Goal: Information Seeking & Learning: Understand process/instructions

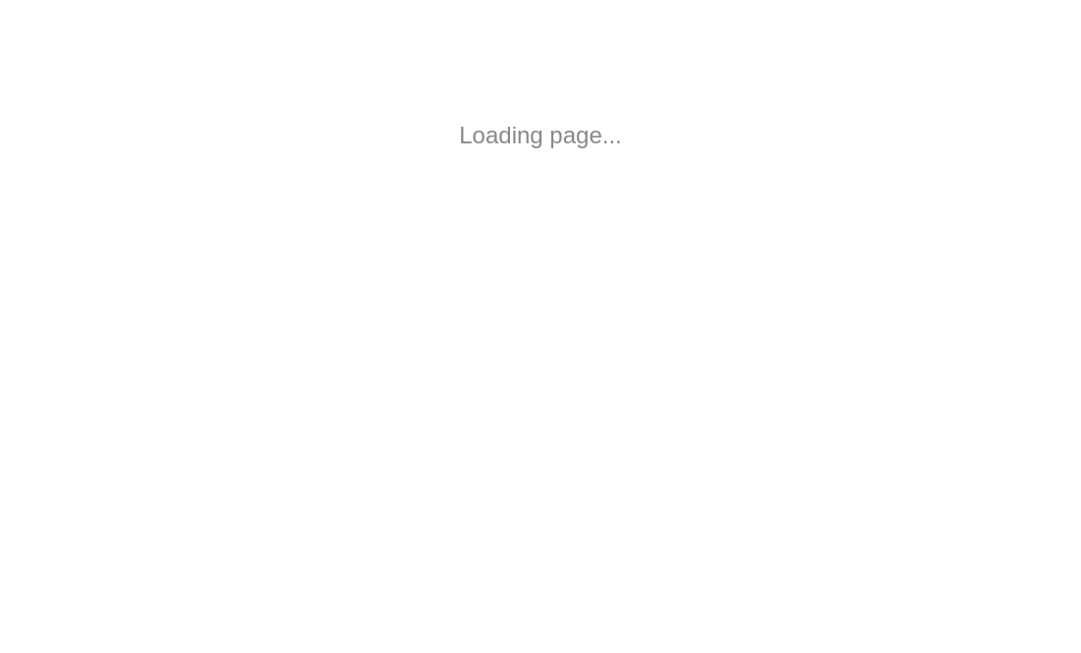
click at [656, 123] on div "Loading page..." at bounding box center [540, 135] width 845 height 35
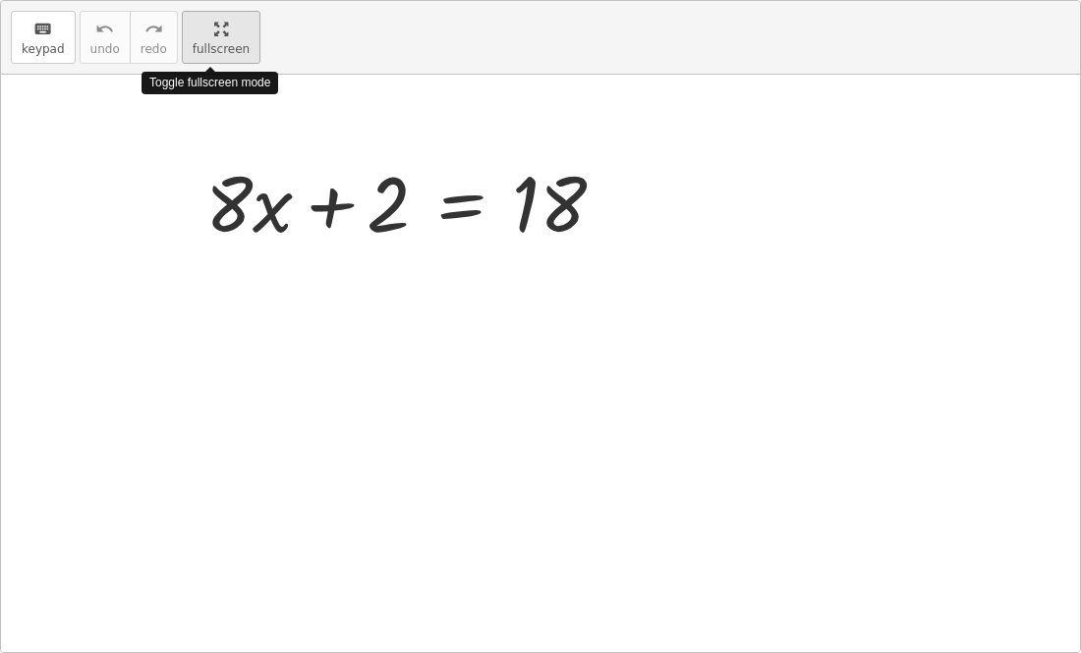
click at [609, 229] on div "keyboard keypad undo undo redo redo fullscreen Toggle fullscreen mode + · 8 · x…" at bounding box center [540, 326] width 1079 height 651
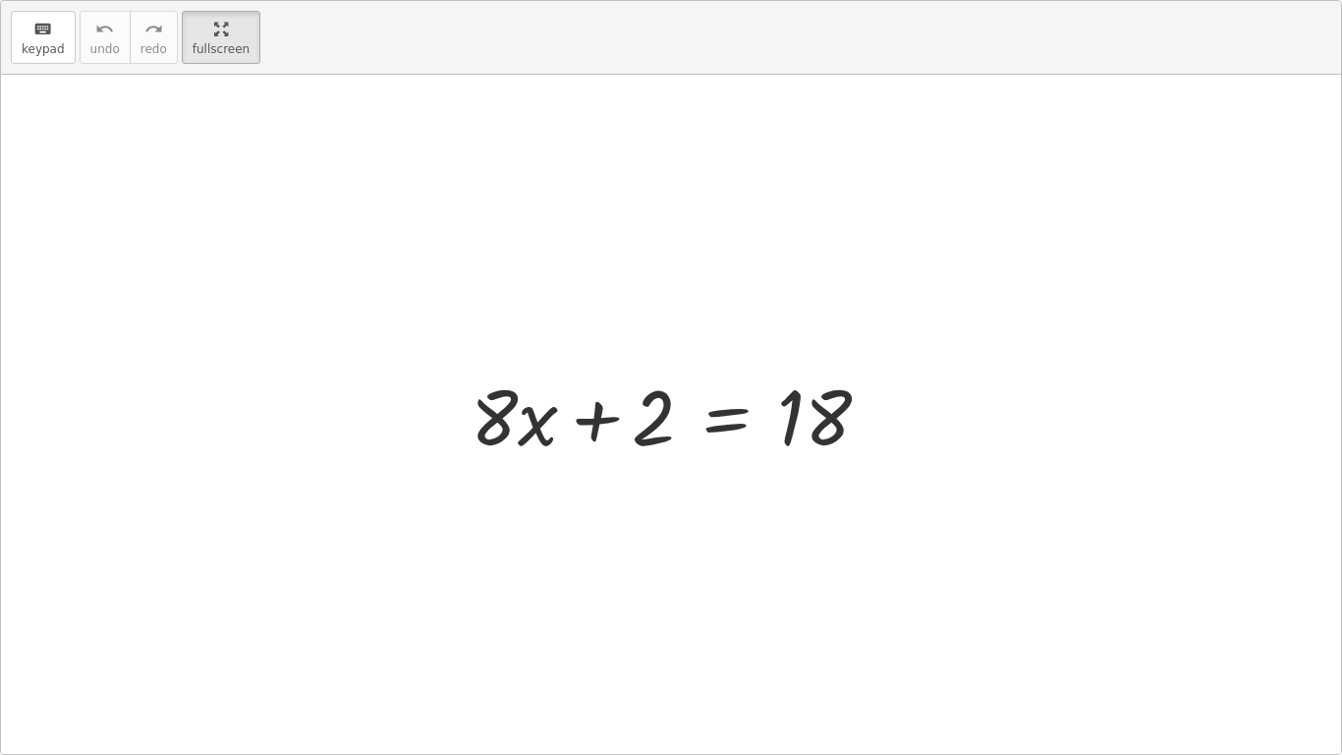
click at [334, 128] on div at bounding box center [671, 414] width 1340 height 679
click at [660, 408] on div at bounding box center [678, 414] width 435 height 101
drag, startPoint x: 653, startPoint y: 407, endPoint x: 673, endPoint y: 406, distance: 19.7
click at [673, 406] on div at bounding box center [678, 414] width 435 height 101
drag, startPoint x: 511, startPoint y: 428, endPoint x: 489, endPoint y: 435, distance: 22.7
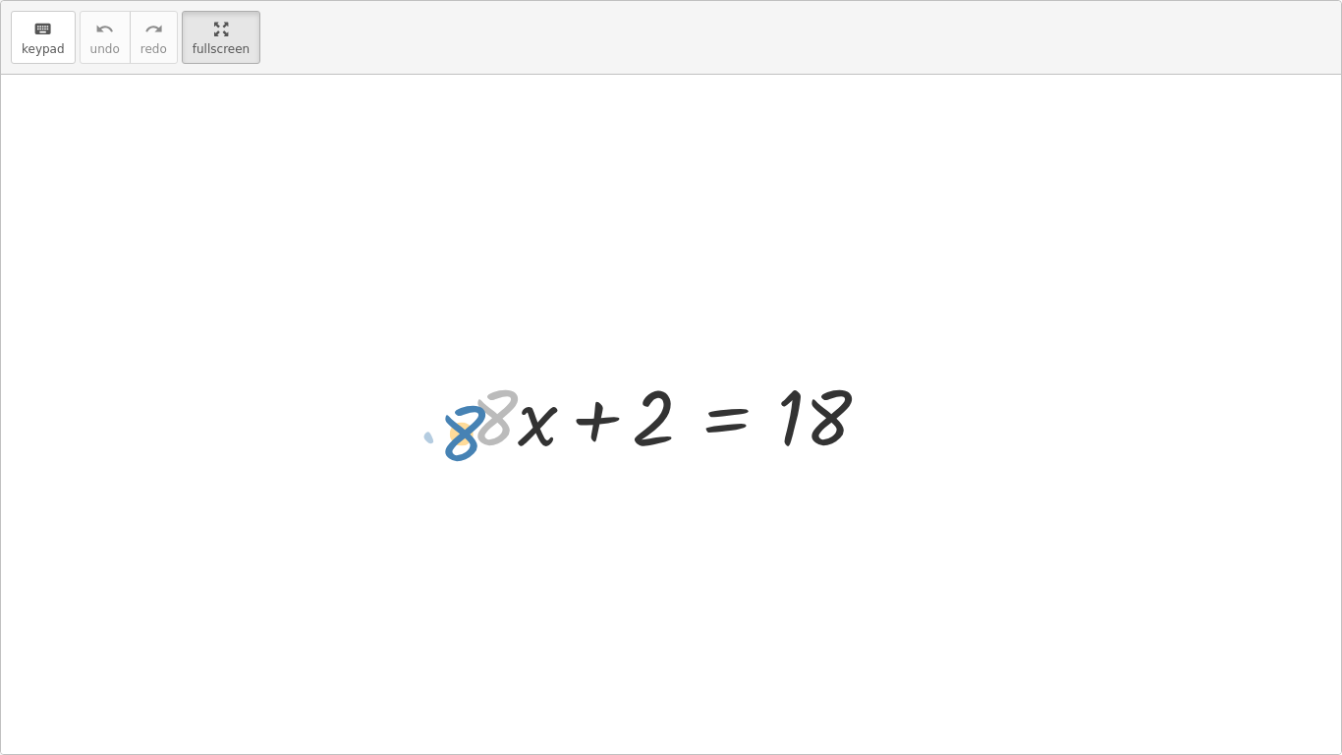
click at [489, 435] on div at bounding box center [678, 414] width 435 height 101
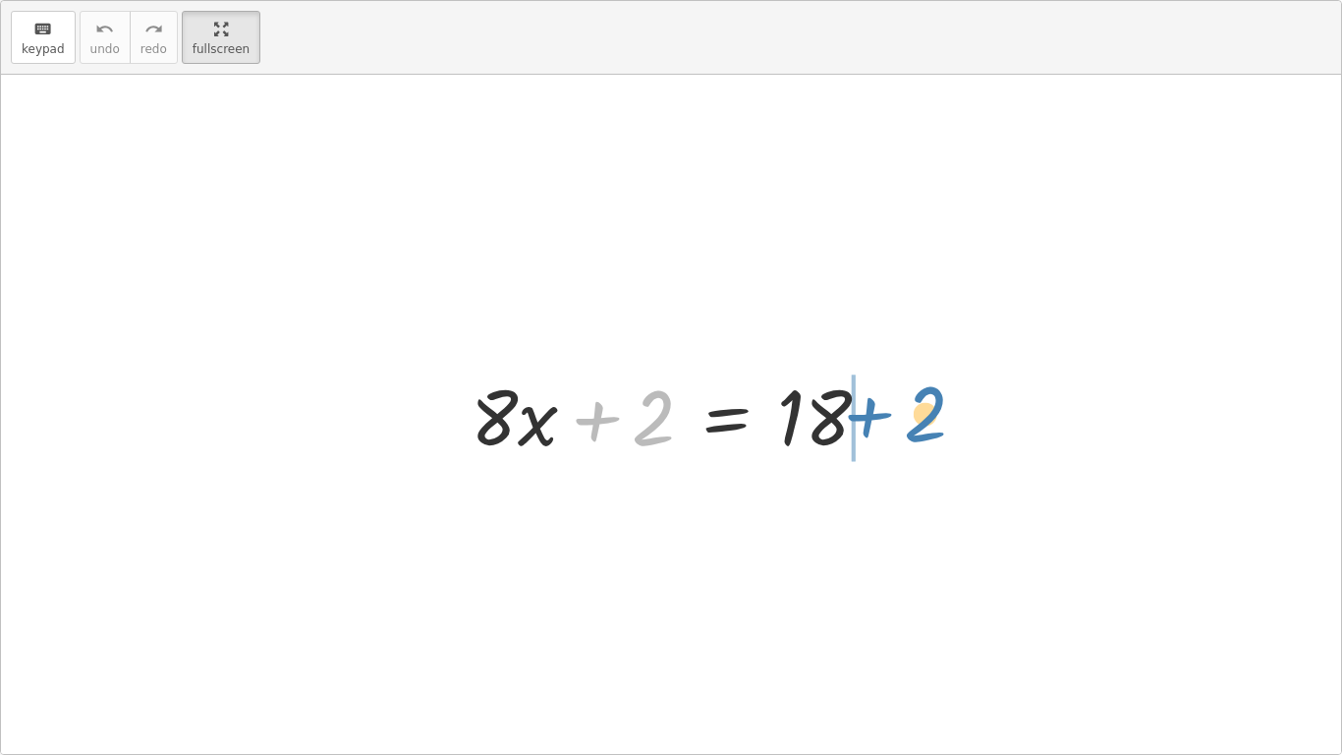
drag, startPoint x: 658, startPoint y: 404, endPoint x: 937, endPoint y: 396, distance: 279.1
click at [937, 396] on div "+ 2 + · 8 · x + 2 = 18" at bounding box center [671, 414] width 1340 height 679
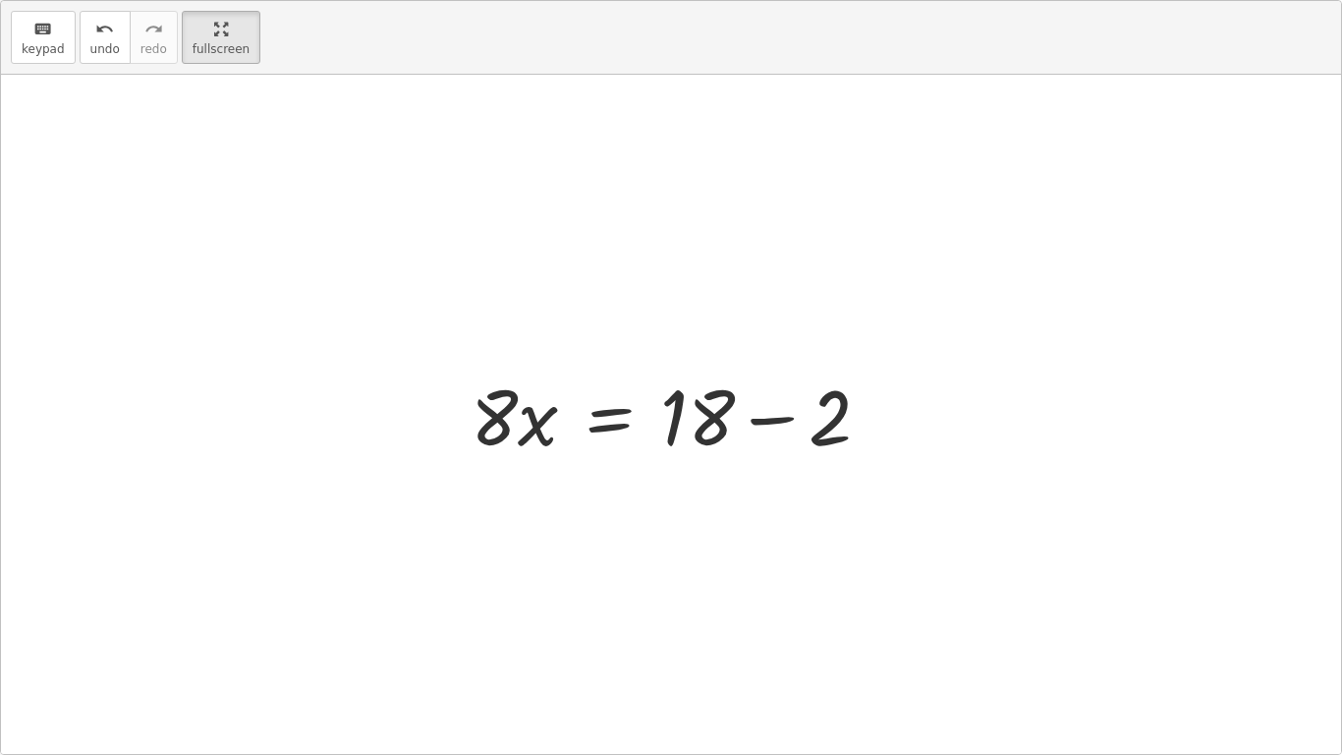
click at [780, 418] on div at bounding box center [678, 414] width 435 height 101
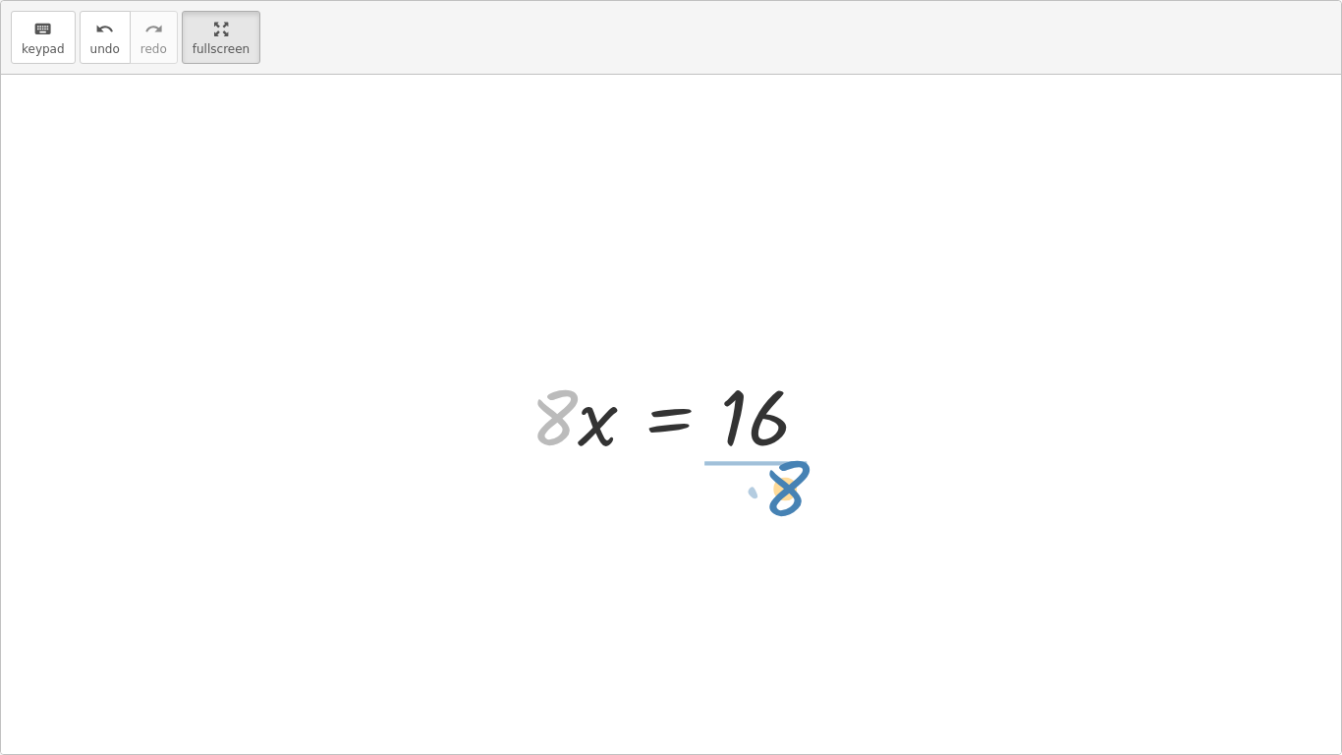
drag, startPoint x: 550, startPoint y: 413, endPoint x: 772, endPoint y: 481, distance: 232.4
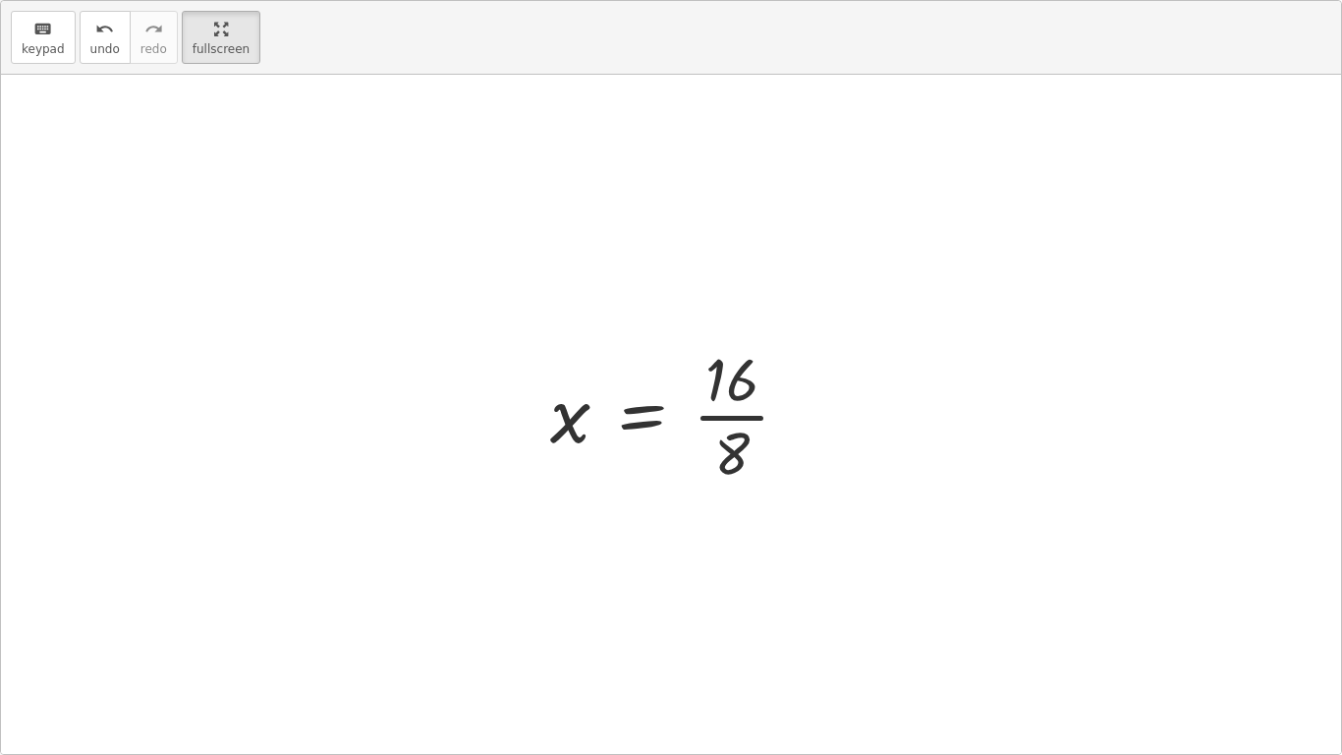
click at [709, 406] on div at bounding box center [677, 413] width 275 height 151
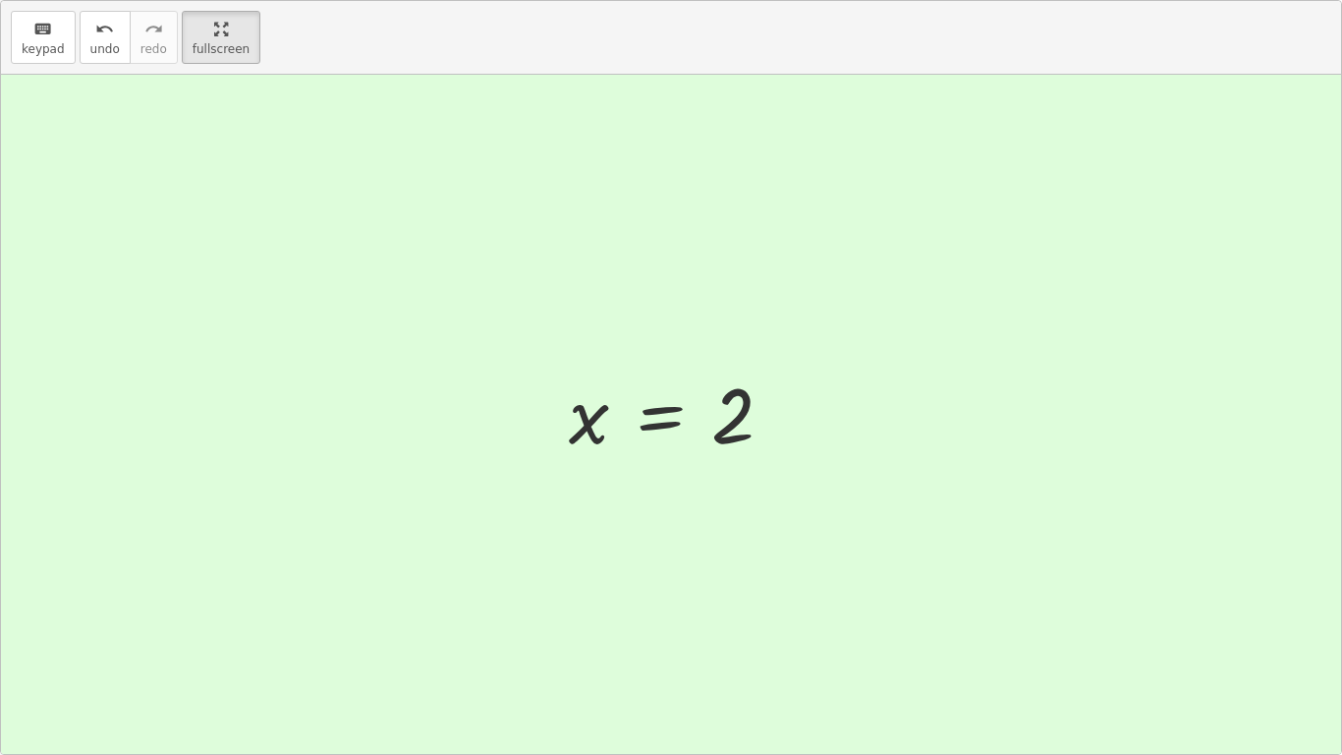
click at [964, 442] on div at bounding box center [671, 414] width 1340 height 679
click at [50, 42] on span "keypad" at bounding box center [43, 49] width 43 height 14
click at [252, 113] on div at bounding box center [671, 414] width 1340 height 679
click at [72, 0] on html "Equações 1° grau Maria Elena Ramão Pinheiro Not you? Tasks 1. Goal state 2. Goa…" at bounding box center [671, 377] width 1342 height 755
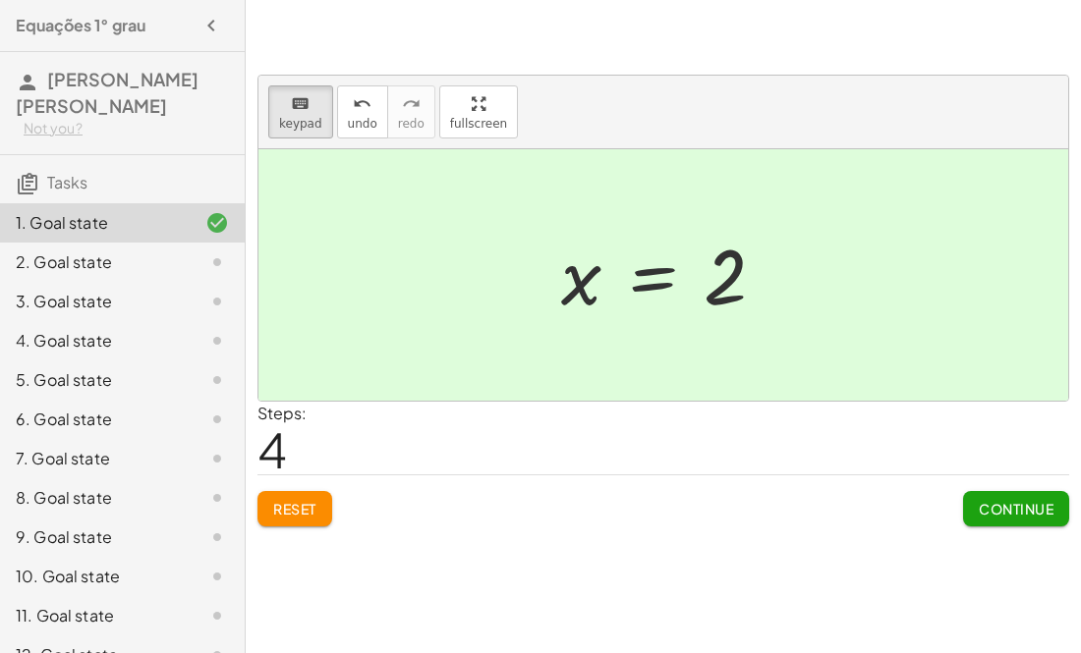
click at [1032, 514] on span "Continue" at bounding box center [1016, 509] width 75 height 18
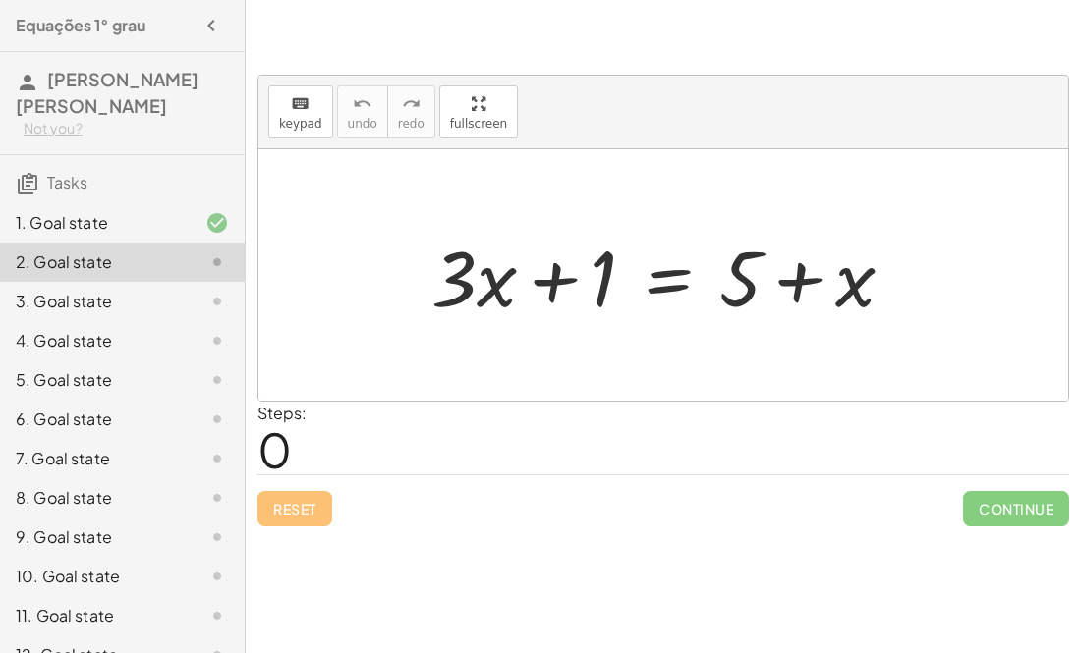
click at [91, 439] on div "5. Goal state" at bounding box center [122, 458] width 245 height 39
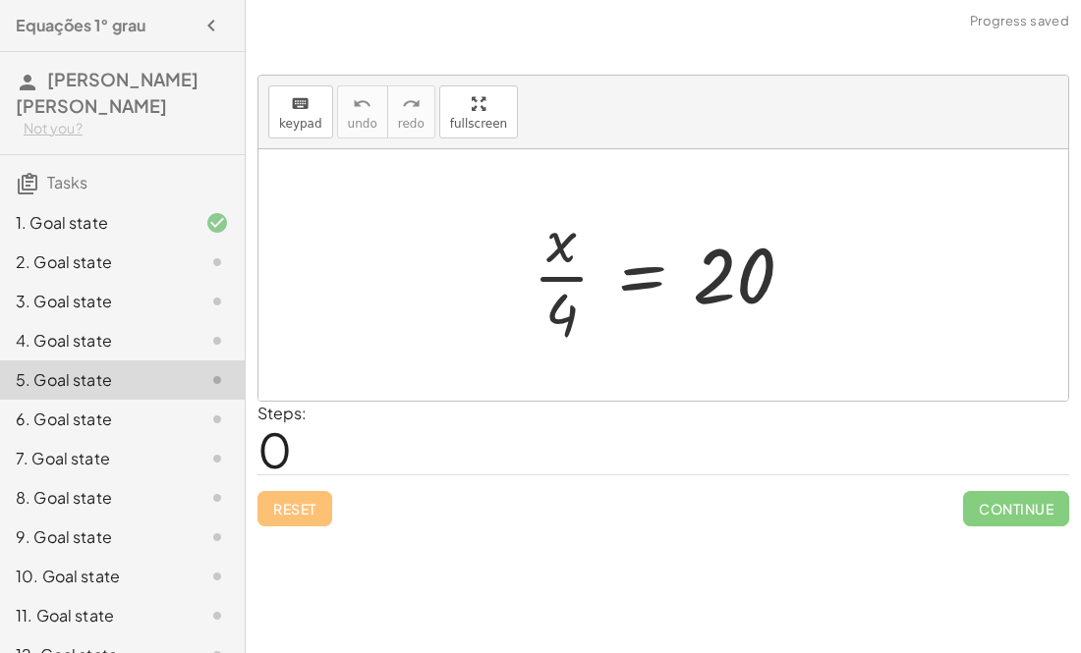
click at [68, 270] on div "2. Goal state" at bounding box center [95, 263] width 158 height 24
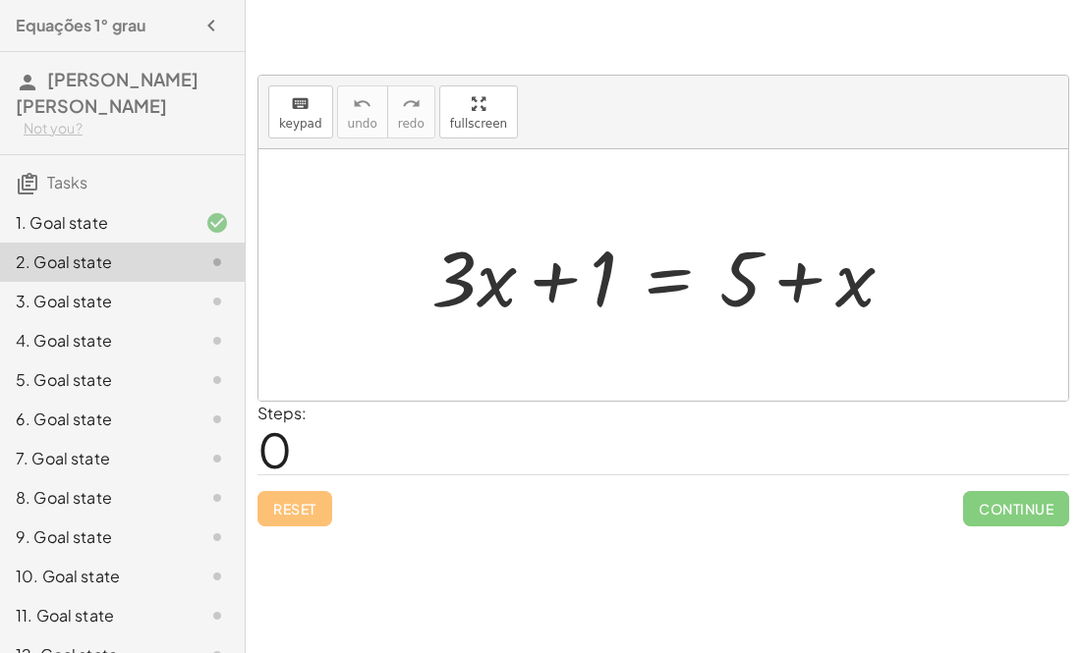
click at [177, 217] on div at bounding box center [201, 223] width 55 height 24
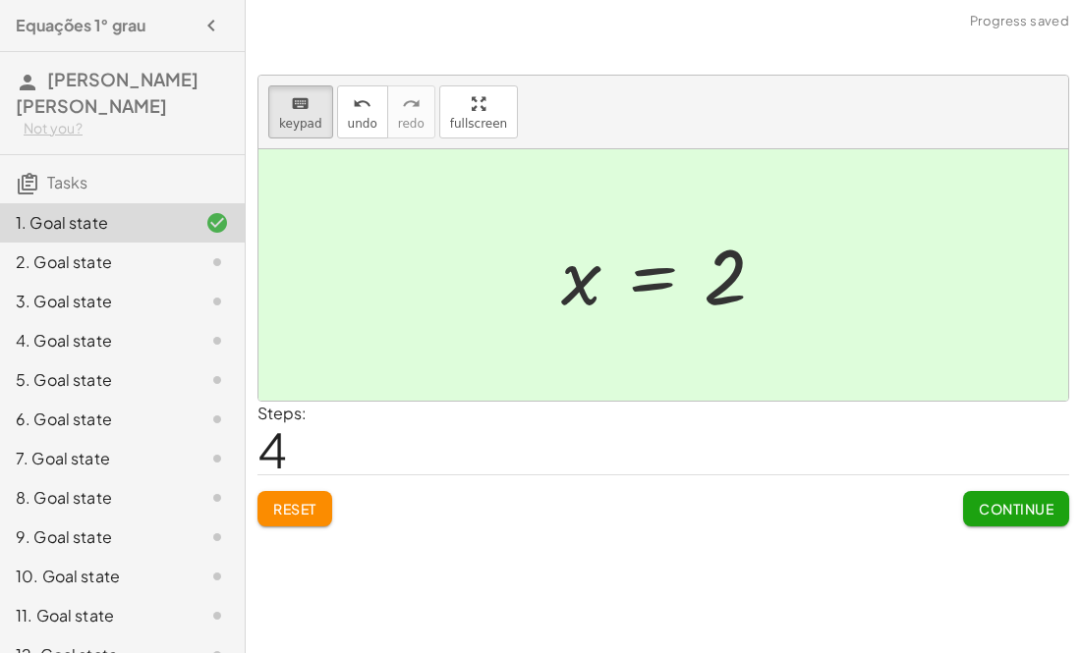
click at [172, 263] on div "2. Goal state" at bounding box center [95, 263] width 158 height 24
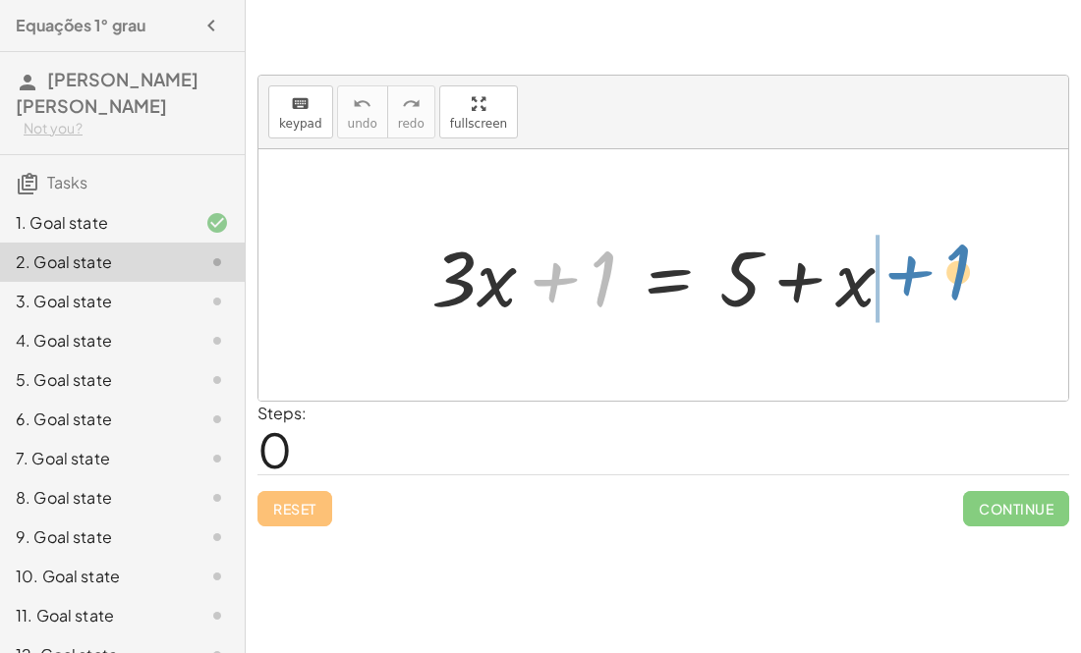
drag, startPoint x: 597, startPoint y: 280, endPoint x: 951, endPoint y: 300, distance: 354.2
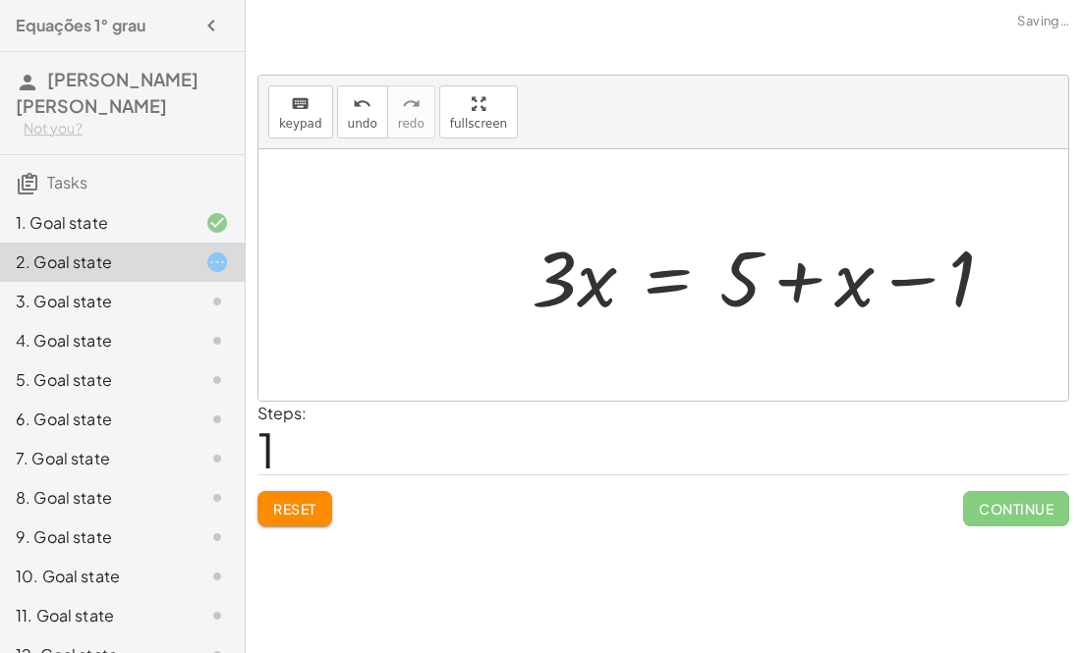
click at [902, 279] on div at bounding box center [771, 275] width 498 height 101
drag, startPoint x: 966, startPoint y: 280, endPoint x: 687, endPoint y: 279, distance: 279.0
click at [687, 279] on div at bounding box center [771, 275] width 498 height 101
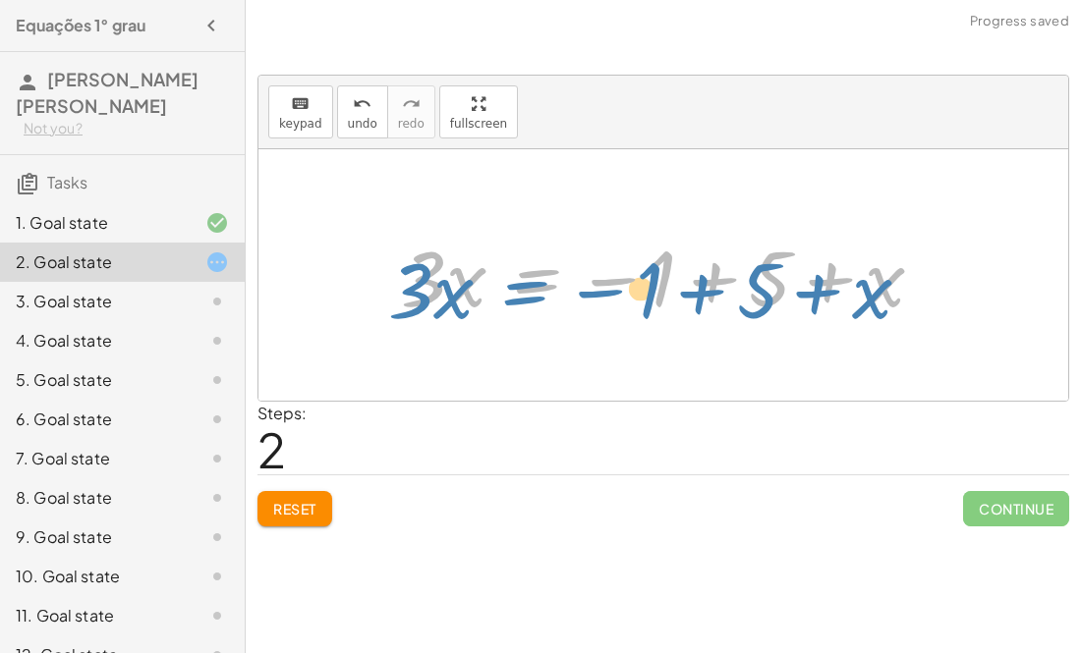
drag, startPoint x: 521, startPoint y: 268, endPoint x: 508, endPoint y: 277, distance: 15.5
click at [508, 277] on div at bounding box center [670, 275] width 558 height 101
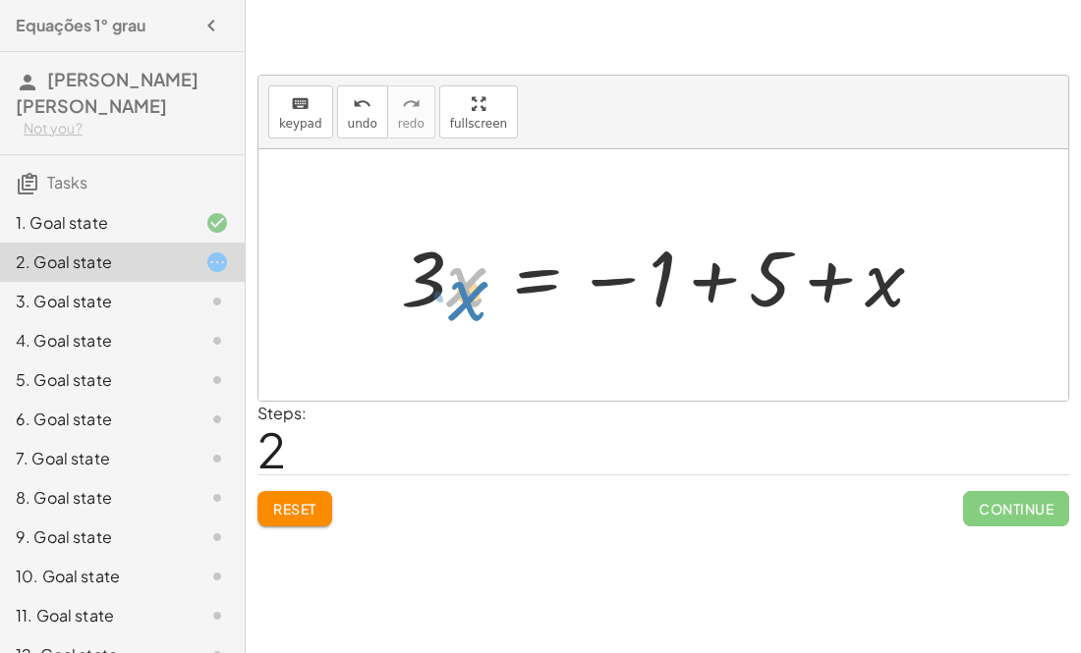
drag, startPoint x: 449, startPoint y: 290, endPoint x: 446, endPoint y: 302, distance: 12.2
click at [446, 302] on div at bounding box center [670, 275] width 558 height 101
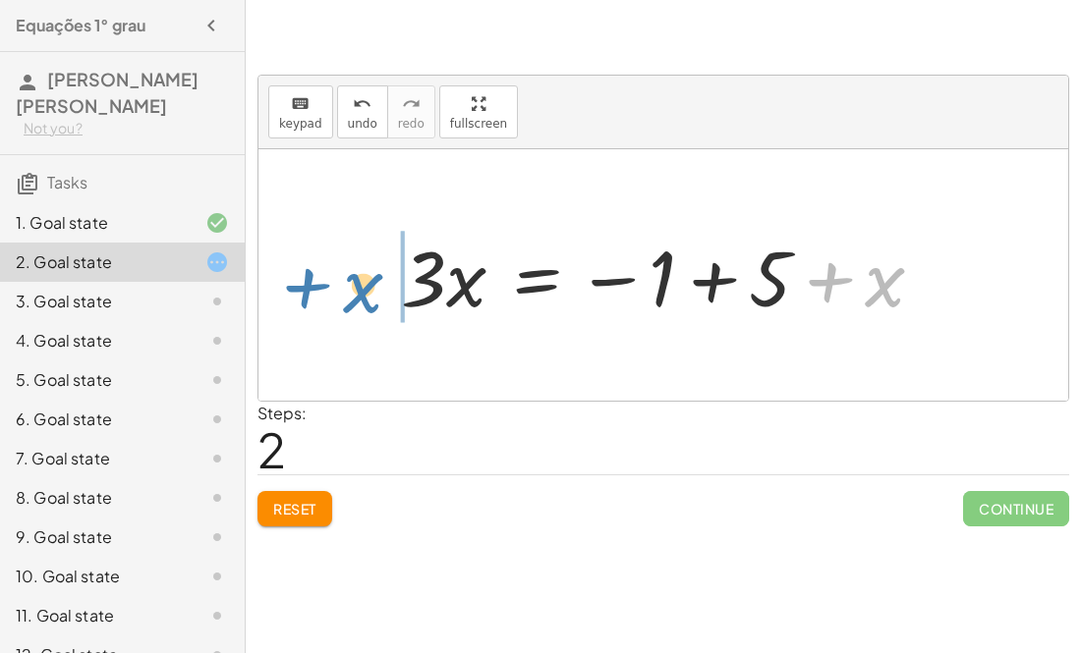
drag, startPoint x: 892, startPoint y: 299, endPoint x: 374, endPoint y: 300, distance: 517.7
click at [374, 300] on div "+ · 3 · x + 1 = + 5 + x · 3 · x = + 5 + x − 1 + x · 3 · x 1 = + 5 + x −" at bounding box center [662, 275] width 583 height 111
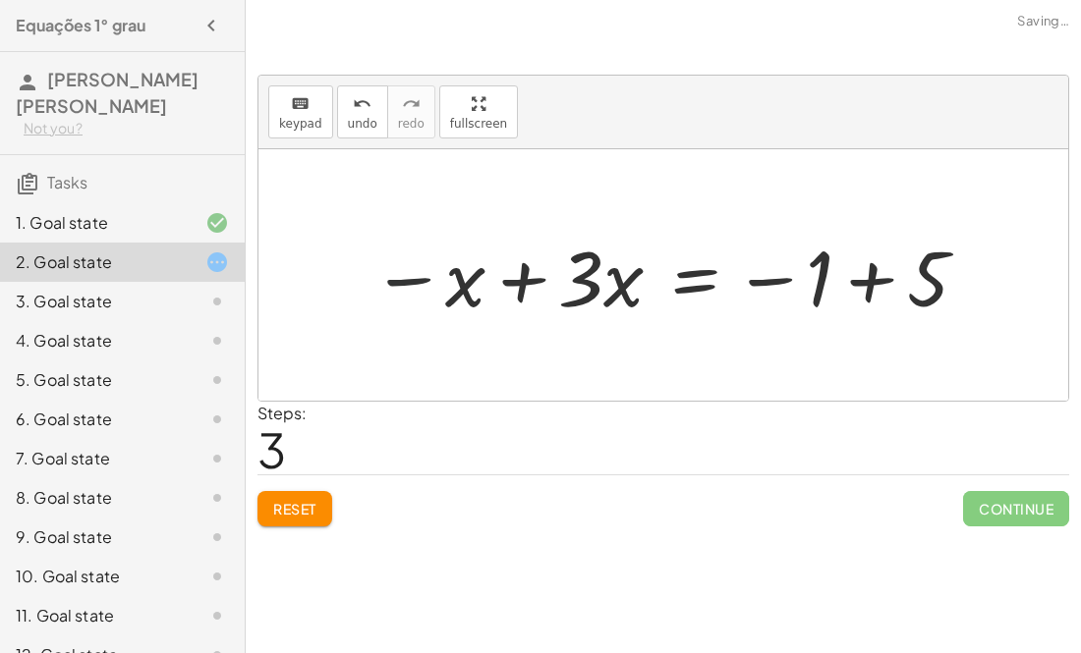
click at [409, 280] on div at bounding box center [671, 275] width 618 height 101
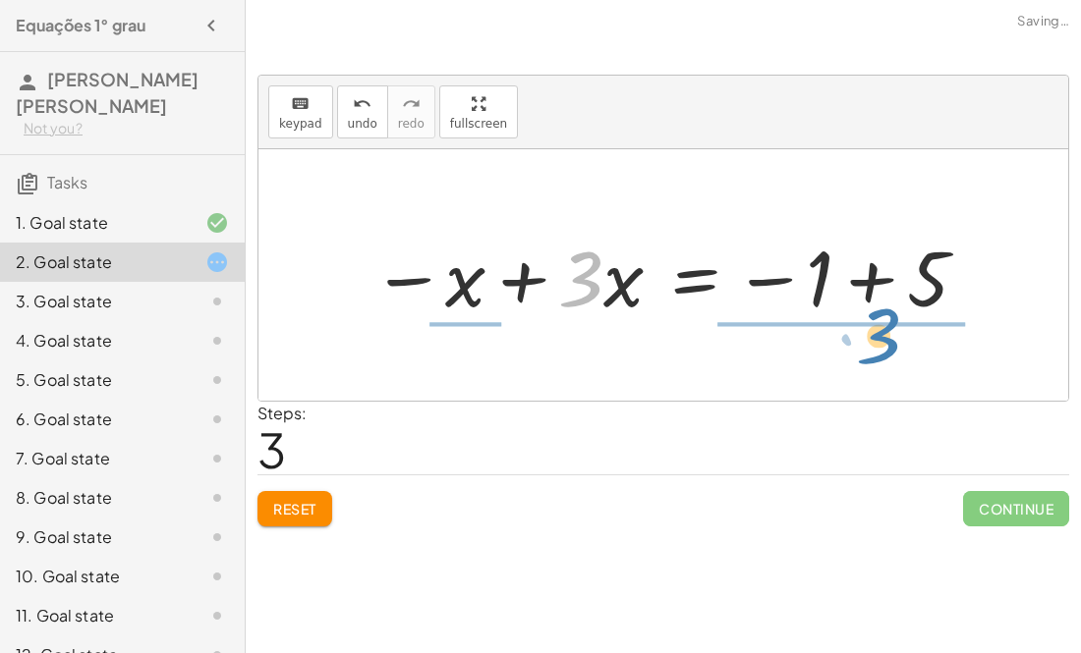
drag, startPoint x: 591, startPoint y: 275, endPoint x: 889, endPoint y: 332, distance: 303.1
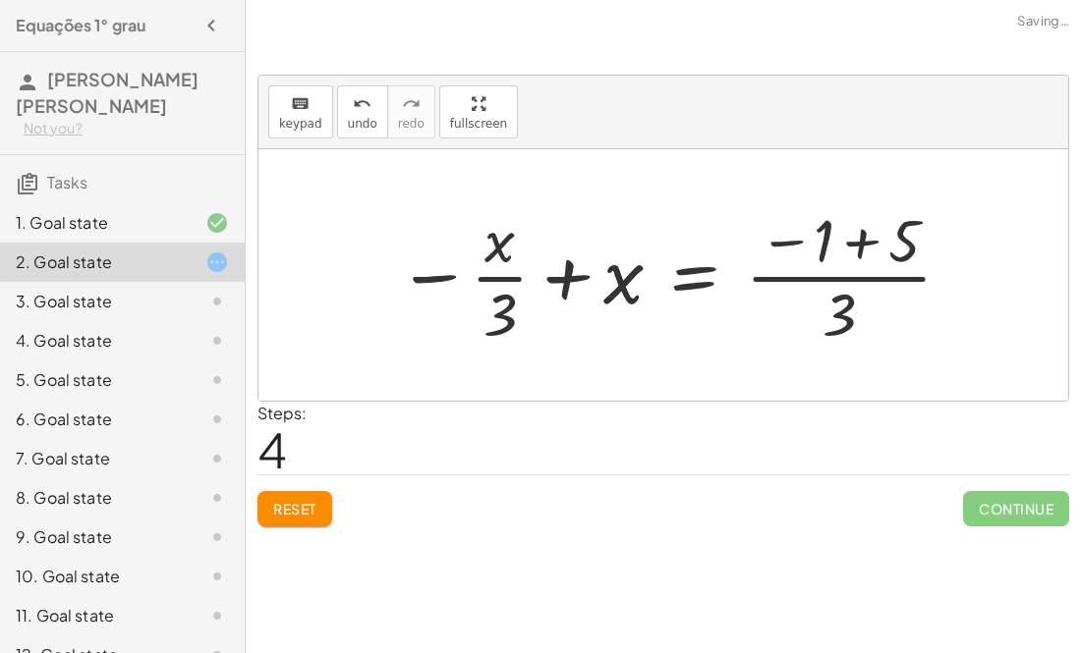
click at [410, 298] on div at bounding box center [675, 274] width 577 height 151
click at [421, 283] on div at bounding box center [675, 274] width 577 height 151
click at [782, 244] on div at bounding box center [675, 274] width 577 height 151
drag, startPoint x: 865, startPoint y: 321, endPoint x: 614, endPoint y: 289, distance: 252.6
click at [614, 289] on div at bounding box center [675, 274] width 577 height 151
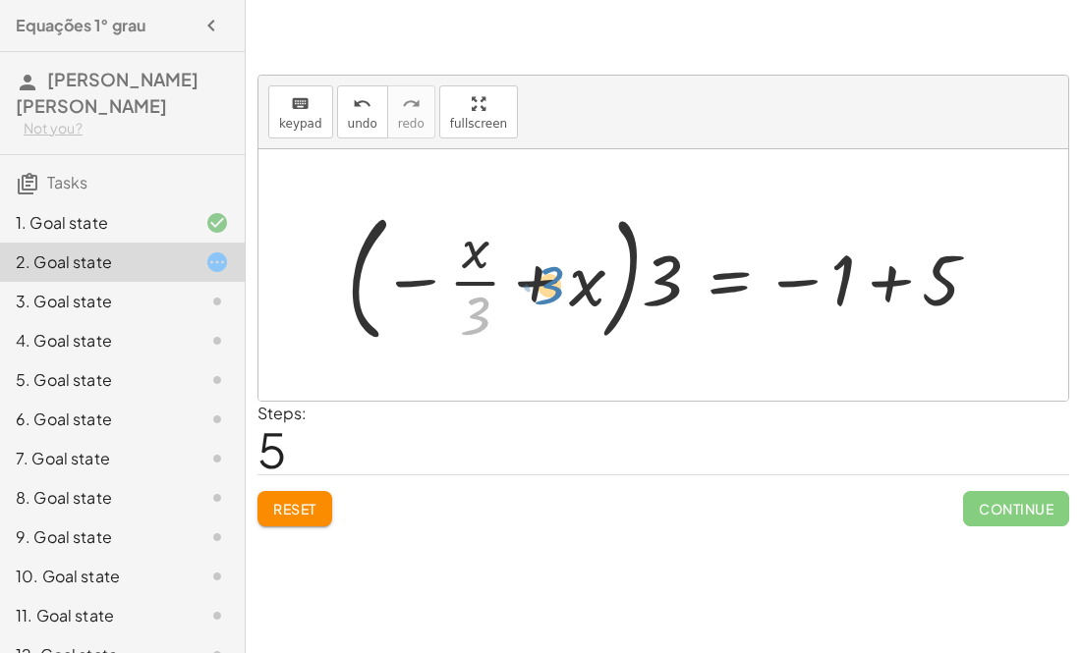
drag, startPoint x: 476, startPoint y: 310, endPoint x: 557, endPoint y: 280, distance: 86.1
click at [557, 280] on div at bounding box center [671, 274] width 668 height 149
drag, startPoint x: 475, startPoint y: 257, endPoint x: 439, endPoint y: 278, distance: 41.8
click at [439, 278] on div at bounding box center [671, 274] width 668 height 149
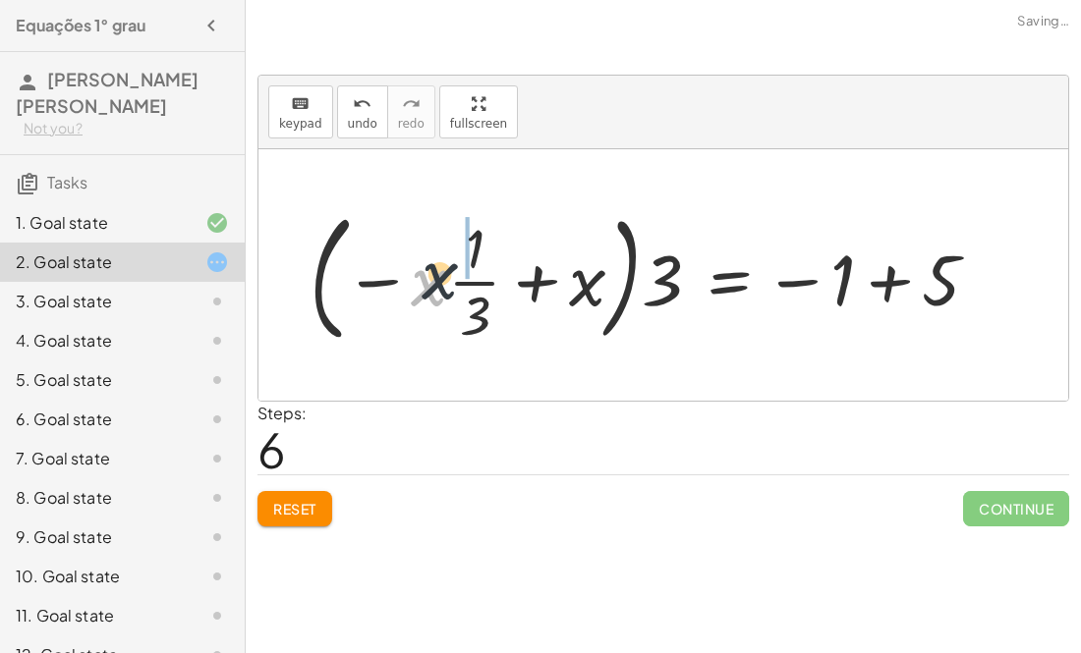
drag, startPoint x: 433, startPoint y: 286, endPoint x: 471, endPoint y: 266, distance: 42.2
click at [471, 266] on div at bounding box center [652, 274] width 704 height 149
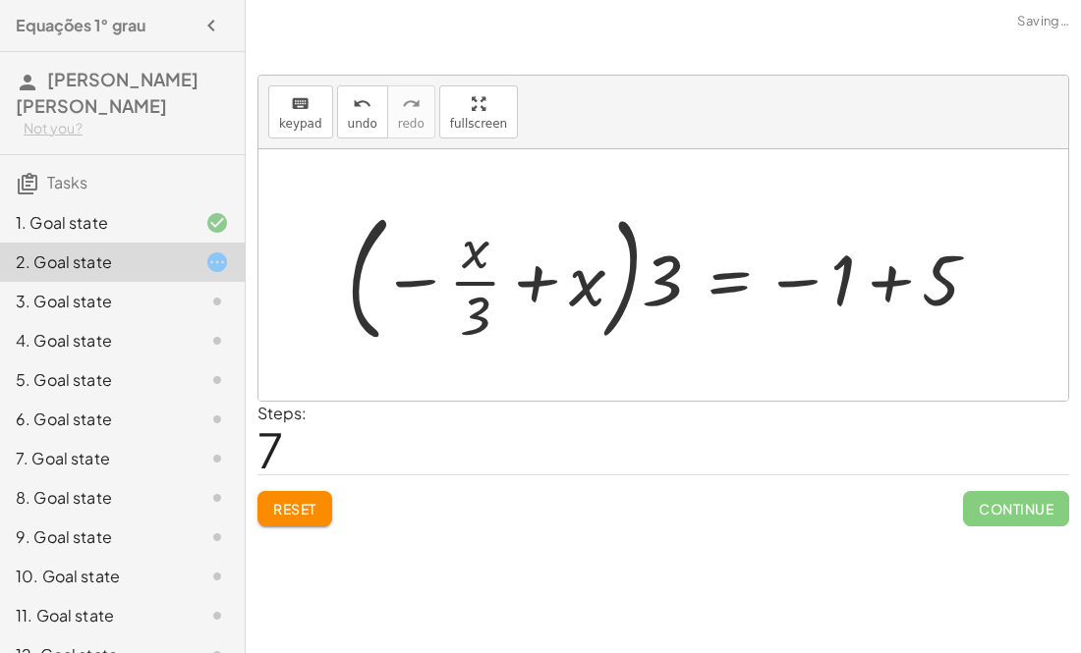
click at [409, 289] on div at bounding box center [671, 274] width 668 height 149
click at [410, 285] on div at bounding box center [671, 274] width 668 height 149
click at [197, 263] on div at bounding box center [201, 263] width 55 height 24
click at [798, 282] on div at bounding box center [671, 274] width 668 height 149
click at [536, 269] on div at bounding box center [671, 274] width 668 height 149
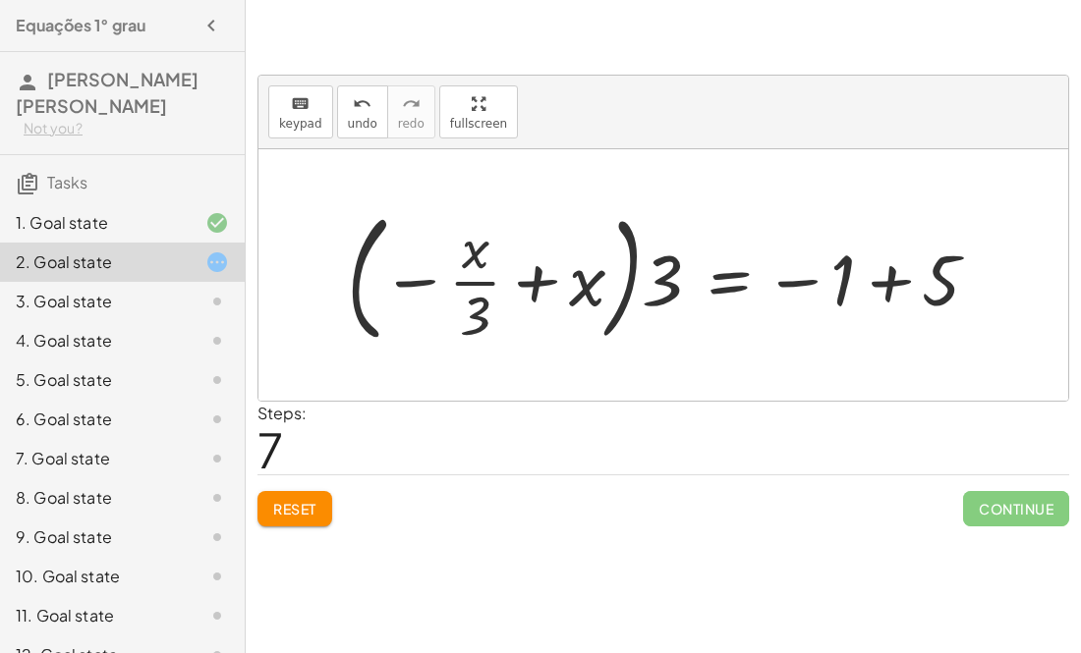
click at [666, 276] on div at bounding box center [671, 274] width 668 height 149
click at [889, 282] on div at bounding box center [671, 274] width 668 height 149
click at [724, 284] on div at bounding box center [598, 274] width 523 height 149
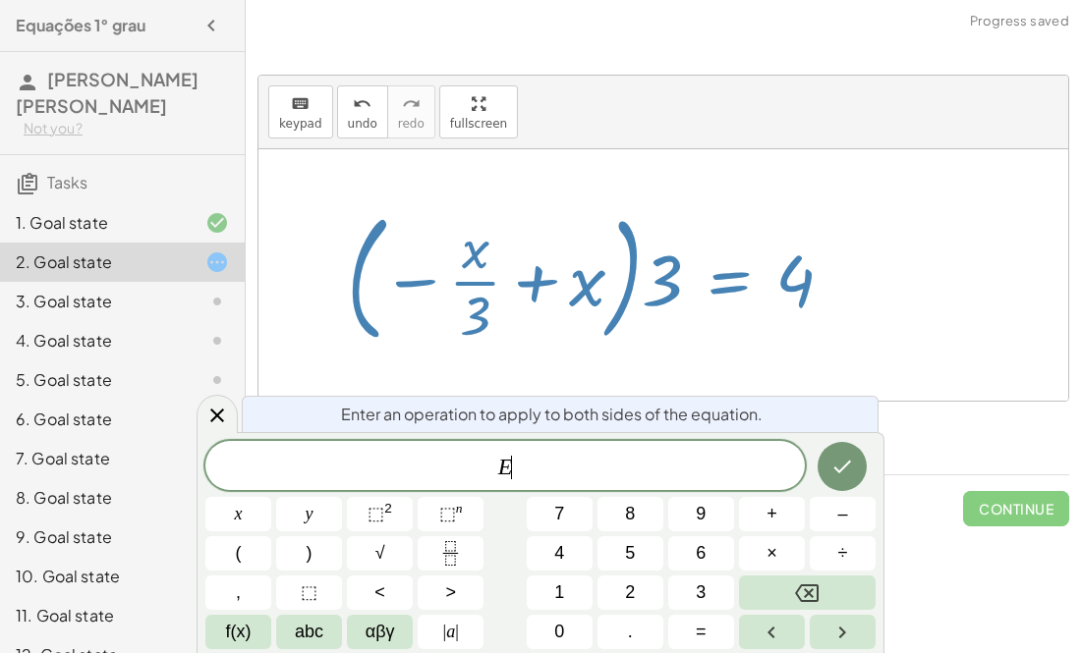
scroll to position [1, 0]
click at [939, 285] on div at bounding box center [663, 275] width 810 height 252
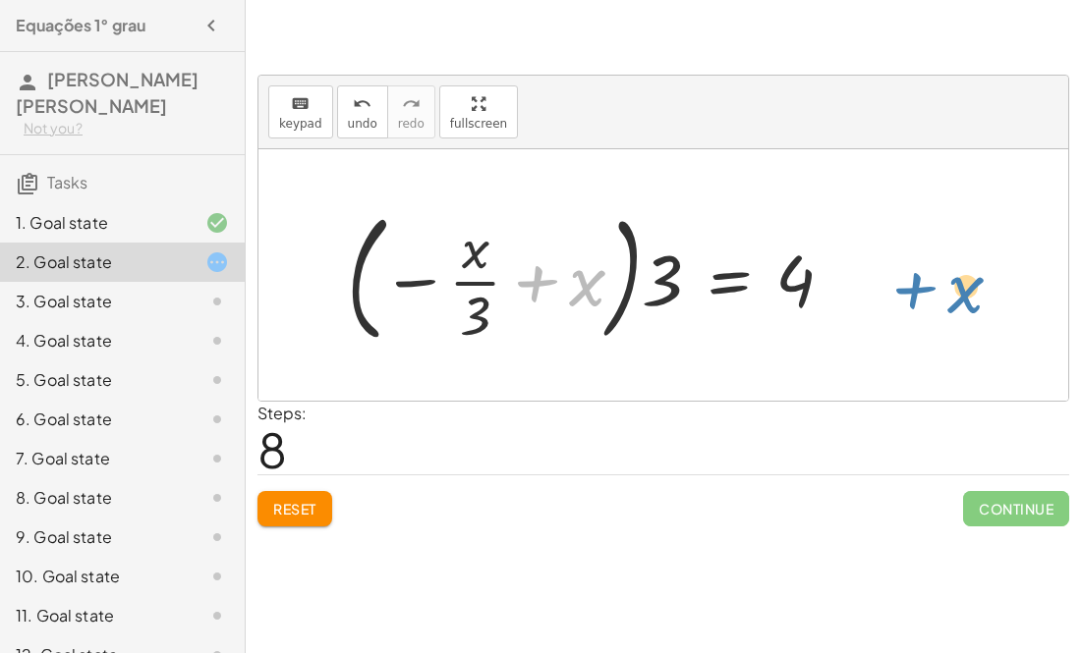
drag, startPoint x: 579, startPoint y: 296, endPoint x: 940, endPoint y: 303, distance: 361.6
click at [940, 303] on div "+ · 3 · x + 1 = + 5 + x · 3 · x = + 5 + x − 1 · 3 · x = − 1 + 5 + x − x + · 3 ·…" at bounding box center [663, 275] width 810 height 252
drag, startPoint x: 567, startPoint y: 281, endPoint x: 873, endPoint y: 287, distance: 306.6
click at [873, 287] on div "+ · 3 · x + 1 = + 5 + x · 3 · x = + 5 + x − 1 · 3 · x = − 1 + 5 + x − x + · 3 ·…" at bounding box center [663, 275] width 810 height 252
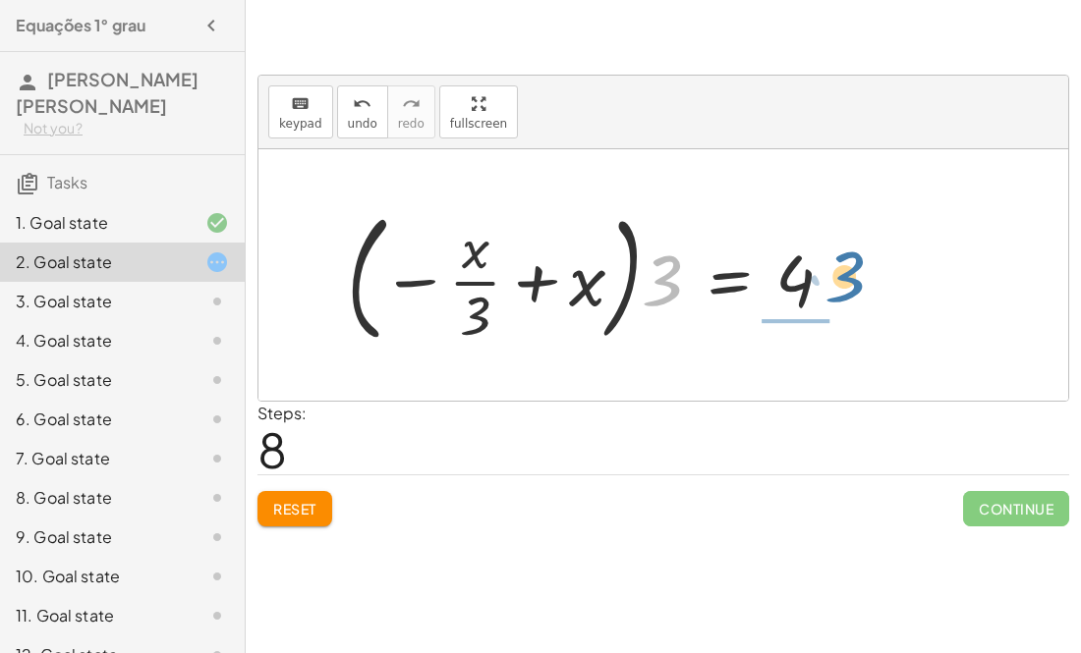
drag, startPoint x: 651, startPoint y: 293, endPoint x: 836, endPoint y: 291, distance: 184.7
click at [836, 291] on div at bounding box center [598, 274] width 523 height 149
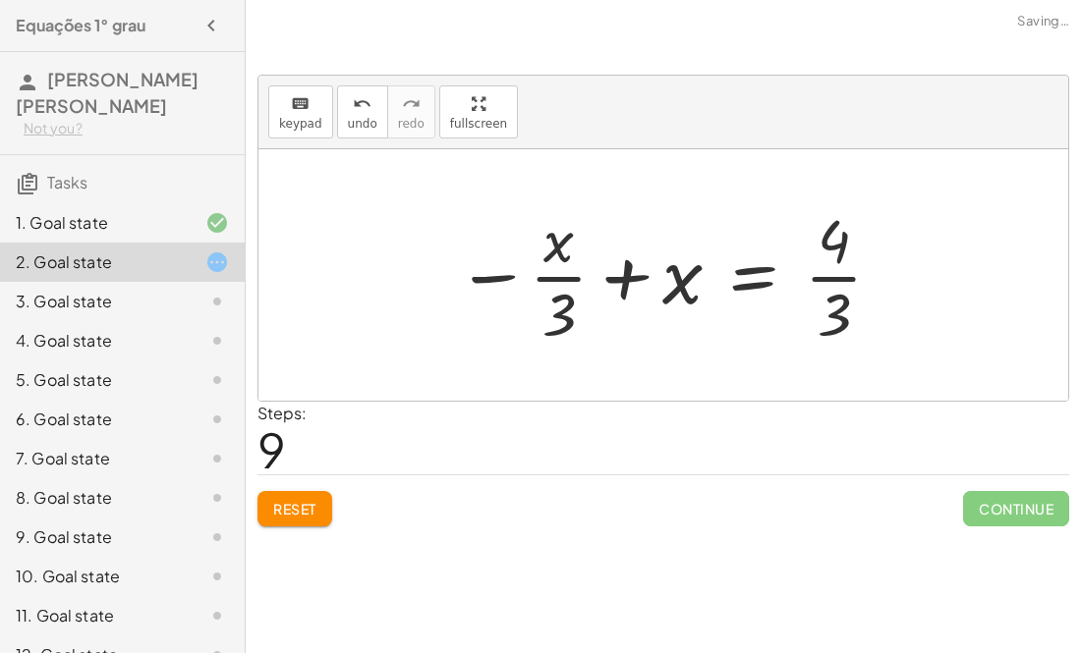
click at [757, 279] on div at bounding box center [670, 274] width 448 height 151
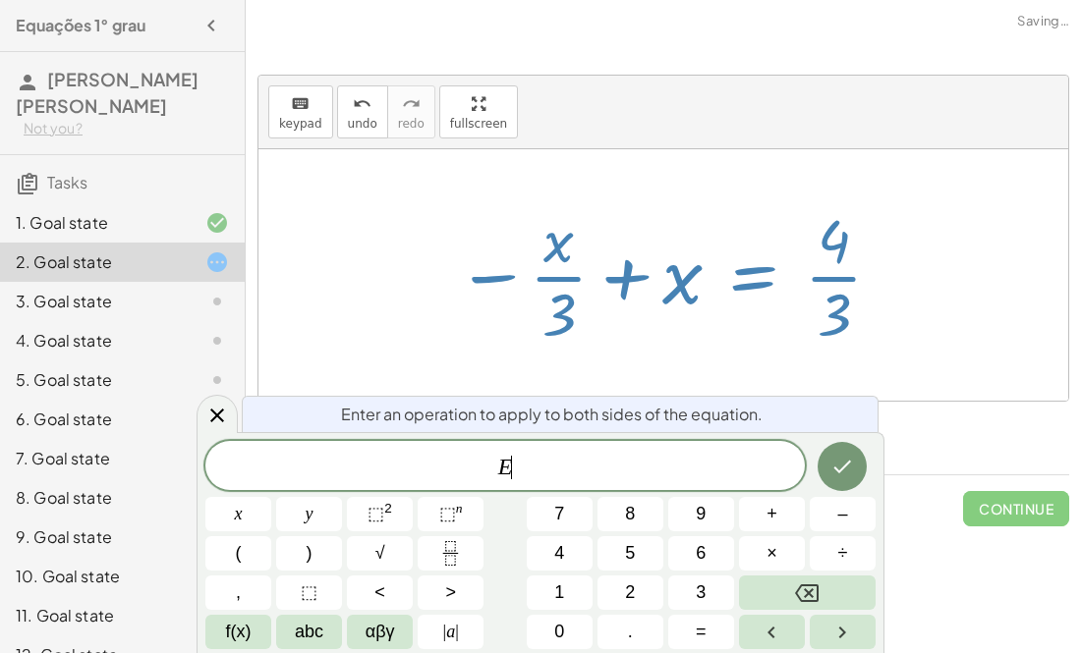
scroll to position [2, 0]
click at [997, 202] on div at bounding box center [663, 275] width 810 height 252
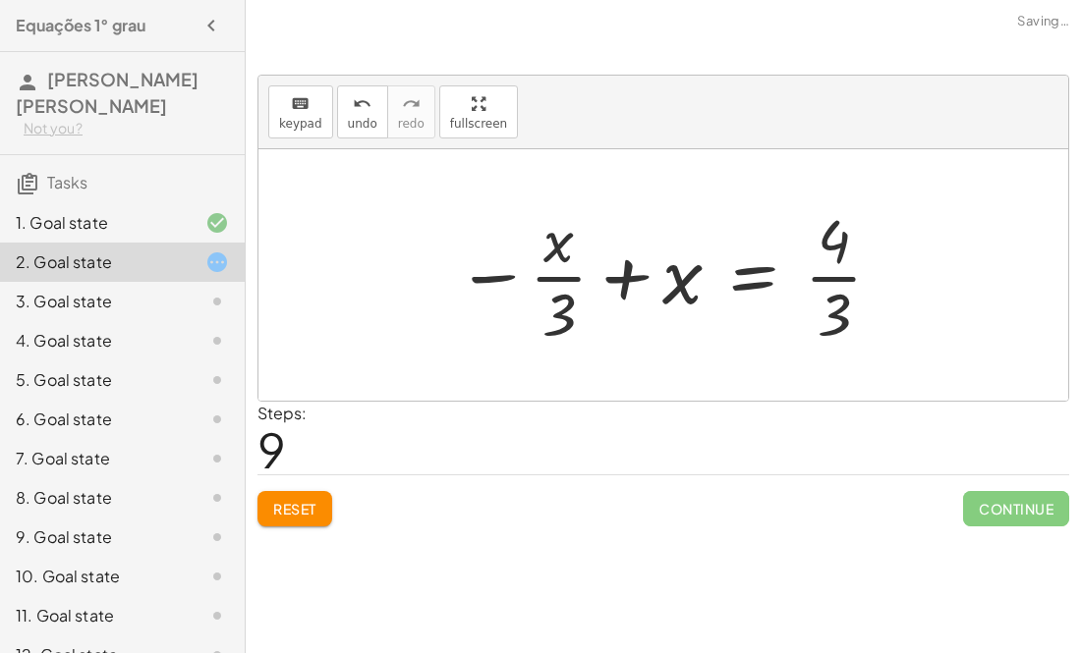
click at [486, 282] on div at bounding box center [670, 274] width 448 height 151
click at [839, 269] on div at bounding box center [670, 274] width 448 height 151
click at [836, 275] on div at bounding box center [670, 274] width 448 height 151
click at [766, 276] on div at bounding box center [670, 274] width 448 height 151
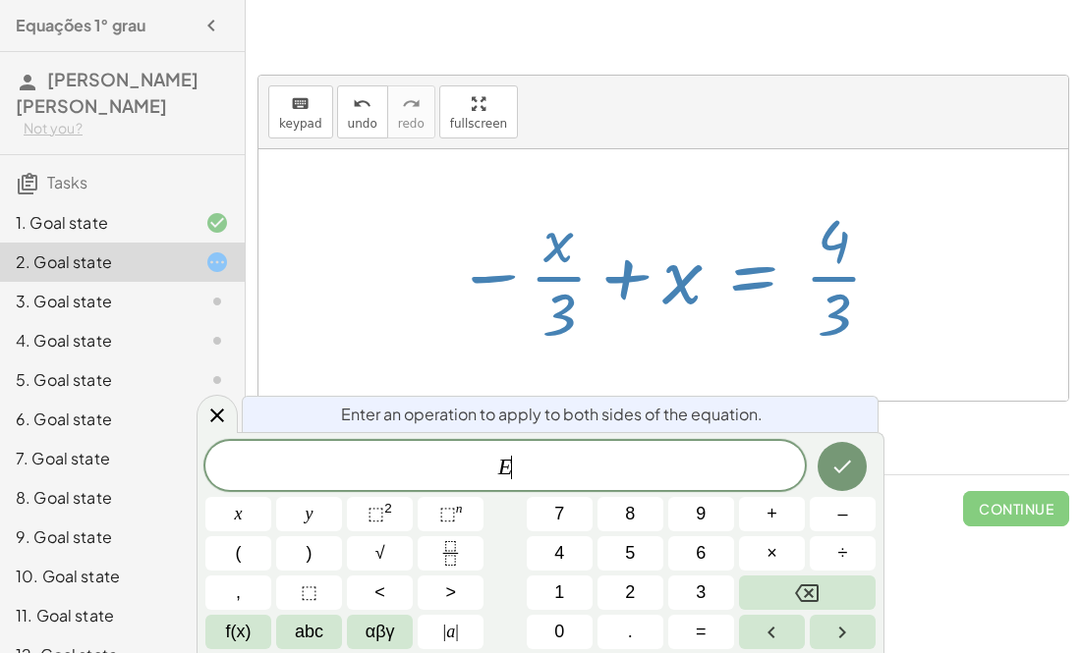
scroll to position [3, 0]
click at [719, 282] on div at bounding box center [670, 274] width 448 height 151
click at [691, 280] on div at bounding box center [670, 274] width 448 height 151
click at [712, 213] on div at bounding box center [670, 274] width 448 height 151
click at [1048, 165] on div at bounding box center [663, 275] width 810 height 252
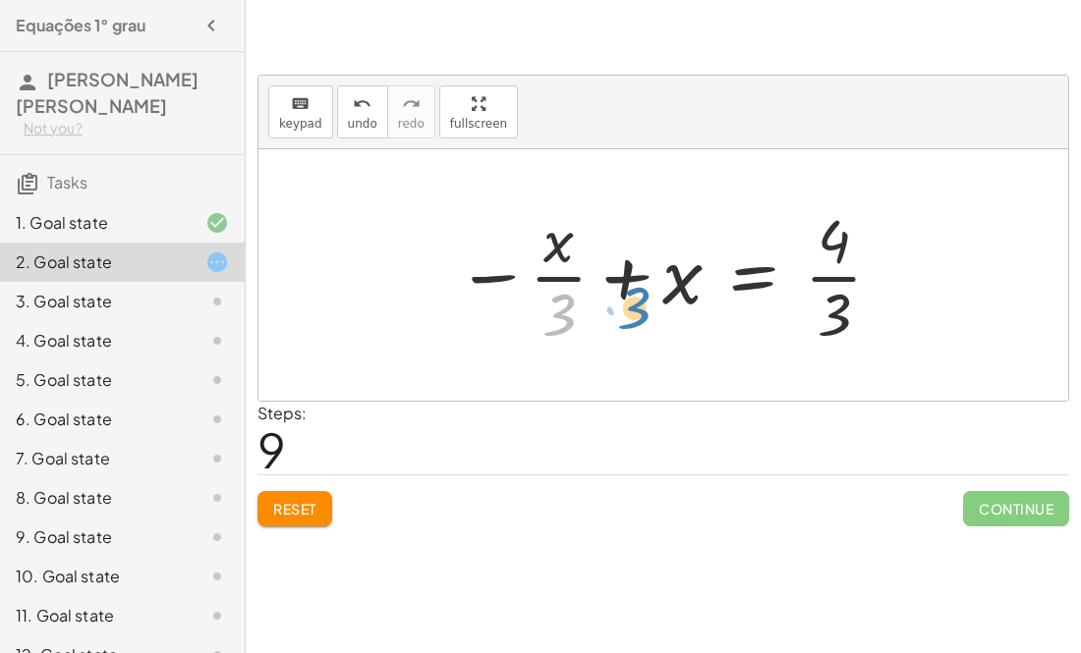
drag, startPoint x: 558, startPoint y: 304, endPoint x: 638, endPoint y: 289, distance: 80.9
click at [638, 289] on div at bounding box center [670, 274] width 448 height 151
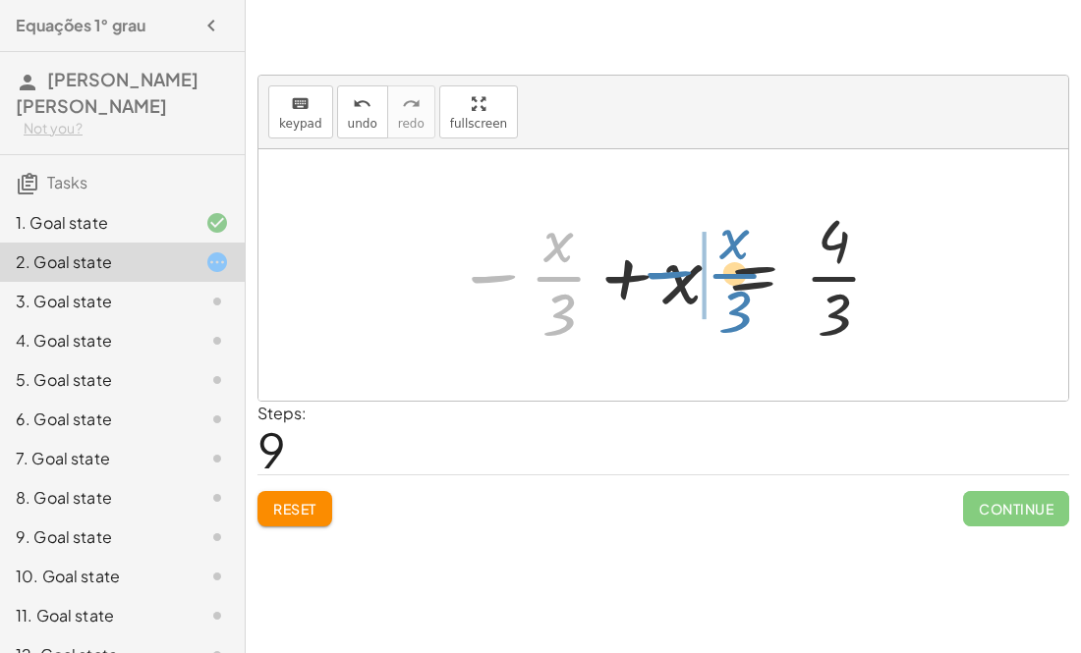
drag, startPoint x: 490, startPoint y: 284, endPoint x: 665, endPoint y: 281, distance: 174.9
click at [665, 281] on div at bounding box center [670, 274] width 448 height 151
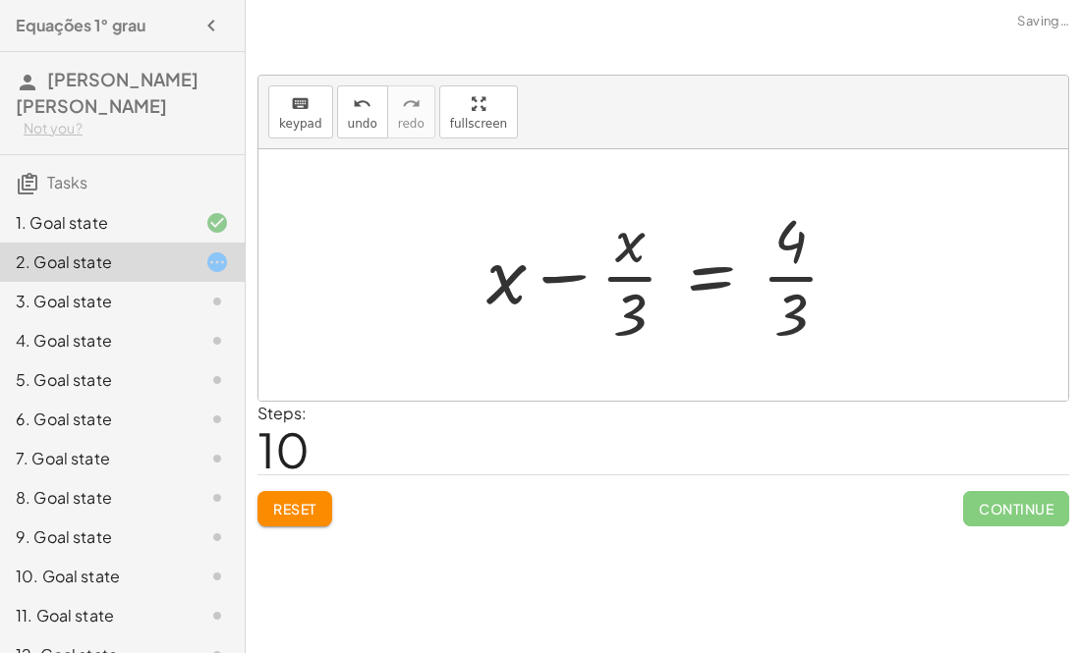
click at [560, 277] on div at bounding box center [670, 274] width 388 height 151
click at [717, 282] on div at bounding box center [670, 274] width 388 height 151
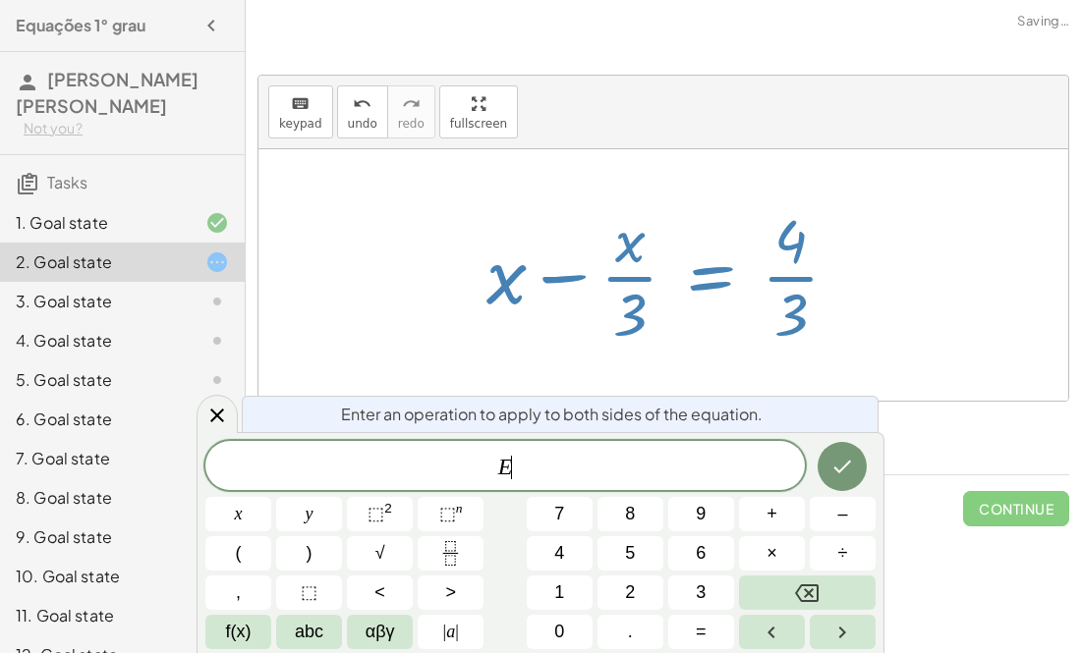
scroll to position [4, 0]
click at [889, 257] on div at bounding box center [663, 275] width 810 height 252
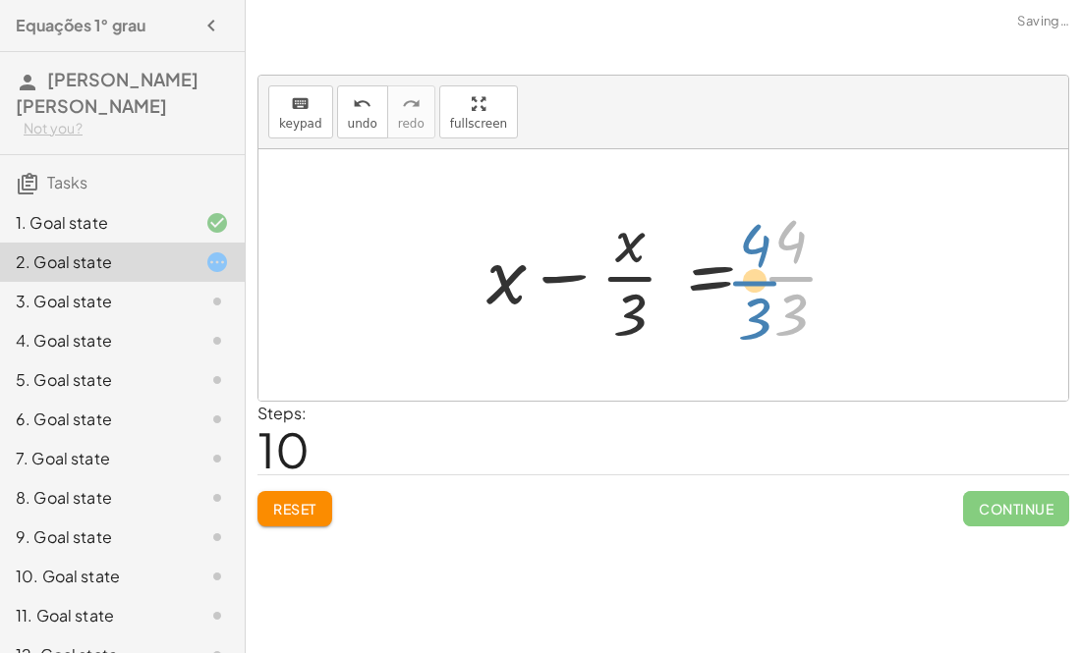
drag, startPoint x: 795, startPoint y: 260, endPoint x: 755, endPoint y: 264, distance: 40.5
click at [755, 264] on div at bounding box center [670, 274] width 388 height 151
click at [787, 268] on div at bounding box center [670, 274] width 388 height 151
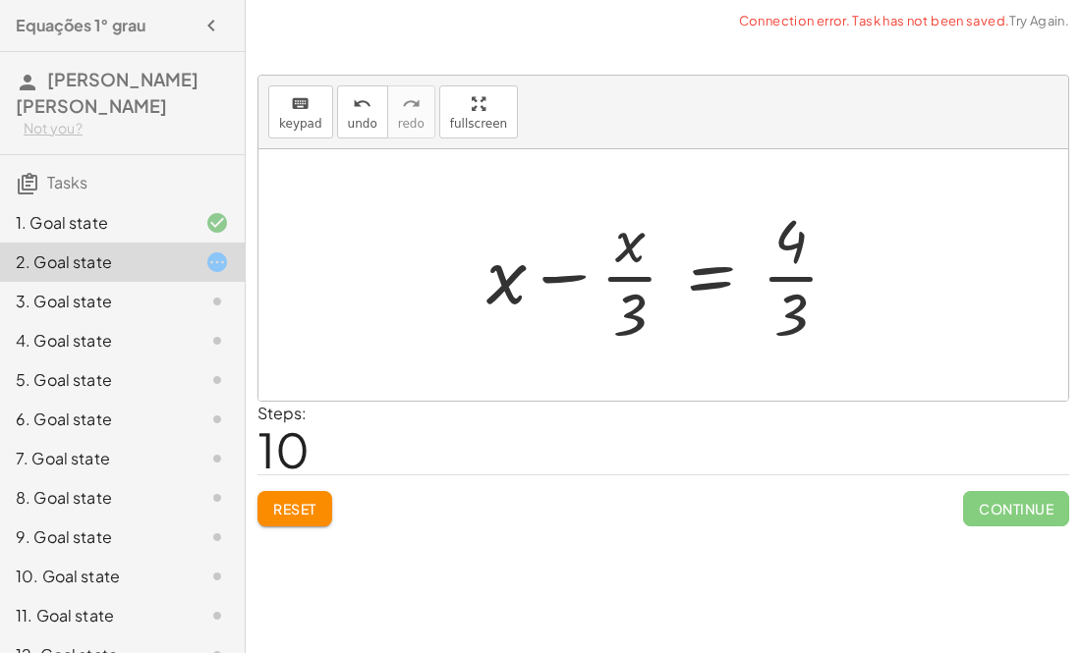
click at [805, 239] on div at bounding box center [670, 274] width 388 height 151
click at [556, 278] on div at bounding box center [670, 274] width 388 height 151
click at [634, 258] on div at bounding box center [670, 274] width 388 height 151
drag, startPoint x: 630, startPoint y: 305, endPoint x: 754, endPoint y: 259, distance: 131.8
click at [754, 259] on div at bounding box center [670, 274] width 388 height 151
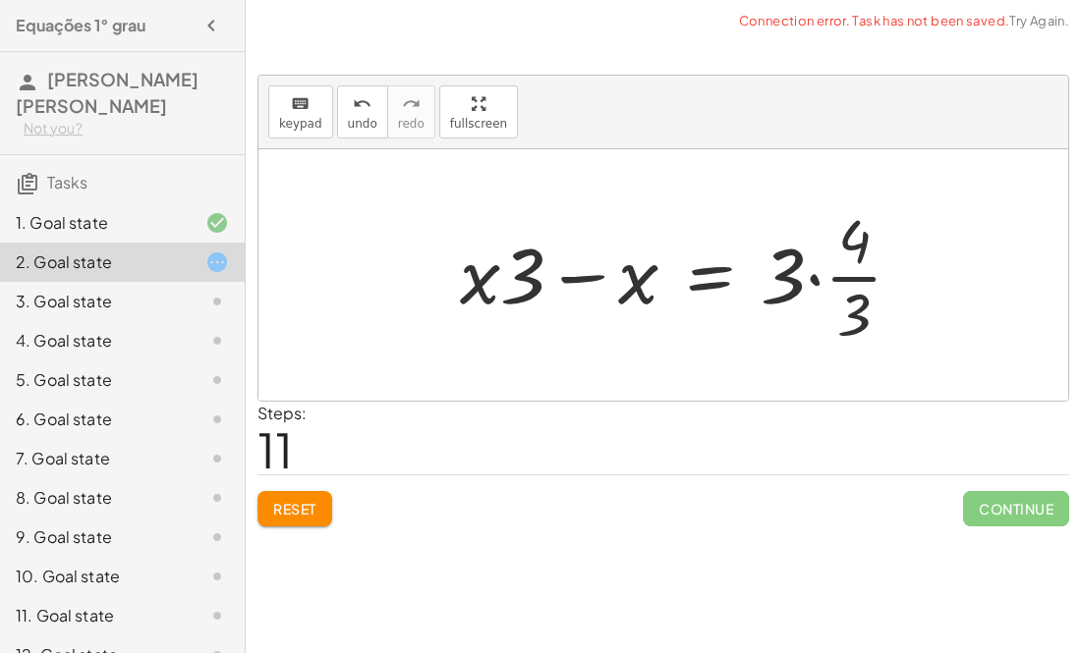
click at [686, 275] on div at bounding box center [688, 274] width 477 height 151
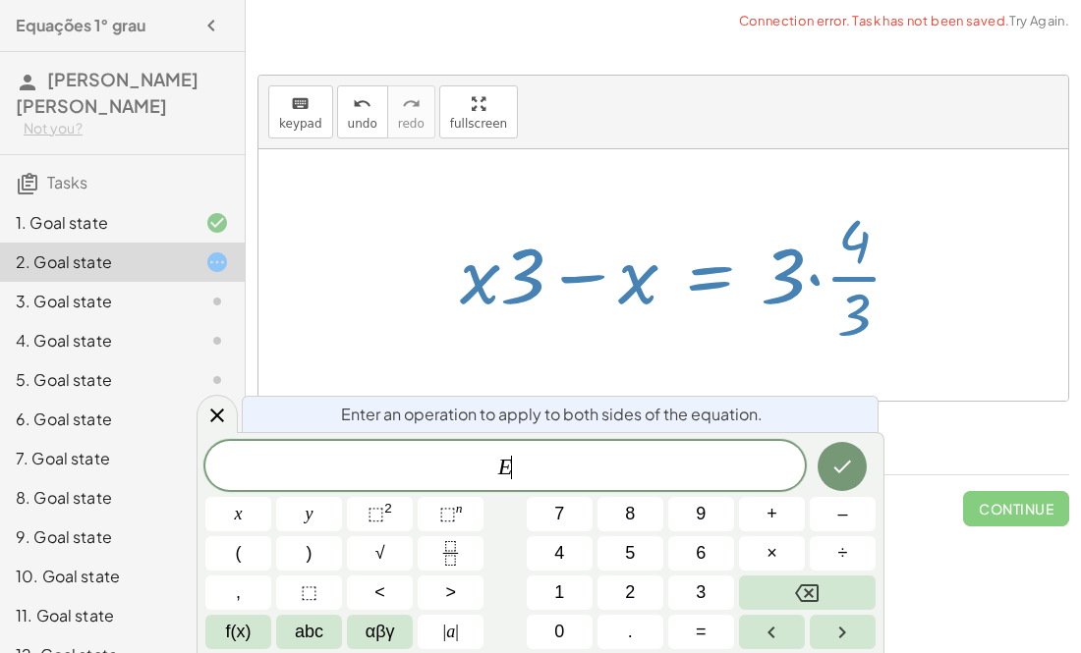
scroll to position [5, 0]
click at [886, 232] on div at bounding box center [688, 274] width 477 height 151
click at [981, 169] on div at bounding box center [663, 275] width 810 height 252
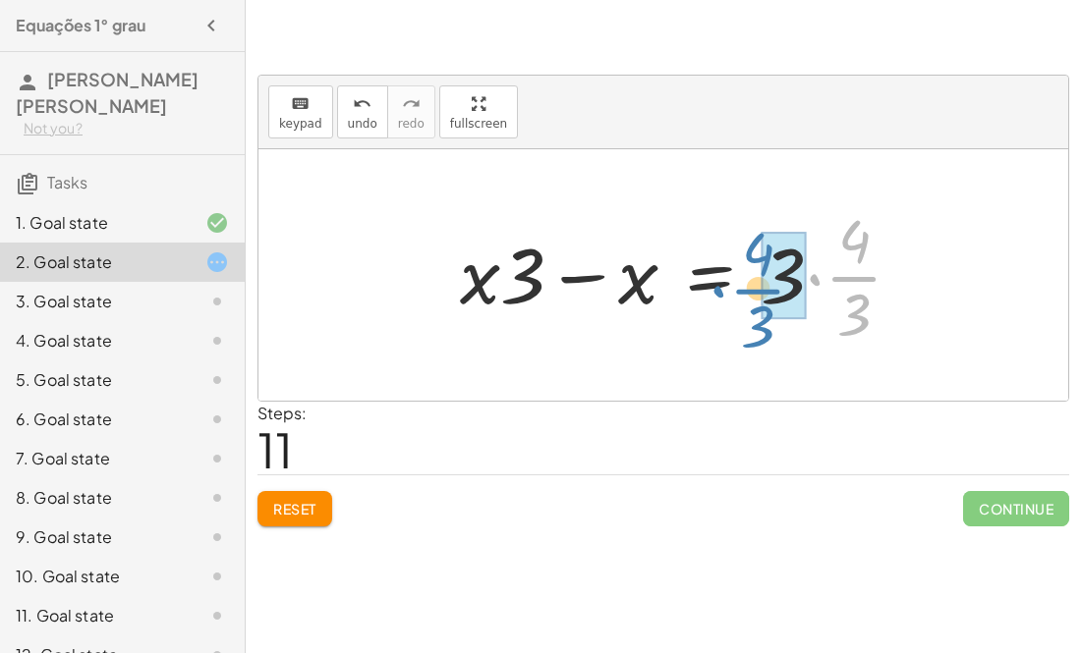
drag, startPoint x: 862, startPoint y: 271, endPoint x: 764, endPoint y: 284, distance: 98.1
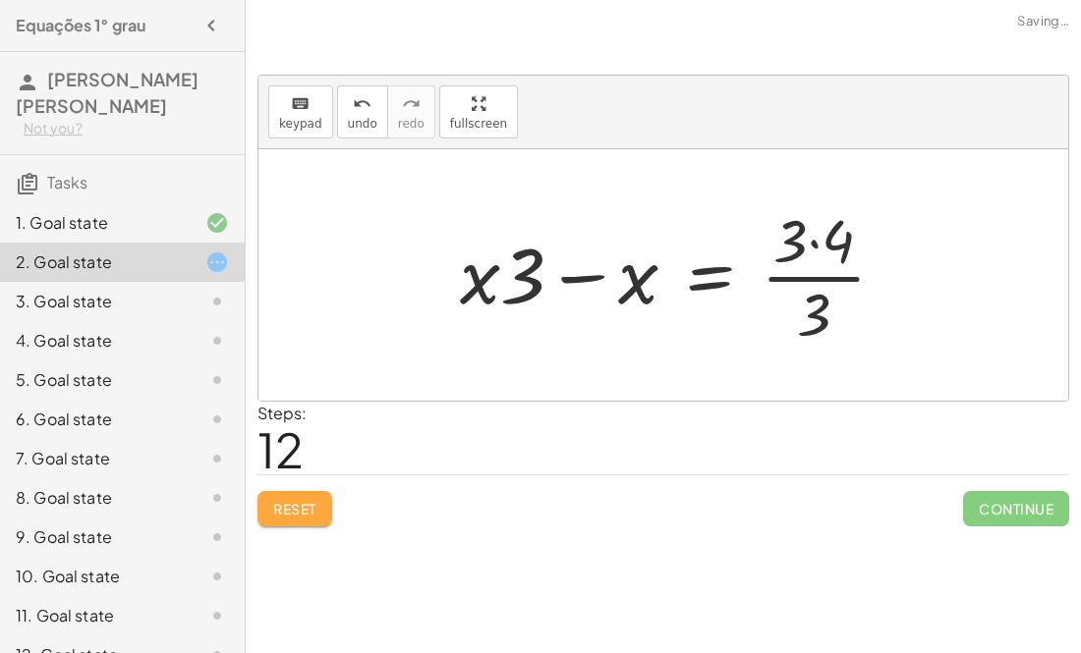
click at [291, 510] on span "Reset" at bounding box center [294, 509] width 43 height 18
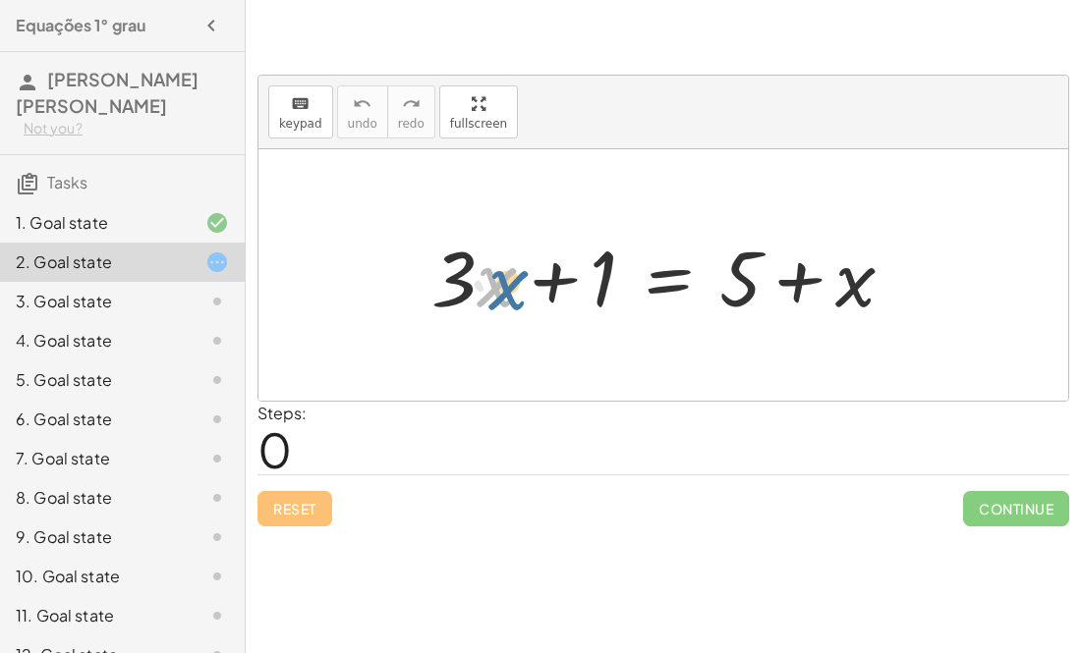
drag, startPoint x: 491, startPoint y: 289, endPoint x: 503, endPoint y: 292, distance: 12.2
click at [503, 292] on div at bounding box center [670, 275] width 498 height 101
click at [838, 281] on div at bounding box center [670, 275] width 498 height 101
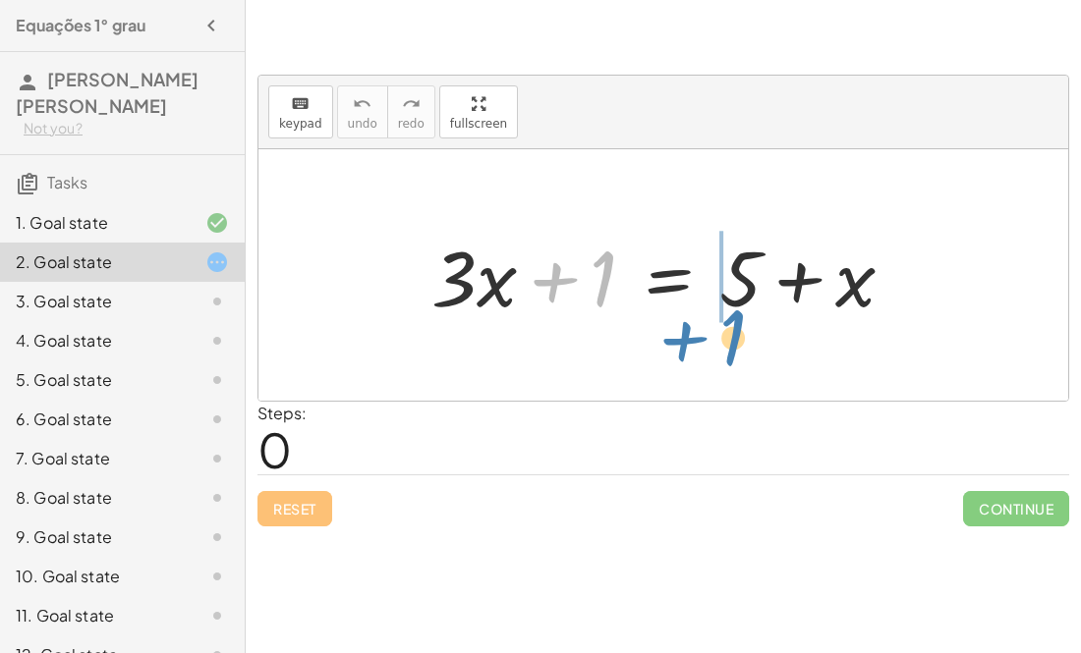
drag, startPoint x: 605, startPoint y: 275, endPoint x: 715, endPoint y: 312, distance: 116.2
click at [715, 312] on div at bounding box center [670, 275] width 498 height 101
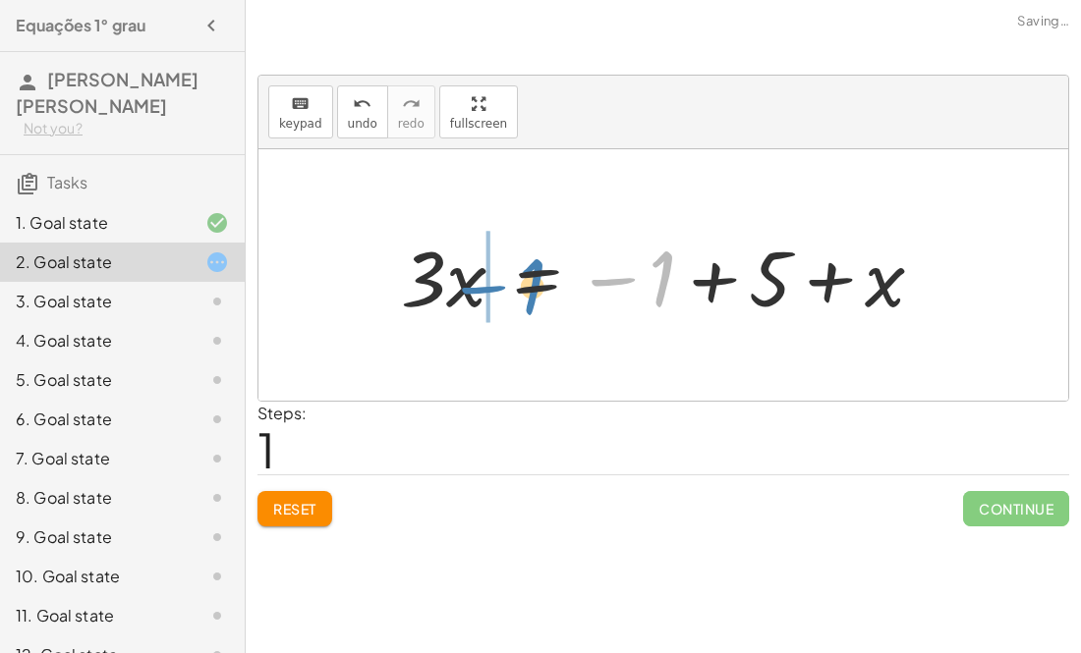
drag, startPoint x: 656, startPoint y: 282, endPoint x: 516, endPoint y: 289, distance: 140.7
click at [516, 289] on div at bounding box center [670, 275] width 558 height 101
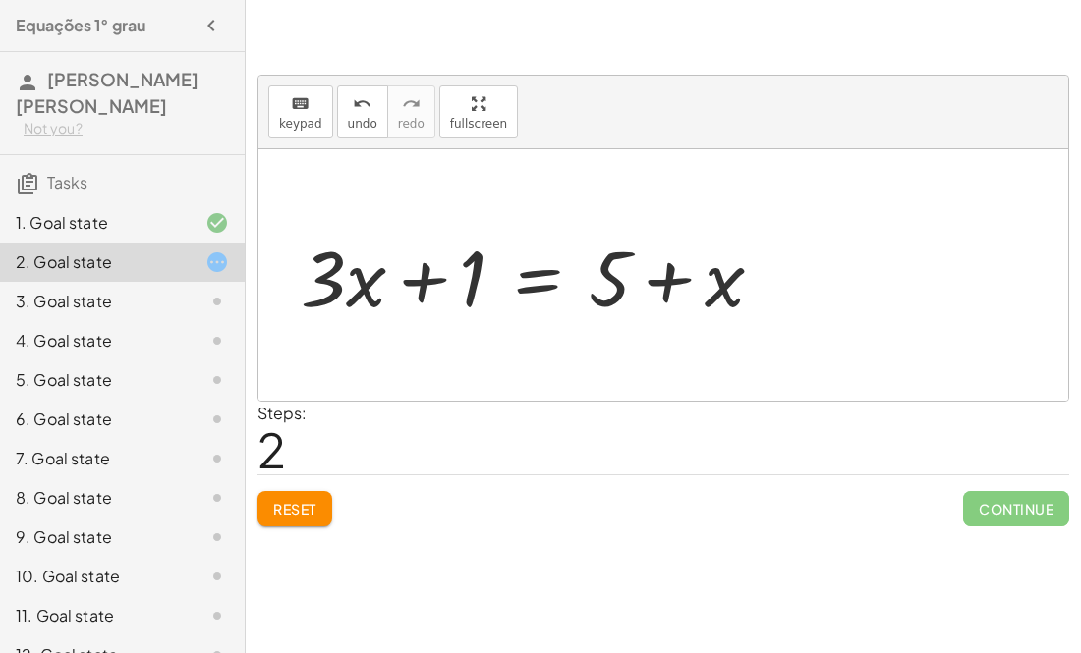
click at [301, 517] on span "Reset" at bounding box center [294, 509] width 43 height 18
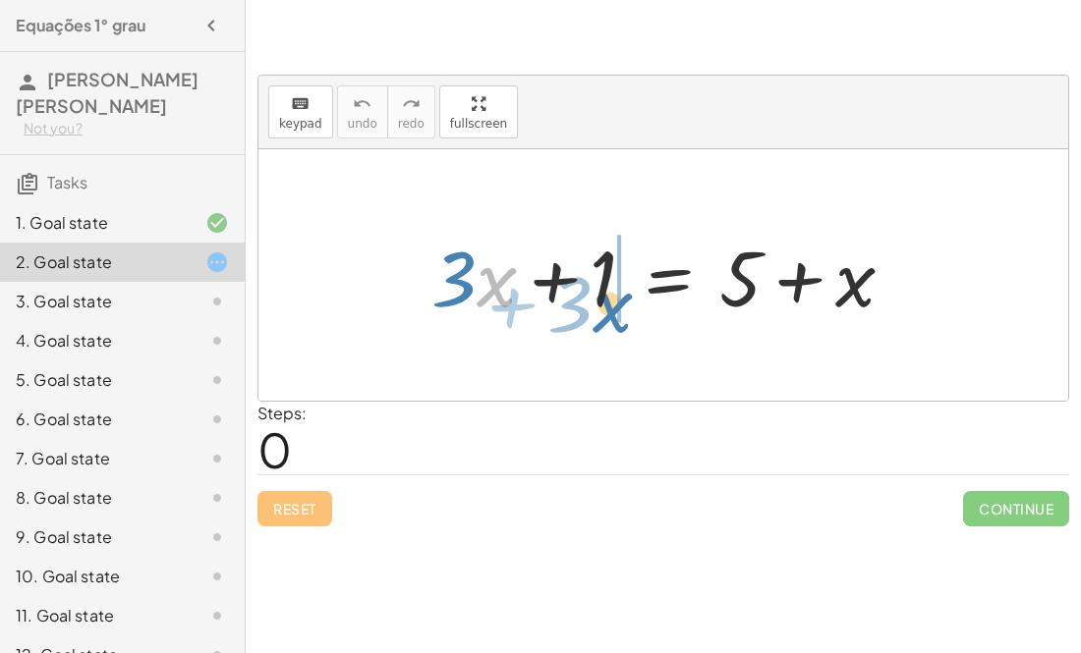
drag, startPoint x: 488, startPoint y: 275, endPoint x: 605, endPoint y: 300, distance: 119.5
click at [605, 300] on div at bounding box center [670, 275] width 498 height 101
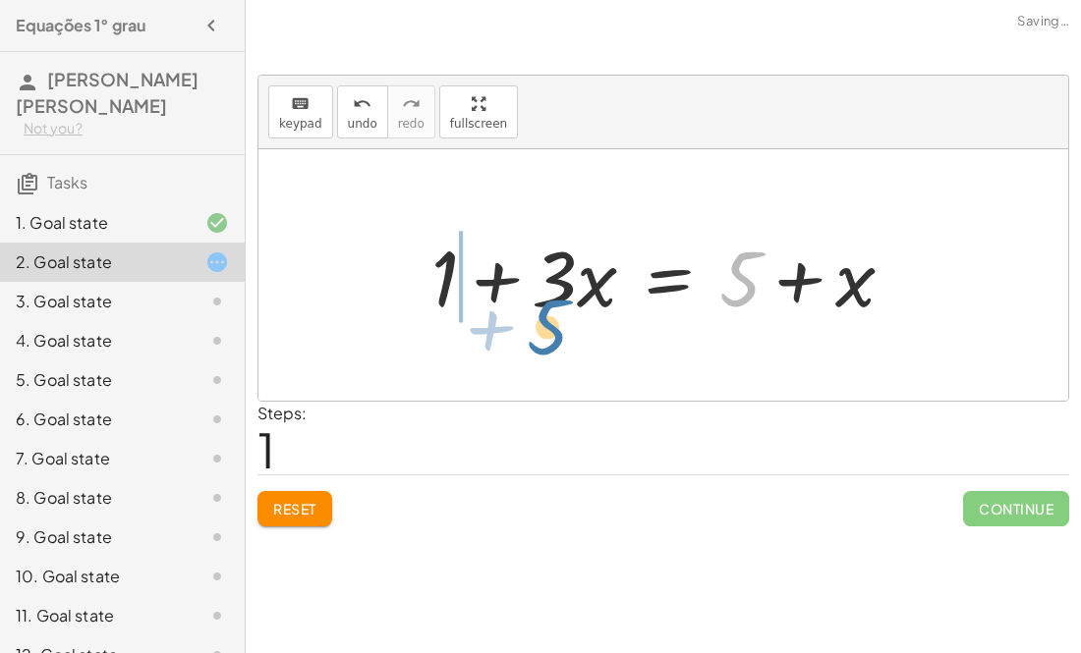
drag, startPoint x: 730, startPoint y: 273, endPoint x: 487, endPoint y: 314, distance: 246.1
click at [487, 314] on div at bounding box center [670, 275] width 498 height 101
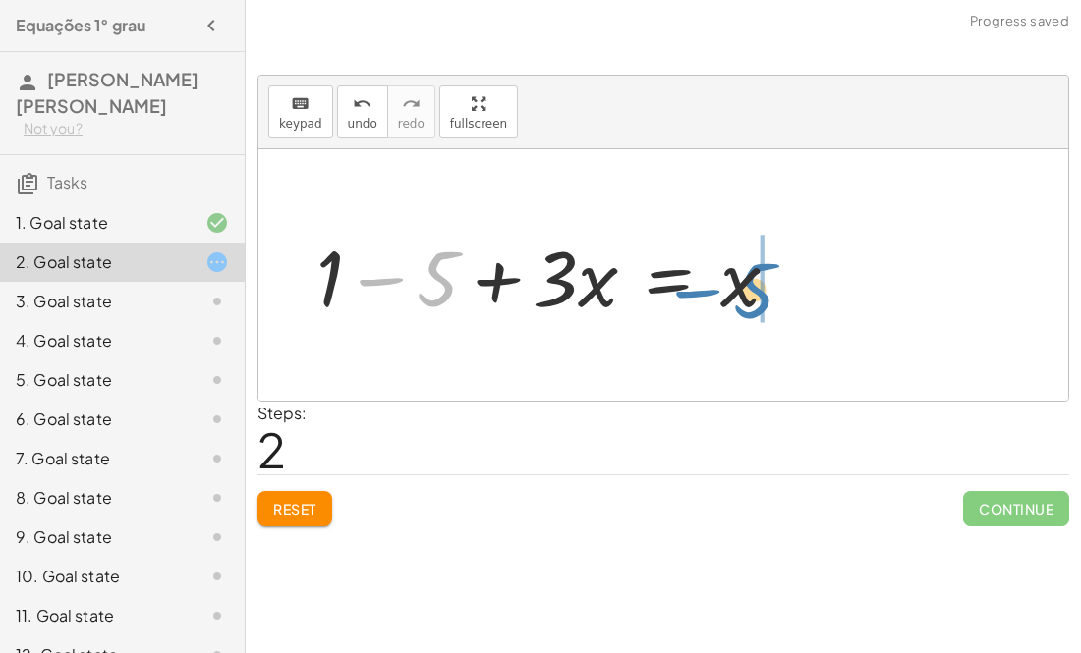
drag, startPoint x: 430, startPoint y: 266, endPoint x: 711, endPoint y: 279, distance: 281.3
click at [711, 279] on div at bounding box center [556, 275] width 498 height 101
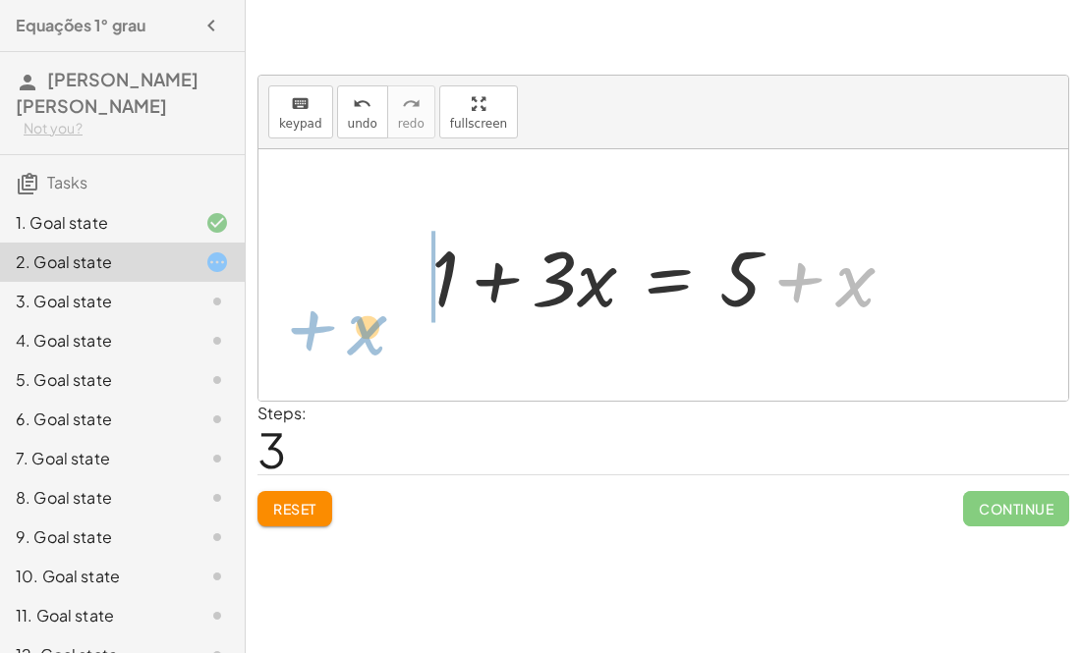
drag, startPoint x: 853, startPoint y: 289, endPoint x: 381, endPoint y: 311, distance: 472.1
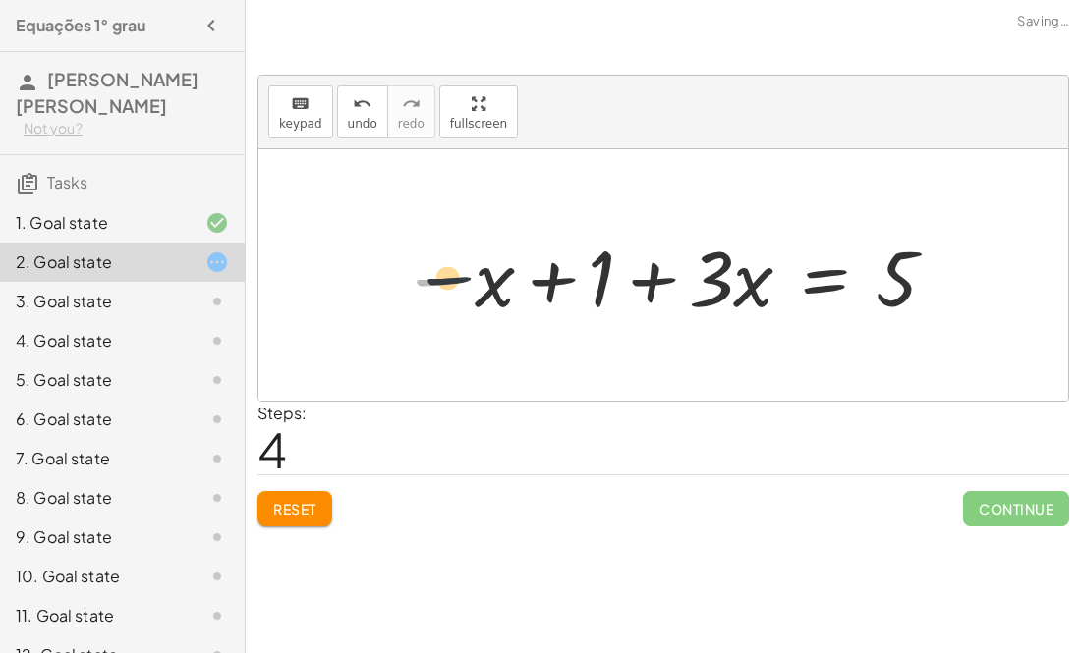
drag, startPoint x: 447, startPoint y: 257, endPoint x: 466, endPoint y: 256, distance: 18.7
click at [466, 256] on div at bounding box center [670, 275] width 558 height 101
drag, startPoint x: 598, startPoint y: 269, endPoint x: 1004, endPoint y: 282, distance: 405.9
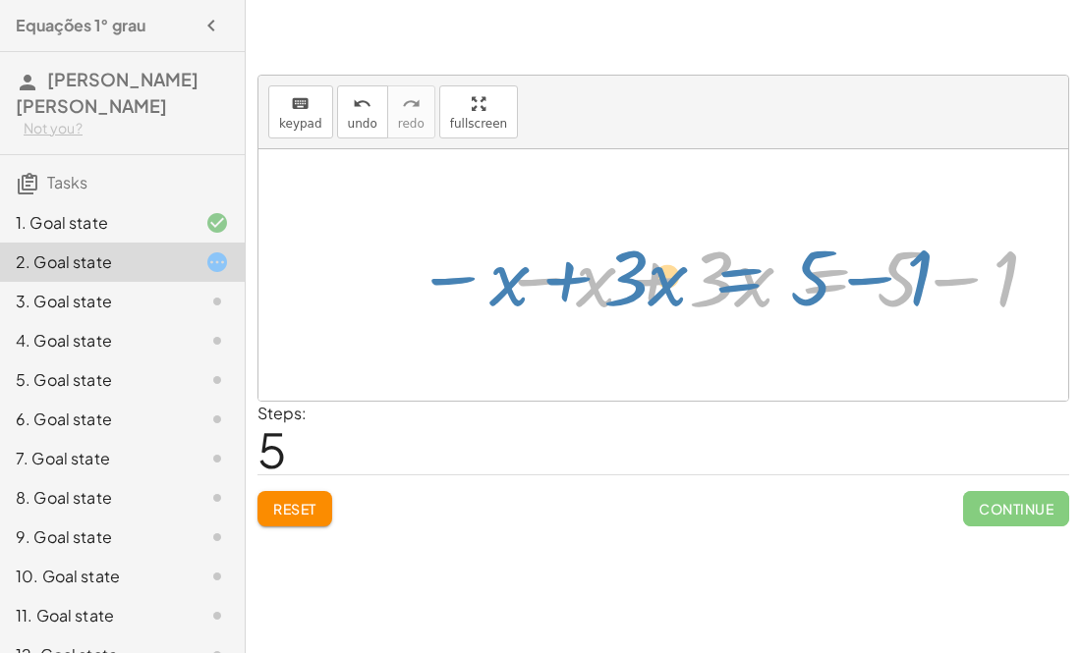
drag, startPoint x: 823, startPoint y: 281, endPoint x: 737, endPoint y: 280, distance: 86.5
click at [737, 280] on div at bounding box center [771, 275] width 558 height 101
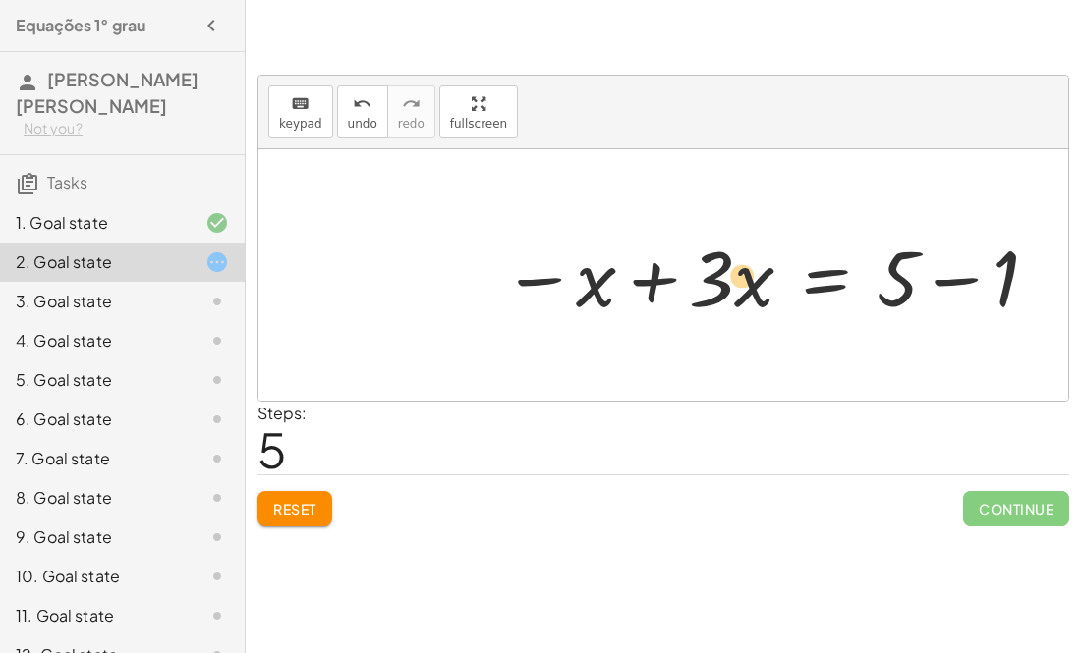
click at [733, 276] on div at bounding box center [771, 275] width 558 height 101
click at [809, 268] on div at bounding box center [771, 275] width 558 height 101
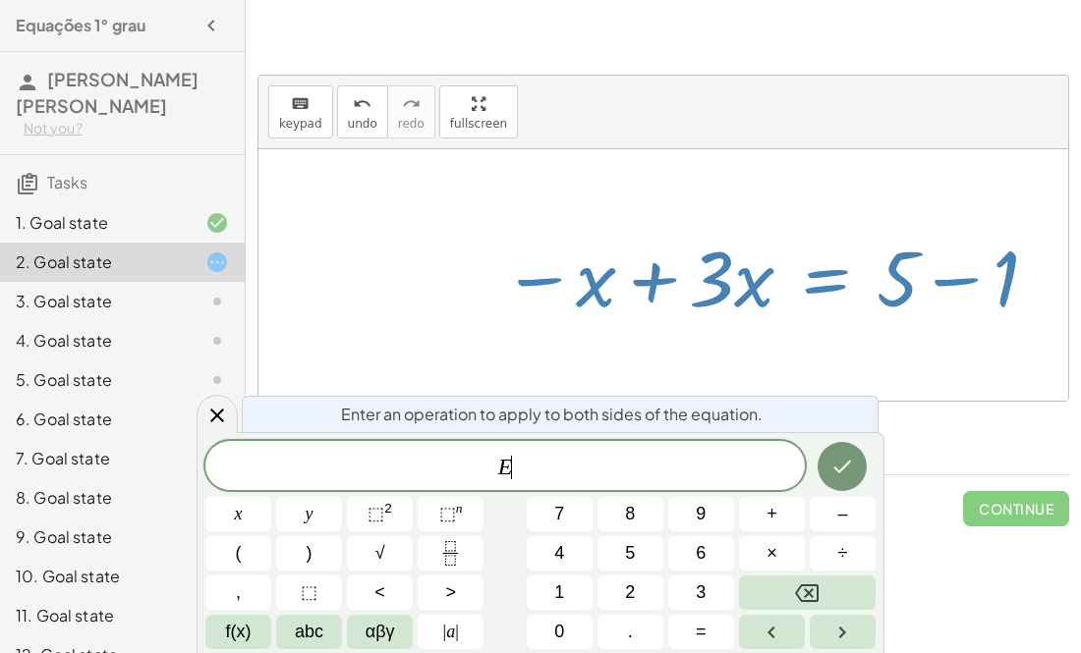
scroll to position [6, 0]
click at [964, 289] on div at bounding box center [771, 275] width 558 height 101
click at [935, 460] on div "Steps: 5" at bounding box center [662, 438] width 811 height 73
click at [962, 128] on div "keyboard keypad undo undo redo redo fullscreen" at bounding box center [663, 113] width 810 height 74
click at [951, 133] on div "keyboard keypad undo undo redo redo fullscreen" at bounding box center [663, 113] width 810 height 74
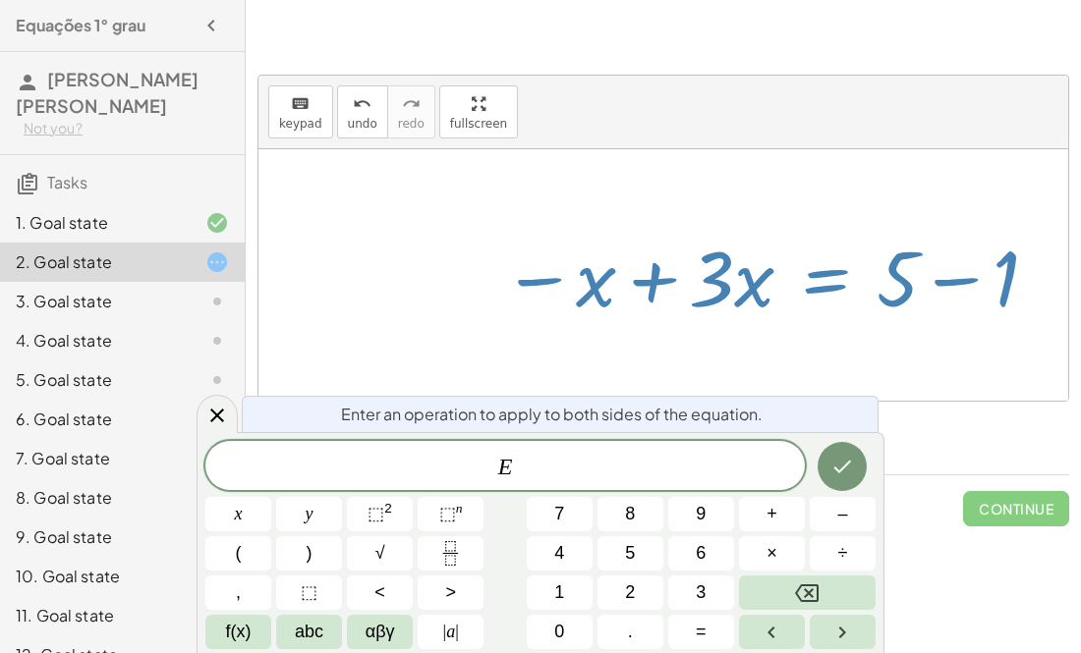
click at [724, 186] on div at bounding box center [663, 275] width 810 height 252
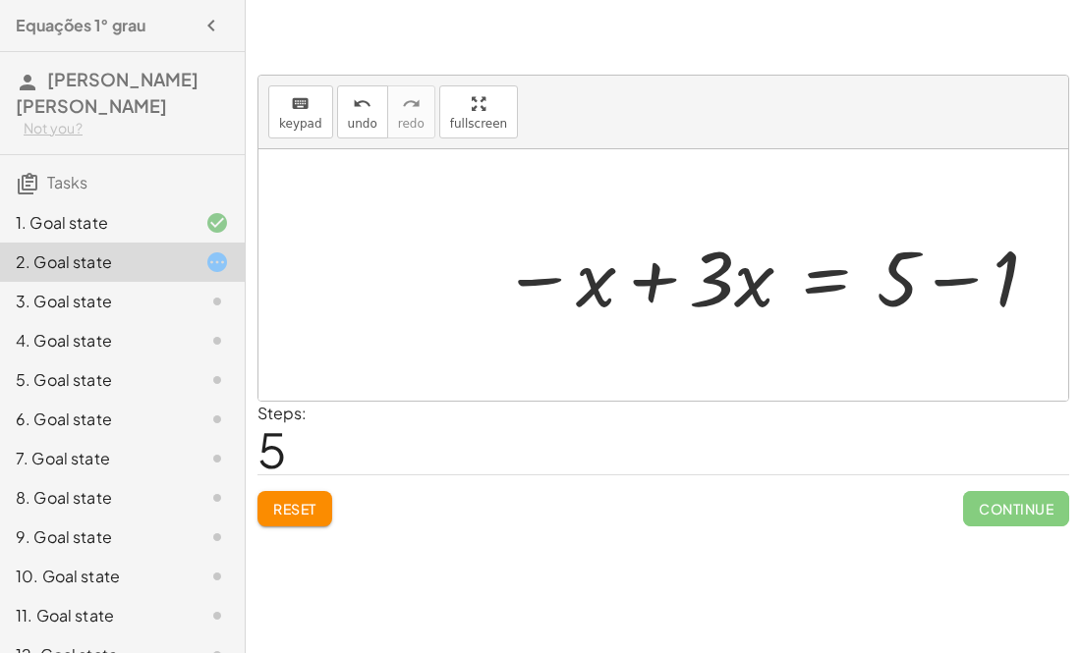
click at [941, 281] on div at bounding box center [771, 275] width 558 height 101
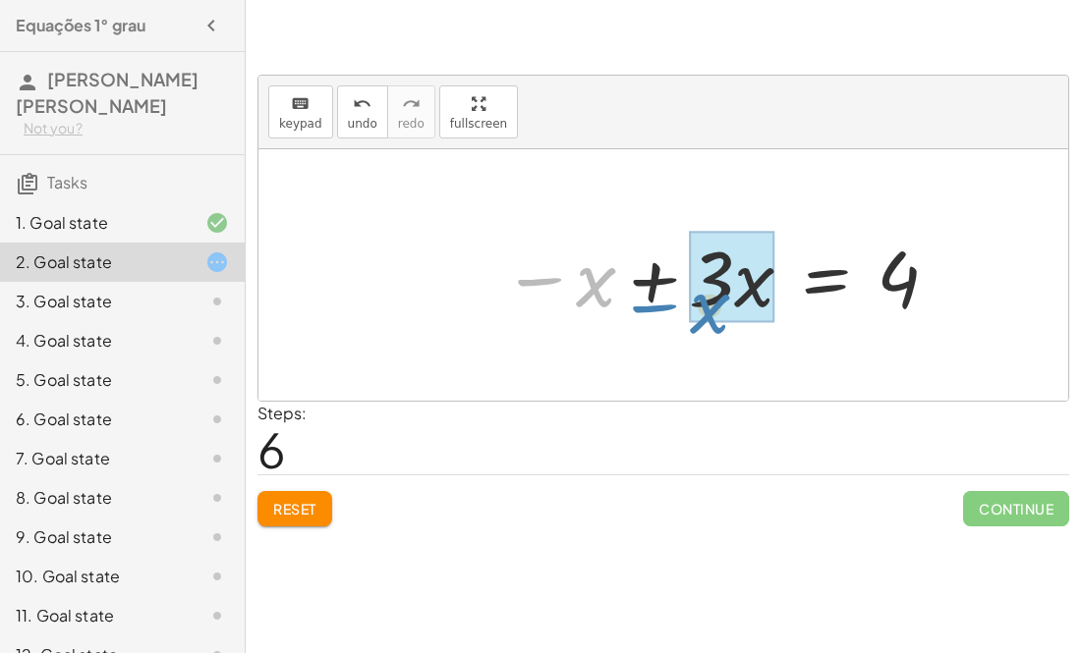
drag, startPoint x: 585, startPoint y: 289, endPoint x: 702, endPoint y: 316, distance: 121.1
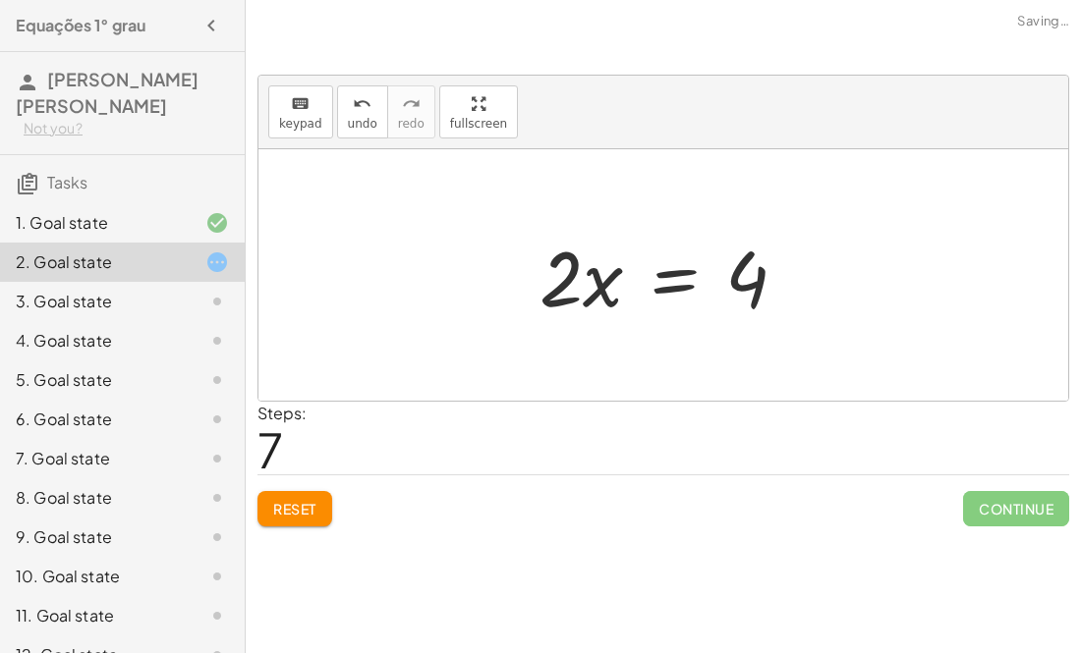
click at [676, 285] on div at bounding box center [671, 275] width 283 height 101
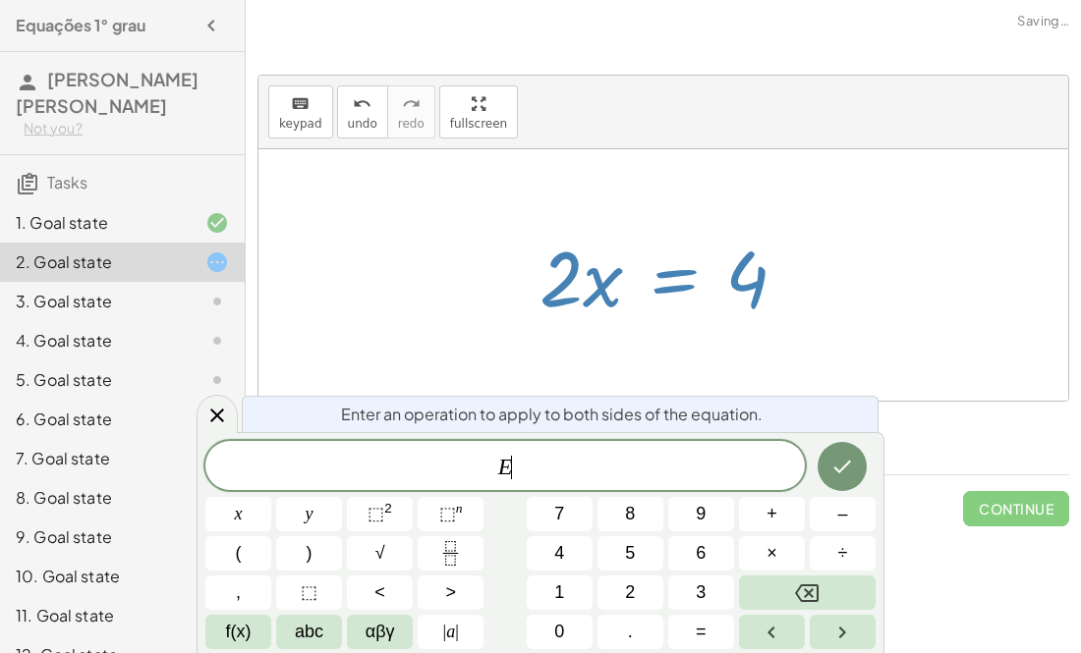
scroll to position [7, 0]
click at [924, 320] on div at bounding box center [663, 275] width 810 height 252
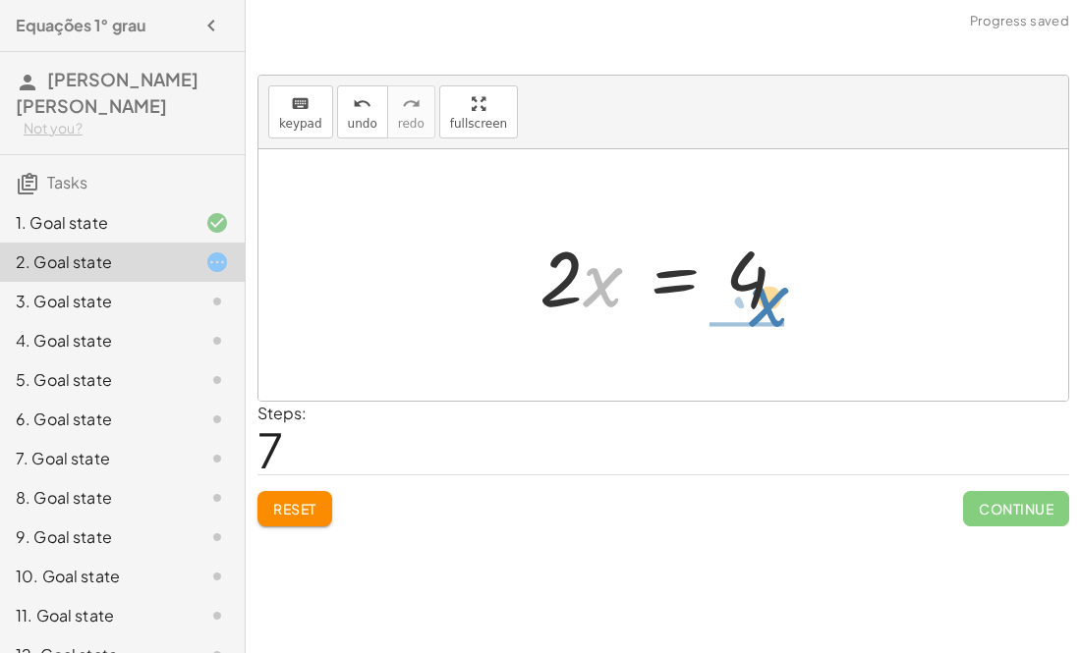
drag, startPoint x: 604, startPoint y: 285, endPoint x: 763, endPoint y: 308, distance: 160.8
click at [763, 308] on div at bounding box center [671, 275] width 283 height 101
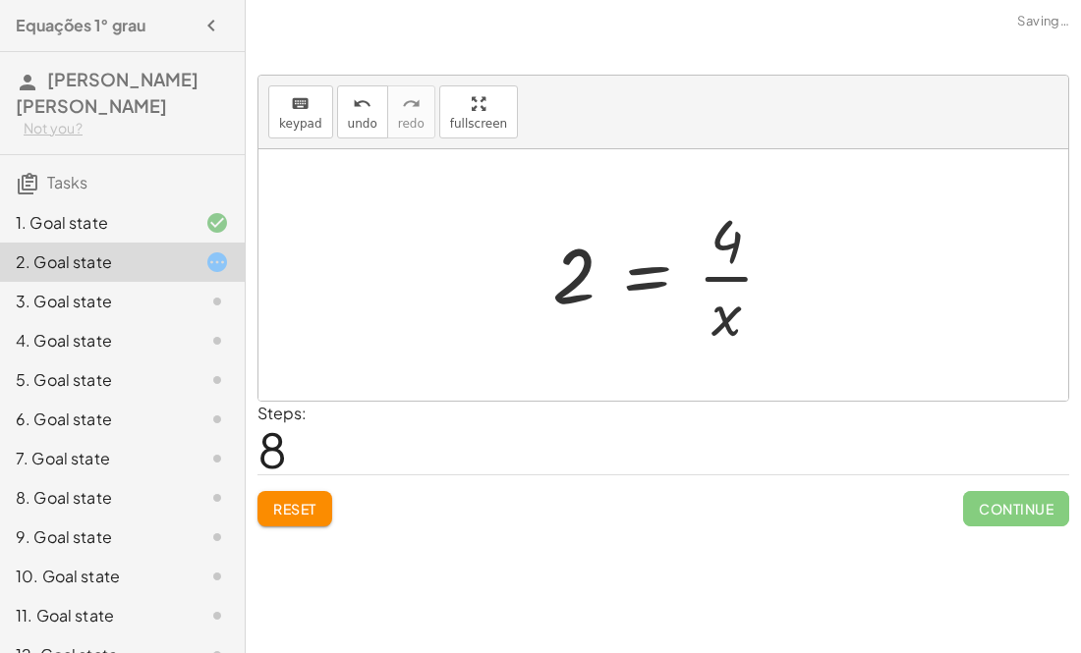
click at [710, 272] on div at bounding box center [670, 274] width 257 height 151
click at [647, 265] on div at bounding box center [670, 274] width 257 height 151
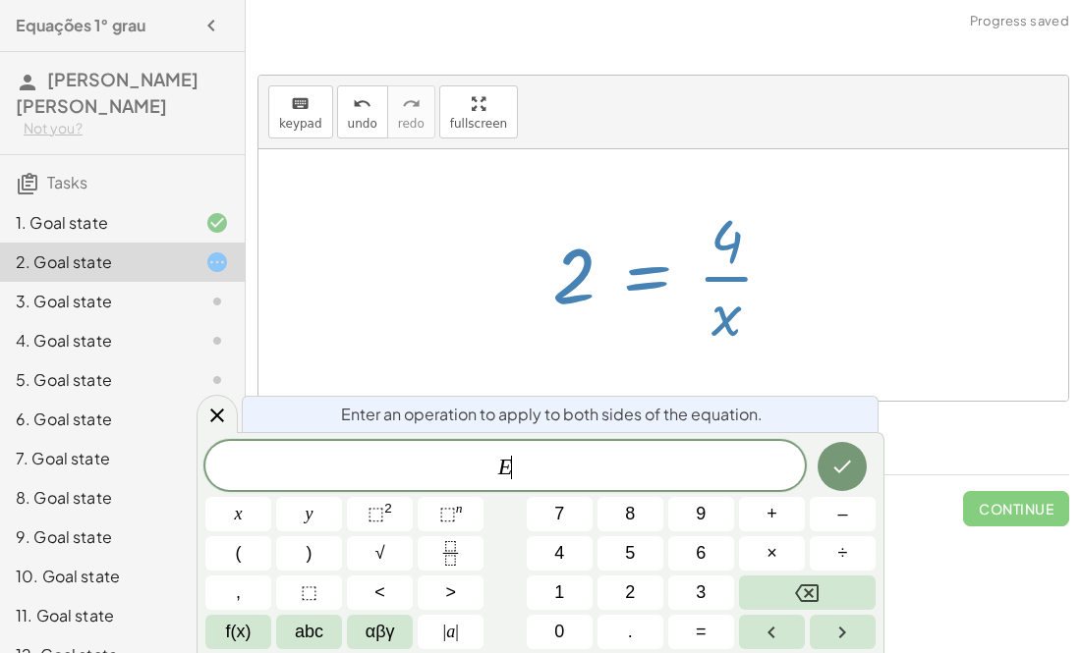
scroll to position [8, 0]
click at [770, 308] on div at bounding box center [670, 274] width 257 height 151
drag, startPoint x: 720, startPoint y: 311, endPoint x: 706, endPoint y: 306, distance: 15.0
click at [706, 306] on div at bounding box center [670, 274] width 257 height 151
click at [932, 243] on div at bounding box center [663, 275] width 810 height 252
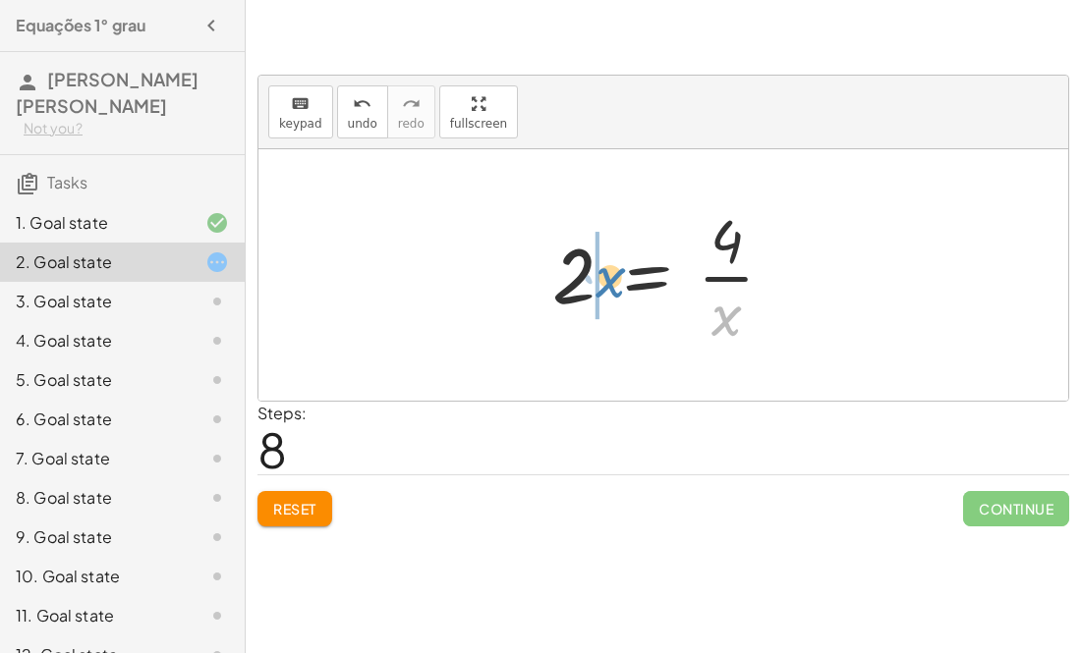
drag, startPoint x: 725, startPoint y: 320, endPoint x: 612, endPoint y: 281, distance: 119.6
click at [612, 281] on div at bounding box center [670, 274] width 257 height 151
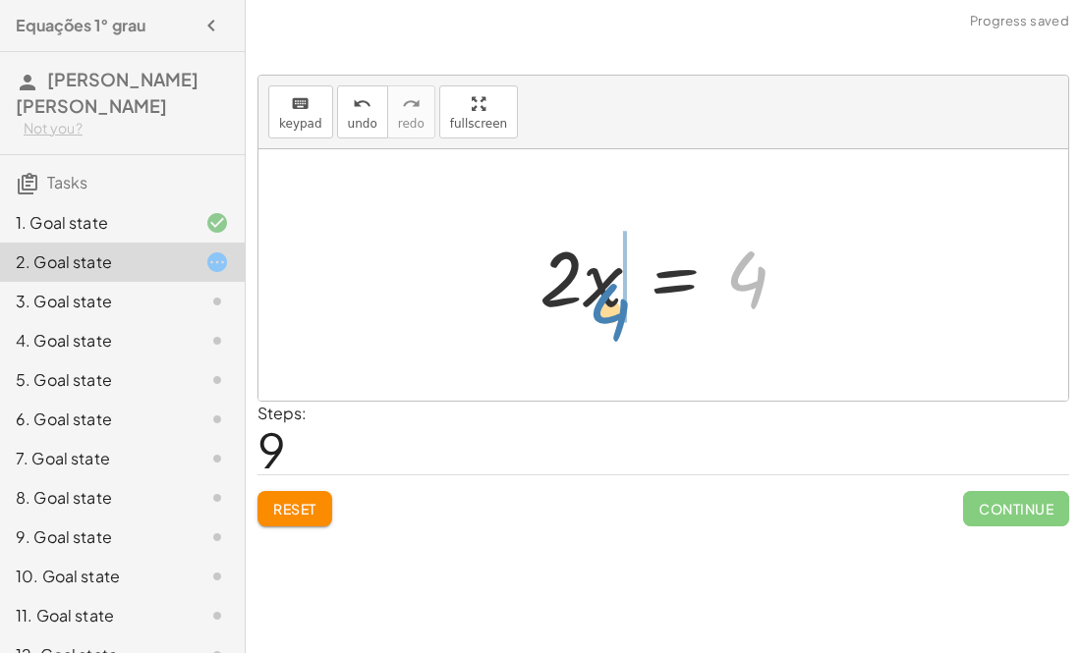
drag, startPoint x: 759, startPoint y: 281, endPoint x: 643, endPoint y: 295, distance: 117.7
click at [643, 295] on div at bounding box center [671, 275] width 283 height 101
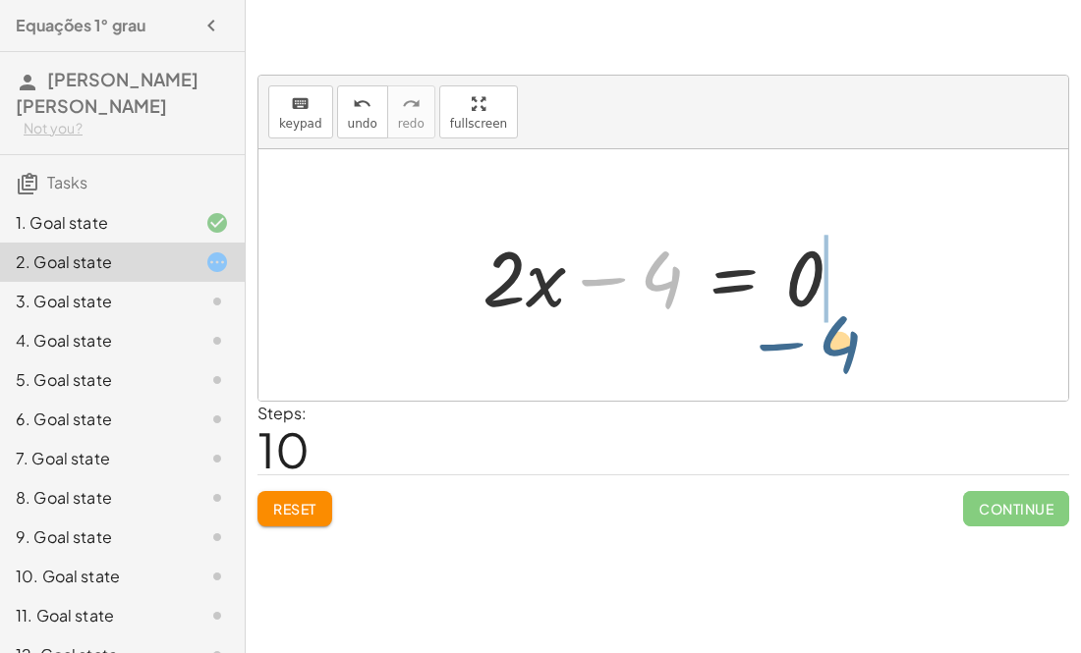
drag, startPoint x: 657, startPoint y: 266, endPoint x: 844, endPoint y: 263, distance: 186.7
click at [844, 263] on div at bounding box center [671, 275] width 396 height 101
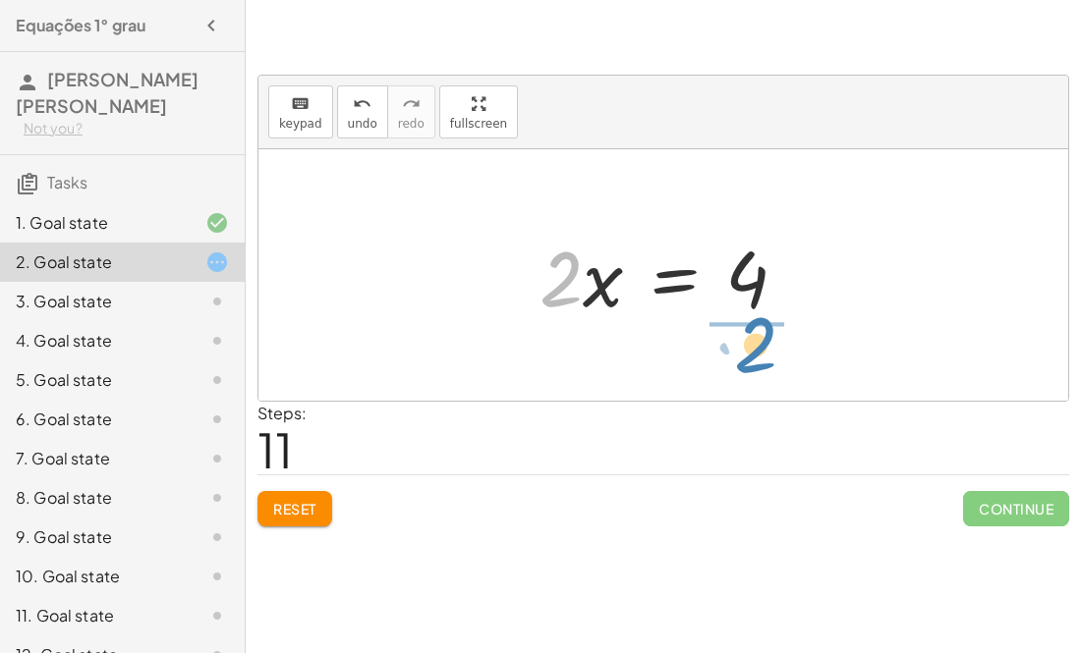
drag, startPoint x: 559, startPoint y: 288, endPoint x: 734, endPoint y: 342, distance: 183.0
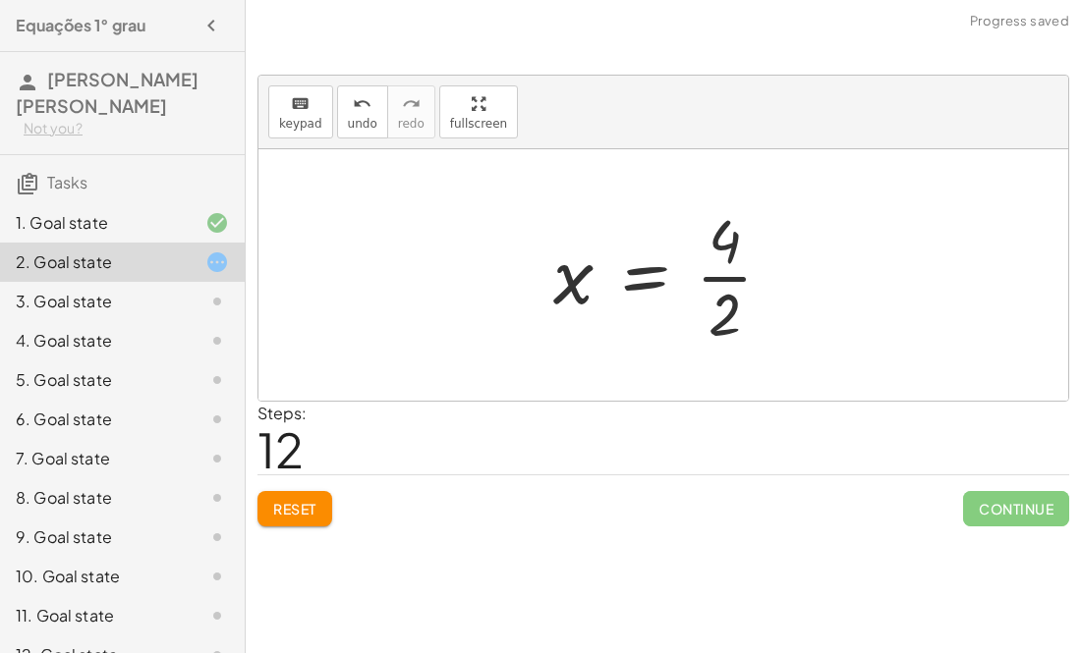
click at [722, 274] on div at bounding box center [670, 274] width 254 height 151
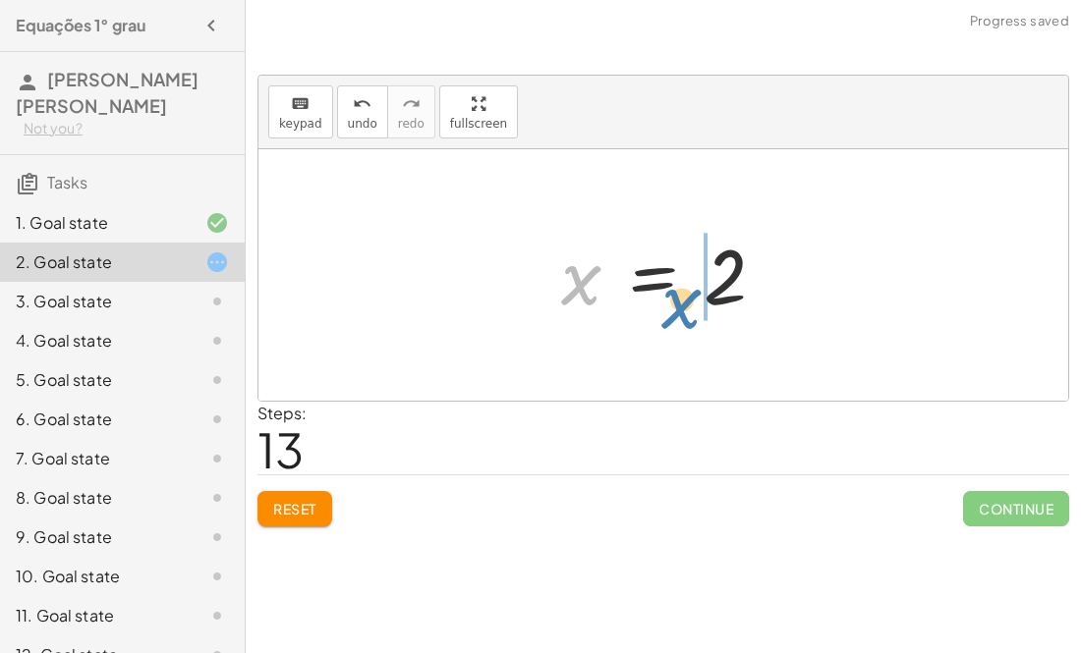
drag, startPoint x: 574, startPoint y: 286, endPoint x: 678, endPoint y: 310, distance: 107.0
click at [678, 310] on div at bounding box center [671, 275] width 240 height 97
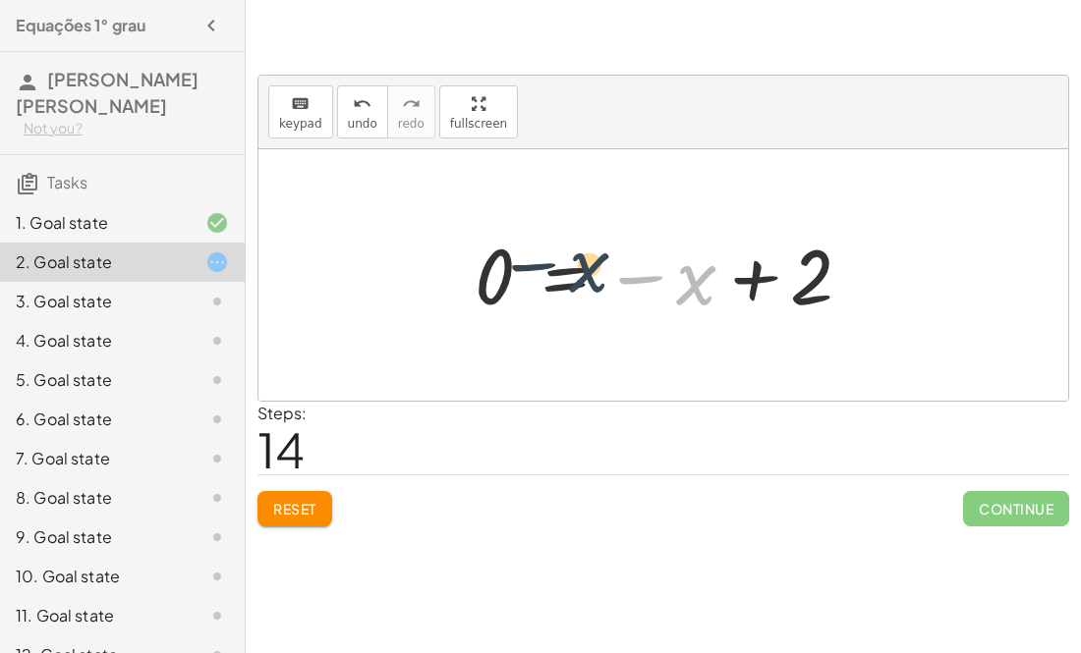
drag, startPoint x: 687, startPoint y: 276, endPoint x: 508, endPoint y: 275, distance: 178.8
click at [508, 275] on div at bounding box center [671, 275] width 413 height 97
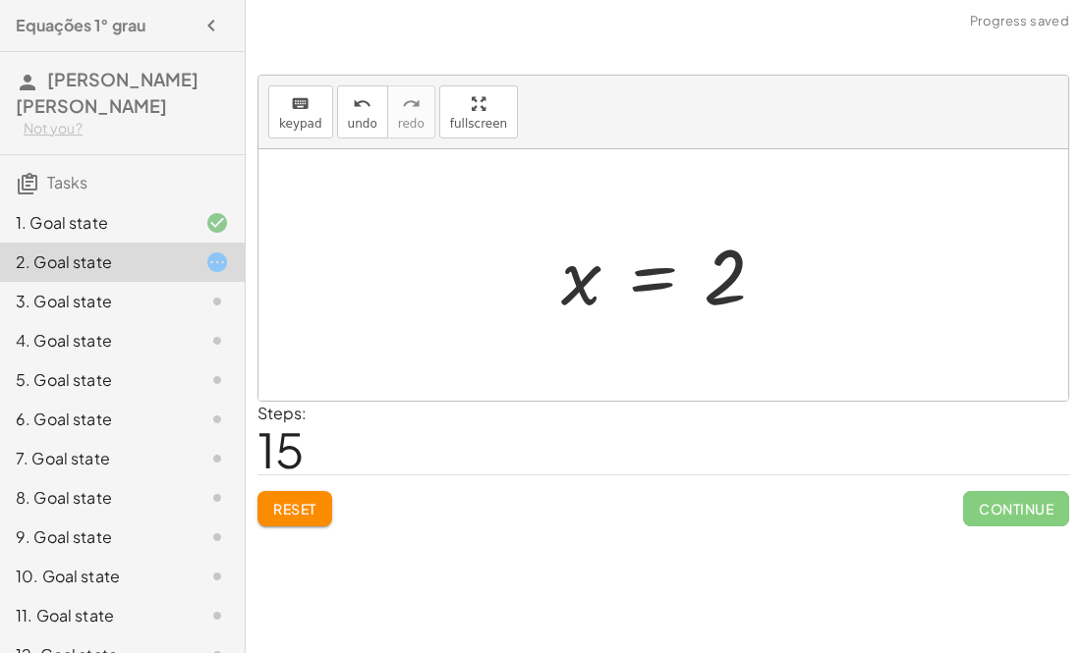
click at [647, 269] on div at bounding box center [671, 275] width 240 height 97
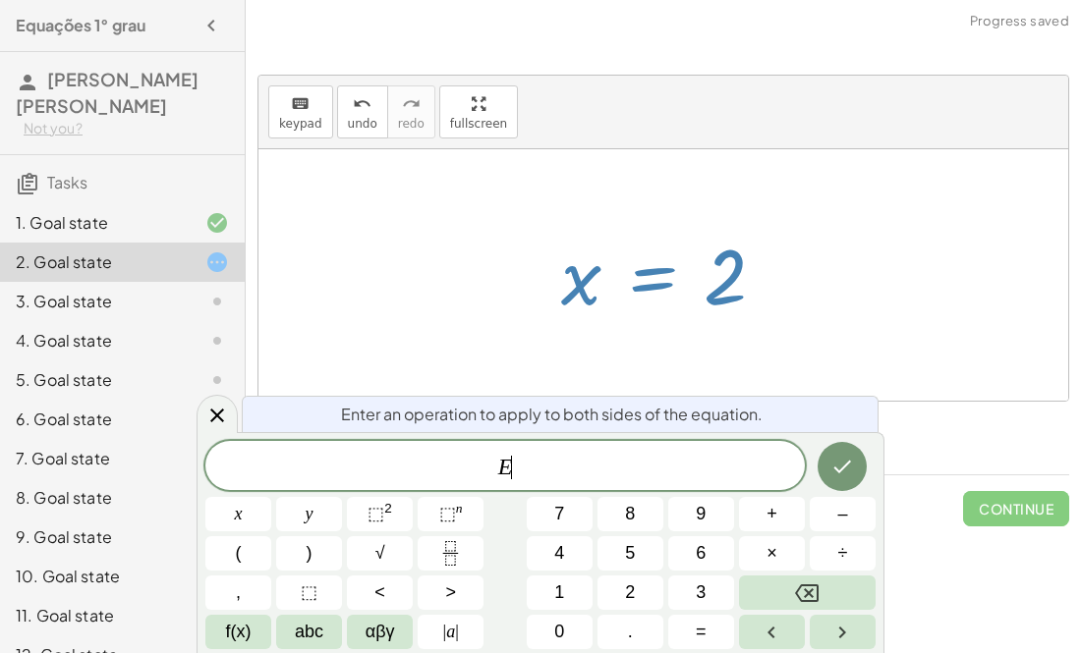
scroll to position [9, 0]
click at [854, 240] on div at bounding box center [663, 275] width 810 height 252
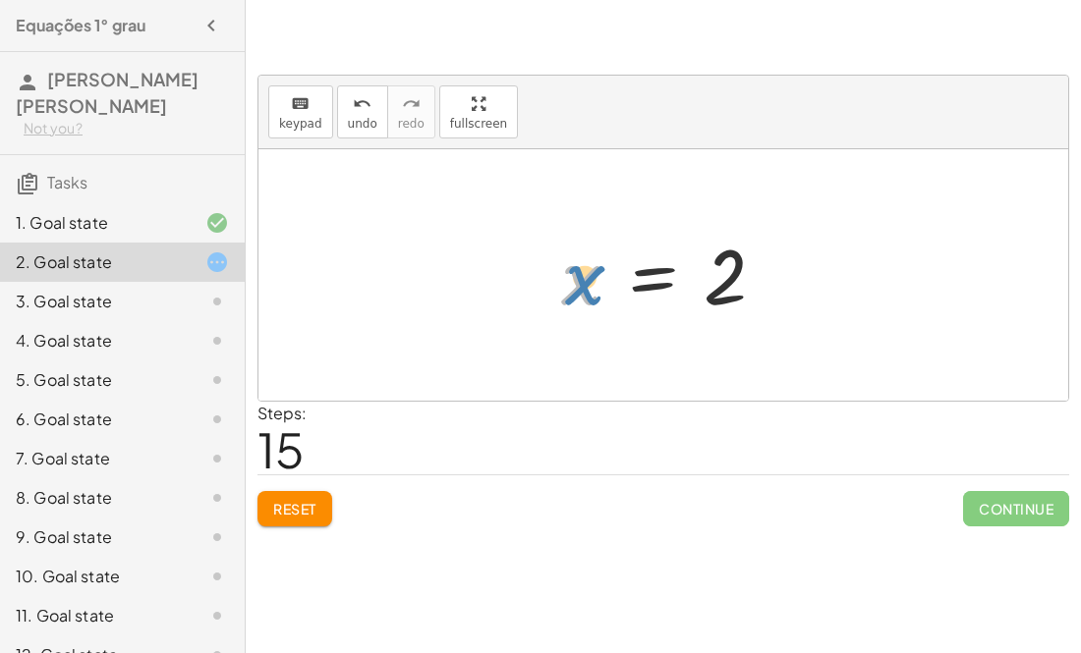
drag, startPoint x: 577, startPoint y: 271, endPoint x: 565, endPoint y: 271, distance: 11.8
click at [565, 271] on div at bounding box center [671, 275] width 240 height 97
click at [631, 286] on div at bounding box center [671, 275] width 240 height 97
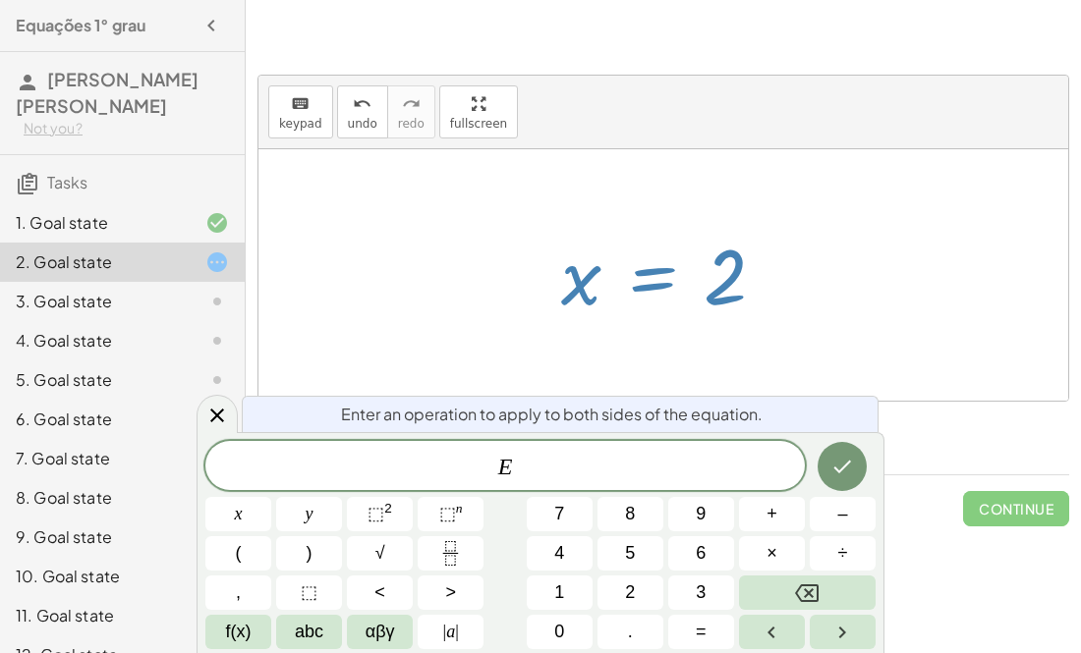
click at [906, 260] on div at bounding box center [663, 275] width 810 height 252
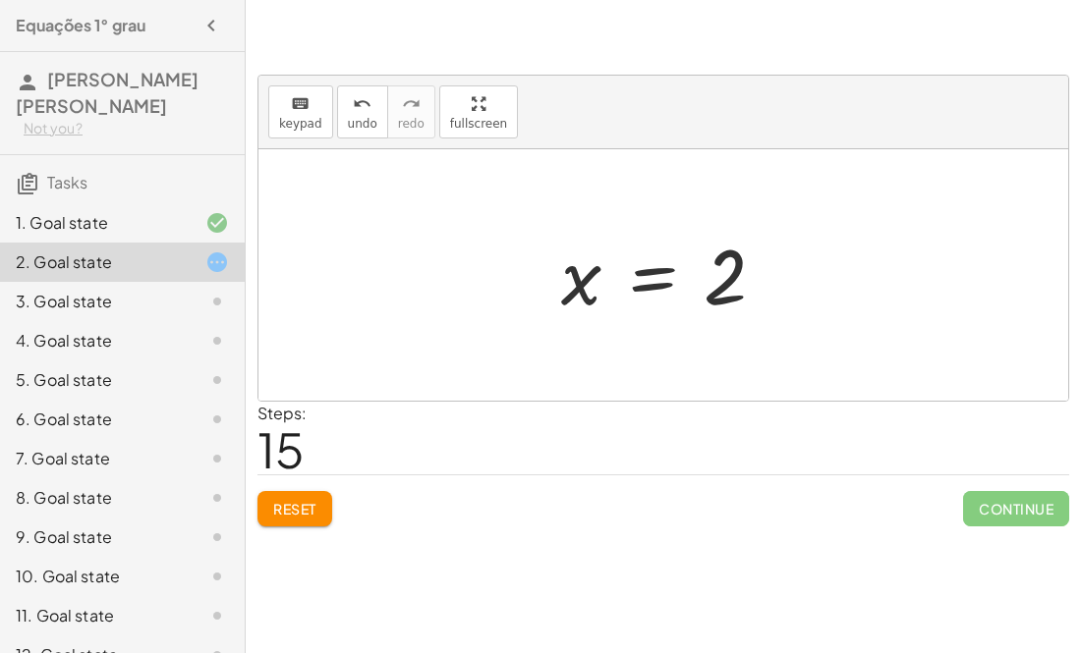
click at [135, 272] on div "2. Goal state" at bounding box center [95, 263] width 158 height 24
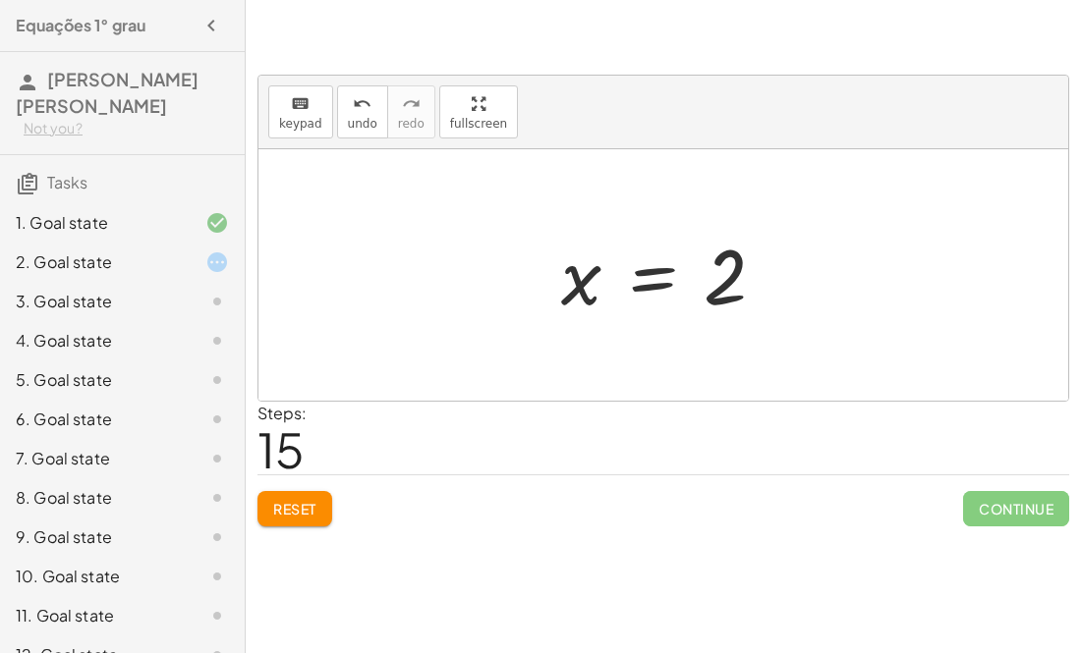
click at [131, 310] on div "3. Goal state" at bounding box center [95, 302] width 158 height 24
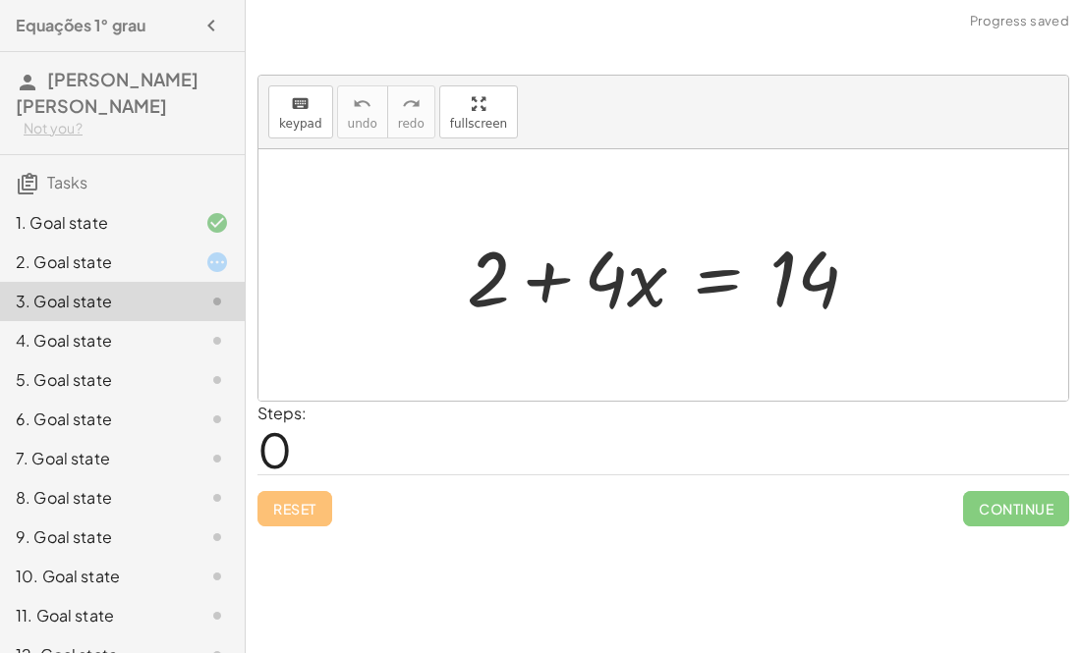
click at [116, 262] on div "2. Goal state" at bounding box center [95, 263] width 158 height 24
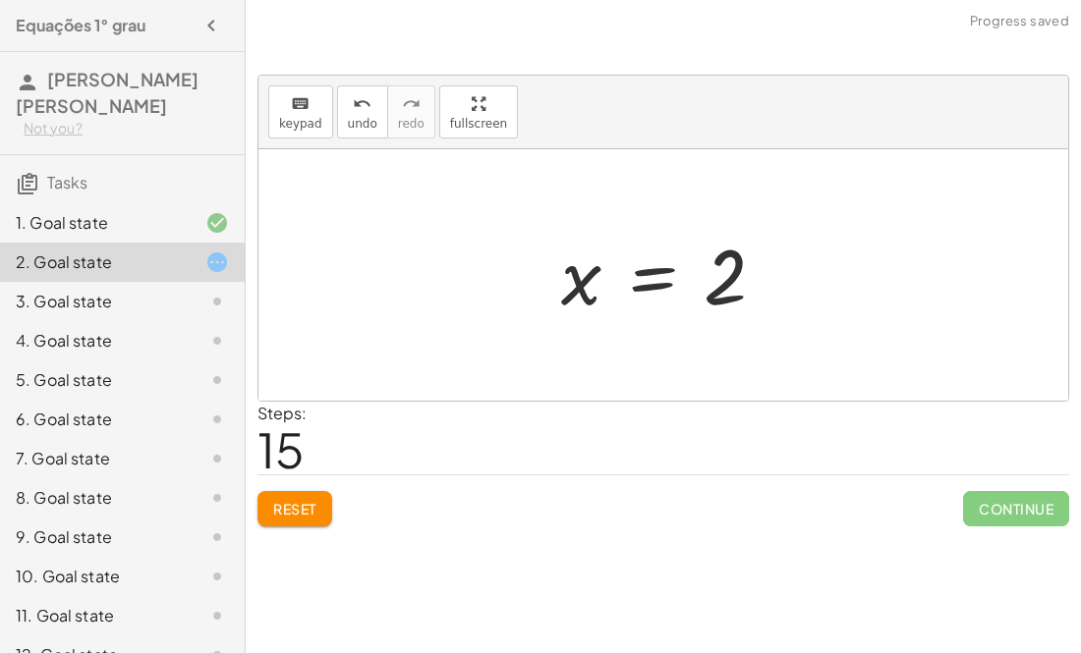
click at [272, 508] on button "Reset" at bounding box center [294, 508] width 75 height 35
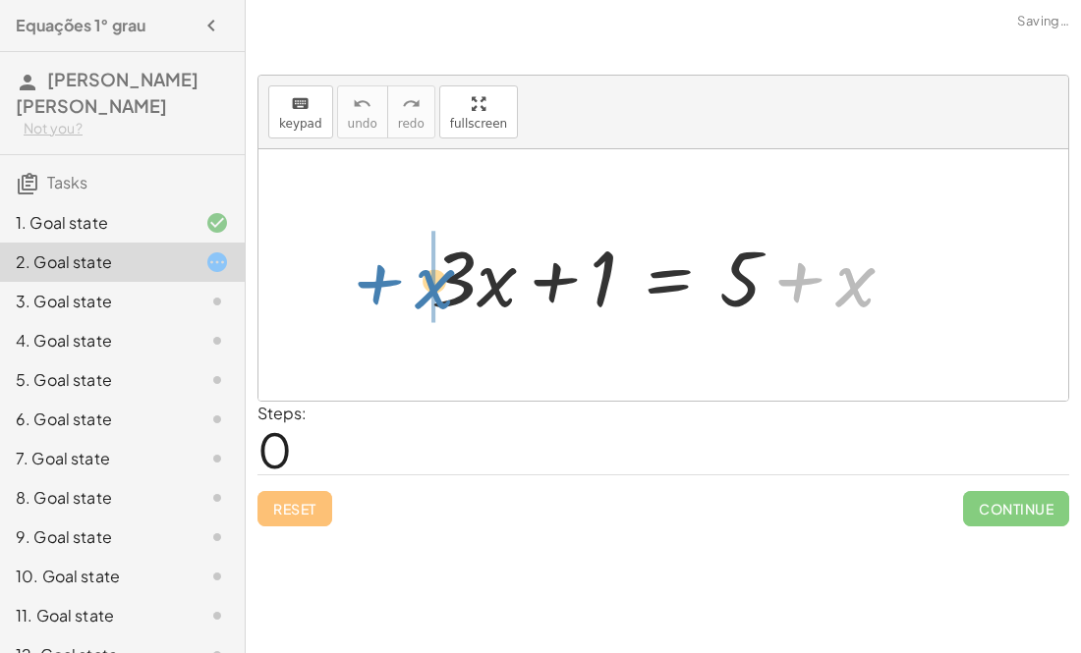
drag, startPoint x: 845, startPoint y: 284, endPoint x: 421, endPoint y: 287, distance: 423.4
click at [421, 287] on div at bounding box center [670, 275] width 498 height 101
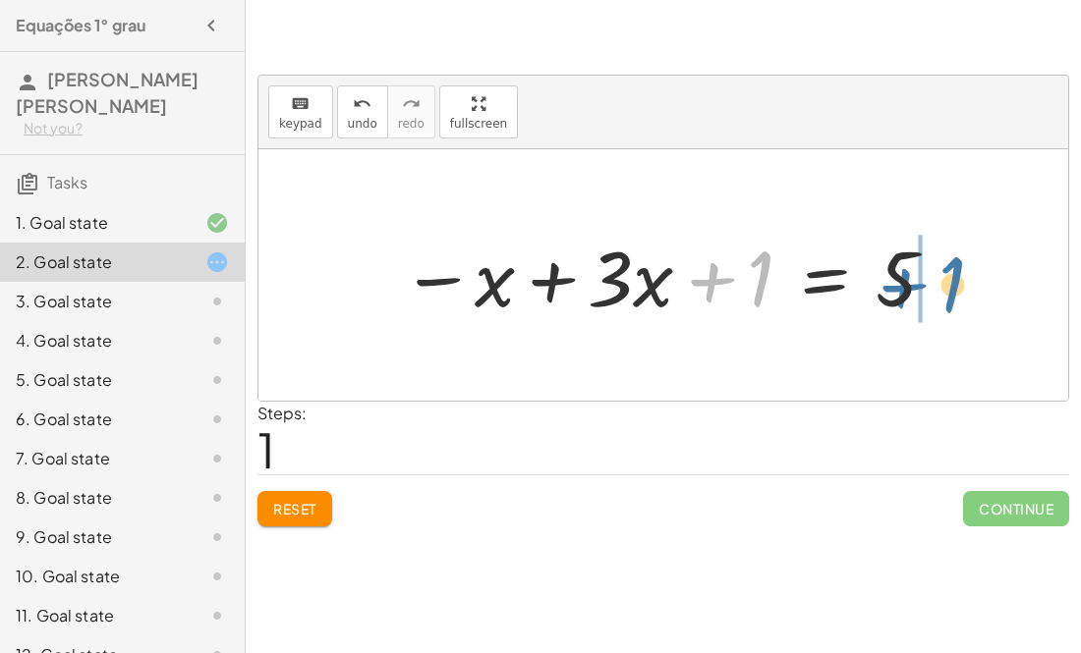
drag, startPoint x: 757, startPoint y: 282, endPoint x: 960, endPoint y: 287, distance: 202.4
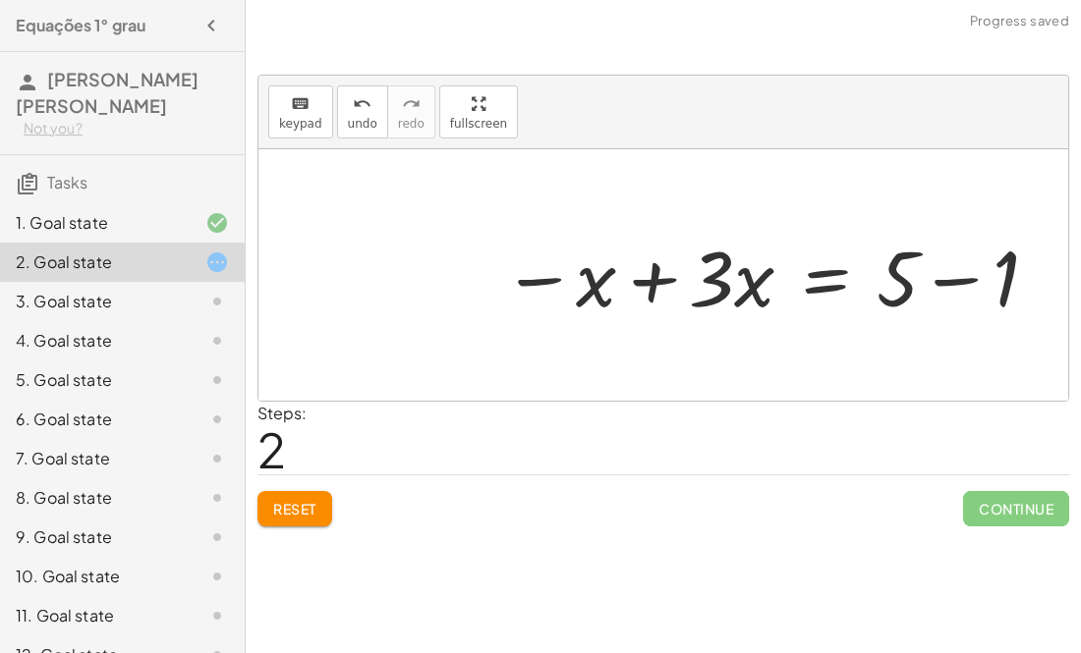
click at [959, 281] on div at bounding box center [771, 275] width 558 height 101
click at [534, 282] on div at bounding box center [721, 275] width 459 height 101
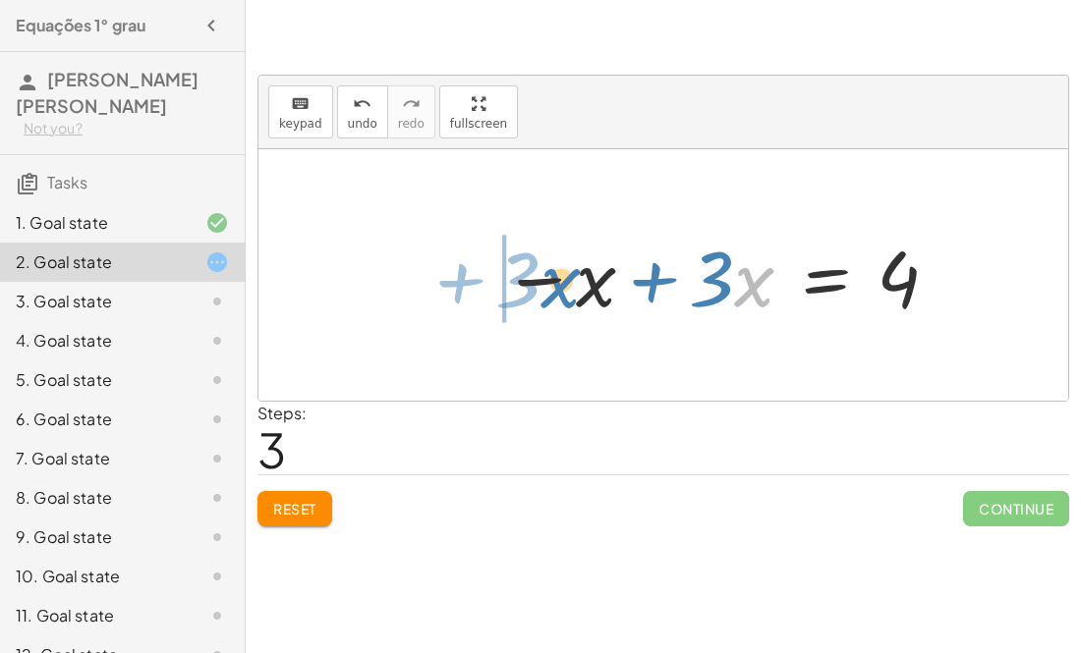
drag, startPoint x: 752, startPoint y: 290, endPoint x: 549, endPoint y: 292, distance: 202.4
click at [549, 292] on div at bounding box center [721, 275] width 459 height 101
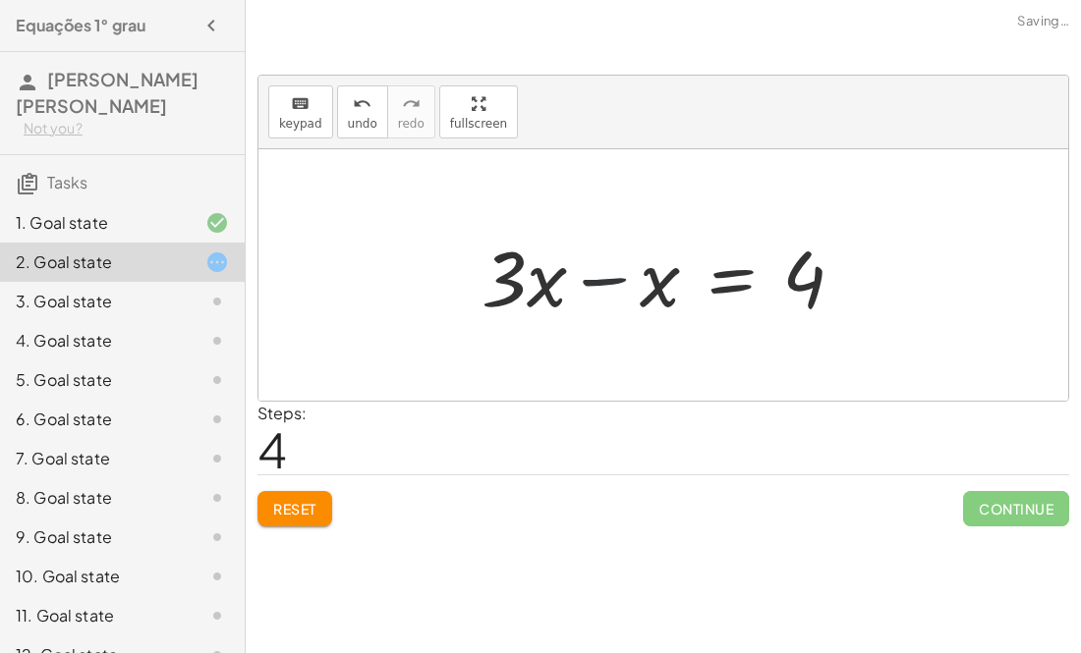
click at [584, 275] on div at bounding box center [671, 275] width 399 height 101
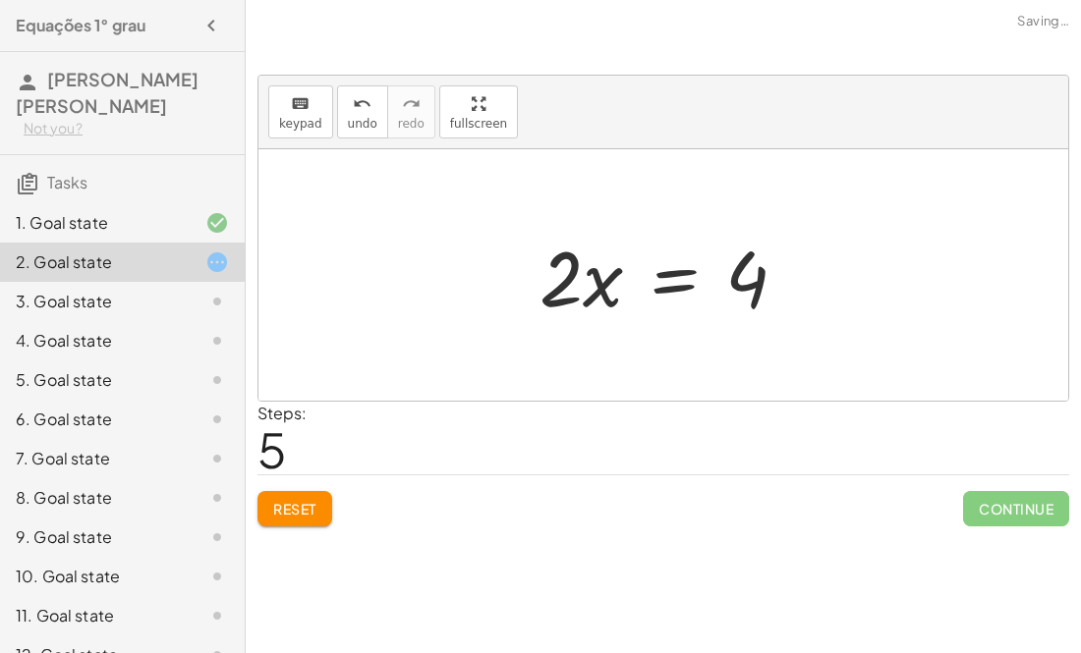
click at [679, 276] on div at bounding box center [671, 275] width 283 height 101
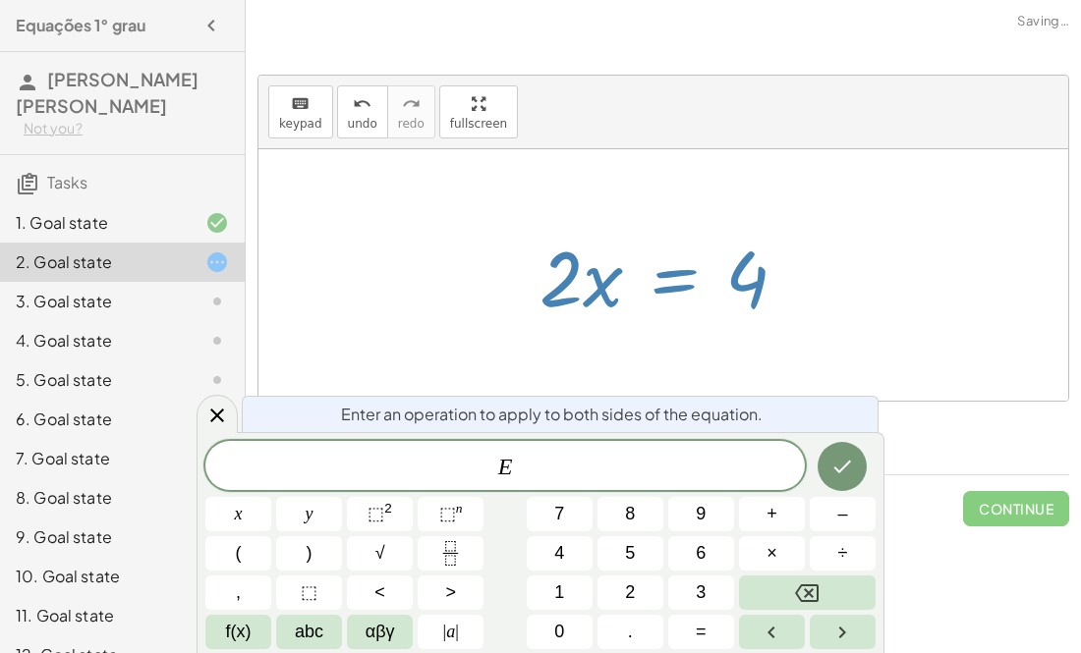
click at [764, 194] on div at bounding box center [663, 275] width 810 height 252
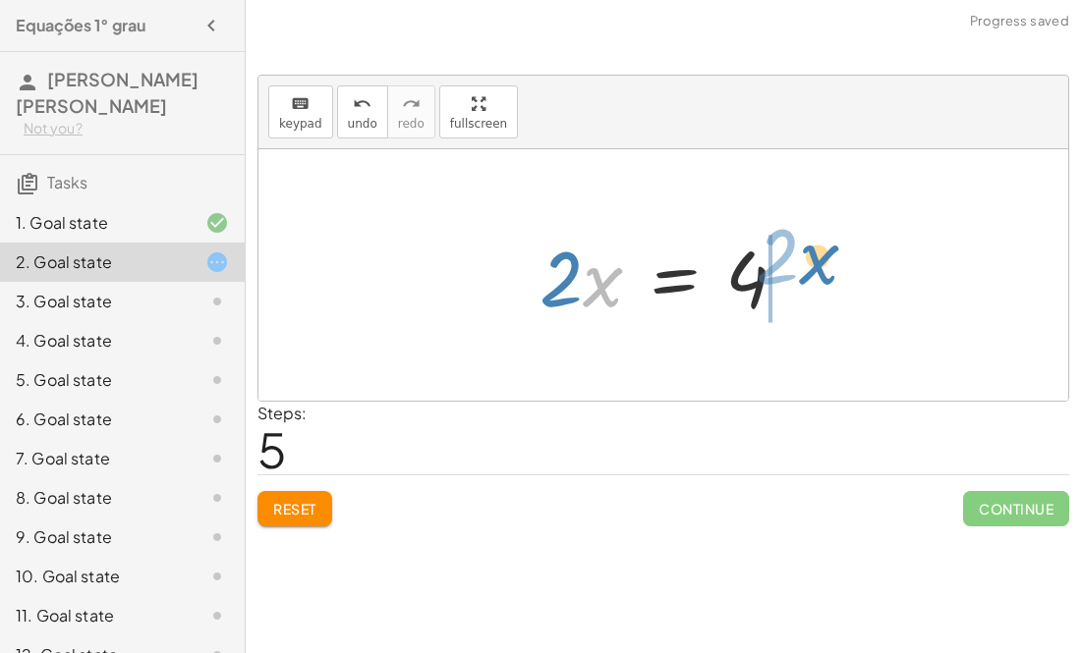
drag, startPoint x: 599, startPoint y: 275, endPoint x: 824, endPoint y: 254, distance: 225.9
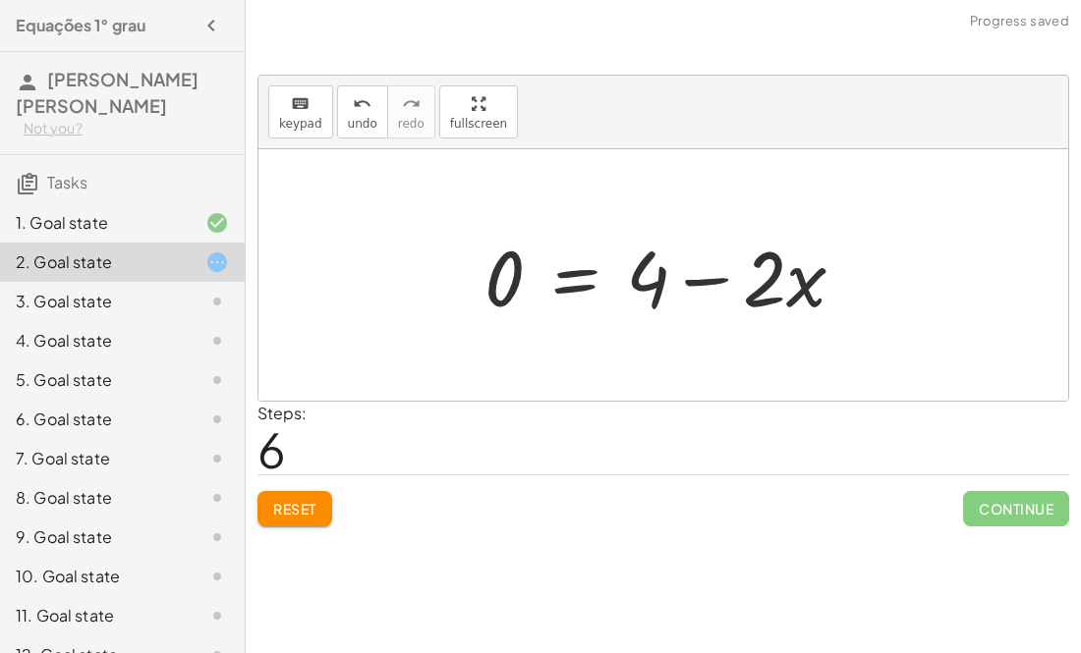
click at [649, 286] on div at bounding box center [673, 275] width 396 height 101
click at [699, 283] on div at bounding box center [671, 275] width 396 height 101
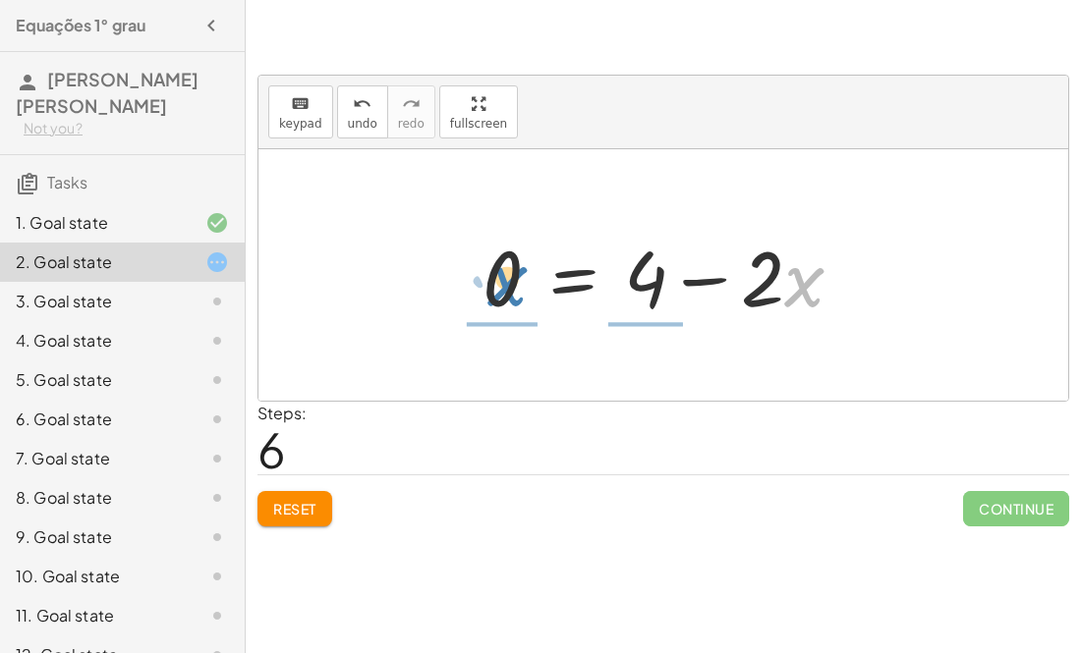
drag, startPoint x: 807, startPoint y: 294, endPoint x: 513, endPoint y: 293, distance: 293.8
click at [513, 293] on div at bounding box center [671, 275] width 396 height 101
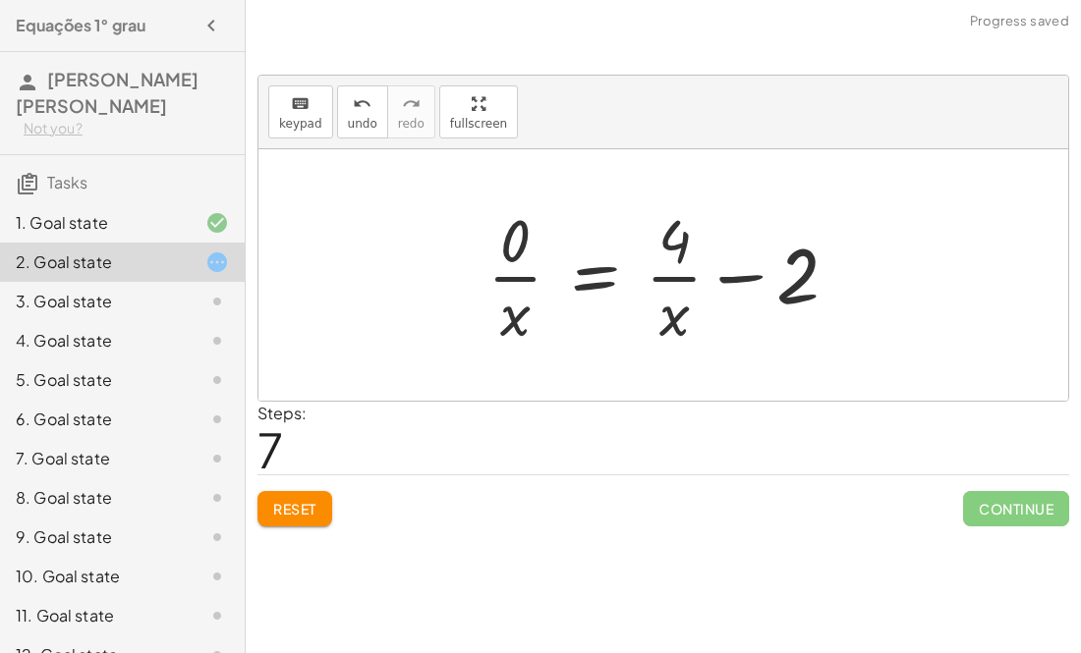
click at [734, 280] on div at bounding box center [670, 274] width 386 height 151
click at [546, 289] on div at bounding box center [670, 274] width 386 height 151
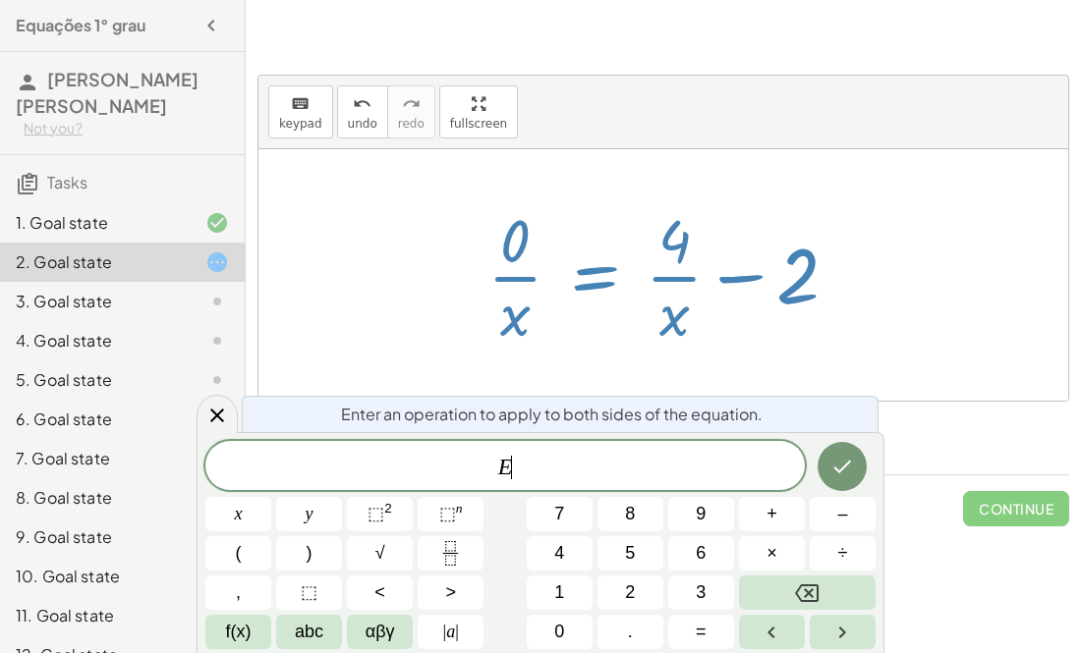
scroll to position [12, 0]
click at [867, 219] on div "+ · 3 · x + 1 = + 5 + x − x + · 3 · x + 1 = 5 − x + · 3 · x = + 5 − 1 − x + · 3…" at bounding box center [663, 275] width 411 height 161
click at [388, 232] on div at bounding box center [663, 275] width 810 height 252
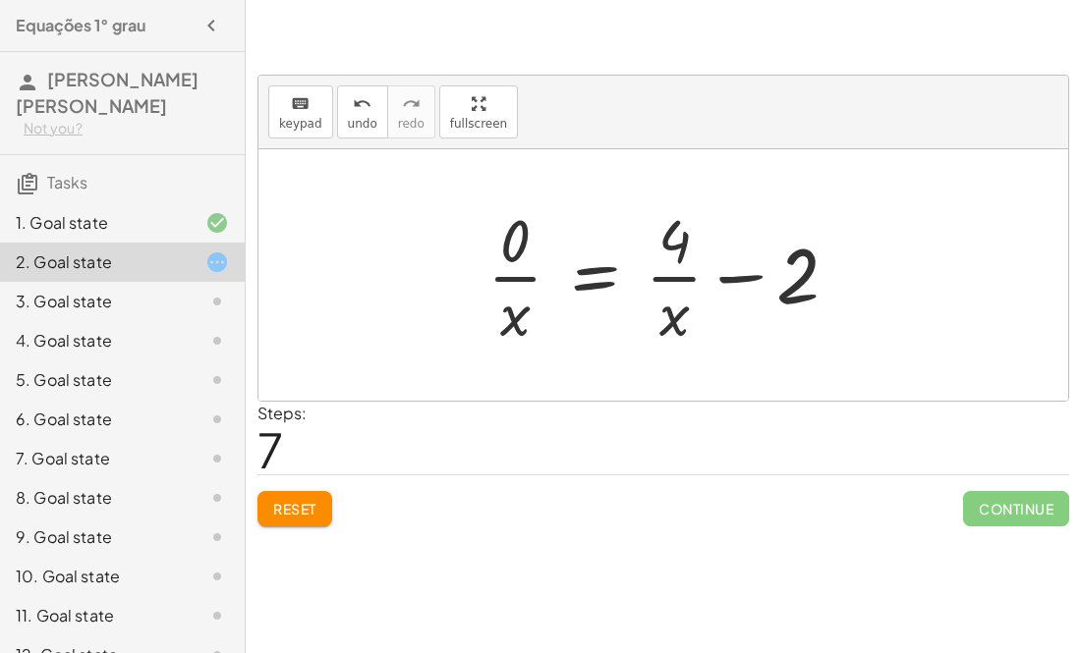
click at [281, 509] on span "Reset" at bounding box center [294, 509] width 43 height 18
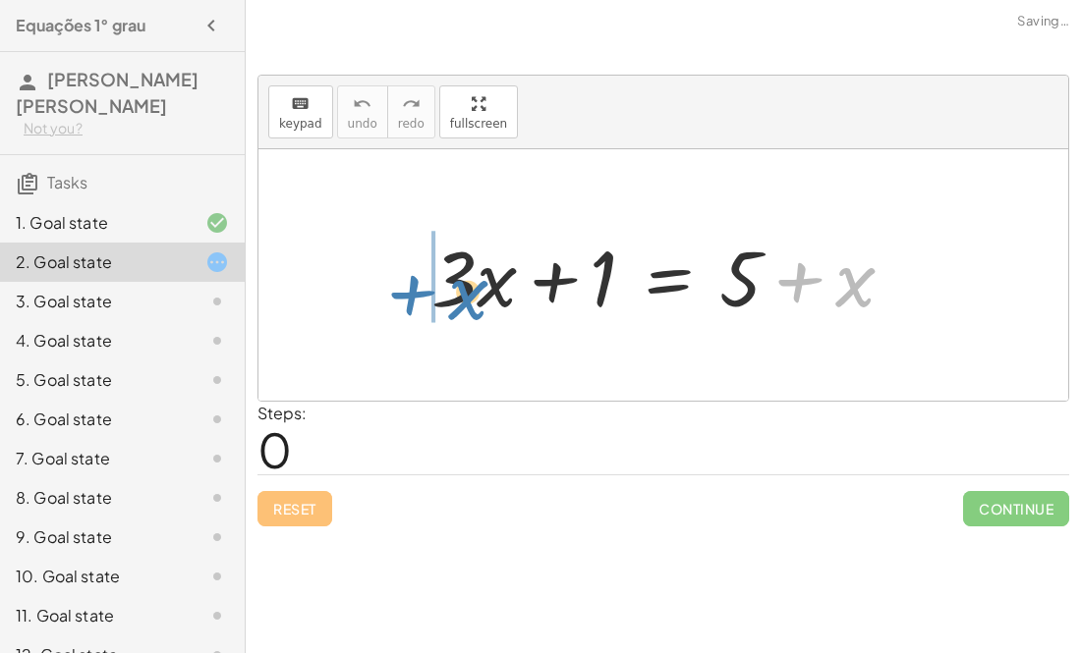
drag, startPoint x: 851, startPoint y: 290, endPoint x: 458, endPoint y: 302, distance: 393.2
click at [458, 302] on div at bounding box center [670, 275] width 498 height 101
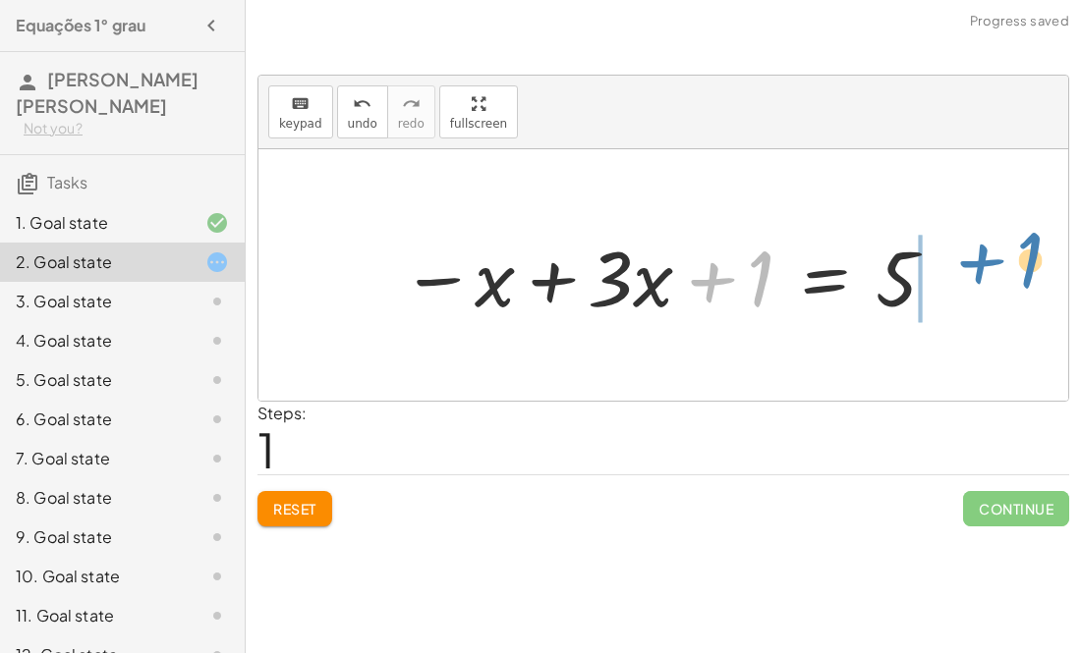
drag, startPoint x: 752, startPoint y: 294, endPoint x: 1015, endPoint y: 282, distance: 263.6
click at [1015, 282] on div "+ · 3 · x + 1 = + 5 + x + 1 + · 3 · x + 1 = 5 x −" at bounding box center [663, 275] width 810 height 252
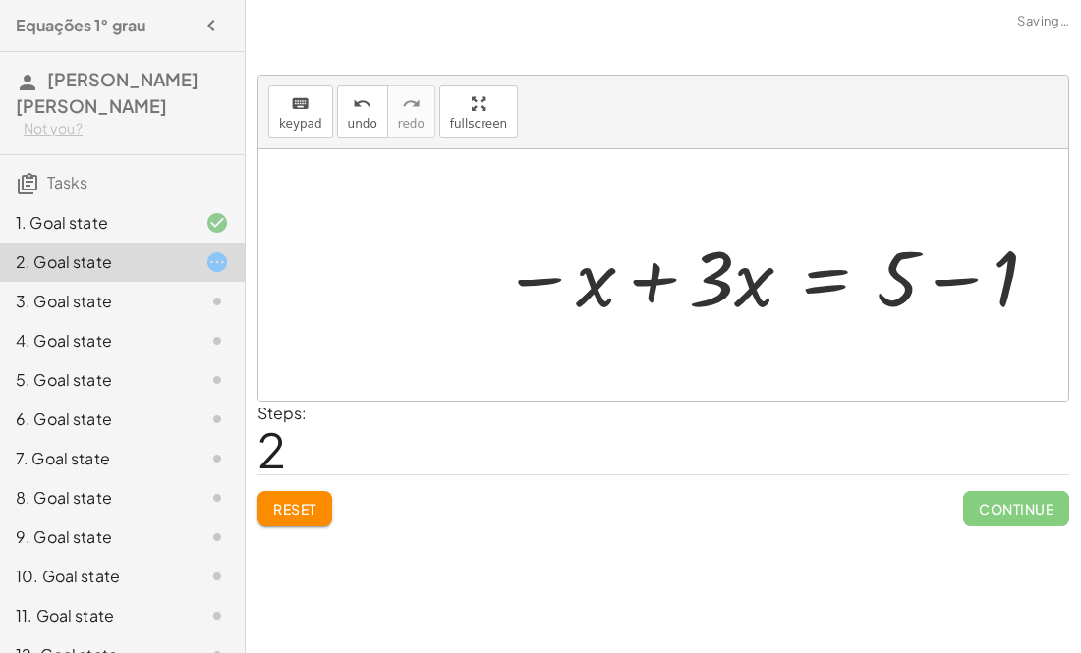
click at [968, 283] on div at bounding box center [771, 275] width 558 height 101
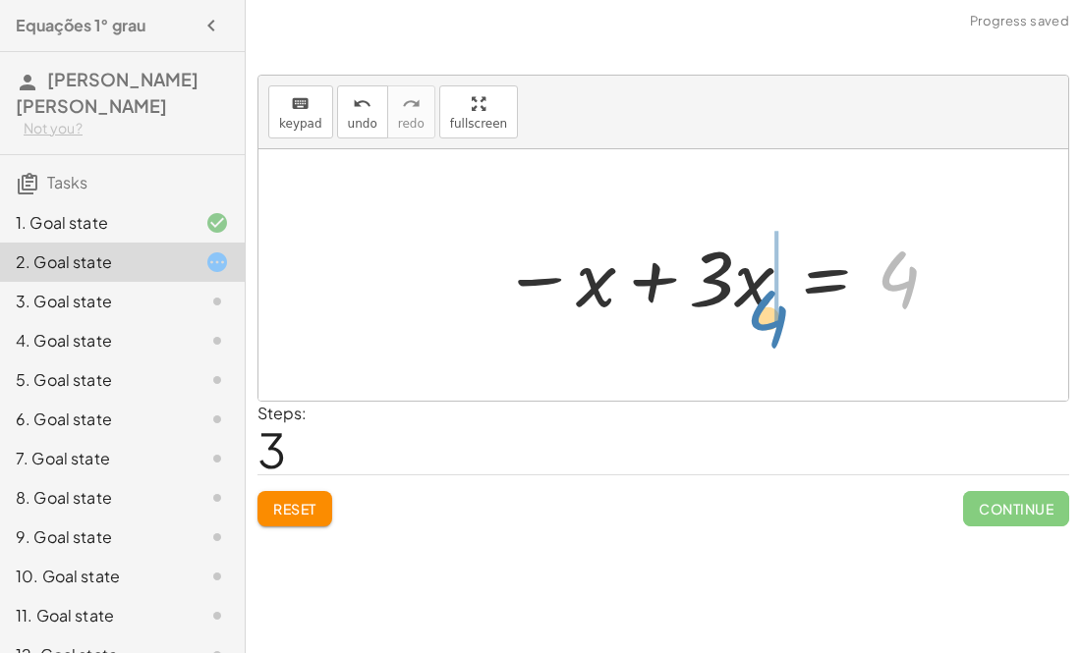
drag, startPoint x: 900, startPoint y: 273, endPoint x: 784, endPoint y: 296, distance: 118.1
click at [784, 296] on div at bounding box center [721, 275] width 459 height 101
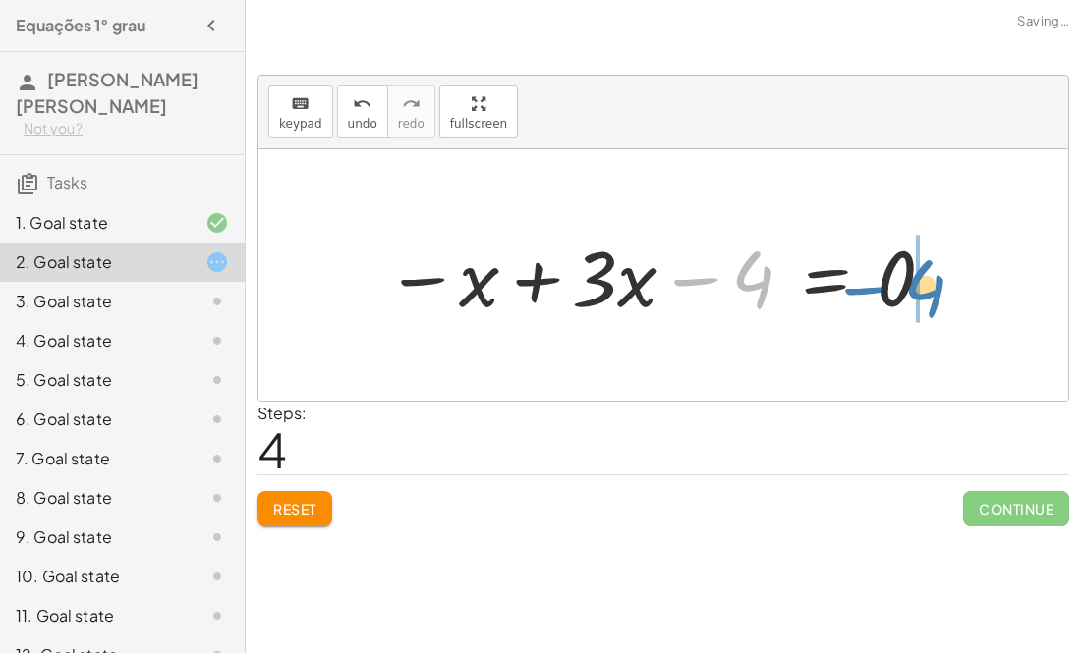
drag, startPoint x: 751, startPoint y: 263, endPoint x: 923, endPoint y: 272, distance: 172.2
click at [923, 272] on div at bounding box center [661, 275] width 572 height 101
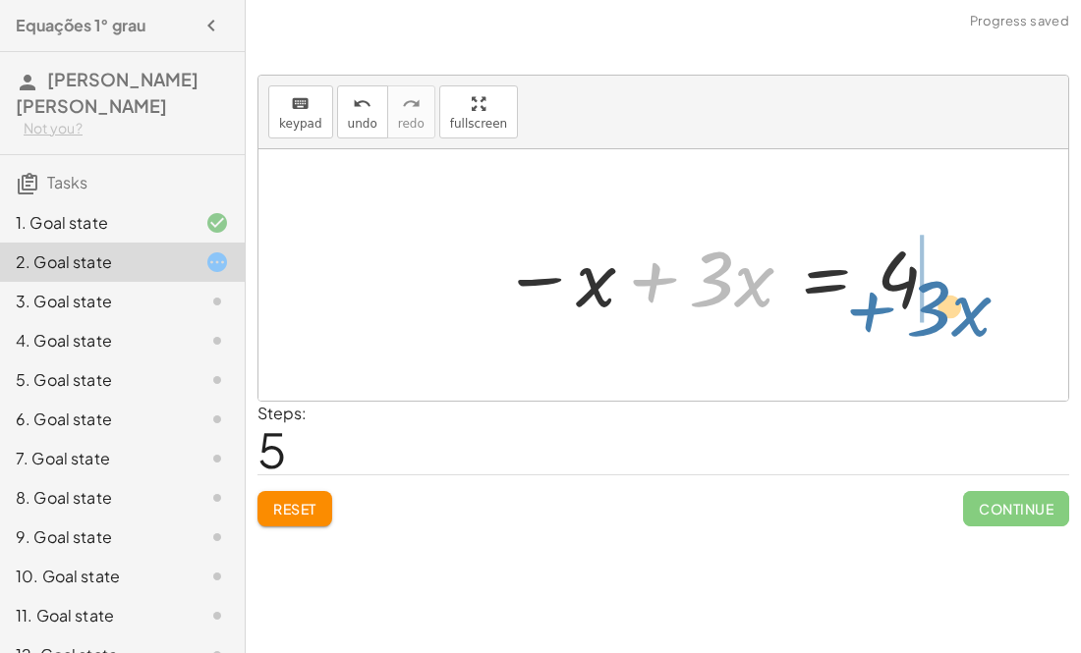
drag, startPoint x: 658, startPoint y: 278, endPoint x: 906, endPoint y: 261, distance: 248.1
click at [906, 261] on div at bounding box center [721, 275] width 459 height 101
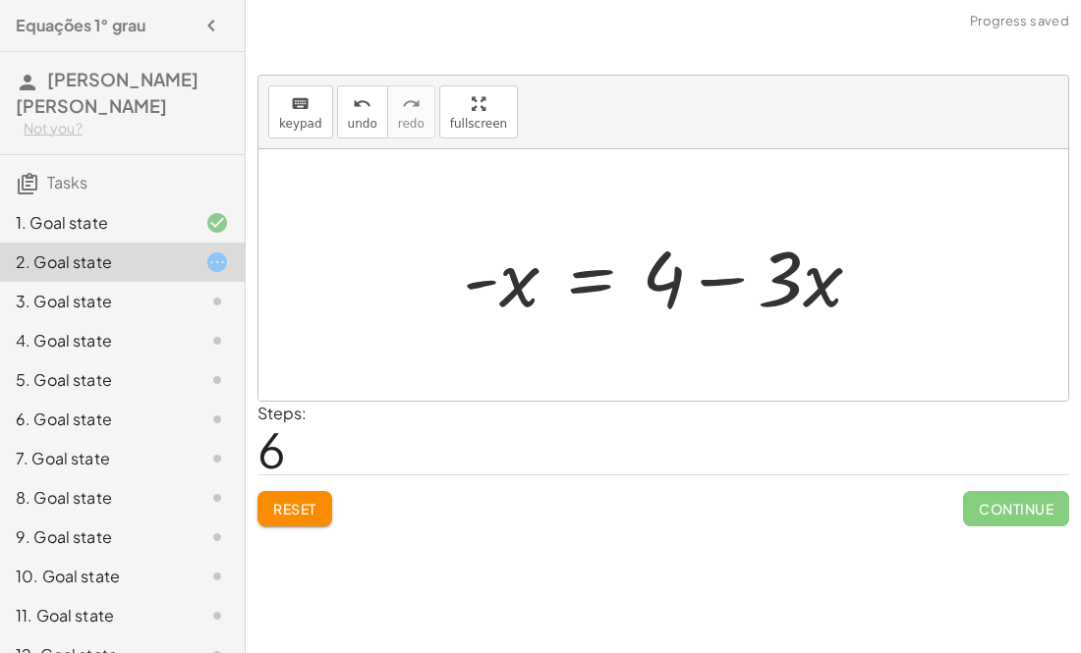
click at [729, 286] on div at bounding box center [670, 275] width 434 height 101
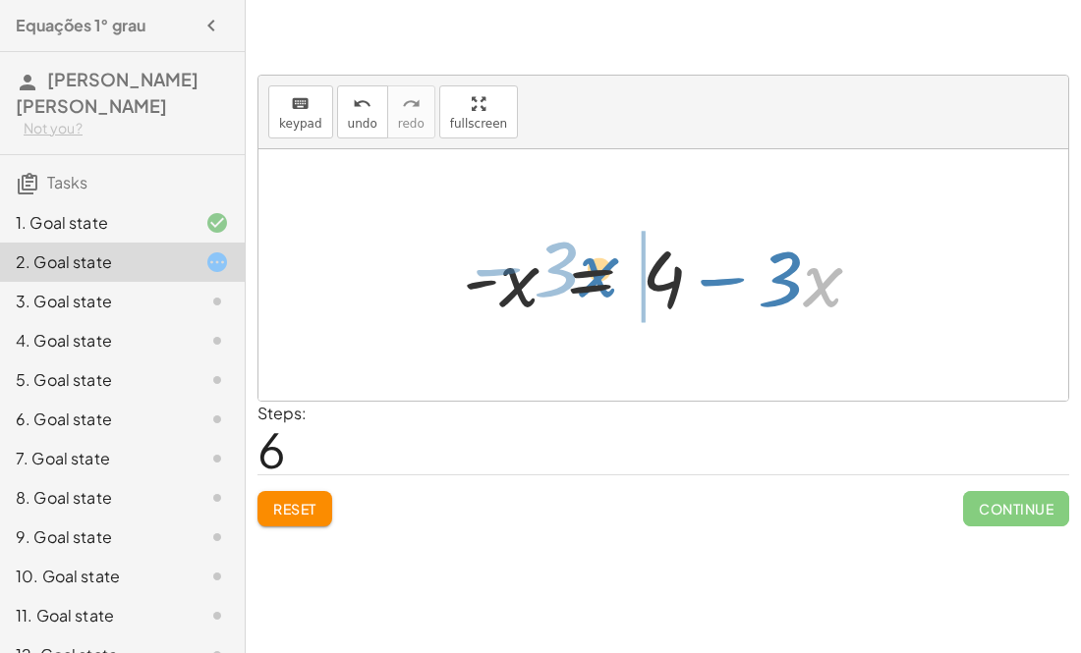
drag, startPoint x: 823, startPoint y: 267, endPoint x: 599, endPoint y: 262, distance: 224.0
click at [599, 262] on div at bounding box center [670, 275] width 434 height 101
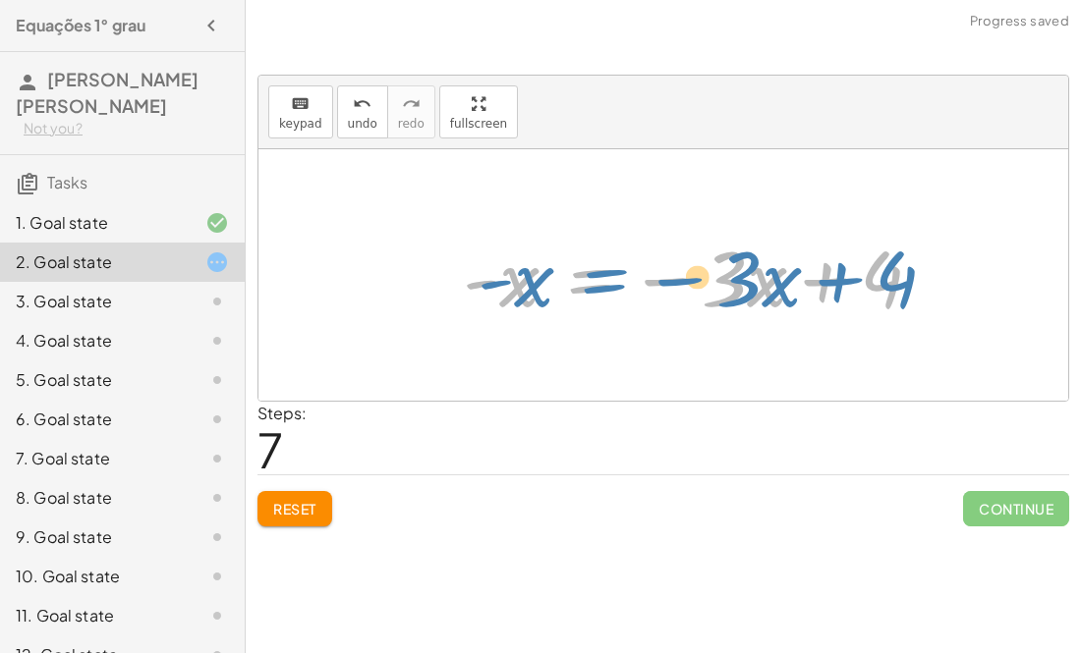
drag, startPoint x: 578, startPoint y: 284, endPoint x: 497, endPoint y: 273, distance: 81.3
click at [497, 273] on div at bounding box center [700, 275] width 495 height 101
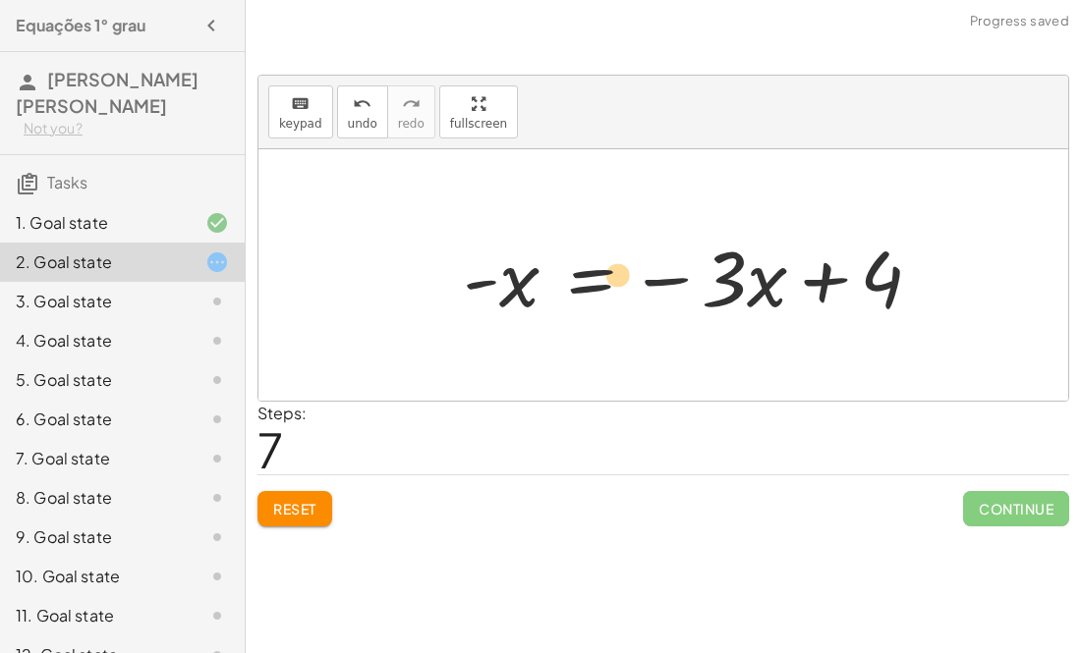
drag, startPoint x: 751, startPoint y: 287, endPoint x: 601, endPoint y: 287, distance: 149.3
click at [601, 287] on div at bounding box center [700, 275] width 495 height 101
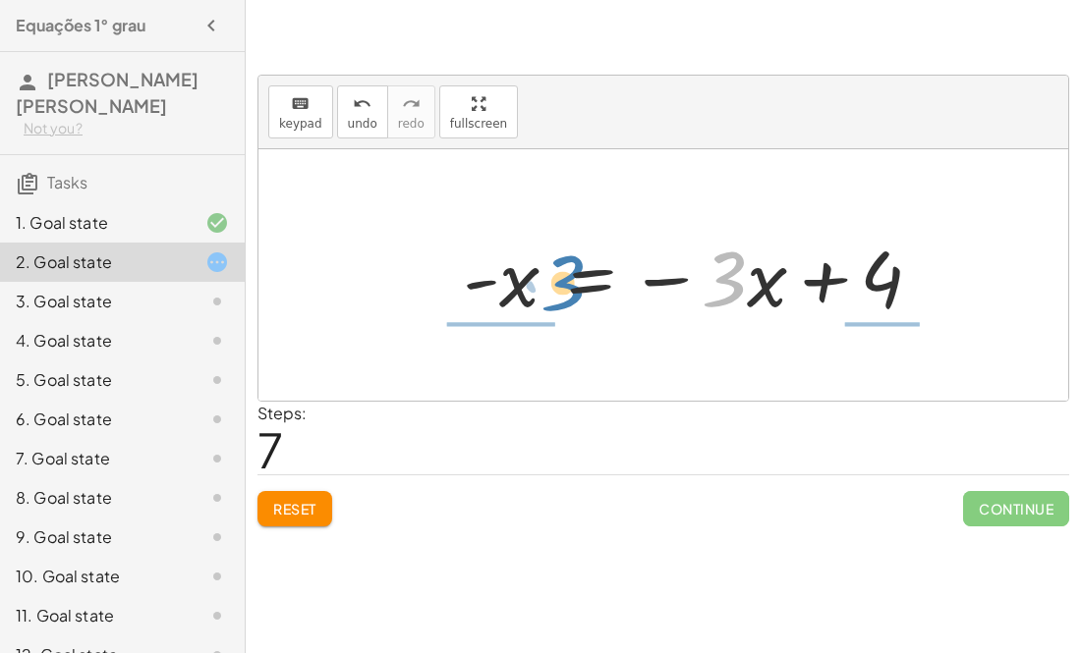
drag, startPoint x: 723, startPoint y: 288, endPoint x: 560, endPoint y: 292, distance: 163.1
click at [560, 292] on div at bounding box center [700, 275] width 495 height 101
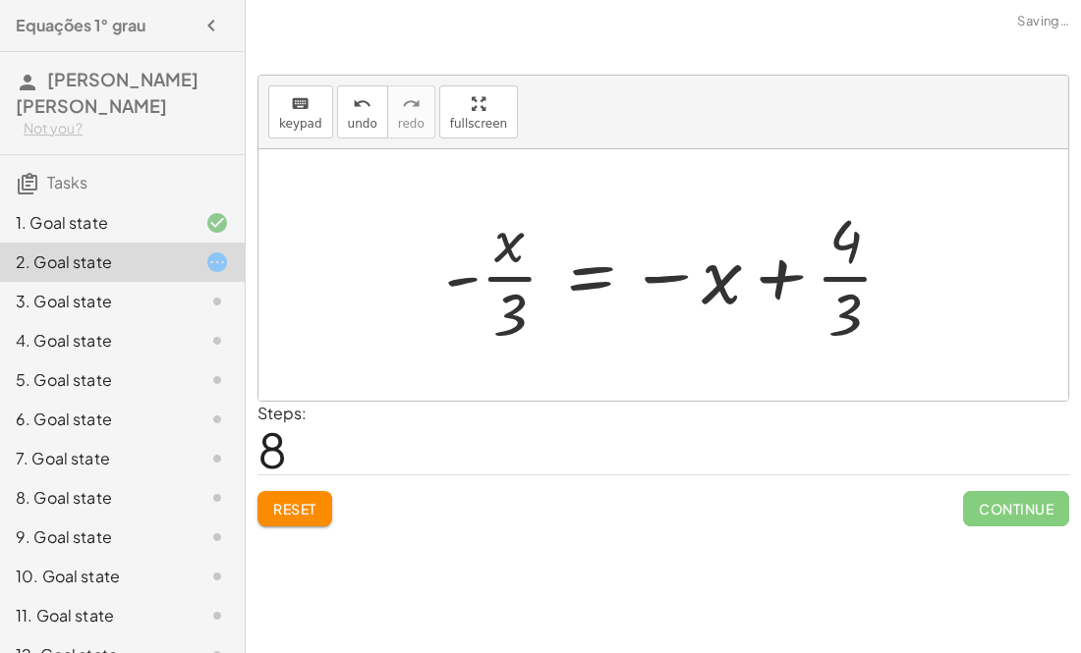
click at [277, 511] on span "Reset" at bounding box center [294, 509] width 43 height 18
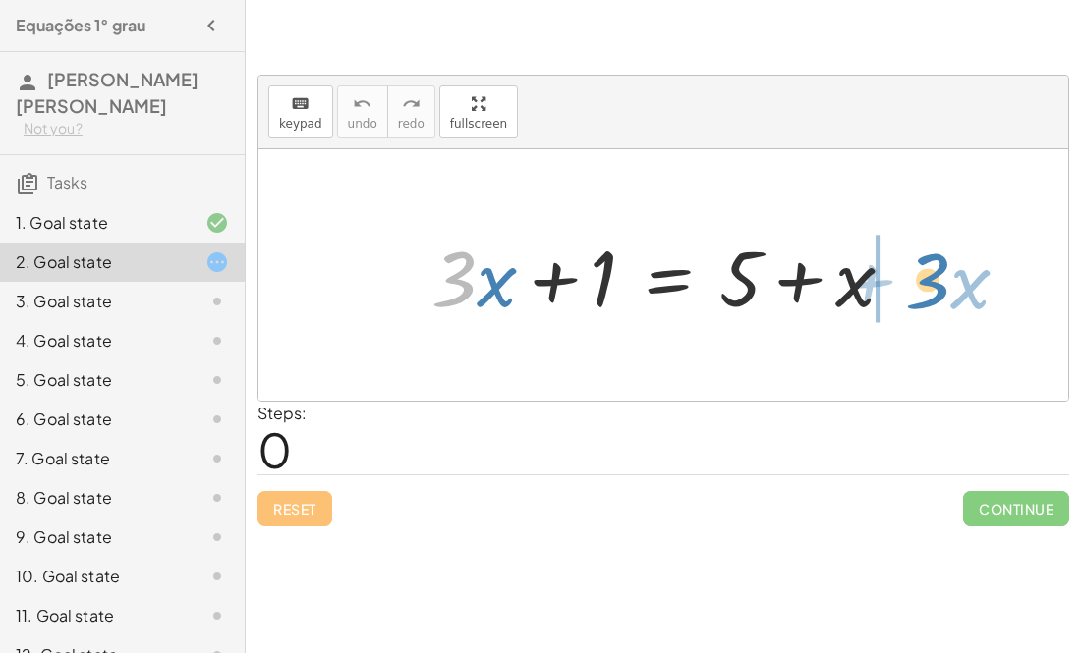
drag, startPoint x: 447, startPoint y: 280, endPoint x: 922, endPoint y: 283, distance: 474.5
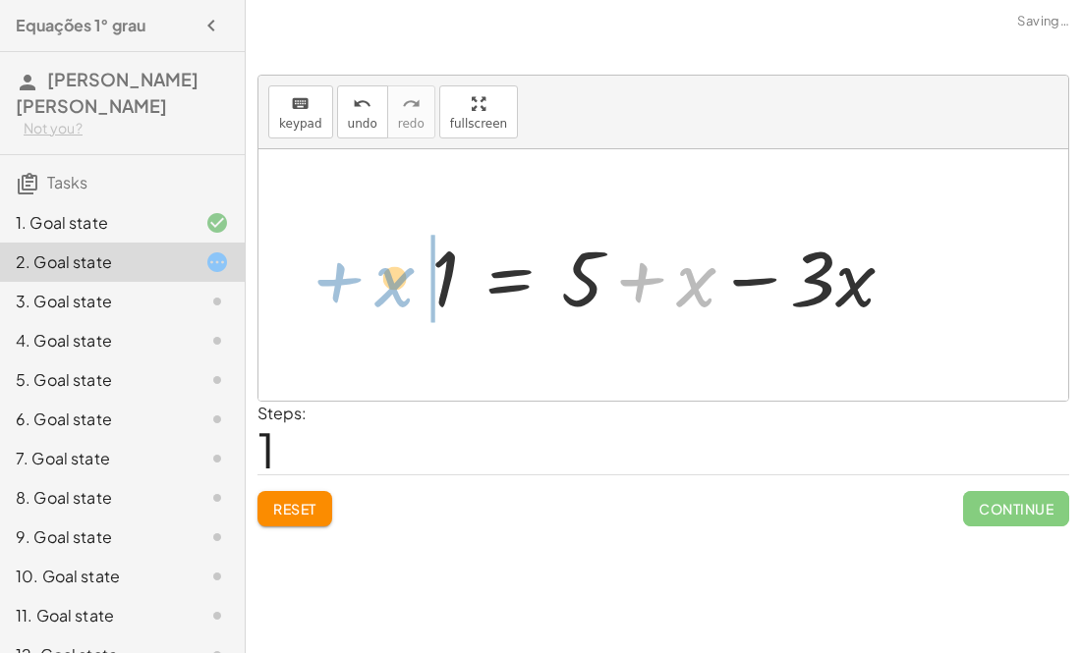
drag, startPoint x: 855, startPoint y: 296, endPoint x: 561, endPoint y: 293, distance: 293.8
click at [561, 293] on div at bounding box center [670, 275] width 498 height 101
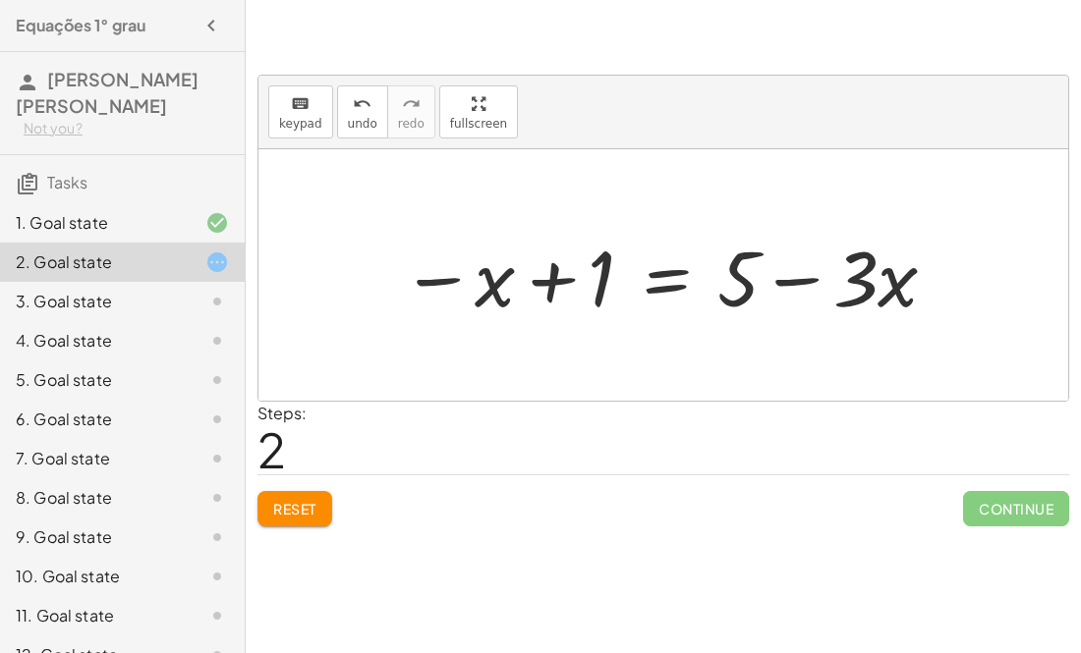
click at [182, 233] on div at bounding box center [201, 223] width 55 height 24
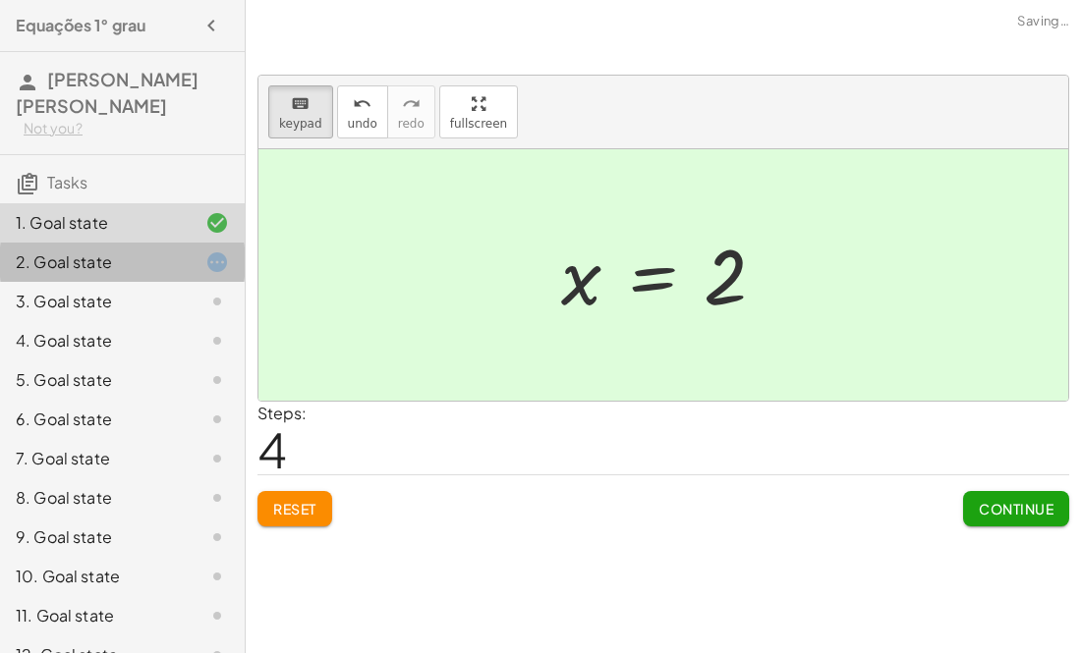
click at [171, 321] on div "2. Goal state" at bounding box center [122, 340] width 245 height 39
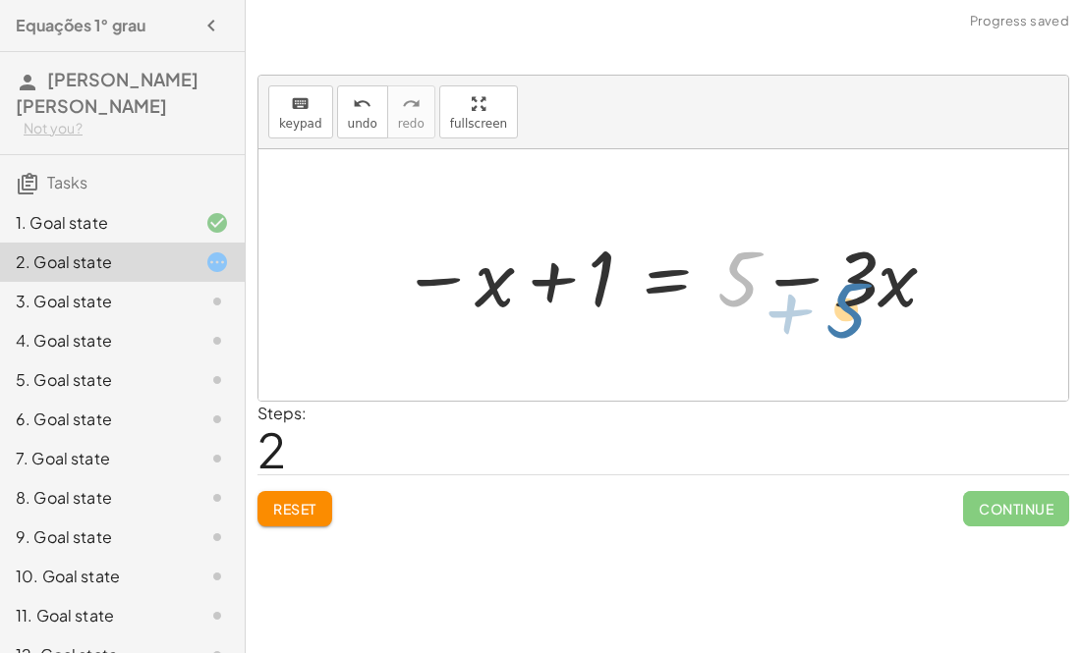
drag, startPoint x: 740, startPoint y: 293, endPoint x: 863, endPoint y: 341, distance: 131.9
click at [863, 341] on div "+ · 3 · x + 1 = + 5 + x 1 = + 5 + x − · 3 · x + 5 · 3 · x 1 = + 5 x − − +" at bounding box center [663, 275] width 810 height 252
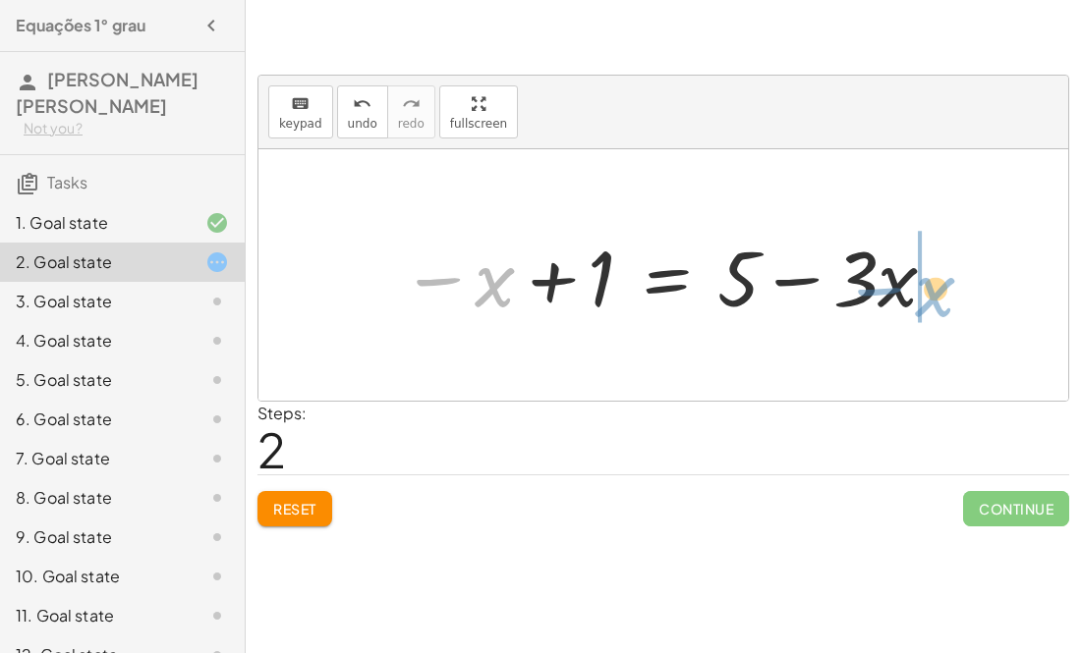
drag, startPoint x: 489, startPoint y: 291, endPoint x: 923, endPoint y: 300, distance: 433.3
click at [923, 300] on div at bounding box center [670, 275] width 558 height 101
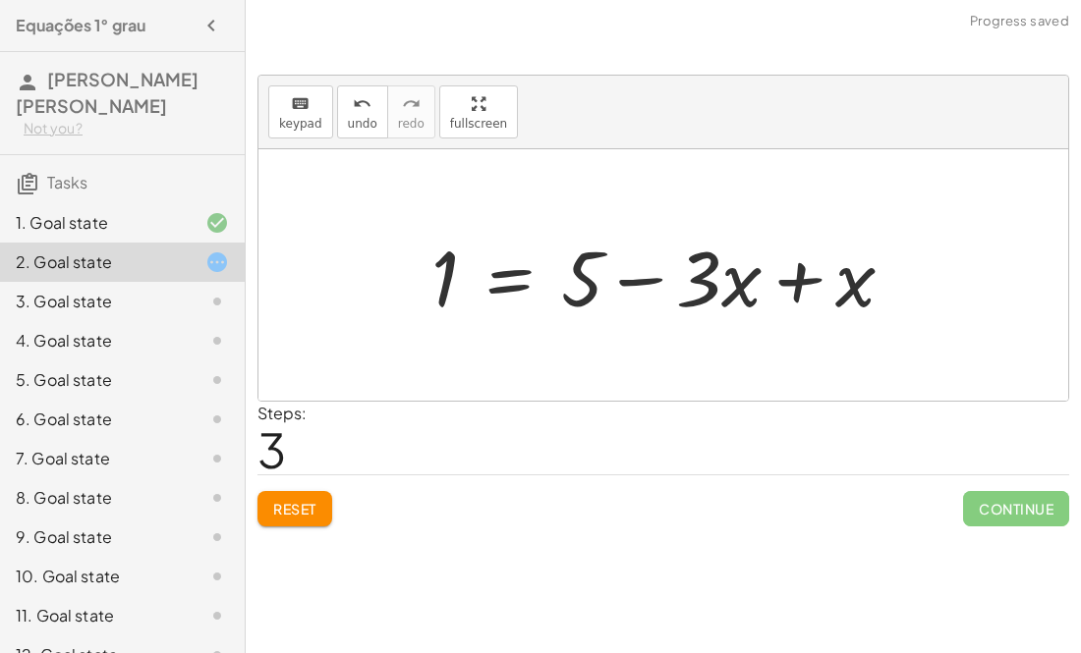
click at [627, 278] on div at bounding box center [670, 275] width 498 height 101
click at [797, 282] on div at bounding box center [670, 275] width 498 height 101
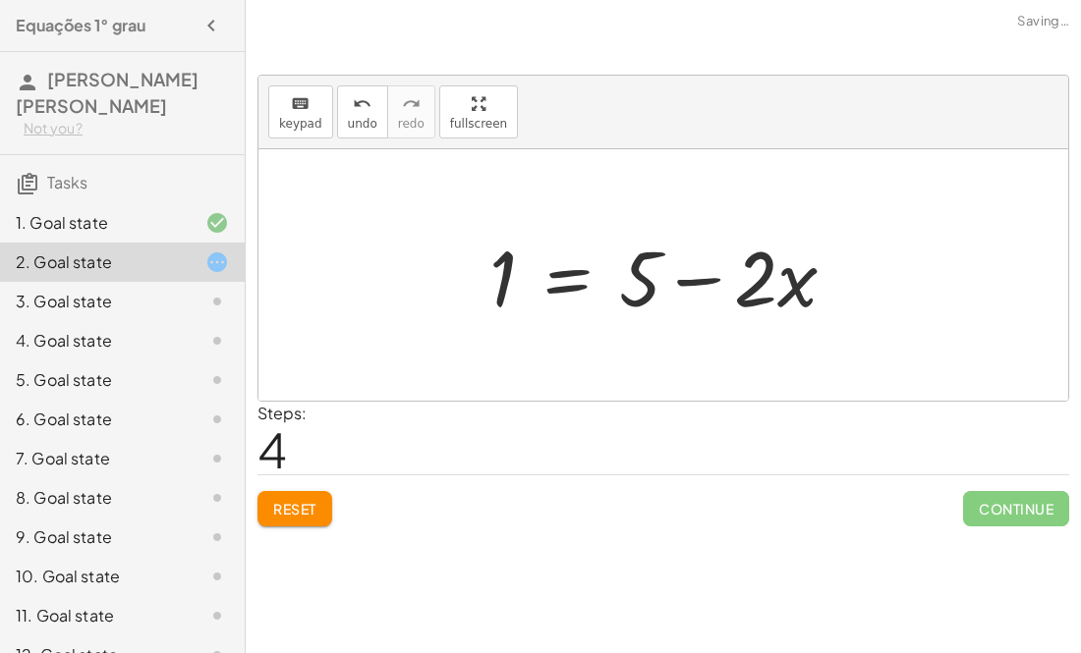
click at [695, 282] on div at bounding box center [670, 275] width 382 height 101
drag, startPoint x: 497, startPoint y: 274, endPoint x: 781, endPoint y: 322, distance: 288.0
click at [781, 322] on div at bounding box center [670, 275] width 382 height 101
click at [865, 280] on div at bounding box center [715, 275] width 495 height 101
click at [695, 282] on div at bounding box center [715, 275] width 495 height 101
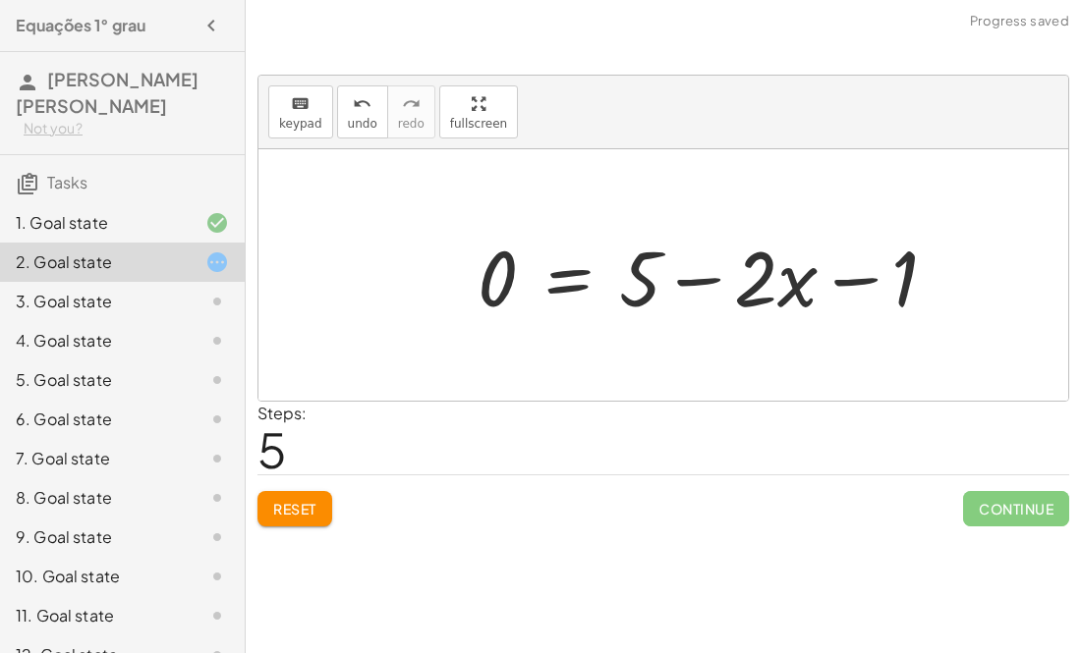
click at [579, 281] on div at bounding box center [715, 275] width 495 height 101
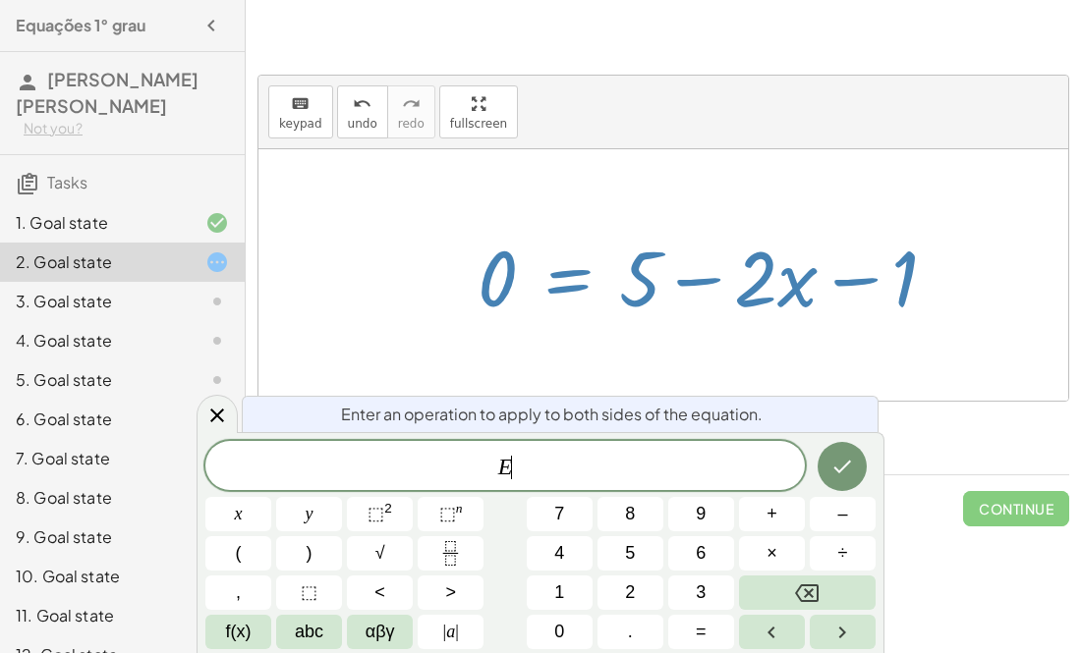
click at [893, 286] on div at bounding box center [715, 275] width 495 height 101
click at [1007, 320] on div at bounding box center [663, 275] width 810 height 252
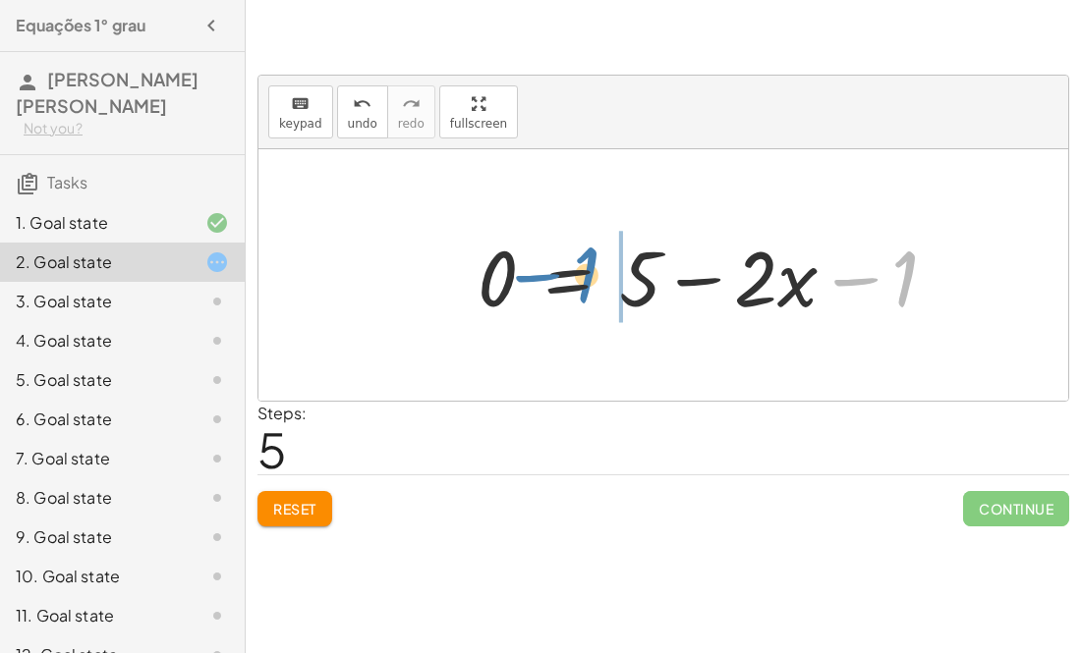
drag, startPoint x: 898, startPoint y: 286, endPoint x: 578, endPoint y: 285, distance: 320.3
click at [578, 285] on div at bounding box center [715, 275] width 495 height 101
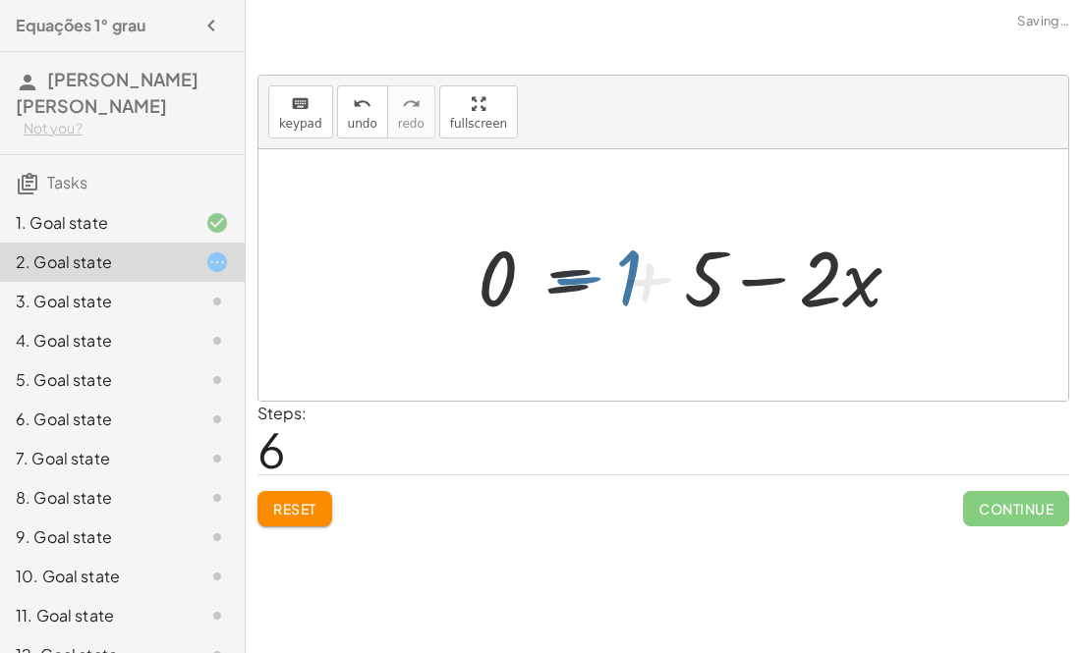
click at [579, 289] on div at bounding box center [745, 275] width 555 height 101
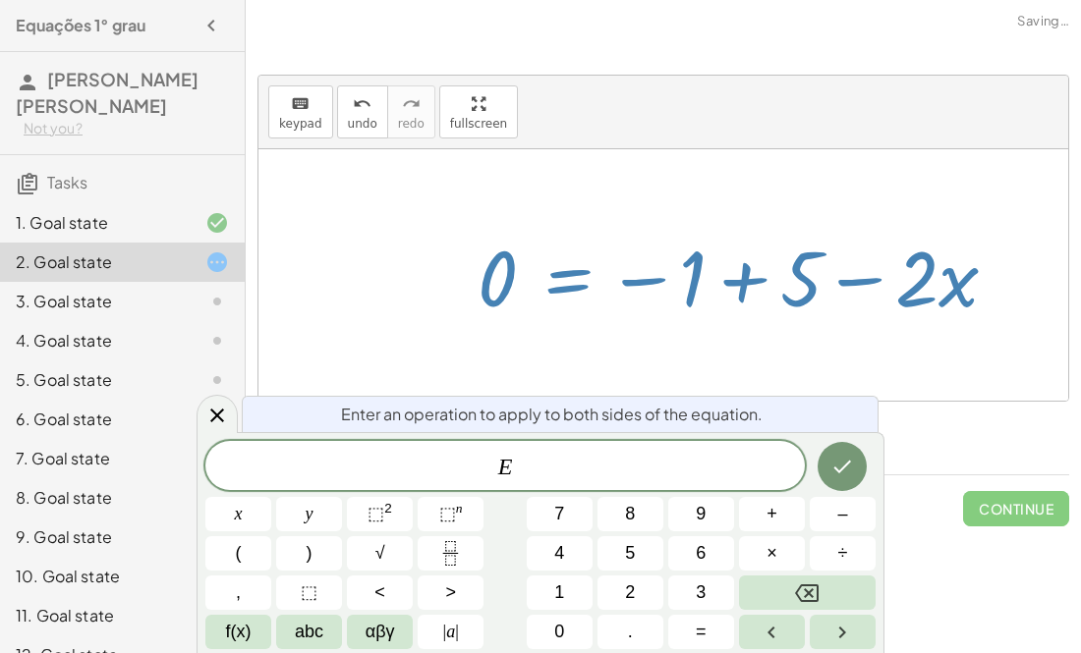
click at [683, 279] on div at bounding box center [745, 275] width 555 height 101
click at [695, 367] on div at bounding box center [663, 275] width 810 height 252
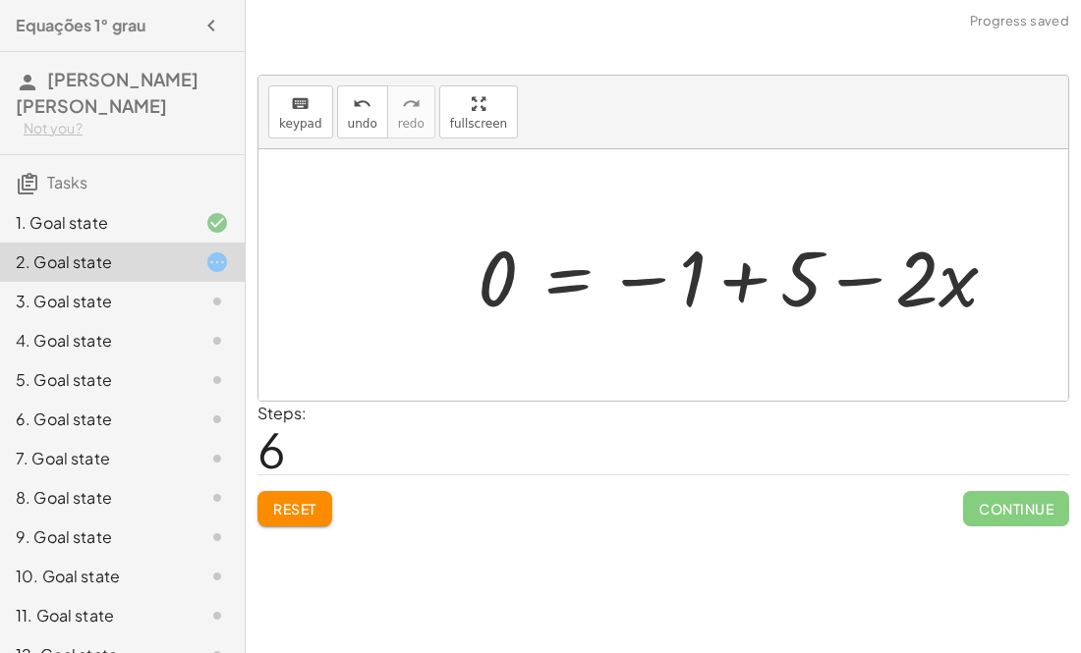
click at [736, 284] on div at bounding box center [745, 275] width 555 height 101
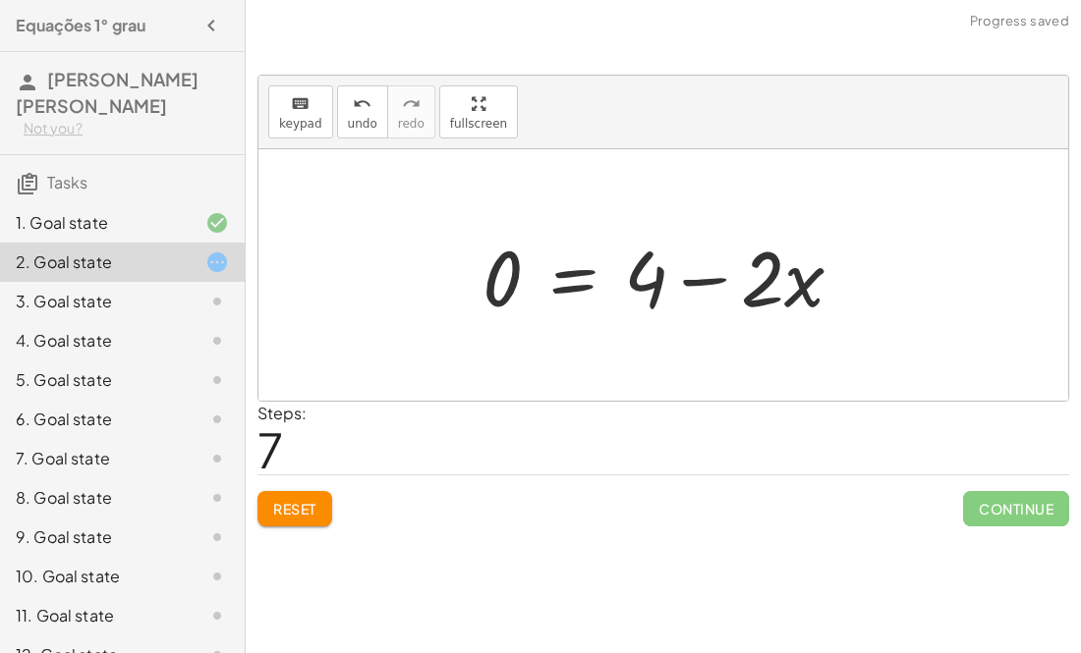
click at [708, 282] on div at bounding box center [671, 275] width 396 height 101
drag, startPoint x: 503, startPoint y: 276, endPoint x: 699, endPoint y: 303, distance: 197.3
click at [699, 303] on div at bounding box center [671, 275] width 396 height 101
click at [699, 303] on div at bounding box center [727, 275] width 508 height 101
drag, startPoint x: 766, startPoint y: 291, endPoint x: 522, endPoint y: 292, distance: 244.6
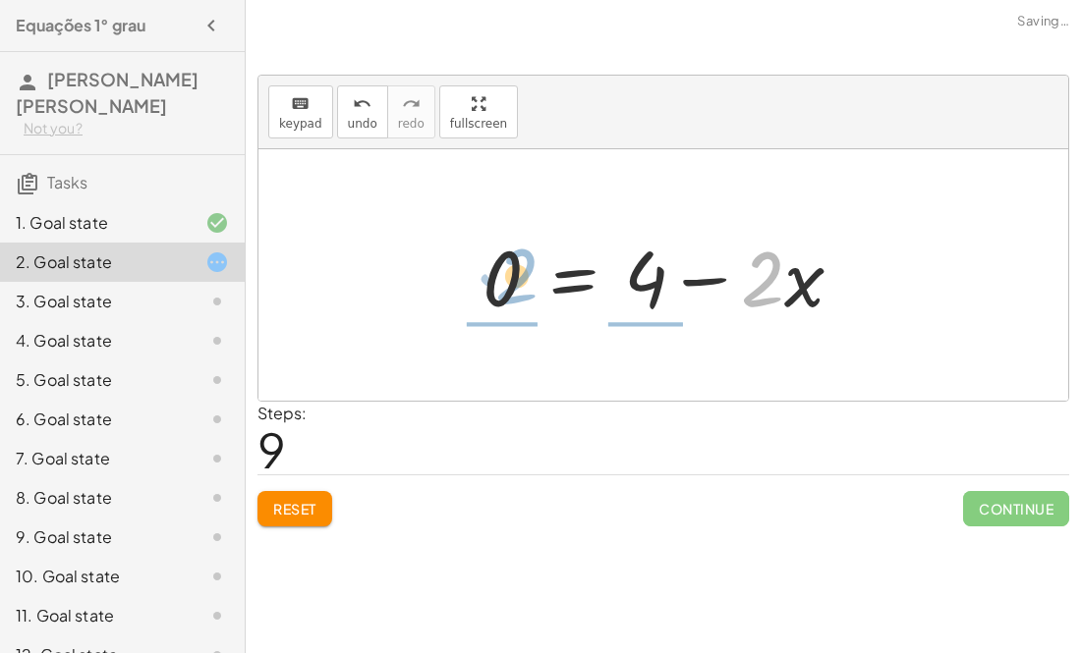
click at [522, 292] on div at bounding box center [671, 275] width 396 height 101
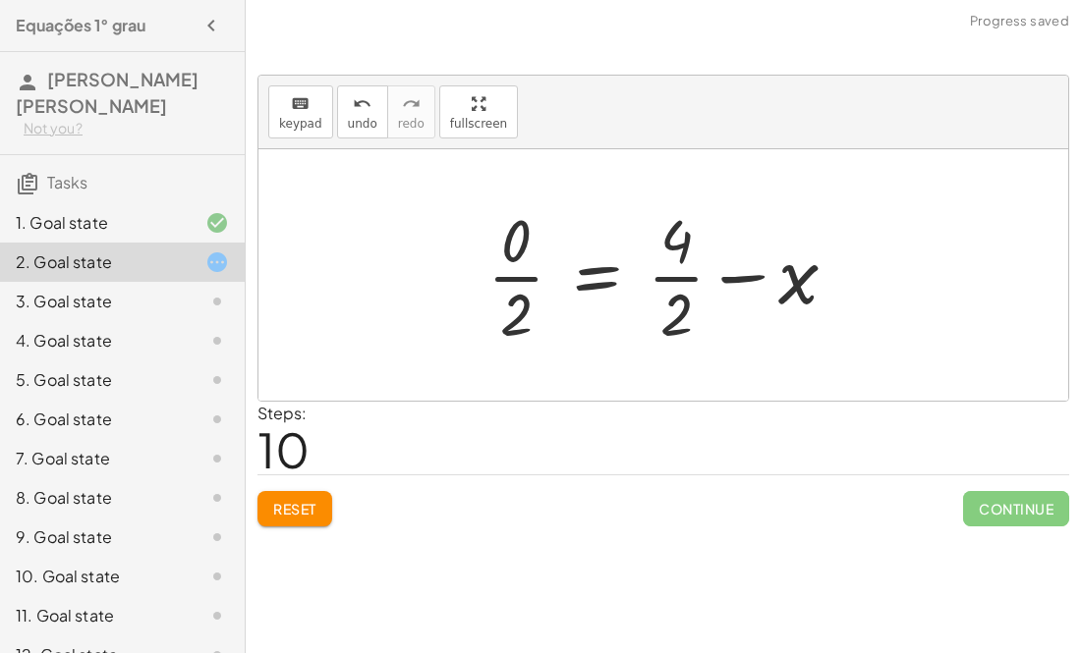
click at [721, 289] on div at bounding box center [670, 274] width 386 height 151
click at [736, 278] on div at bounding box center [670, 274] width 386 height 151
click at [665, 276] on div at bounding box center [670, 274] width 386 height 151
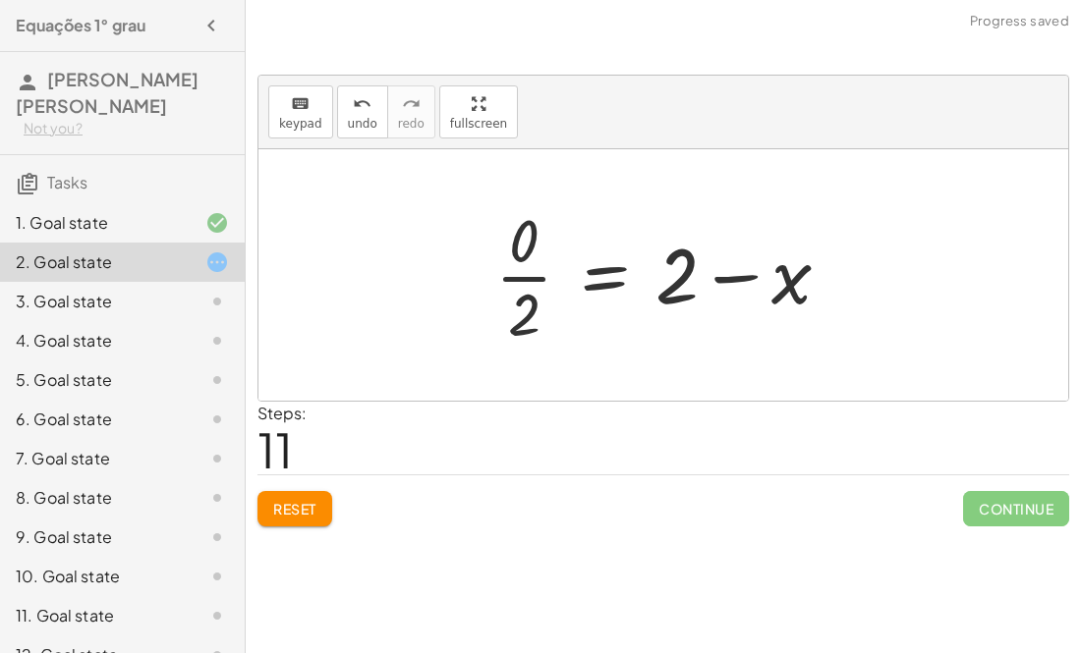
click at [518, 284] on div at bounding box center [670, 274] width 370 height 151
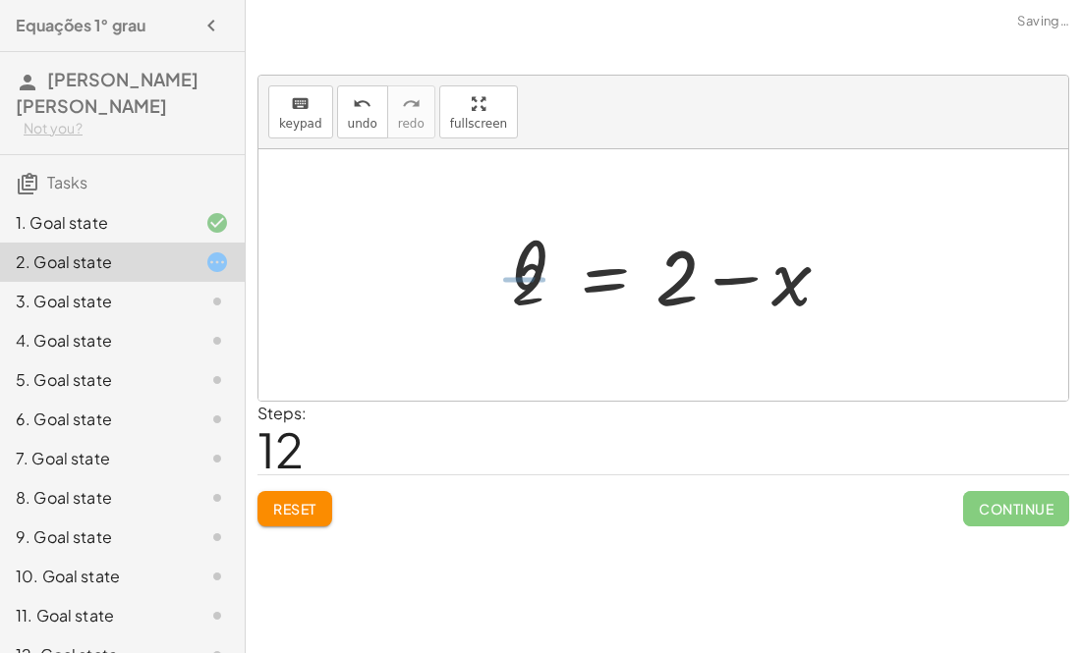
click at [522, 274] on div at bounding box center [680, 275] width 353 height 101
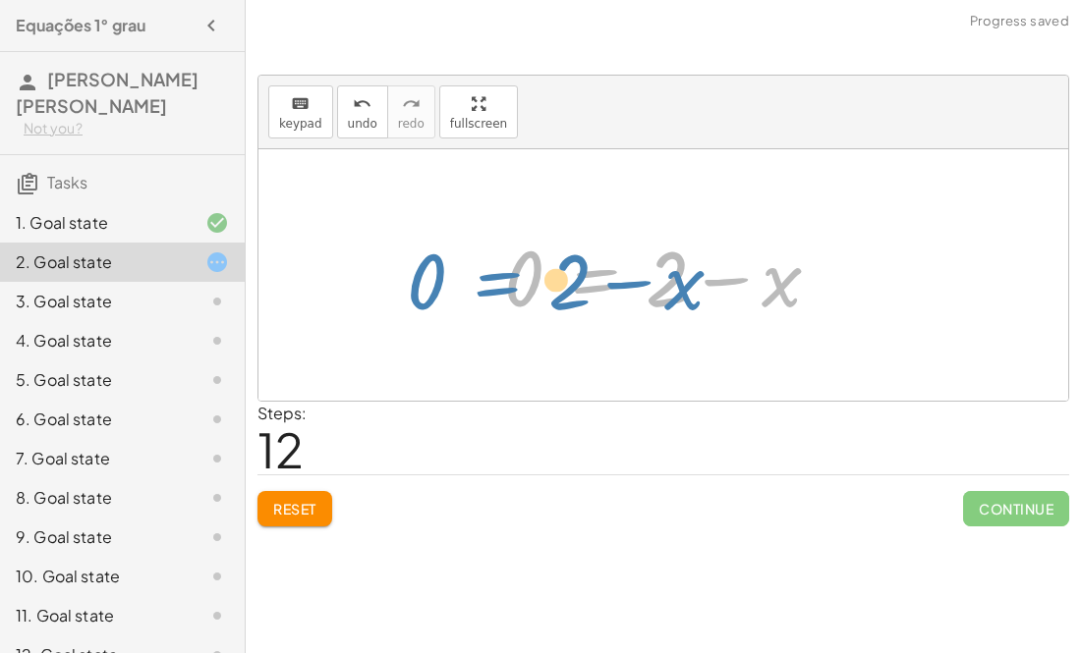
drag, startPoint x: 596, startPoint y: 284, endPoint x: 496, endPoint y: 287, distance: 100.3
click at [496, 287] on div at bounding box center [670, 275] width 353 height 101
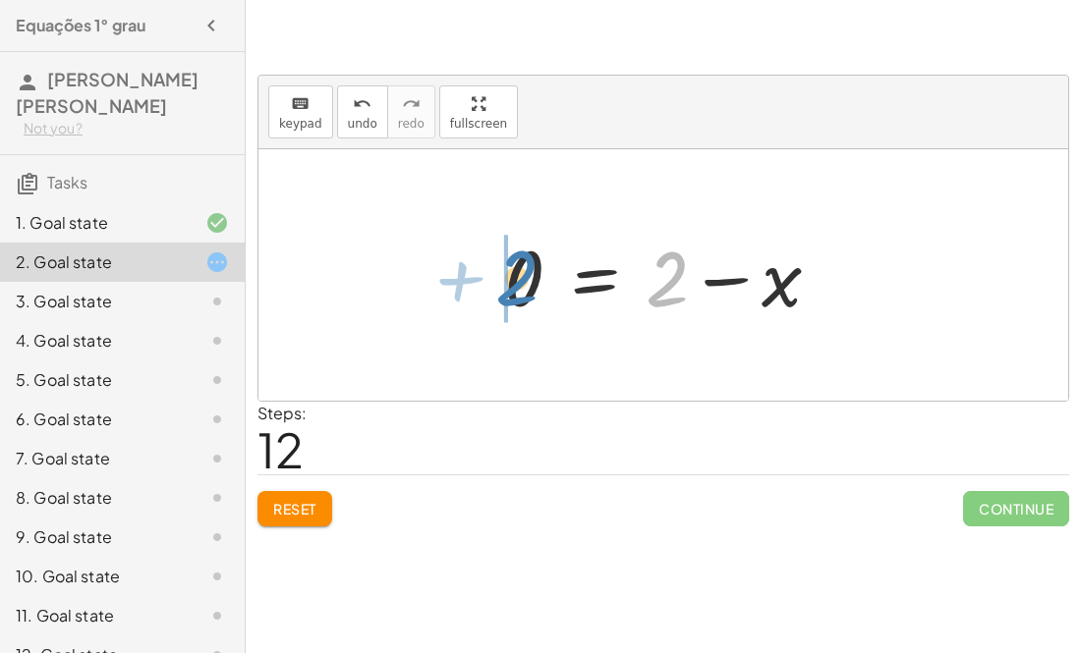
drag, startPoint x: 659, startPoint y: 290, endPoint x: 514, endPoint y: 291, distance: 145.4
click at [514, 291] on div at bounding box center [670, 275] width 353 height 101
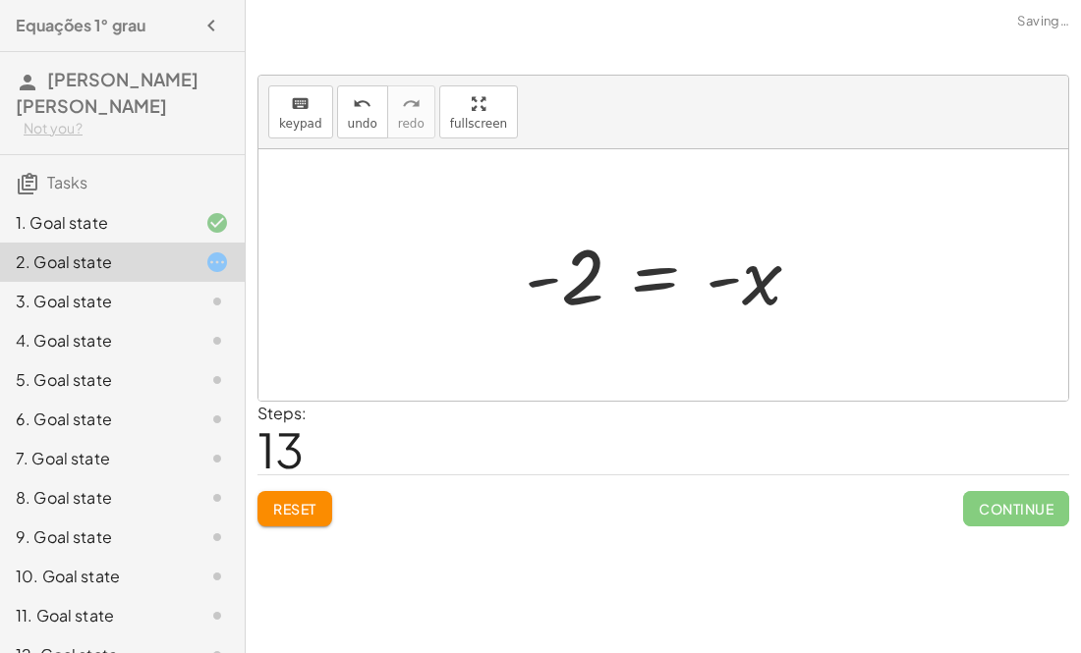
click at [535, 280] on div at bounding box center [670, 275] width 311 height 97
drag, startPoint x: 721, startPoint y: 288, endPoint x: 620, endPoint y: 295, distance: 101.4
click at [620, 295] on div at bounding box center [670, 275] width 311 height 97
drag, startPoint x: 727, startPoint y: 282, endPoint x: 703, endPoint y: 279, distance: 23.8
click at [703, 279] on div at bounding box center [670, 275] width 311 height 97
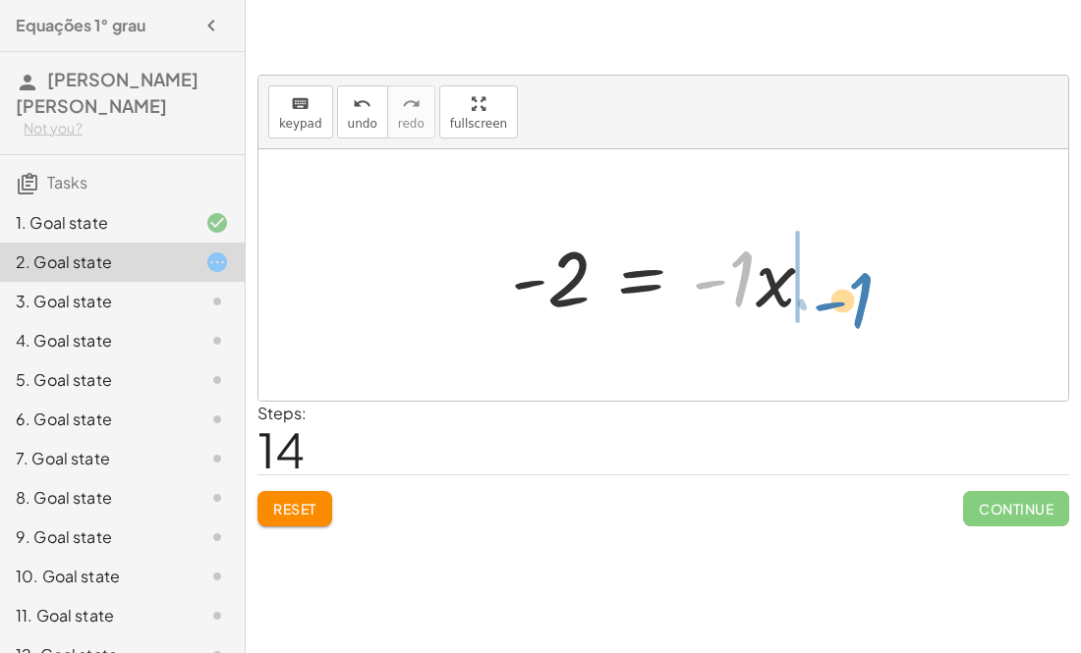
drag, startPoint x: 742, startPoint y: 287, endPoint x: 864, endPoint y: 308, distance: 123.7
click at [864, 308] on div "+ · 3 · x + 1 = + 5 + x 1 = + 5 + x − · 3 · x − x + 1 = + 5 − · 3 · x 1 = + 5 −…" at bounding box center [663, 275] width 810 height 252
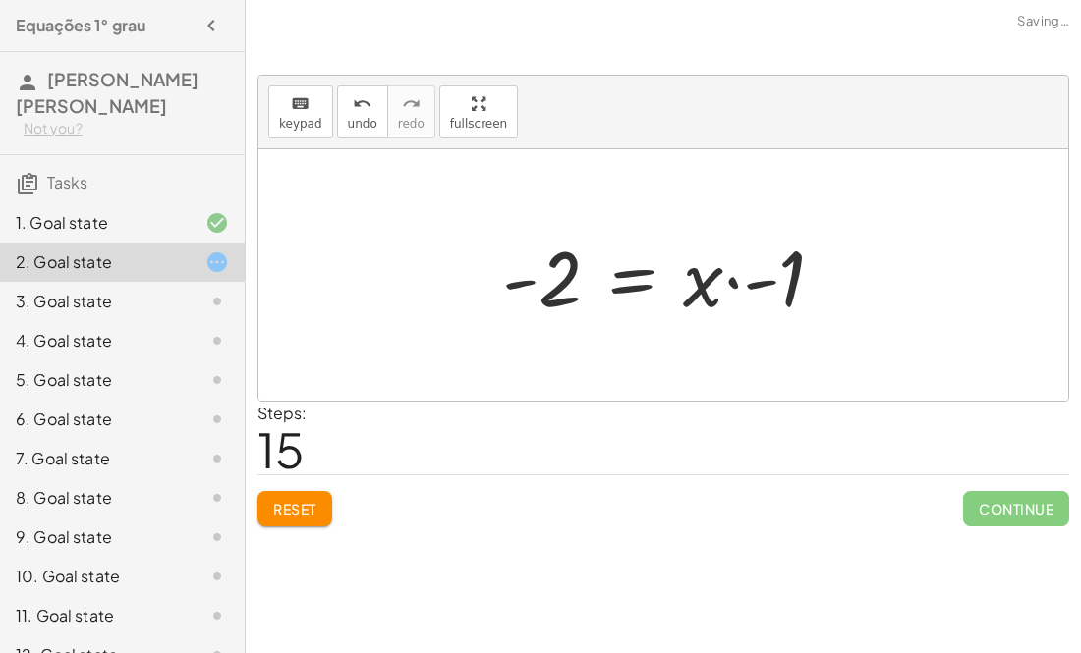
click at [742, 275] on div at bounding box center [671, 275] width 358 height 101
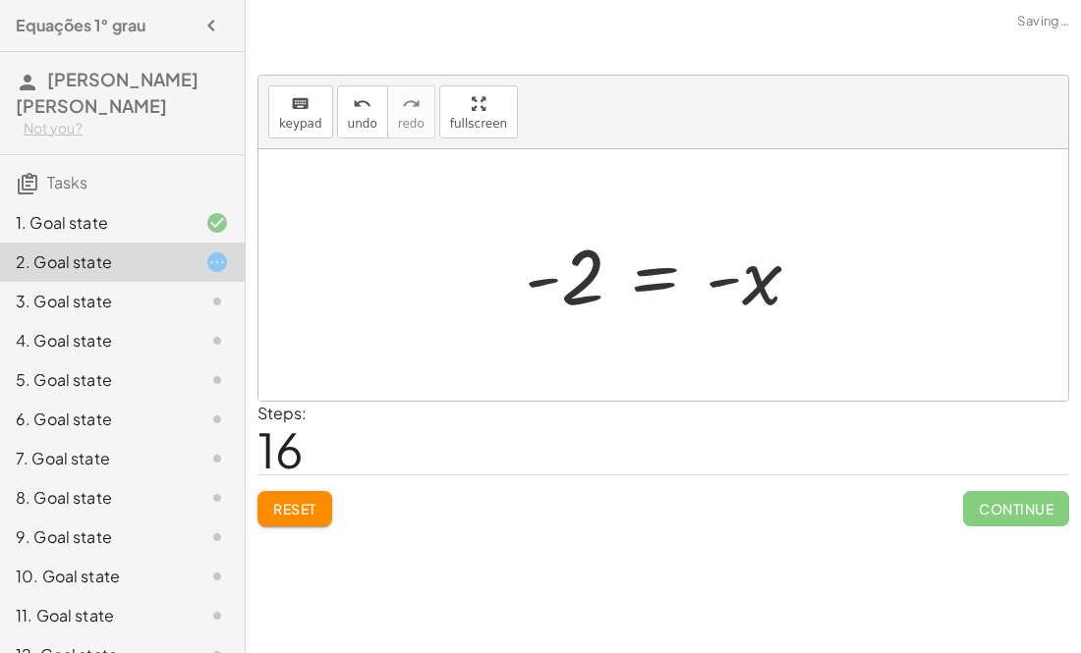
click at [734, 283] on div at bounding box center [670, 275] width 311 height 97
click at [726, 283] on div at bounding box center [670, 275] width 311 height 97
drag, startPoint x: 755, startPoint y: 285, endPoint x: 495, endPoint y: 285, distance: 260.3
click at [495, 285] on div "+ · 3 · x + 1 = + 5 + x 1 = + 5 + x − · 3 · x − x + 1 = + 5 − · 3 · x 1 = + 5 −…" at bounding box center [663, 275] width 336 height 107
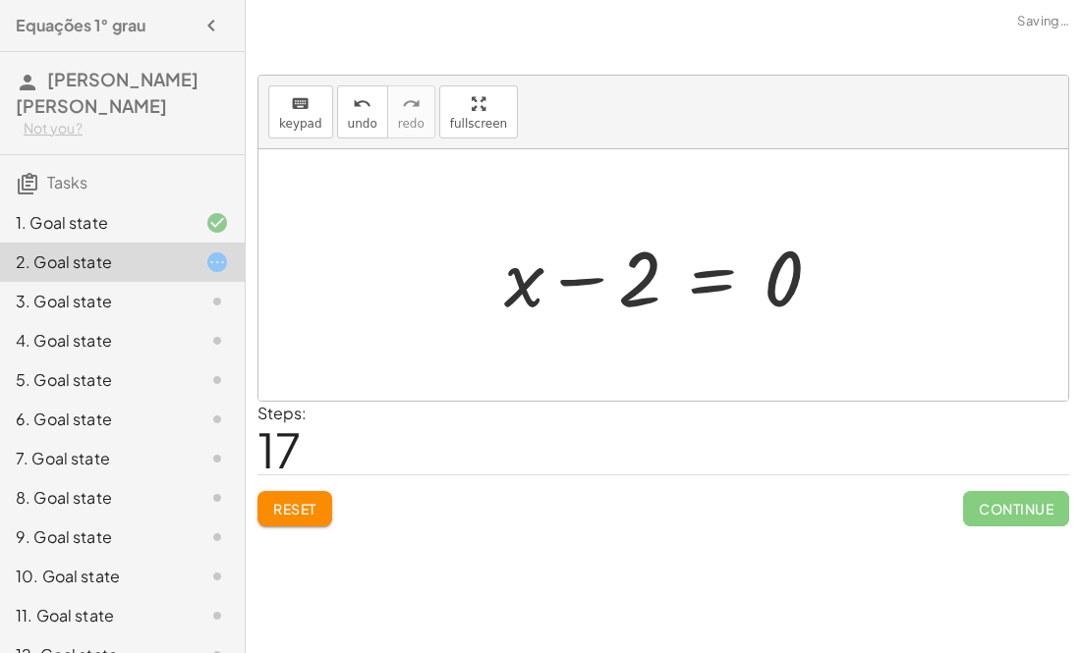
click at [590, 280] on div at bounding box center [670, 275] width 353 height 101
drag, startPoint x: 515, startPoint y: 282, endPoint x: 744, endPoint y: 276, distance: 229.0
click at [744, 276] on div at bounding box center [670, 275] width 353 height 101
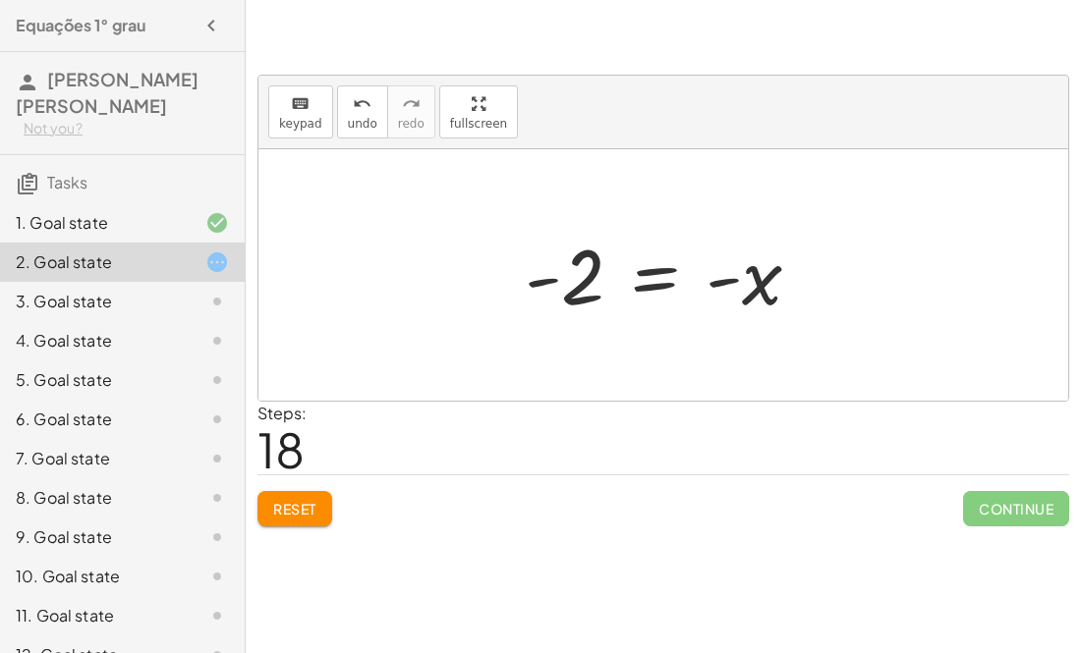
click at [196, 295] on div at bounding box center [201, 302] width 55 height 24
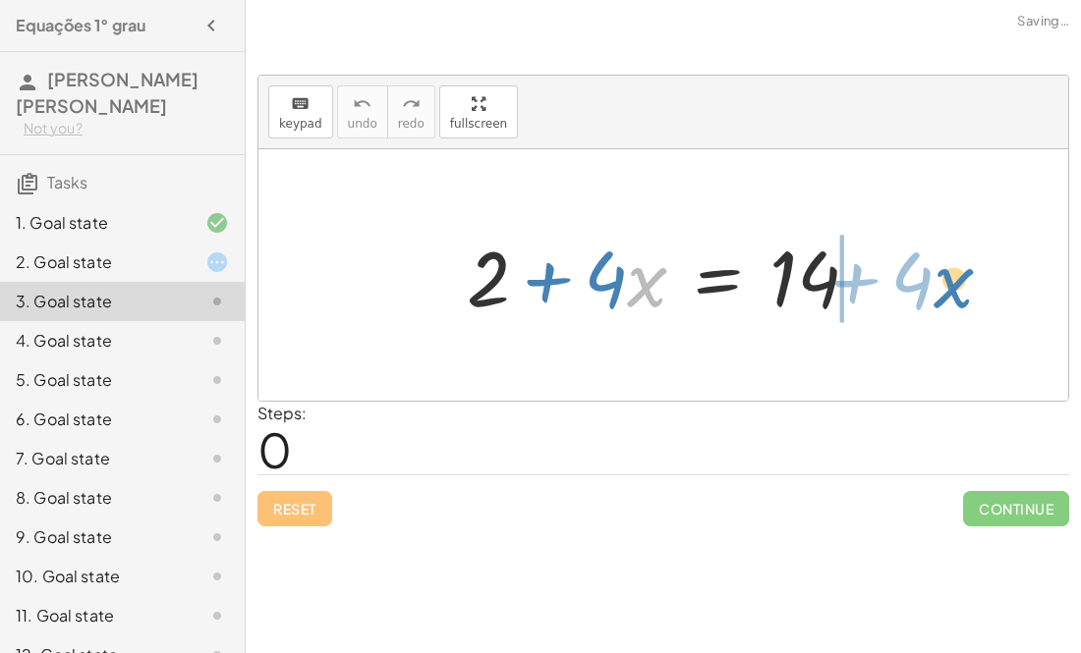
drag, startPoint x: 646, startPoint y: 289, endPoint x: 958, endPoint y: 293, distance: 311.5
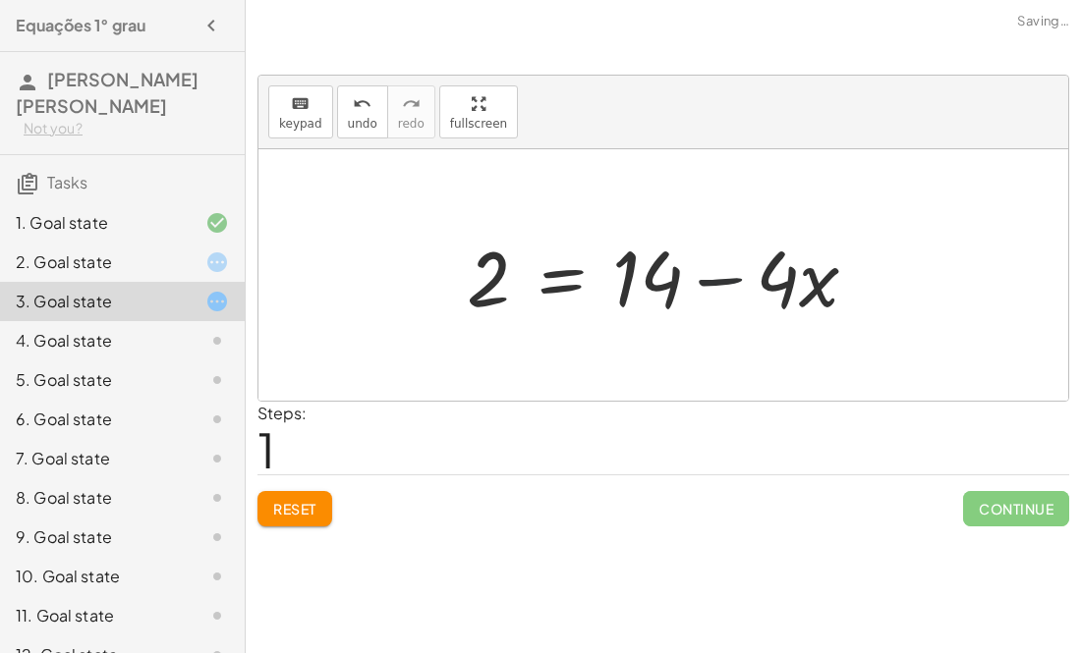
click at [716, 279] on div at bounding box center [670, 275] width 426 height 101
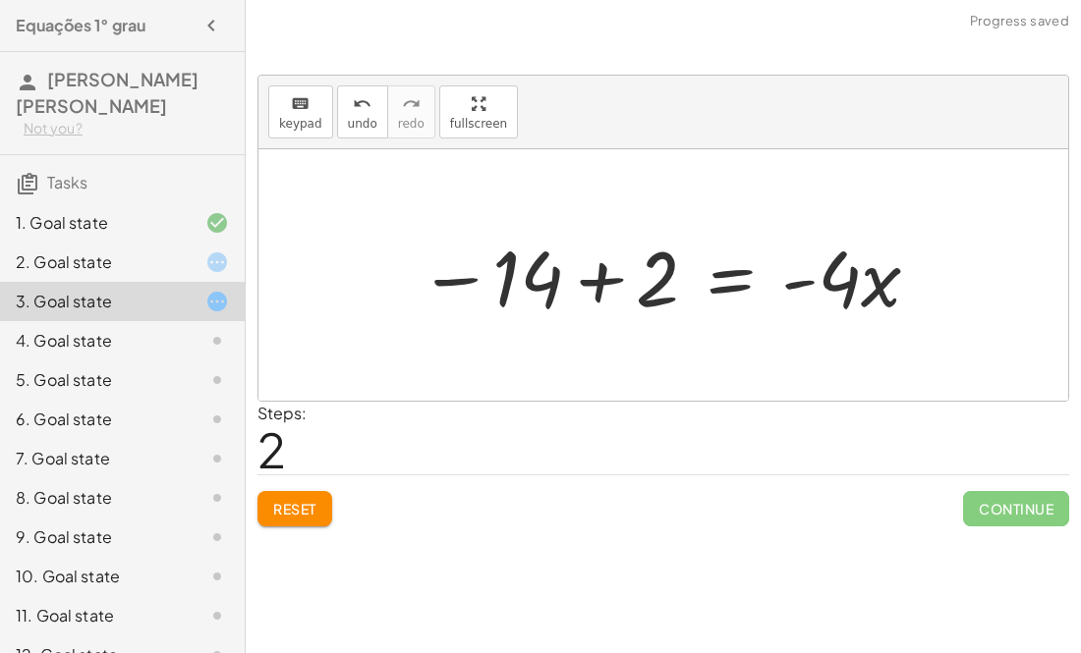
click at [800, 290] on div at bounding box center [670, 275] width 523 height 101
click at [715, 283] on div at bounding box center [670, 275] width 523 height 101
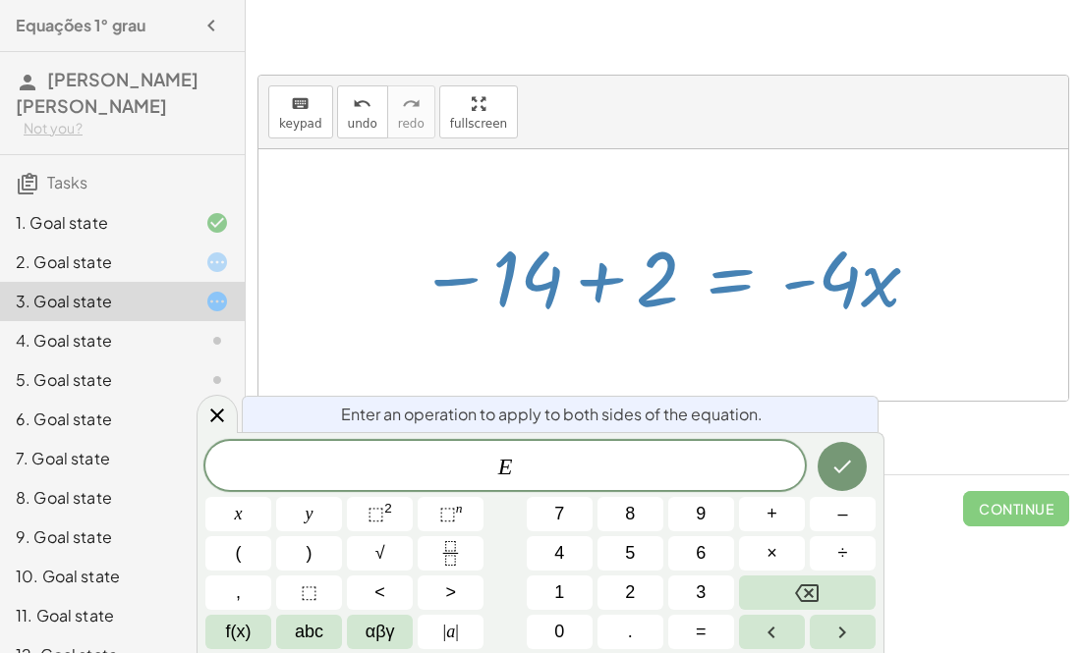
click at [600, 290] on div at bounding box center [670, 275] width 523 height 101
click at [505, 333] on div at bounding box center [663, 275] width 810 height 252
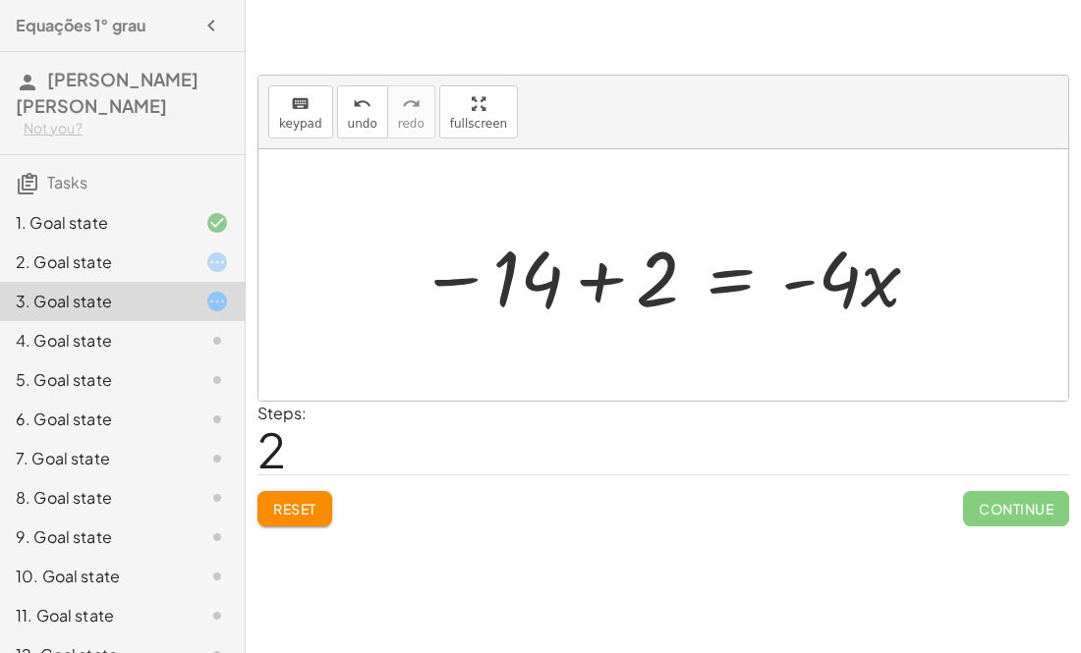
click at [444, 286] on div at bounding box center [670, 275] width 523 height 101
click at [530, 277] on div at bounding box center [670, 275] width 523 height 101
drag, startPoint x: 543, startPoint y: 281, endPoint x: 407, endPoint y: 293, distance: 137.1
click at [407, 293] on div "+ 2 + · 4 · x = 14 2 = + 14 − · 4 · x − 14 2 · 4 · x = 14 − + -" at bounding box center [662, 275] width 547 height 111
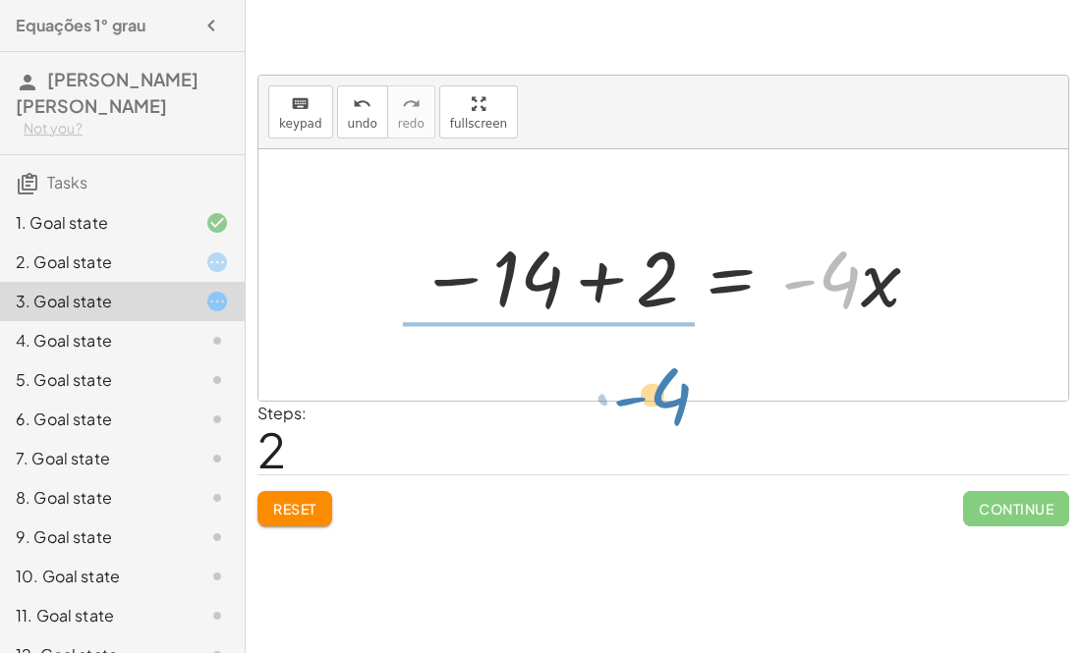
drag, startPoint x: 850, startPoint y: 273, endPoint x: 643, endPoint y: 351, distance: 220.4
click at [643, 351] on div "+ 2 + · 4 · x = 14 2 = + 14 − · 4 · x · - 4 2 · 4 · x = 14 − + -" at bounding box center [663, 275] width 810 height 252
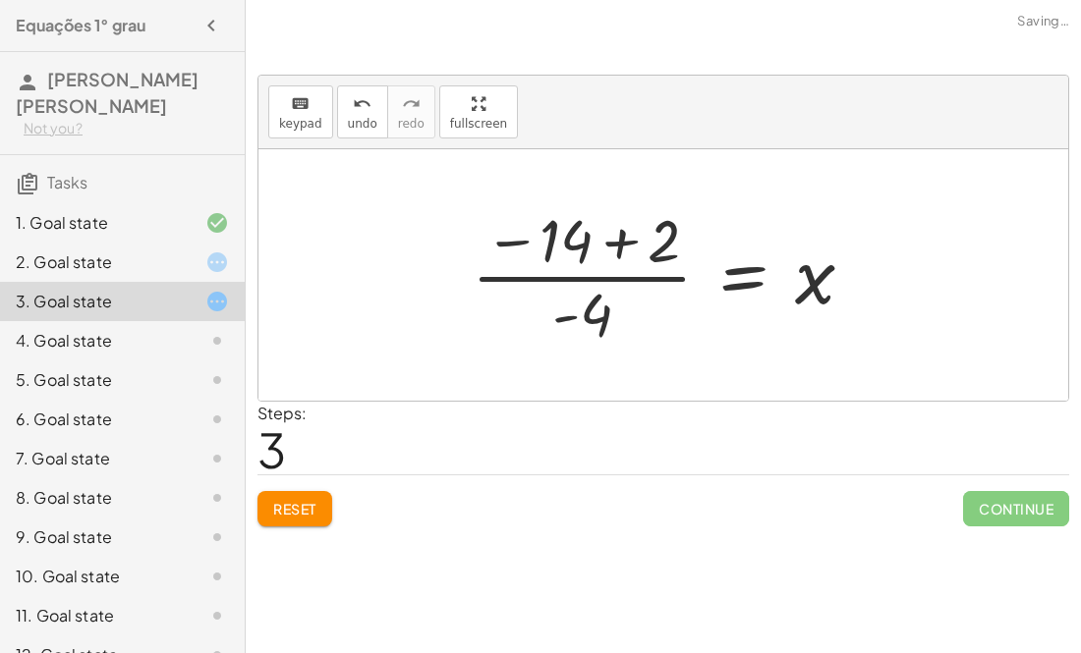
click at [614, 273] on div at bounding box center [671, 274] width 418 height 151
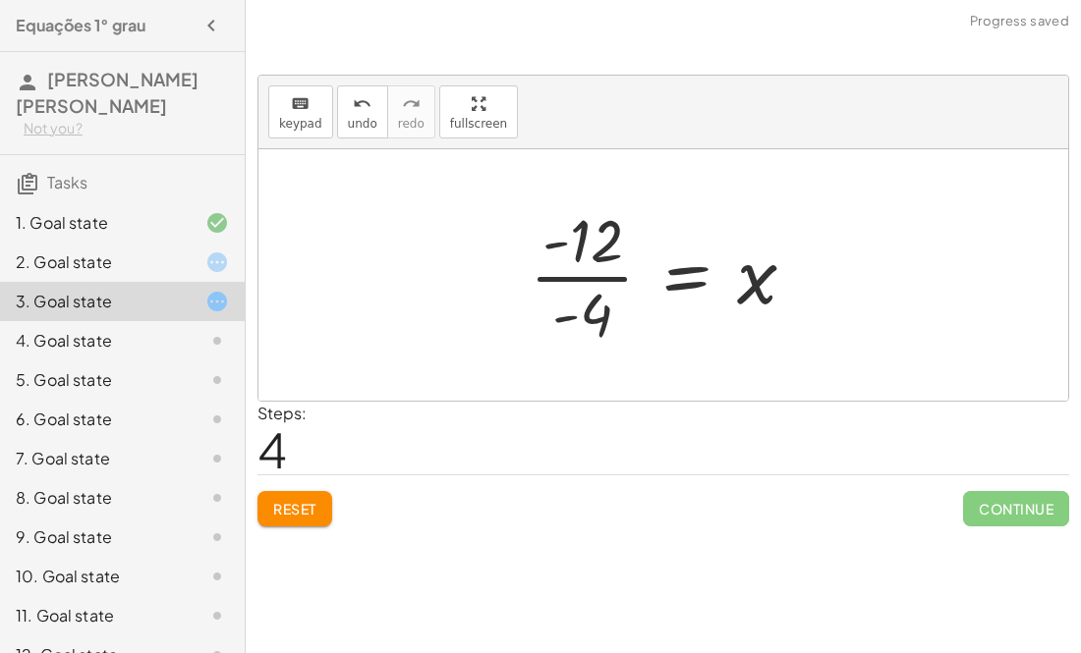
click at [589, 274] on div at bounding box center [671, 274] width 302 height 151
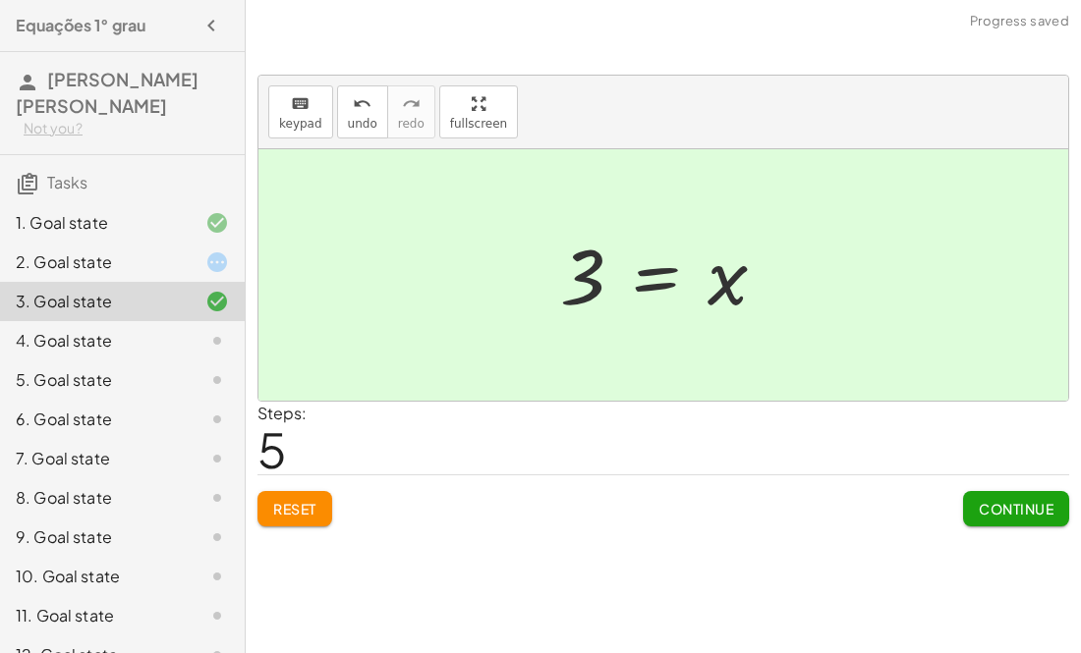
click at [1024, 504] on span "Continue" at bounding box center [1016, 509] width 75 height 18
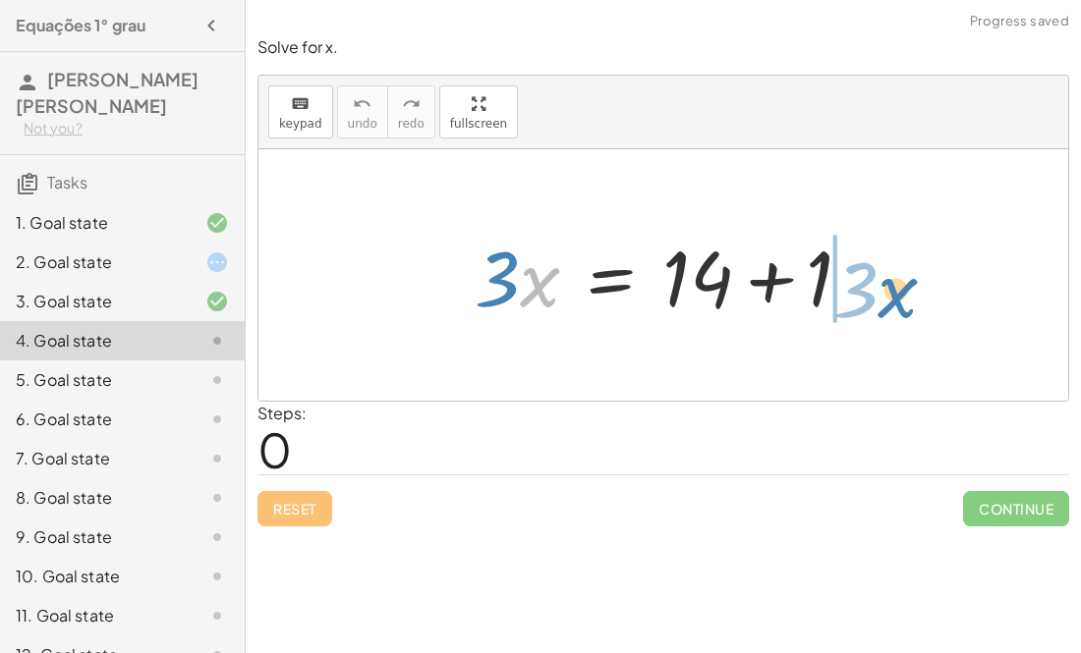
drag, startPoint x: 535, startPoint y: 279, endPoint x: 904, endPoint y: 288, distance: 368.5
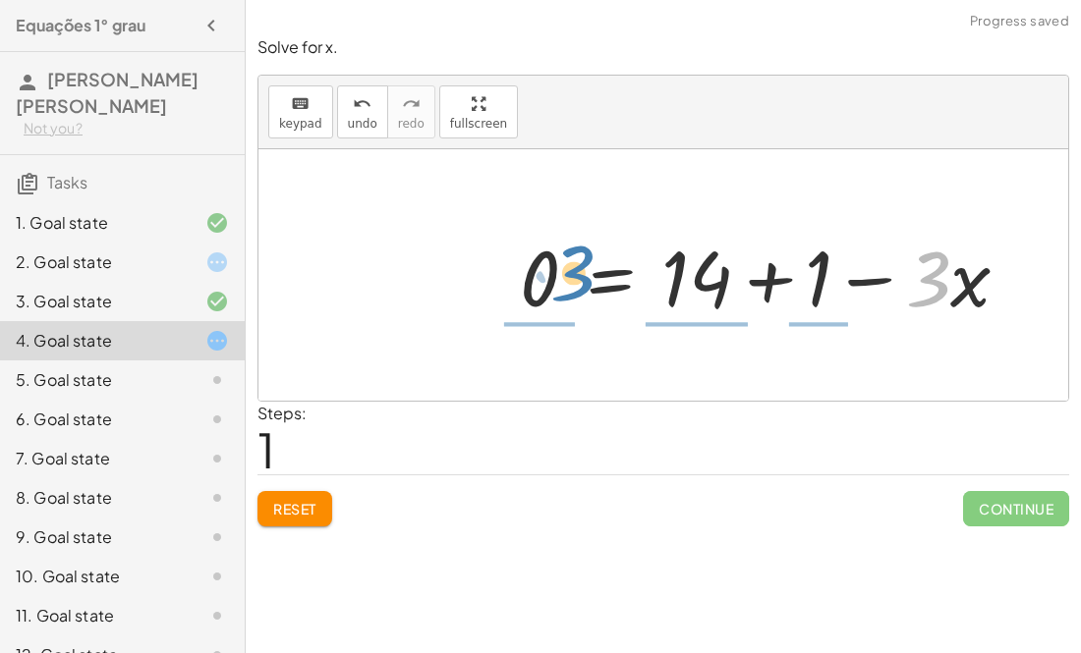
drag, startPoint x: 921, startPoint y: 295, endPoint x: 549, endPoint y: 286, distance: 371.5
click at [549, 286] on div at bounding box center [772, 275] width 525 height 101
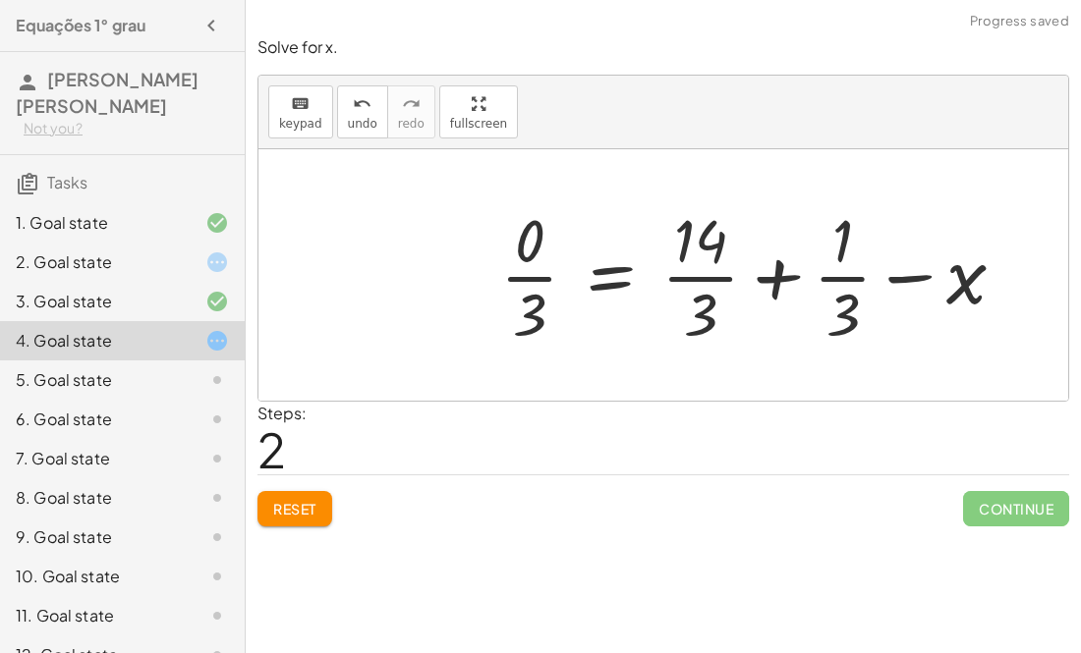
click at [700, 274] on div at bounding box center [760, 274] width 540 height 151
click at [838, 276] on div at bounding box center [760, 274] width 540 height 151
click at [899, 281] on div at bounding box center [760, 274] width 540 height 151
click at [505, 297] on div at bounding box center [760, 274] width 540 height 151
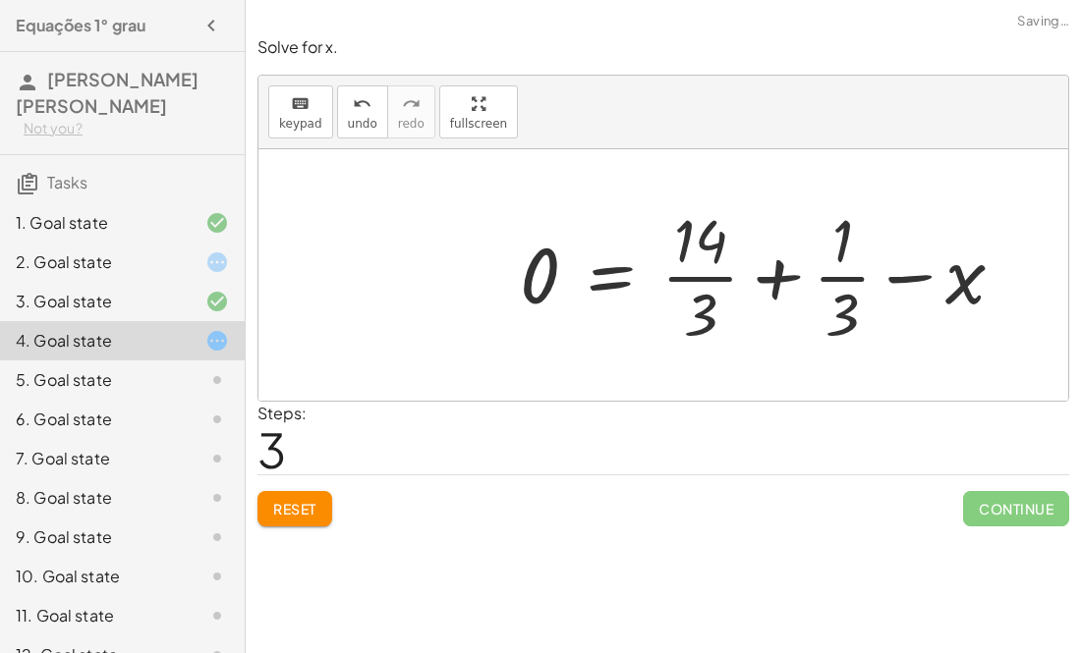
click at [688, 260] on div at bounding box center [770, 274] width 520 height 151
click at [833, 261] on div at bounding box center [770, 274] width 520 height 151
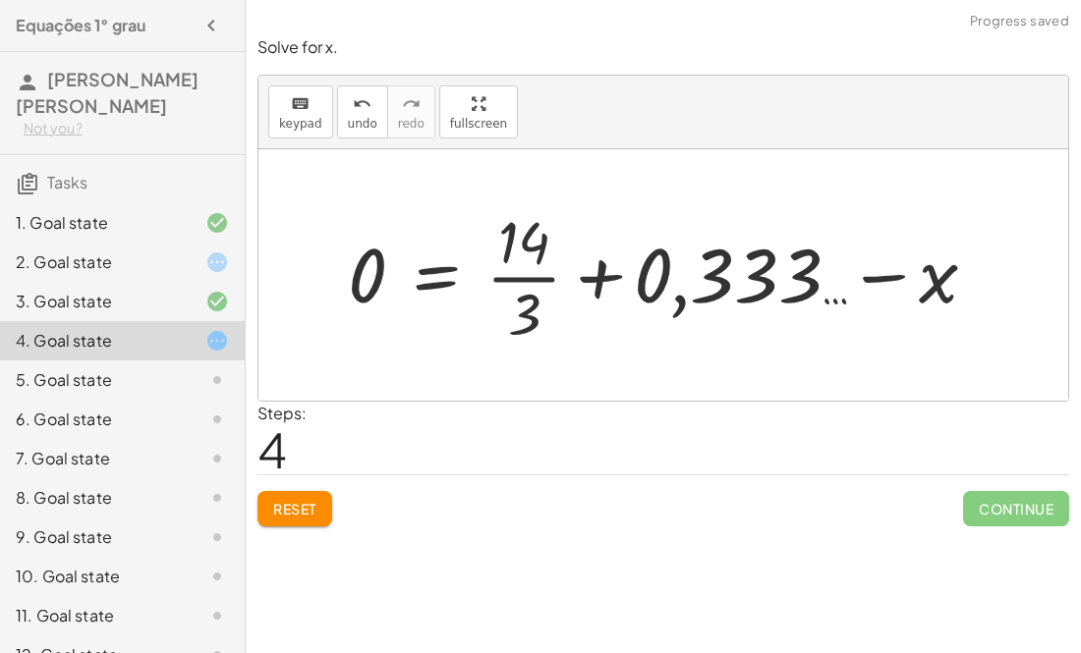
click at [884, 276] on div at bounding box center [670, 275] width 664 height 148
click at [613, 261] on div at bounding box center [670, 275] width 664 height 148
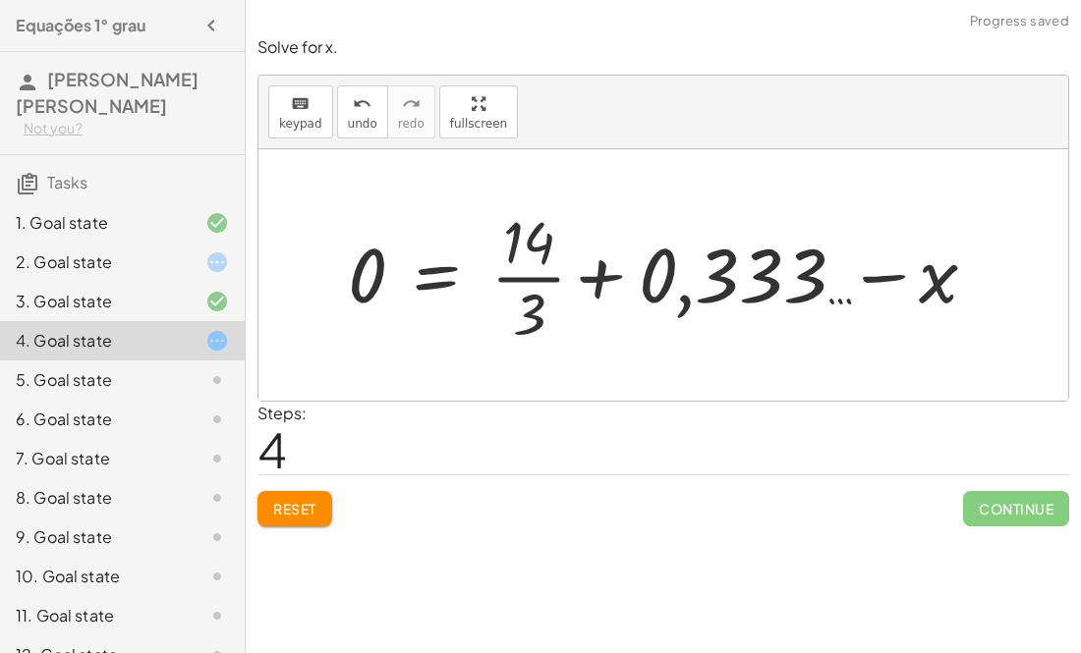
click at [616, 263] on div at bounding box center [670, 275] width 664 height 148
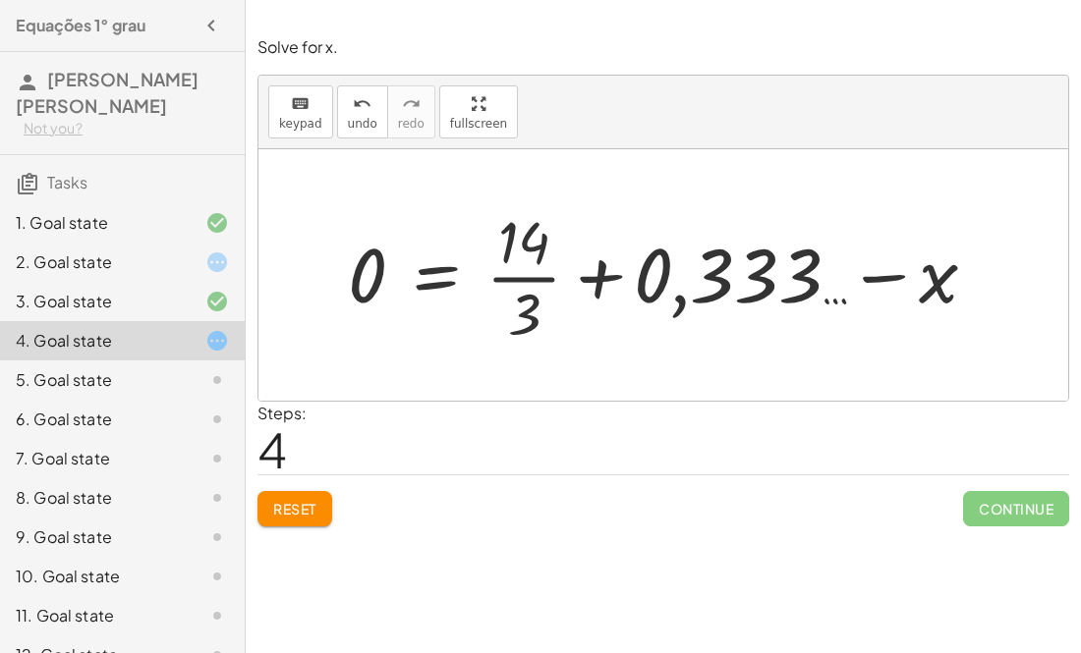
click at [618, 266] on div at bounding box center [670, 275] width 664 height 148
click at [499, 280] on div at bounding box center [670, 275] width 664 height 148
click at [494, 279] on div at bounding box center [670, 275] width 664 height 148
click at [427, 284] on div at bounding box center [670, 275] width 664 height 148
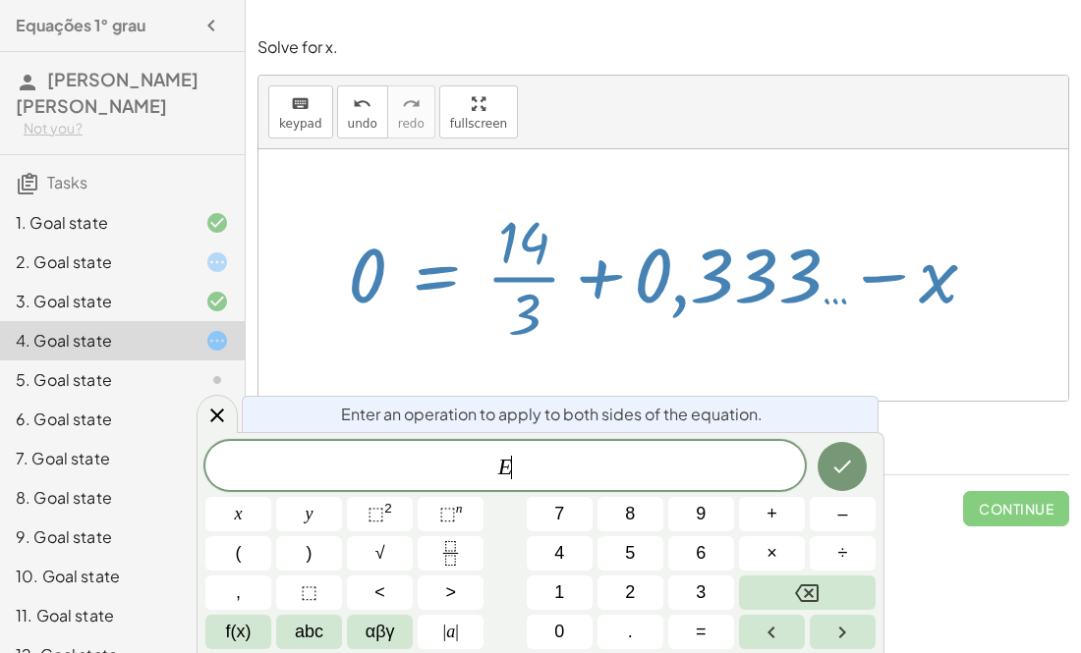
scroll to position [16, 0]
click at [427, 284] on div at bounding box center [670, 275] width 664 height 148
click at [892, 159] on div at bounding box center [663, 275] width 810 height 252
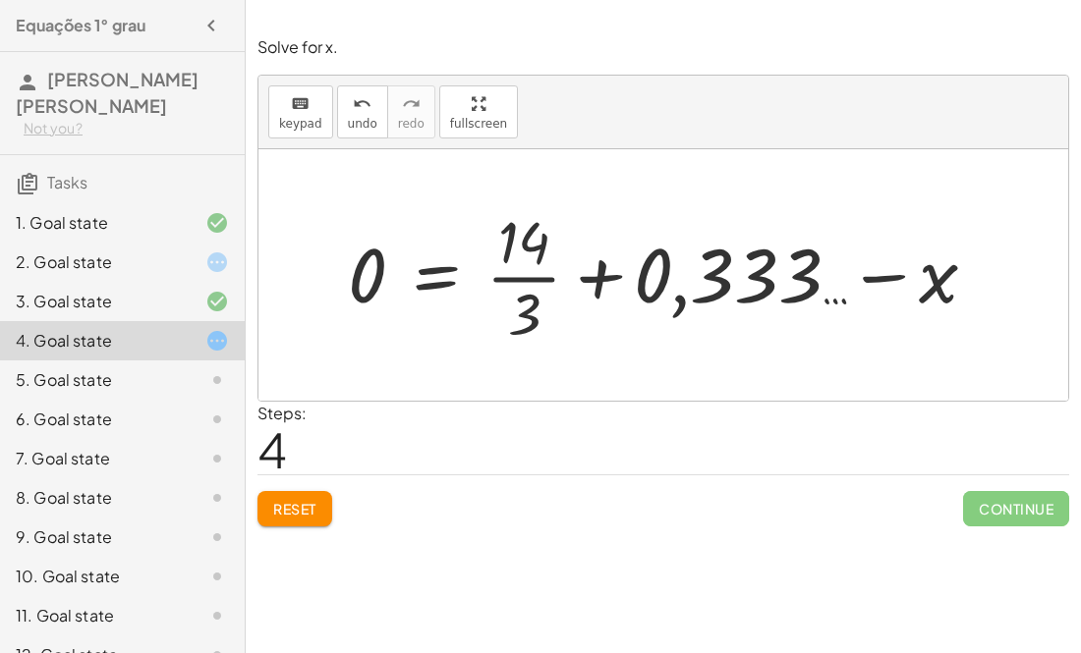
click at [754, 264] on div at bounding box center [670, 275] width 664 height 148
click at [752, 265] on div at bounding box center [670, 275] width 664 height 148
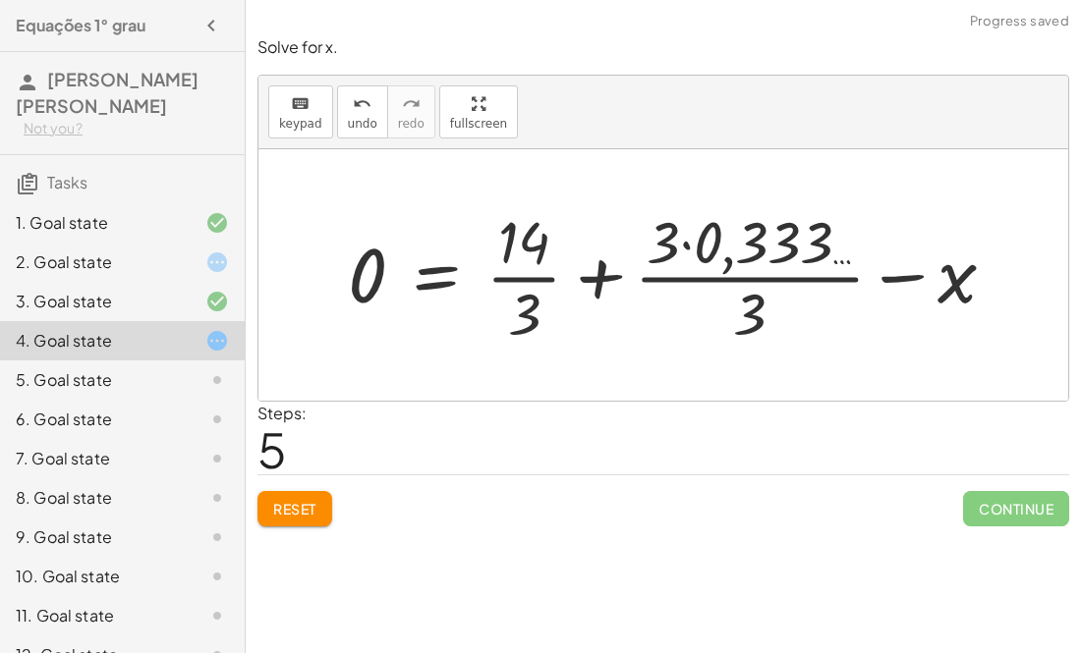
click at [743, 291] on div at bounding box center [679, 275] width 683 height 148
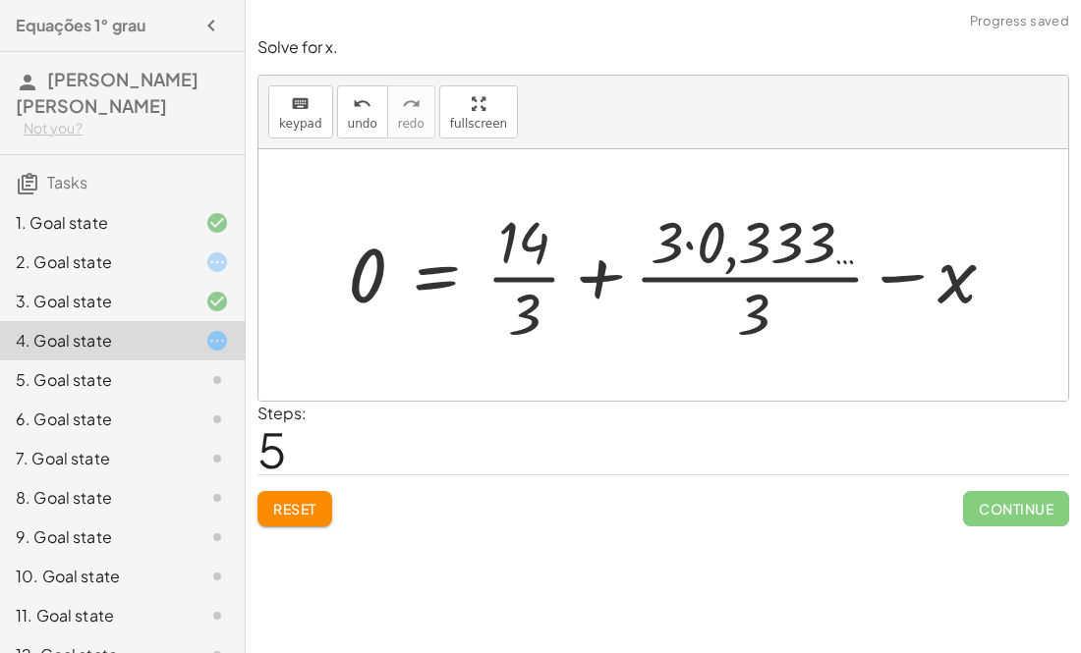
click at [743, 291] on div at bounding box center [679, 275] width 683 height 148
click at [534, 264] on div at bounding box center [679, 275] width 683 height 148
click at [527, 283] on div at bounding box center [679, 275] width 683 height 148
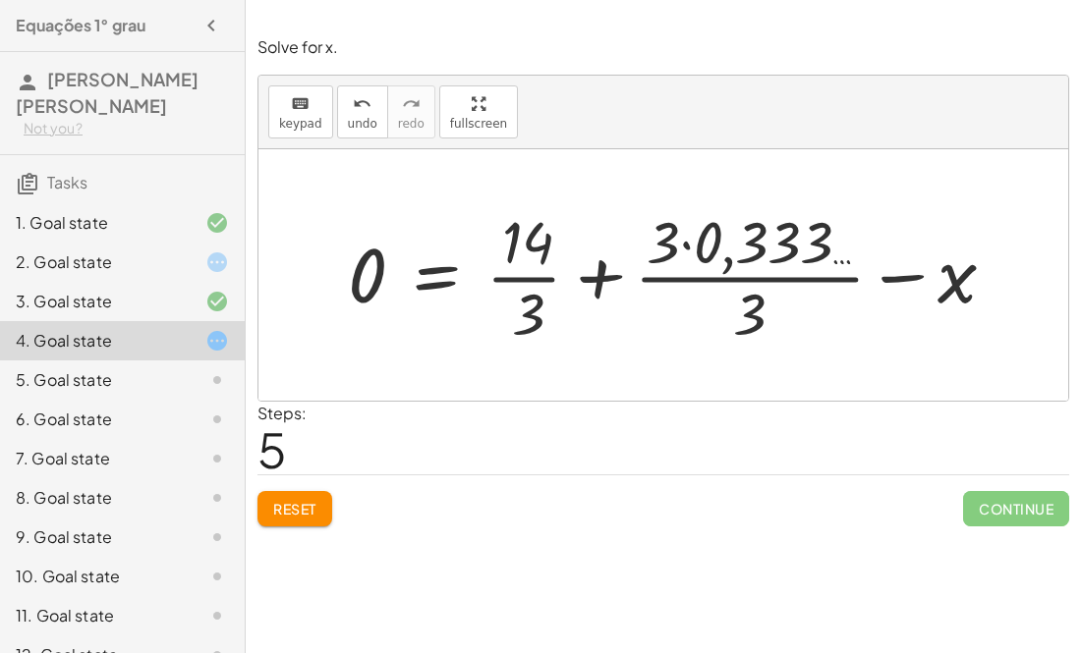
click at [602, 280] on div at bounding box center [679, 275] width 683 height 148
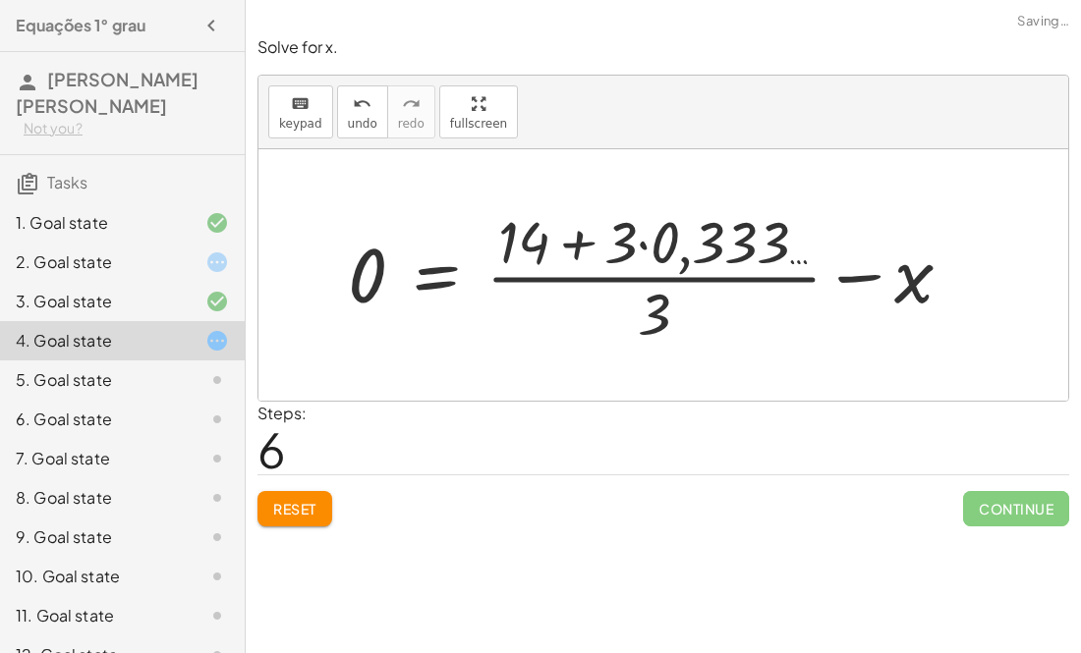
click at [860, 279] on div at bounding box center [658, 275] width 640 height 148
click at [445, 271] on div at bounding box center [658, 275] width 640 height 148
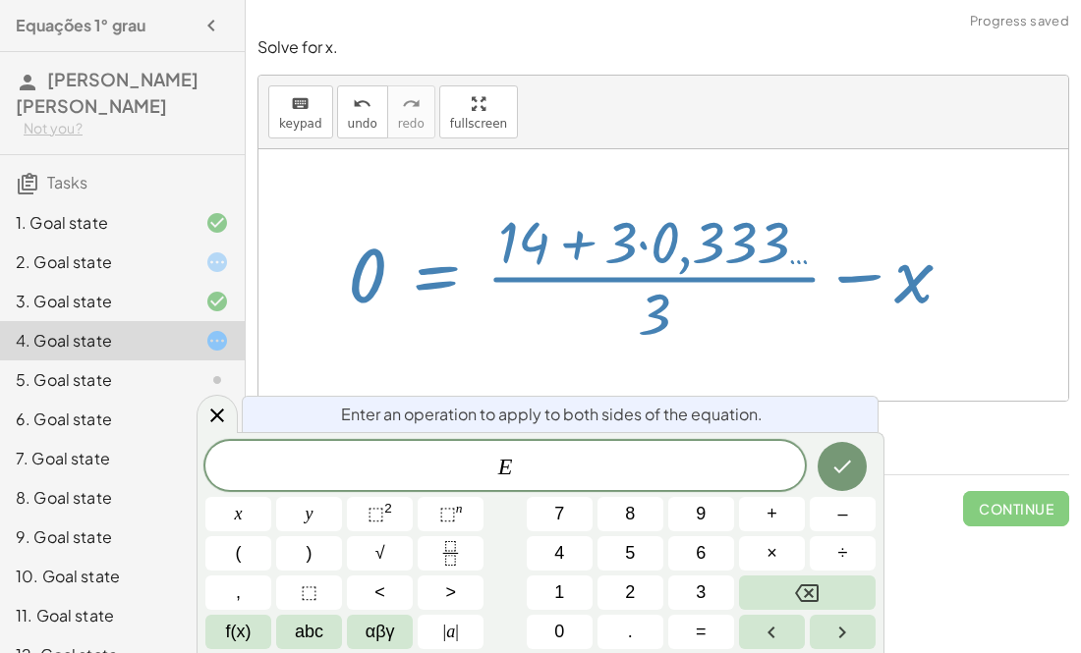
click at [420, 280] on div at bounding box center [658, 275] width 640 height 148
click at [384, 190] on div at bounding box center [663, 275] width 810 height 252
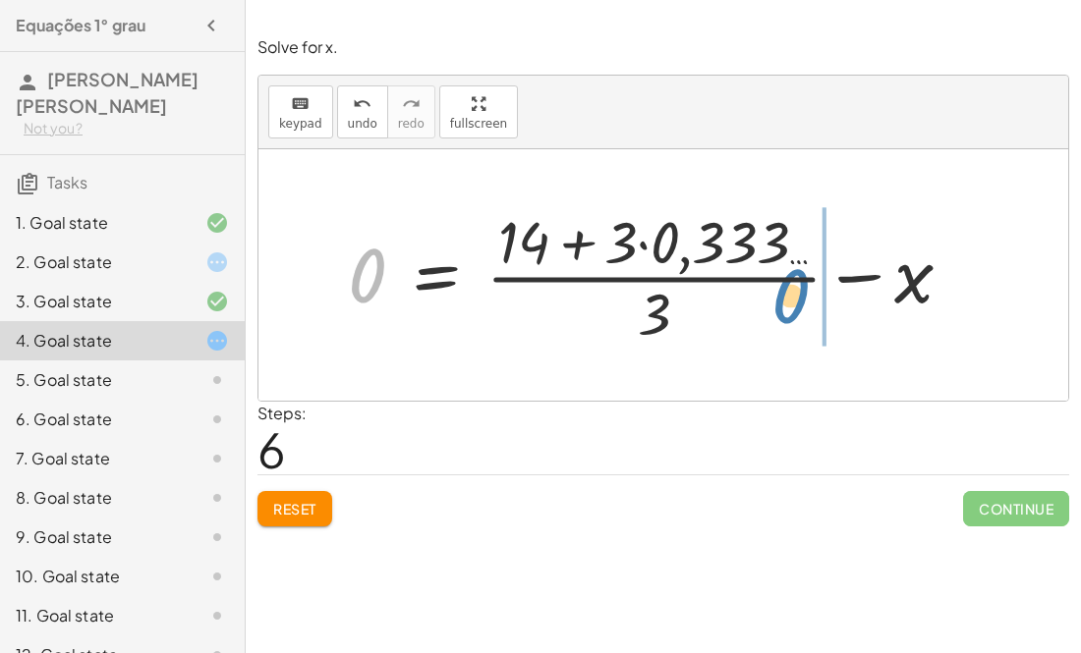
drag, startPoint x: 358, startPoint y: 255, endPoint x: 861, endPoint y: 206, distance: 505.4
click at [861, 206] on div at bounding box center [658, 275] width 640 height 148
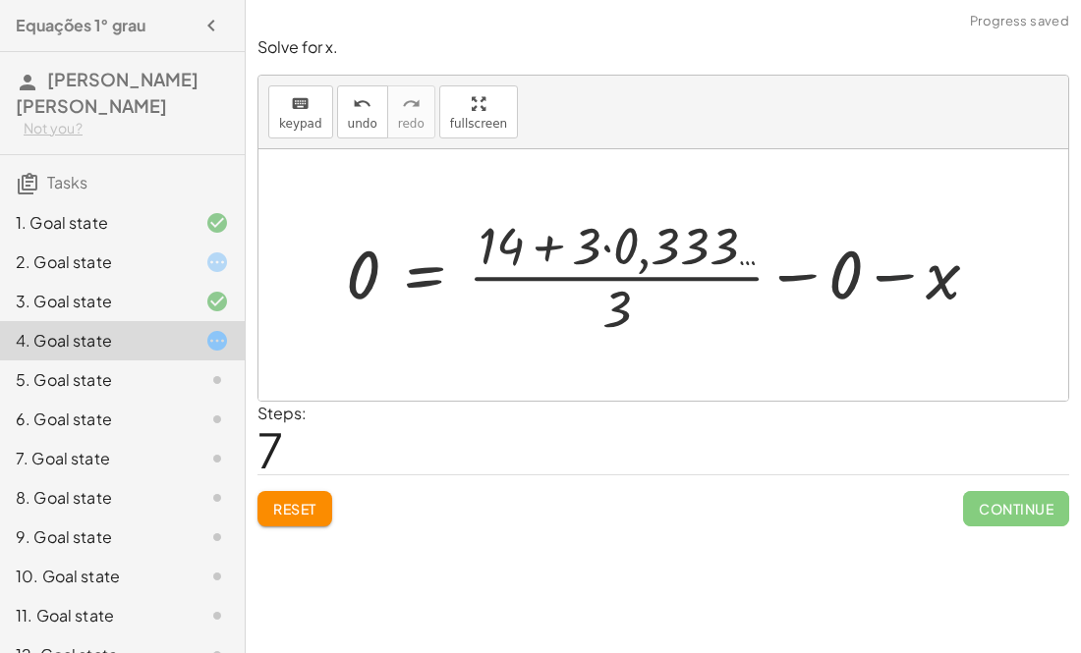
click at [880, 270] on div at bounding box center [670, 275] width 669 height 132
click at [803, 273] on div at bounding box center [622, 275] width 572 height 132
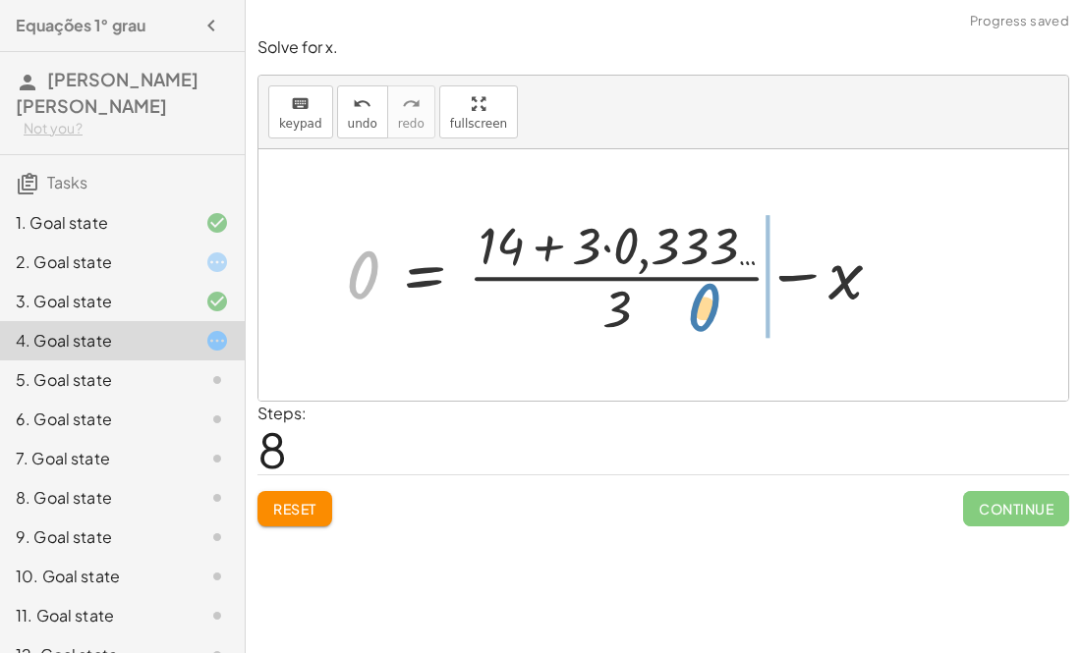
drag, startPoint x: 370, startPoint y: 270, endPoint x: 733, endPoint y: 304, distance: 364.1
click at [733, 304] on div at bounding box center [622, 275] width 572 height 132
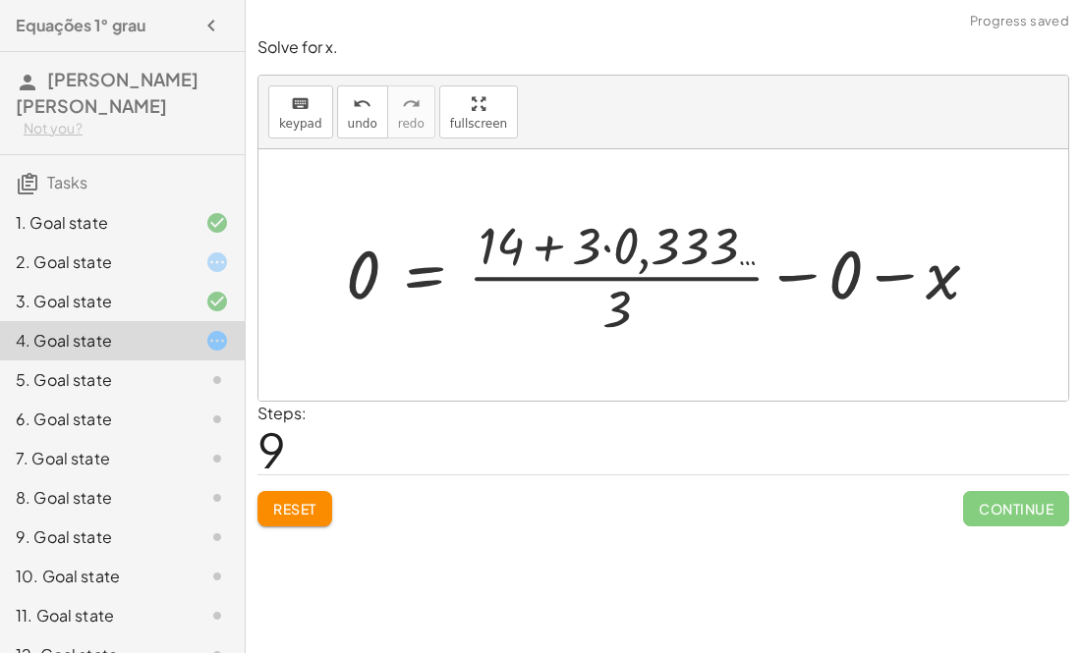
click at [894, 280] on div at bounding box center [670, 275] width 669 height 132
click at [796, 276] on div at bounding box center [622, 275] width 572 height 132
click at [399, 285] on div at bounding box center [622, 275] width 572 height 132
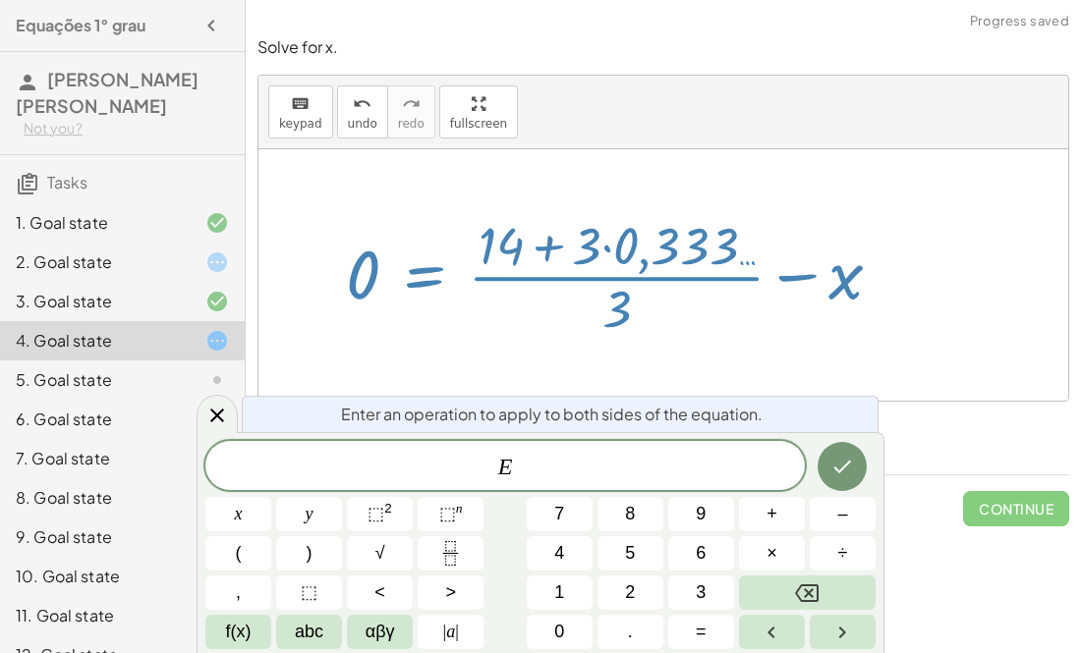
click at [565, 321] on div at bounding box center [622, 275] width 572 height 132
click at [722, 137] on div "keyboard keypad undo undo redo redo fullscreen" at bounding box center [663, 113] width 810 height 74
click at [531, 89] on div "keyboard keypad undo undo redo redo fullscreen" at bounding box center [663, 113] width 810 height 74
click at [1033, 225] on div at bounding box center [663, 275] width 810 height 252
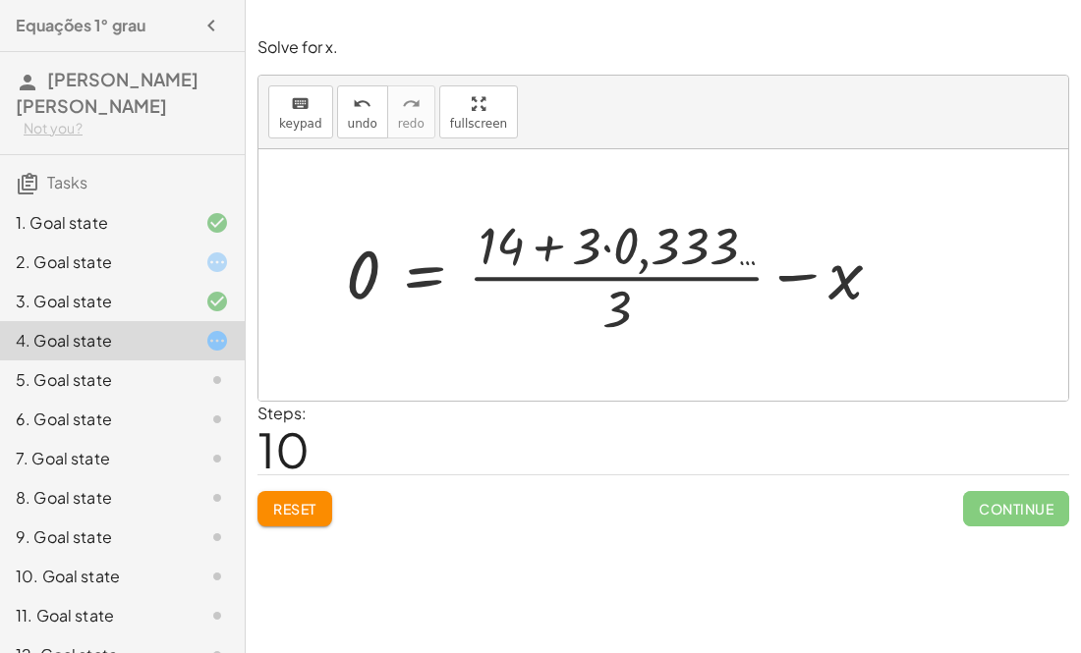
click at [550, 244] on div at bounding box center [622, 275] width 572 height 132
click at [622, 244] on div at bounding box center [622, 275] width 572 height 132
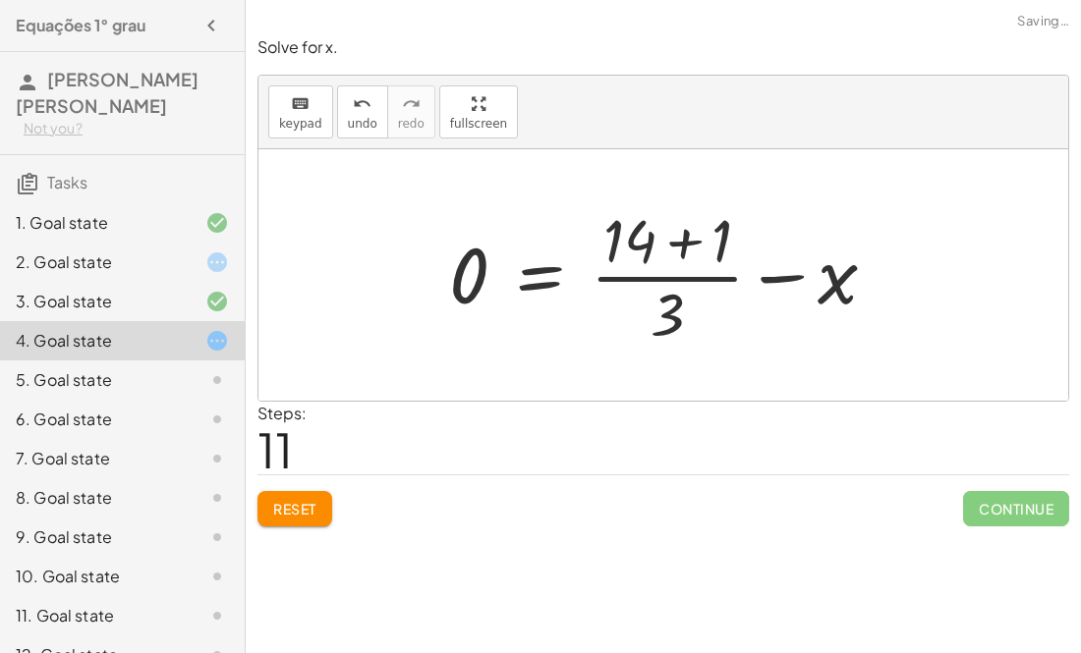
click at [711, 241] on div at bounding box center [670, 274] width 463 height 151
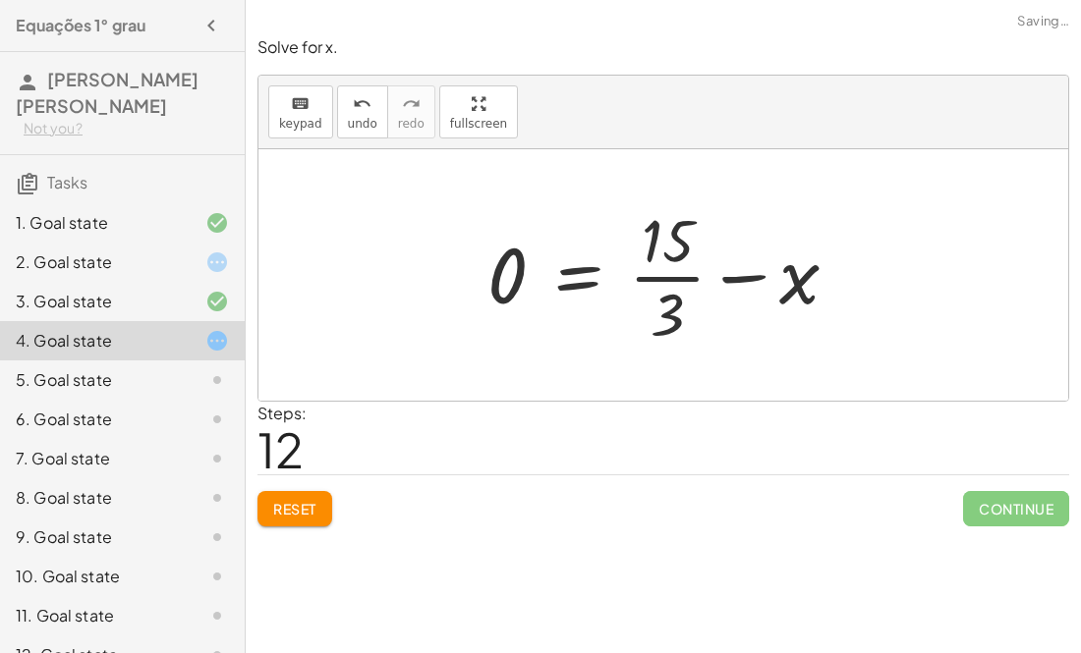
click at [669, 246] on div at bounding box center [670, 274] width 387 height 151
click at [674, 283] on div at bounding box center [670, 274] width 387 height 151
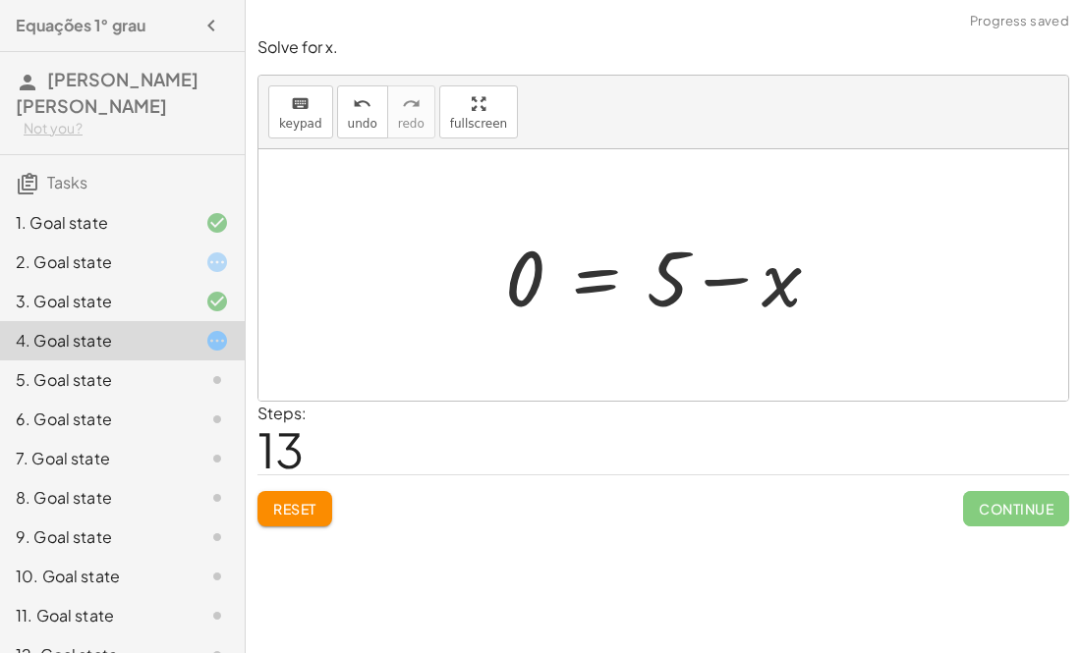
click at [594, 283] on div at bounding box center [671, 275] width 352 height 101
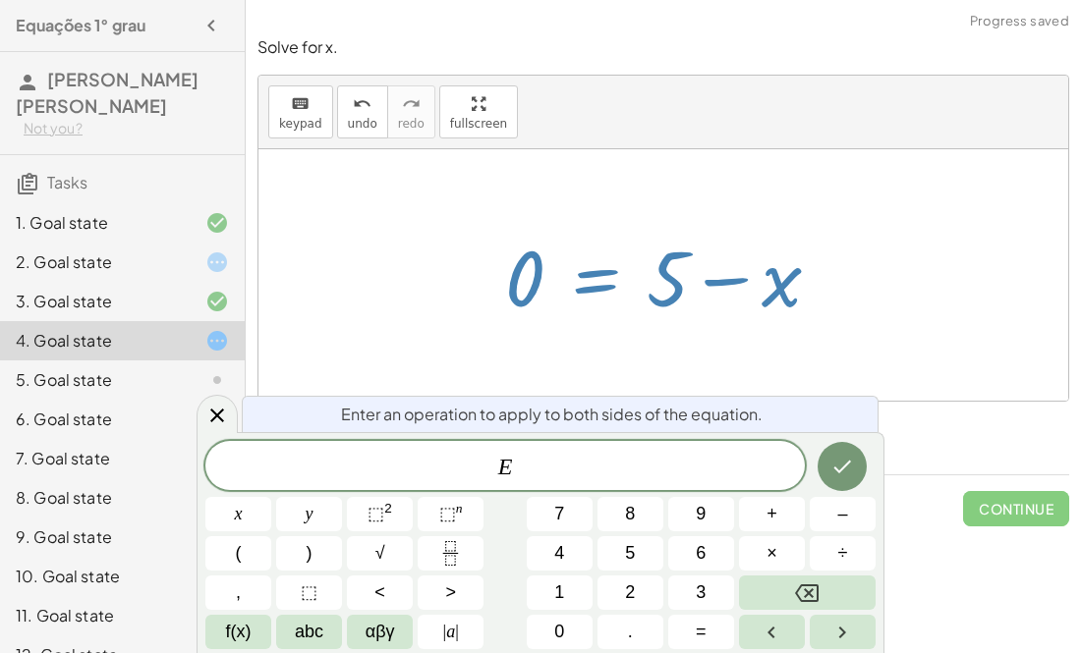
click at [584, 220] on div "· 3 · x = + 14 + 1 0 = + 14 + 1 − · 3 · x · 0 · 3 = + · 14 · 3 + · 1 · 3 − x 0 …" at bounding box center [663, 275] width 376 height 111
click at [975, 363] on div at bounding box center [663, 275] width 810 height 252
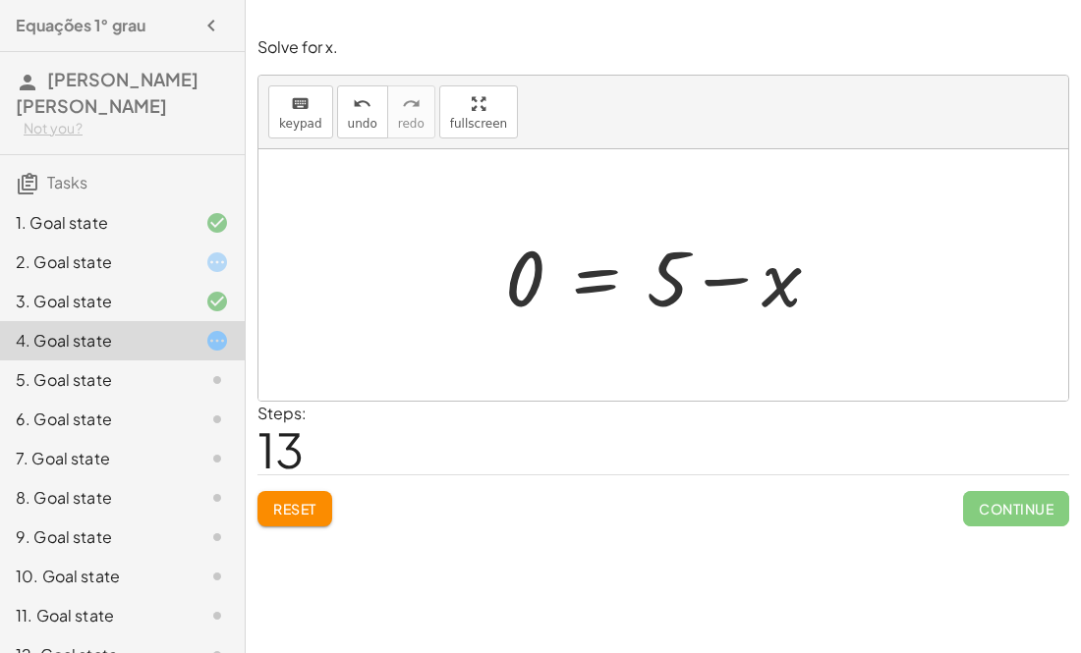
click at [728, 283] on div at bounding box center [671, 275] width 352 height 101
drag, startPoint x: 525, startPoint y: 285, endPoint x: 755, endPoint y: 291, distance: 230.0
click at [755, 291] on div at bounding box center [671, 275] width 352 height 101
click at [840, 280] on div at bounding box center [727, 275] width 464 height 101
click at [589, 278] on div at bounding box center [671, 275] width 352 height 101
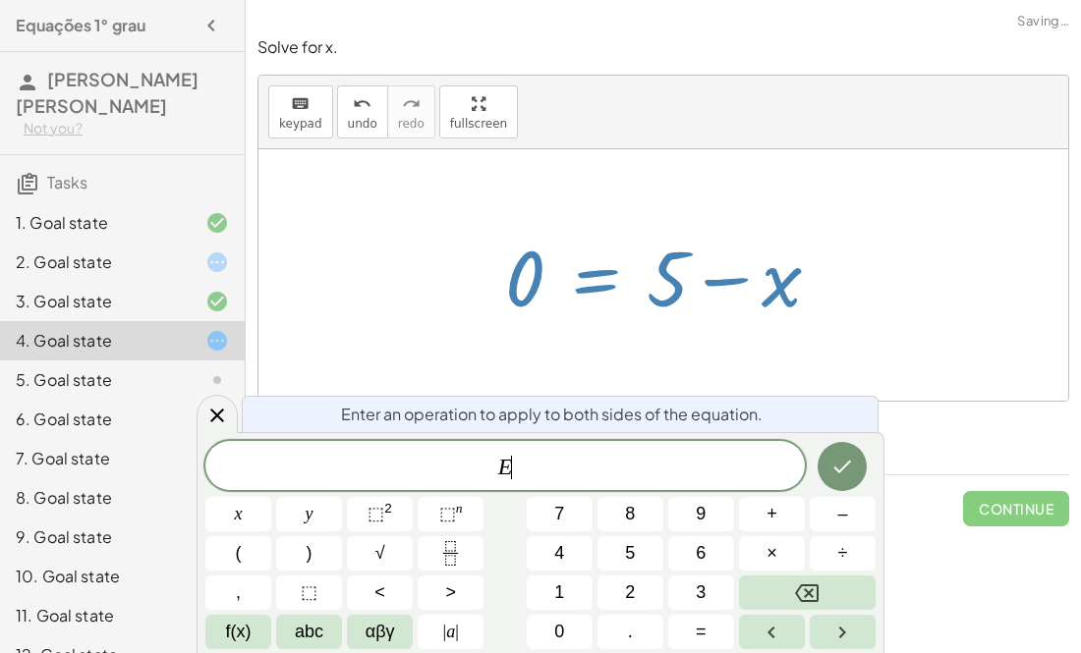
scroll to position [20, 0]
click at [819, 248] on div at bounding box center [671, 275] width 352 height 101
click at [945, 39] on p "Solve for x." at bounding box center [662, 47] width 811 height 23
click at [928, 134] on div "keyboard keypad undo undo redo redo fullscreen" at bounding box center [663, 113] width 810 height 74
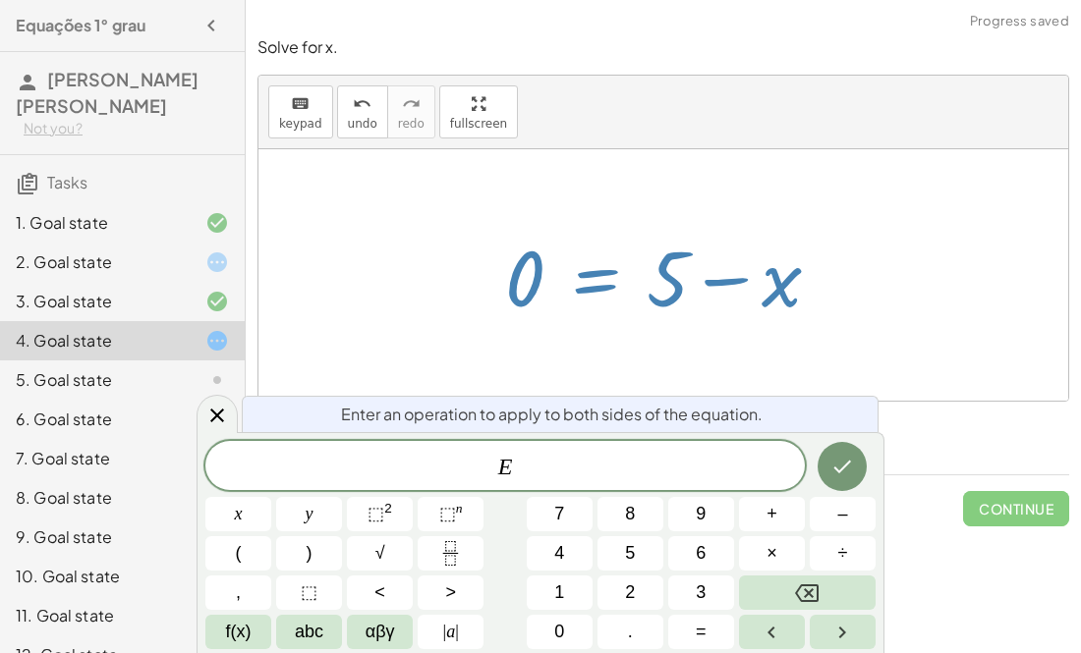
click at [928, 134] on div "keyboard keypad undo undo redo redo fullscreen" at bounding box center [663, 113] width 810 height 74
click at [845, 463] on icon "Done" at bounding box center [842, 467] width 24 height 24
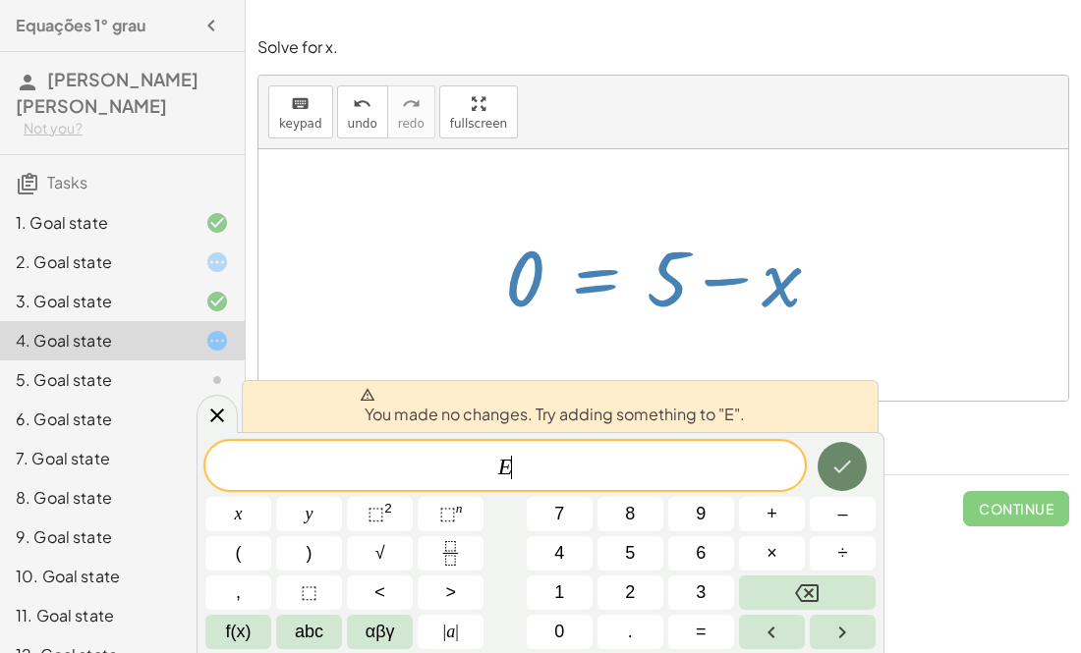
scroll to position [21, 0]
click at [857, 237] on div at bounding box center [663, 275] width 810 height 252
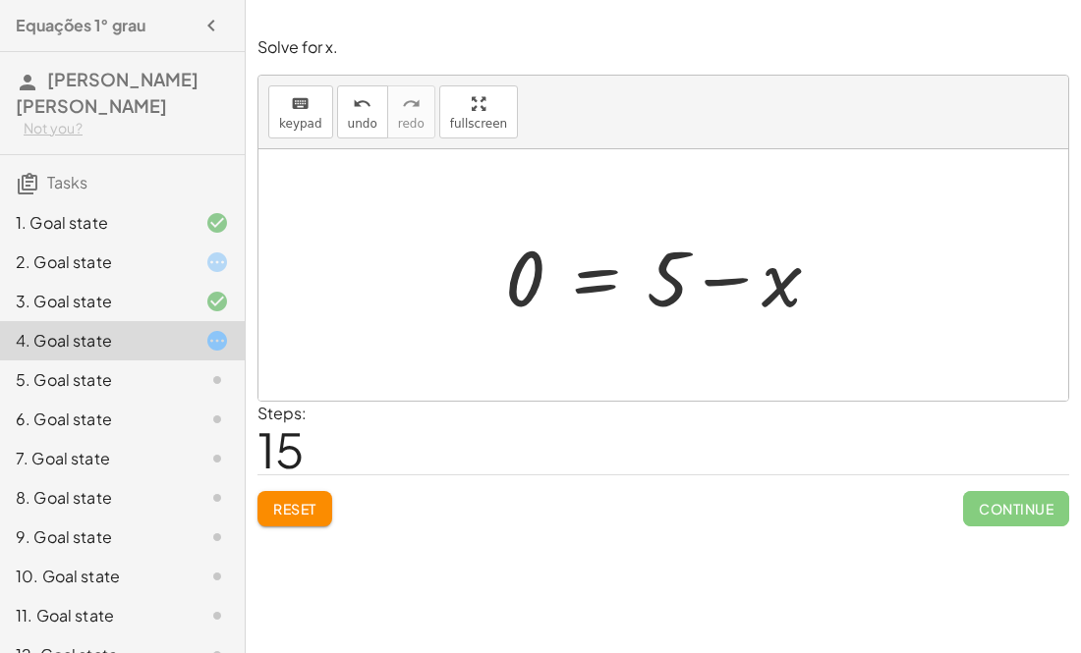
click at [724, 281] on div at bounding box center [671, 275] width 352 height 101
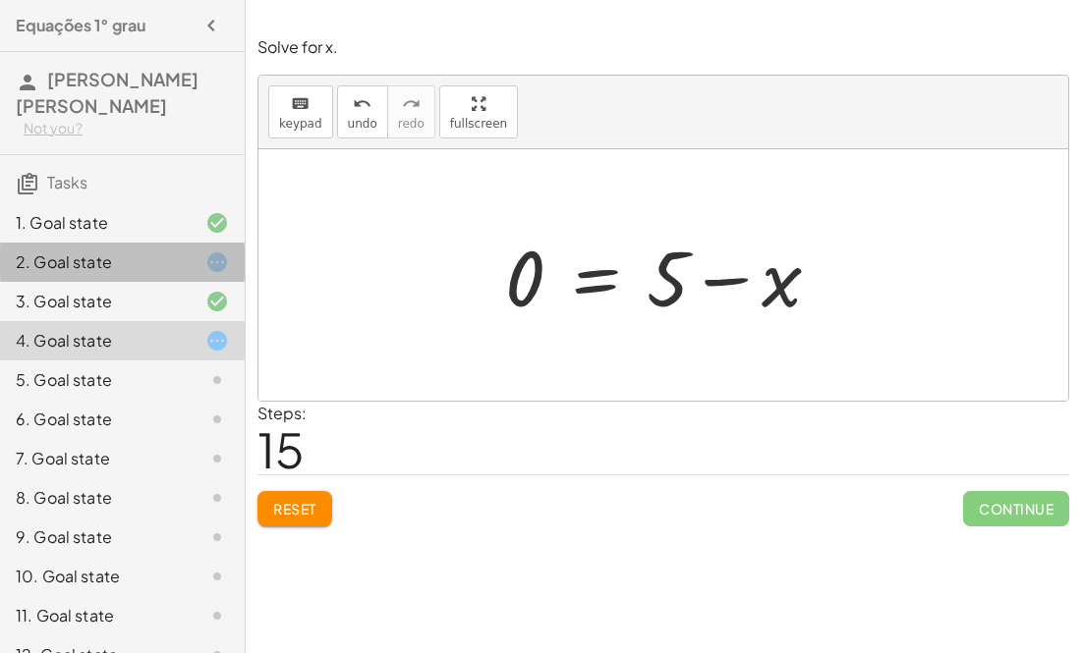
click at [42, 321] on div "2. Goal state" at bounding box center [122, 340] width 245 height 39
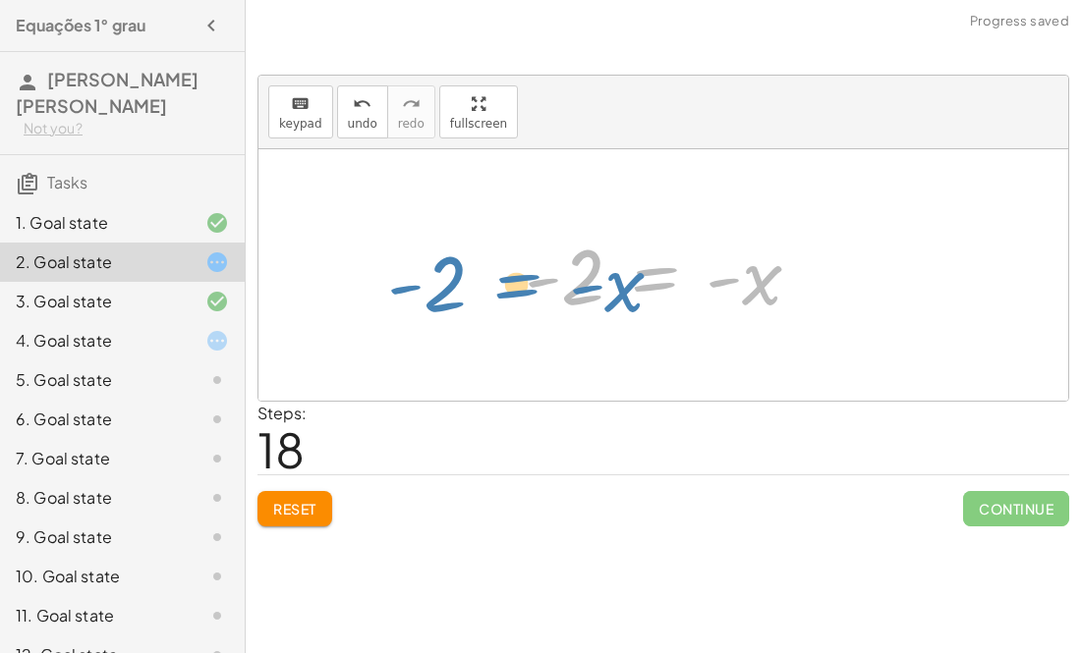
drag, startPoint x: 661, startPoint y: 279, endPoint x: 587, endPoint y: 261, distance: 75.8
click at [587, 261] on div at bounding box center [670, 275] width 311 height 97
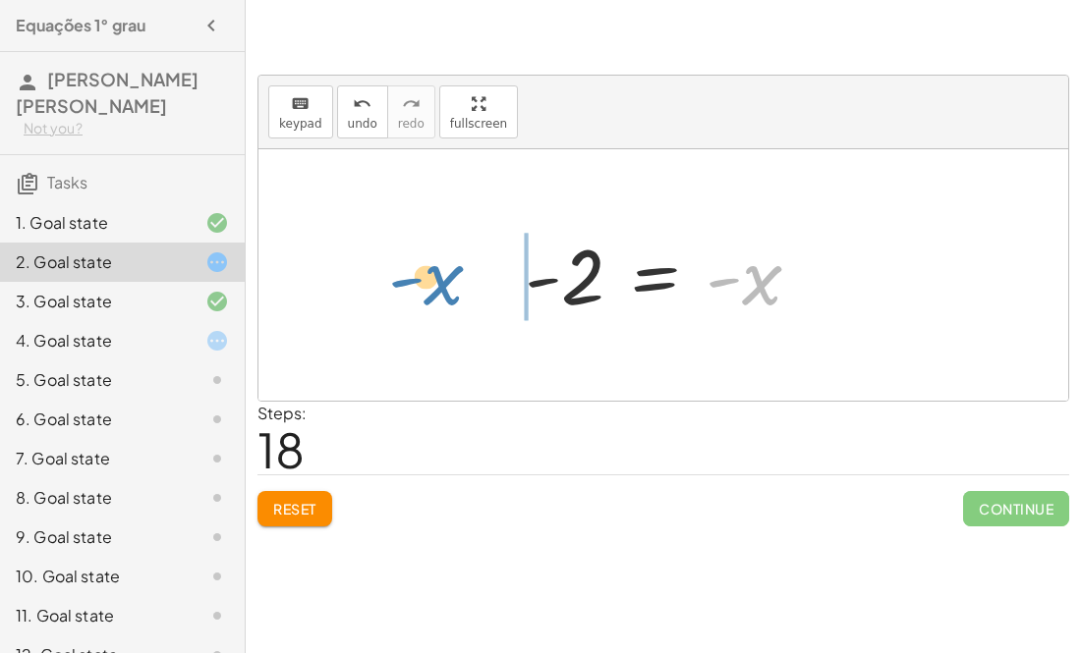
drag, startPoint x: 749, startPoint y: 282, endPoint x: 429, endPoint y: 282, distance: 319.3
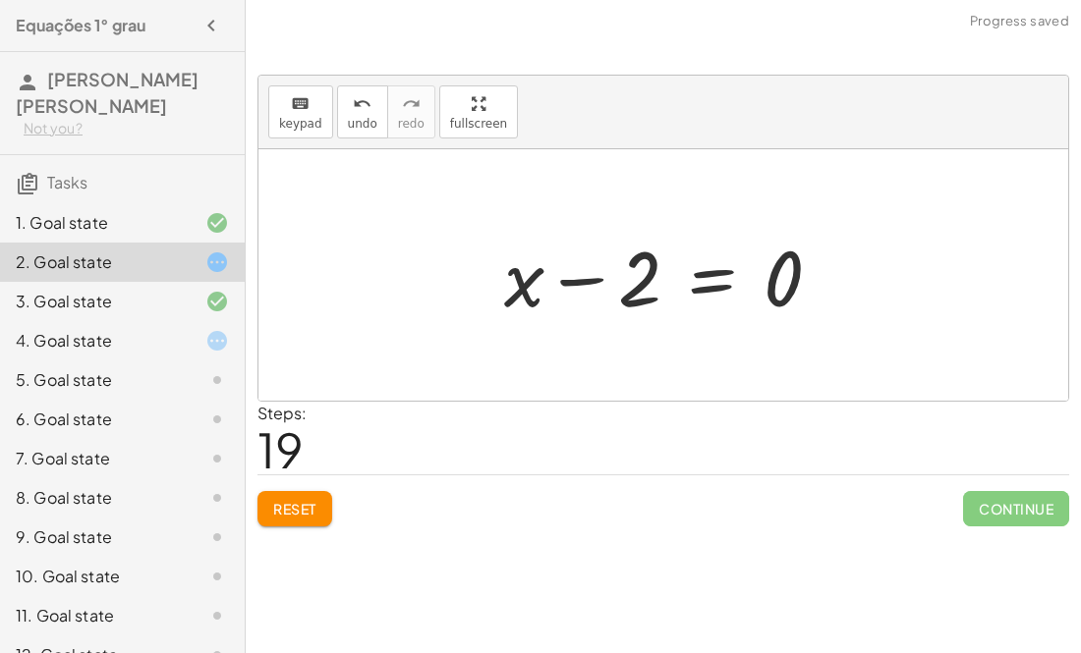
click at [570, 279] on div at bounding box center [670, 275] width 353 height 101
click at [706, 270] on div at bounding box center [670, 275] width 353 height 101
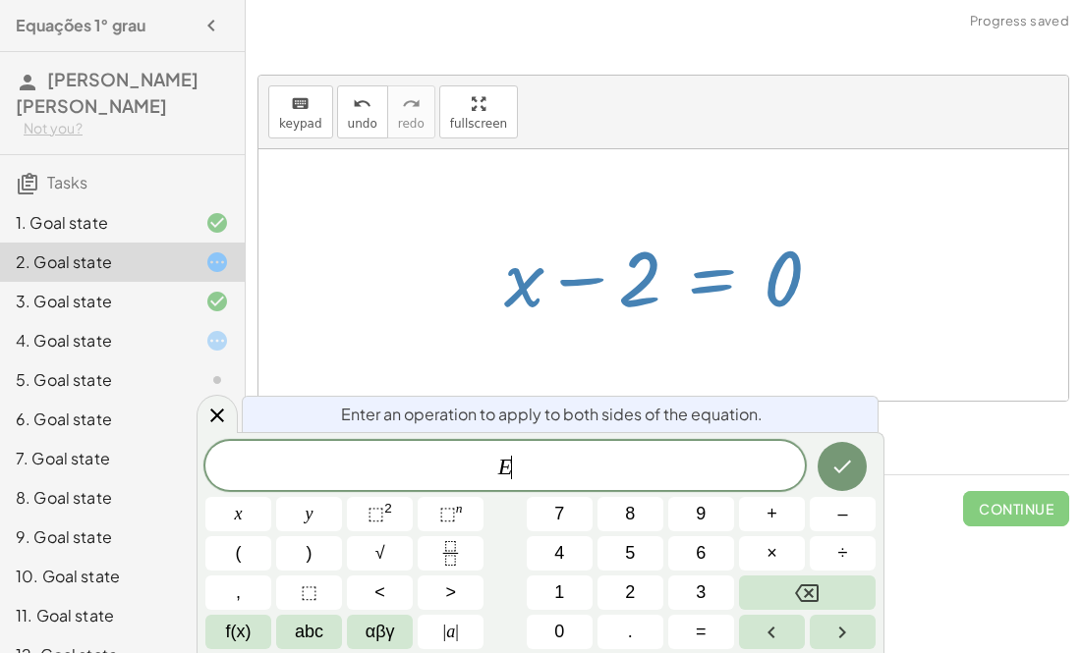
scroll to position [22, 0]
click at [706, 270] on div at bounding box center [670, 275] width 353 height 101
click at [680, 175] on div at bounding box center [663, 275] width 810 height 252
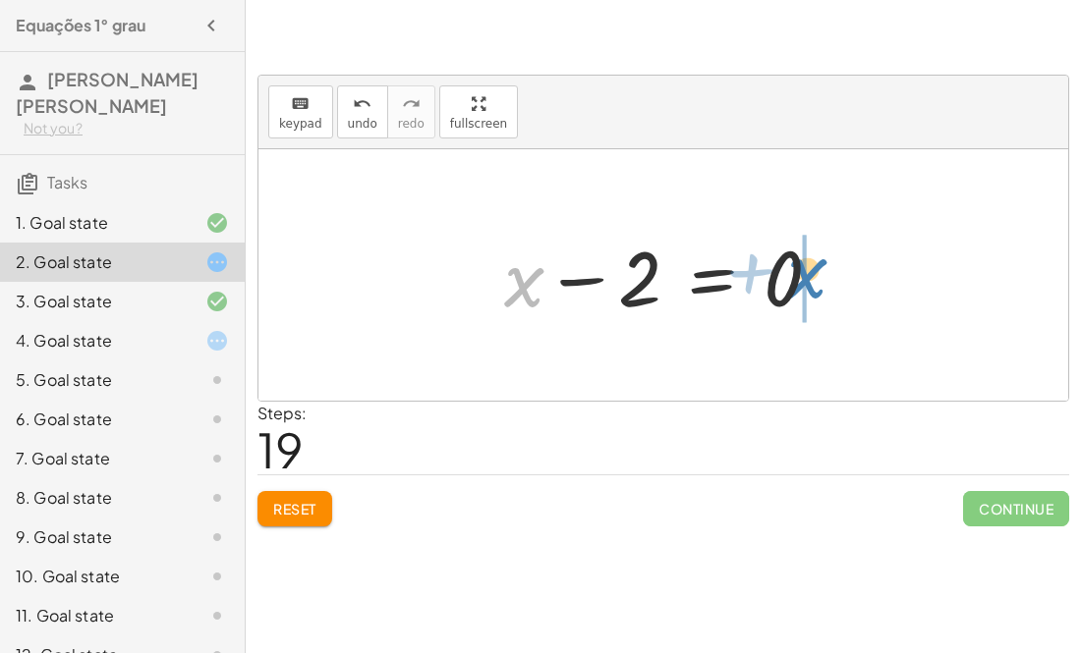
drag, startPoint x: 526, startPoint y: 287, endPoint x: 809, endPoint y: 278, distance: 283.1
click at [809, 278] on div at bounding box center [670, 275] width 353 height 101
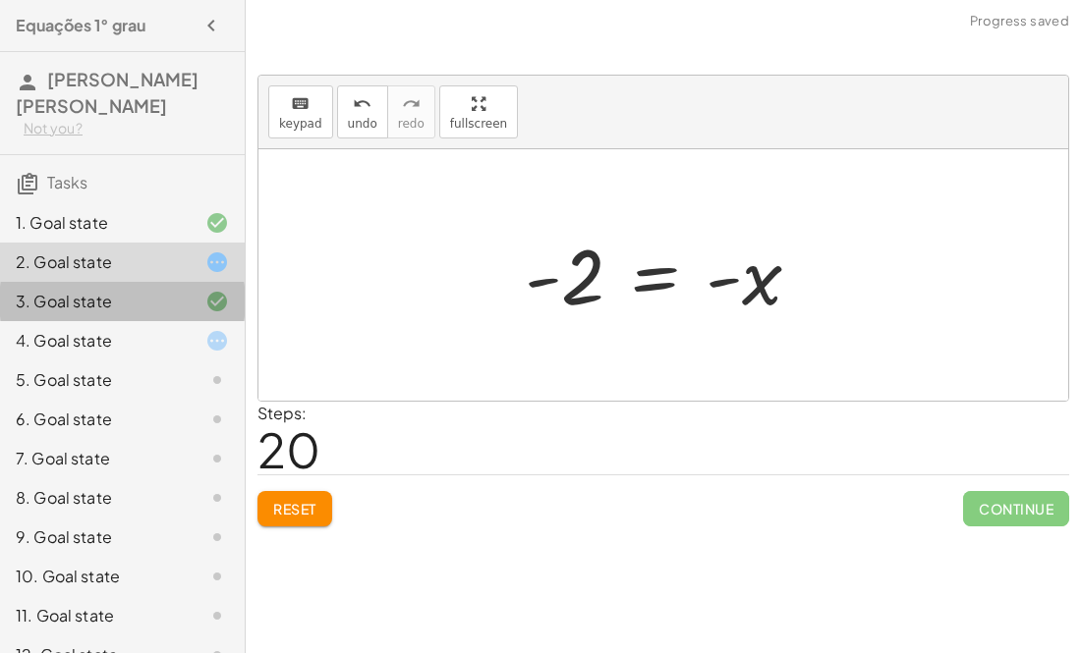
click at [160, 305] on div "3. Goal state" at bounding box center [95, 302] width 158 height 24
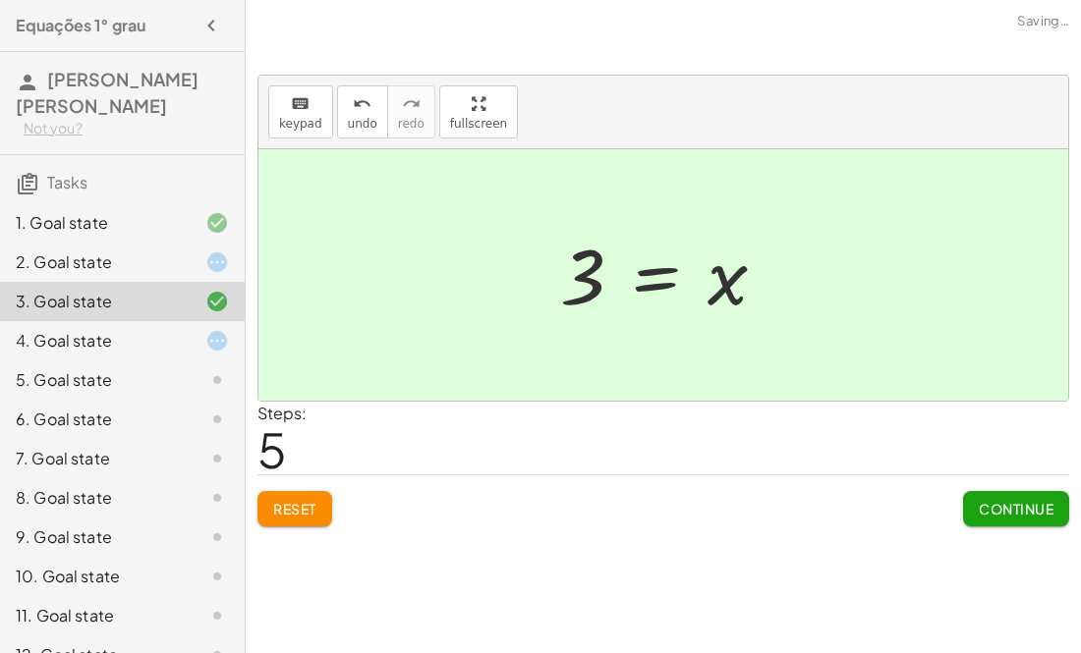
click at [150, 340] on div "4. Goal state" at bounding box center [95, 341] width 158 height 24
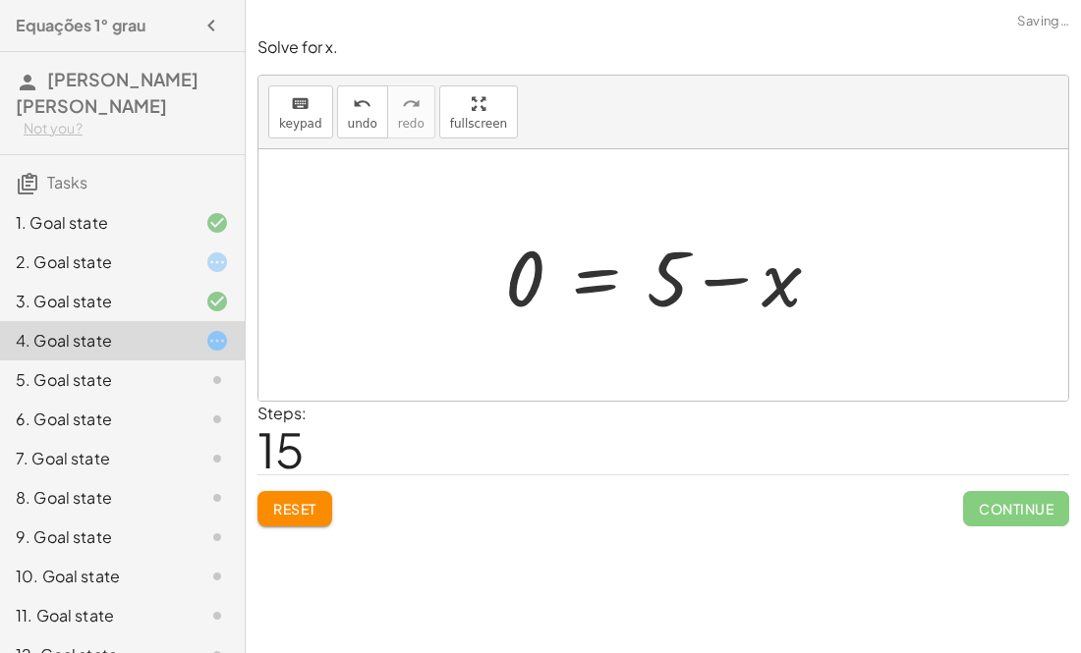
click at [553, 283] on div at bounding box center [671, 275] width 352 height 101
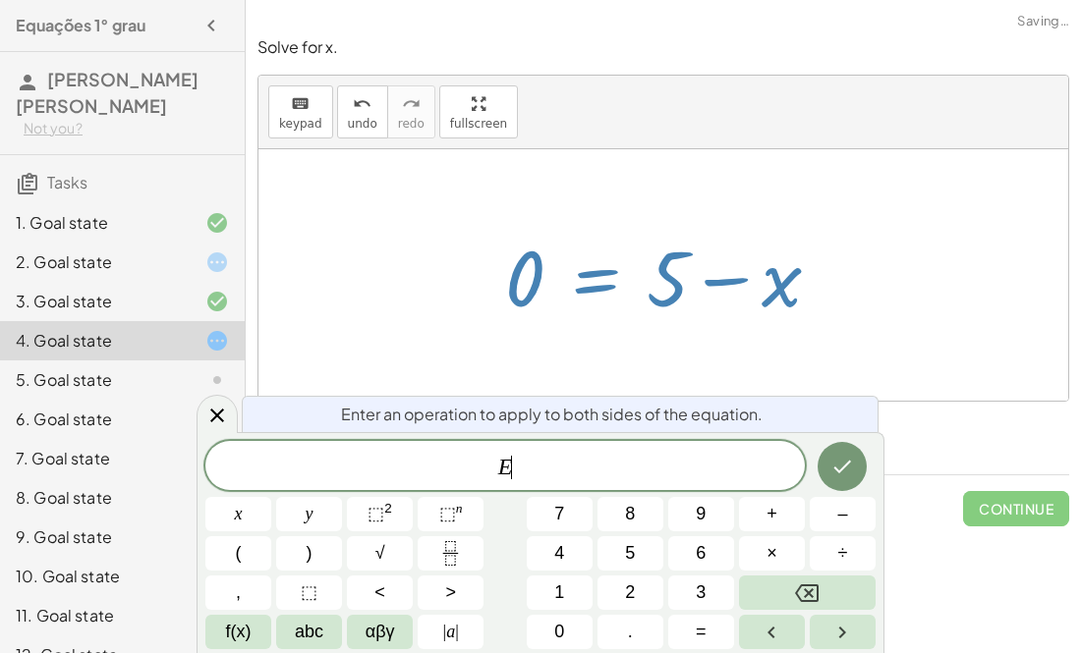
scroll to position [23, 0]
click at [534, 283] on div at bounding box center [671, 275] width 352 height 101
click at [626, 272] on div at bounding box center [671, 275] width 352 height 101
click at [681, 282] on div at bounding box center [671, 275] width 352 height 101
drag, startPoint x: 787, startPoint y: 282, endPoint x: 466, endPoint y: 270, distance: 321.5
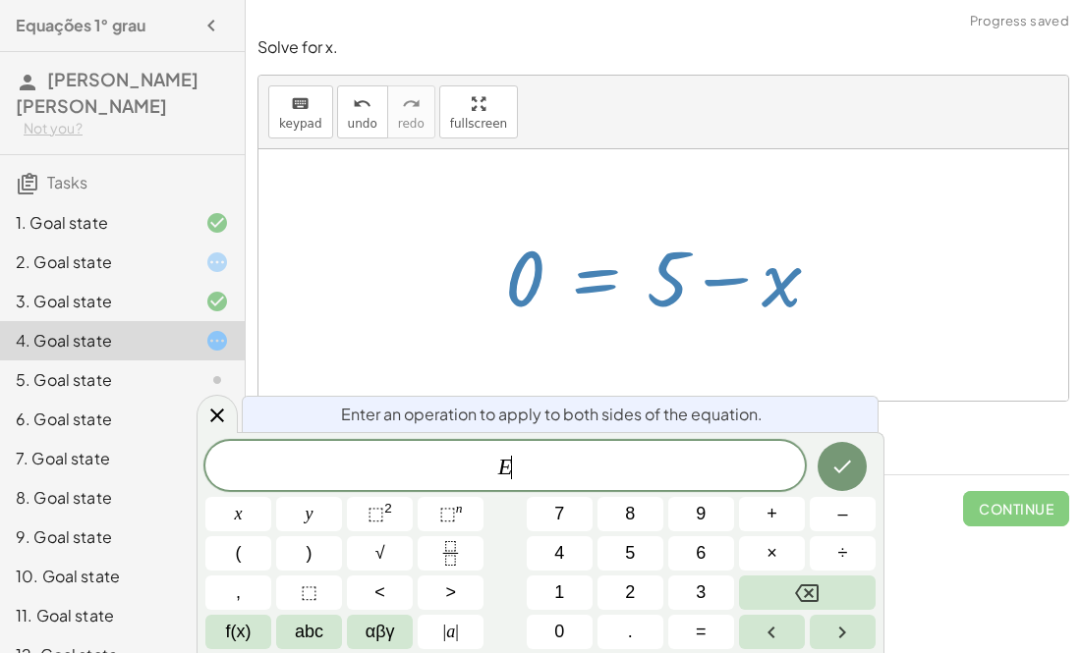
click at [466, 270] on div "· 3 · x = + 14 + 1 0 = + 14 + 1 − · 3 · x · 0 · 3 = + · 14 · 3 + · 1 · 3 − x 0 …" at bounding box center [663, 275] width 810 height 252
click at [861, 303] on div at bounding box center [663, 275] width 810 height 252
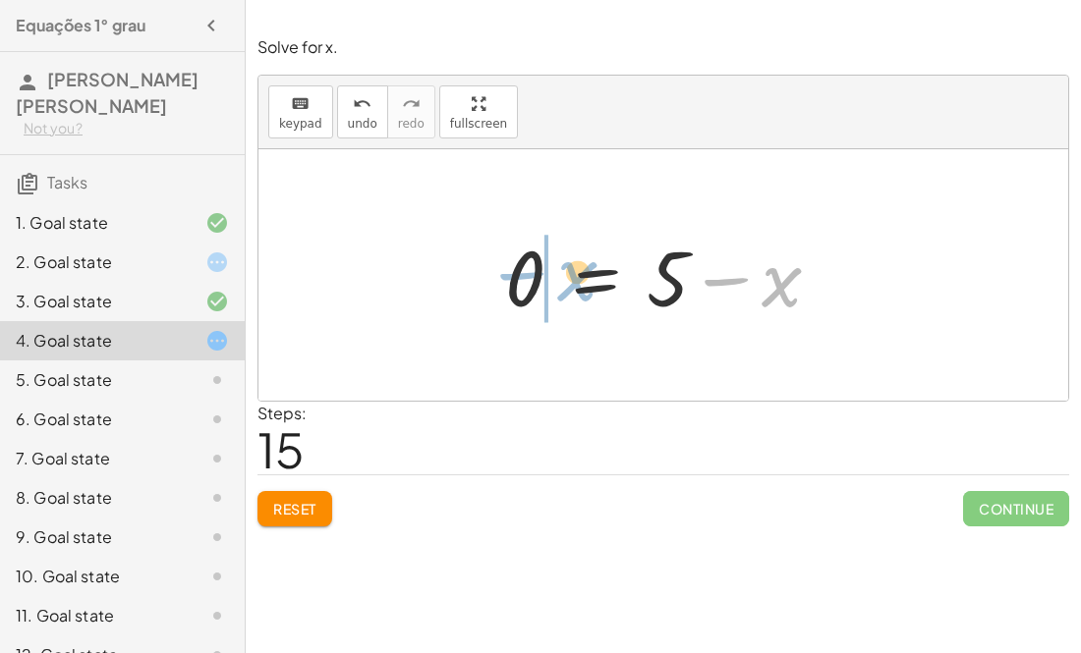
drag, startPoint x: 780, startPoint y: 289, endPoint x: 587, endPoint y: 280, distance: 193.7
click at [587, 280] on div at bounding box center [671, 275] width 352 height 101
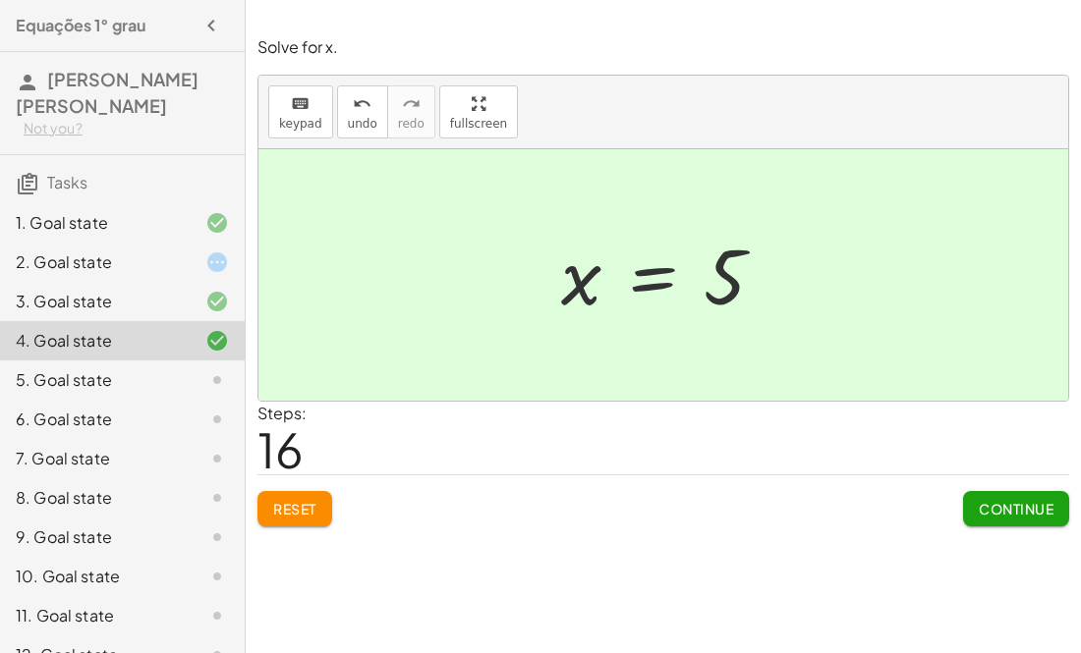
click at [64, 381] on div "5. Goal state" at bounding box center [95, 380] width 158 height 24
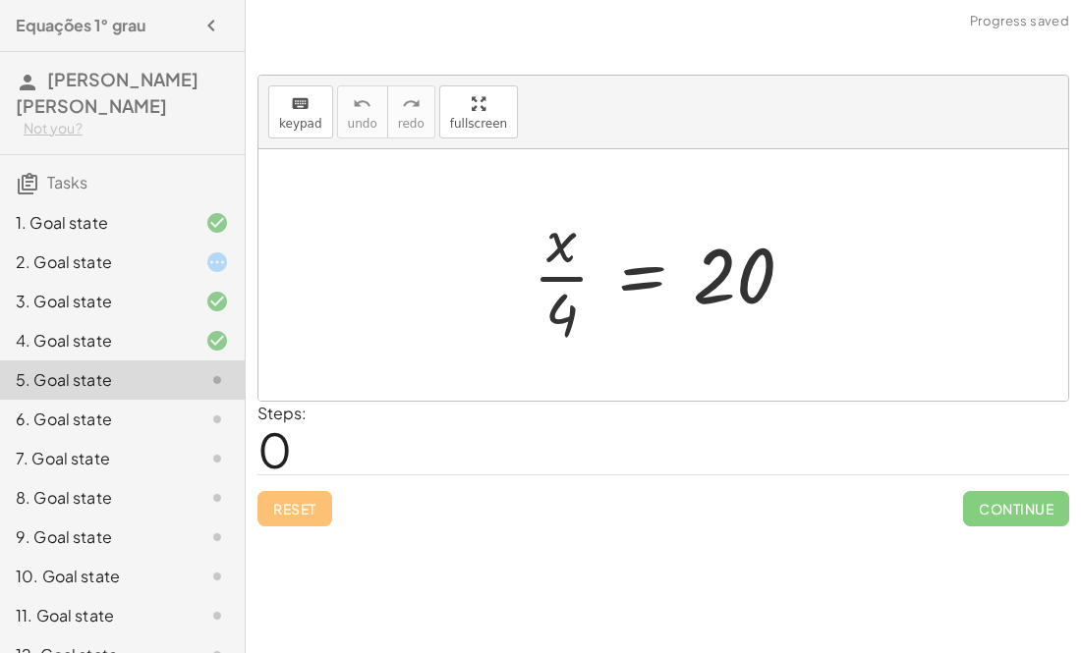
click at [654, 274] on div at bounding box center [671, 274] width 297 height 151
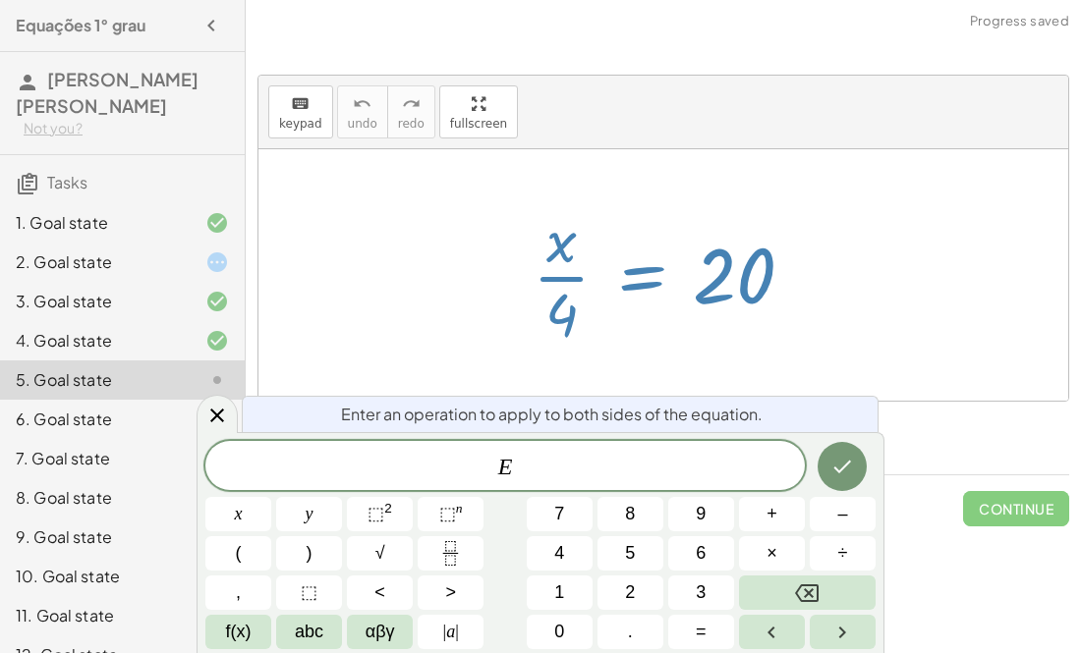
click at [611, 247] on div at bounding box center [671, 274] width 297 height 151
drag, startPoint x: 509, startPoint y: 235, endPoint x: 734, endPoint y: 215, distance: 225.8
click at [734, 215] on div "· x · 4 = 20" at bounding box center [663, 275] width 321 height 161
click at [975, 394] on div at bounding box center [663, 275] width 810 height 252
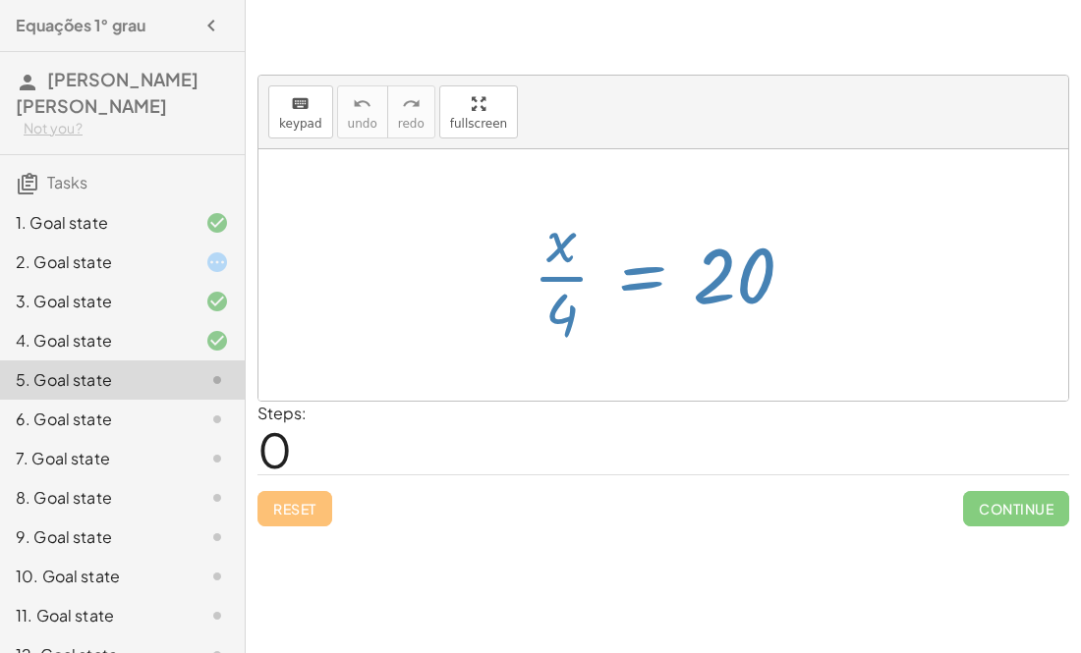
click at [975, 394] on div at bounding box center [663, 275] width 810 height 252
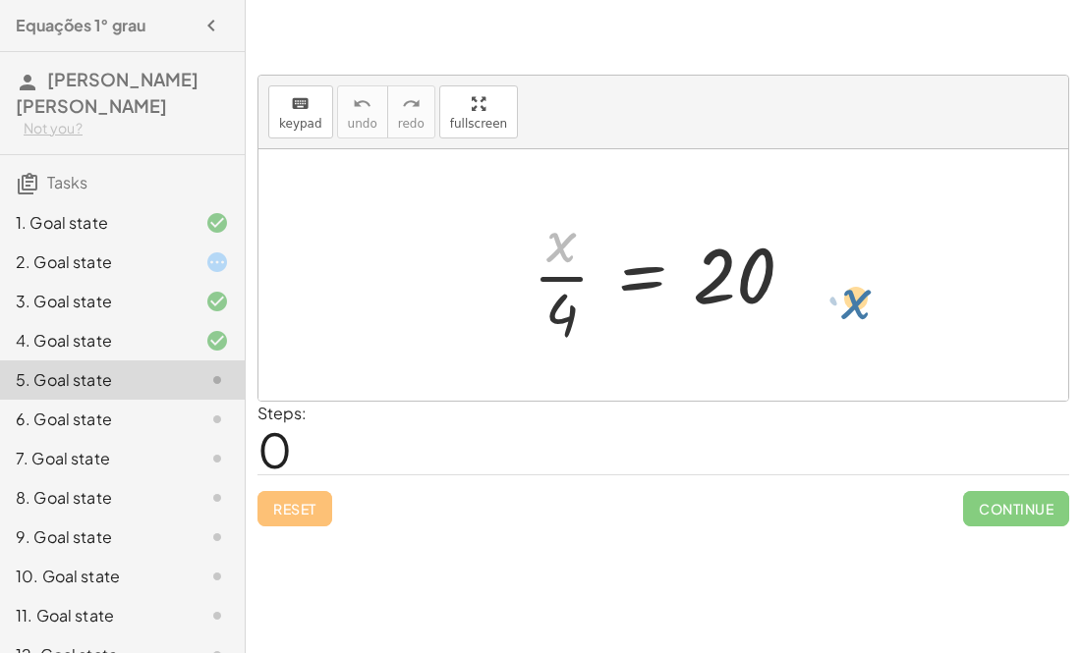
drag, startPoint x: 549, startPoint y: 246, endPoint x: 842, endPoint y: 294, distance: 296.7
click at [842, 294] on div "· x · x · 4 = 20" at bounding box center [663, 275] width 810 height 252
drag, startPoint x: 554, startPoint y: 250, endPoint x: 723, endPoint y: 341, distance: 192.1
click at [723, 341] on div at bounding box center [671, 274] width 297 height 151
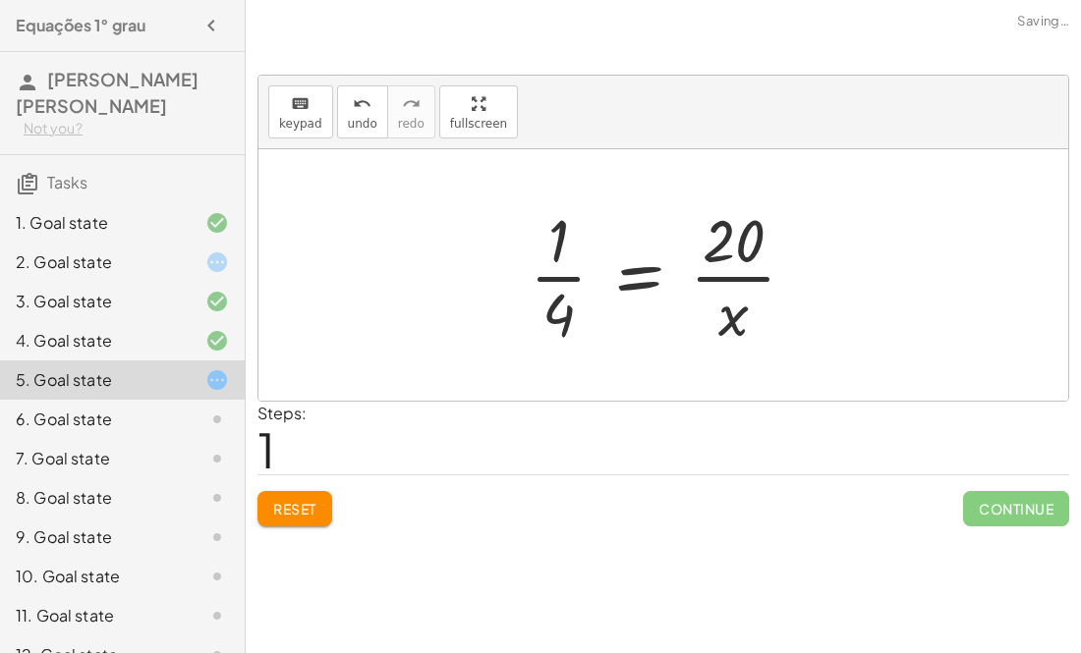
click at [729, 281] on div at bounding box center [671, 274] width 302 height 151
click at [545, 270] on div at bounding box center [671, 274] width 302 height 151
click at [653, 278] on div at bounding box center [671, 274] width 302 height 151
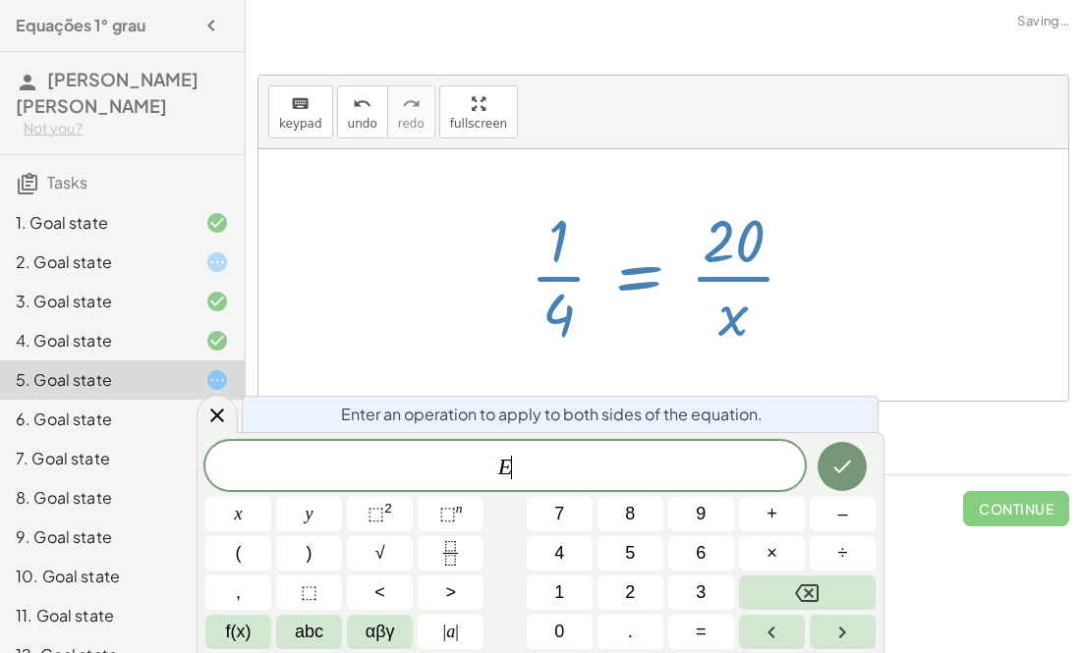
click at [624, 174] on div at bounding box center [663, 275] width 810 height 252
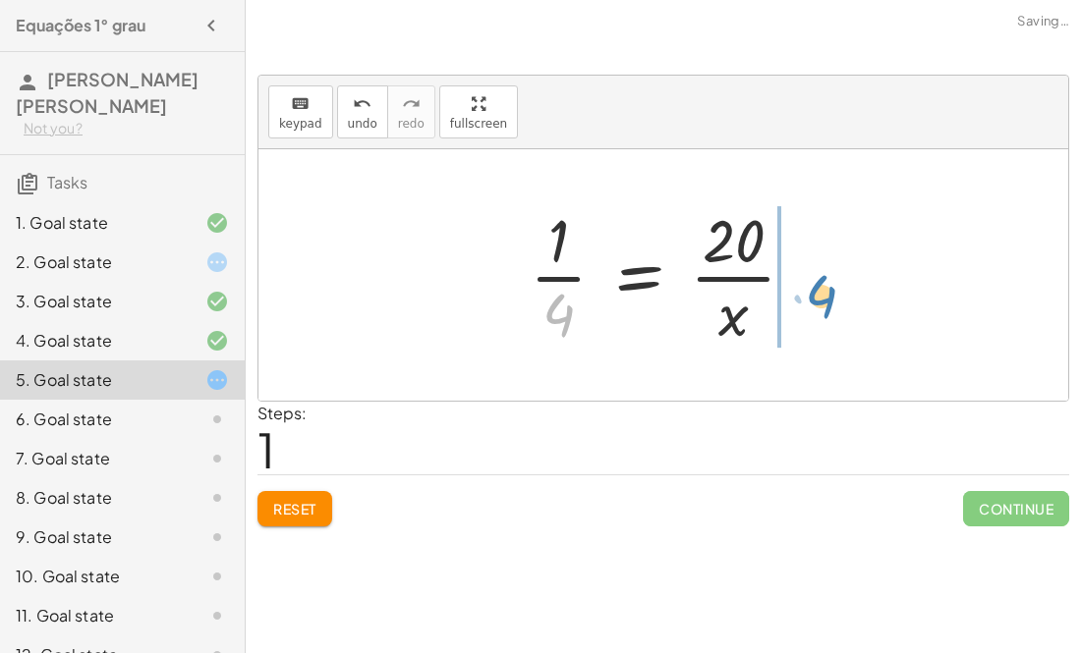
drag, startPoint x: 559, startPoint y: 316, endPoint x: 822, endPoint y: 289, distance: 264.7
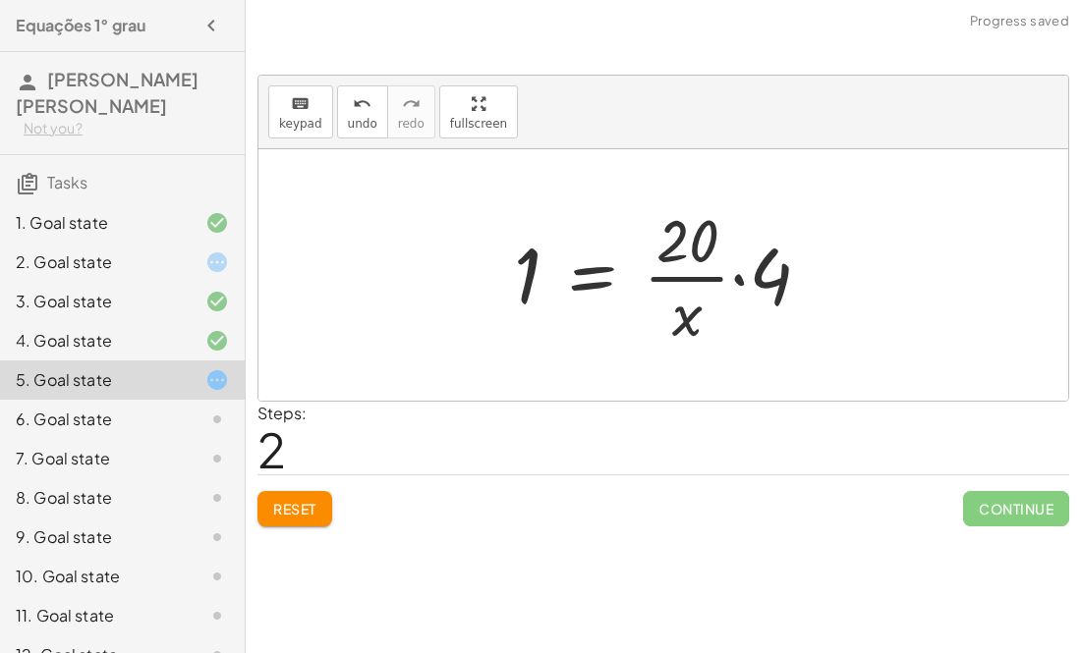
click at [604, 277] on div at bounding box center [670, 274] width 333 height 151
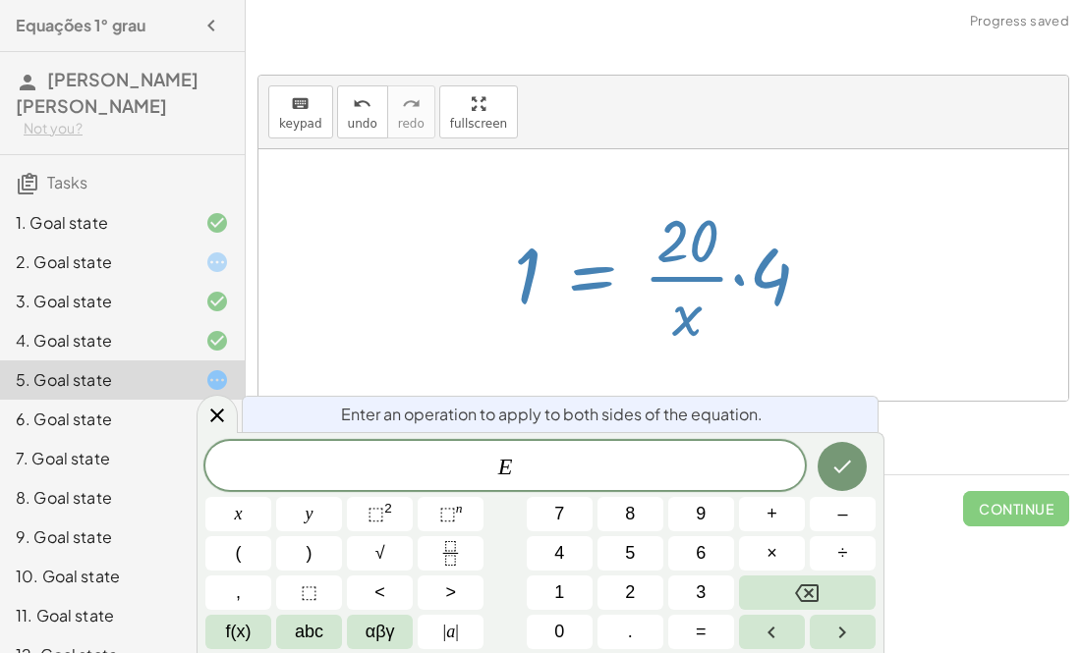
click at [684, 259] on div at bounding box center [670, 274] width 333 height 151
click at [751, 266] on div at bounding box center [670, 274] width 333 height 151
click at [831, 196] on div "· x · 4 = 20 · 1 · 4 = · 20 · x · x · 4 = 20 1 · ·" at bounding box center [663, 275] width 358 height 161
click at [937, 178] on div at bounding box center [663, 275] width 810 height 252
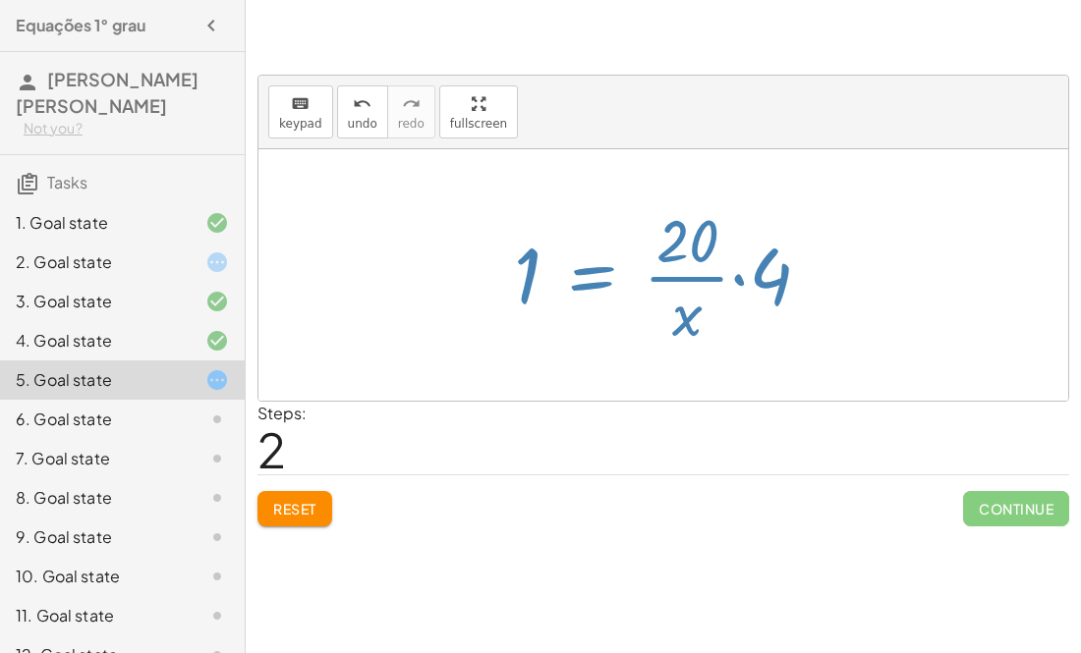
click at [937, 178] on div at bounding box center [663, 275] width 810 height 252
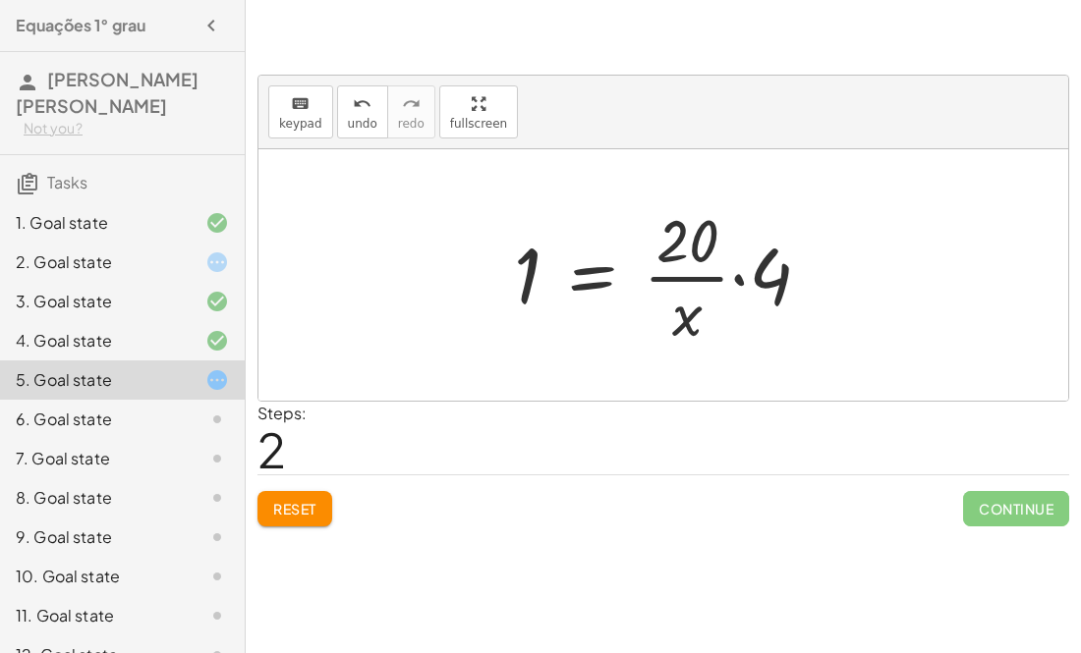
click at [282, 508] on span "Reset" at bounding box center [294, 509] width 43 height 18
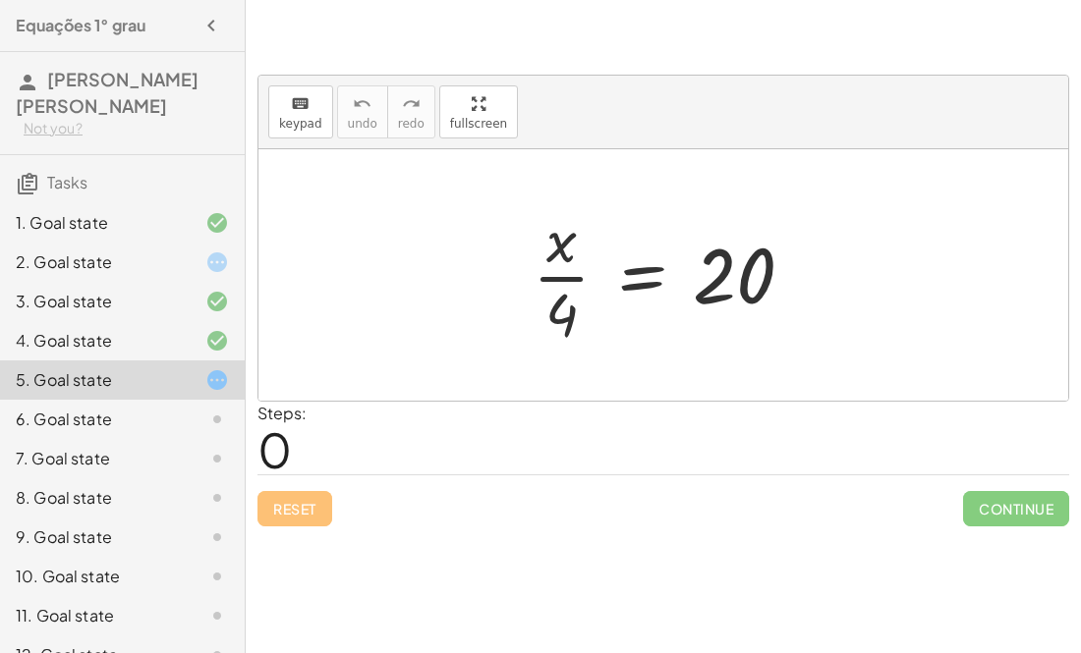
click at [177, 348] on div at bounding box center [201, 341] width 55 height 24
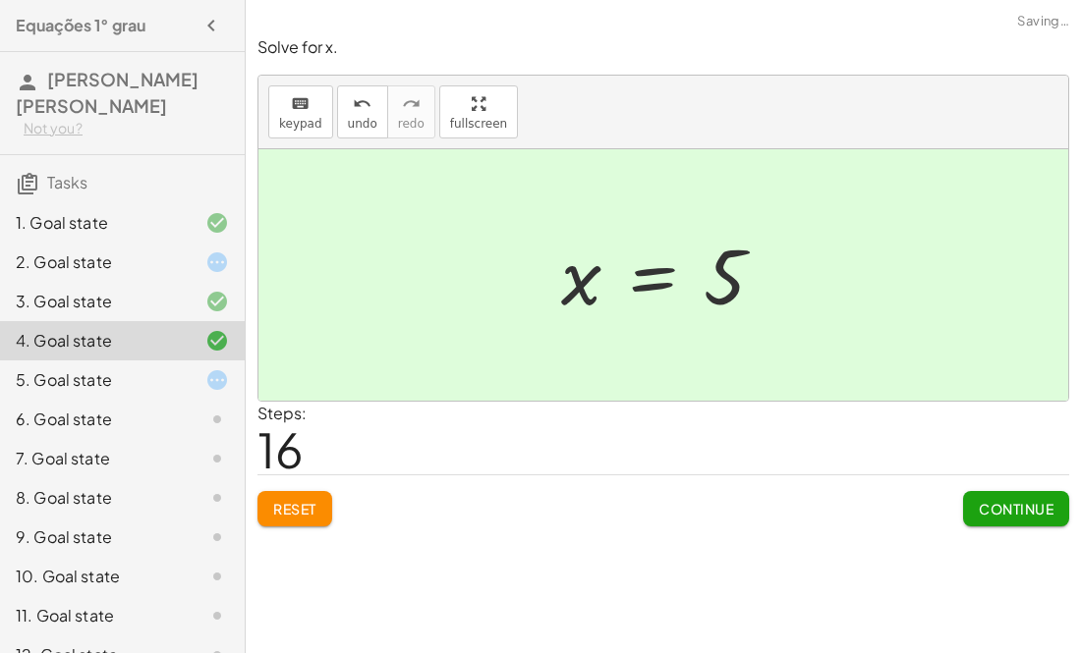
click at [178, 385] on div at bounding box center [201, 380] width 55 height 24
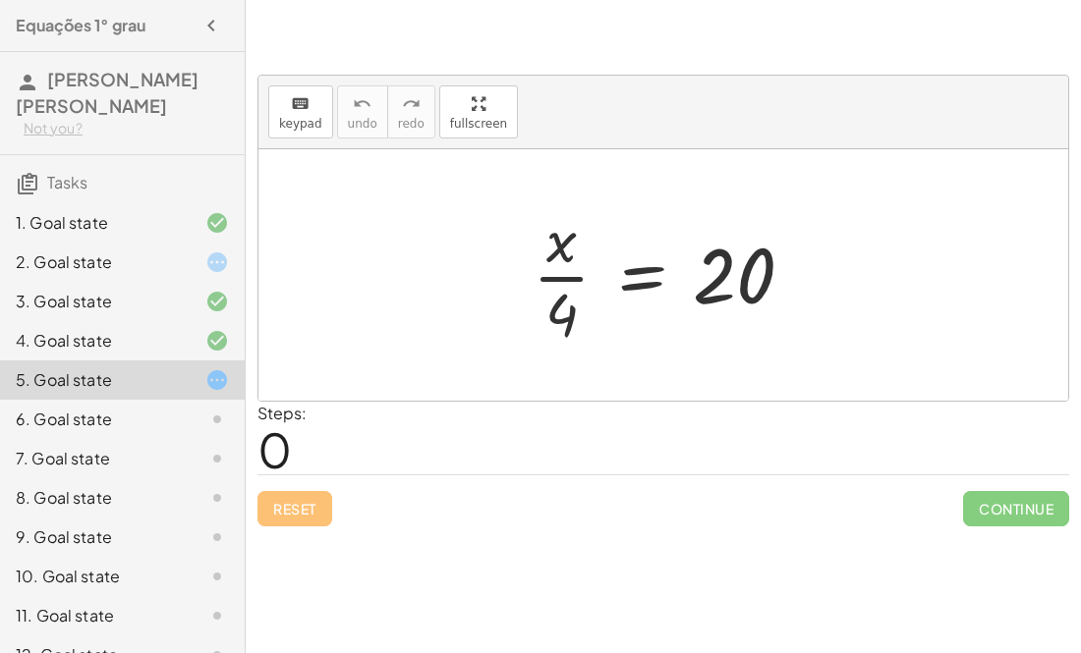
click at [704, 288] on div at bounding box center [671, 274] width 297 height 151
drag, startPoint x: 560, startPoint y: 297, endPoint x: 641, endPoint y: 263, distance: 87.2
click at [641, 263] on div at bounding box center [671, 274] width 297 height 151
drag, startPoint x: 558, startPoint y: 306, endPoint x: 717, endPoint y: 271, distance: 162.8
click at [717, 271] on div at bounding box center [671, 274] width 297 height 151
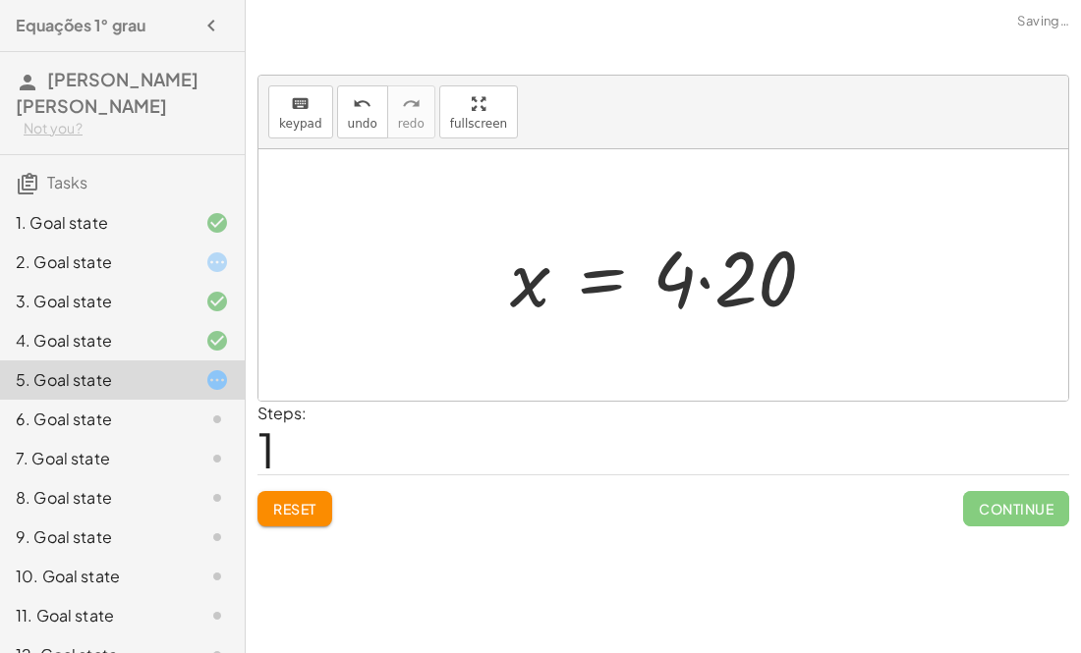
click at [725, 291] on div at bounding box center [670, 275] width 341 height 101
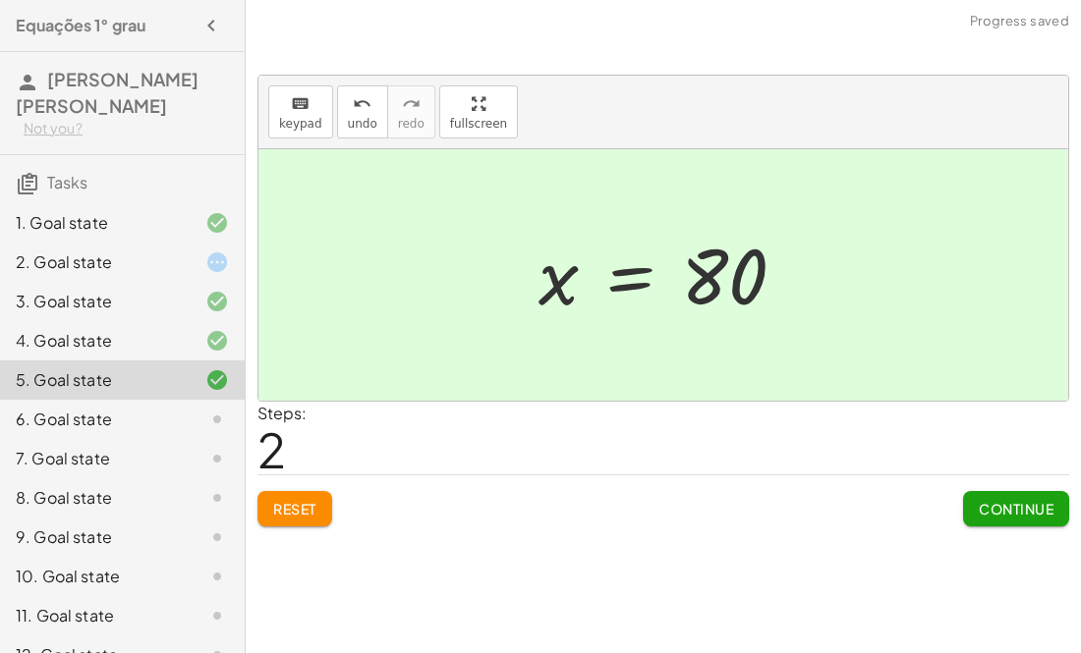
click at [94, 420] on div "6. Goal state" at bounding box center [95, 420] width 158 height 24
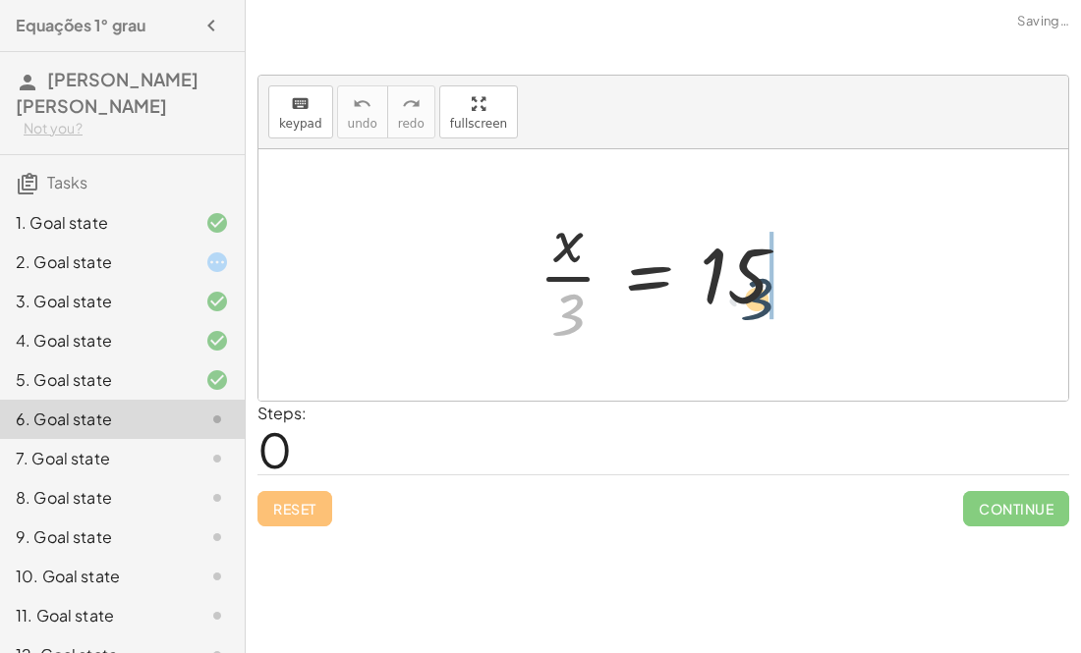
drag, startPoint x: 577, startPoint y: 311, endPoint x: 779, endPoint y: 287, distance: 203.9
click at [779, 287] on div at bounding box center [671, 274] width 285 height 151
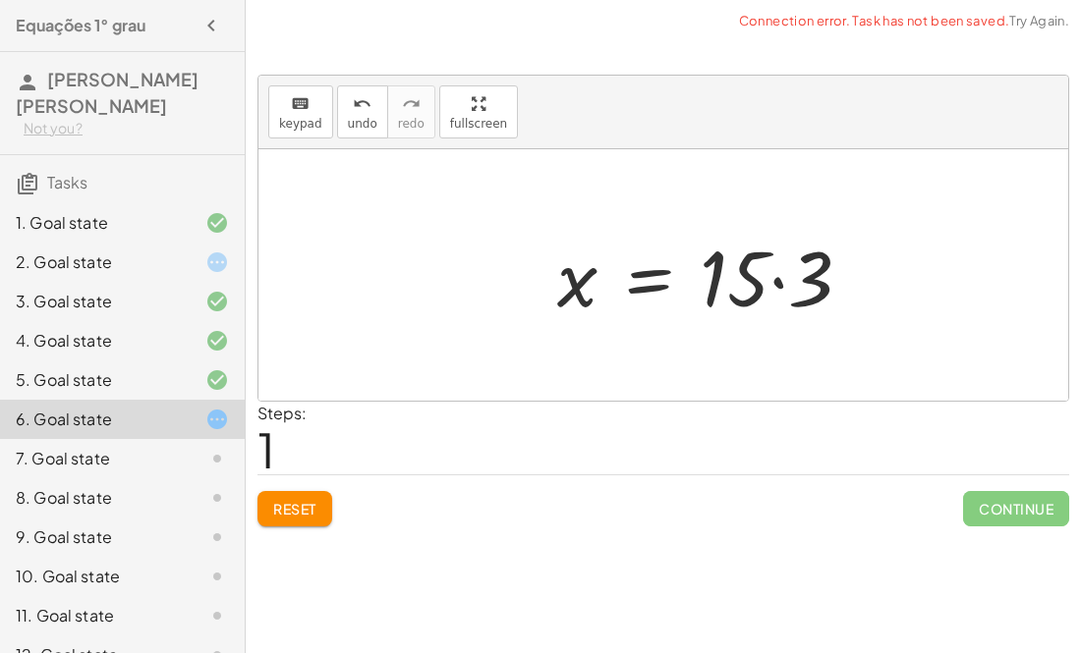
click at [750, 282] on div at bounding box center [711, 275] width 329 height 101
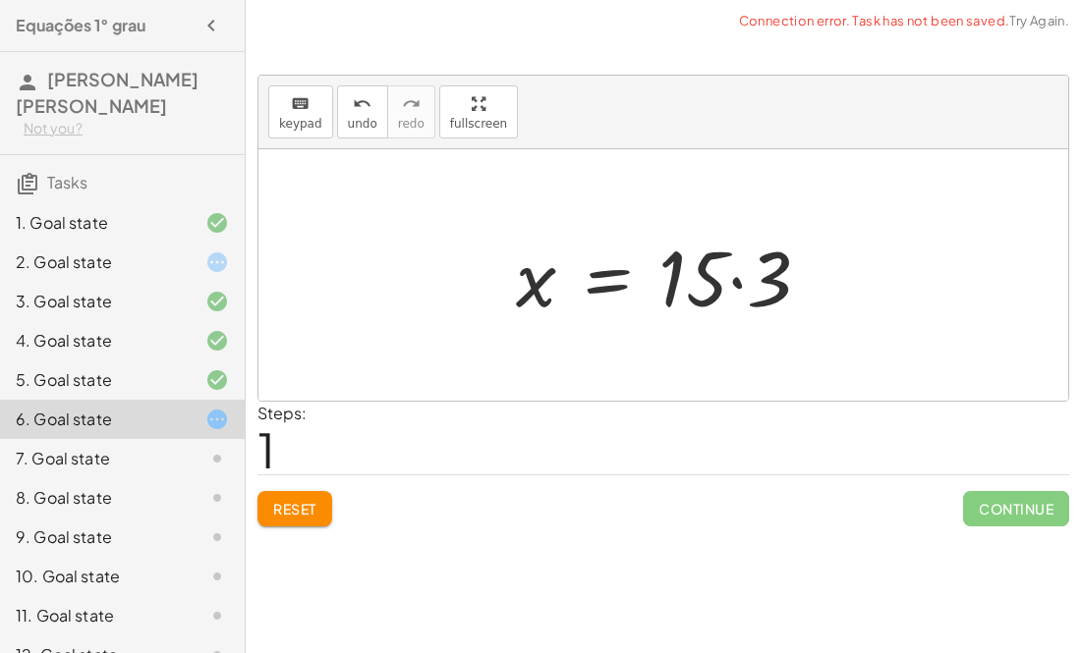
click at [721, 284] on div at bounding box center [670, 275] width 329 height 101
click at [618, 296] on div at bounding box center [670, 275] width 329 height 101
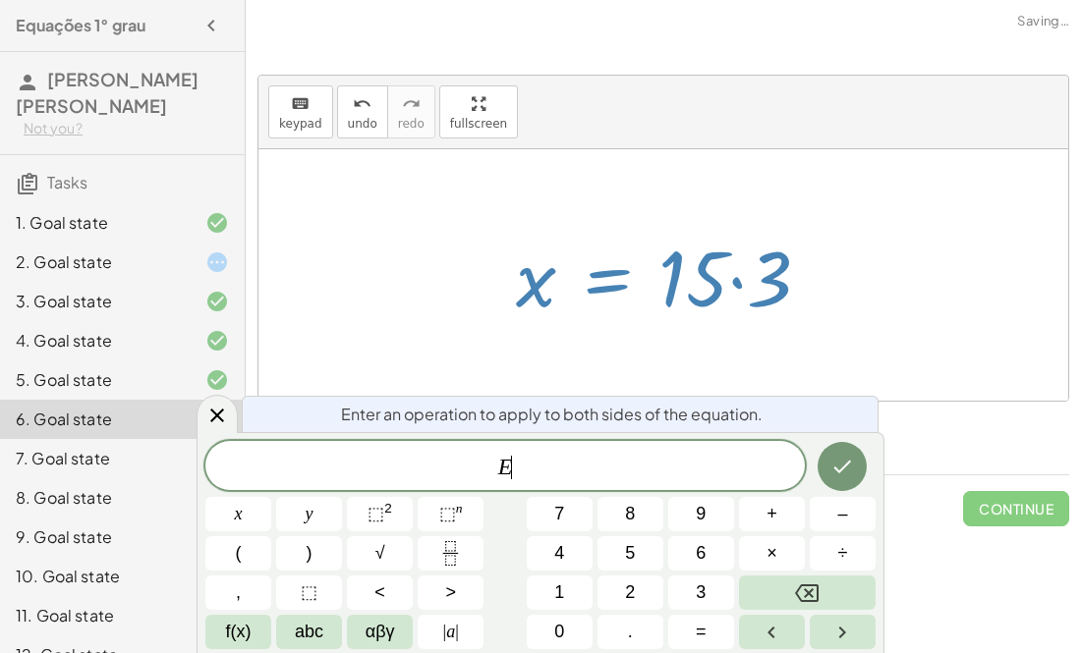
click at [877, 286] on div at bounding box center [663, 275] width 810 height 252
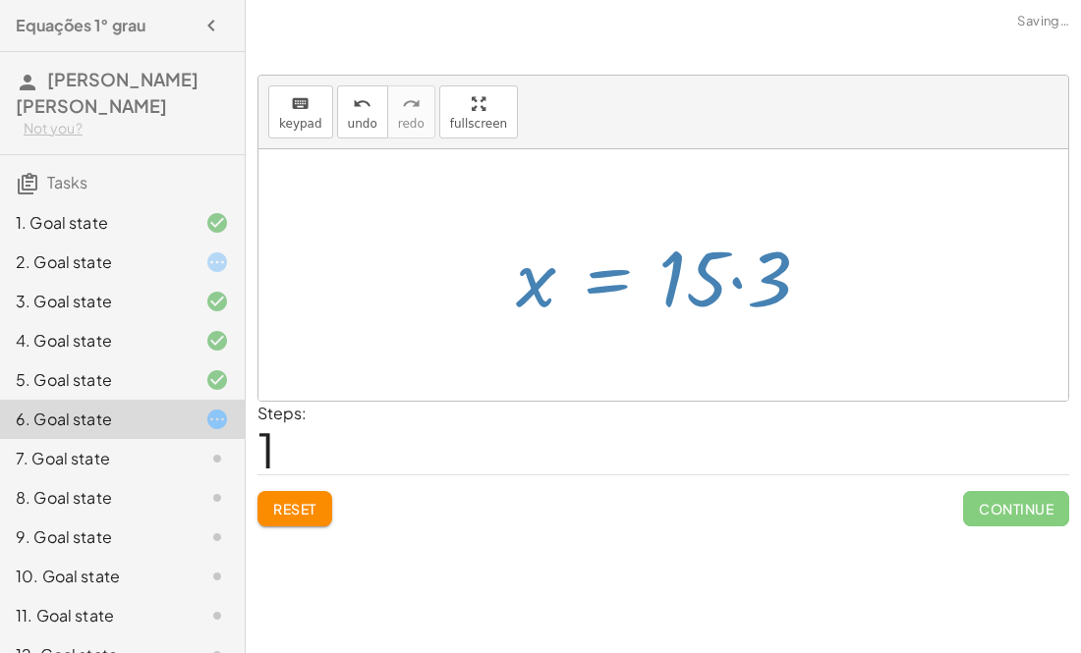
click at [877, 286] on div at bounding box center [663, 275] width 810 height 252
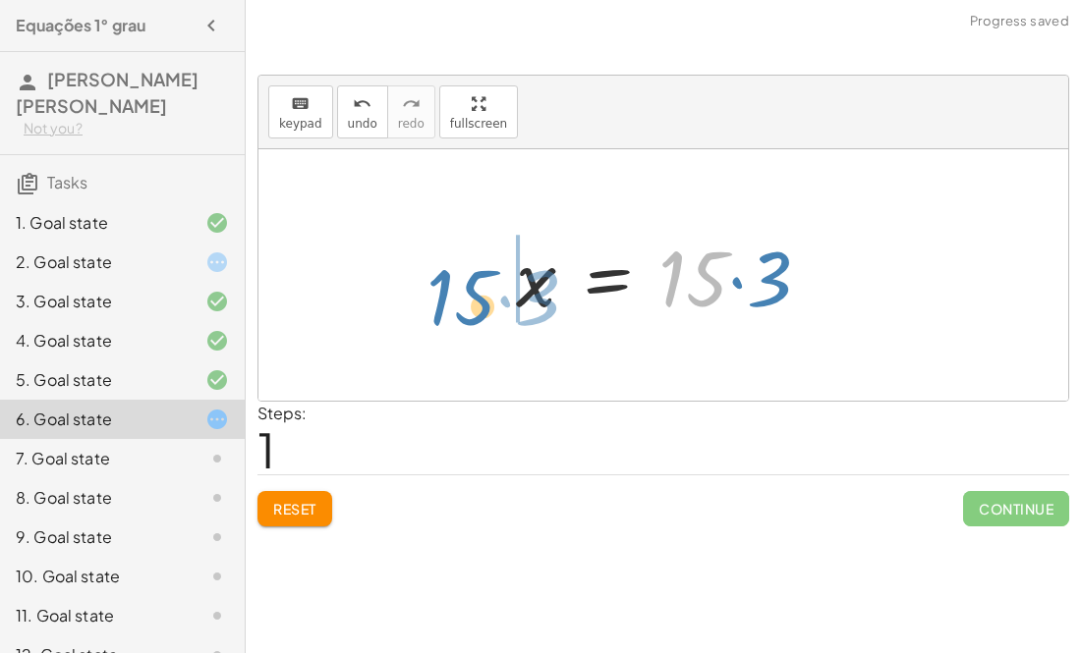
drag, startPoint x: 683, startPoint y: 281, endPoint x: 437, endPoint y: 288, distance: 245.7
click at [437, 288] on div "· x · 3 = 15 · 15 · 3 x · 3 = 15 ·" at bounding box center [663, 275] width 810 height 252
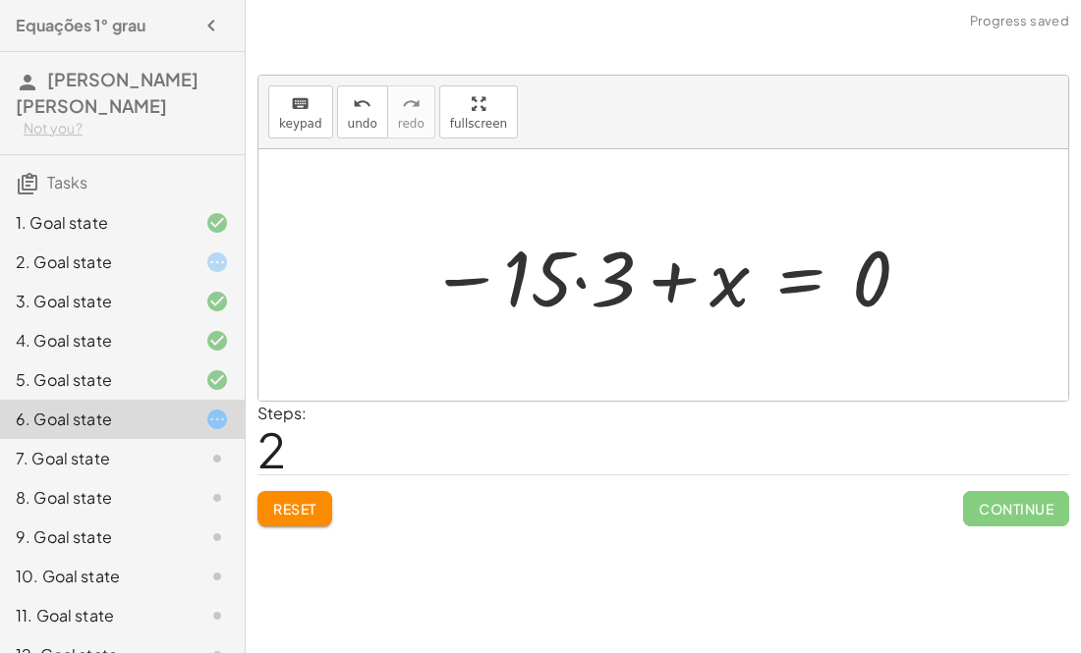
click at [480, 275] on div at bounding box center [671, 275] width 502 height 101
click at [600, 289] on div at bounding box center [671, 275] width 502 height 101
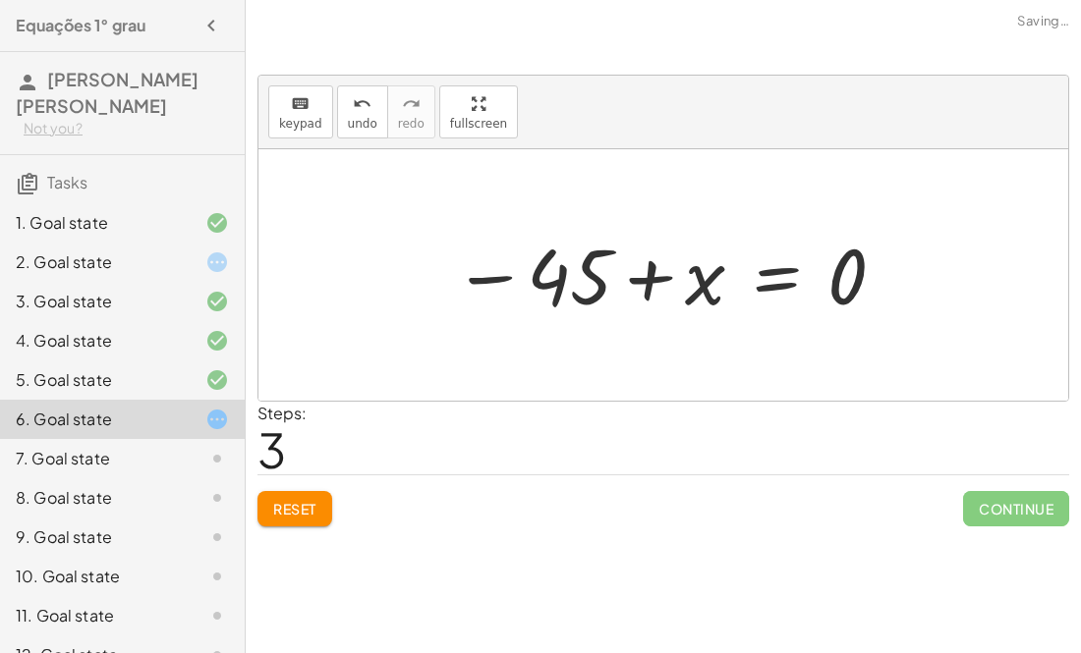
click at [653, 281] on div at bounding box center [670, 275] width 455 height 97
click at [699, 285] on div at bounding box center [670, 275] width 455 height 97
click at [771, 282] on div at bounding box center [670, 275] width 455 height 97
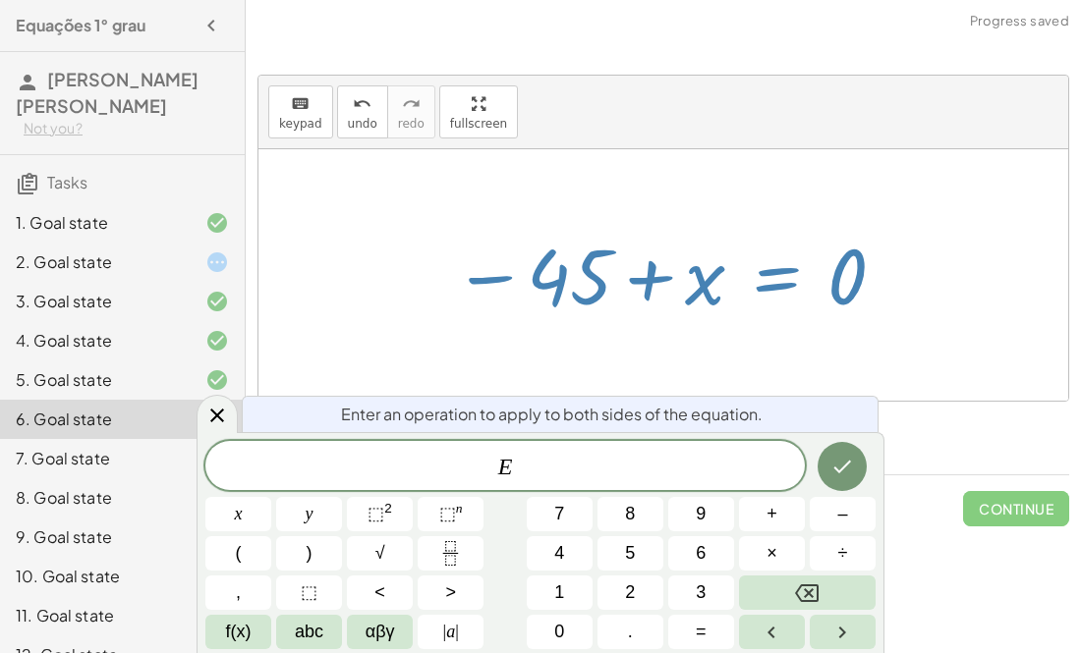
click at [952, 253] on div at bounding box center [663, 275] width 810 height 252
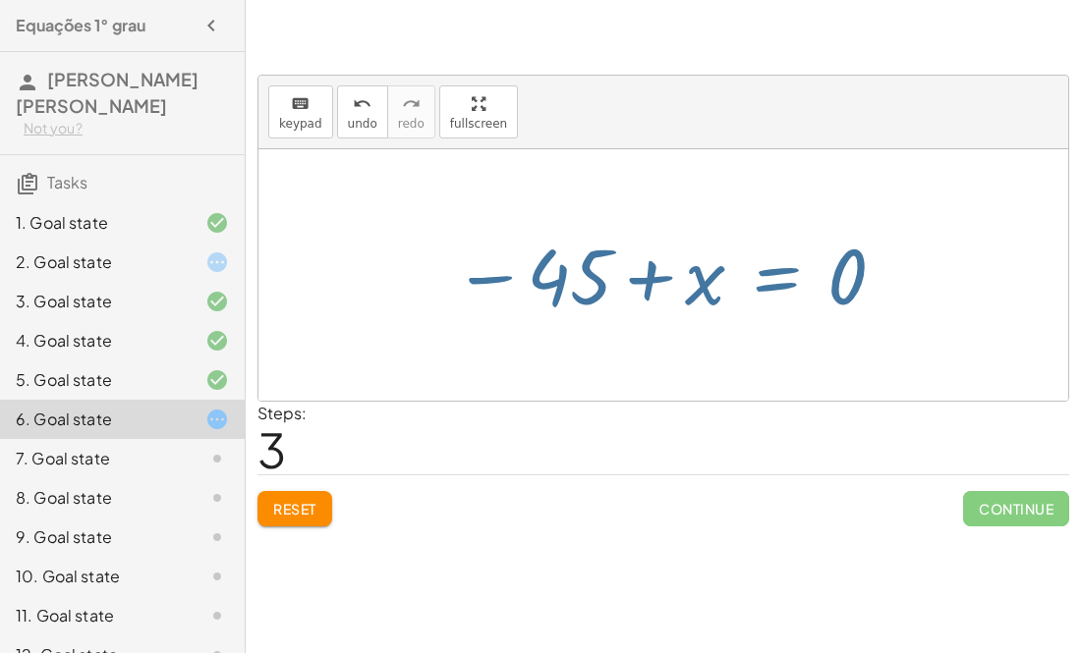
click at [952, 253] on div at bounding box center [663, 275] width 810 height 252
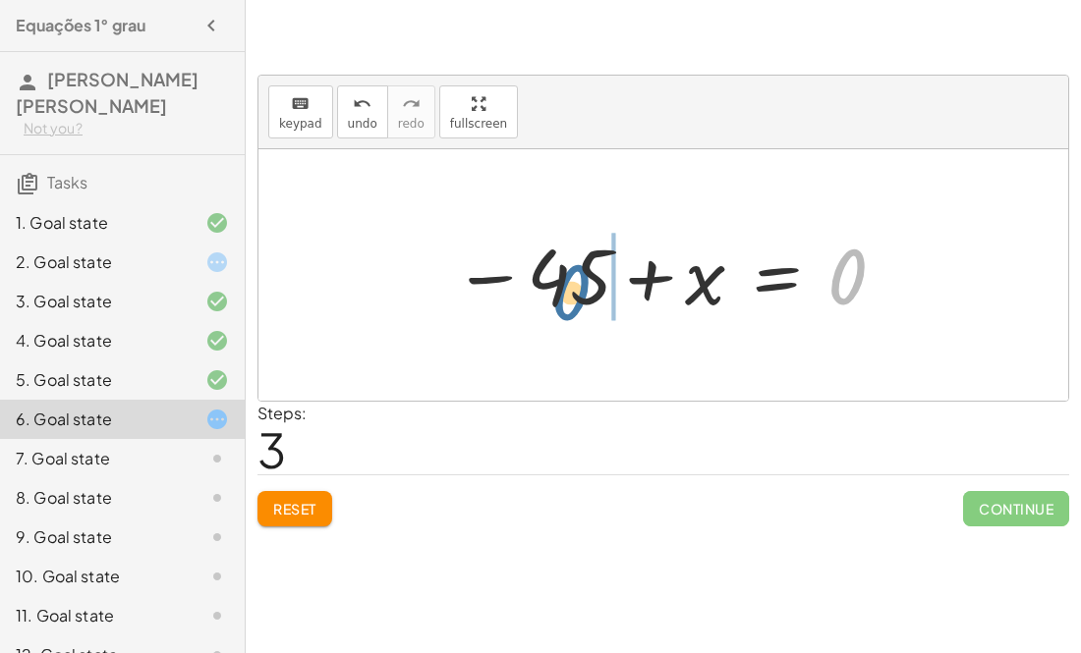
drag, startPoint x: 845, startPoint y: 276, endPoint x: 567, endPoint y: 291, distance: 278.4
click at [567, 291] on div at bounding box center [670, 275] width 455 height 97
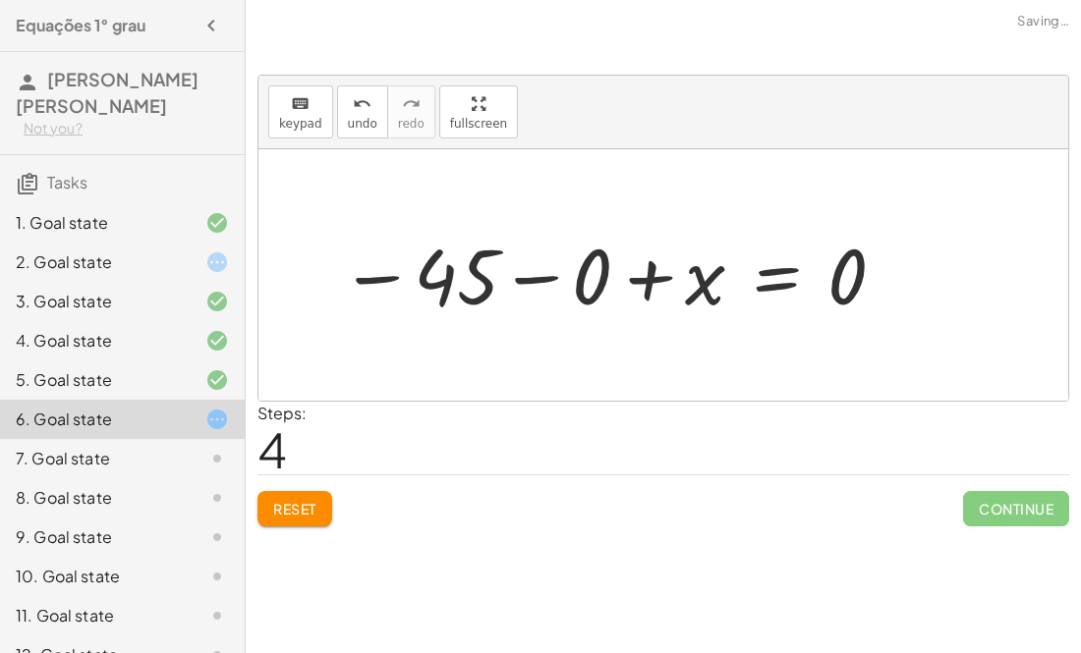
click at [532, 283] on div at bounding box center [614, 275] width 568 height 97
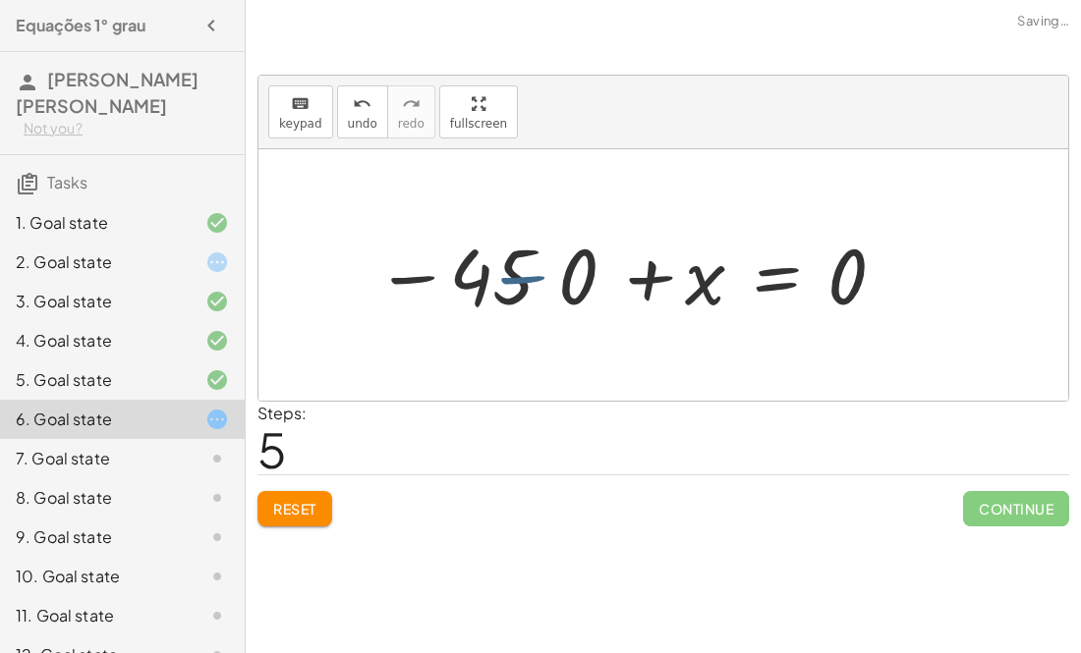
click at [532, 283] on div at bounding box center [670, 275] width 455 height 97
click at [648, 278] on div at bounding box center [670, 275] width 455 height 97
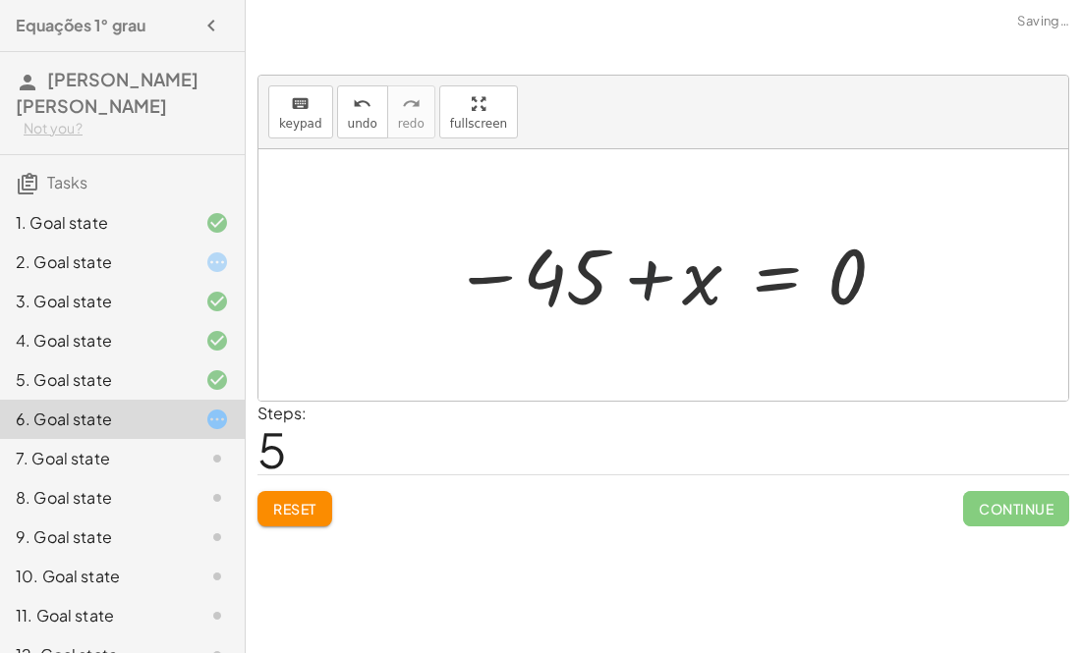
click at [648, 278] on div at bounding box center [670, 275] width 455 height 97
click at [761, 278] on div at bounding box center [670, 275] width 455 height 97
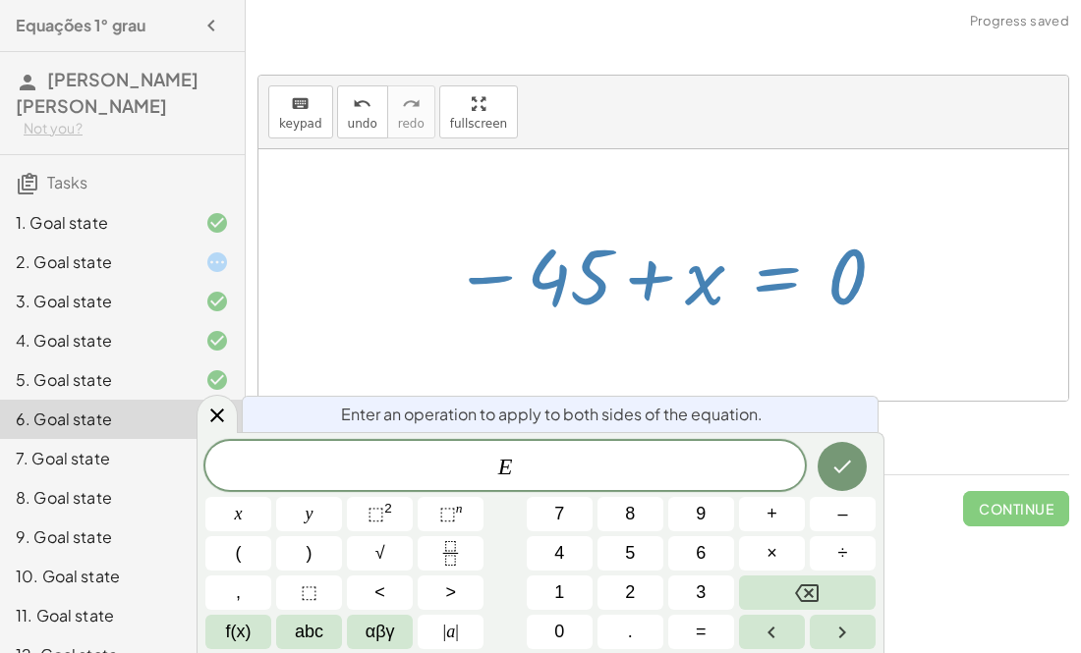
click at [700, 176] on div at bounding box center [663, 275] width 810 height 252
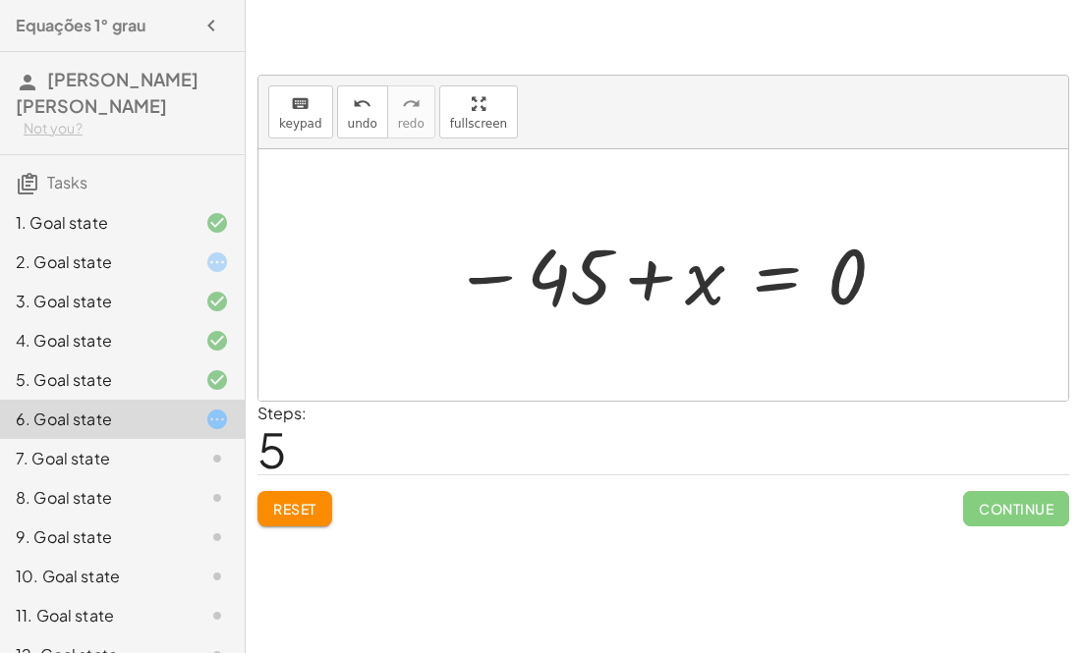
click at [483, 284] on div at bounding box center [670, 275] width 455 height 97
drag, startPoint x: 493, startPoint y: 280, endPoint x: 755, endPoint y: 265, distance: 261.7
click at [755, 265] on div at bounding box center [670, 275] width 455 height 97
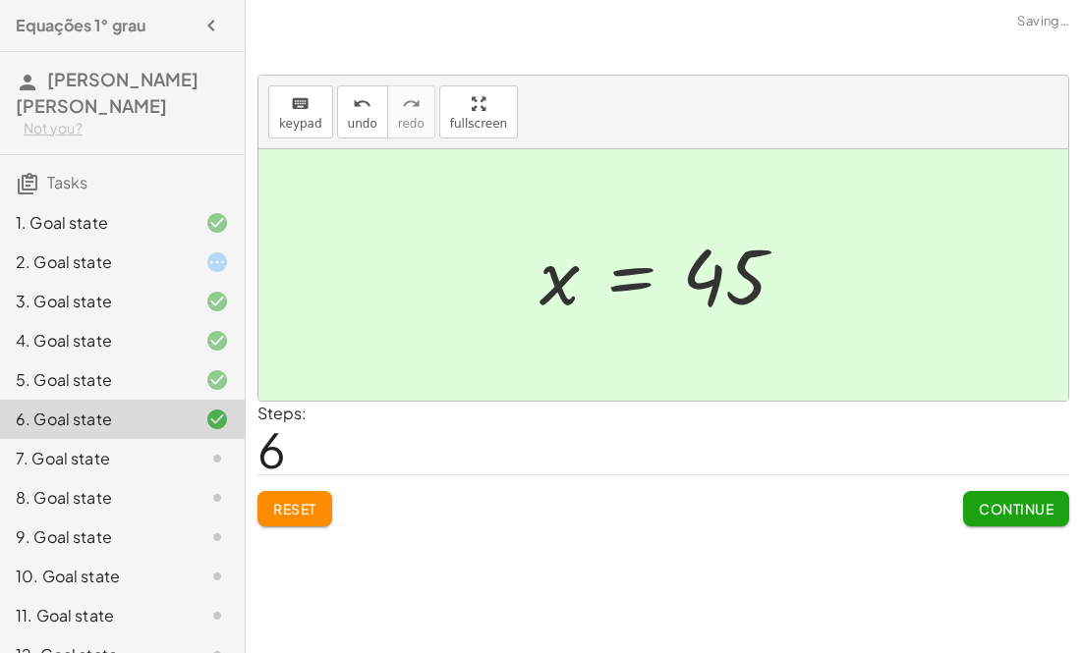
click at [980, 504] on span "Continue" at bounding box center [1016, 509] width 75 height 18
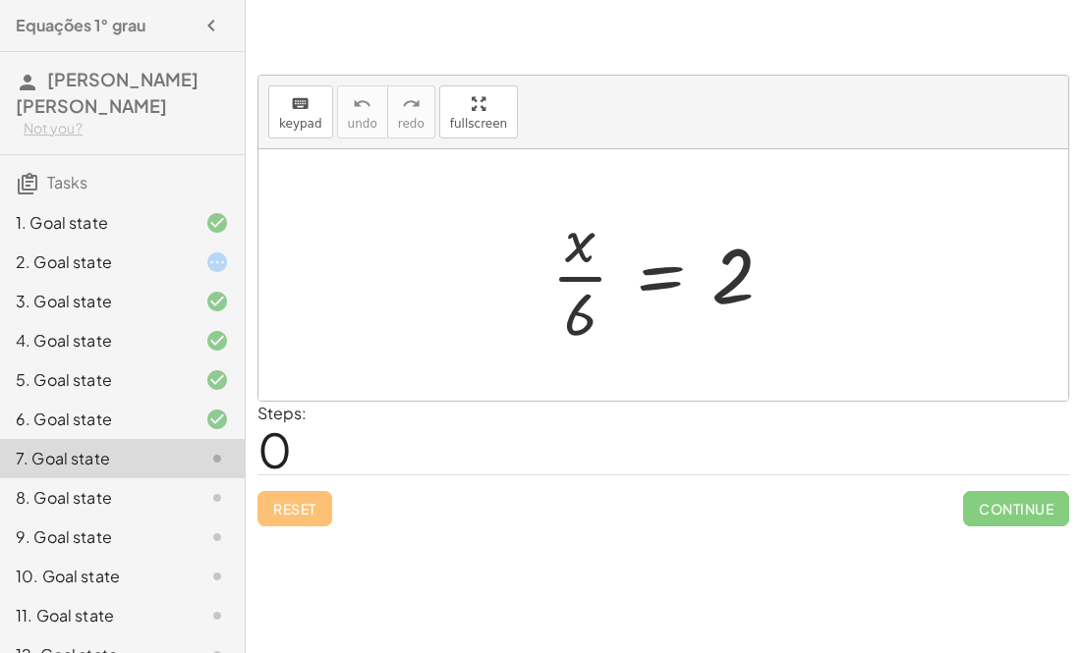
click at [569, 274] on div at bounding box center [669, 274] width 257 height 151
click at [584, 267] on div at bounding box center [669, 274] width 257 height 151
drag, startPoint x: 579, startPoint y: 252, endPoint x: 848, endPoint y: 308, distance: 275.0
drag, startPoint x: 576, startPoint y: 243, endPoint x: 770, endPoint y: 348, distance: 221.1
click at [770, 348] on div at bounding box center [669, 274] width 257 height 151
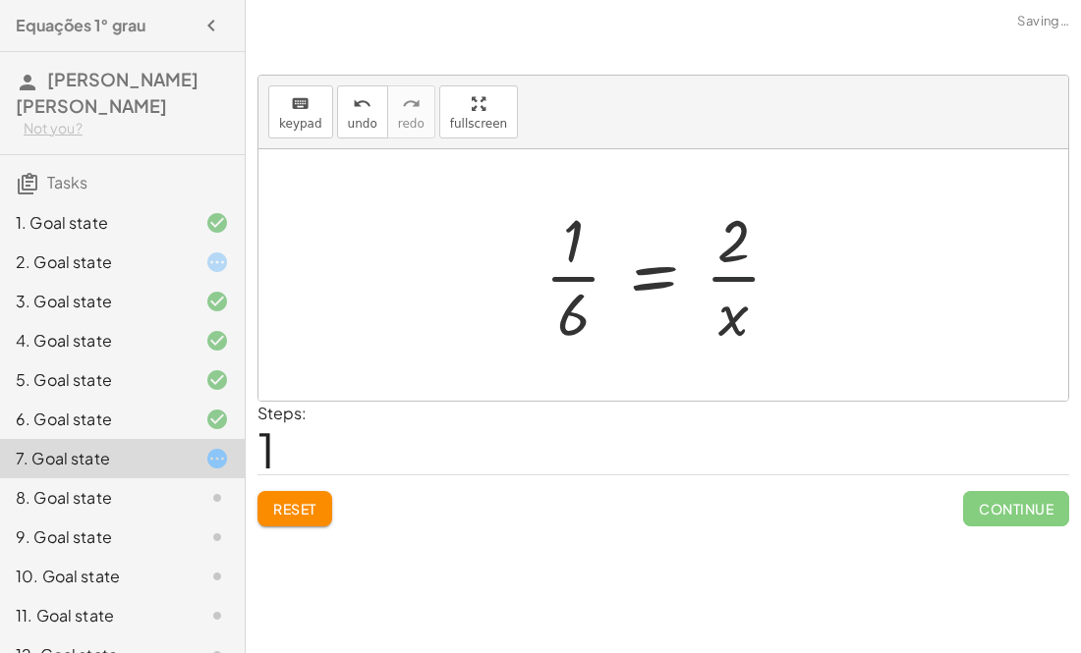
click at [714, 275] on div at bounding box center [670, 274] width 272 height 151
click at [594, 289] on div at bounding box center [670, 274] width 272 height 151
click at [575, 276] on div at bounding box center [670, 274] width 272 height 151
click at [671, 260] on div at bounding box center [670, 274] width 272 height 151
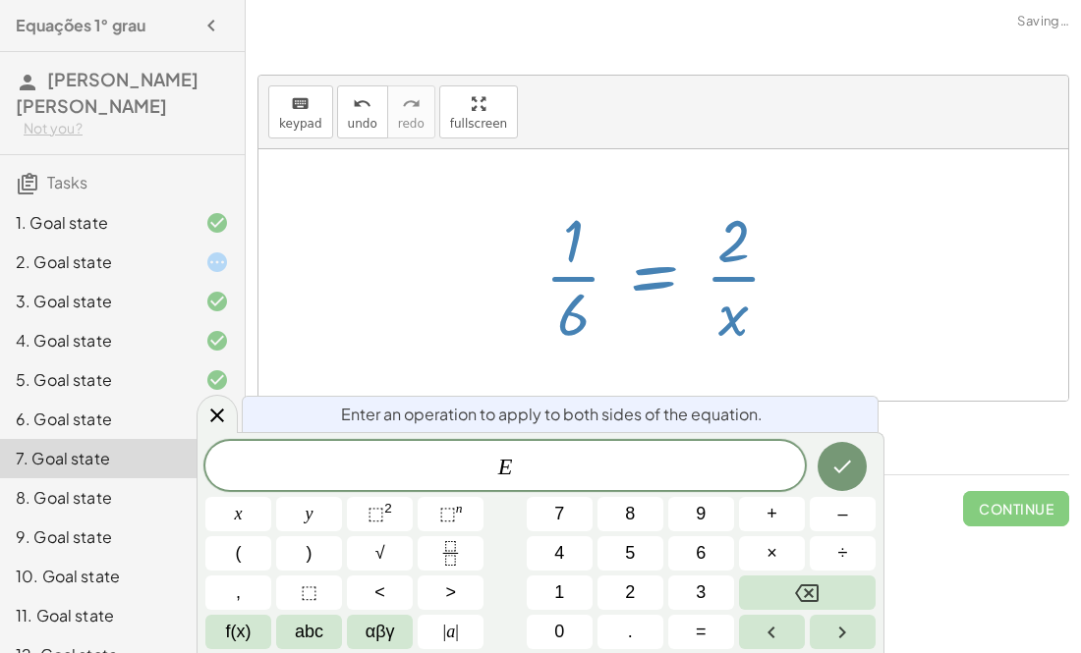
click at [564, 206] on div at bounding box center [670, 274] width 272 height 151
click at [943, 279] on div at bounding box center [663, 275] width 810 height 252
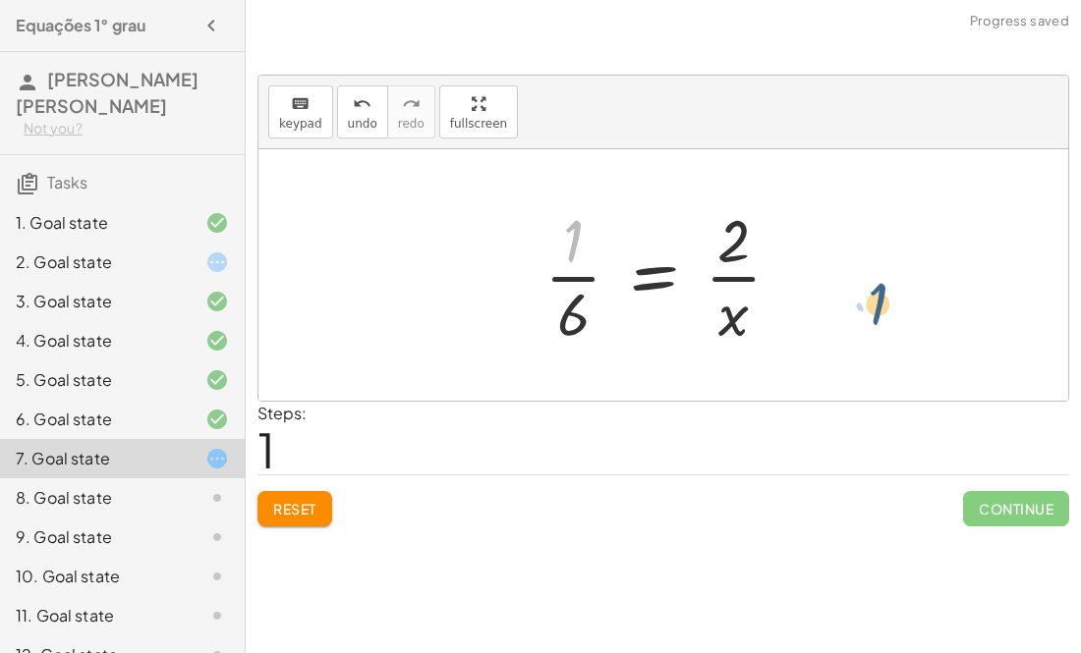
drag, startPoint x: 569, startPoint y: 243, endPoint x: 870, endPoint y: 301, distance: 307.1
drag, startPoint x: 733, startPoint y: 308, endPoint x: 805, endPoint y: 255, distance: 89.2
click at [805, 255] on div at bounding box center [670, 274] width 272 height 151
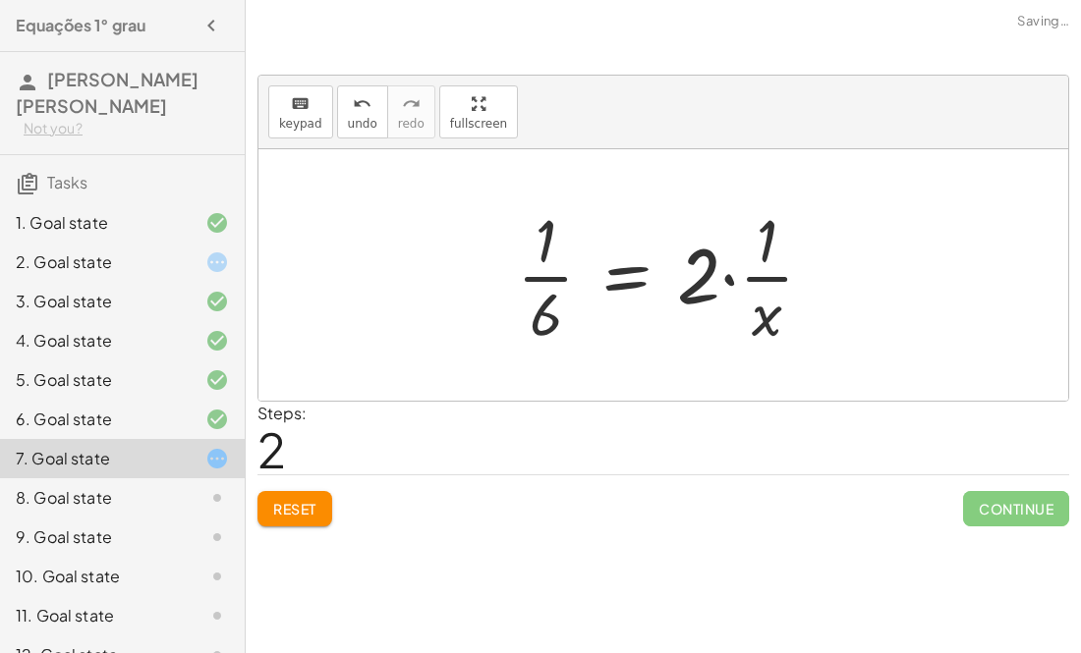
click at [771, 257] on div at bounding box center [673, 274] width 332 height 151
click at [771, 257] on div at bounding box center [671, 274] width 332 height 151
click at [728, 263] on div at bounding box center [671, 274] width 332 height 151
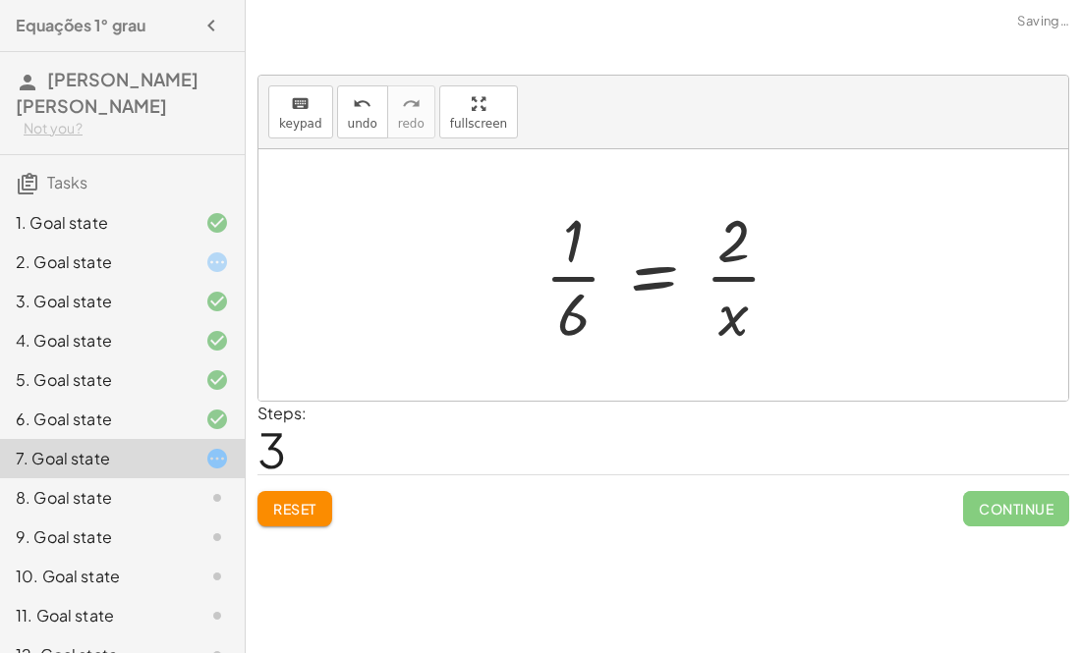
click at [628, 280] on div at bounding box center [670, 274] width 272 height 151
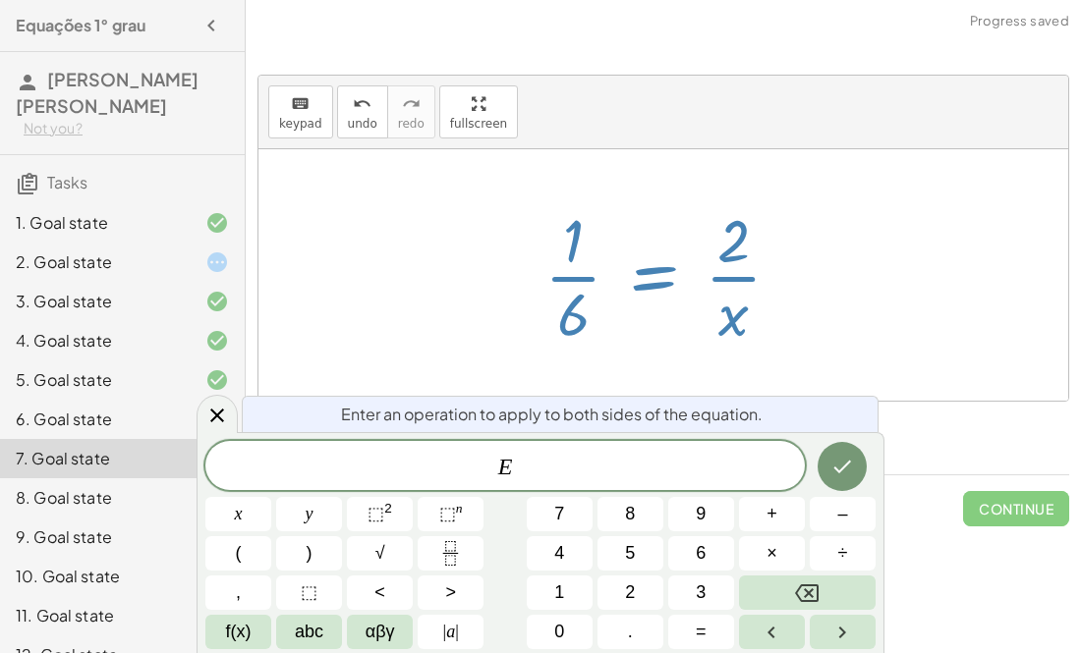
click at [1021, 95] on div "keyboard keypad undo undo redo redo fullscreen" at bounding box center [663, 113] width 810 height 74
click at [967, 190] on div at bounding box center [663, 275] width 810 height 252
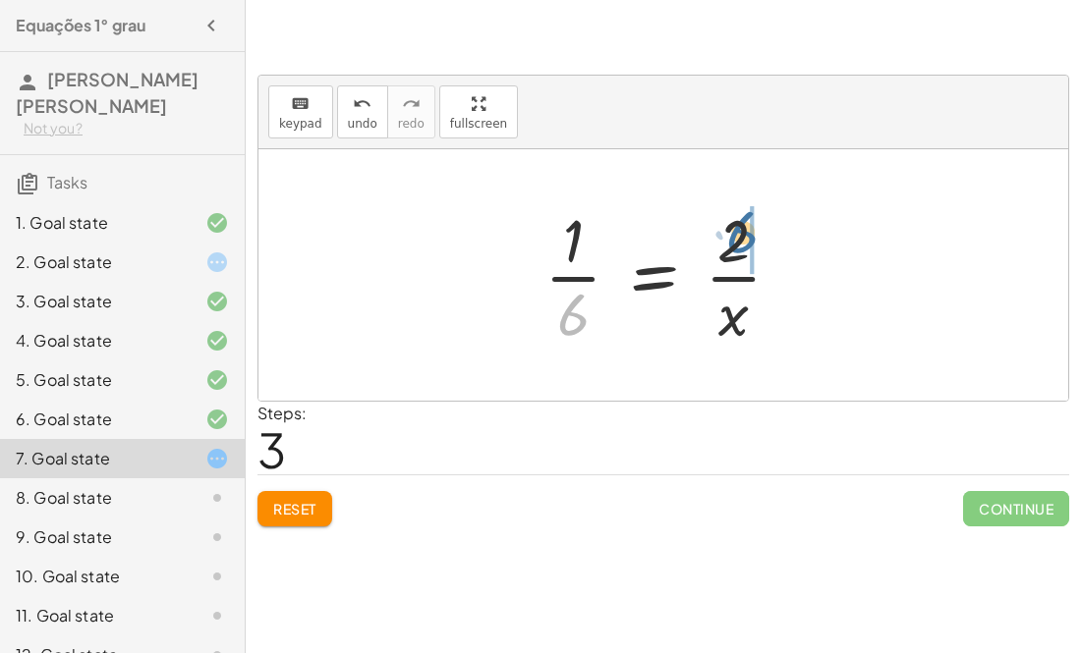
drag, startPoint x: 569, startPoint y: 301, endPoint x: 749, endPoint y: 212, distance: 200.4
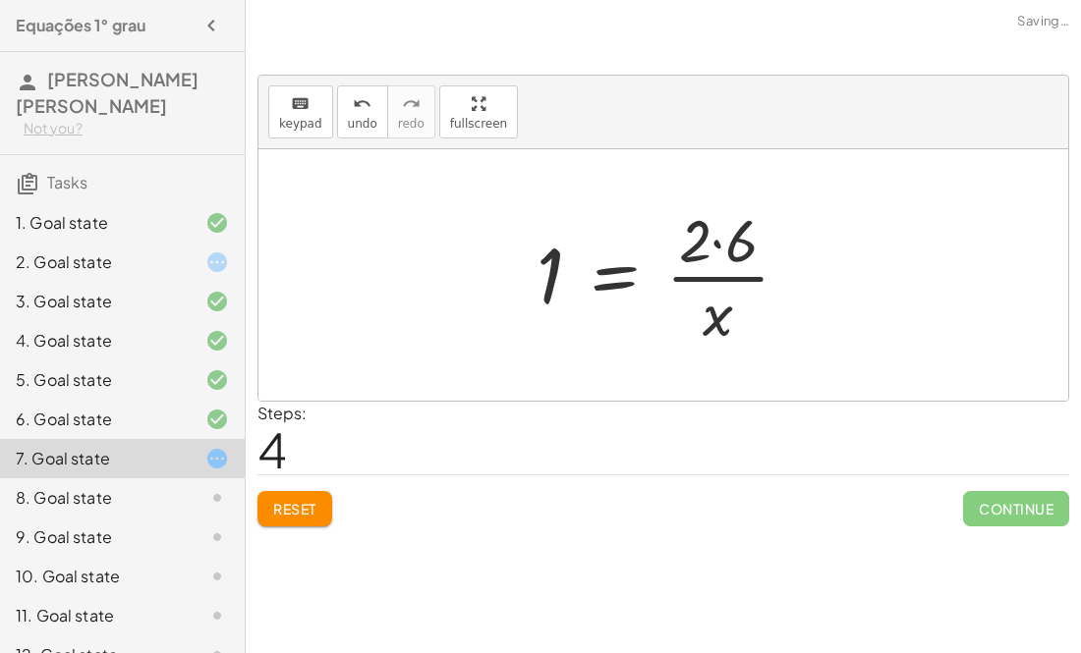
click at [746, 255] on div at bounding box center [671, 274] width 288 height 151
click at [745, 256] on div at bounding box center [657, 274] width 261 height 151
click at [715, 273] on div at bounding box center [669, 274] width 261 height 151
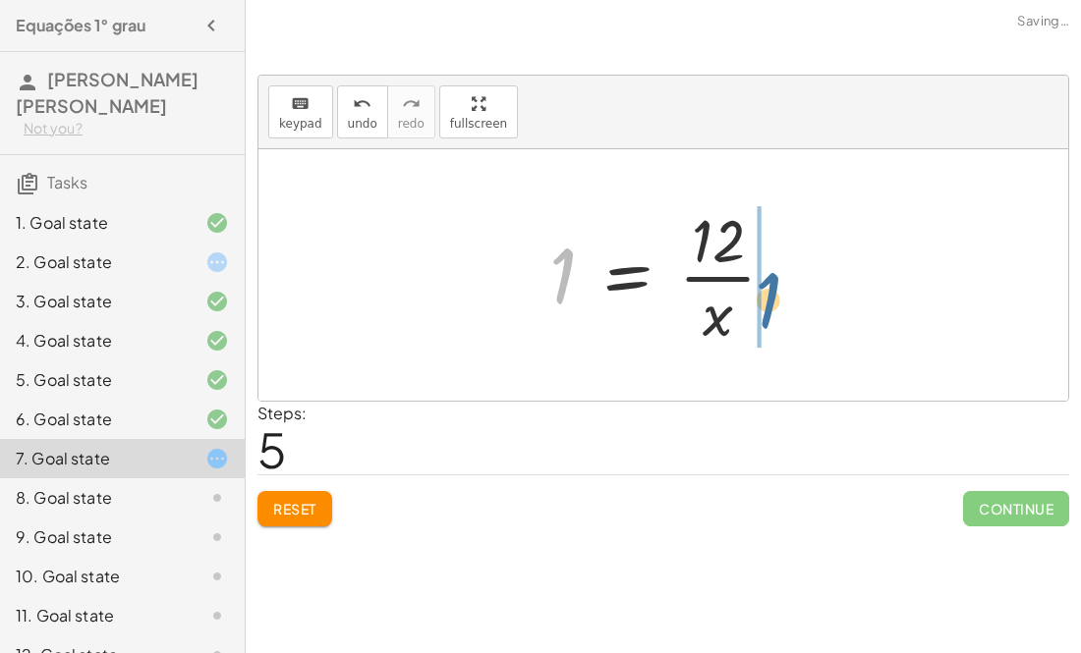
drag, startPoint x: 556, startPoint y: 282, endPoint x: 764, endPoint y: 308, distance: 210.0
click at [764, 308] on div at bounding box center [669, 274] width 261 height 151
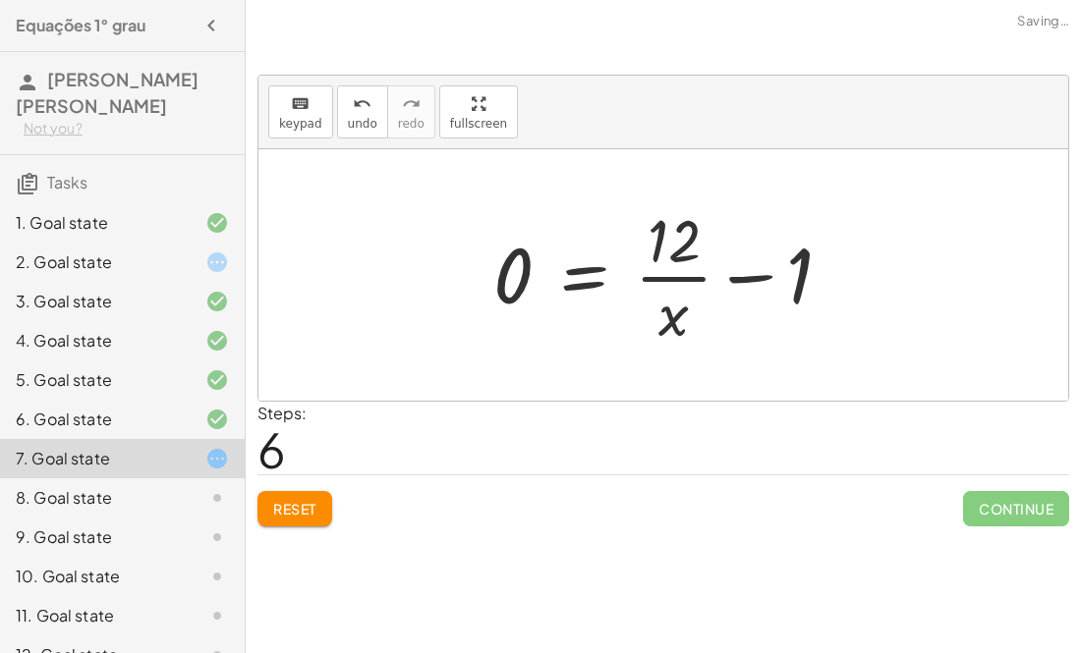
click at [757, 278] on div at bounding box center [670, 274] width 374 height 151
click at [757, 278] on div at bounding box center [672, 274] width 379 height 151
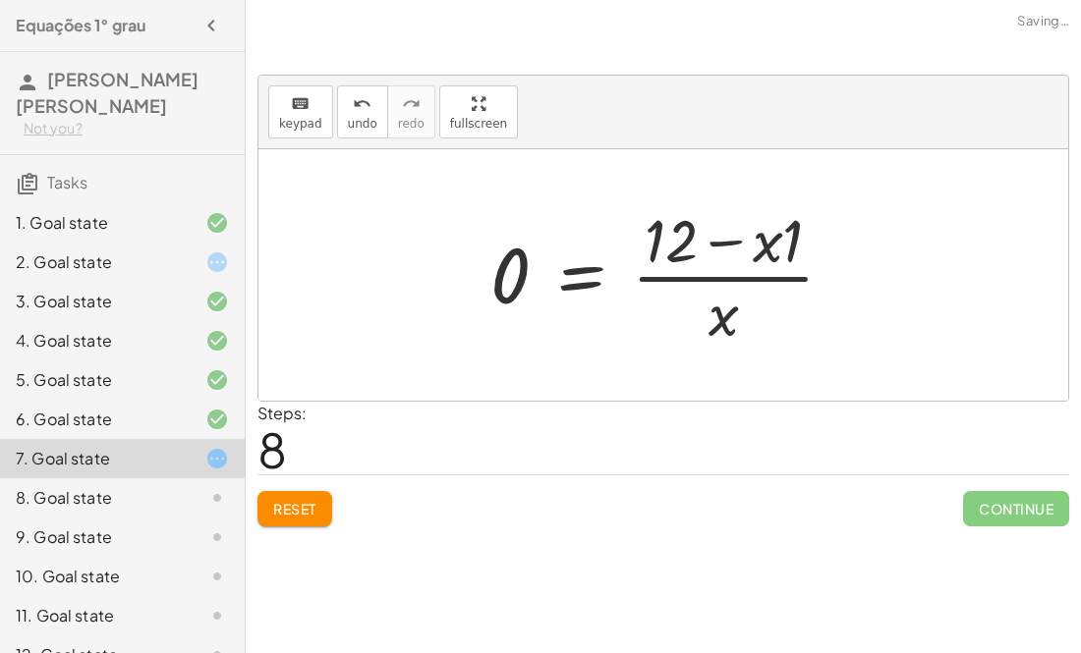
click at [712, 241] on div at bounding box center [669, 274] width 379 height 151
click at [718, 292] on div at bounding box center [669, 274] width 379 height 151
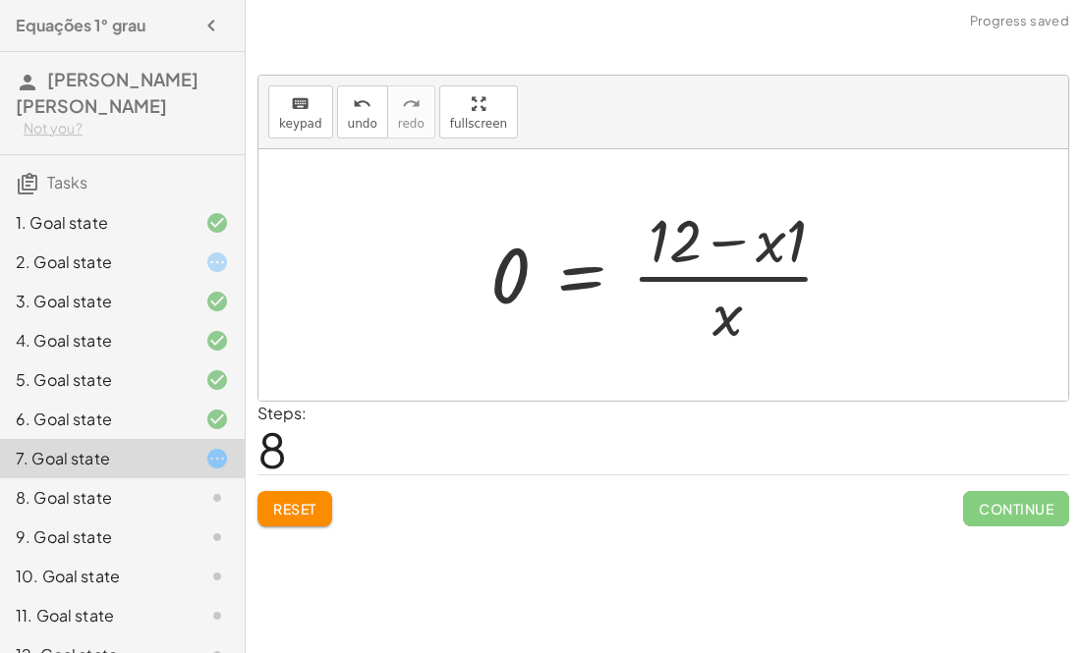
click at [718, 292] on div at bounding box center [669, 274] width 379 height 151
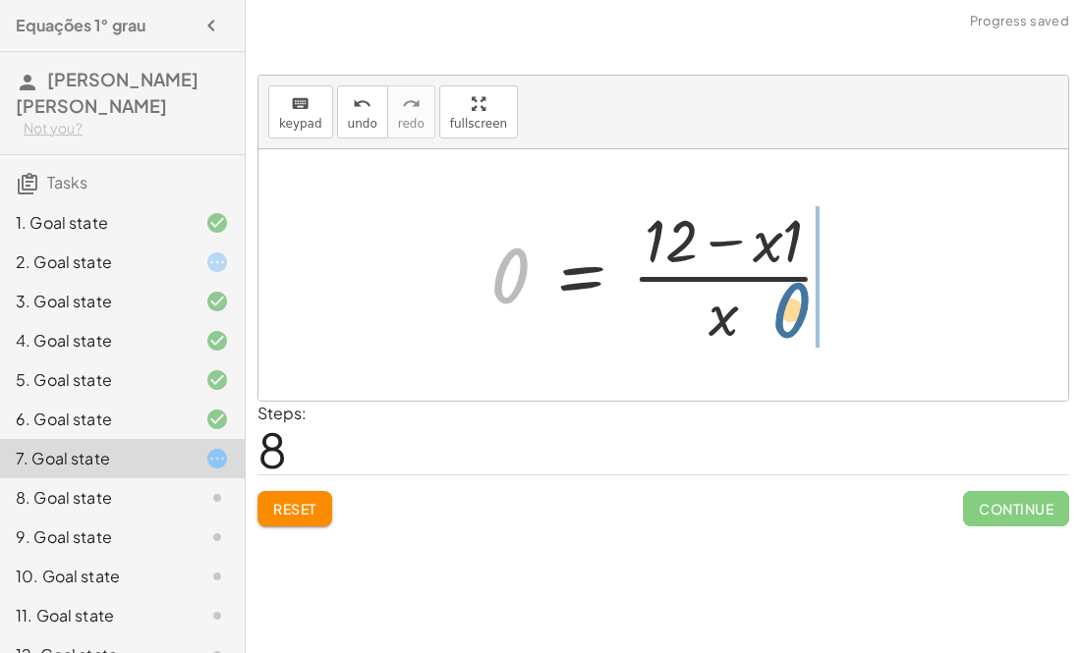
drag, startPoint x: 519, startPoint y: 282, endPoint x: 824, endPoint y: 321, distance: 308.1
click at [824, 321] on div at bounding box center [669, 274] width 379 height 151
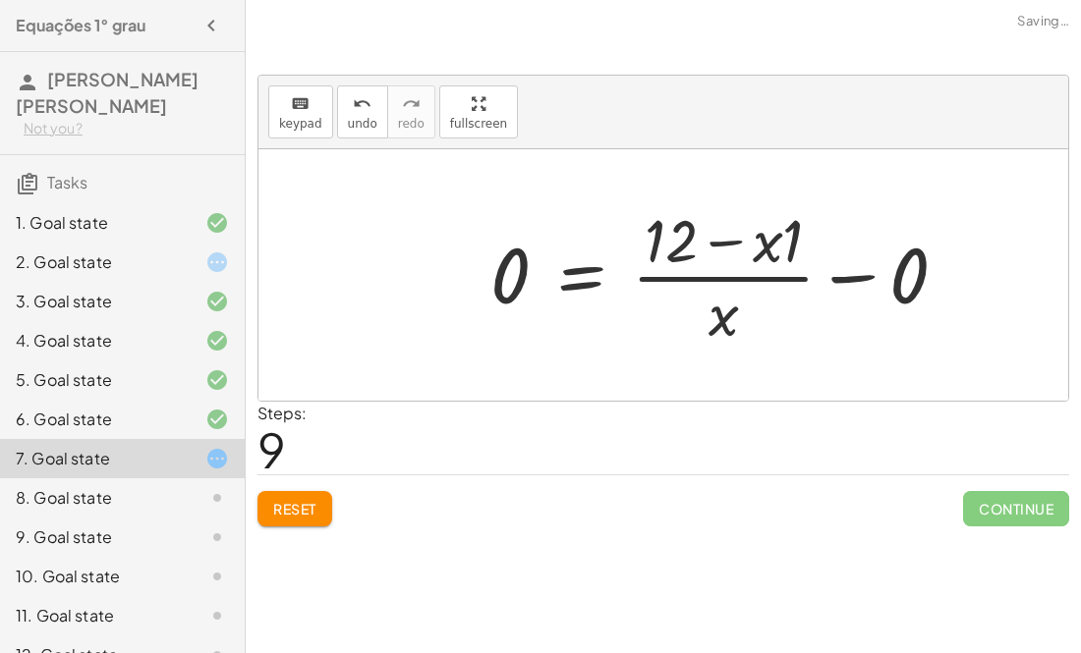
click at [843, 288] on div at bounding box center [726, 274] width 492 height 151
click at [715, 246] on div at bounding box center [669, 274] width 379 height 151
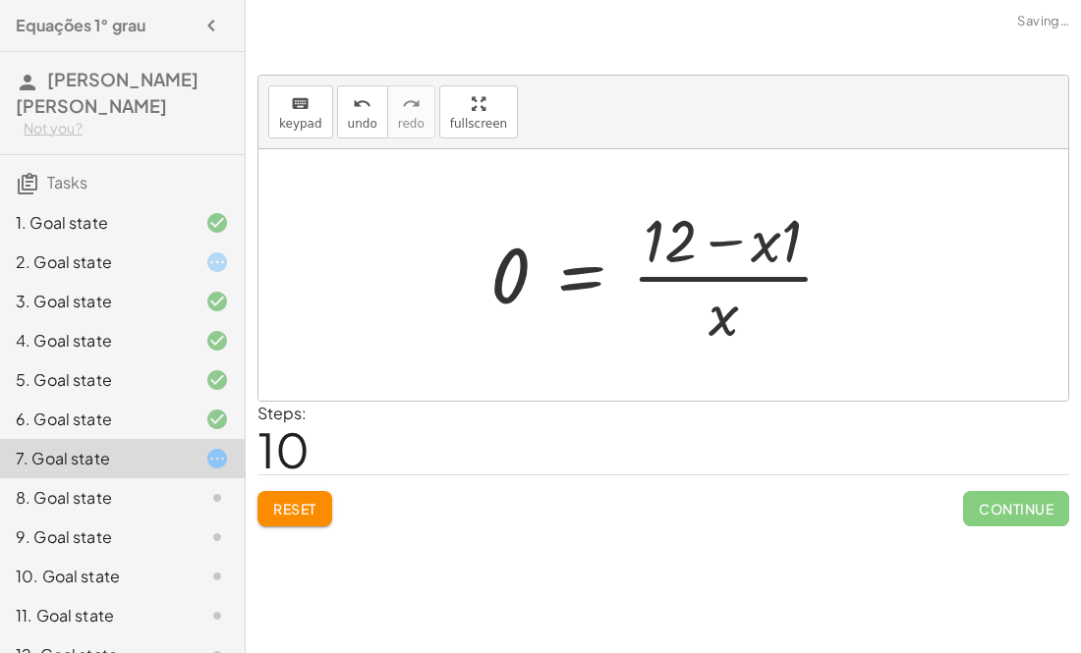
click at [715, 246] on div at bounding box center [669, 274] width 379 height 151
click at [711, 291] on div at bounding box center [669, 274] width 379 height 151
click at [709, 287] on div at bounding box center [669, 274] width 379 height 151
click at [519, 281] on div at bounding box center [669, 274] width 379 height 151
click at [525, 281] on div at bounding box center [669, 274] width 379 height 151
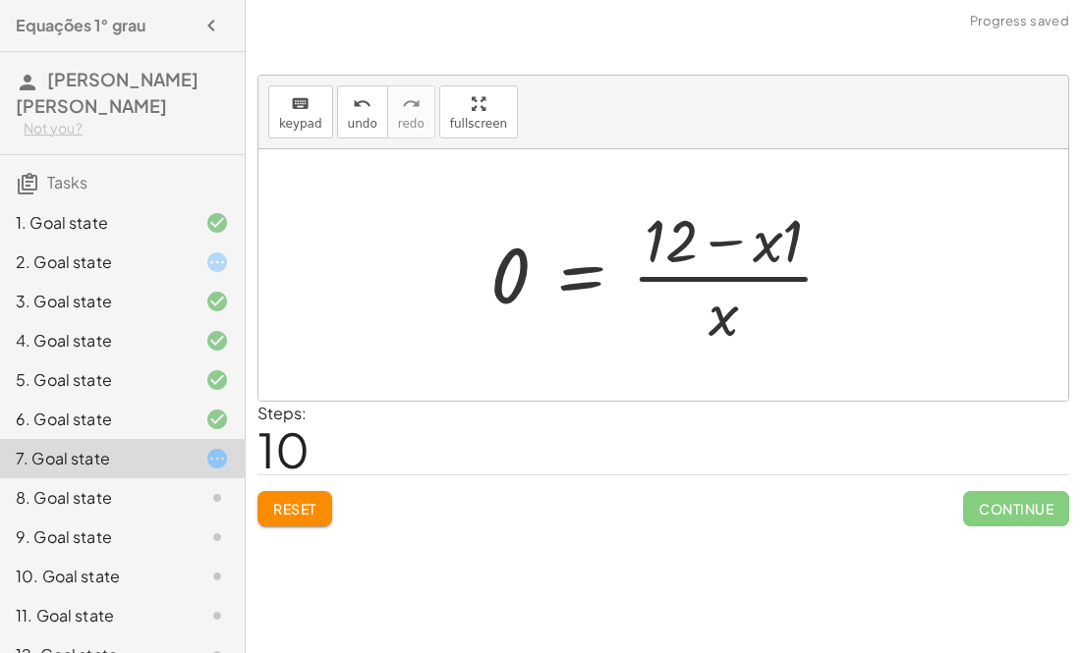
click at [567, 283] on div at bounding box center [669, 274] width 379 height 151
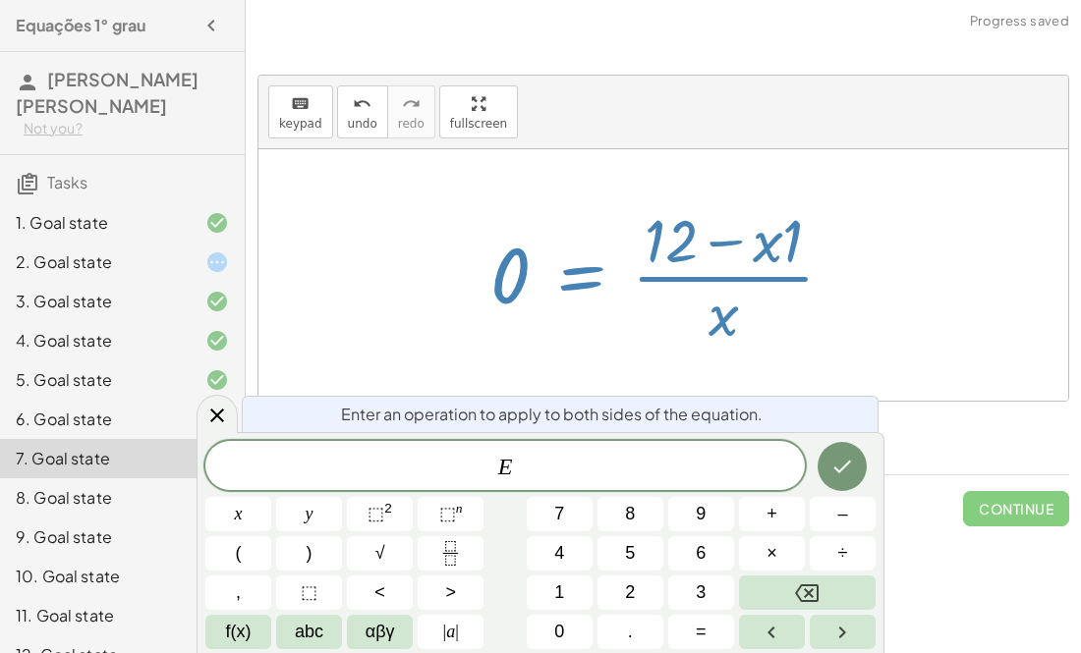
click at [393, 202] on div at bounding box center [663, 275] width 810 height 252
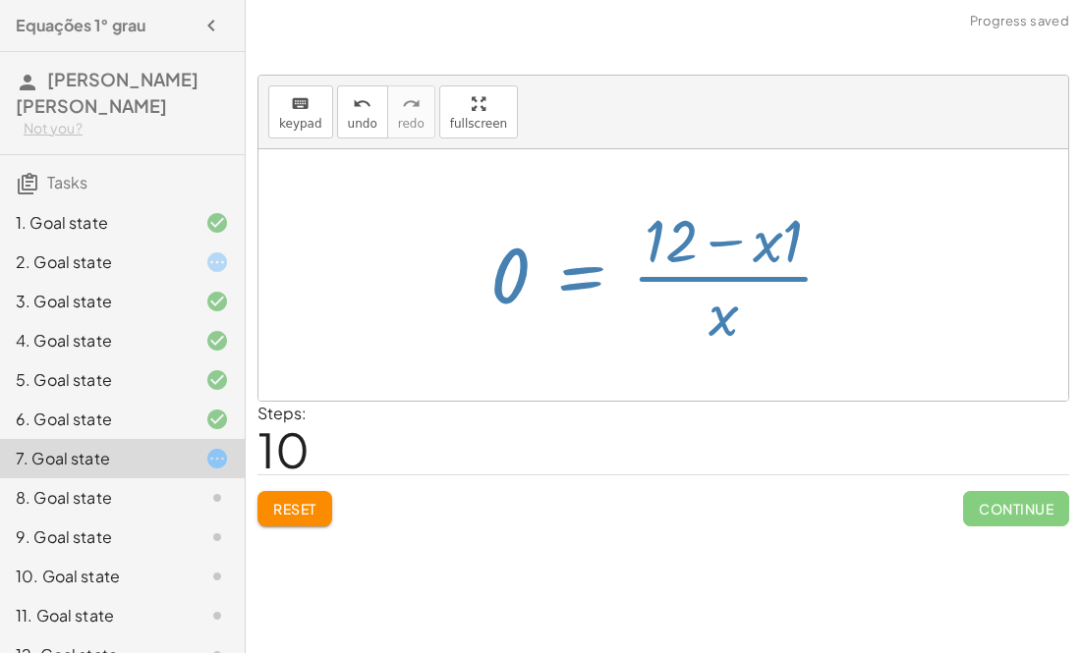
click at [393, 202] on div at bounding box center [663, 275] width 810 height 252
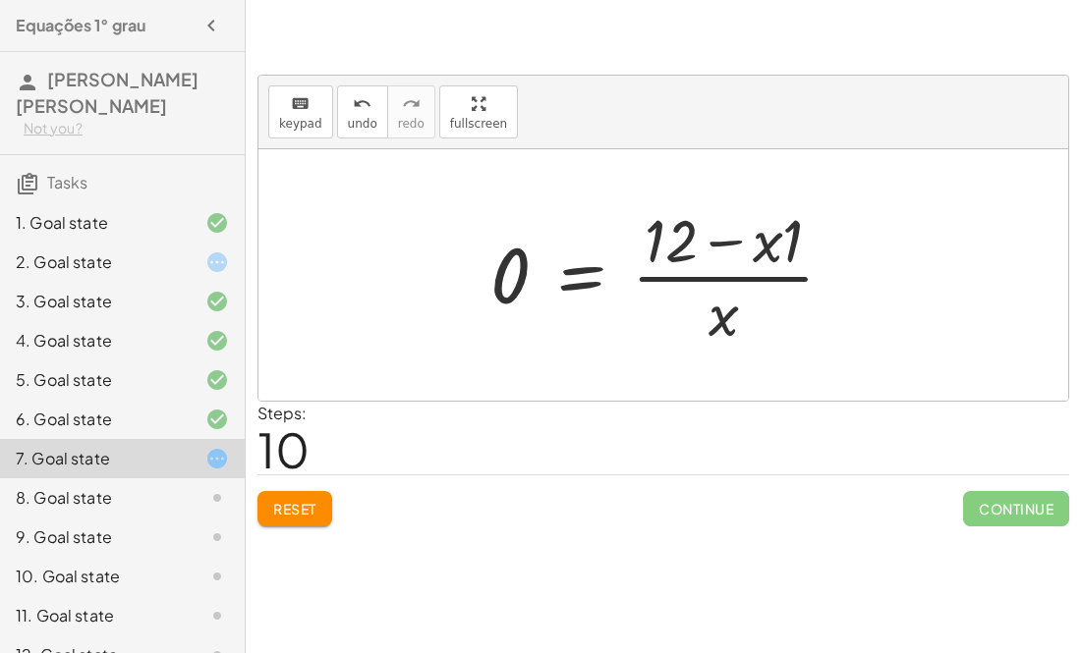
click at [271, 507] on button "Reset" at bounding box center [294, 508] width 75 height 35
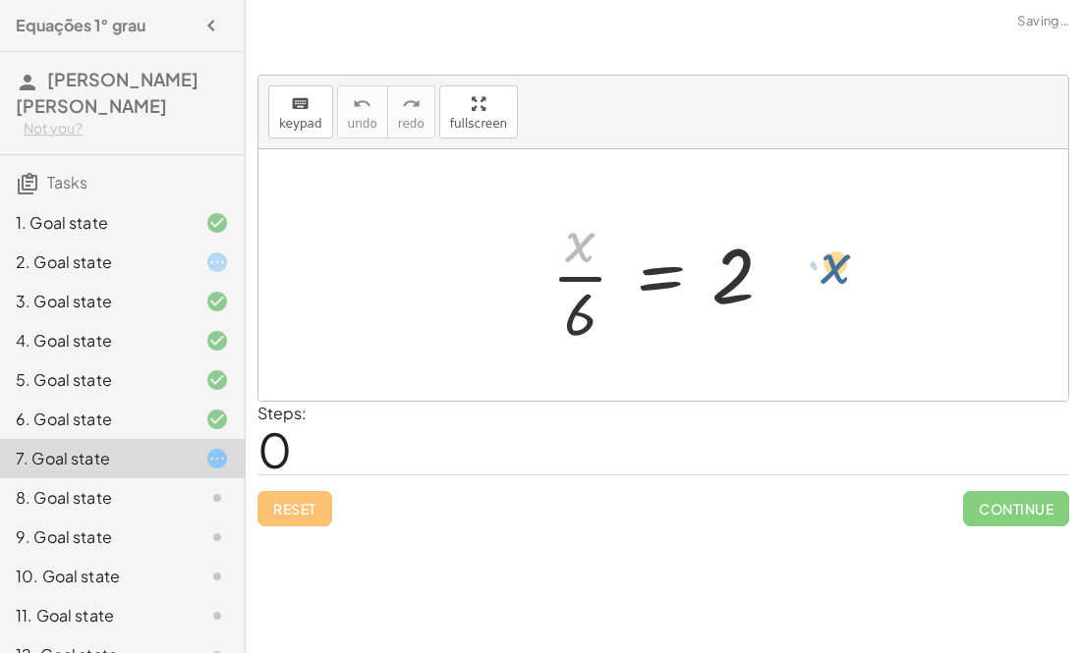
drag, startPoint x: 578, startPoint y: 249, endPoint x: 837, endPoint y: 276, distance: 260.8
drag, startPoint x: 581, startPoint y: 301, endPoint x: 891, endPoint y: 241, distance: 316.2
click at [891, 241] on div "· 6 · x · 6 = 2" at bounding box center [663, 275] width 810 height 252
drag, startPoint x: 571, startPoint y: 330, endPoint x: 691, endPoint y: 327, distance: 119.9
click at [691, 327] on div at bounding box center [669, 274] width 257 height 151
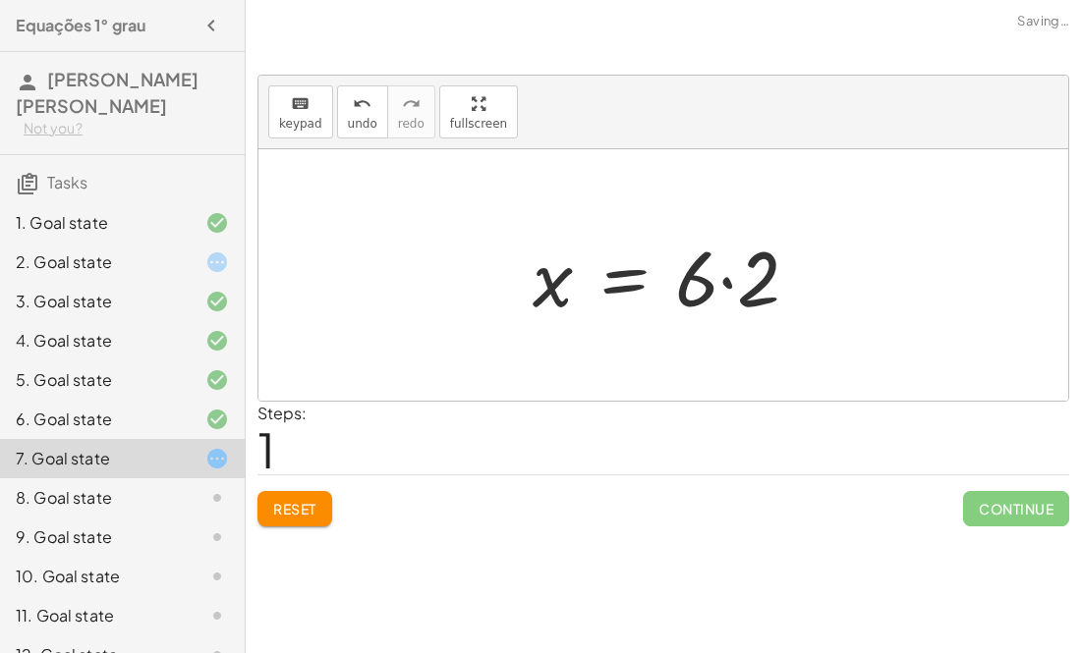
click at [745, 298] on div at bounding box center [674, 275] width 302 height 101
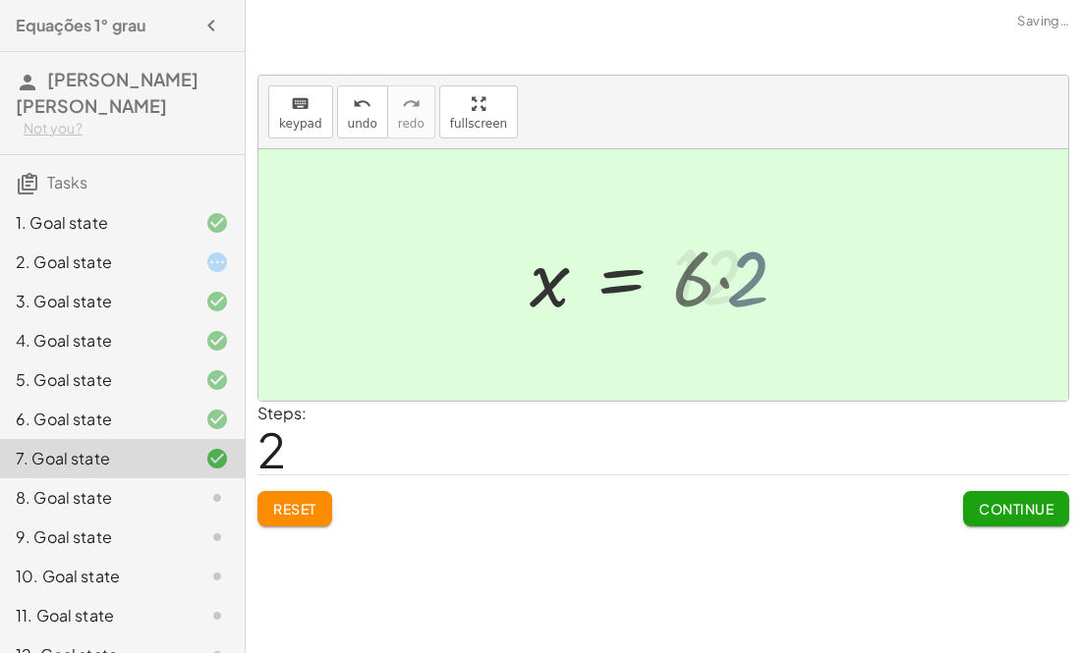
click at [745, 298] on div at bounding box center [653, 275] width 267 height 97
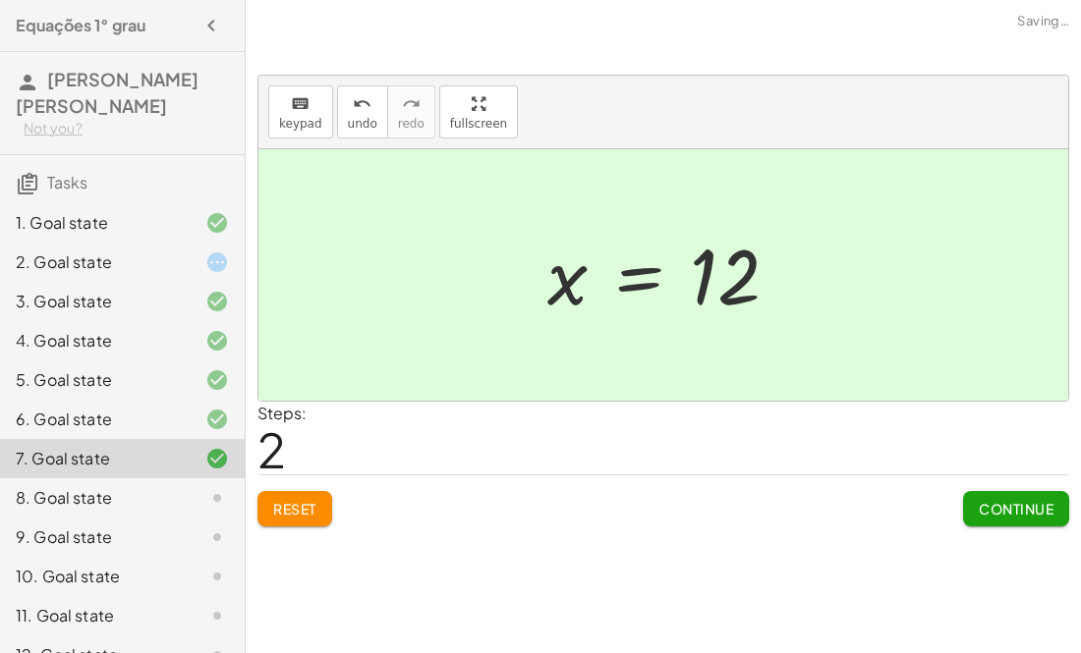
click at [1025, 512] on span "Continue" at bounding box center [1016, 509] width 75 height 18
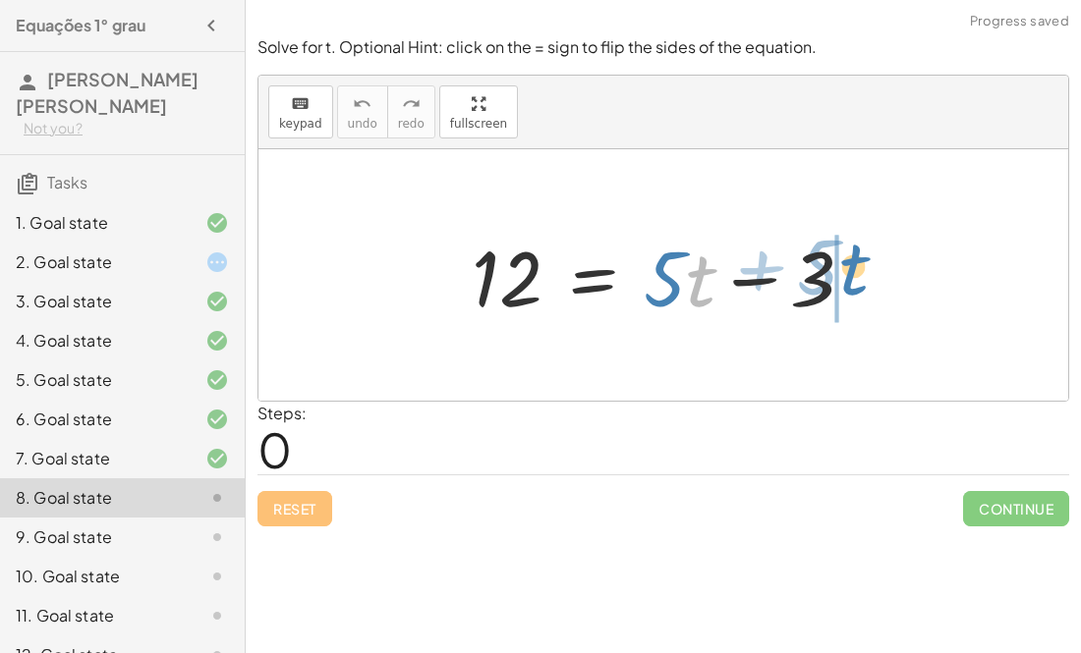
drag, startPoint x: 696, startPoint y: 288, endPoint x: 972, endPoint y: 296, distance: 276.2
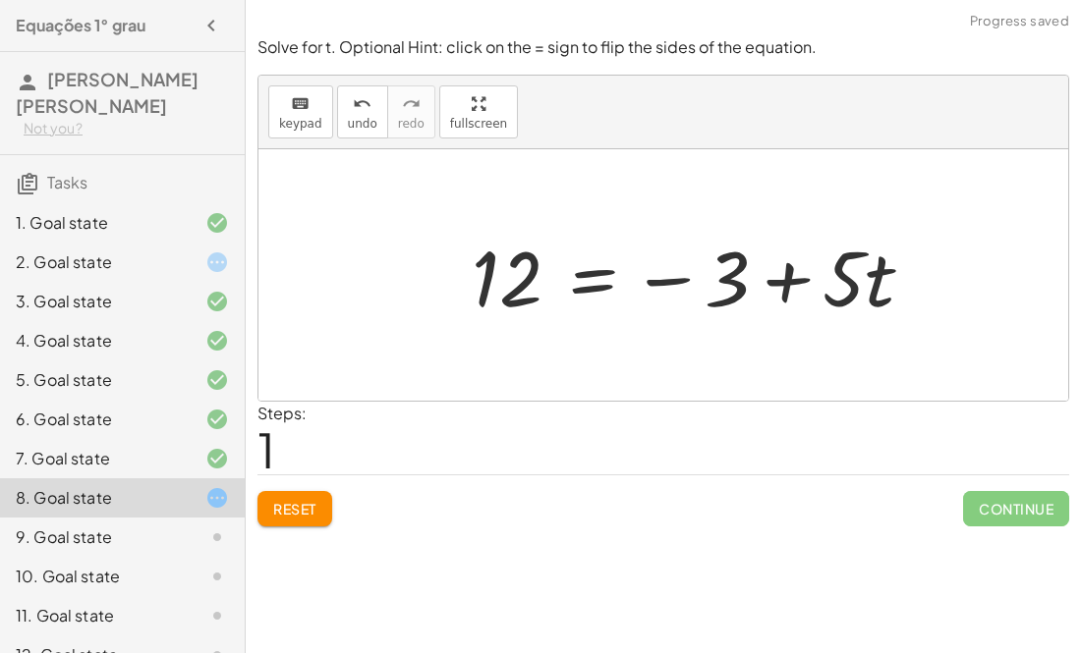
click at [784, 292] on div at bounding box center [700, 275] width 477 height 101
click at [664, 280] on div at bounding box center [700, 275] width 477 height 101
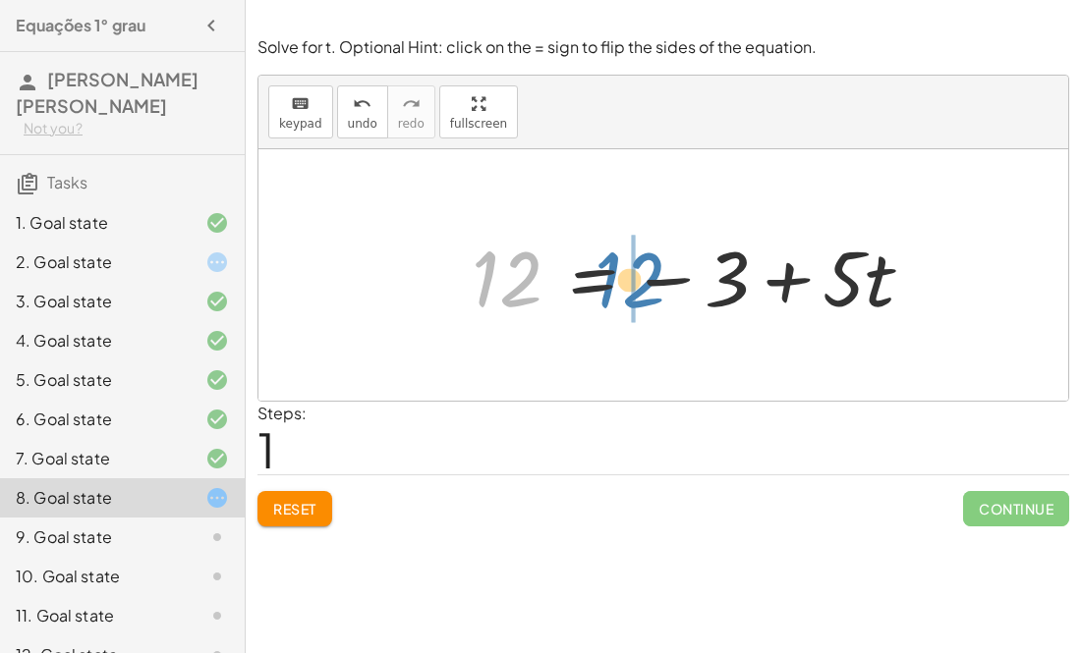
drag, startPoint x: 507, startPoint y: 295, endPoint x: 623, endPoint y: 295, distance: 115.9
click at [623, 295] on div at bounding box center [700, 275] width 477 height 101
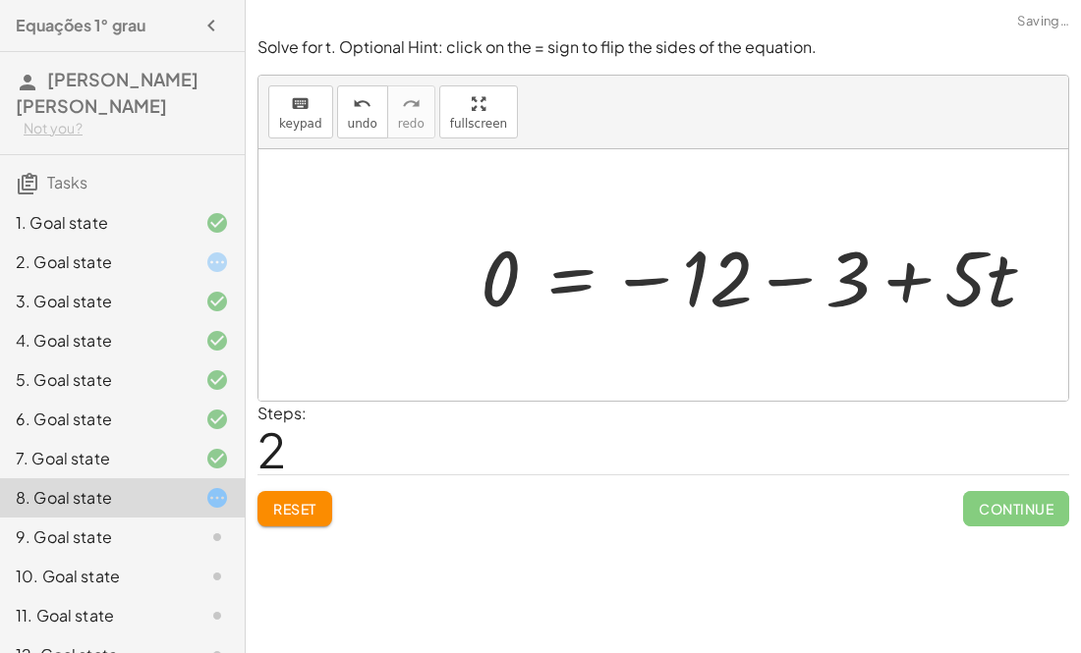
click at [582, 284] on div at bounding box center [766, 275] width 590 height 101
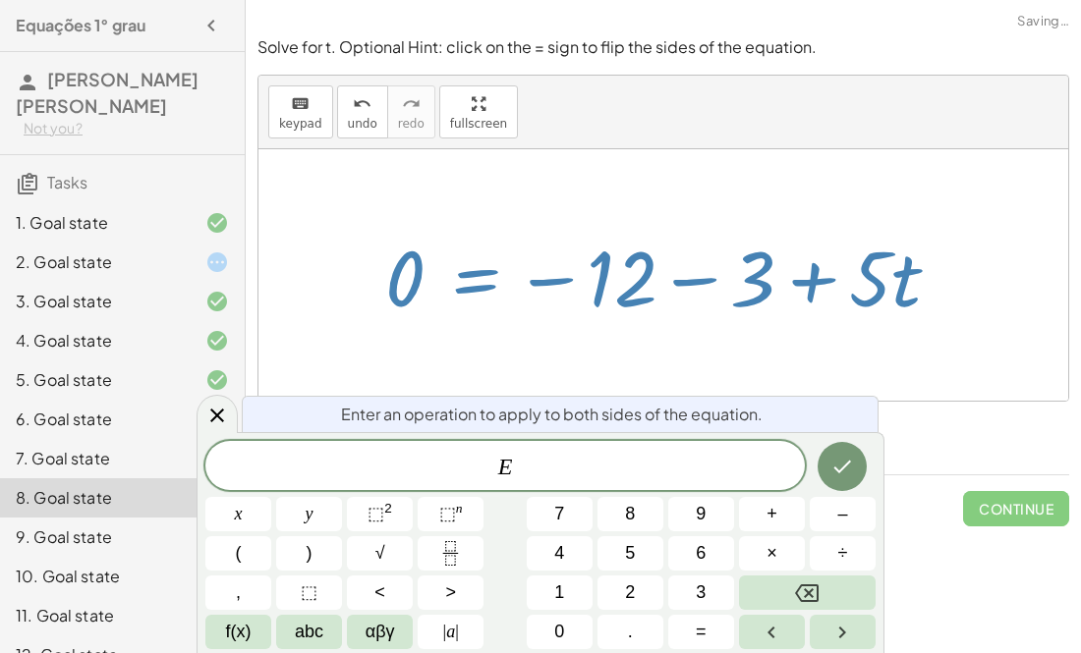
click at [560, 279] on div at bounding box center [670, 275] width 590 height 101
click at [698, 211] on div at bounding box center [663, 275] width 810 height 252
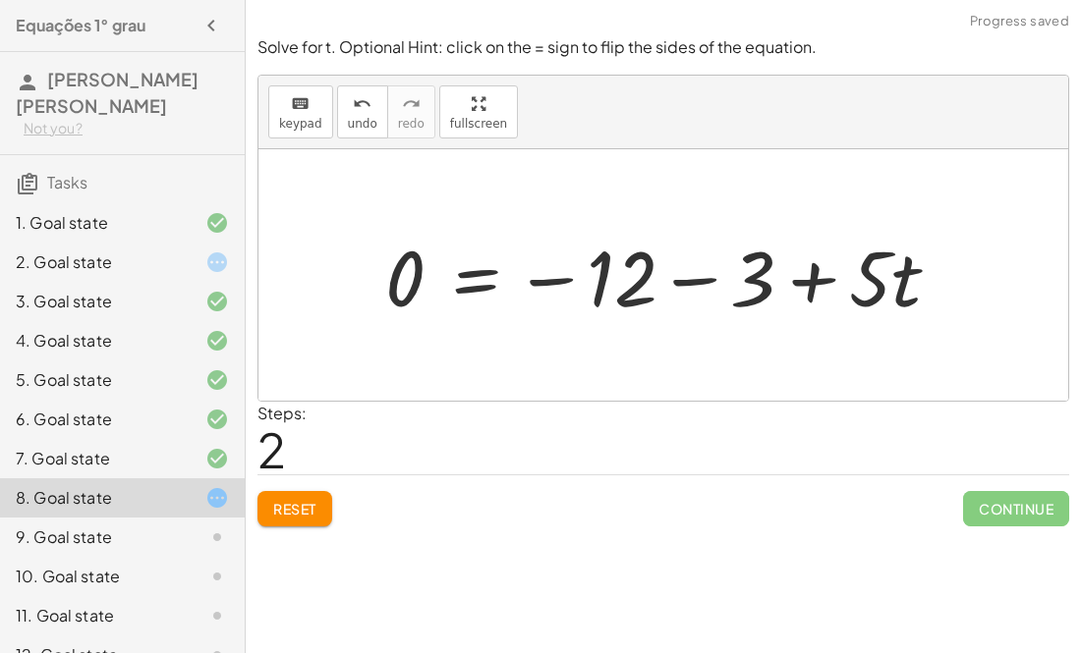
click at [670, 275] on div at bounding box center [670, 275] width 590 height 101
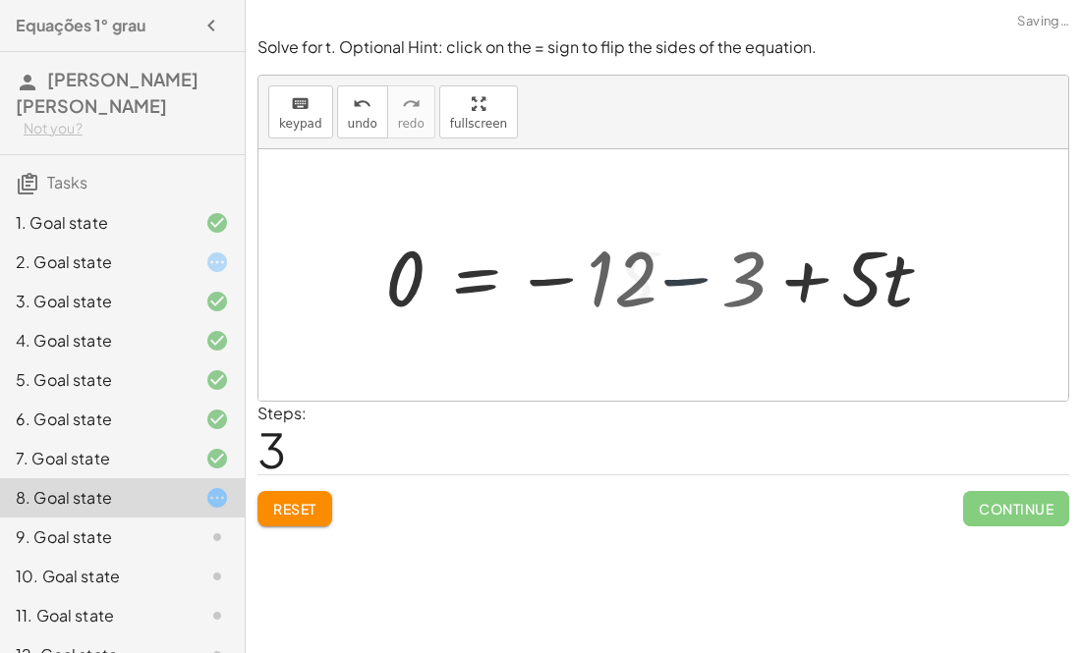
click at [670, 275] on div at bounding box center [610, 275] width 471 height 101
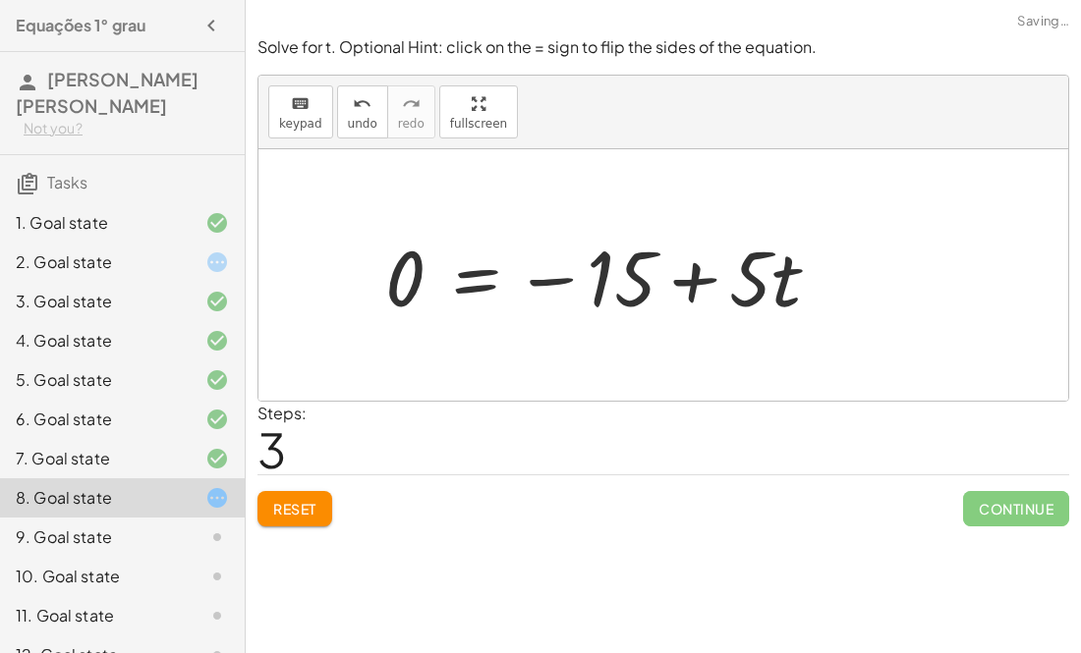
click at [551, 277] on div at bounding box center [610, 275] width 471 height 101
drag, startPoint x: 705, startPoint y: 279, endPoint x: 442, endPoint y: 280, distance: 263.3
click at [442, 280] on div at bounding box center [610, 275] width 471 height 101
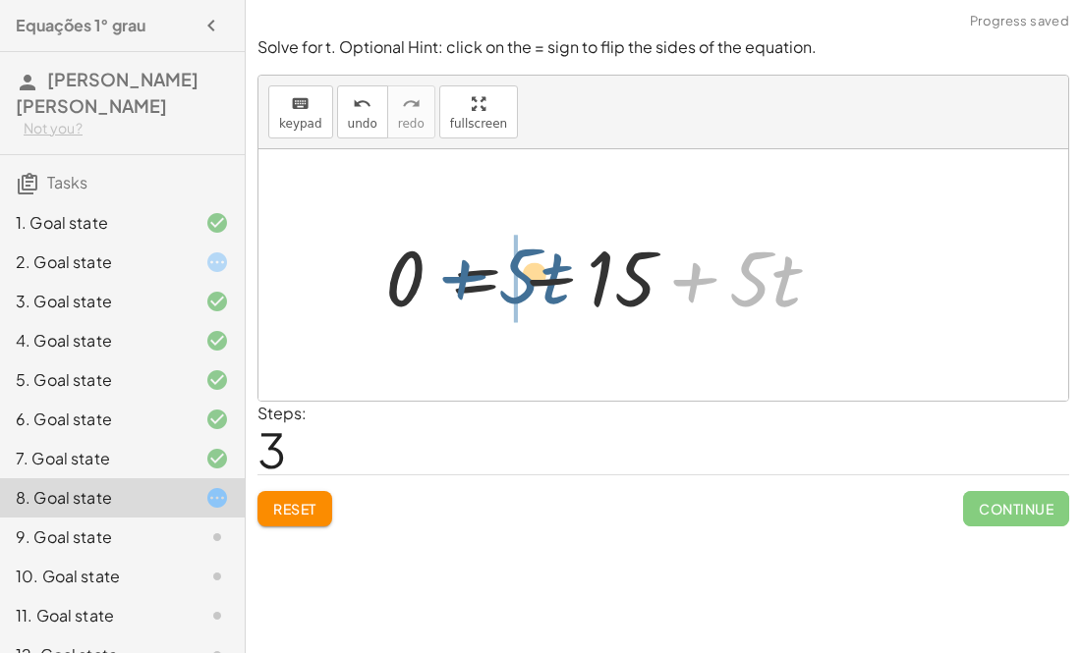
drag, startPoint x: 714, startPoint y: 286, endPoint x: 437, endPoint y: 280, distance: 277.1
click at [437, 280] on div at bounding box center [610, 275] width 471 height 101
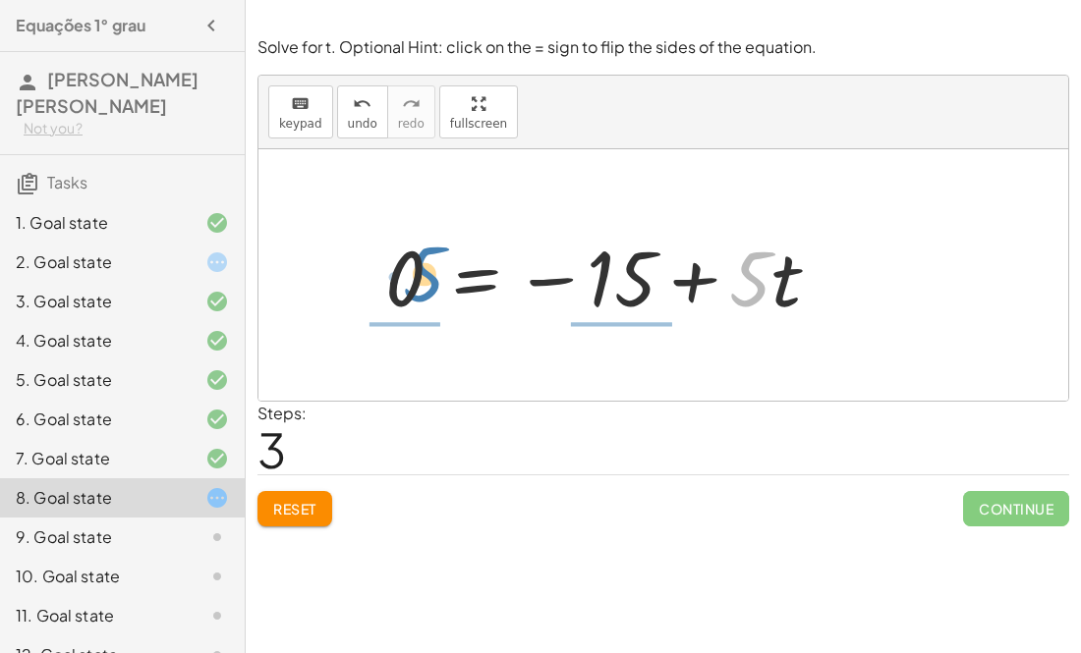
drag, startPoint x: 732, startPoint y: 273, endPoint x: 405, endPoint y: 269, distance: 327.2
click at [405, 269] on div at bounding box center [610, 275] width 471 height 101
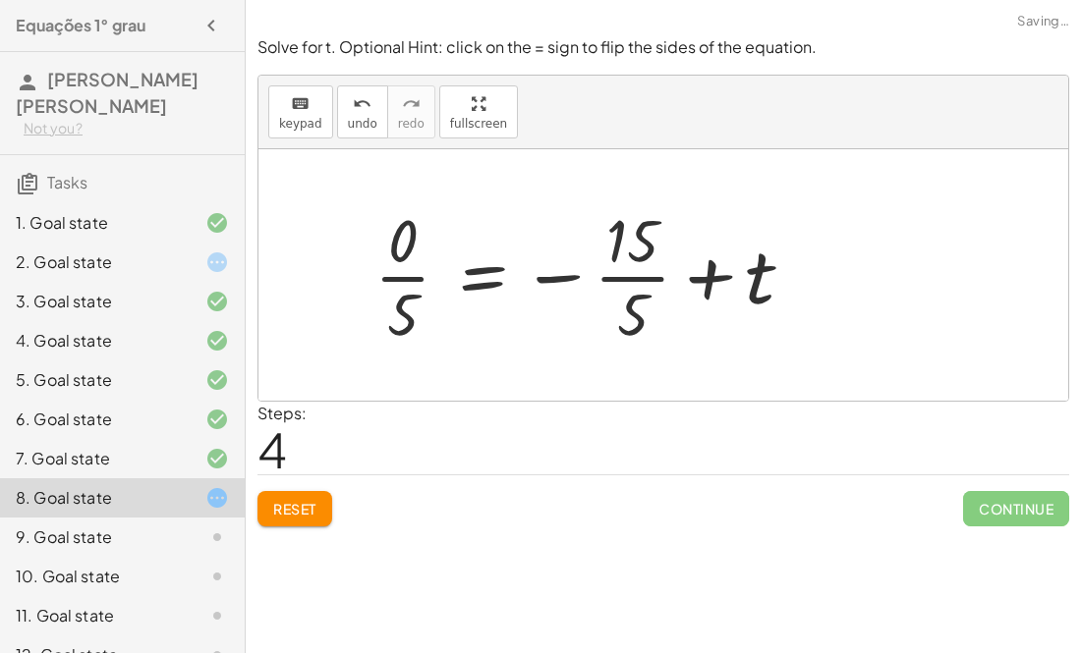
click at [394, 267] on div at bounding box center [663, 275] width 810 height 252
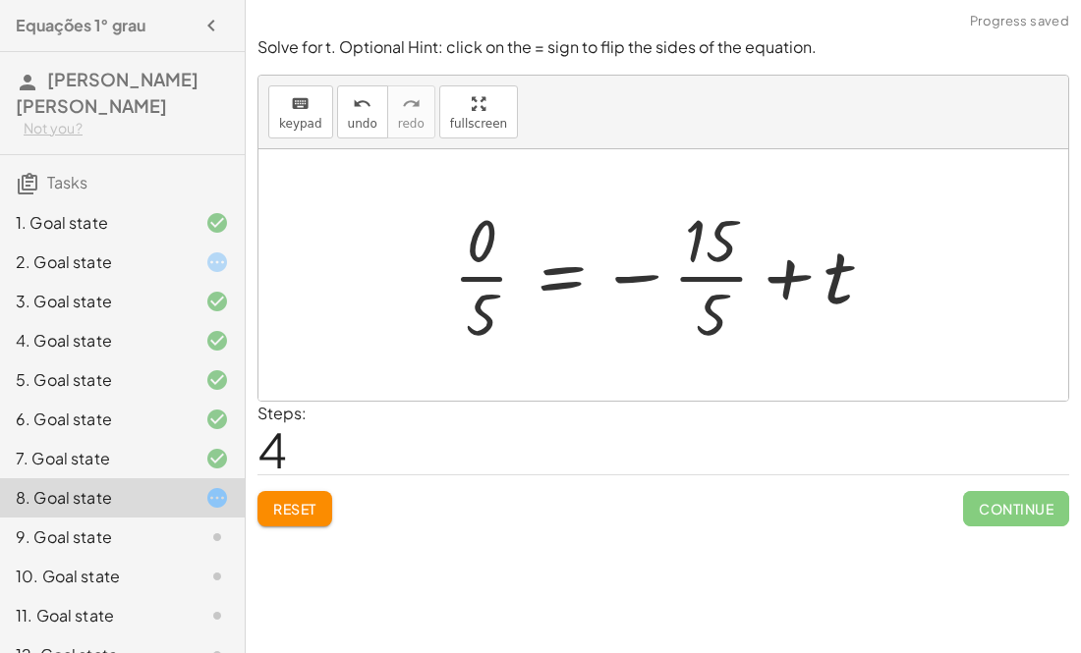
click at [630, 280] on div at bounding box center [670, 274] width 455 height 151
click at [669, 286] on div at bounding box center [670, 274] width 455 height 151
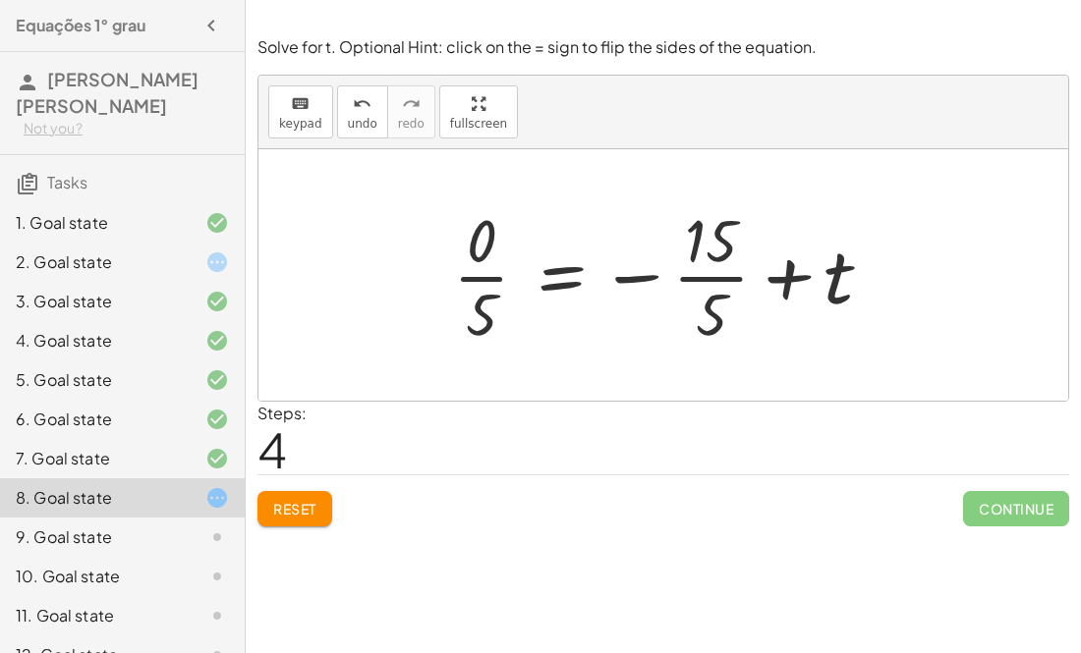
click at [785, 276] on div at bounding box center [670, 274] width 455 height 151
click at [780, 281] on div at bounding box center [695, 274] width 504 height 151
click at [780, 281] on div at bounding box center [670, 274] width 455 height 151
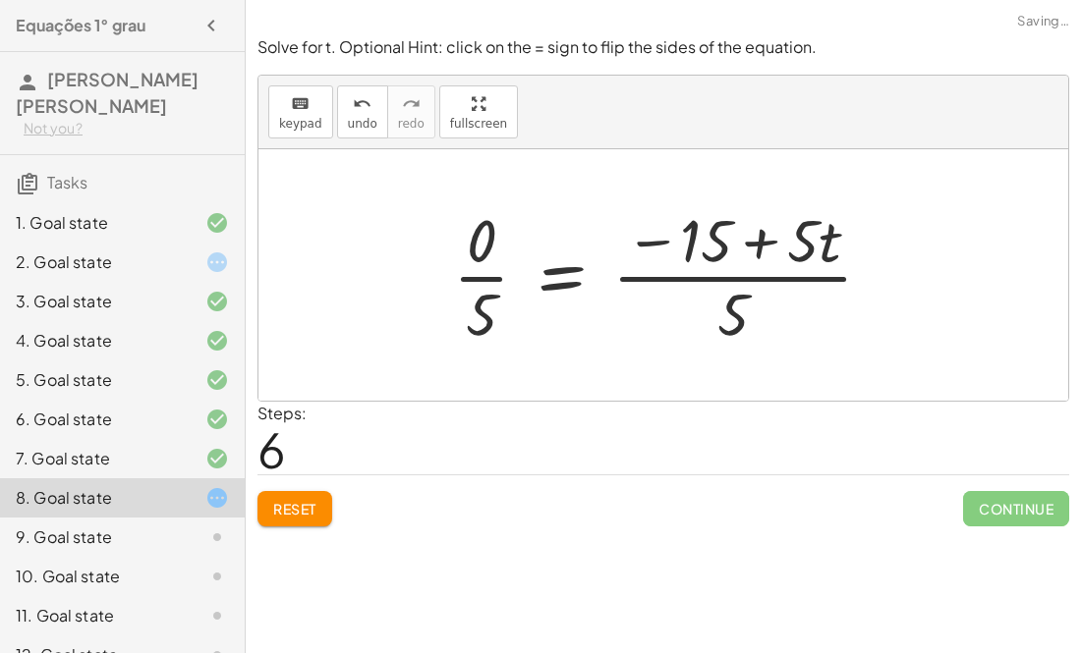
click at [755, 249] on div at bounding box center [670, 274] width 455 height 151
drag, startPoint x: 476, startPoint y: 321, endPoint x: 580, endPoint y: 276, distance: 112.6
click at [580, 276] on div at bounding box center [670, 274] width 455 height 151
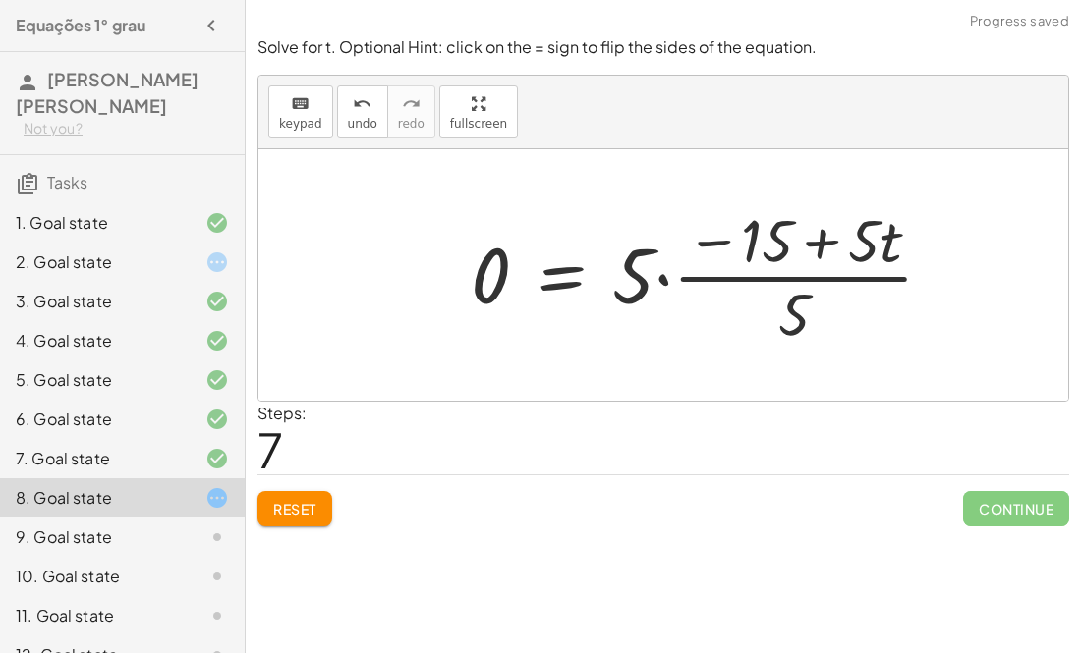
click at [720, 239] on div at bounding box center [710, 274] width 498 height 151
click at [674, 279] on div at bounding box center [710, 274] width 498 height 151
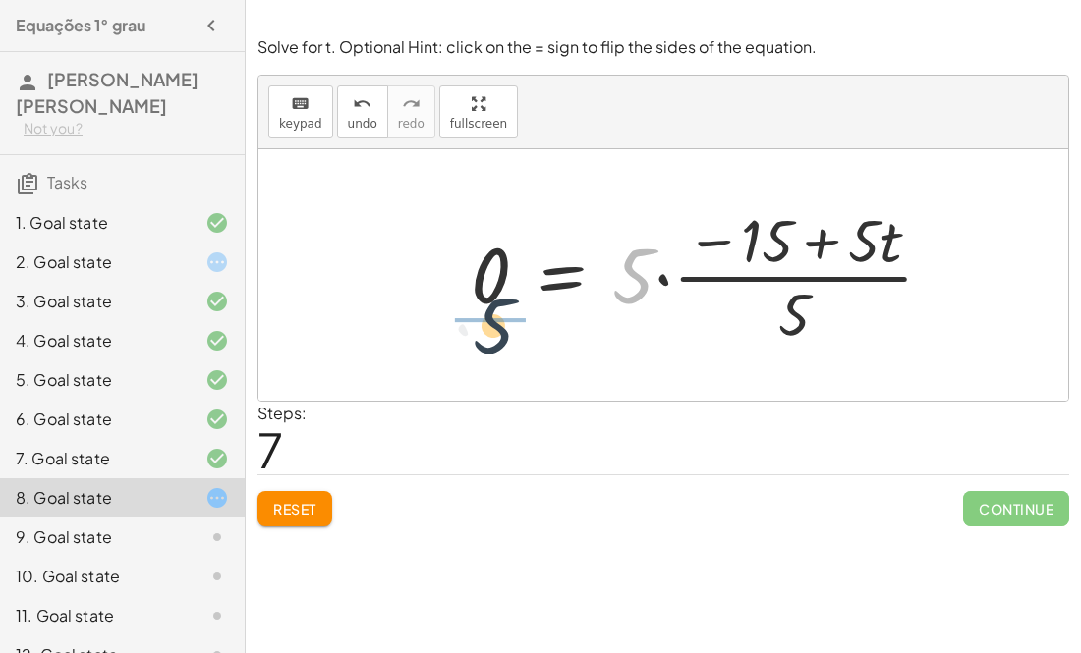
drag, startPoint x: 637, startPoint y: 269, endPoint x: 476, endPoint y: 326, distance: 170.0
click at [476, 326] on div at bounding box center [710, 274] width 498 height 151
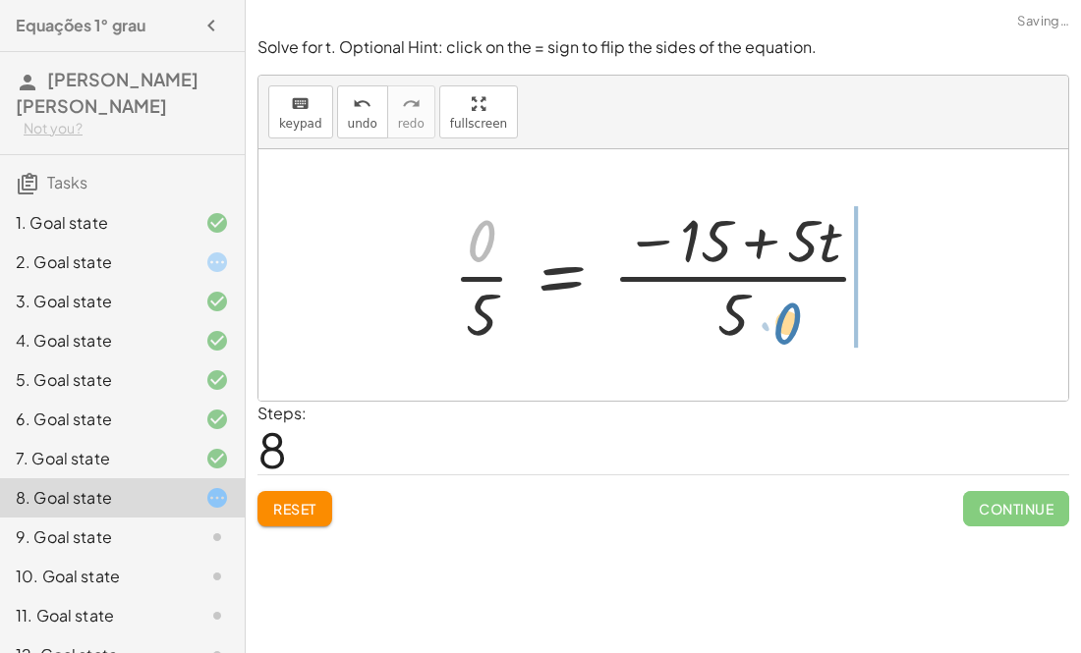
drag, startPoint x: 480, startPoint y: 230, endPoint x: 788, endPoint y: 312, distance: 318.4
click at [788, 312] on div at bounding box center [670, 274] width 455 height 151
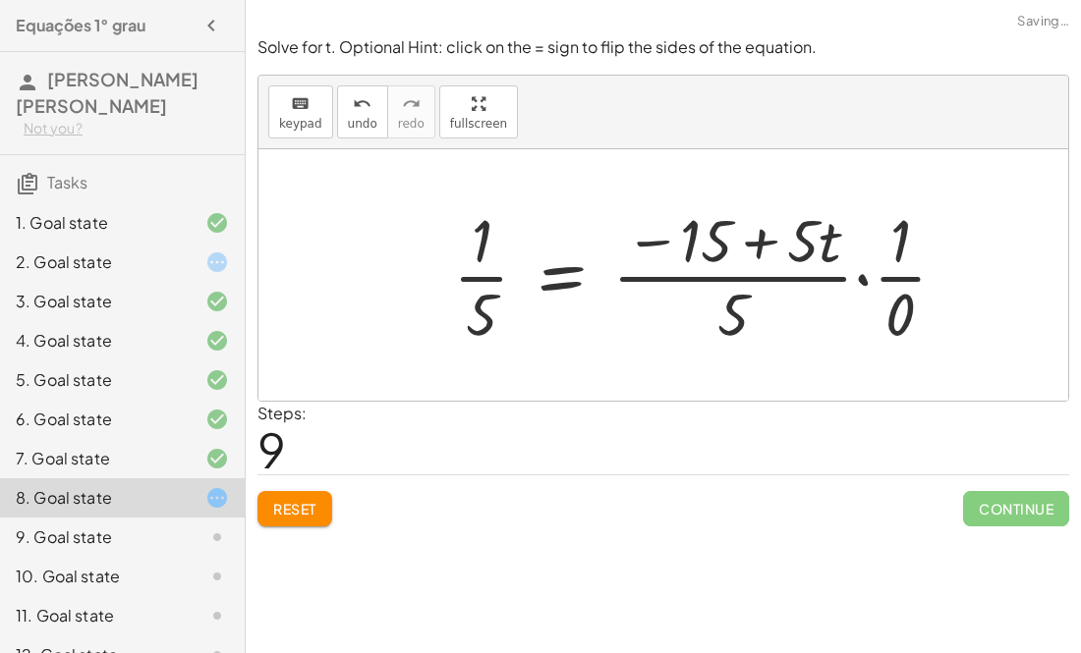
click at [805, 231] on div at bounding box center [707, 274] width 529 height 151
click at [769, 240] on div at bounding box center [707, 274] width 529 height 151
click at [857, 266] on div at bounding box center [707, 274] width 529 height 151
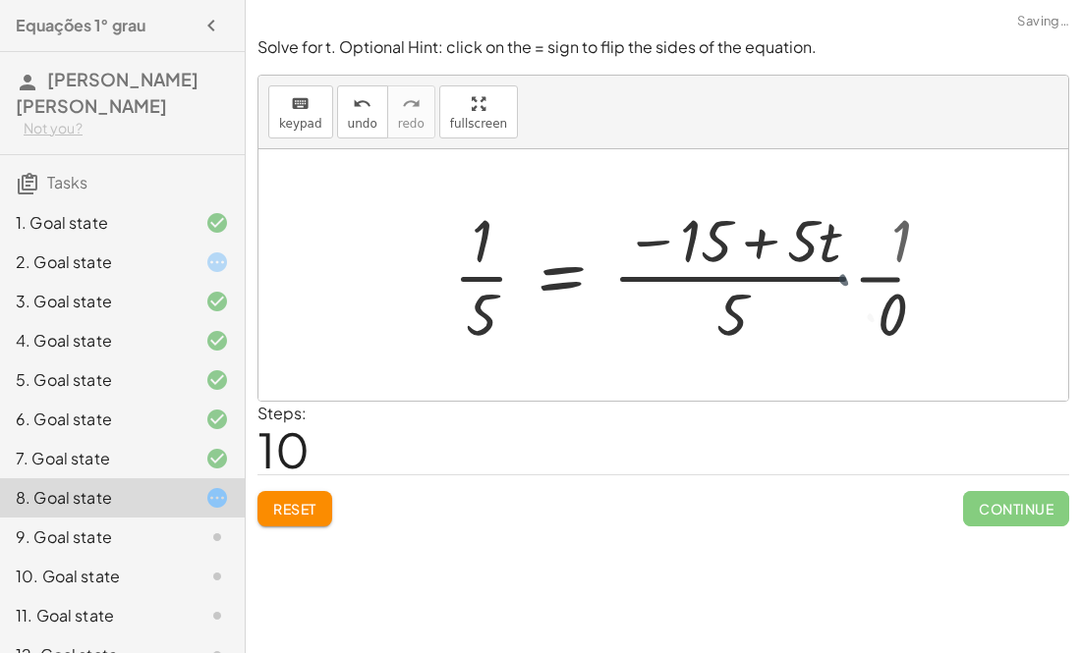
click at [857, 266] on div at bounding box center [670, 274] width 455 height 151
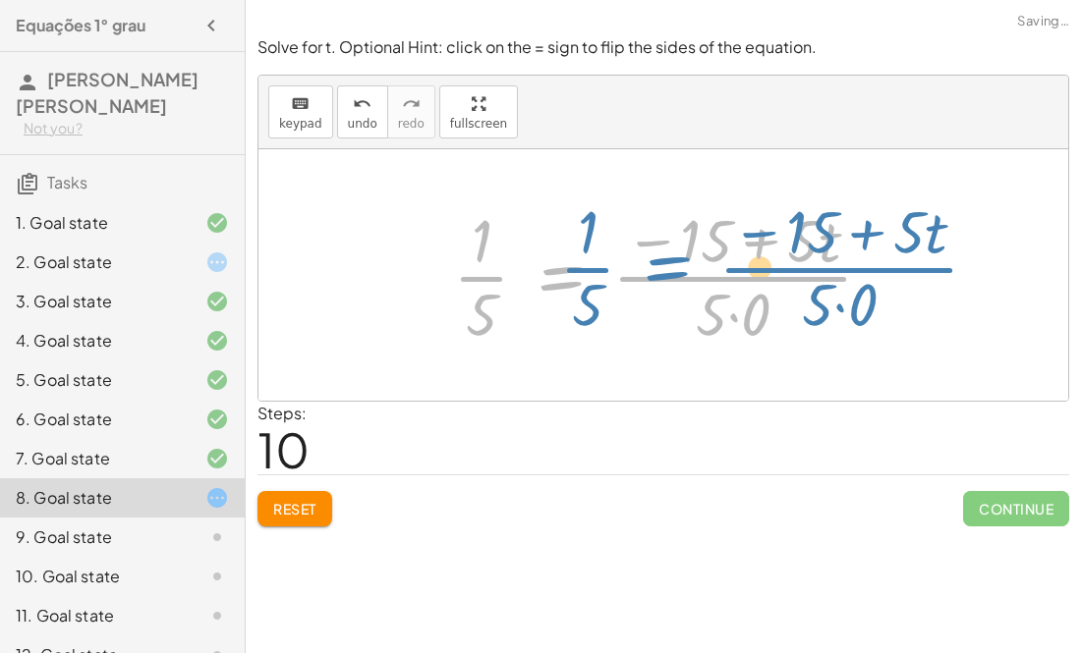
drag, startPoint x: 557, startPoint y: 265, endPoint x: 514, endPoint y: 260, distance: 43.5
click at [514, 260] on div at bounding box center [670, 274] width 455 height 151
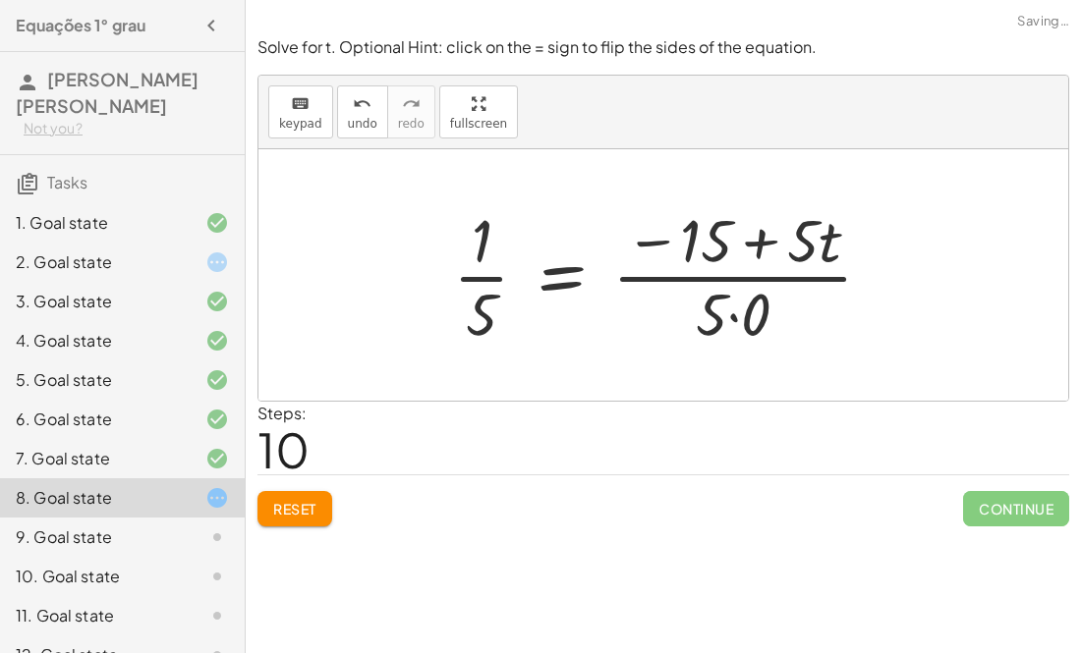
click at [758, 237] on div at bounding box center [670, 274] width 455 height 151
drag, startPoint x: 756, startPoint y: 309, endPoint x: 600, endPoint y: 169, distance: 210.1
drag, startPoint x: 713, startPoint y: 305, endPoint x: 681, endPoint y: 294, distance: 34.2
click at [681, 294] on div at bounding box center [670, 274] width 455 height 151
click at [540, 281] on div at bounding box center [670, 274] width 455 height 151
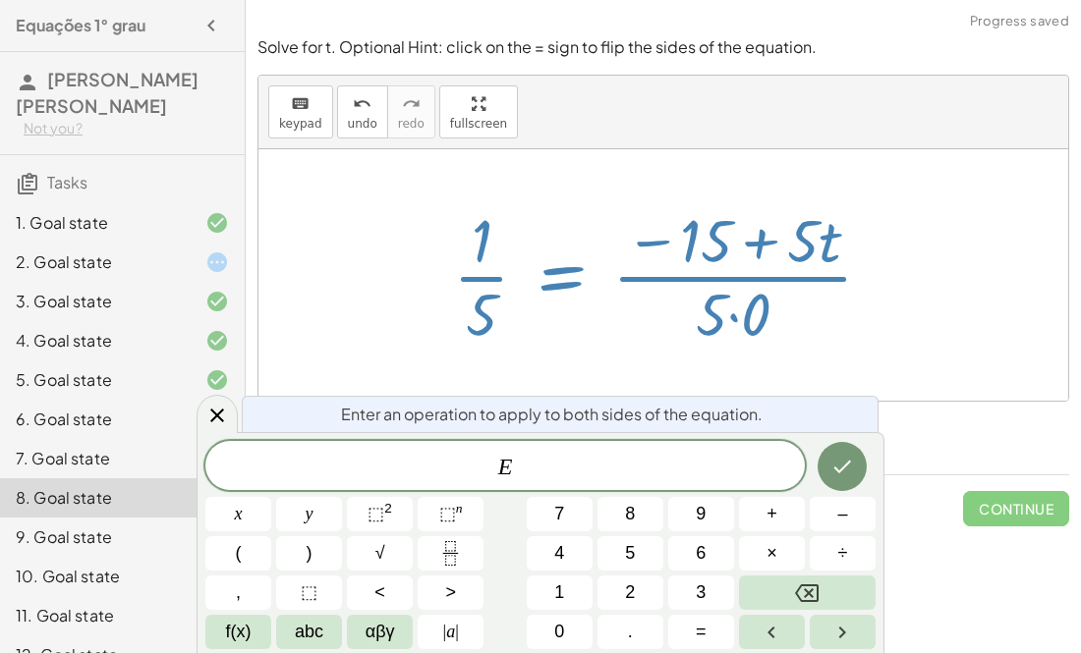
click at [484, 262] on div at bounding box center [670, 274] width 455 height 151
click at [561, 160] on div at bounding box center [663, 275] width 810 height 252
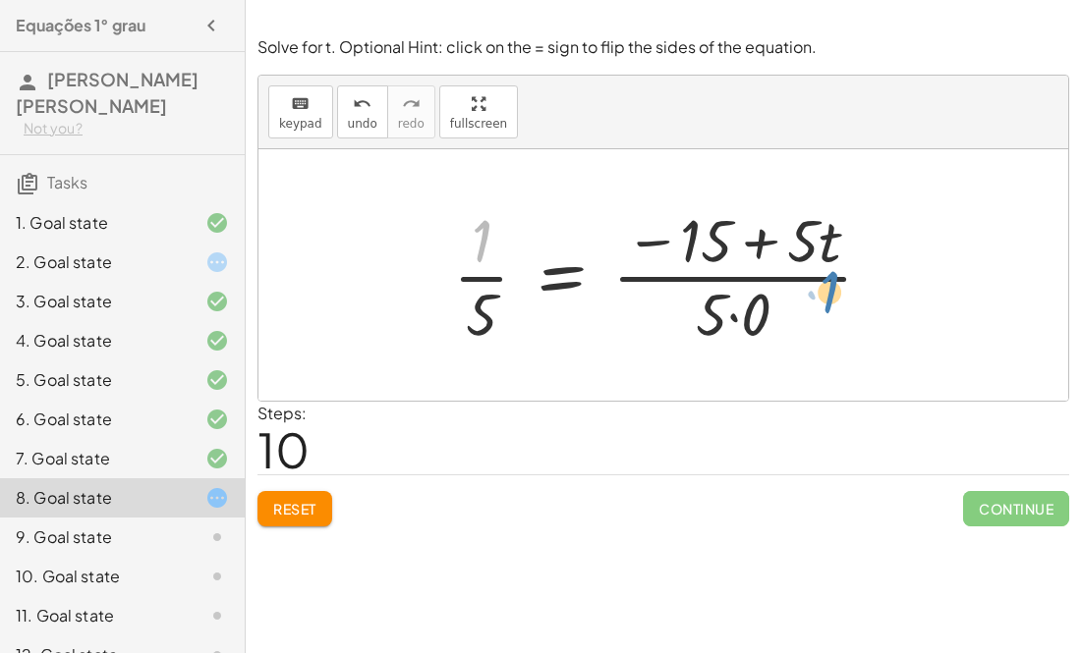
drag, startPoint x: 475, startPoint y: 234, endPoint x: 827, endPoint y: 285, distance: 355.4
click at [827, 285] on div at bounding box center [670, 274] width 455 height 151
click at [571, 279] on div at bounding box center [670, 274] width 455 height 151
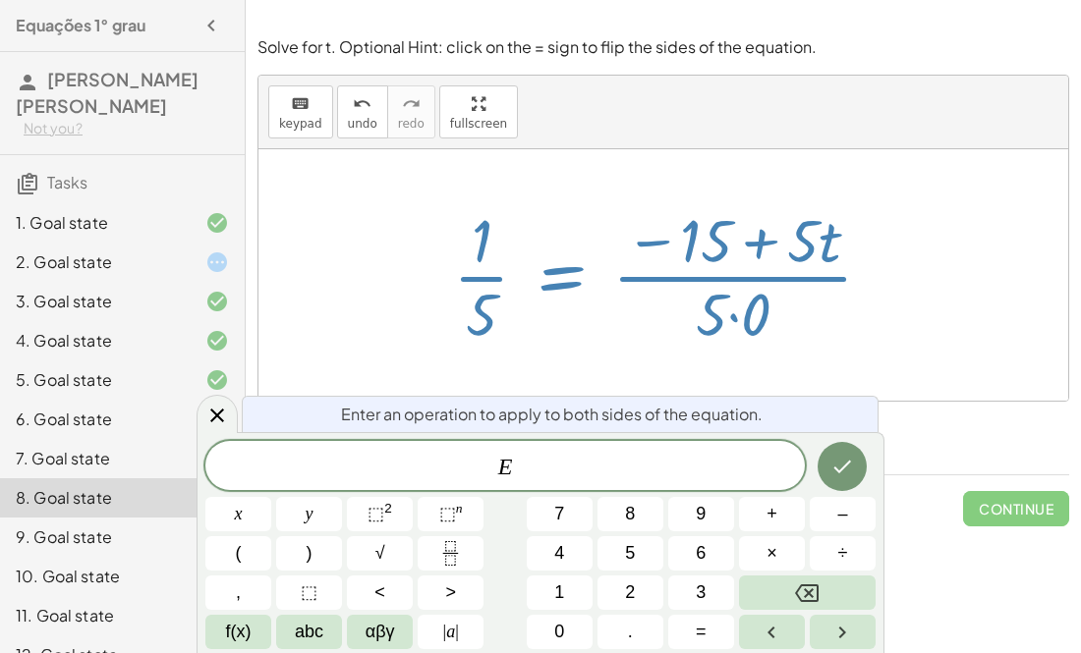
click at [868, 223] on div at bounding box center [670, 274] width 455 height 151
click at [822, 230] on div at bounding box center [670, 274] width 455 height 151
click at [0, 0] on div "Solve for t. Optional Hint: click on the = sign to flip the sides of the equati…" at bounding box center [0, 0] width 0 height 0
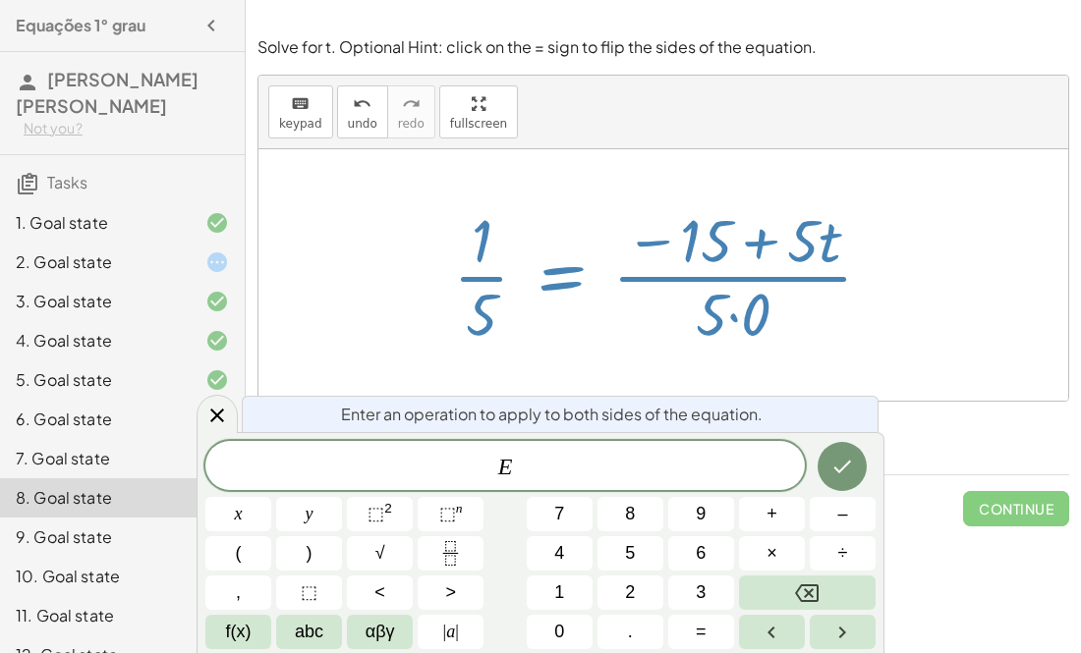
click at [0, 0] on div "Solve for t. Optional Hint: click on the = sign to flip the sides of the equati…" at bounding box center [0, 0] width 0 height 0
click at [971, 285] on div at bounding box center [663, 275] width 810 height 252
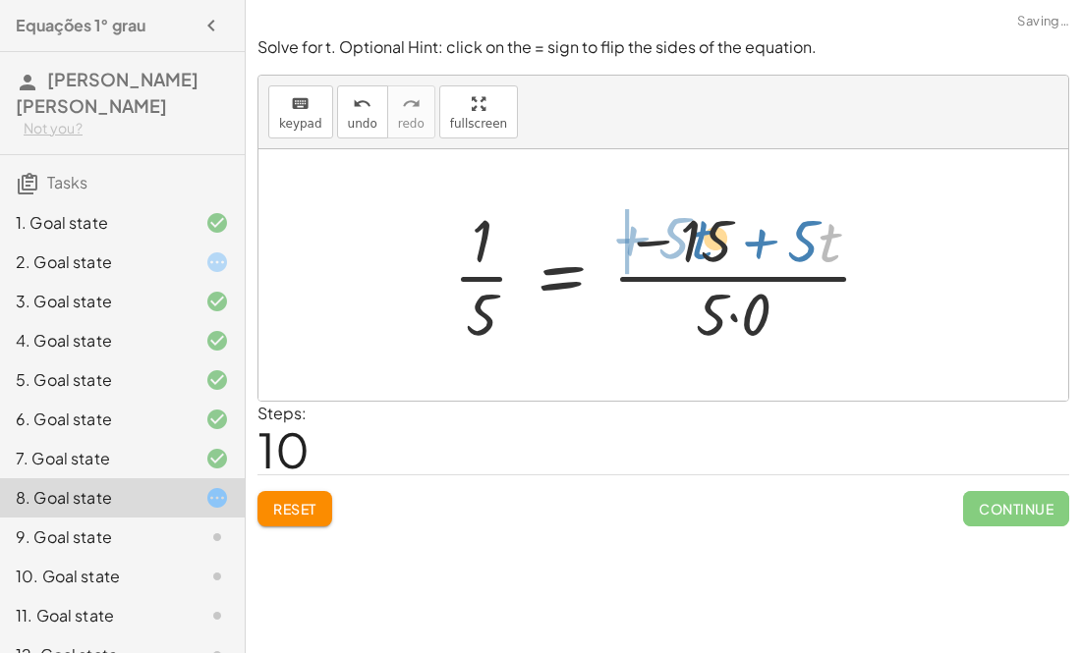
drag, startPoint x: 832, startPoint y: 249, endPoint x: 668, endPoint y: 245, distance: 164.1
click at [668, 245] on div at bounding box center [670, 274] width 455 height 151
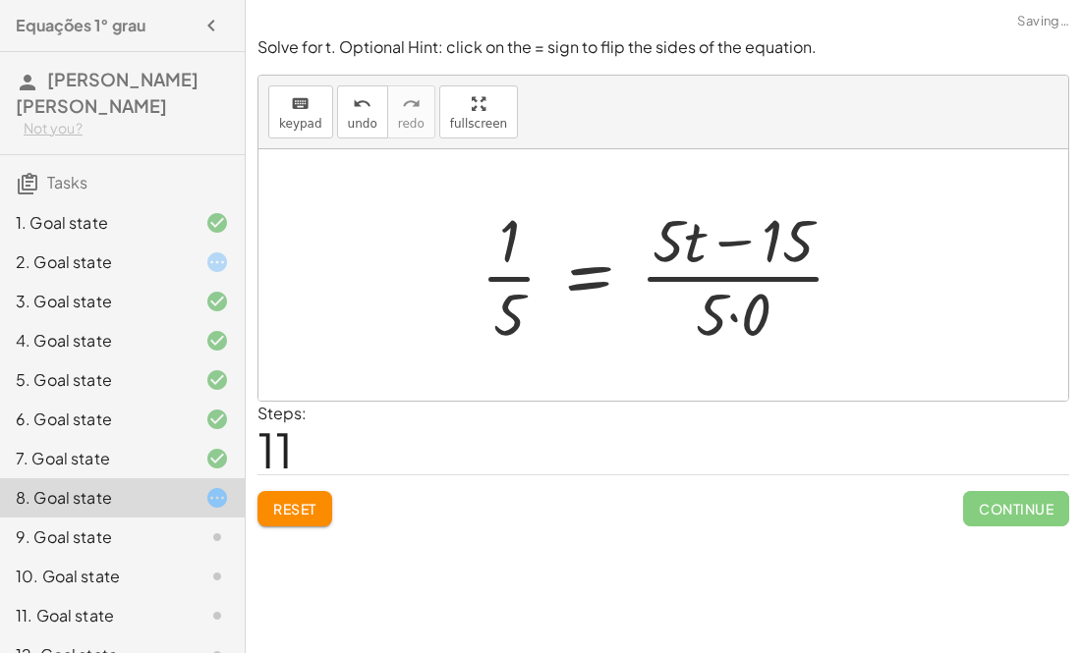
click at [721, 244] on div at bounding box center [671, 274] width 400 height 151
drag, startPoint x: 711, startPoint y: 308, endPoint x: 784, endPoint y: 302, distance: 72.9
click at [784, 302] on div at bounding box center [671, 274] width 400 height 151
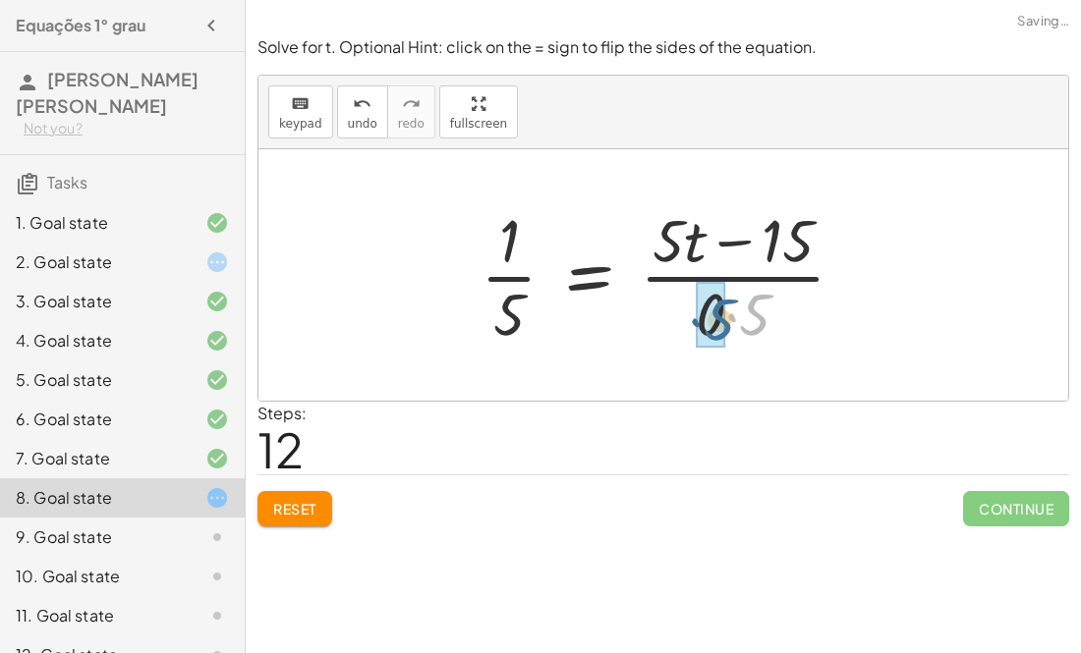
drag, startPoint x: 760, startPoint y: 310, endPoint x: 723, endPoint y: 315, distance: 37.7
click at [729, 242] on div at bounding box center [671, 274] width 400 height 151
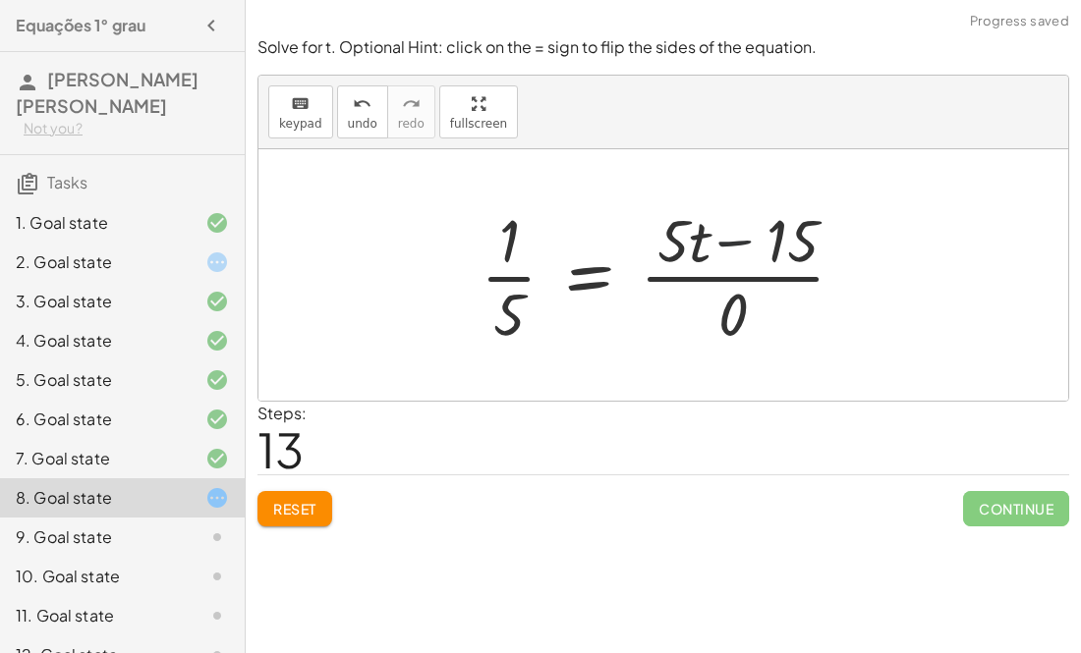
click at [729, 242] on div at bounding box center [671, 274] width 400 height 151
click at [515, 301] on div at bounding box center [671, 274] width 400 height 151
drag, startPoint x: 507, startPoint y: 247, endPoint x: 730, endPoint y: 333, distance: 239.2
click at [730, 333] on div at bounding box center [671, 274] width 400 height 151
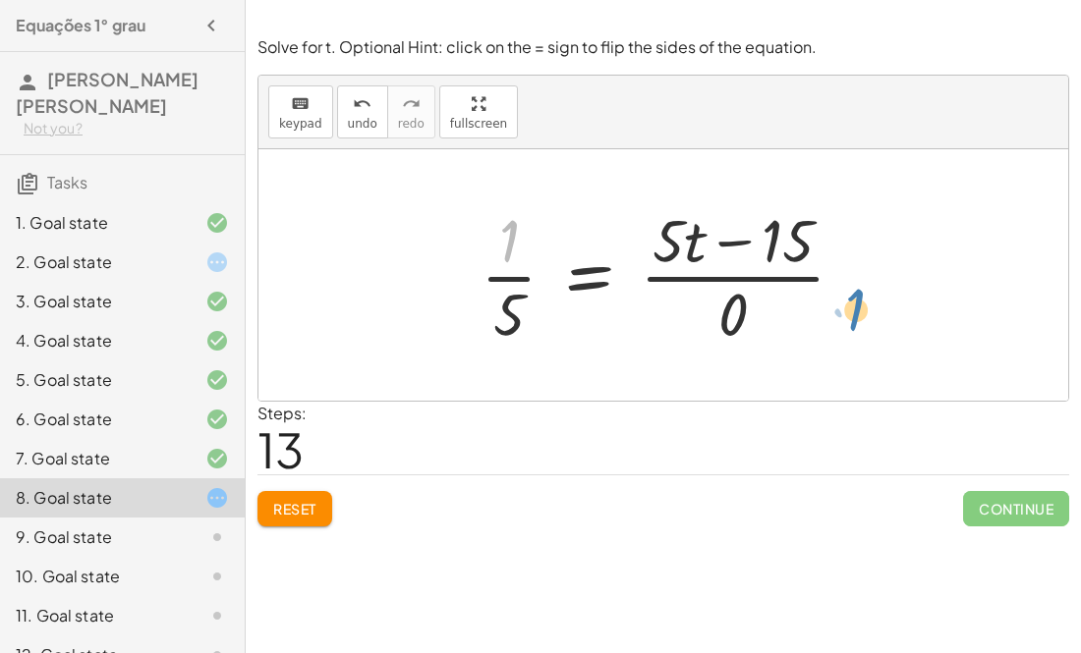
drag, startPoint x: 506, startPoint y: 240, endPoint x: 826, endPoint y: 306, distance: 327.0
click at [826, 306] on div at bounding box center [671, 274] width 400 height 151
drag, startPoint x: 507, startPoint y: 230, endPoint x: 867, endPoint y: 264, distance: 362.2
click at [867, 264] on div at bounding box center [671, 274] width 400 height 151
drag, startPoint x: 688, startPoint y: 256, endPoint x: 826, endPoint y: 268, distance: 139.0
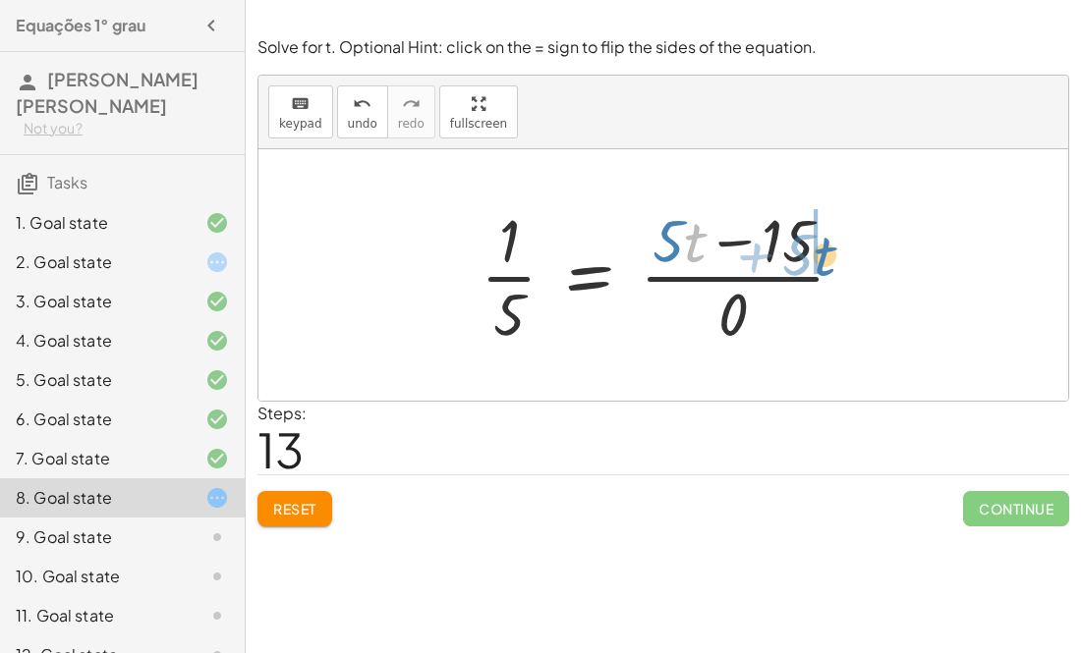
click at [826, 268] on div at bounding box center [671, 274] width 400 height 151
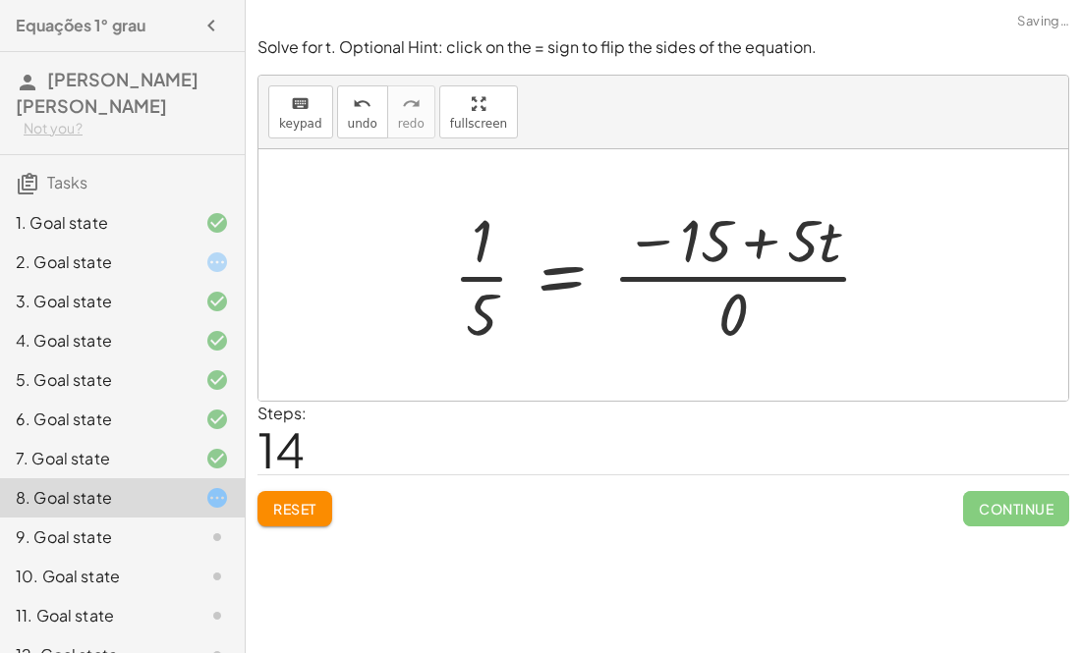
click at [755, 238] on div at bounding box center [670, 274] width 455 height 151
drag, startPoint x: 501, startPoint y: 300, endPoint x: 837, endPoint y: 247, distance: 340.2
click at [837, 247] on div at bounding box center [670, 274] width 455 height 151
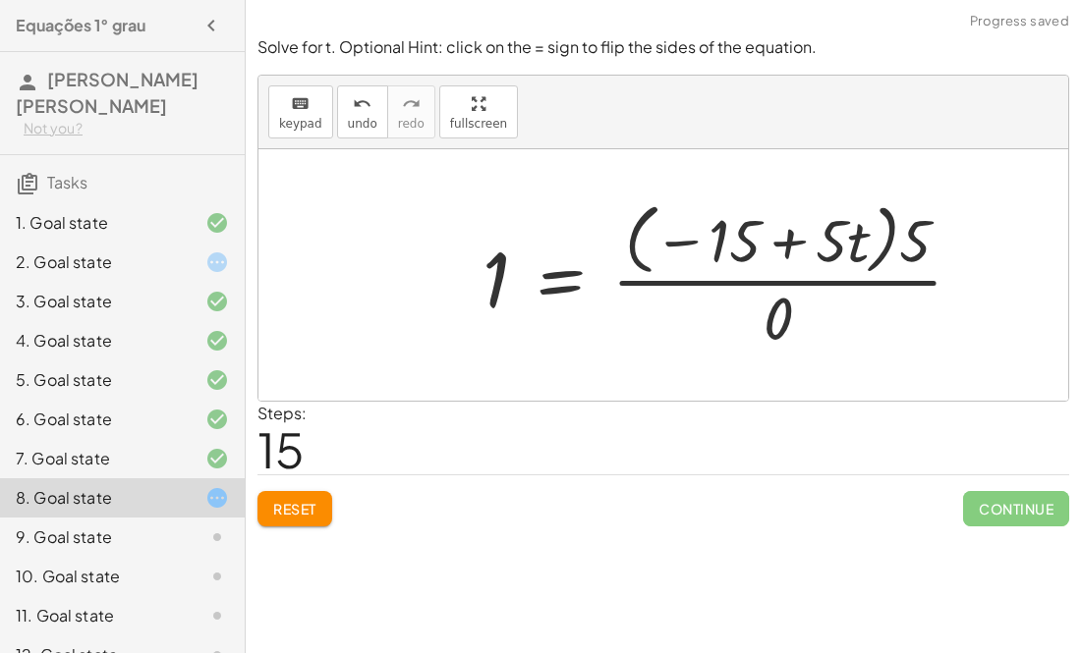
click at [793, 253] on div at bounding box center [731, 275] width 516 height 160
drag, startPoint x: 490, startPoint y: 283, endPoint x: 658, endPoint y: 288, distance: 168.1
click at [658, 288] on div at bounding box center [731, 275] width 516 height 160
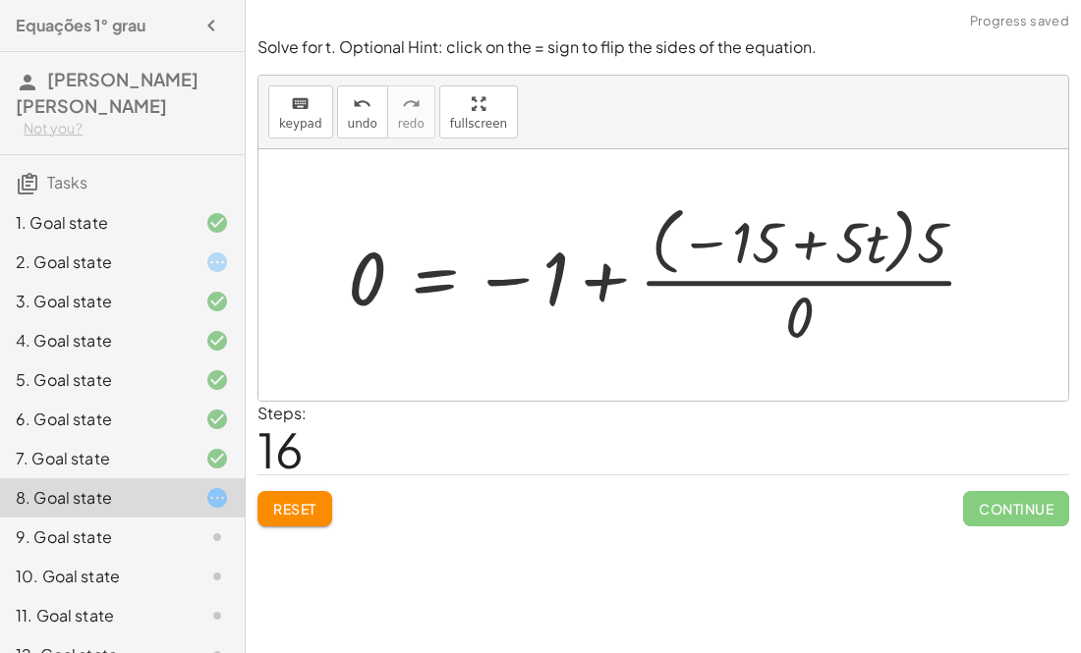
click at [612, 287] on div at bounding box center [670, 274] width 665 height 155
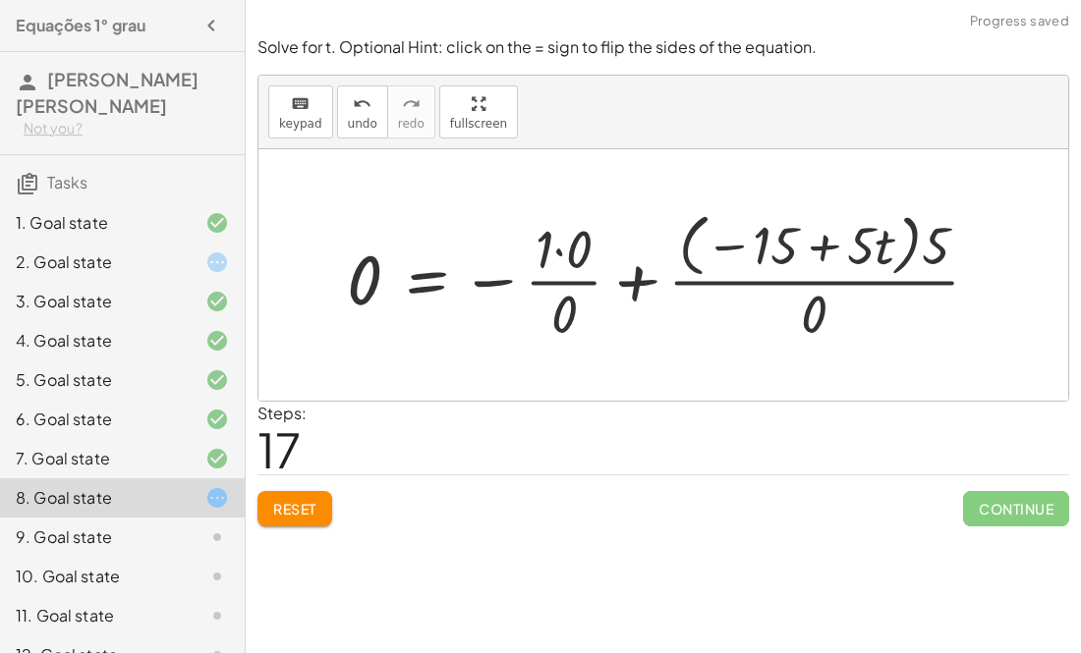
click at [624, 279] on div at bounding box center [670, 275] width 667 height 142
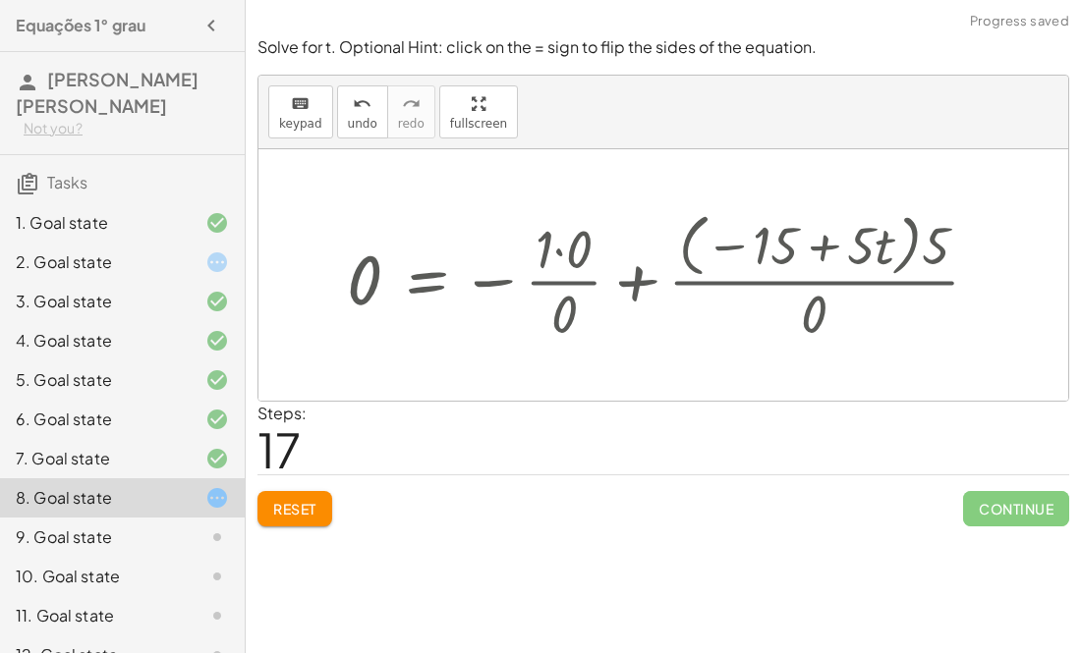
click at [626, 279] on div at bounding box center [670, 275] width 667 height 142
click at [484, 286] on div at bounding box center [670, 275] width 667 height 142
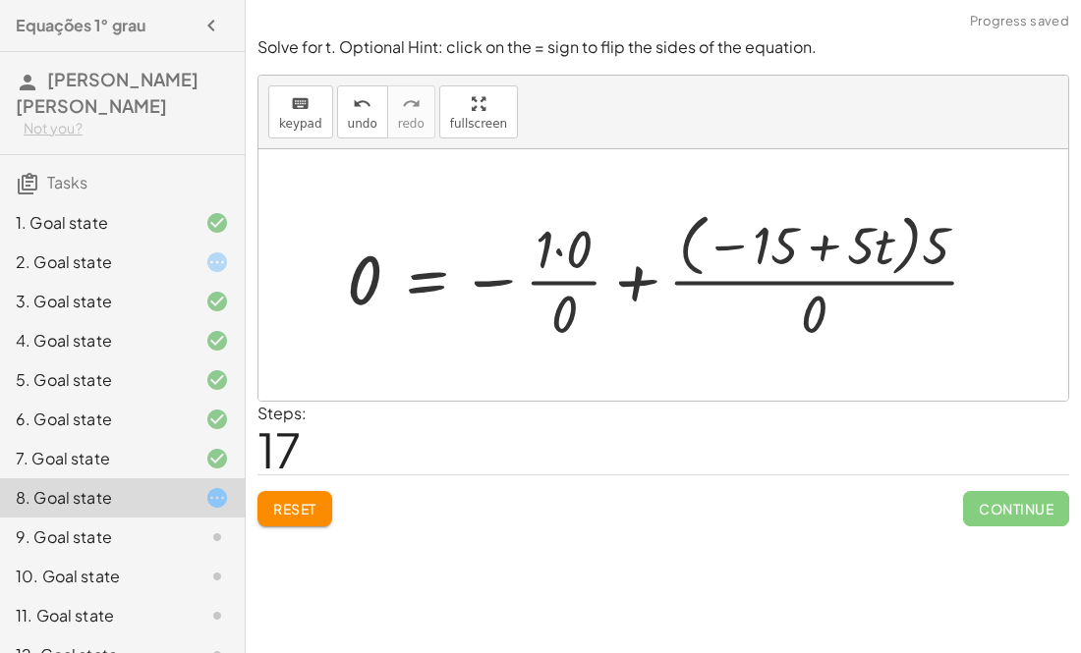
click at [484, 286] on div at bounding box center [670, 275] width 667 height 142
click at [825, 248] on div at bounding box center [670, 275] width 667 height 142
click at [735, 248] on div at bounding box center [670, 275] width 667 height 142
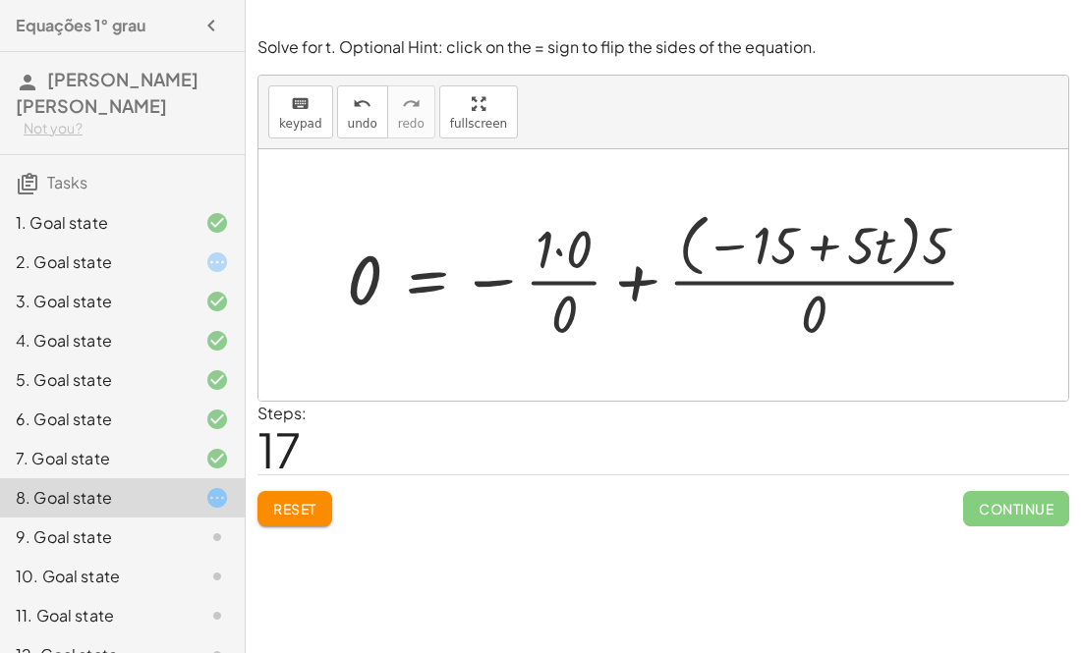
click at [941, 247] on div at bounding box center [670, 275] width 667 height 142
click at [302, 498] on button "Reset" at bounding box center [294, 508] width 75 height 35
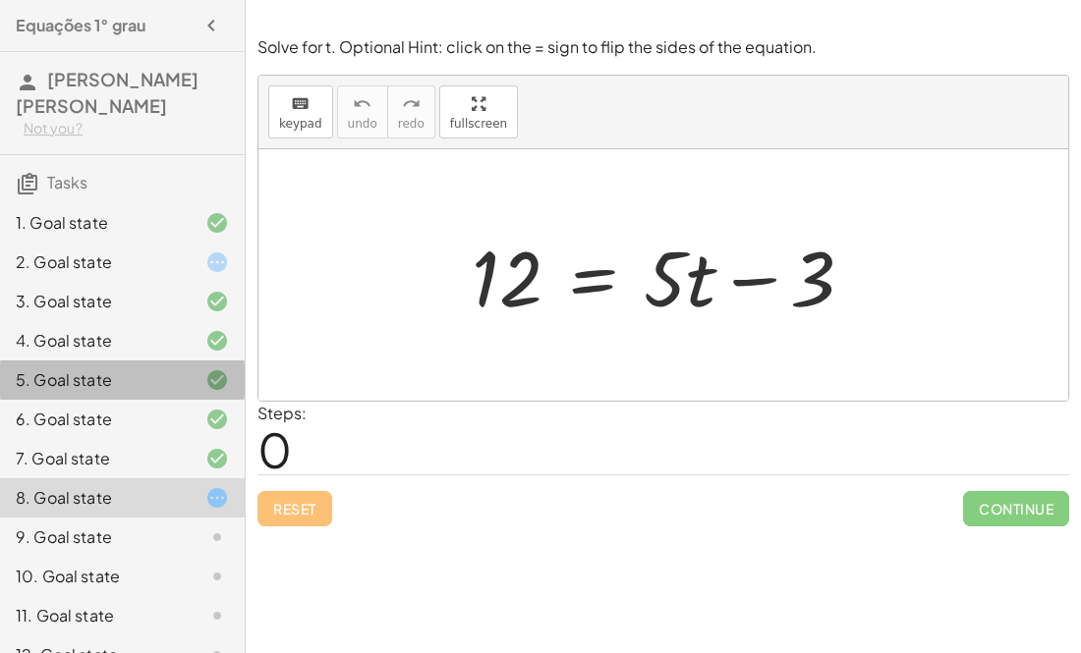
click at [186, 390] on div at bounding box center [201, 380] width 55 height 24
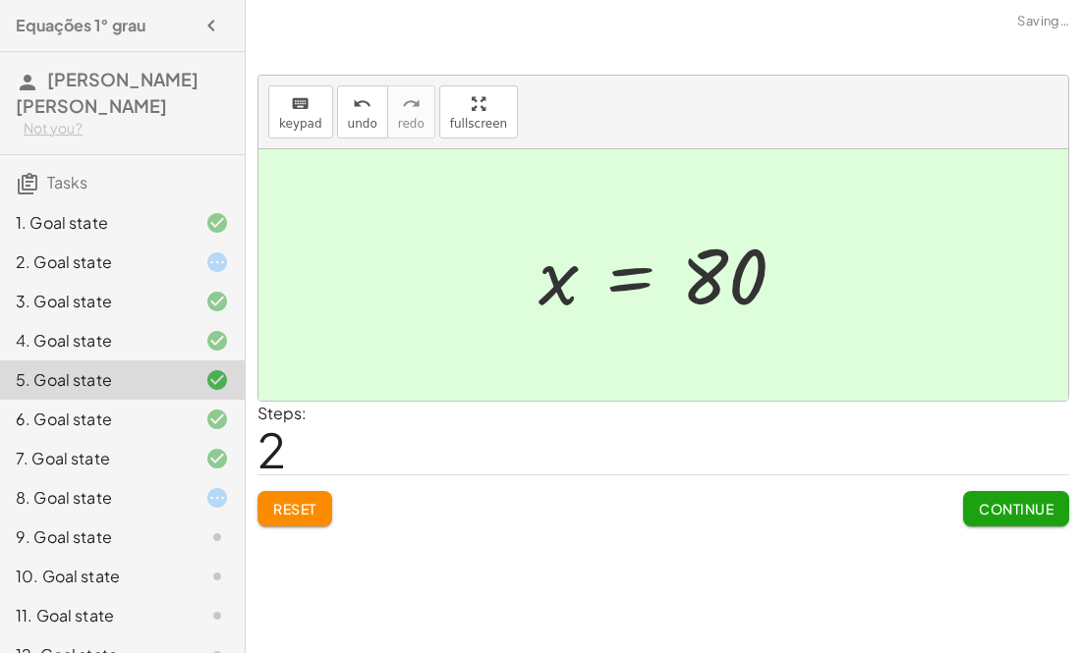
click at [168, 478] on div "6. Goal state" at bounding box center [122, 497] width 245 height 39
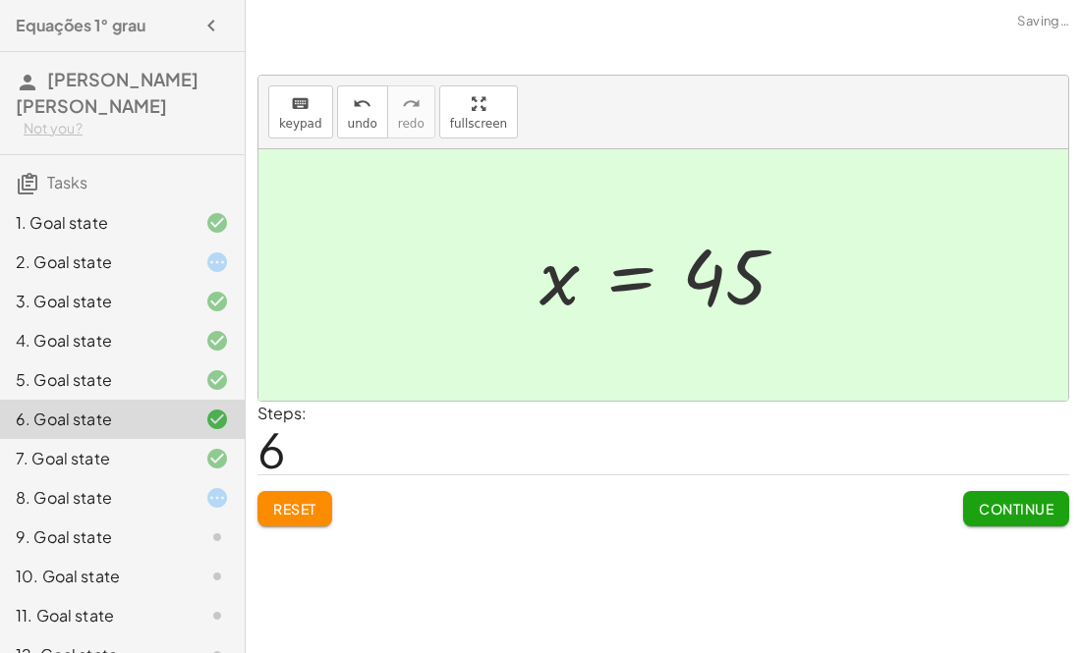
click at [153, 449] on div "7. Goal state" at bounding box center [95, 459] width 158 height 24
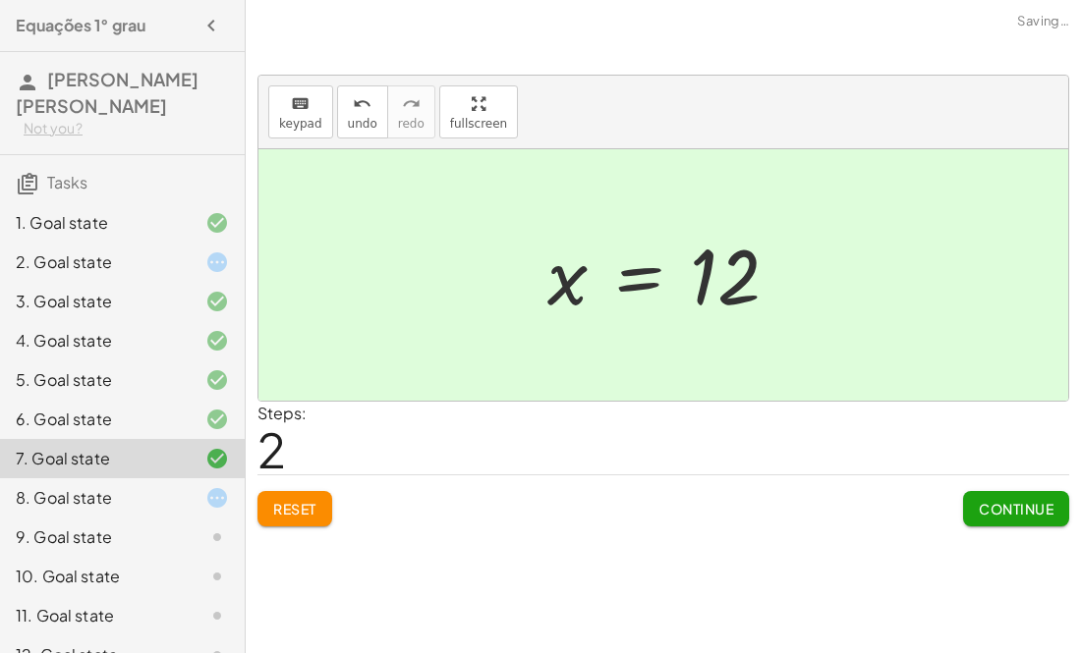
click at [190, 500] on div at bounding box center [201, 498] width 55 height 24
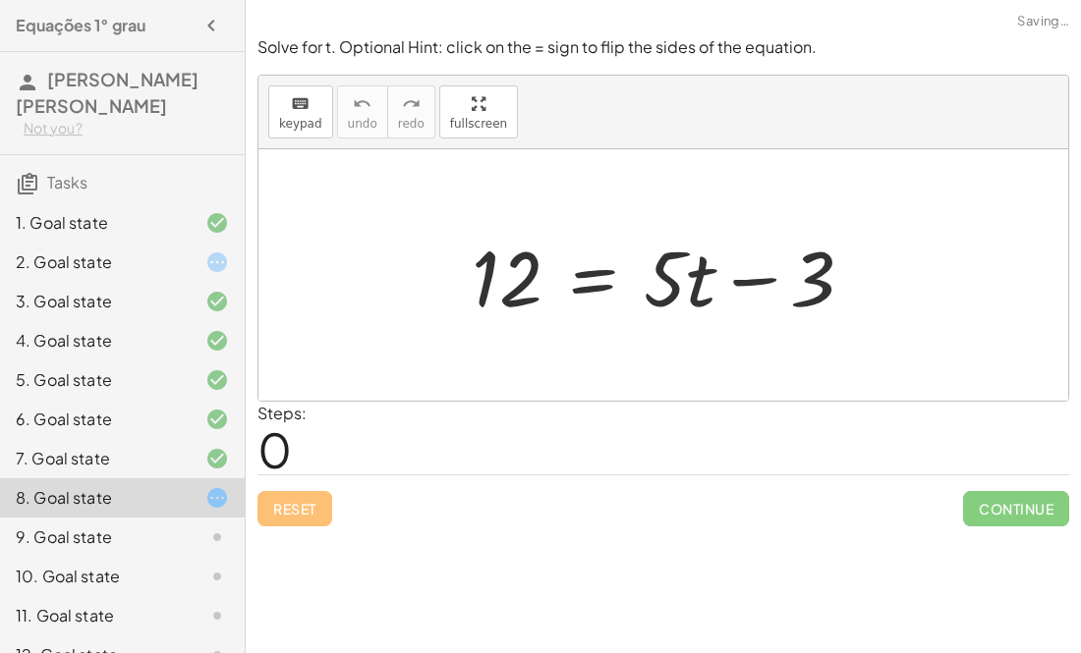
click at [755, 283] on div at bounding box center [671, 275] width 418 height 101
click at [720, 288] on div at bounding box center [671, 275] width 418 height 101
click at [696, 289] on div at bounding box center [671, 275] width 418 height 101
drag, startPoint x: 500, startPoint y: 292, endPoint x: 899, endPoint y: 282, distance: 399.0
click at [899, 282] on div "12 12 = + · 5 · t − 3" at bounding box center [663, 275] width 810 height 252
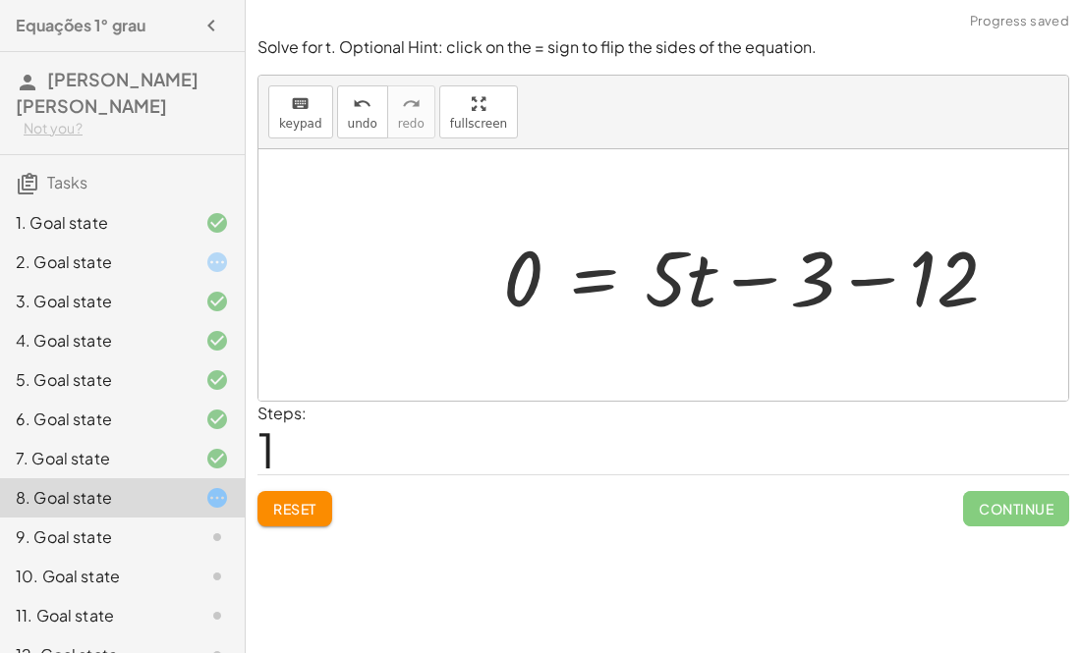
click at [759, 283] on div at bounding box center [758, 275] width 530 height 101
click at [883, 279] on div at bounding box center [758, 275] width 530 height 101
click at [883, 279] on div at bounding box center [698, 275] width 411 height 101
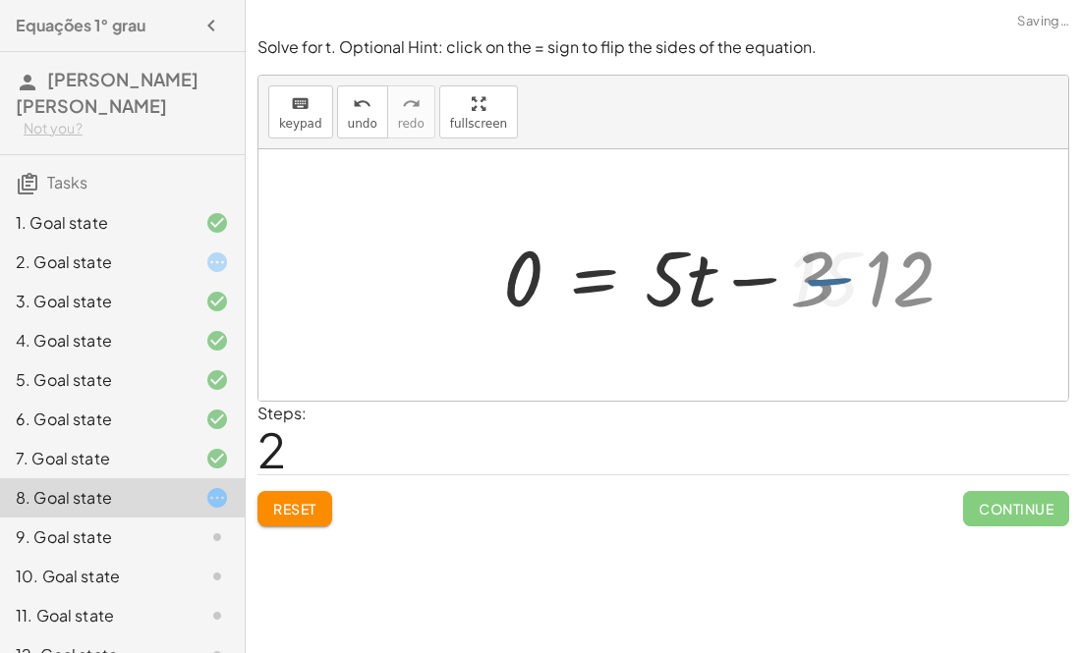
click at [883, 279] on div at bounding box center [698, 275] width 411 height 101
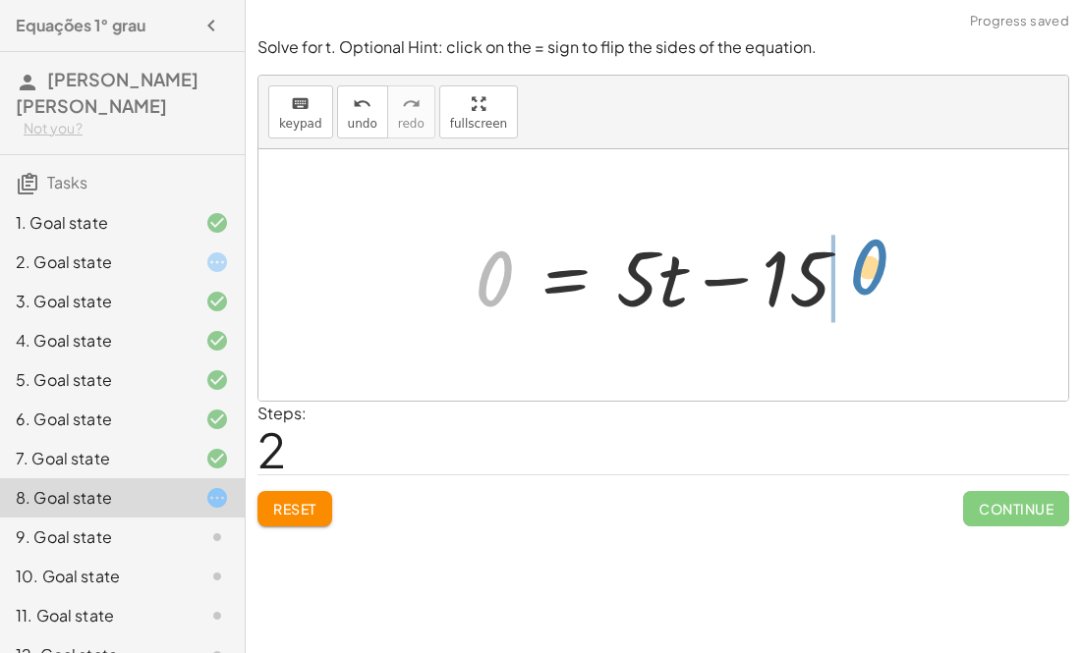
drag, startPoint x: 503, startPoint y: 287, endPoint x: 879, endPoint y: 278, distance: 376.4
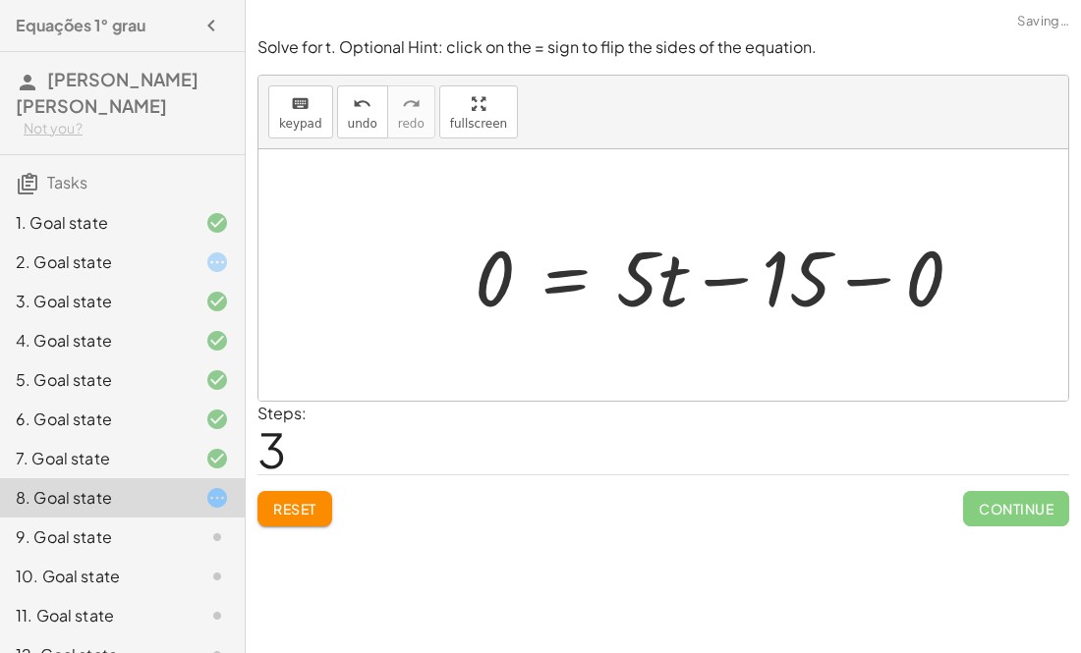
click at [738, 288] on div at bounding box center [727, 275] width 524 height 101
click at [876, 283] on div at bounding box center [727, 275] width 524 height 101
click at [876, 283] on div "12 = + · 5 · t − 3 0 = + · 5 · t − 3 − 12 0 = + · 5 · t − 15 = + · 5 · t − 0 15…" at bounding box center [662, 275] width 435 height 111
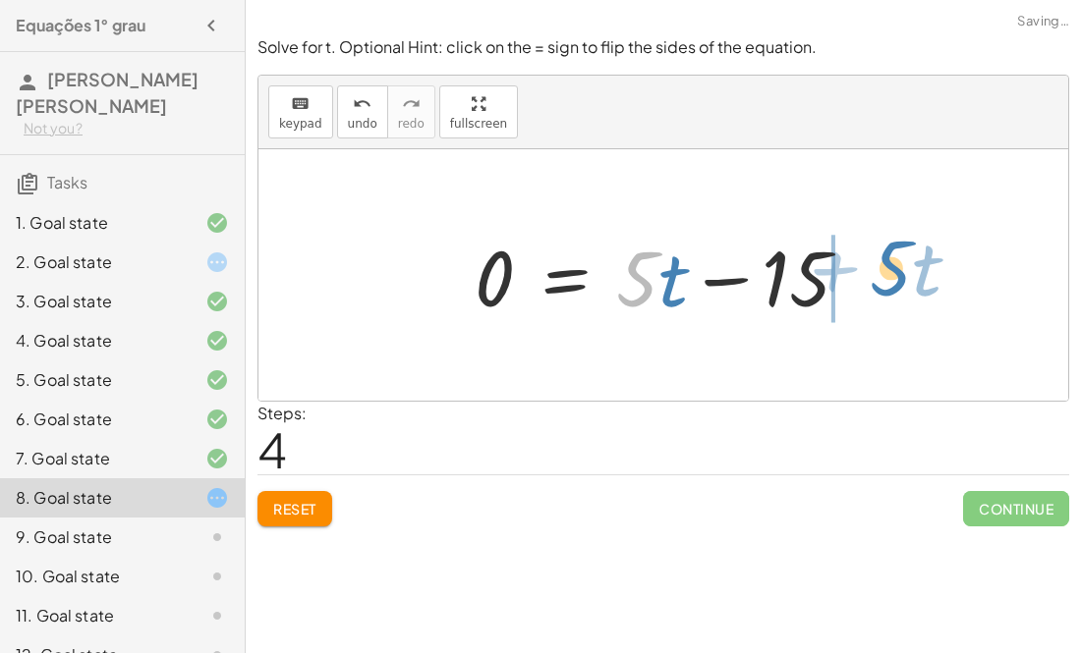
drag, startPoint x: 637, startPoint y: 288, endPoint x: 888, endPoint y: 279, distance: 251.7
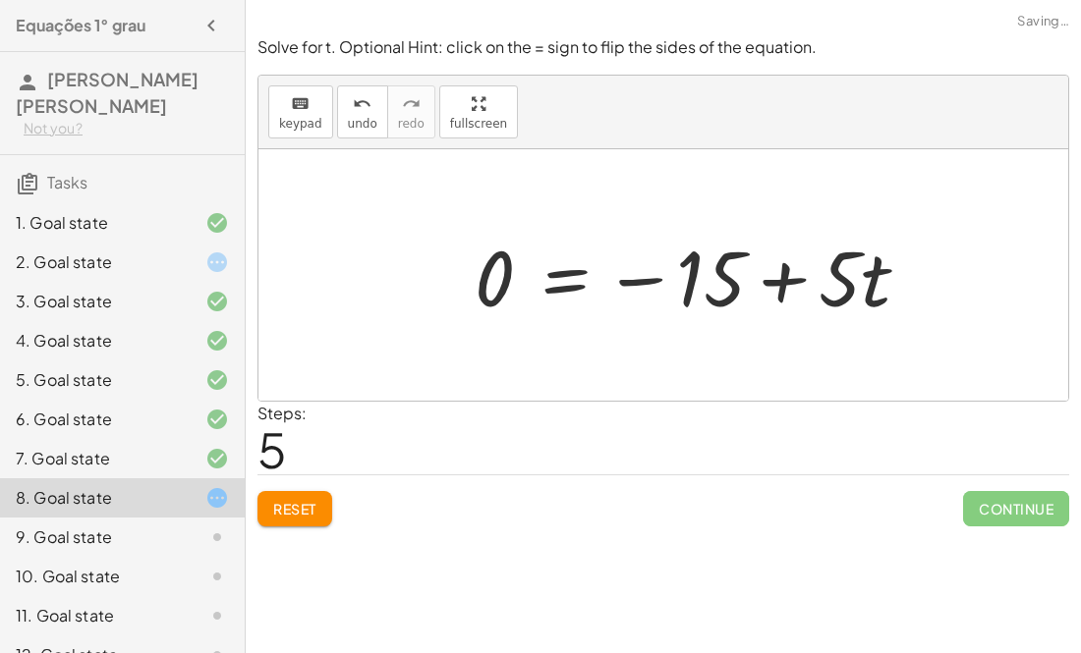
click at [785, 280] on div at bounding box center [700, 275] width 471 height 101
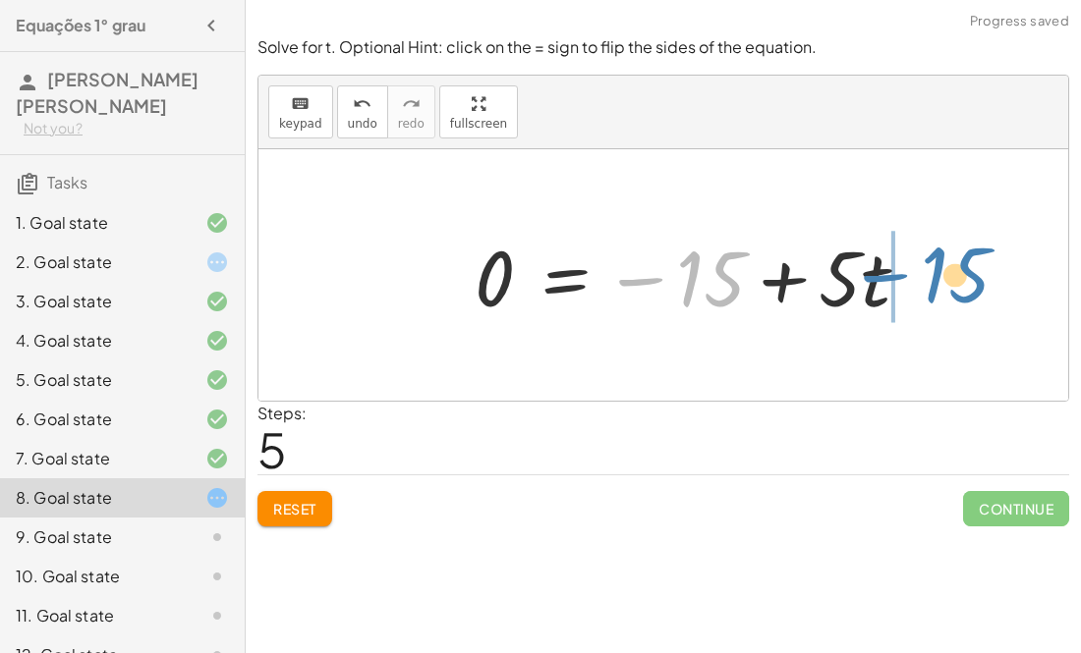
drag, startPoint x: 724, startPoint y: 295, endPoint x: 996, endPoint y: 285, distance: 272.3
click at [996, 285] on div "12 = + · 5 · t − 3 0 = + · 5 · t − 3 − 12 0 = + · 5 · t − 15 0 = + · 5 · t − 15…" at bounding box center [663, 275] width 810 height 252
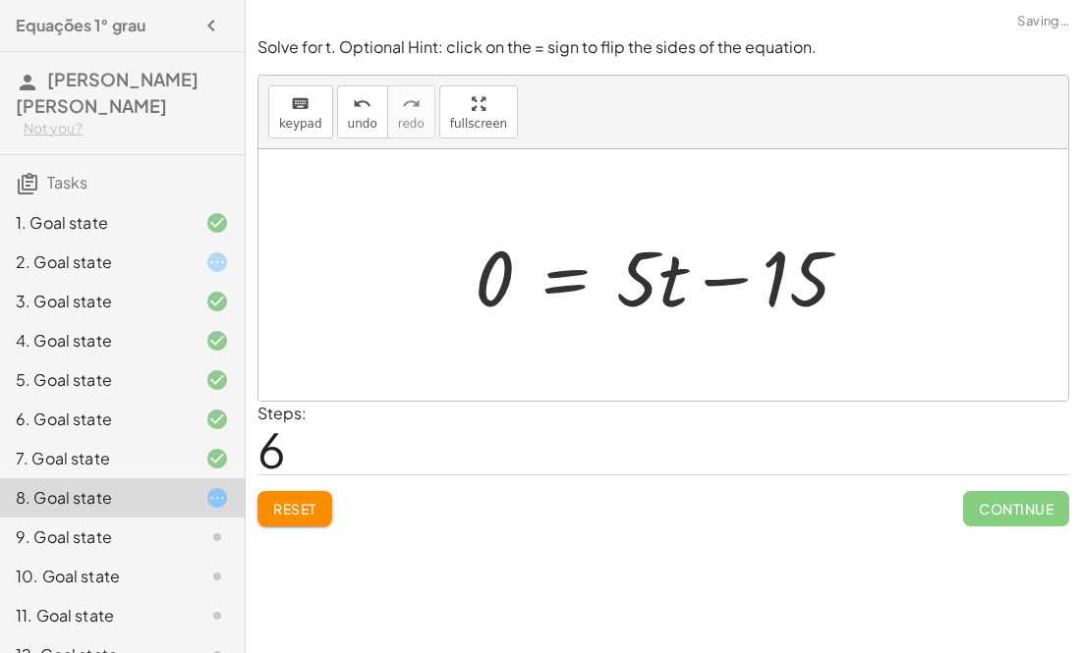
click at [732, 275] on div at bounding box center [670, 275] width 411 height 101
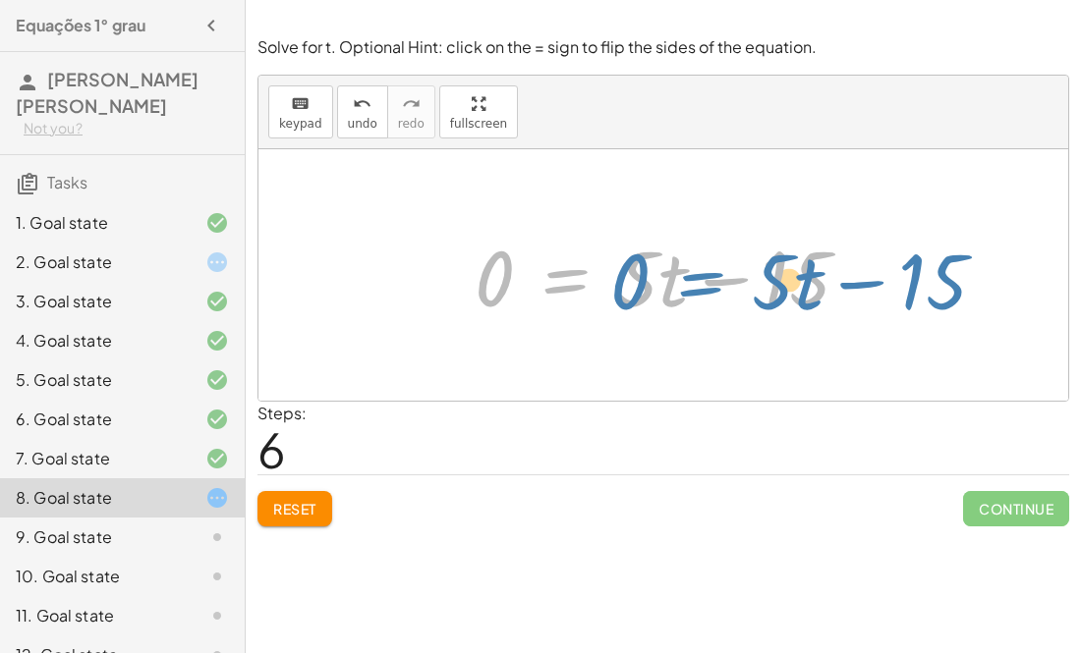
drag, startPoint x: 533, startPoint y: 264, endPoint x: 669, endPoint y: 263, distance: 135.6
click at [669, 263] on div at bounding box center [670, 275] width 411 height 101
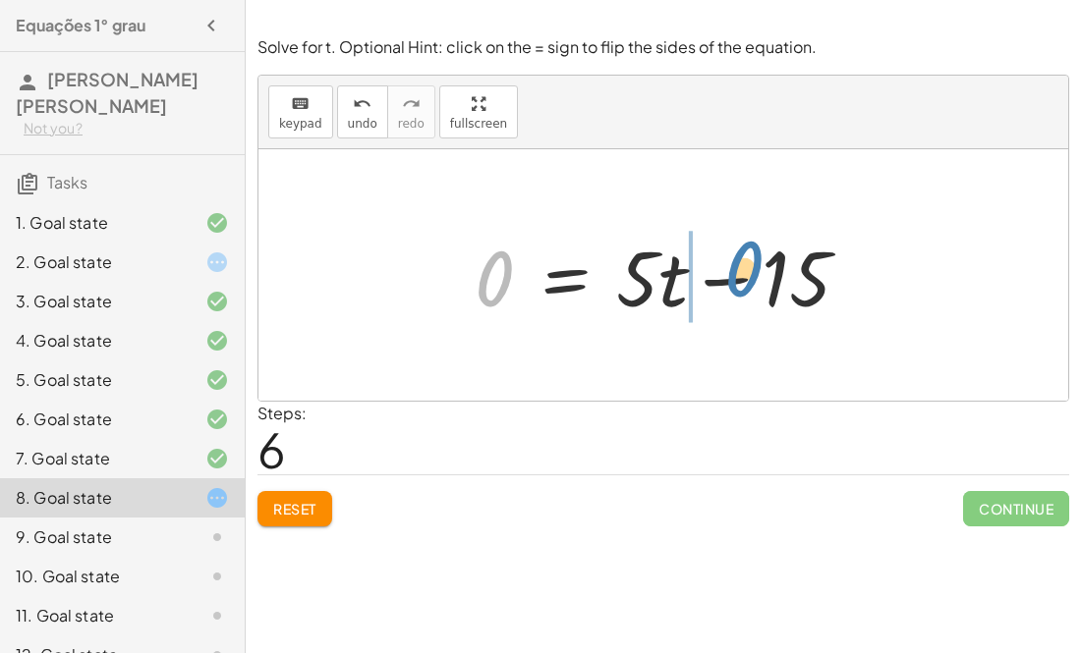
drag, startPoint x: 498, startPoint y: 280, endPoint x: 742, endPoint y: 270, distance: 243.8
click at [742, 270] on div at bounding box center [670, 275] width 411 height 101
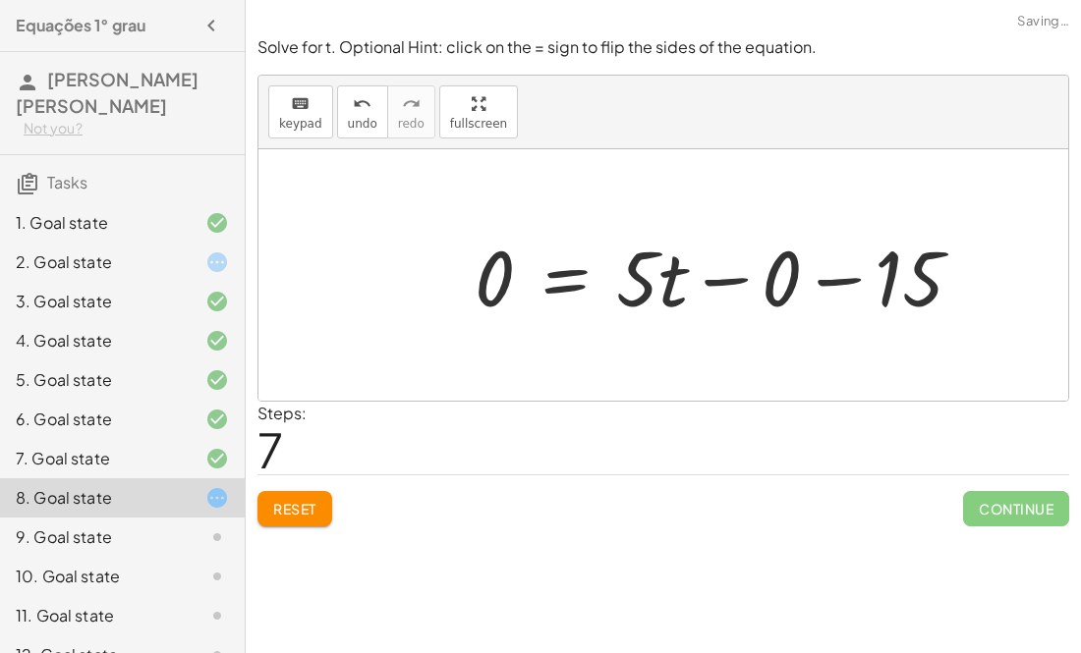
click at [734, 271] on div at bounding box center [727, 275] width 524 height 101
click at [734, 271] on div at bounding box center [670, 275] width 411 height 101
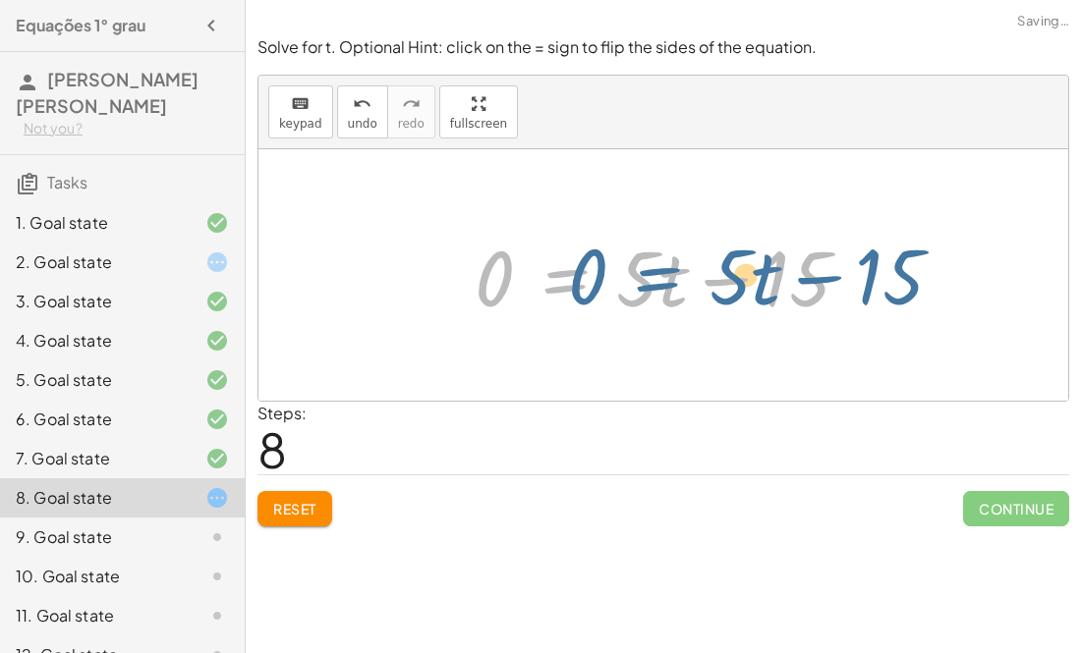
drag, startPoint x: 554, startPoint y: 284, endPoint x: 492, endPoint y: 283, distance: 61.9
click at [492, 283] on div at bounding box center [670, 275] width 411 height 101
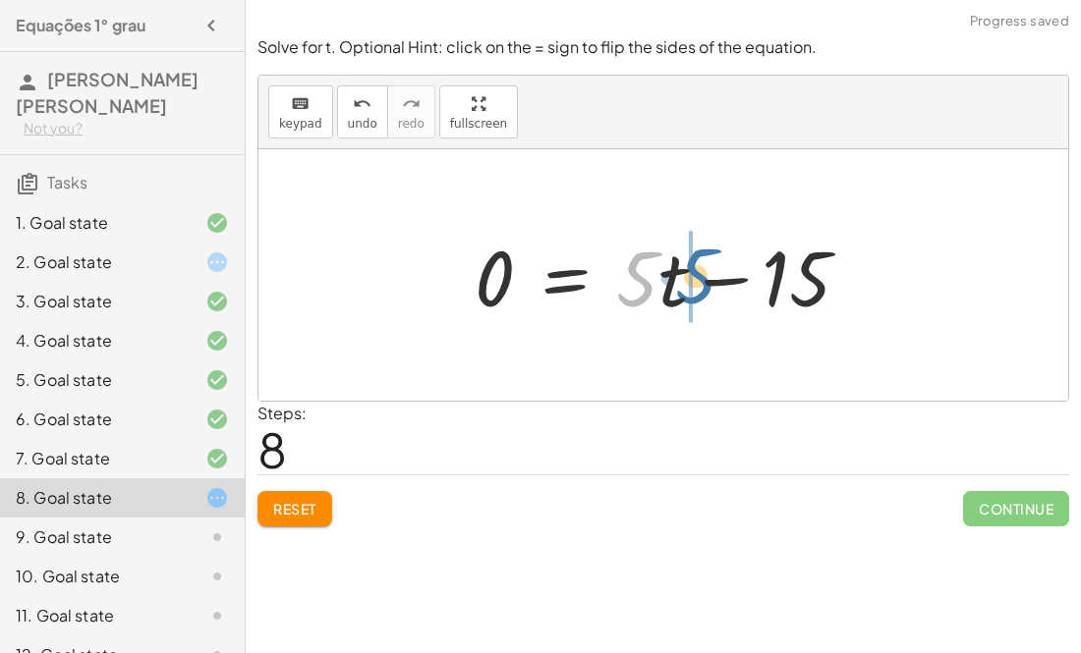
drag, startPoint x: 643, startPoint y: 272, endPoint x: 710, endPoint y: 271, distance: 67.8
click at [710, 271] on div at bounding box center [670, 275] width 411 height 101
click at [719, 277] on div at bounding box center [670, 275] width 411 height 101
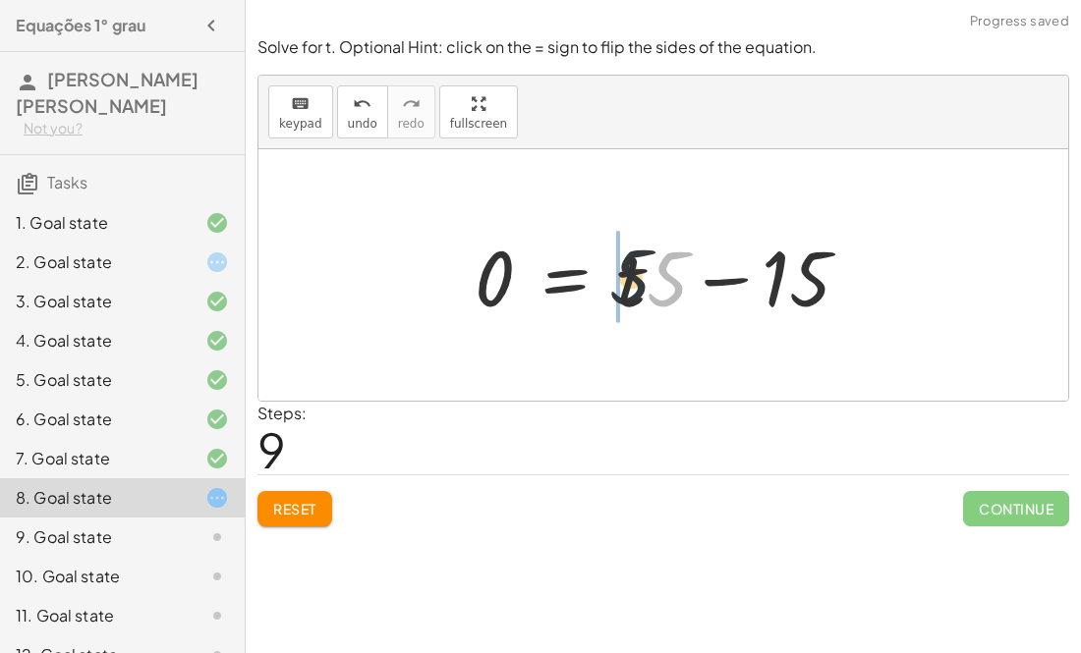
drag, startPoint x: 664, startPoint y: 282, endPoint x: 616, endPoint y: 282, distance: 48.1
click at [792, 296] on div at bounding box center [670, 275] width 411 height 101
click at [278, 501] on span "Reset" at bounding box center [294, 509] width 43 height 18
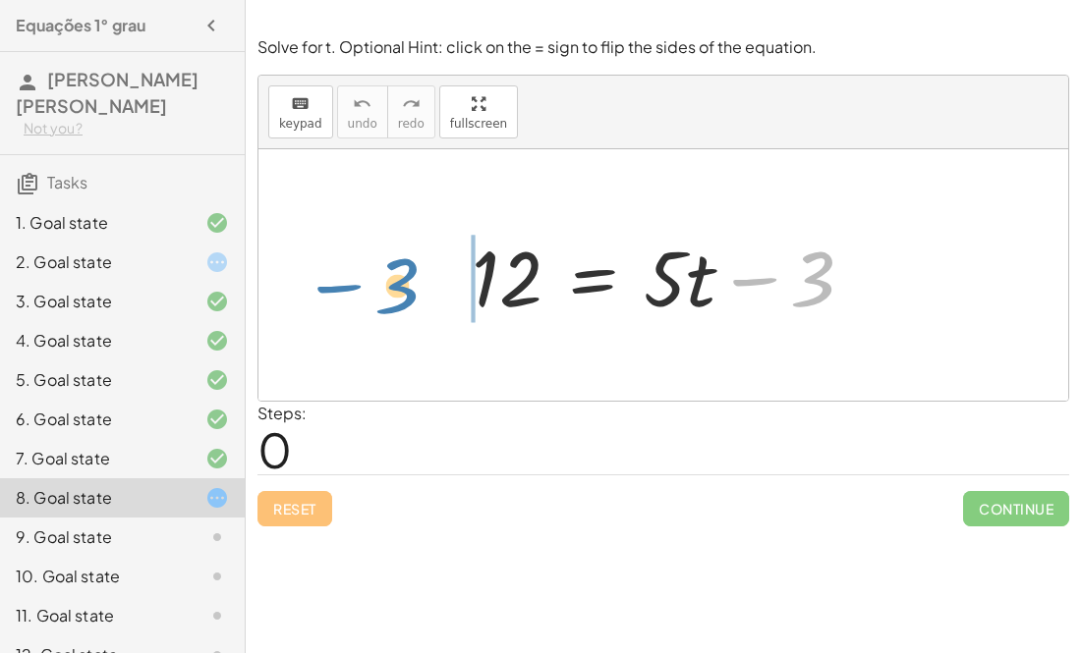
drag, startPoint x: 811, startPoint y: 273, endPoint x: 396, endPoint y: 281, distance: 415.6
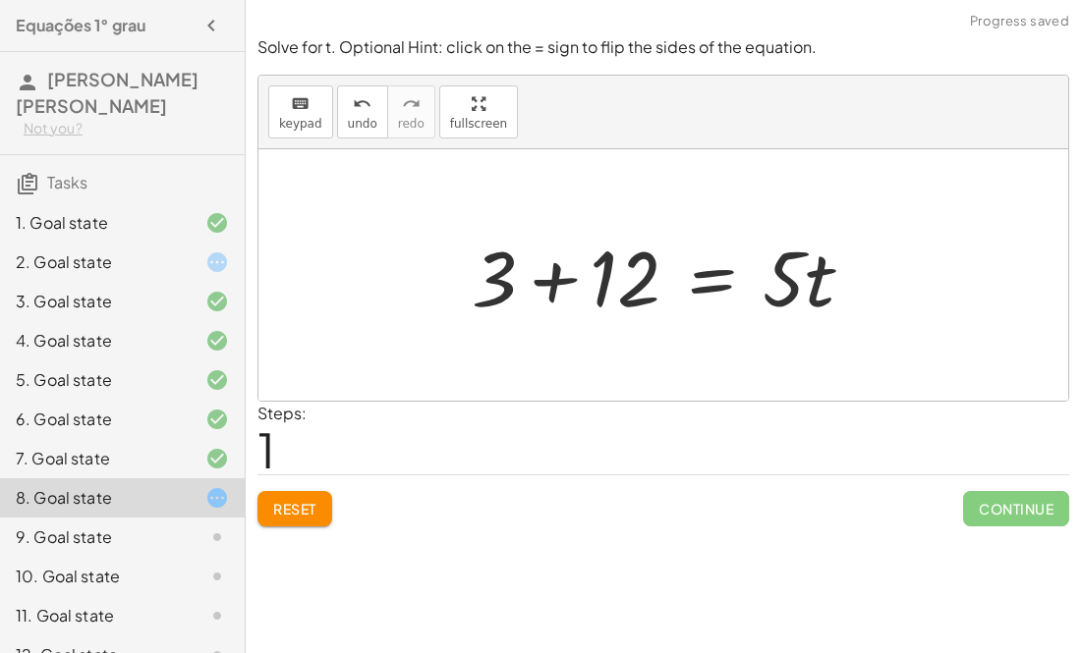
click at [558, 285] on div at bounding box center [671, 275] width 418 height 101
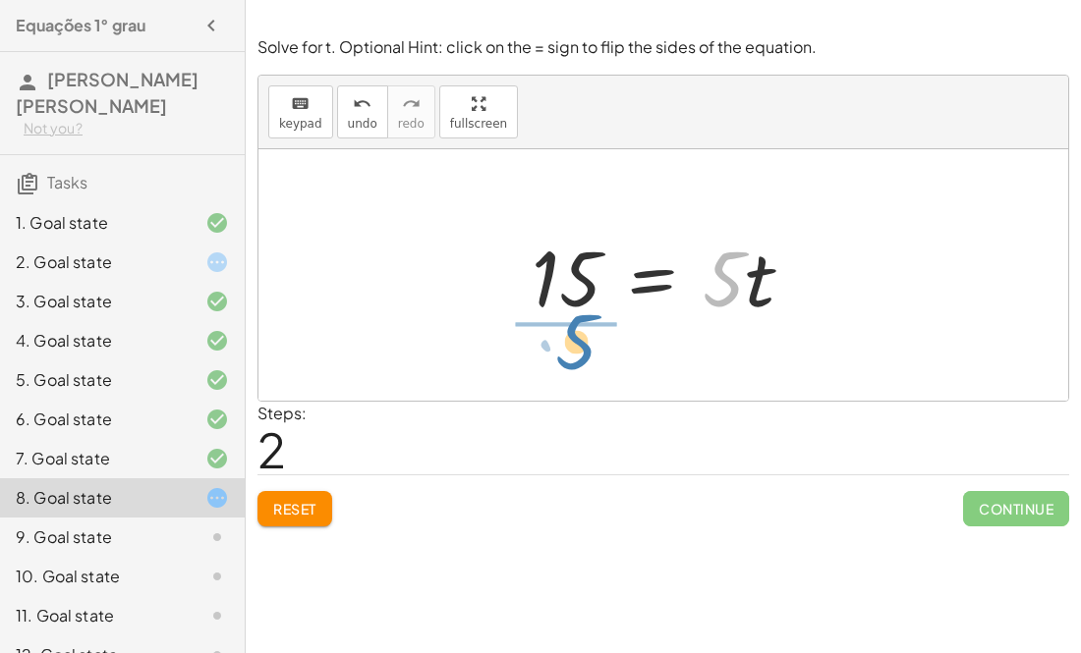
drag, startPoint x: 722, startPoint y: 263, endPoint x: 574, endPoint y: 326, distance: 161.1
click at [574, 326] on div "12 = + · 5 · t − 3 + 3 + 12 = · 5 · t · 5 · t = · 5 · t 15" at bounding box center [663, 275] width 322 height 111
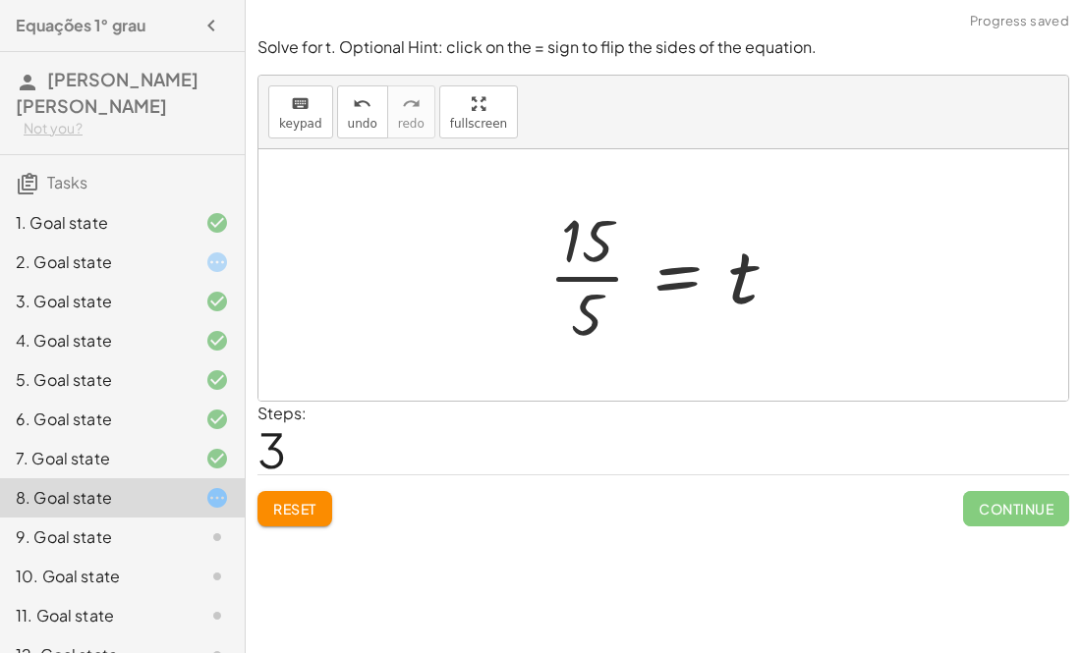
click at [562, 275] on div at bounding box center [670, 274] width 264 height 151
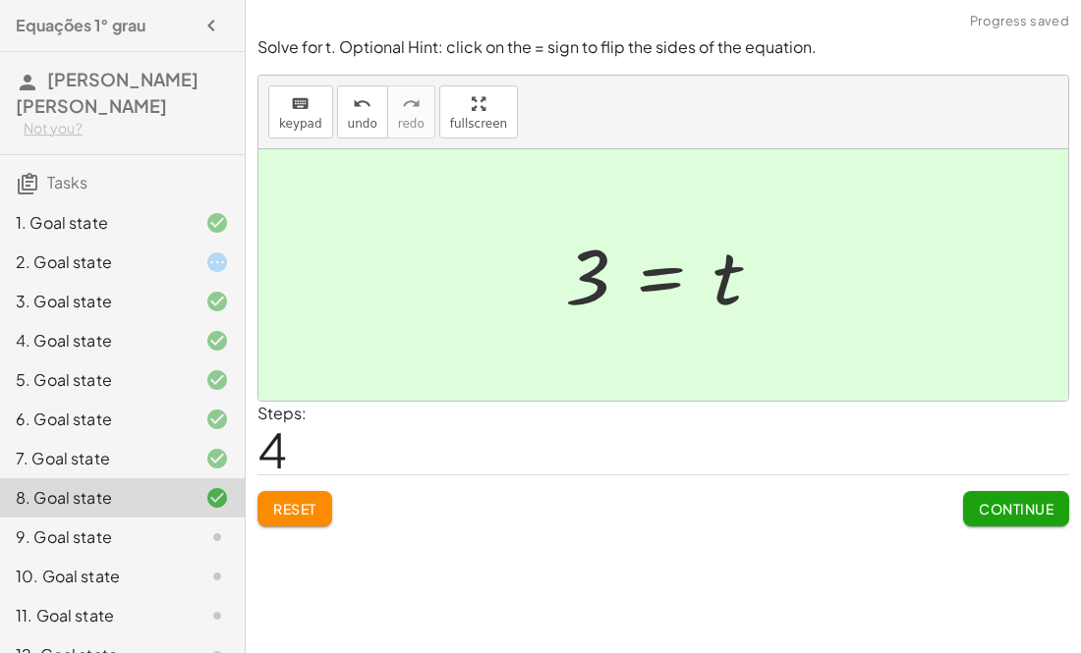
click at [139, 543] on div "9. Goal state" at bounding box center [95, 538] width 158 height 24
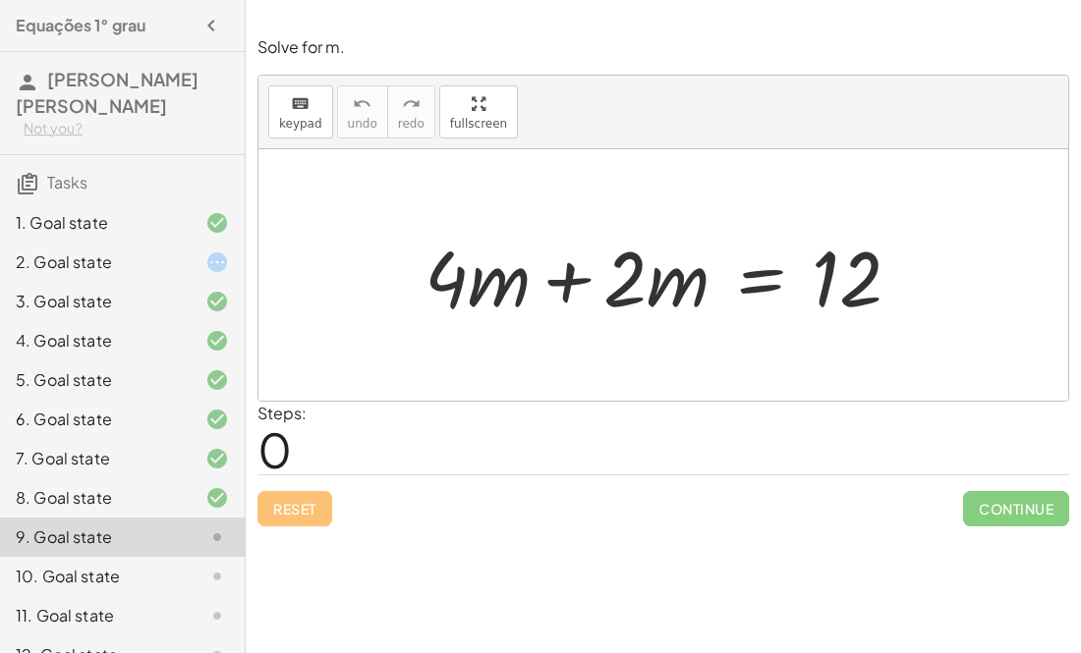
click at [565, 284] on div at bounding box center [670, 275] width 511 height 101
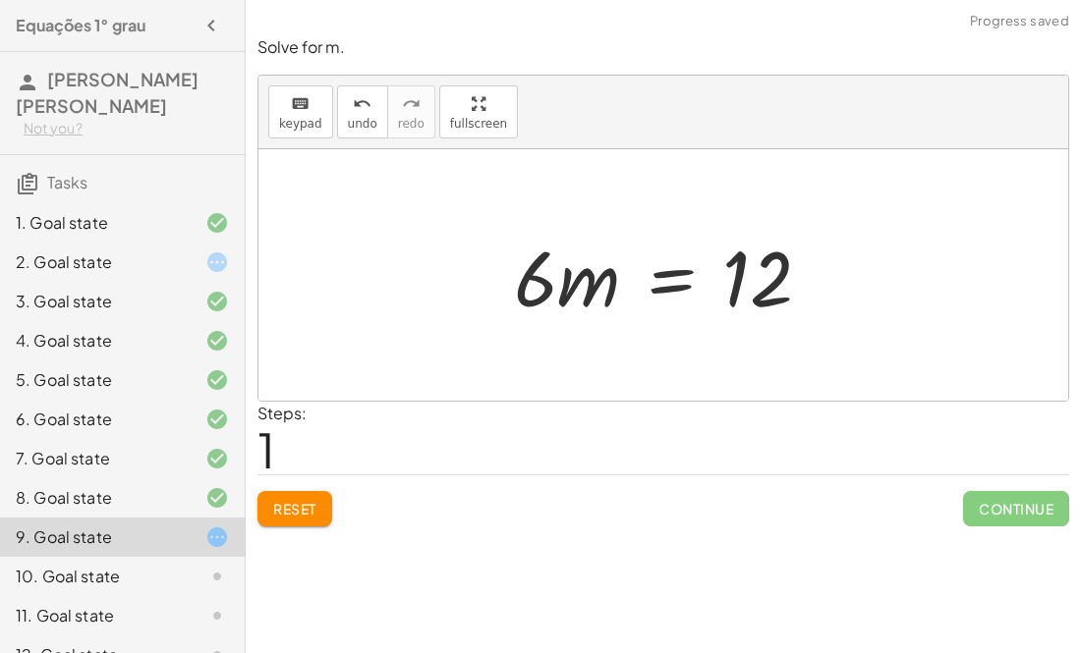
click at [665, 283] on div at bounding box center [670, 275] width 333 height 101
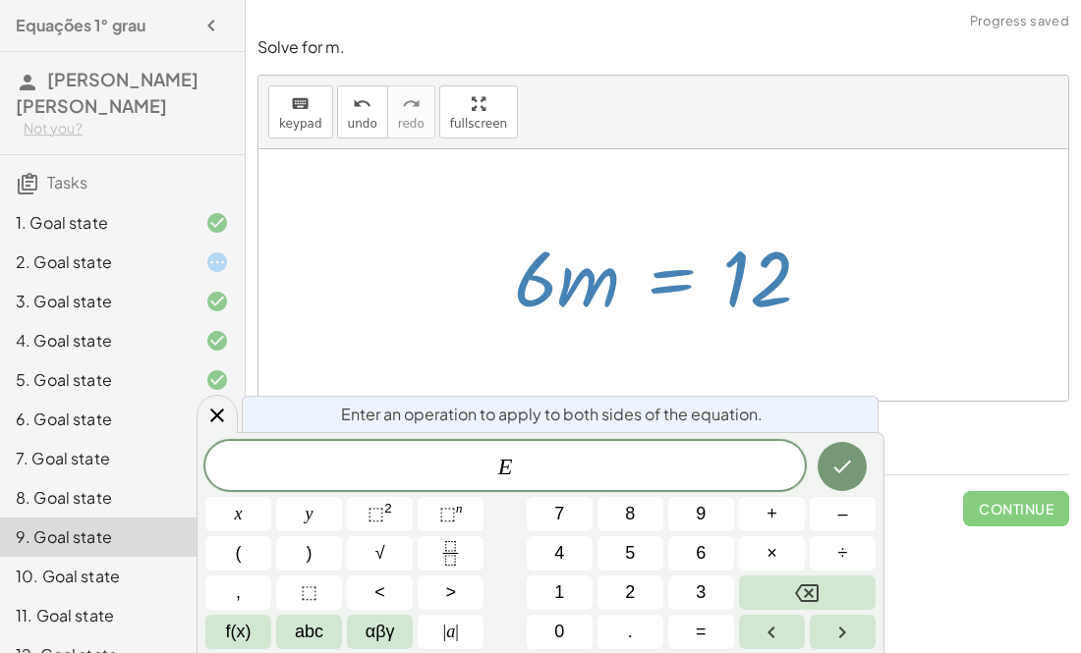
click at [931, 291] on div at bounding box center [663, 275] width 810 height 252
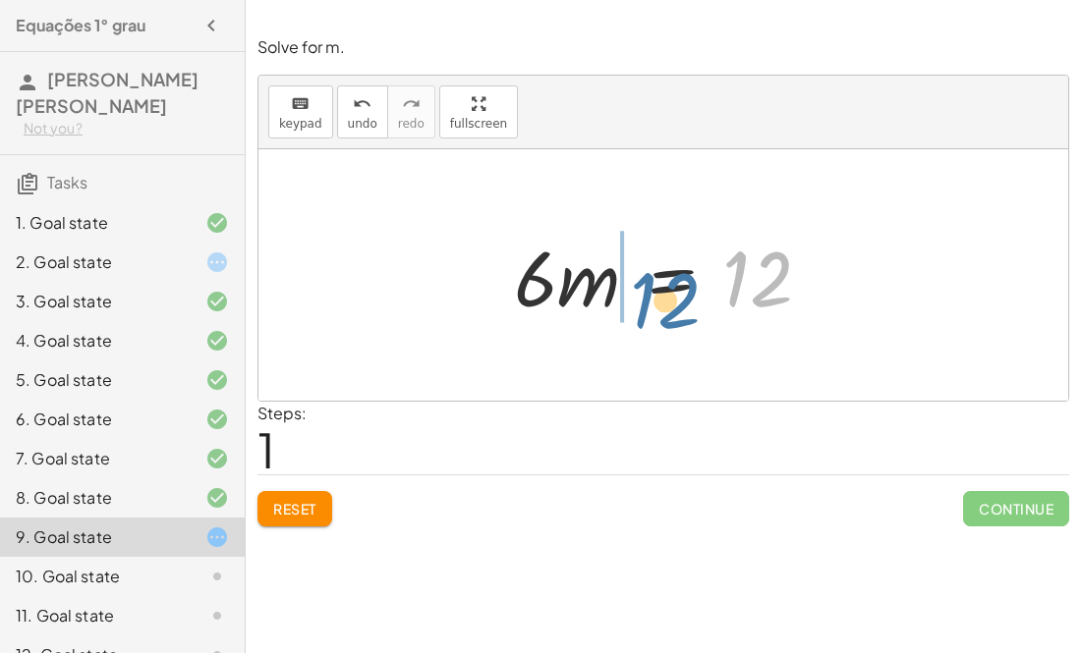
drag, startPoint x: 733, startPoint y: 299, endPoint x: 637, endPoint y: 319, distance: 98.5
click at [637, 319] on div at bounding box center [670, 275] width 333 height 101
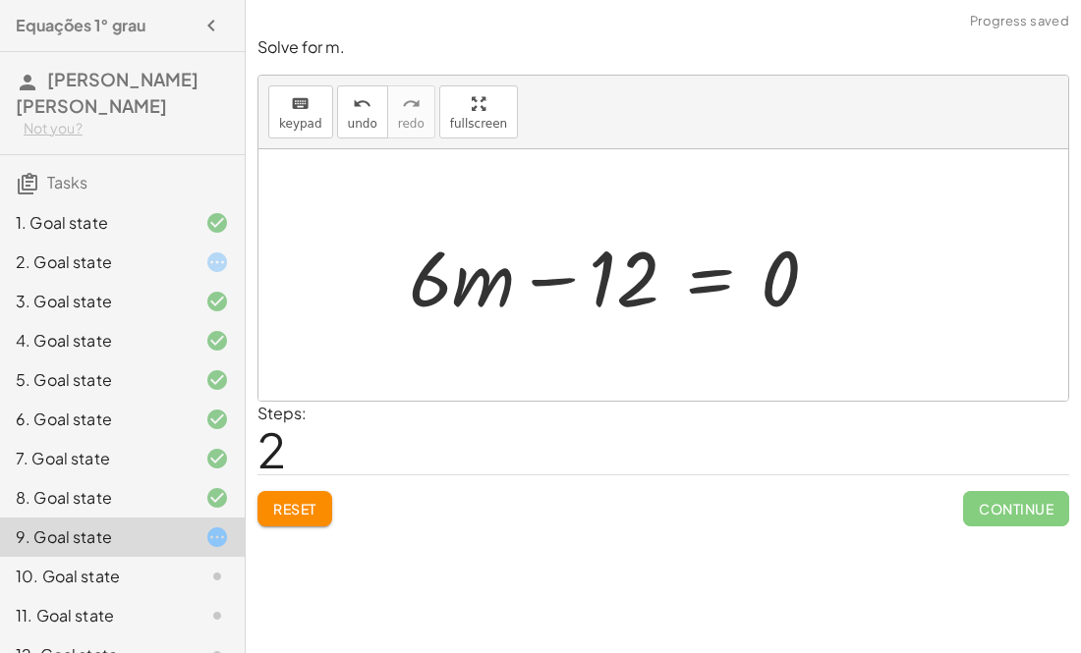
click at [647, 273] on div at bounding box center [621, 275] width 445 height 101
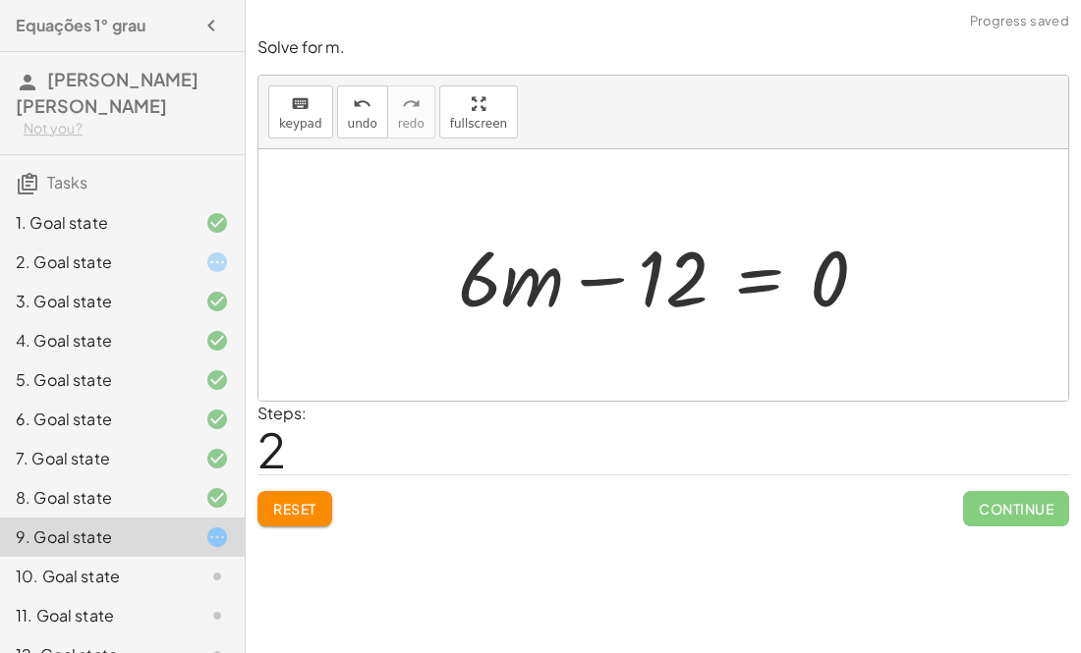
click at [595, 287] on div at bounding box center [670, 275] width 445 height 101
click at [758, 275] on div at bounding box center [670, 275] width 445 height 101
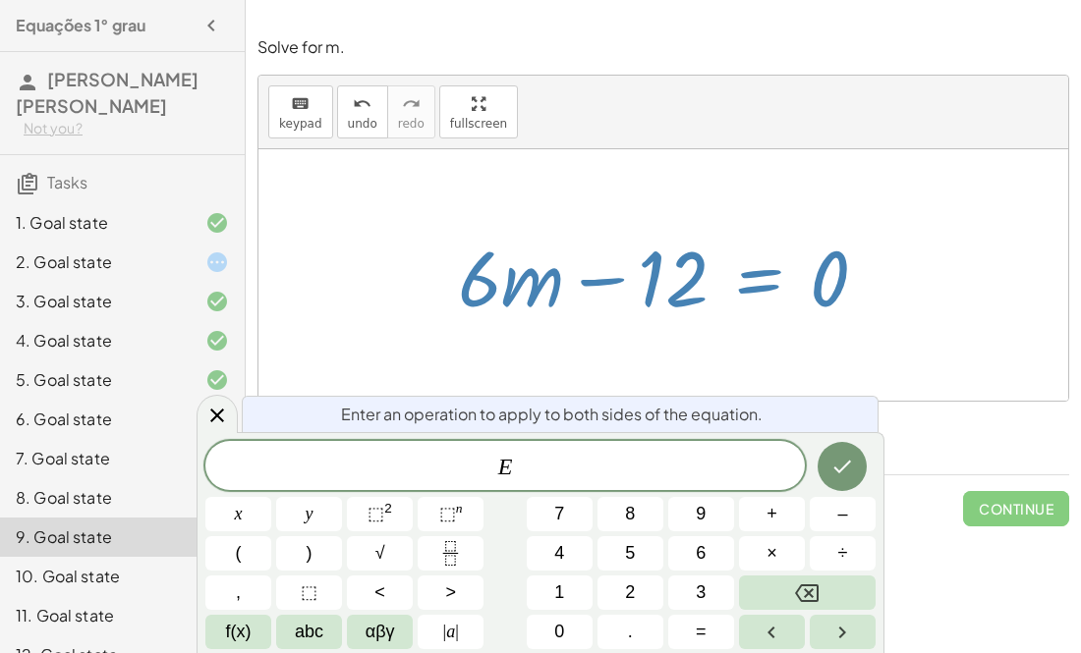
click at [734, 149] on div at bounding box center [663, 275] width 810 height 252
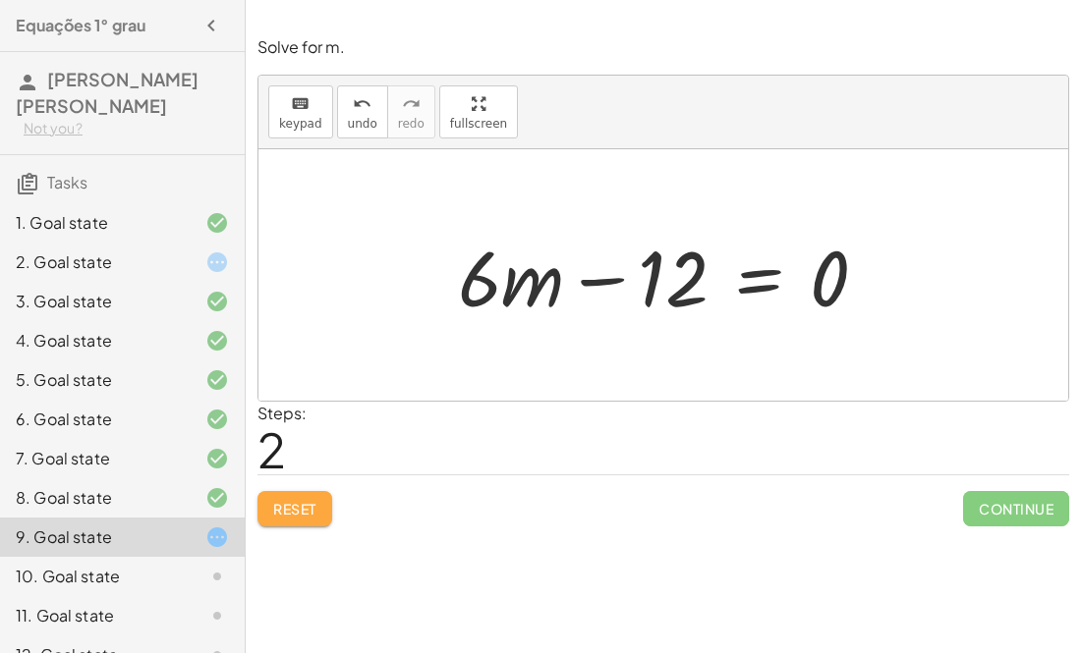
click at [313, 513] on span "Reset" at bounding box center [294, 509] width 43 height 18
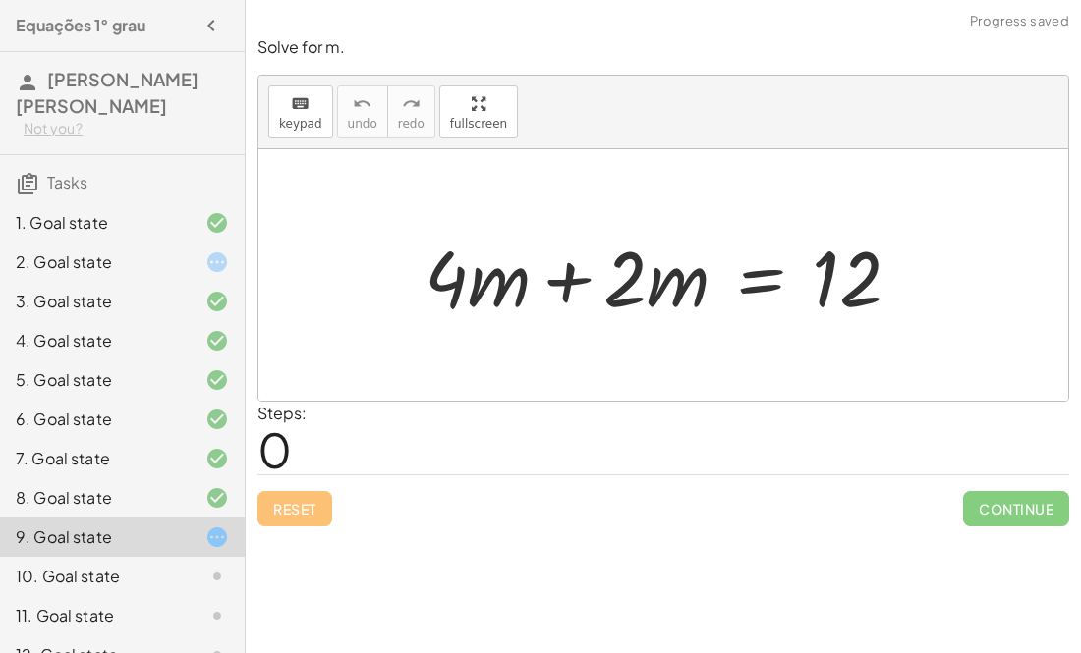
click at [570, 279] on div at bounding box center [670, 275] width 511 height 101
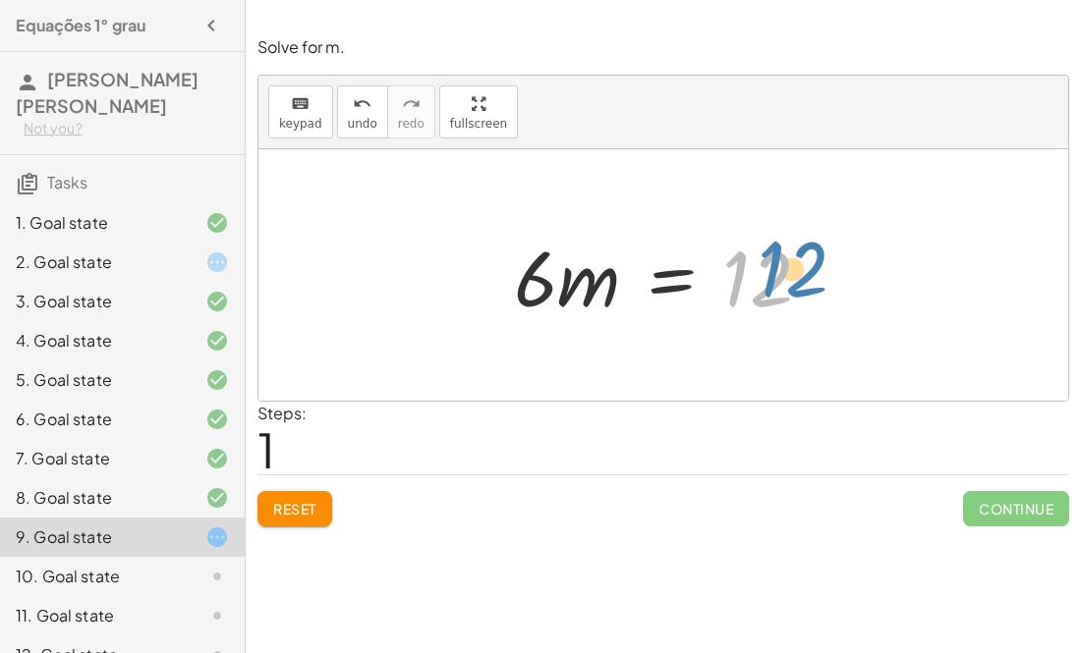
drag, startPoint x: 762, startPoint y: 263, endPoint x: 771, endPoint y: 257, distance: 10.6
click at [771, 257] on div at bounding box center [670, 275] width 333 height 101
click at [811, 271] on div at bounding box center [670, 275] width 333 height 101
drag, startPoint x: 754, startPoint y: 255, endPoint x: 723, endPoint y: 252, distance: 30.7
click at [723, 252] on div at bounding box center [670, 275] width 333 height 101
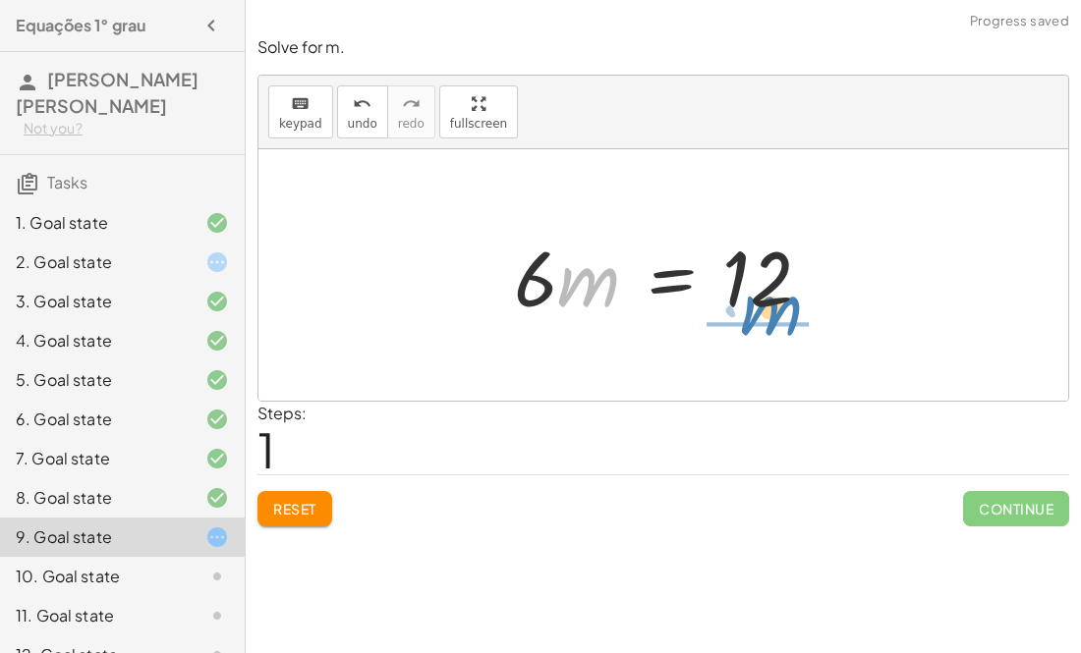
drag, startPoint x: 606, startPoint y: 292, endPoint x: 774, endPoint y: 340, distance: 174.8
click at [774, 340] on div "+ · 4 · m + · 2 · m = 12 · m · m = 12 · 6" at bounding box center [663, 275] width 810 height 252
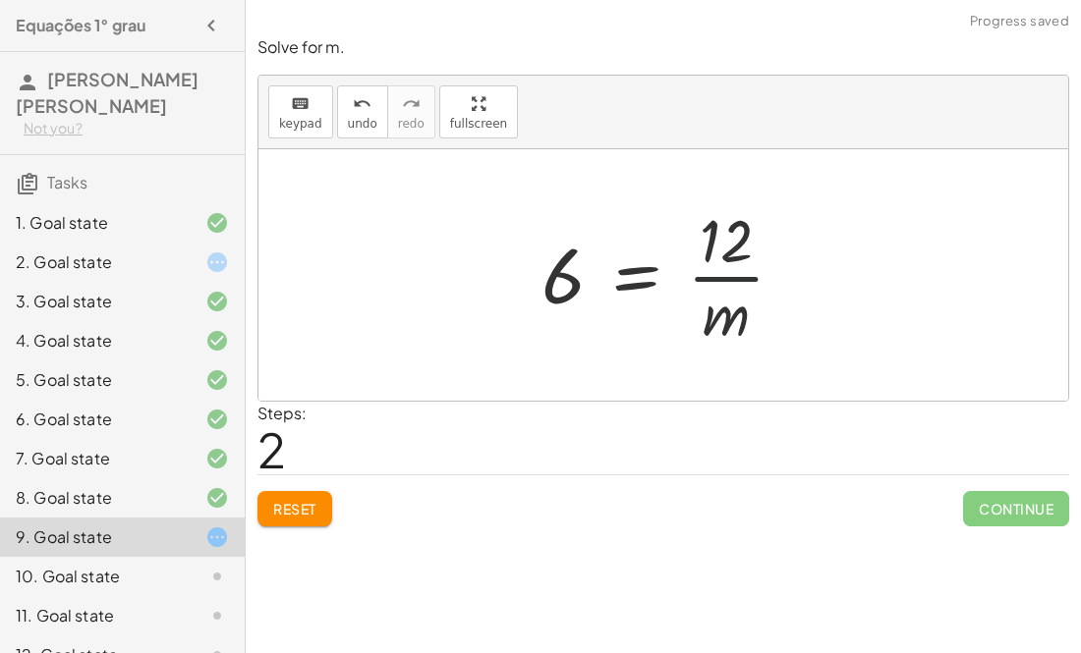
click at [728, 275] on div at bounding box center [670, 274] width 278 height 151
click at [544, 287] on div at bounding box center [670, 274] width 278 height 151
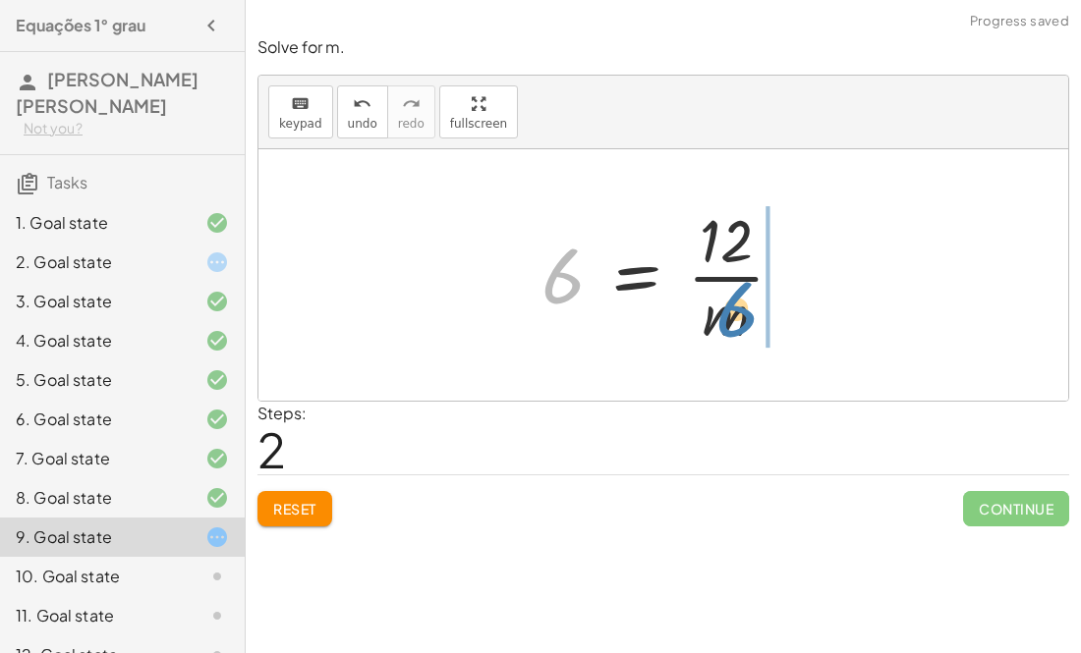
drag, startPoint x: 534, startPoint y: 284, endPoint x: 709, endPoint y: 318, distance: 178.2
click at [709, 318] on div at bounding box center [670, 274] width 278 height 151
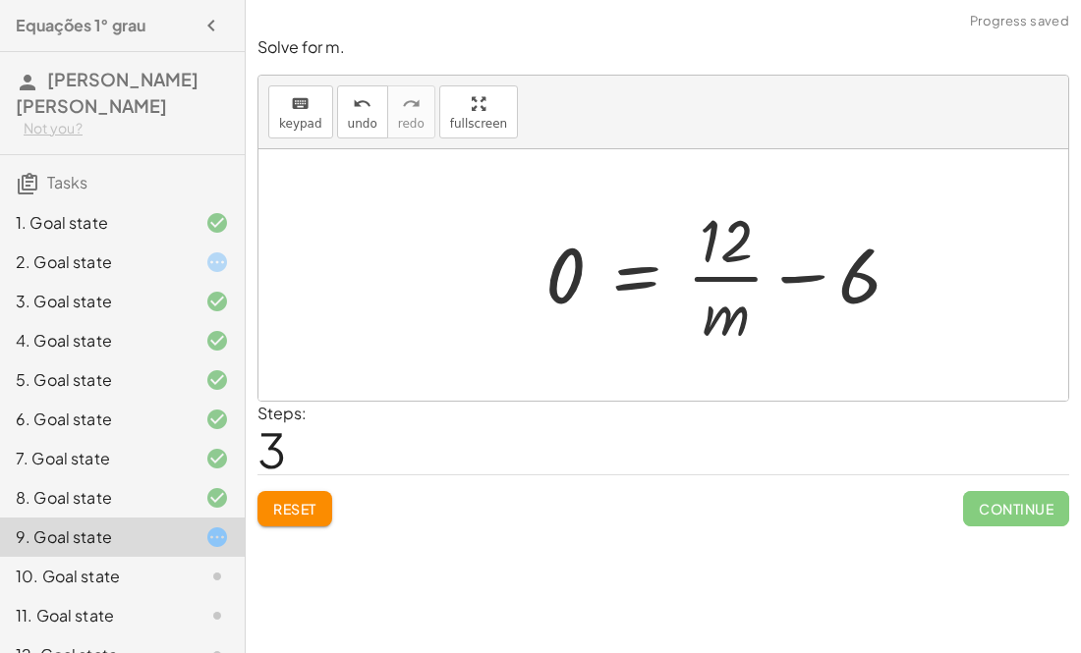
click at [709, 315] on div at bounding box center [730, 274] width 391 height 151
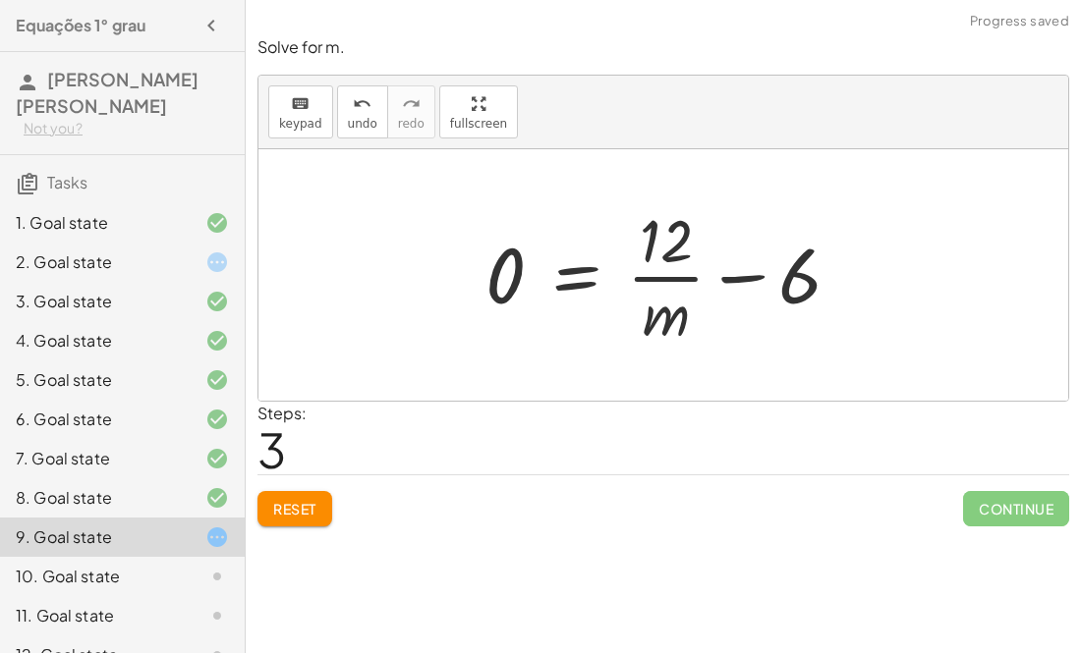
click at [740, 266] on div at bounding box center [670, 274] width 391 height 151
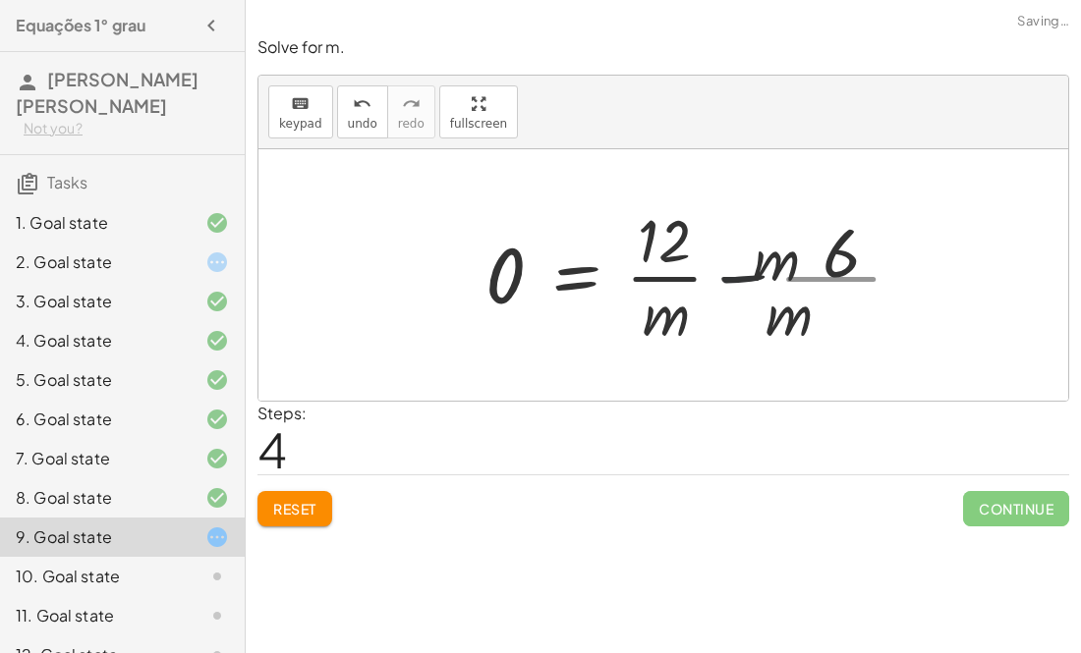
click at [737, 270] on div at bounding box center [701, 274] width 452 height 151
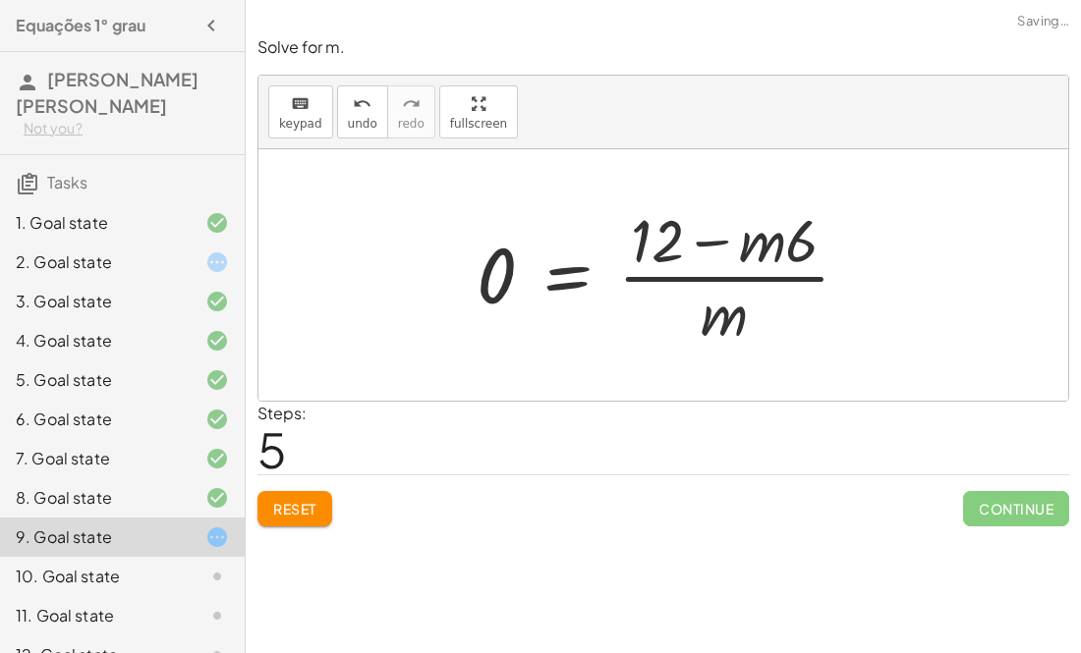
click at [714, 245] on div at bounding box center [671, 274] width 409 height 151
drag, startPoint x: 542, startPoint y: 280, endPoint x: 553, endPoint y: 281, distance: 10.9
click at [553, 281] on div at bounding box center [671, 274] width 409 height 151
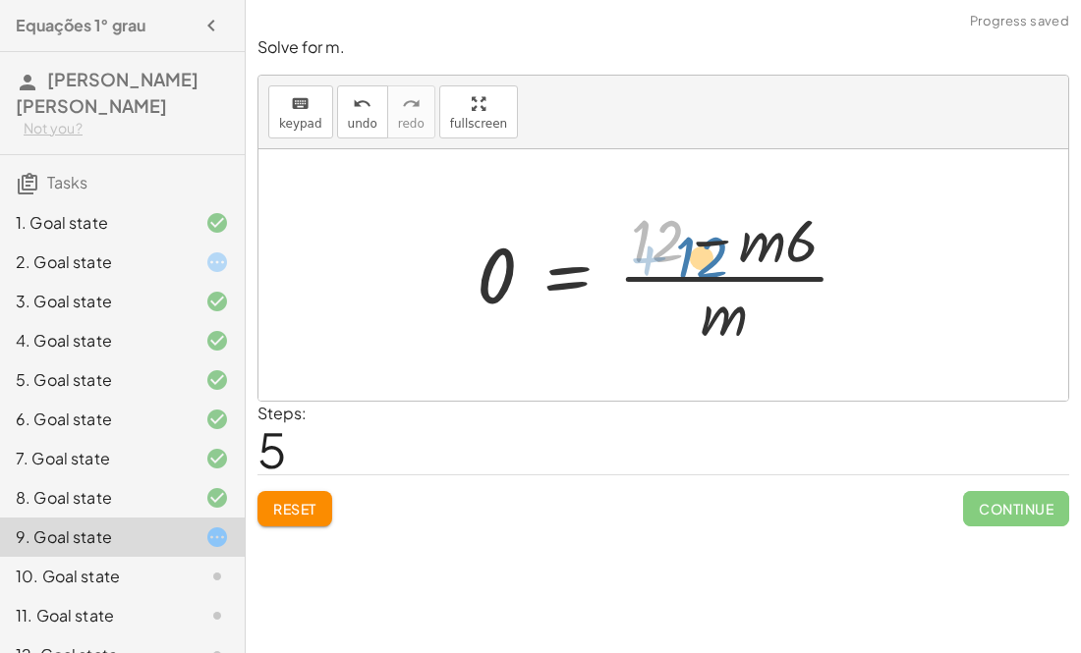
drag, startPoint x: 664, startPoint y: 241, endPoint x: 679, endPoint y: 247, distance: 15.9
click at [679, 247] on div at bounding box center [671, 274] width 409 height 151
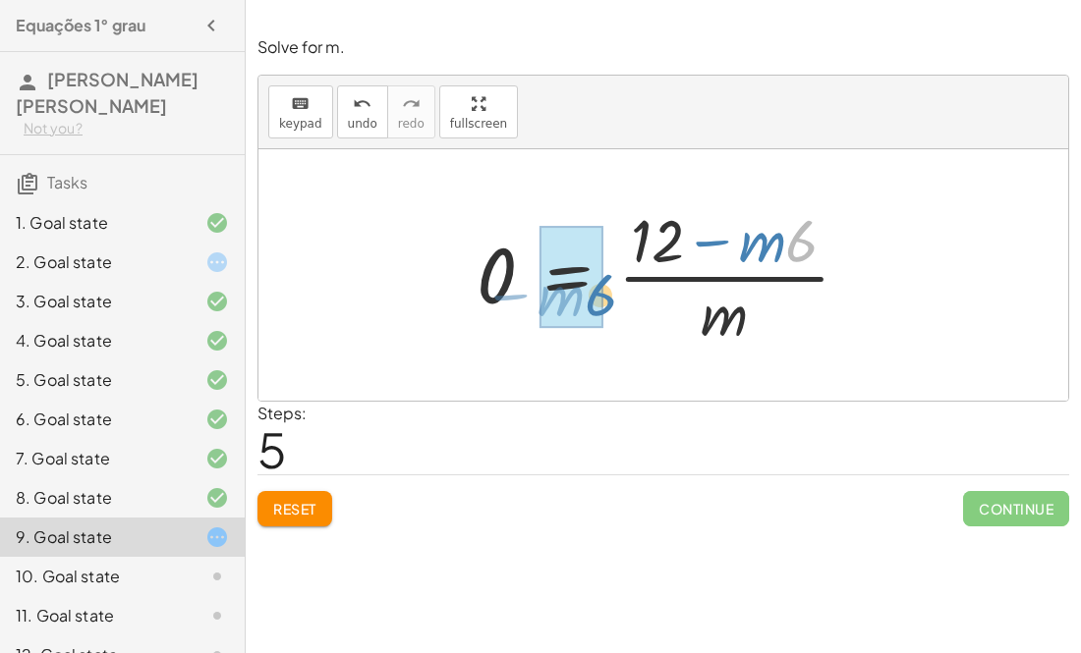
drag, startPoint x: 795, startPoint y: 242, endPoint x: 593, endPoint y: 296, distance: 208.5
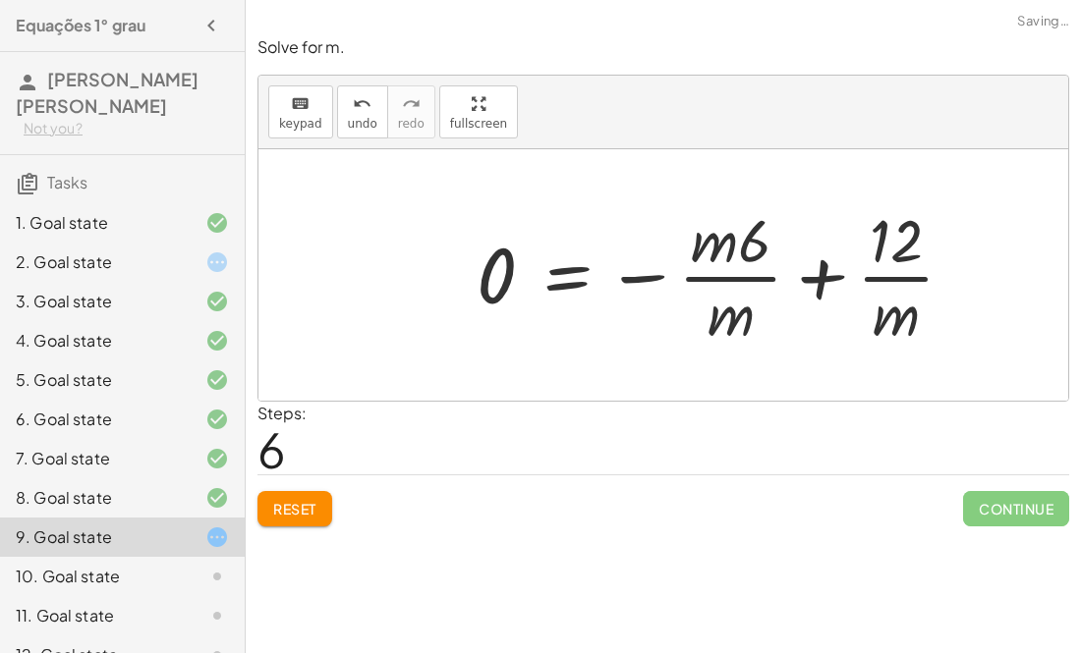
click at [821, 280] on div at bounding box center [723, 274] width 513 height 151
click at [821, 280] on div at bounding box center [699, 274] width 464 height 151
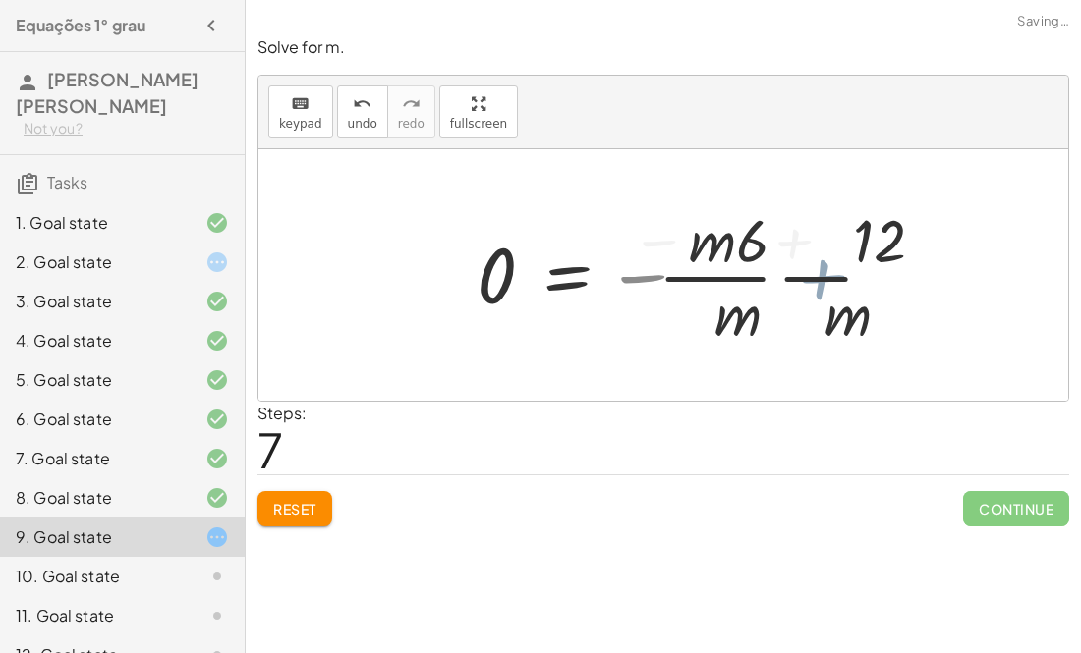
click at [821, 280] on div at bounding box center [699, 274] width 464 height 151
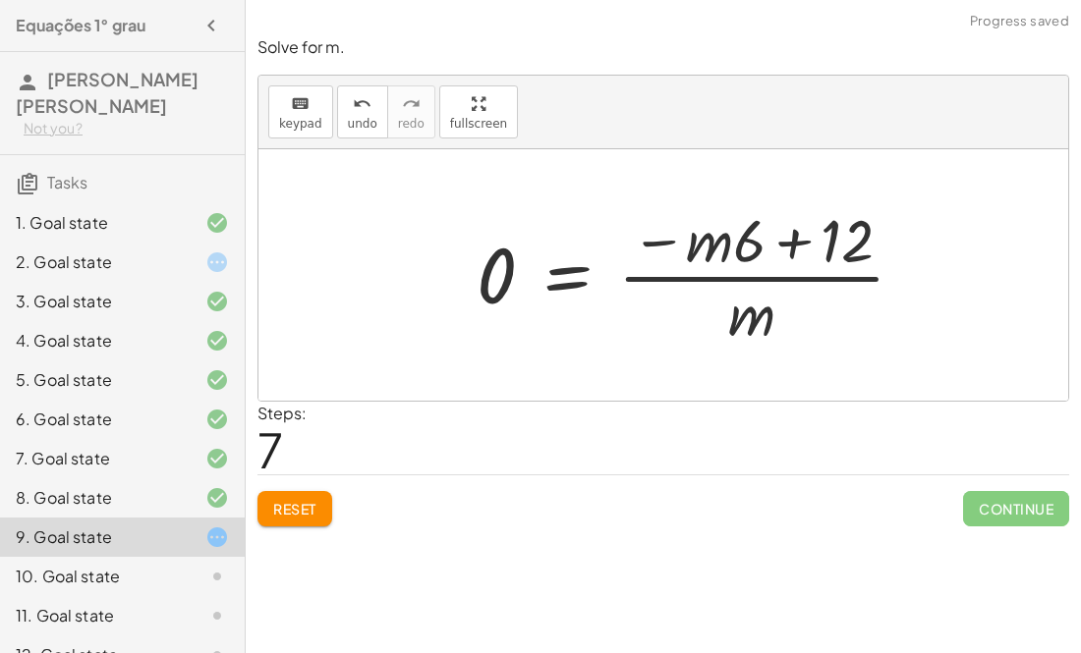
click at [646, 245] on div at bounding box center [699, 274] width 464 height 151
drag, startPoint x: 747, startPoint y: 327, endPoint x: 725, endPoint y: 283, distance: 49.2
click at [725, 283] on div at bounding box center [699, 274] width 464 height 151
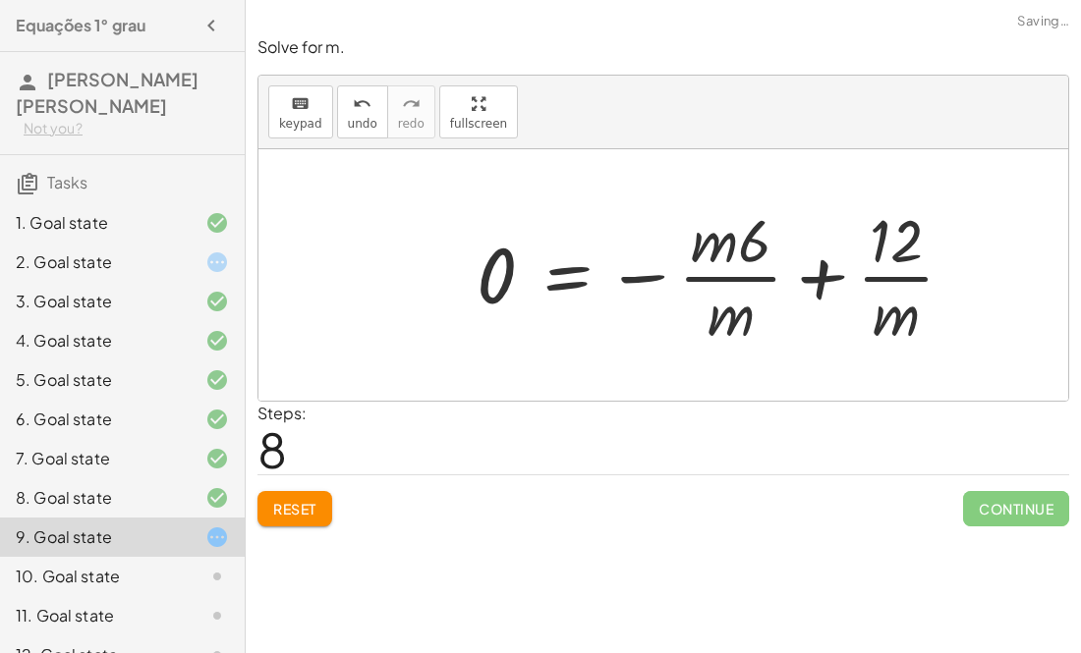
click at [812, 275] on div at bounding box center [723, 274] width 513 height 151
click at [812, 275] on div at bounding box center [699, 274] width 464 height 151
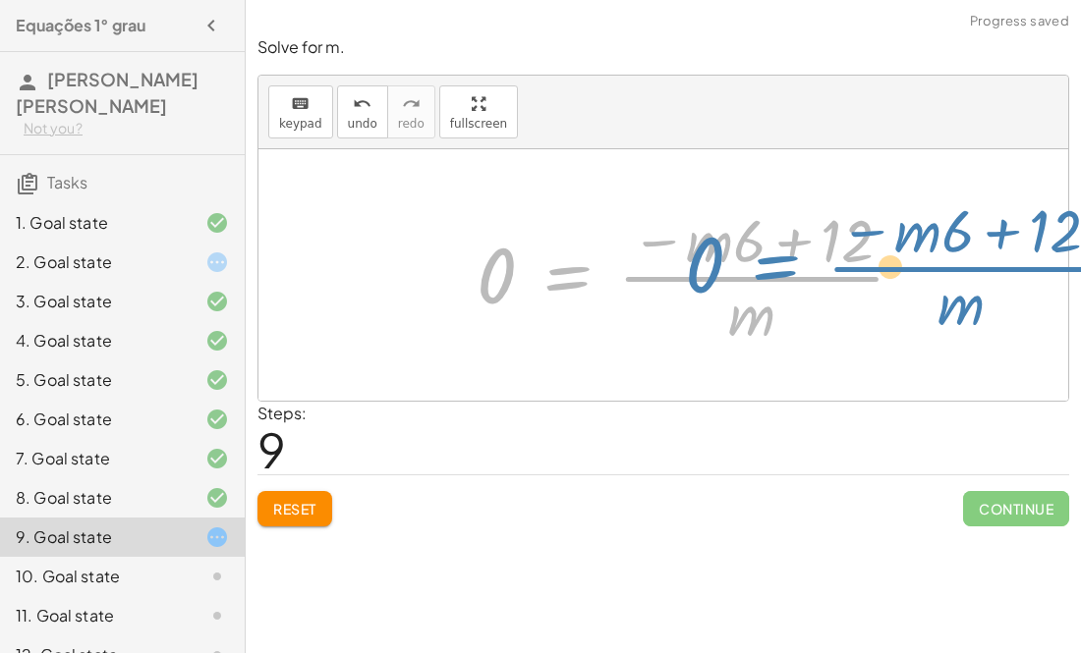
drag, startPoint x: 568, startPoint y: 289, endPoint x: 329, endPoint y: 339, distance: 243.9
click at [329, 339] on div "+ · 4 · m + · 2 · m = 12 · 6 · m = 12 6 = · 12 · m 0 = + · 12 · m − 6 0 = + · 1…" at bounding box center [663, 275] width 810 height 252
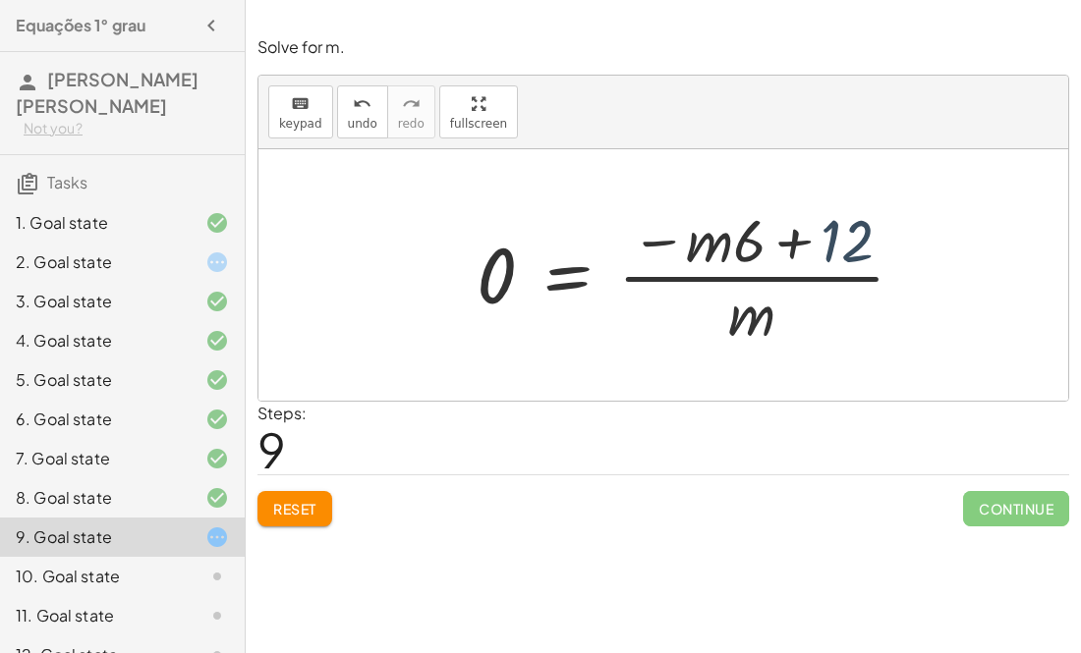
click at [845, 250] on div at bounding box center [699, 274] width 464 height 151
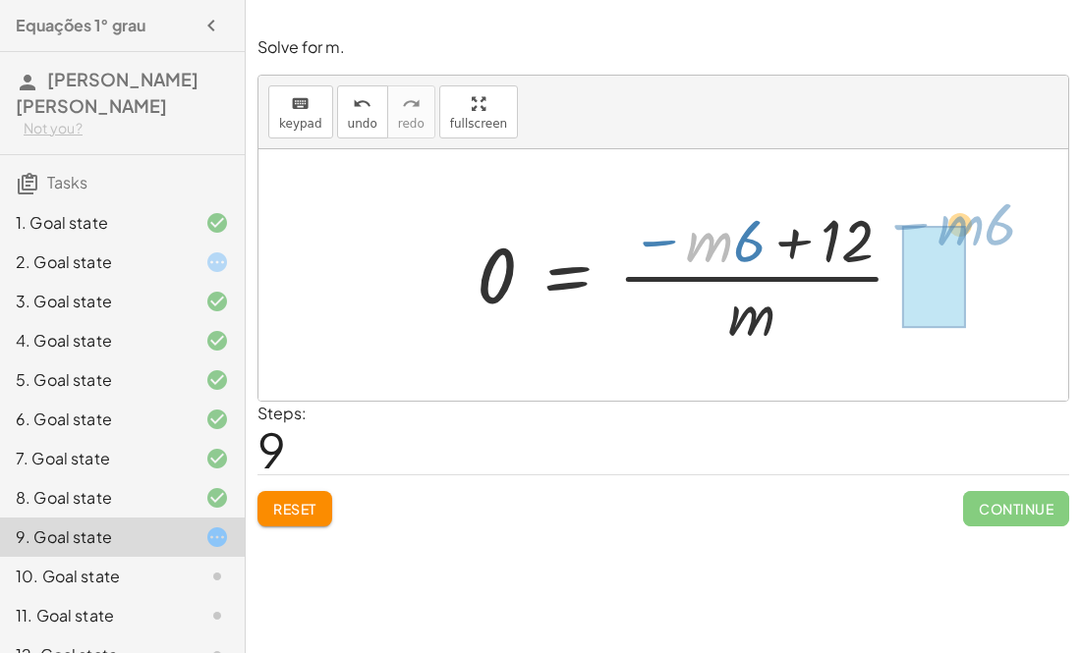
drag, startPoint x: 716, startPoint y: 253, endPoint x: 958, endPoint y: 252, distance: 241.7
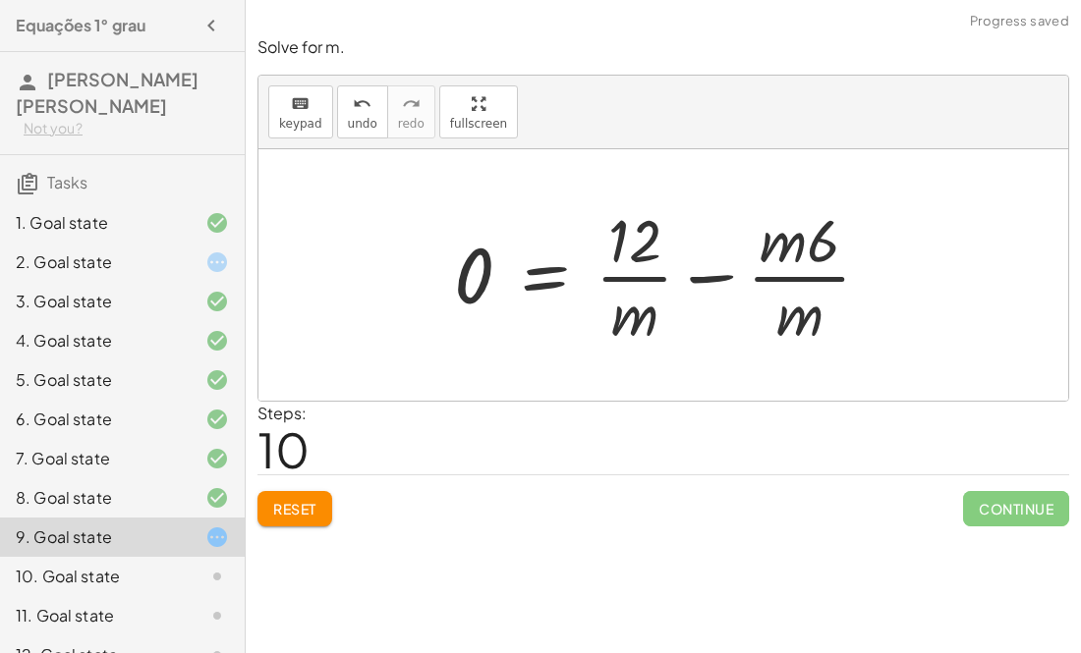
click at [727, 284] on div at bounding box center [670, 274] width 452 height 151
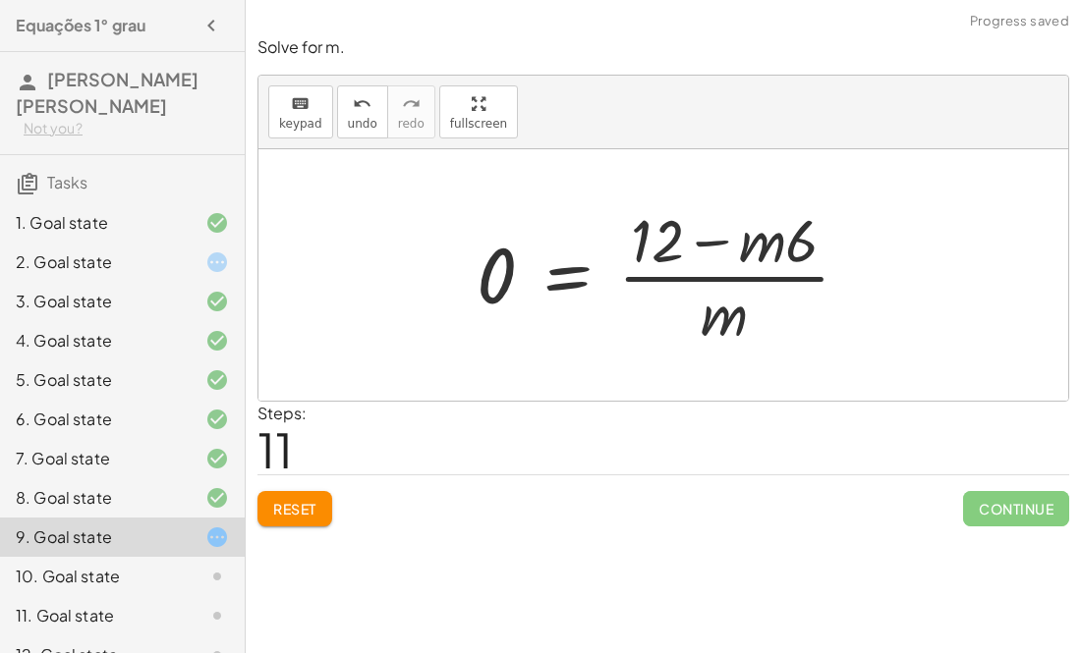
click at [153, 636] on div "10. Goal state" at bounding box center [122, 655] width 245 height 39
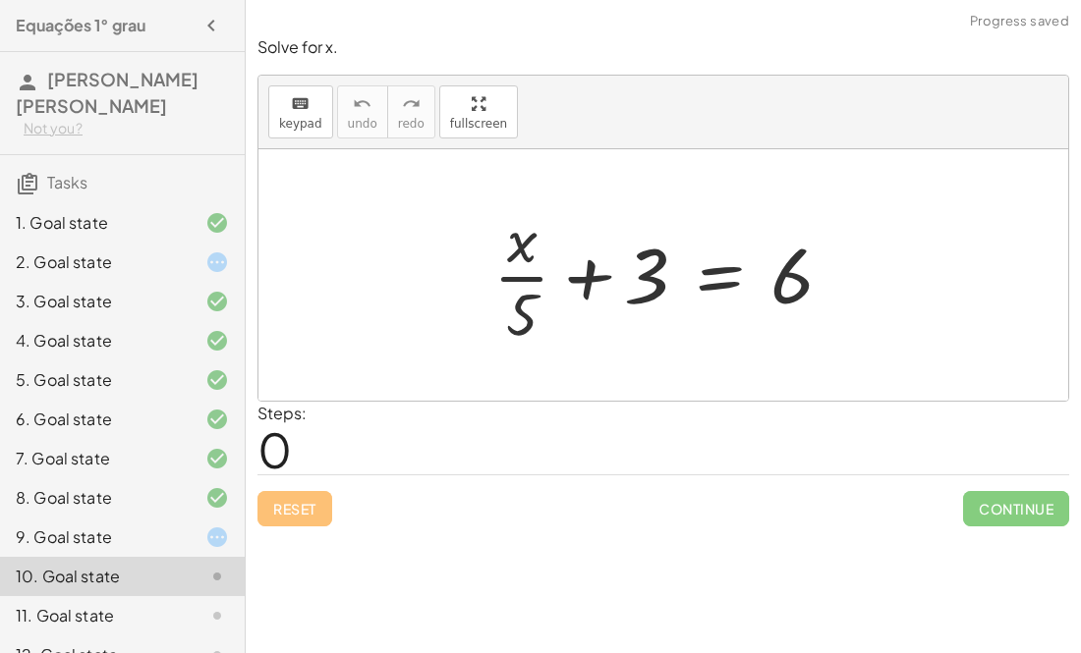
click at [146, 531] on div "9. Goal state" at bounding box center [95, 538] width 158 height 24
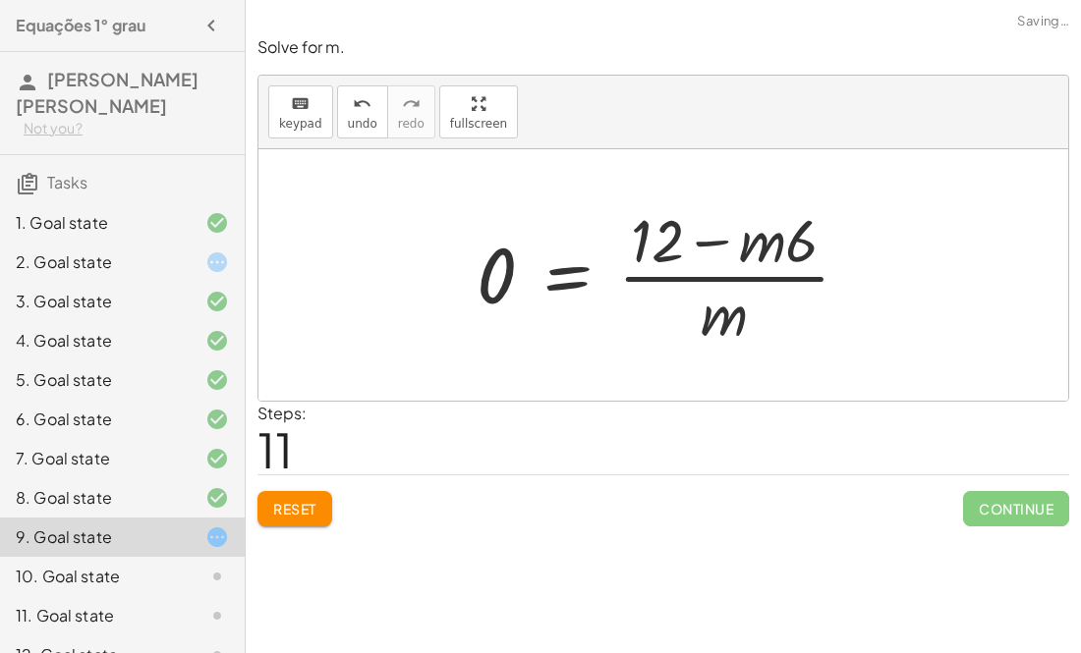
click at [739, 263] on div at bounding box center [671, 274] width 409 height 151
click at [714, 244] on div at bounding box center [671, 274] width 409 height 151
click at [717, 309] on div at bounding box center [671, 274] width 409 height 151
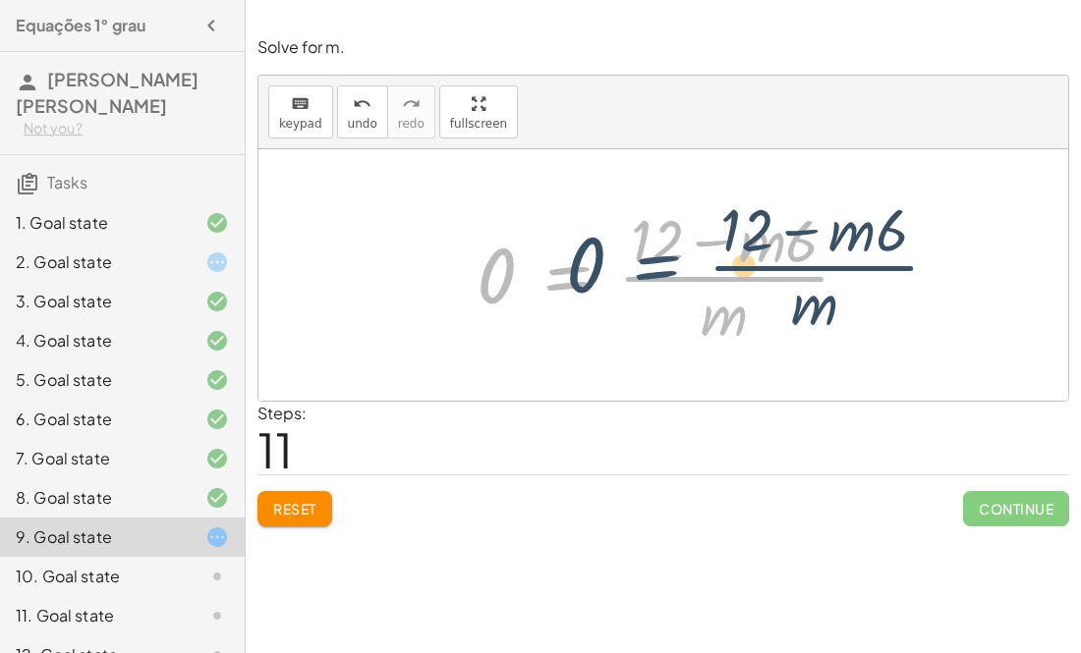
drag, startPoint x: 574, startPoint y: 274, endPoint x: 665, endPoint y: 263, distance: 92.0
click at [665, 263] on div at bounding box center [671, 274] width 409 height 151
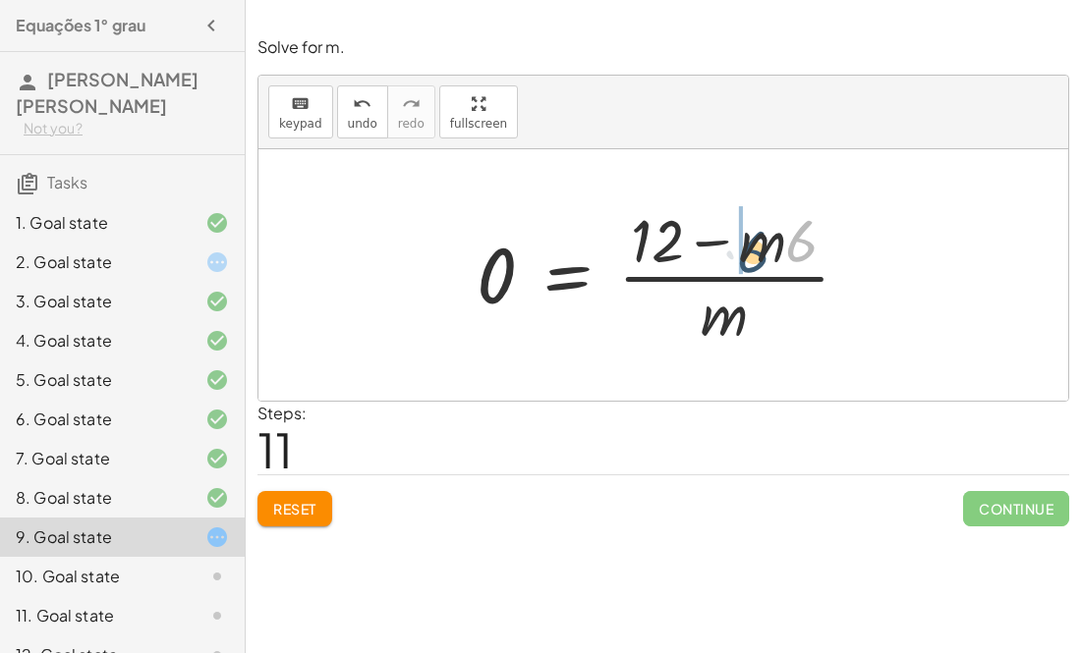
drag, startPoint x: 801, startPoint y: 244, endPoint x: 739, endPoint y: 254, distance: 62.8
click at [704, 256] on div at bounding box center [671, 274] width 409 height 151
click at [696, 228] on div at bounding box center [671, 274] width 409 height 151
click at [700, 233] on div at bounding box center [671, 274] width 409 height 151
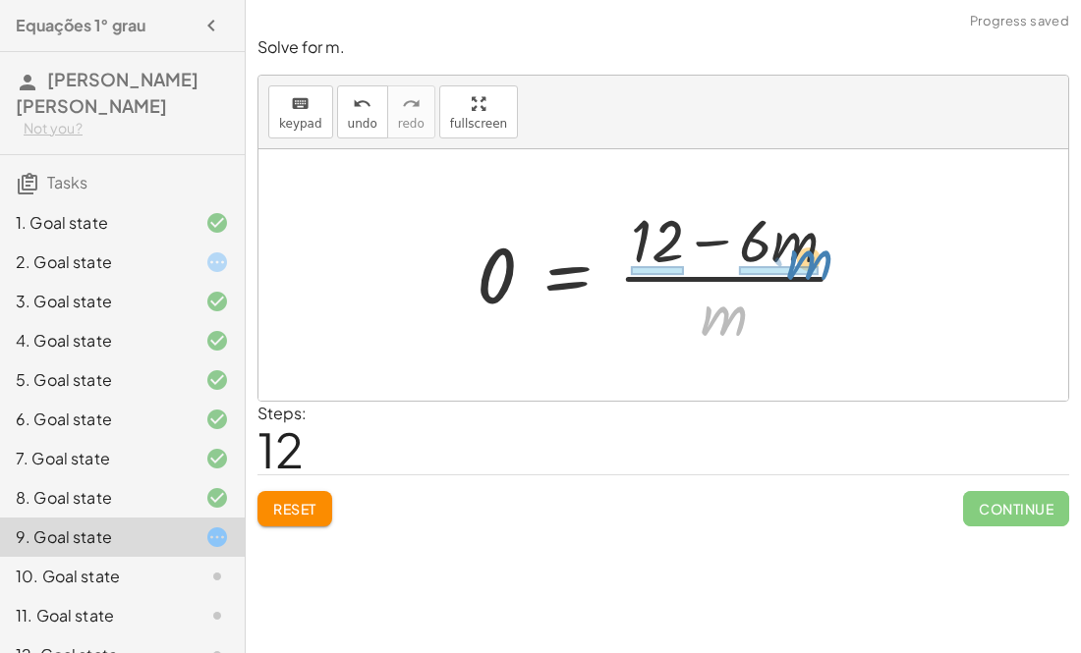
drag, startPoint x: 724, startPoint y: 327, endPoint x: 804, endPoint y: 273, distance: 96.2
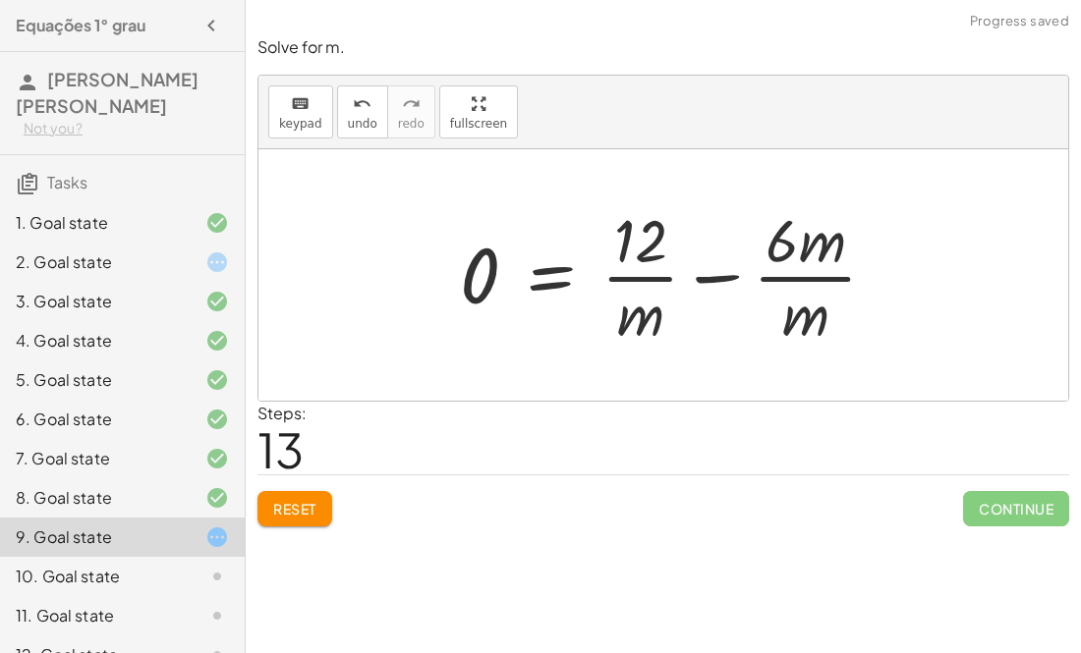
click at [733, 270] on div at bounding box center [676, 274] width 452 height 151
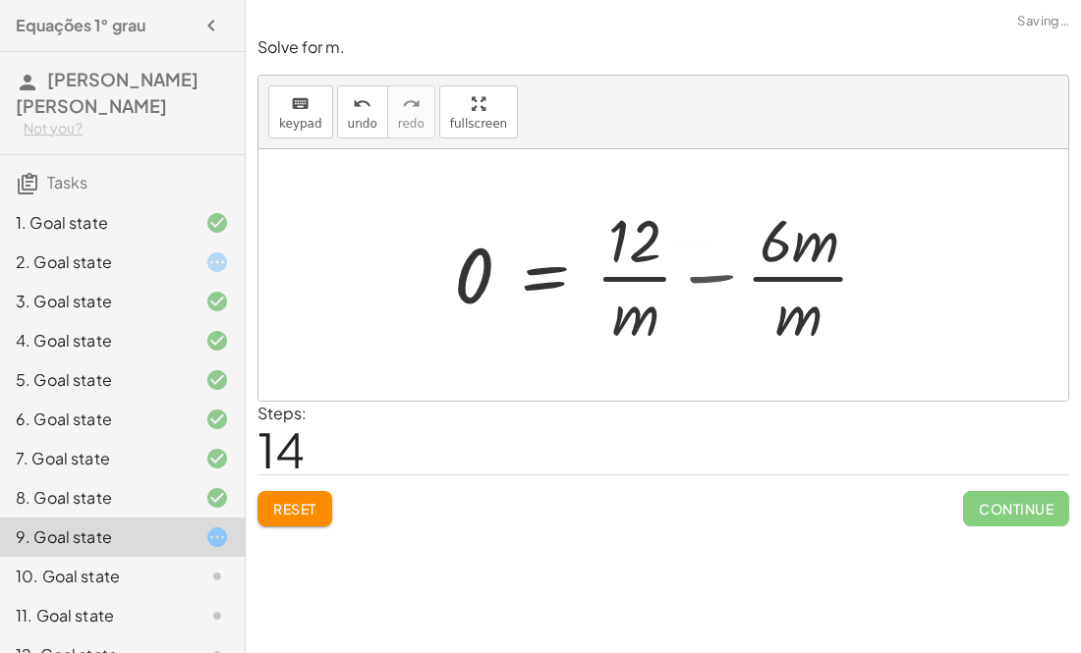
click at [733, 270] on div at bounding box center [648, 274] width 409 height 151
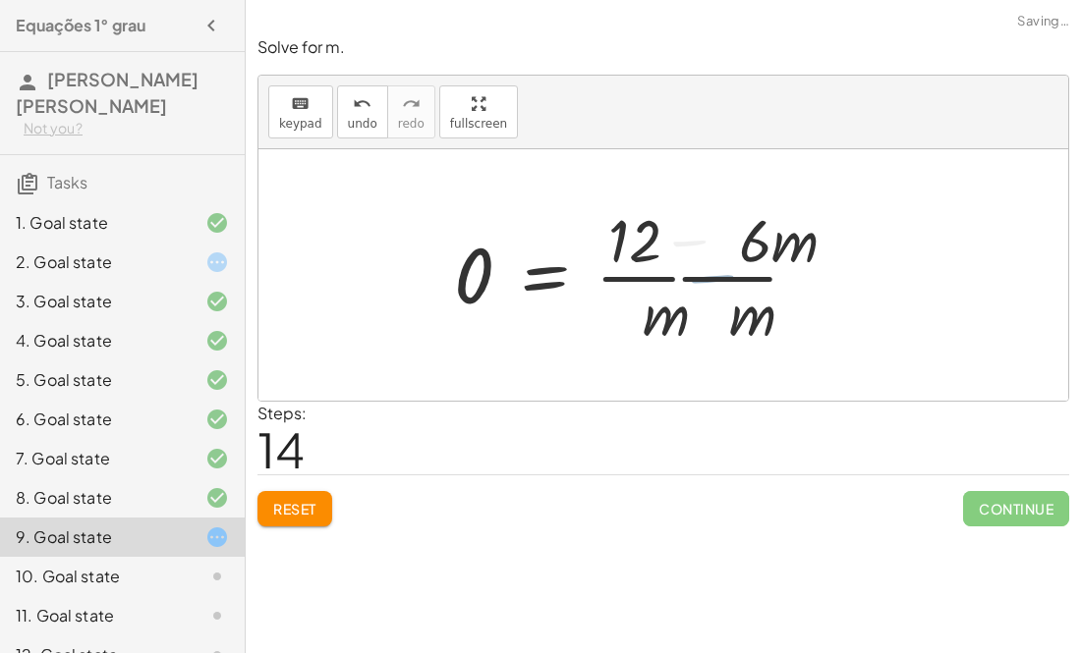
click at [733, 270] on div at bounding box center [648, 274] width 409 height 151
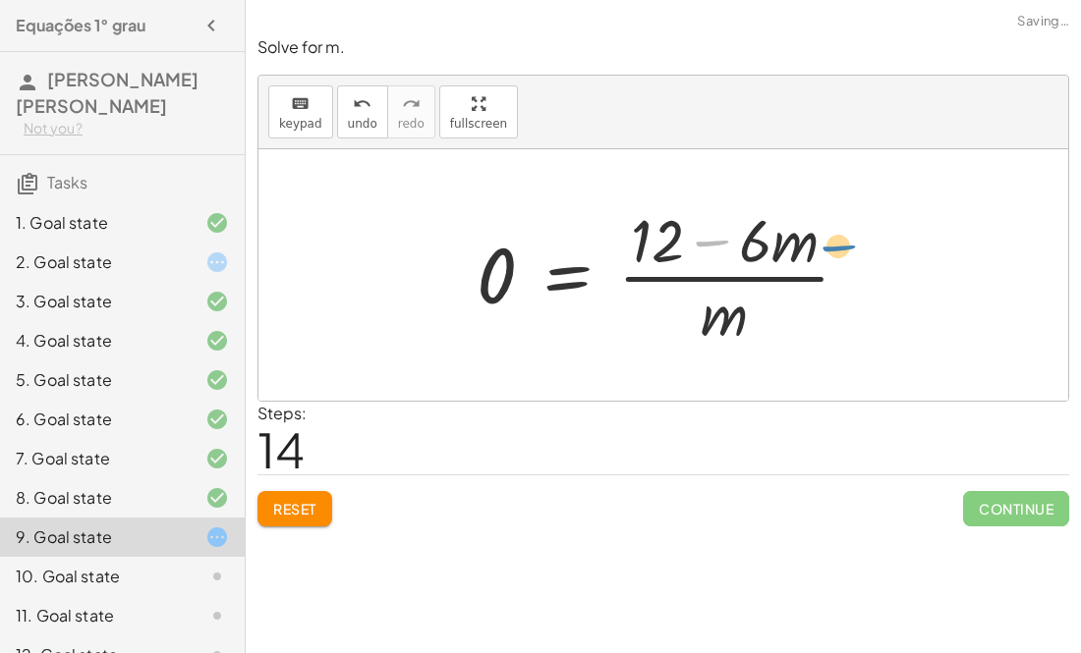
drag, startPoint x: 711, startPoint y: 245, endPoint x: 856, endPoint y: 253, distance: 144.7
click at [856, 253] on div at bounding box center [671, 274] width 409 height 151
drag, startPoint x: 706, startPoint y: 237, endPoint x: 603, endPoint y: 273, distance: 109.4
click at [603, 273] on div at bounding box center [671, 274] width 409 height 151
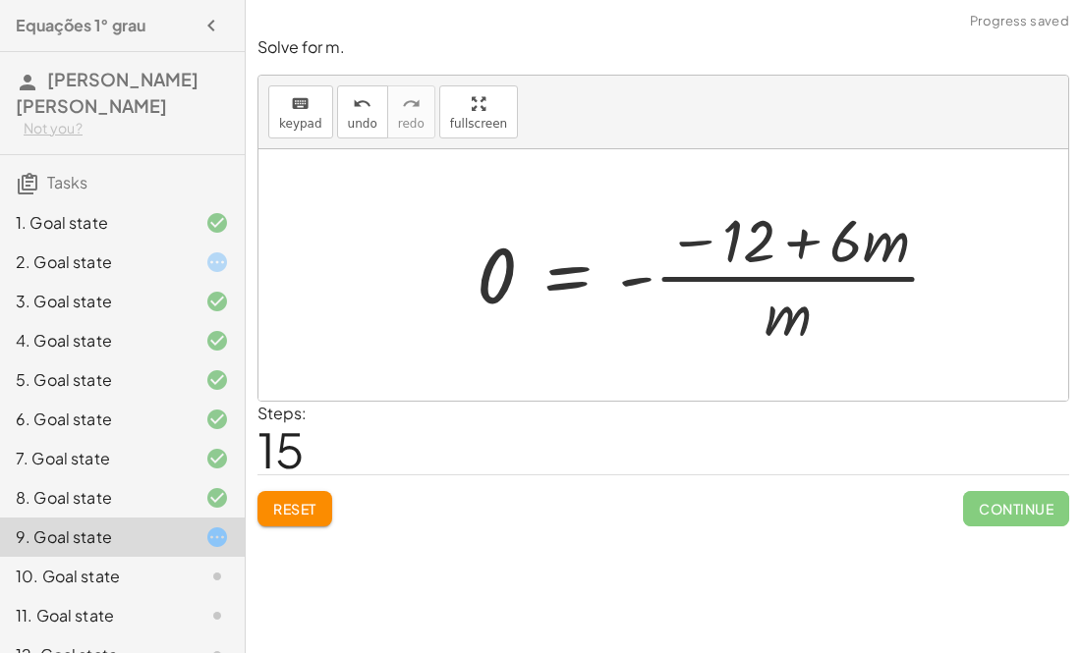
click at [683, 241] on div at bounding box center [716, 274] width 499 height 151
click at [801, 252] on div at bounding box center [716, 274] width 499 height 151
click at [638, 281] on div at bounding box center [716, 274] width 499 height 151
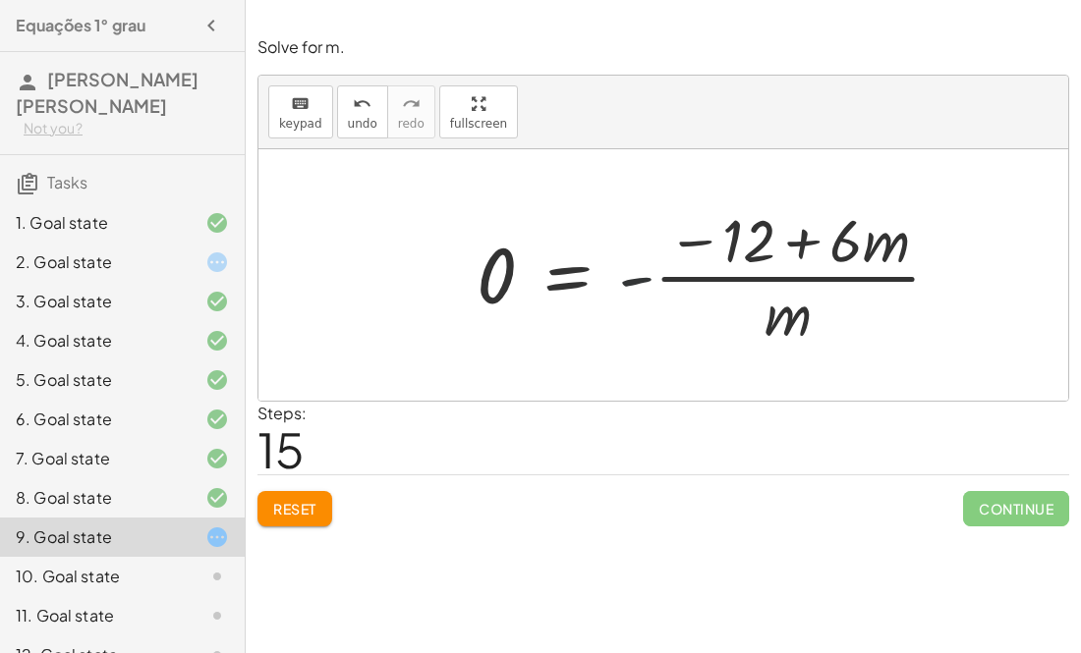
click at [638, 281] on div at bounding box center [716, 274] width 499 height 151
click at [306, 524] on button "Reset" at bounding box center [294, 508] width 75 height 35
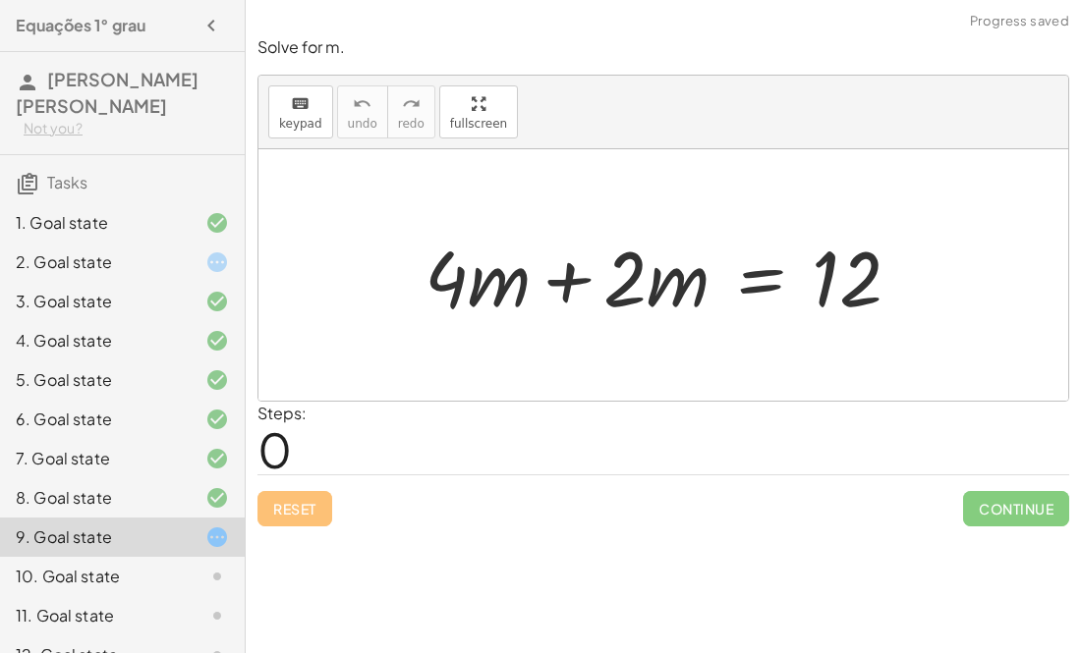
click at [571, 280] on div at bounding box center [670, 275] width 511 height 101
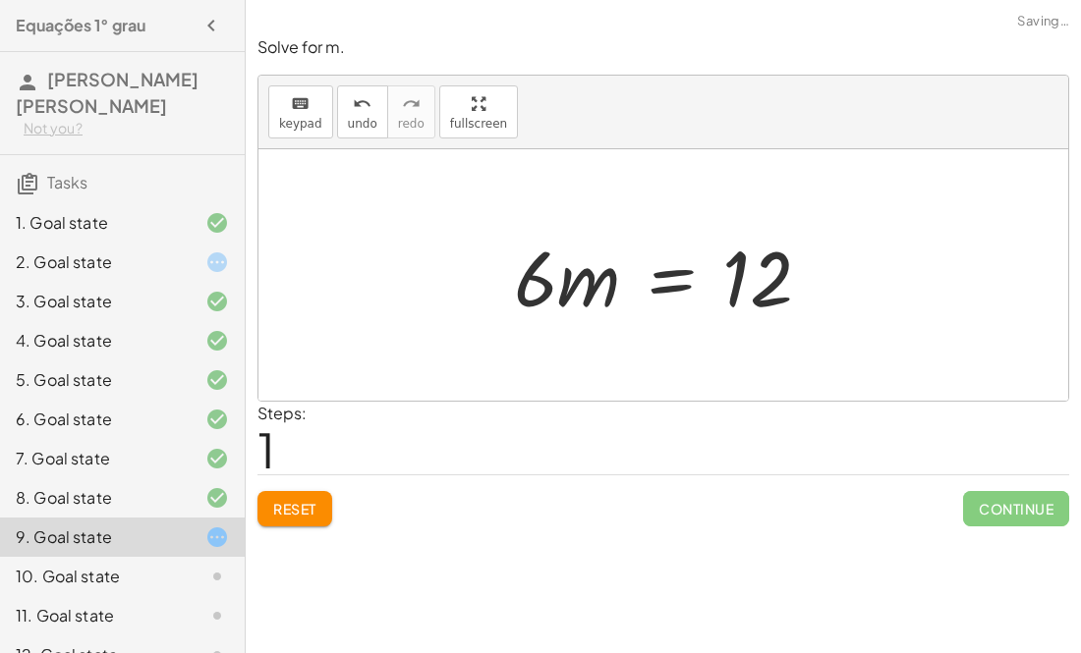
click at [671, 280] on div at bounding box center [670, 275] width 333 height 101
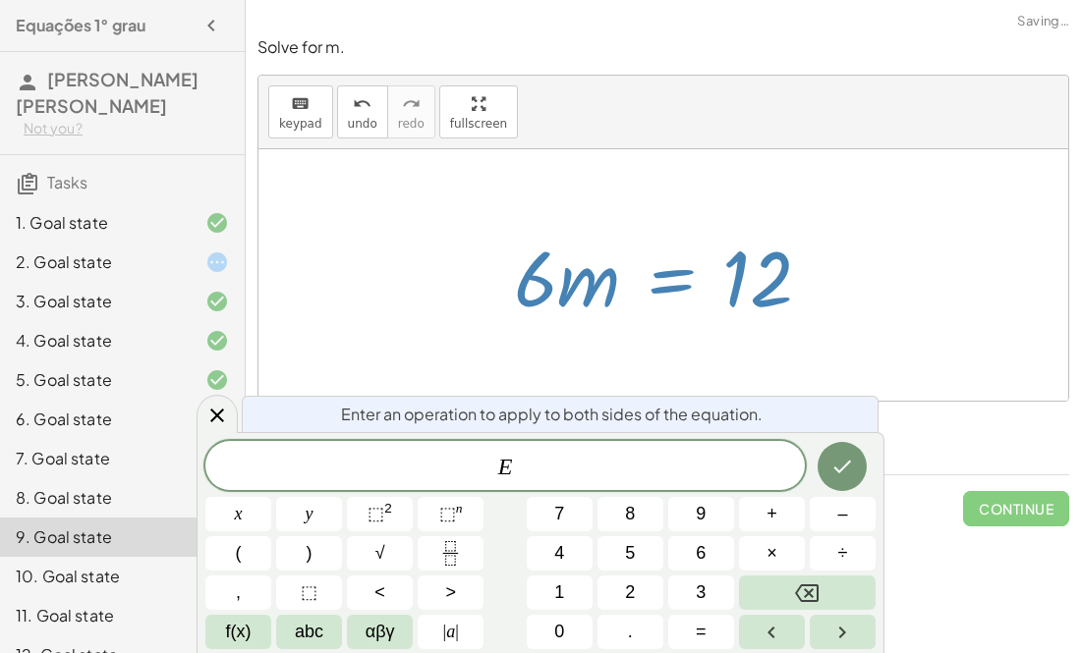
click at [991, 204] on div at bounding box center [663, 275] width 810 height 252
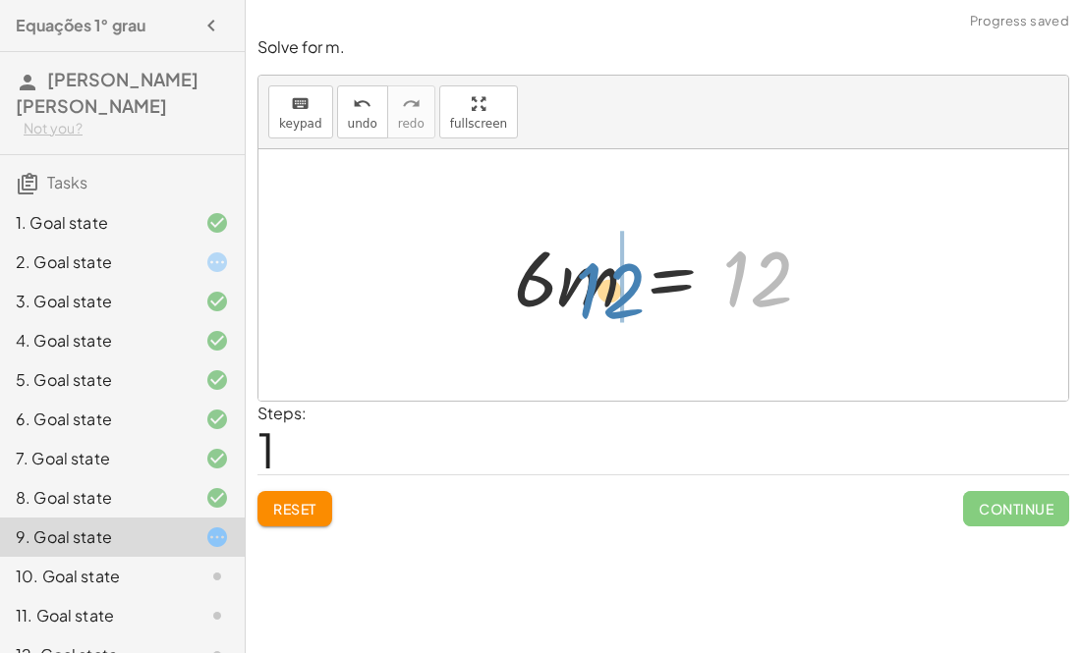
drag, startPoint x: 755, startPoint y: 300, endPoint x: 617, endPoint y: 309, distance: 138.9
click at [617, 309] on div at bounding box center [670, 275] width 333 height 101
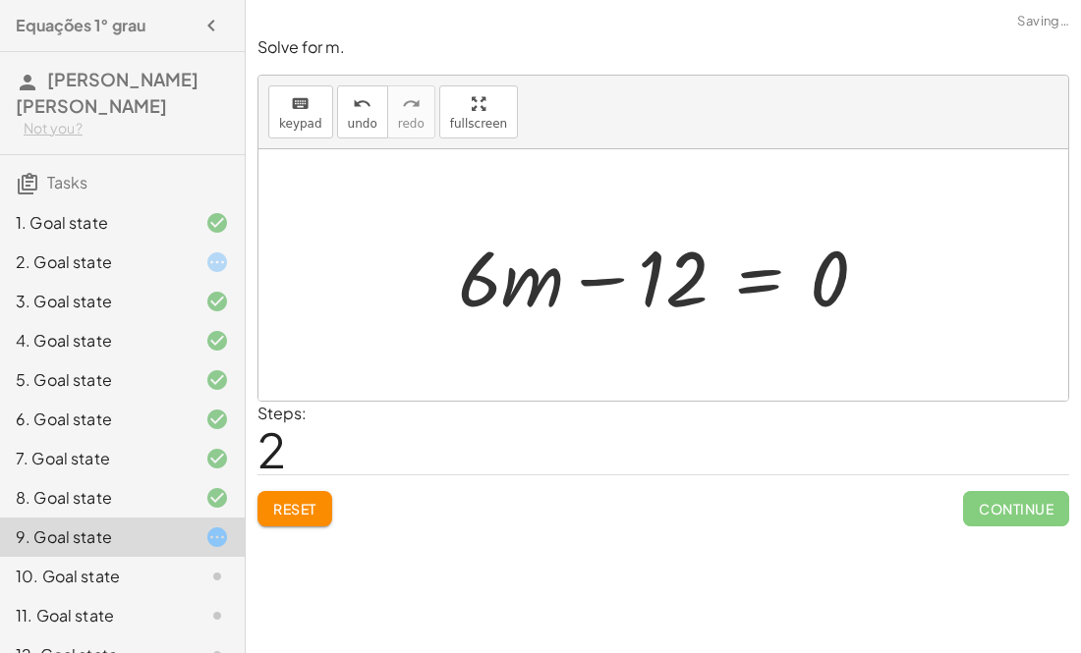
click at [586, 280] on div at bounding box center [670, 275] width 445 height 101
click at [789, 273] on div at bounding box center [670, 275] width 445 height 101
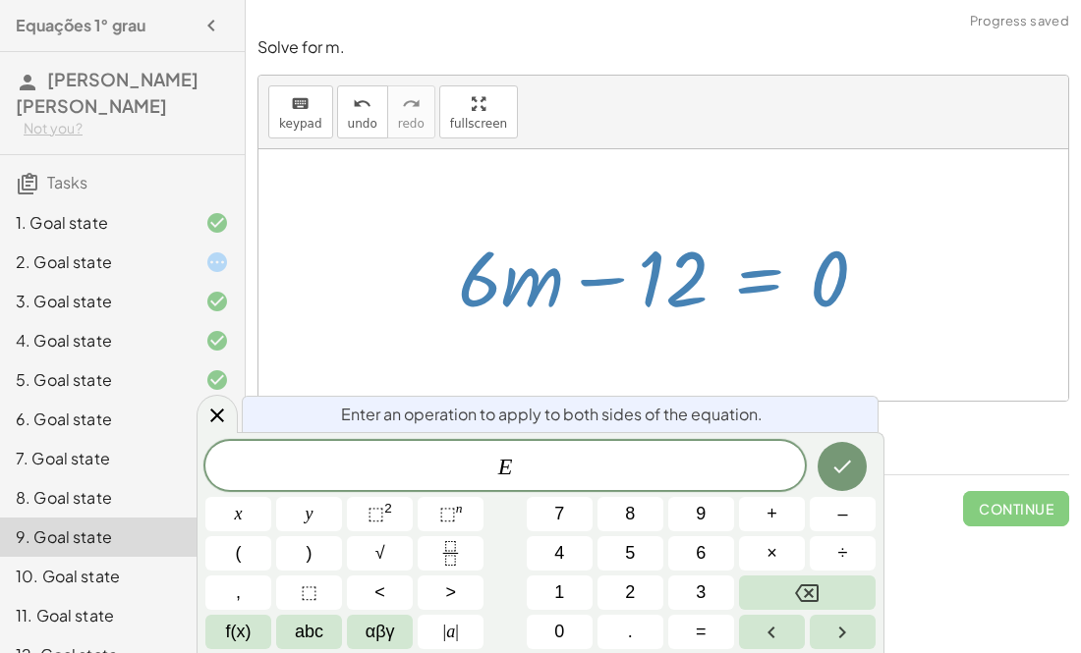
click at [777, 281] on div at bounding box center [670, 275] width 445 height 101
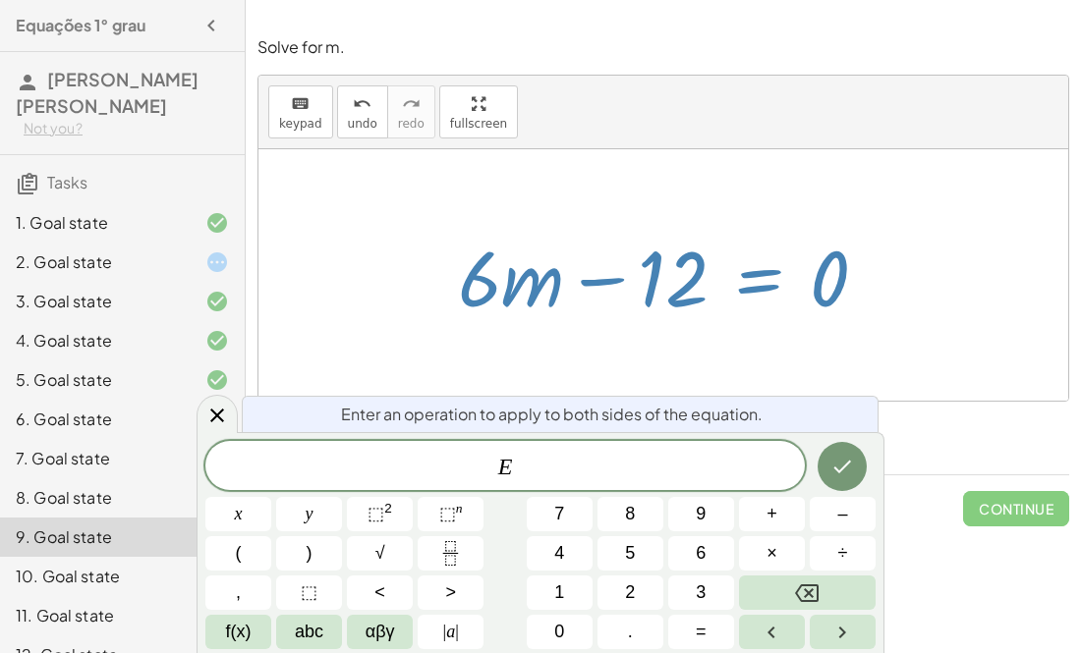
click at [761, 123] on div "keyboard keypad undo undo redo redo fullscreen" at bounding box center [663, 113] width 810 height 74
click at [903, 157] on div at bounding box center [663, 275] width 810 height 252
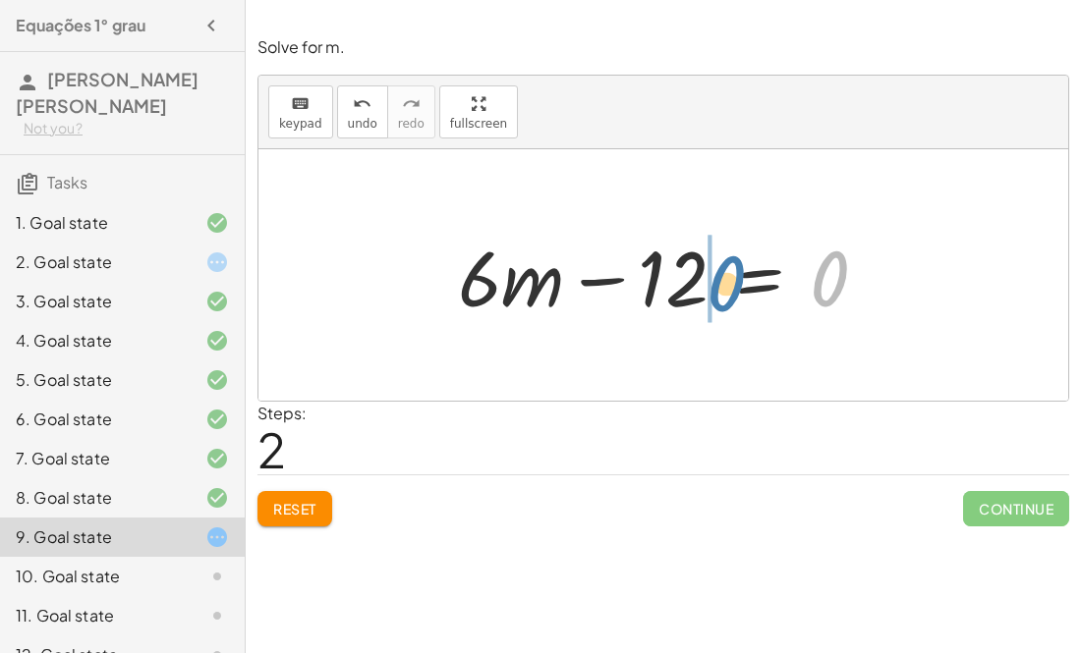
drag, startPoint x: 825, startPoint y: 279, endPoint x: 717, endPoint y: 286, distance: 108.3
click at [717, 286] on div at bounding box center [670, 275] width 445 height 101
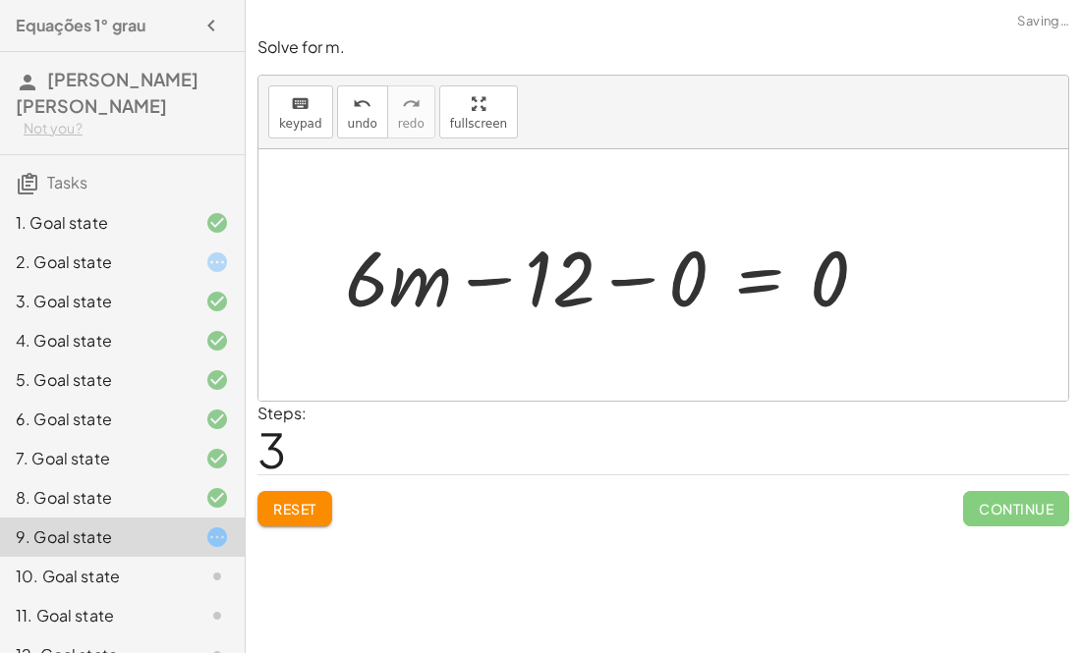
click at [753, 272] on div at bounding box center [614, 275] width 558 height 101
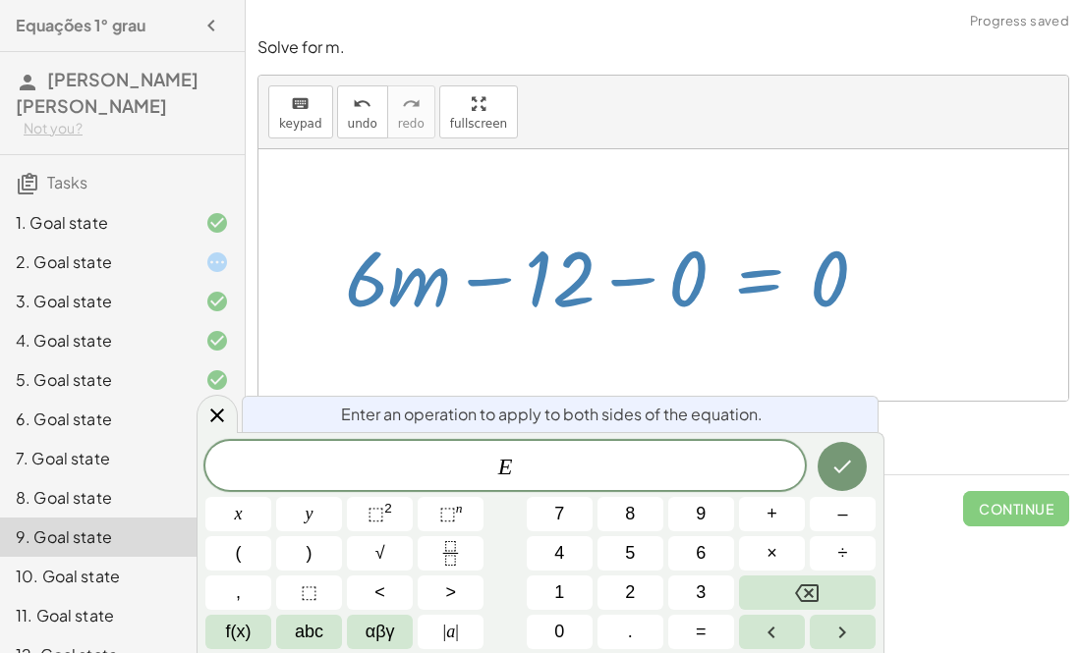
click at [613, 295] on div at bounding box center [614, 275] width 558 height 101
click at [615, 290] on div at bounding box center [614, 275] width 558 height 101
click at [673, 189] on div at bounding box center [663, 275] width 810 height 252
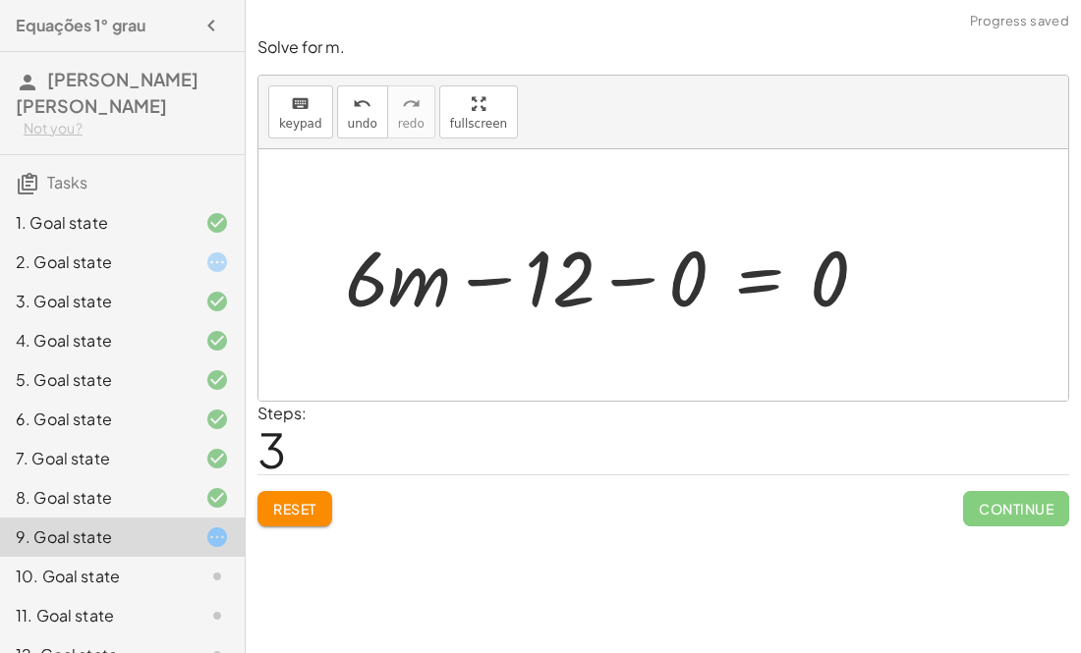
click at [625, 287] on div at bounding box center [614, 275] width 558 height 101
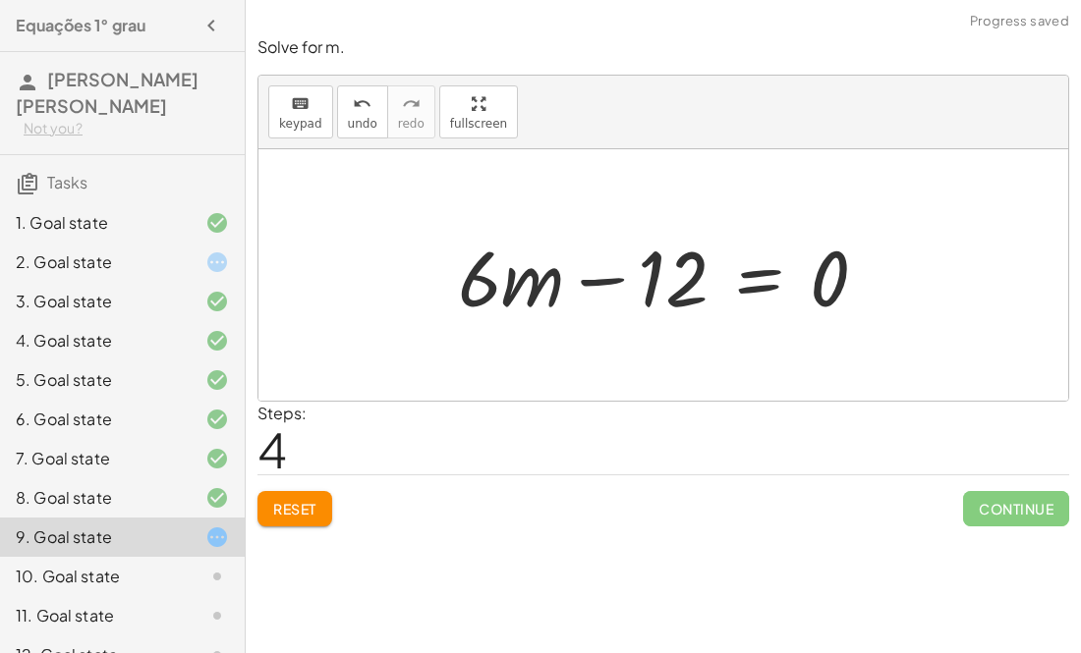
click at [599, 279] on div at bounding box center [670, 275] width 445 height 101
click at [291, 506] on span "Reset" at bounding box center [294, 509] width 43 height 18
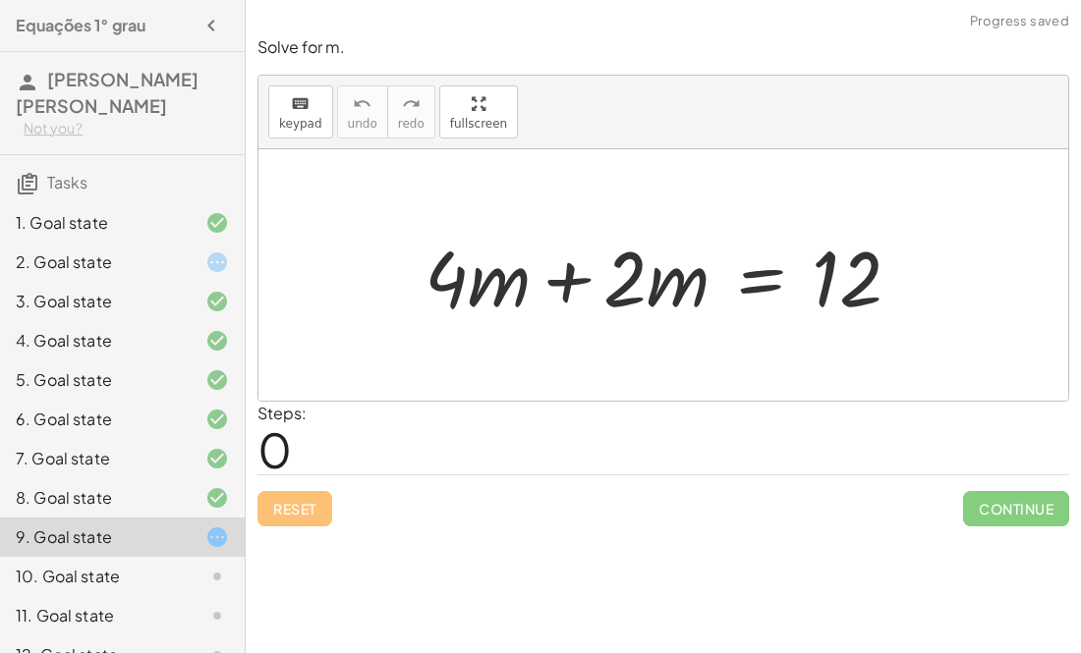
click at [570, 284] on div at bounding box center [670, 275] width 511 height 101
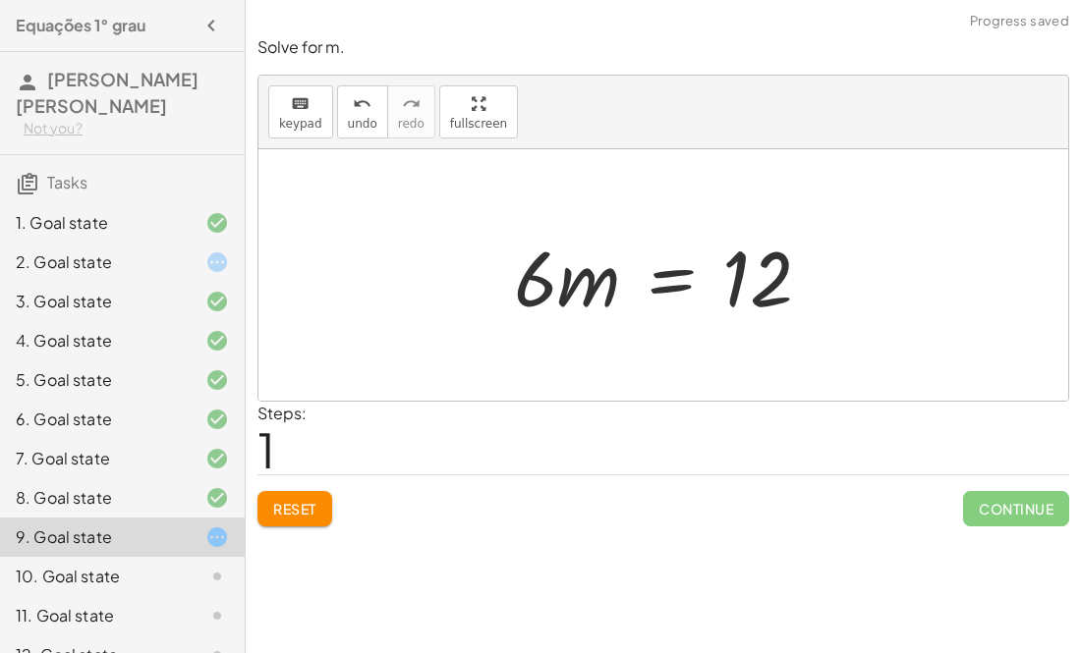
click at [577, 296] on div at bounding box center [670, 275] width 333 height 101
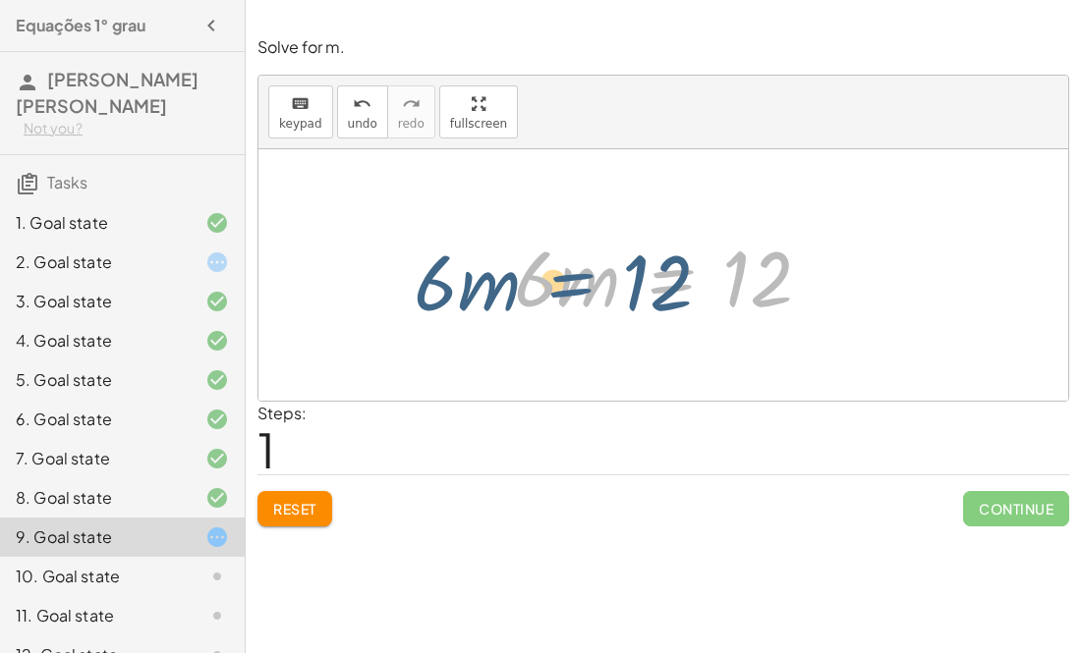
drag, startPoint x: 671, startPoint y: 283, endPoint x: 563, endPoint y: 289, distance: 108.2
click at [563, 289] on div at bounding box center [670, 275] width 333 height 101
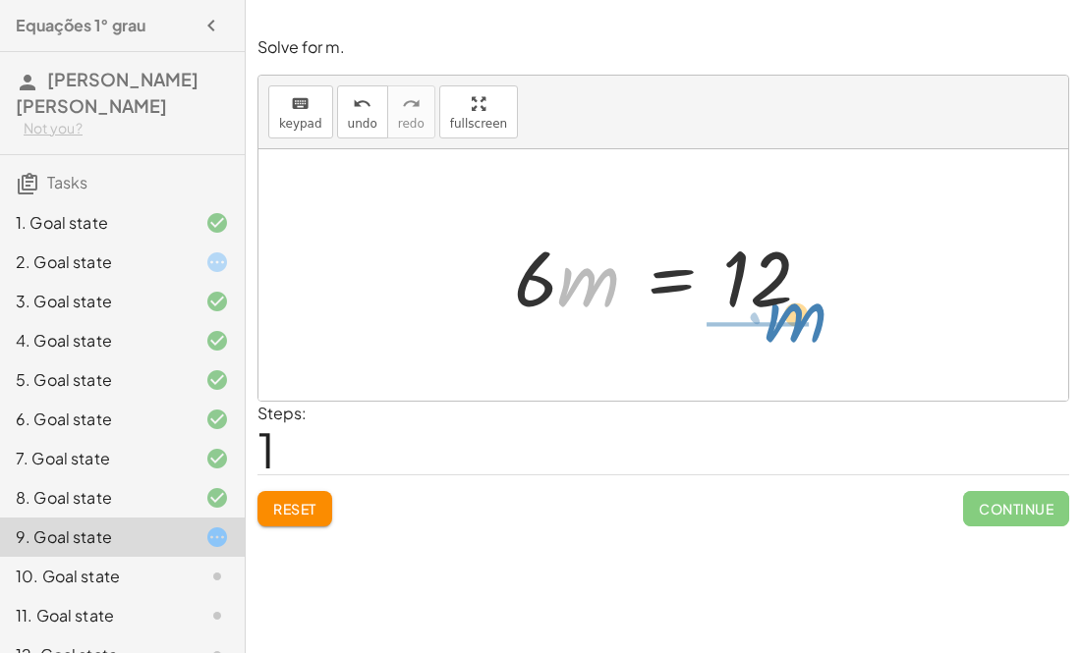
drag, startPoint x: 587, startPoint y: 277, endPoint x: 779, endPoint y: 324, distance: 197.3
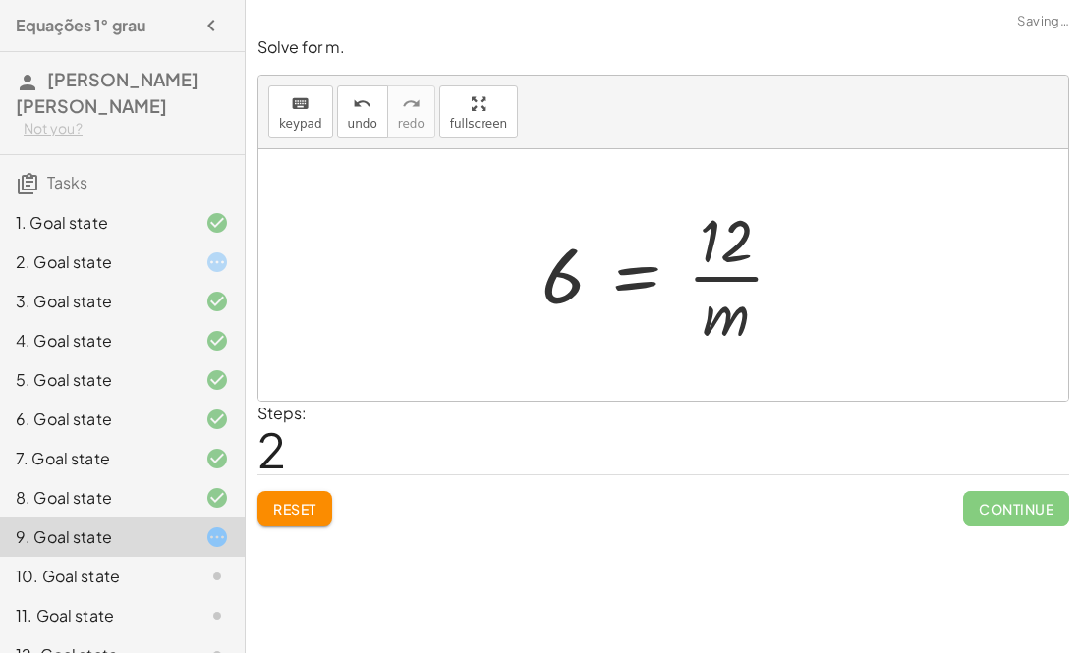
click at [755, 280] on div at bounding box center [670, 274] width 278 height 151
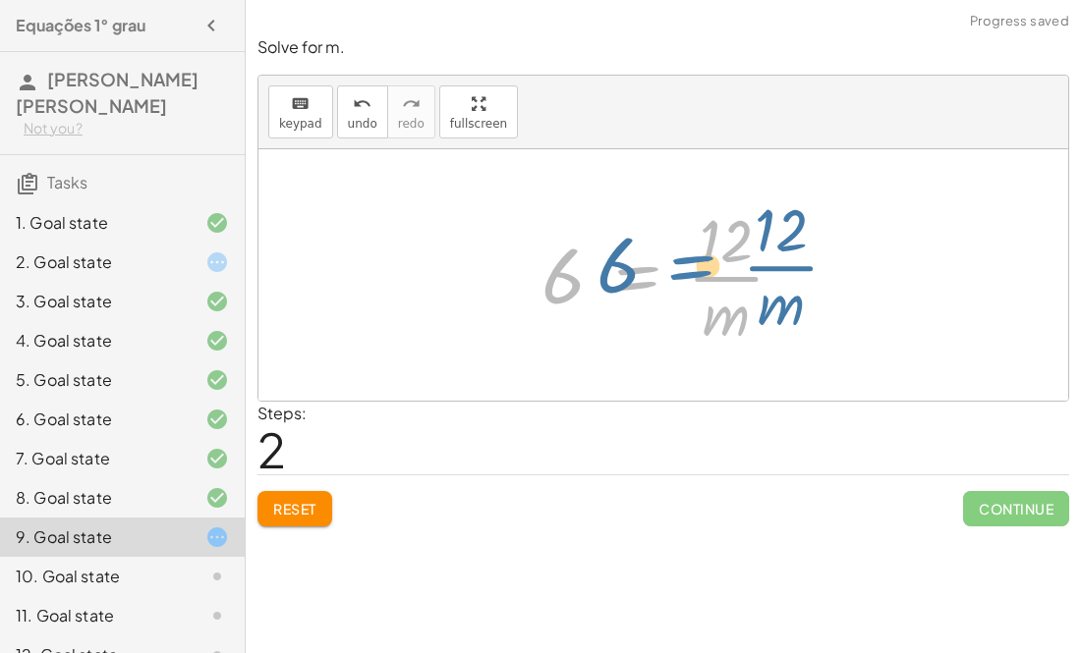
drag, startPoint x: 630, startPoint y: 283, endPoint x: 640, endPoint y: 277, distance: 11.5
click at [640, 277] on div at bounding box center [670, 274] width 278 height 151
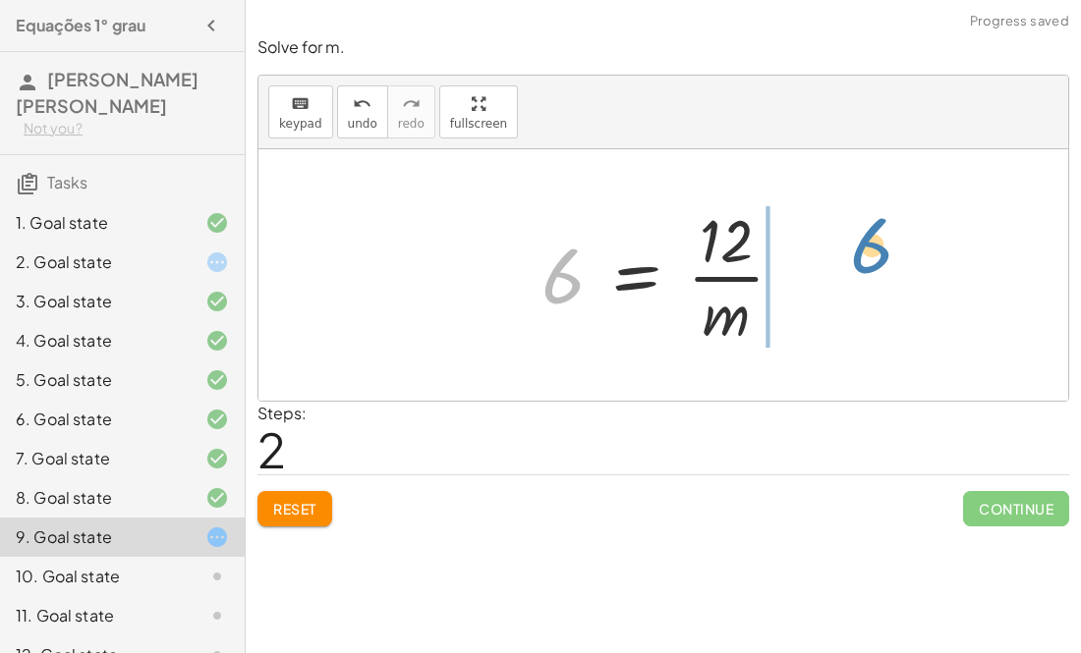
drag, startPoint x: 554, startPoint y: 272, endPoint x: 848, endPoint y: 245, distance: 295.0
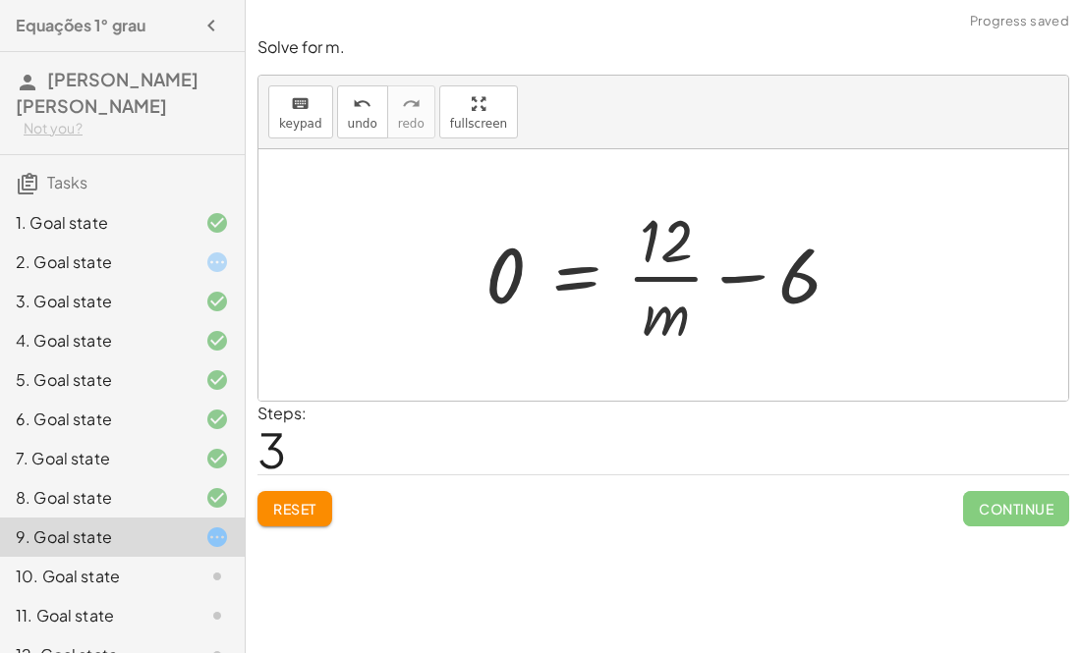
click at [743, 270] on div at bounding box center [670, 274] width 391 height 151
click at [662, 268] on div at bounding box center [670, 274] width 391 height 151
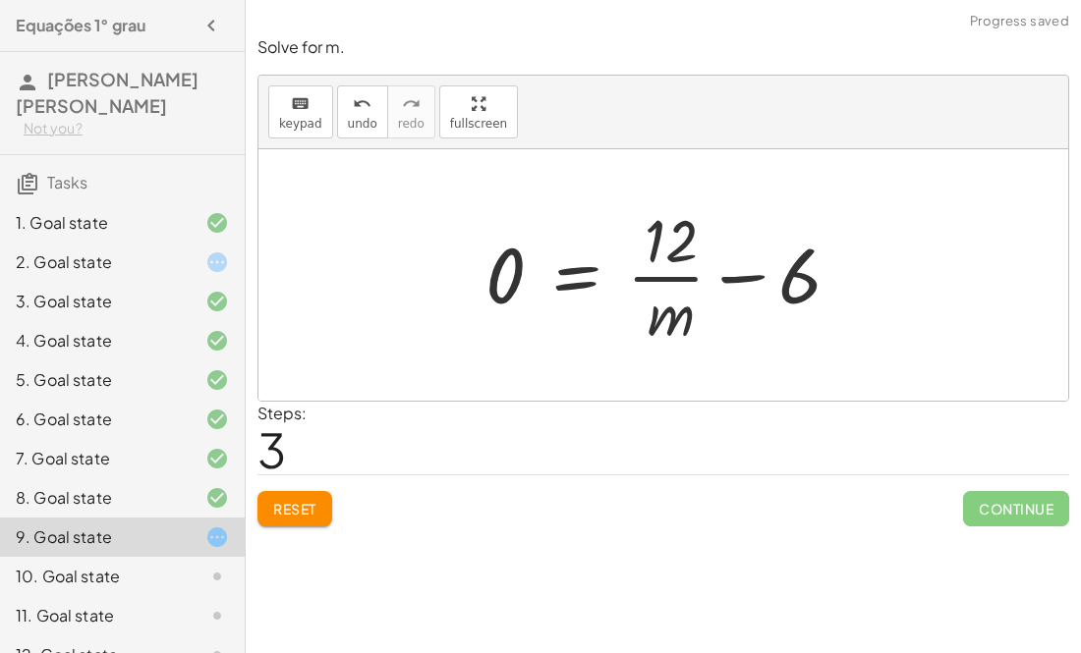
click at [662, 268] on div at bounding box center [670, 274] width 391 height 151
click at [511, 296] on div at bounding box center [670, 274] width 391 height 151
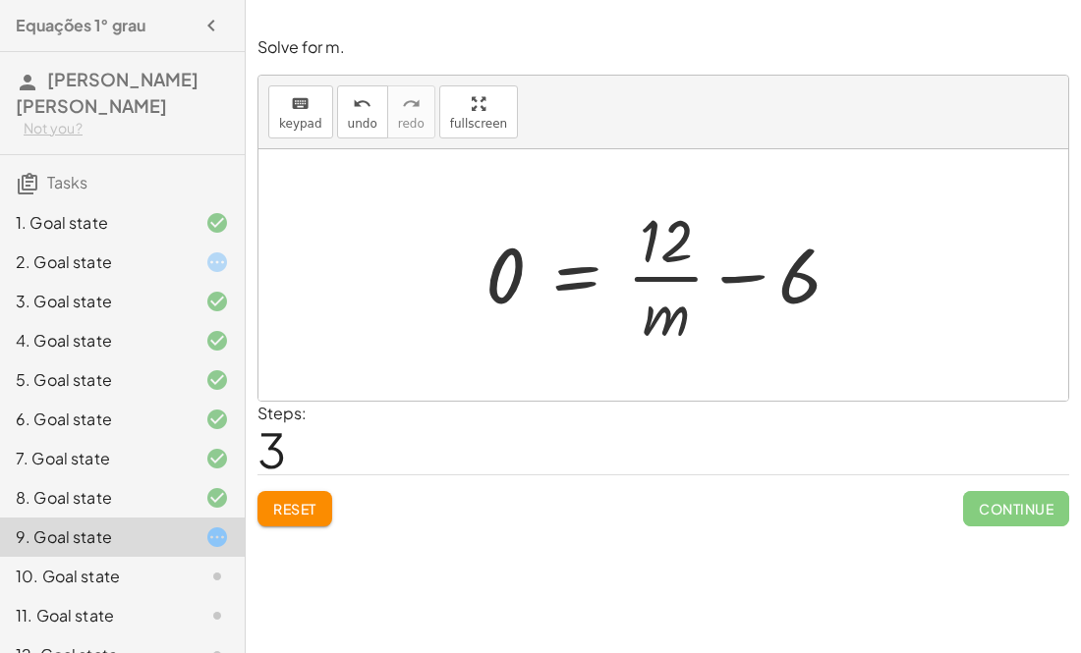
click at [581, 273] on div at bounding box center [670, 274] width 391 height 151
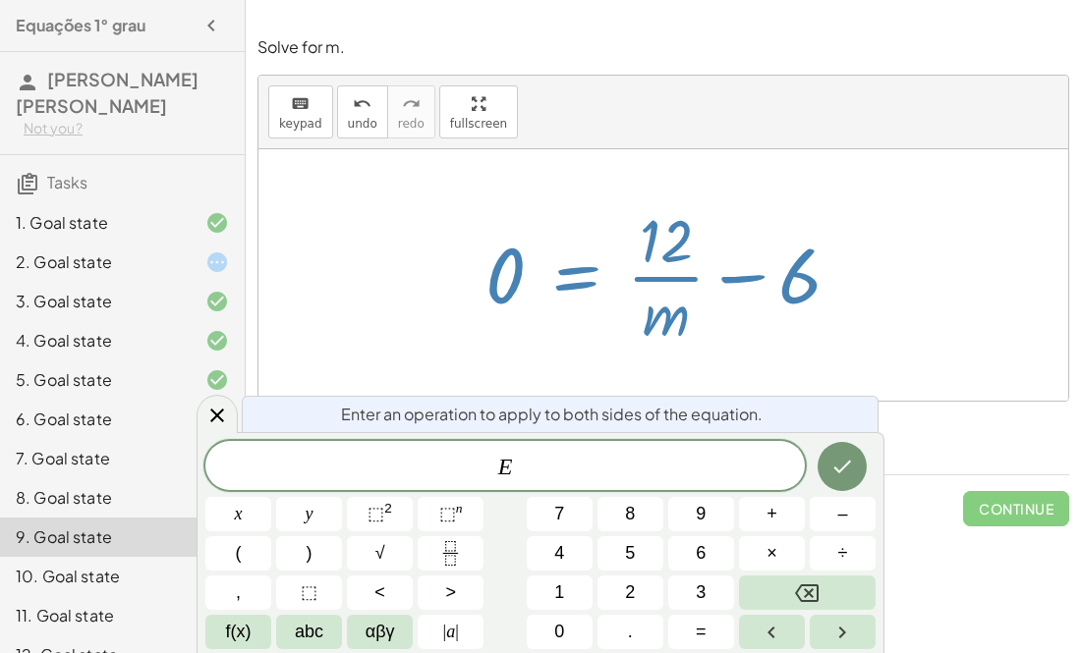
click at [650, 132] on div "keyboard keypad undo undo redo redo fullscreen" at bounding box center [663, 113] width 810 height 74
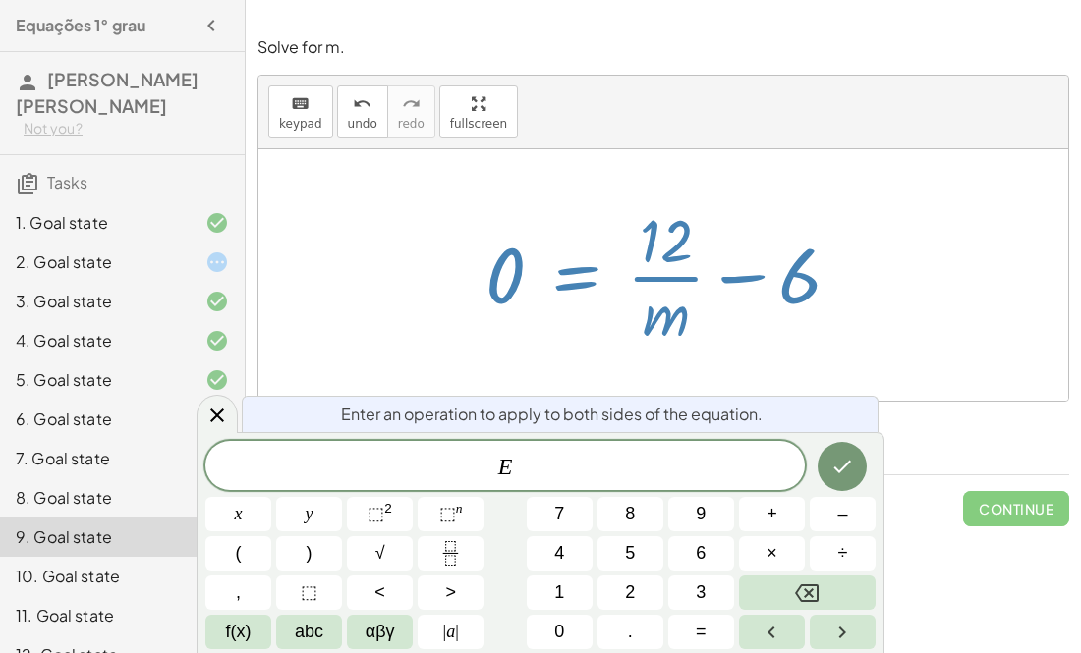
click at [718, 196] on div "+ · 4 · m + · 2 · m = 12 · 6 · m = 12 6 = · 12 · m · m = 12 6 · 0 + −" at bounding box center [664, 275] width 416 height 161
click at [864, 224] on div at bounding box center [670, 274] width 391 height 151
click at [896, 274] on div at bounding box center [663, 275] width 810 height 252
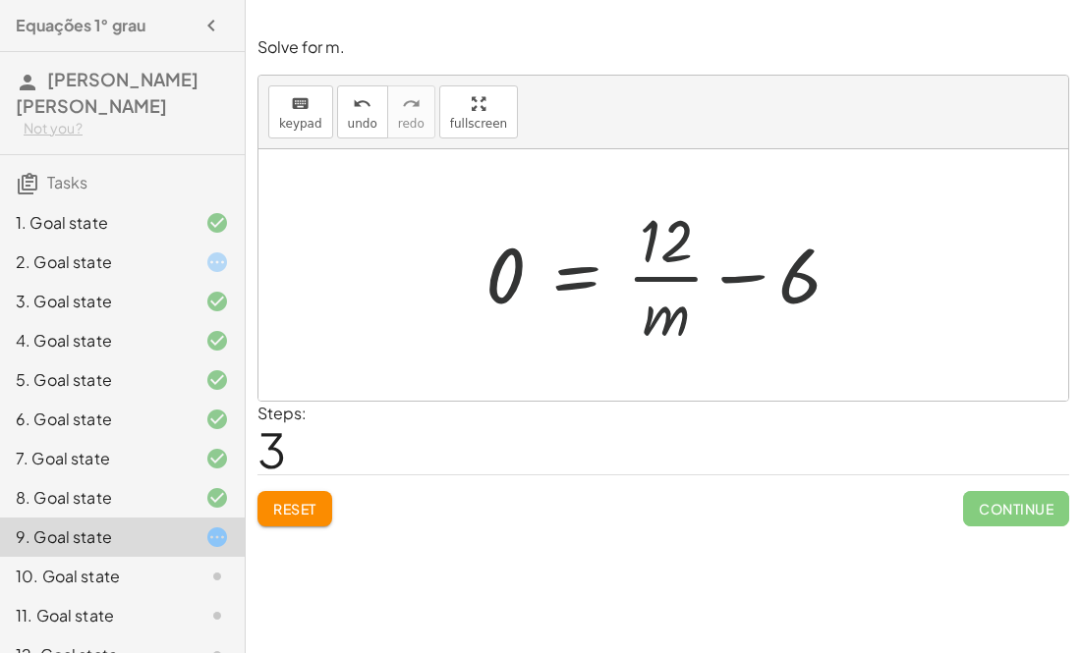
click at [898, 275] on div at bounding box center [663, 275] width 810 height 252
drag, startPoint x: 773, startPoint y: 281, endPoint x: 671, endPoint y: 252, distance: 106.1
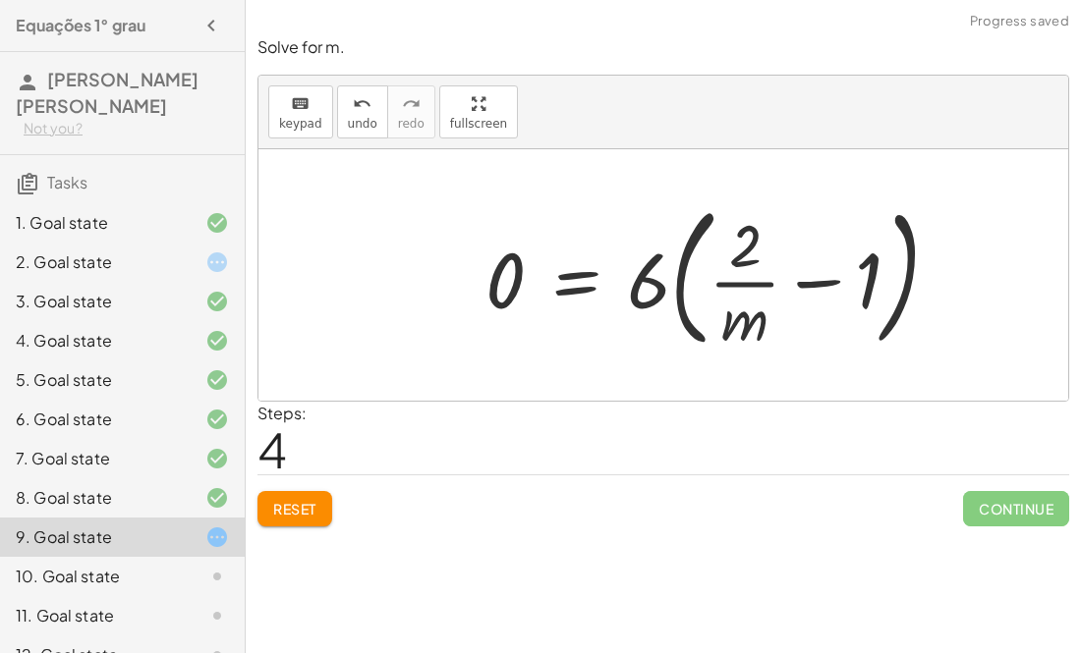
click at [817, 285] on div at bounding box center [720, 275] width 490 height 163
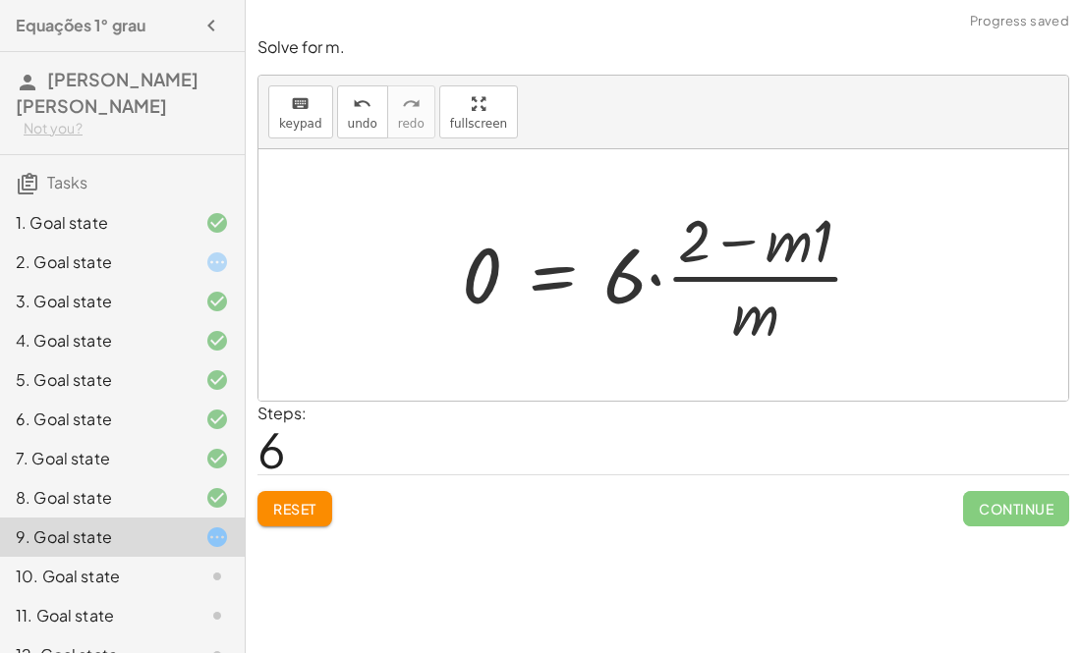
click at [731, 243] on div at bounding box center [671, 274] width 438 height 151
drag, startPoint x: 755, startPoint y: 325, endPoint x: 868, endPoint y: 279, distance: 123.0
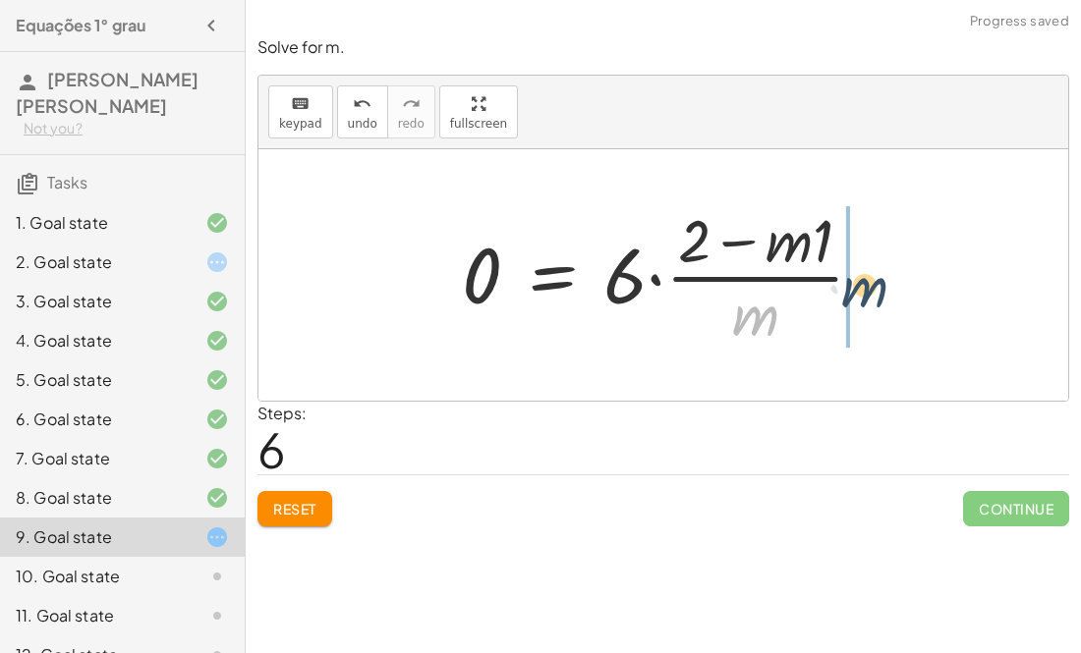
click at [868, 279] on div at bounding box center [671, 274] width 438 height 151
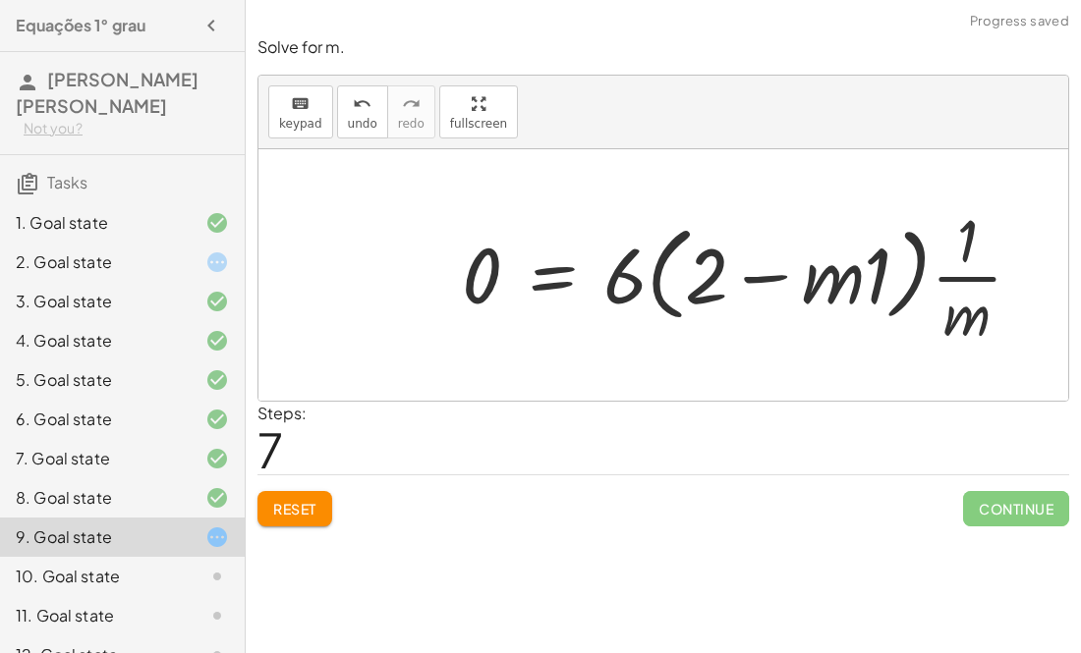
click at [818, 273] on div at bounding box center [749, 274] width 595 height 151
click at [815, 273] on div at bounding box center [749, 274] width 595 height 151
click at [780, 272] on div at bounding box center [749, 274] width 595 height 151
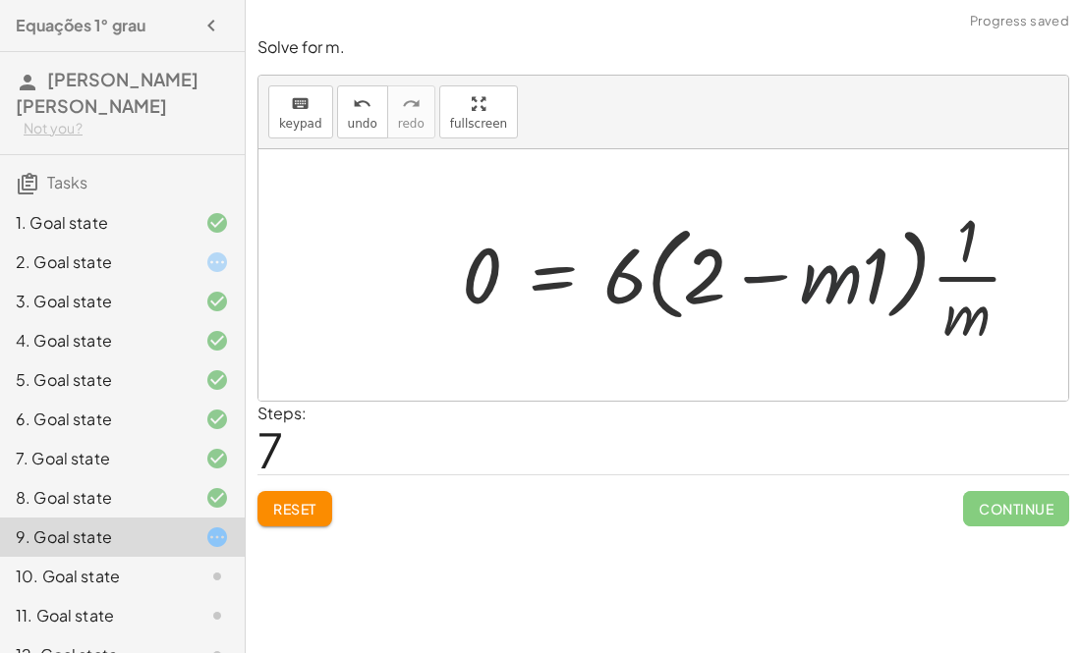
click at [780, 272] on div at bounding box center [749, 274] width 595 height 151
click at [948, 275] on div at bounding box center [749, 274] width 595 height 151
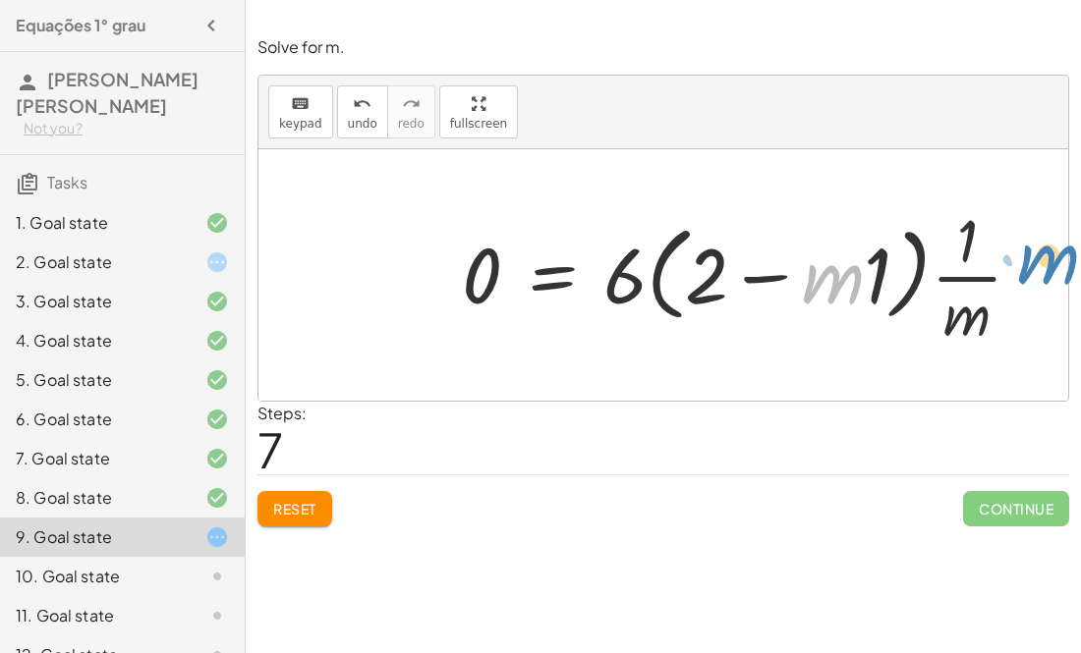
drag, startPoint x: 832, startPoint y: 286, endPoint x: 1048, endPoint y: 267, distance: 216.9
drag, startPoint x: 844, startPoint y: 275, endPoint x: 931, endPoint y: 268, distance: 87.7
click at [931, 268] on div at bounding box center [749, 274] width 595 height 151
click at [808, 280] on div at bounding box center [749, 274] width 595 height 151
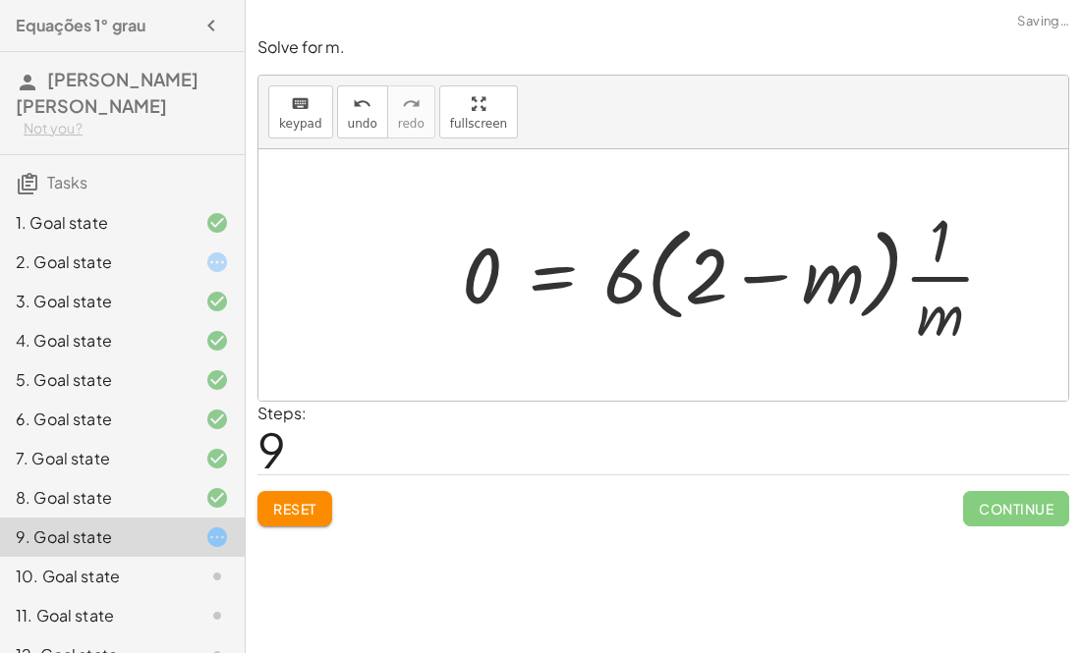
click at [767, 278] on div at bounding box center [736, 274] width 568 height 151
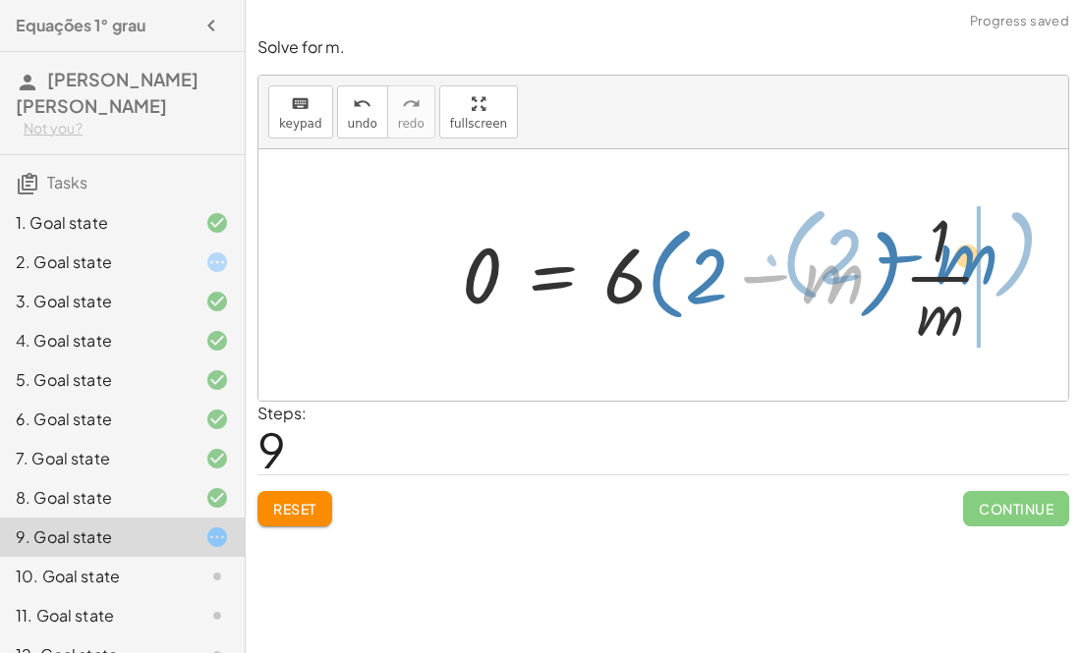
drag, startPoint x: 825, startPoint y: 278, endPoint x: 958, endPoint y: 258, distance: 134.1
click at [958, 258] on div at bounding box center [736, 274] width 568 height 151
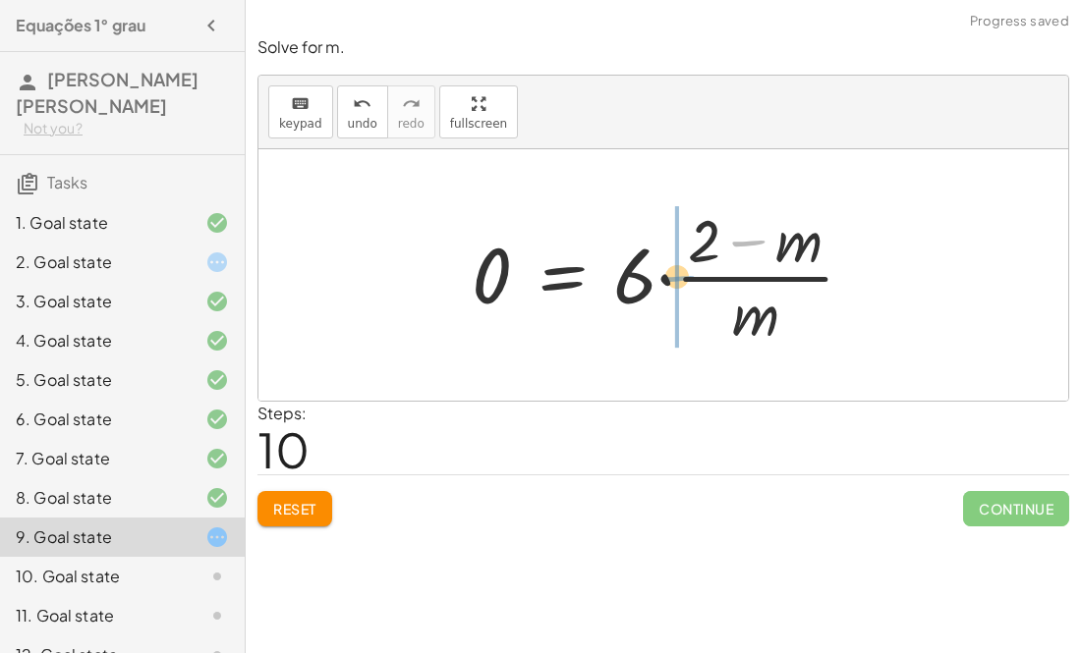
drag, startPoint x: 747, startPoint y: 240, endPoint x: 677, endPoint y: 276, distance: 78.7
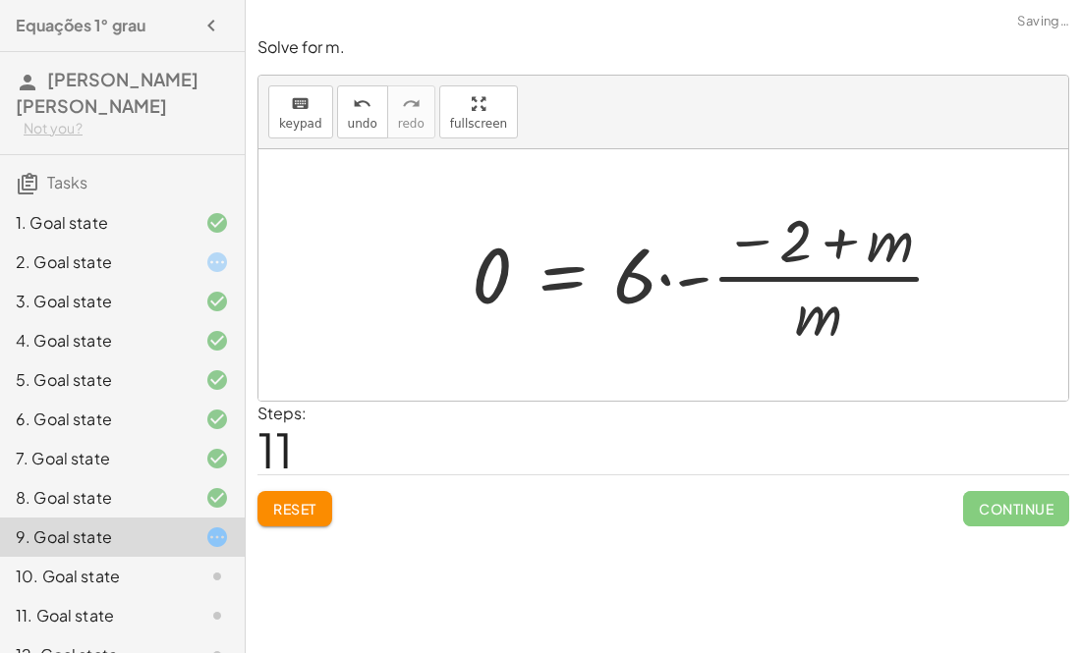
click at [833, 243] on div at bounding box center [716, 274] width 509 height 151
click at [761, 245] on div at bounding box center [716, 274] width 509 height 151
drag, startPoint x: 805, startPoint y: 338, endPoint x: 640, endPoint y: 305, distance: 168.4
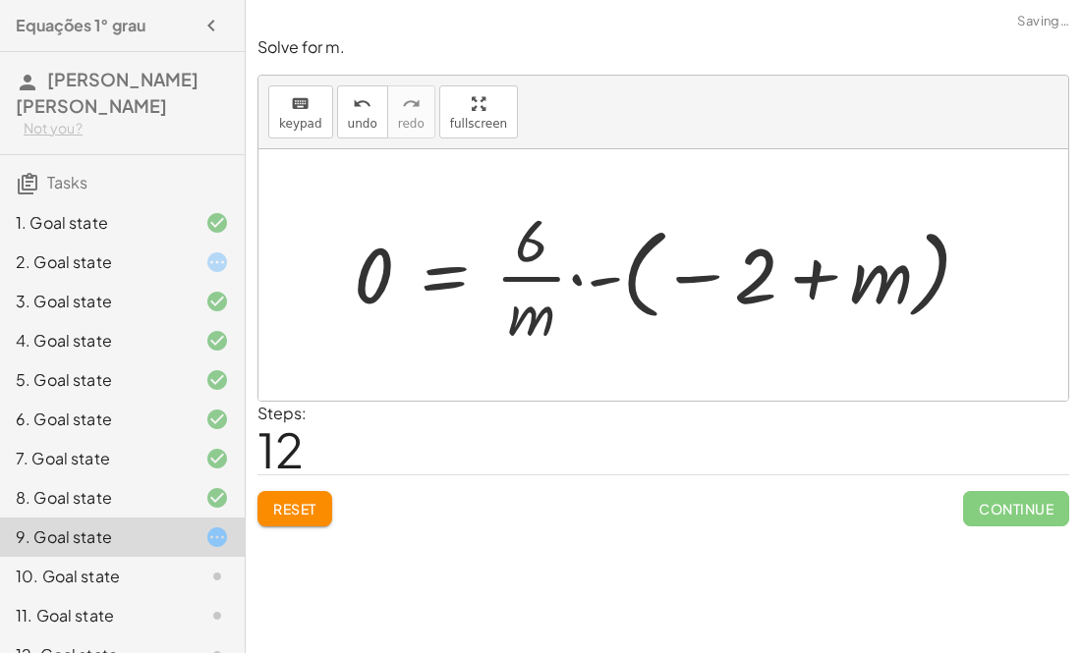
click at [680, 280] on div at bounding box center [670, 274] width 652 height 151
click at [597, 277] on div at bounding box center [670, 274] width 652 height 151
click at [597, 277] on div at bounding box center [661, 274] width 634 height 151
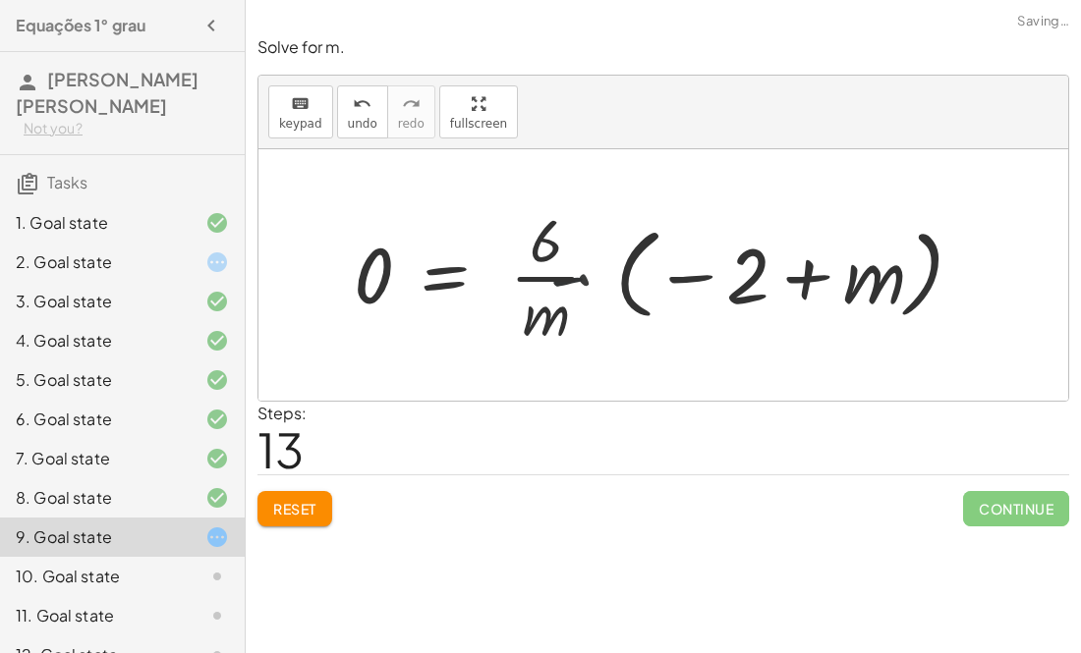
click at [597, 277] on div at bounding box center [661, 274] width 634 height 151
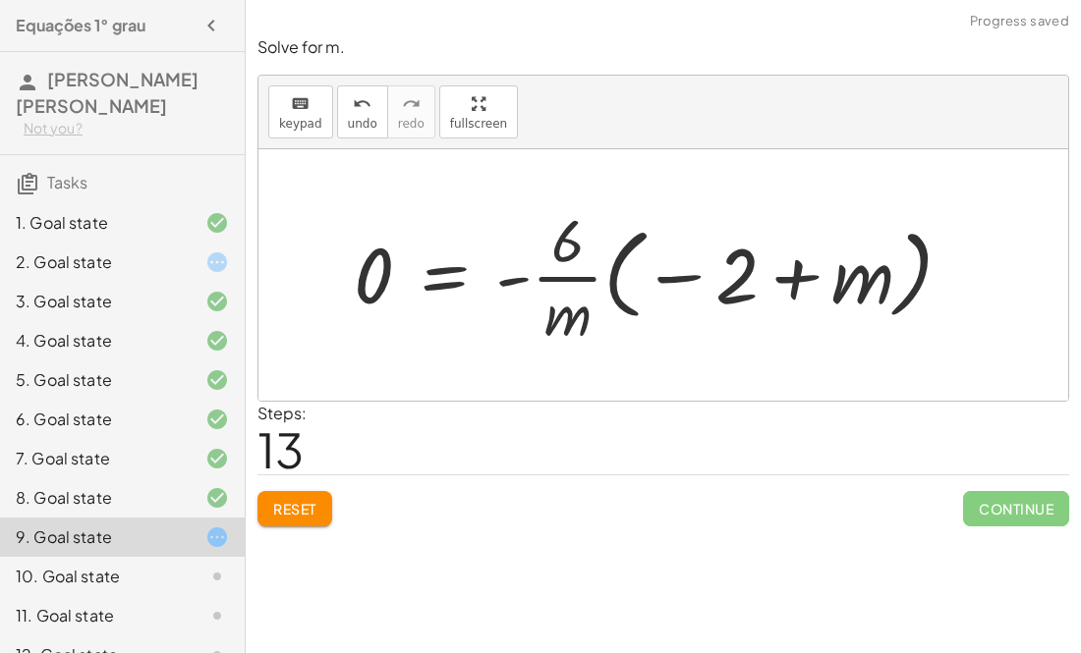
click at [574, 275] on div at bounding box center [661, 274] width 634 height 151
click at [802, 280] on div at bounding box center [661, 274] width 634 height 151
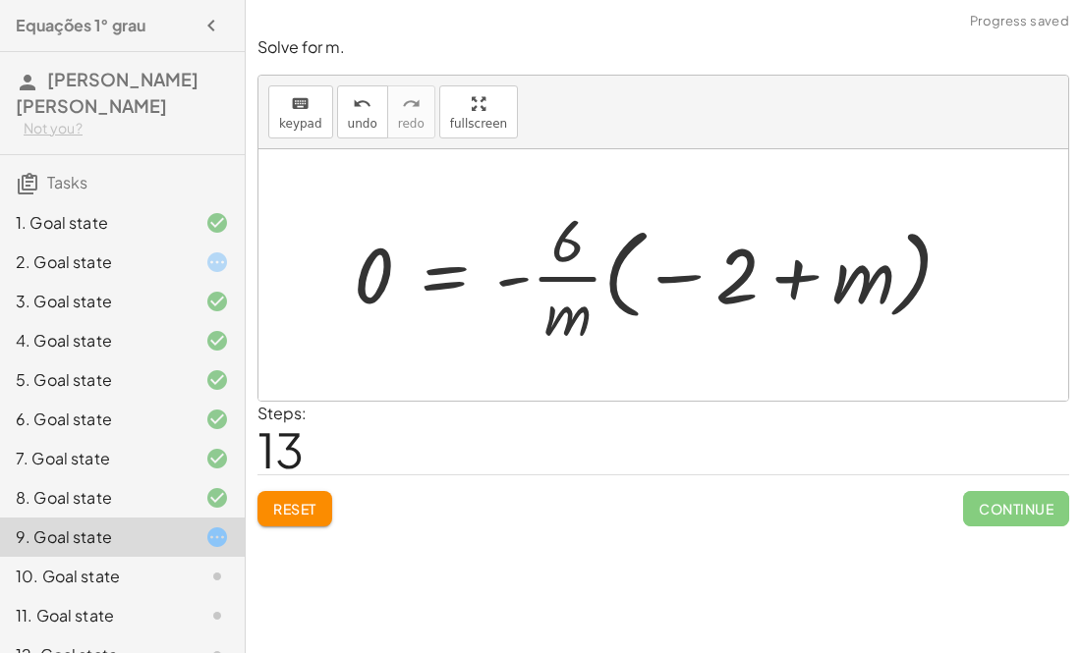
click at [802, 280] on div at bounding box center [661, 274] width 634 height 151
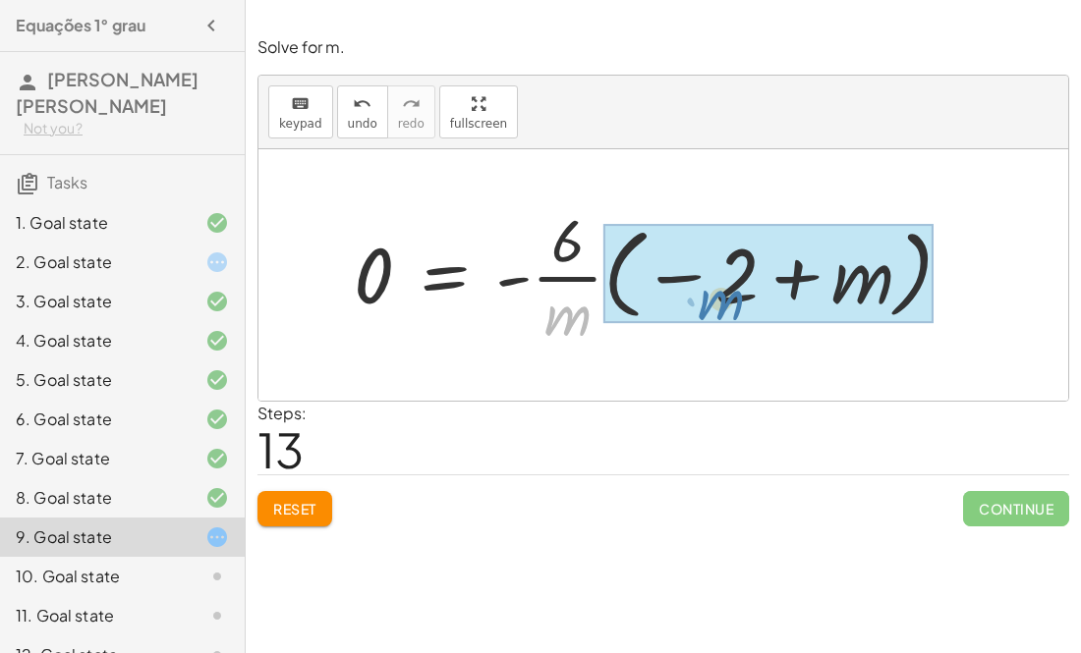
drag, startPoint x: 552, startPoint y: 320, endPoint x: 709, endPoint y: 303, distance: 158.2
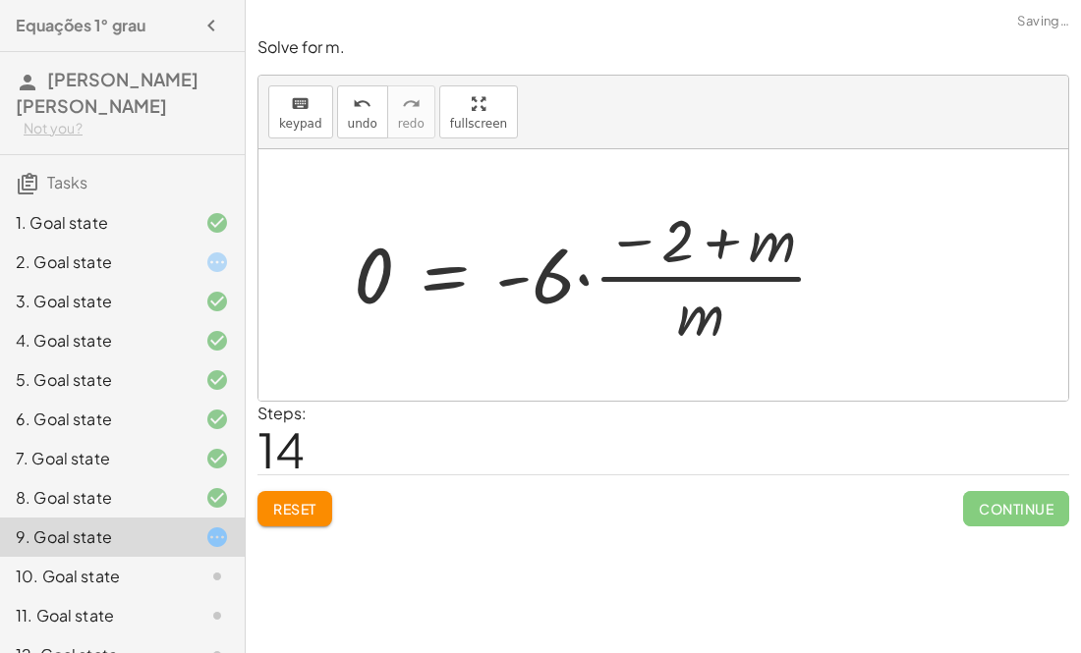
click at [721, 245] on div at bounding box center [598, 274] width 509 height 151
click at [626, 243] on div at bounding box center [598, 274] width 509 height 151
click at [552, 276] on div at bounding box center [598, 274] width 509 height 151
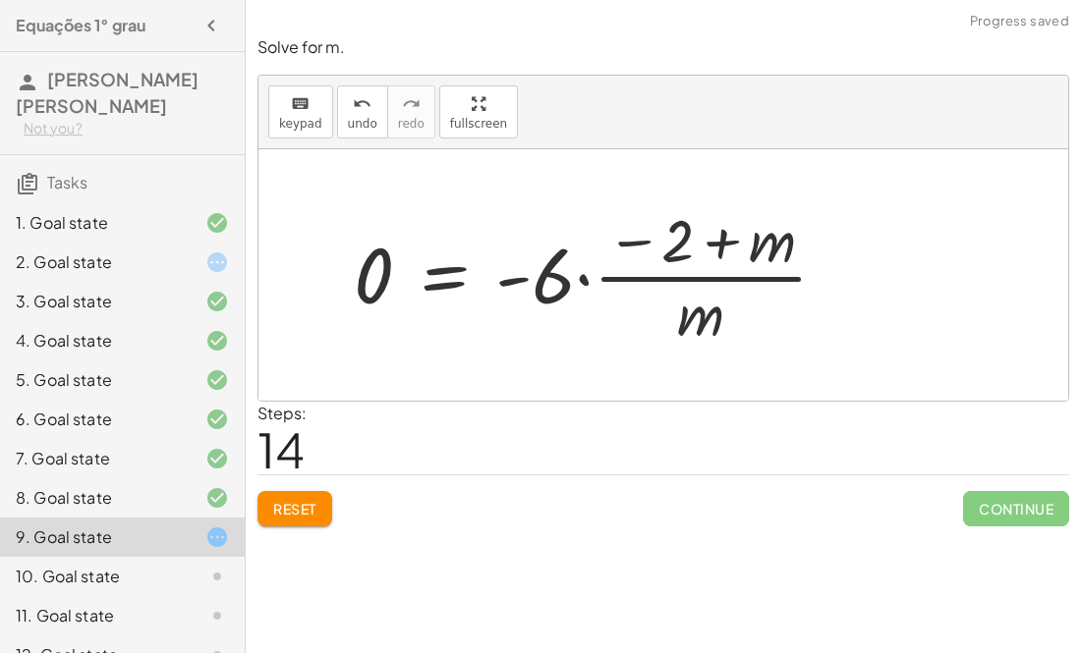
click at [552, 276] on div at bounding box center [598, 274] width 509 height 151
drag, startPoint x: 688, startPoint y: 316, endPoint x: 927, endPoint y: 99, distance: 323.4
click at [927, 99] on div "keyboard keypad undo undo redo redo fullscreen + · 4 · m + · 2 · m = 12 · 6 · m…" at bounding box center [663, 238] width 810 height 325
drag, startPoint x: 695, startPoint y: 310, endPoint x: 827, endPoint y: 244, distance: 148.5
click at [827, 244] on div at bounding box center [598, 274] width 509 height 151
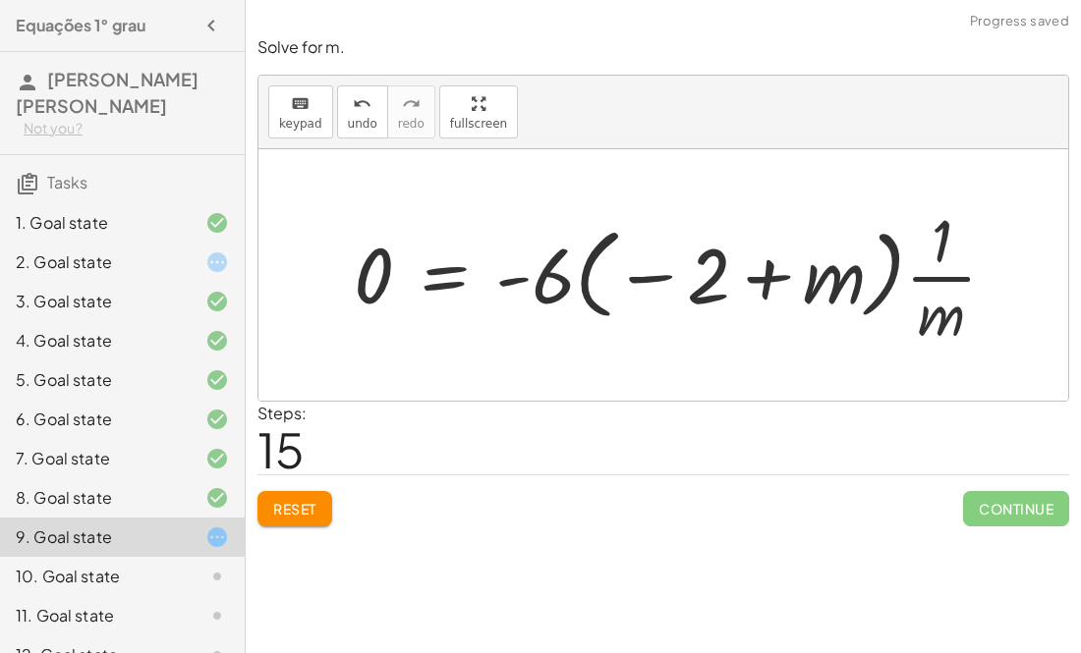
click at [957, 262] on div at bounding box center [683, 274] width 678 height 151
drag, startPoint x: 902, startPoint y: 298, endPoint x: 881, endPoint y: 298, distance: 20.6
click at [881, 298] on div at bounding box center [683, 274] width 678 height 151
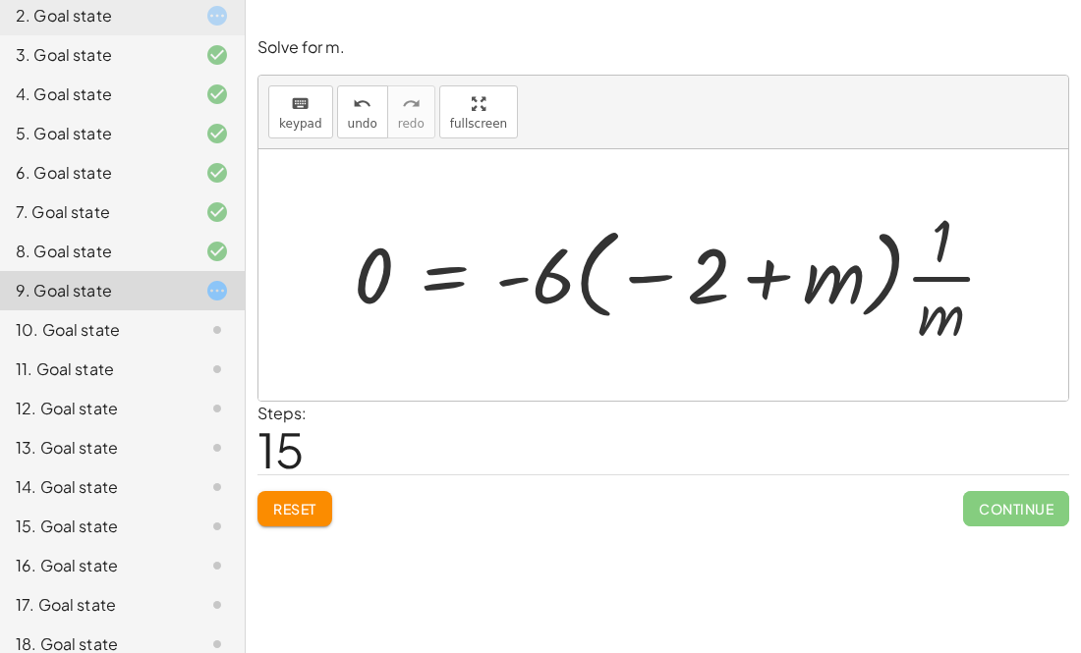
scroll to position [248, 0]
click at [164, 493] on div "14. Goal state" at bounding box center [95, 487] width 158 height 24
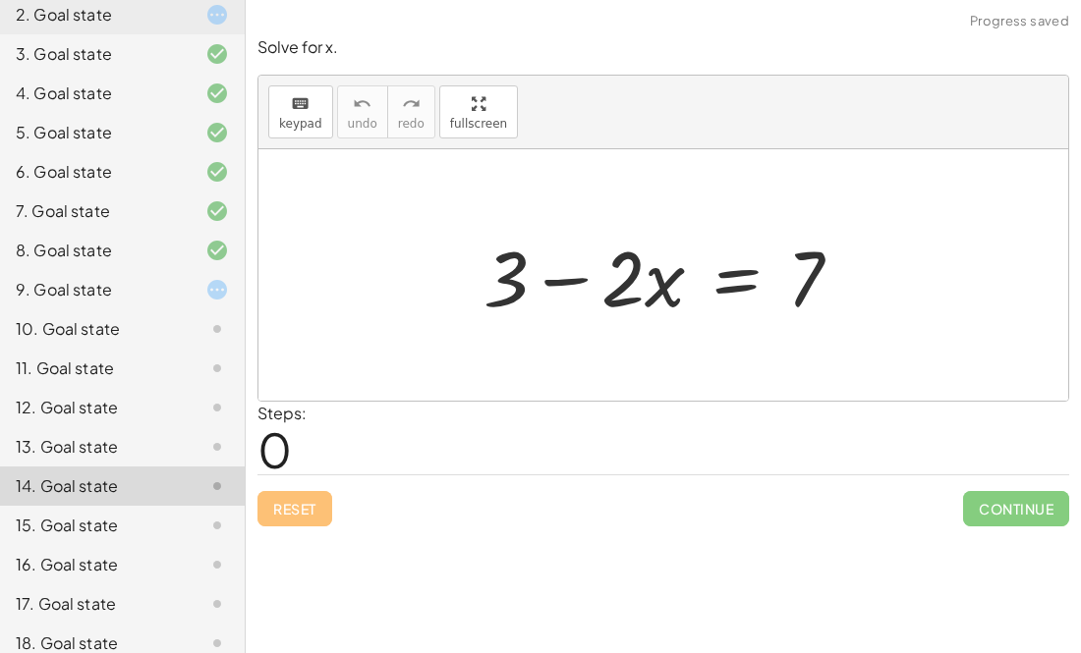
click at [667, 281] on div at bounding box center [671, 275] width 394 height 101
drag, startPoint x: 828, startPoint y: 274, endPoint x: 678, endPoint y: 283, distance: 150.6
click at [678, 283] on div at bounding box center [671, 275] width 394 height 101
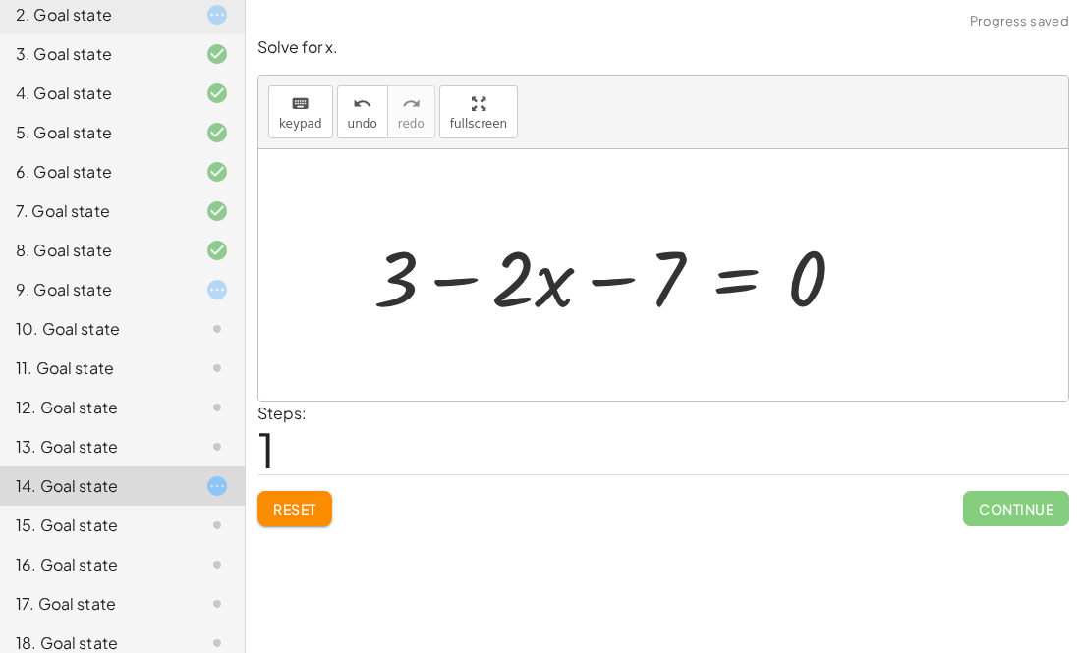
click at [590, 269] on div at bounding box center [617, 275] width 507 height 101
click at [526, 279] on div at bounding box center [617, 275] width 507 height 101
click at [515, 283] on div at bounding box center [617, 275] width 507 height 101
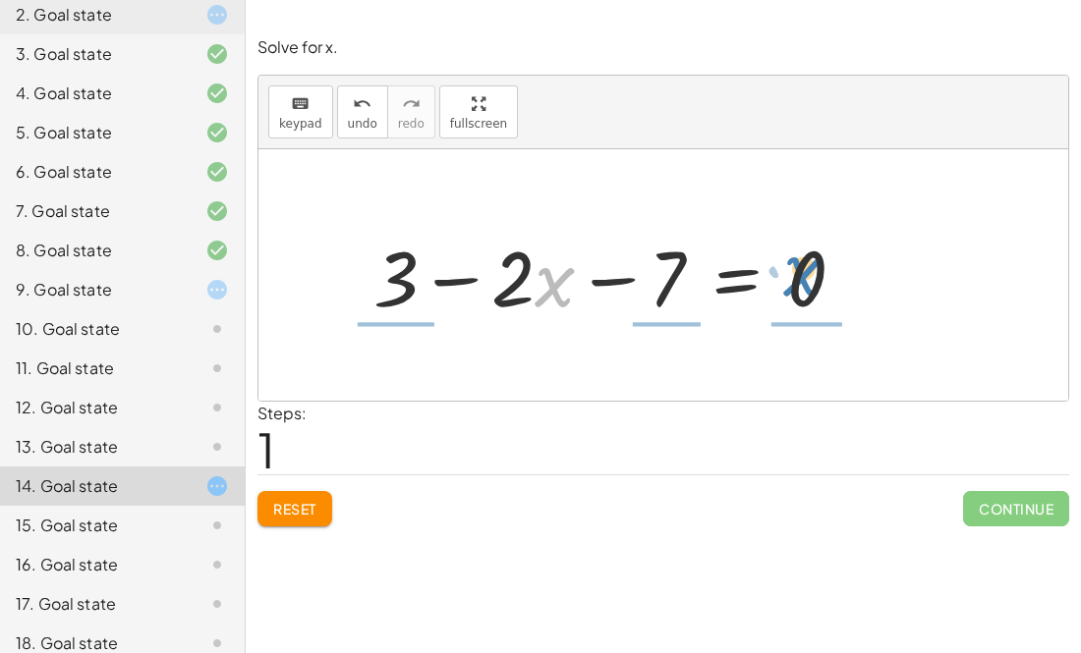
drag, startPoint x: 539, startPoint y: 281, endPoint x: 788, endPoint y: 271, distance: 248.8
click at [788, 271] on div at bounding box center [617, 275] width 507 height 101
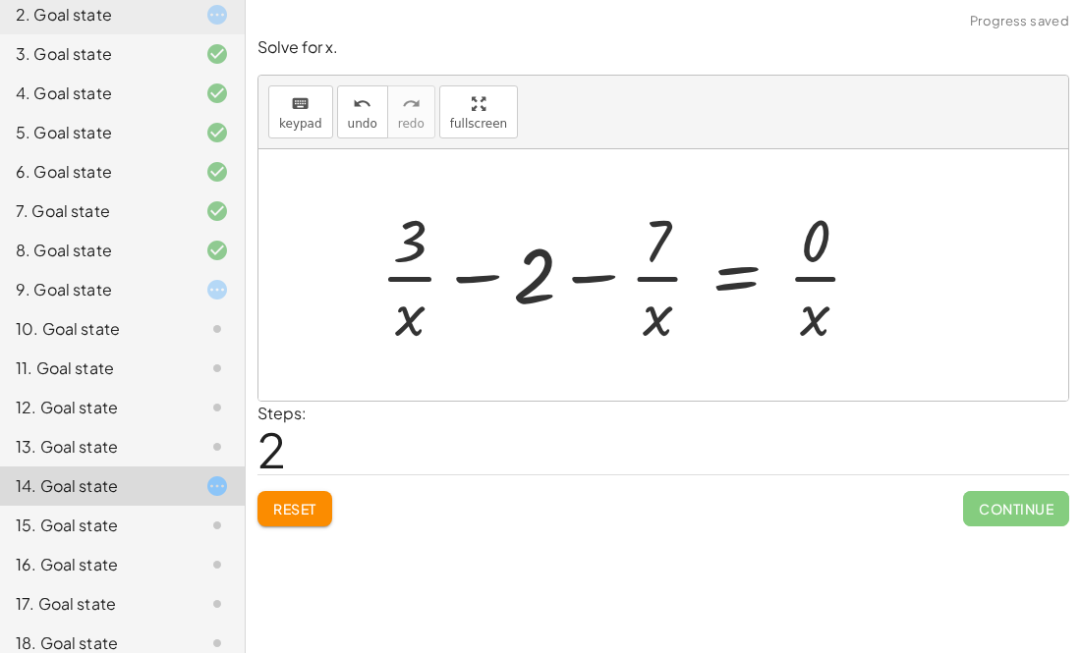
click at [653, 281] on div at bounding box center [628, 274] width 517 height 151
click at [623, 277] on div at bounding box center [628, 274] width 517 height 151
click at [610, 278] on div at bounding box center [628, 274] width 517 height 151
click at [452, 276] on div at bounding box center [628, 274] width 517 height 151
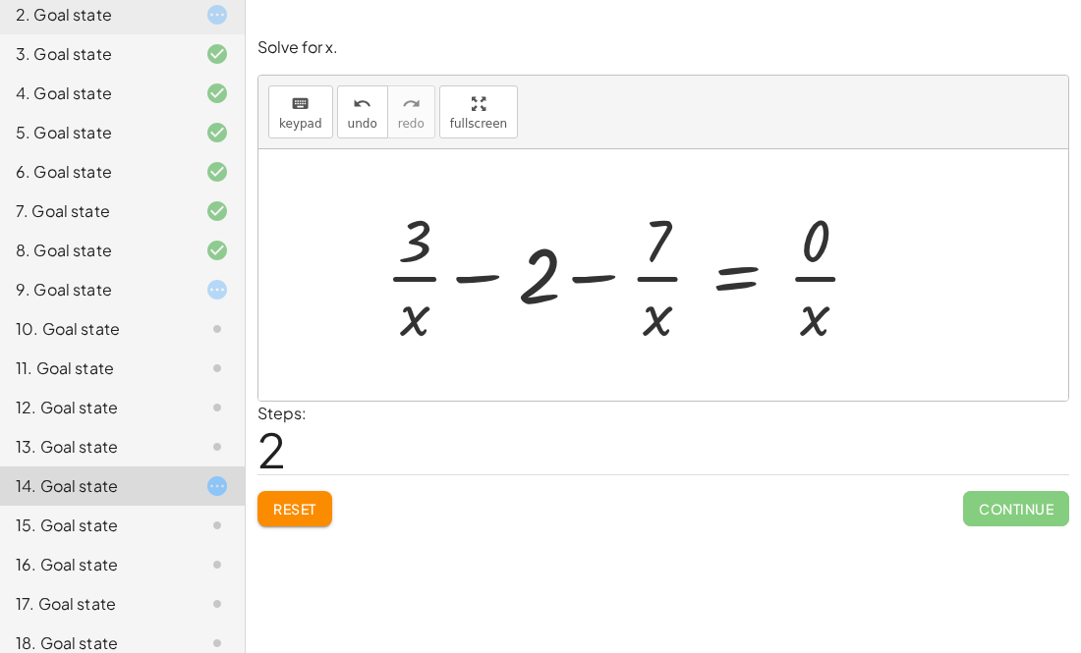
click at [404, 277] on div at bounding box center [628, 274] width 517 height 151
click at [794, 263] on div at bounding box center [628, 274] width 517 height 151
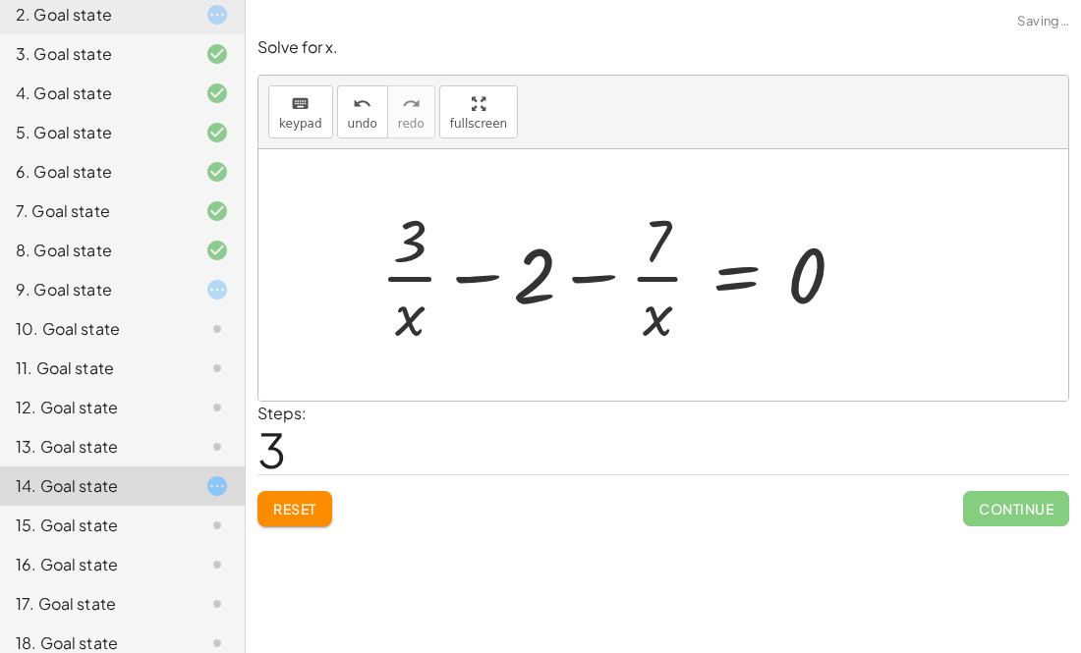
click at [661, 277] on div at bounding box center [620, 274] width 500 height 151
drag, startPoint x: 419, startPoint y: 317, endPoint x: 764, endPoint y: 270, distance: 349.0
click at [764, 270] on div at bounding box center [620, 274] width 500 height 151
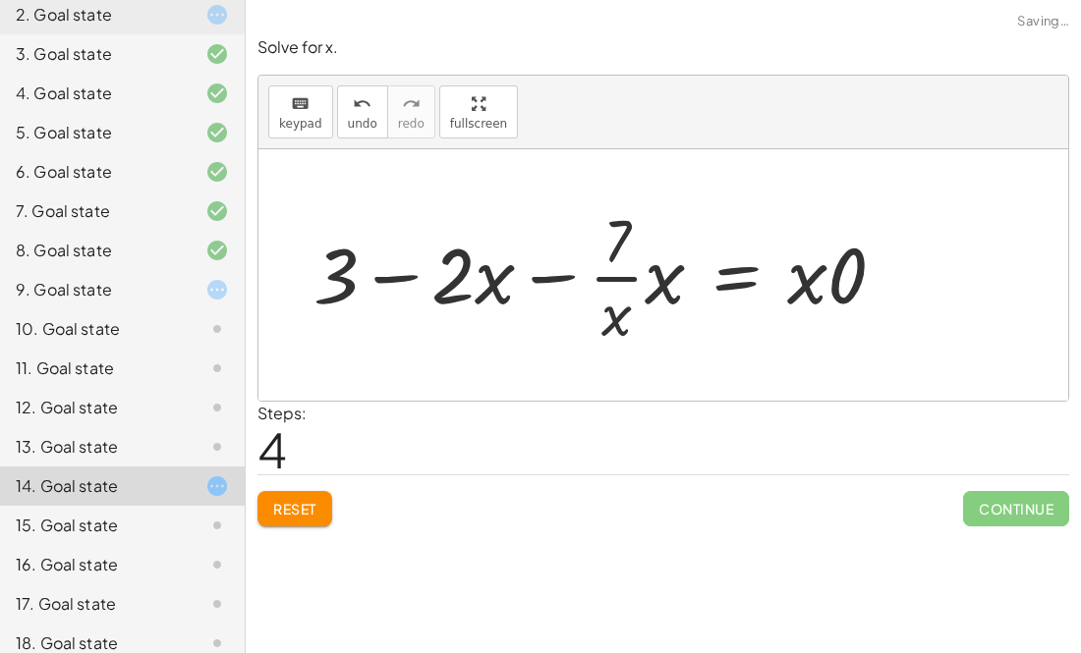
click at [642, 284] on div at bounding box center [607, 274] width 607 height 151
click at [642, 285] on div at bounding box center [607, 274] width 607 height 151
click at [492, 267] on div at bounding box center [607, 274] width 607 height 151
click at [404, 282] on div at bounding box center [607, 274] width 607 height 151
click at [279, 526] on button "Reset" at bounding box center [294, 508] width 75 height 35
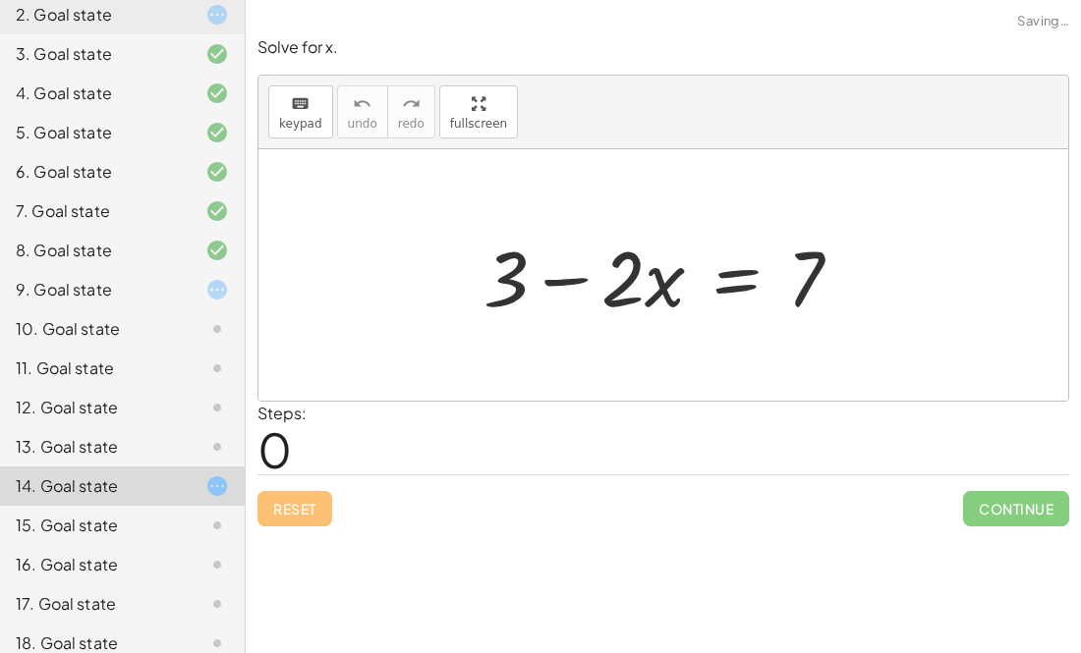
click at [140, 349] on div "9. Goal state" at bounding box center [122, 368] width 245 height 39
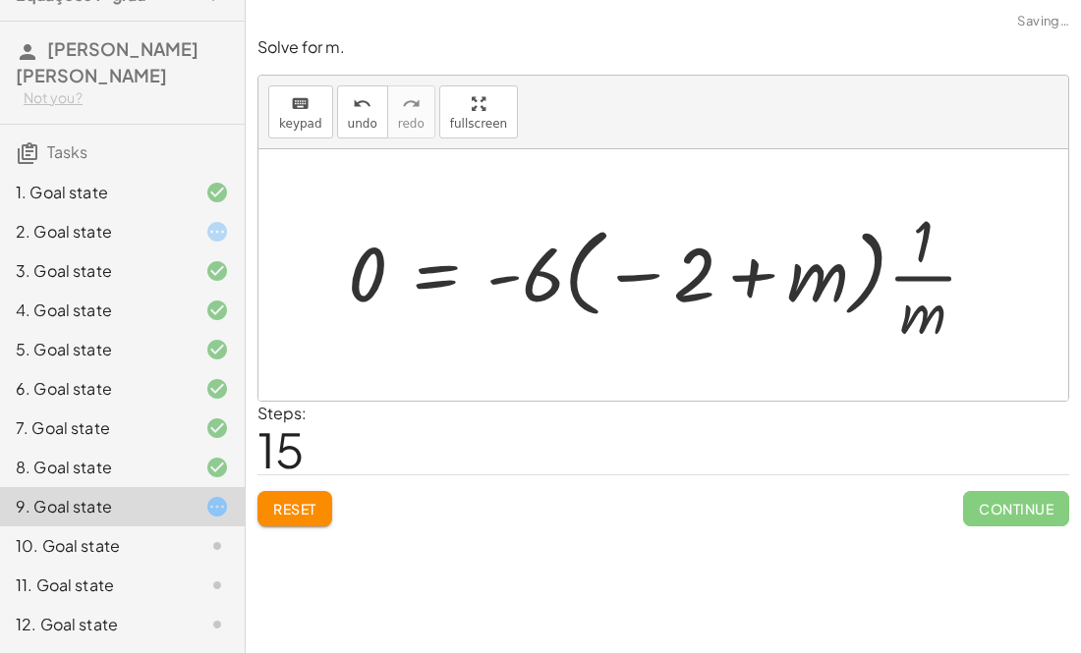
scroll to position [0, 0]
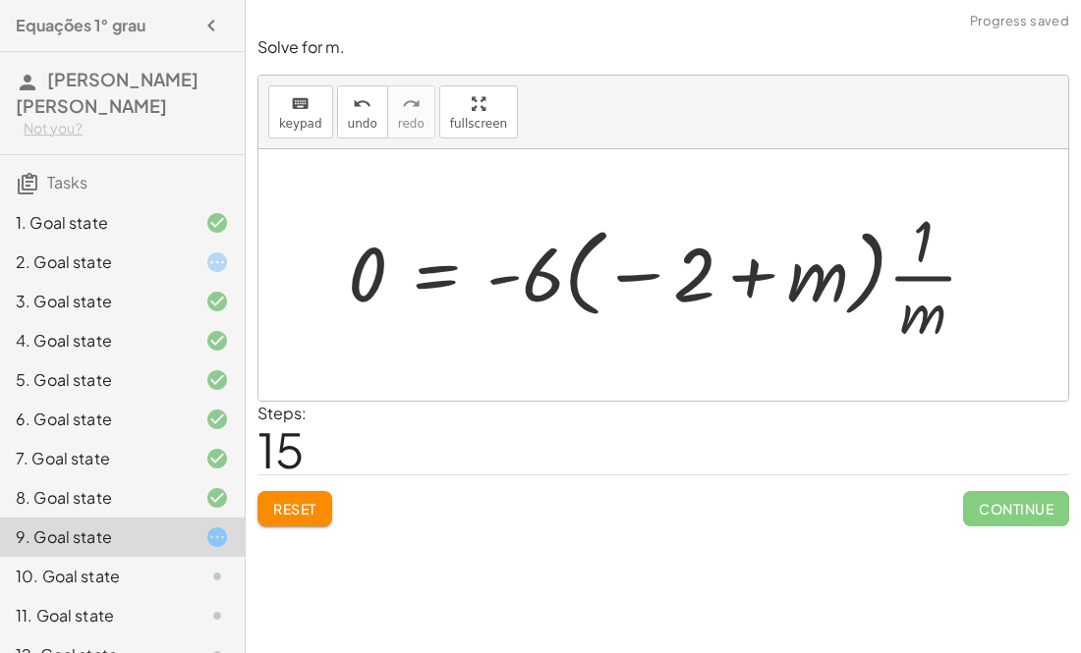
click at [297, 516] on span "Reset" at bounding box center [294, 509] width 43 height 18
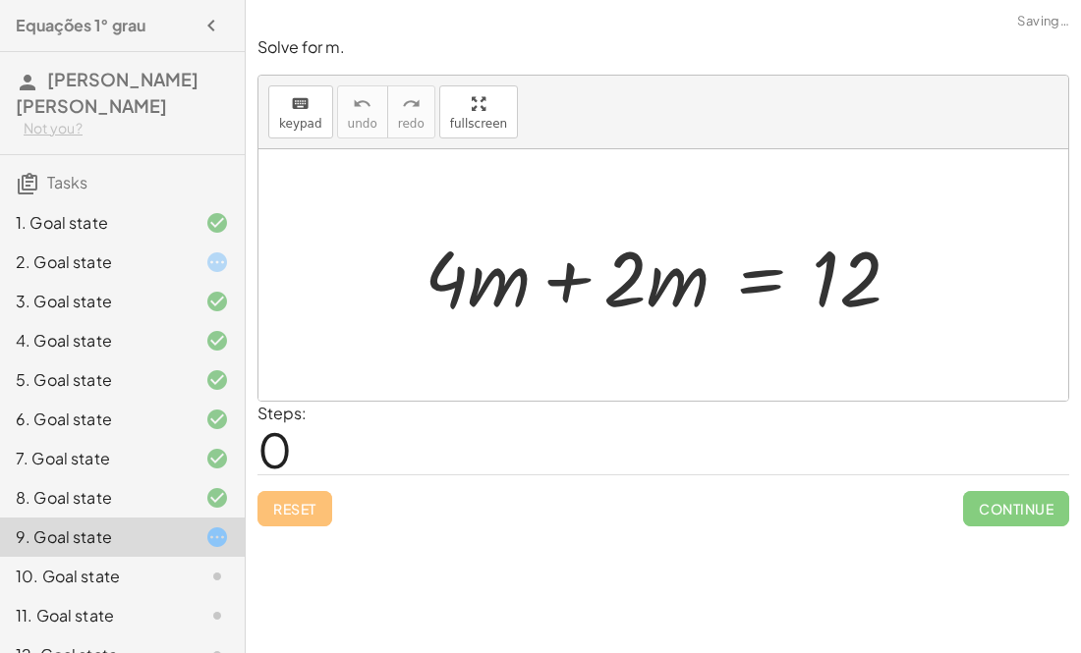
click at [564, 280] on div at bounding box center [670, 275] width 511 height 101
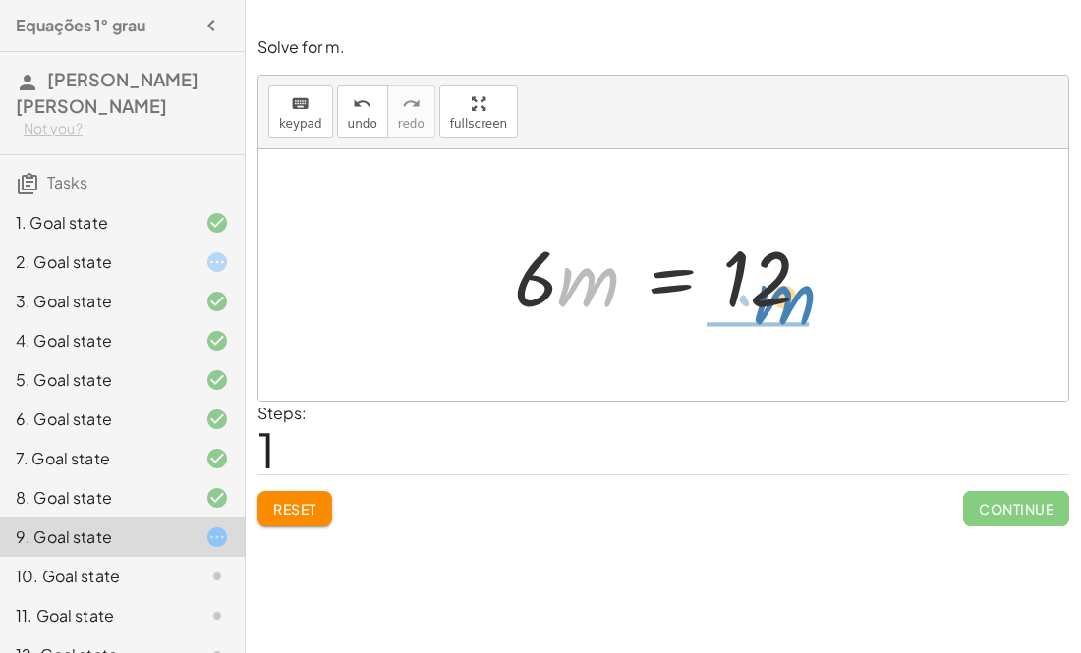
drag, startPoint x: 598, startPoint y: 283, endPoint x: 786, endPoint y: 310, distance: 189.7
click at [786, 310] on div at bounding box center [670, 275] width 333 height 101
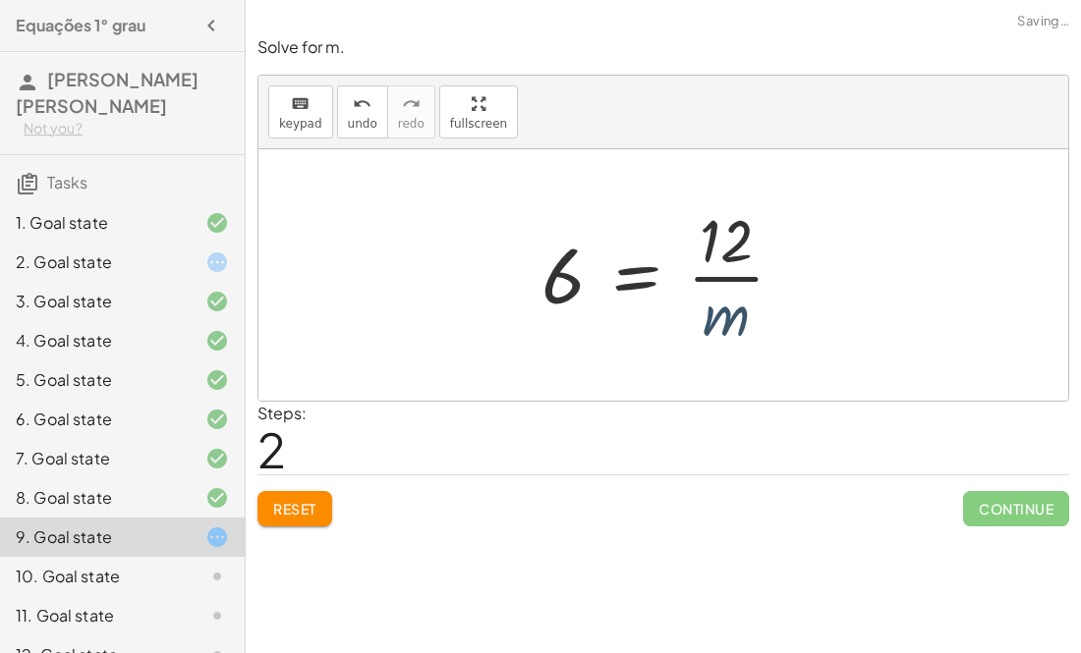
drag, startPoint x: 760, startPoint y: 314, endPoint x: 682, endPoint y: 333, distance: 80.8
click at [682, 333] on div at bounding box center [670, 274] width 278 height 151
drag, startPoint x: 687, startPoint y: 330, endPoint x: 698, endPoint y: 324, distance: 12.3
click at [698, 324] on div at bounding box center [670, 274] width 278 height 151
drag, startPoint x: 698, startPoint y: 324, endPoint x: 759, endPoint y: 275, distance: 79.0
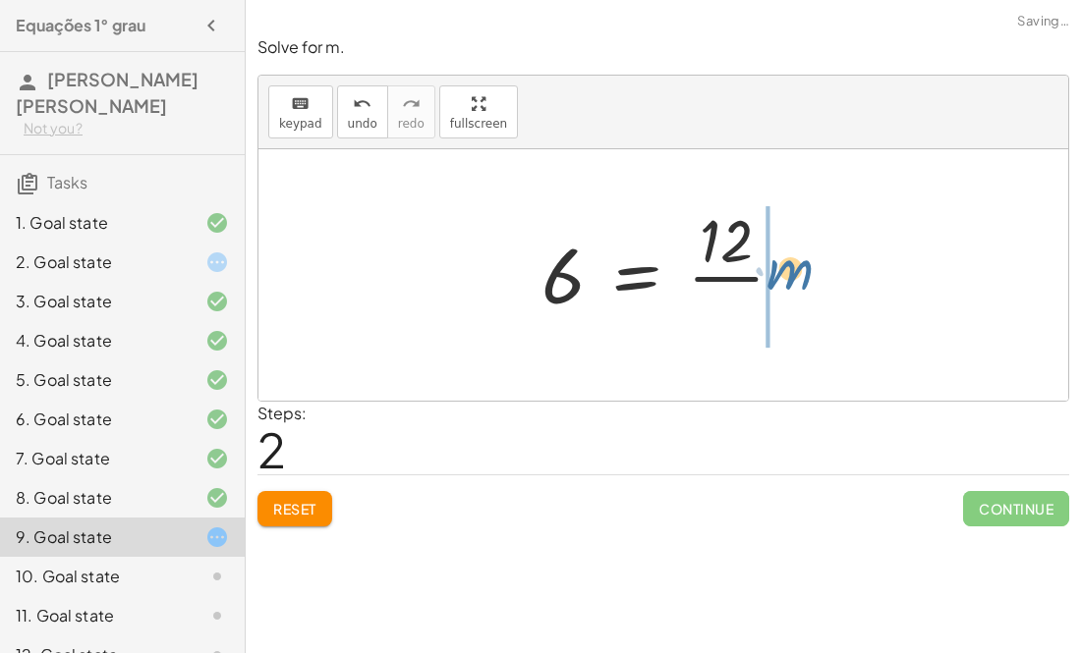
click at [759, 275] on div at bounding box center [670, 274] width 278 height 151
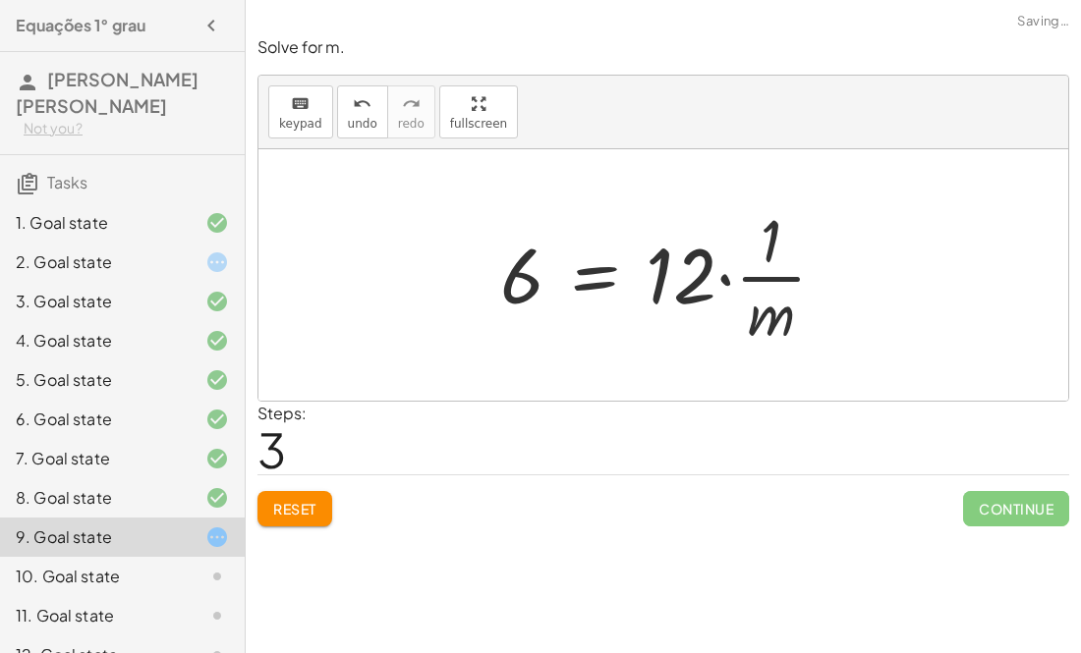
click at [738, 278] on div at bounding box center [671, 274] width 362 height 151
click at [722, 281] on div at bounding box center [671, 274] width 362 height 151
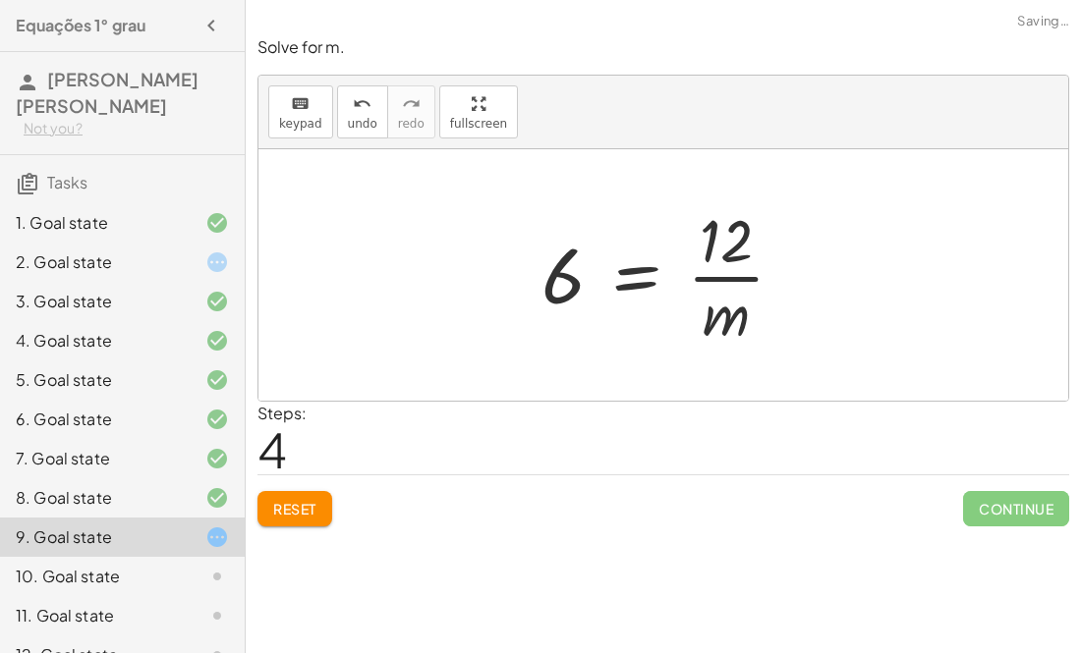
click at [624, 278] on div at bounding box center [670, 274] width 278 height 151
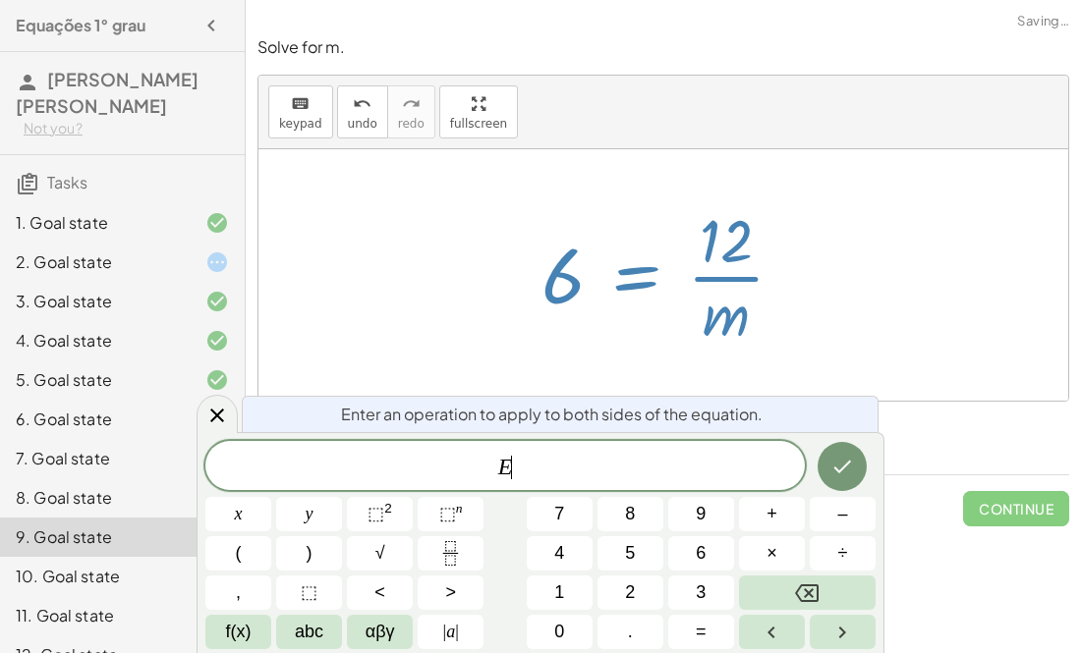
click at [624, 278] on div at bounding box center [670, 274] width 278 height 151
click at [966, 232] on div at bounding box center [663, 275] width 810 height 252
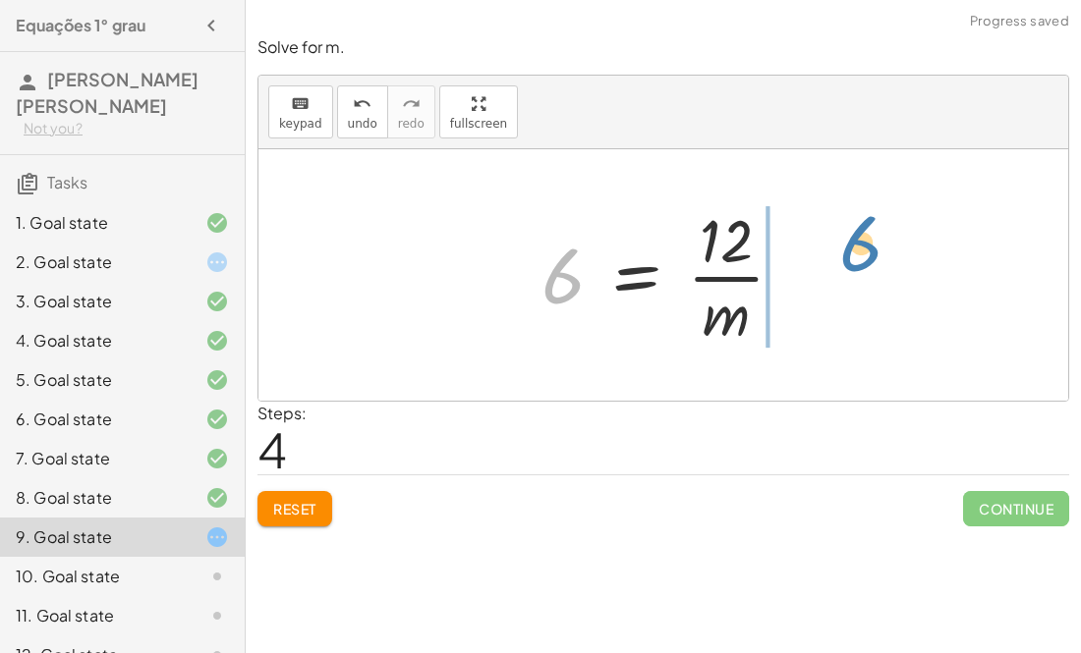
drag, startPoint x: 548, startPoint y: 289, endPoint x: 830, endPoint y: 259, distance: 283.5
click at [830, 259] on div "+ · 4 · m + · 2 · m = 12 · 6 · m = 12 6 = · 12 · m 6 = · 12 · · 1 · m 6 = · 12 …" at bounding box center [663, 275] width 810 height 252
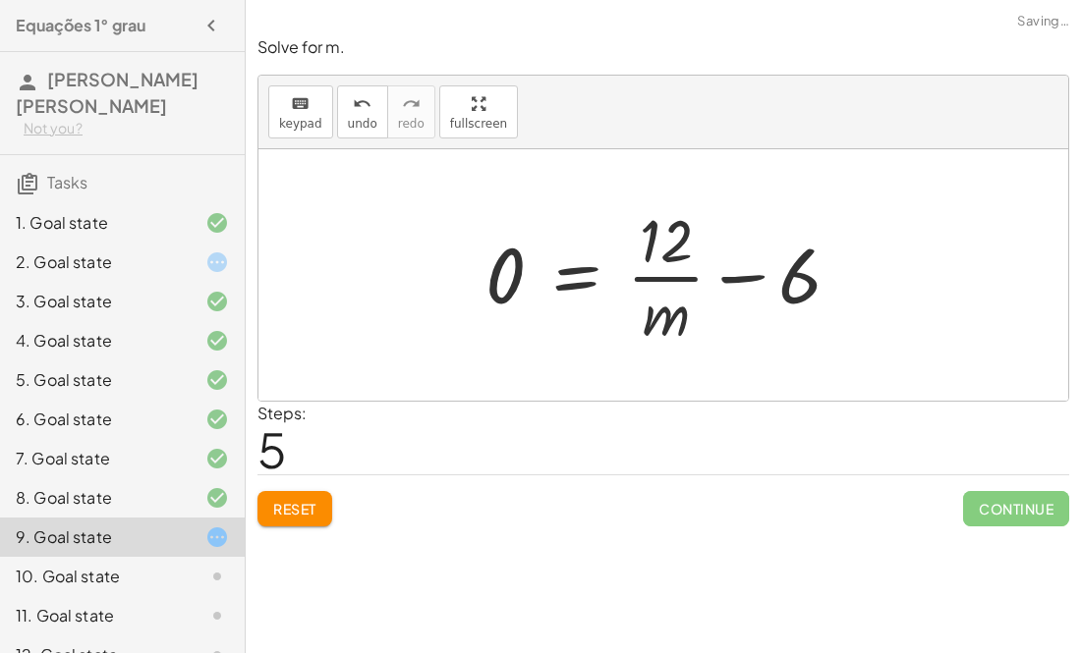
click at [739, 275] on div at bounding box center [670, 274] width 391 height 151
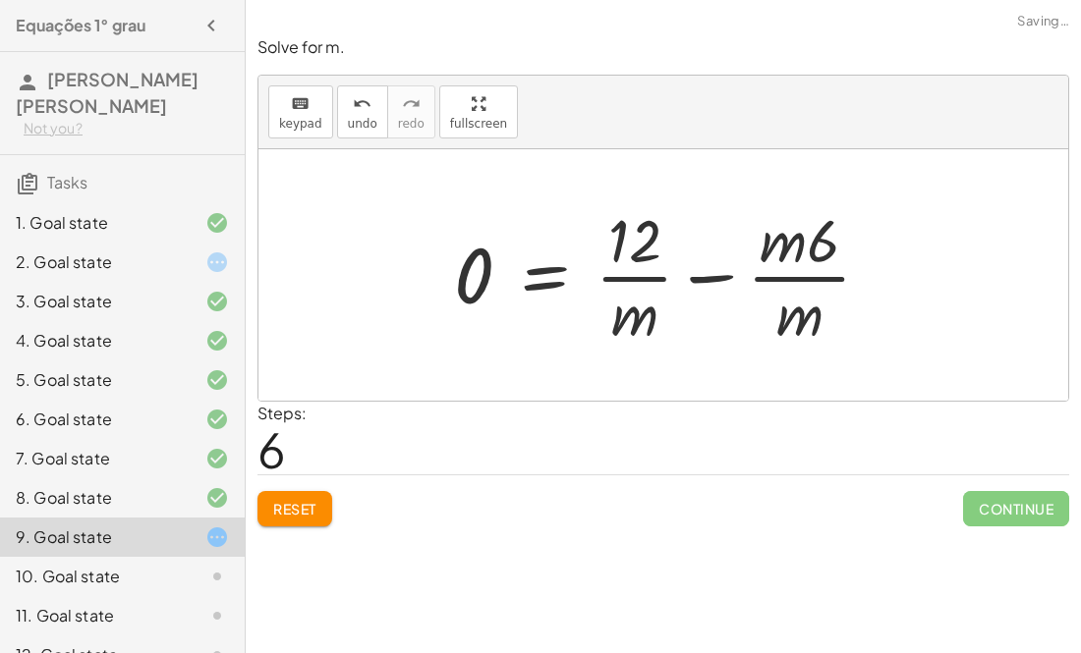
click at [711, 283] on div at bounding box center [670, 274] width 452 height 151
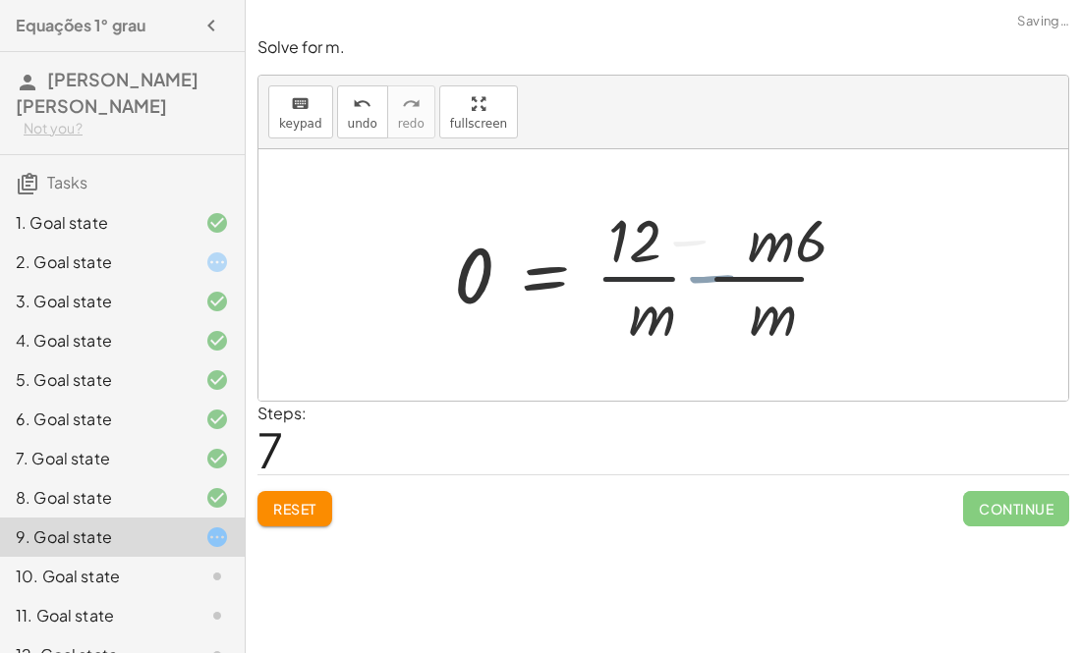
click at [711, 283] on div at bounding box center [648, 274] width 409 height 151
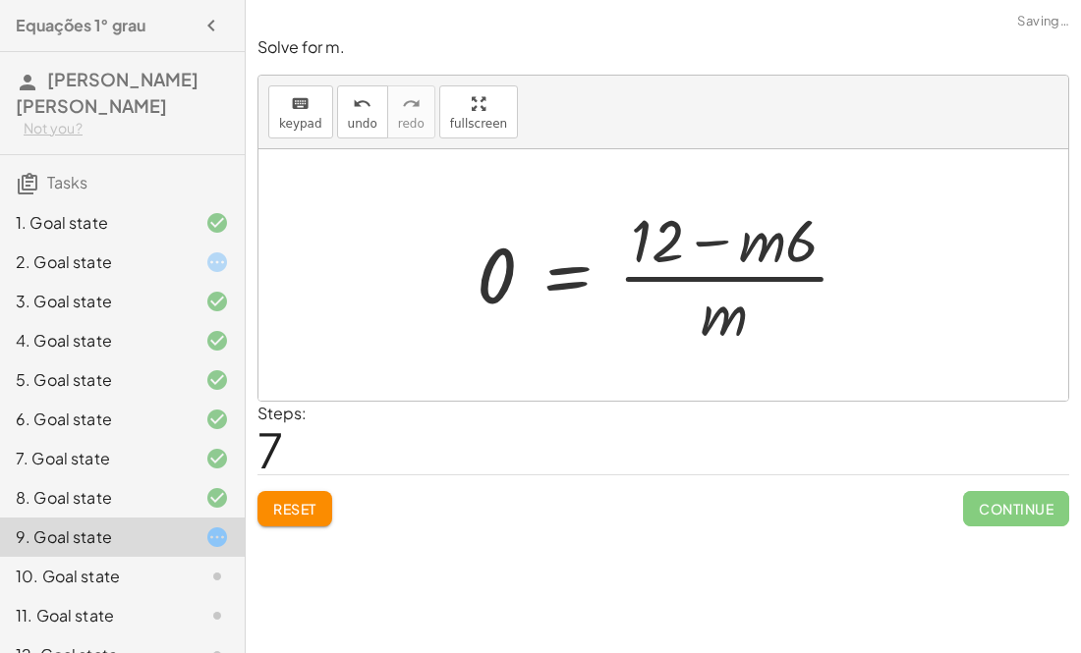
click at [702, 250] on div at bounding box center [671, 274] width 409 height 151
click at [712, 284] on div at bounding box center [671, 274] width 409 height 151
click at [564, 288] on div at bounding box center [671, 274] width 409 height 151
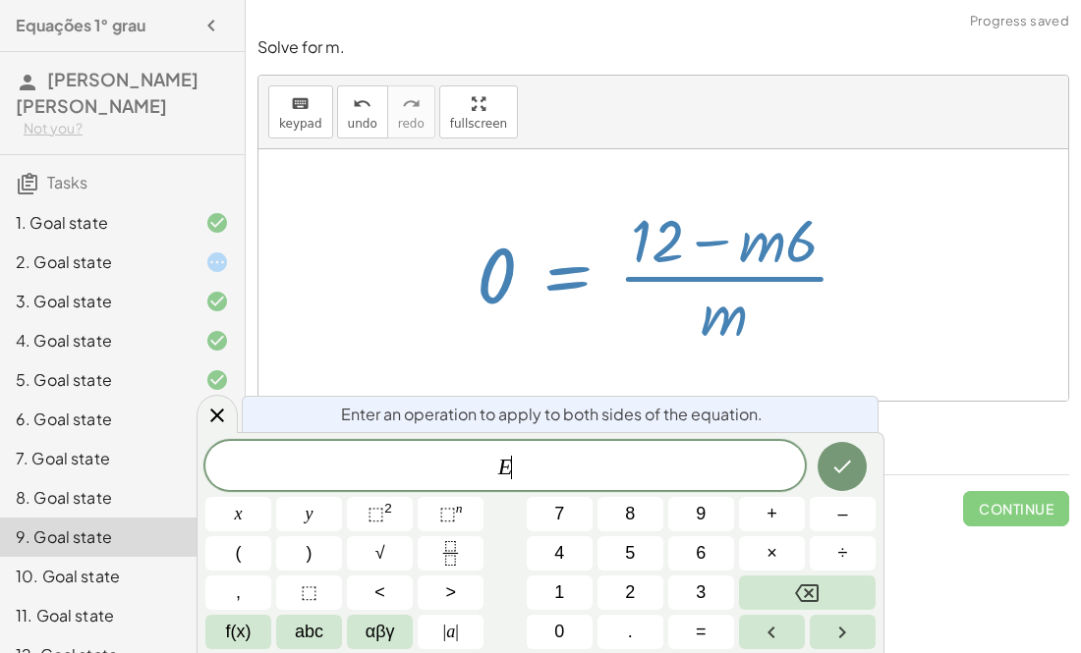
click at [564, 288] on div at bounding box center [671, 274] width 409 height 151
click at [970, 282] on div at bounding box center [663, 275] width 810 height 252
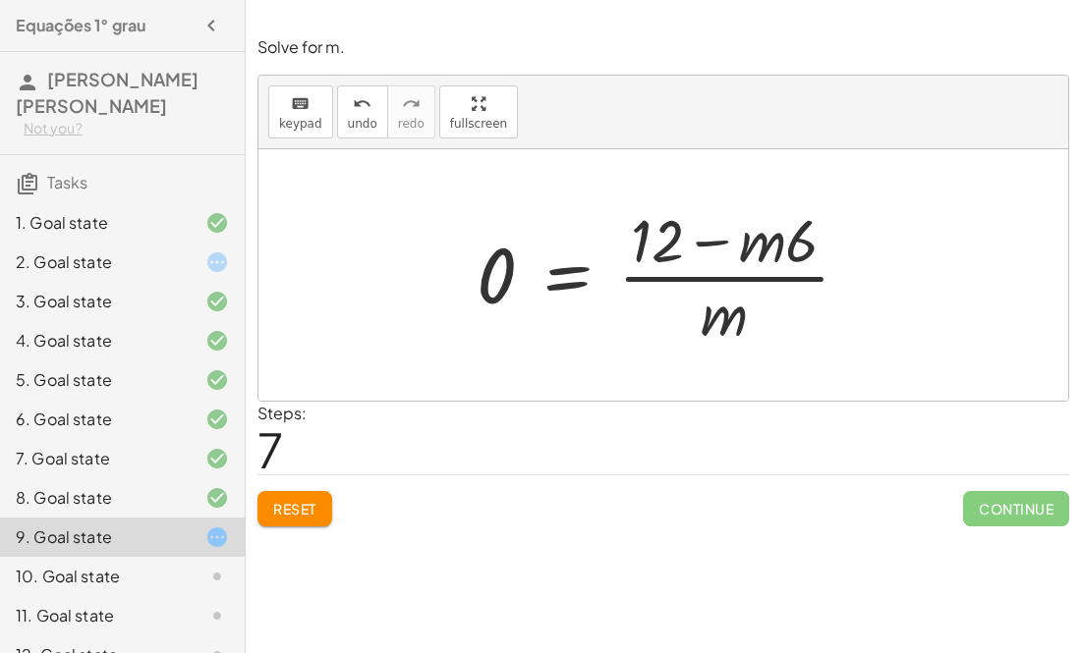
click at [722, 273] on div at bounding box center [671, 274] width 409 height 151
click at [735, 239] on div at bounding box center [671, 274] width 409 height 151
click at [706, 243] on div at bounding box center [671, 274] width 409 height 151
click at [296, 501] on span "Reset" at bounding box center [294, 509] width 43 height 18
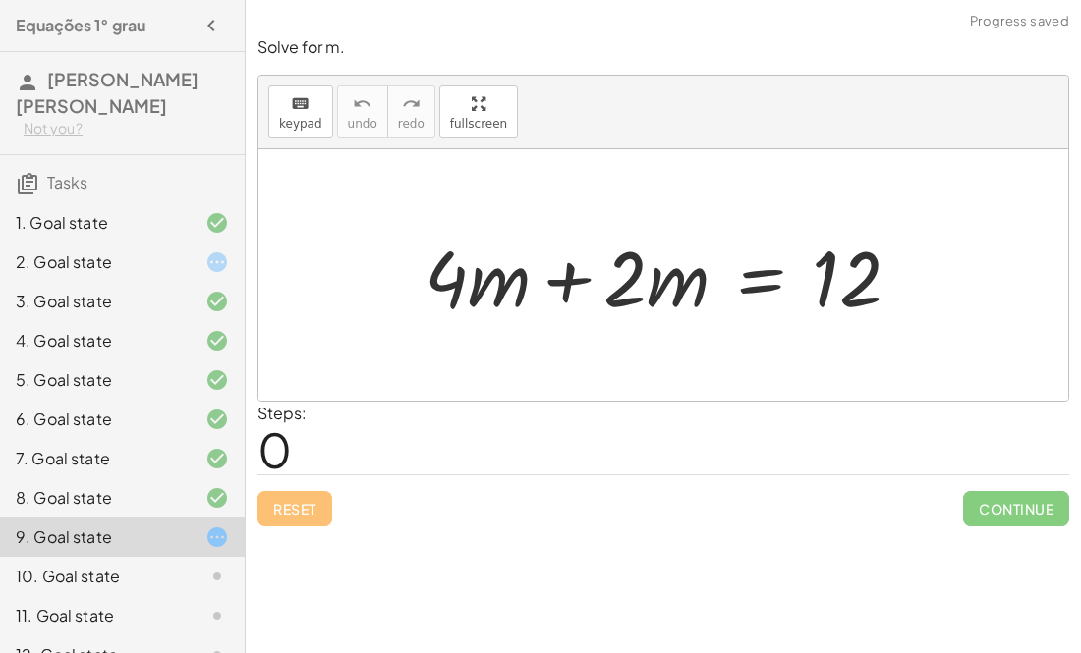
click at [565, 274] on div at bounding box center [670, 275] width 511 height 101
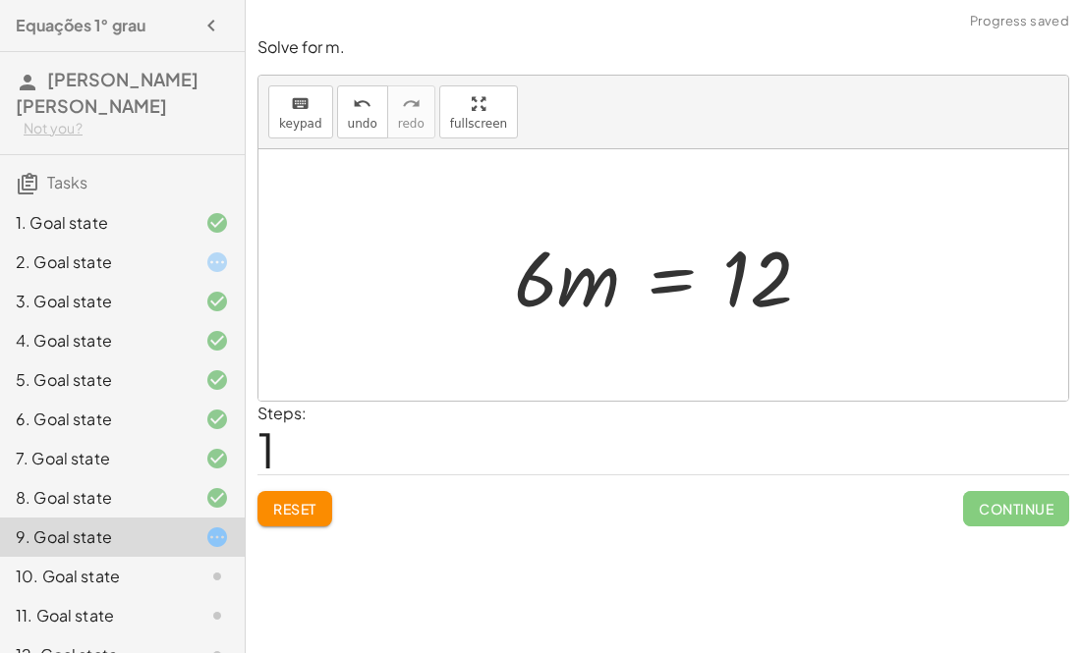
click at [587, 285] on div at bounding box center [670, 275] width 333 height 101
click at [741, 305] on div at bounding box center [670, 275] width 333 height 101
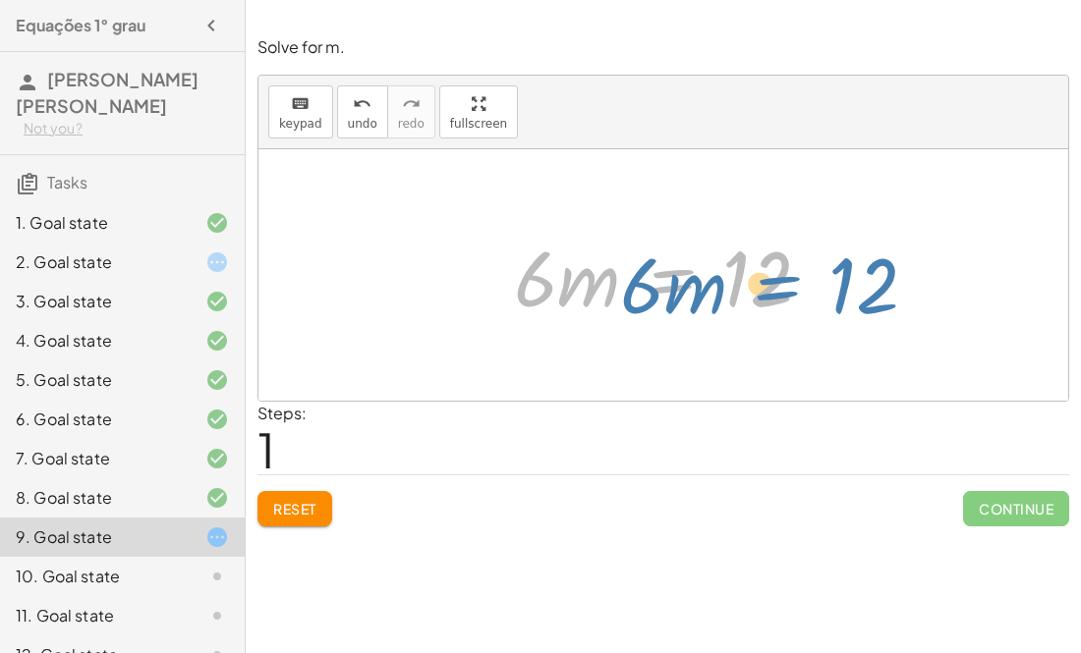
drag, startPoint x: 664, startPoint y: 284, endPoint x: 770, endPoint y: 290, distance: 106.3
click at [770, 290] on div at bounding box center [670, 275] width 333 height 101
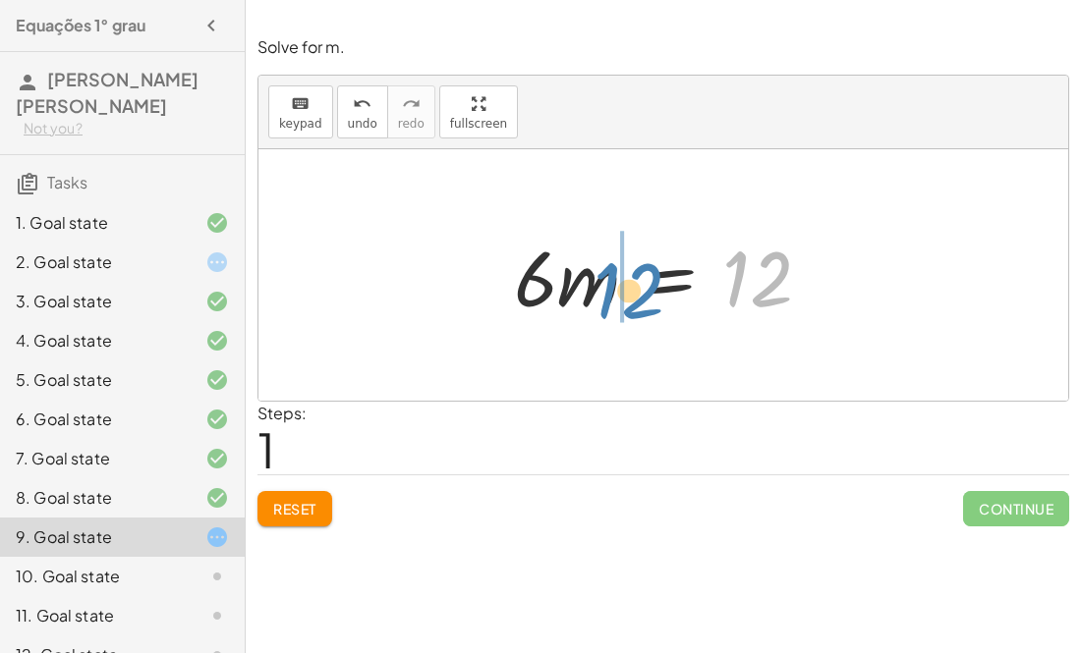
drag, startPoint x: 775, startPoint y: 291, endPoint x: 648, endPoint y: 302, distance: 127.2
click at [648, 302] on div at bounding box center [670, 275] width 333 height 101
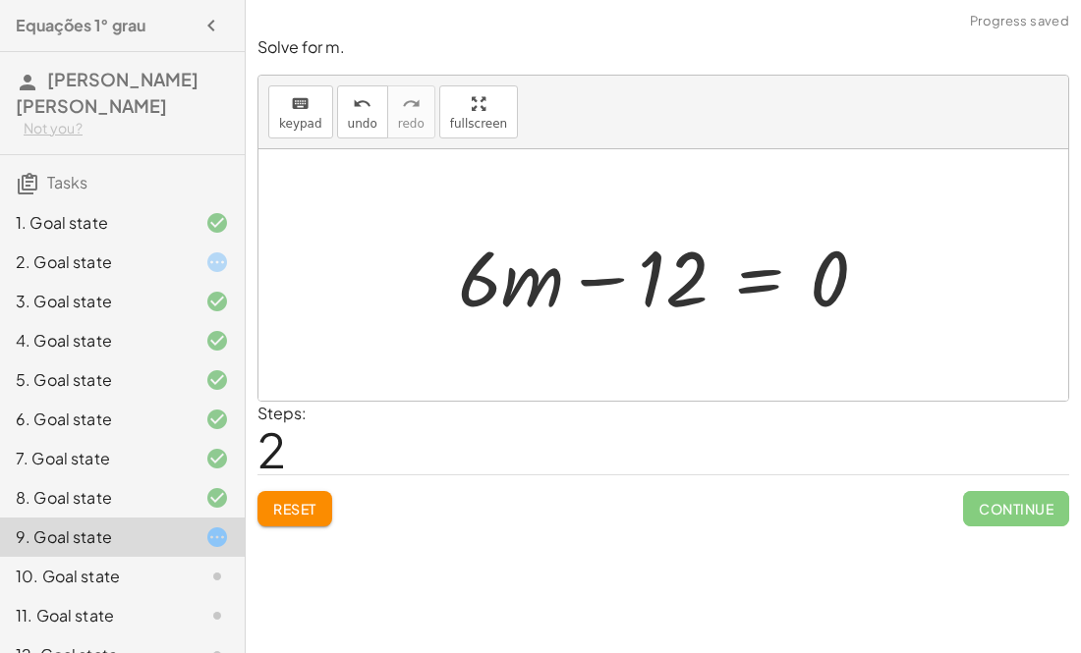
click at [597, 278] on div at bounding box center [670, 275] width 445 height 101
click at [735, 291] on div at bounding box center [670, 275] width 445 height 101
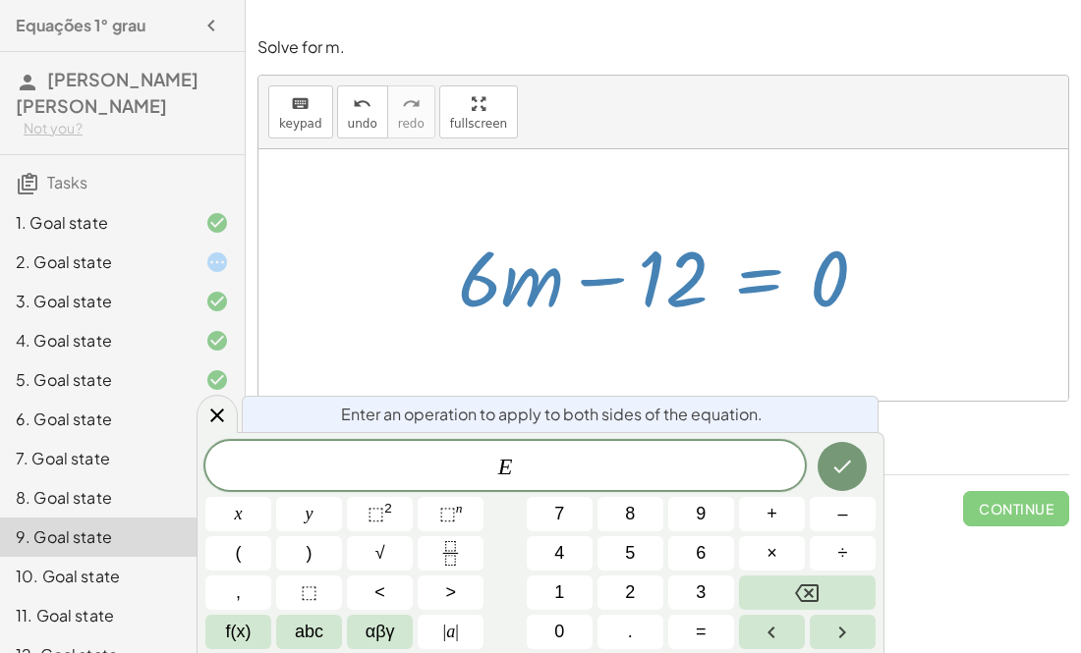
click at [807, 297] on div at bounding box center [670, 275] width 445 height 101
click at [963, 276] on div at bounding box center [663, 275] width 810 height 252
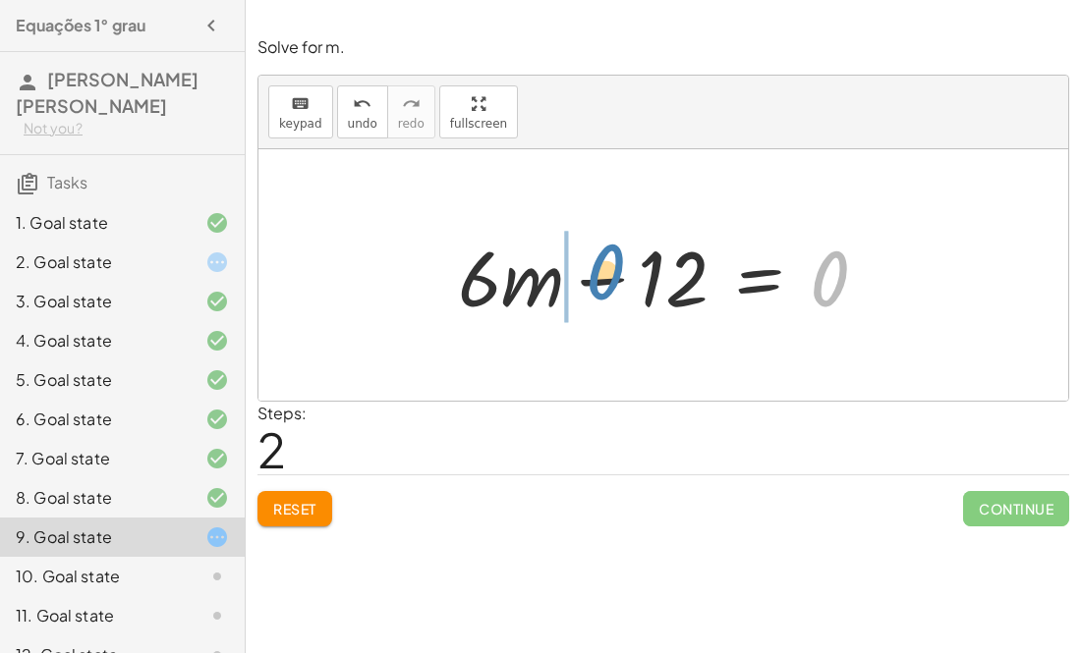
drag, startPoint x: 824, startPoint y: 269, endPoint x: 607, endPoint y: 267, distance: 217.1
click at [607, 267] on div at bounding box center [670, 275] width 445 height 101
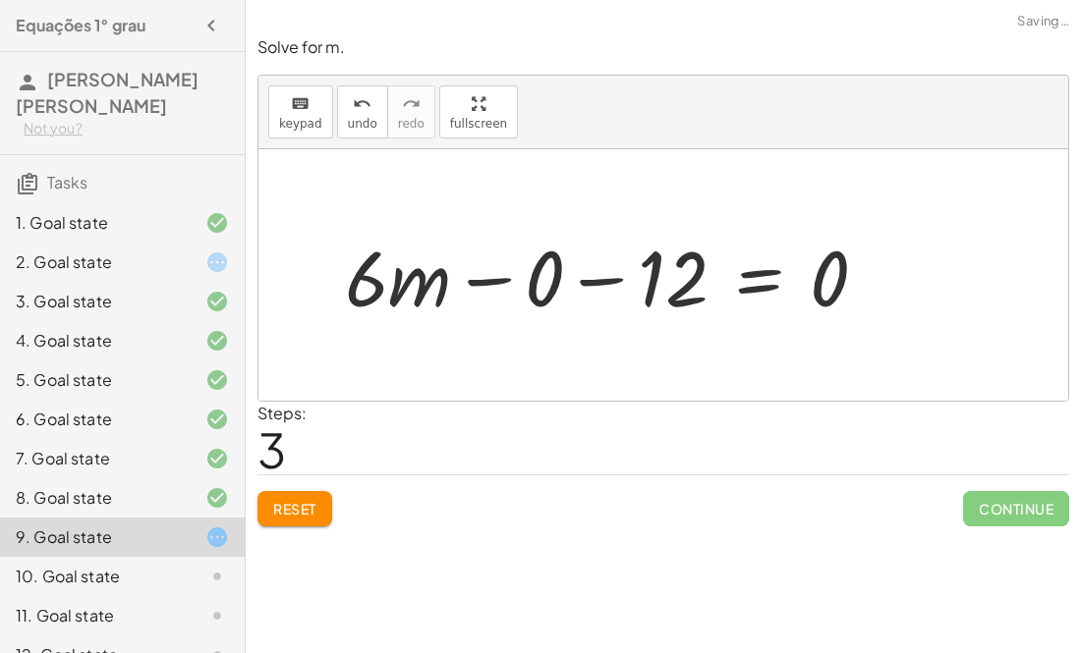
click at [609, 274] on div at bounding box center [614, 275] width 558 height 101
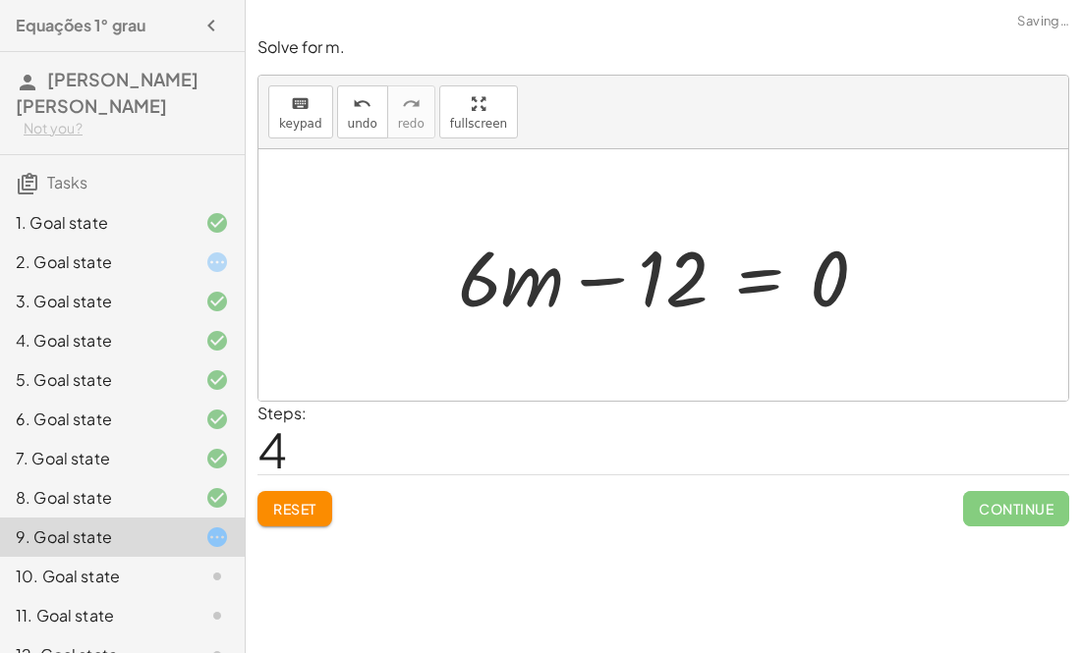
click at [601, 286] on div at bounding box center [670, 275] width 445 height 101
click at [290, 522] on button "Reset" at bounding box center [294, 508] width 75 height 35
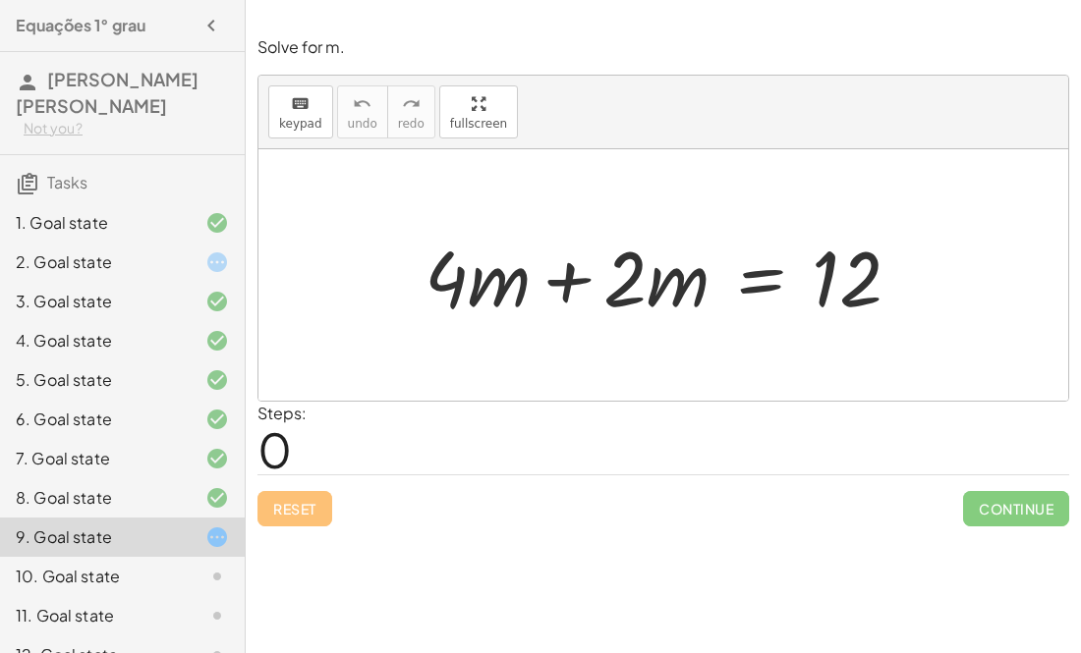
click at [567, 281] on div at bounding box center [670, 275] width 511 height 101
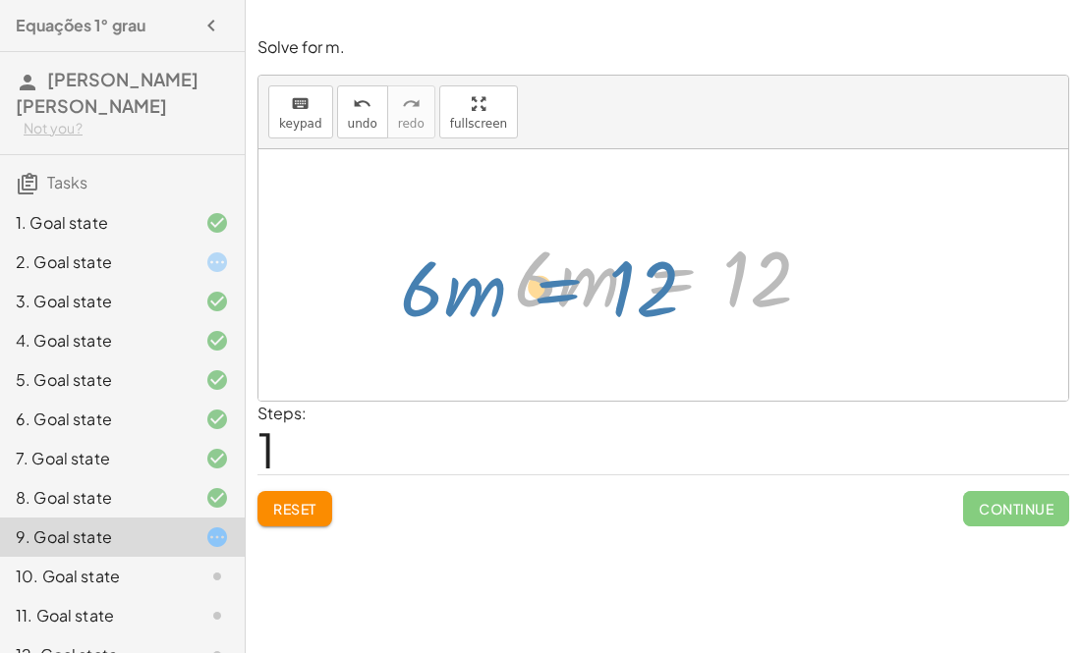
drag, startPoint x: 667, startPoint y: 288, endPoint x: 551, endPoint y: 300, distance: 116.5
click
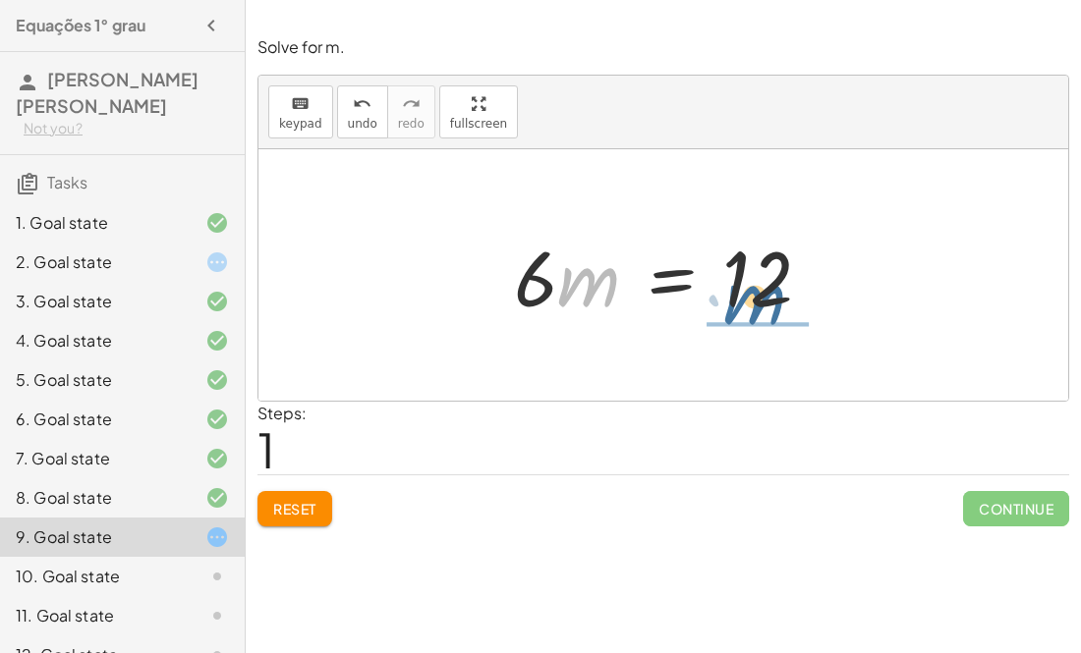
drag, startPoint x: 580, startPoint y: 297, endPoint x: 768, endPoint y: 315, distance: 189.5
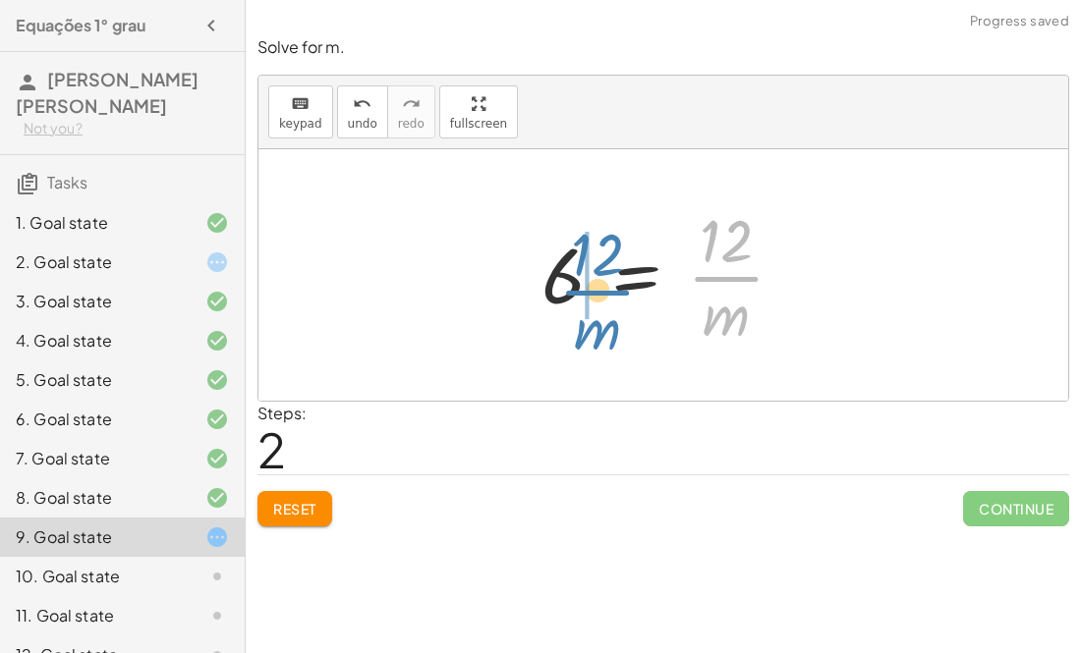
drag, startPoint x: 726, startPoint y: 278, endPoint x: 590, endPoint y: 292, distance: 136.3
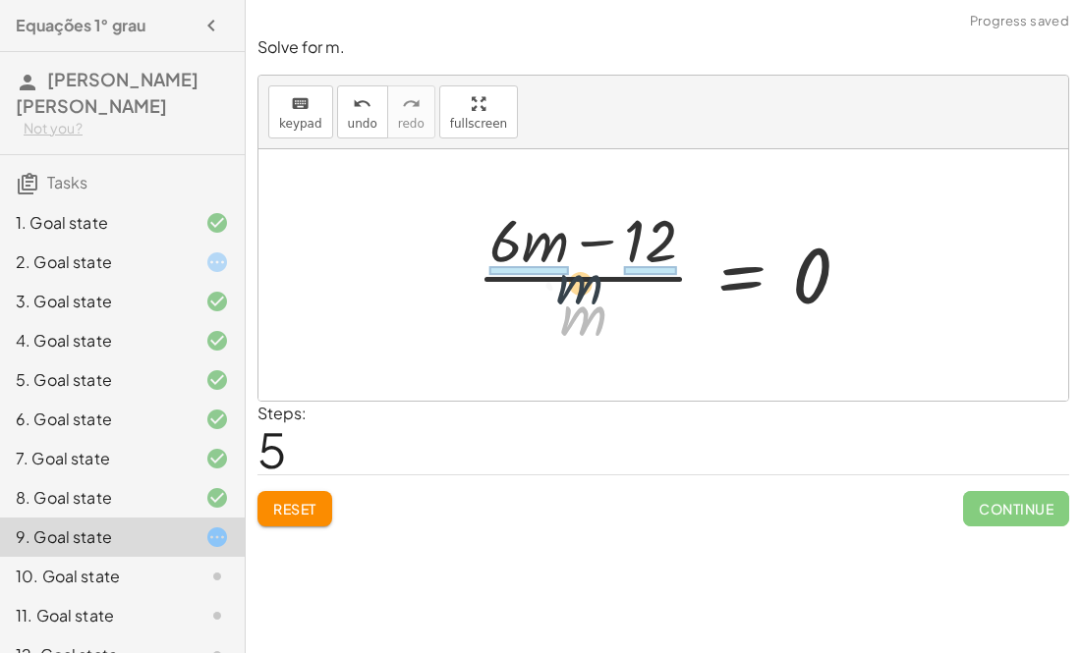
drag, startPoint x: 581, startPoint y: 322, endPoint x: 583, endPoint y: 242, distance: 80.6
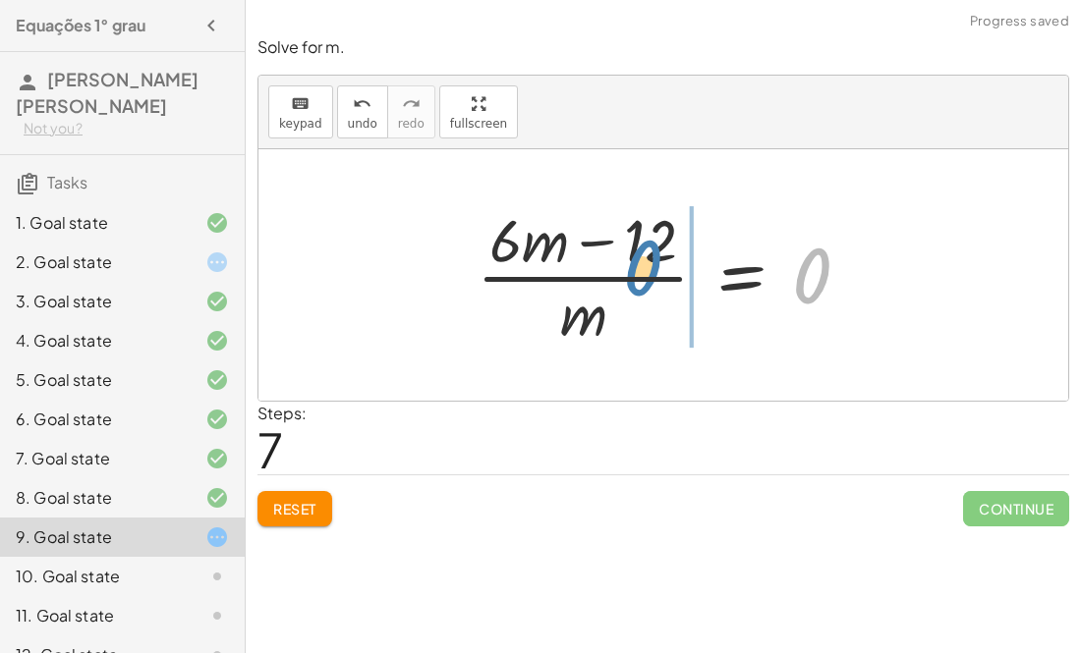
drag, startPoint x: 811, startPoint y: 271, endPoint x: 645, endPoint y: 264, distance: 166.2
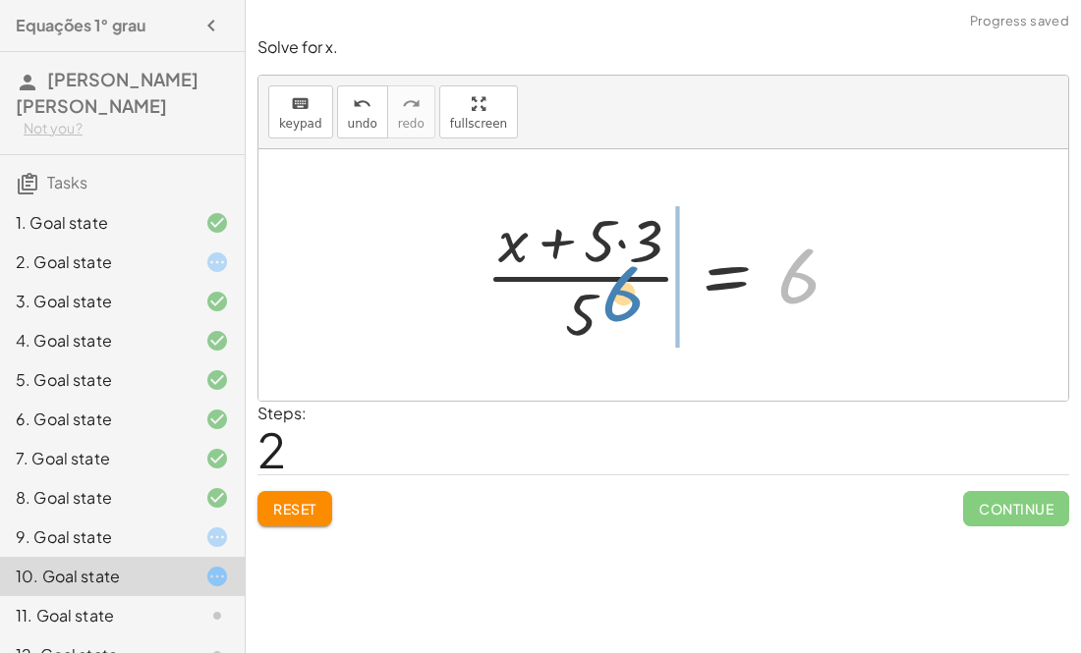
drag, startPoint x: 821, startPoint y: 292, endPoint x: 710, endPoint y: 289, distance: 111.1
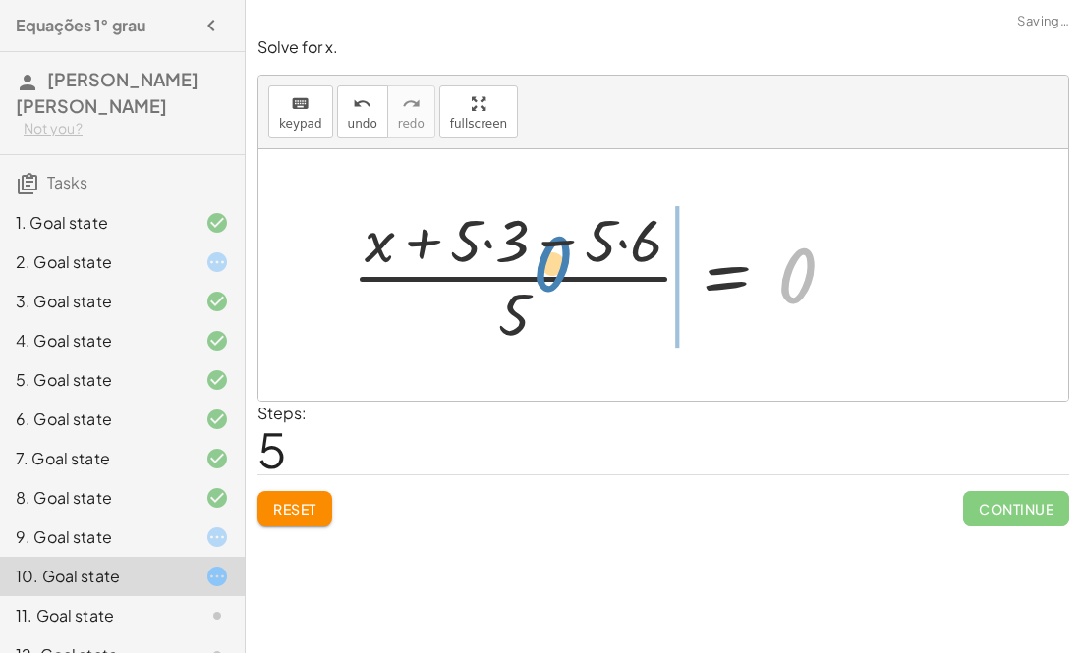
drag, startPoint x: 786, startPoint y: 274, endPoint x: 554, endPoint y: 263, distance: 232.1
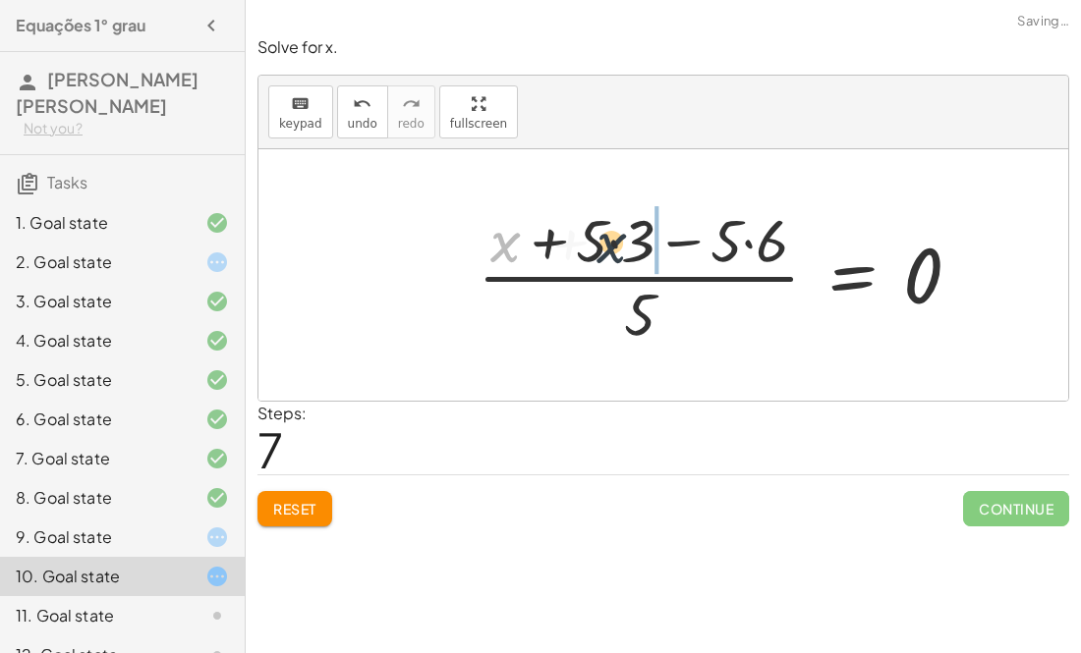
drag, startPoint x: 504, startPoint y: 249, endPoint x: 836, endPoint y: 250, distance: 332.1
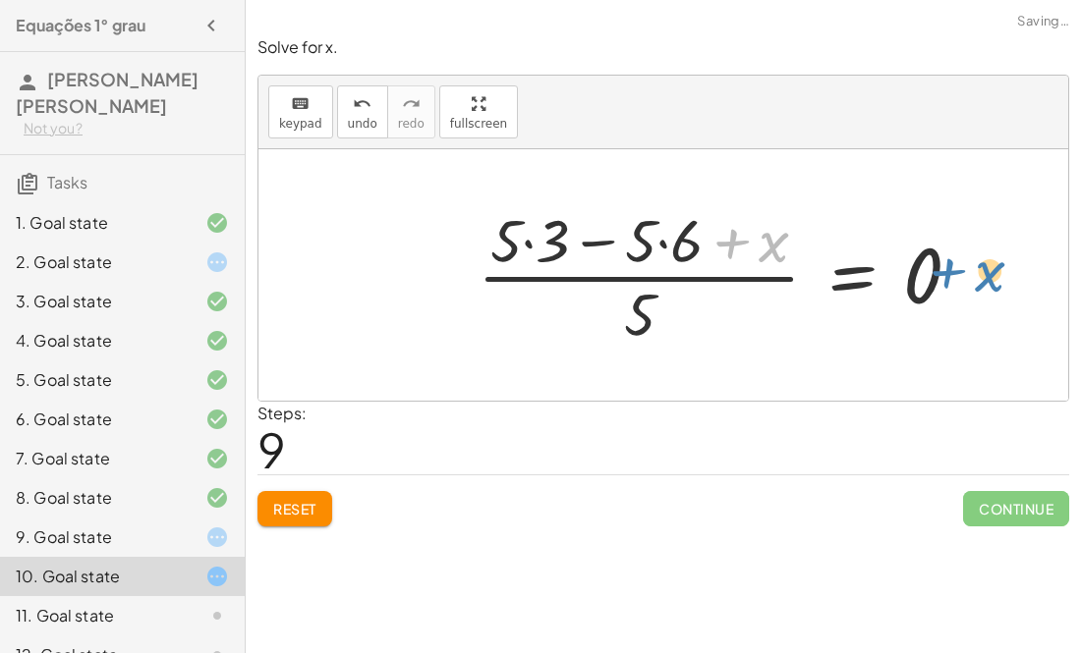
drag, startPoint x: 771, startPoint y: 250, endPoint x: 988, endPoint y: 276, distance: 218.7
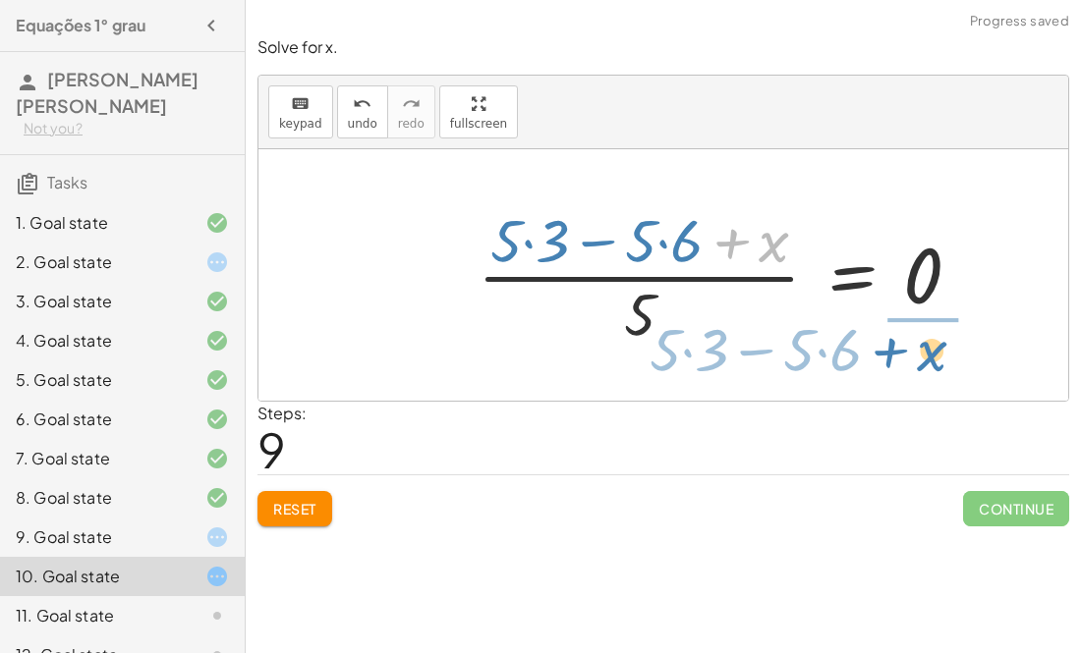
drag, startPoint x: 765, startPoint y: 246, endPoint x: 925, endPoint y: 349, distance: 190.5
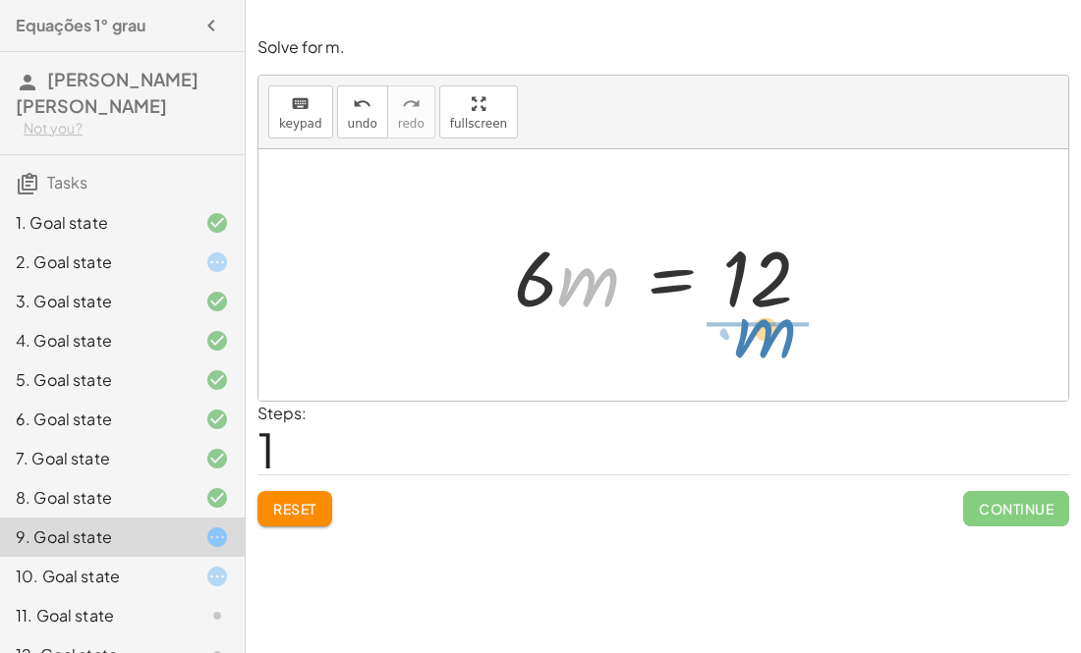
drag, startPoint x: 587, startPoint y: 275, endPoint x: 763, endPoint y: 327, distance: 183.4
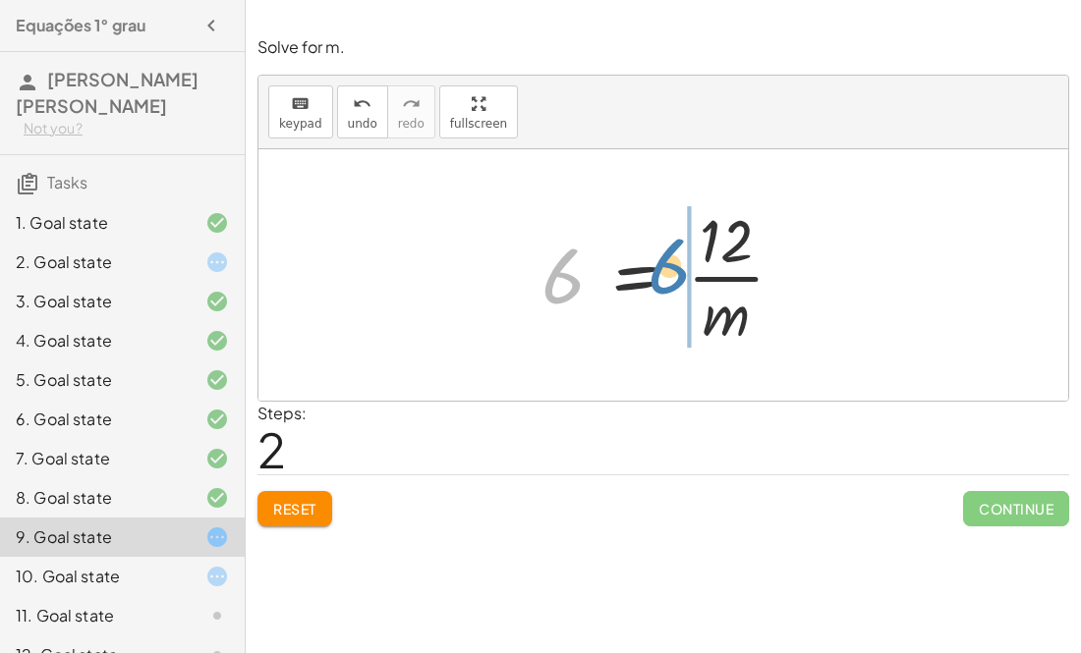
drag, startPoint x: 563, startPoint y: 269, endPoint x: 668, endPoint y: 259, distance: 105.6
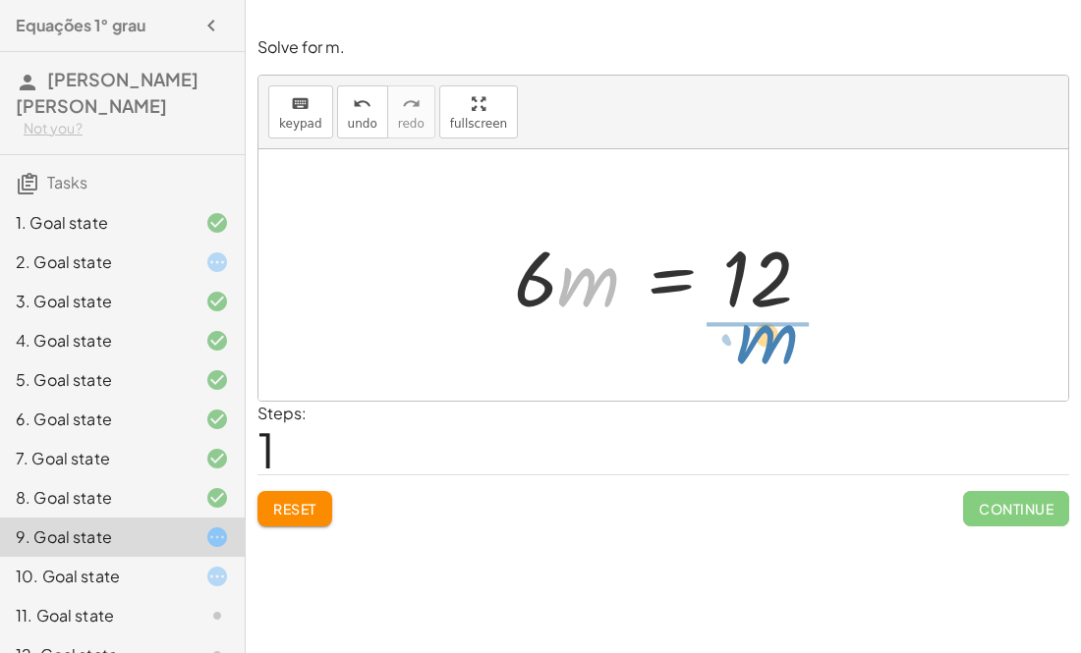
drag, startPoint x: 588, startPoint y: 278, endPoint x: 766, endPoint y: 335, distance: 186.7
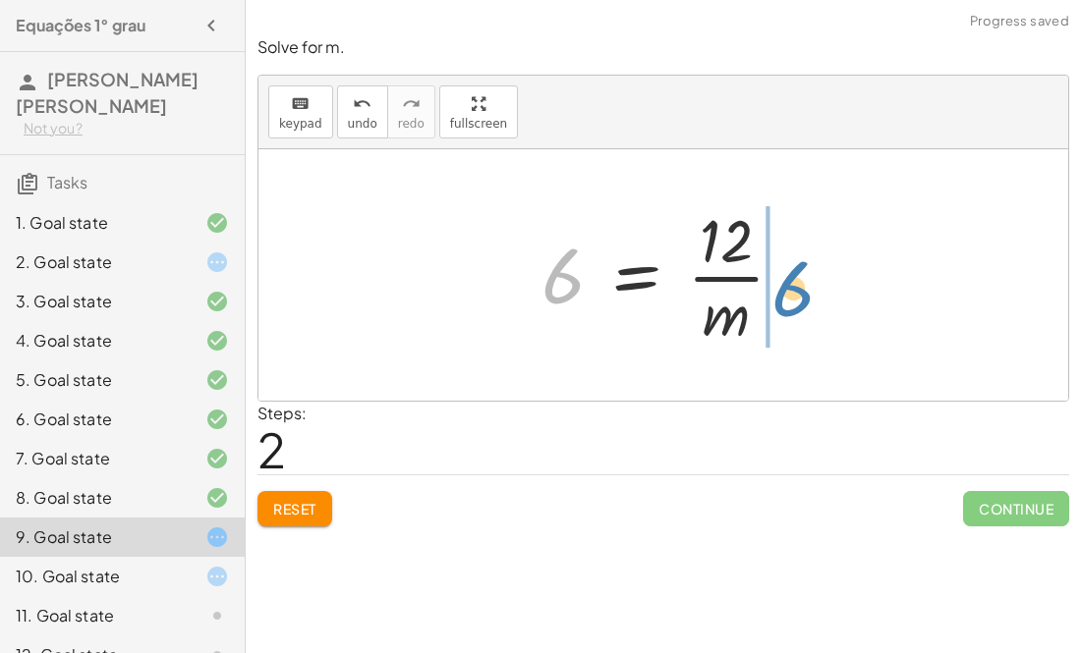
drag, startPoint x: 577, startPoint y: 282, endPoint x: 801, endPoint y: 288, distance: 224.1
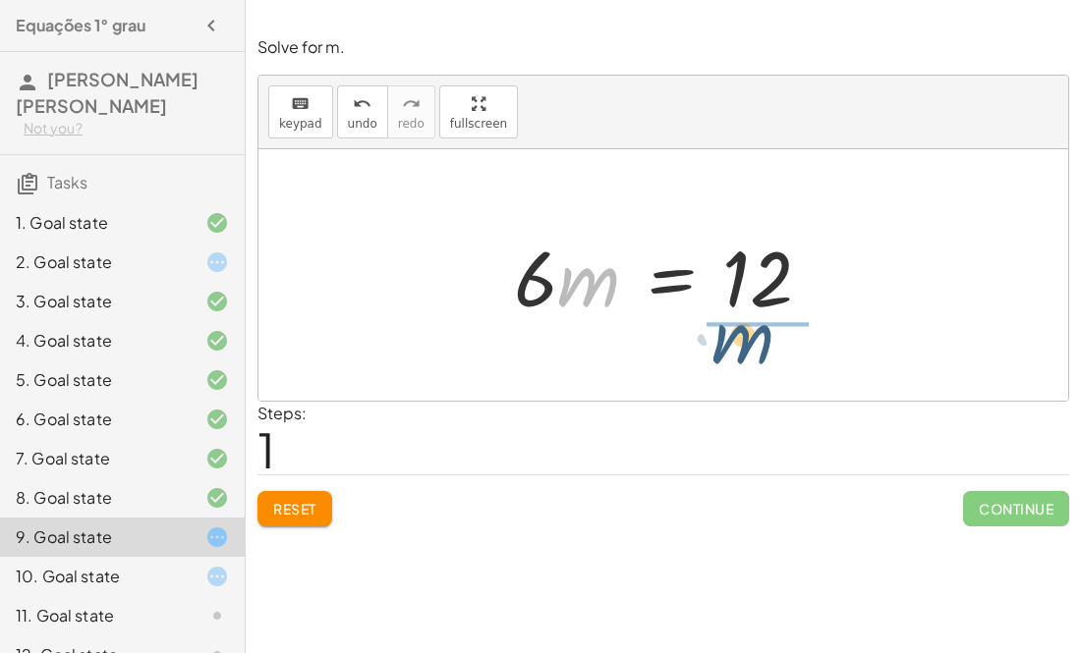
drag, startPoint x: 594, startPoint y: 281, endPoint x: 814, endPoint y: 356, distance: 232.4
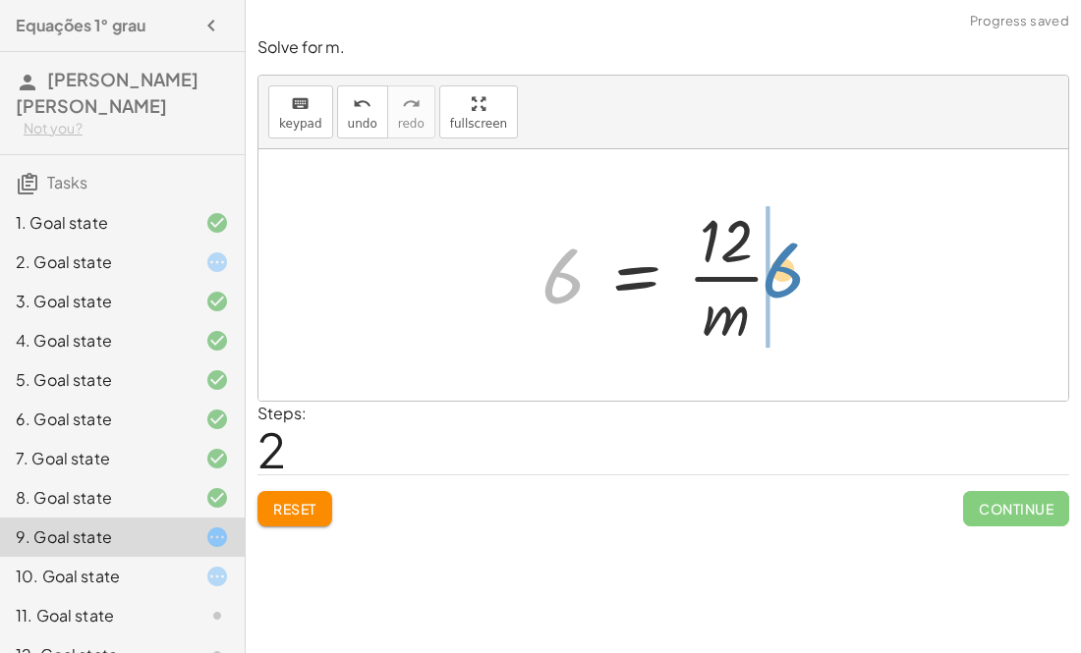
drag, startPoint x: 563, startPoint y: 257, endPoint x: 783, endPoint y: 248, distance: 220.3
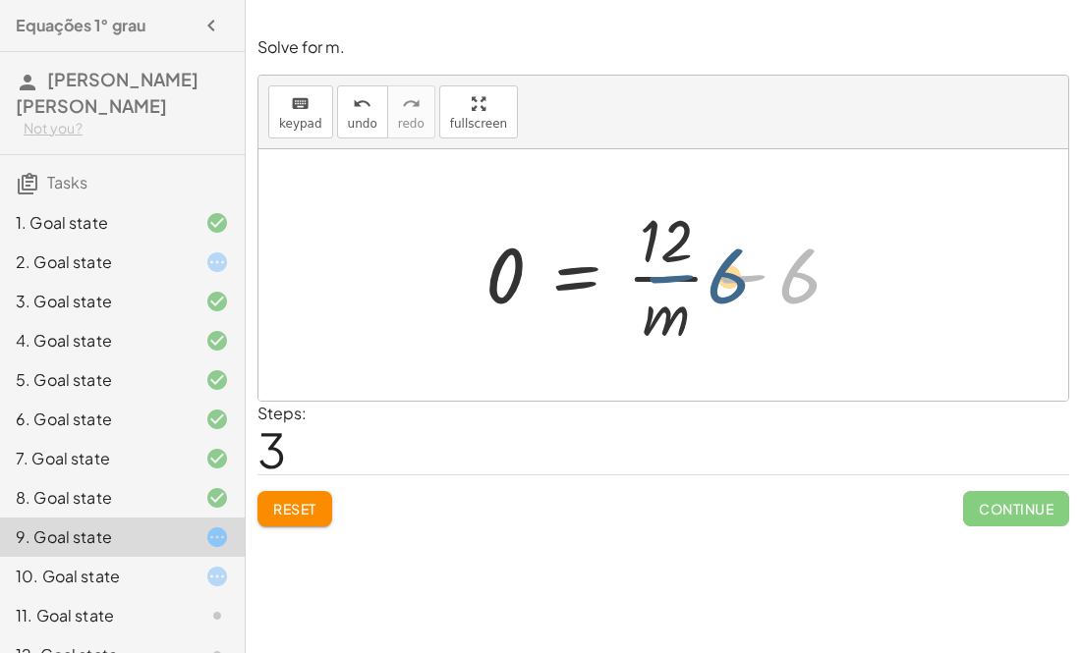
drag, startPoint x: 793, startPoint y: 272, endPoint x: 720, endPoint y: 273, distance: 72.7
drag, startPoint x: 681, startPoint y: 315, endPoint x: 868, endPoint y: 272, distance: 192.6
drag, startPoint x: 655, startPoint y: 314, endPoint x: 756, endPoint y: 273, distance: 109.3
drag, startPoint x: 642, startPoint y: 320, endPoint x: 681, endPoint y: 279, distance: 57.0
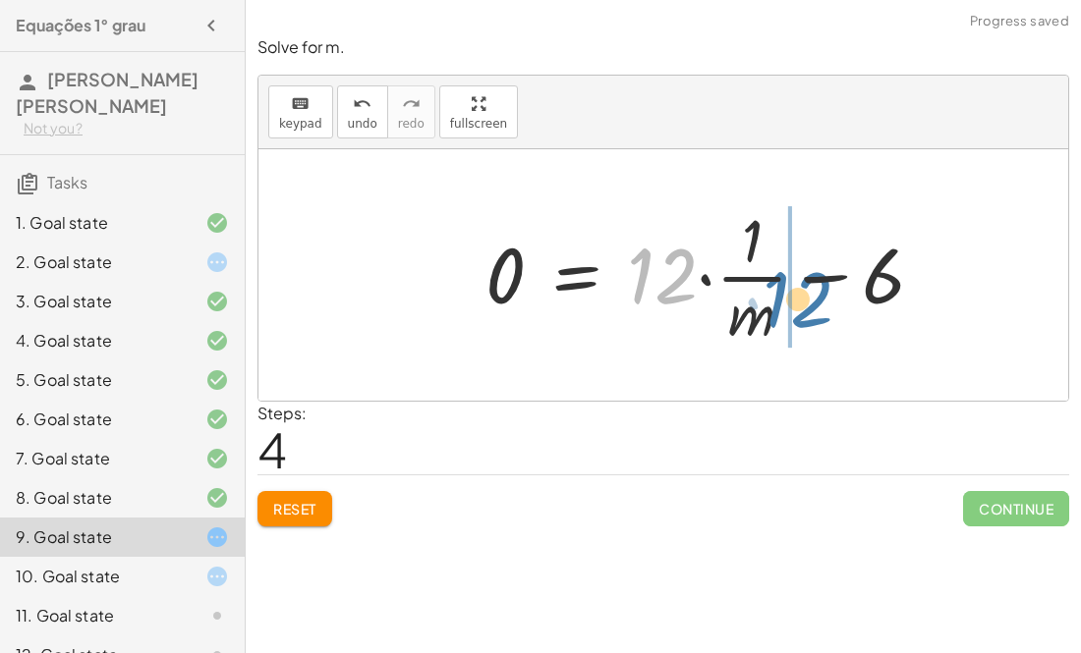
drag, startPoint x: 669, startPoint y: 277, endPoint x: 807, endPoint y: 300, distance: 139.4
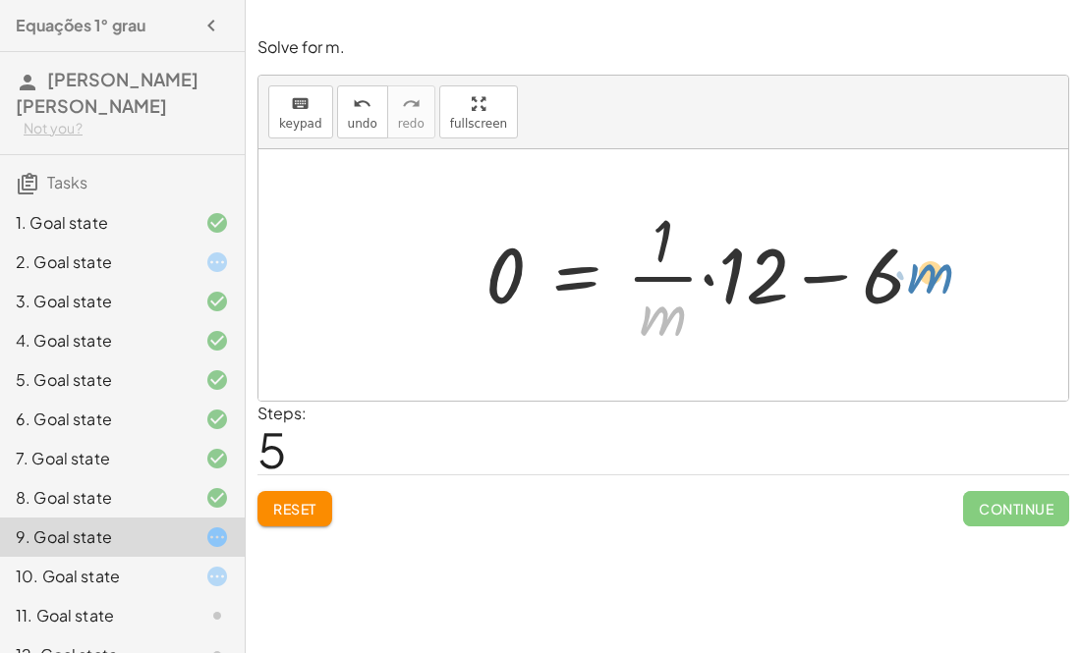
drag, startPoint x: 662, startPoint y: 324, endPoint x: 939, endPoint y: 275, distance: 281.4
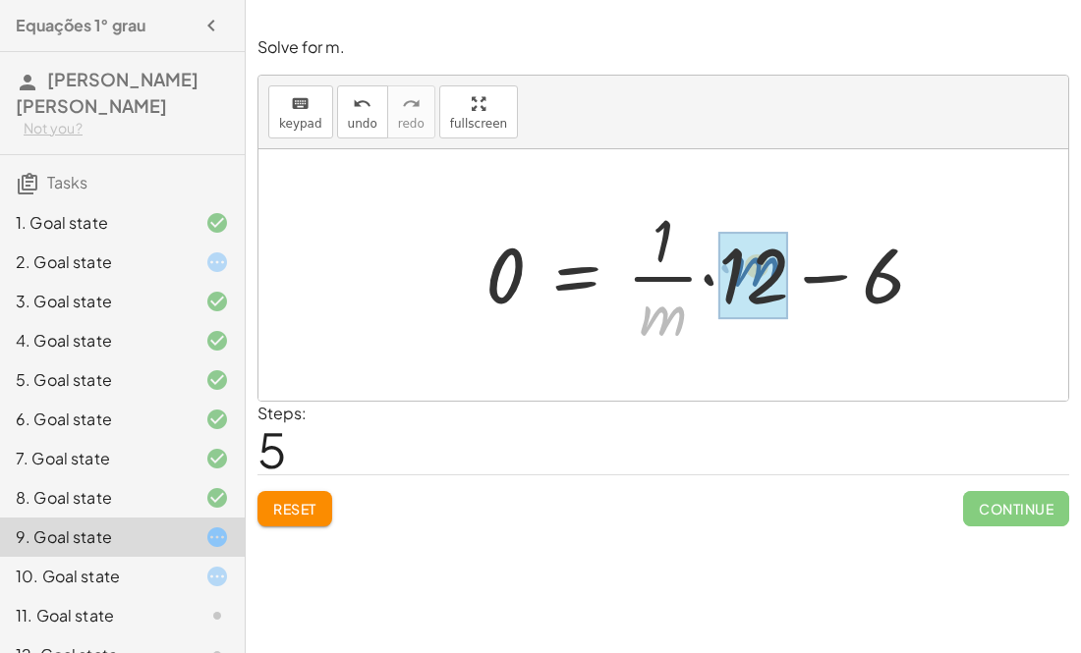
drag, startPoint x: 655, startPoint y: 313, endPoint x: 758, endPoint y: 262, distance: 115.1
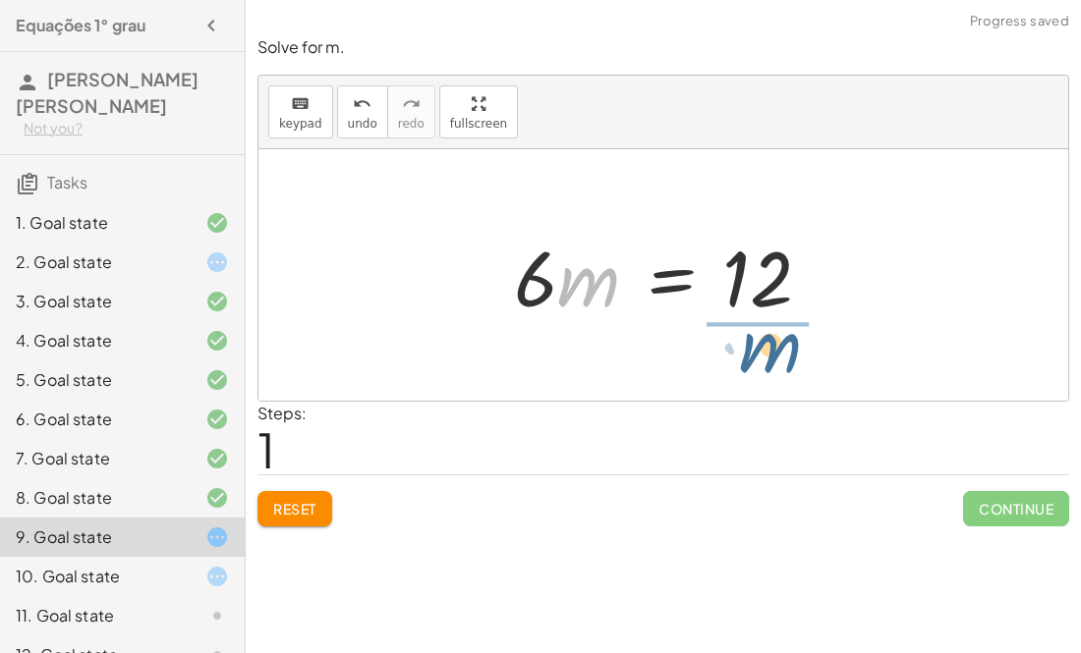
drag, startPoint x: 596, startPoint y: 293, endPoint x: 780, endPoint y: 358, distance: 194.8
drag, startPoint x: 576, startPoint y: 280, endPoint x: 774, endPoint y: 332, distance: 205.2
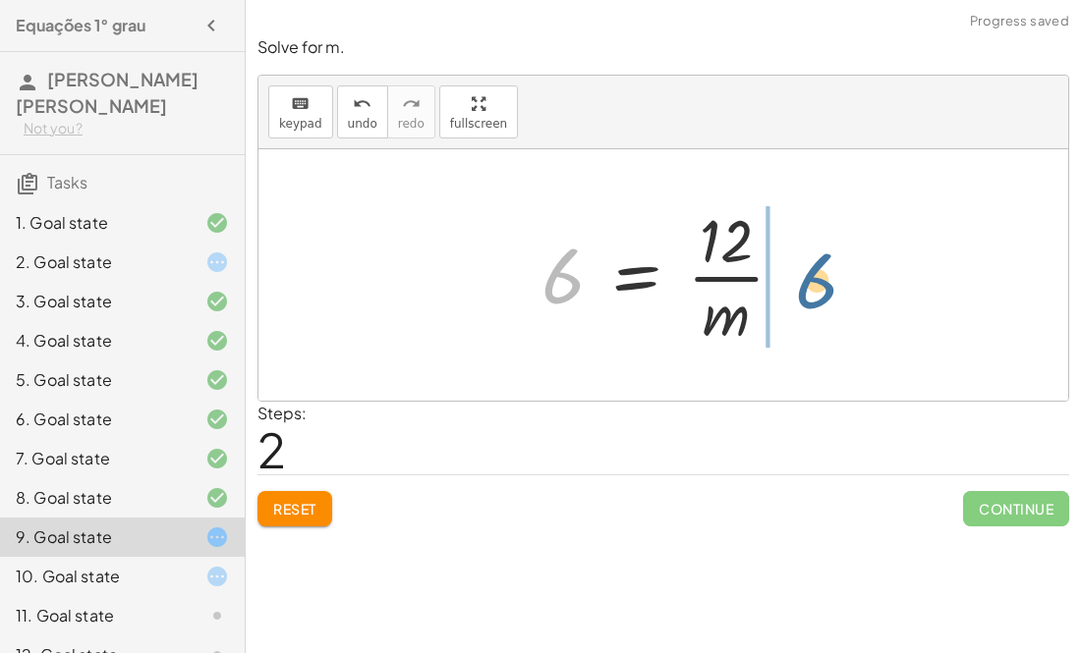
drag, startPoint x: 557, startPoint y: 281, endPoint x: 815, endPoint y: 277, distance: 258.4
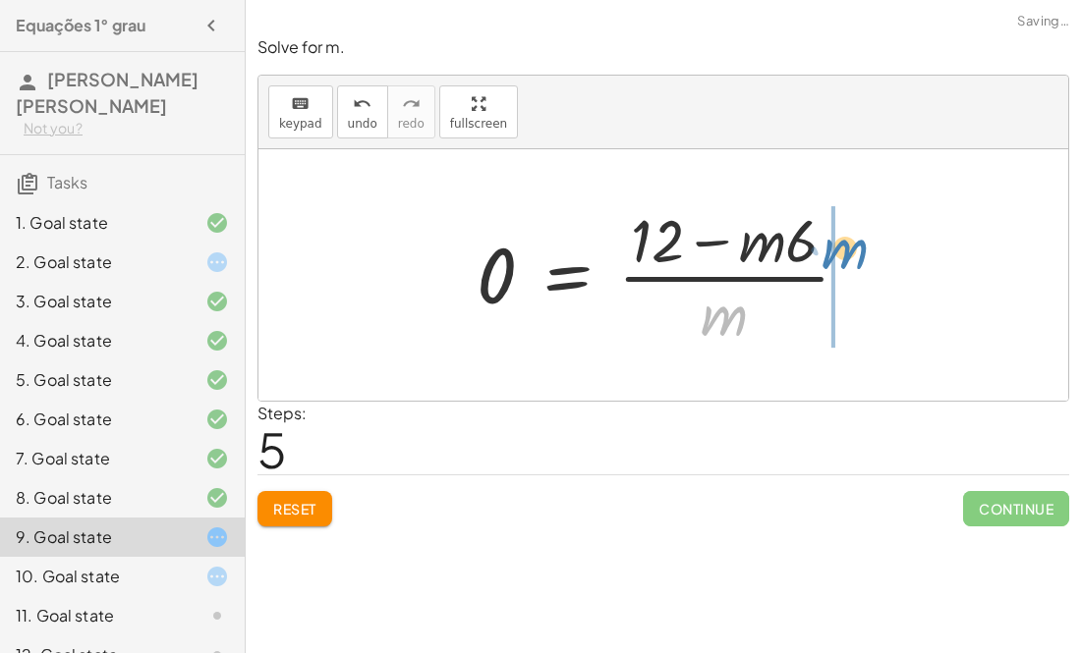
drag, startPoint x: 732, startPoint y: 321, endPoint x: 853, endPoint y: 253, distance: 138.6
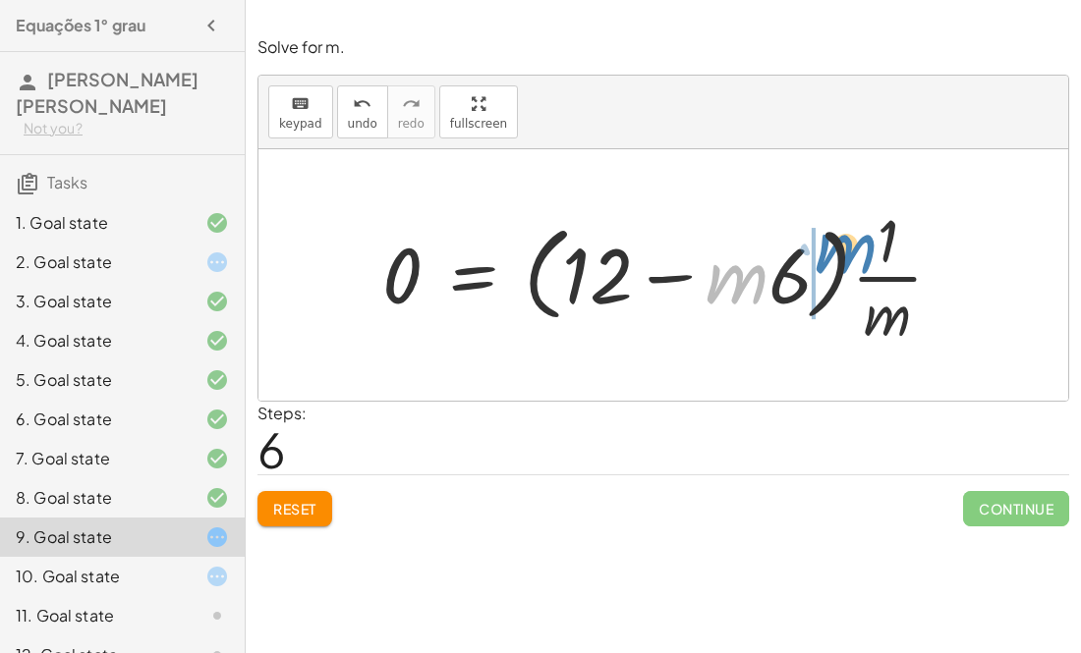
drag, startPoint x: 713, startPoint y: 282, endPoint x: 816, endPoint y: 255, distance: 106.5
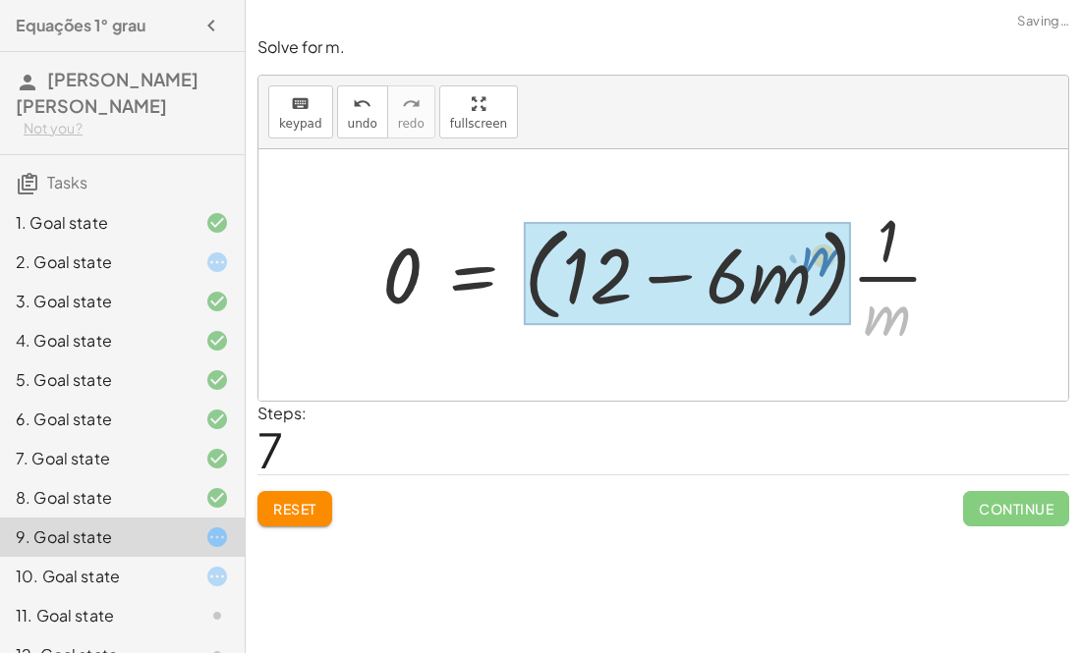
drag, startPoint x: 891, startPoint y: 331, endPoint x: 825, endPoint y: 274, distance: 87.1
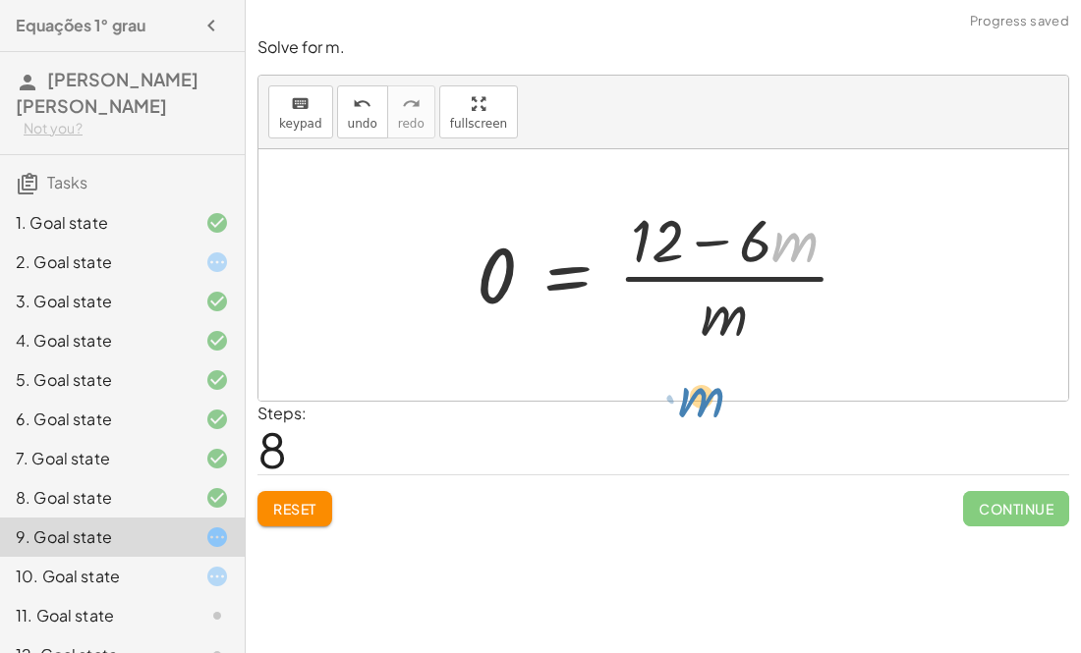
drag, startPoint x: 798, startPoint y: 250, endPoint x: 709, endPoint y: 354, distance: 136.6
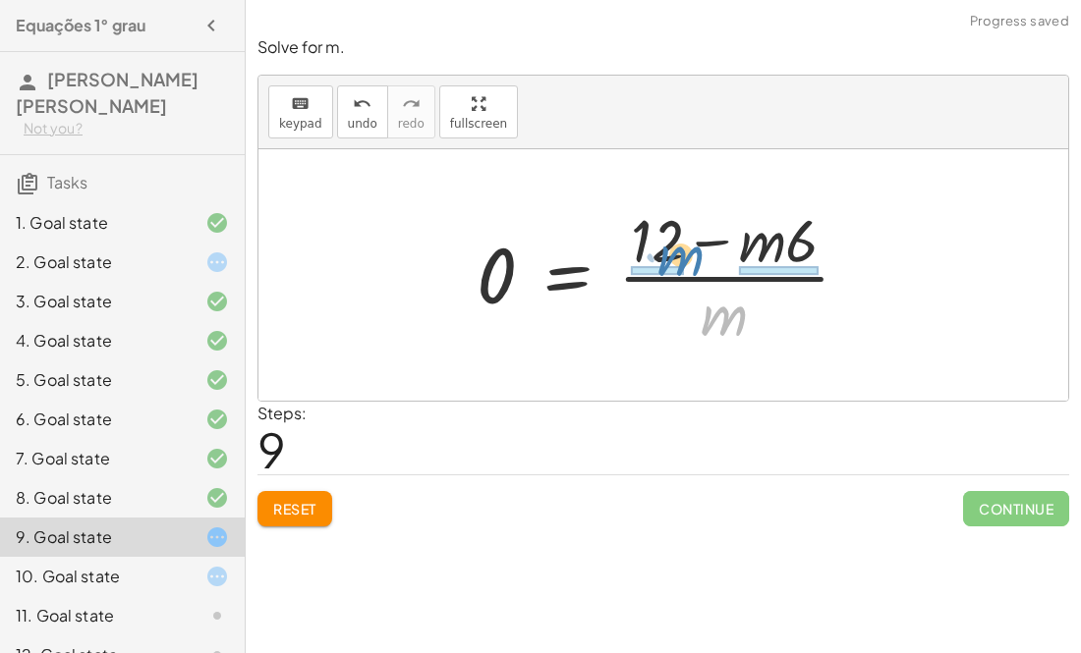
drag, startPoint x: 733, startPoint y: 317, endPoint x: 688, endPoint y: 260, distance: 72.7
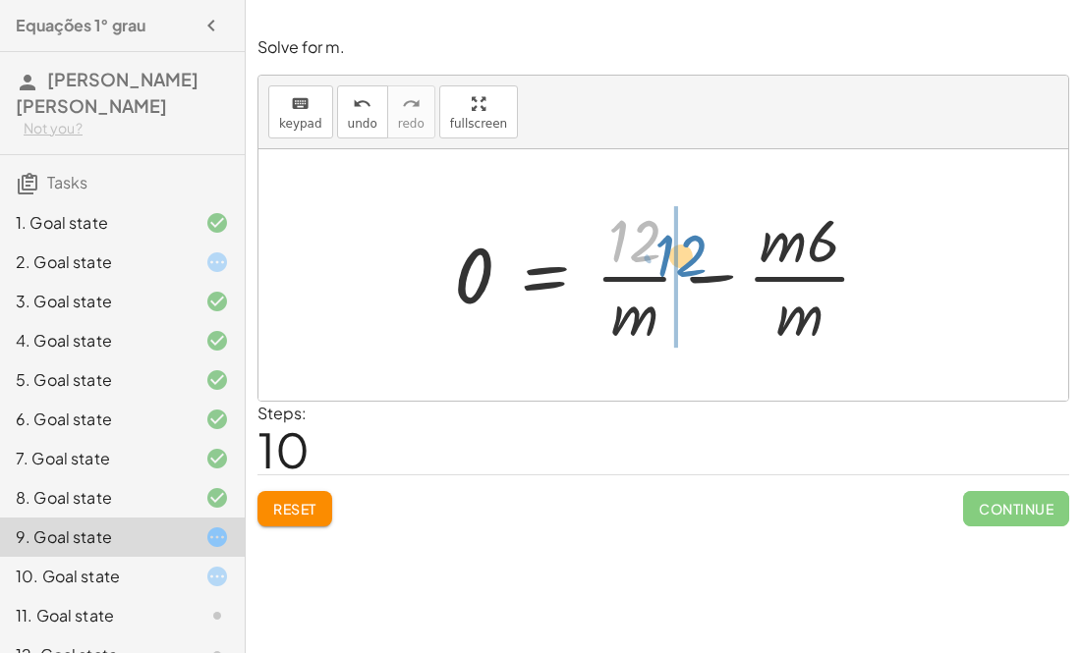
drag, startPoint x: 630, startPoint y: 237, endPoint x: 674, endPoint y: 252, distance: 46.9
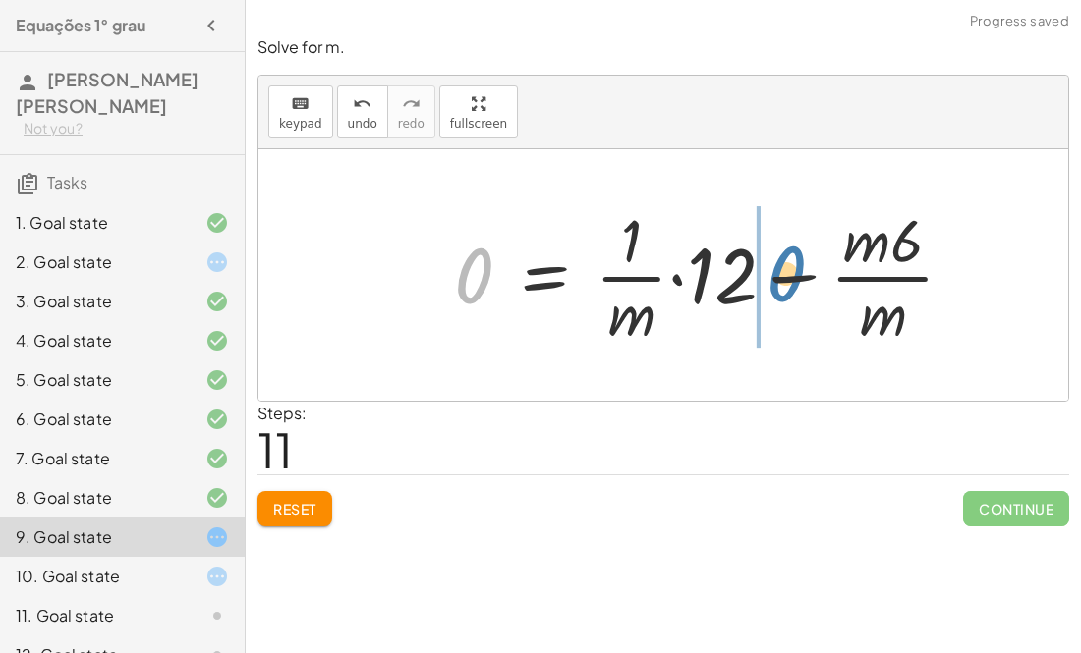
drag, startPoint x: 459, startPoint y: 292, endPoint x: 775, endPoint y: 292, distance: 316.3
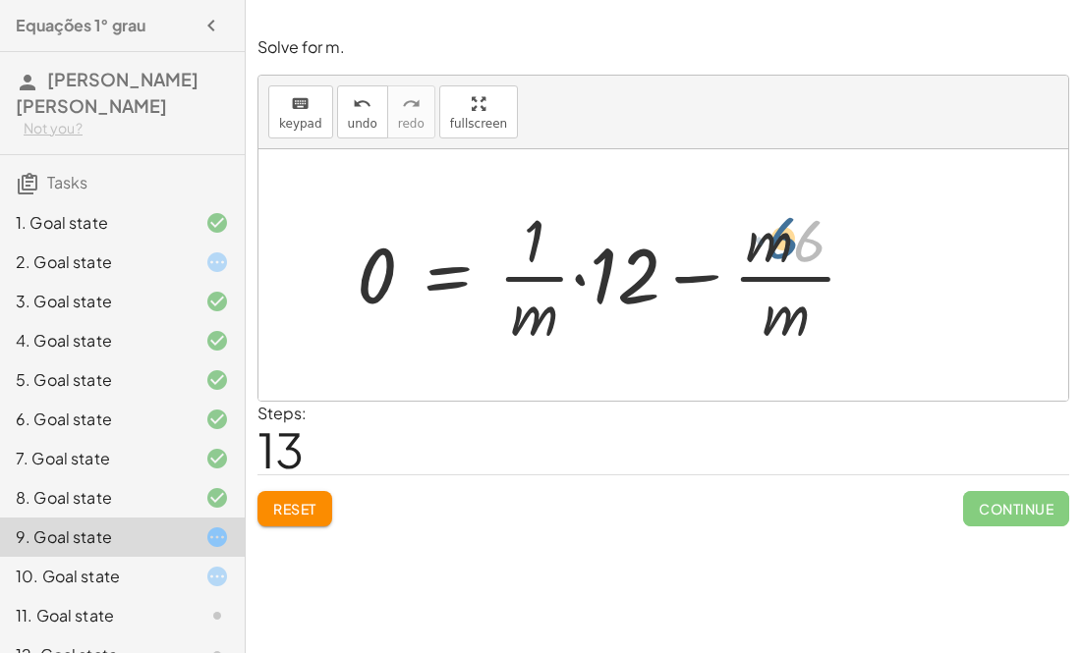
drag, startPoint x: 811, startPoint y: 258, endPoint x: 784, endPoint y: 259, distance: 26.5
drag, startPoint x: 775, startPoint y: 253, endPoint x: 843, endPoint y: 268, distance: 69.4
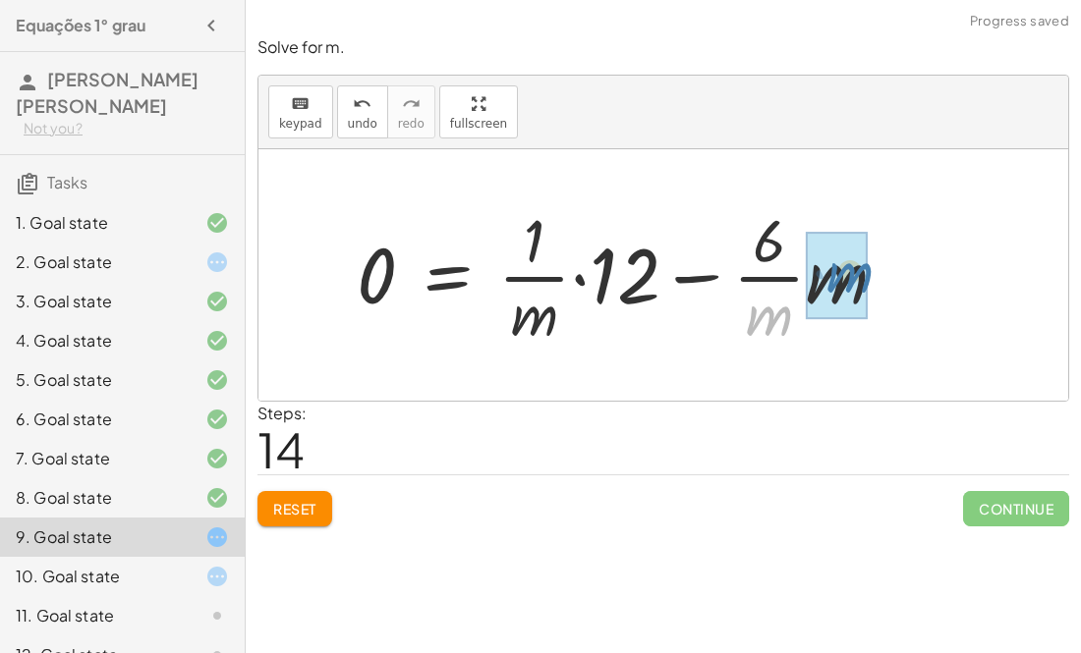
drag, startPoint x: 779, startPoint y: 304, endPoint x: 862, endPoint y: 260, distance: 93.2
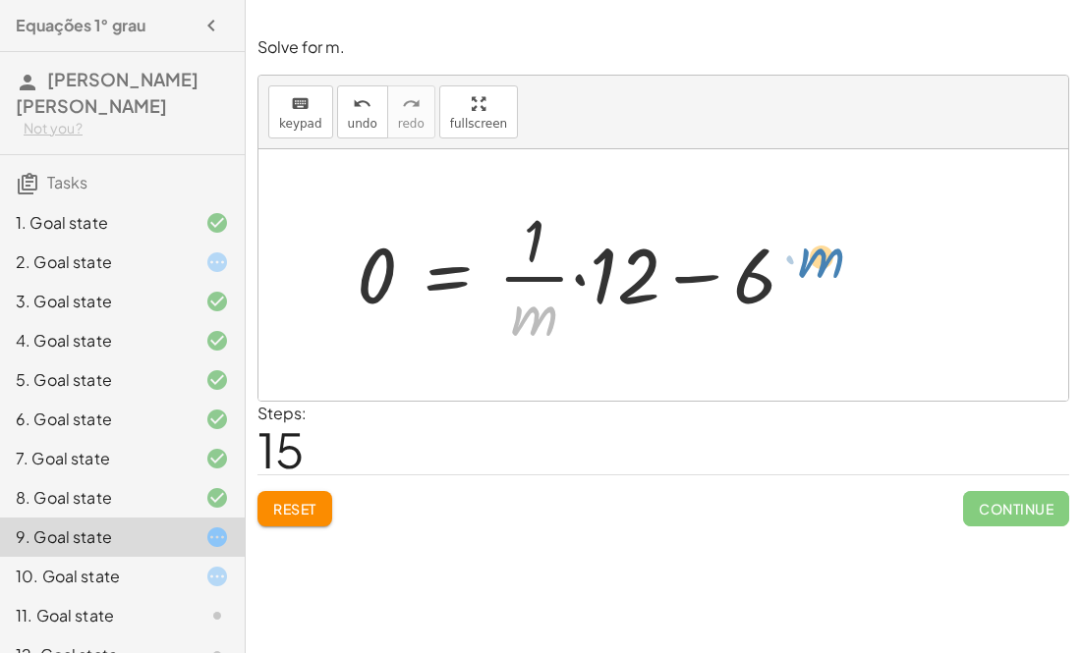
drag, startPoint x: 533, startPoint y: 315, endPoint x: 825, endPoint y: 270, distance: 295.3
drag, startPoint x: 519, startPoint y: 323, endPoint x: 592, endPoint y: 295, distance: 79.0
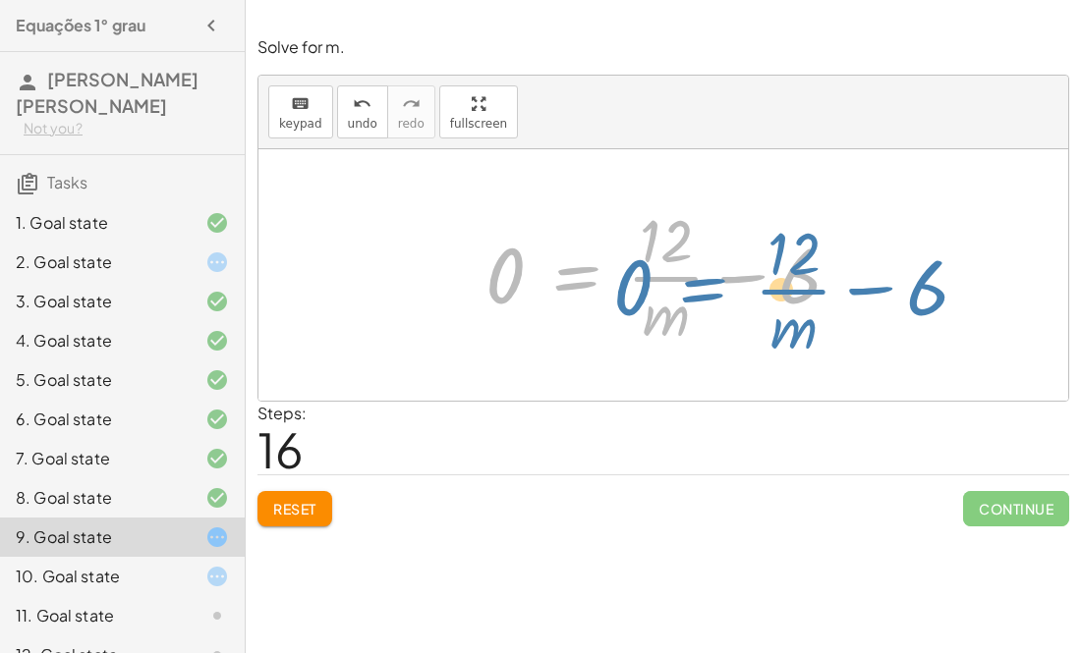
drag, startPoint x: 563, startPoint y: 279, endPoint x: 643, endPoint y: 270, distance: 81.0
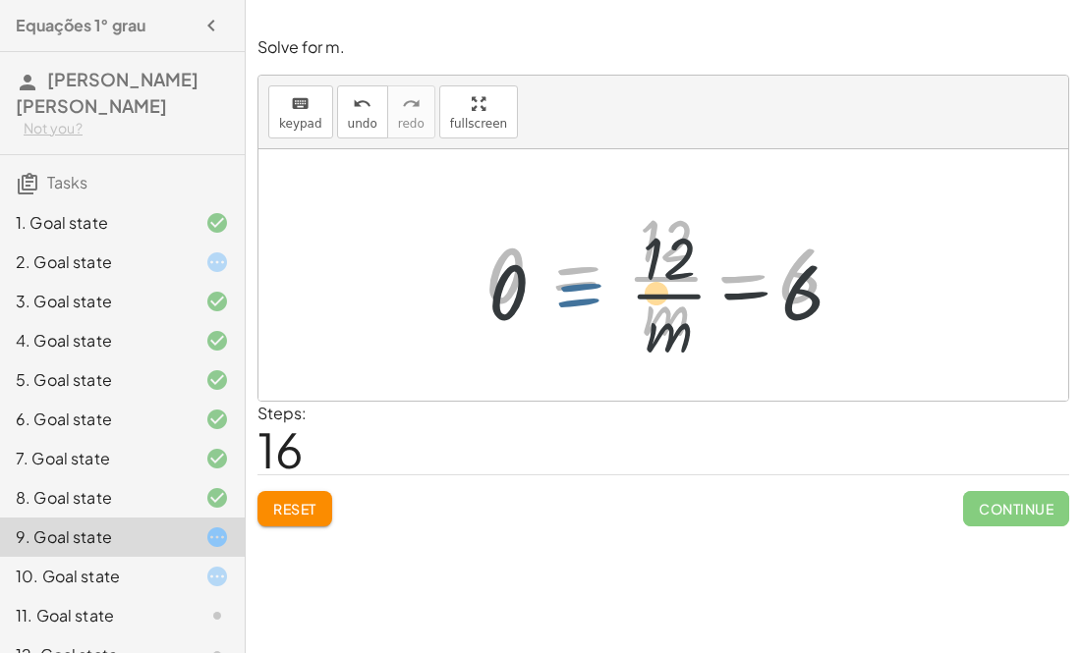
drag, startPoint x: 569, startPoint y: 271, endPoint x: 573, endPoint y: 292, distance: 21.0
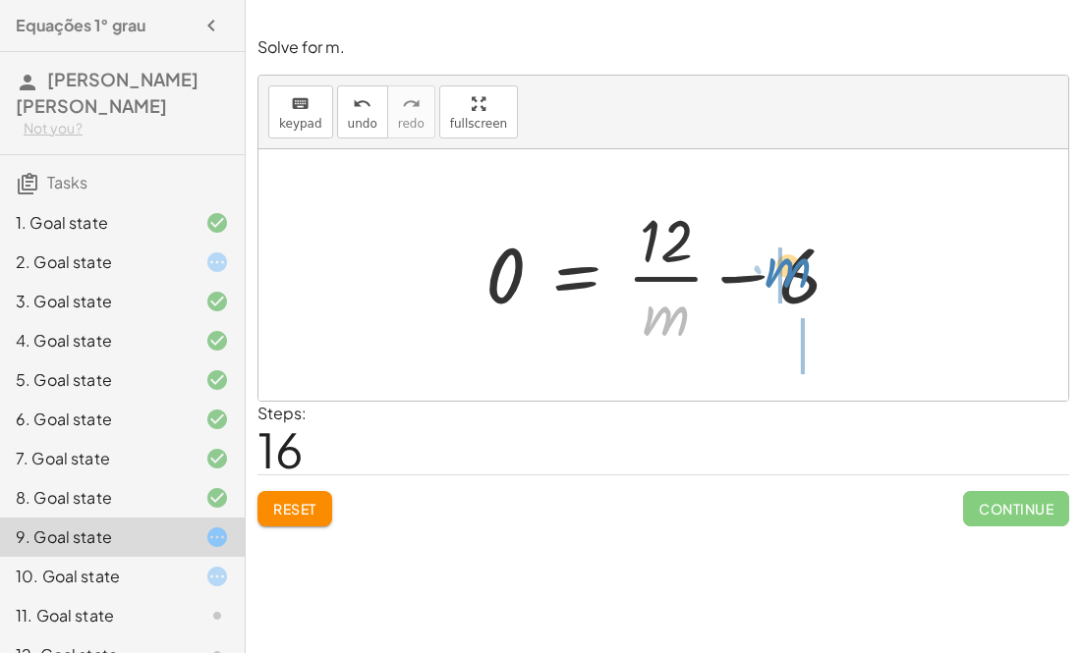
drag, startPoint x: 665, startPoint y: 318, endPoint x: 768, endPoint y: 270, distance: 113.8
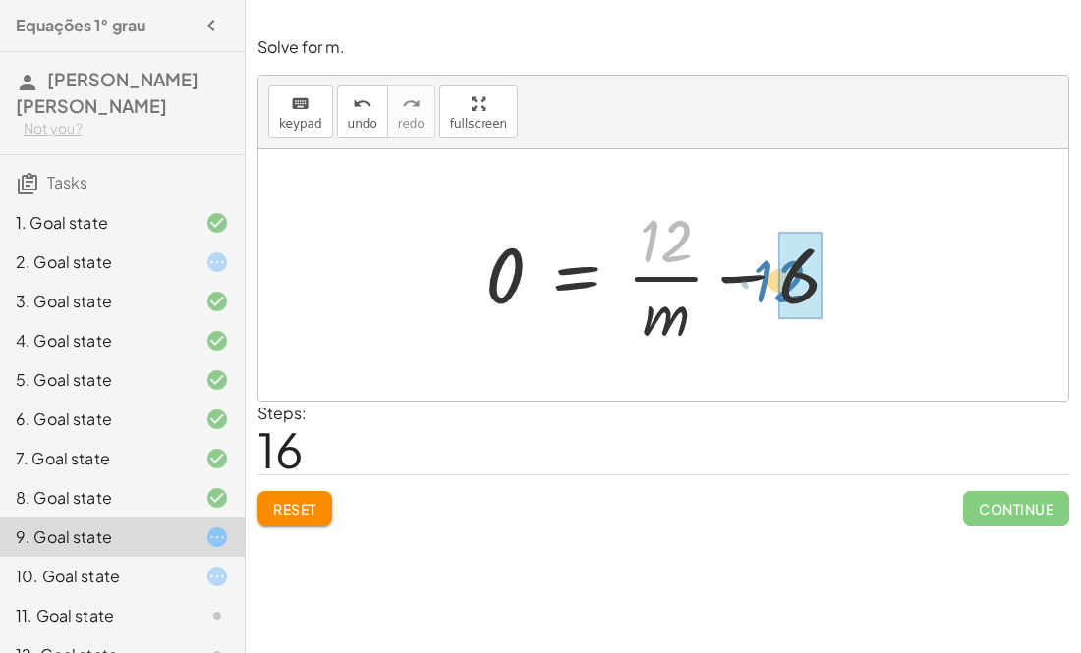
drag, startPoint x: 644, startPoint y: 245, endPoint x: 758, endPoint y: 284, distance: 120.5
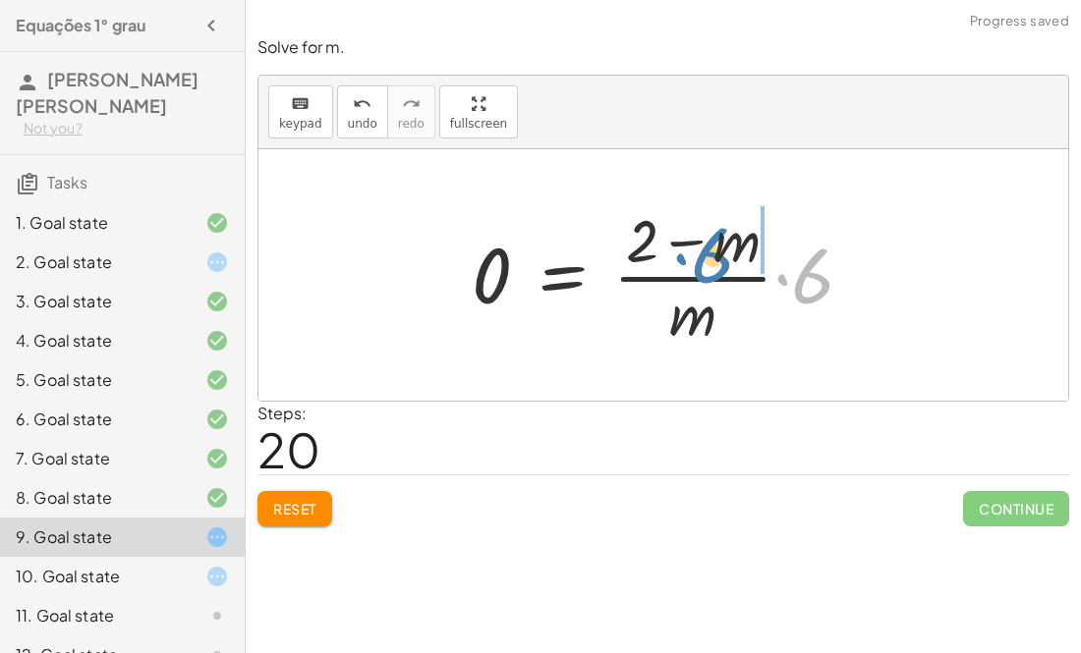
drag, startPoint x: 786, startPoint y: 278, endPoint x: 697, endPoint y: 255, distance: 92.2
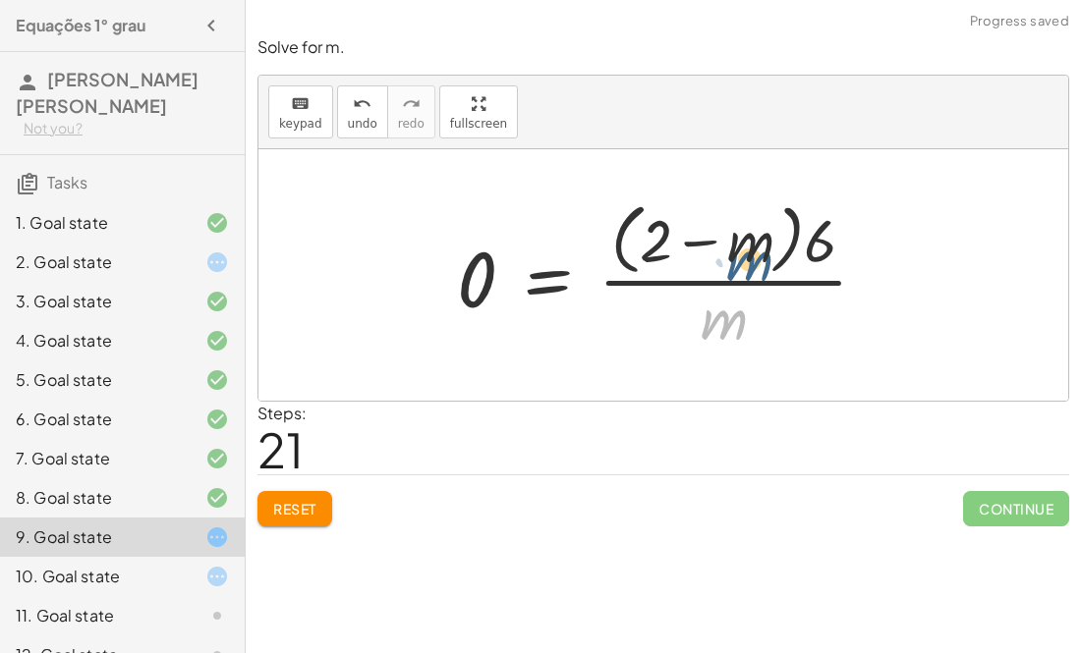
drag, startPoint x: 722, startPoint y: 324, endPoint x: 748, endPoint y: 255, distance: 73.4
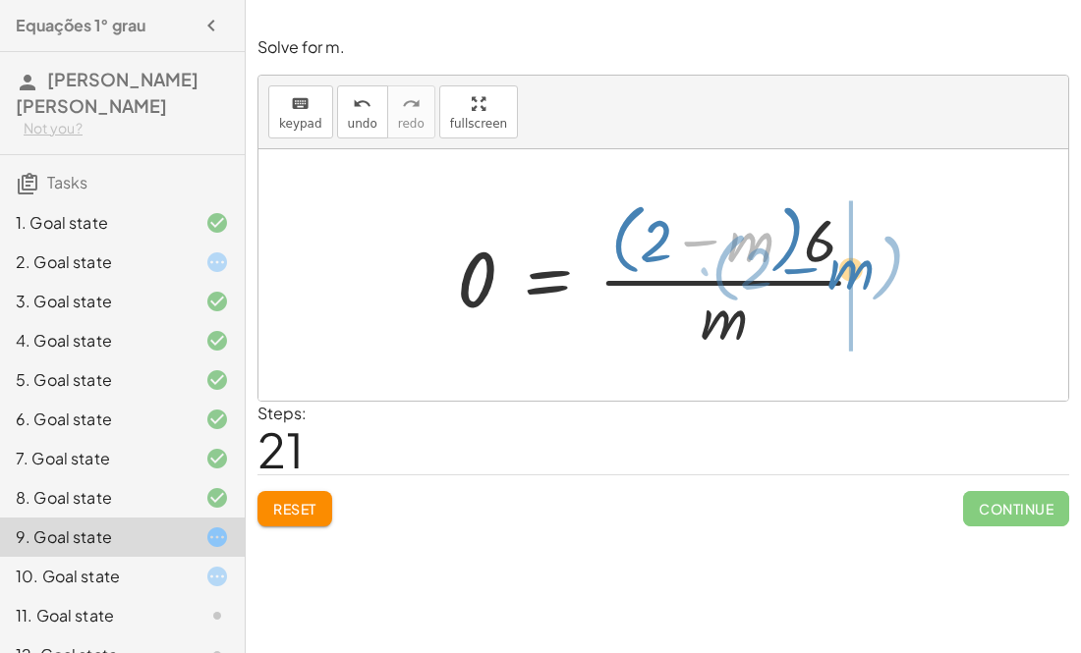
drag, startPoint x: 743, startPoint y: 238, endPoint x: 847, endPoint y: 233, distance: 104.3
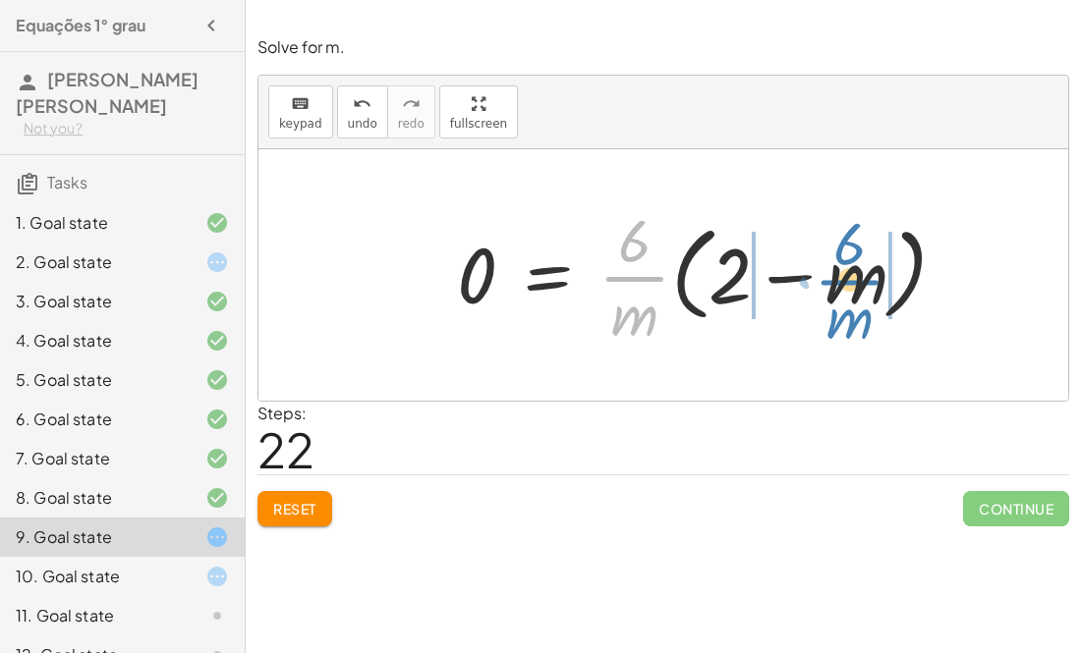
drag, startPoint x: 633, startPoint y: 295, endPoint x: 848, endPoint y: 296, distance: 215.2
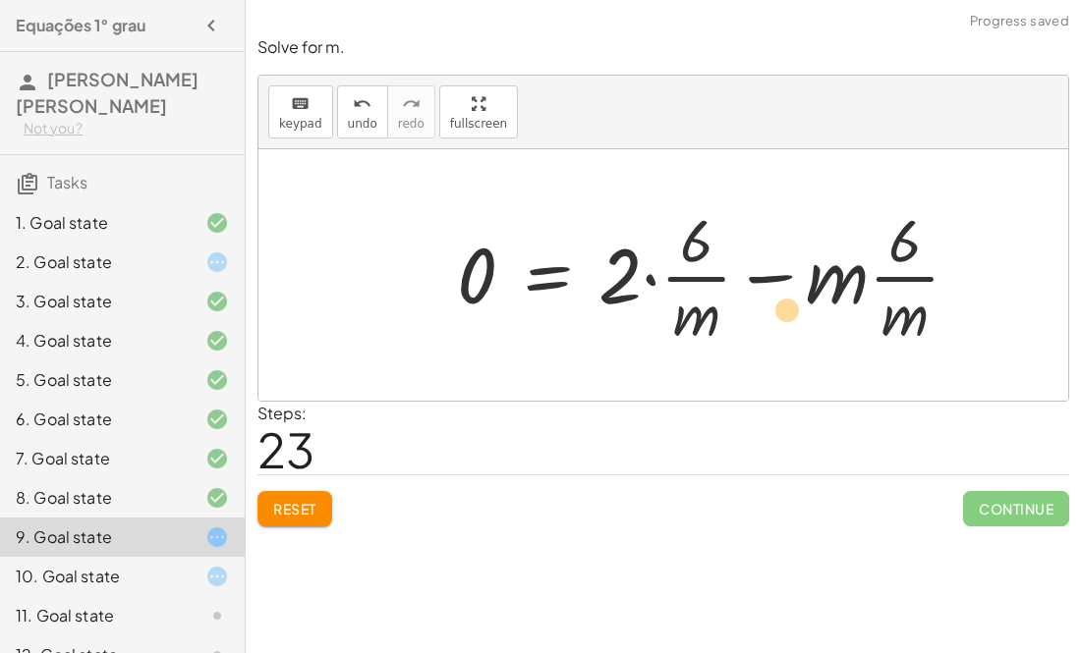
drag, startPoint x: 600, startPoint y: 273, endPoint x: 702, endPoint y: 285, distance: 102.9
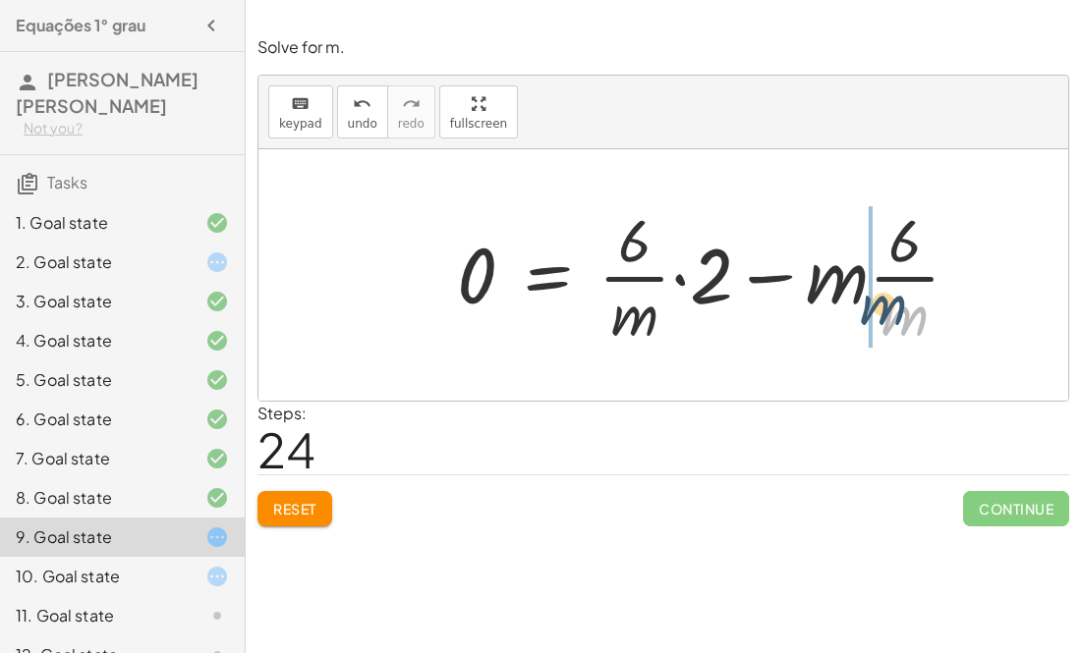
drag, startPoint x: 900, startPoint y: 314, endPoint x: 859, endPoint y: 293, distance: 46.6
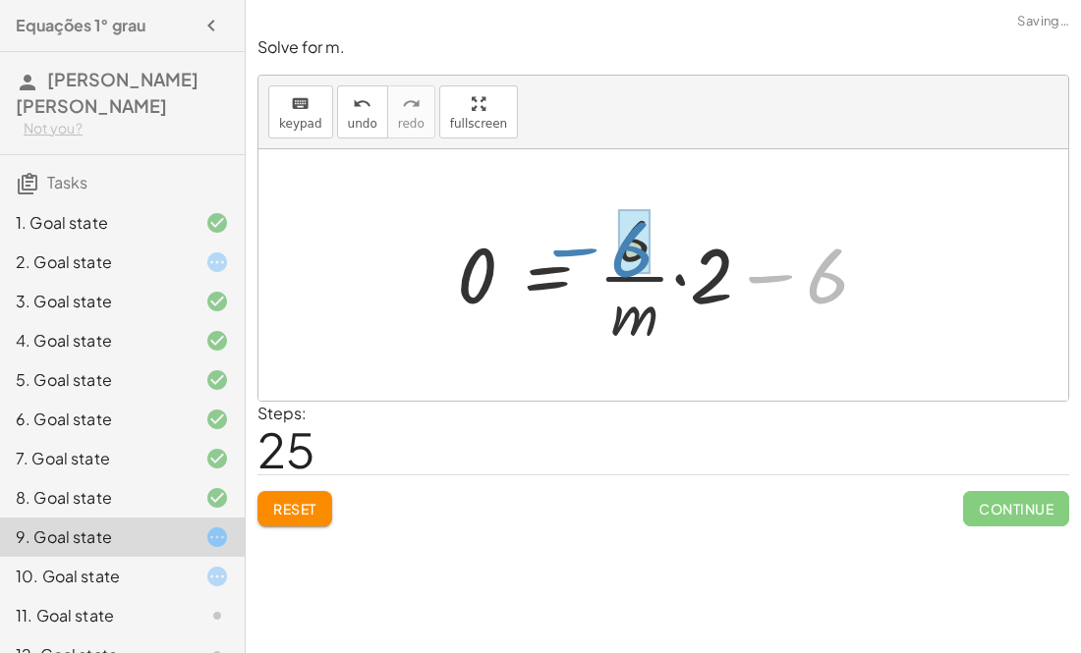
drag, startPoint x: 819, startPoint y: 277, endPoint x: 623, endPoint y: 252, distance: 198.1
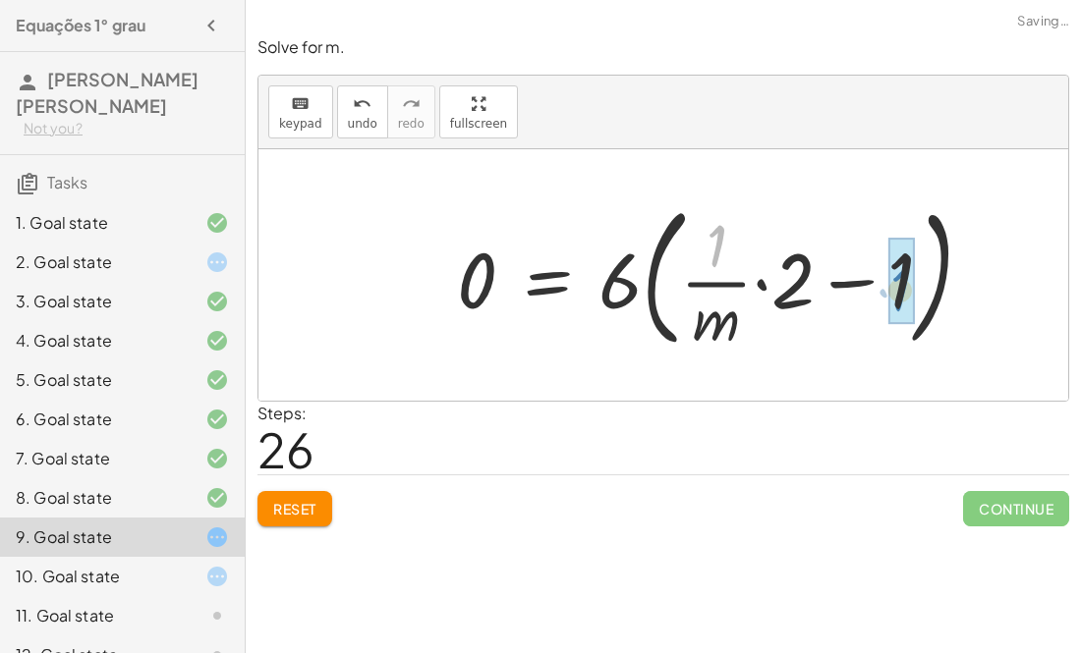
drag, startPoint x: 704, startPoint y: 237, endPoint x: 912, endPoint y: 252, distance: 207.8
drag, startPoint x: 907, startPoint y: 256, endPoint x: 696, endPoint y: 202, distance: 218.0
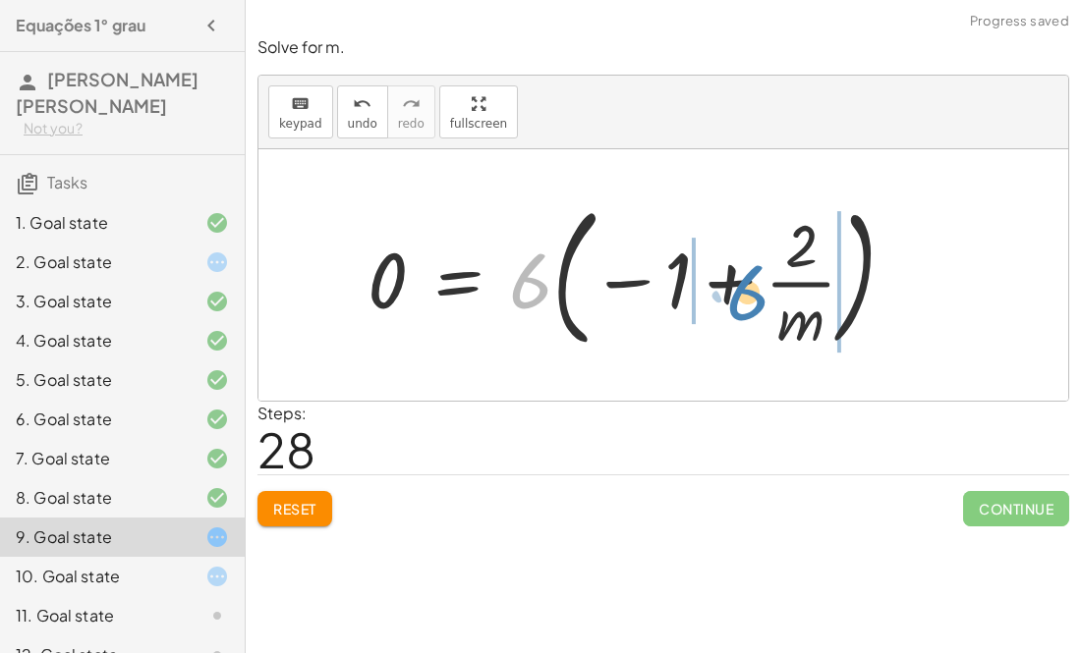
drag, startPoint x: 515, startPoint y: 287, endPoint x: 733, endPoint y: 298, distance: 218.4
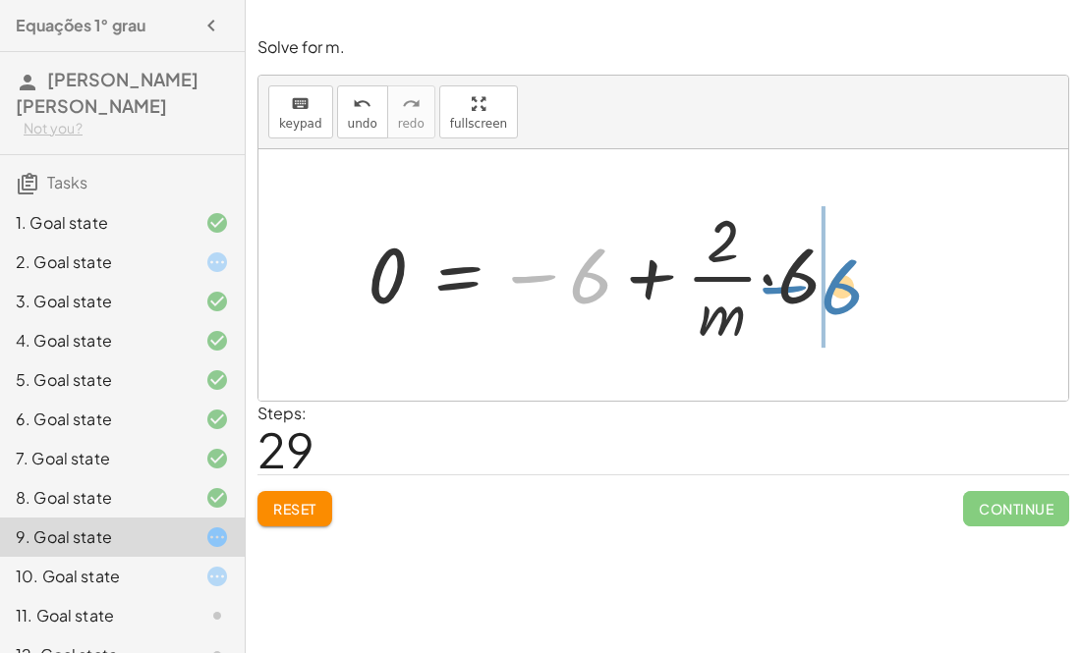
drag, startPoint x: 585, startPoint y: 270, endPoint x: 842, endPoint y: 270, distance: 257.4
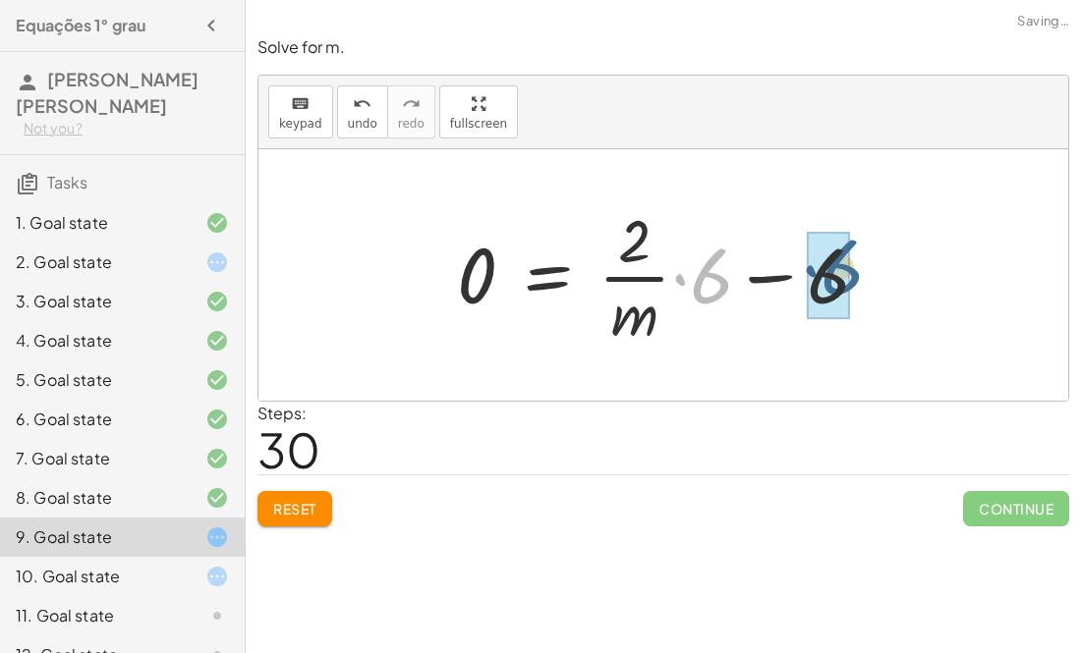
drag, startPoint x: 712, startPoint y: 281, endPoint x: 847, endPoint y: 272, distance: 134.9
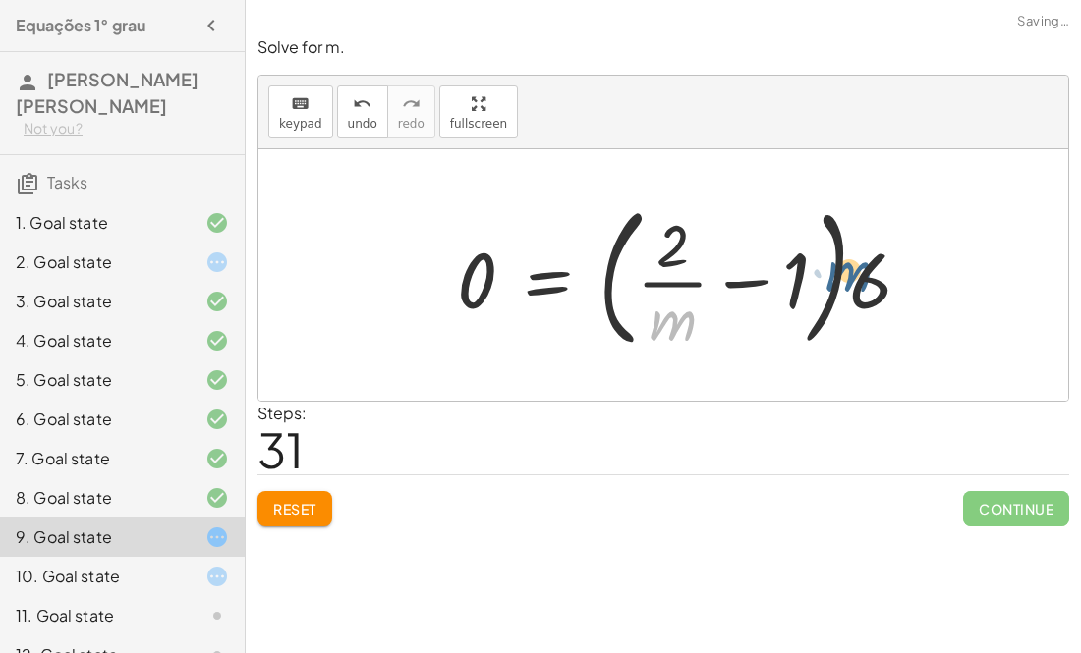
drag, startPoint x: 664, startPoint y: 317, endPoint x: 838, endPoint y: 266, distance: 181.2
drag, startPoint x: 671, startPoint y: 323, endPoint x: 705, endPoint y: 285, distance: 51.5
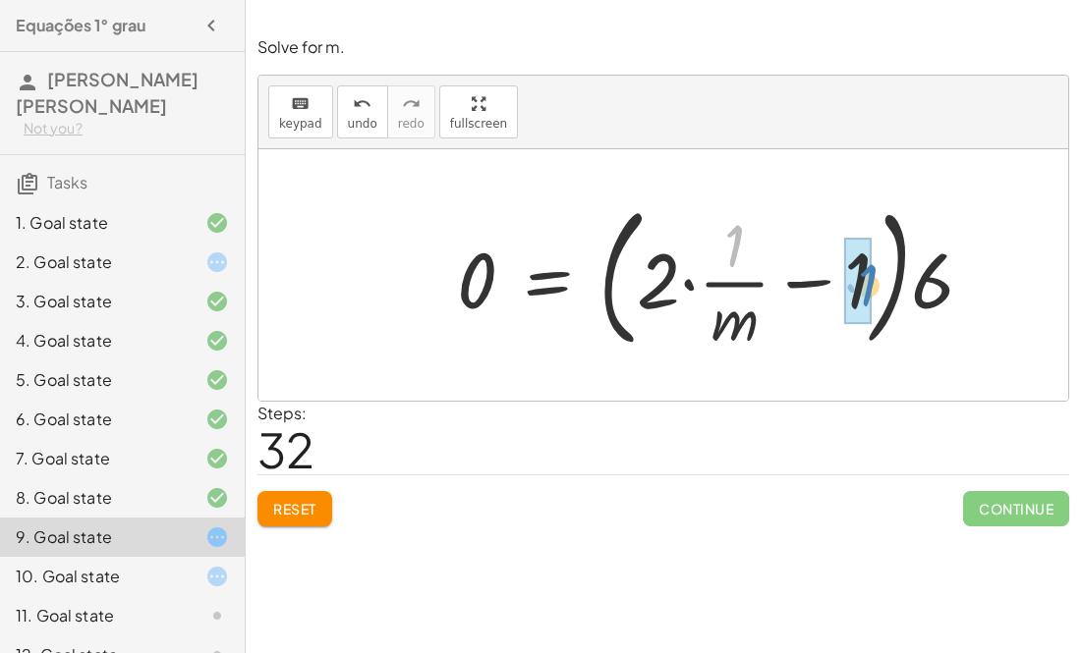
drag, startPoint x: 741, startPoint y: 255, endPoint x: 872, endPoint y: 293, distance: 136.8
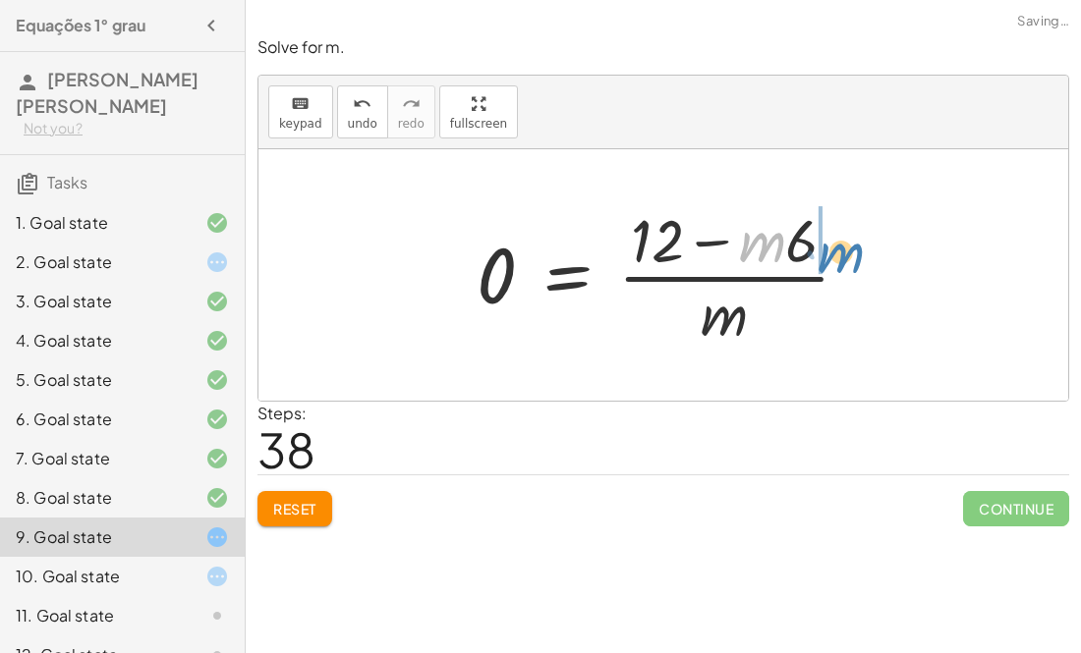
drag, startPoint x: 758, startPoint y: 247, endPoint x: 837, endPoint y: 257, distance: 79.3
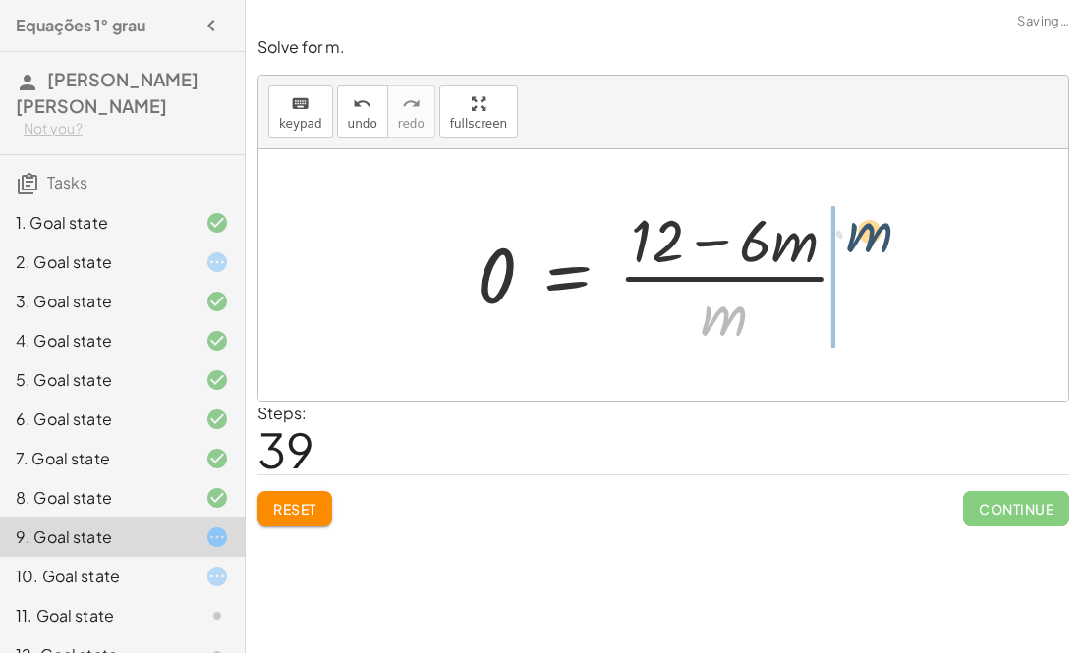
drag, startPoint x: 732, startPoint y: 317, endPoint x: 869, endPoint y: 240, distance: 157.9
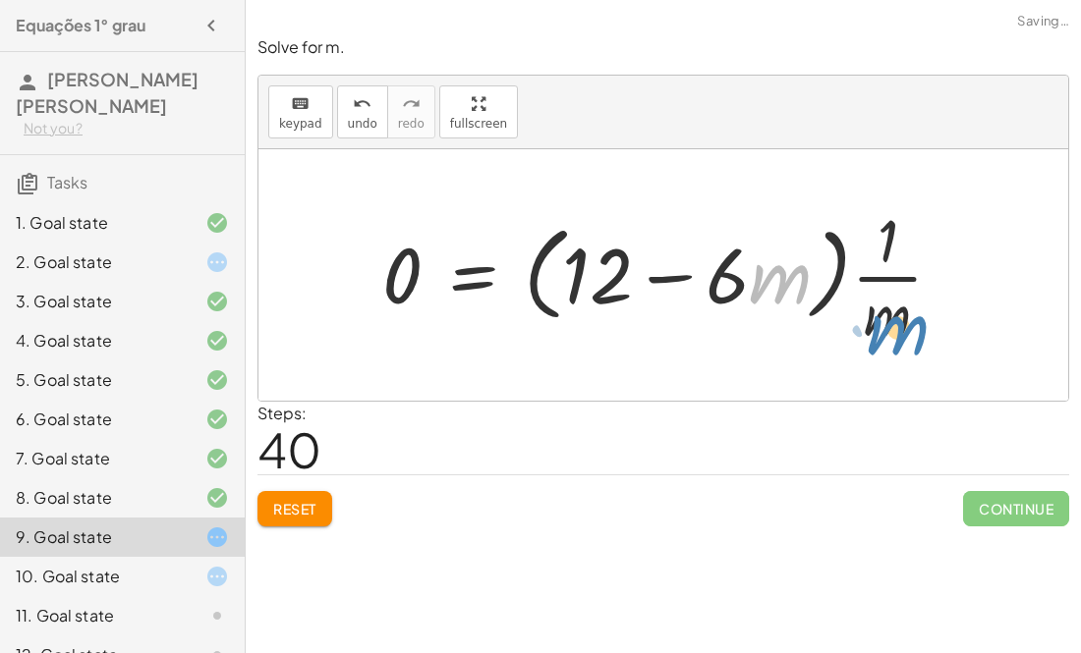
drag, startPoint x: 770, startPoint y: 275, endPoint x: 889, endPoint y: 327, distance: 129.8
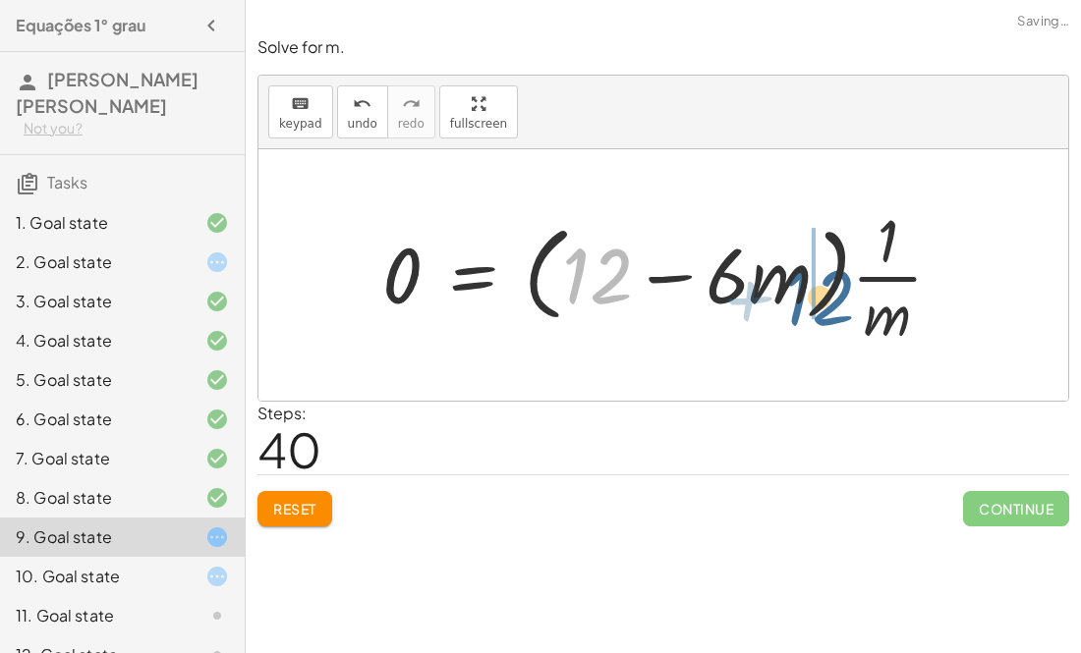
drag, startPoint x: 608, startPoint y: 256, endPoint x: 828, endPoint y: 271, distance: 220.6
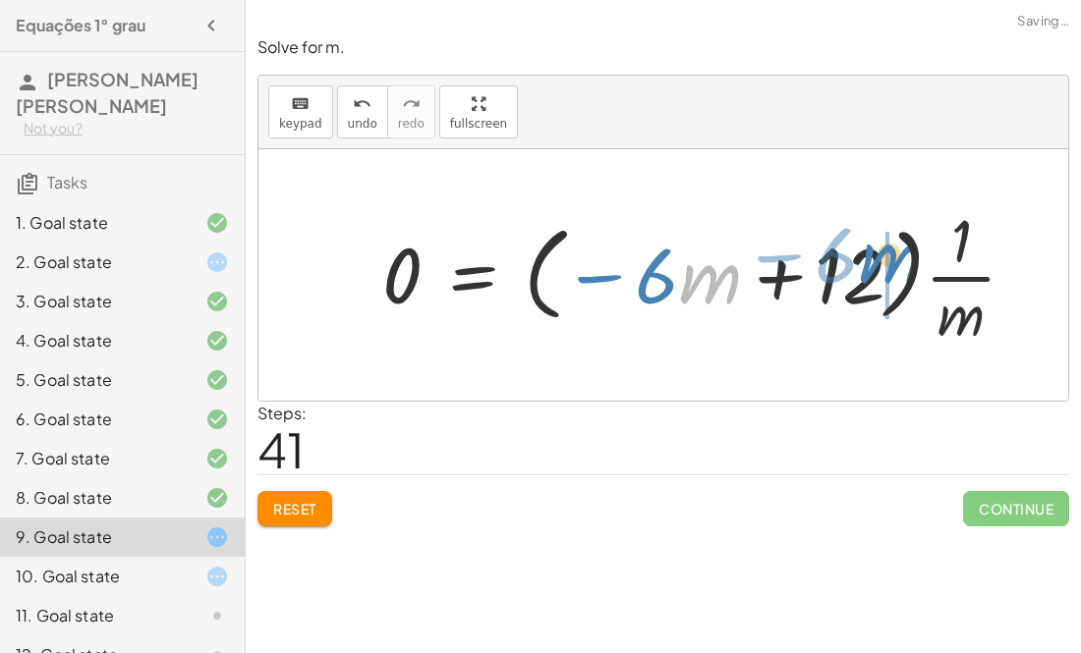
drag, startPoint x: 705, startPoint y: 289, endPoint x: 884, endPoint y: 268, distance: 180.0
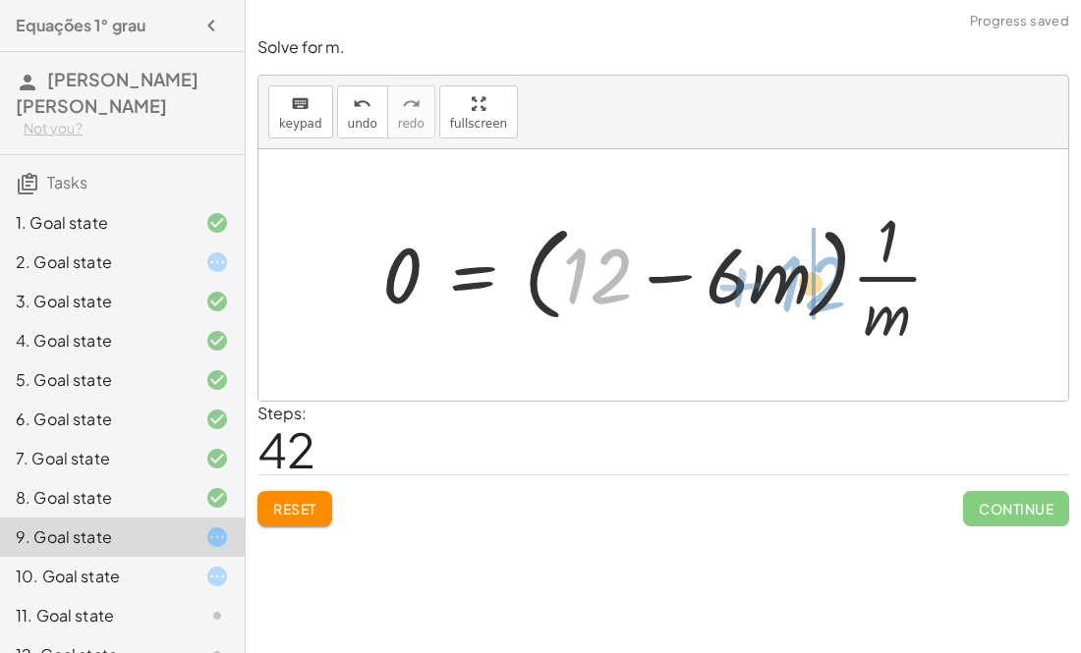
drag, startPoint x: 573, startPoint y: 292, endPoint x: 787, endPoint y: 299, distance: 214.3
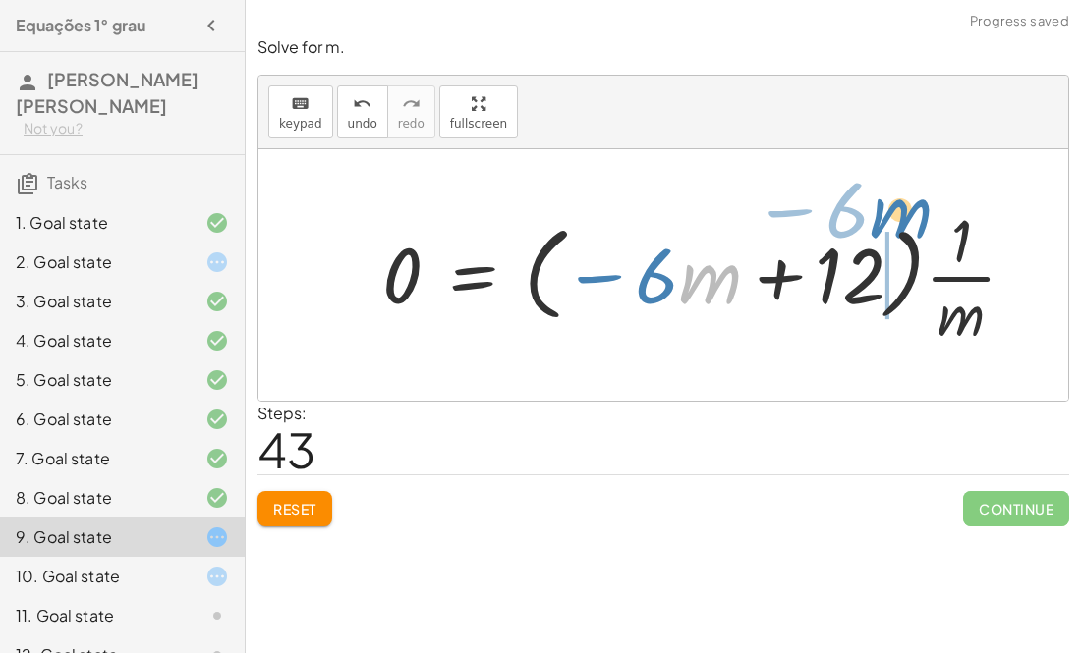
drag, startPoint x: 686, startPoint y: 252, endPoint x: 875, endPoint y: 187, distance: 200.4
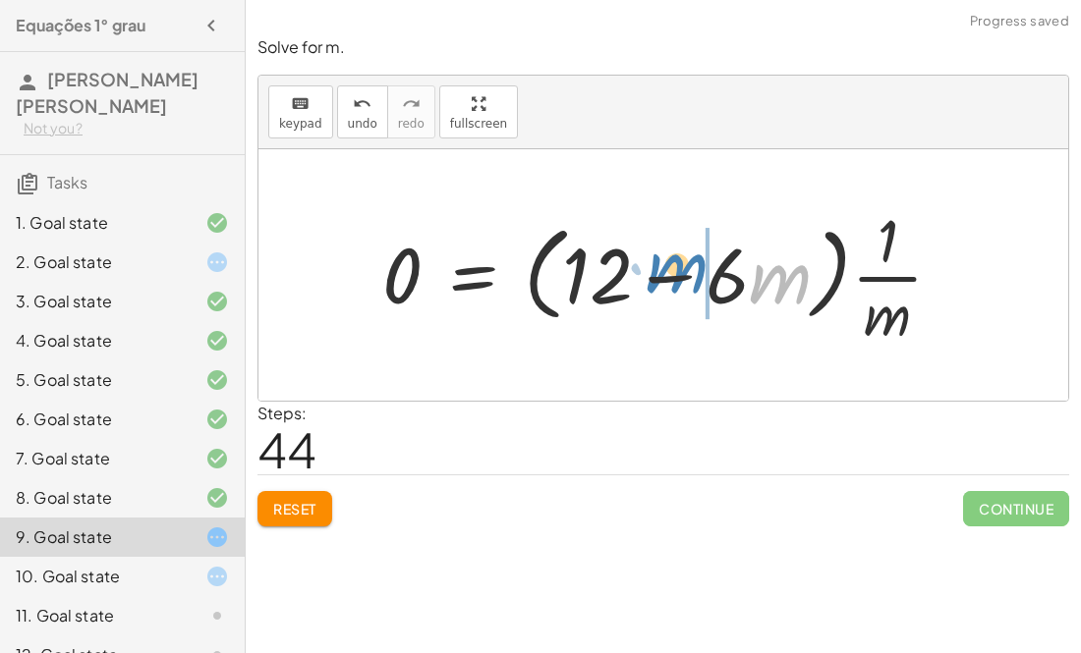
drag, startPoint x: 776, startPoint y: 257, endPoint x: 656, endPoint y: 248, distance: 120.3
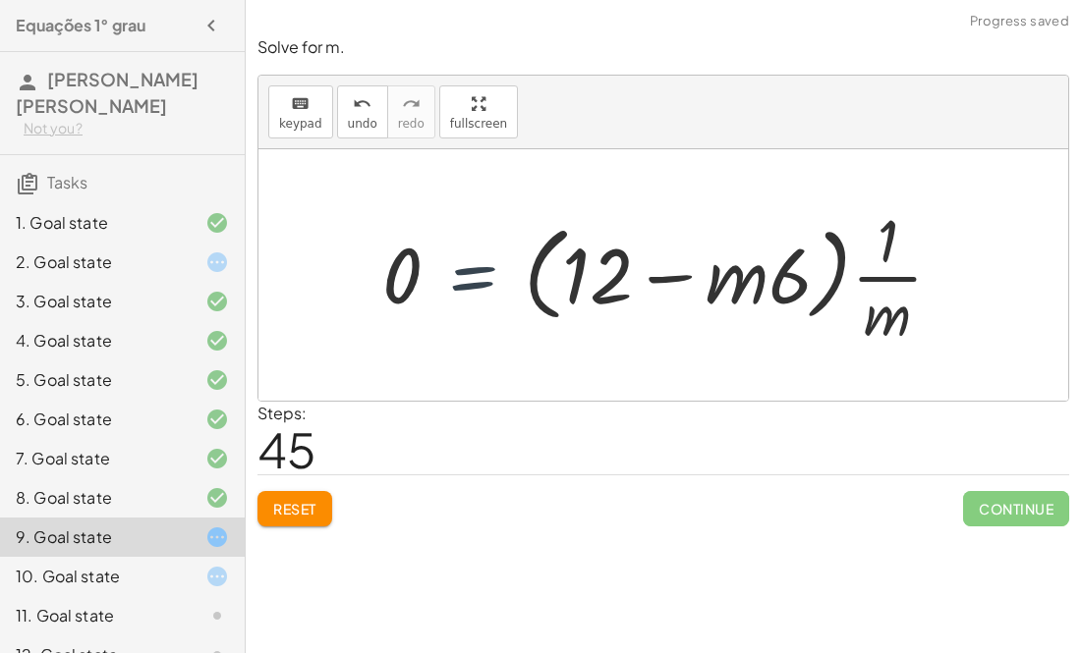
drag, startPoint x: 468, startPoint y: 280, endPoint x: 457, endPoint y: 278, distance: 11.0
click at [457, 278] on div at bounding box center [669, 274] width 595 height 151
drag, startPoint x: 394, startPoint y: 282, endPoint x: 663, endPoint y: 308, distance: 270.5
click at [663, 308] on div at bounding box center [669, 274] width 595 height 151
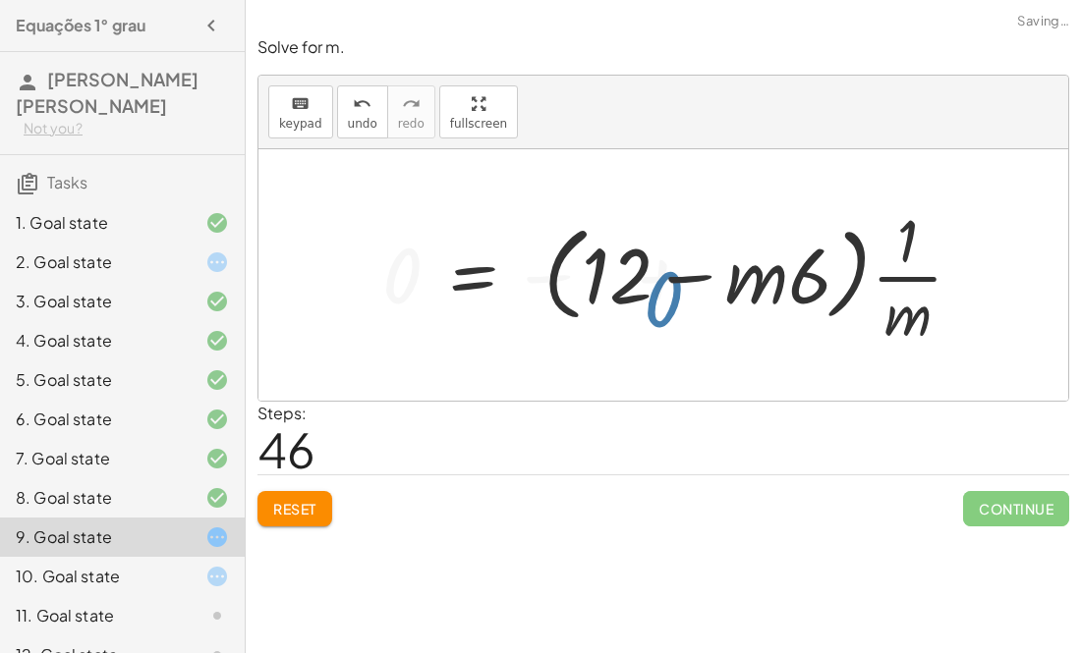
click at [663, 308] on div at bounding box center [756, 274] width 768 height 151
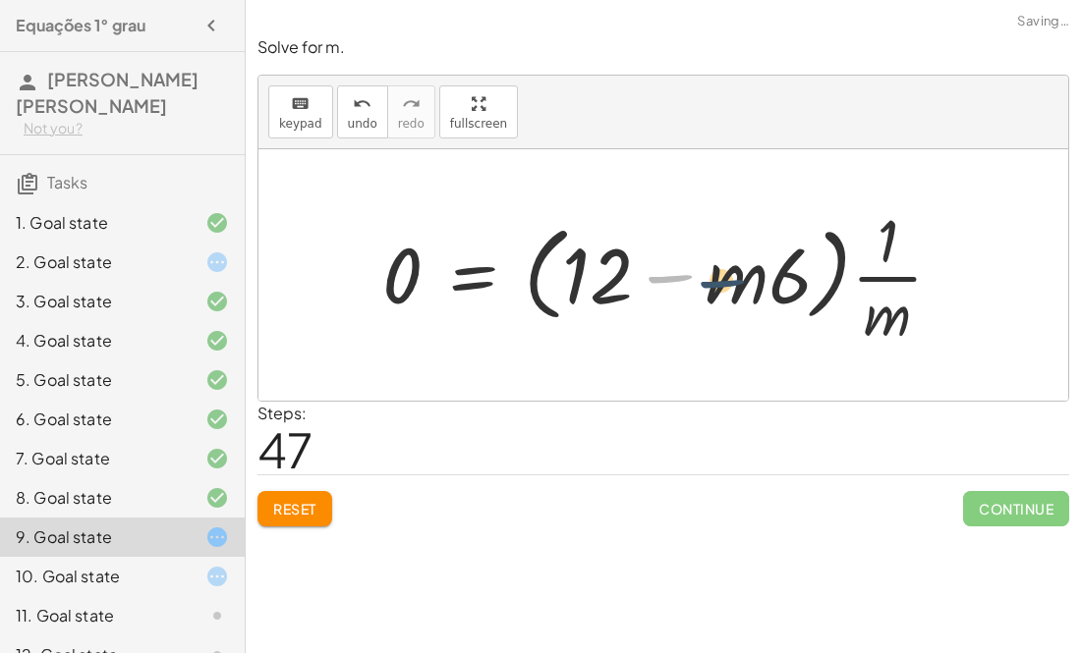
drag, startPoint x: 666, startPoint y: 278, endPoint x: 736, endPoint y: 283, distance: 69.9
click at [736, 283] on div at bounding box center [669, 274] width 595 height 151
drag, startPoint x: 667, startPoint y: 277, endPoint x: 600, endPoint y: 292, distance: 68.4
click at [600, 292] on div at bounding box center [669, 274] width 595 height 151
drag, startPoint x: 665, startPoint y: 272, endPoint x: 866, endPoint y: 273, distance: 200.4
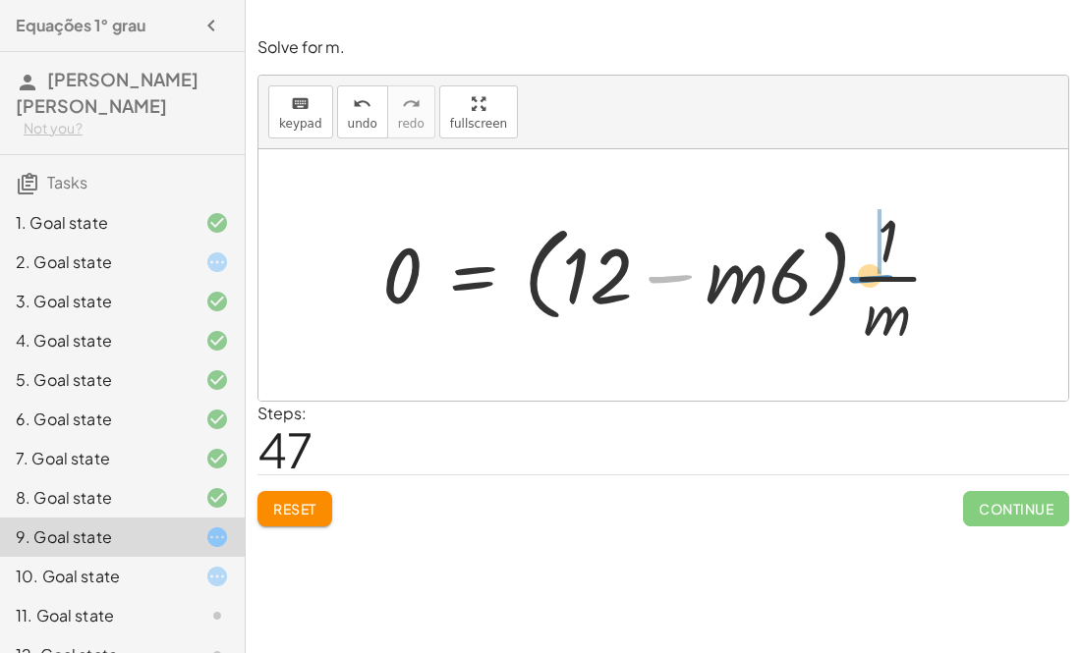
click at [866, 273] on div at bounding box center [669, 274] width 595 height 151
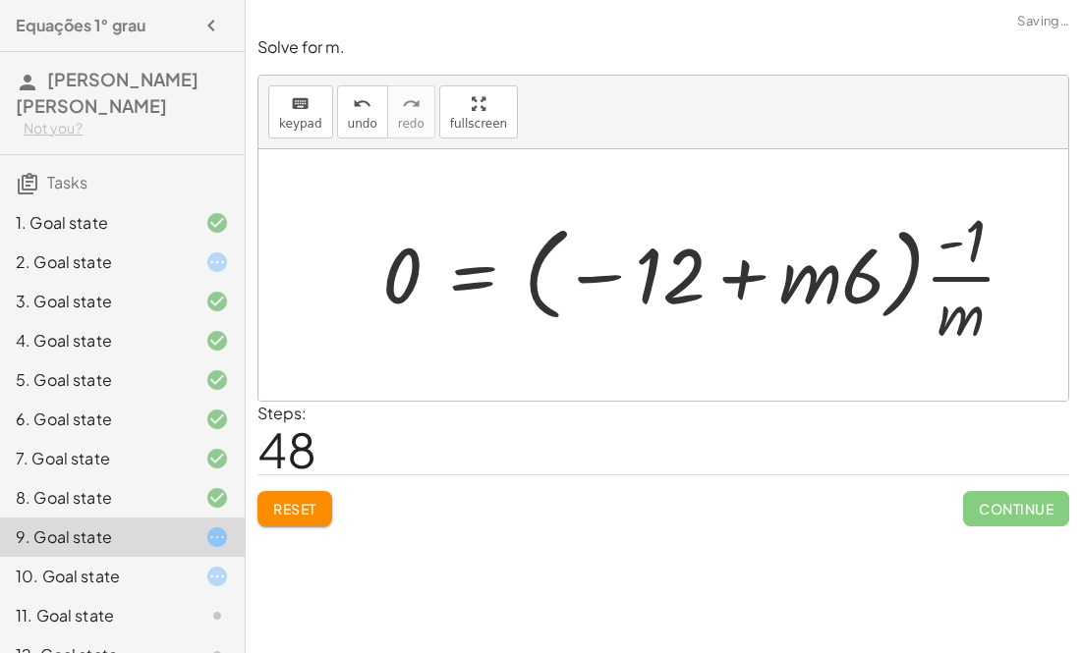
click at [745, 271] on div at bounding box center [706, 274] width 669 height 151
click at [808, 270] on div at bounding box center [706, 274] width 669 height 151
click at [742, 279] on div at bounding box center [706, 274] width 669 height 151
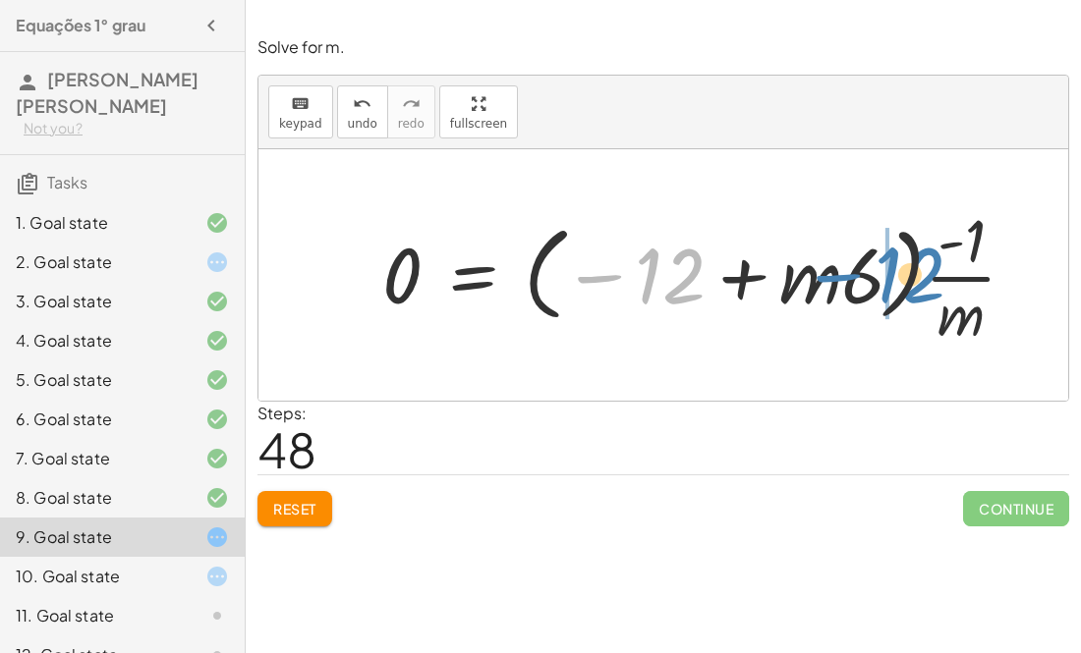
drag, startPoint x: 688, startPoint y: 276, endPoint x: 916, endPoint y: 274, distance: 227.9
click at [916, 274] on div at bounding box center [706, 274] width 669 height 151
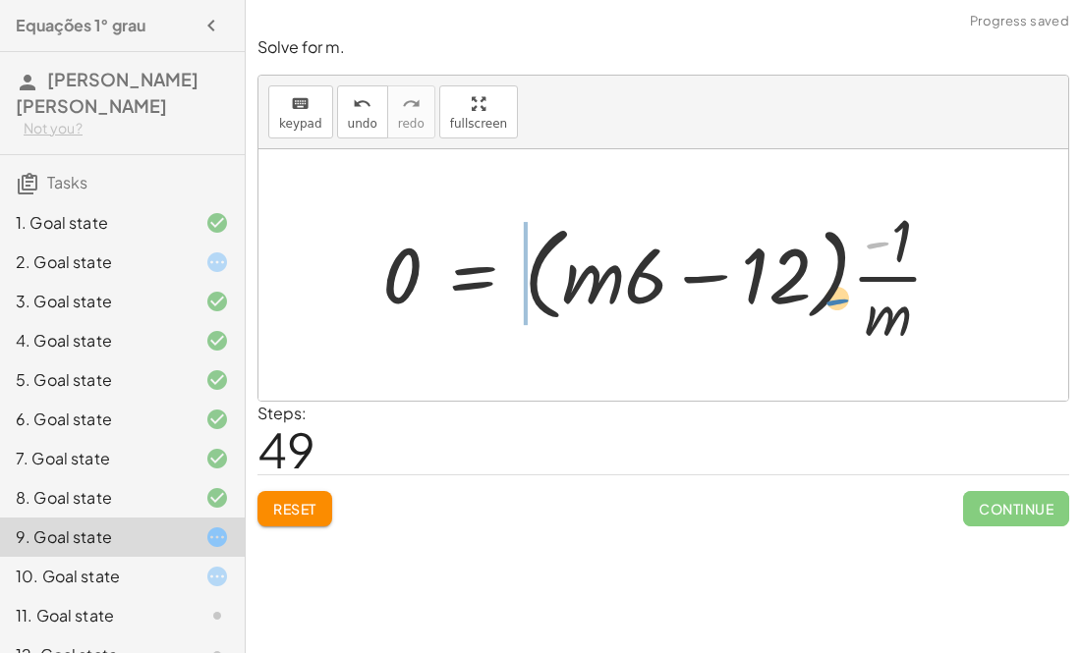
drag, startPoint x: 872, startPoint y: 247, endPoint x: 829, endPoint y: 301, distance: 69.2
click at [829, 301] on div at bounding box center [670, 274] width 596 height 151
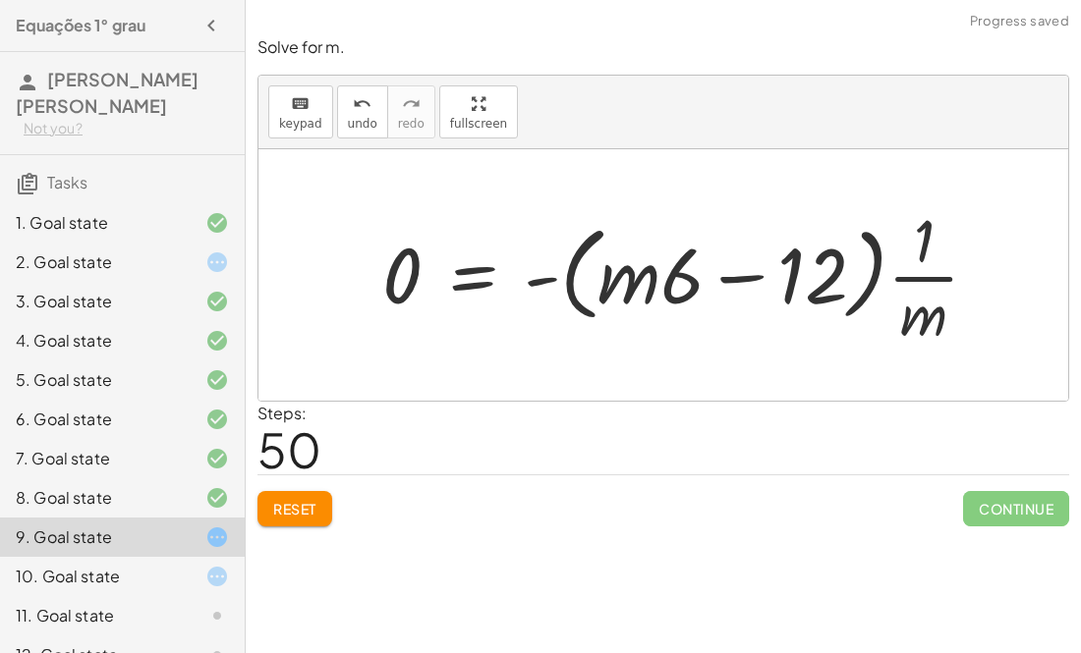
click at [530, 280] on div at bounding box center [688, 274] width 632 height 151
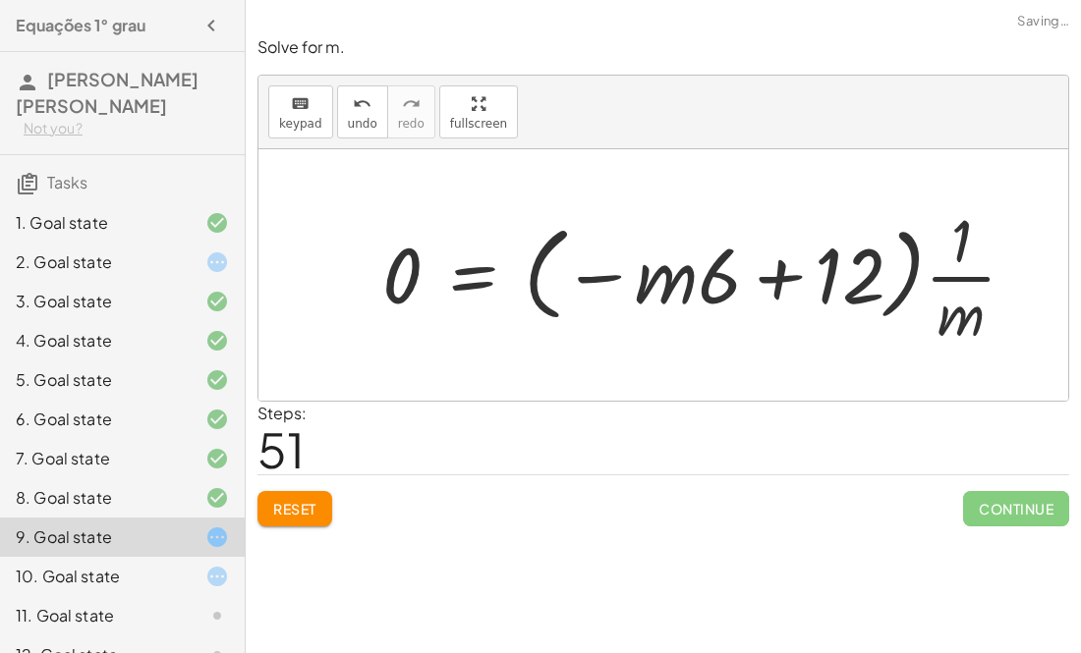
click at [763, 276] on div at bounding box center [706, 274] width 669 height 151
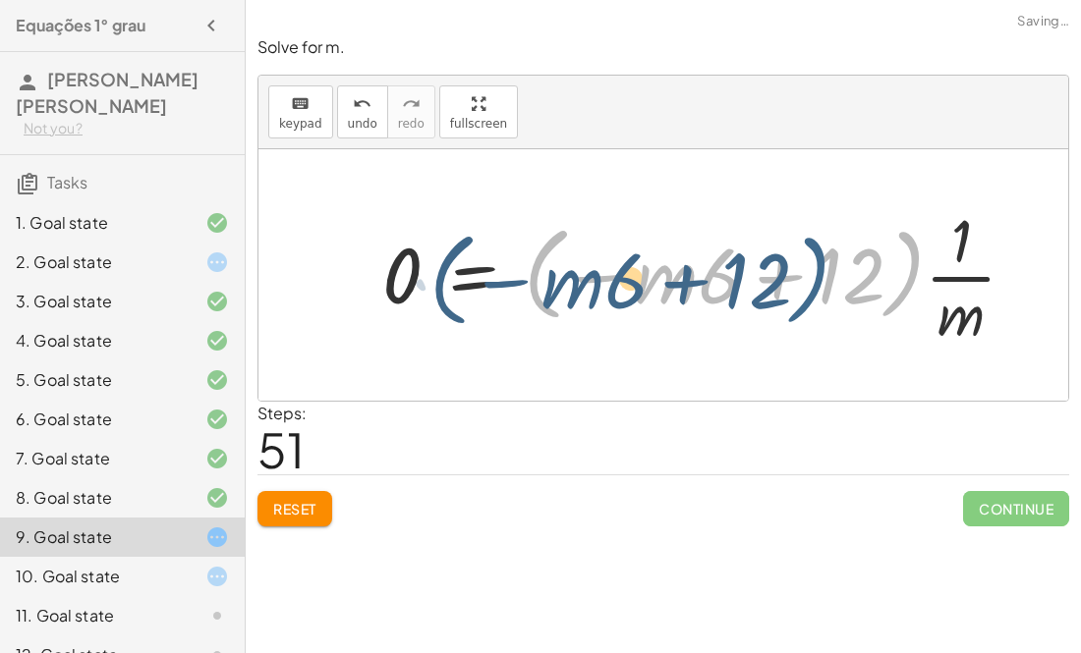
drag, startPoint x: 912, startPoint y: 267, endPoint x: 816, endPoint y: 273, distance: 95.5
click at [816, 273] on div at bounding box center [706, 274] width 669 height 151
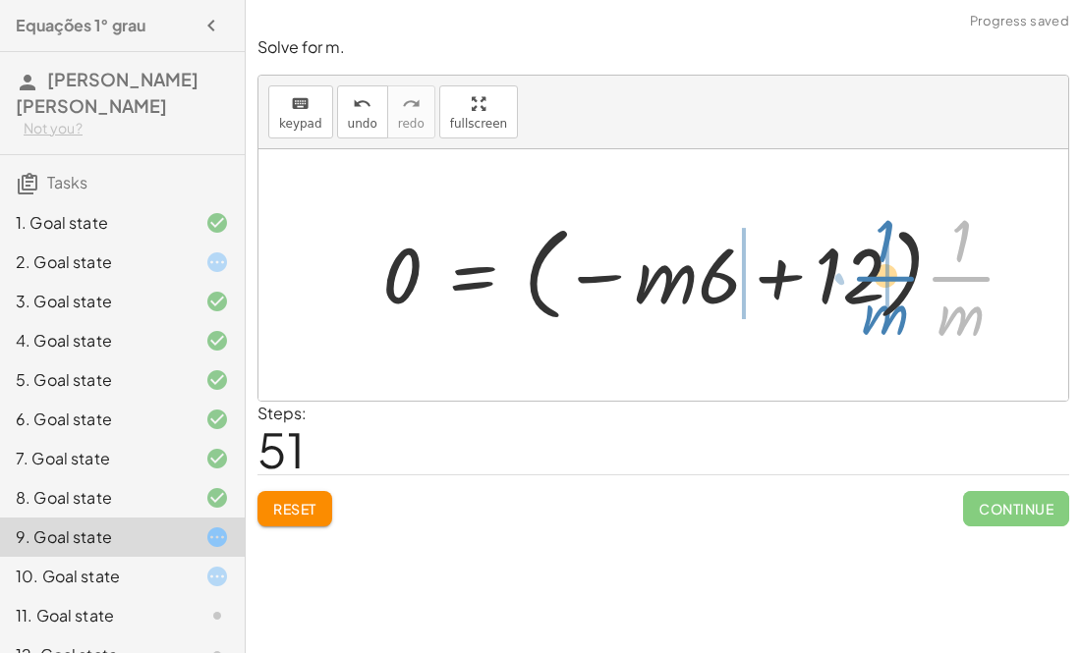
drag, startPoint x: 959, startPoint y: 275, endPoint x: 881, endPoint y: 274, distance: 77.6
click at [881, 274] on div at bounding box center [706, 274] width 669 height 151
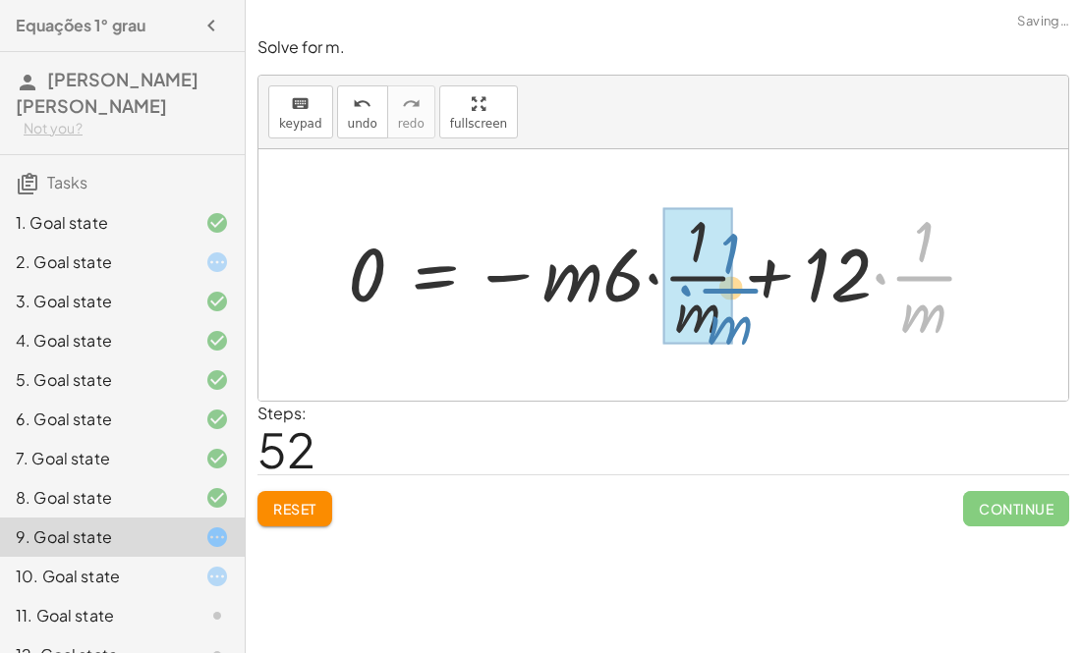
drag, startPoint x: 928, startPoint y: 278, endPoint x: 734, endPoint y: 290, distance: 194.9
click at [734, 290] on div at bounding box center [670, 274] width 665 height 146
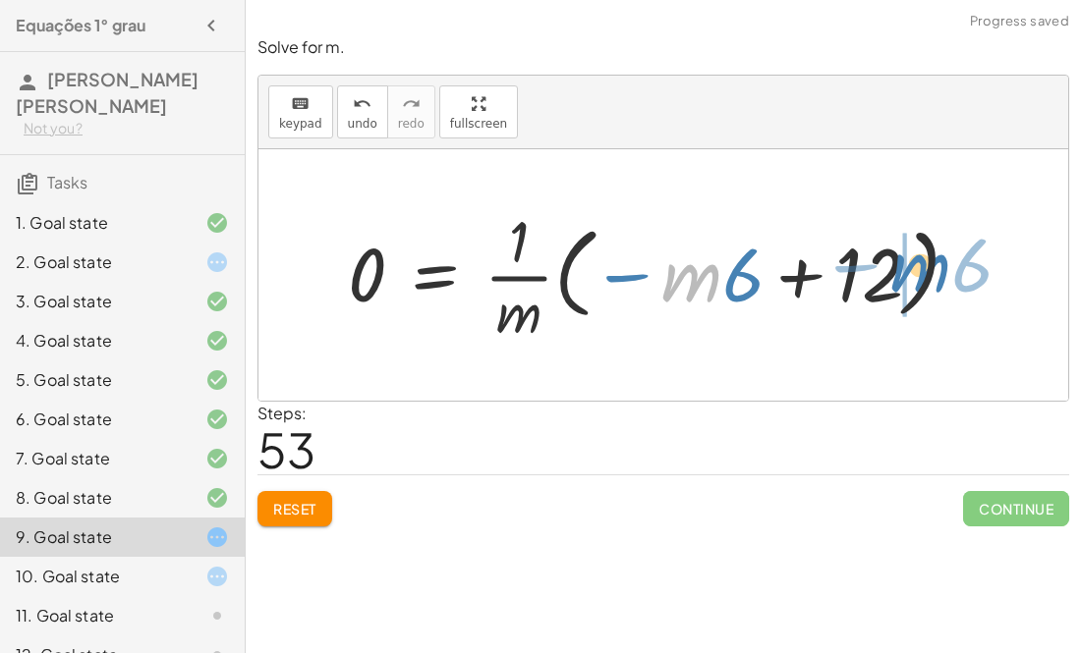
drag, startPoint x: 675, startPoint y: 280, endPoint x: 903, endPoint y: 270, distance: 228.1
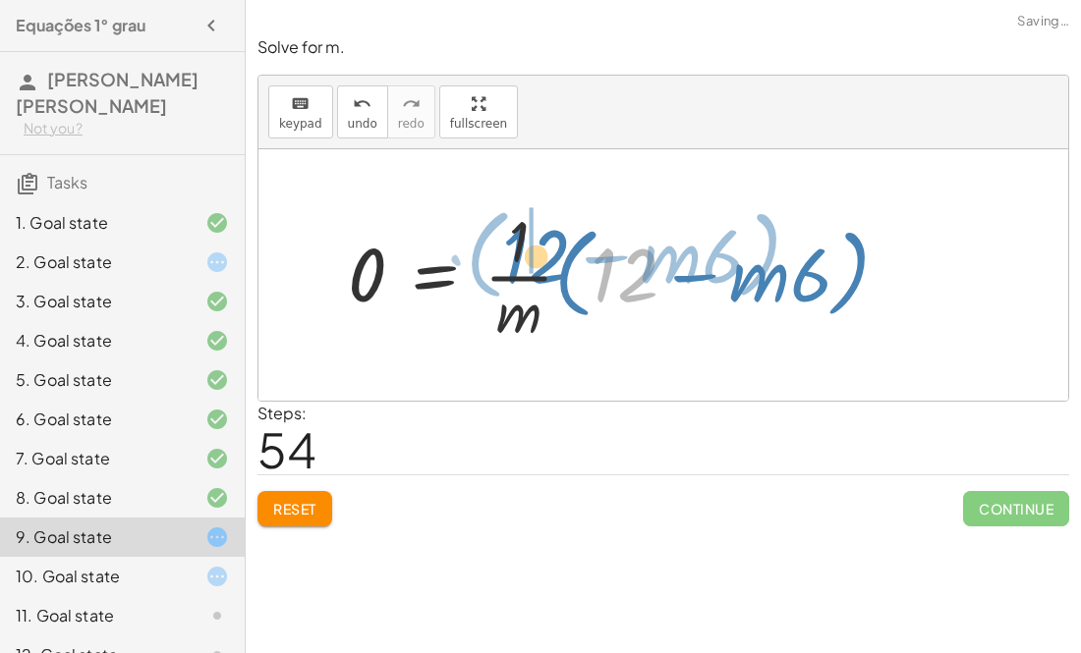
drag, startPoint x: 594, startPoint y: 267, endPoint x: 506, endPoint y: 249, distance: 90.4
click at [506, 249] on div at bounding box center [626, 274] width 577 height 146
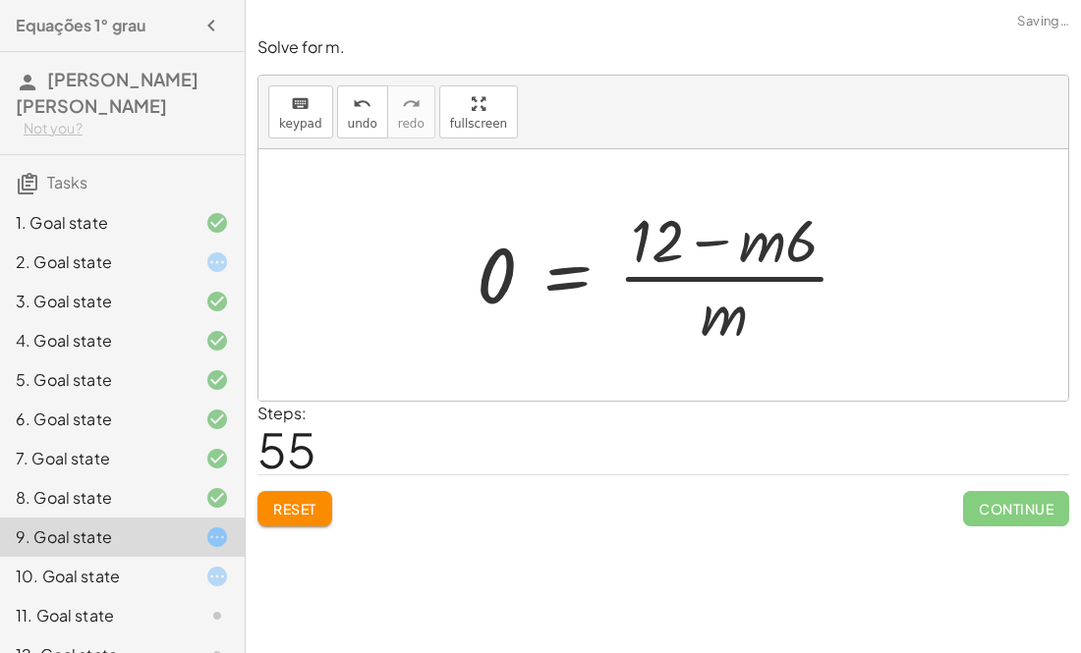
click at [714, 240] on div at bounding box center [671, 274] width 409 height 151
drag, startPoint x: 723, startPoint y: 306, endPoint x: 749, endPoint y: 237, distance: 73.4
click at [749, 237] on div at bounding box center [671, 274] width 409 height 151
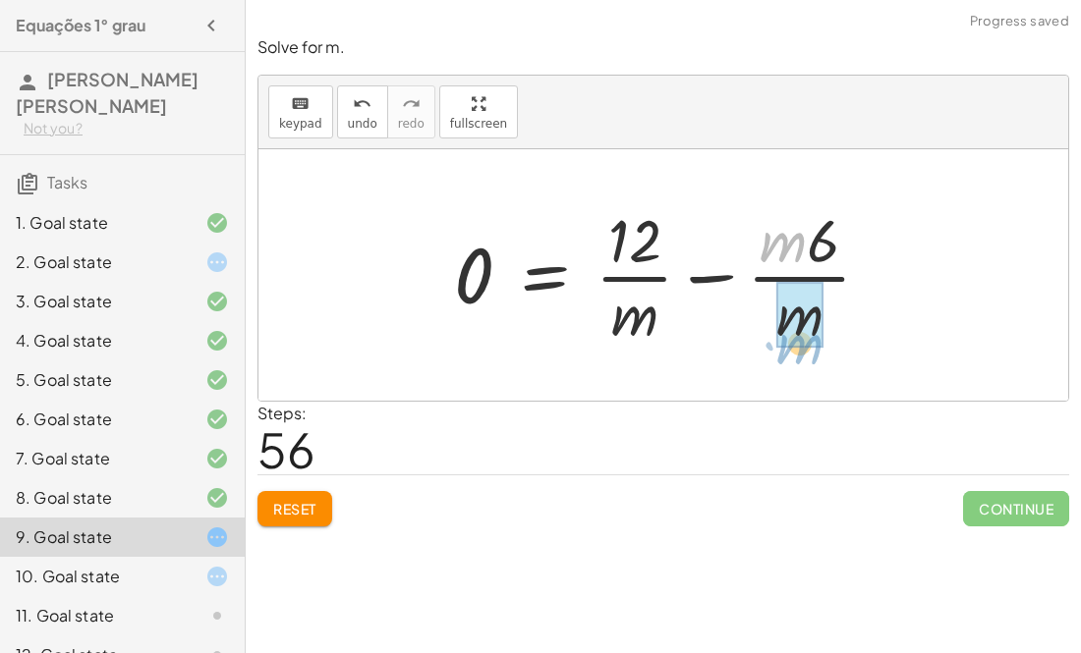
drag, startPoint x: 794, startPoint y: 250, endPoint x: 811, endPoint y: 348, distance: 99.7
click at [811, 348] on div at bounding box center [670, 274] width 452 height 151
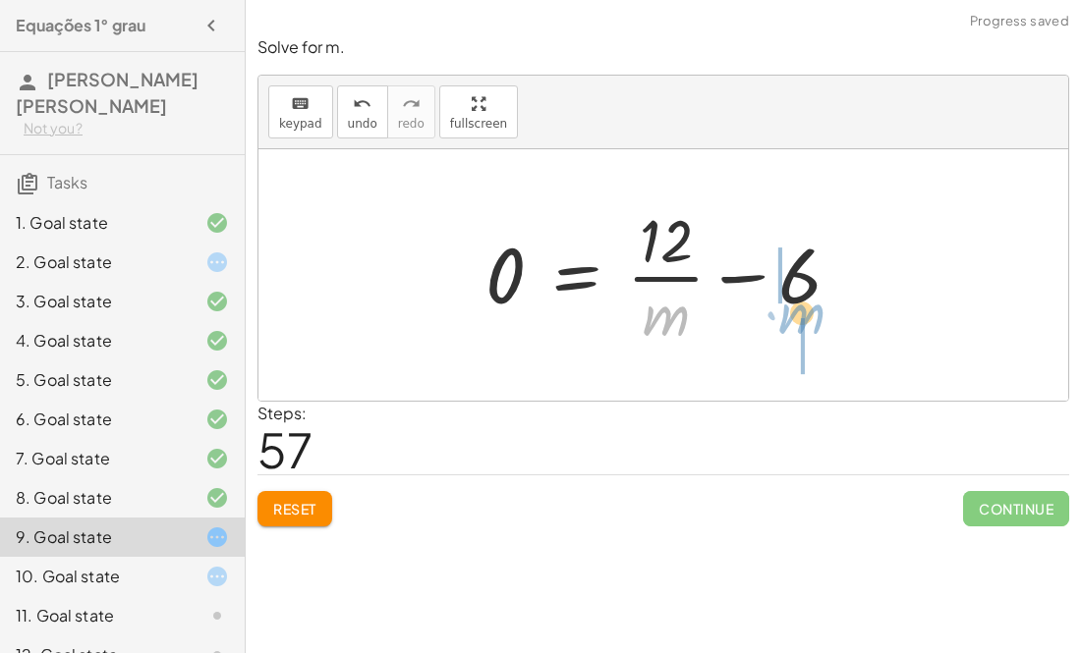
drag, startPoint x: 651, startPoint y: 331, endPoint x: 743, endPoint y: 323, distance: 91.7
click at [743, 323] on div at bounding box center [670, 274] width 391 height 151
drag, startPoint x: 661, startPoint y: 309, endPoint x: 759, endPoint y: 230, distance: 126.4
click at [759, 230] on div at bounding box center [670, 274] width 391 height 151
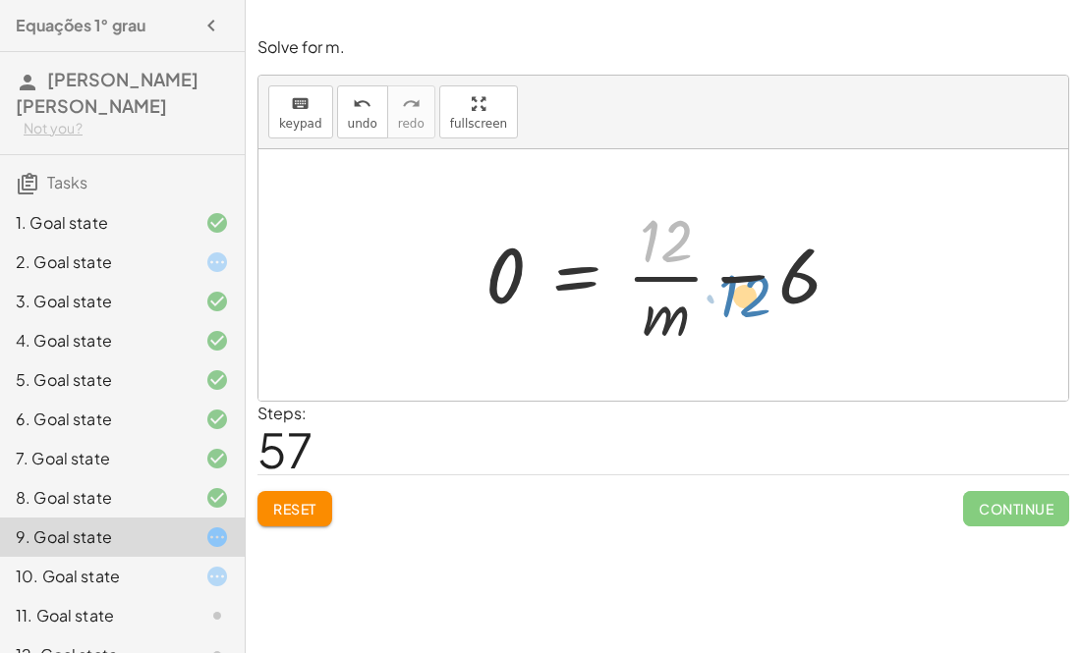
drag, startPoint x: 674, startPoint y: 220, endPoint x: 752, endPoint y: 270, distance: 92.4
click at [752, 270] on div at bounding box center [670, 274] width 391 height 151
click at [754, 270] on div at bounding box center [670, 274] width 391 height 151
drag, startPoint x: 673, startPoint y: 239, endPoint x: 795, endPoint y: 278, distance: 128.0
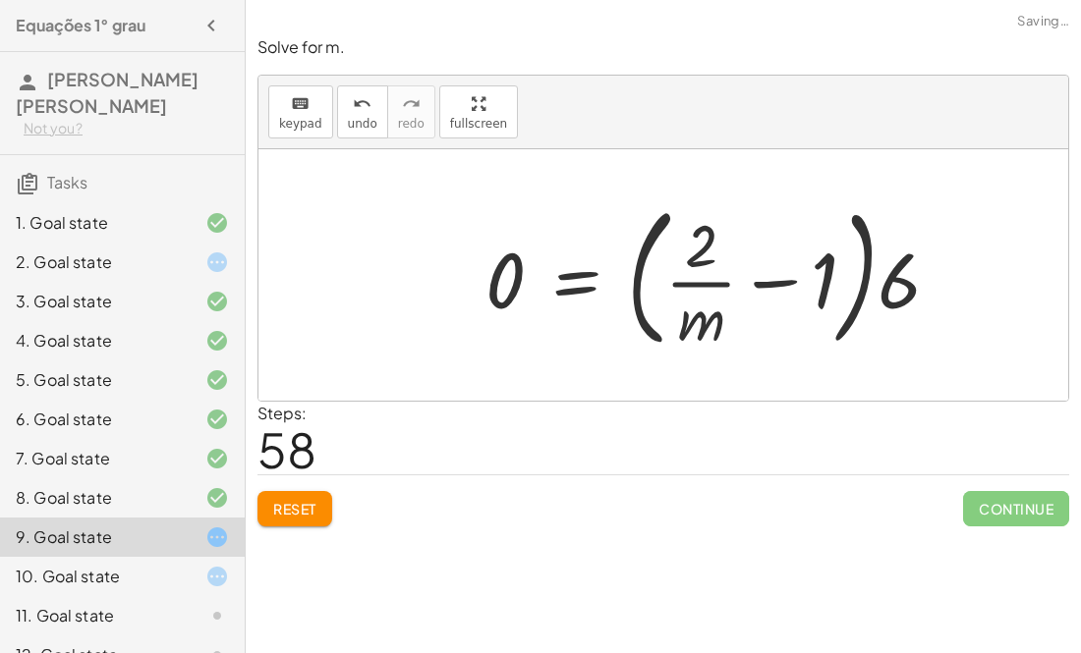
click at [765, 277] on div at bounding box center [720, 275] width 490 height 163
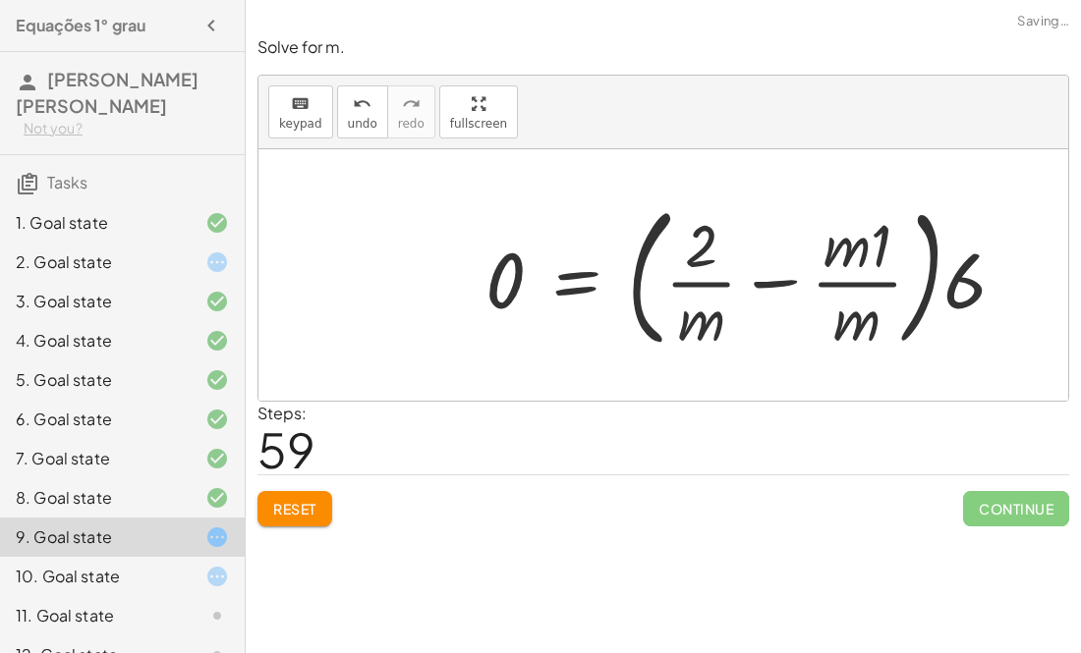
click at [746, 279] on div at bounding box center [752, 275] width 555 height 163
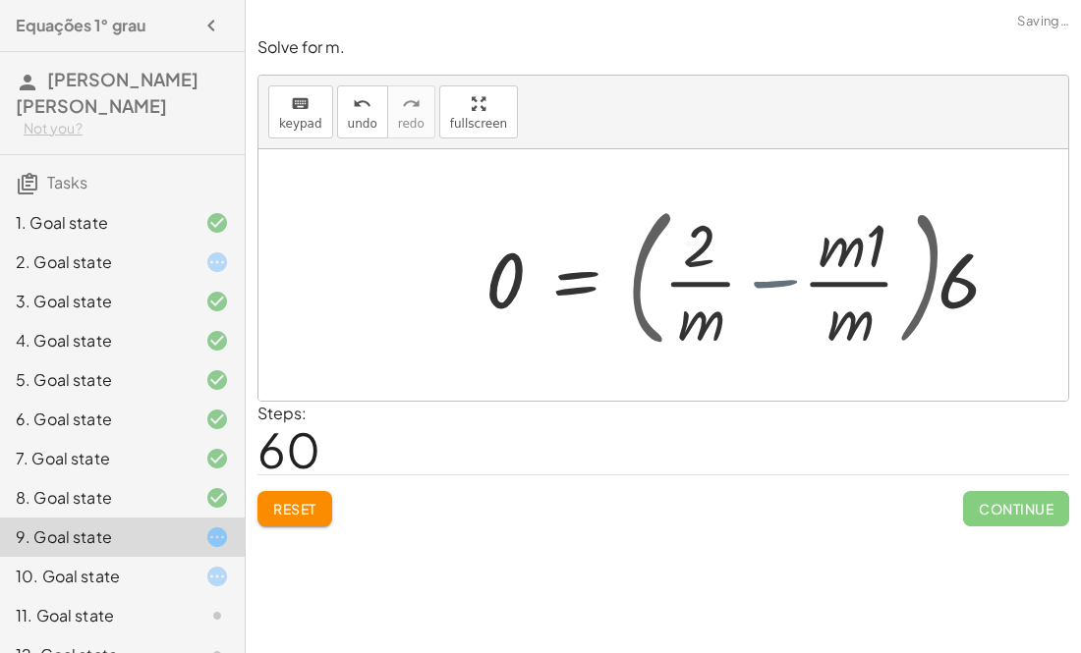
click at [746, 279] on div at bounding box center [694, 274] width 438 height 151
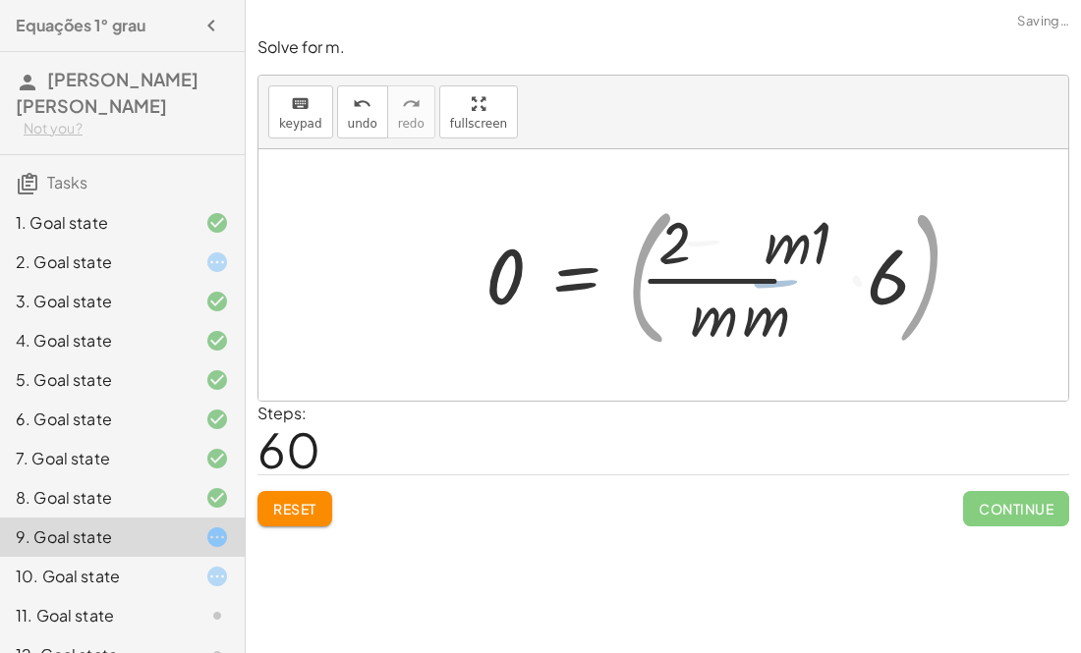
click at [746, 279] on div at bounding box center [694, 274] width 438 height 151
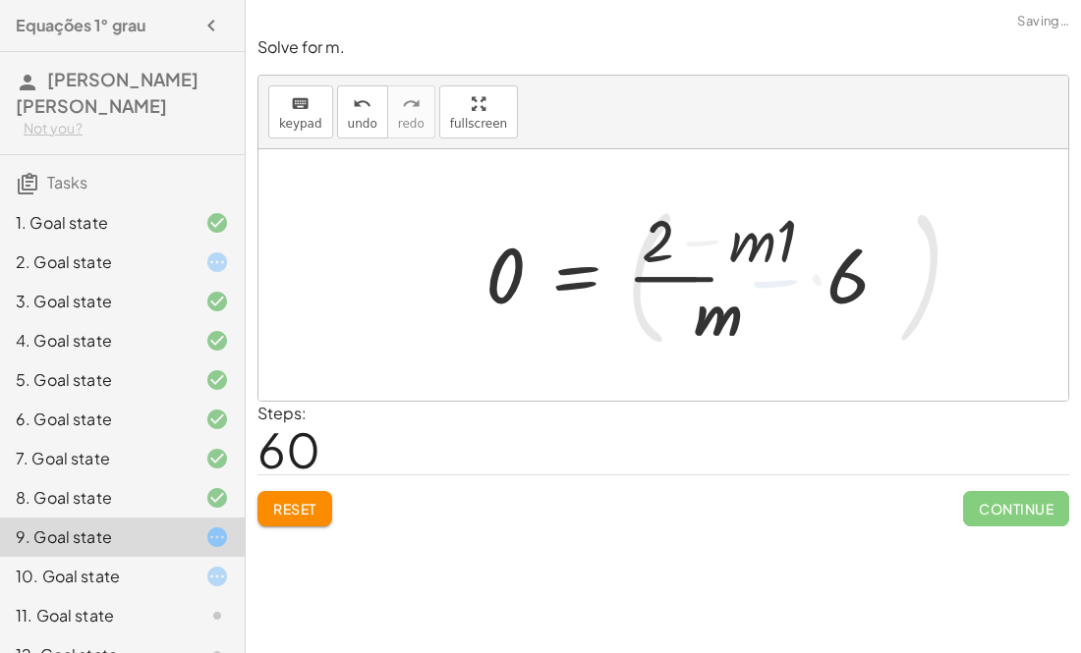
click at [748, 279] on div at bounding box center [694, 274] width 438 height 151
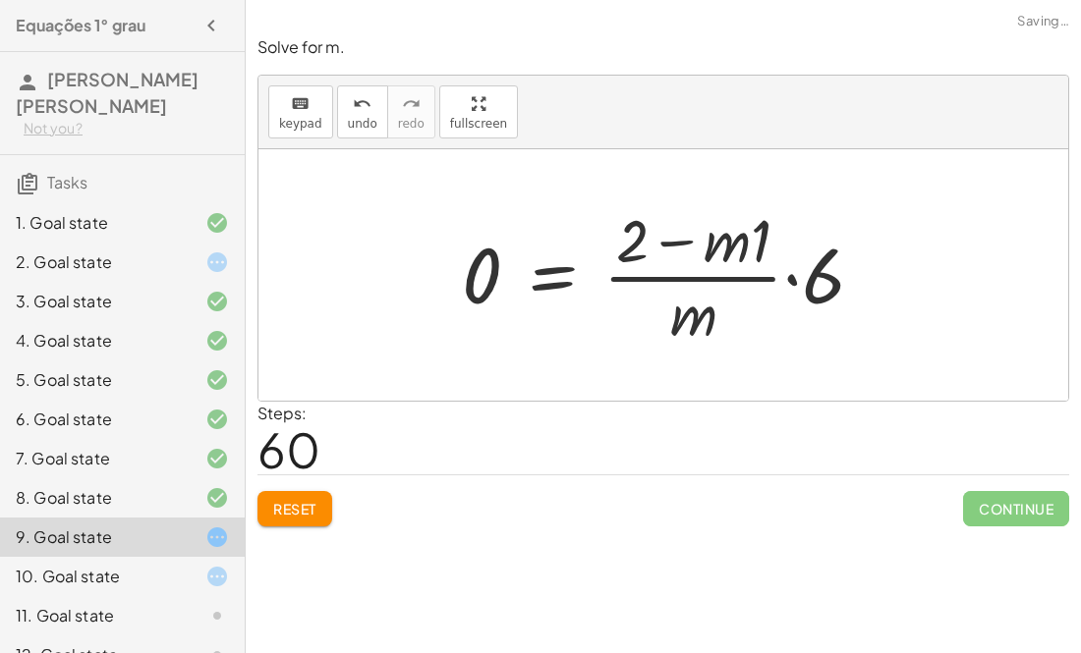
scroll to position [344, 0]
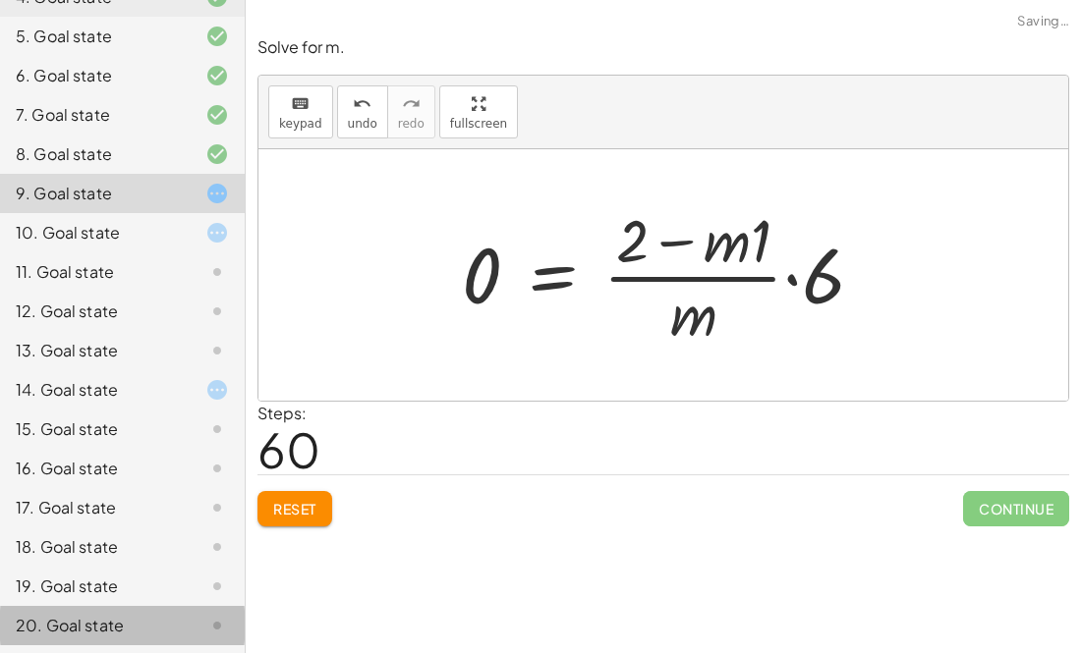
click at [92, 619] on div "20. Goal state" at bounding box center [95, 626] width 158 height 24
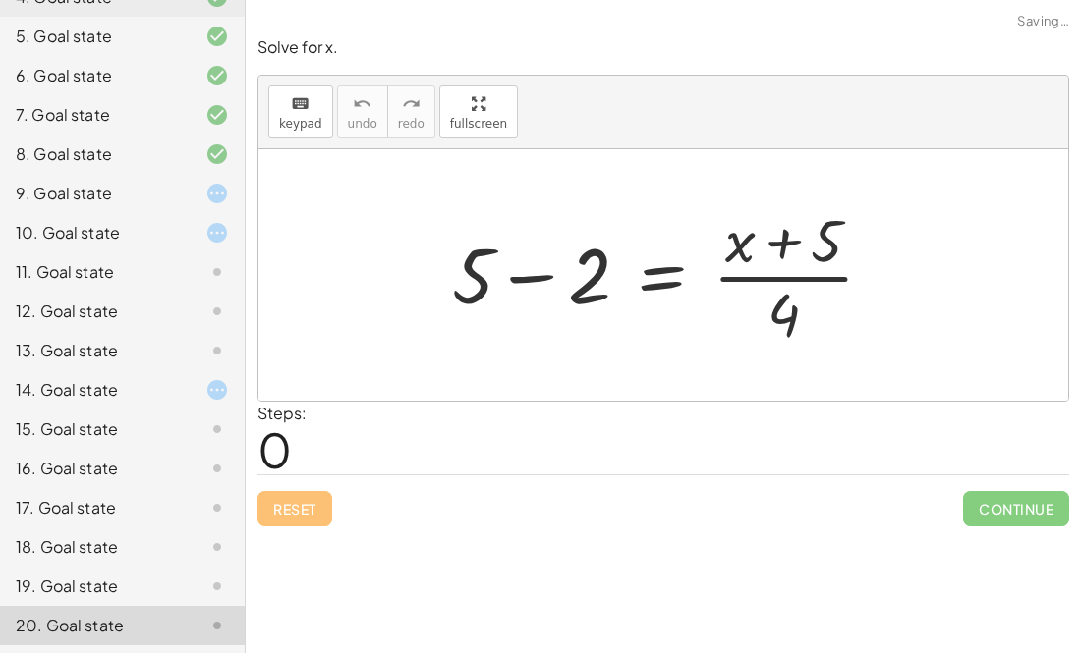
click at [520, 276] on div at bounding box center [670, 274] width 457 height 151
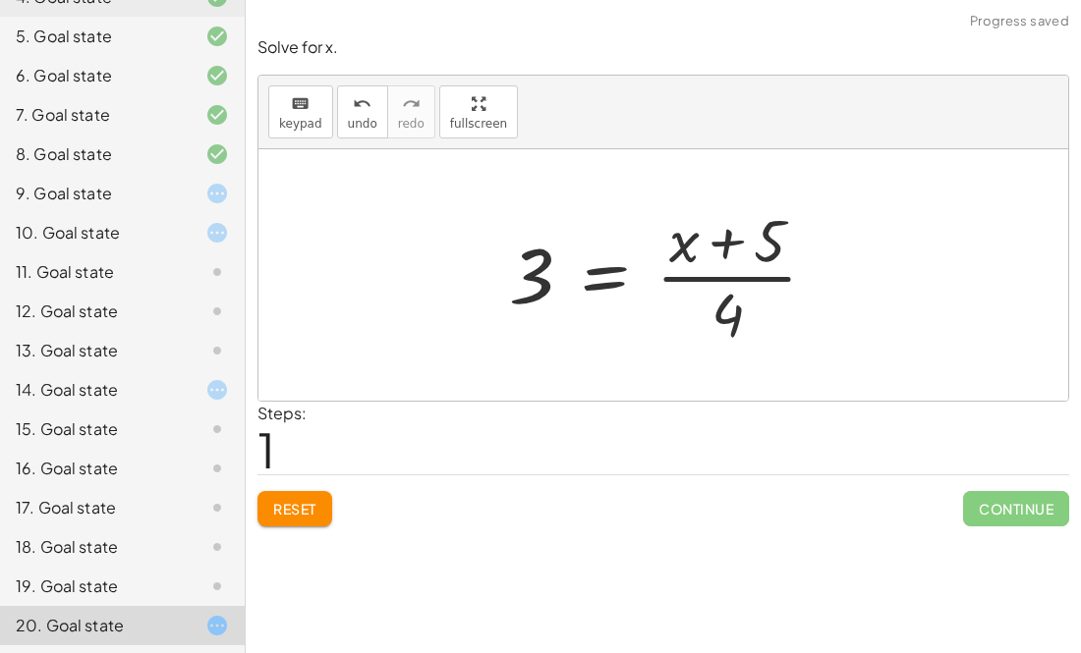
click at [717, 237] on div at bounding box center [671, 274] width 344 height 151
drag, startPoint x: 727, startPoint y: 307, endPoint x: 722, endPoint y: 264, distance: 42.5
click at [722, 264] on div at bounding box center [671, 274] width 344 height 151
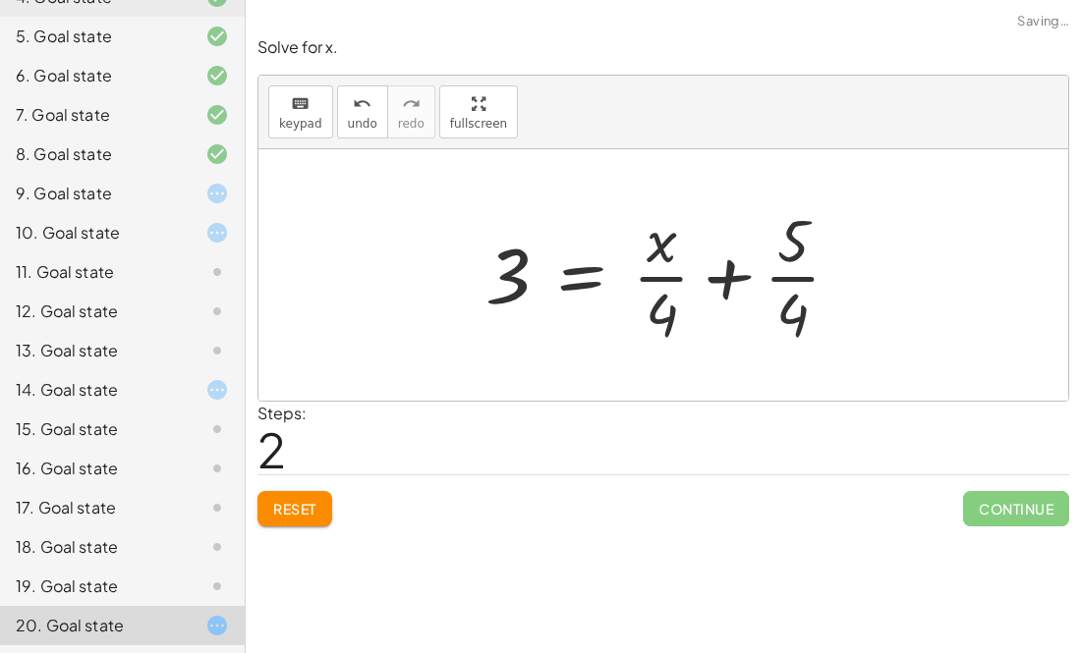
click at [726, 273] on div at bounding box center [670, 274] width 390 height 151
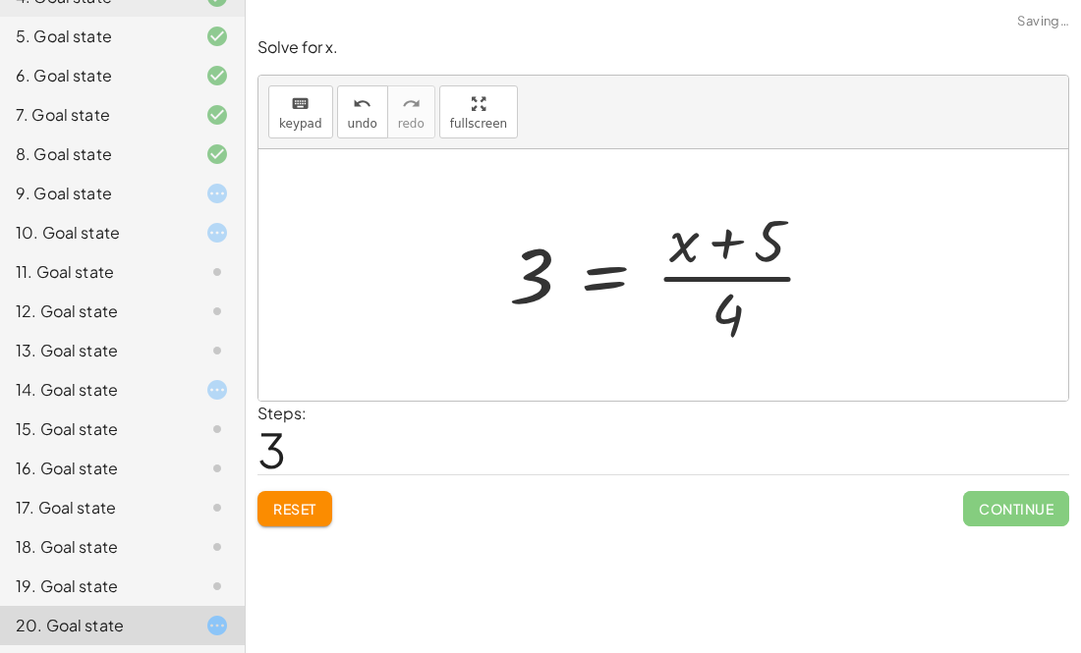
click at [696, 246] on div at bounding box center [671, 274] width 344 height 151
drag, startPoint x: 526, startPoint y: 275, endPoint x: 664, endPoint y: 279, distance: 138.6
click at [664, 279] on div at bounding box center [671, 274] width 344 height 151
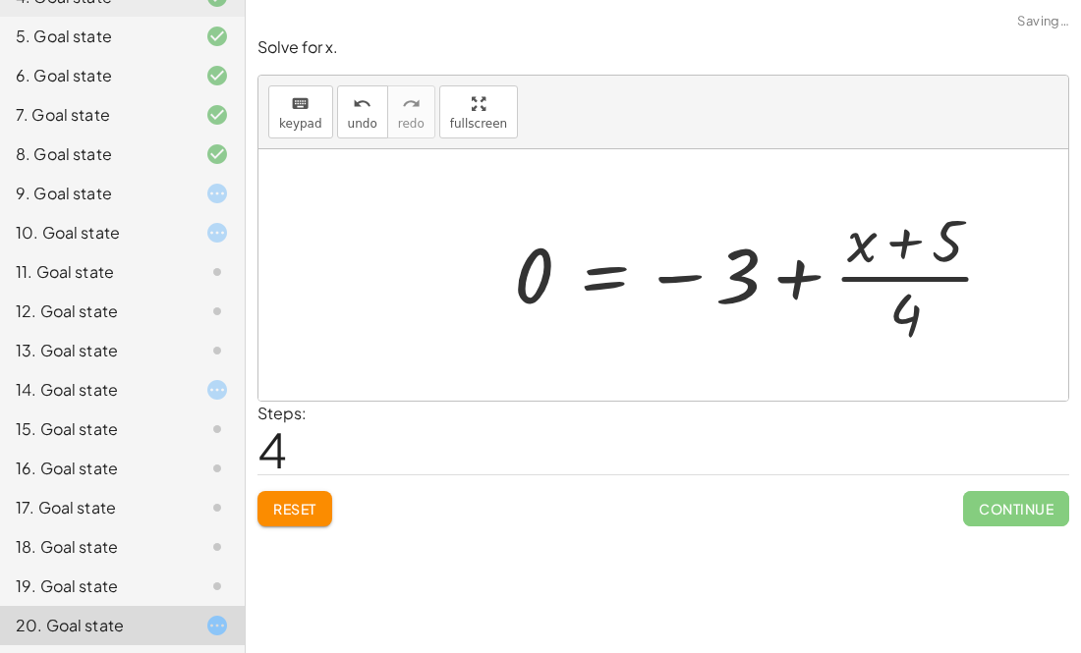
click at [663, 277] on div at bounding box center [762, 274] width 517 height 151
click at [791, 274] on div at bounding box center [762, 274] width 517 height 151
click at [908, 252] on div at bounding box center [762, 274] width 517 height 151
click at [909, 298] on div at bounding box center [762, 274] width 517 height 151
click at [595, 268] on div at bounding box center [762, 274] width 517 height 151
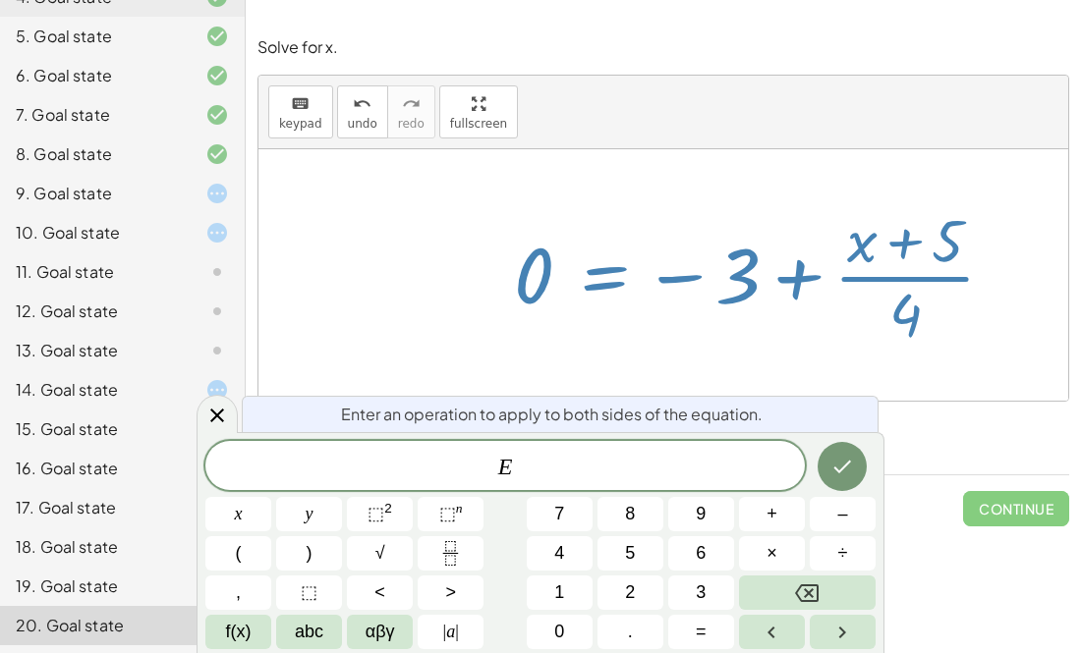
click at [652, 278] on div at bounding box center [762, 274] width 517 height 151
click at [643, 251] on div at bounding box center [762, 274] width 517 height 151
click at [972, 371] on div at bounding box center [663, 275] width 810 height 252
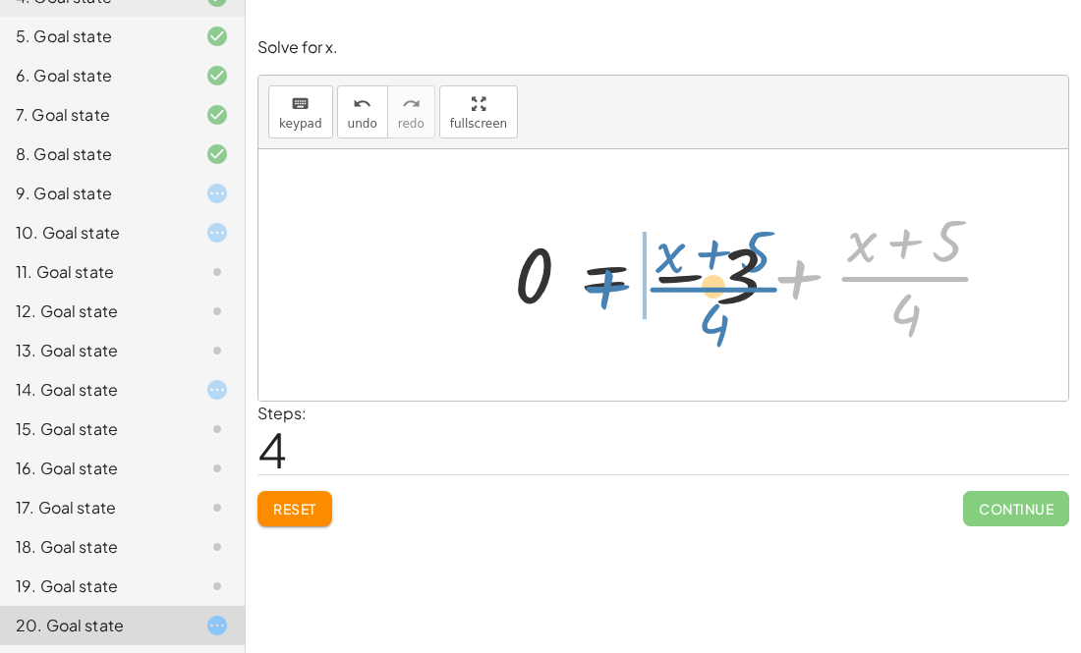
drag, startPoint x: 930, startPoint y: 275, endPoint x: 732, endPoint y: 291, distance: 199.1
click at [732, 291] on div at bounding box center [762, 274] width 517 height 151
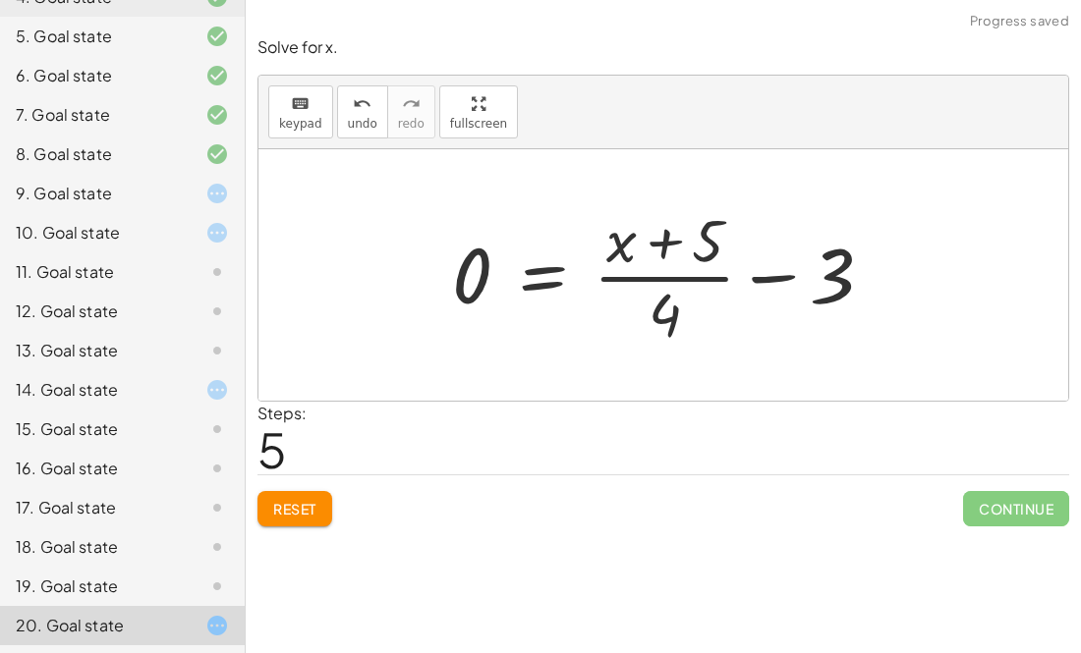
click at [783, 277] on div at bounding box center [670, 274] width 456 height 151
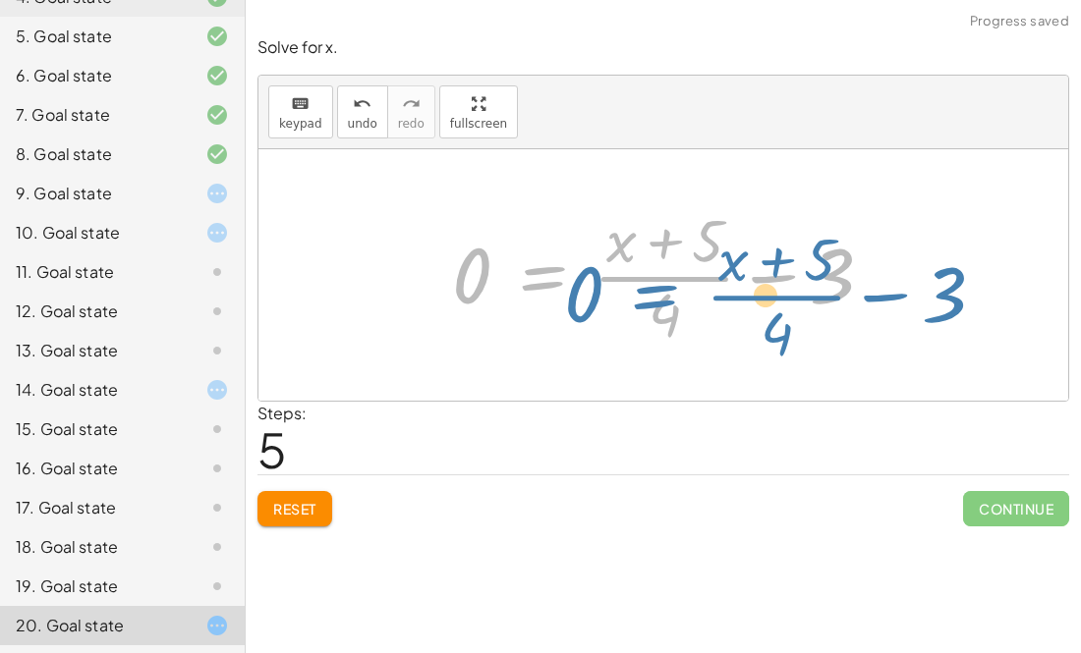
drag, startPoint x: 589, startPoint y: 234, endPoint x: 549, endPoint y: 218, distance: 43.2
click at [549, 218] on div at bounding box center [670, 274] width 456 height 151
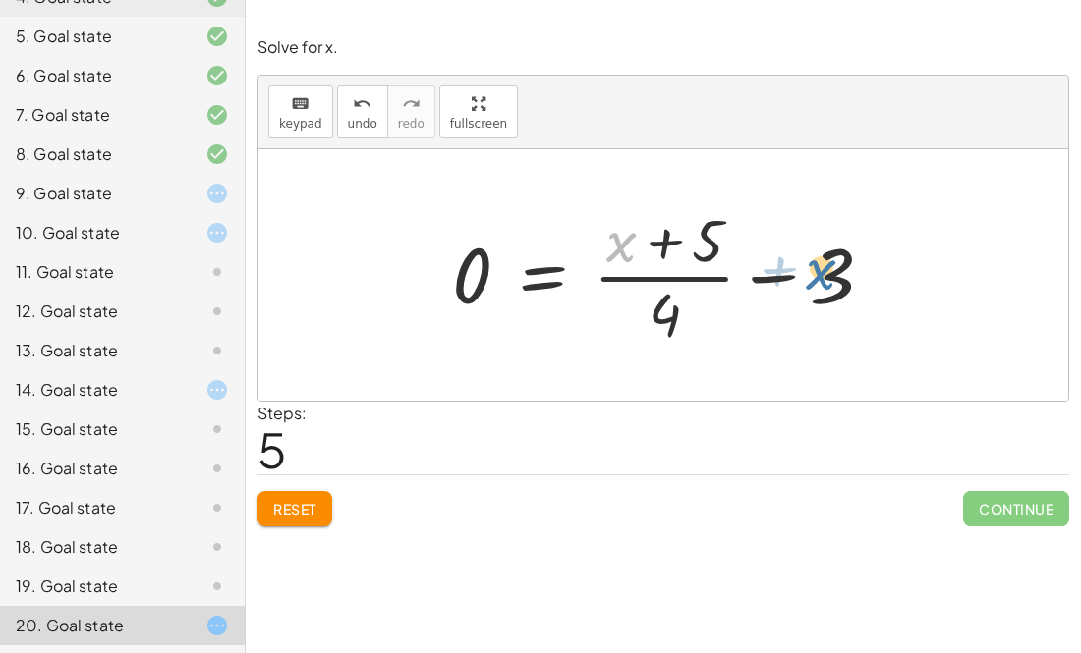
drag, startPoint x: 618, startPoint y: 239, endPoint x: 818, endPoint y: 266, distance: 202.3
click at [818, 266] on div at bounding box center [670, 274] width 456 height 151
drag, startPoint x: 620, startPoint y: 249, endPoint x: 764, endPoint y: 280, distance: 147.8
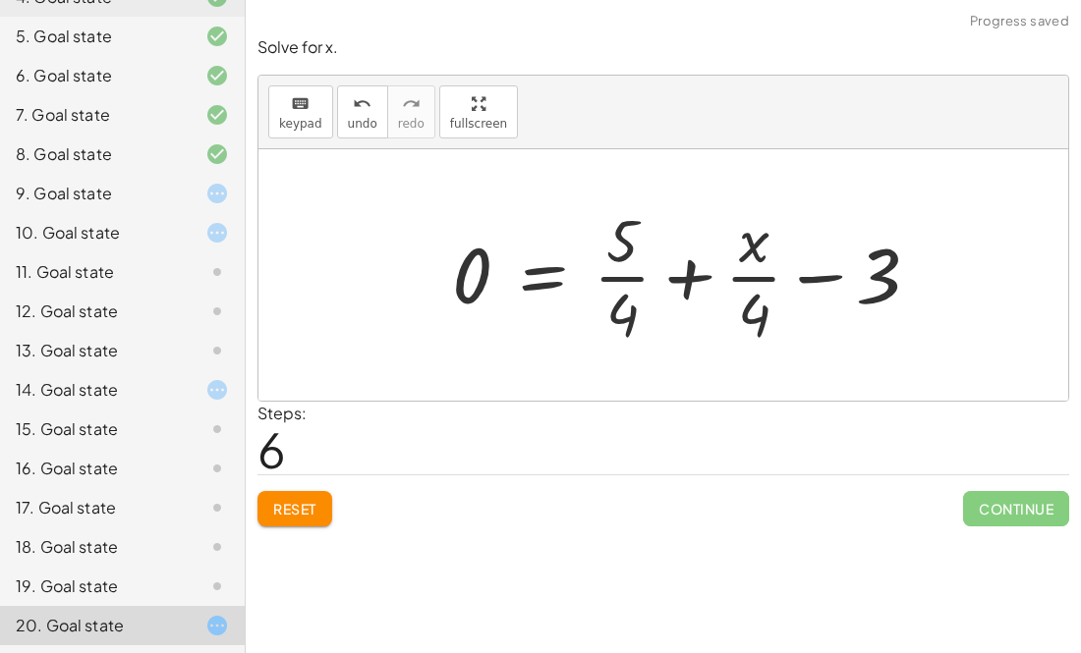
click at [700, 276] on div at bounding box center [693, 274] width 503 height 151
click at [700, 276] on div at bounding box center [670, 274] width 456 height 151
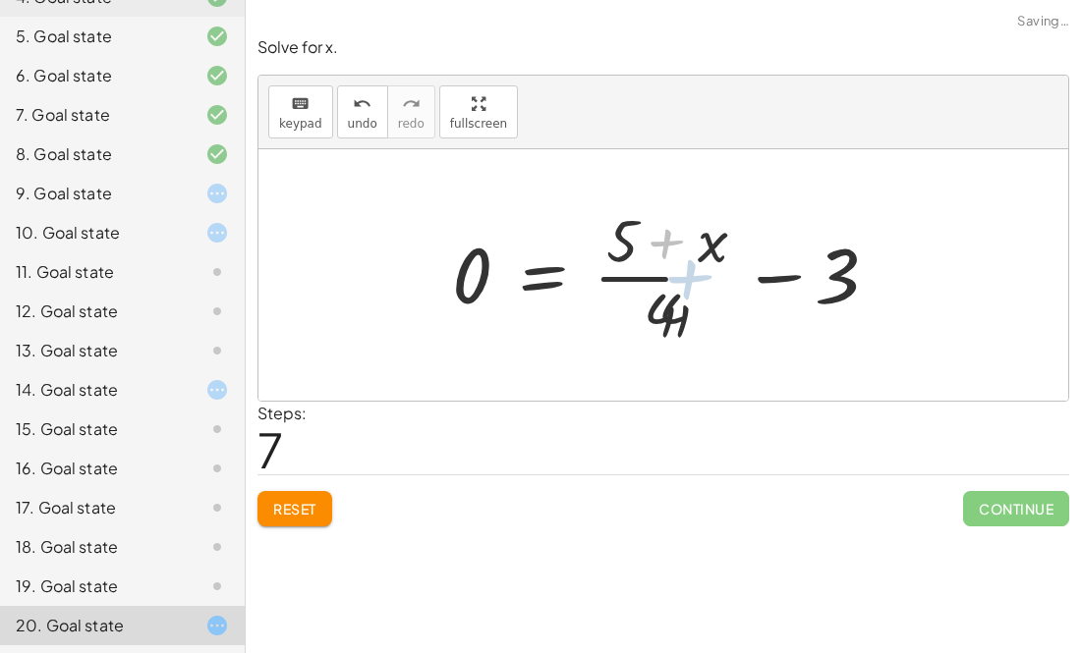
click at [700, 276] on div at bounding box center [670, 274] width 456 height 151
click at [672, 241] on div at bounding box center [670, 274] width 456 height 151
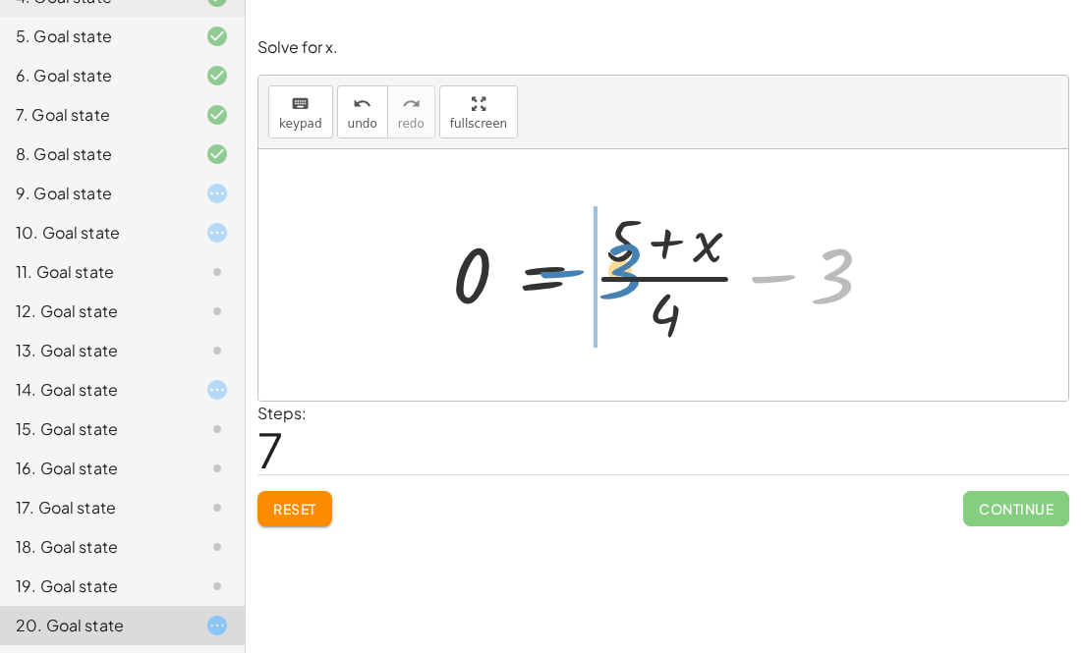
drag, startPoint x: 767, startPoint y: 275, endPoint x: 556, endPoint y: 269, distance: 211.3
click at [556, 269] on div at bounding box center [670, 274] width 456 height 151
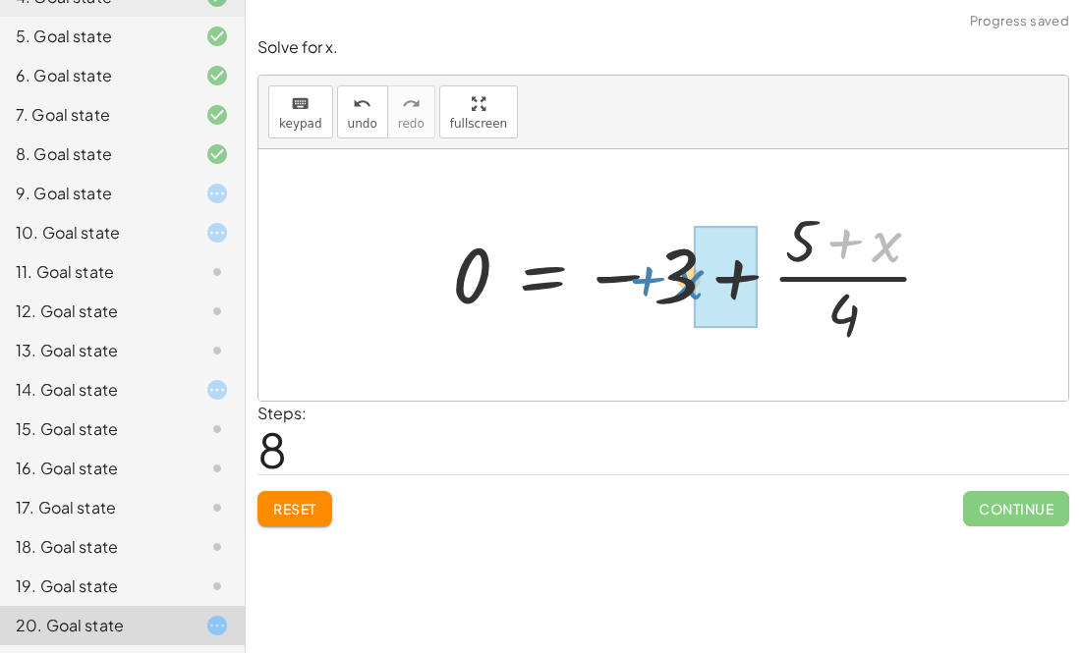
drag, startPoint x: 828, startPoint y: 251, endPoint x: 635, endPoint y: 288, distance: 197.1
click at [635, 288] on div at bounding box center [700, 274] width 517 height 151
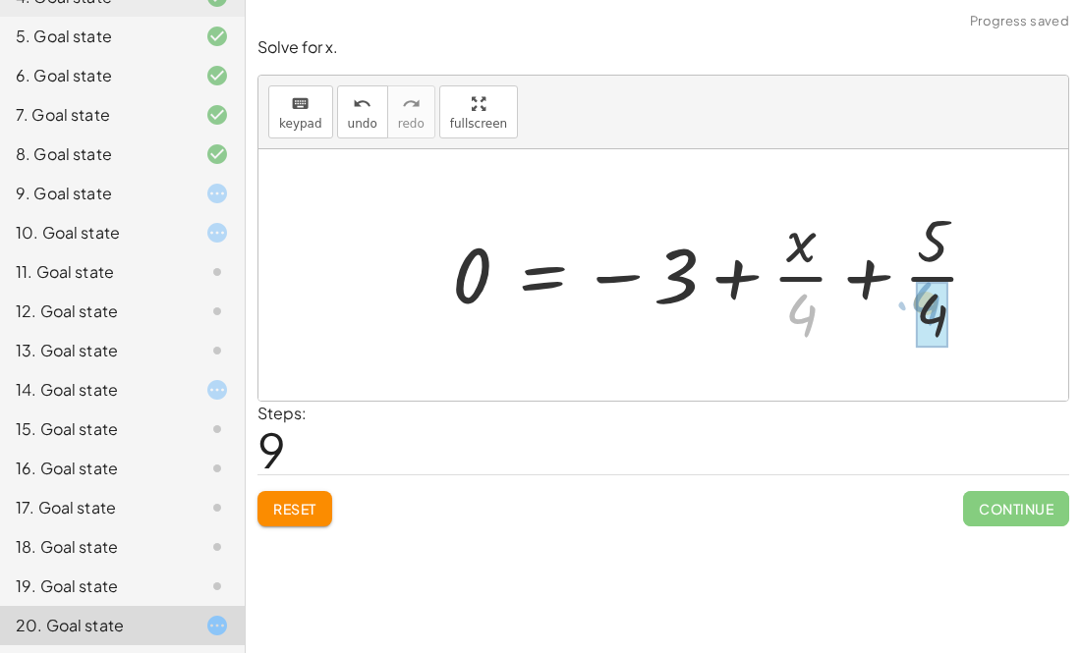
drag, startPoint x: 800, startPoint y: 307, endPoint x: 922, endPoint y: 296, distance: 122.3
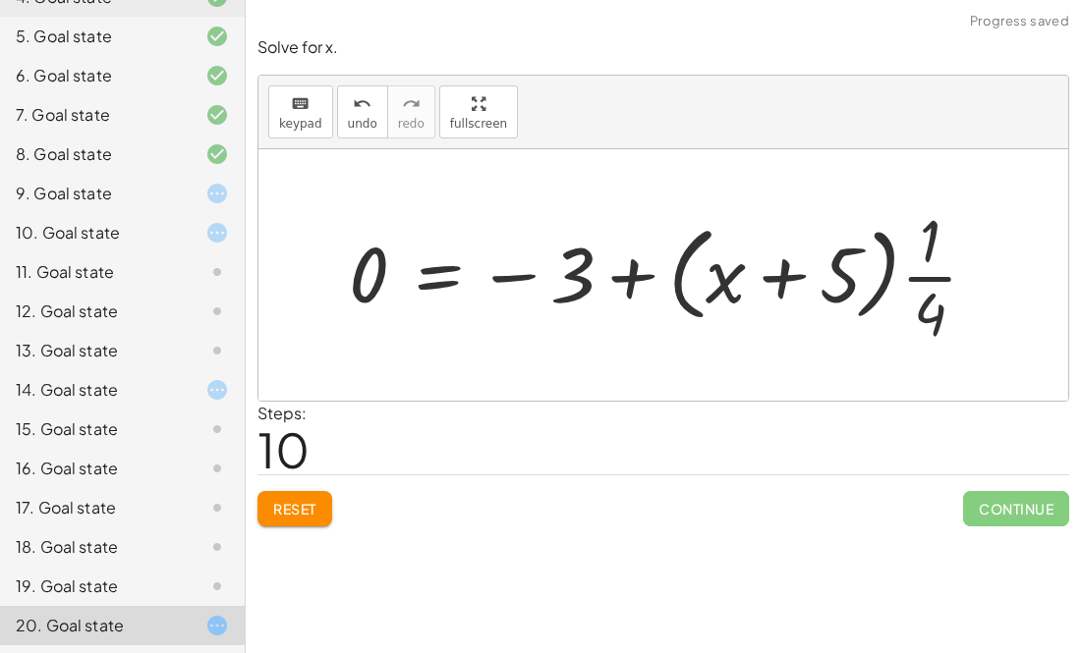
click at [816, 273] on div at bounding box center [671, 274] width 664 height 151
click at [780, 277] on div at bounding box center [671, 274] width 664 height 151
click at [902, 283] on div at bounding box center [671, 274] width 664 height 151
click at [901, 281] on div at bounding box center [671, 274] width 664 height 151
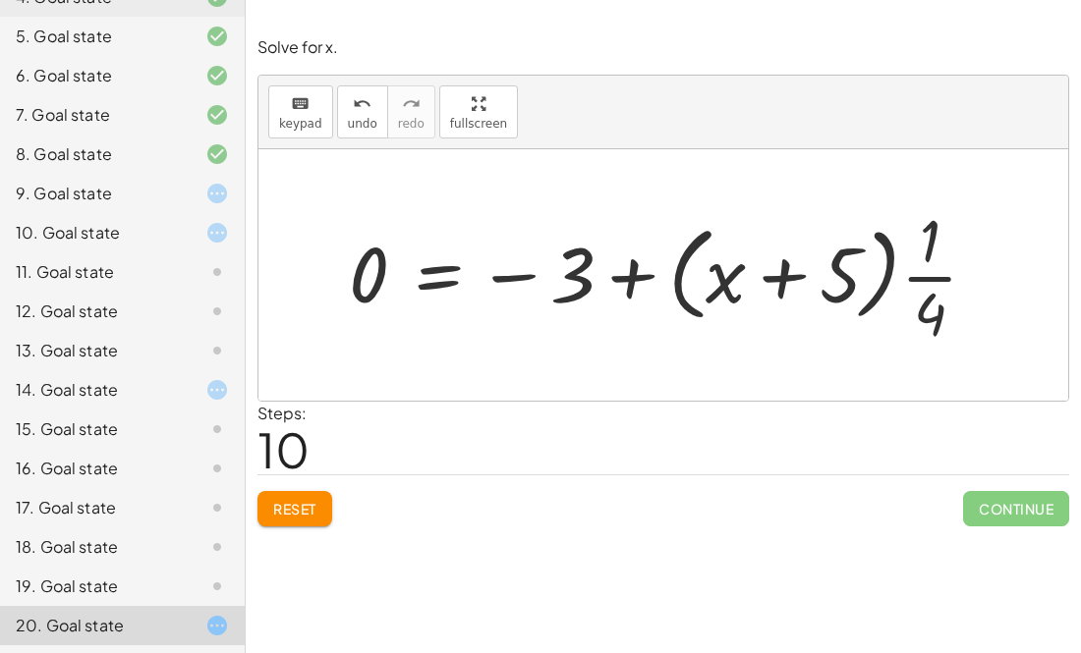
click at [562, 287] on div at bounding box center [671, 274] width 664 height 151
click at [629, 281] on div at bounding box center [671, 274] width 664 height 151
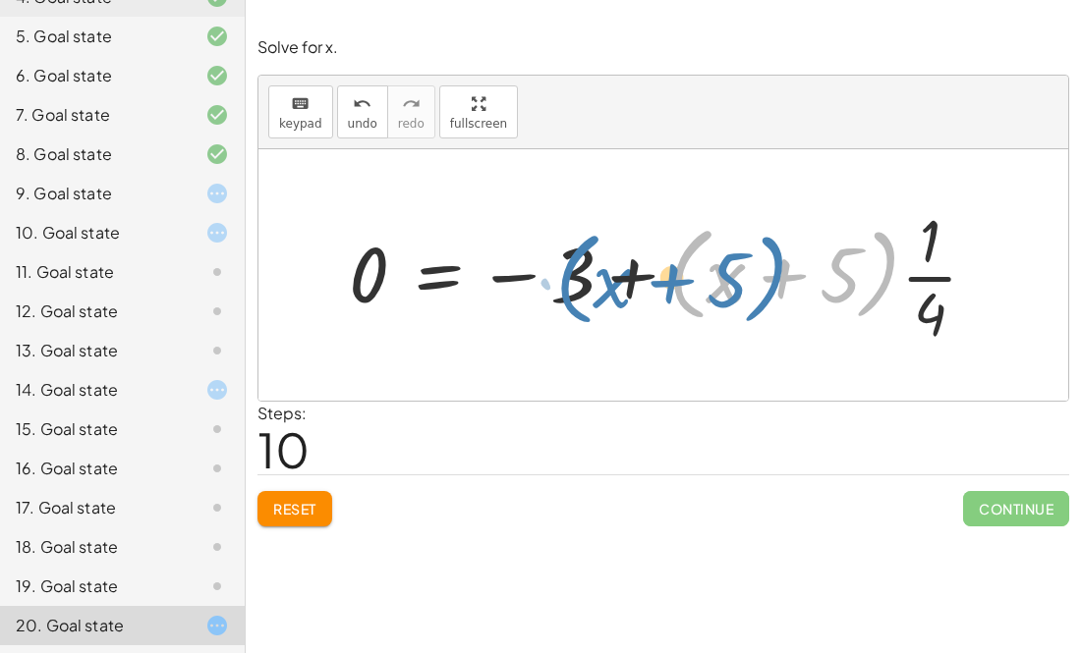
drag, startPoint x: 875, startPoint y: 265, endPoint x: 754, endPoint y: 268, distance: 121.9
click at [754, 268] on div at bounding box center [671, 274] width 664 height 151
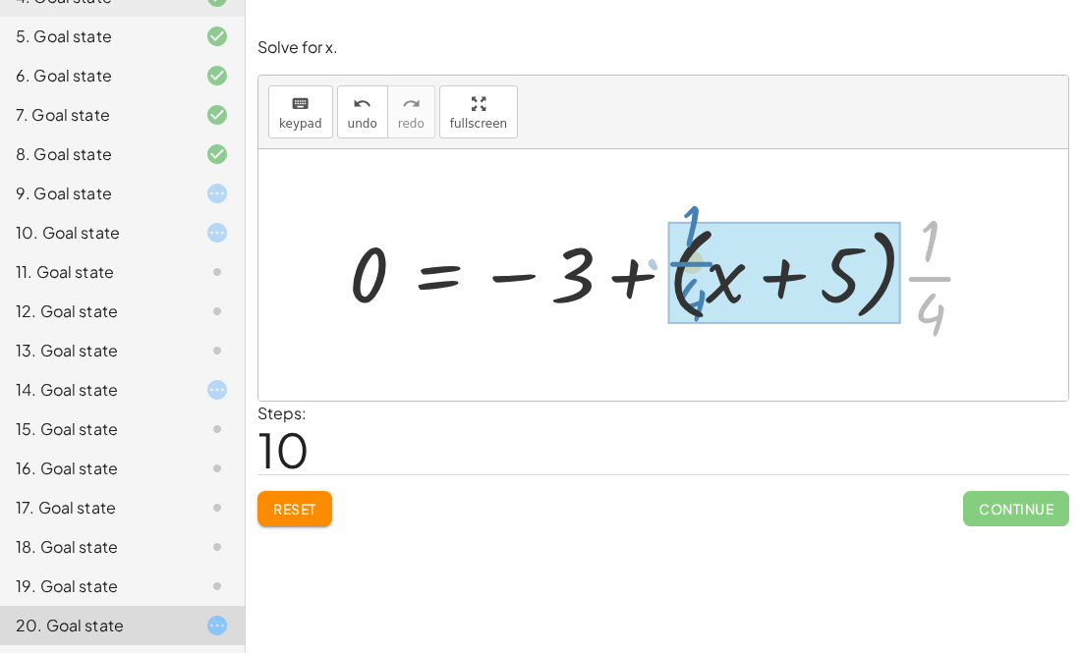
drag, startPoint x: 915, startPoint y: 276, endPoint x: 678, endPoint y: 261, distance: 237.2
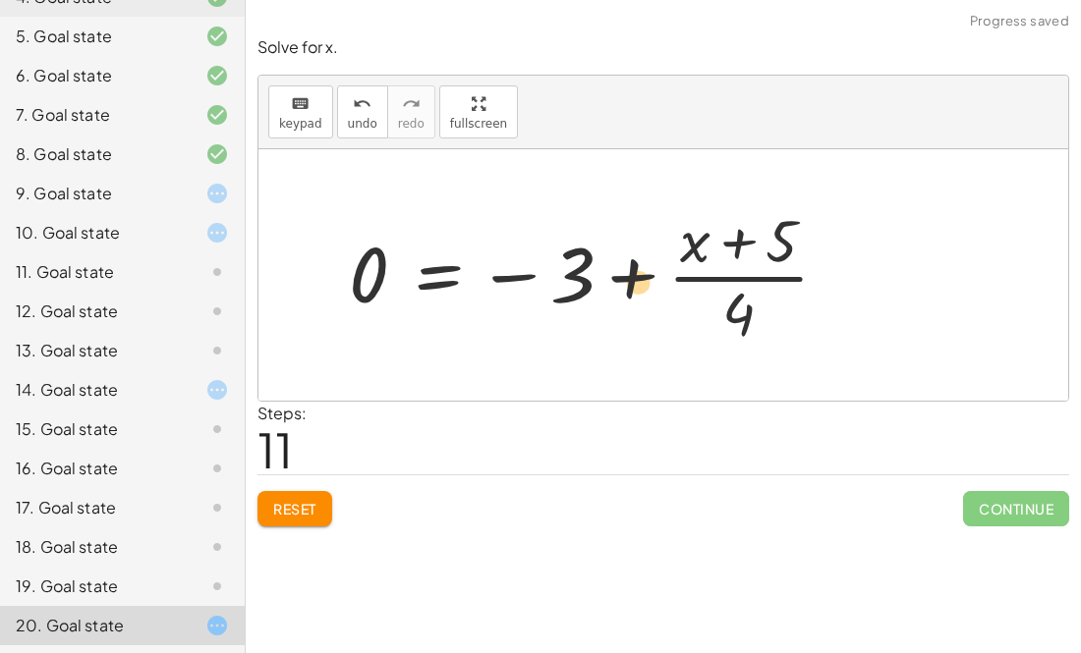
drag, startPoint x: 739, startPoint y: 318, endPoint x: 619, endPoint y: 284, distance: 124.7
click at [619, 284] on div at bounding box center [596, 274] width 515 height 151
drag, startPoint x: 740, startPoint y: 310, endPoint x: 673, endPoint y: 274, distance: 76.1
click at [673, 274] on div at bounding box center [596, 274] width 515 height 151
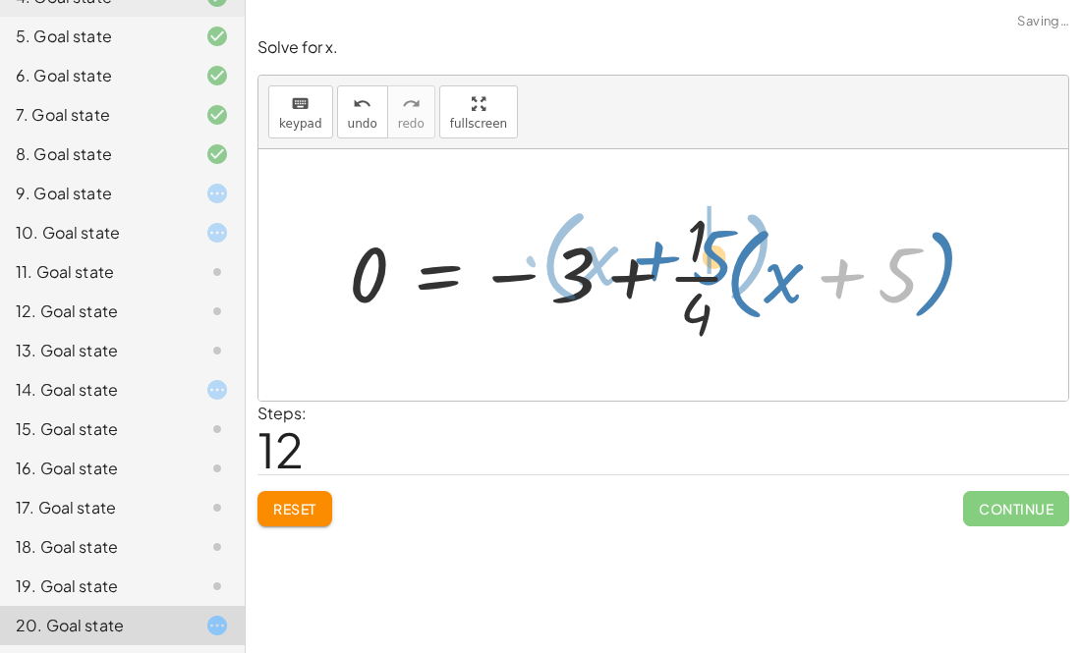
drag, startPoint x: 905, startPoint y: 281, endPoint x: 718, endPoint y: 263, distance: 187.5
click at [718, 263] on div at bounding box center [671, 274] width 664 height 151
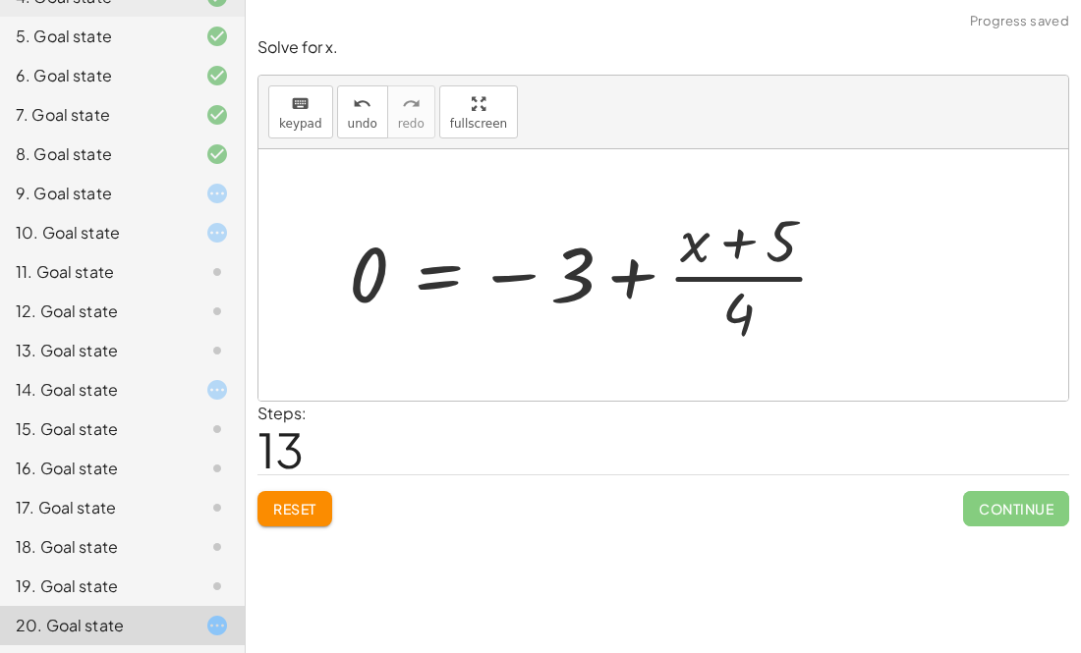
click at [731, 240] on div at bounding box center [596, 274] width 515 height 151
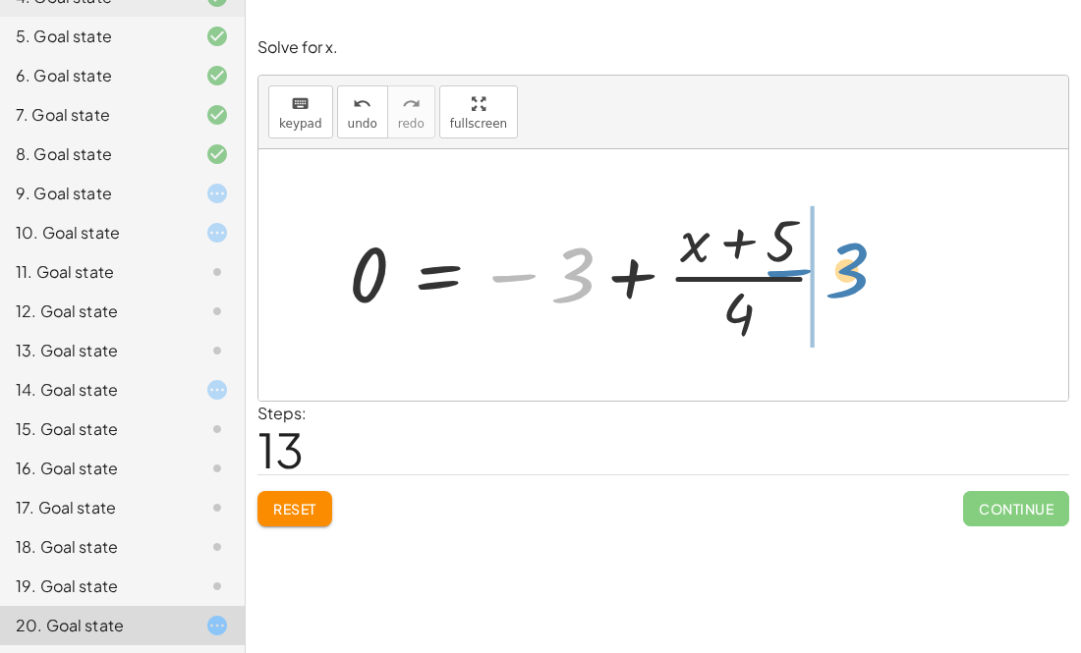
drag, startPoint x: 566, startPoint y: 277, endPoint x: 873, endPoint y: 261, distance: 307.9
click at [873, 261] on div "+ 5 − 2 = · ( + x + 5 ) · 4 3 = · ( + x + 5 ) · 4 3 = + · x · 4 + · 5 · 4 3 = ·…" at bounding box center [663, 275] width 810 height 252
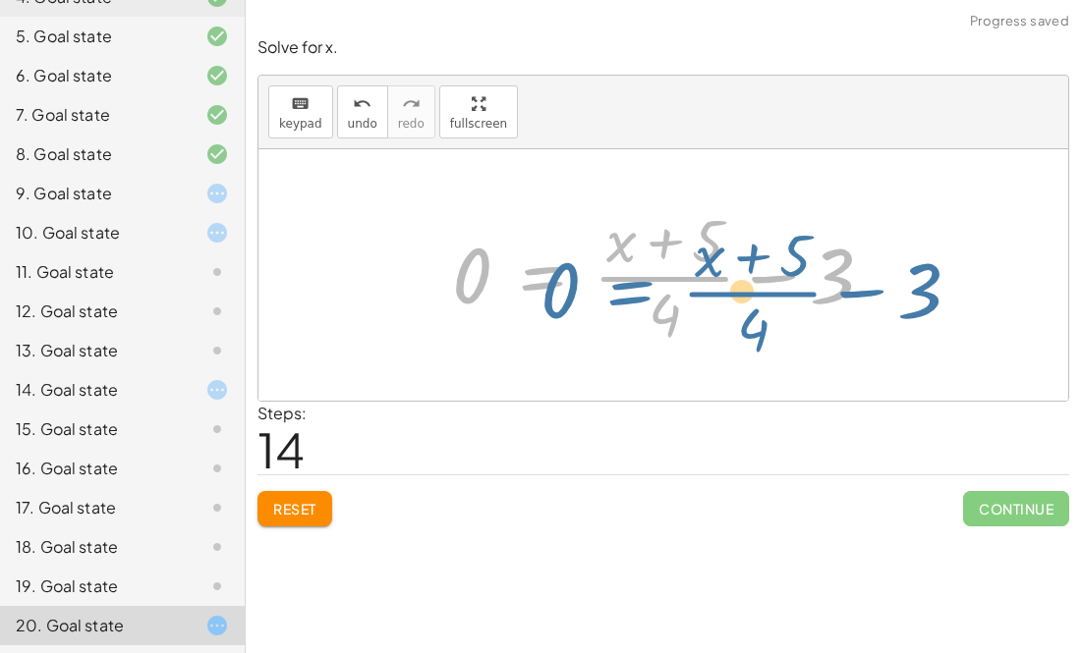
drag, startPoint x: 539, startPoint y: 275, endPoint x: 526, endPoint y: 274, distance: 13.8
click at [526, 274] on div at bounding box center [670, 274] width 456 height 151
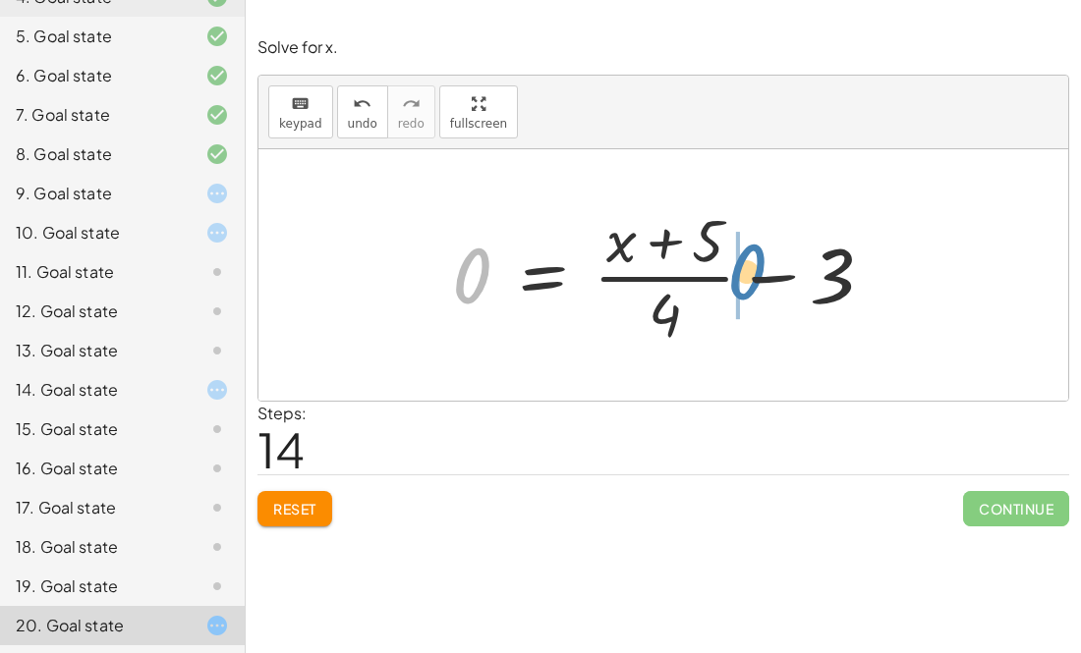
drag, startPoint x: 478, startPoint y: 268, endPoint x: 755, endPoint y: 264, distance: 276.1
click at [755, 264] on div at bounding box center [670, 274] width 456 height 151
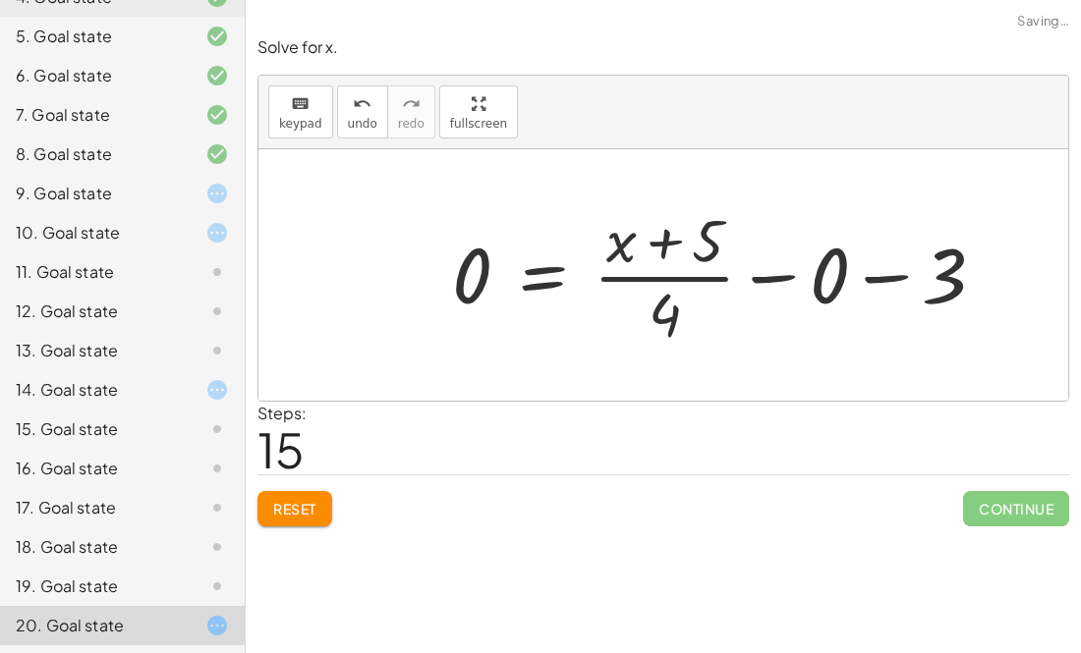
click at [761, 272] on div at bounding box center [726, 274] width 569 height 151
click at [790, 277] on div at bounding box center [670, 274] width 456 height 151
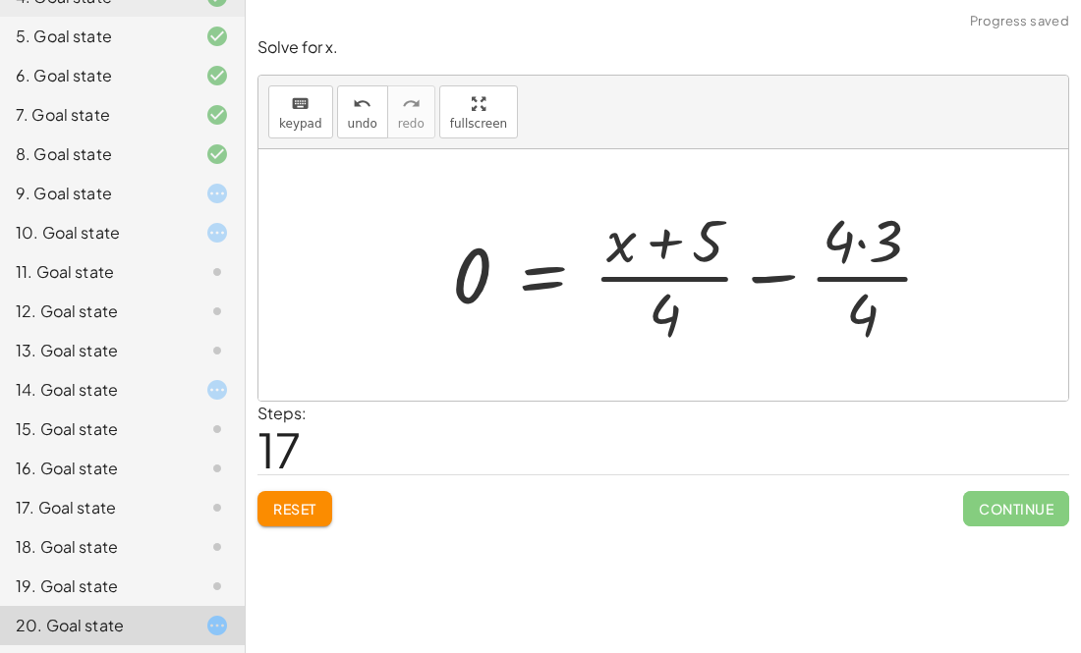
click at [773, 276] on div at bounding box center [700, 274] width 517 height 151
click at [773, 276] on div at bounding box center [678, 274] width 473 height 151
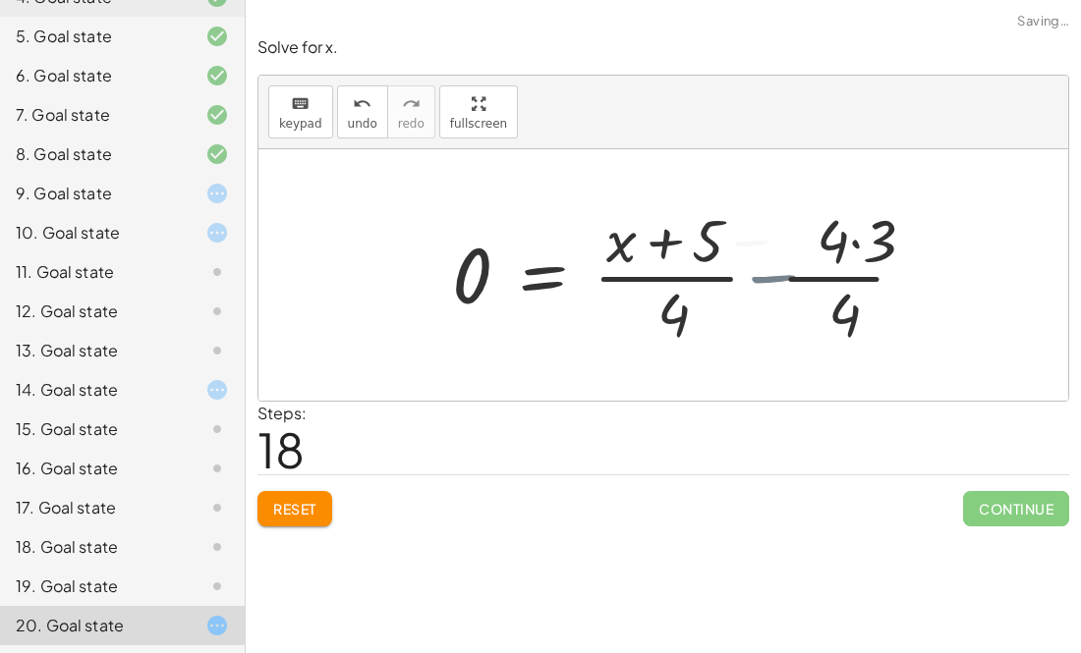
click at [773, 276] on div at bounding box center [678, 274] width 473 height 151
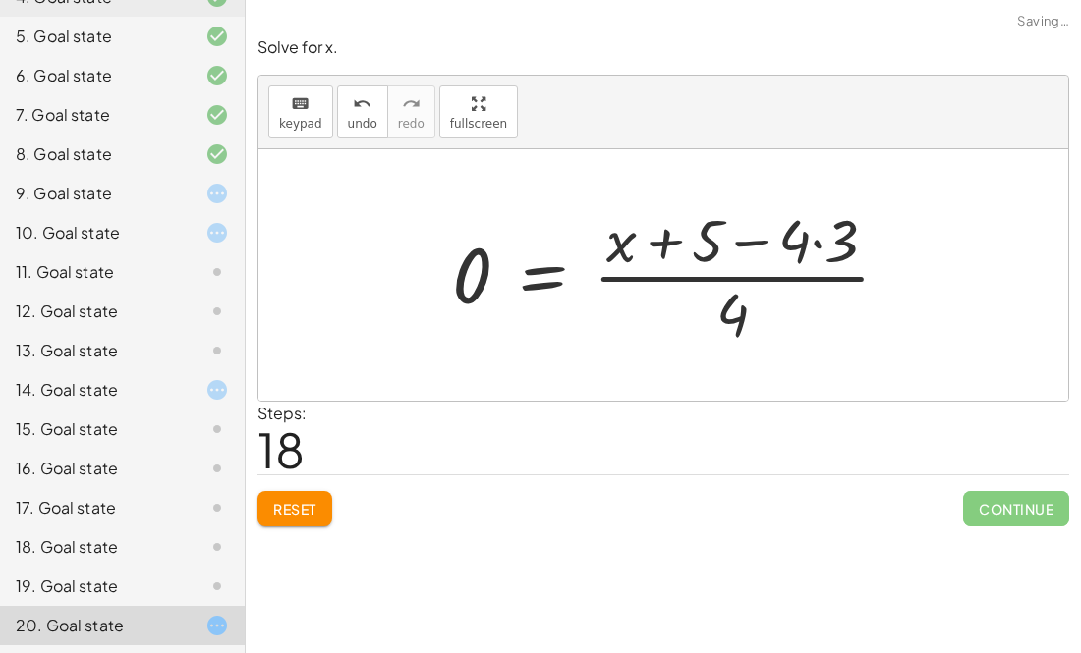
click at [749, 242] on div at bounding box center [678, 274] width 473 height 151
click at [812, 238] on div at bounding box center [678, 274] width 473 height 151
click at [812, 238] on div at bounding box center [665, 274] width 446 height 151
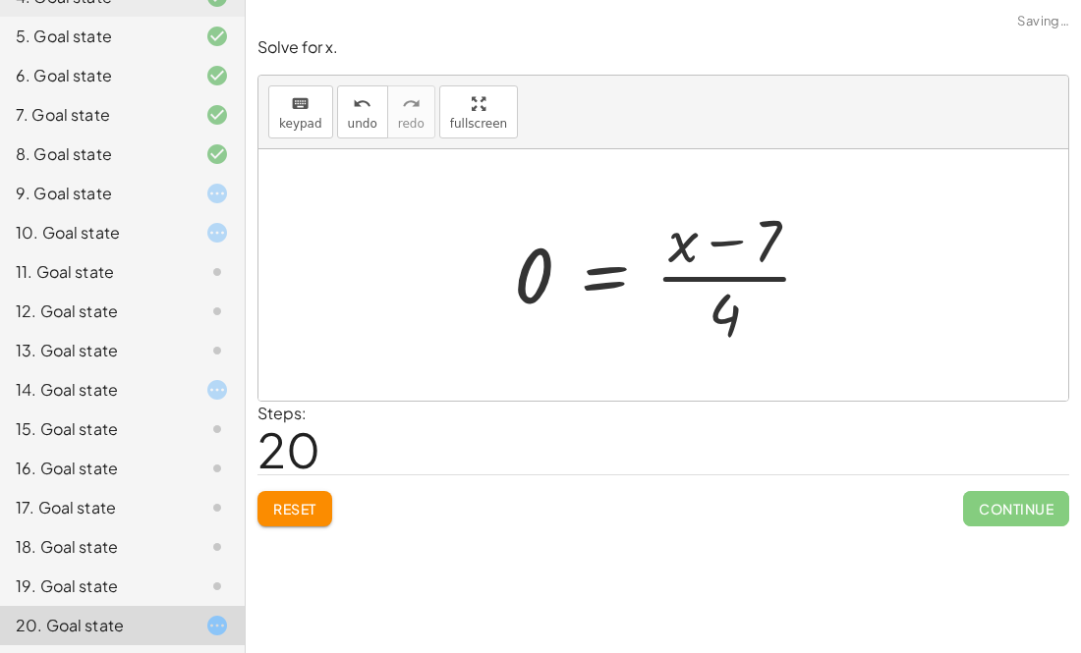
click at [714, 238] on div at bounding box center [670, 274] width 333 height 151
click at [719, 278] on div at bounding box center [670, 274] width 333 height 151
drag, startPoint x: 737, startPoint y: 307, endPoint x: 778, endPoint y: 244, distance: 75.2
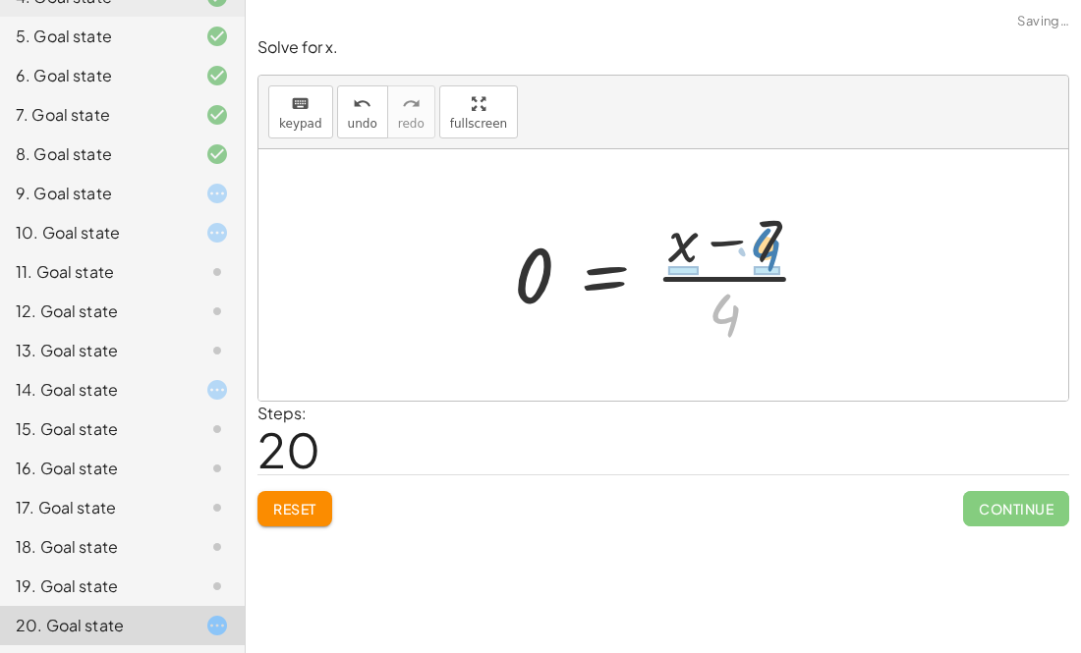
click at [778, 244] on div at bounding box center [670, 274] width 333 height 151
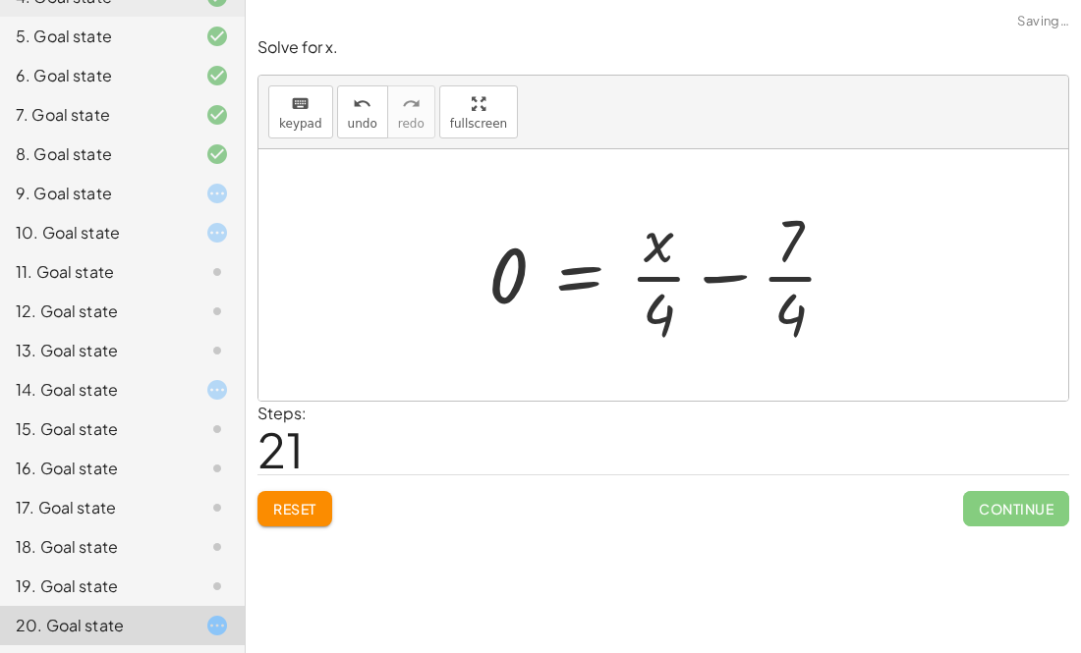
click at [727, 271] on div at bounding box center [670, 274] width 385 height 151
click at [727, 271] on div at bounding box center [644, 274] width 333 height 151
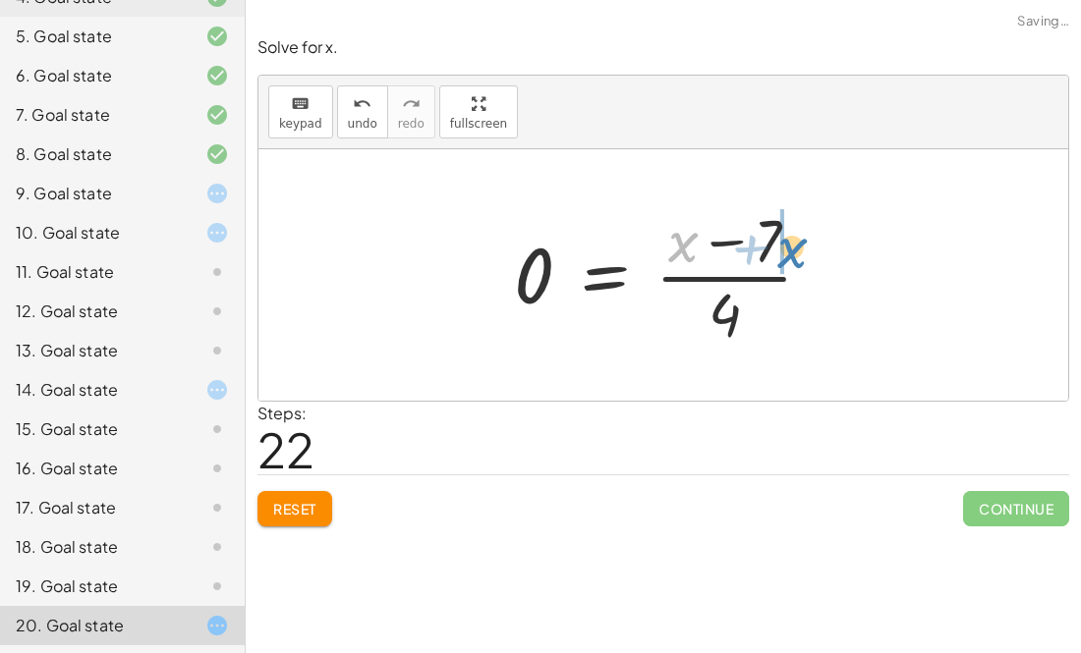
drag, startPoint x: 687, startPoint y: 242, endPoint x: 799, endPoint y: 246, distance: 112.1
click at [799, 246] on div at bounding box center [670, 274] width 333 height 151
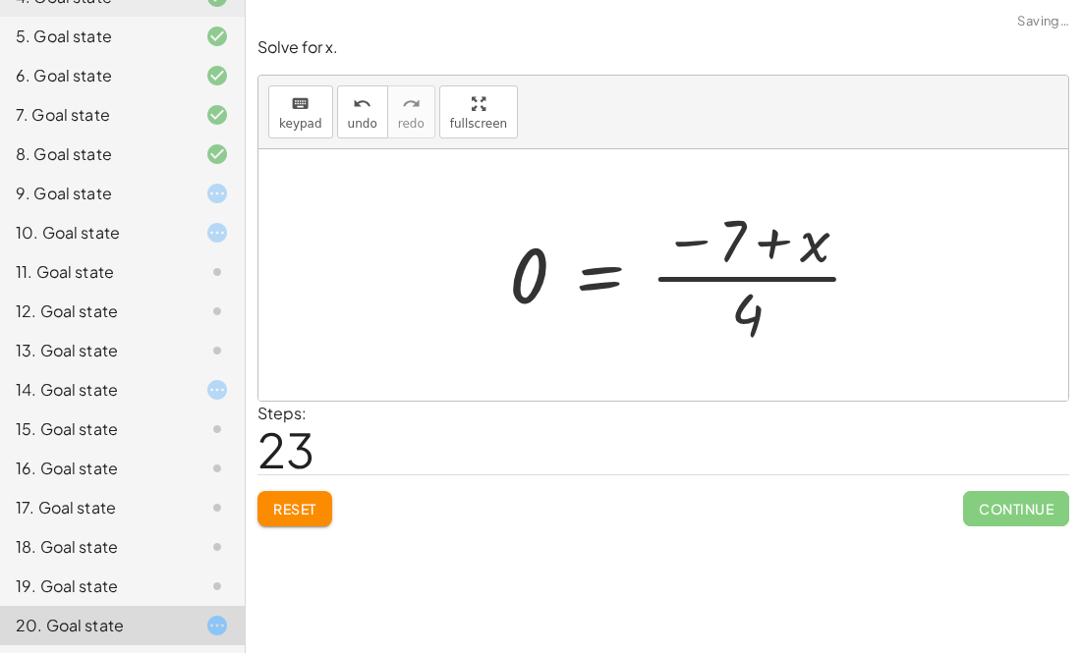
click at [776, 239] on div at bounding box center [693, 274] width 388 height 151
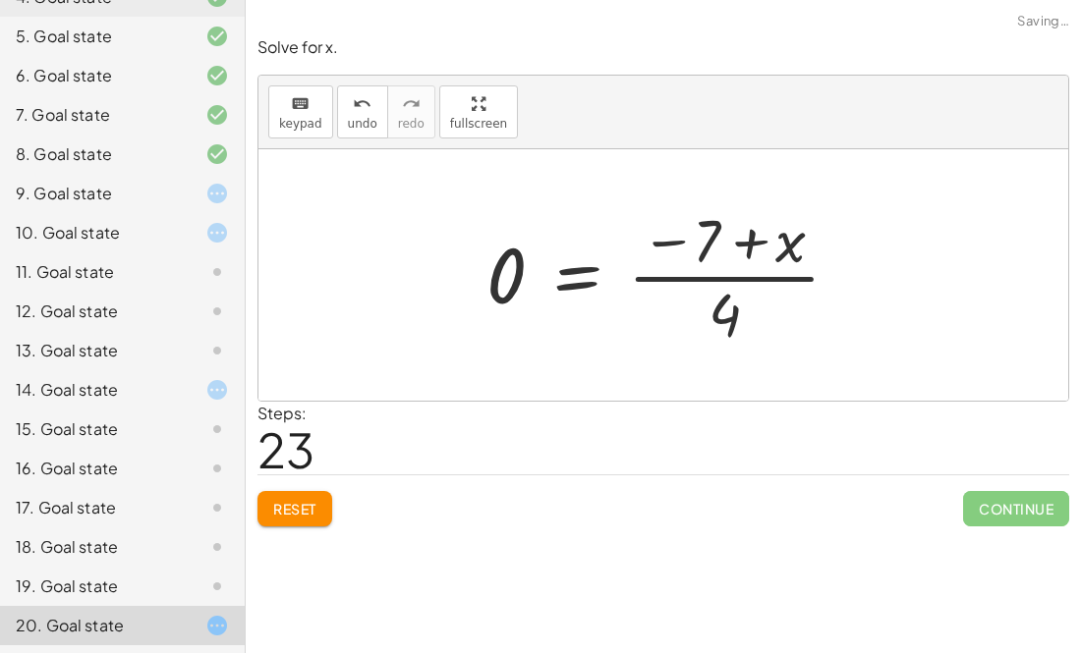
click at [776, 239] on div at bounding box center [670, 274] width 388 height 151
click at [759, 241] on div at bounding box center [670, 274] width 388 height 151
click at [659, 244] on div at bounding box center [670, 274] width 388 height 151
drag, startPoint x: 723, startPoint y: 298, endPoint x: 711, endPoint y: 232, distance: 66.9
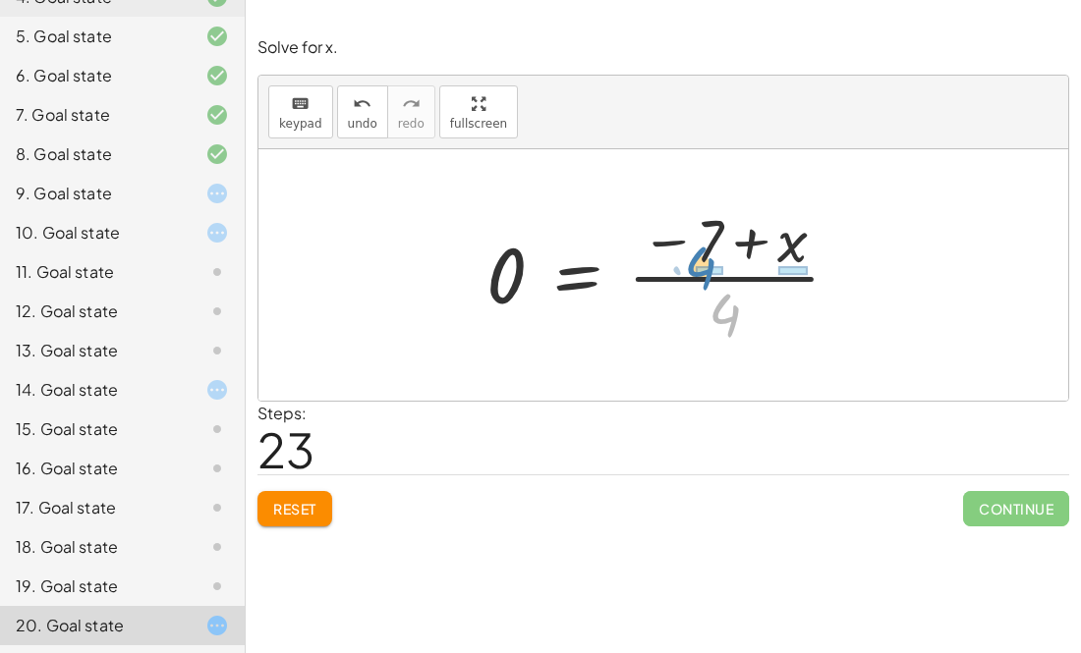
click at [711, 232] on div at bounding box center [670, 274] width 388 height 151
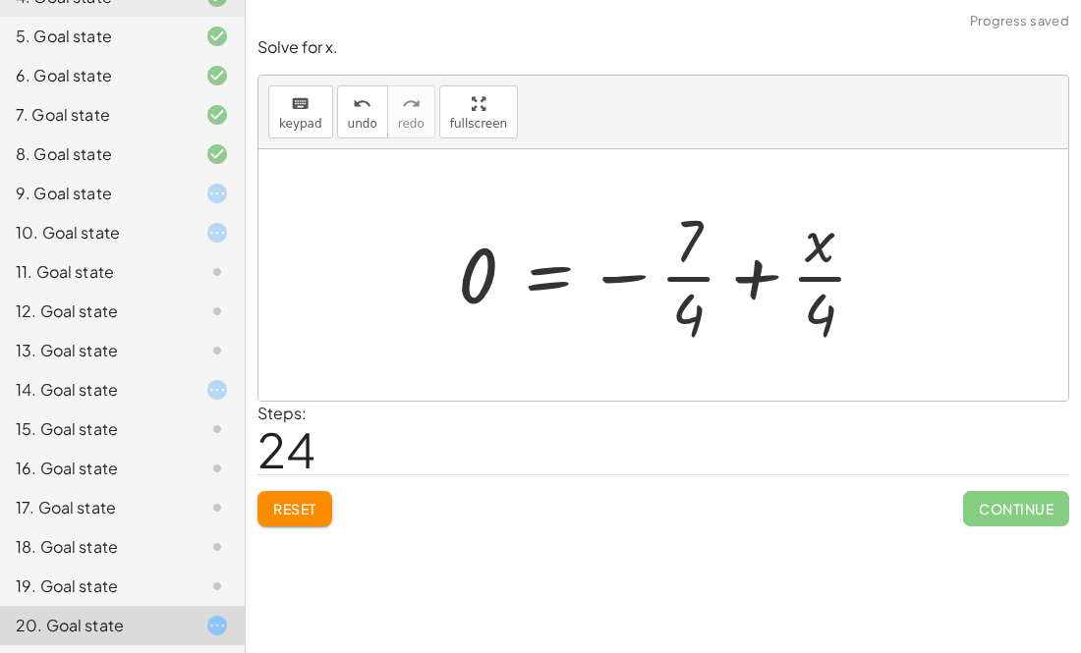
click at [786, 266] on div at bounding box center [670, 274] width 445 height 151
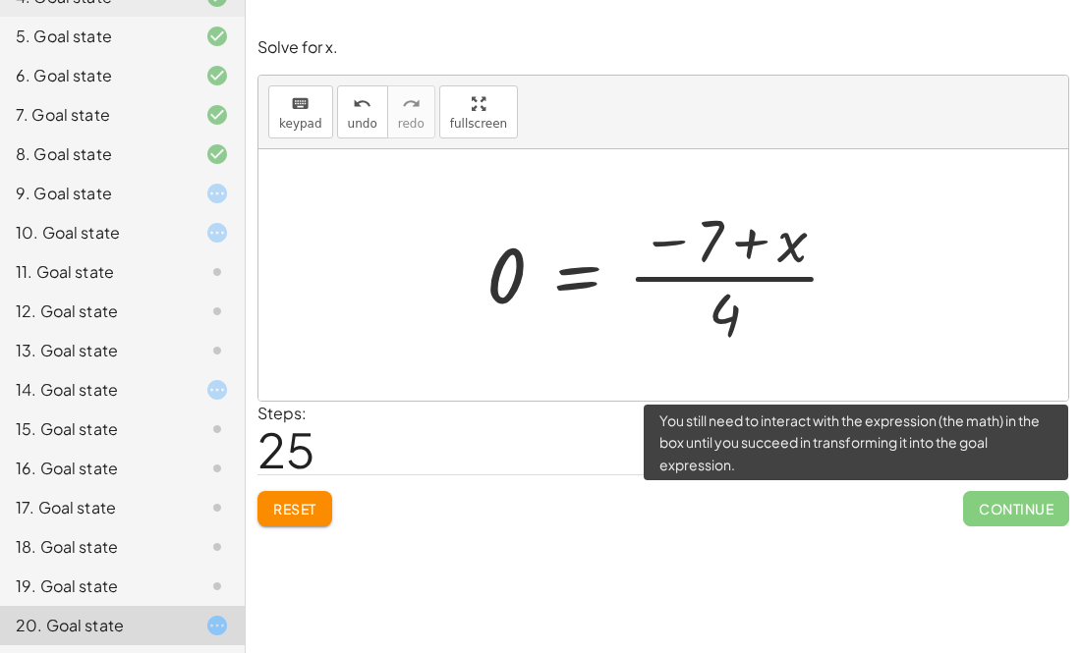
click at [979, 512] on span "Continue" at bounding box center [1016, 508] width 106 height 35
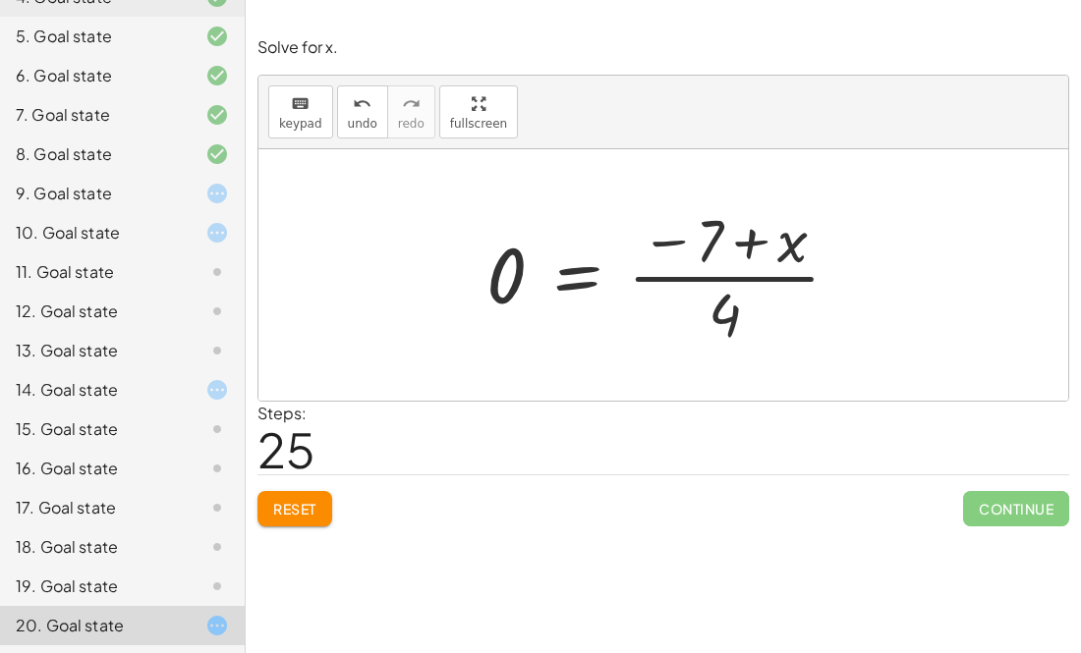
click at [165, 542] on div "18. Goal state" at bounding box center [95, 547] width 158 height 24
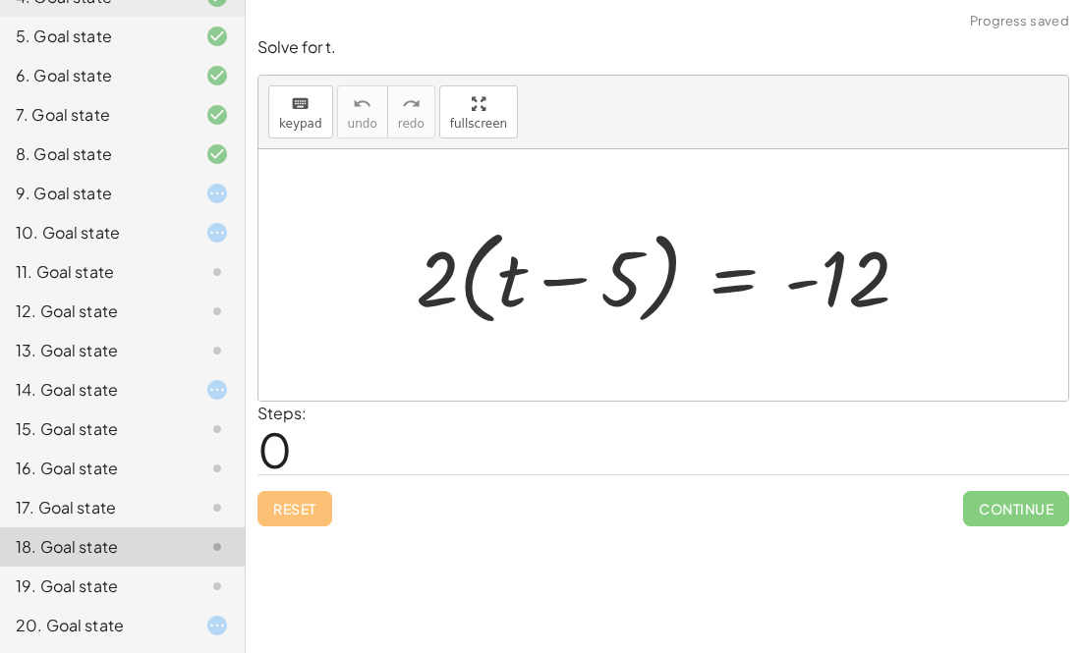
click at [174, 638] on div at bounding box center [201, 626] width 55 height 24
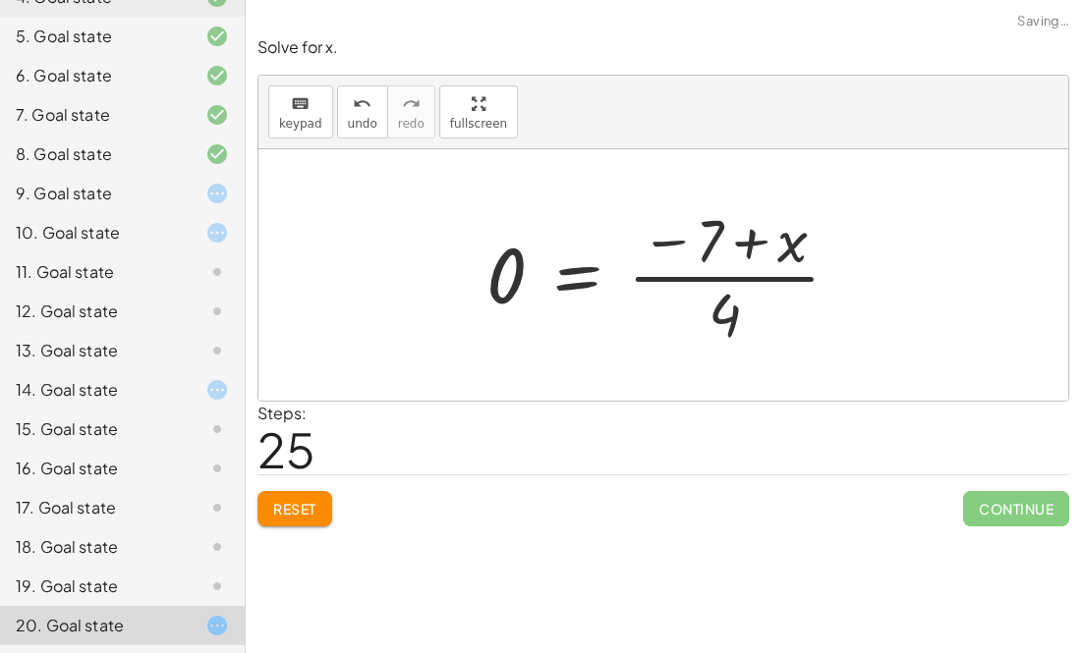
click at [663, 234] on div at bounding box center [670, 274] width 388 height 151
click at [663, 235] on div at bounding box center [670, 274] width 388 height 151
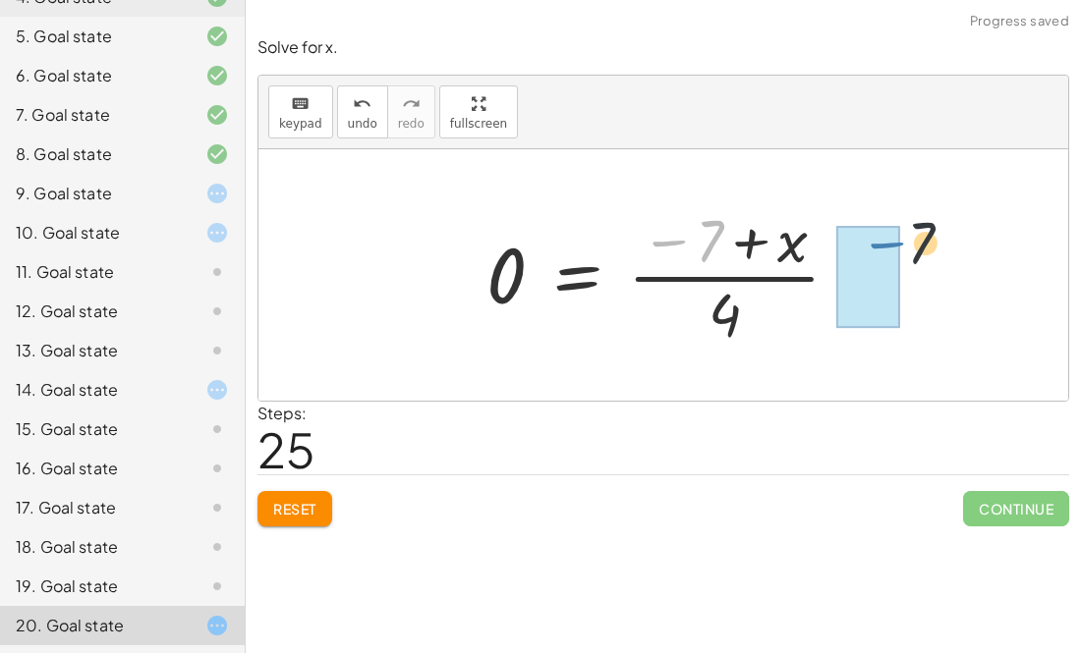
drag, startPoint x: 693, startPoint y: 240, endPoint x: 908, endPoint y: 239, distance: 215.2
click at [908, 239] on div "+ 5 − 2 = · ( + x + 5 ) · 4 3 = · ( + x + 5 ) · 4 3 = + · x · 4 + · 5 · 4 3 = ·…" at bounding box center [663, 275] width 810 height 252
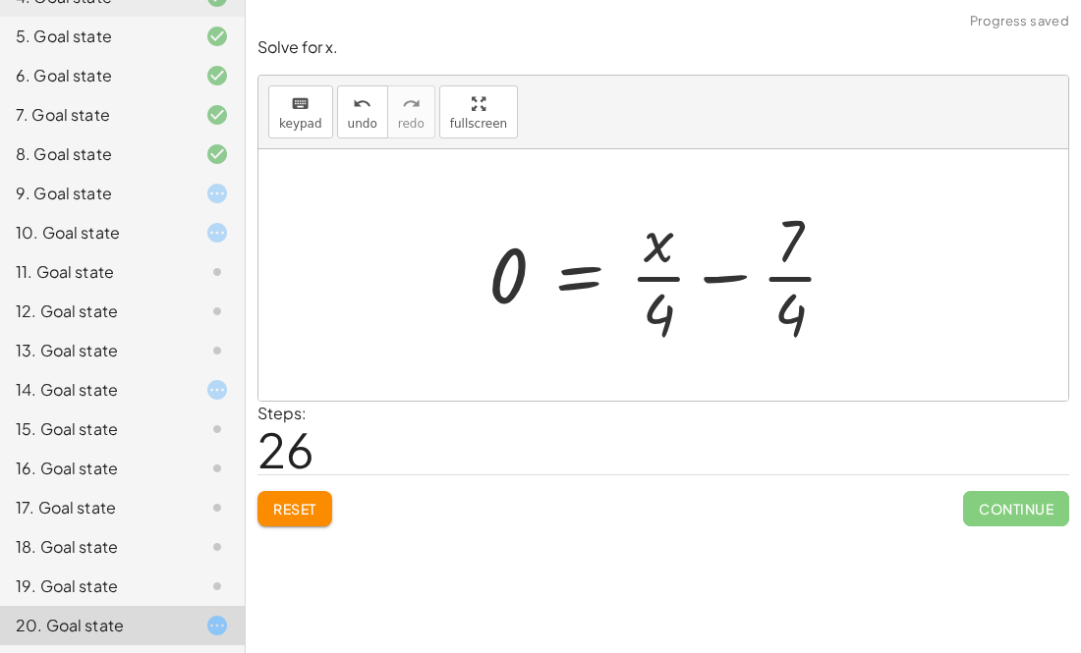
click at [718, 284] on div at bounding box center [670, 274] width 385 height 151
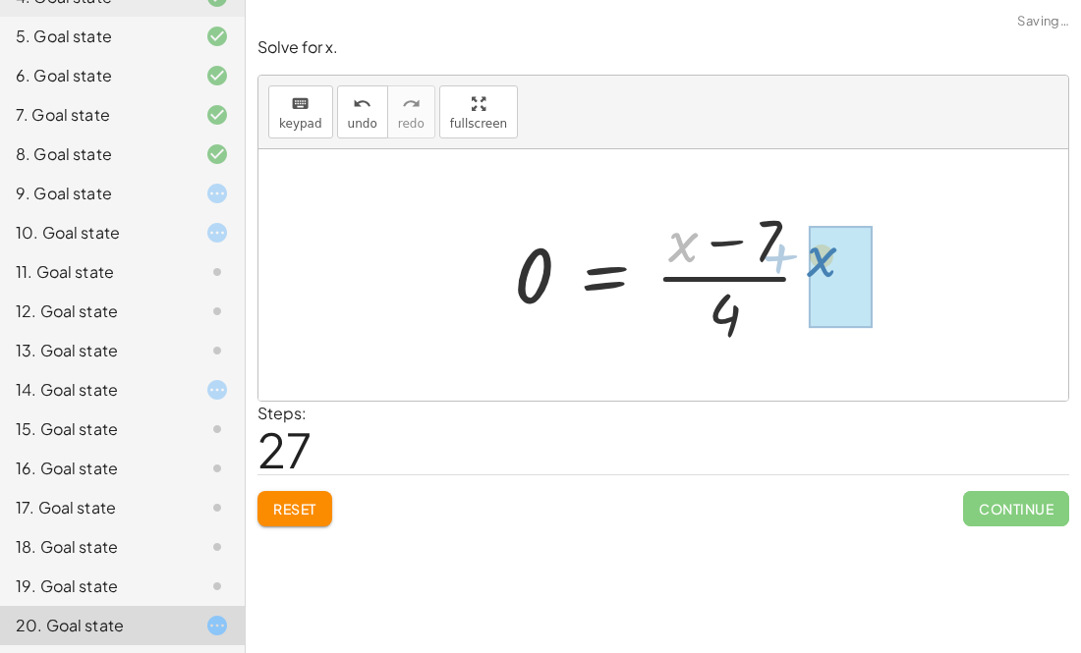
drag, startPoint x: 673, startPoint y: 247, endPoint x: 812, endPoint y: 259, distance: 140.1
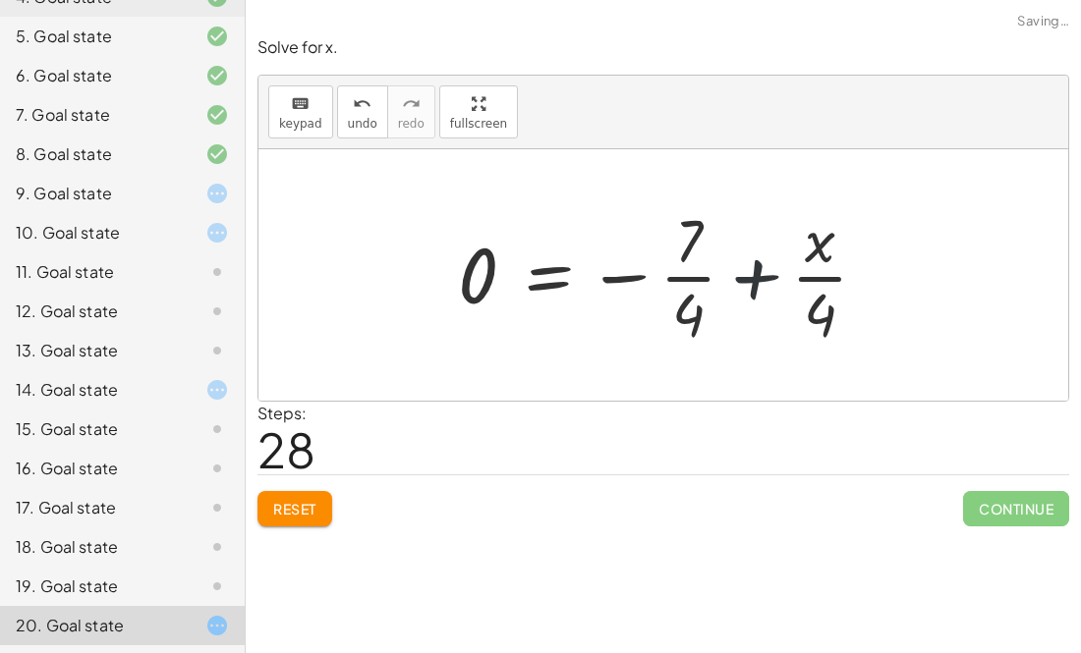
drag, startPoint x: 753, startPoint y: 311, endPoint x: 743, endPoint y: 310, distance: 9.9
click at [743, 310] on div at bounding box center [670, 274] width 445 height 151
drag, startPoint x: 710, startPoint y: 315, endPoint x: 829, endPoint y: 324, distance: 119.2
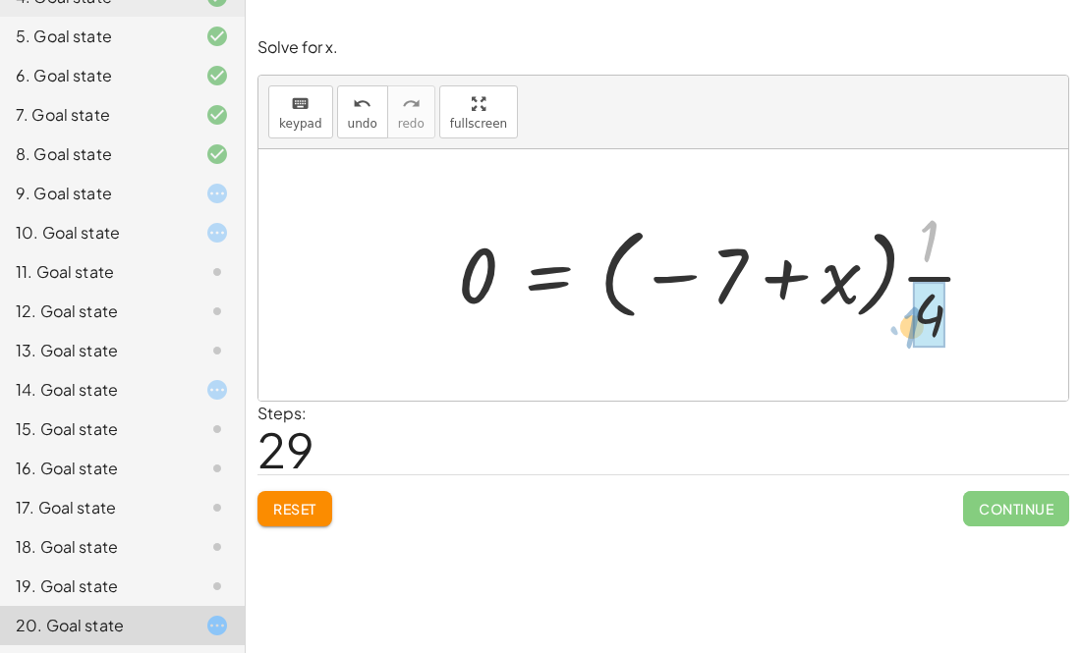
drag, startPoint x: 921, startPoint y: 242, endPoint x: 903, endPoint y: 324, distance: 84.4
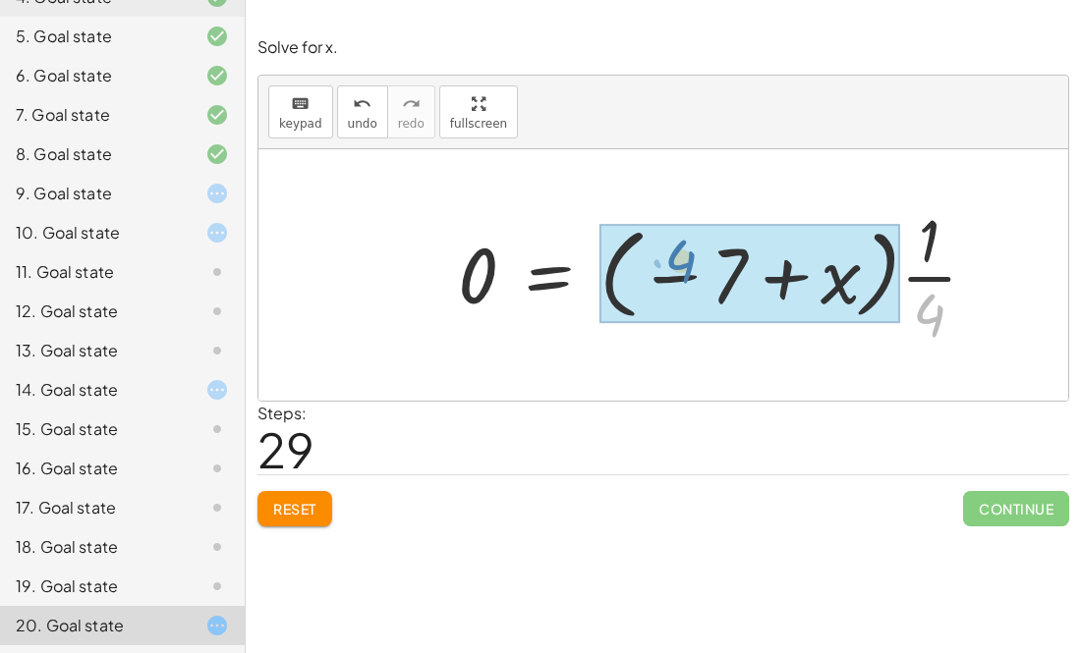
drag, startPoint x: 926, startPoint y: 305, endPoint x: 670, endPoint y: 258, distance: 260.5
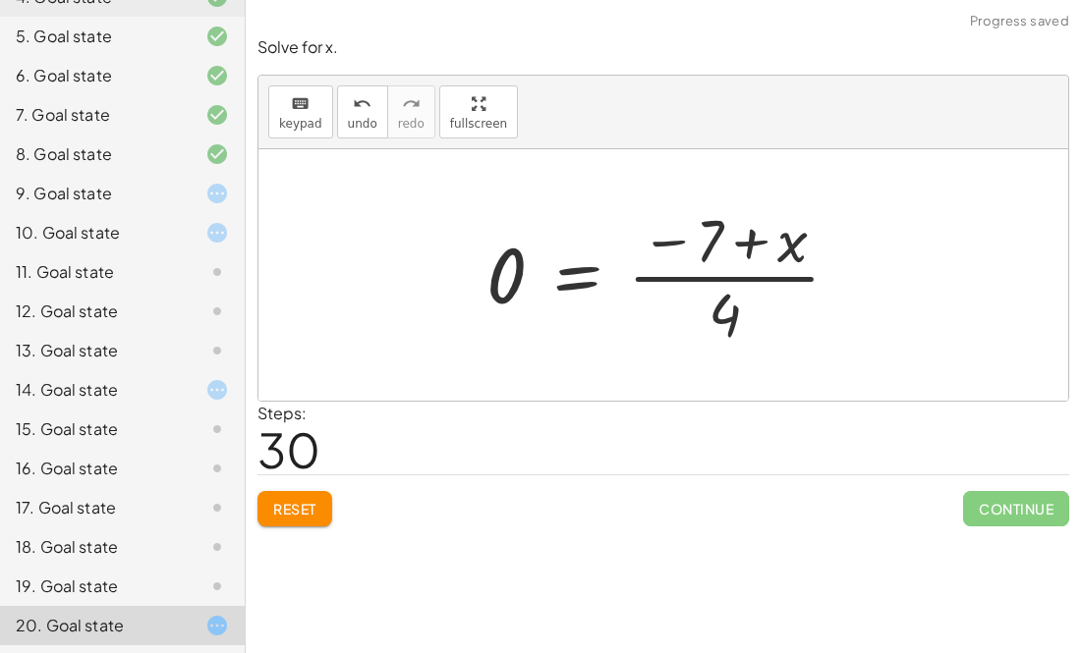
click at [748, 243] on div at bounding box center [670, 274] width 388 height 151
drag, startPoint x: 661, startPoint y: 241, endPoint x: 743, endPoint y: 247, distance: 81.8
click at [743, 247] on div at bounding box center [670, 274] width 388 height 151
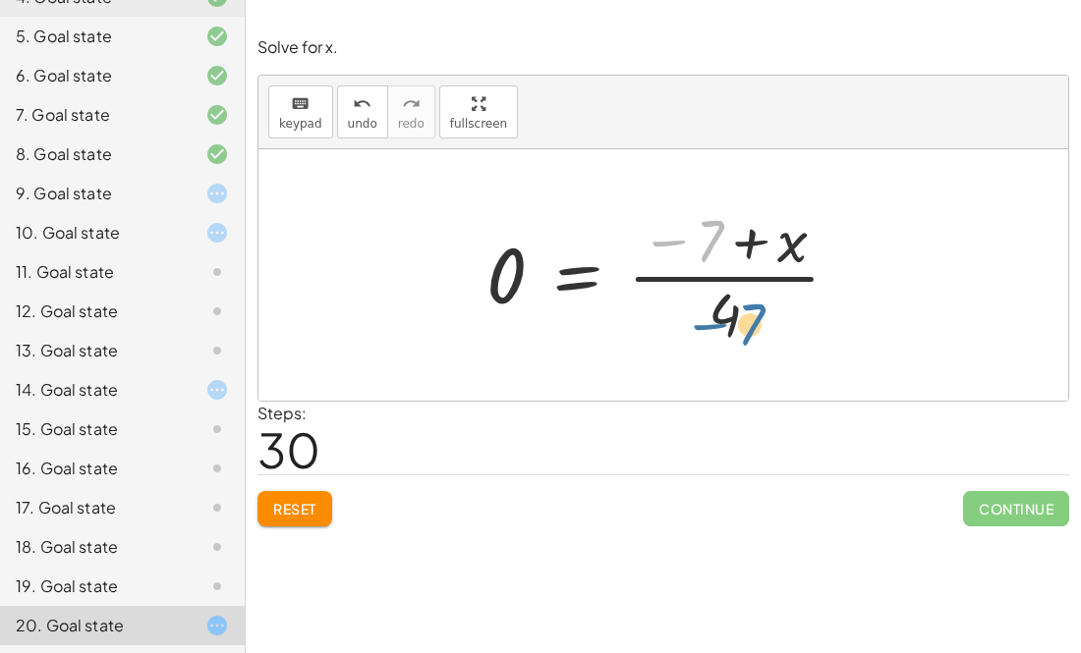
drag, startPoint x: 709, startPoint y: 243, endPoint x: 754, endPoint y: 330, distance: 98.0
click at [754, 330] on div at bounding box center [670, 274] width 388 height 151
drag, startPoint x: 789, startPoint y: 240, endPoint x: 649, endPoint y: 235, distance: 139.6
click at [649, 235] on div at bounding box center [670, 274] width 388 height 151
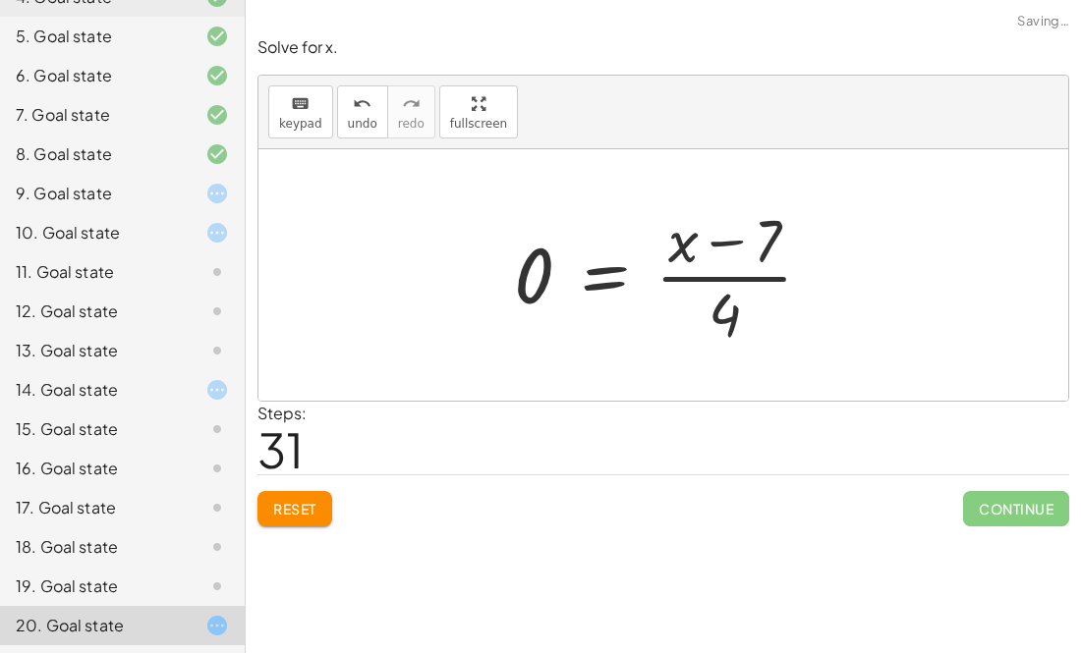
click at [681, 237] on div at bounding box center [670, 274] width 333 height 151
click at [293, 513] on span "Reset" at bounding box center [294, 509] width 43 height 18
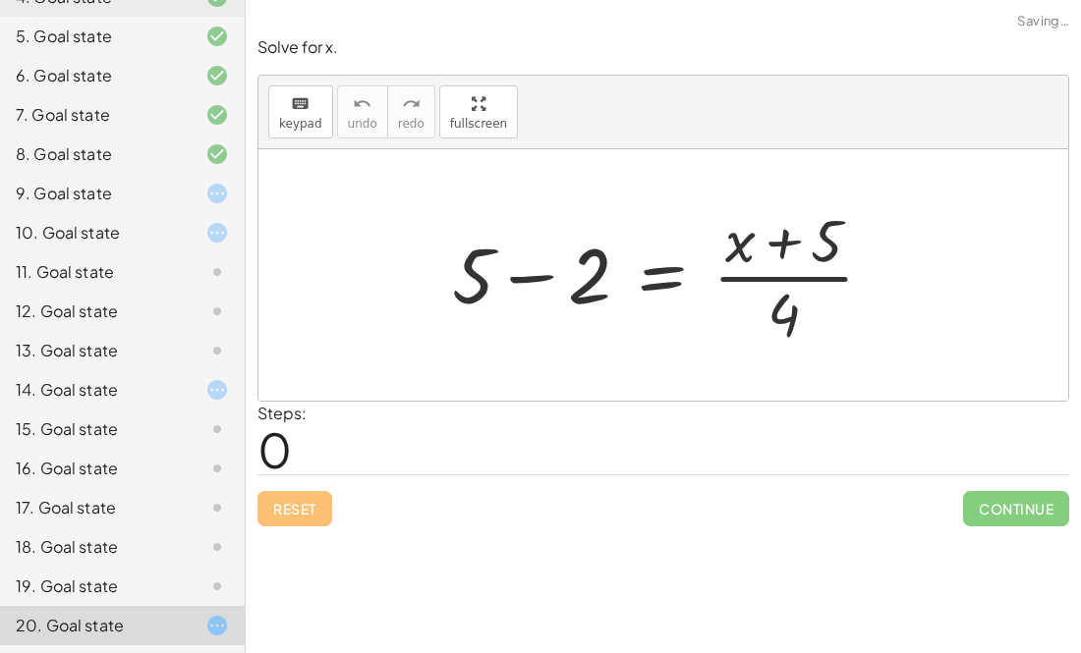
click at [785, 237] on div at bounding box center [670, 274] width 457 height 151
click at [782, 241] on div at bounding box center [670, 274] width 457 height 151
drag, startPoint x: 779, startPoint y: 305, endPoint x: 723, endPoint y: 242, distance: 84.2
click at [723, 242] on div at bounding box center [670, 274] width 457 height 151
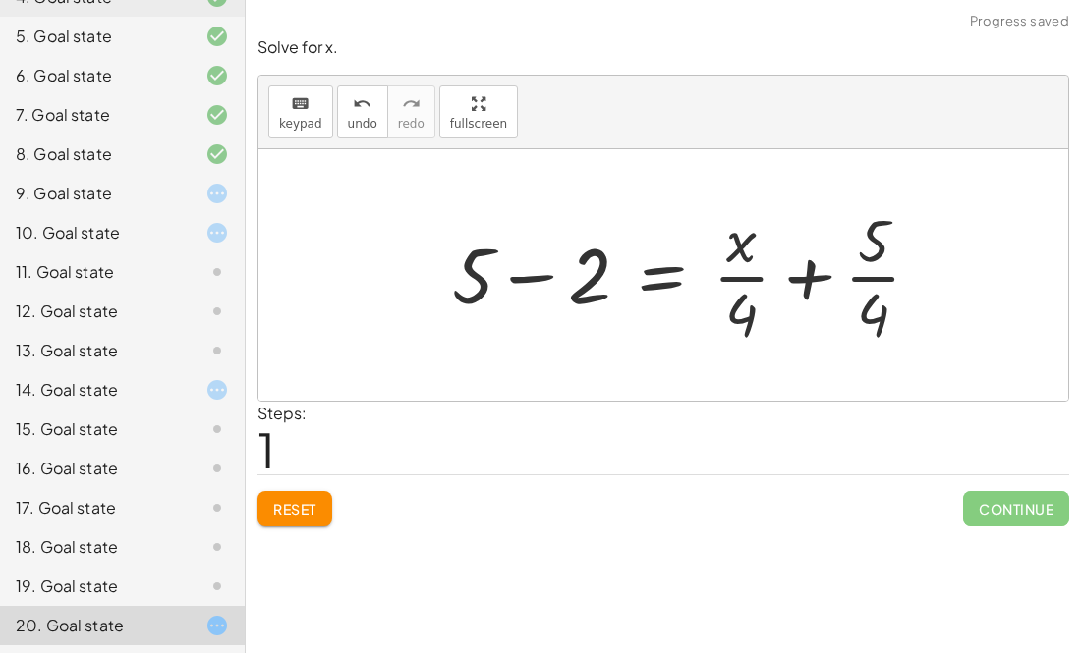
click at [806, 283] on div at bounding box center [694, 274] width 504 height 151
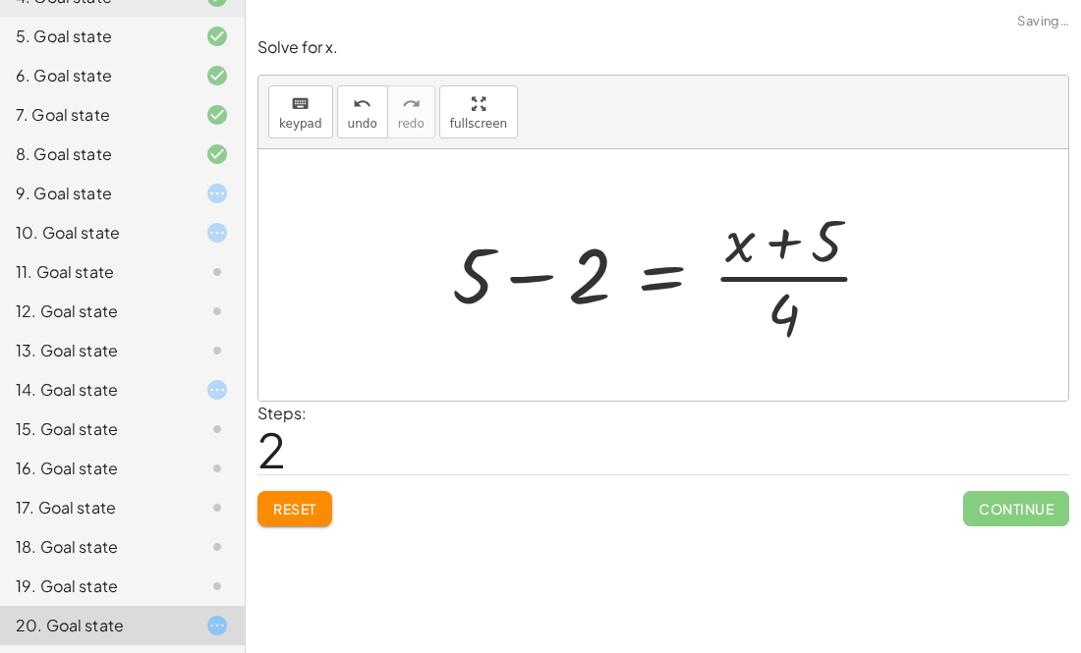
click at [539, 274] on div at bounding box center [670, 274] width 457 height 151
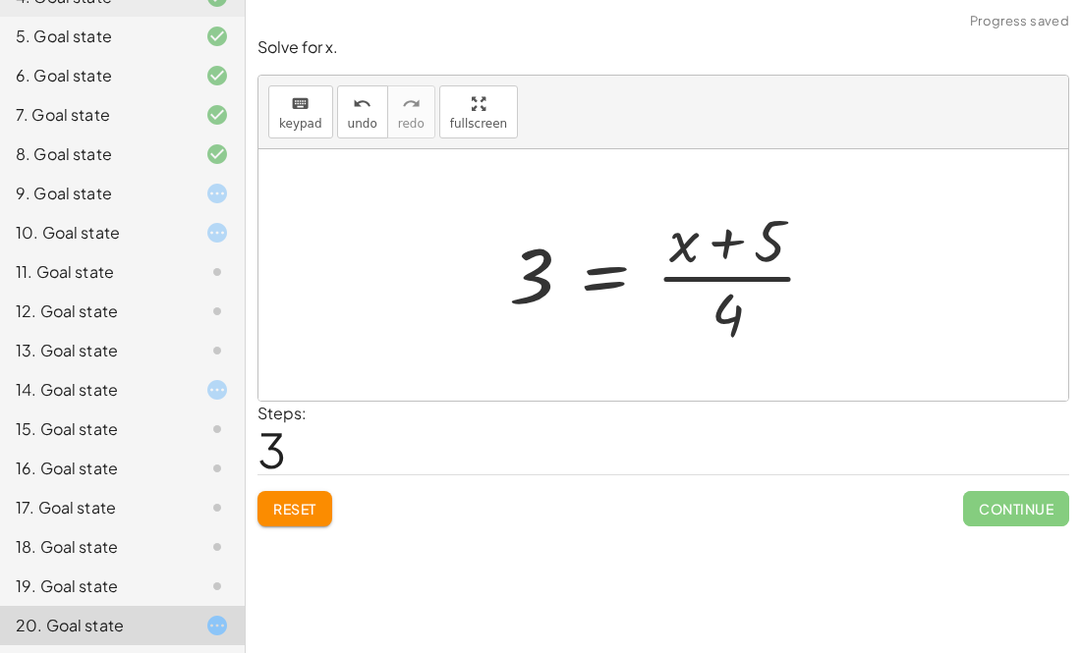
click at [609, 262] on div at bounding box center [671, 274] width 344 height 151
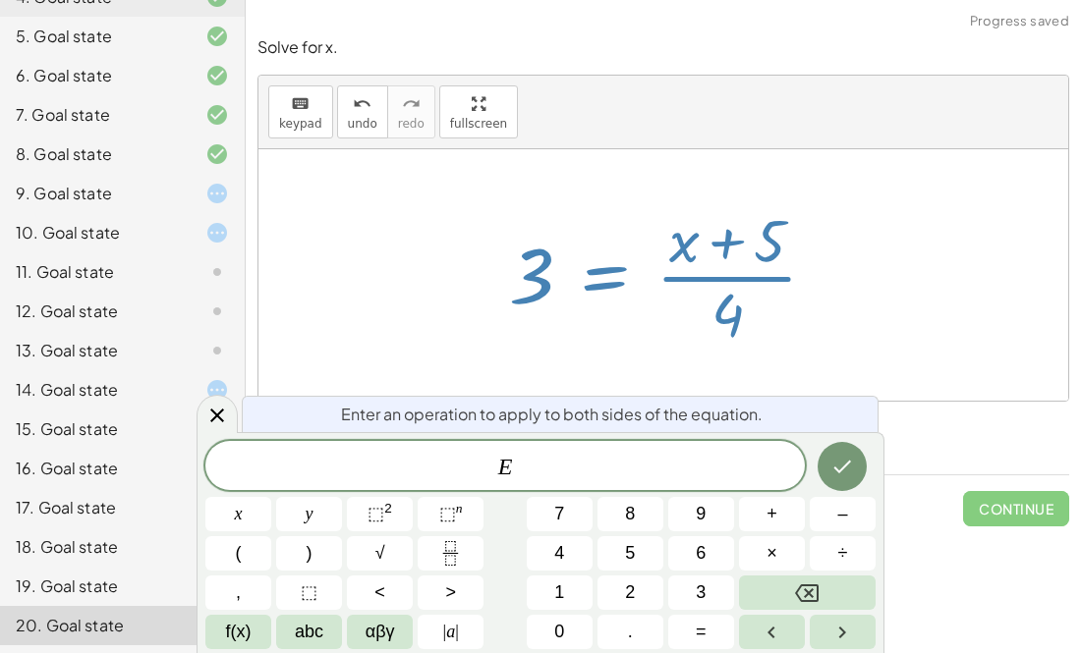
click at [894, 278] on div at bounding box center [663, 275] width 810 height 252
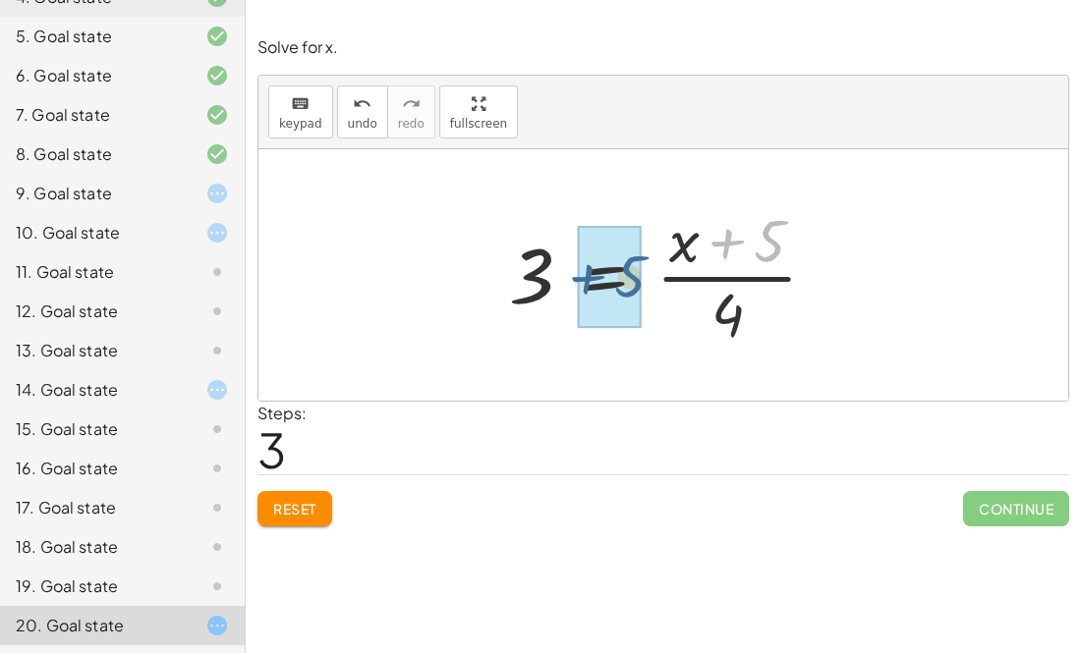
drag, startPoint x: 769, startPoint y: 241, endPoint x: 619, endPoint y: 276, distance: 154.4
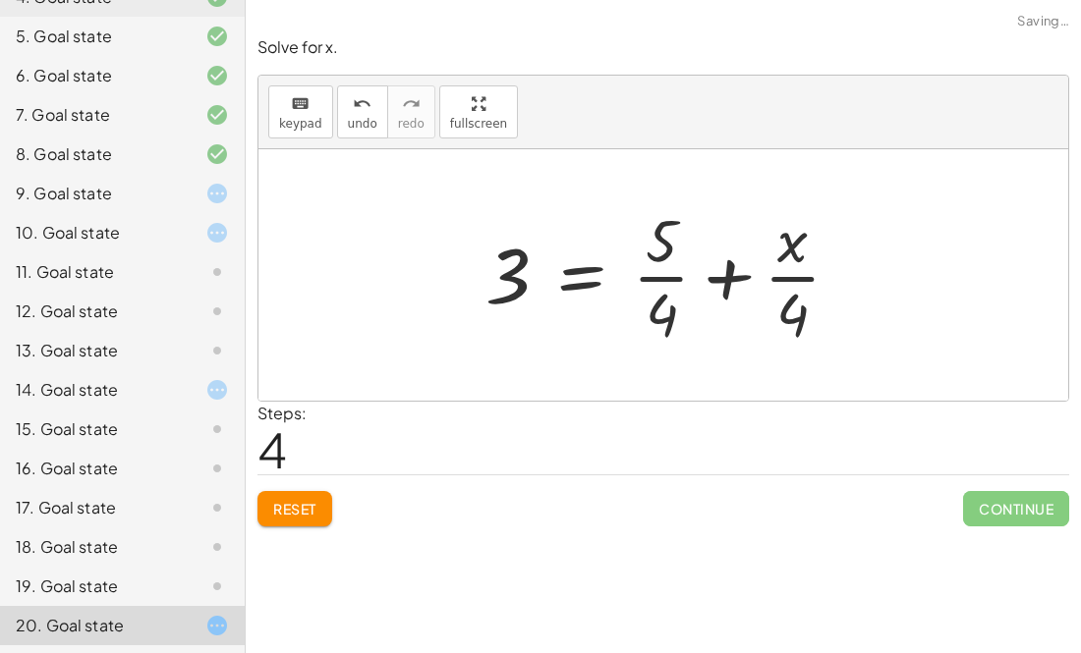
click at [724, 266] on div at bounding box center [670, 274] width 390 height 151
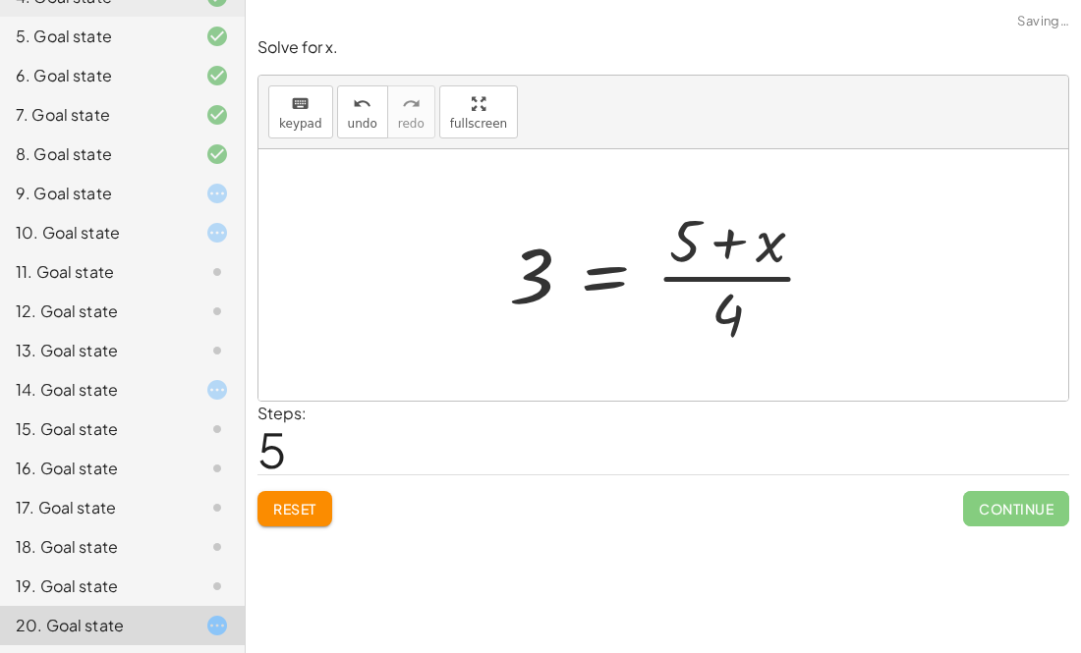
click at [722, 233] on div at bounding box center [671, 274] width 344 height 151
drag, startPoint x: 721, startPoint y: 327, endPoint x: 707, endPoint y: 271, distance: 57.7
click at [707, 271] on div at bounding box center [671, 274] width 344 height 151
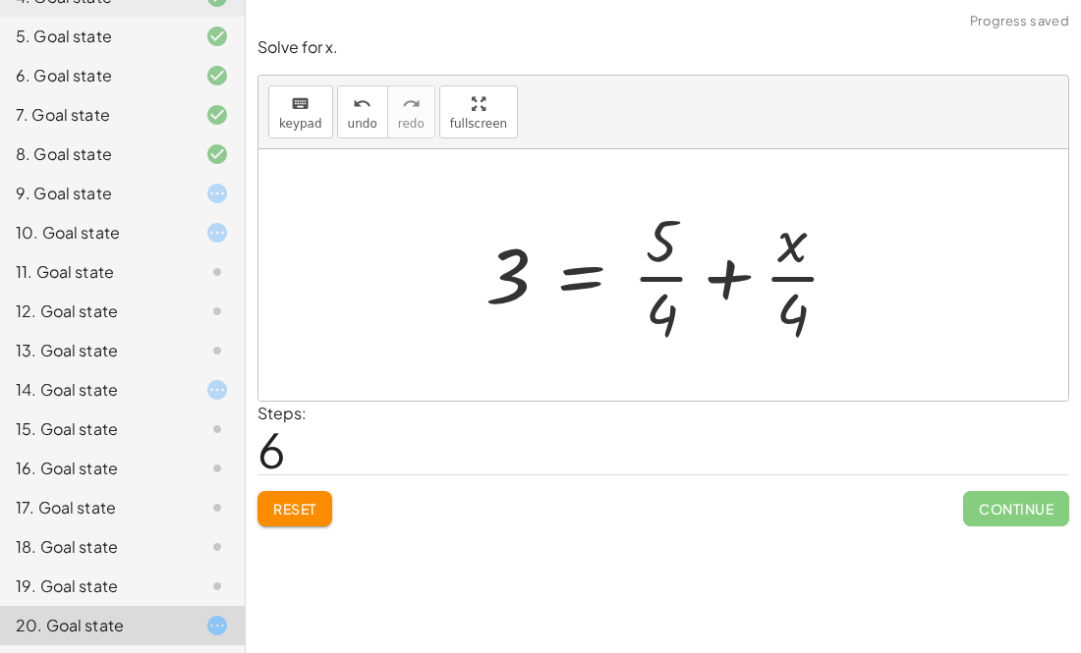
click at [795, 277] on div at bounding box center [670, 274] width 390 height 151
click at [684, 269] on div at bounding box center [670, 274] width 390 height 151
click at [714, 270] on div at bounding box center [670, 274] width 390 height 151
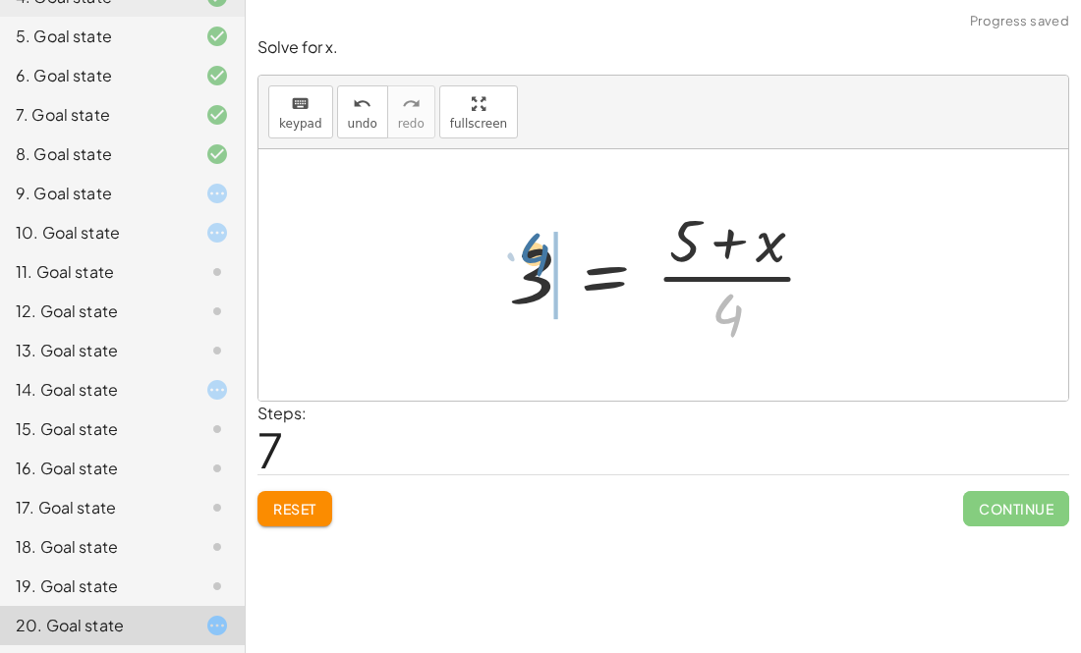
drag, startPoint x: 726, startPoint y: 316, endPoint x: 530, endPoint y: 257, distance: 205.1
click at [530, 257] on div at bounding box center [671, 274] width 344 height 151
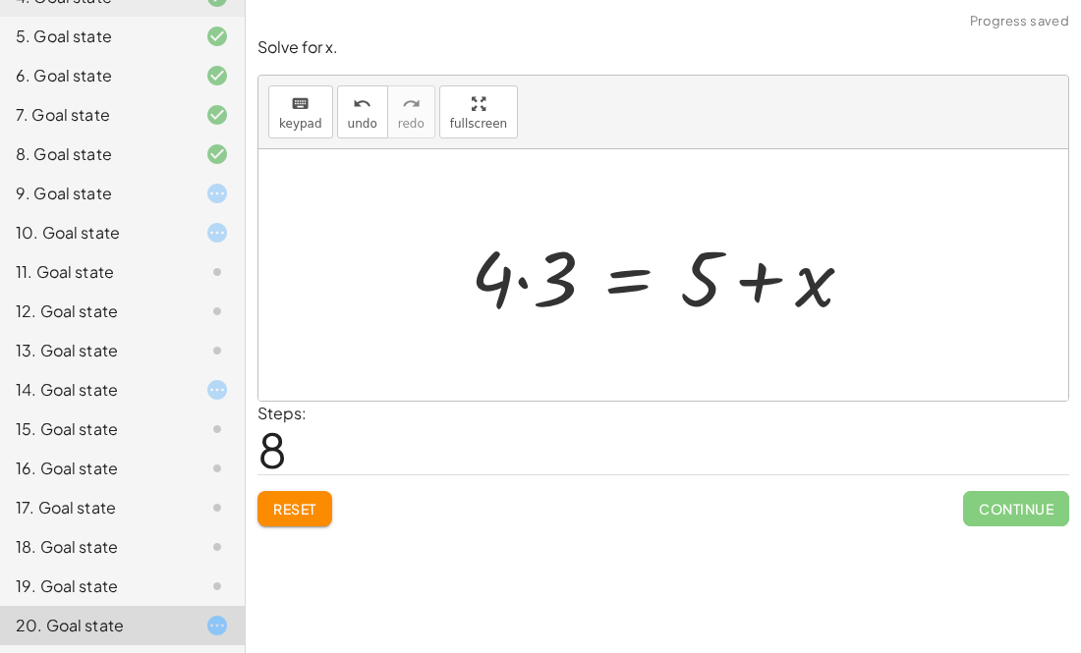
click at [514, 275] on div at bounding box center [670, 275] width 419 height 101
click at [527, 283] on div at bounding box center [670, 275] width 419 height 101
click at [527, 283] on div at bounding box center [688, 275] width 382 height 101
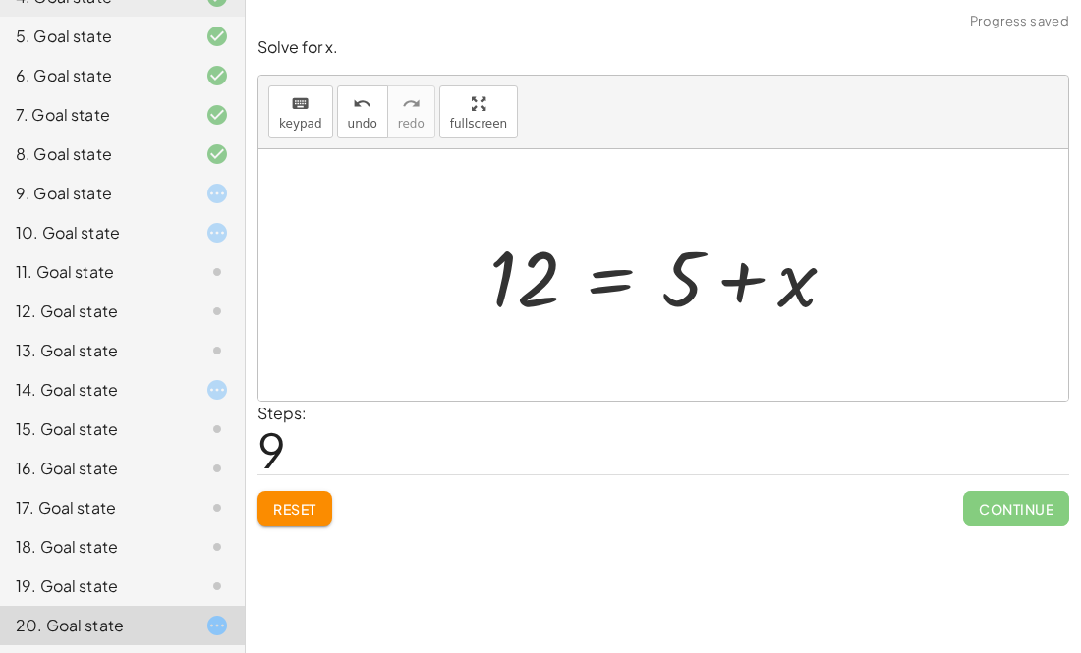
click at [619, 281] on div at bounding box center [670, 275] width 382 height 101
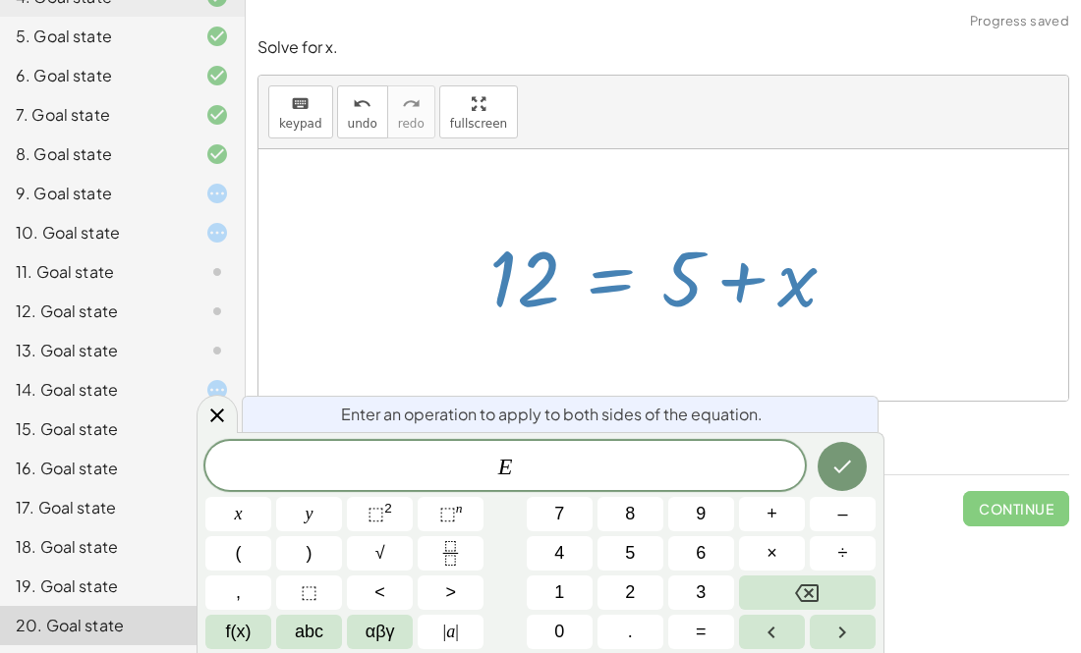
click at [803, 206] on div at bounding box center [663, 275] width 810 height 252
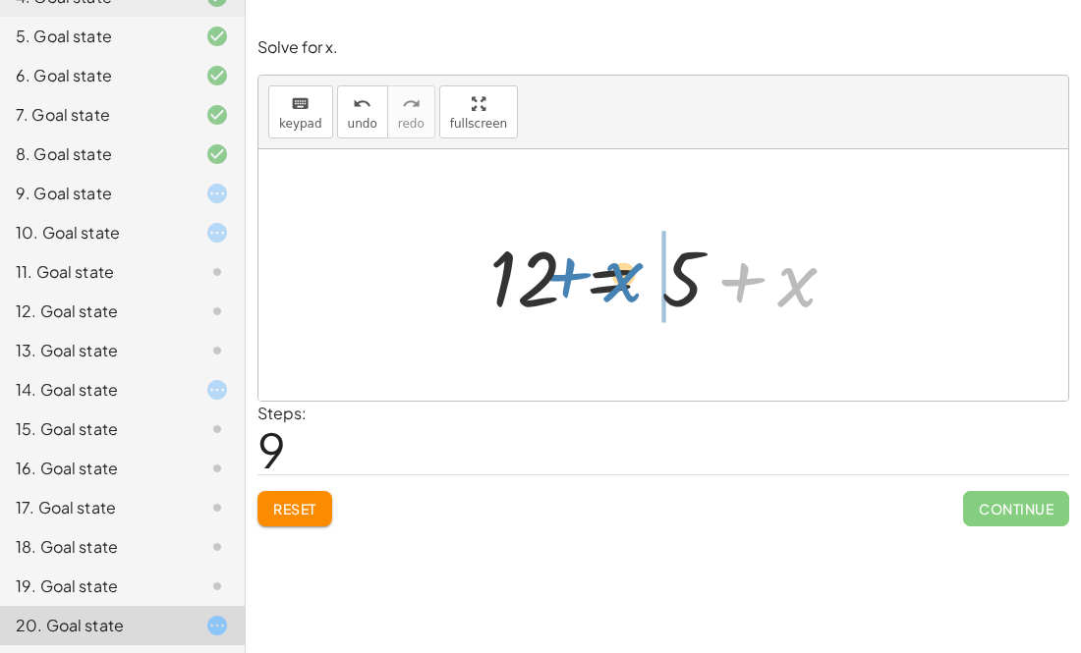
drag, startPoint x: 807, startPoint y: 281, endPoint x: 639, endPoint y: 276, distance: 168.1
click at [639, 276] on div at bounding box center [670, 275] width 382 height 101
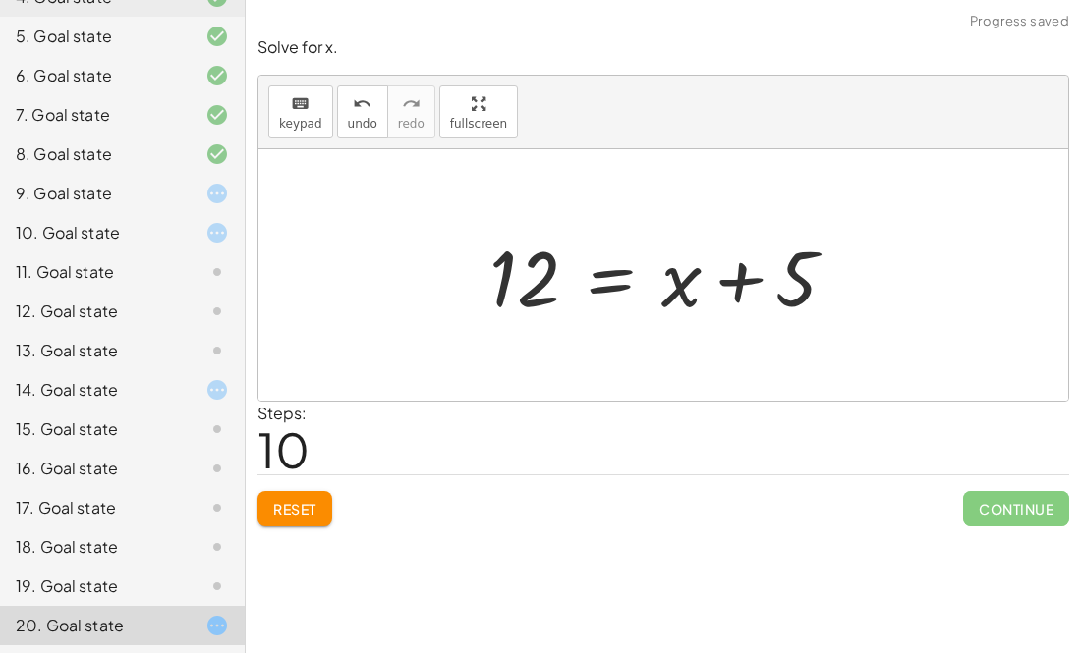
click at [639, 276] on div at bounding box center [670, 275] width 382 height 101
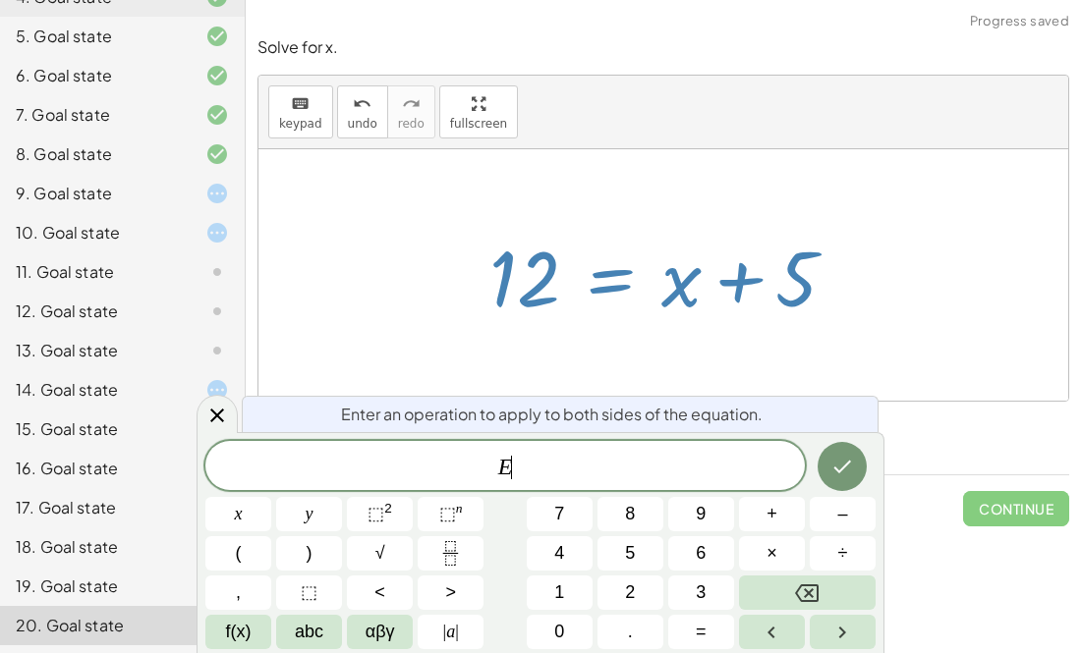
click at [631, 215] on div at bounding box center [663, 275] width 810 height 252
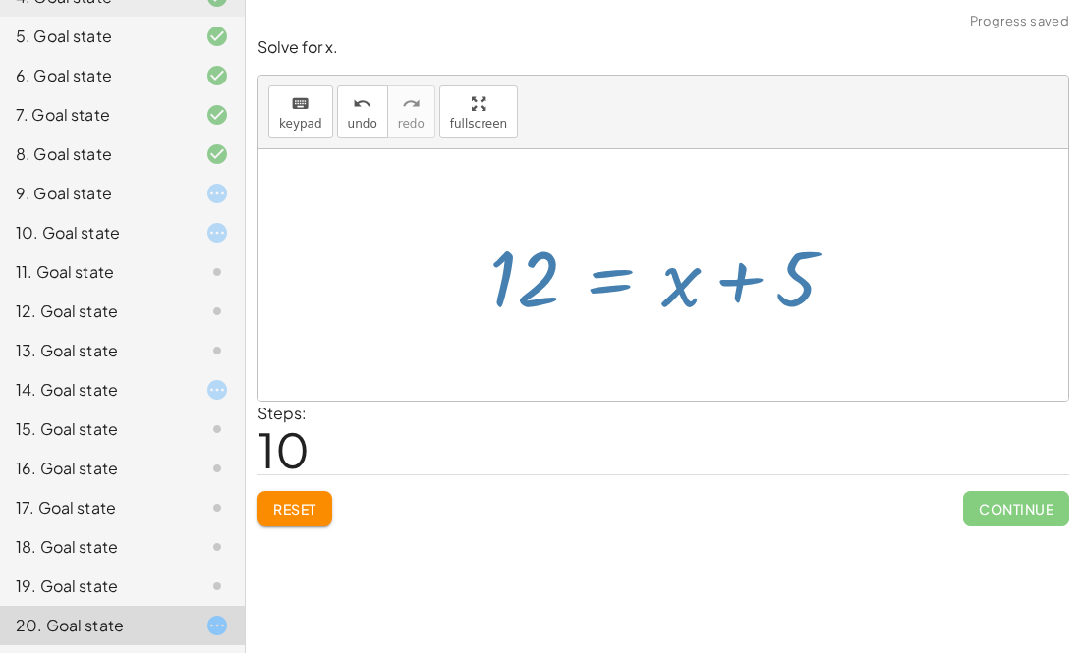
click at [631, 215] on div at bounding box center [663, 275] width 810 height 252
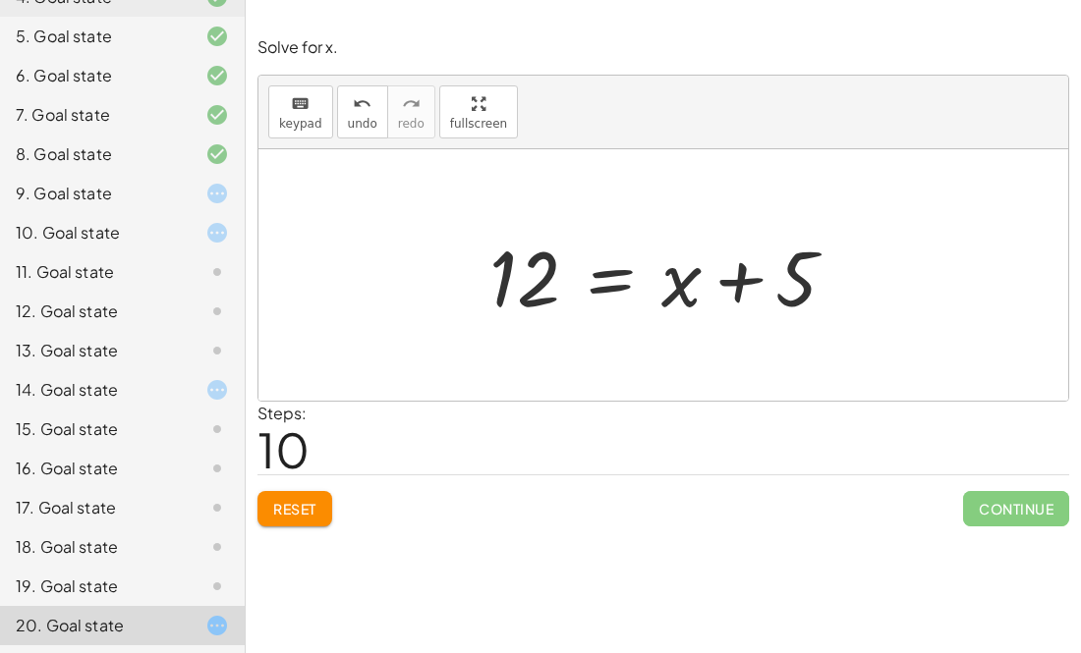
click at [745, 273] on div at bounding box center [670, 275] width 382 height 101
drag, startPoint x: 506, startPoint y: 274, endPoint x: 835, endPoint y: 271, distance: 329.1
click at [835, 271] on div at bounding box center [670, 275] width 382 height 101
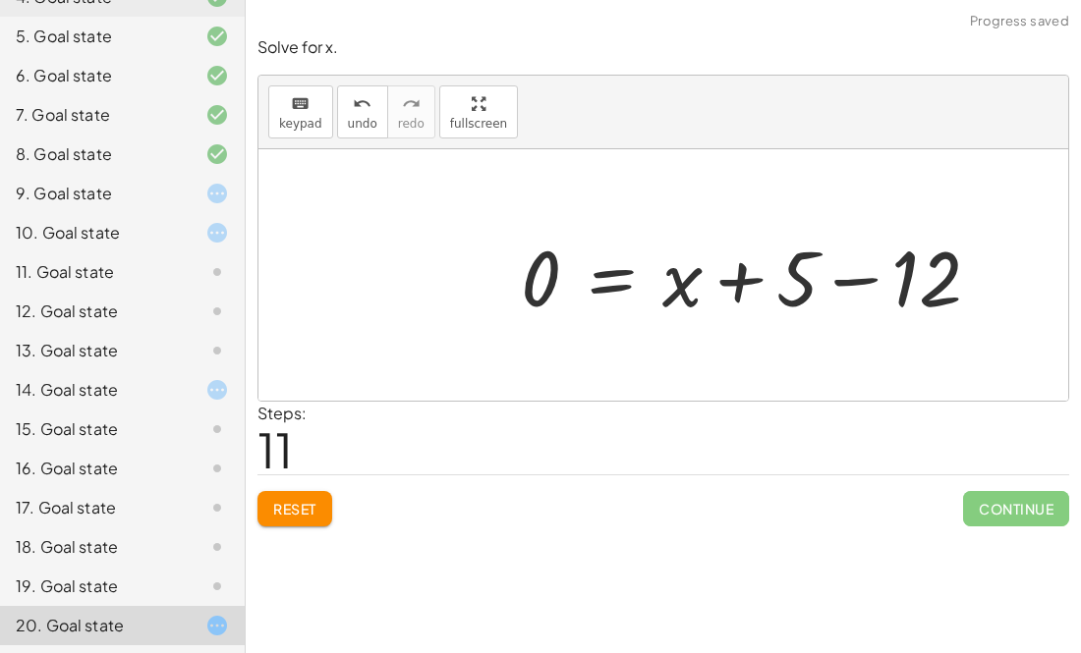
click at [857, 282] on div at bounding box center [758, 275] width 495 height 101
click at [857, 282] on div "+ 5 − 2 = · ( + x + 5 ) · 4 + 5 − 2 = + · x · 4 + · 5 · 4 + 5 − 2 = · ( + x + 5…" at bounding box center [676, 275] width 370 height 111
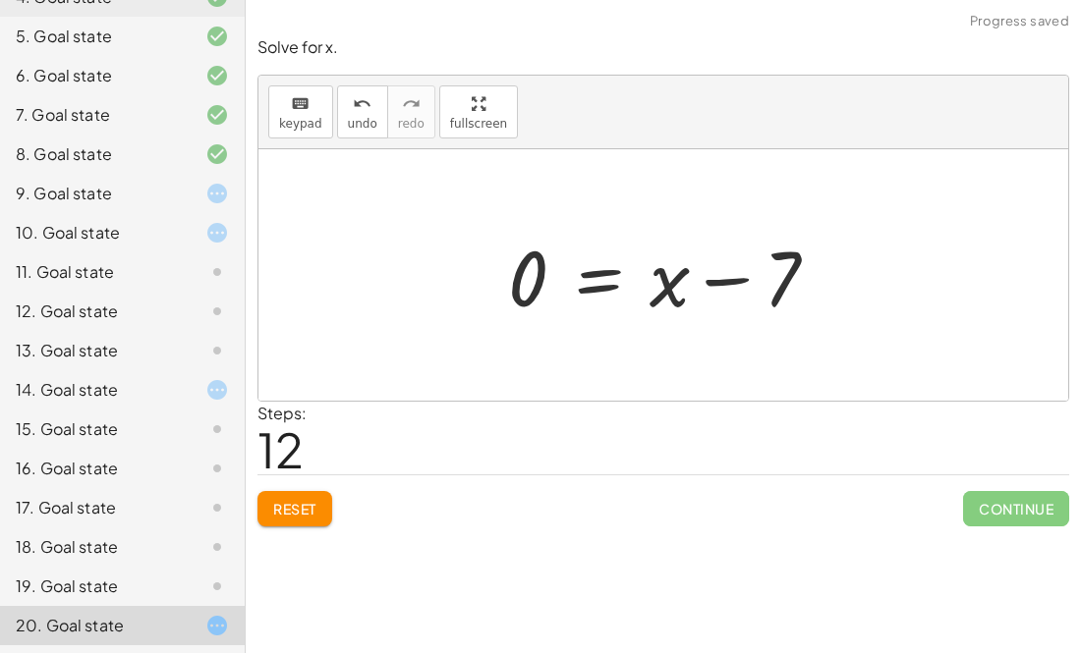
click at [713, 280] on div at bounding box center [671, 275] width 346 height 101
click at [597, 284] on div at bounding box center [671, 275] width 346 height 101
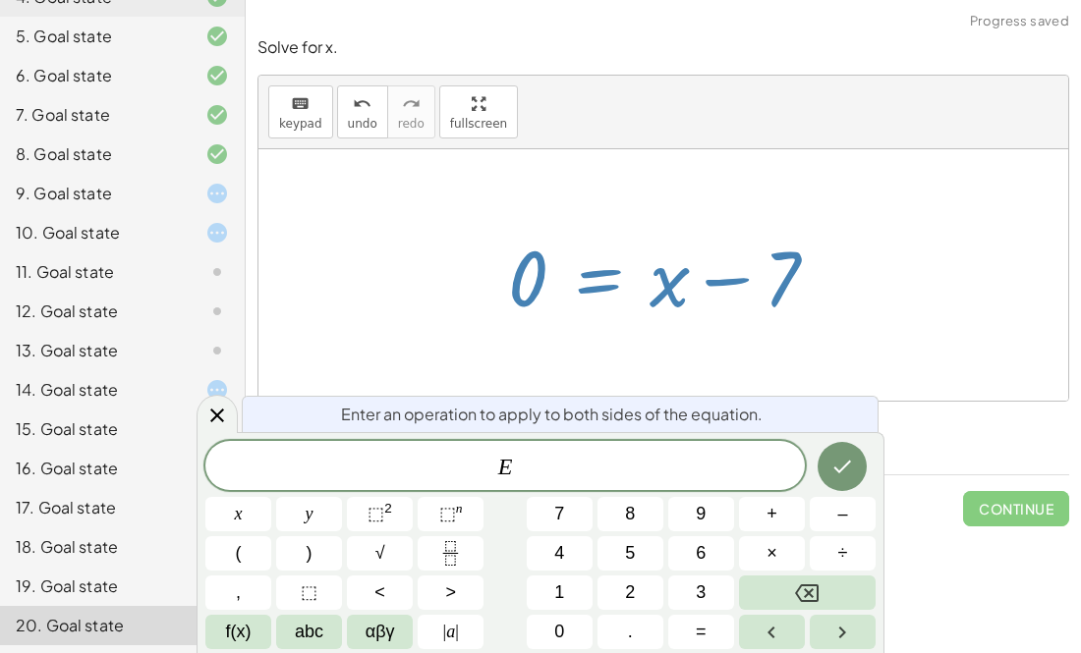
click at [594, 220] on div "+ 5 − 2 = · ( + x + 5 ) · 4 + 5 − 2 = + · x · 4 + · 5 · 4 + 5 − 2 = · ( + x + 5…" at bounding box center [663, 275] width 370 height 111
click at [534, 192] on div at bounding box center [663, 275] width 810 height 252
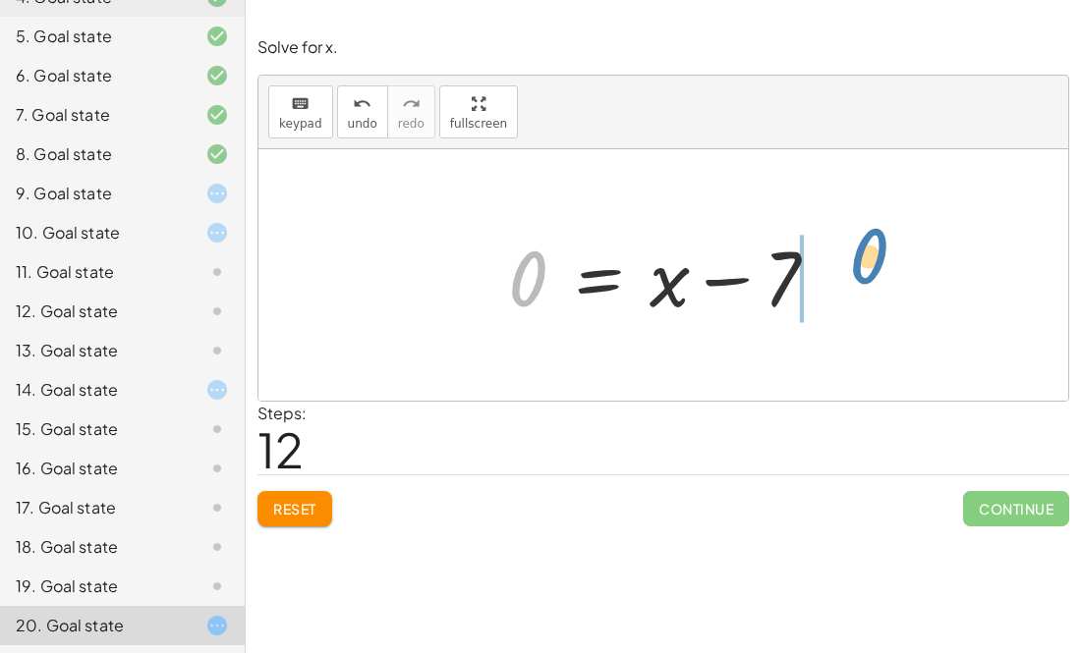
drag, startPoint x: 539, startPoint y: 273, endPoint x: 865, endPoint y: 252, distance: 325.8
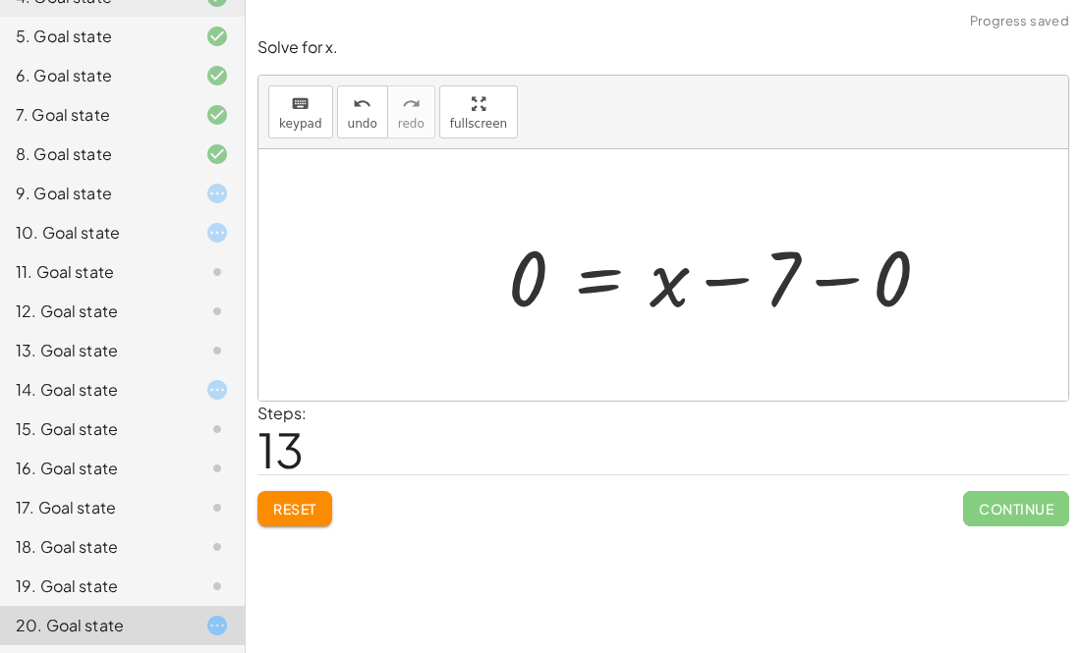
click at [823, 278] on div at bounding box center [727, 275] width 458 height 101
click at [736, 269] on div at bounding box center [671, 275] width 346 height 101
drag, startPoint x: 675, startPoint y: 282, endPoint x: 882, endPoint y: 265, distance: 208.0
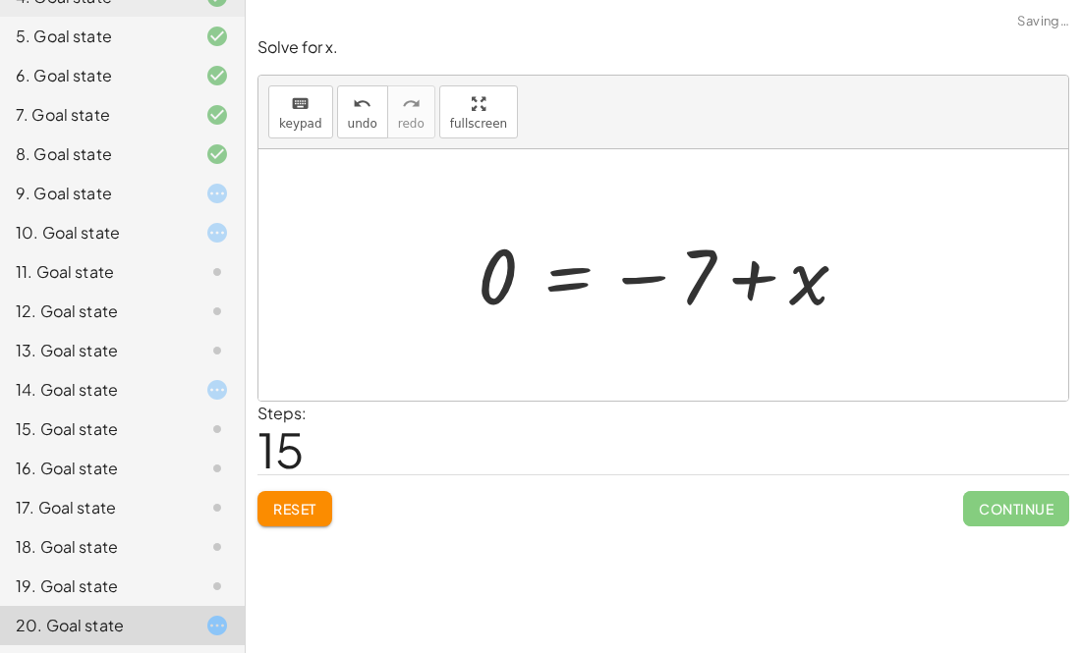
click at [794, 279] on div at bounding box center [671, 275] width 406 height 97
click at [753, 274] on div at bounding box center [671, 275] width 406 height 97
click at [615, 275] on div at bounding box center [671, 275] width 406 height 97
click at [645, 279] on div at bounding box center [671, 275] width 406 height 97
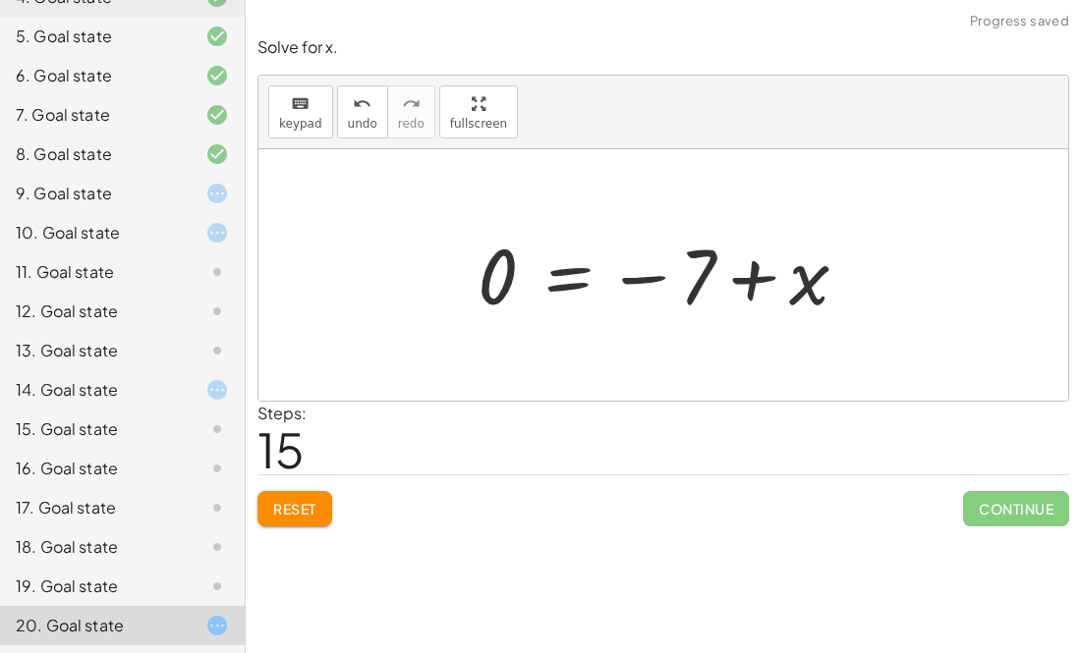
click at [645, 279] on div at bounding box center [671, 275] width 406 height 97
drag, startPoint x: 707, startPoint y: 275, endPoint x: 836, endPoint y: 293, distance: 129.9
click at [836, 293] on div at bounding box center [671, 275] width 406 height 97
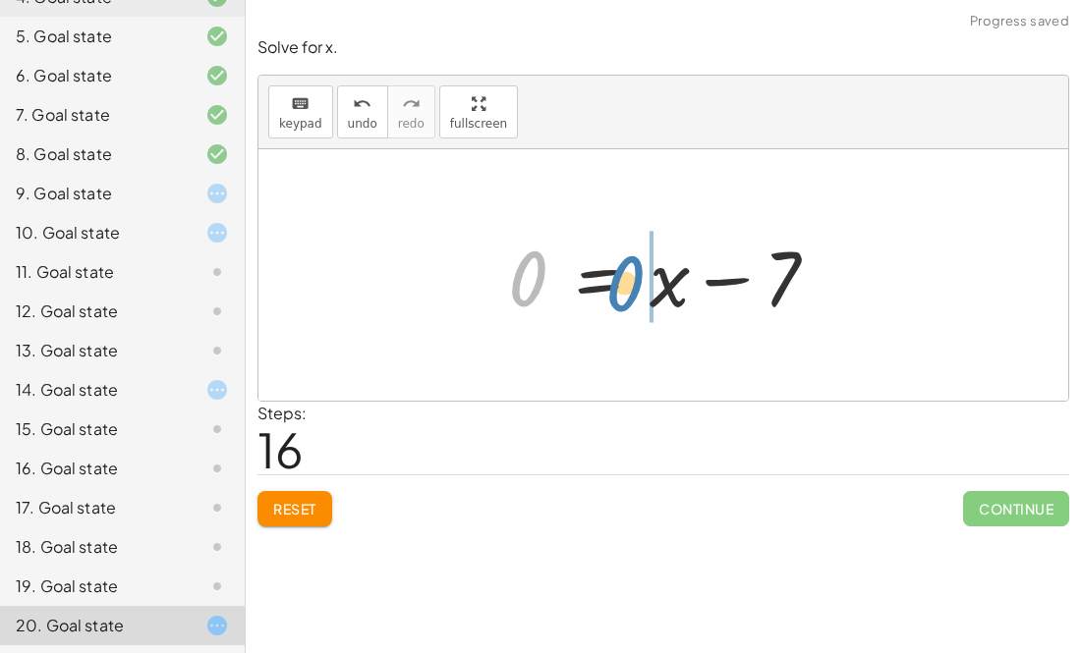
drag, startPoint x: 517, startPoint y: 282, endPoint x: 615, endPoint y: 287, distance: 98.4
click at [615, 287] on div at bounding box center [671, 275] width 346 height 101
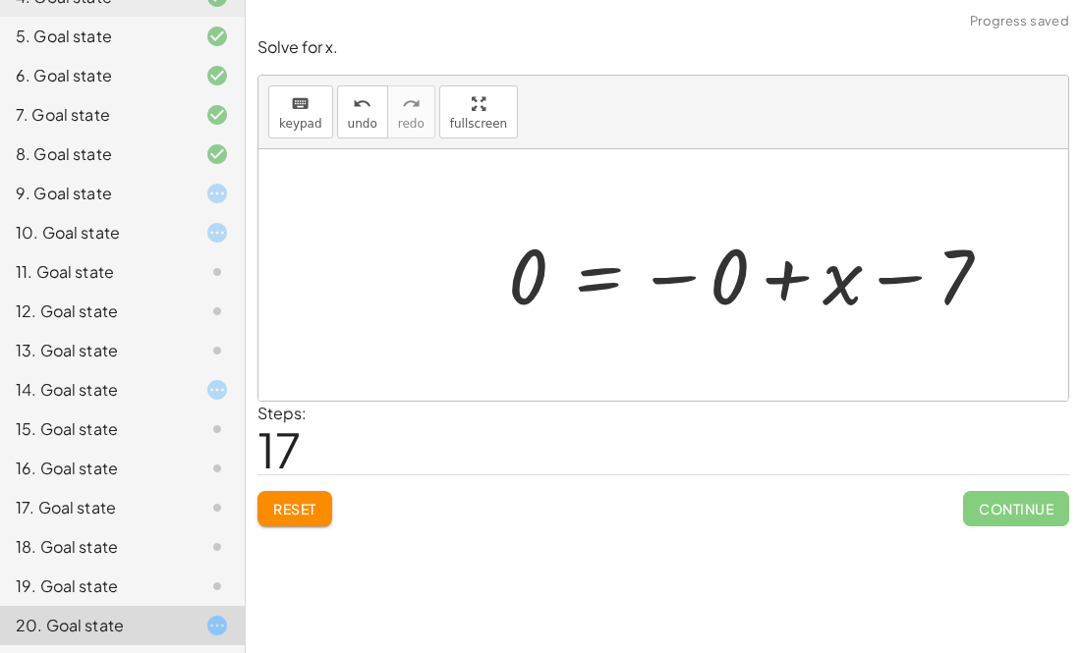
click at [652, 278] on div at bounding box center [757, 275] width 518 height 97
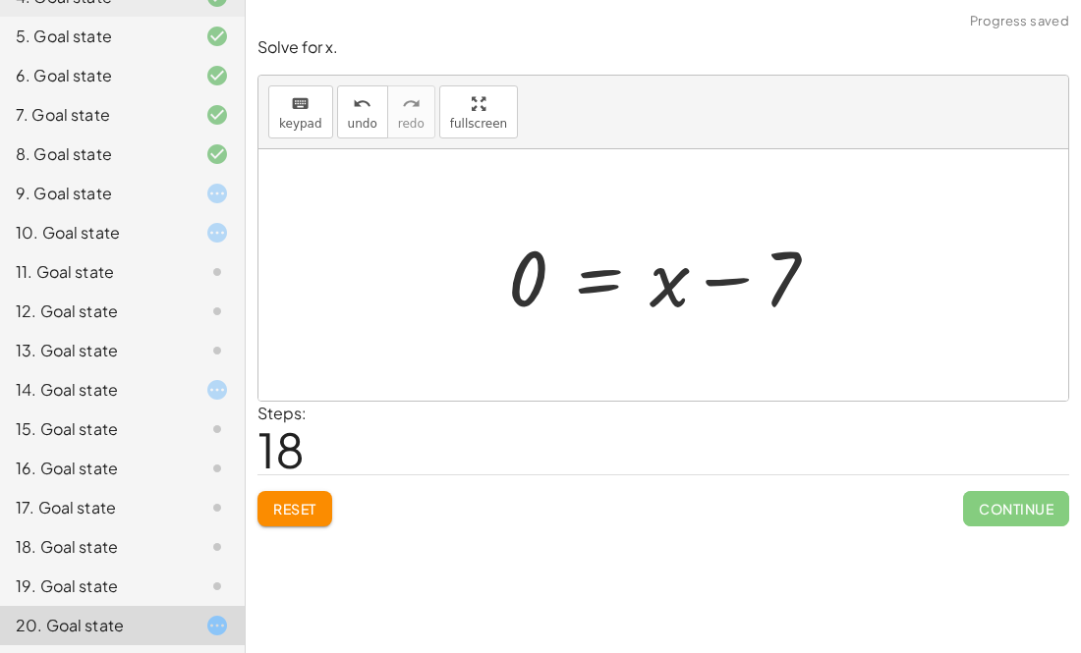
click at [196, 579] on div at bounding box center [201, 587] width 55 height 24
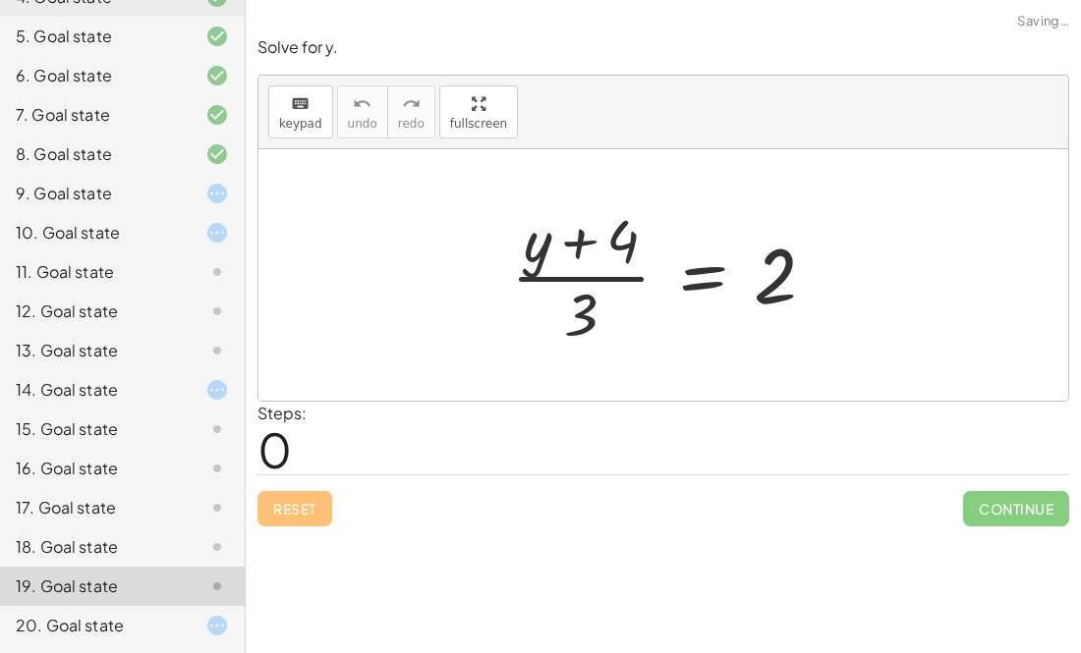
click at [577, 238] on div at bounding box center [671, 274] width 340 height 151
drag, startPoint x: 584, startPoint y: 305, endPoint x: 790, endPoint y: 267, distance: 209.7
click at [790, 267] on div at bounding box center [671, 274] width 340 height 151
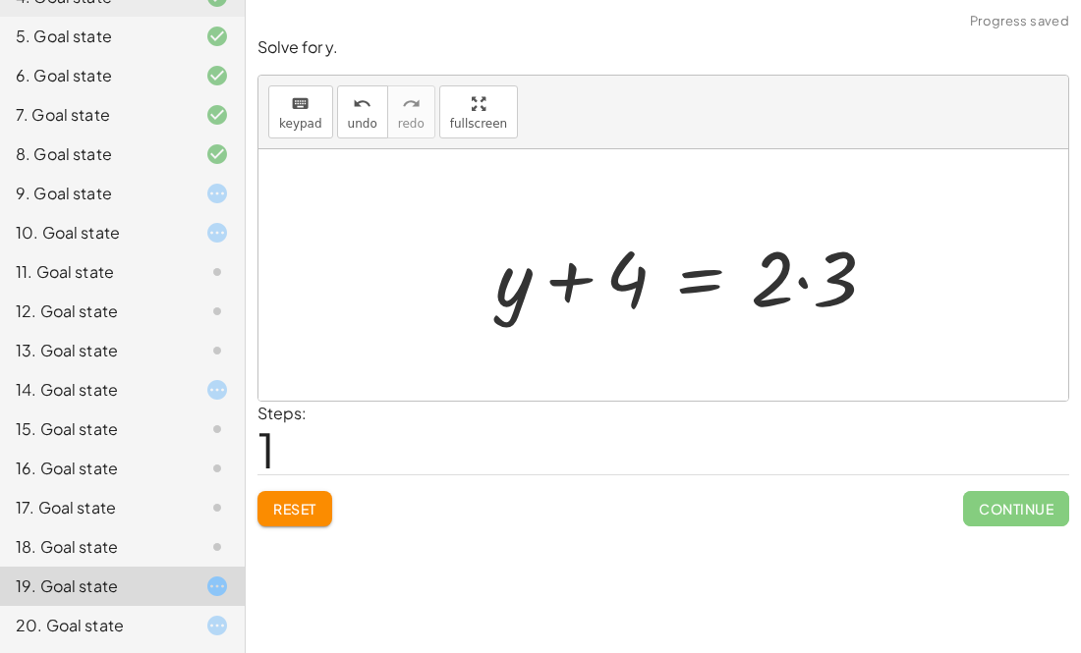
click at [777, 275] on div at bounding box center [693, 275] width 417 height 101
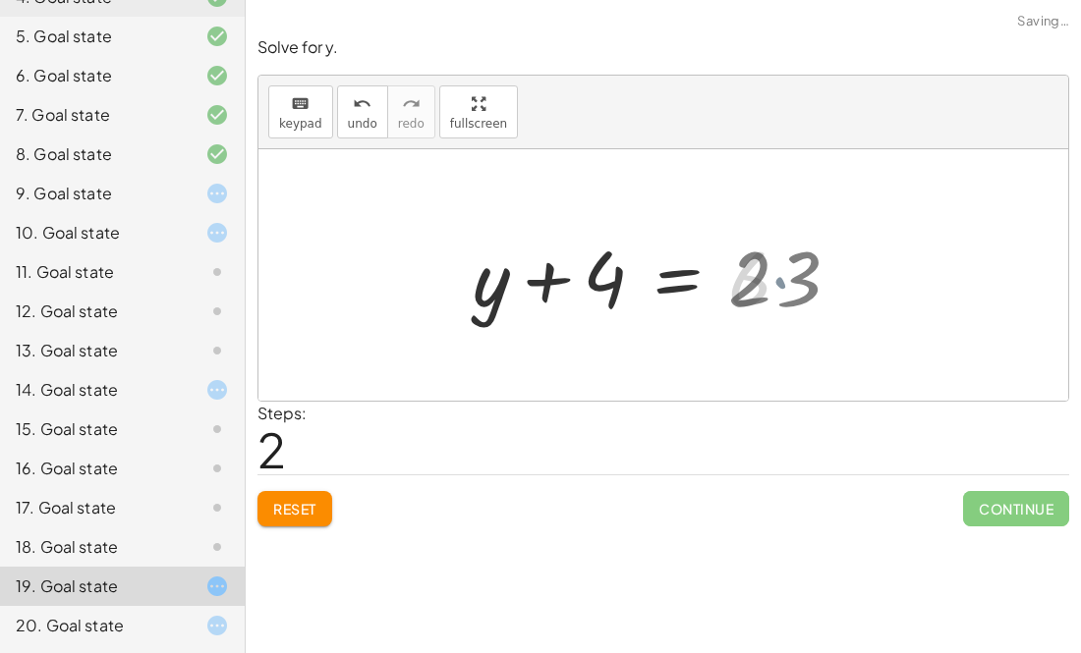
click at [780, 278] on div at bounding box center [640, 275] width 354 height 101
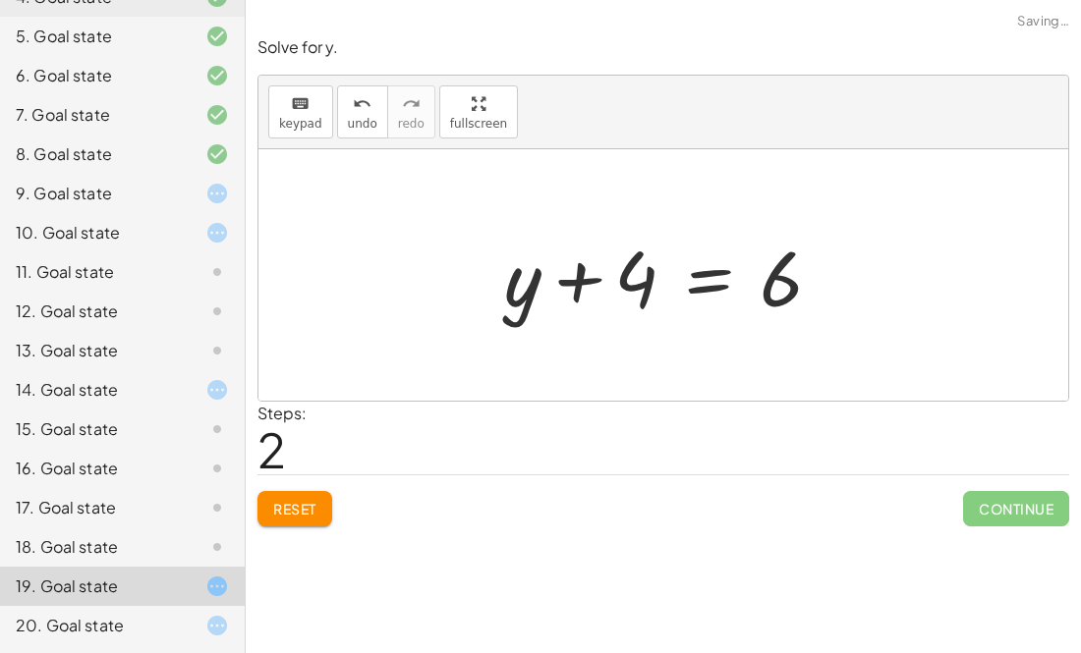
click at [741, 271] on div at bounding box center [671, 275] width 354 height 101
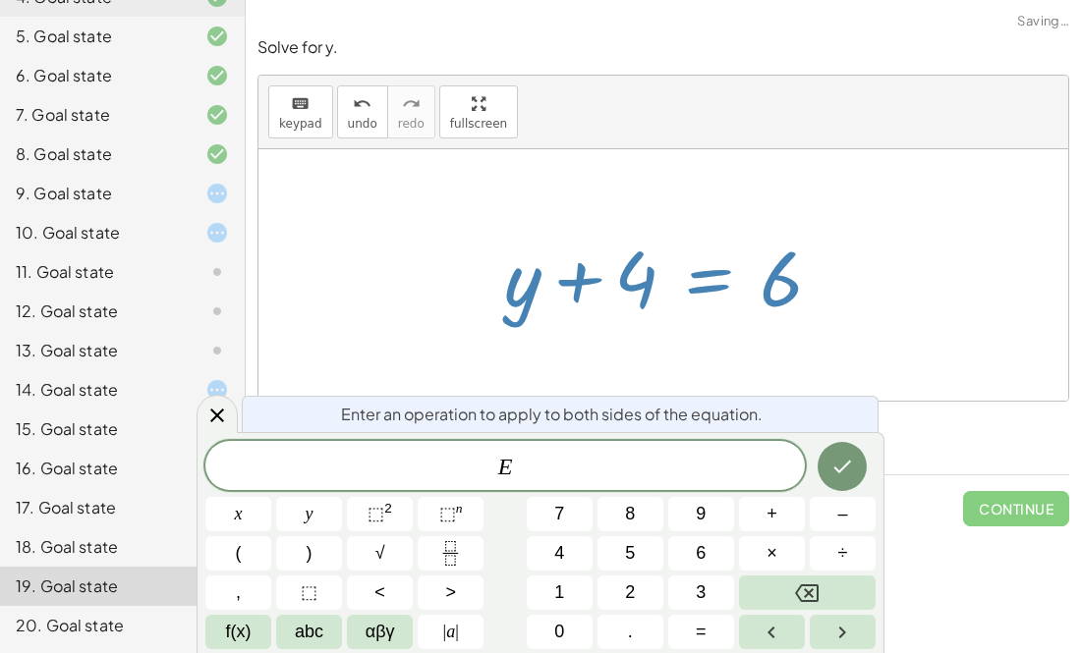
click at [971, 204] on div at bounding box center [663, 275] width 810 height 252
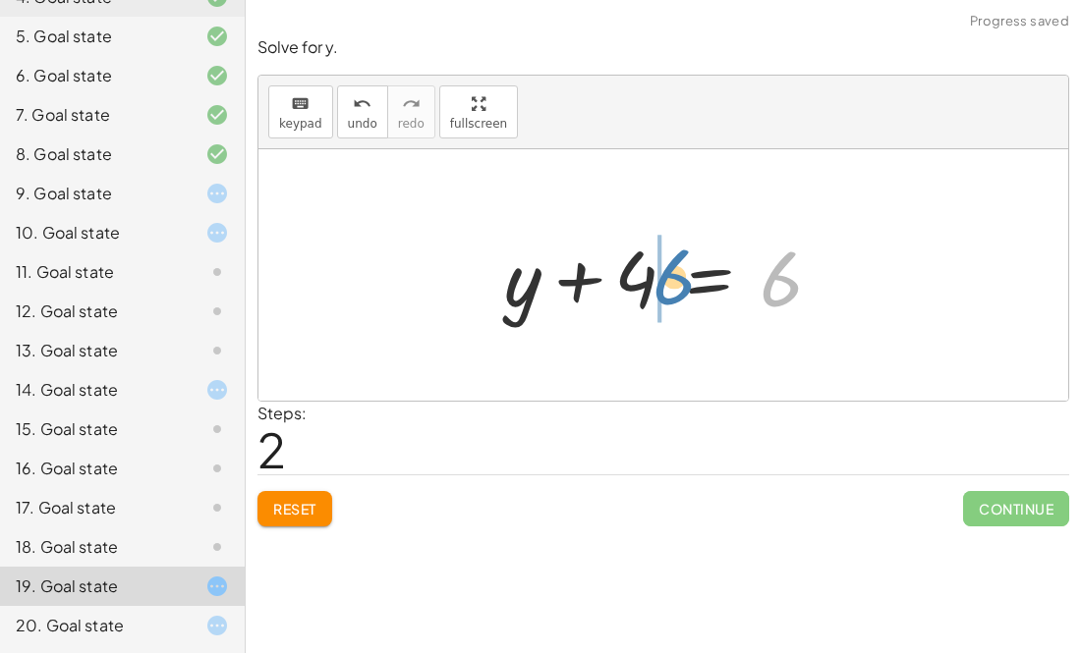
drag, startPoint x: 787, startPoint y: 270, endPoint x: 670, endPoint y: 272, distance: 116.9
click at [670, 272] on div at bounding box center [671, 275] width 354 height 101
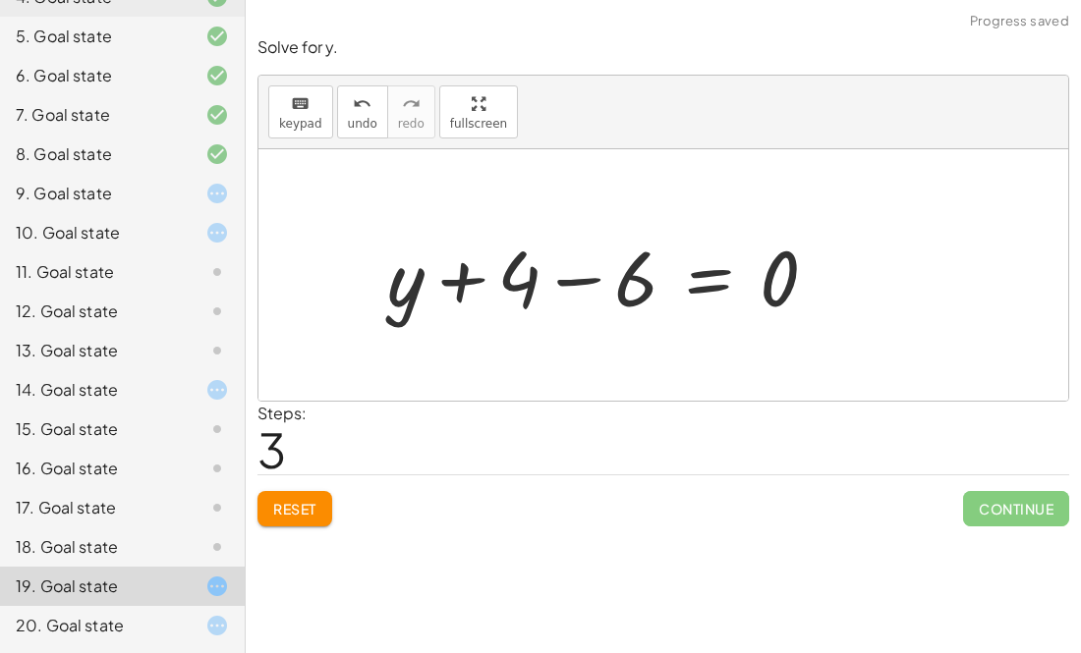
click at [576, 274] on div at bounding box center [610, 275] width 466 height 101
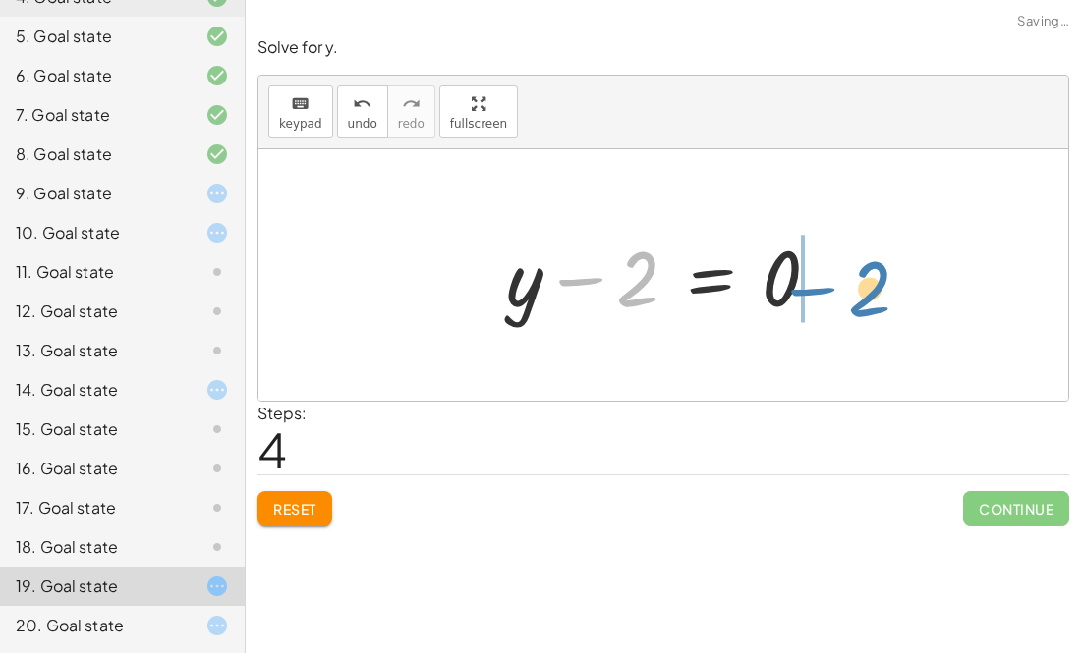
drag, startPoint x: 557, startPoint y: 275, endPoint x: 787, endPoint y: 284, distance: 230.1
click at [787, 284] on div at bounding box center [670, 275] width 349 height 101
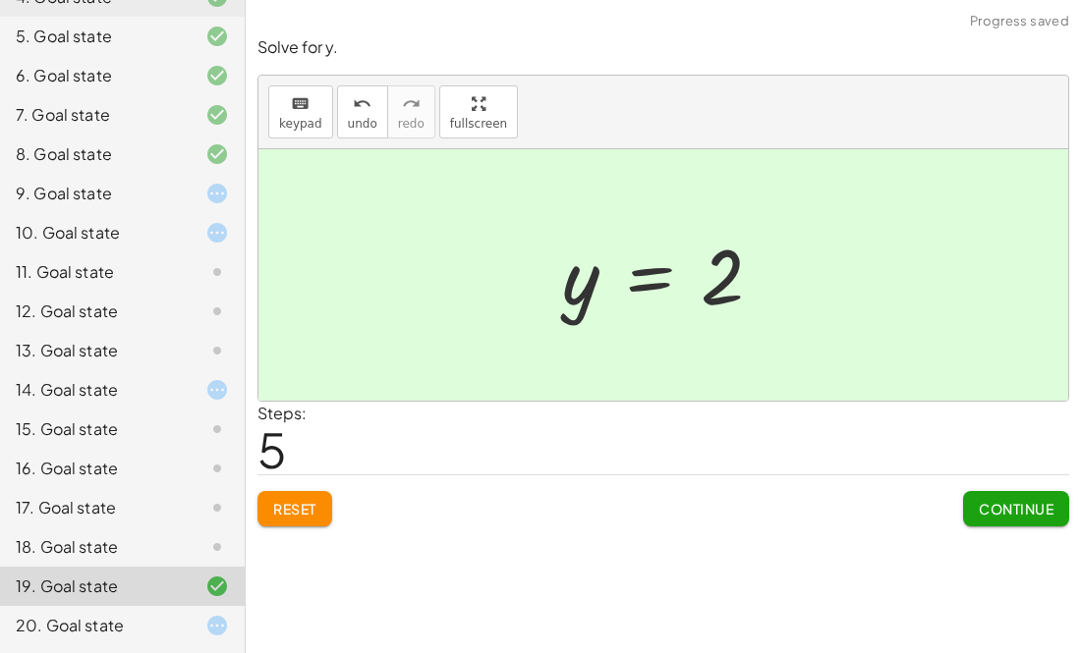
click at [197, 542] on div at bounding box center [201, 547] width 55 height 24
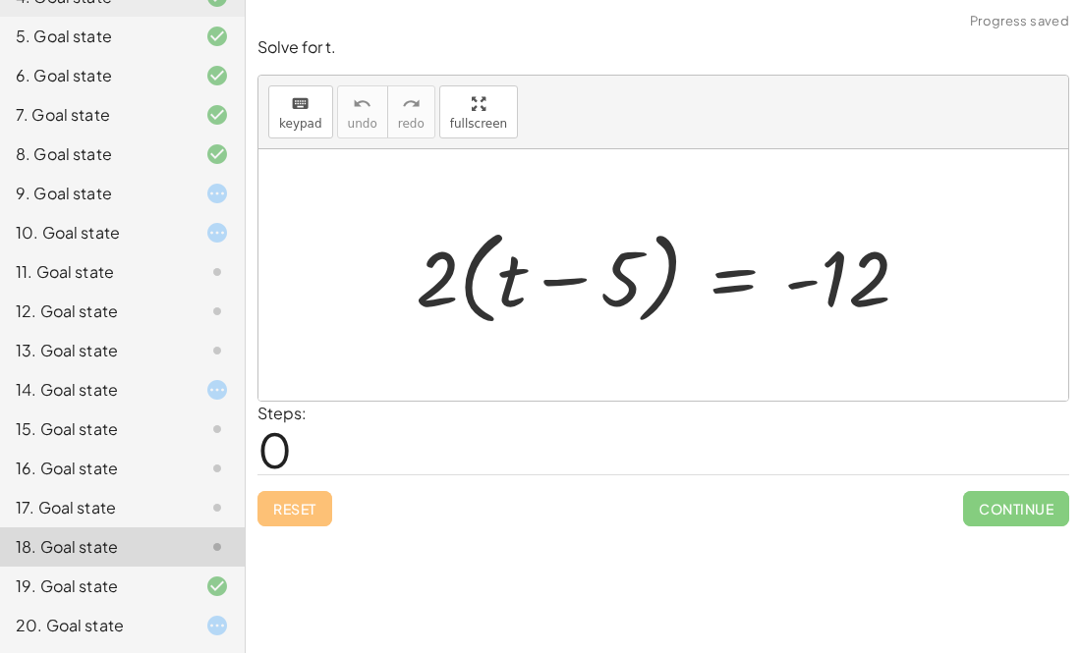
click at [562, 291] on div at bounding box center [671, 275] width 530 height 113
click at [562, 278] on div at bounding box center [671, 275] width 530 height 113
click at [444, 276] on div at bounding box center [671, 275] width 530 height 113
click at [755, 282] on div at bounding box center [671, 275] width 530 height 113
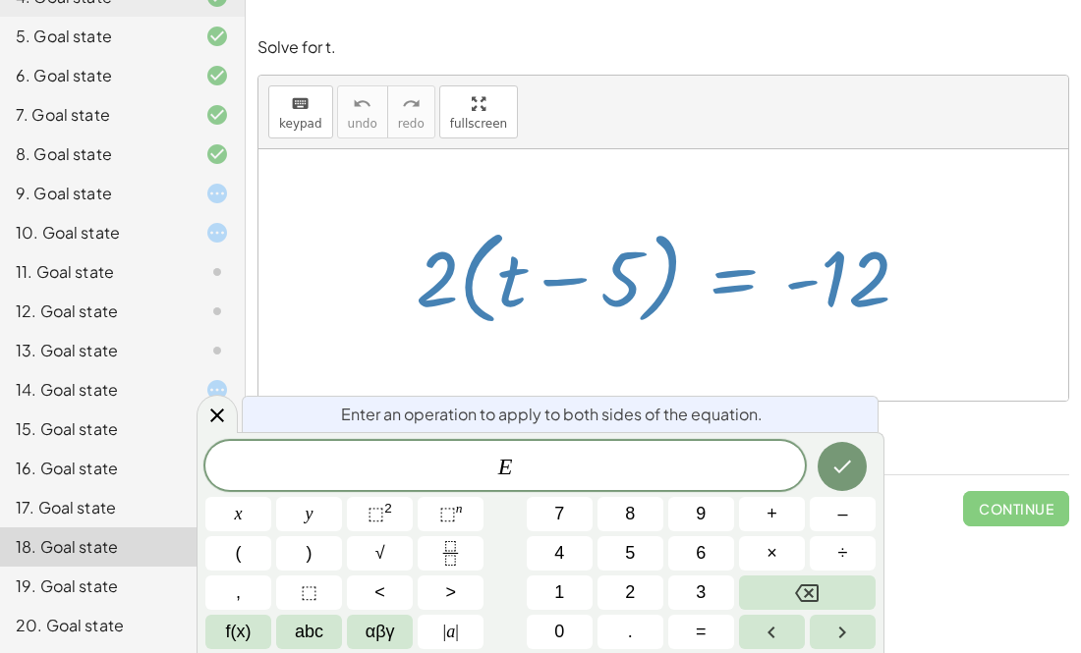
click at [643, 214] on div "· 2 · ( + t − 5 ) = - 12" at bounding box center [663, 275] width 554 height 123
click at [272, 292] on div at bounding box center [663, 275] width 810 height 252
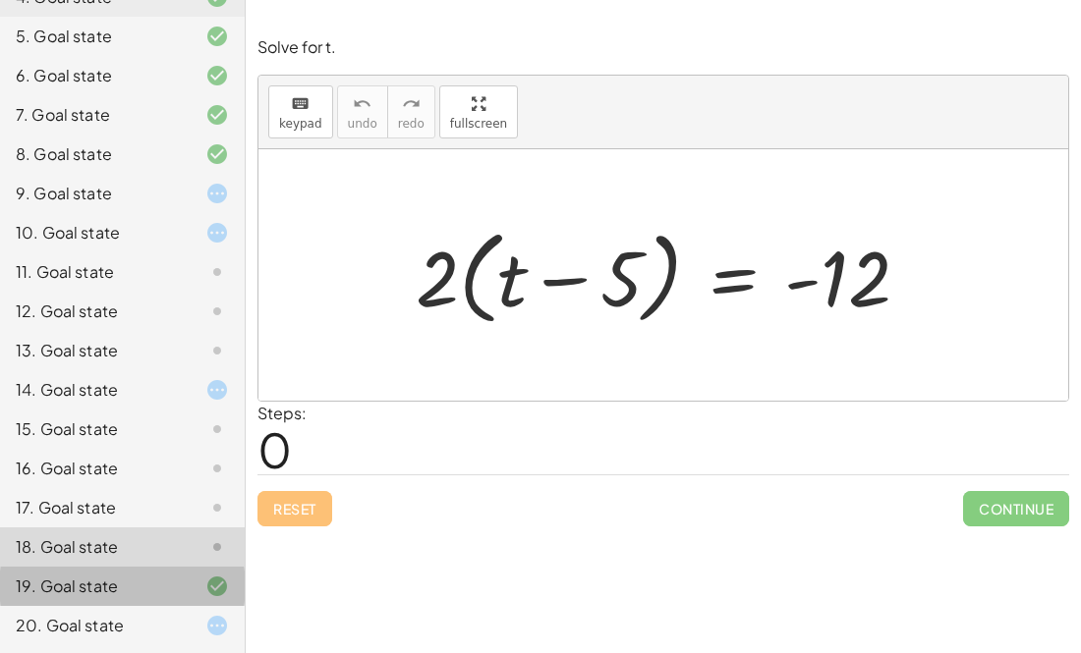
click at [74, 579] on div "19. Goal state" at bounding box center [95, 587] width 158 height 24
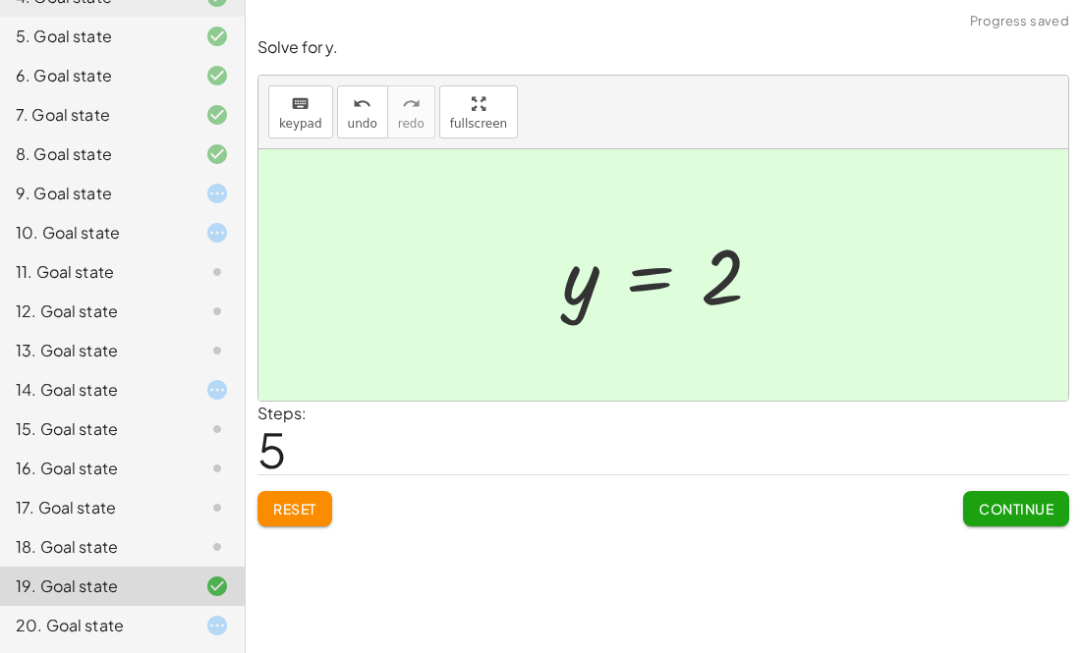
click at [296, 506] on span "Reset" at bounding box center [294, 509] width 43 height 18
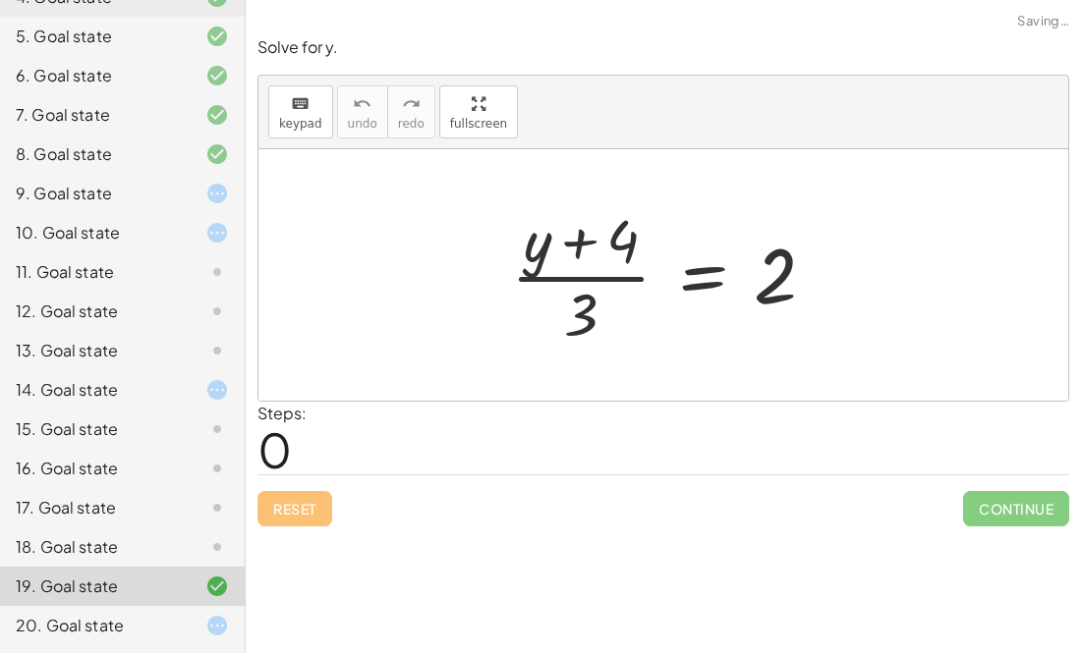
click at [582, 236] on div at bounding box center [671, 274] width 340 height 151
click at [577, 238] on div at bounding box center [671, 274] width 340 height 151
click at [590, 303] on div at bounding box center [671, 274] width 340 height 151
drag, startPoint x: 589, startPoint y: 302, endPoint x: 772, endPoint y: 252, distance: 189.5
click at [772, 252] on div at bounding box center [671, 274] width 340 height 151
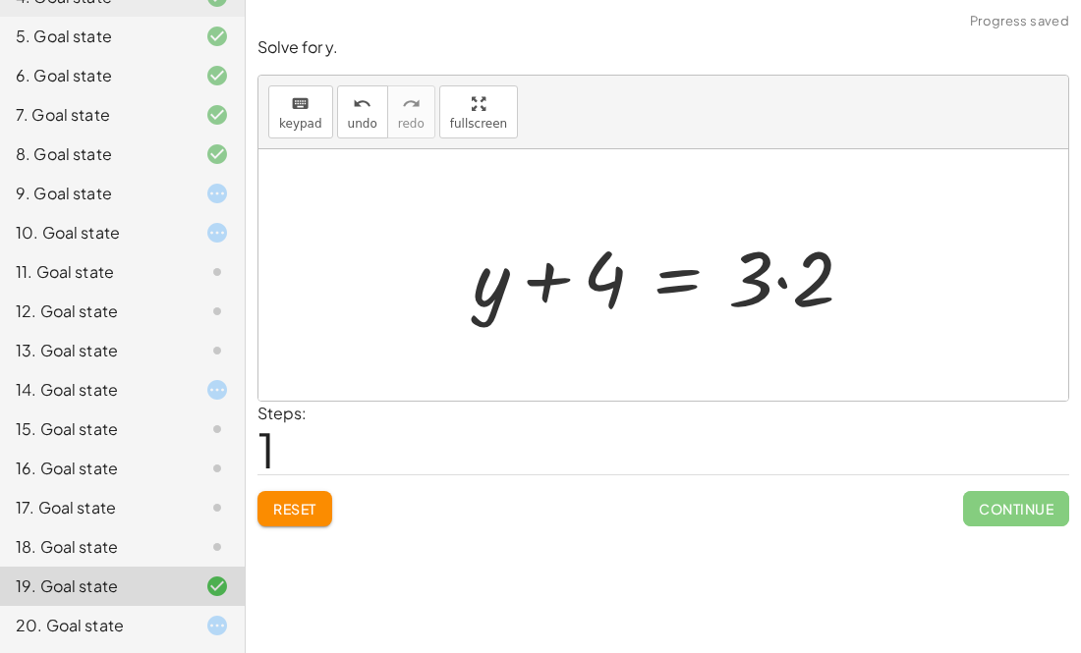
click at [811, 281] on div at bounding box center [671, 275] width 417 height 101
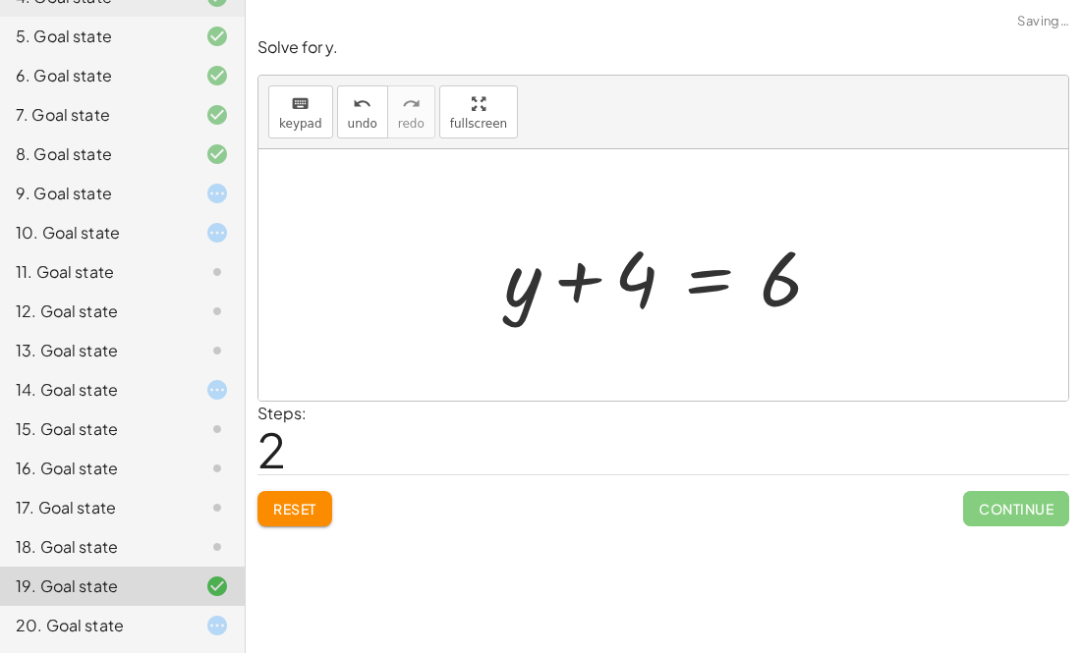
click at [576, 275] on div at bounding box center [671, 275] width 354 height 101
drag, startPoint x: 632, startPoint y: 285, endPoint x: 809, endPoint y: 285, distance: 176.8
click at [809, 285] on div at bounding box center [671, 275] width 354 height 101
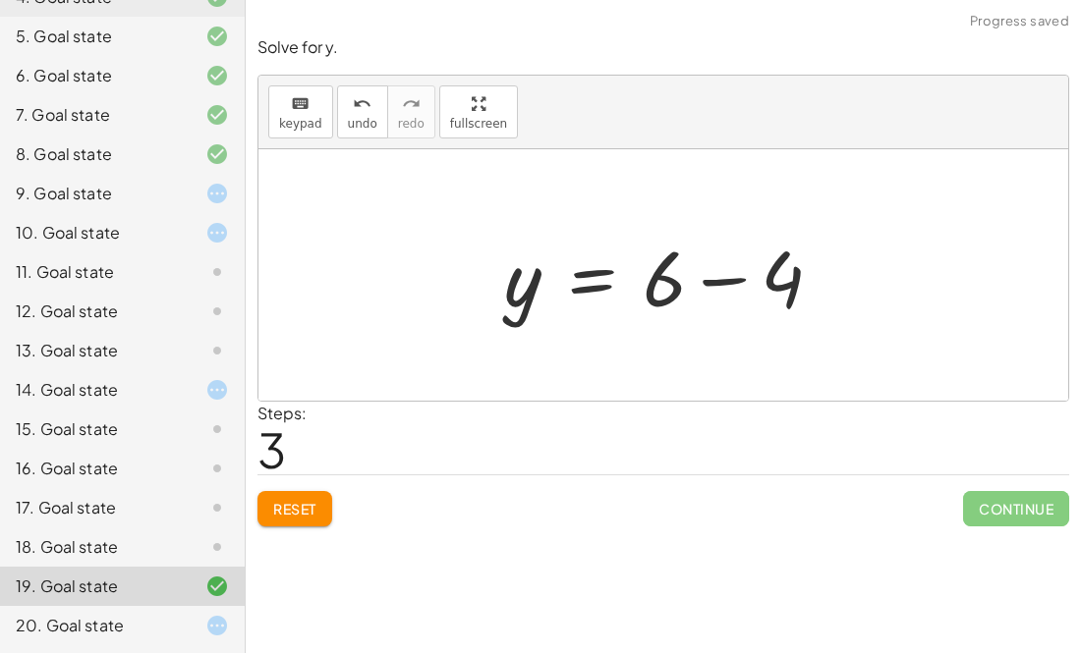
click at [725, 283] on div at bounding box center [671, 275] width 354 height 101
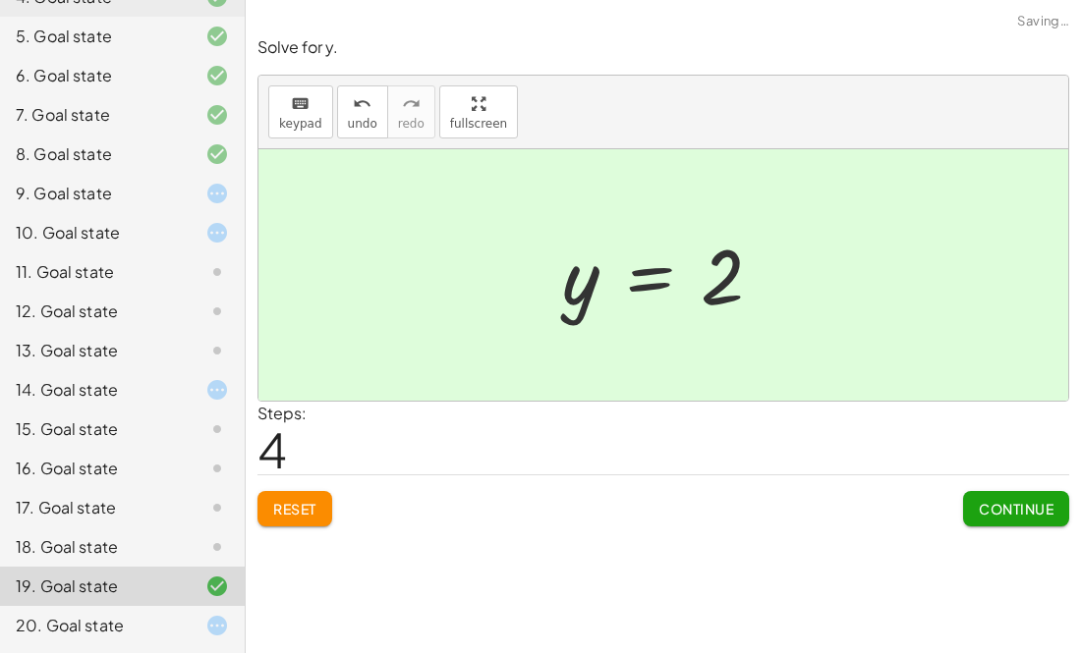
click at [174, 548] on div at bounding box center [201, 547] width 55 height 24
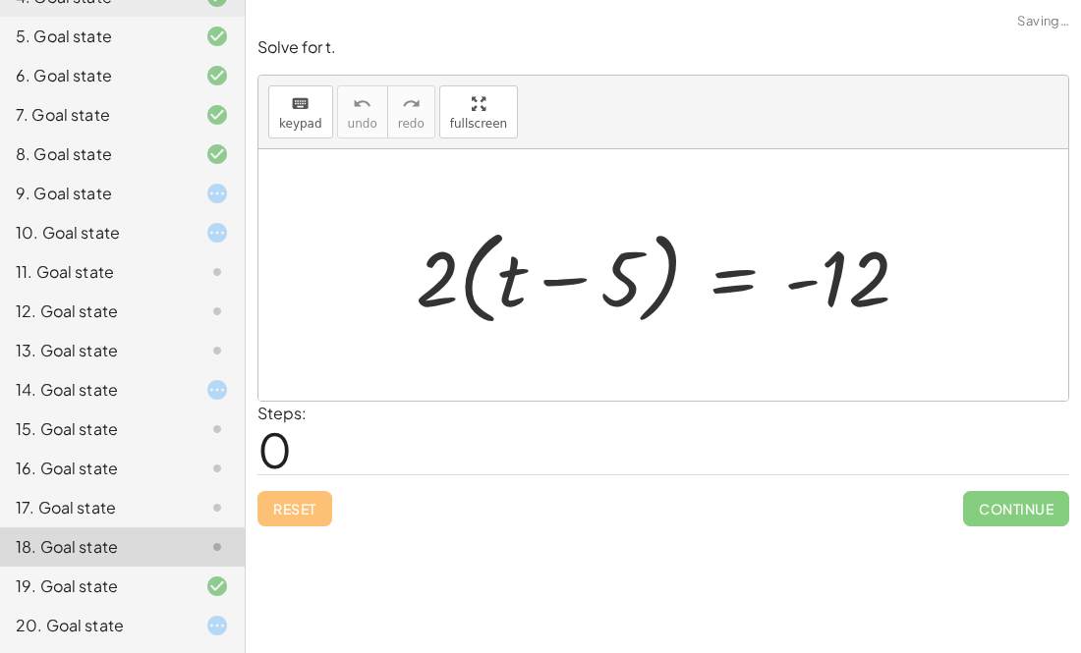
click at [553, 280] on div at bounding box center [671, 275] width 530 height 113
click at [796, 284] on div at bounding box center [671, 275] width 530 height 113
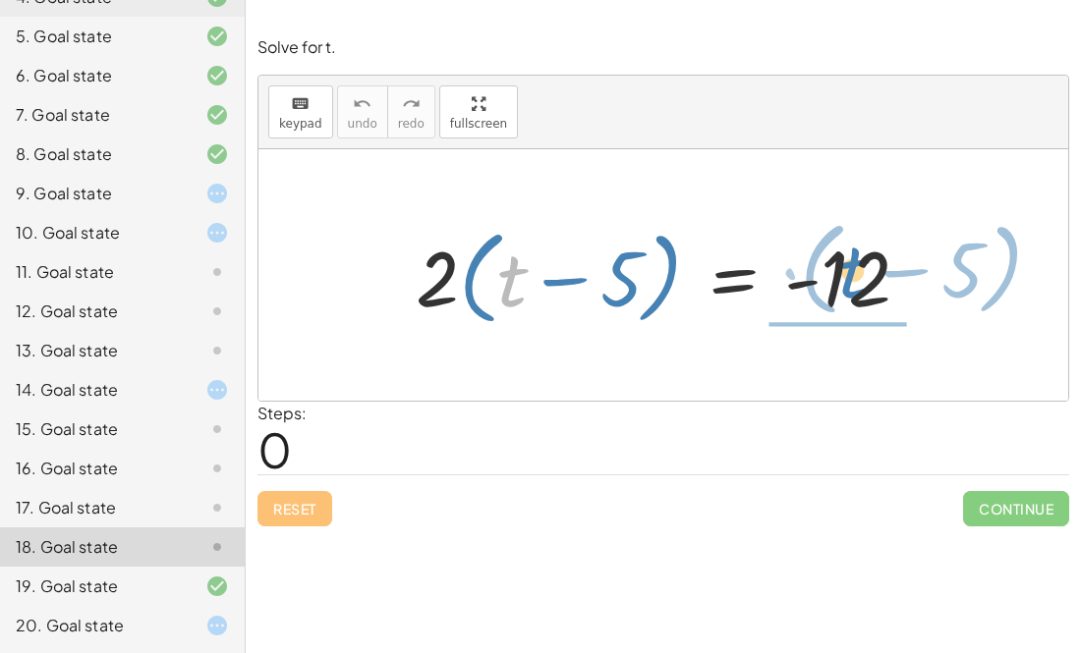
drag, startPoint x: 513, startPoint y: 290, endPoint x: 903, endPoint y: 293, distance: 390.0
click at [903, 293] on div at bounding box center [671, 275] width 530 height 113
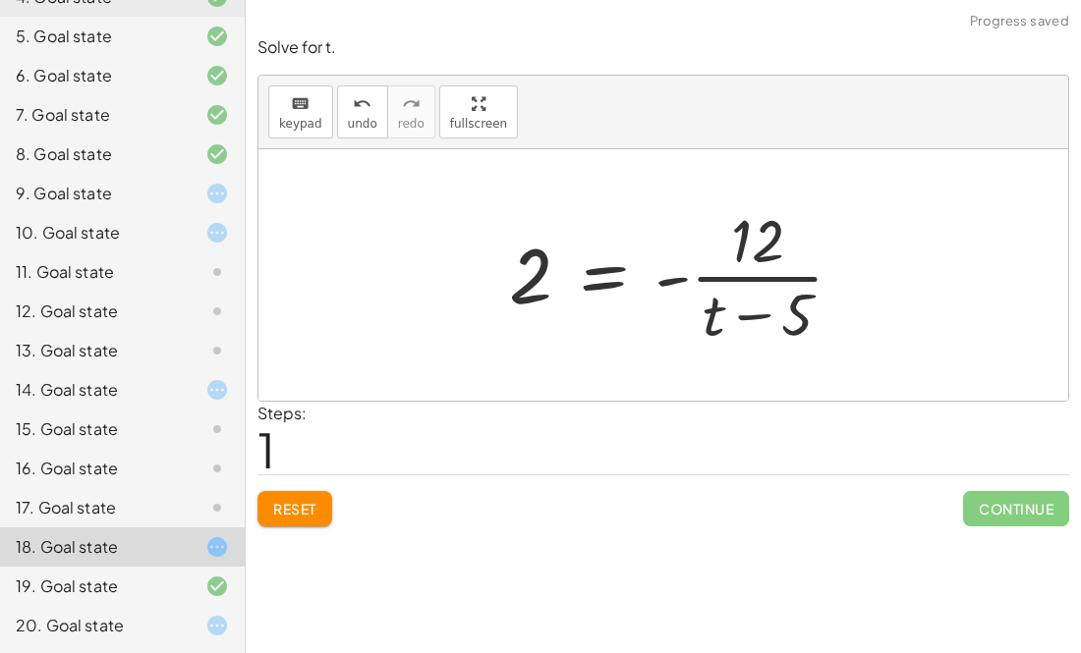
click at [875, 278] on div at bounding box center [663, 275] width 810 height 252
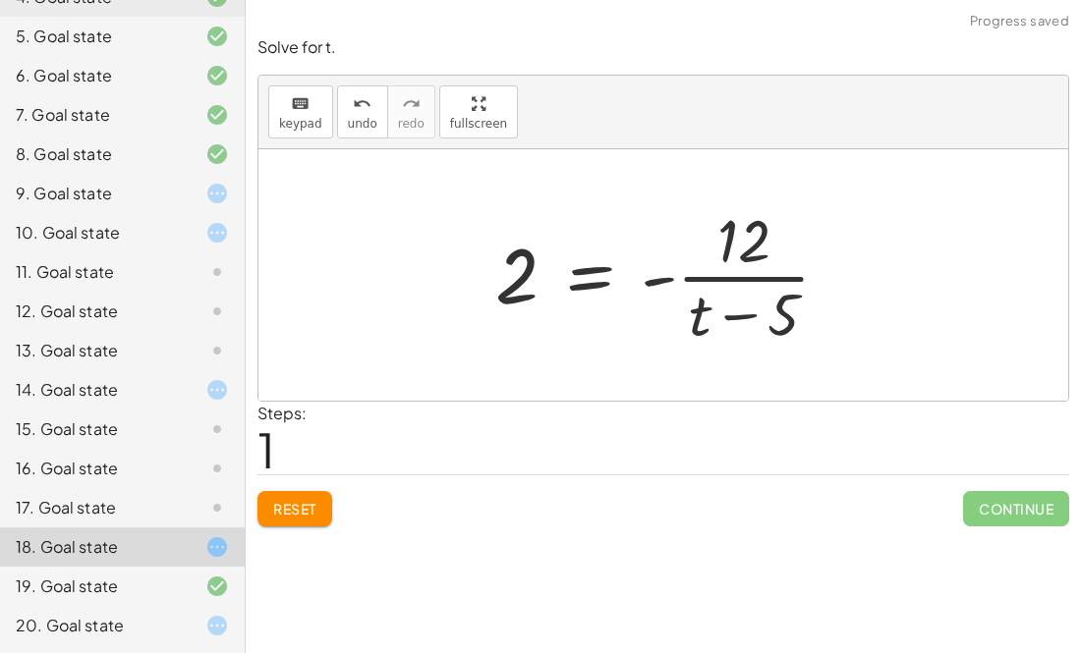
click at [726, 300] on div at bounding box center [670, 274] width 370 height 151
click at [724, 299] on div at bounding box center [670, 274] width 370 height 151
drag, startPoint x: 523, startPoint y: 265, endPoint x: 874, endPoint y: 252, distance: 351.9
click at [874, 252] on div "· 2 · ( + t − 5 ) = - 12 2 2 · ( + t − 5 ) = - 12 ·" at bounding box center [663, 275] width 810 height 252
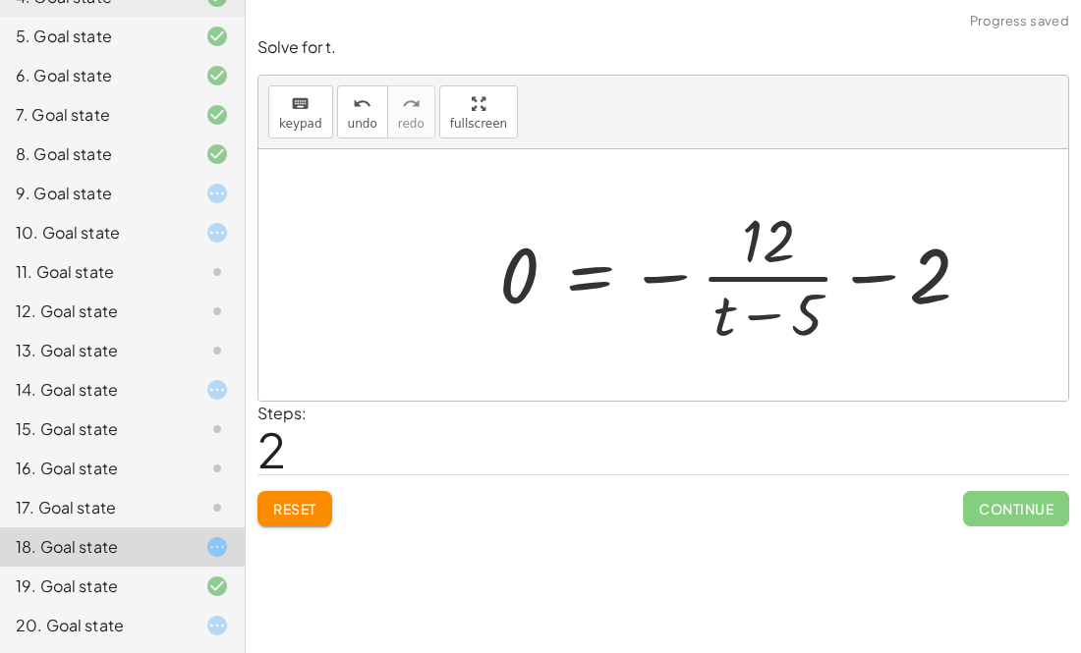
click at [866, 280] on div at bounding box center [742, 274] width 507 height 151
click at [681, 279] on div at bounding box center [742, 274] width 507 height 151
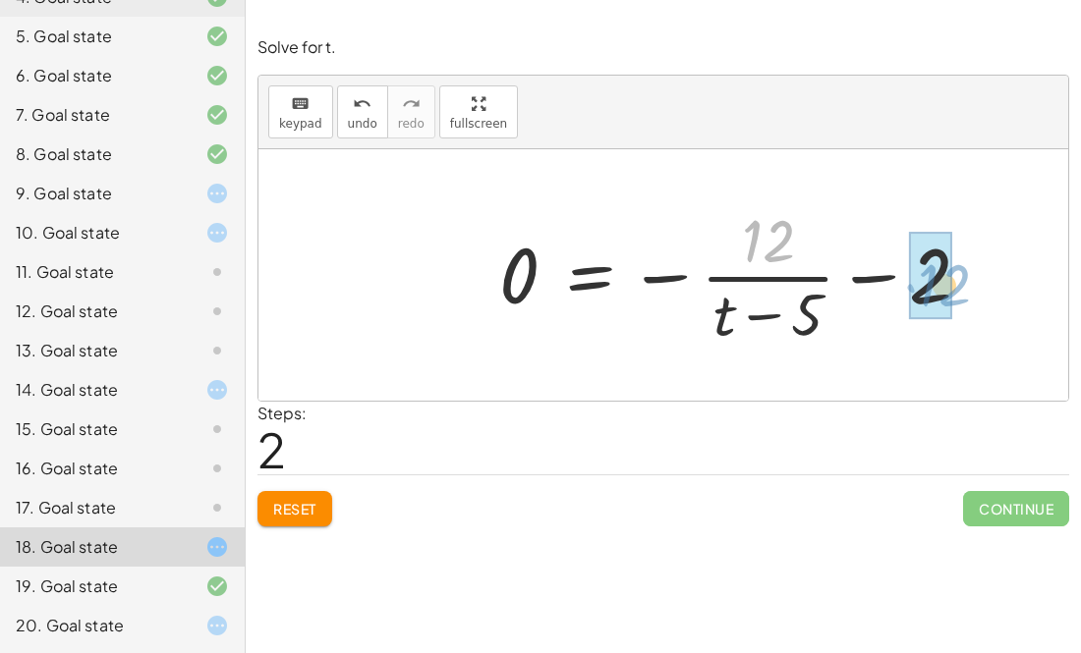
drag, startPoint x: 769, startPoint y: 221, endPoint x: 942, endPoint y: 266, distance: 178.7
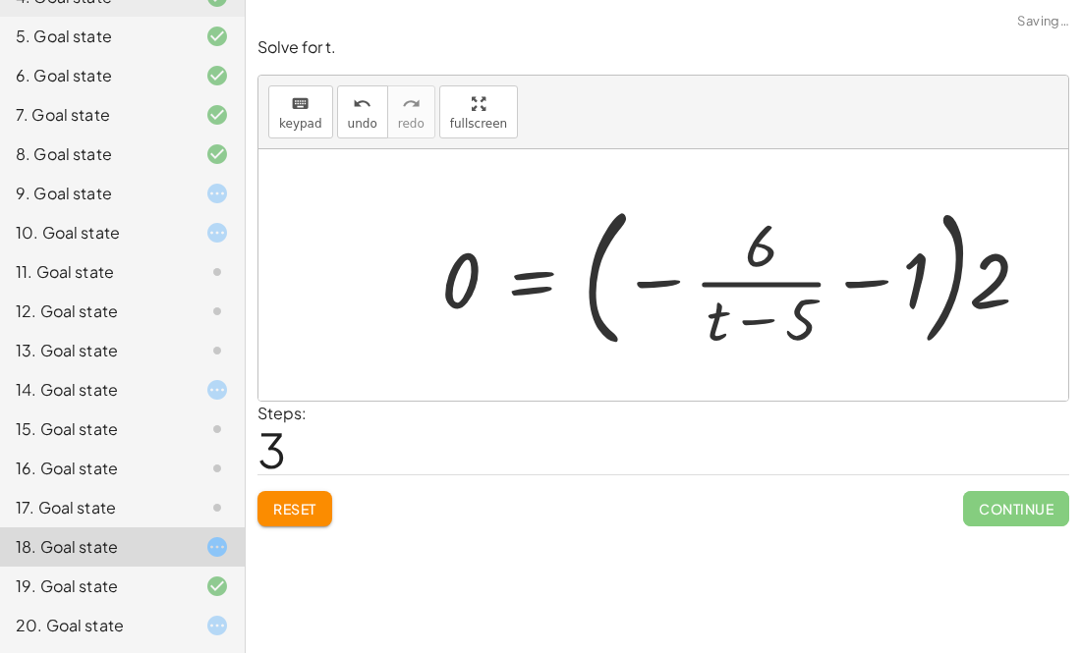
click at [907, 282] on div at bounding box center [743, 275] width 625 height 163
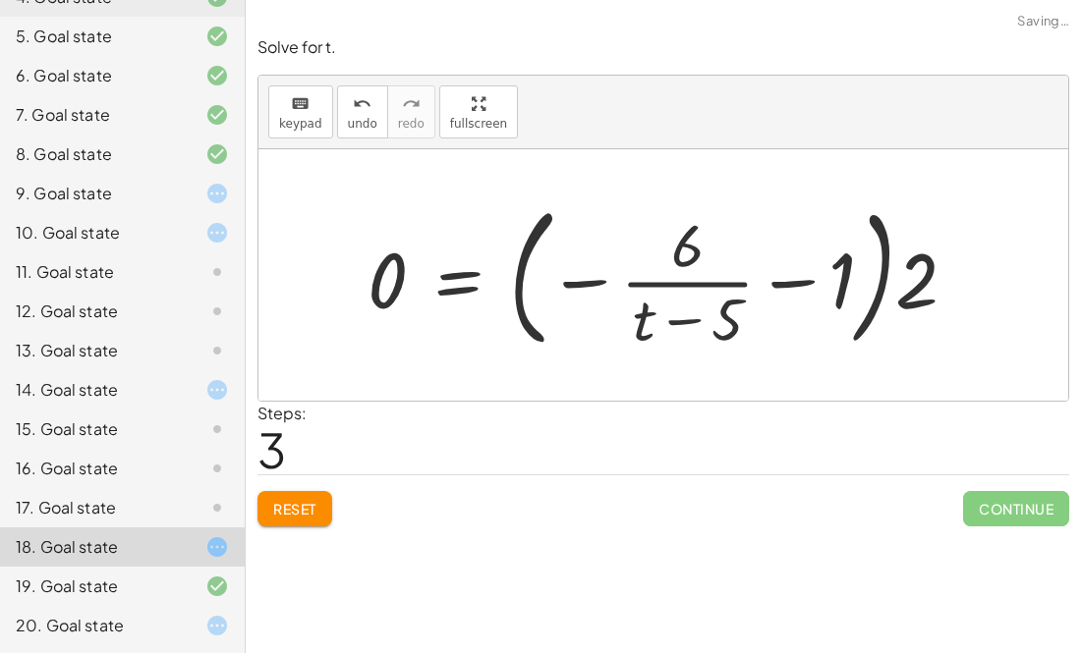
click at [811, 282] on div at bounding box center [670, 275] width 625 height 163
click at [806, 283] on div at bounding box center [670, 275] width 625 height 163
click at [643, 304] on div at bounding box center [670, 275] width 625 height 163
drag, startPoint x: 647, startPoint y: 304, endPoint x: 839, endPoint y: 260, distance: 196.4
click at [839, 260] on div at bounding box center [670, 275] width 625 height 163
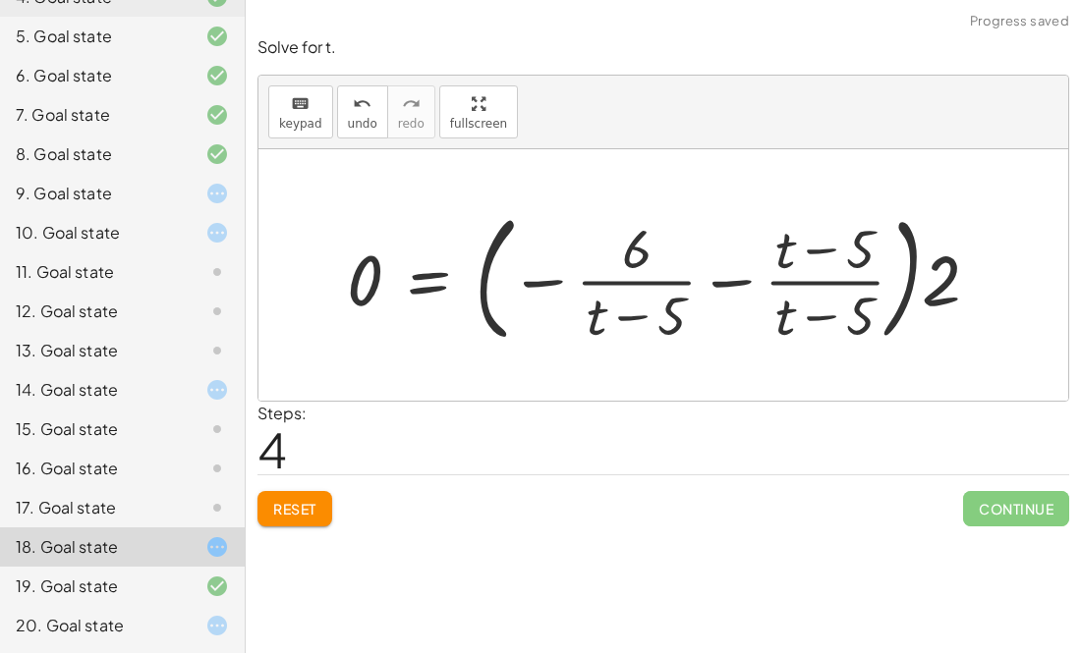
click at [822, 250] on div at bounding box center [671, 274] width 668 height 148
click at [823, 307] on div at bounding box center [671, 274] width 668 height 148
click at [742, 286] on div at bounding box center [671, 274] width 668 height 148
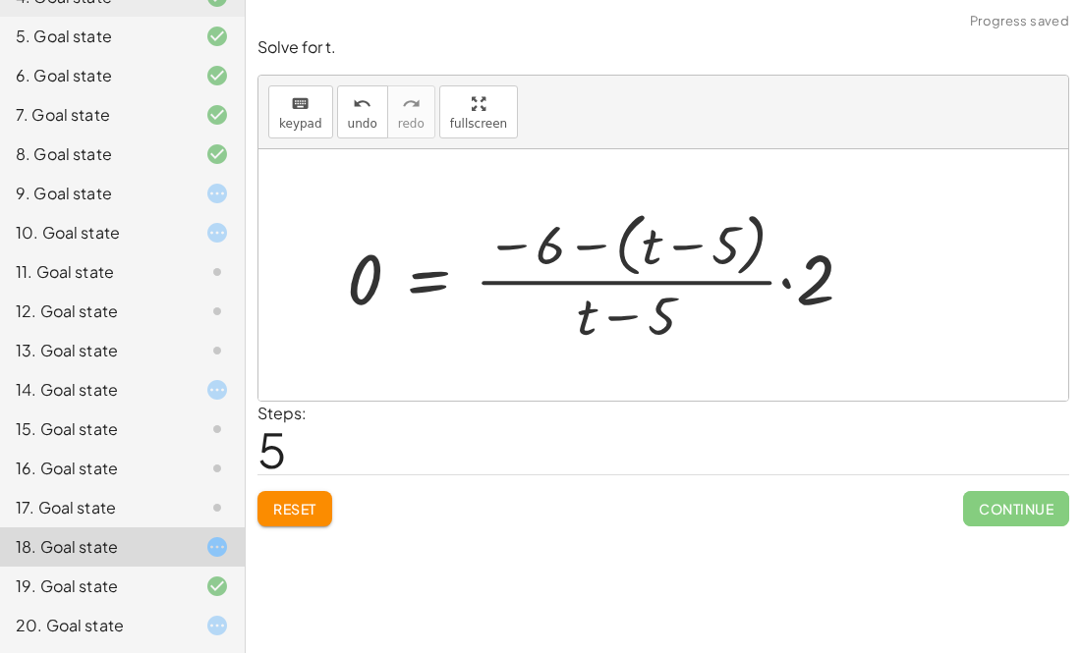
click at [778, 283] on div at bounding box center [607, 275] width 541 height 146
click at [790, 276] on div at bounding box center [607, 275] width 541 height 146
click at [790, 276] on div at bounding box center [621, 275] width 568 height 154
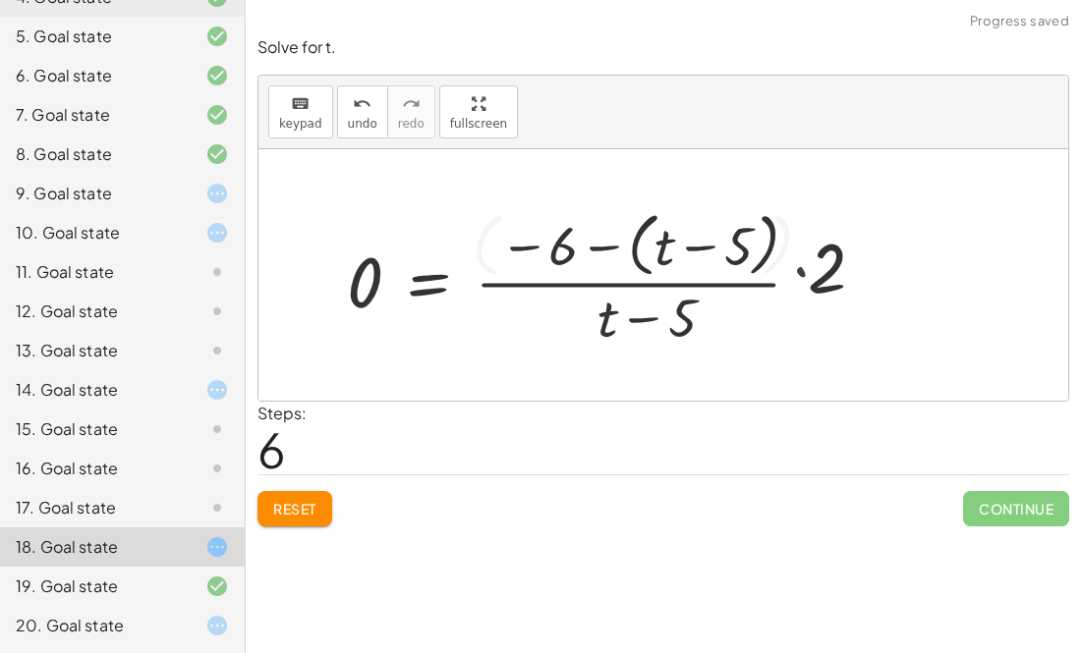
click at [790, 276] on div at bounding box center [621, 275] width 568 height 154
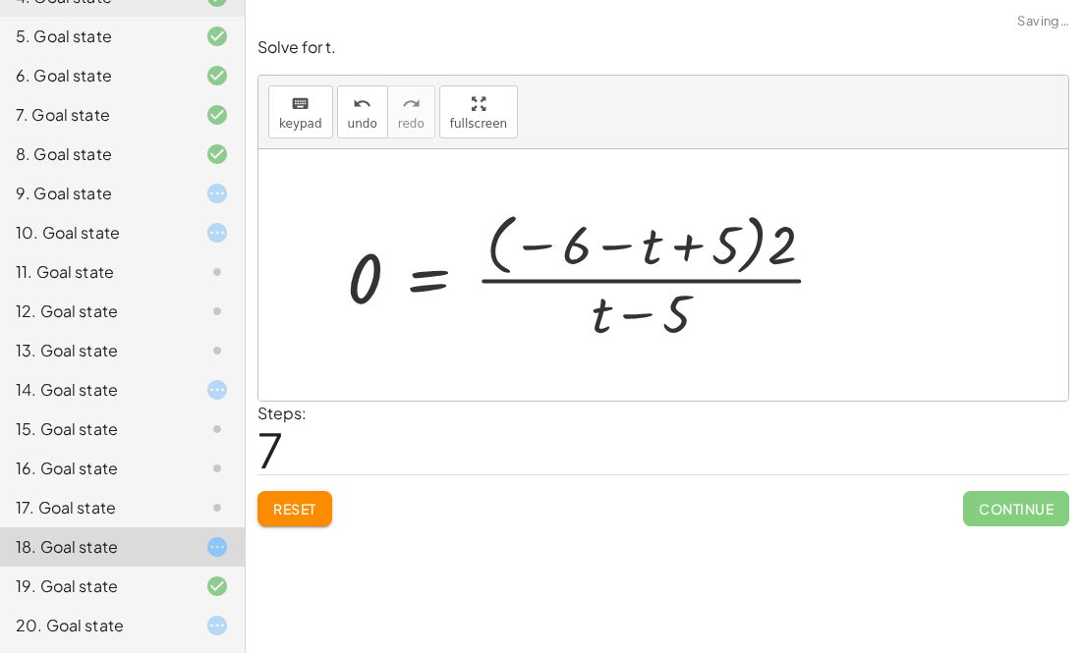
click at [606, 237] on div at bounding box center [594, 274] width 515 height 143
click at [606, 238] on div at bounding box center [594, 274] width 515 height 143
click at [534, 249] on div at bounding box center [594, 274] width 515 height 143
click at [686, 242] on div at bounding box center [594, 274] width 515 height 143
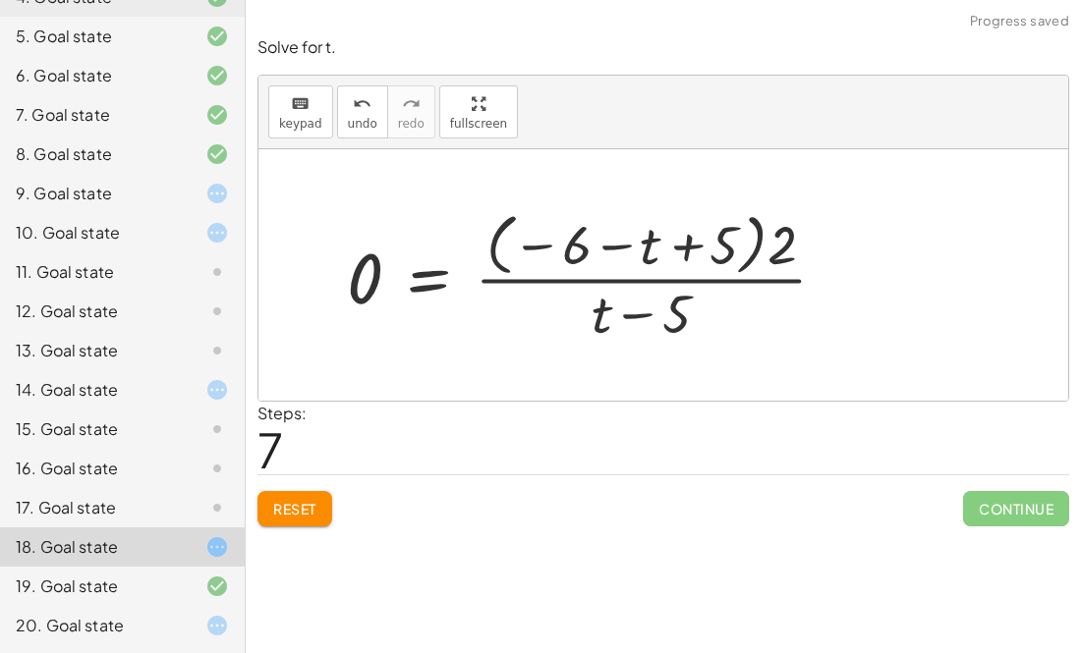
click at [686, 242] on div at bounding box center [594, 274] width 515 height 143
drag, startPoint x: 778, startPoint y: 252, endPoint x: 672, endPoint y: 252, distance: 106.1
click at [672, 252] on div at bounding box center [594, 274] width 515 height 143
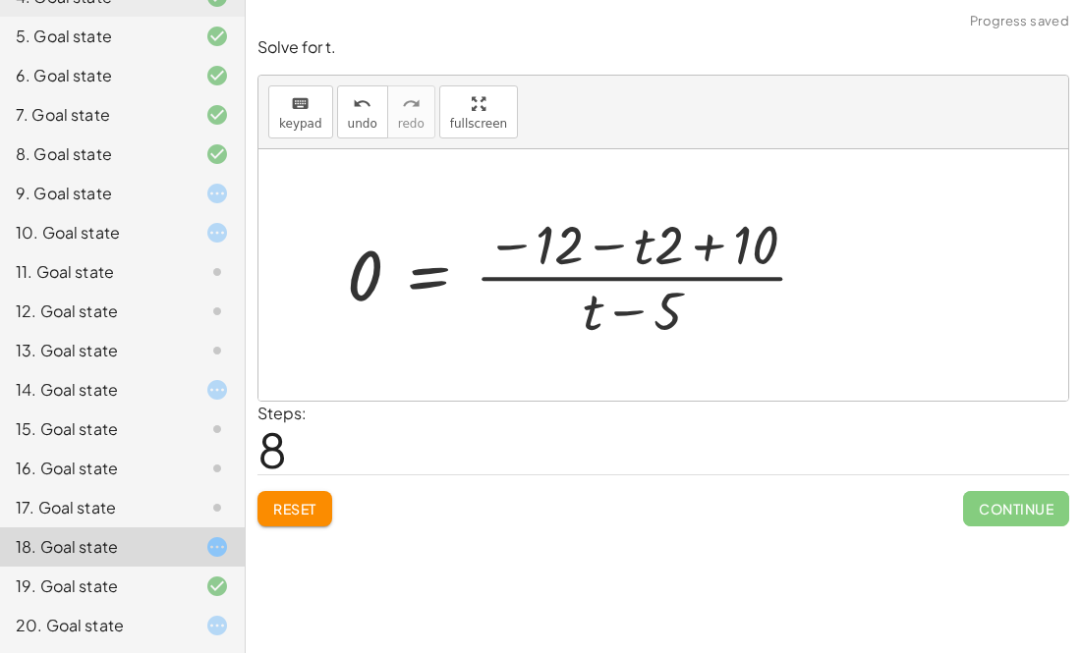
click at [695, 245] on div at bounding box center [585, 275] width 497 height 138
click at [702, 245] on div at bounding box center [585, 275] width 497 height 138
drag, startPoint x: 596, startPoint y: 310, endPoint x: 654, endPoint y: 240, distance: 91.5
click at [654, 240] on div at bounding box center [585, 275] width 497 height 138
drag, startPoint x: 587, startPoint y: 306, endPoint x: 663, endPoint y: 292, distance: 76.9
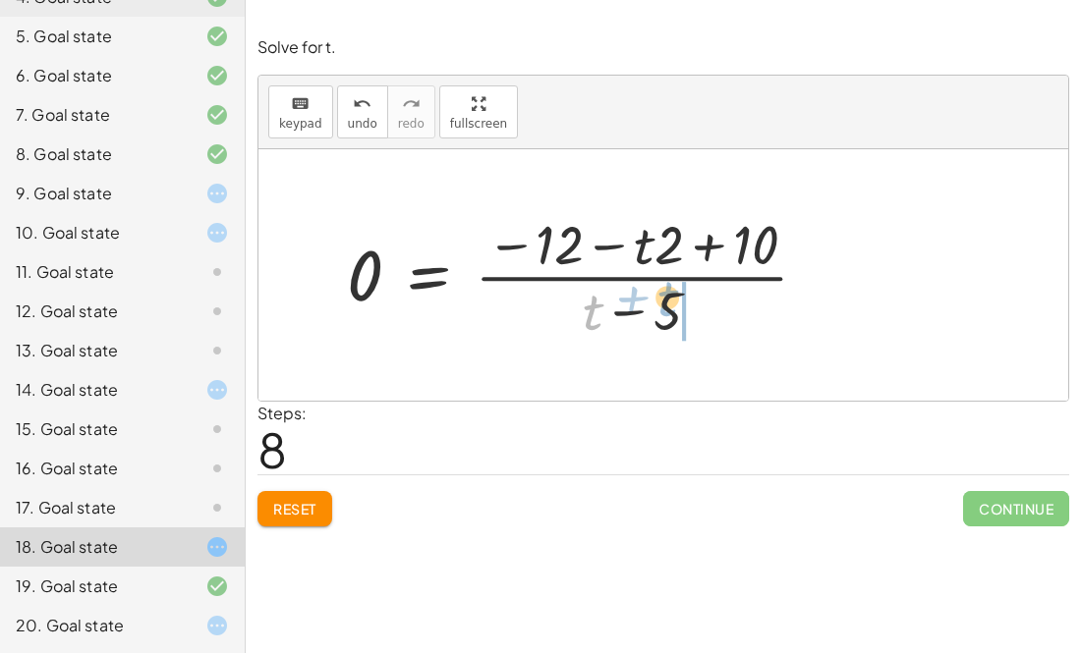
click at [663, 292] on div at bounding box center [585, 275] width 497 height 138
click at [658, 300] on div at bounding box center [585, 275] width 497 height 138
click at [705, 245] on div at bounding box center [585, 275] width 497 height 138
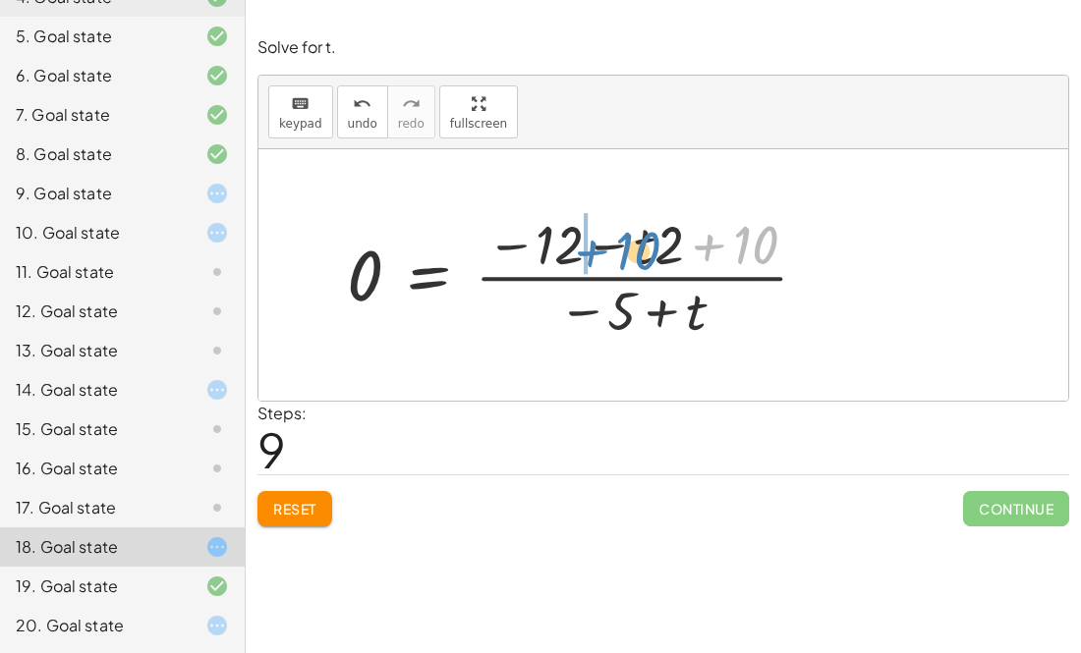
drag, startPoint x: 736, startPoint y: 245, endPoint x: 619, endPoint y: 249, distance: 117.0
click at [619, 249] on div at bounding box center [585, 275] width 497 height 138
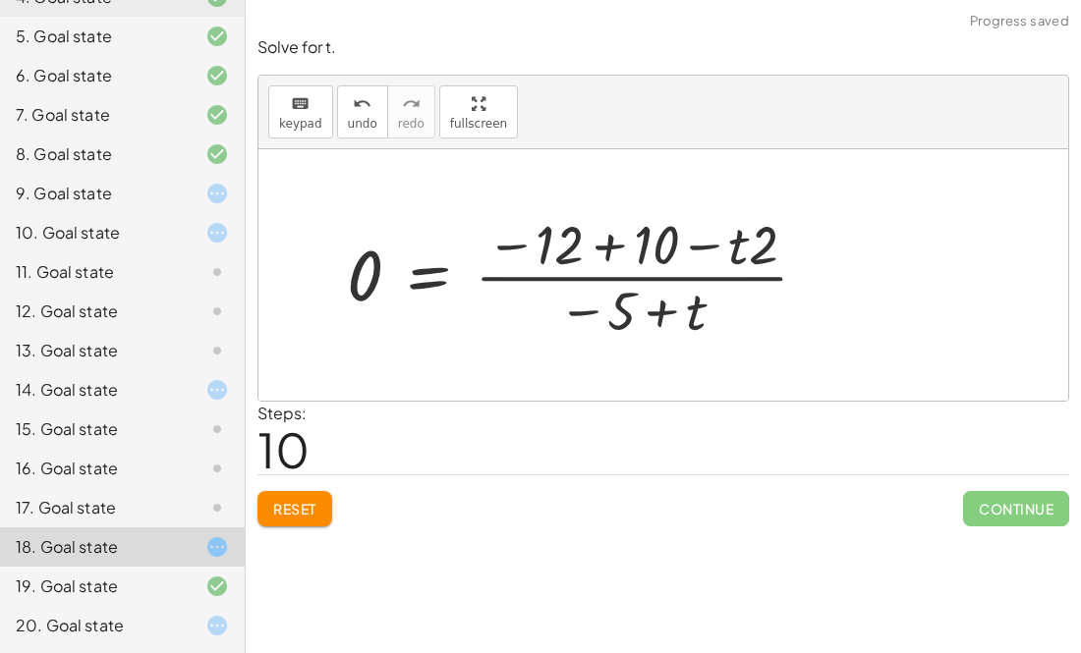
click at [594, 242] on div at bounding box center [585, 275] width 497 height 138
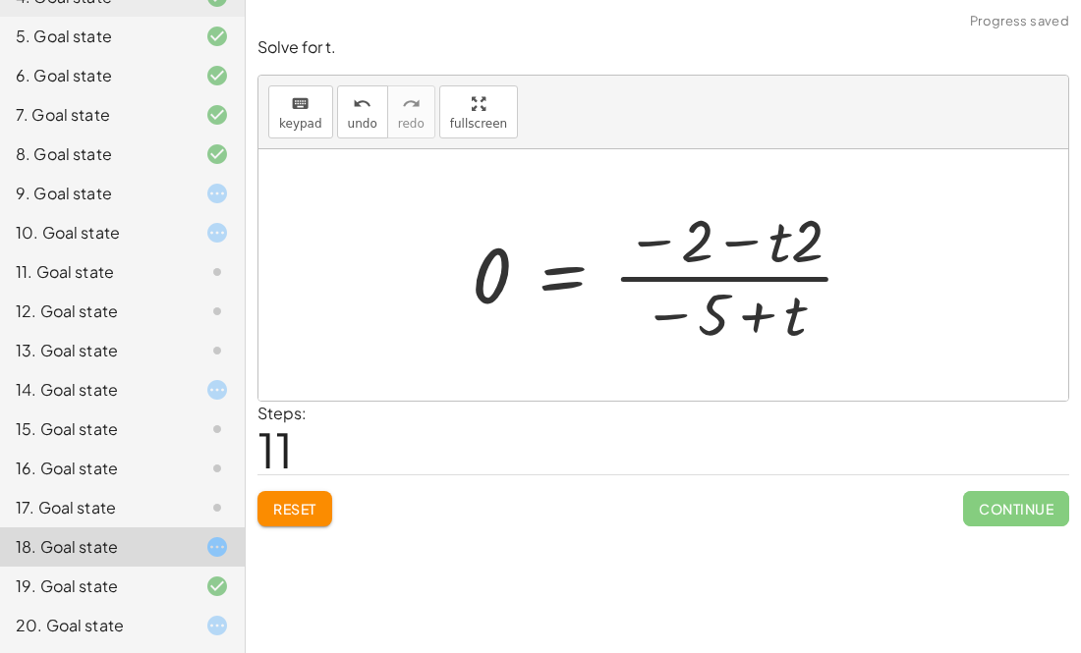
click at [647, 244] on div at bounding box center [671, 274] width 419 height 151
drag, startPoint x: 681, startPoint y: 244, endPoint x: 815, endPoint y: 251, distance: 134.8
click at [815, 251] on div at bounding box center [671, 274] width 419 height 151
click at [759, 244] on div at bounding box center [671, 274] width 419 height 151
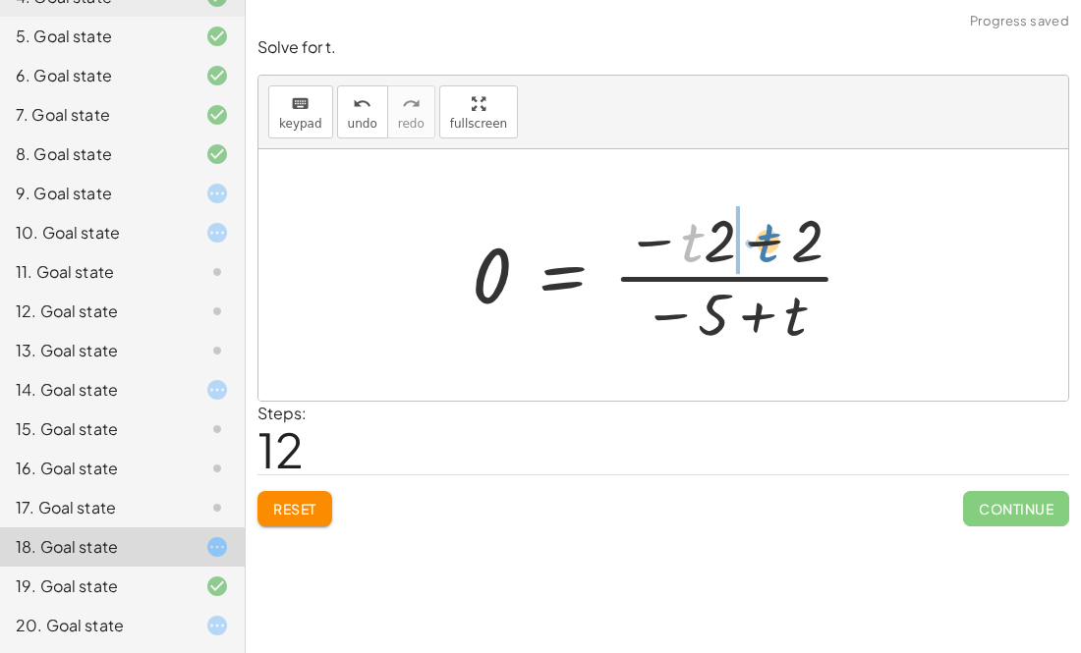
drag, startPoint x: 697, startPoint y: 251, endPoint x: 767, endPoint y: 245, distance: 71.0
click at [767, 245] on div at bounding box center [671, 274] width 419 height 151
click at [761, 243] on div at bounding box center [671, 274] width 419 height 151
drag, startPoint x: 708, startPoint y: 309, endPoint x: 848, endPoint y: 309, distance: 139.5
click at [848, 309] on div at bounding box center [671, 274] width 419 height 151
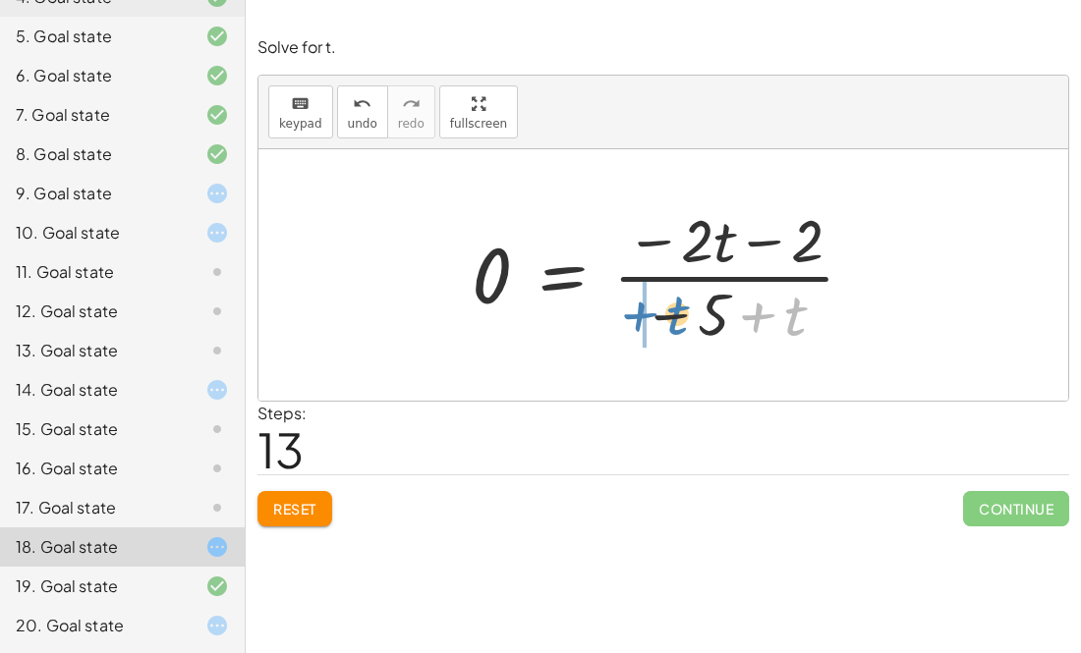
drag, startPoint x: 801, startPoint y: 311, endPoint x: 682, endPoint y: 313, distance: 118.9
click at [682, 313] on div at bounding box center [671, 274] width 419 height 151
click at [708, 307] on div at bounding box center [671, 274] width 419 height 151
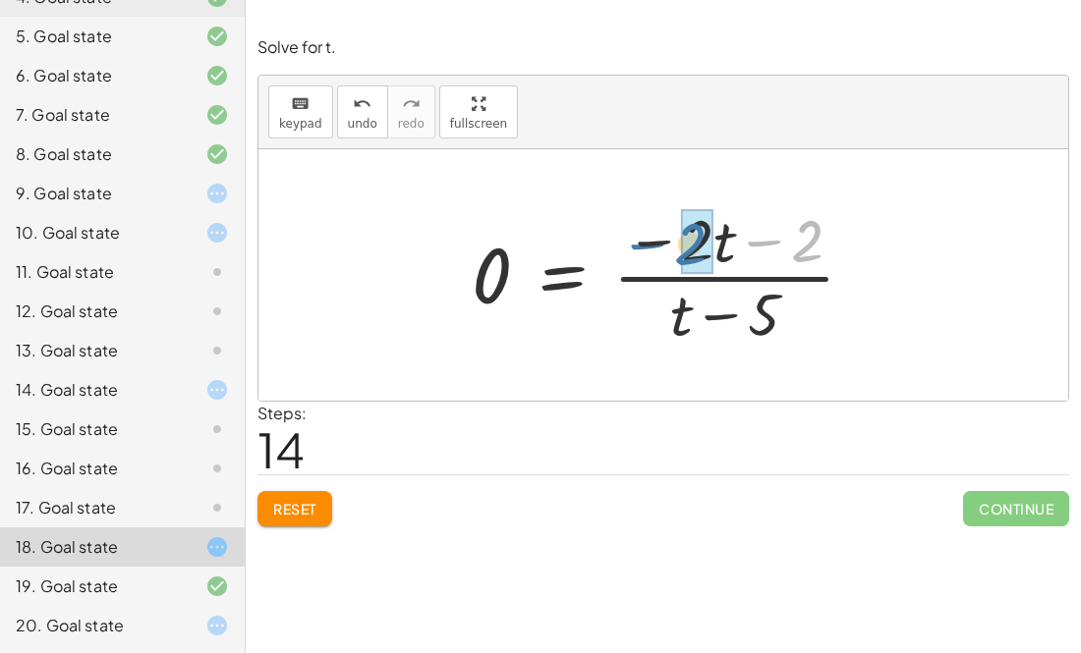
drag, startPoint x: 807, startPoint y: 234, endPoint x: 677, endPoint y: 236, distance: 129.7
click at [677, 236] on div at bounding box center [671, 274] width 419 height 151
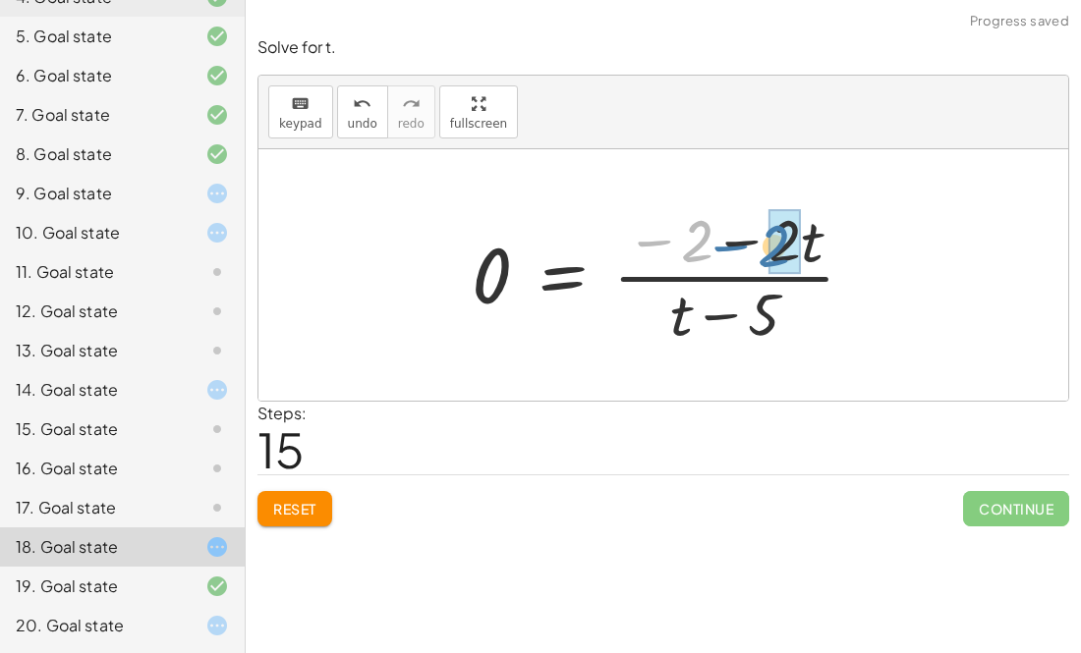
drag, startPoint x: 697, startPoint y: 238, endPoint x: 790, endPoint y: 241, distance: 93.4
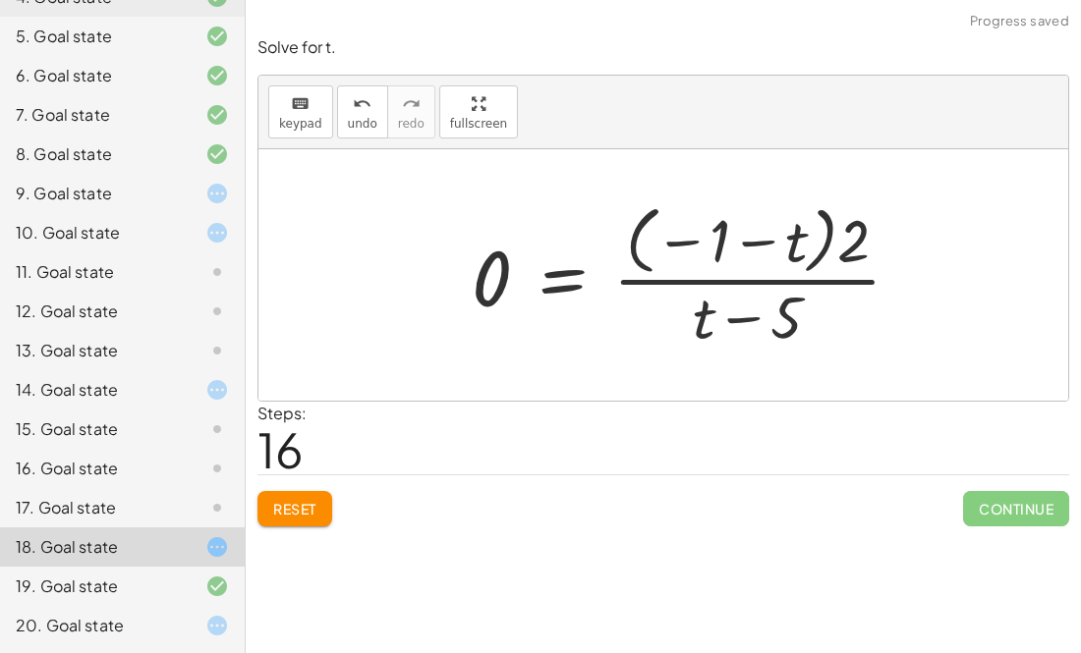
click at [762, 241] on div at bounding box center [694, 274] width 465 height 157
click at [681, 245] on div at bounding box center [694, 274] width 465 height 157
click at [752, 319] on div at bounding box center [694, 274] width 465 height 157
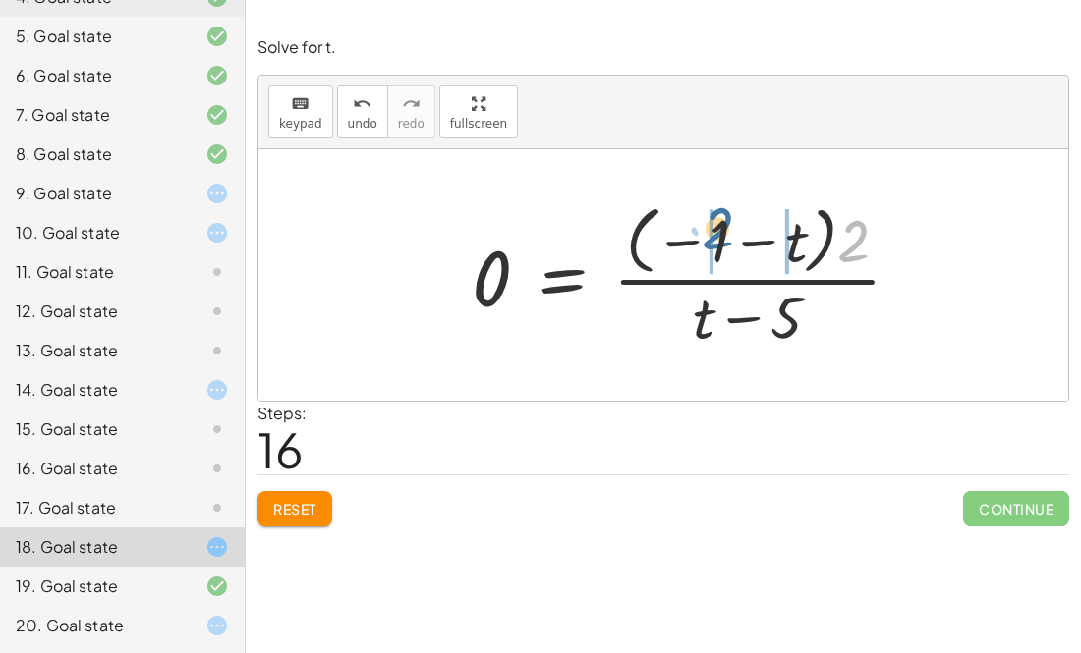
drag, startPoint x: 852, startPoint y: 252, endPoint x: 717, endPoint y: 245, distance: 134.8
click at [717, 245] on div at bounding box center [694, 274] width 465 height 157
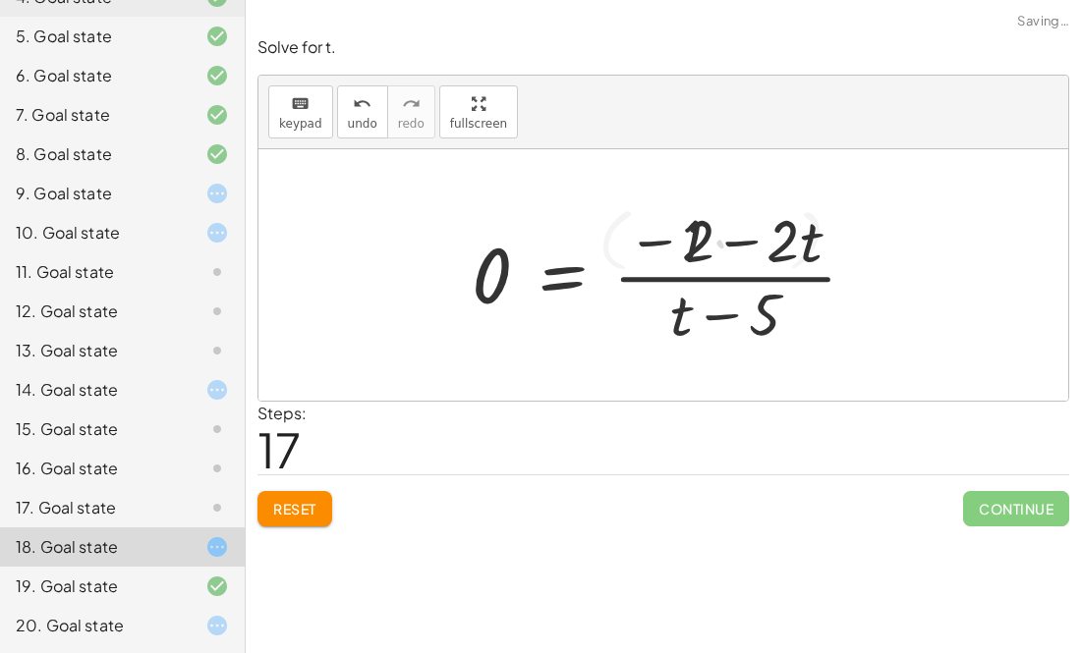
click at [731, 244] on div at bounding box center [671, 274] width 419 height 151
drag, startPoint x: 674, startPoint y: 331, endPoint x: 784, endPoint y: 273, distance: 124.4
click at [784, 273] on div at bounding box center [671, 274] width 419 height 151
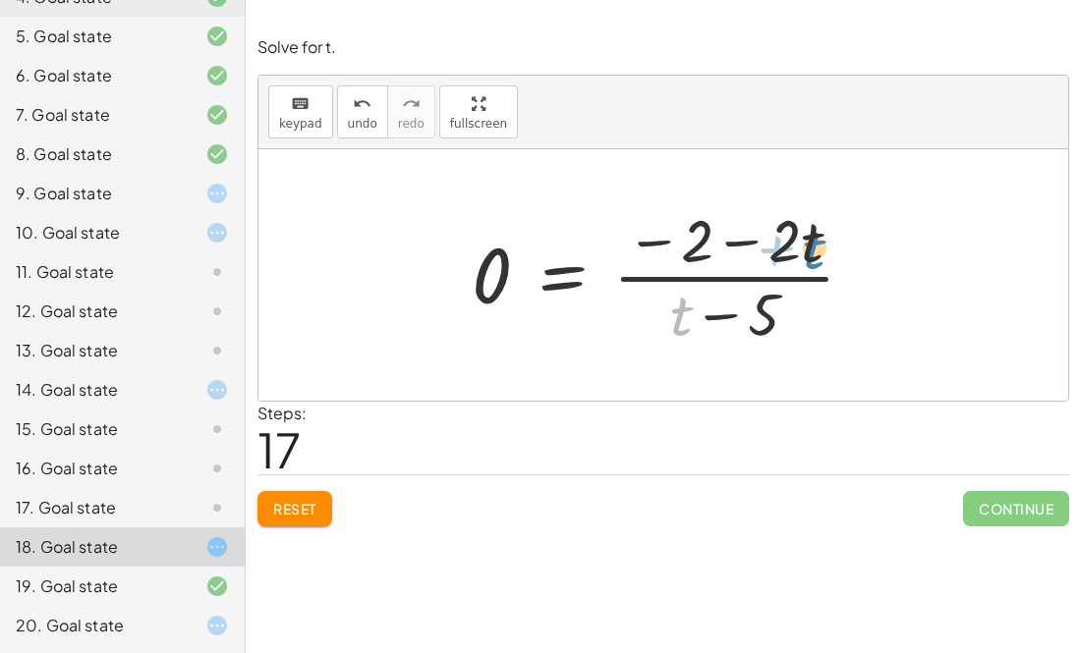
drag, startPoint x: 676, startPoint y: 321, endPoint x: 809, endPoint y: 254, distance: 148.5
click at [809, 254] on div at bounding box center [671, 274] width 419 height 151
drag, startPoint x: 758, startPoint y: 300, endPoint x: 627, endPoint y: 311, distance: 132.2
click at [627, 311] on div at bounding box center [671, 274] width 419 height 151
click at [741, 316] on div at bounding box center [671, 274] width 419 height 151
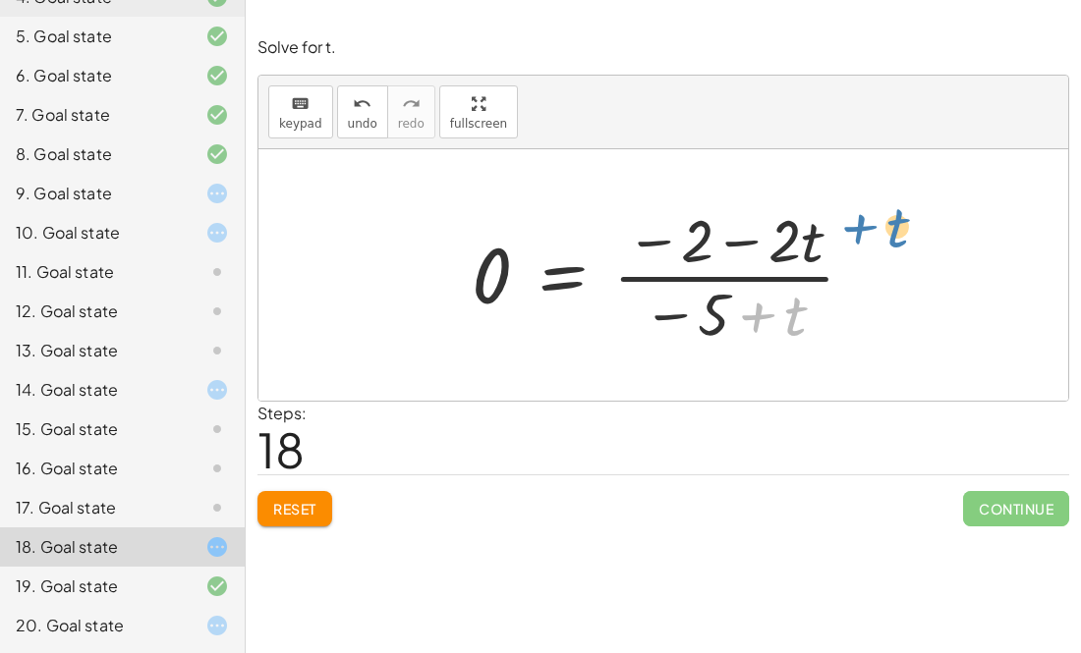
drag, startPoint x: 800, startPoint y: 313, endPoint x: 913, endPoint y: 255, distance: 127.0
drag, startPoint x: 792, startPoint y: 220, endPoint x: 755, endPoint y: 213, distance: 38.0
click at [755, 213] on div at bounding box center [671, 274] width 419 height 151
drag, startPoint x: 739, startPoint y: 244, endPoint x: 784, endPoint y: 248, distance: 45.4
click at [784, 248] on div at bounding box center [671, 274] width 419 height 151
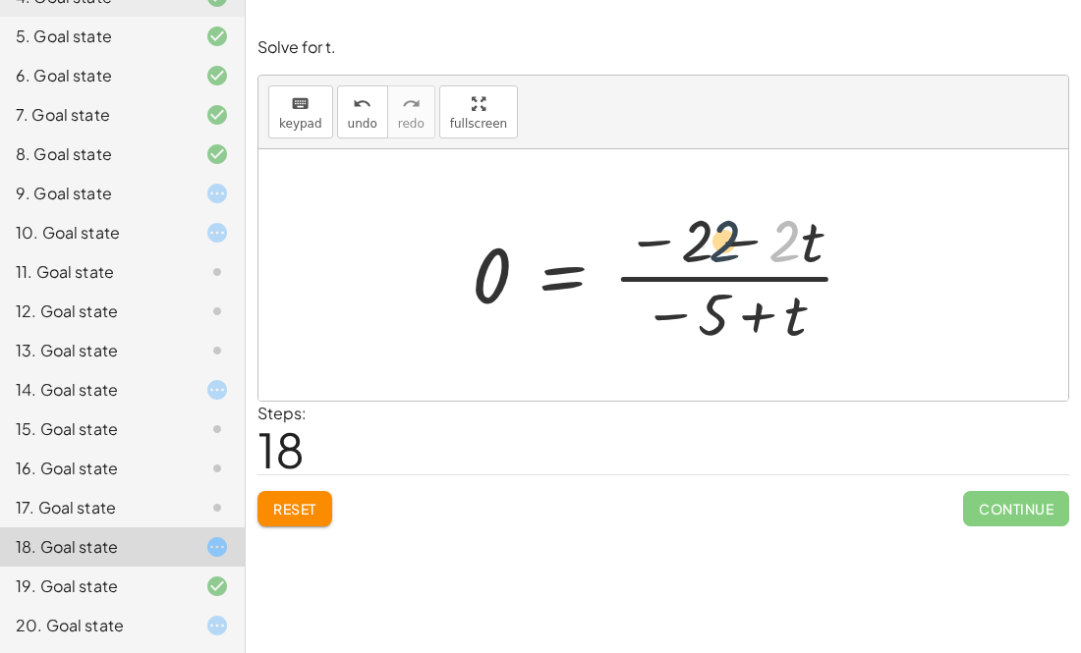
drag, startPoint x: 789, startPoint y: 244, endPoint x: 722, endPoint y: 244, distance: 66.8
click at [722, 244] on div at bounding box center [671, 274] width 419 height 151
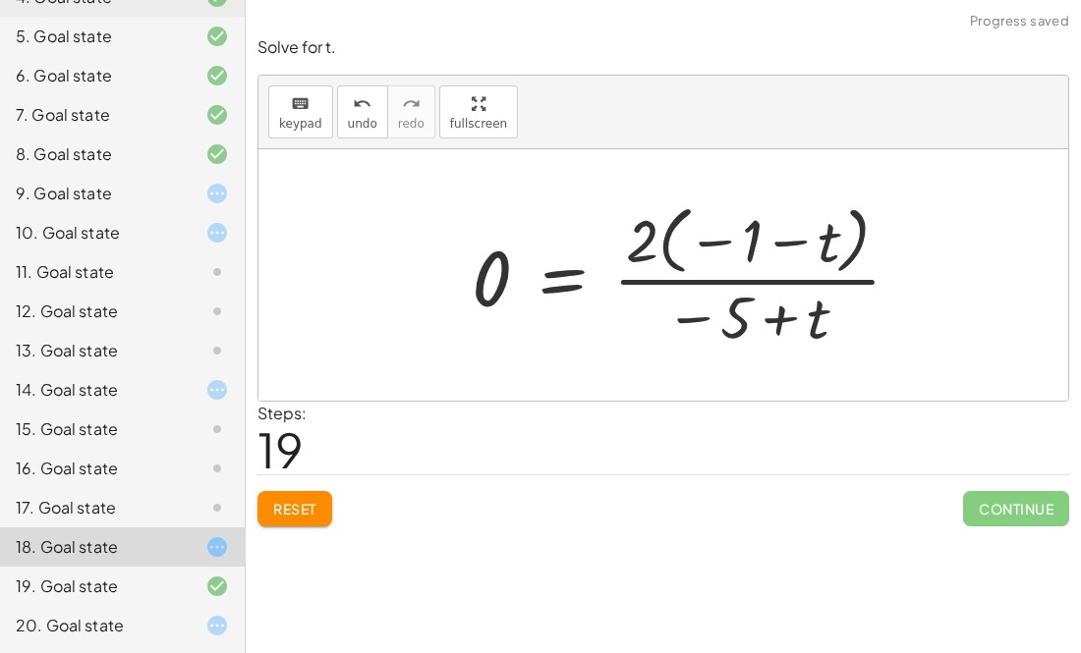
click at [712, 240] on div at bounding box center [694, 274] width 465 height 157
click at [795, 241] on div at bounding box center [694, 274] width 465 height 157
drag, startPoint x: 829, startPoint y: 241, endPoint x: 710, endPoint y: 249, distance: 119.1
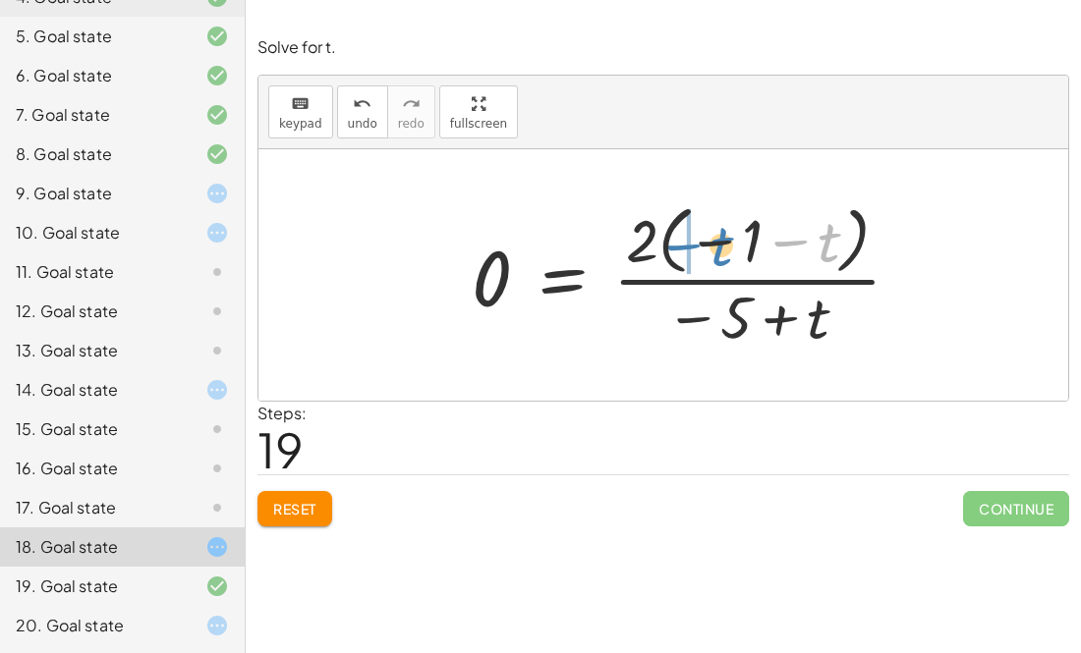
click at [710, 249] on div at bounding box center [694, 274] width 465 height 157
click at [769, 308] on div at bounding box center [694, 274] width 465 height 157
click at [778, 250] on div at bounding box center [694, 274] width 465 height 157
click at [817, 244] on div at bounding box center [694, 274] width 465 height 157
click at [774, 238] on div at bounding box center [694, 274] width 465 height 157
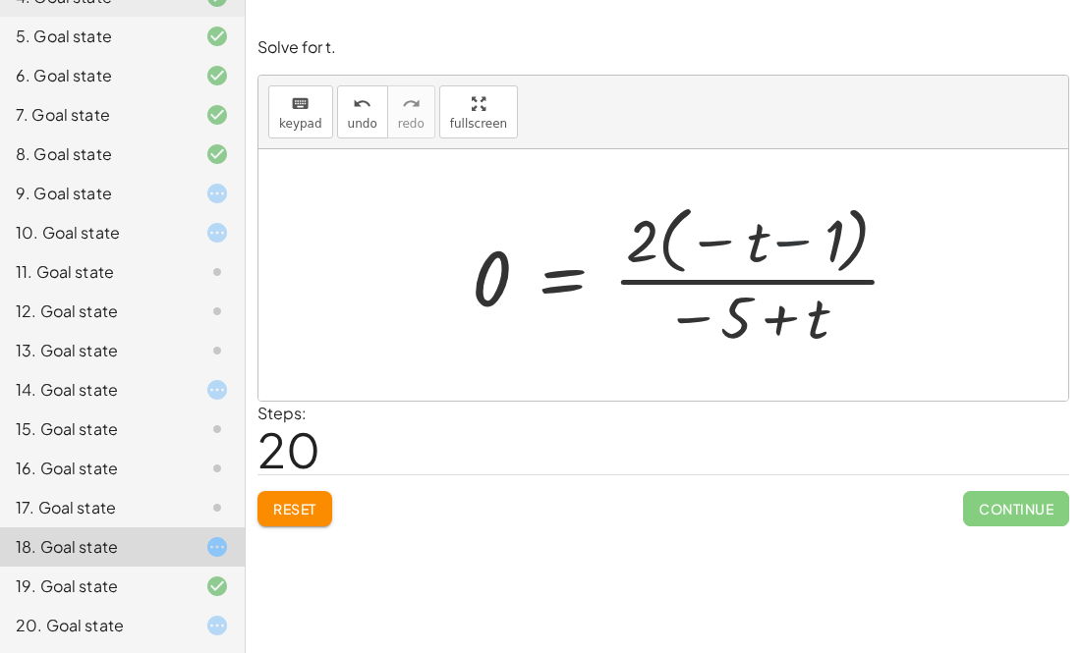
drag, startPoint x: 774, startPoint y: 238, endPoint x: 762, endPoint y: 235, distance: 12.2
click at [762, 235] on div at bounding box center [694, 274] width 465 height 157
click at [515, 454] on div "Steps: 20" at bounding box center [662, 438] width 811 height 73
click at [790, 290] on div at bounding box center [694, 274] width 465 height 157
click at [788, 295] on div at bounding box center [694, 274] width 465 height 157
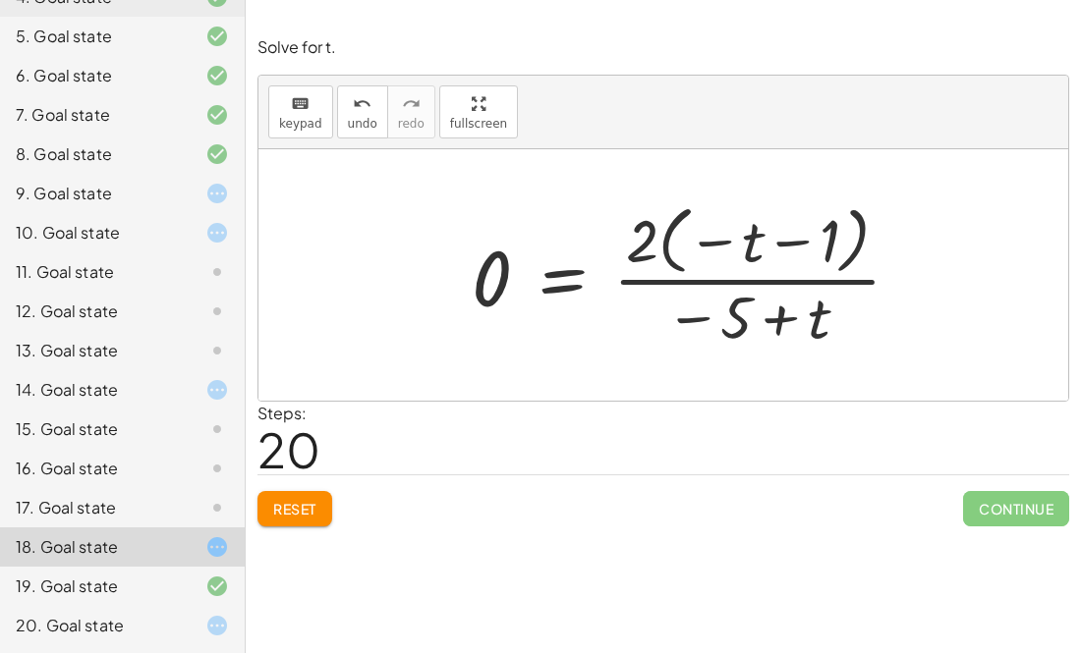
click at [779, 318] on div at bounding box center [694, 274] width 465 height 157
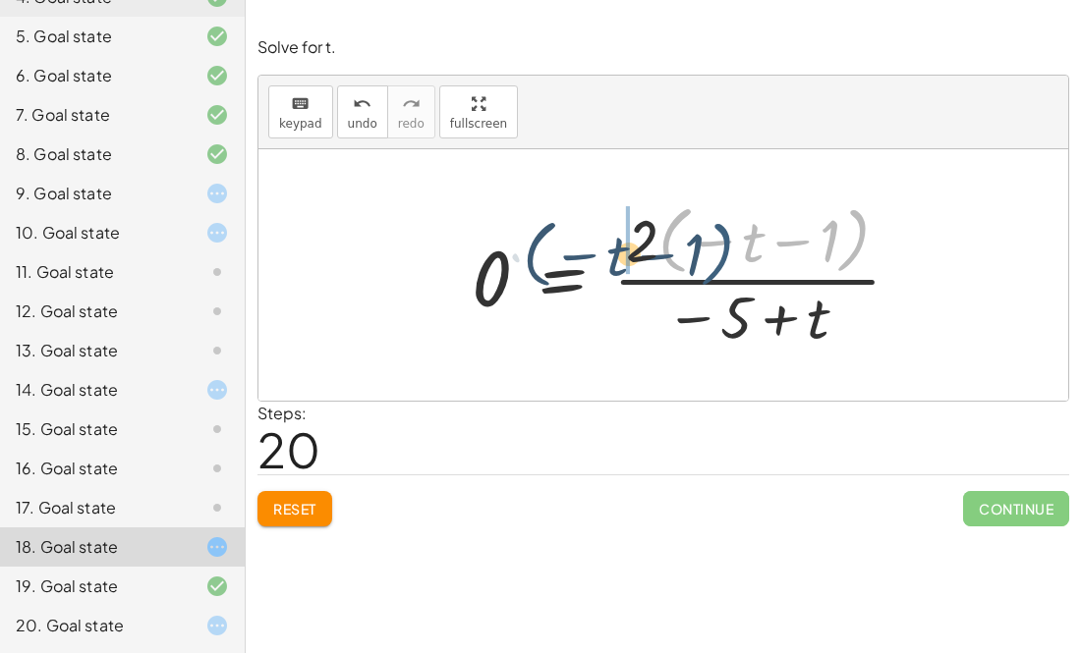
drag, startPoint x: 853, startPoint y: 240, endPoint x: 711, endPoint y: 253, distance: 142.1
click at [711, 253] on div at bounding box center [694, 274] width 465 height 157
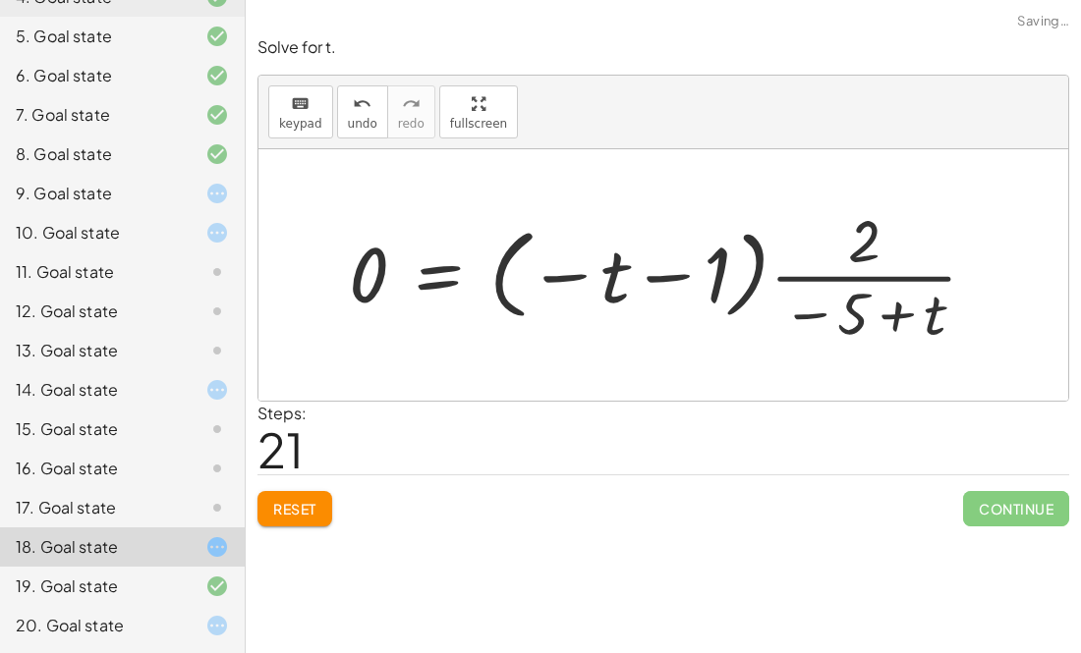
click at [800, 291] on div at bounding box center [671, 274] width 664 height 150
click at [797, 290] on div at bounding box center [671, 274] width 664 height 150
click at [801, 298] on div at bounding box center [671, 274] width 664 height 150
click at [648, 277] on div at bounding box center [671, 274] width 664 height 150
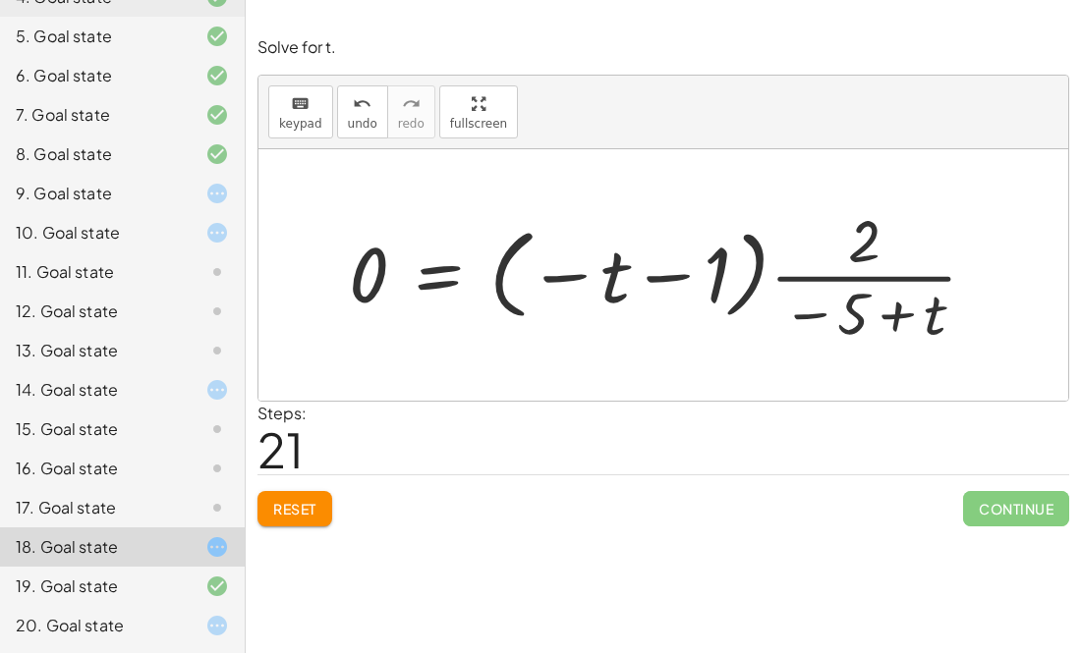
click at [539, 286] on div at bounding box center [671, 274] width 664 height 150
click at [223, 474] on icon at bounding box center [217, 469] width 24 height 24
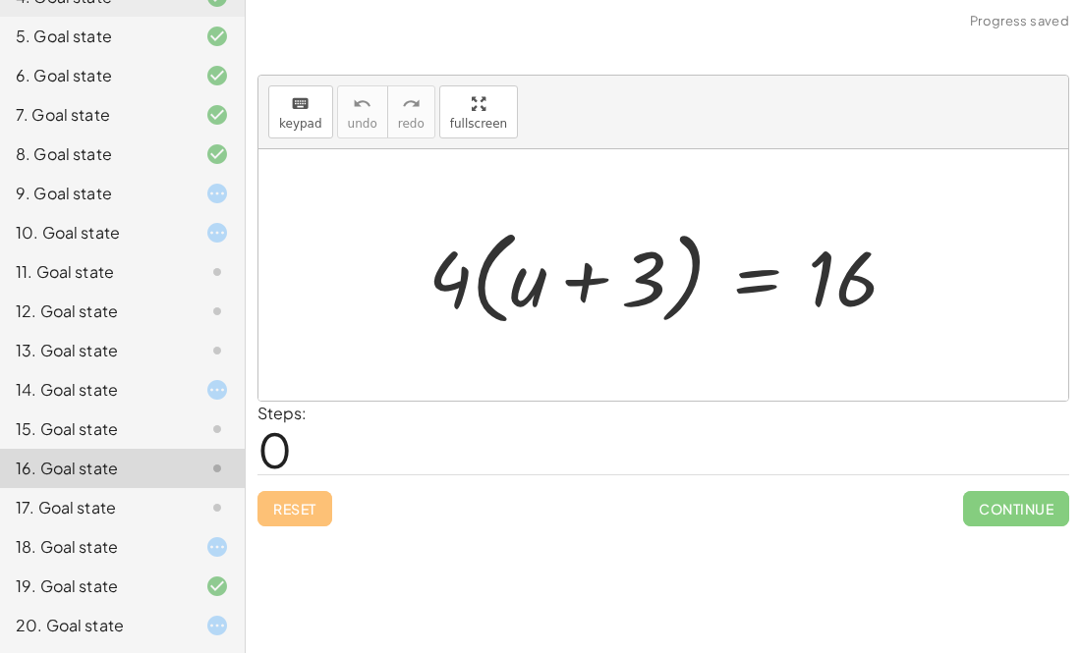
click at [578, 272] on div at bounding box center [671, 275] width 504 height 113
click at [597, 282] on div at bounding box center [671, 275] width 504 height 113
drag, startPoint x: 439, startPoint y: 270, endPoint x: 526, endPoint y: 266, distance: 86.5
click at [526, 266] on div at bounding box center [671, 275] width 504 height 113
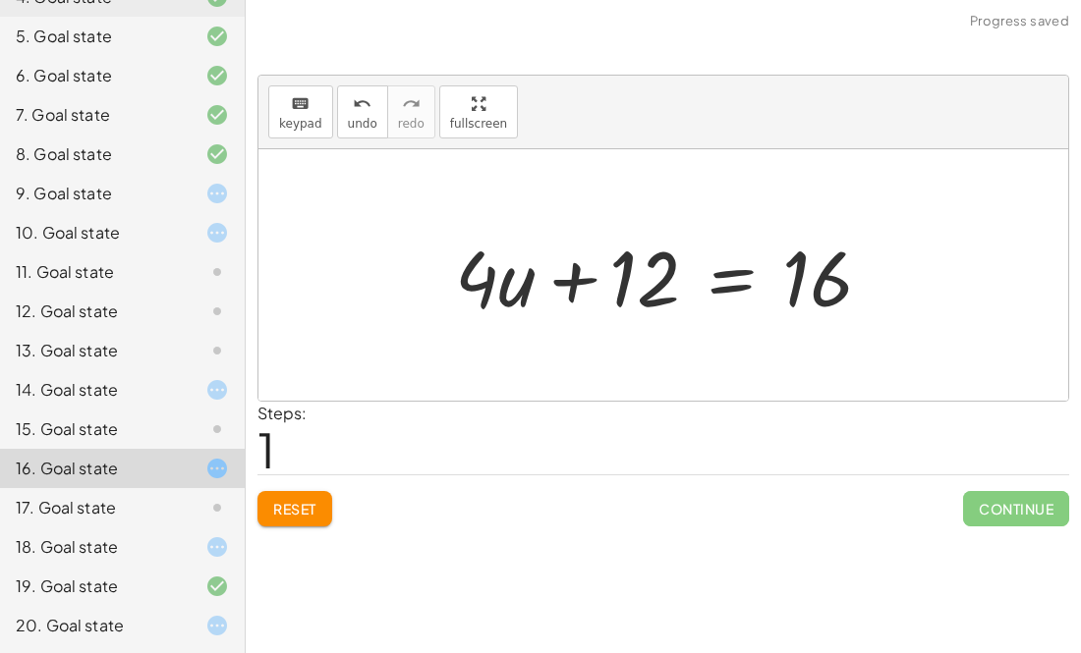
click at [580, 273] on div at bounding box center [671, 275] width 452 height 101
click at [729, 302] on div at bounding box center [671, 275] width 452 height 101
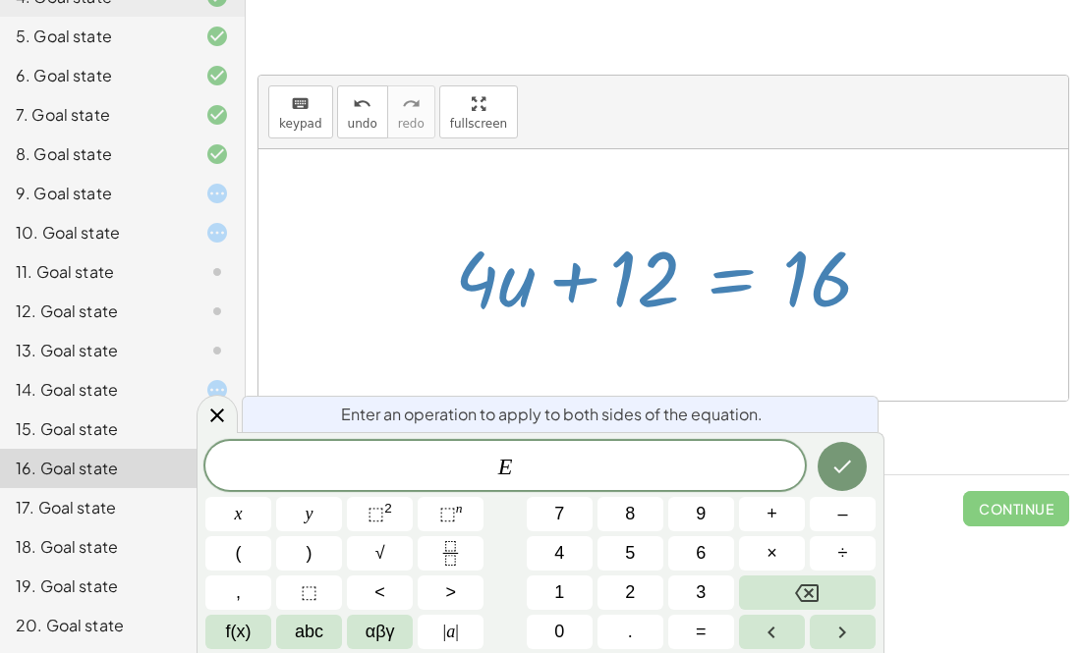
drag, startPoint x: 773, startPoint y: 147, endPoint x: 728, endPoint y: 293, distance: 152.3
click at [728, 293] on div "keyboard keypad undo undo redo redo fullscreen · 4 · ( + u + 3 ) = 16 + · 4 · u…" at bounding box center [663, 238] width 810 height 325
click at [728, 293] on div at bounding box center [671, 275] width 452 height 101
click at [729, 306] on div at bounding box center [671, 275] width 452 height 101
click at [1034, 247] on div at bounding box center [663, 275] width 810 height 252
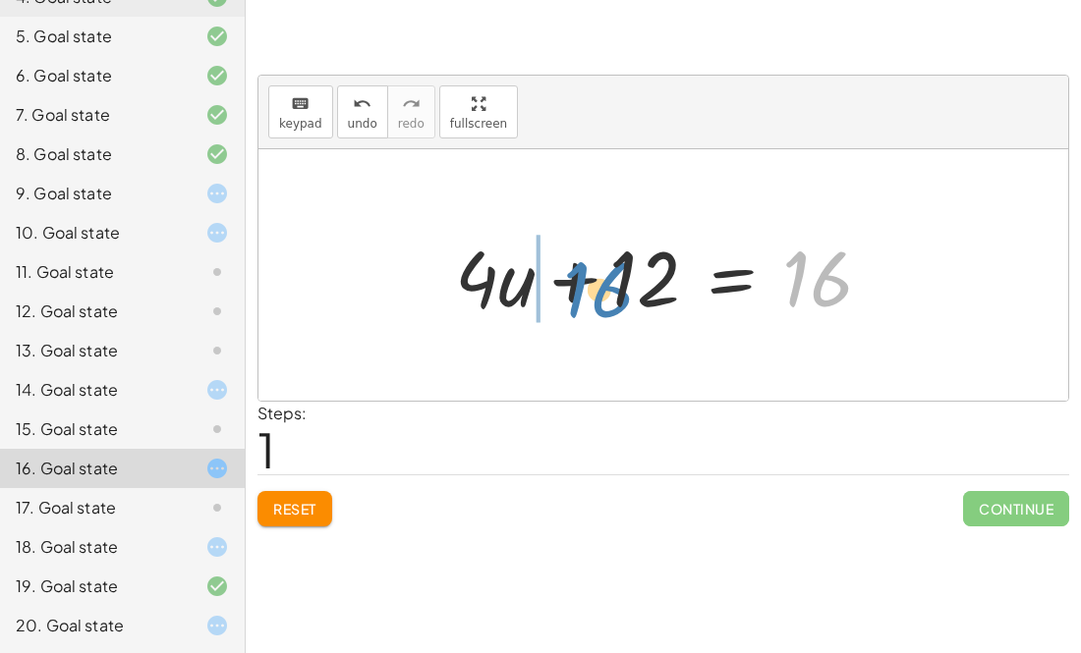
drag, startPoint x: 830, startPoint y: 269, endPoint x: 612, endPoint y: 280, distance: 218.4
click at [612, 280] on div at bounding box center [671, 275] width 452 height 101
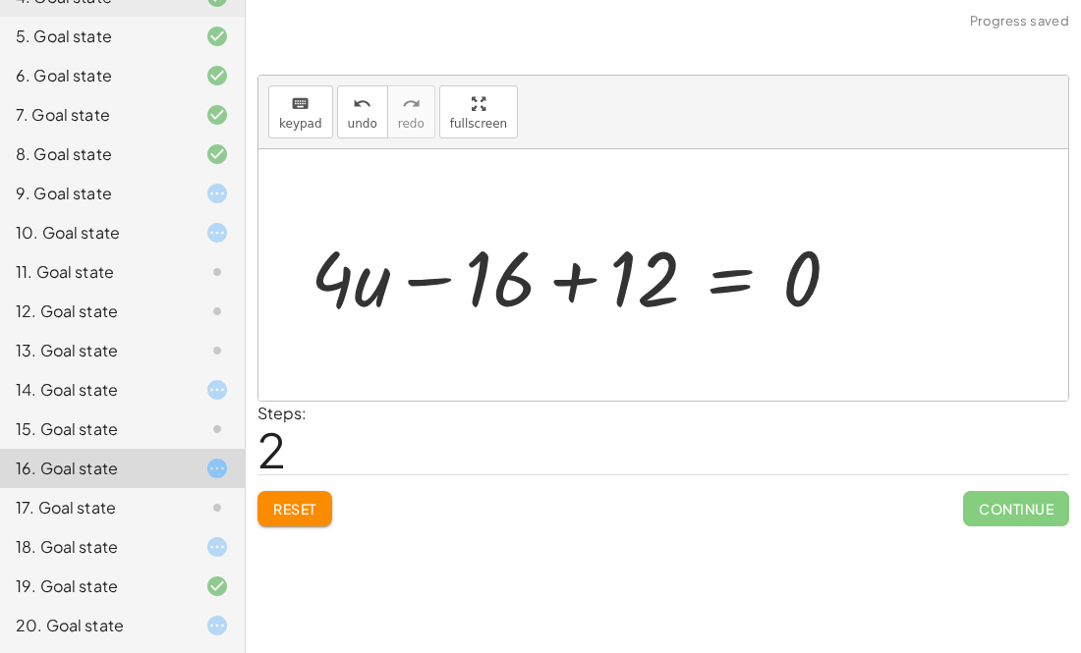
click at [579, 276] on div at bounding box center [583, 275] width 565 height 101
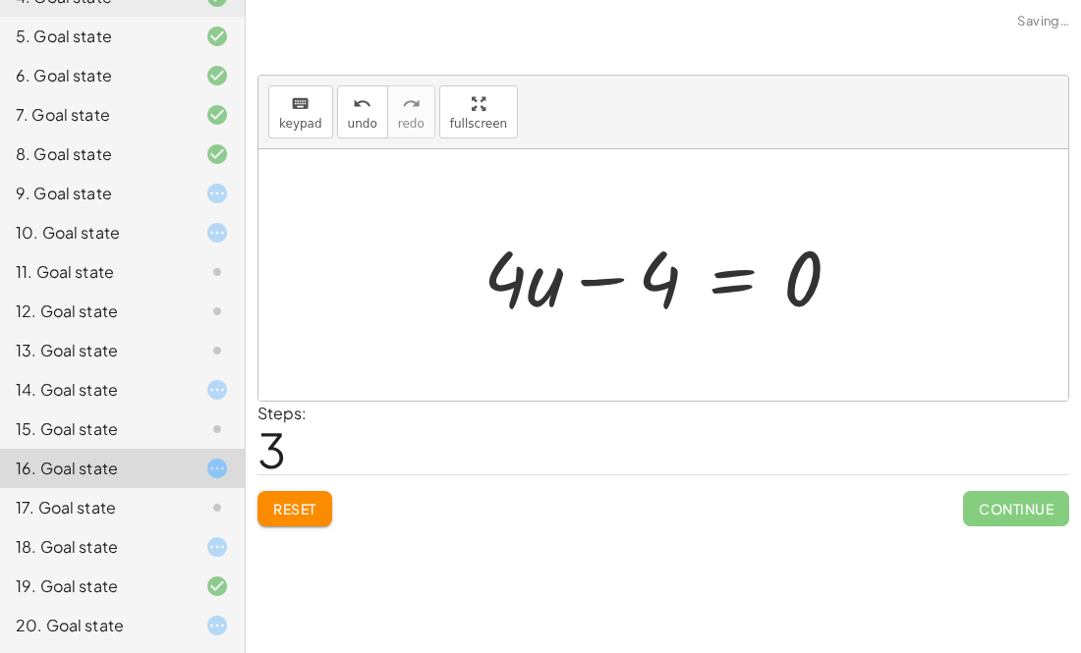
click at [609, 274] on div at bounding box center [670, 275] width 393 height 101
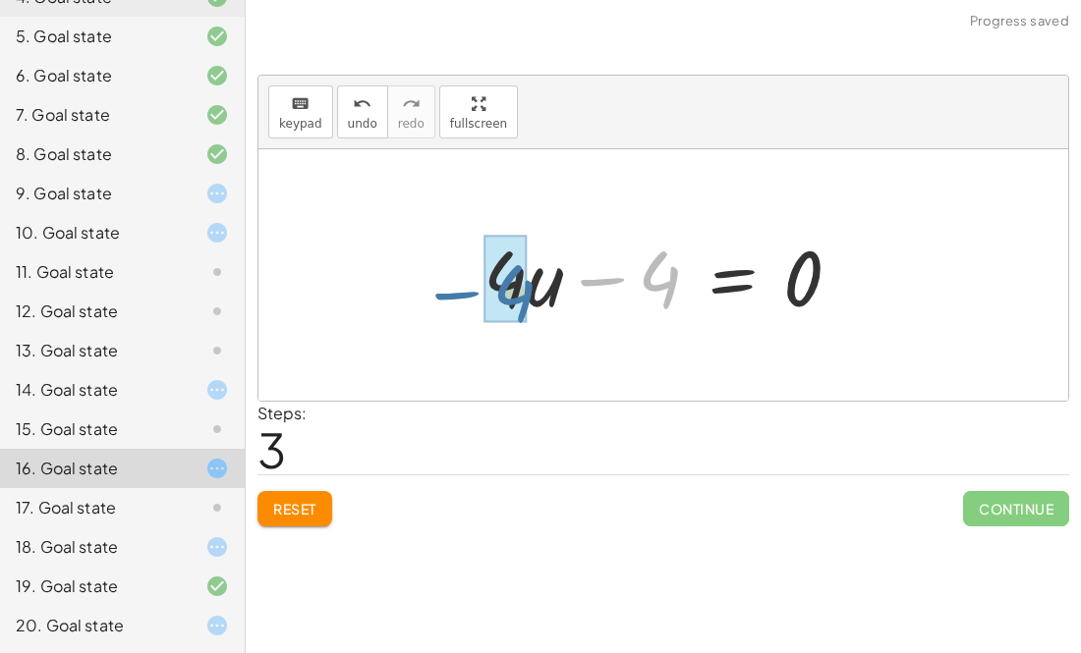
drag, startPoint x: 671, startPoint y: 262, endPoint x: 522, endPoint y: 272, distance: 149.7
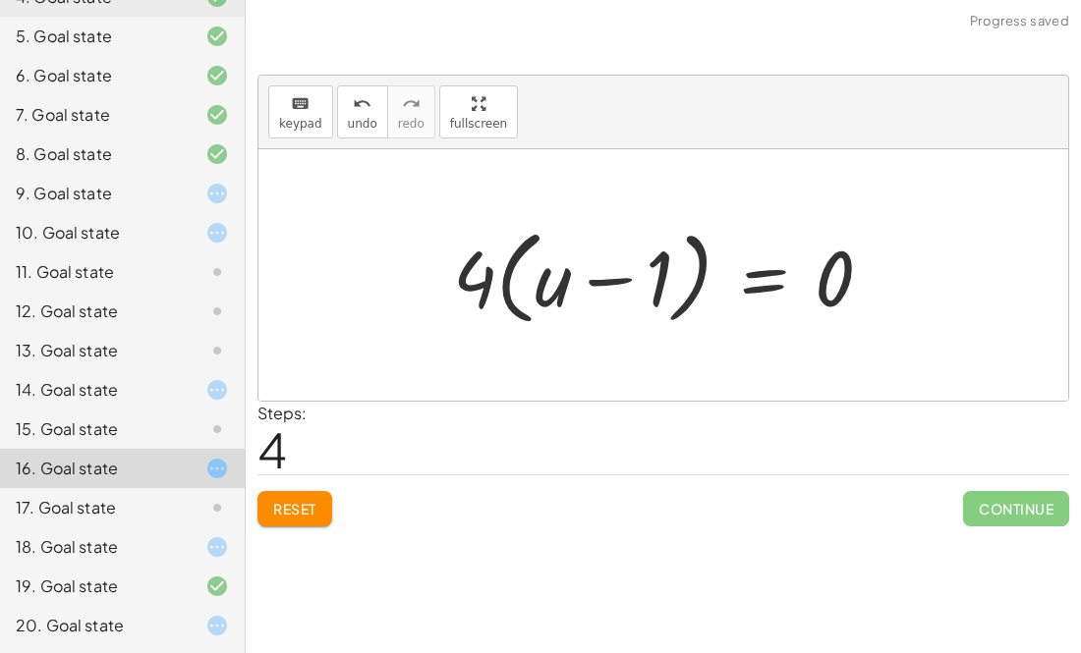
click at [586, 281] on div at bounding box center [670, 275] width 455 height 113
click at [596, 279] on div at bounding box center [670, 275] width 455 height 113
click at [595, 279] on div at bounding box center [670, 275] width 455 height 113
drag, startPoint x: 815, startPoint y: 296, endPoint x: 576, endPoint y: 293, distance: 239.7
click at [576, 293] on div at bounding box center [670, 275] width 455 height 113
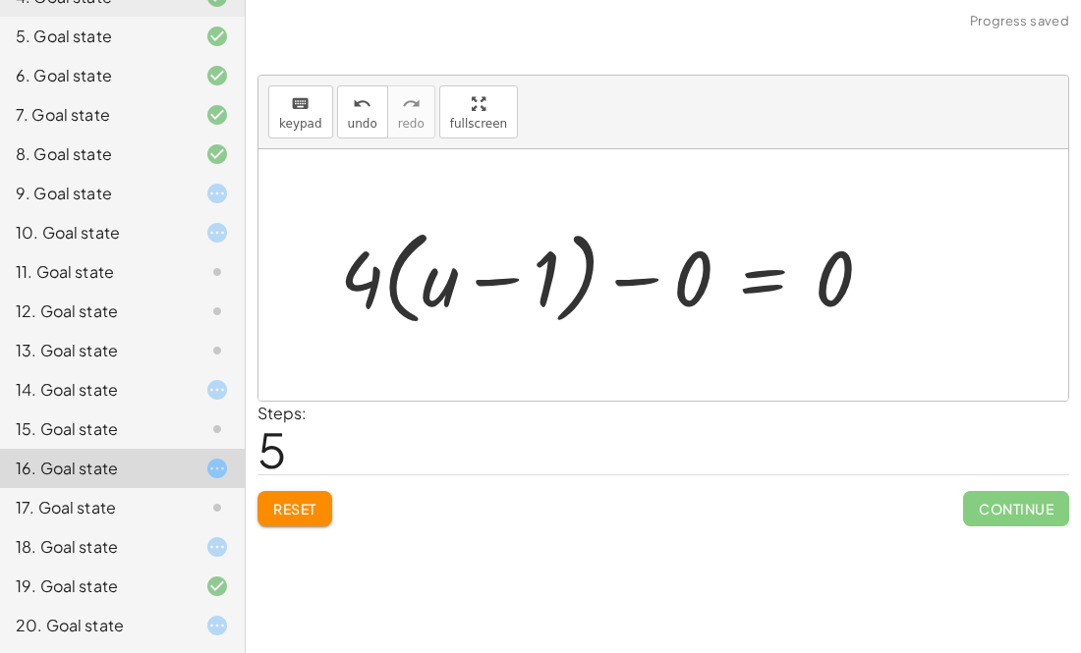
click at [626, 280] on div at bounding box center [614, 275] width 568 height 113
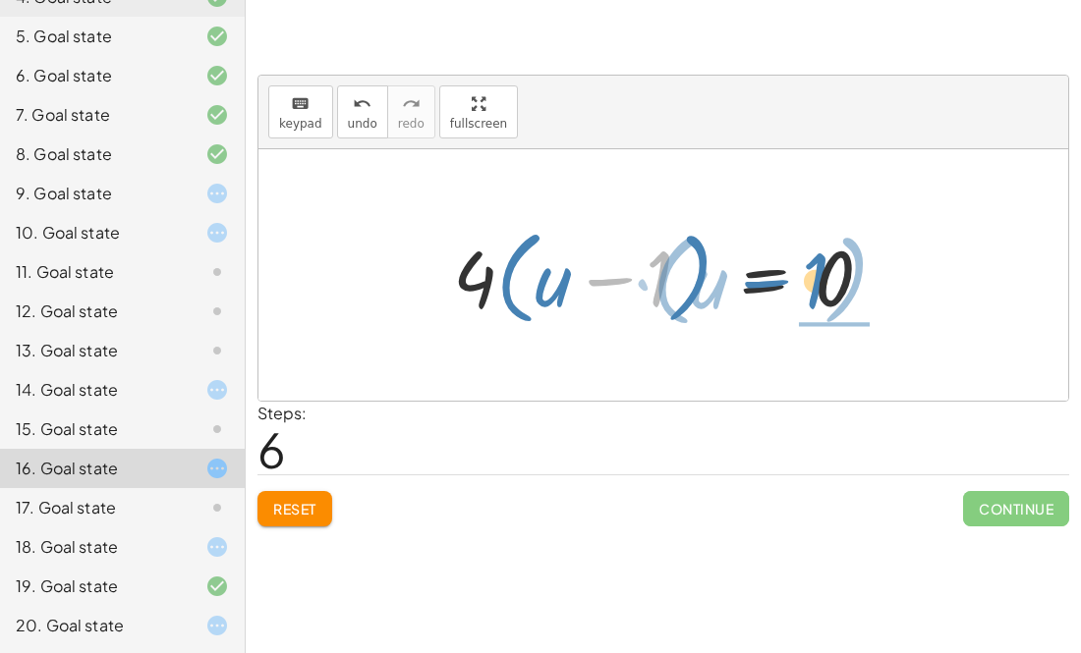
drag, startPoint x: 653, startPoint y: 269, endPoint x: 861, endPoint y: 280, distance: 207.6
click at [861, 280] on div at bounding box center [670, 275] width 455 height 113
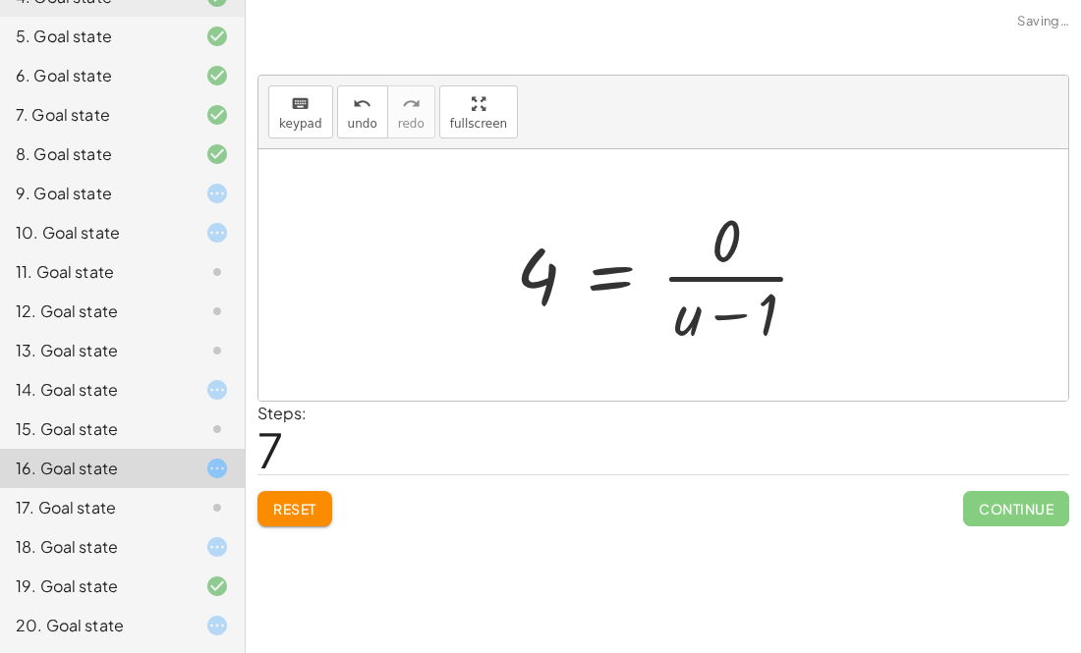
click at [856, 276] on div at bounding box center [663, 275] width 810 height 252
click at [741, 273] on div at bounding box center [670, 274] width 329 height 151
click at [741, 273] on div at bounding box center [625, 275] width 239 height 97
click at [740, 276] on div at bounding box center [625, 275] width 239 height 97
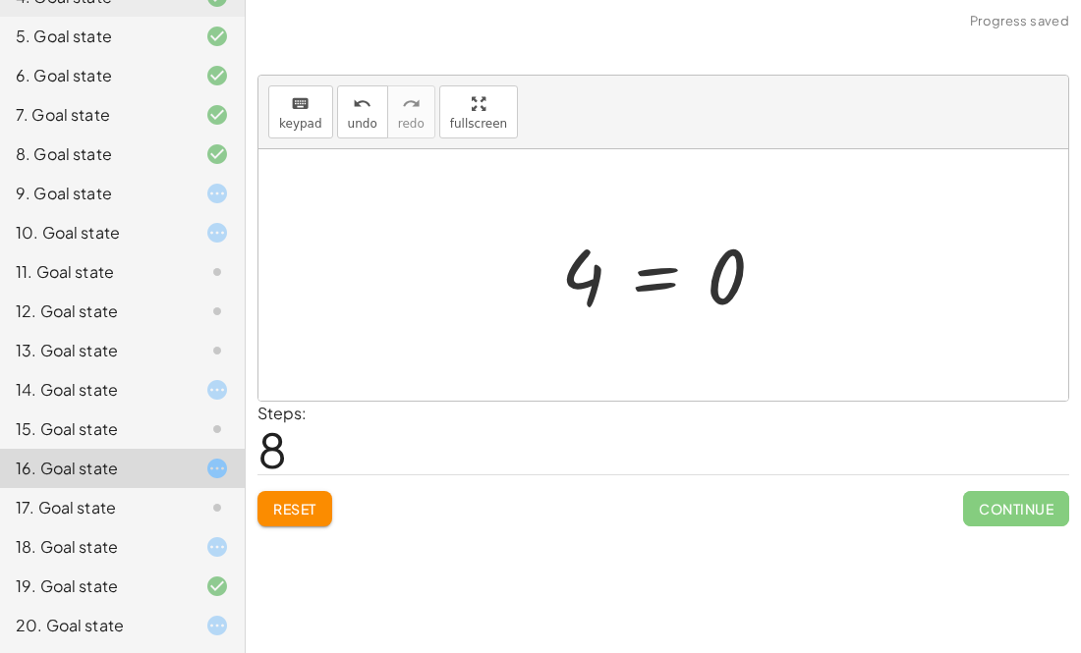
click at [643, 278] on div at bounding box center [670, 275] width 239 height 97
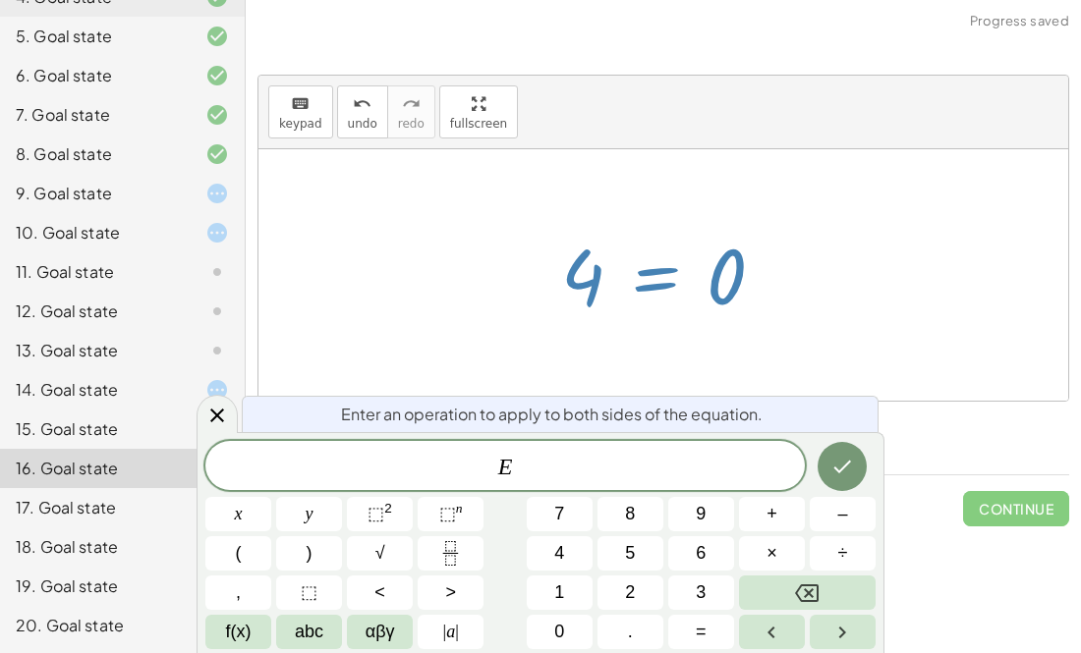
click at [835, 310] on div at bounding box center [663, 275] width 810 height 252
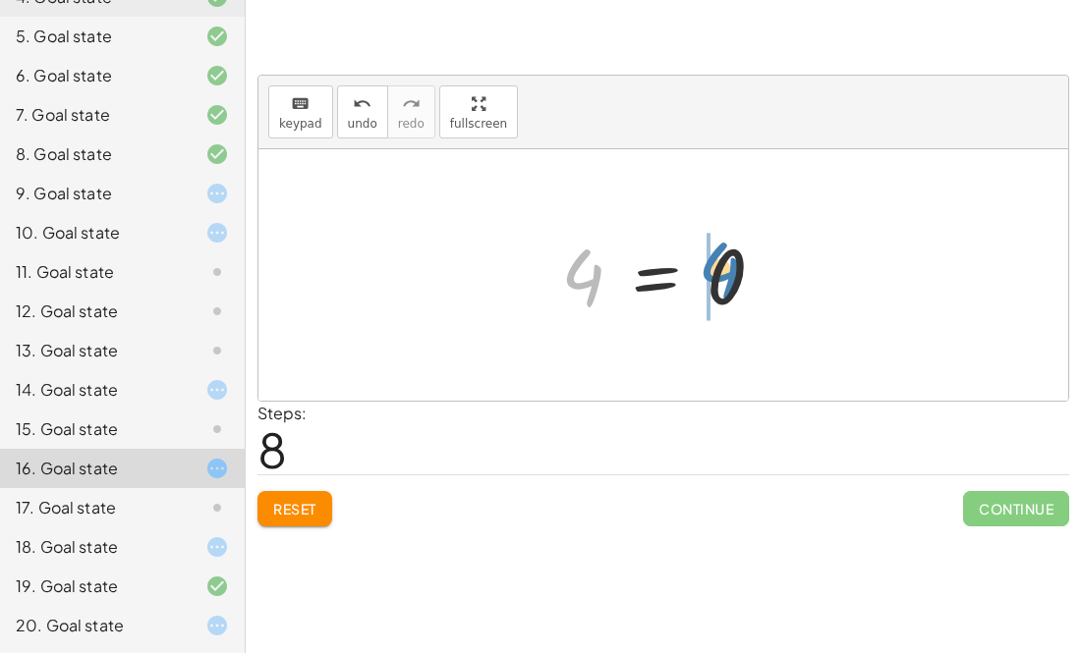
drag, startPoint x: 587, startPoint y: 278, endPoint x: 728, endPoint y: 271, distance: 140.7
click at [728, 271] on div at bounding box center [670, 275] width 239 height 97
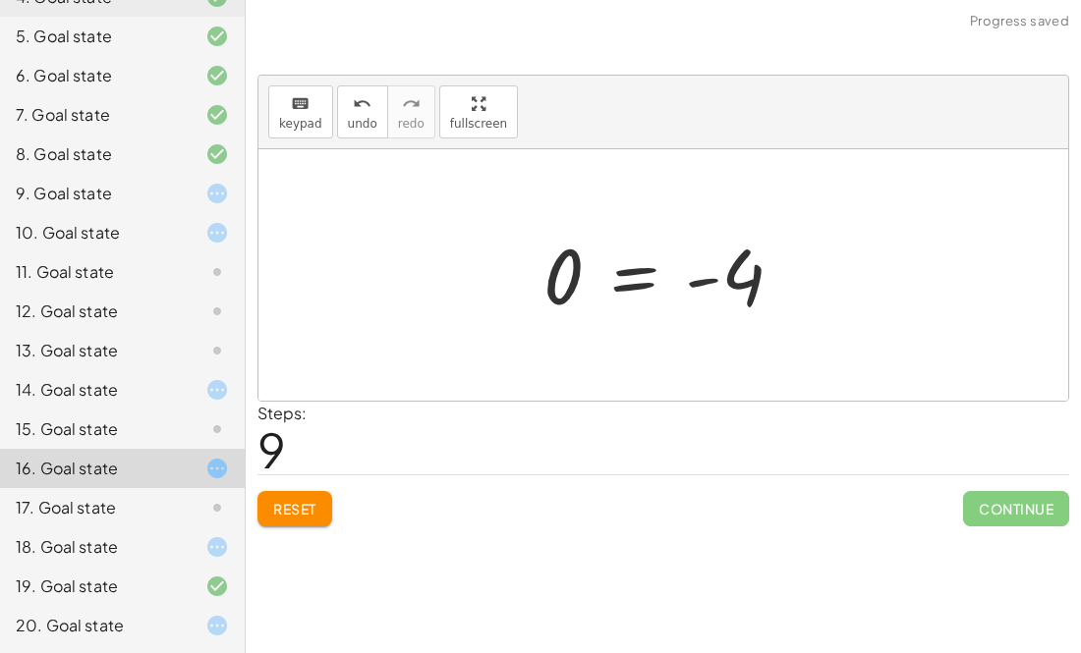
click at [704, 280] on div at bounding box center [670, 275] width 275 height 97
drag, startPoint x: 570, startPoint y: 263, endPoint x: 728, endPoint y: 247, distance: 159.1
click at [728, 247] on div at bounding box center [670, 275] width 275 height 97
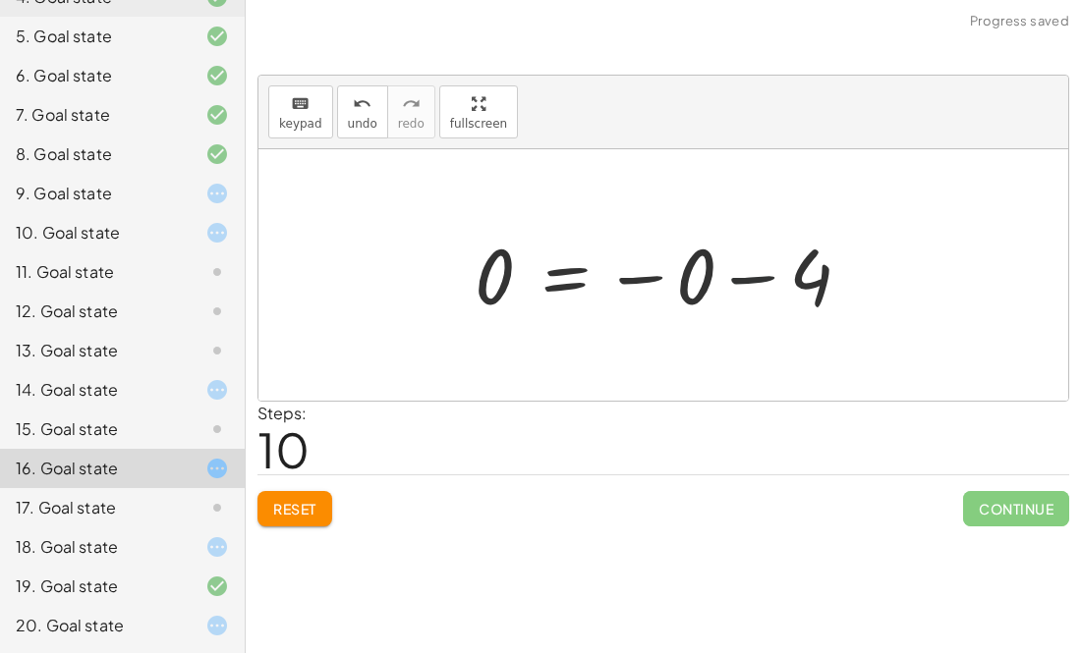
click at [718, 266] on div at bounding box center [671, 275] width 412 height 97
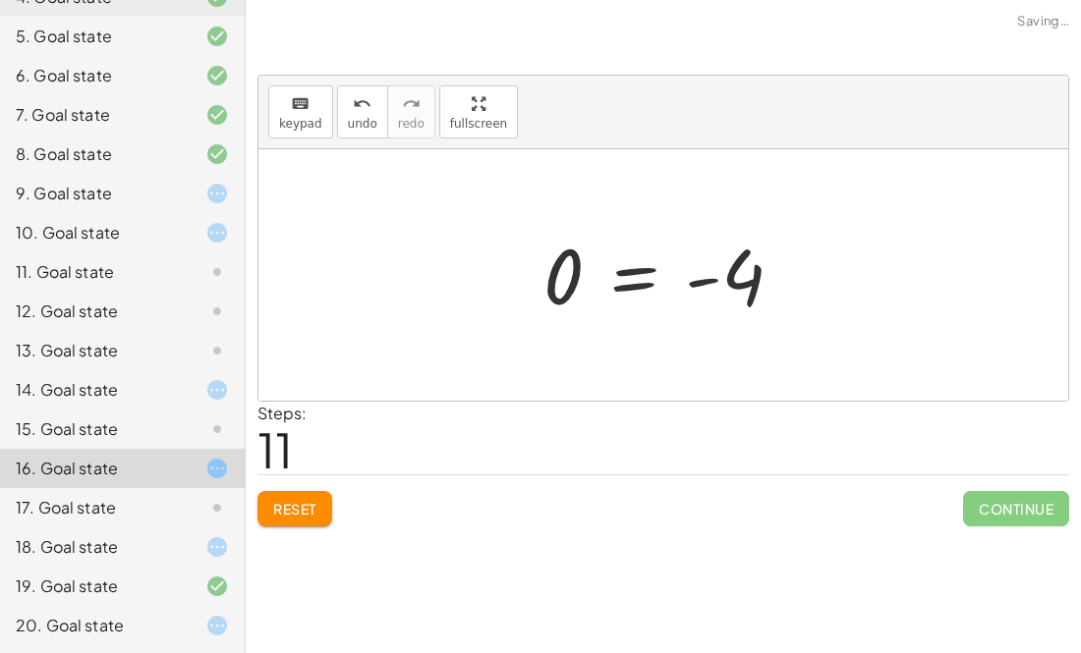
click at [699, 286] on div at bounding box center [670, 275] width 275 height 97
click at [649, 282] on div at bounding box center [670, 275] width 275 height 97
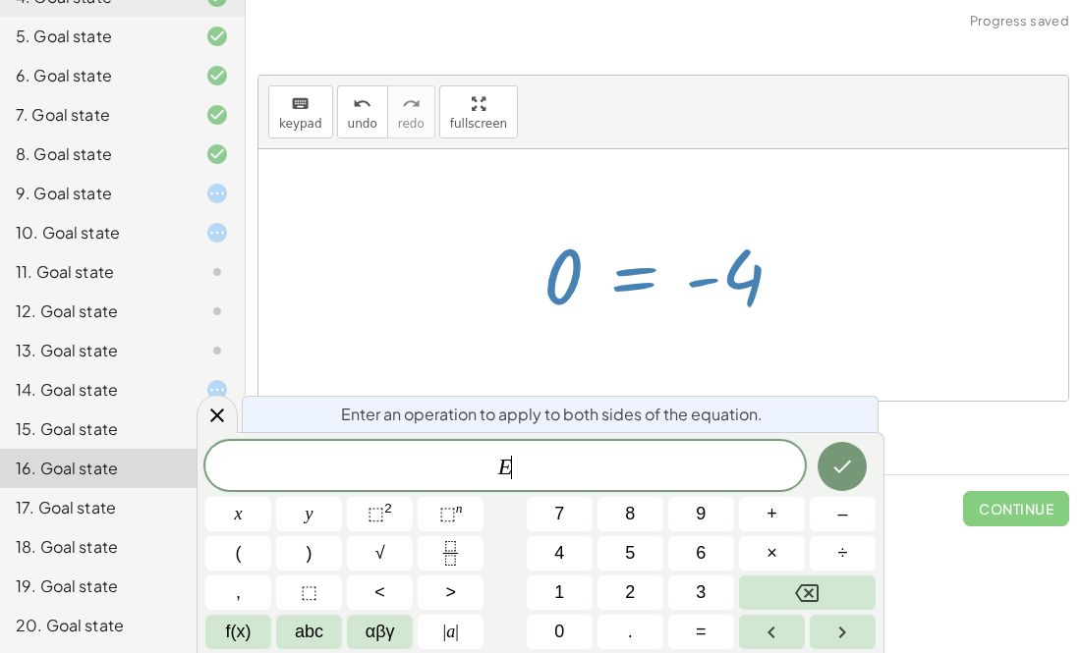
click at [649, 282] on div at bounding box center [670, 275] width 275 height 97
click at [622, 248] on div at bounding box center [670, 275] width 275 height 97
click at [549, 272] on div at bounding box center [670, 275] width 275 height 97
click at [244, 410] on div "13. Goal state" at bounding box center [122, 429] width 245 height 39
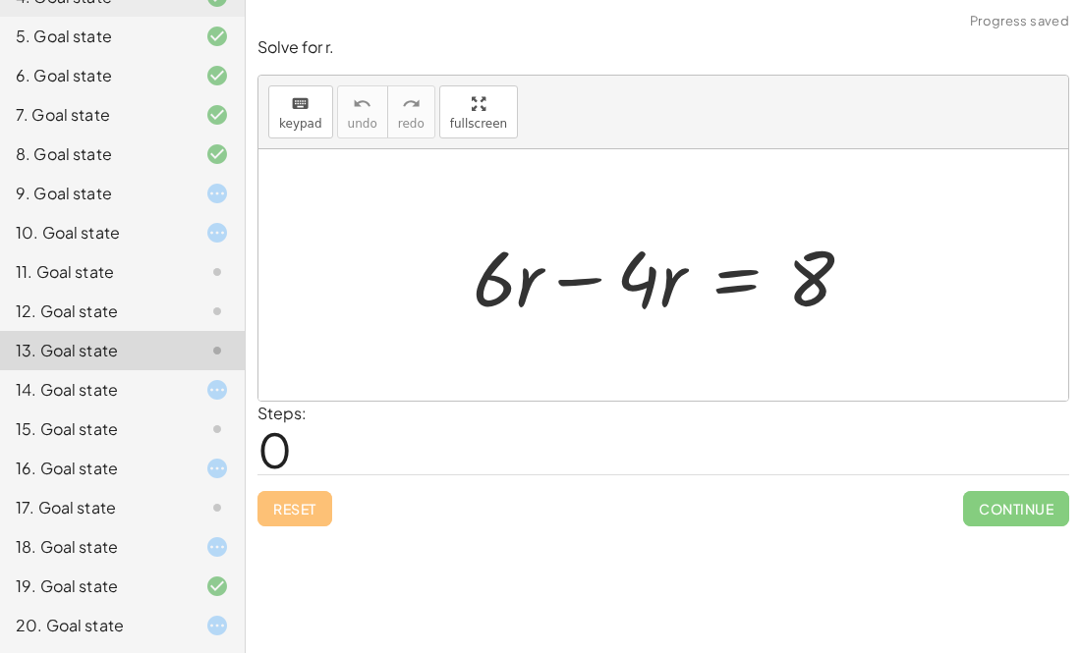
click at [217, 488] on div "15. Goal state" at bounding box center [122, 507] width 245 height 39
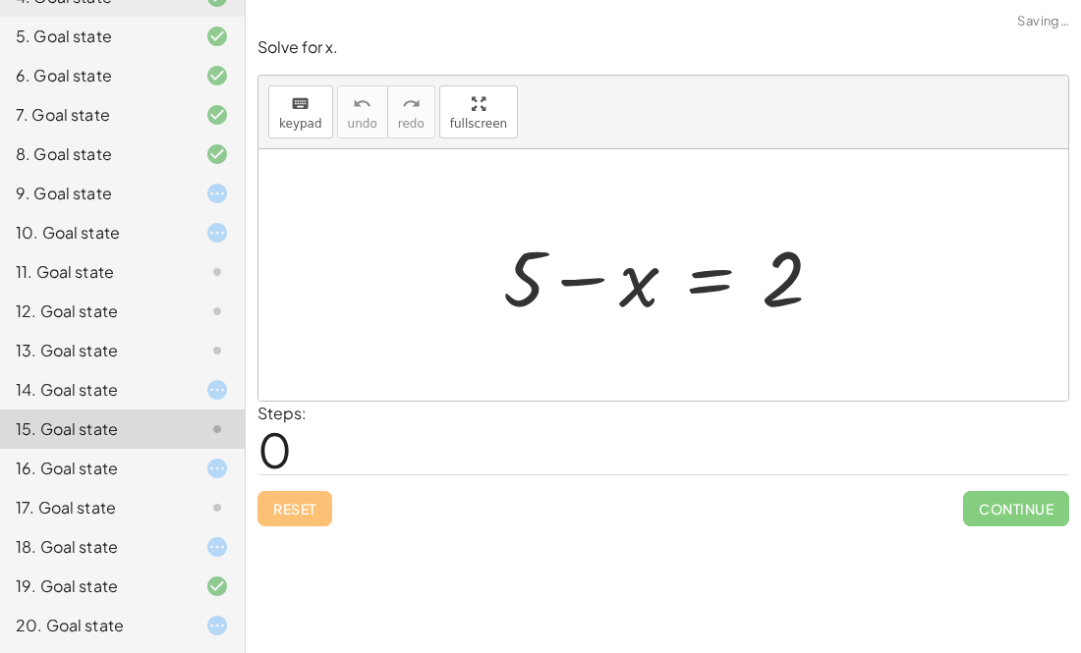
click at [196, 468] on div at bounding box center [201, 469] width 55 height 24
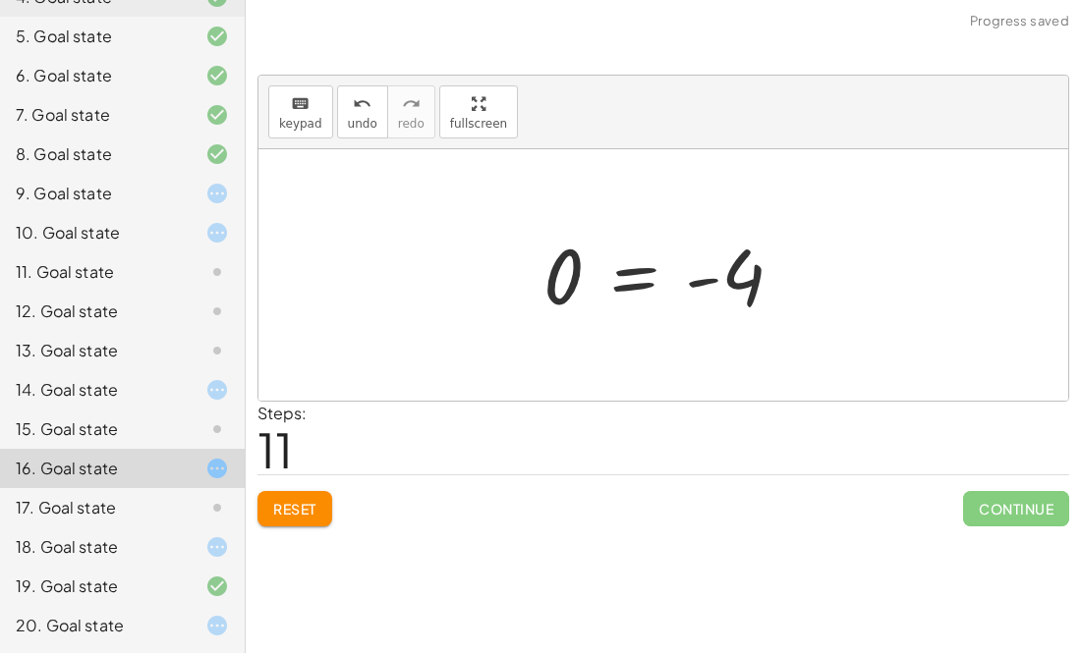
click at [288, 514] on span "Reset" at bounding box center [294, 509] width 43 height 18
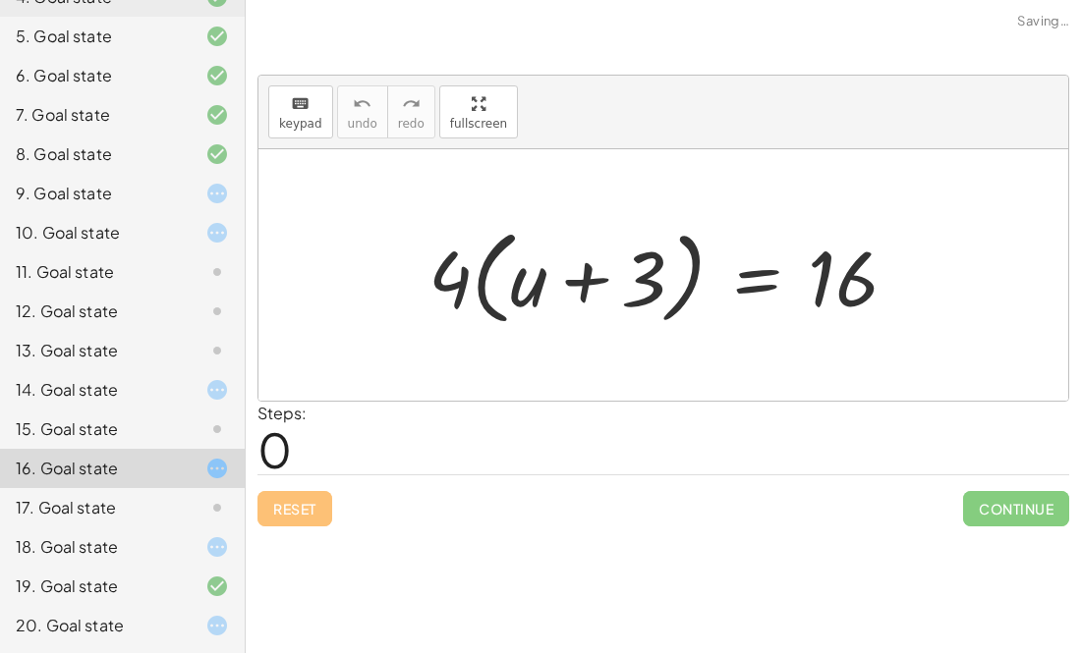
click at [591, 277] on div at bounding box center [671, 275] width 504 height 113
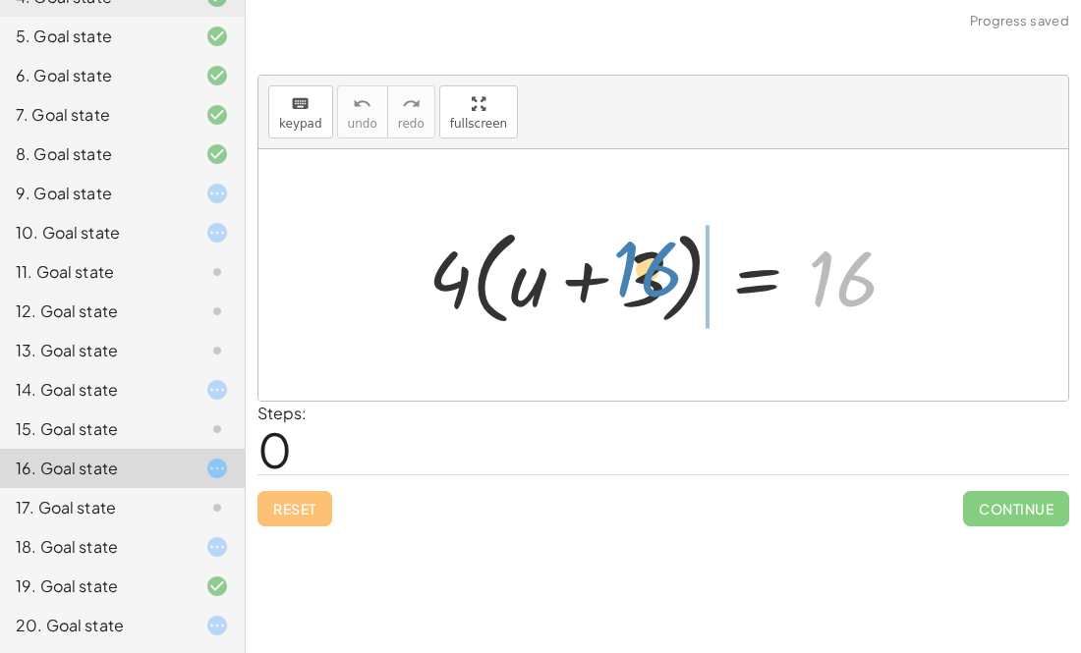
drag, startPoint x: 864, startPoint y: 260, endPoint x: 657, endPoint y: 255, distance: 206.4
click at [657, 255] on div at bounding box center [671, 275] width 504 height 113
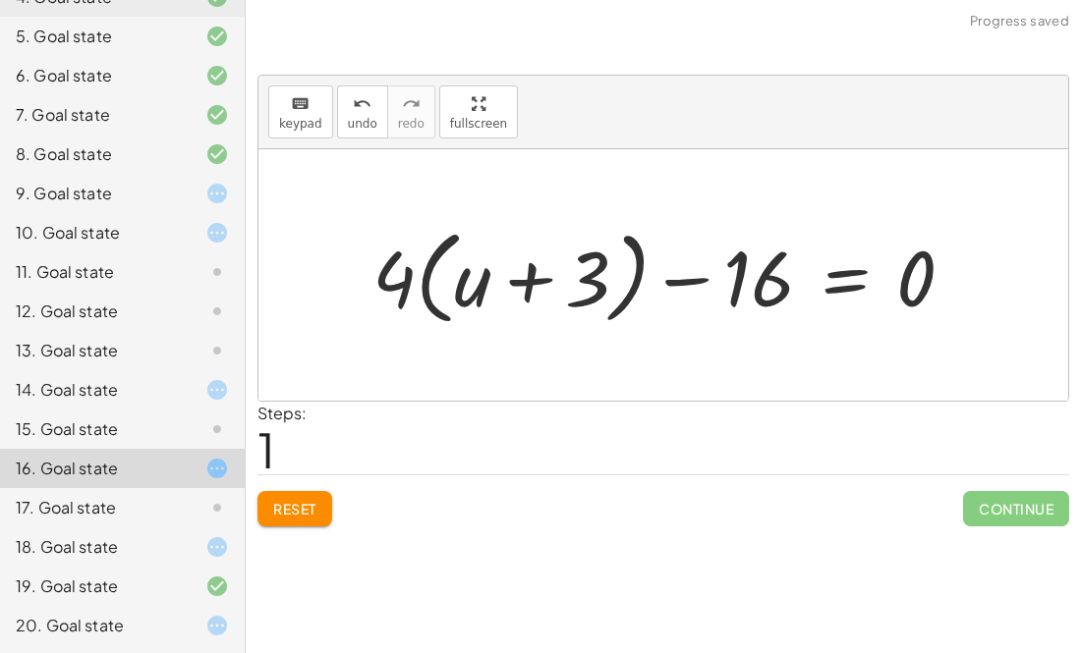
click at [693, 285] on div at bounding box center [671, 275] width 617 height 113
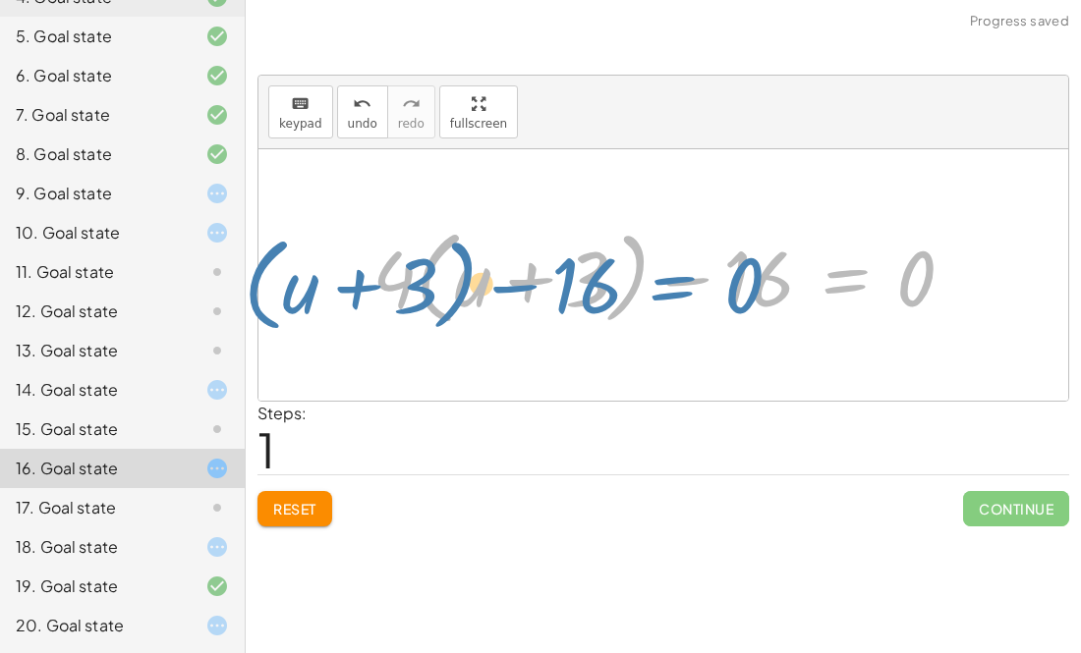
drag, startPoint x: 876, startPoint y: 263, endPoint x: 699, endPoint y: 270, distance: 177.0
click at [699, 270] on div at bounding box center [671, 275] width 617 height 113
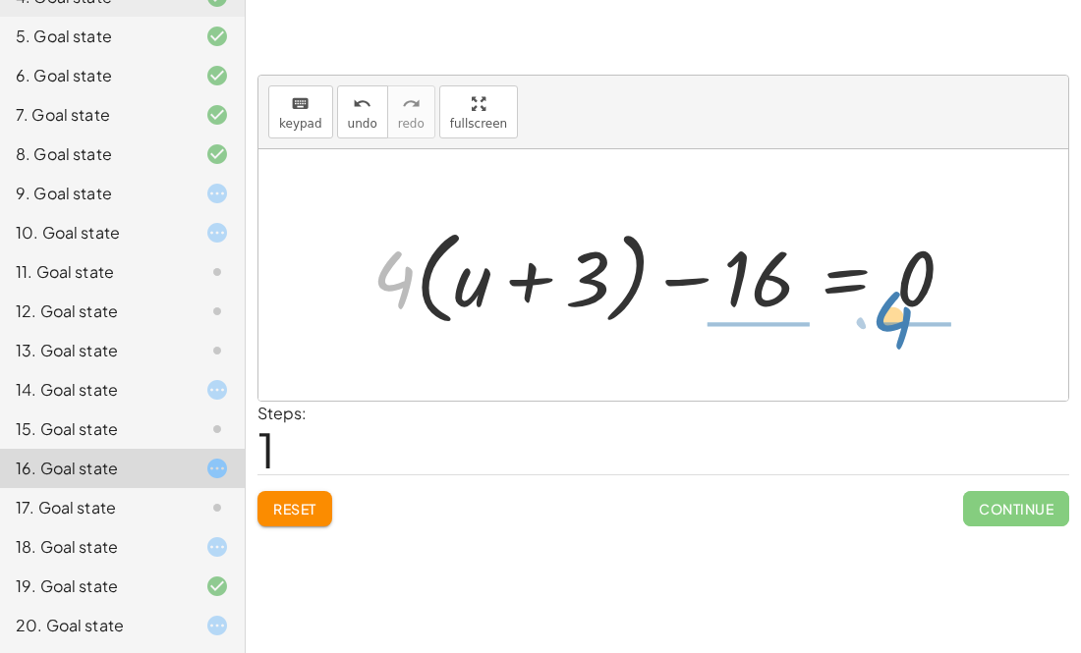
drag, startPoint x: 413, startPoint y: 278, endPoint x: 910, endPoint y: 317, distance: 498.7
click at [910, 317] on div at bounding box center [671, 275] width 617 height 113
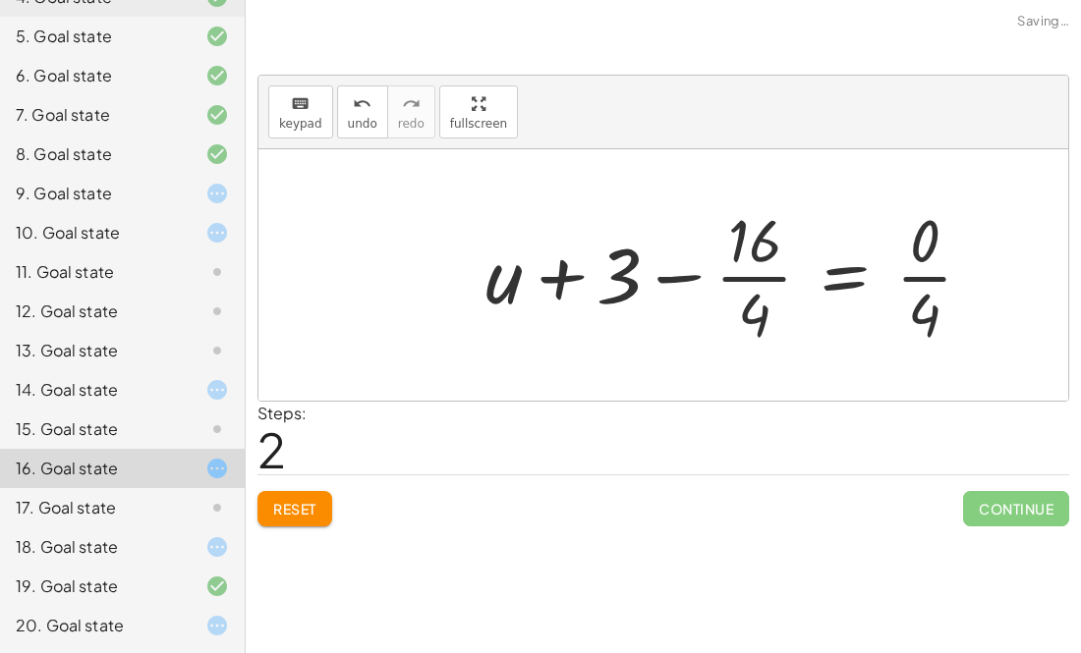
click at [879, 283] on div at bounding box center [736, 274] width 523 height 151
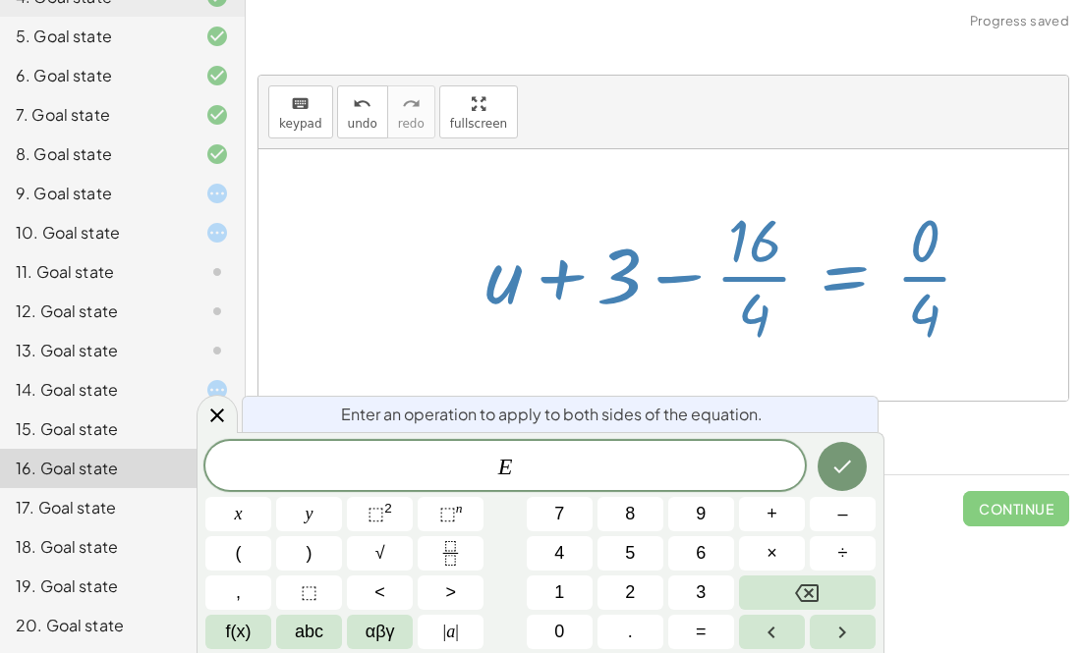
click at [800, 199] on div at bounding box center [736, 274] width 523 height 151
click at [332, 266] on div at bounding box center [663, 275] width 810 height 252
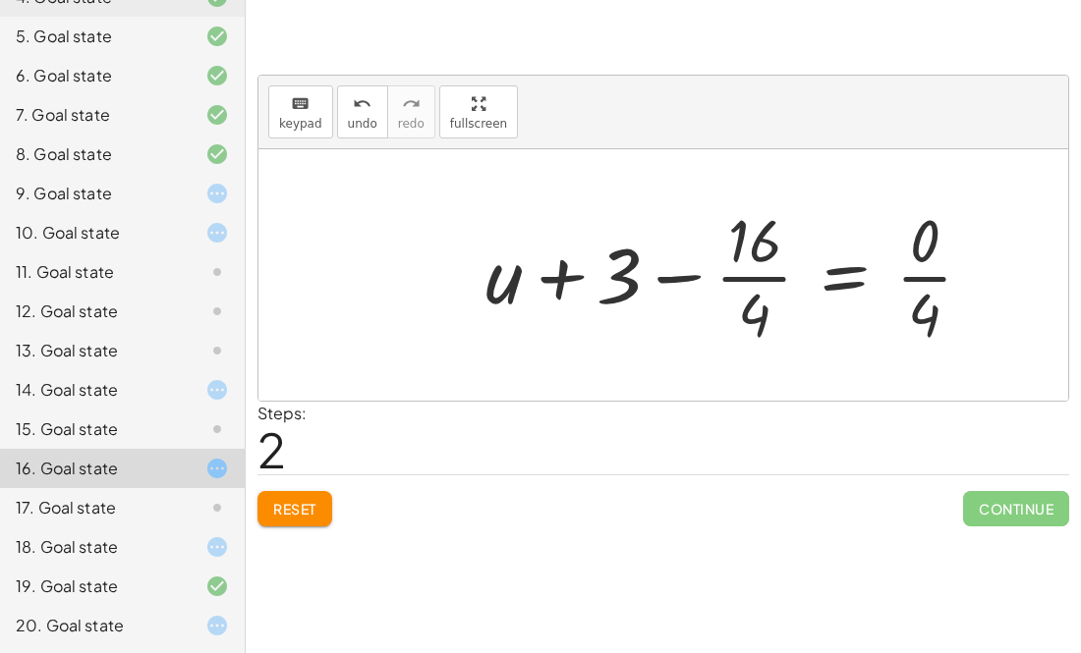
click at [564, 258] on div at bounding box center [736, 274] width 523 height 151
drag, startPoint x: 623, startPoint y: 289, endPoint x: 851, endPoint y: 292, distance: 227.9
click at [851, 292] on div at bounding box center [736, 274] width 523 height 151
drag, startPoint x: 617, startPoint y: 269, endPoint x: 847, endPoint y: 259, distance: 230.1
click at [847, 259] on div at bounding box center [736, 274] width 523 height 151
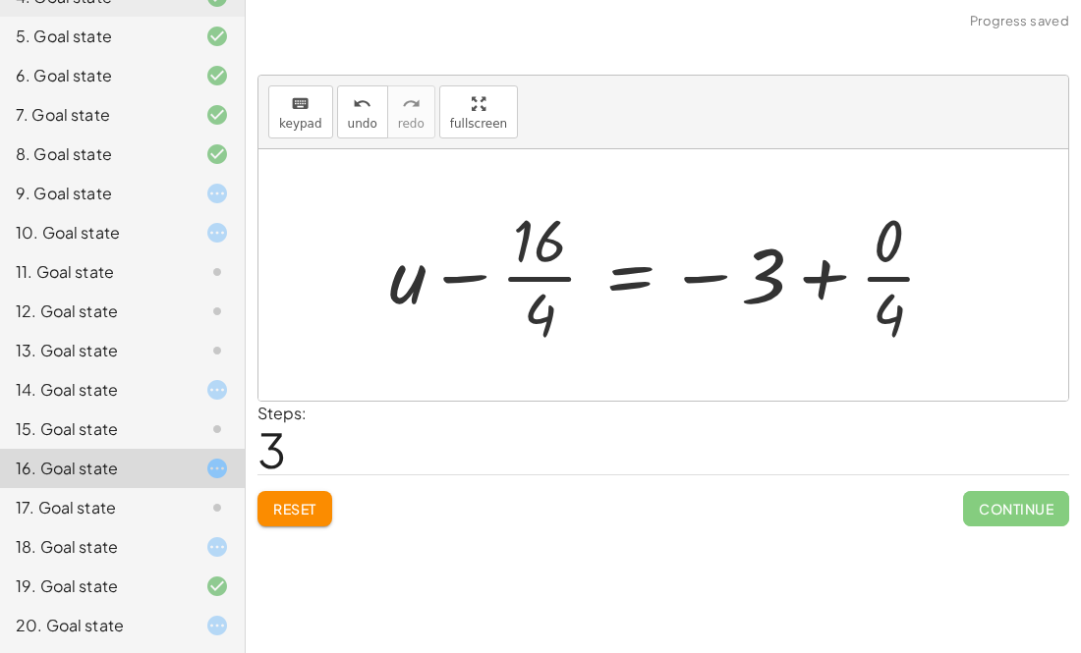
click at [835, 290] on div at bounding box center [670, 274] width 583 height 151
click at [811, 281] on div at bounding box center [670, 274] width 583 height 151
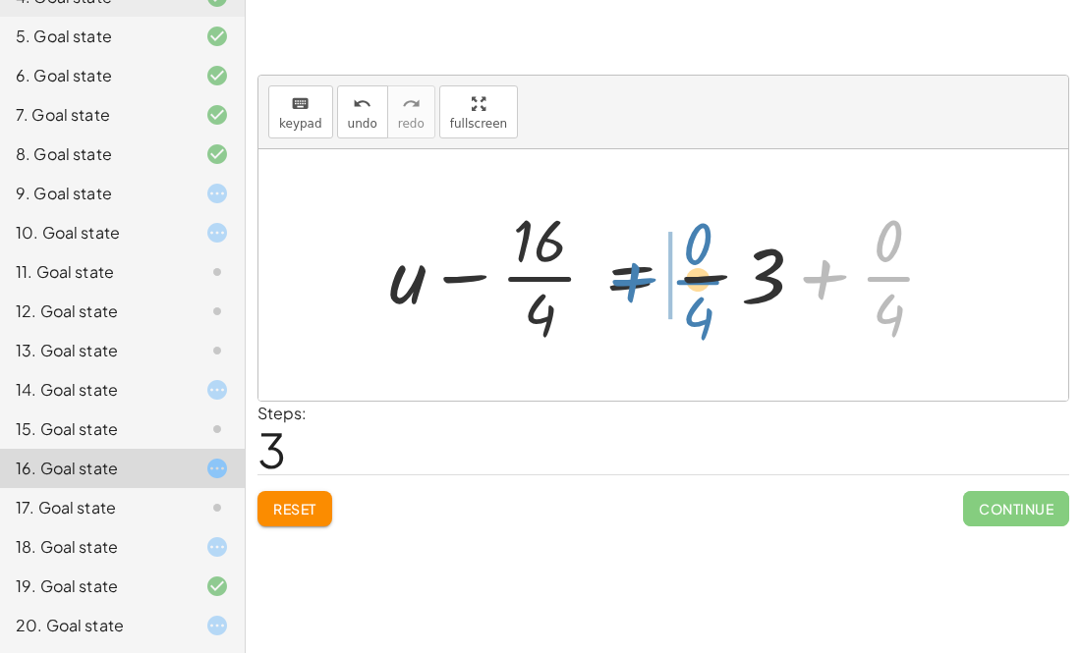
drag, startPoint x: 894, startPoint y: 276, endPoint x: 694, endPoint y: 279, distance: 200.4
click at [694, 279] on div at bounding box center [670, 274] width 583 height 151
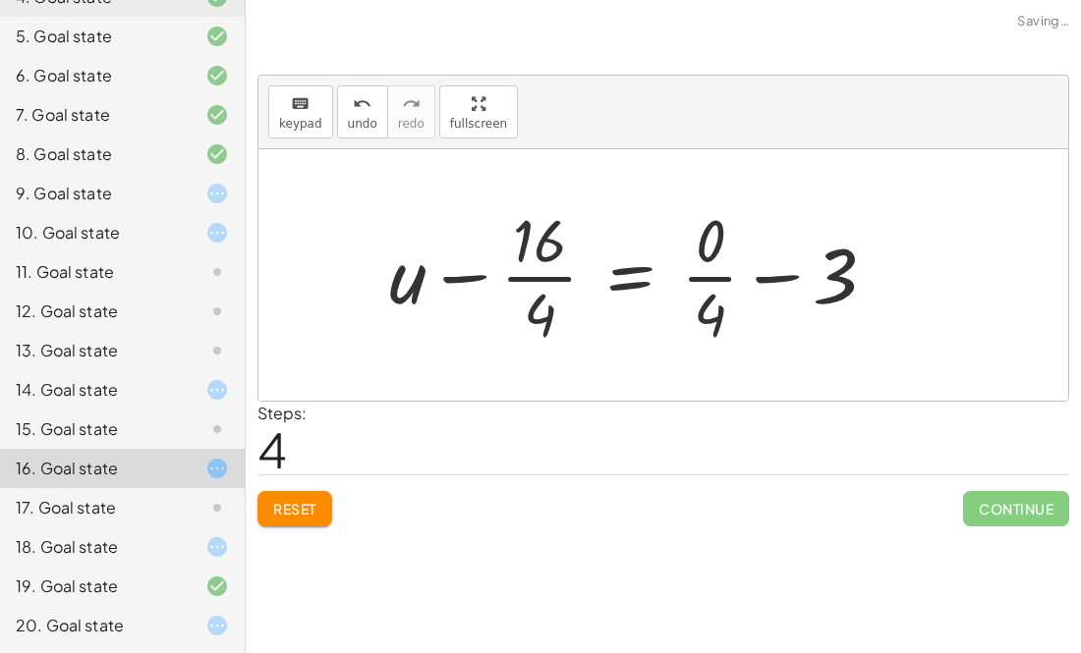
click at [581, 284] on div at bounding box center [640, 274] width 523 height 151
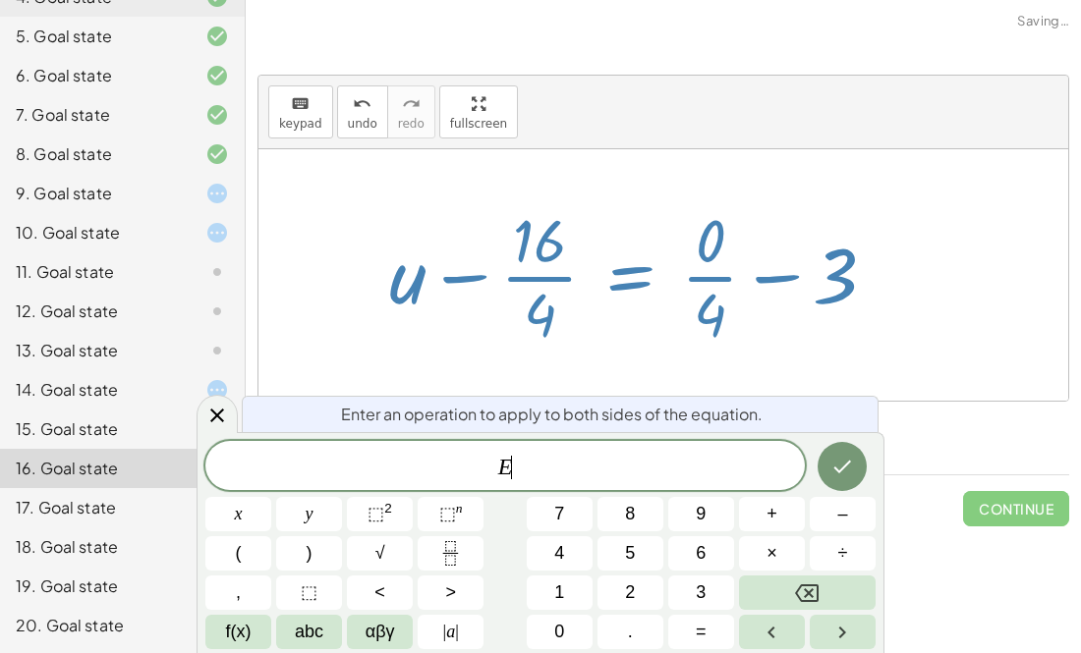
drag, startPoint x: 554, startPoint y: 269, endPoint x: 645, endPoint y: 271, distance: 91.4
click at [645, 271] on div at bounding box center [640, 274] width 523 height 151
click at [673, 509] on button "9" at bounding box center [701, 514] width 66 height 34
click at [813, 587] on icon "Backspace" at bounding box center [807, 594] width 24 height 24
click at [839, 469] on icon "Done" at bounding box center [842, 467] width 24 height 24
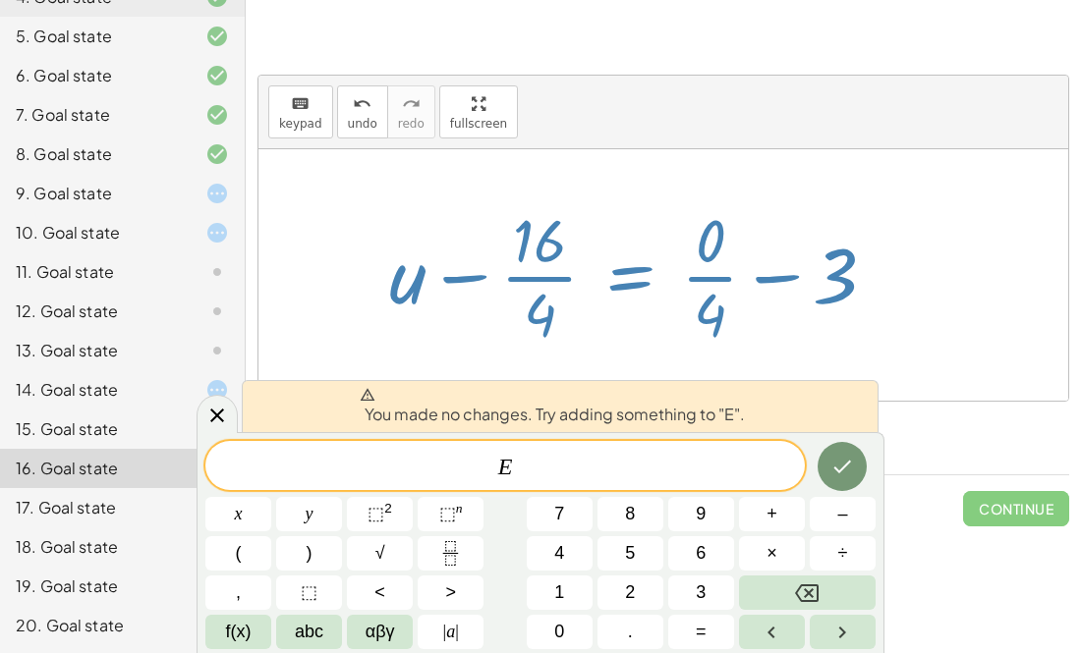
click at [929, 317] on div at bounding box center [663, 275] width 810 height 252
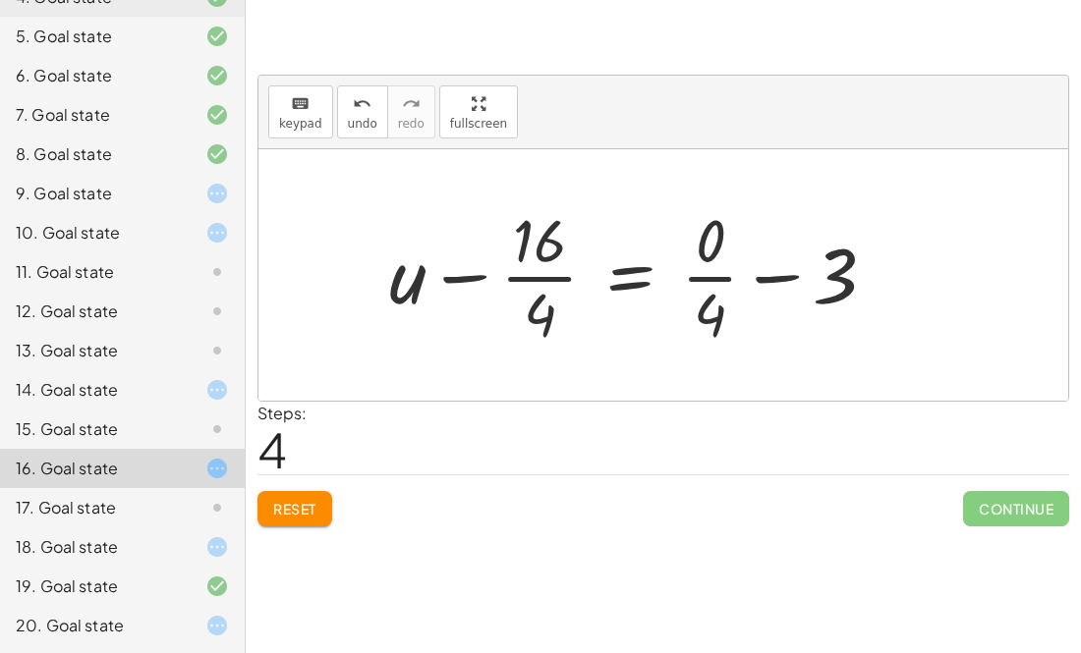
click at [778, 277] on div at bounding box center [640, 274] width 523 height 151
drag, startPoint x: 831, startPoint y: 275, endPoint x: 642, endPoint y: 274, distance: 189.6
click at [642, 274] on div at bounding box center [640, 274] width 523 height 151
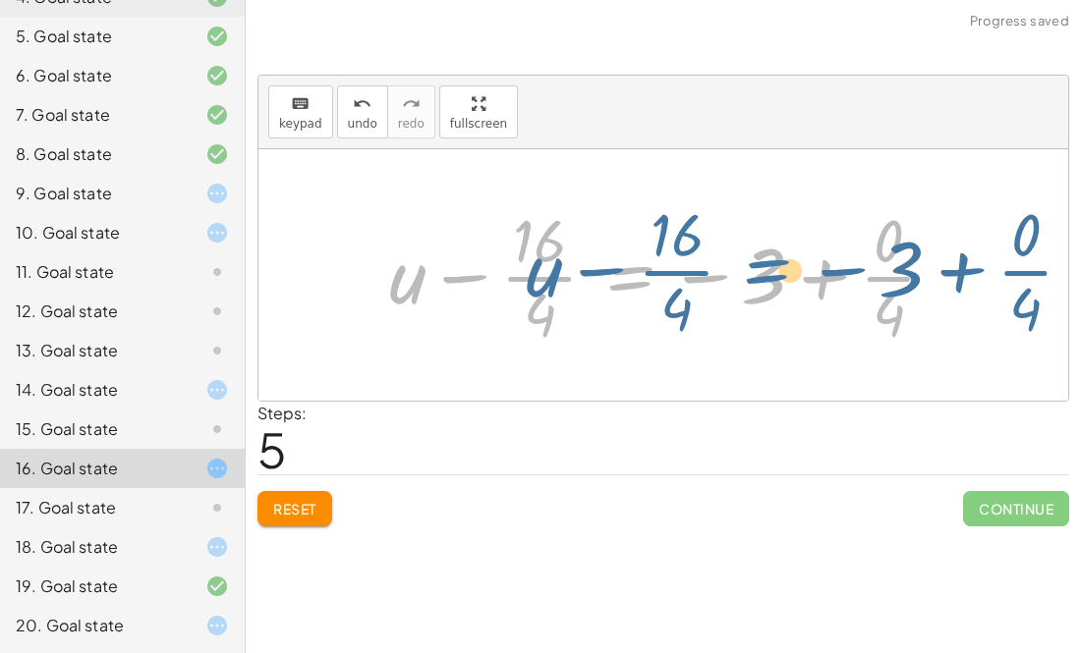
drag, startPoint x: 620, startPoint y: 276, endPoint x: 647, endPoint y: 266, distance: 29.2
click at [647, 266] on div at bounding box center [670, 274] width 583 height 151
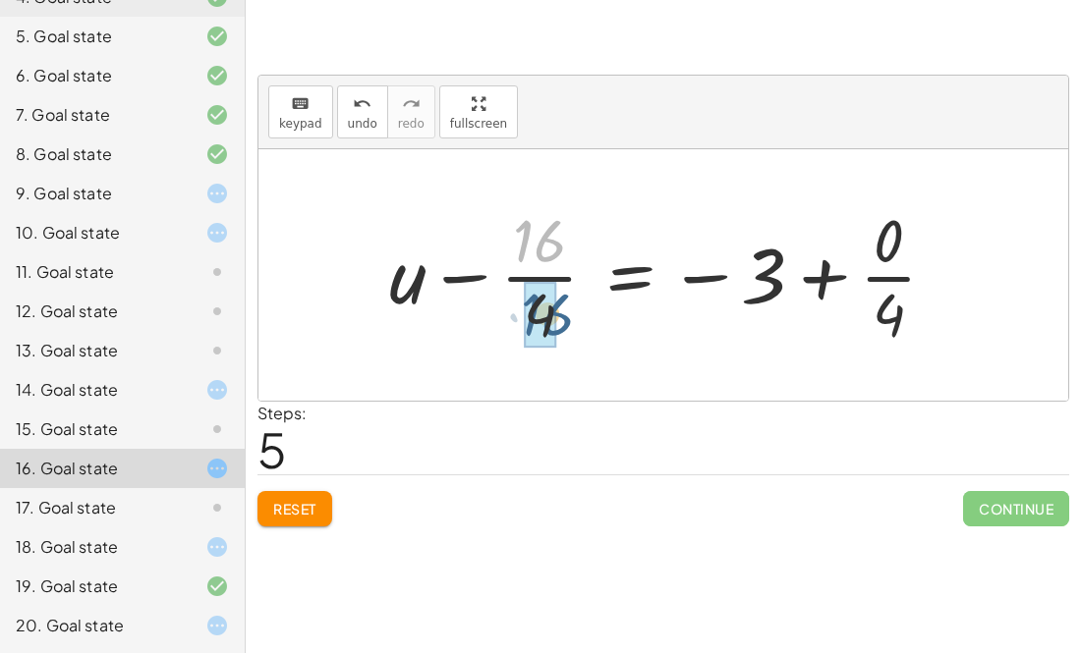
drag, startPoint x: 544, startPoint y: 232, endPoint x: 550, endPoint y: 310, distance: 78.8
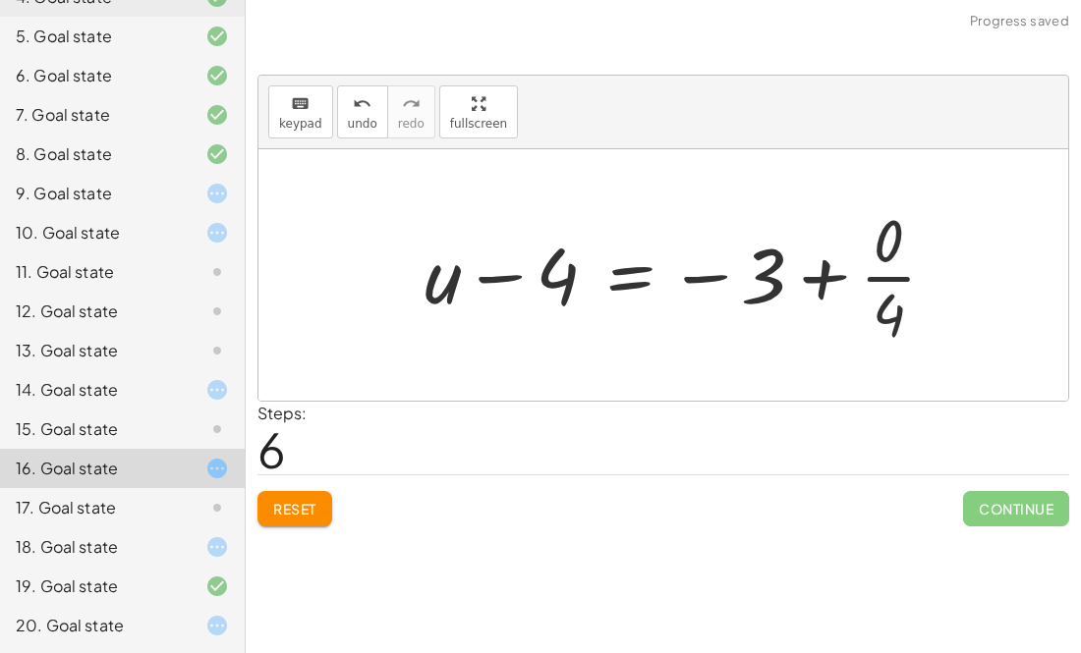
click at [544, 278] on div at bounding box center [688, 274] width 547 height 151
drag, startPoint x: 446, startPoint y: 293, endPoint x: 598, endPoint y: 287, distance: 152.4
click at [598, 287] on div at bounding box center [688, 274] width 547 height 151
click at [503, 274] on div at bounding box center [644, 274] width 607 height 151
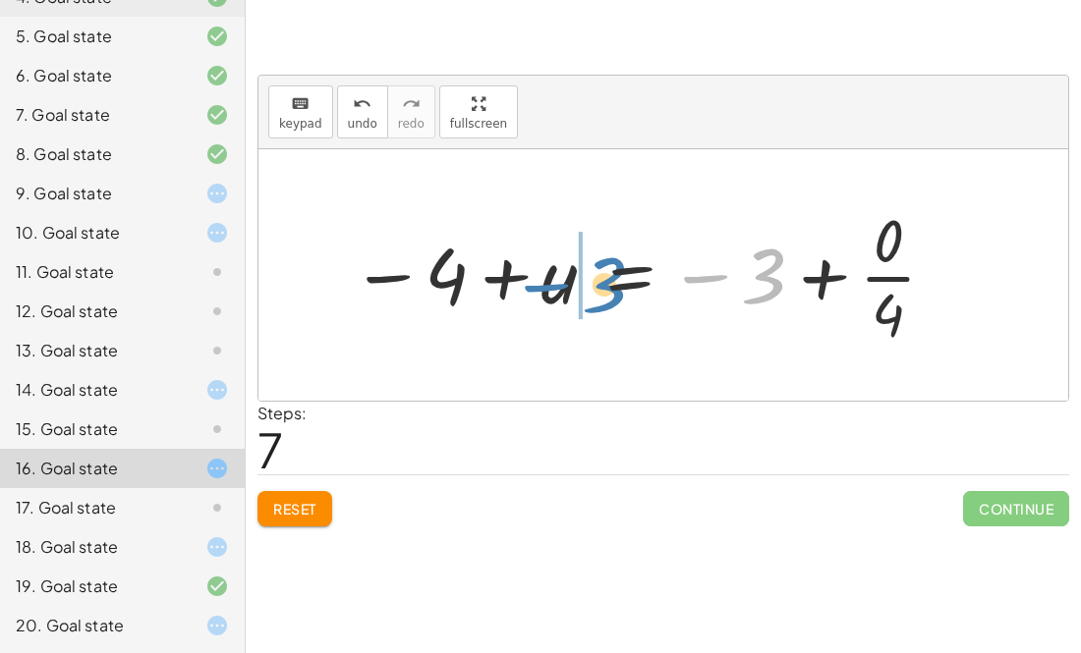
drag, startPoint x: 758, startPoint y: 283, endPoint x: 587, endPoint y: 290, distance: 172.1
click at [587, 290] on div at bounding box center [644, 274] width 607 height 151
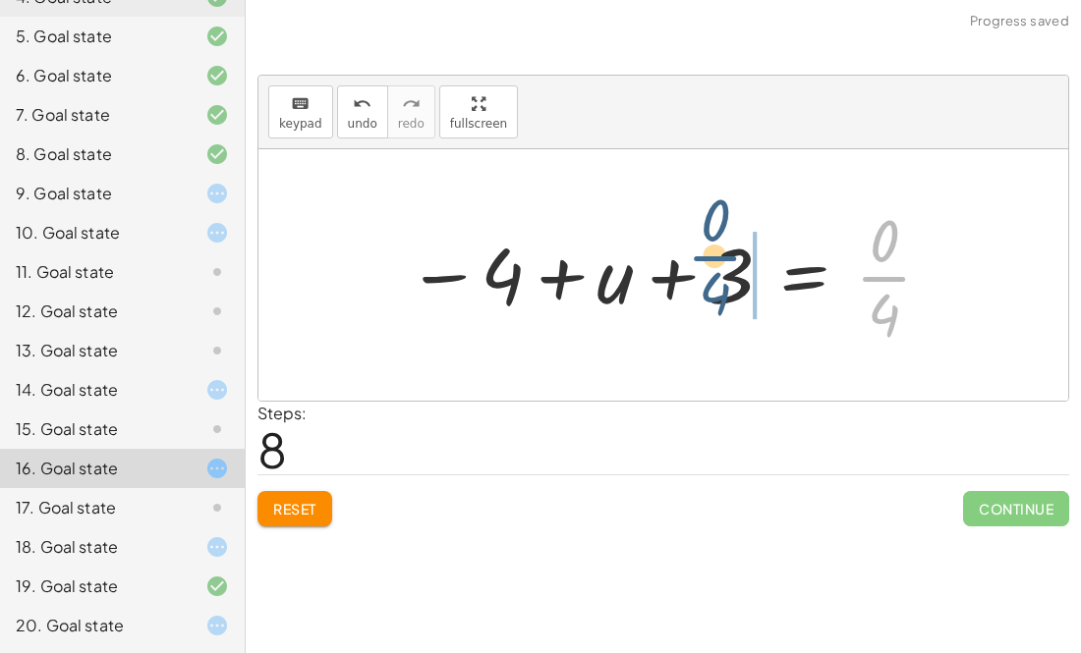
drag, startPoint x: 882, startPoint y: 279, endPoint x: 704, endPoint y: 258, distance: 179.0
click at [704, 258] on div at bounding box center [670, 274] width 547 height 151
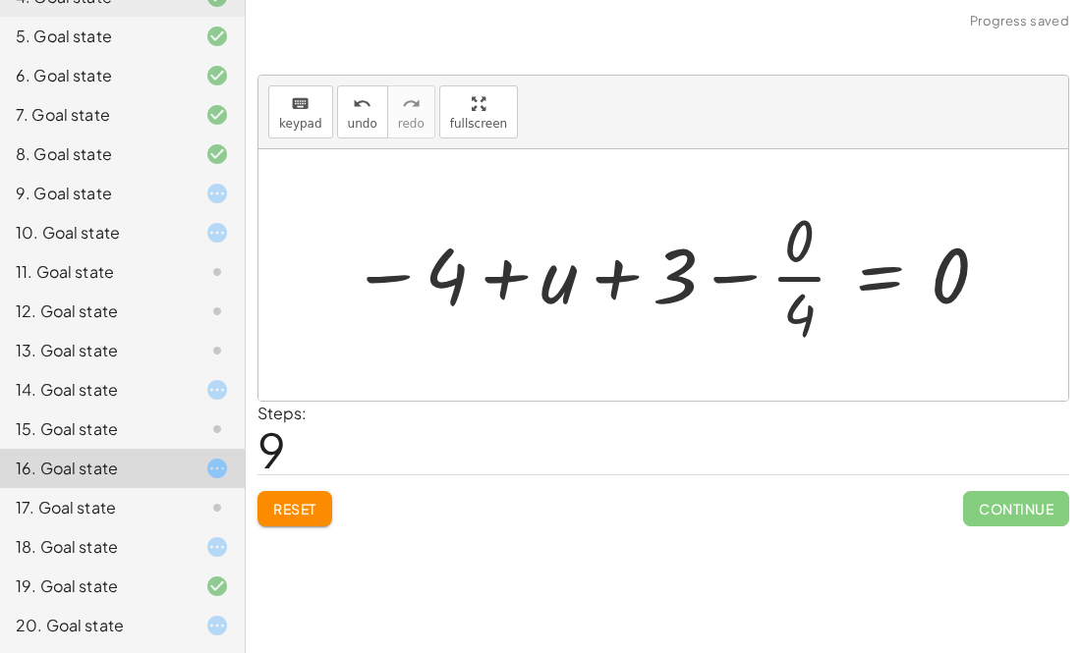
click at [707, 280] on div at bounding box center [670, 274] width 659 height 151
click at [707, 280] on div at bounding box center [640, 274] width 720 height 151
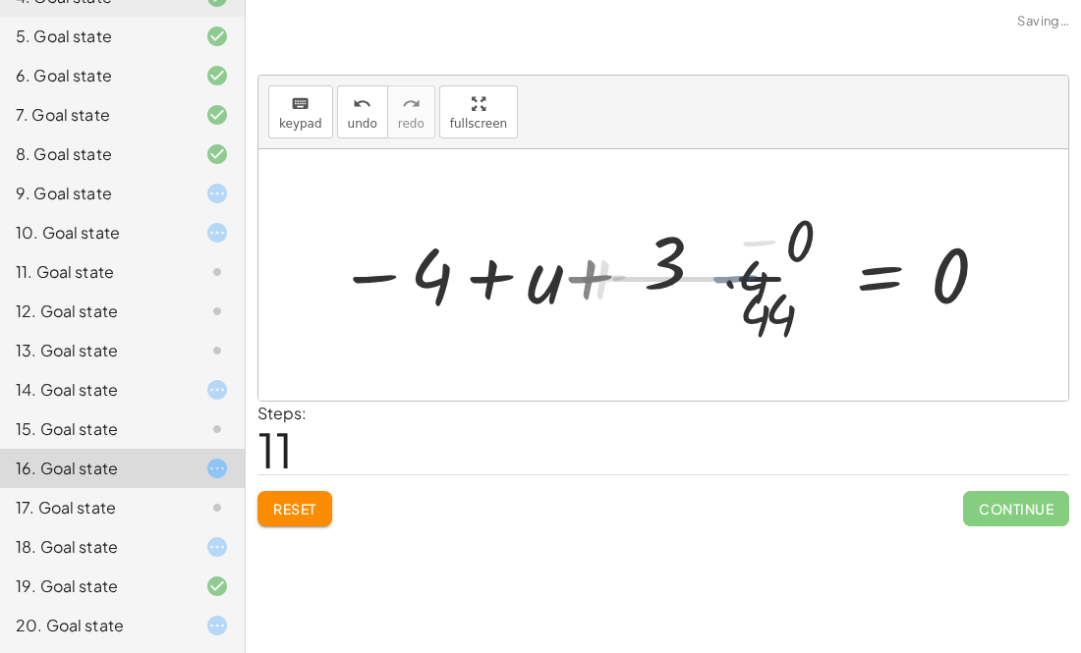
click at [707, 282] on div at bounding box center [664, 274] width 674 height 151
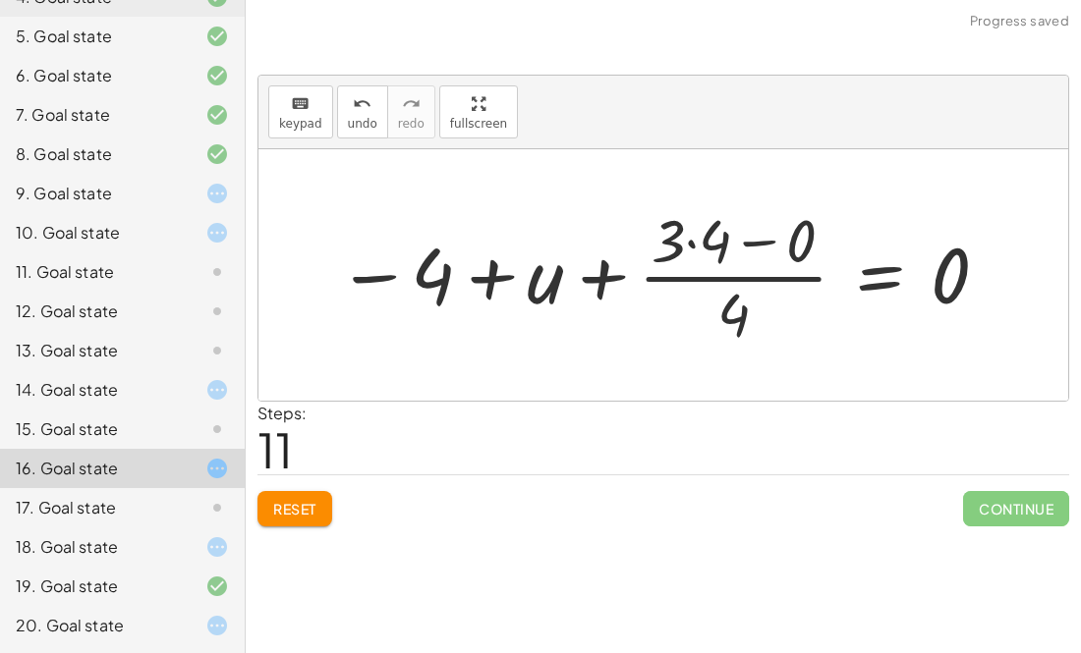
click at [701, 272] on div at bounding box center [664, 274] width 674 height 151
click at [691, 247] on div at bounding box center [664, 274] width 674 height 151
click at [691, 247] on div at bounding box center [677, 274] width 646 height 151
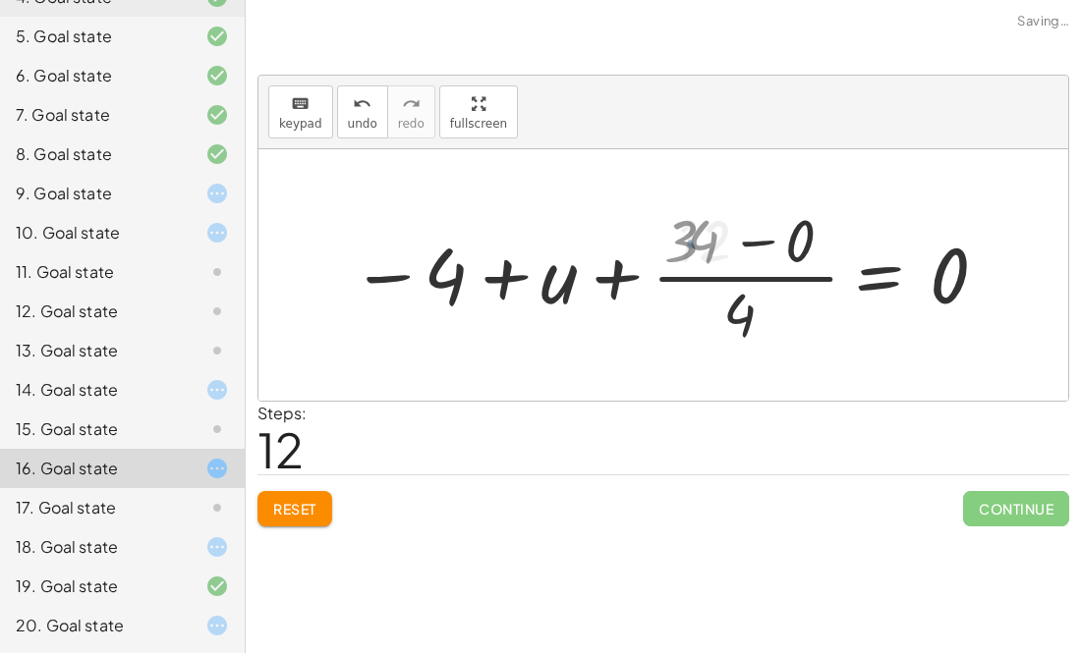
click at [691, 247] on div at bounding box center [677, 274] width 646 height 151
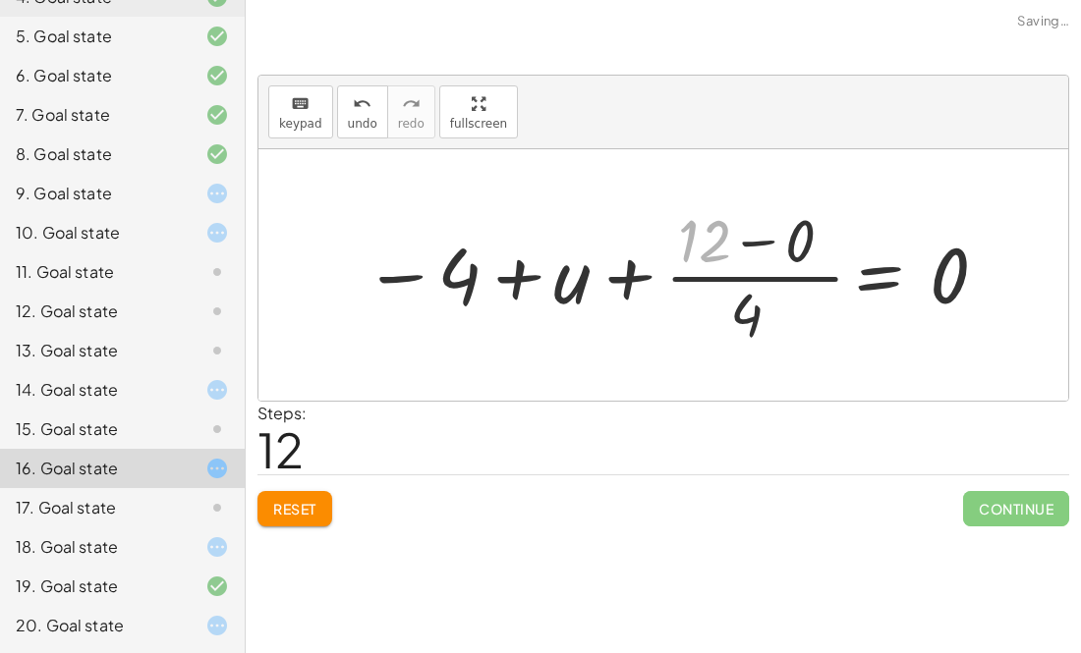
click at [691, 247] on div at bounding box center [677, 274] width 646 height 151
drag, startPoint x: 768, startPoint y: 247, endPoint x: 674, endPoint y: 252, distance: 94.4
click at [674, 252] on div at bounding box center [677, 274] width 646 height 151
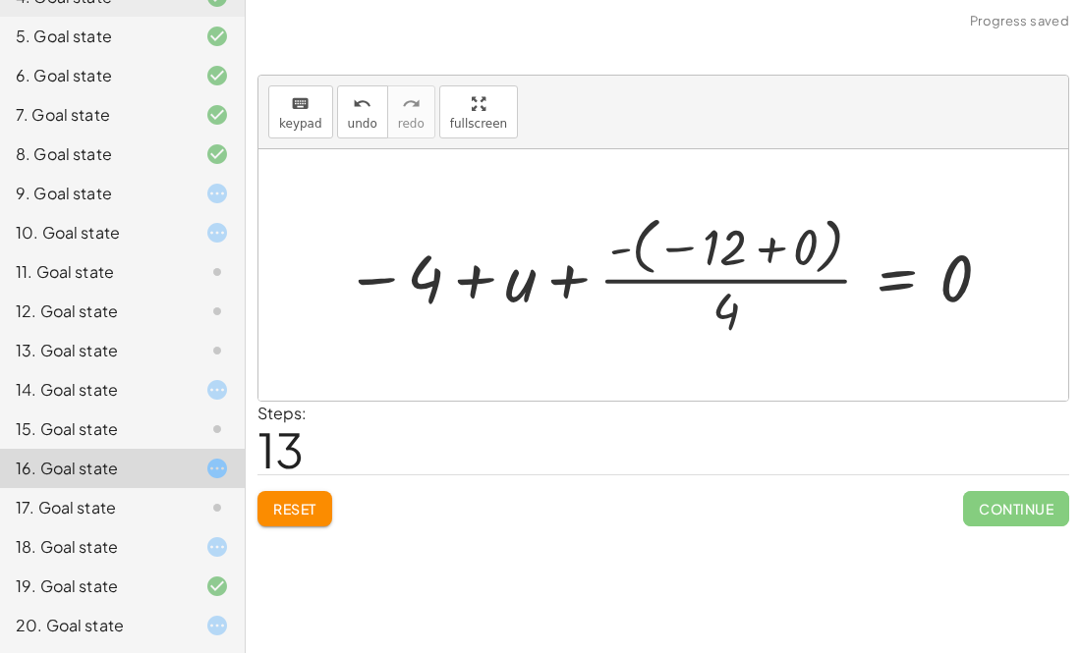
click at [762, 243] on div at bounding box center [670, 275] width 671 height 134
click at [762, 243] on div at bounding box center [717, 275] width 576 height 134
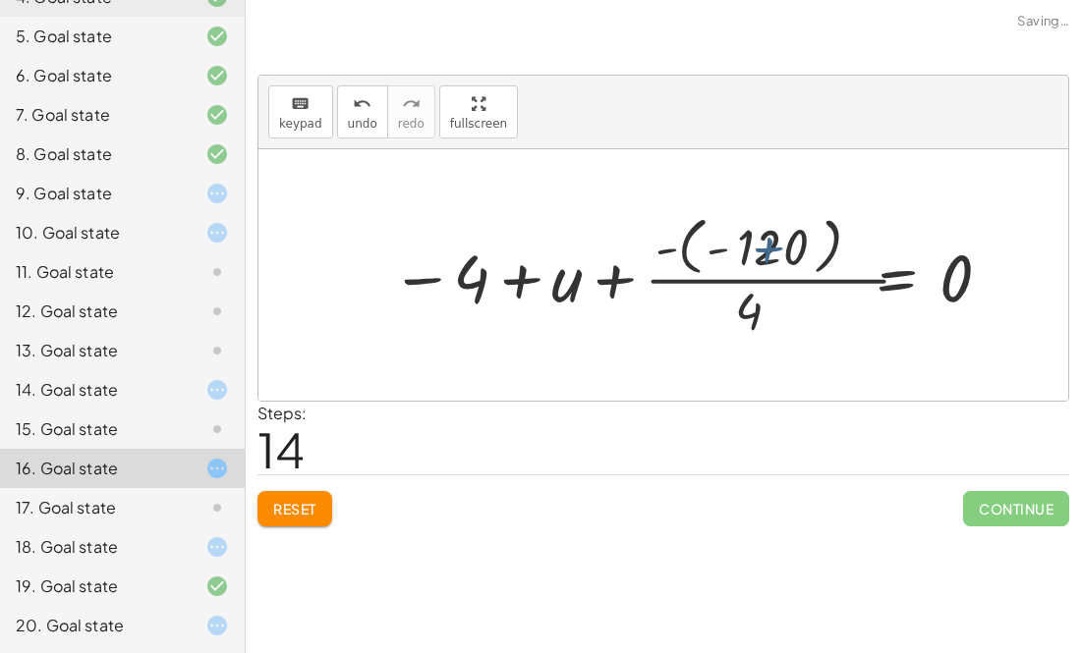
click at [762, 243] on div at bounding box center [717, 275] width 576 height 134
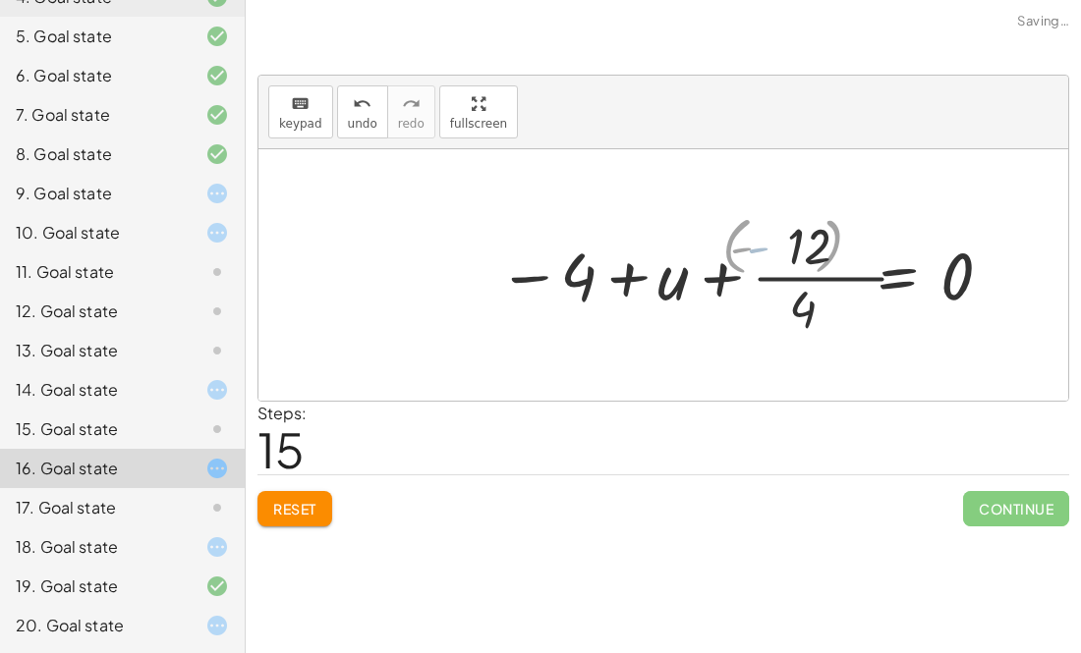
click at [761, 243] on div at bounding box center [765, 274] width 481 height 129
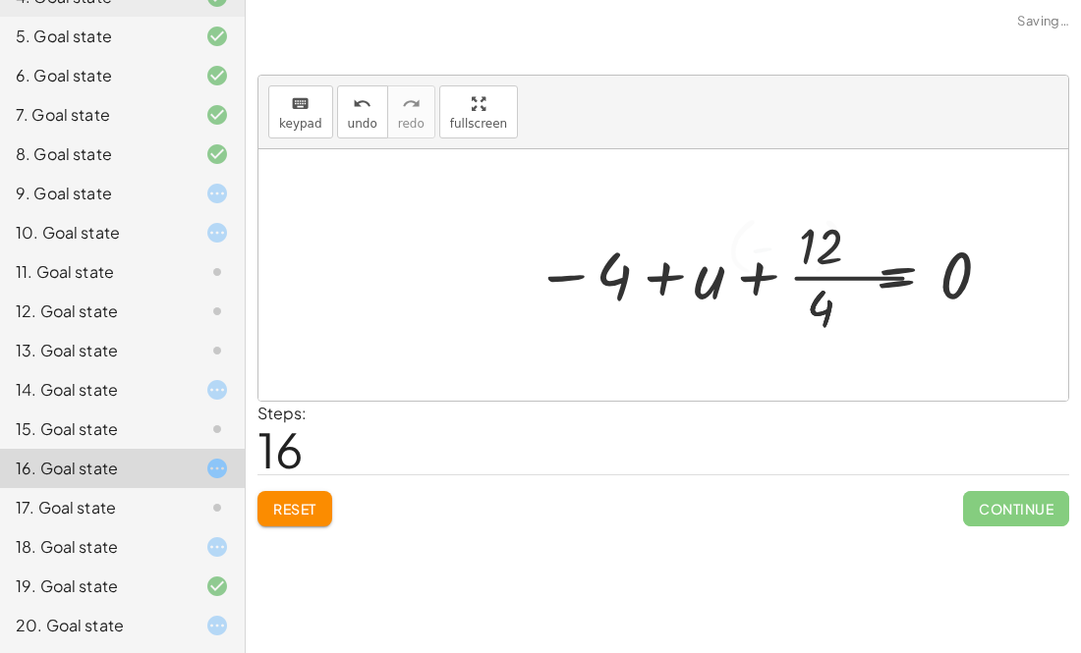
click at [761, 243] on div at bounding box center [744, 274] width 523 height 129
click at [761, 243] on div at bounding box center [763, 274] width 485 height 129
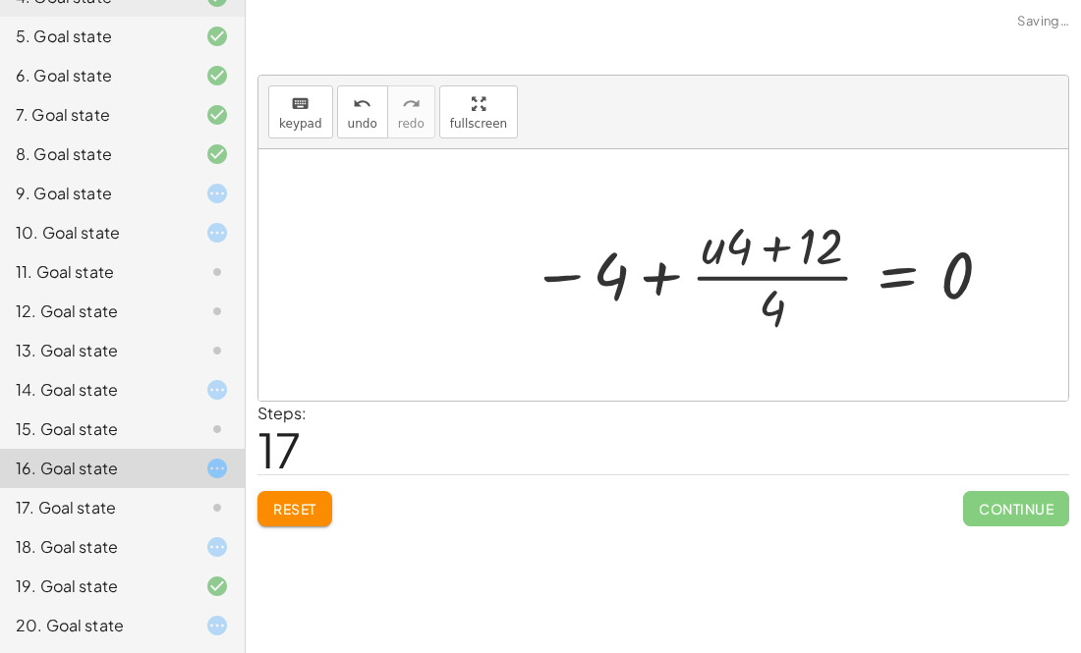
click at [729, 270] on div at bounding box center [763, 274] width 485 height 129
click at [728, 270] on div at bounding box center [763, 274] width 485 height 129
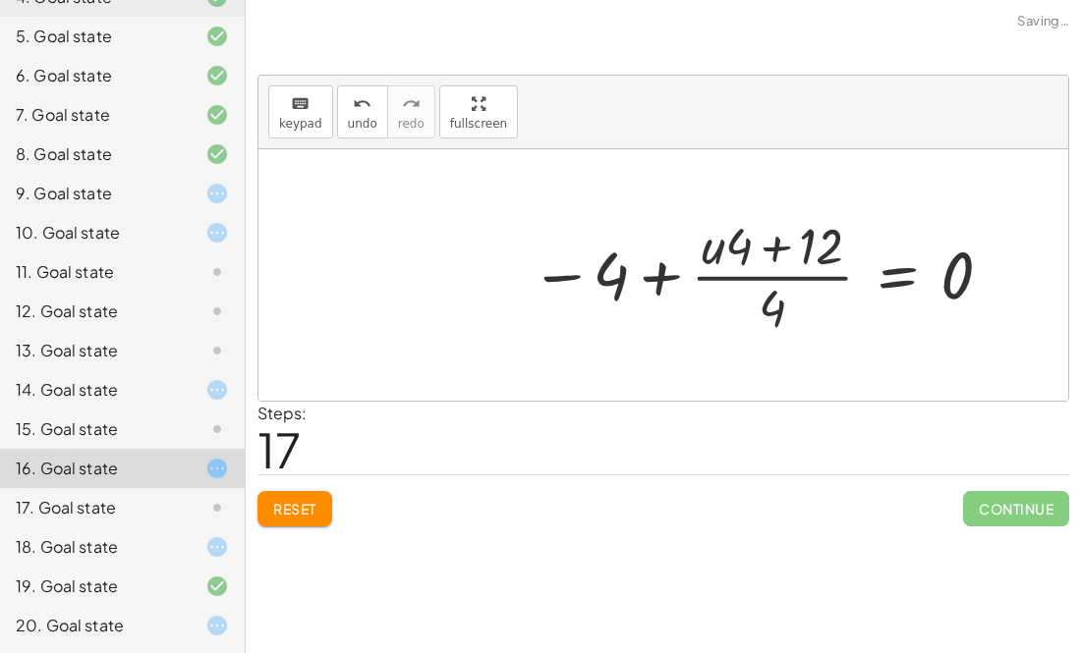
click at [775, 253] on div at bounding box center [763, 274] width 485 height 129
click at [662, 281] on div at bounding box center [763, 274] width 485 height 129
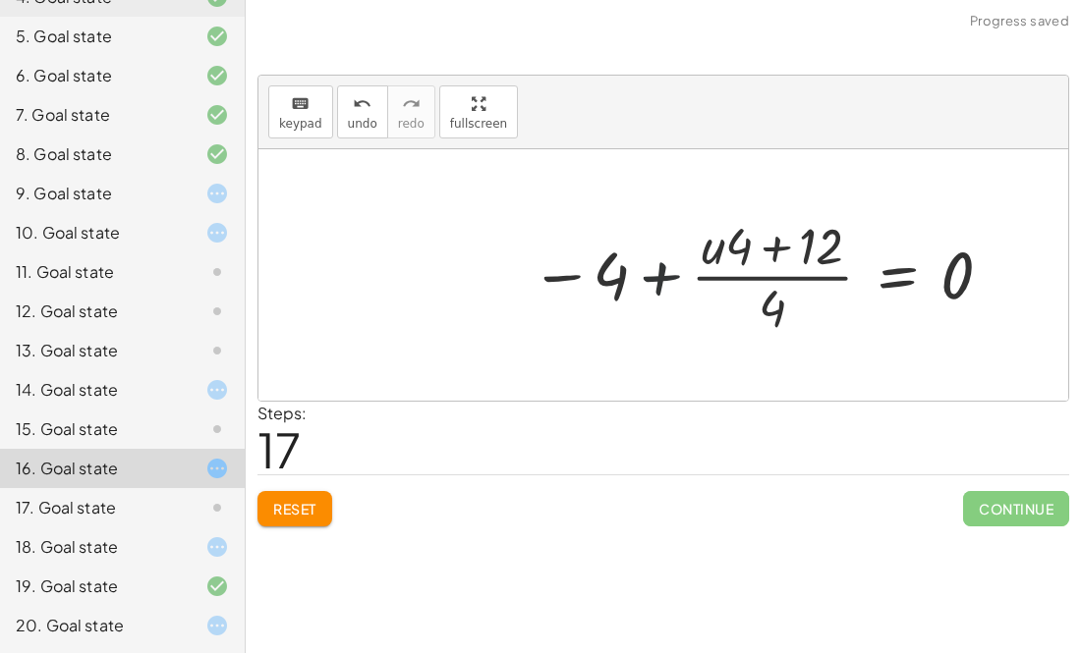
click at [662, 281] on div at bounding box center [763, 274] width 485 height 129
click at [778, 303] on div at bounding box center [737, 274] width 537 height 129
click at [590, 242] on div at bounding box center [737, 274] width 537 height 129
click at [587, 246] on div at bounding box center [747, 274] width 515 height 129
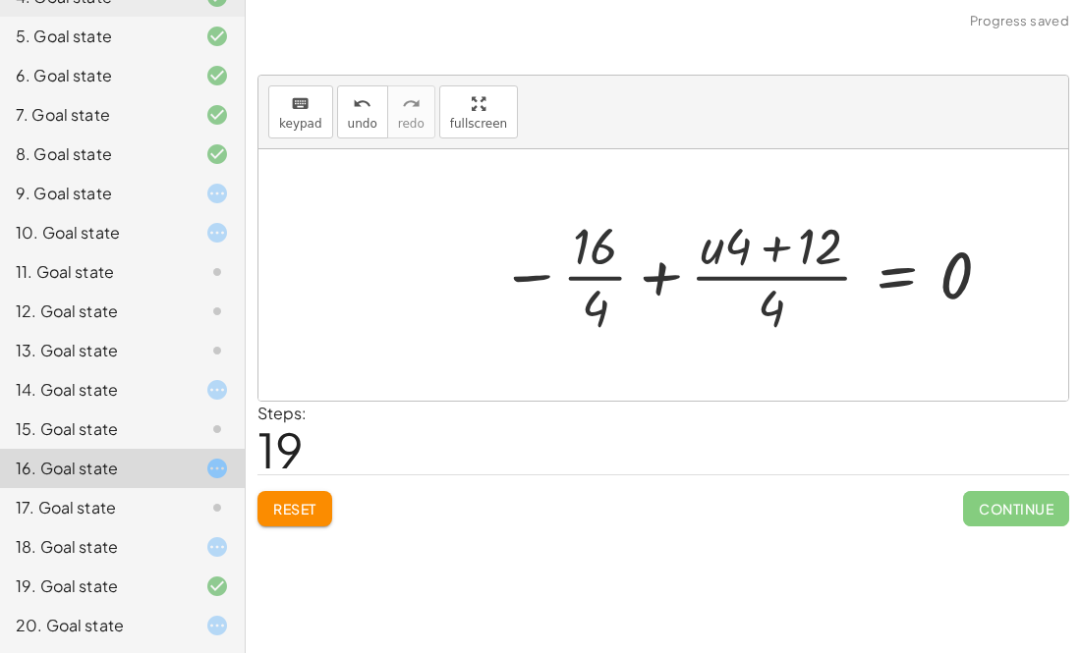
click at [587, 246] on div at bounding box center [747, 274] width 515 height 129
click at [596, 316] on div at bounding box center [747, 274] width 515 height 129
click at [596, 316] on div at bounding box center [763, 274] width 485 height 129
click at [610, 278] on div at bounding box center [763, 274] width 485 height 129
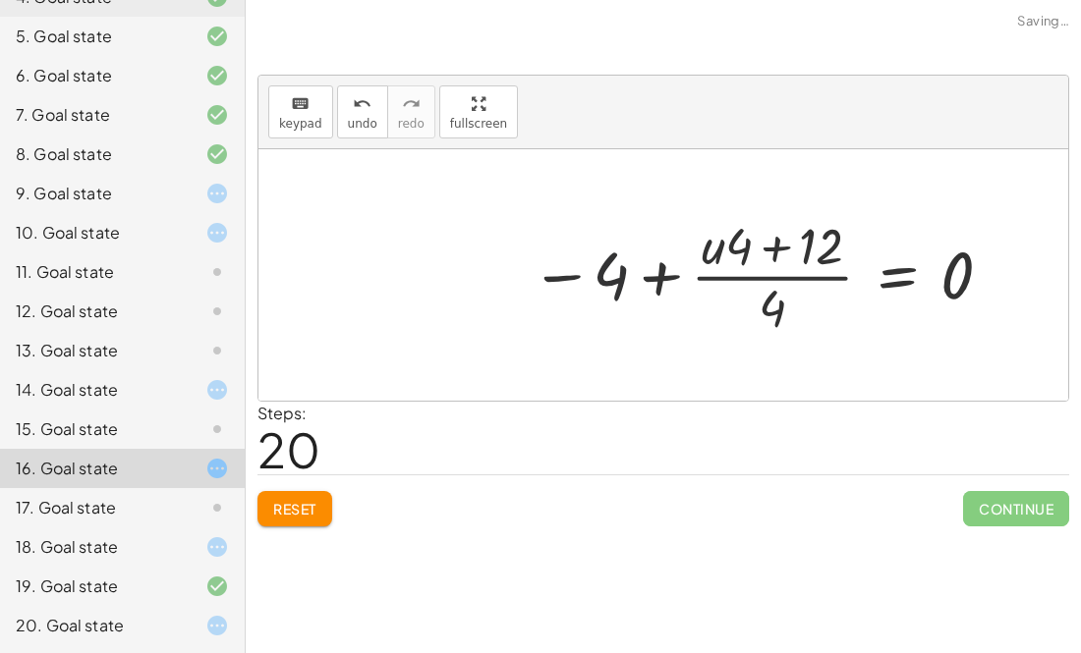
click at [610, 278] on div at bounding box center [763, 274] width 485 height 129
click at [559, 274] on div at bounding box center [763, 274] width 485 height 129
click at [806, 245] on div at bounding box center [763, 274] width 485 height 129
click at [778, 250] on div at bounding box center [763, 274] width 485 height 129
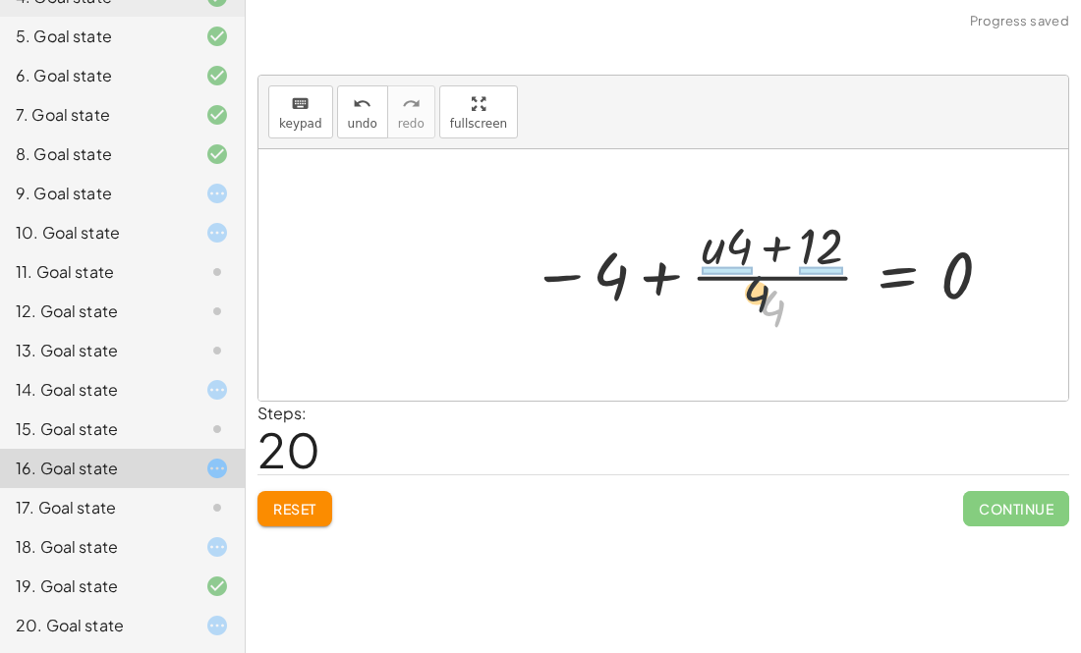
drag, startPoint x: 771, startPoint y: 320, endPoint x: 674, endPoint y: 233, distance: 130.8
click at [671, 232] on div at bounding box center [763, 274] width 485 height 129
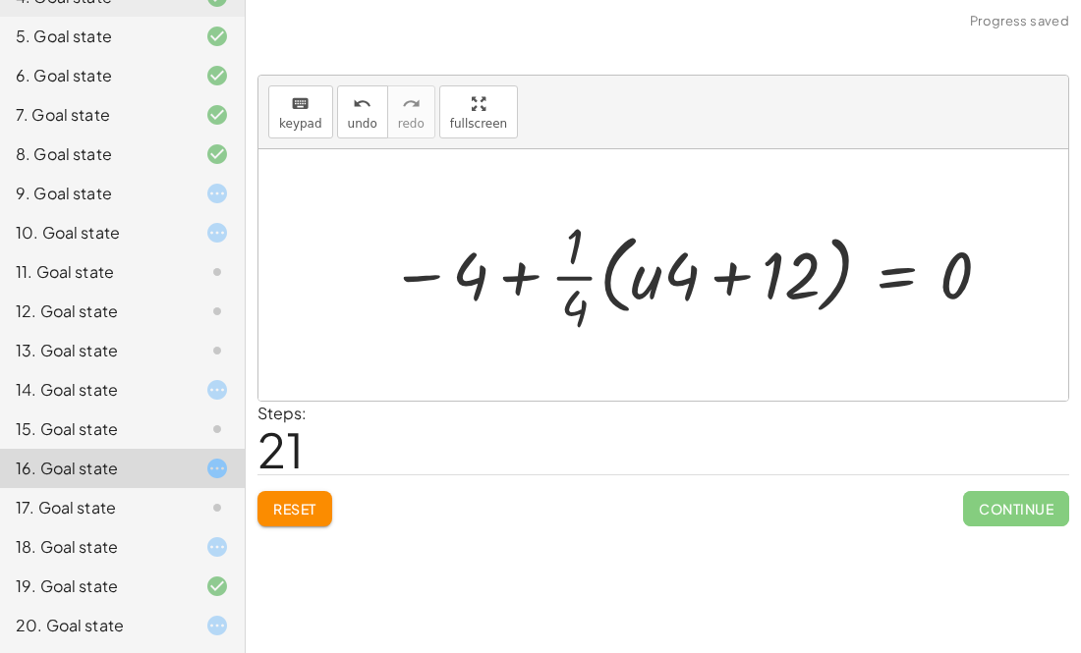
click at [578, 280] on div at bounding box center [693, 274] width 626 height 129
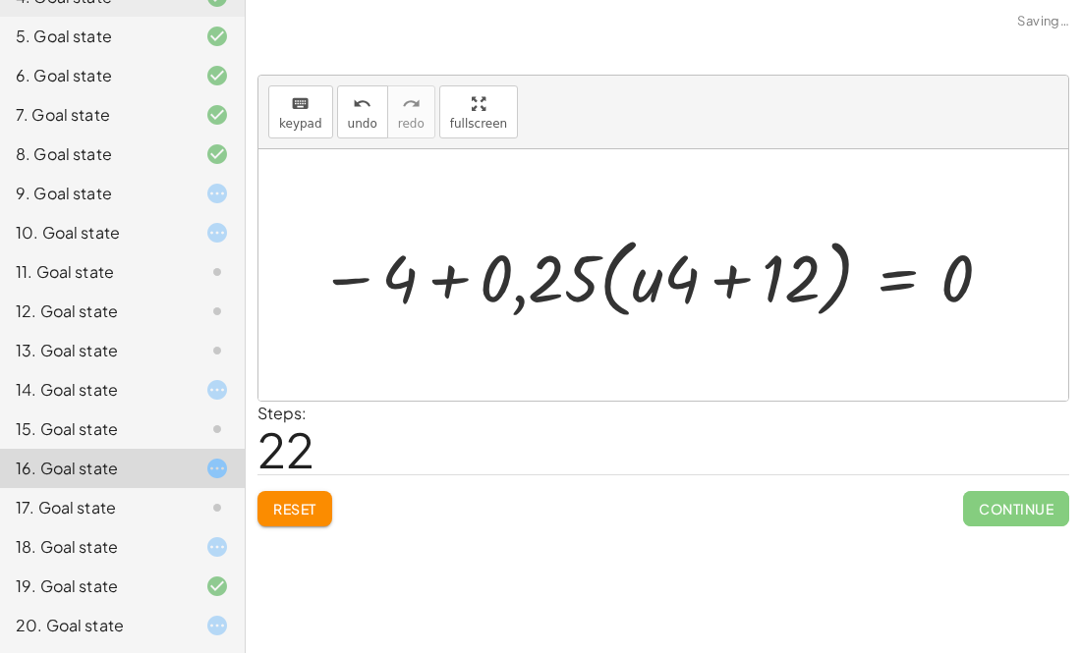
click at [732, 277] on div at bounding box center [657, 275] width 697 height 96
click at [602, 291] on div at bounding box center [657, 275] width 697 height 96
click at [668, 268] on div at bounding box center [657, 275] width 697 height 96
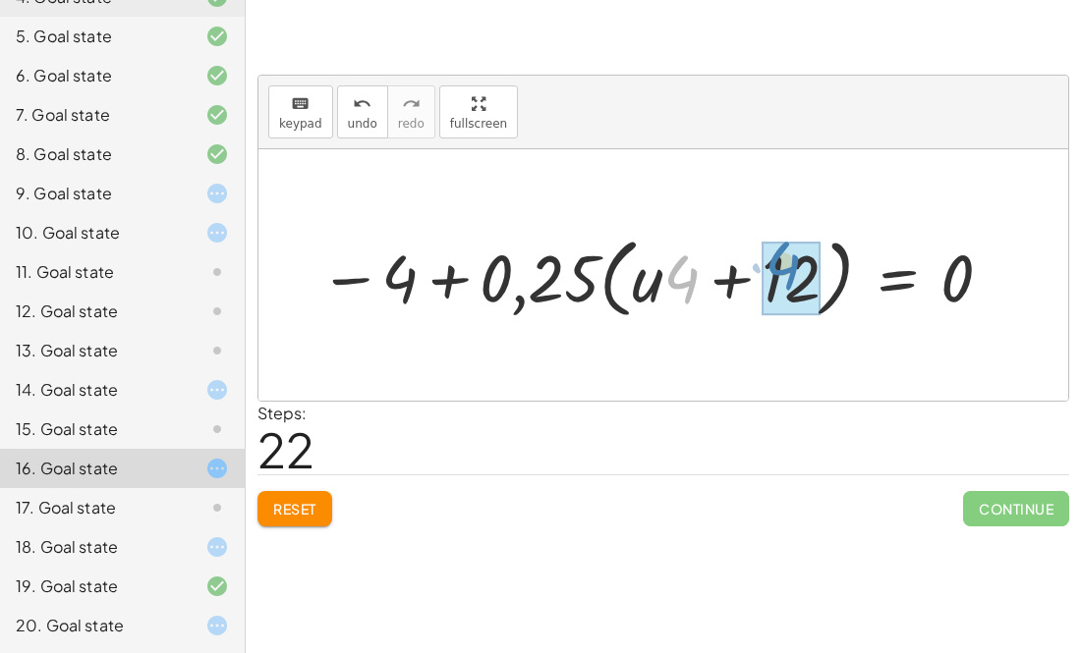
drag, startPoint x: 668, startPoint y: 268, endPoint x: 789, endPoint y: 258, distance: 121.2
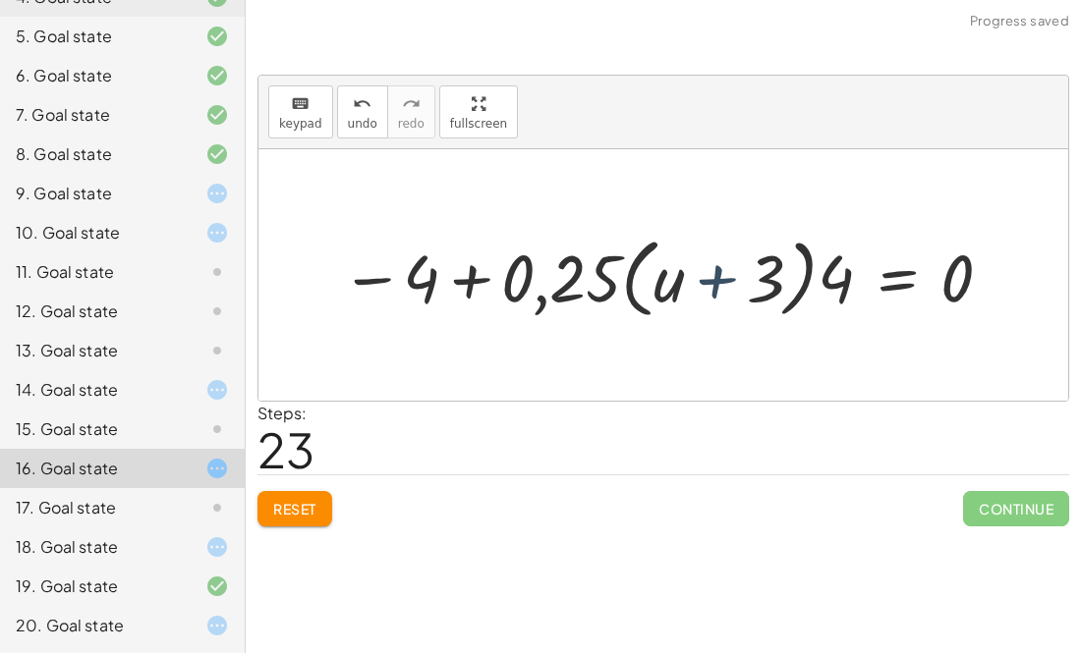
click at [700, 280] on div at bounding box center [668, 275] width 675 height 96
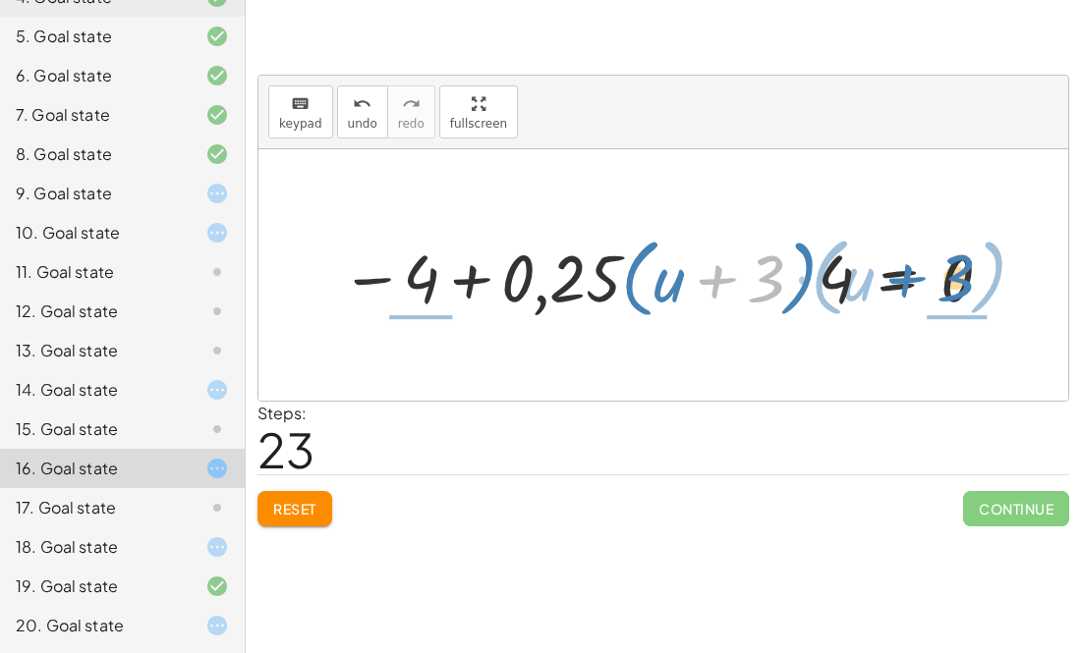
drag, startPoint x: 699, startPoint y: 280, endPoint x: 888, endPoint y: 280, distance: 189.6
click at [888, 280] on div at bounding box center [668, 275] width 675 height 96
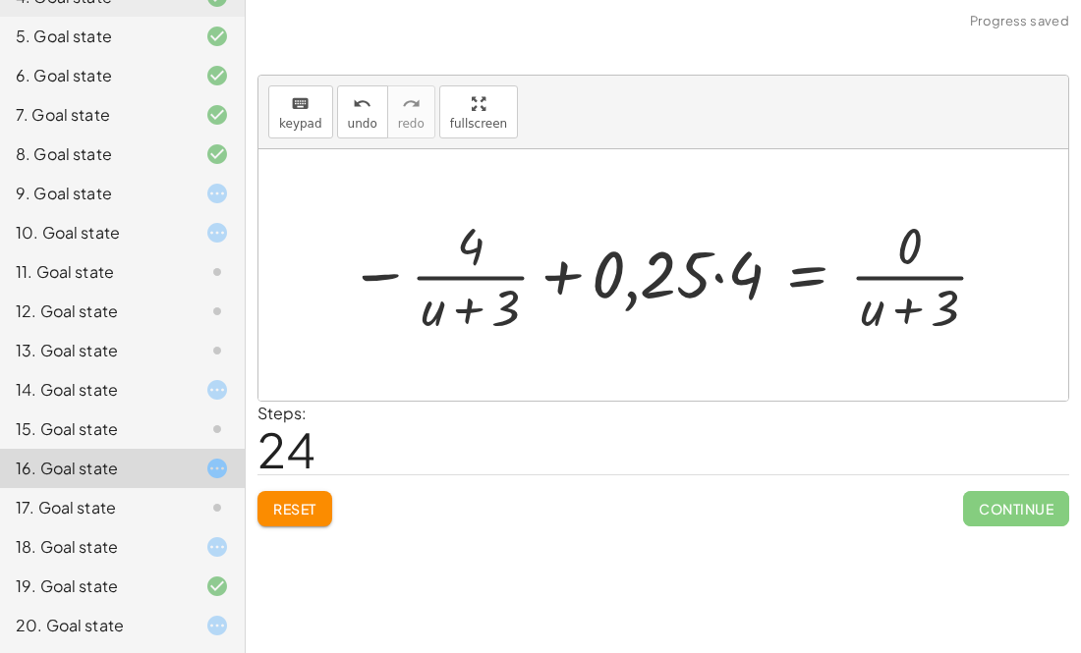
click at [721, 271] on div at bounding box center [670, 274] width 663 height 129
click at [721, 271] on div at bounding box center [744, 274] width 515 height 129
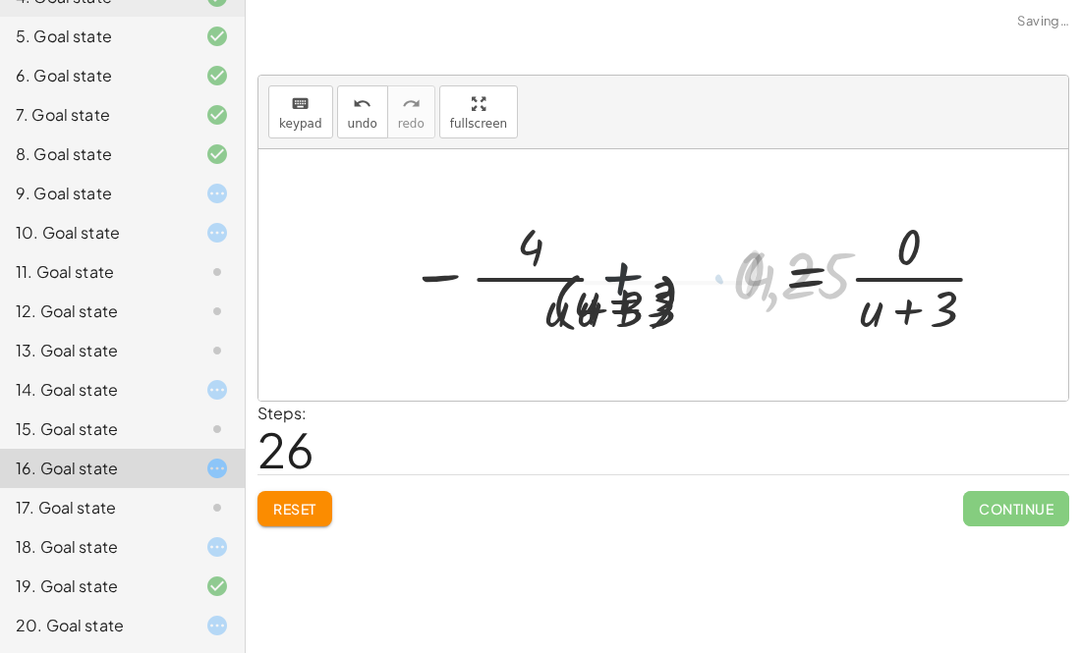
click at [721, 271] on div at bounding box center [663, 275] width 678 height 137
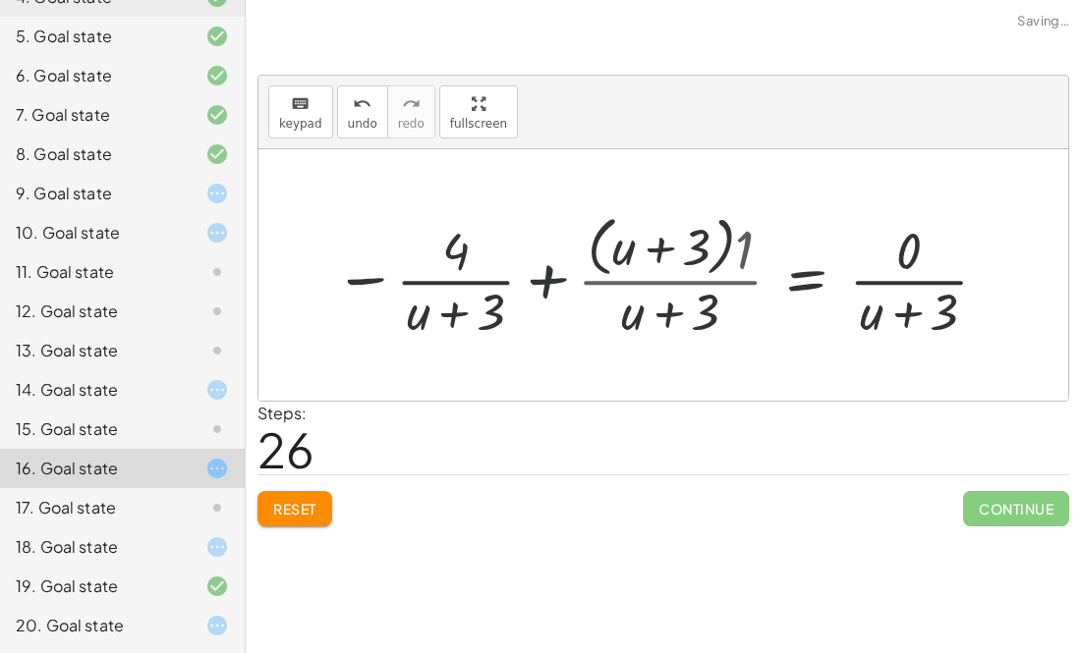
click at [714, 272] on div at bounding box center [663, 275] width 678 height 137
click at [545, 281] on div at bounding box center [663, 275] width 678 height 137
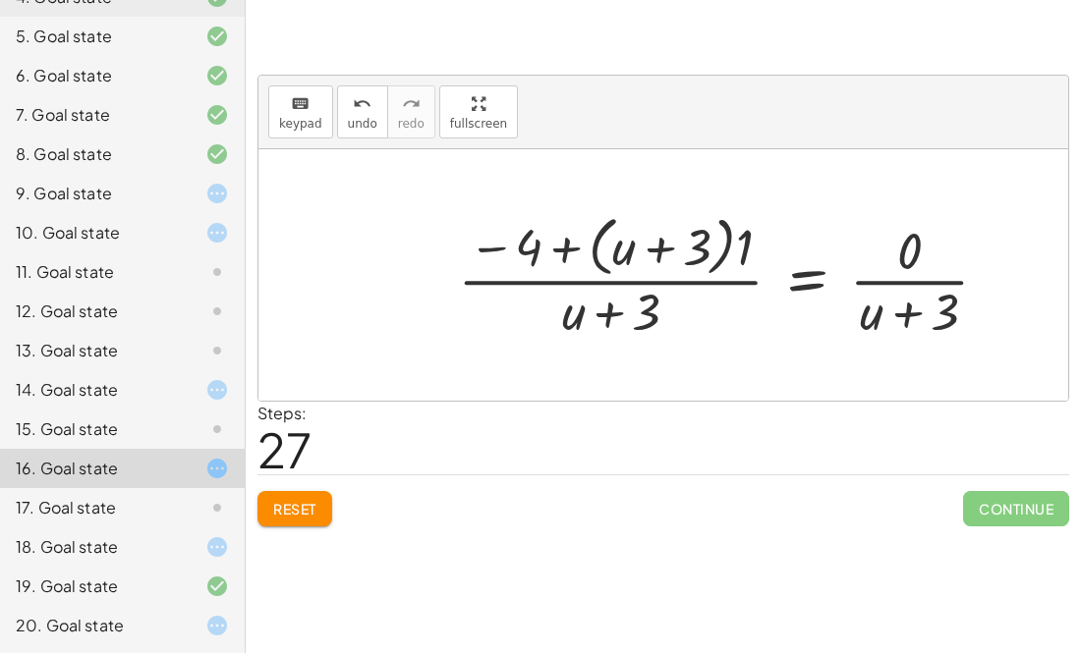
click at [106, 449] on div "14. Goal state" at bounding box center [122, 468] width 245 height 39
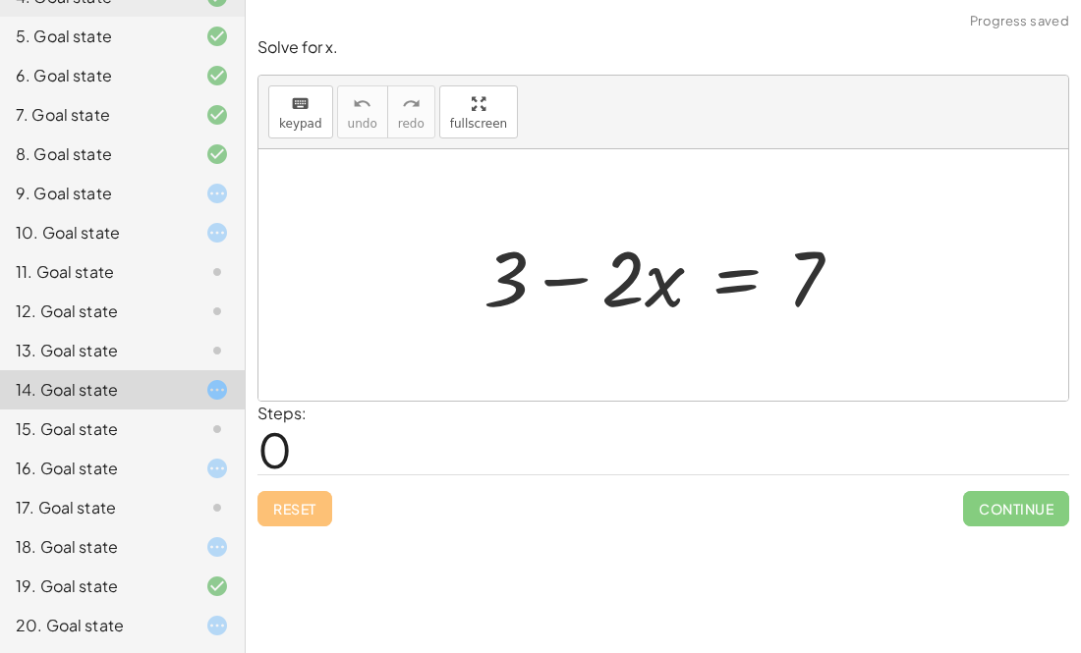
click at [552, 286] on div at bounding box center [671, 275] width 394 height 101
click at [633, 290] on div at bounding box center [671, 275] width 394 height 101
drag, startPoint x: 663, startPoint y: 275, endPoint x: 867, endPoint y: 273, distance: 203.4
click at [867, 273] on div at bounding box center [671, 275] width 394 height 101
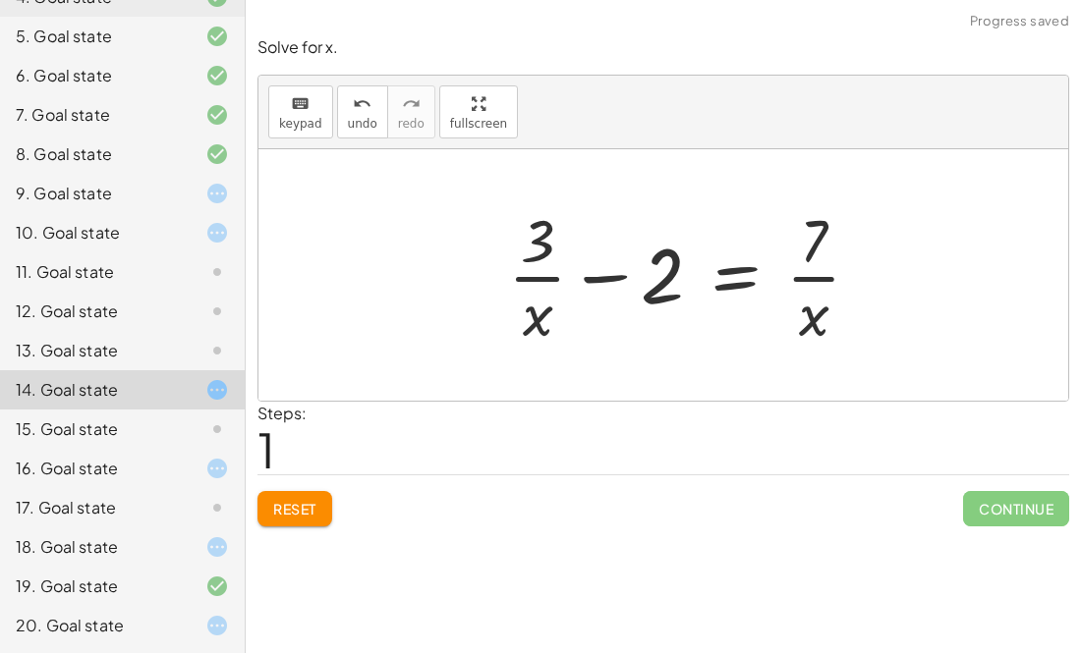
click at [784, 274] on div at bounding box center [692, 274] width 388 height 151
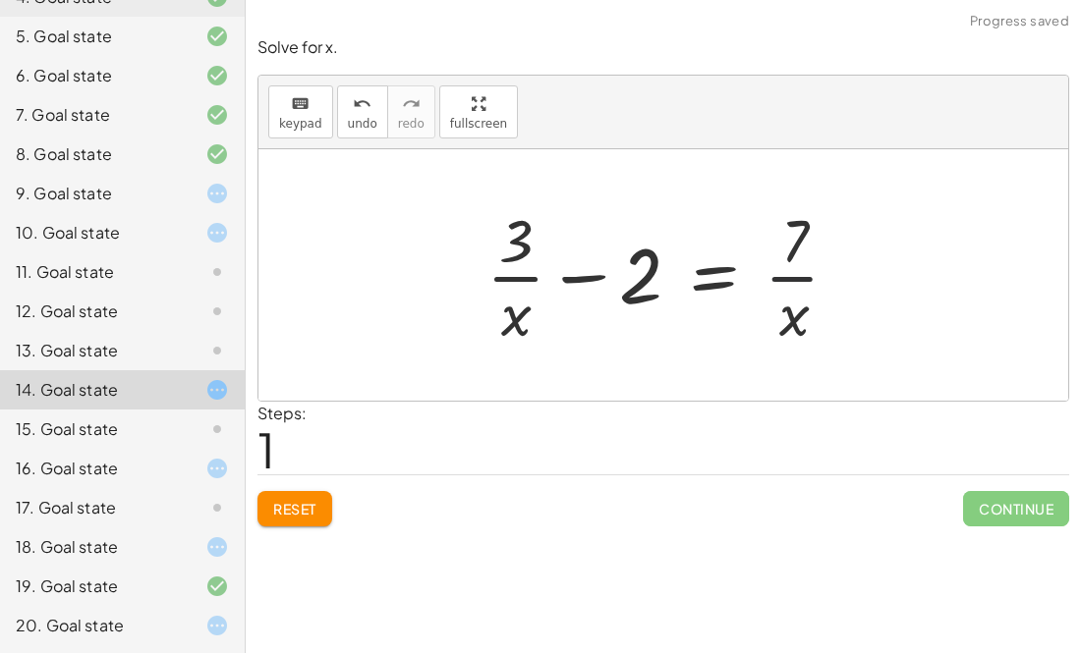
click at [784, 274] on div at bounding box center [670, 274] width 388 height 151
click at [716, 284] on div at bounding box center [670, 274] width 388 height 151
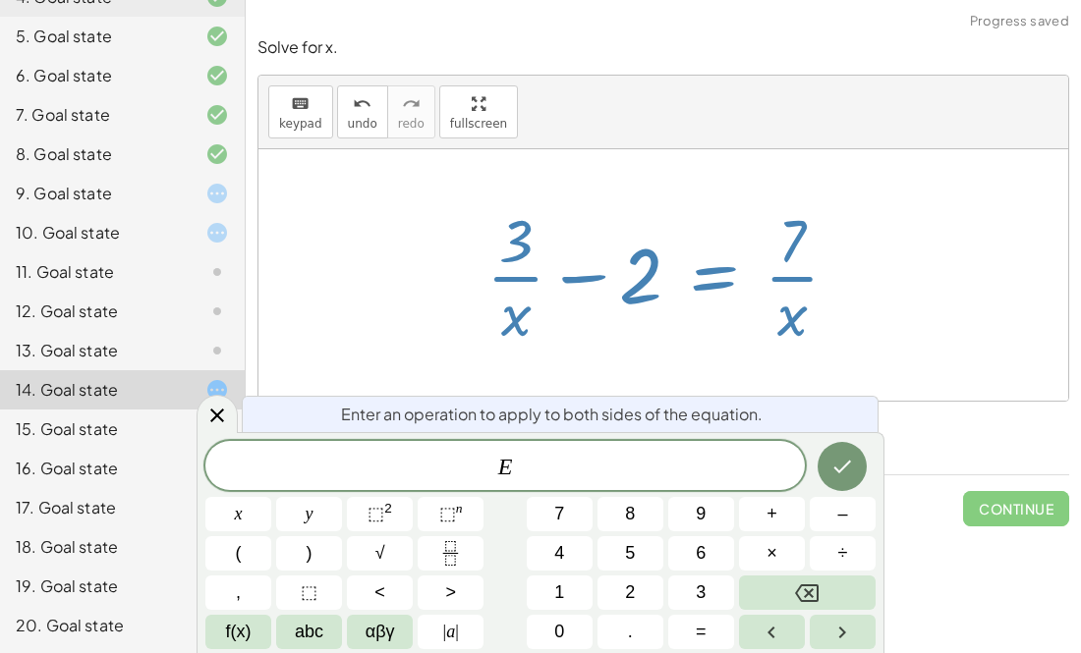
click at [607, 209] on div at bounding box center [670, 274] width 388 height 151
click at [584, 340] on div at bounding box center [670, 274] width 388 height 151
click at [556, 287] on div at bounding box center [670, 274] width 388 height 151
drag, startPoint x: 514, startPoint y: 319, endPoint x: 708, endPoint y: 288, distance: 197.0
click at [708, 288] on div at bounding box center [670, 274] width 388 height 151
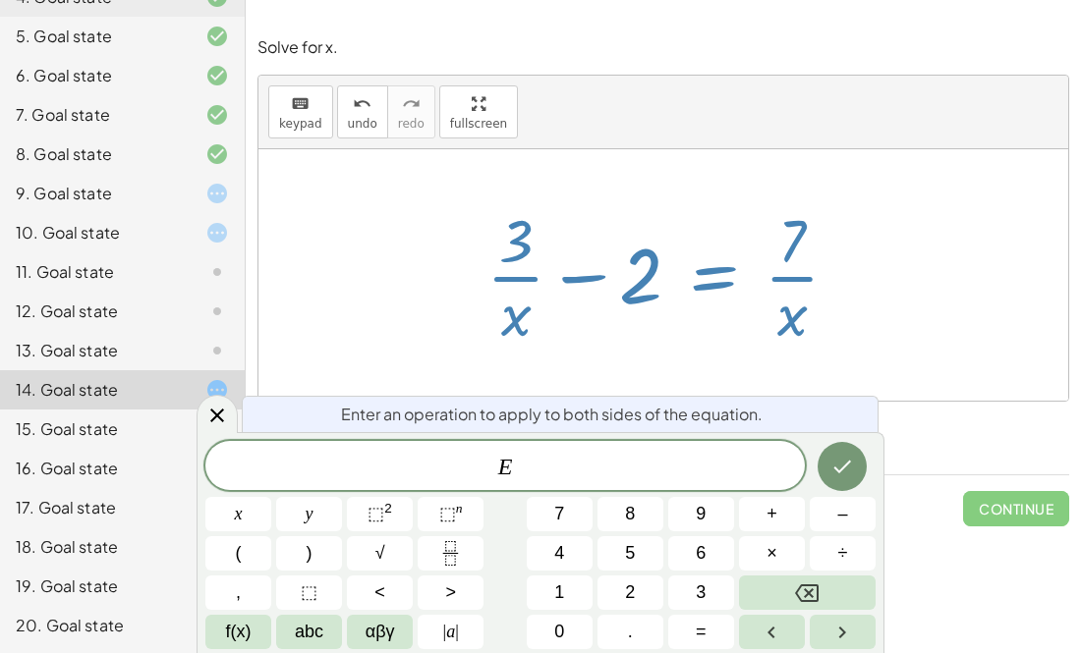
click at [378, 353] on div at bounding box center [663, 275] width 810 height 252
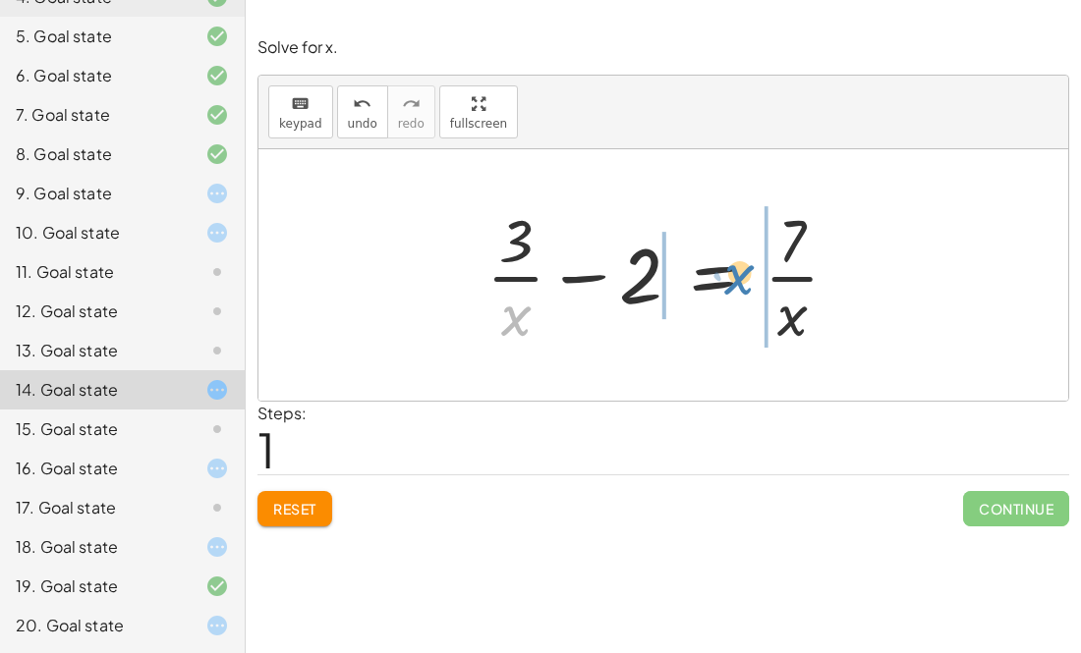
drag, startPoint x: 515, startPoint y: 324, endPoint x: 760, endPoint y: 282, distance: 249.2
click at [760, 282] on div at bounding box center [670, 274] width 388 height 151
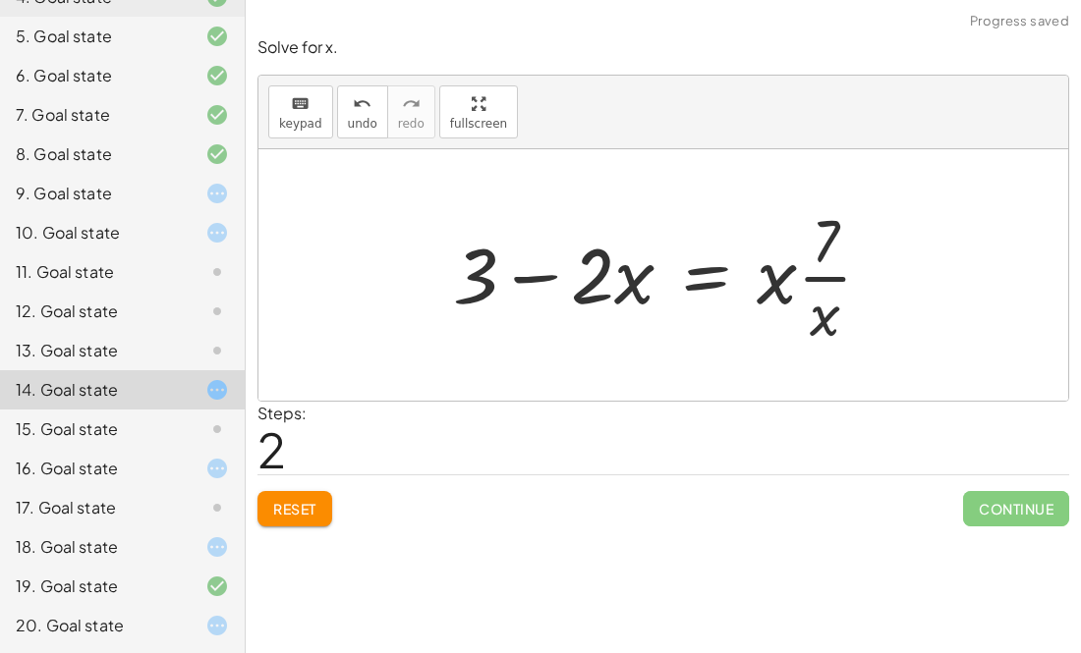
click at [671, 274] on div at bounding box center [670, 274] width 454 height 151
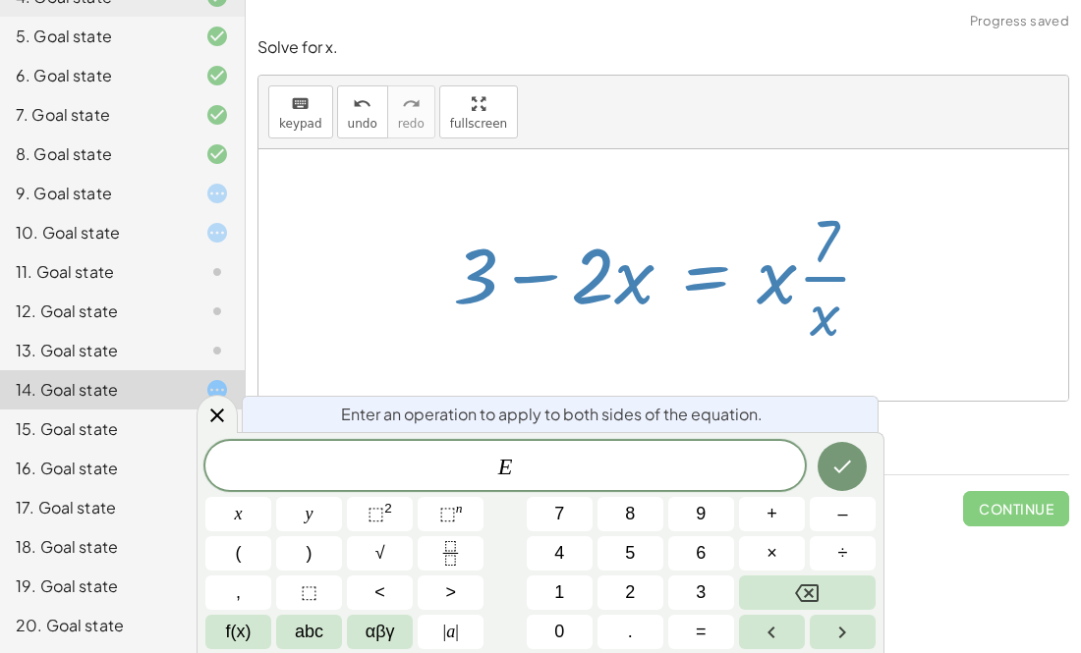
click at [531, 280] on div at bounding box center [670, 274] width 454 height 151
click at [529, 314] on div at bounding box center [670, 274] width 454 height 151
click at [519, 340] on div at bounding box center [670, 274] width 454 height 151
click at [323, 279] on div at bounding box center [663, 275] width 810 height 252
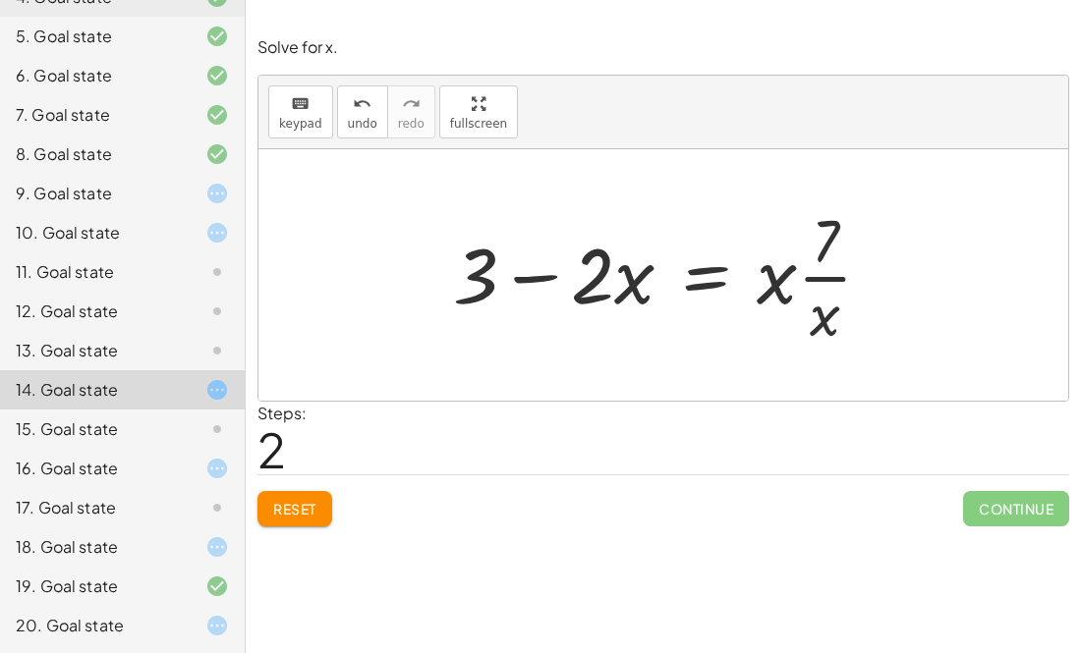
click at [294, 286] on div at bounding box center [663, 275] width 810 height 252
drag, startPoint x: 525, startPoint y: 282, endPoint x: 548, endPoint y: 286, distance: 23.9
click at [548, 286] on div at bounding box center [670, 274] width 454 height 151
drag, startPoint x: 776, startPoint y: 278, endPoint x: 874, endPoint y: 276, distance: 98.3
click at [874, 276] on div at bounding box center [670, 274] width 454 height 151
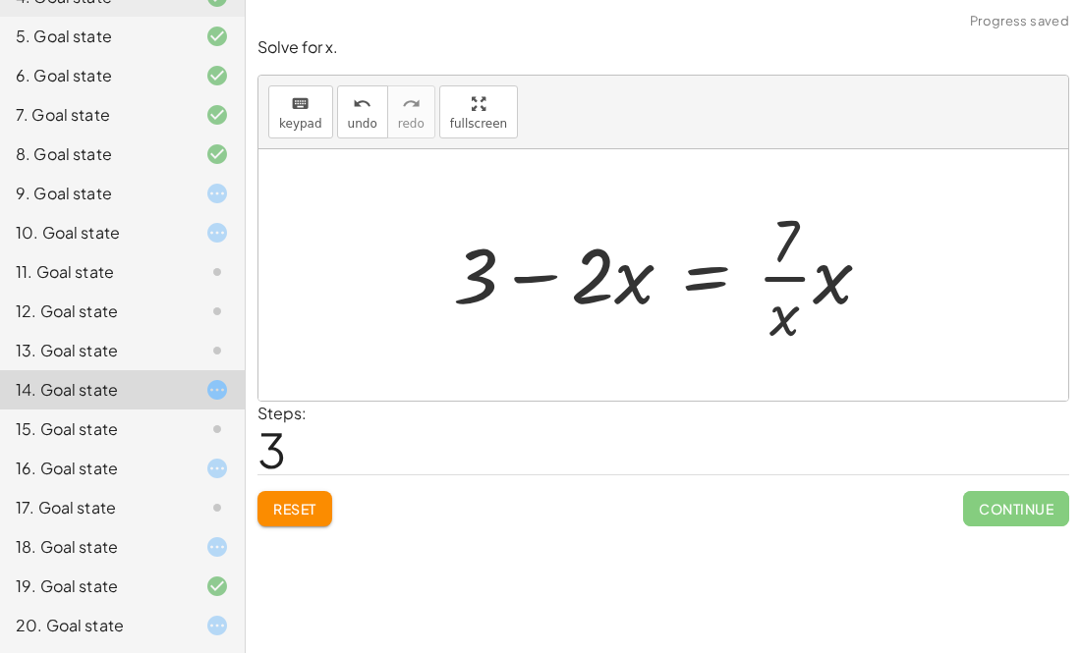
click at [795, 277] on div at bounding box center [670, 274] width 454 height 151
drag, startPoint x: 642, startPoint y: 284, endPoint x: 871, endPoint y: 281, distance: 229.9
click at [871, 281] on div at bounding box center [670, 274] width 454 height 151
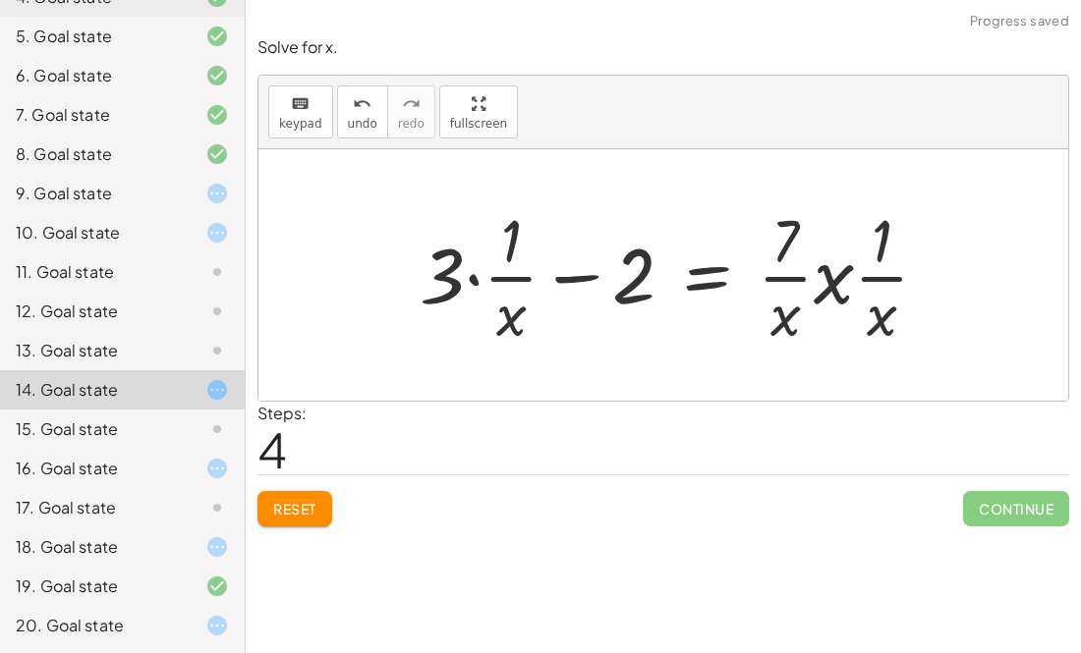
click at [849, 277] on div at bounding box center [682, 274] width 544 height 151
click at [844, 278] on div at bounding box center [684, 274] width 549 height 151
click at [844, 278] on div at bounding box center [649, 274] width 478 height 151
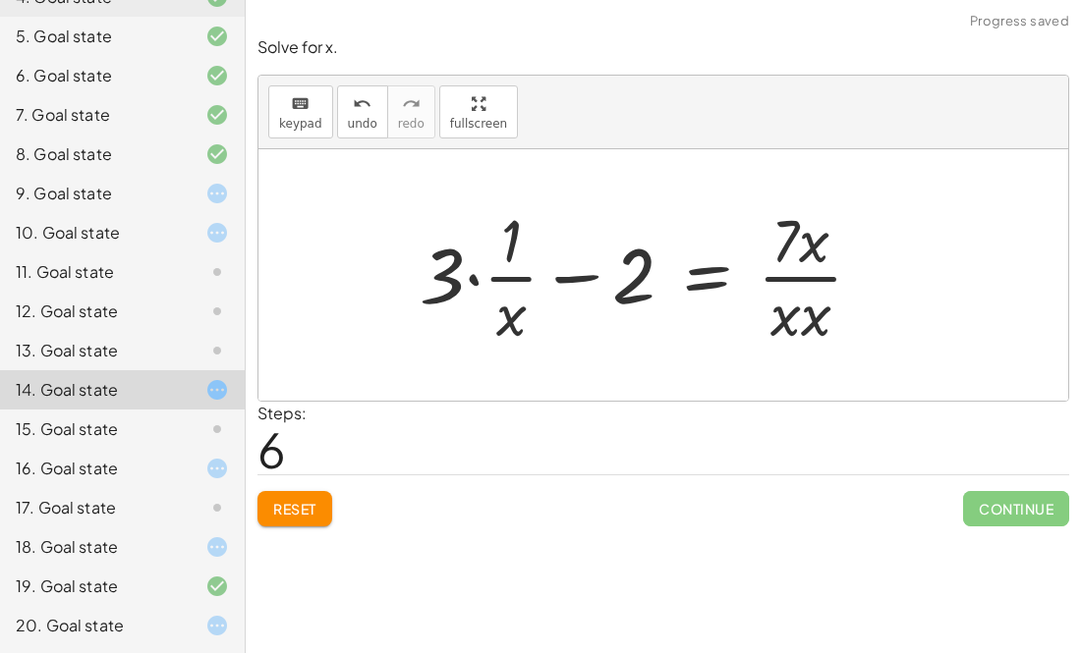
click at [779, 272] on div at bounding box center [649, 274] width 478 height 151
click at [467, 282] on div at bounding box center [649, 274] width 478 height 151
click at [467, 282] on div "+ 3 − · 2 · x = 7 + · 3 · x − 2 = · 7 · x + 3 − · 2 · x = · x · · 7 · x + 3 − ·…" at bounding box center [671, 275] width 442 height 161
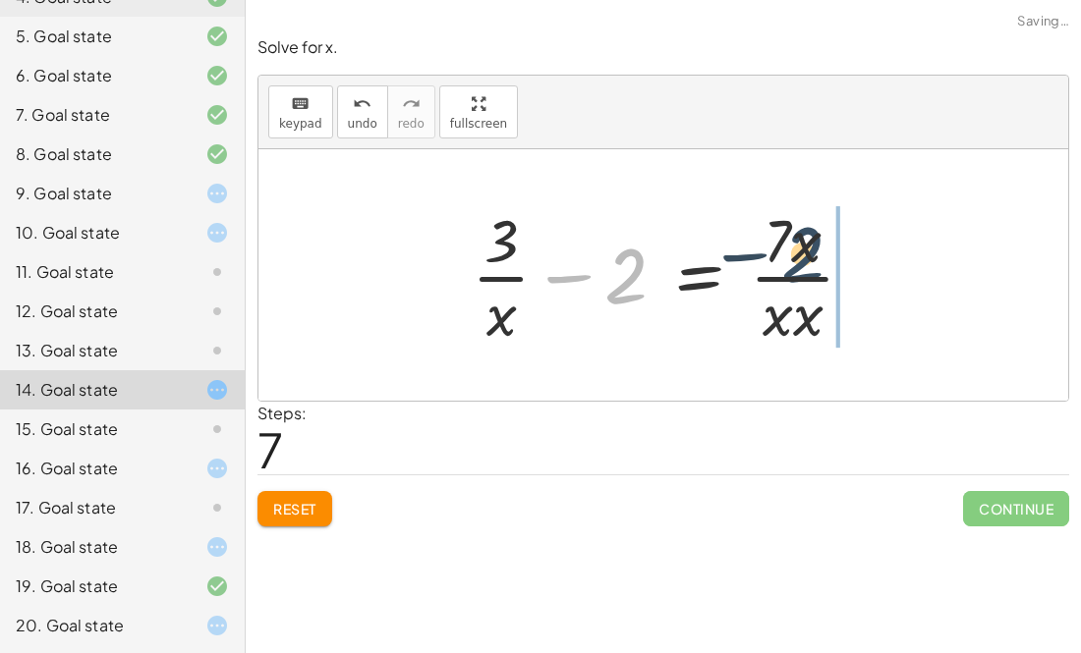
drag, startPoint x: 624, startPoint y: 287, endPoint x: 839, endPoint y: 278, distance: 215.3
click at [839, 278] on div at bounding box center [671, 274] width 418 height 151
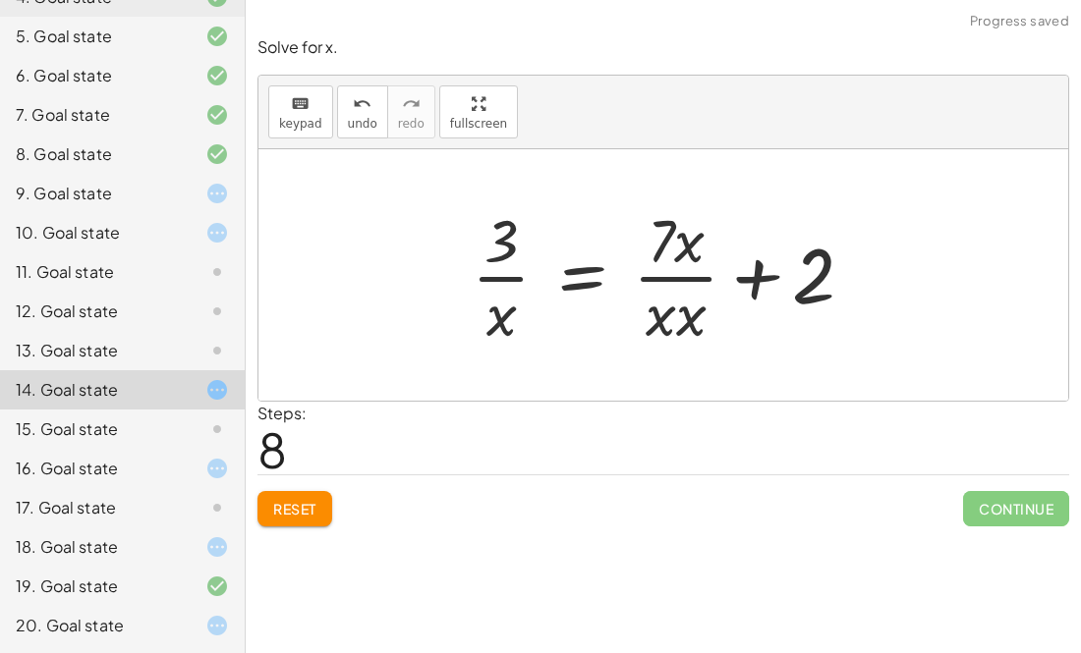
click at [684, 251] on div at bounding box center [671, 274] width 418 height 151
drag, startPoint x: 689, startPoint y: 250, endPoint x: 682, endPoint y: 308, distance: 58.4
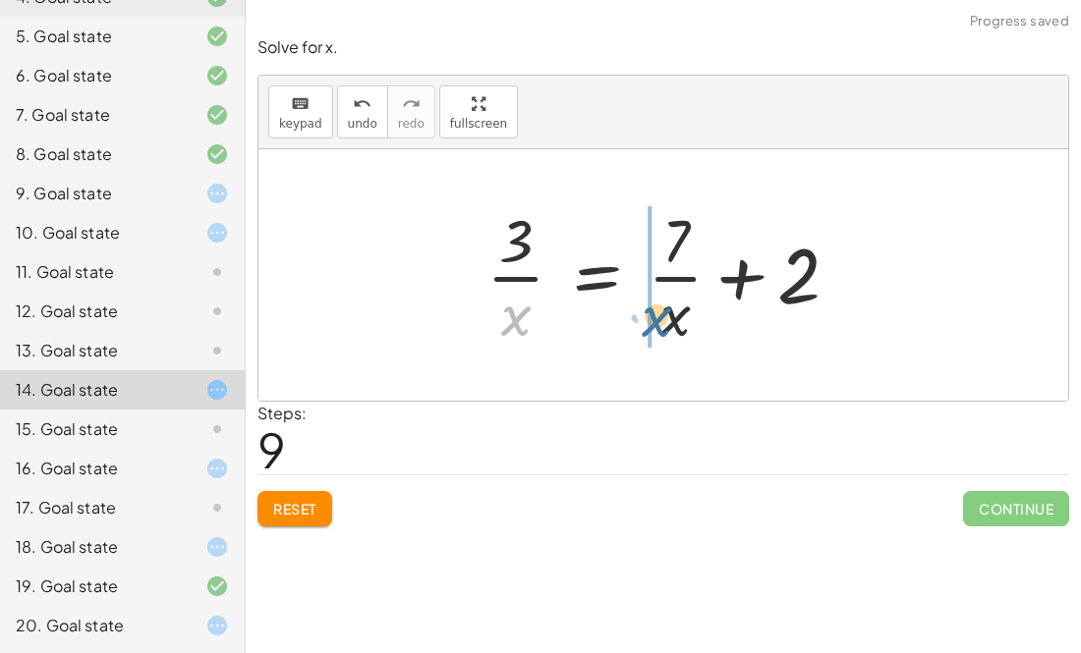
drag, startPoint x: 507, startPoint y: 330, endPoint x: 666, endPoint y: 337, distance: 159.3
click at [666, 337] on div at bounding box center [670, 274] width 388 height 151
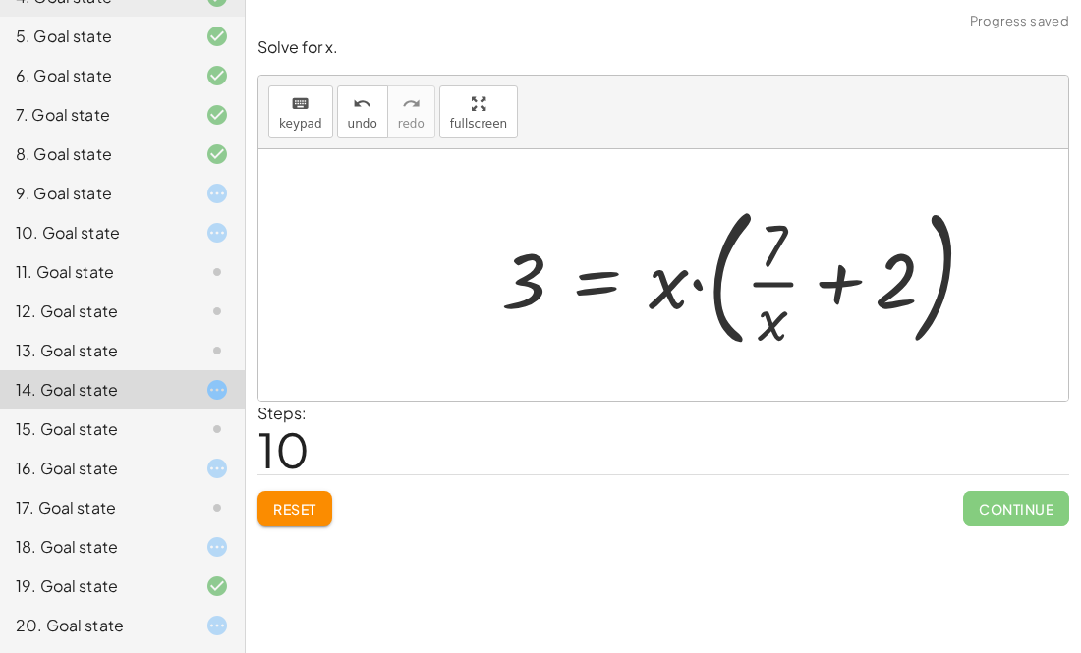
click at [699, 287] on div at bounding box center [746, 275] width 510 height 163
click at [699, 287] on div at bounding box center [688, 275] width 394 height 101
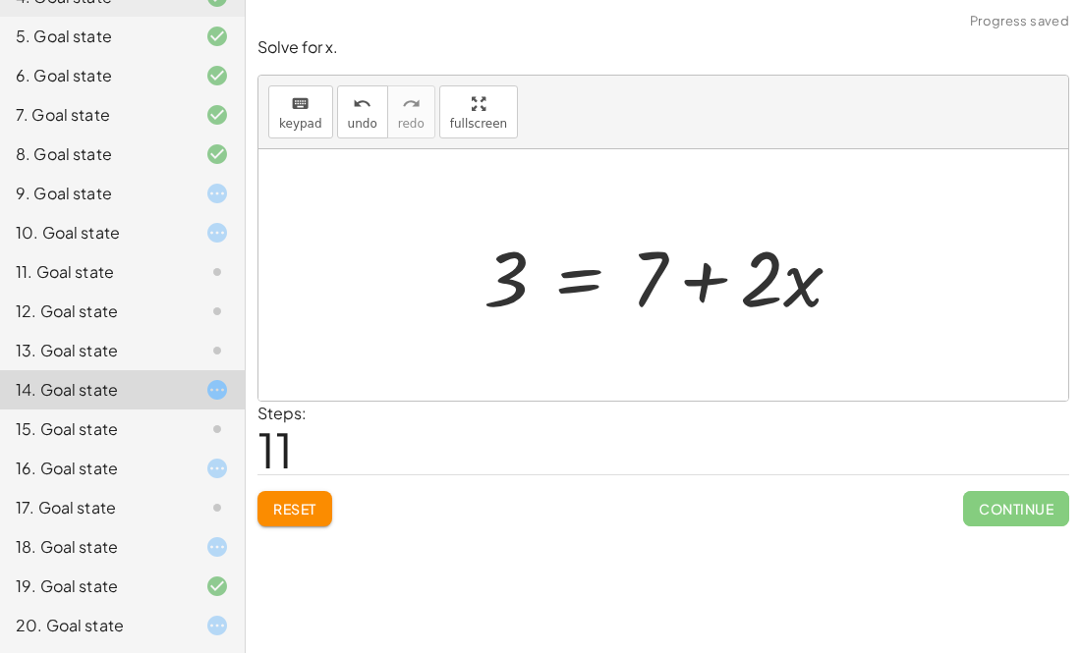
click at [721, 281] on div at bounding box center [671, 275] width 394 height 101
click at [719, 281] on div at bounding box center [671, 275] width 394 height 101
drag, startPoint x: 511, startPoint y: 286, endPoint x: 697, endPoint y: 291, distance: 185.7
click at [697, 291] on div at bounding box center [671, 275] width 394 height 101
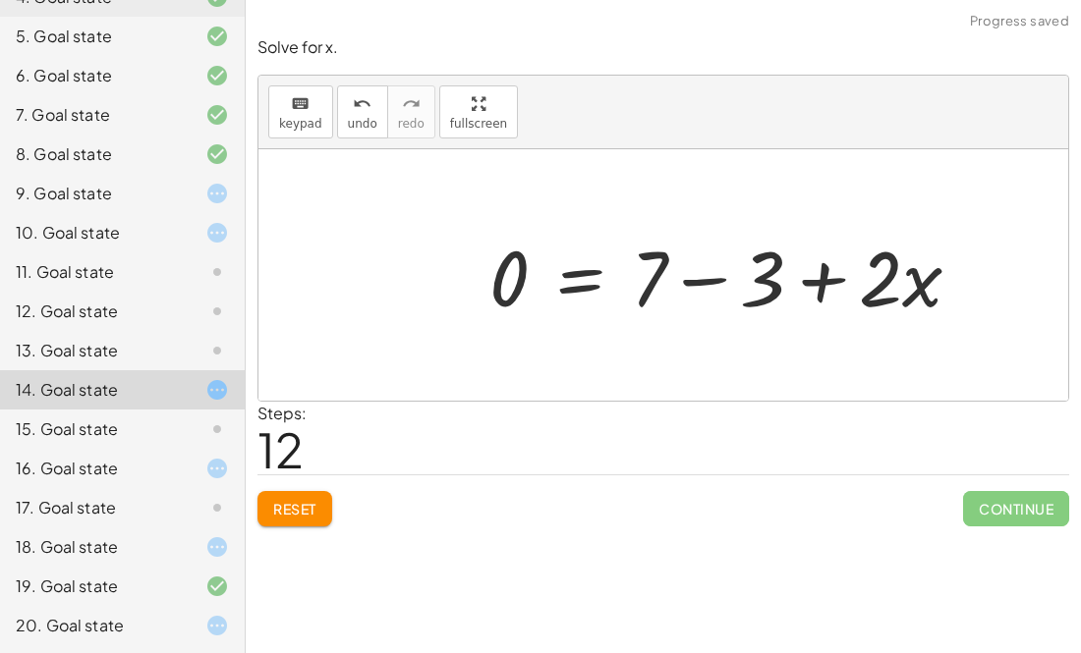
click at [716, 274] on div at bounding box center [732, 275] width 507 height 101
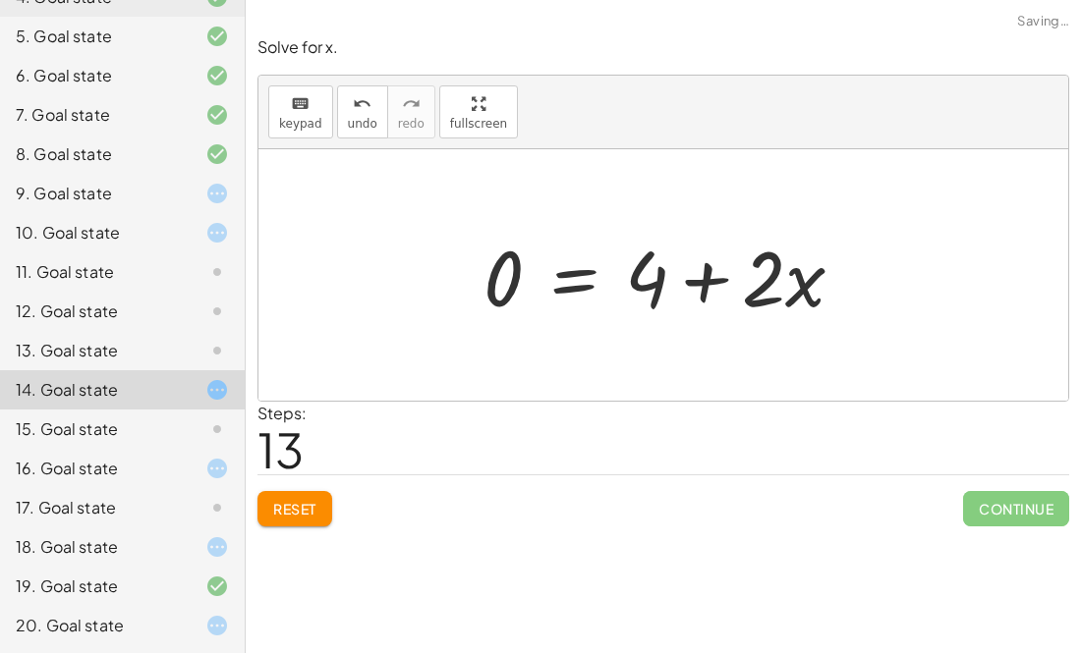
click at [706, 277] on div at bounding box center [672, 275] width 396 height 101
click at [706, 277] on div at bounding box center [671, 275] width 396 height 101
drag, startPoint x: 815, startPoint y: 285, endPoint x: 661, endPoint y: 286, distance: 154.2
click at [661, 286] on div at bounding box center [671, 275] width 396 height 101
drag, startPoint x: 765, startPoint y: 271, endPoint x: 659, endPoint y: 266, distance: 106.2
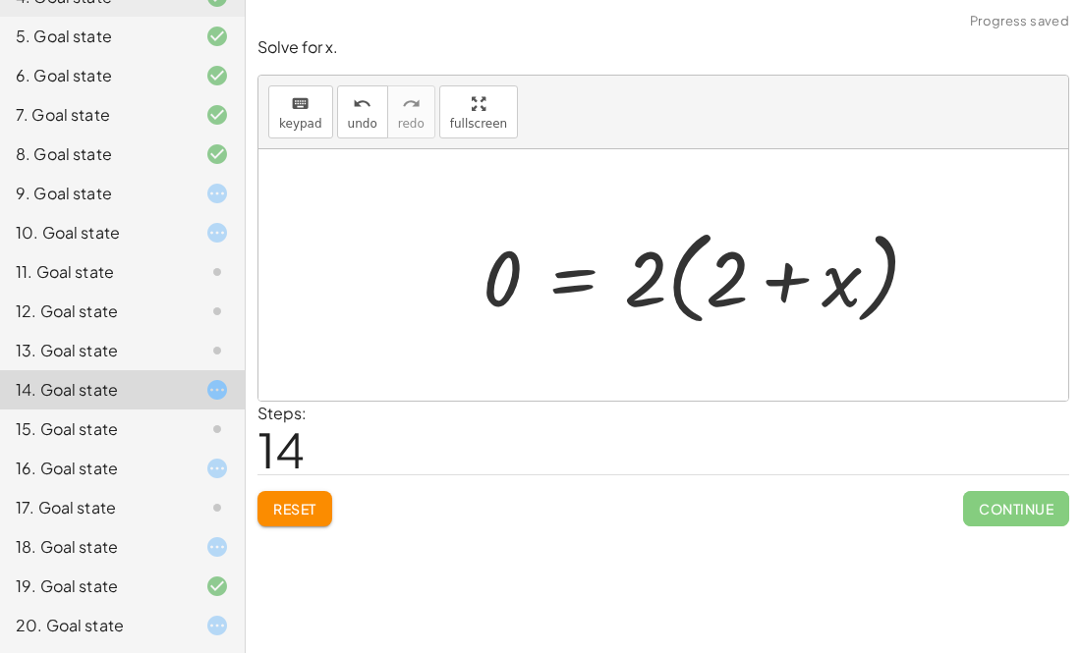
click at [783, 287] on div at bounding box center [710, 275] width 474 height 113
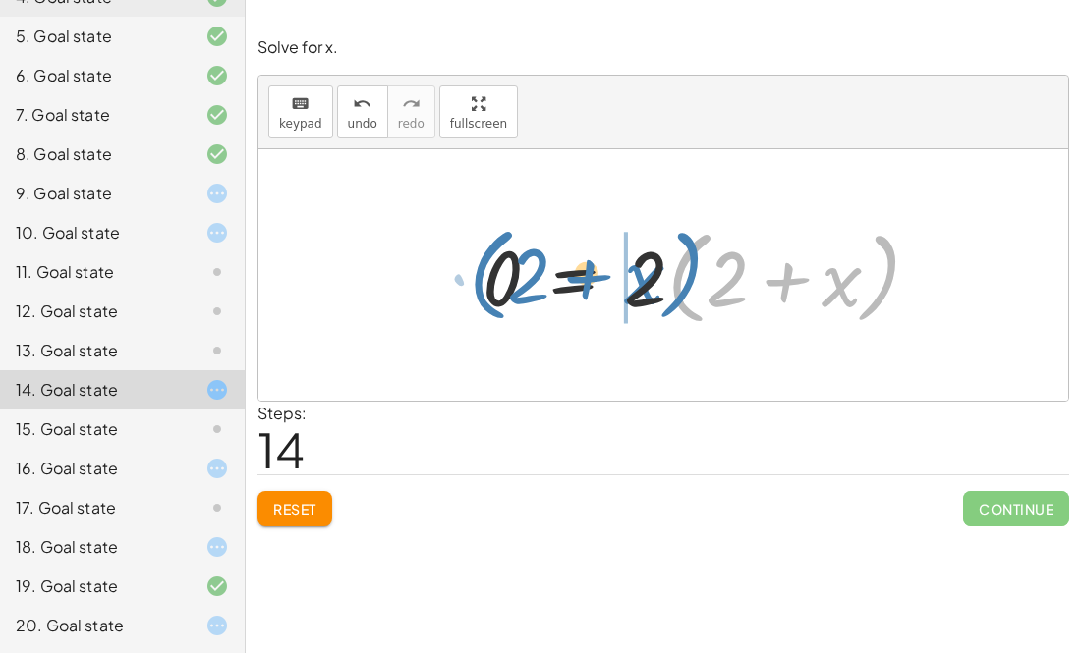
drag, startPoint x: 689, startPoint y: 277, endPoint x: 483, endPoint y: 274, distance: 205.4
click at [483, 274] on div at bounding box center [710, 275] width 474 height 113
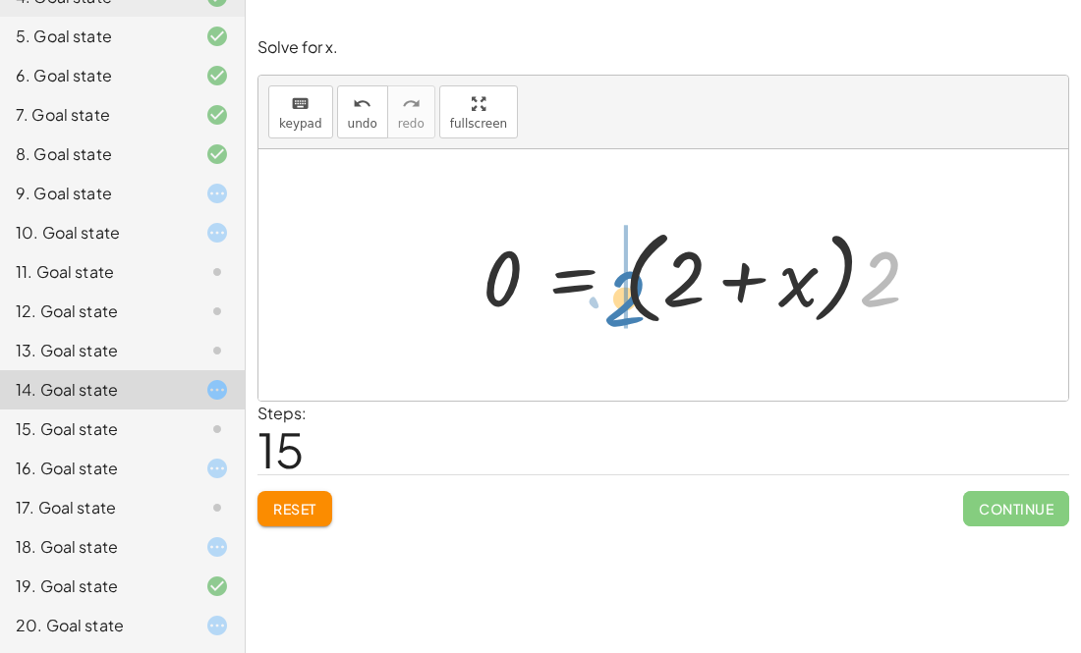
drag, startPoint x: 865, startPoint y: 277, endPoint x: 612, endPoint y: 297, distance: 253.2
click at [612, 297] on div at bounding box center [710, 275] width 474 height 113
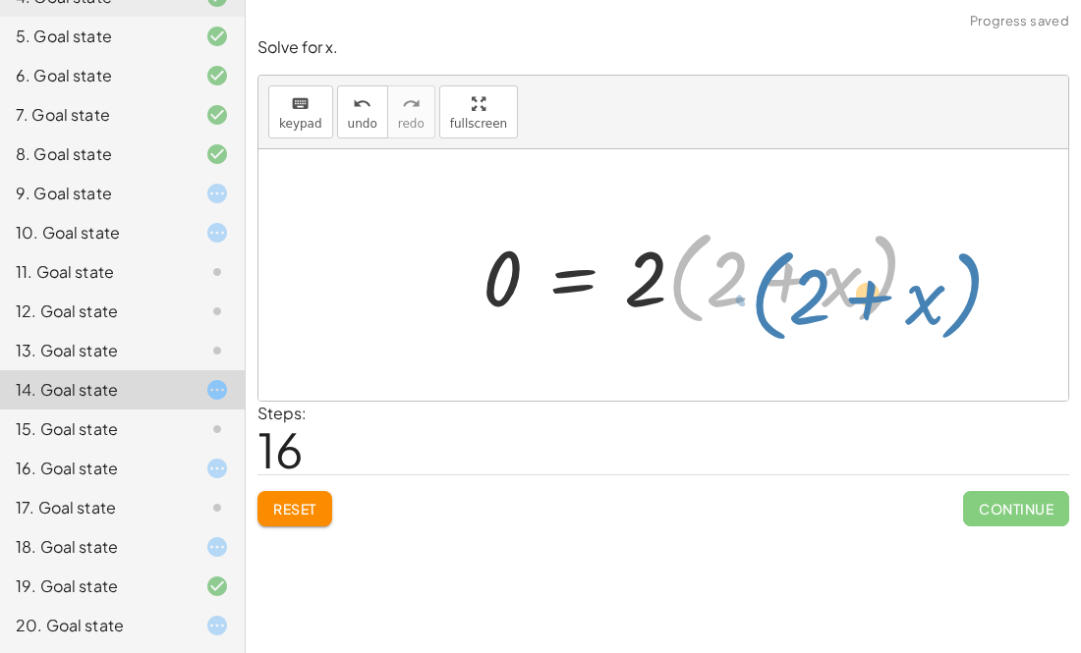
drag, startPoint x: 681, startPoint y: 289, endPoint x: 767, endPoint y: 307, distance: 88.2
click at [767, 307] on div at bounding box center [710, 275] width 474 height 113
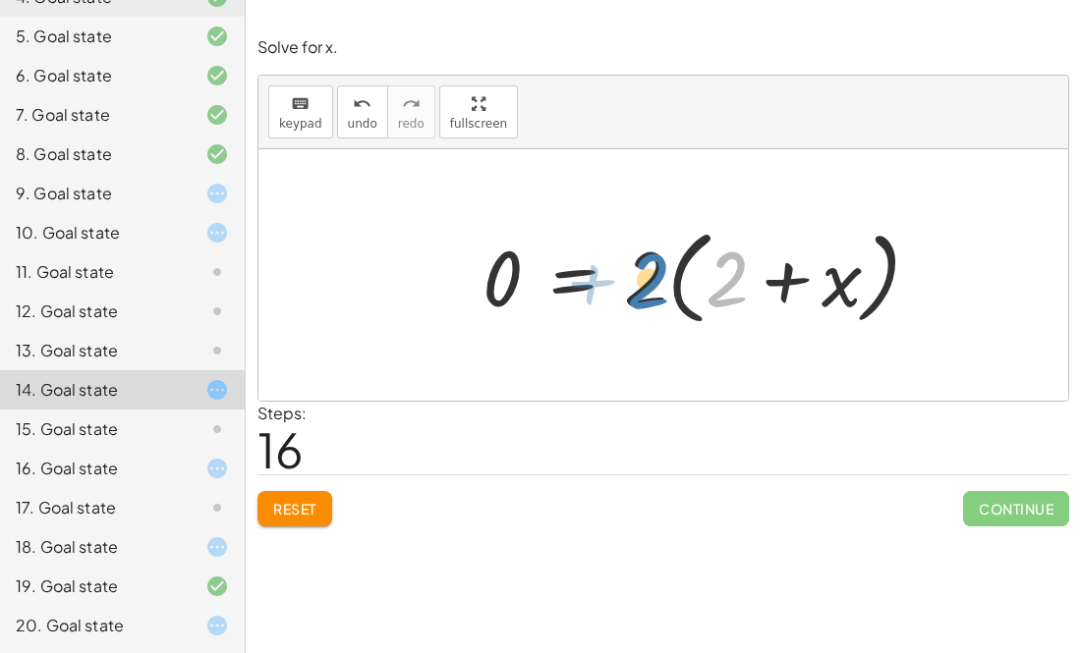
drag, startPoint x: 734, startPoint y: 290, endPoint x: 654, endPoint y: 293, distance: 79.6
click at [654, 293] on div at bounding box center [710, 275] width 474 height 113
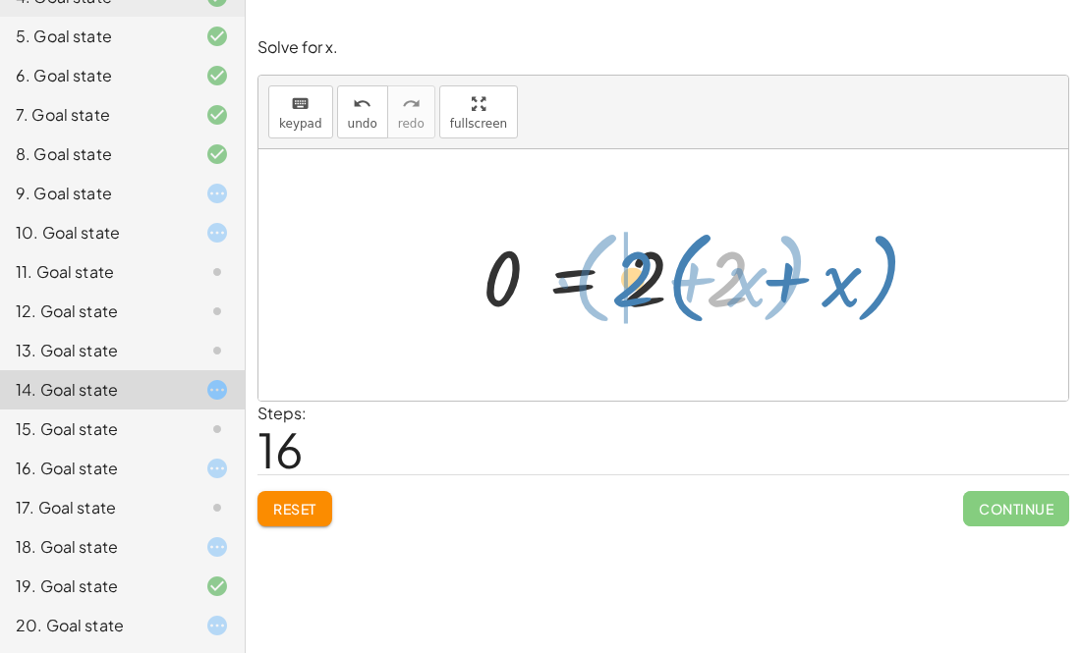
drag, startPoint x: 729, startPoint y: 271, endPoint x: 633, endPoint y: 270, distance: 96.3
click at [633, 270] on div at bounding box center [710, 275] width 474 height 113
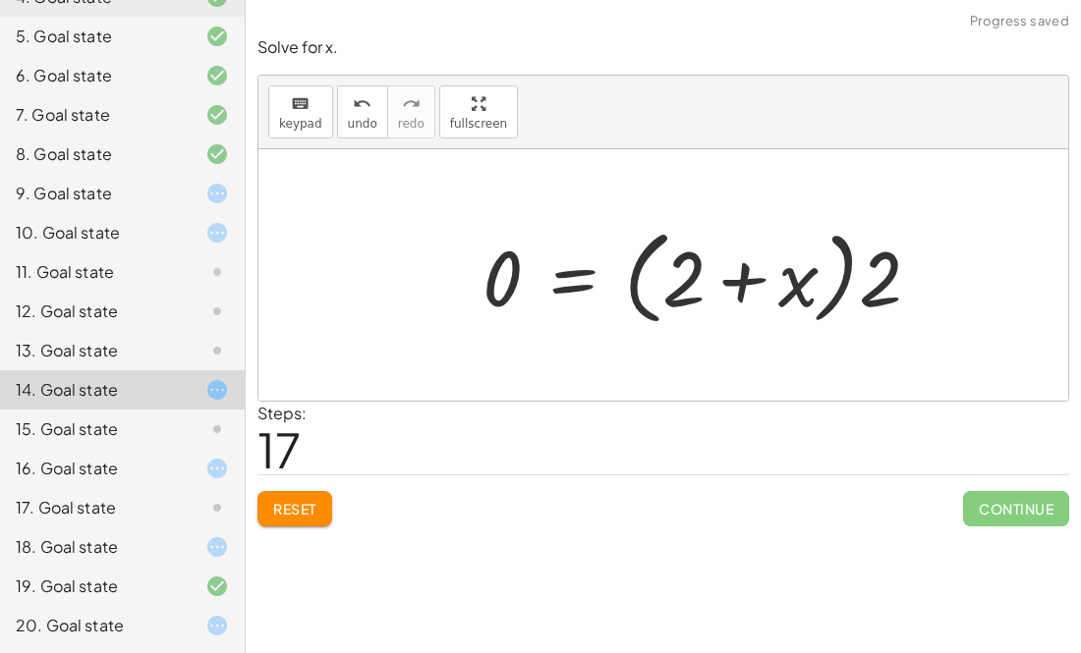
click at [729, 277] on div at bounding box center [710, 275] width 474 height 113
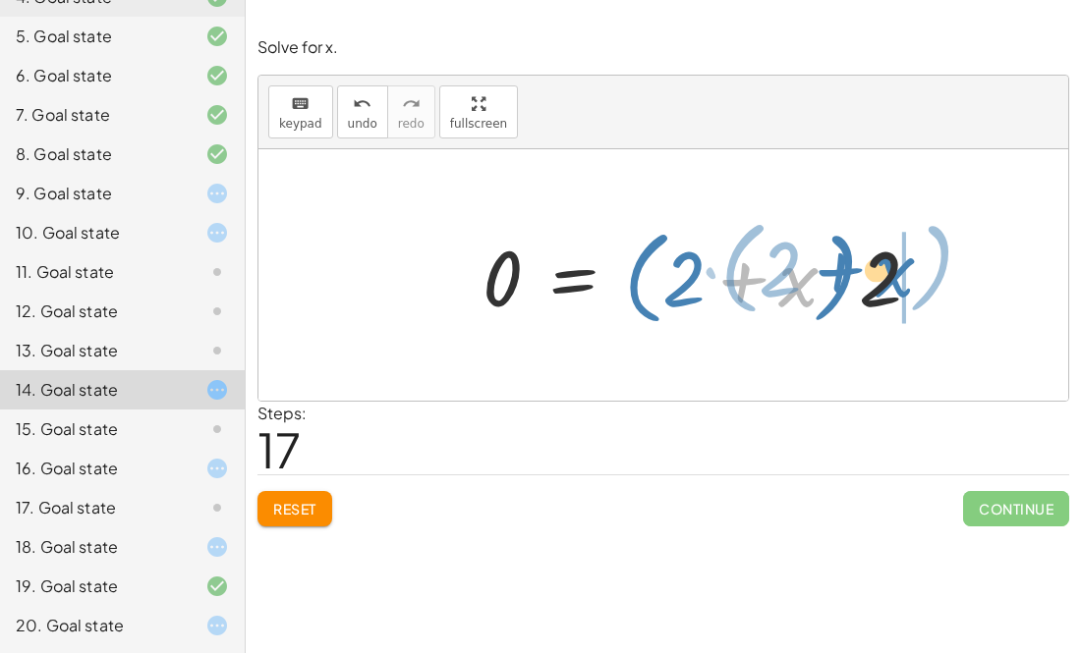
drag, startPoint x: 803, startPoint y: 280, endPoint x: 937, endPoint y: 271, distance: 134.9
click at [937, 271] on div at bounding box center [710, 275] width 474 height 113
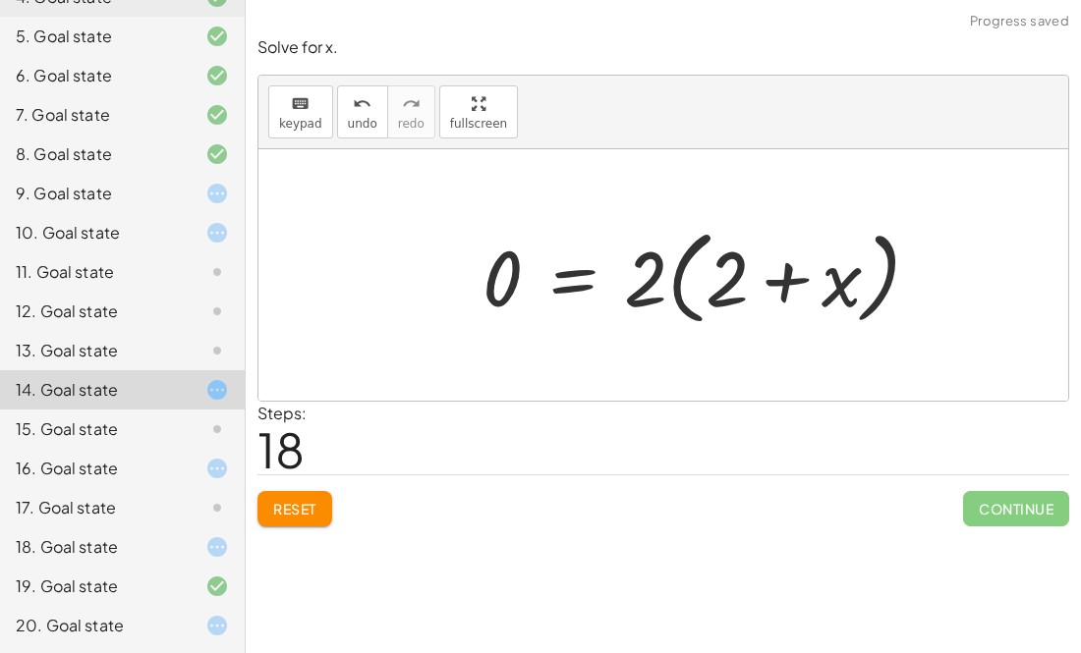
click at [631, 267] on div at bounding box center [710, 275] width 474 height 113
drag, startPoint x: 631, startPoint y: 267, endPoint x: 480, endPoint y: 256, distance: 150.7
click at [480, 256] on div at bounding box center [710, 275] width 474 height 113
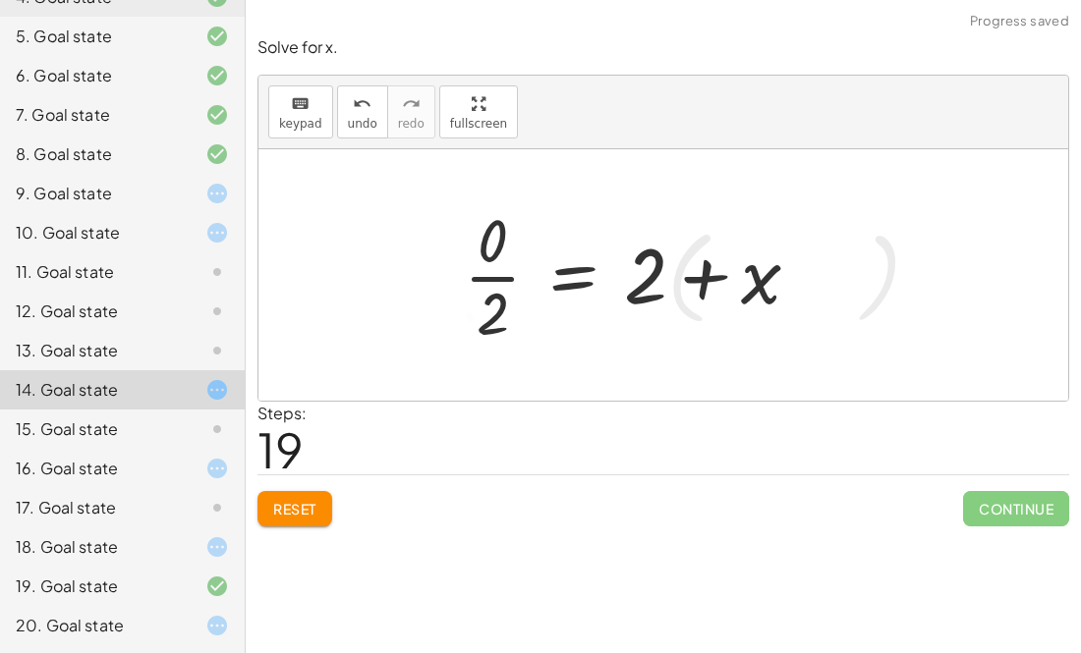
click at [480, 256] on div at bounding box center [639, 274] width 370 height 151
click at [480, 257] on div at bounding box center [649, 275] width 353 height 101
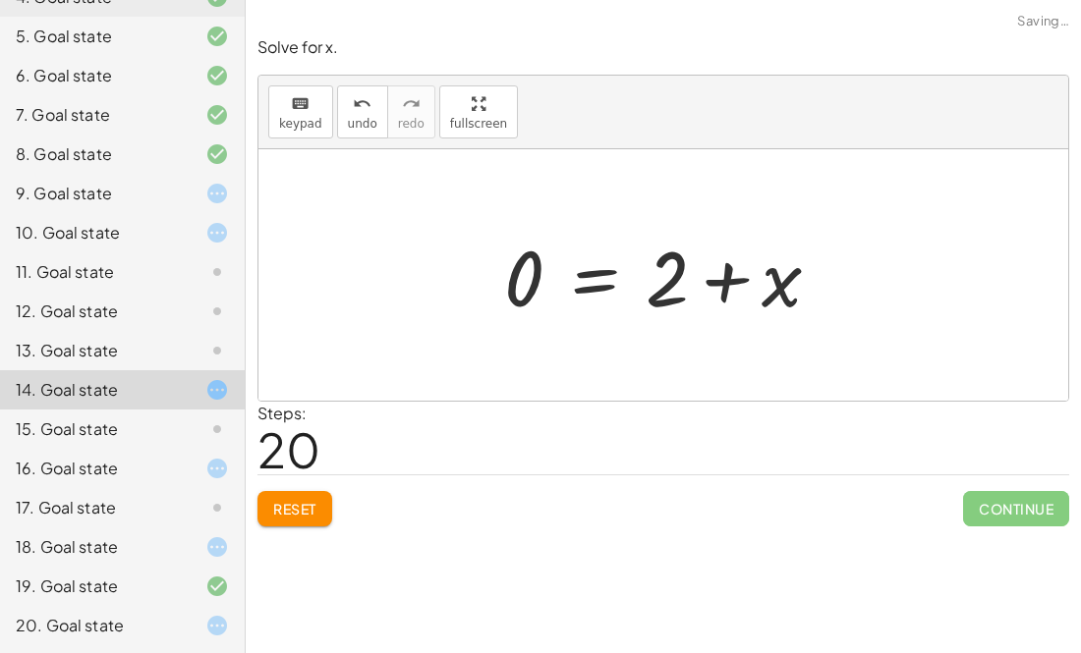
click at [539, 277] on div at bounding box center [670, 275] width 353 height 101
click at [679, 290] on div at bounding box center [670, 275] width 353 height 101
drag, startPoint x: 778, startPoint y: 280, endPoint x: 718, endPoint y: 283, distance: 60.0
click at [718, 283] on div at bounding box center [670, 275] width 353 height 101
click at [689, 281] on div at bounding box center [670, 275] width 353 height 101
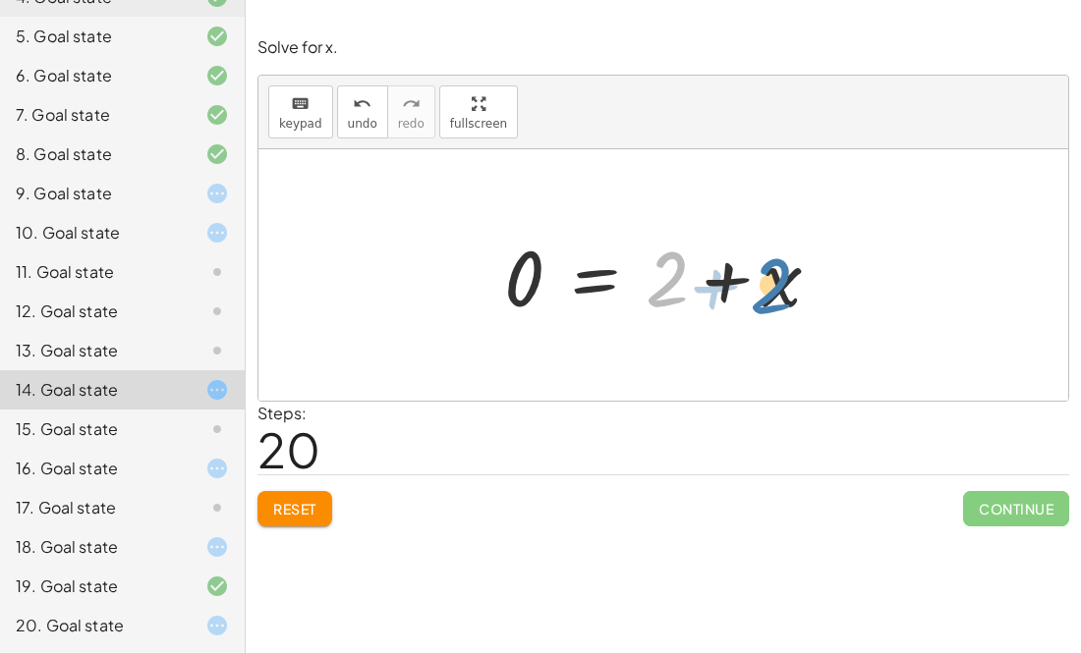
drag, startPoint x: 669, startPoint y: 285, endPoint x: 793, endPoint y: 291, distance: 123.9
click at [793, 291] on div at bounding box center [670, 275] width 353 height 101
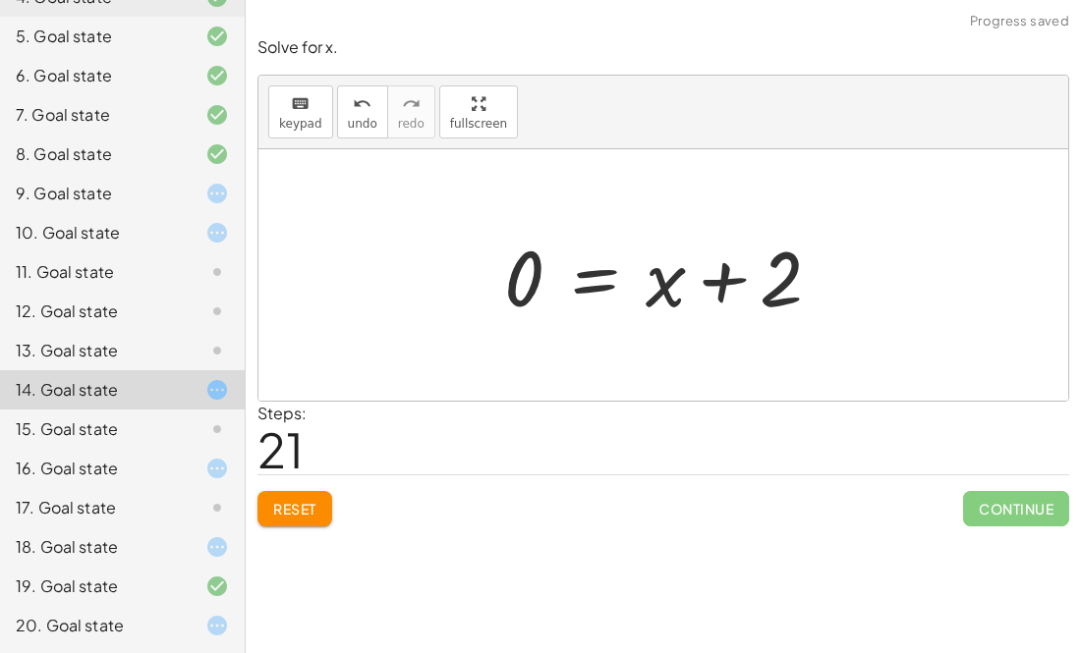
click at [712, 285] on div at bounding box center [670, 275] width 353 height 101
drag, startPoint x: 526, startPoint y: 287, endPoint x: 662, endPoint y: 295, distance: 136.8
click at [662, 295] on div at bounding box center [670, 275] width 353 height 101
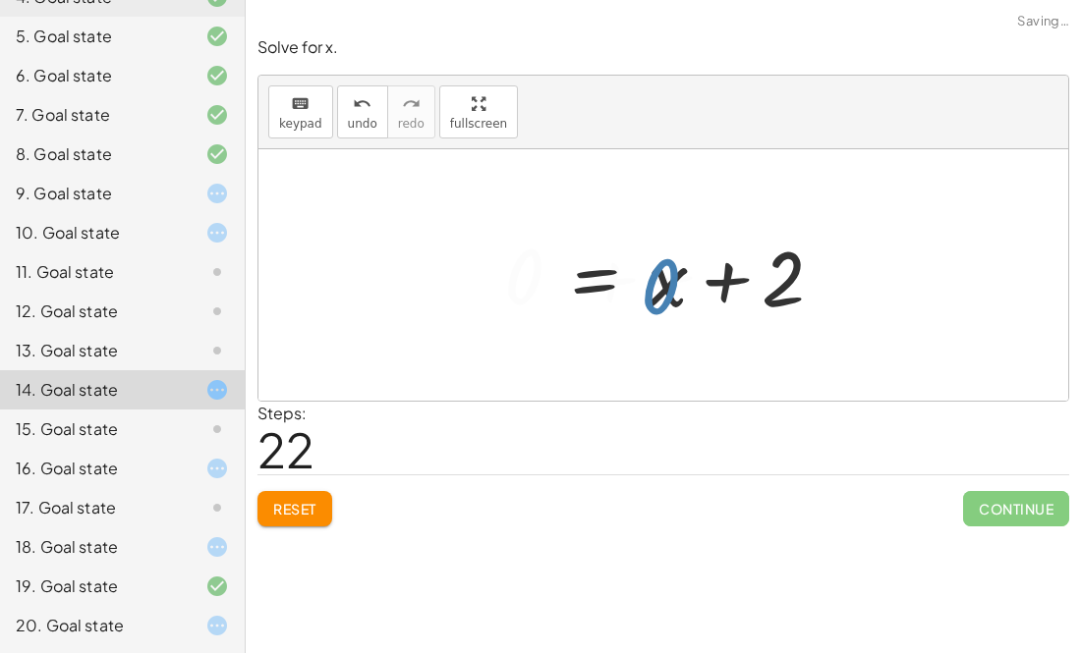
click at [662, 295] on div at bounding box center [757, 275] width 526 height 97
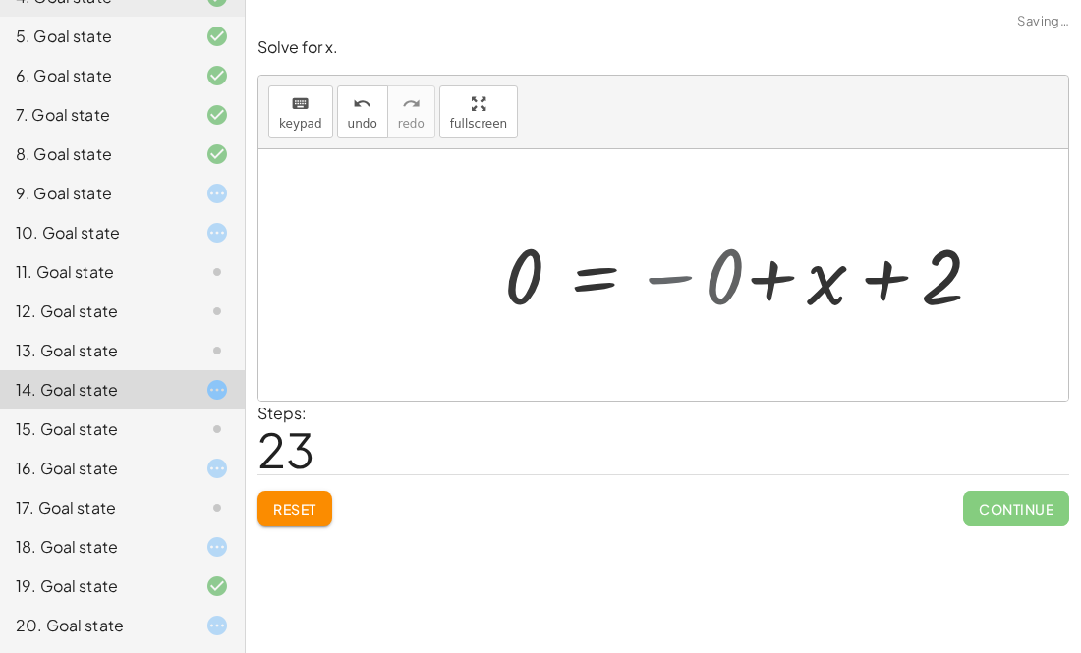
click at [662, 295] on div at bounding box center [670, 275] width 353 height 101
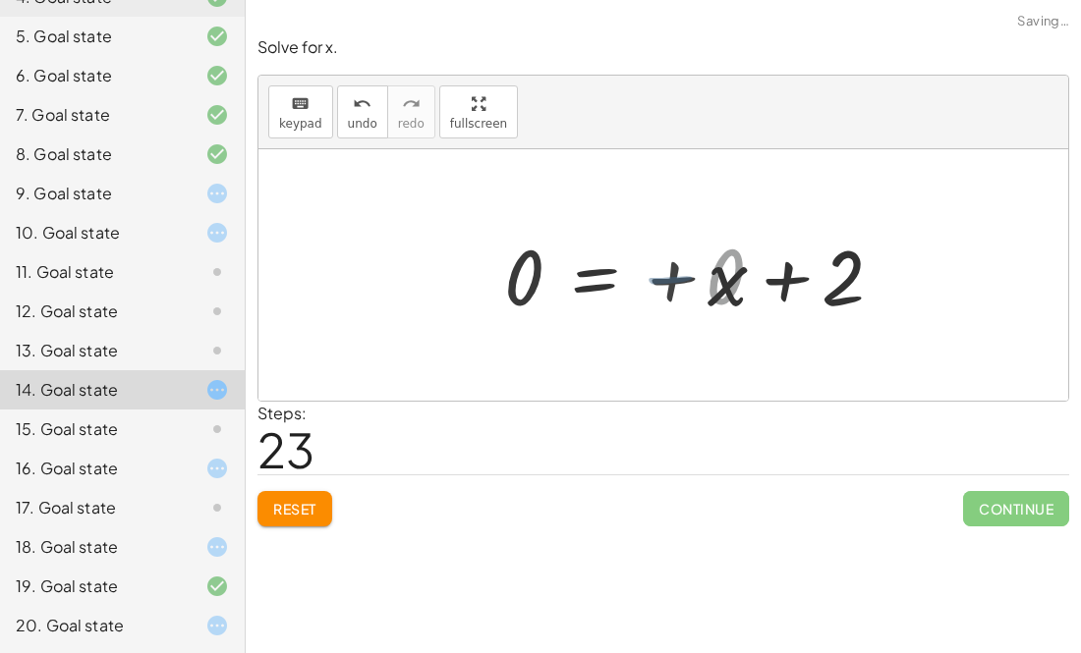
click at [662, 295] on div at bounding box center [670, 275] width 353 height 101
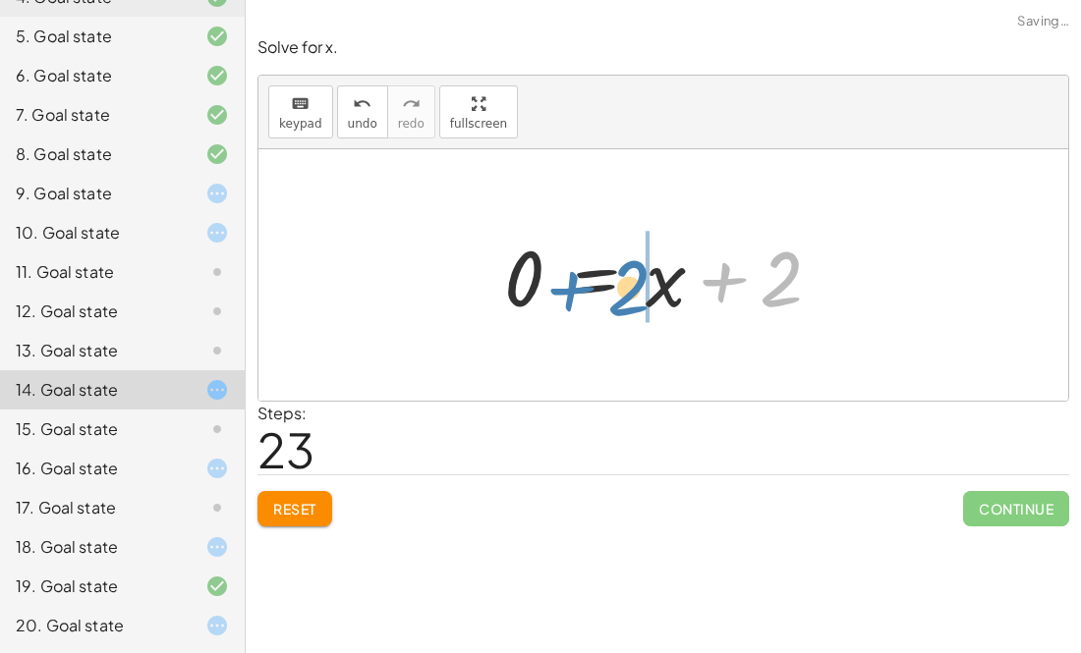
drag, startPoint x: 736, startPoint y: 288, endPoint x: 579, endPoint y: 300, distance: 157.6
click at [579, 300] on div at bounding box center [670, 275] width 353 height 101
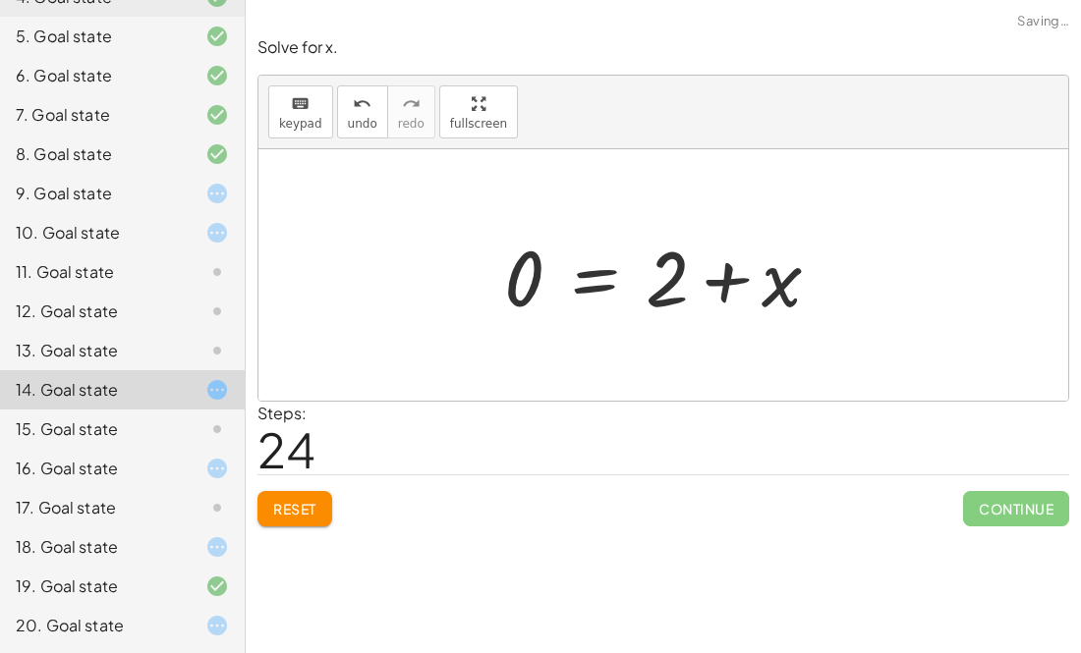
click at [570, 269] on div at bounding box center [670, 275] width 353 height 101
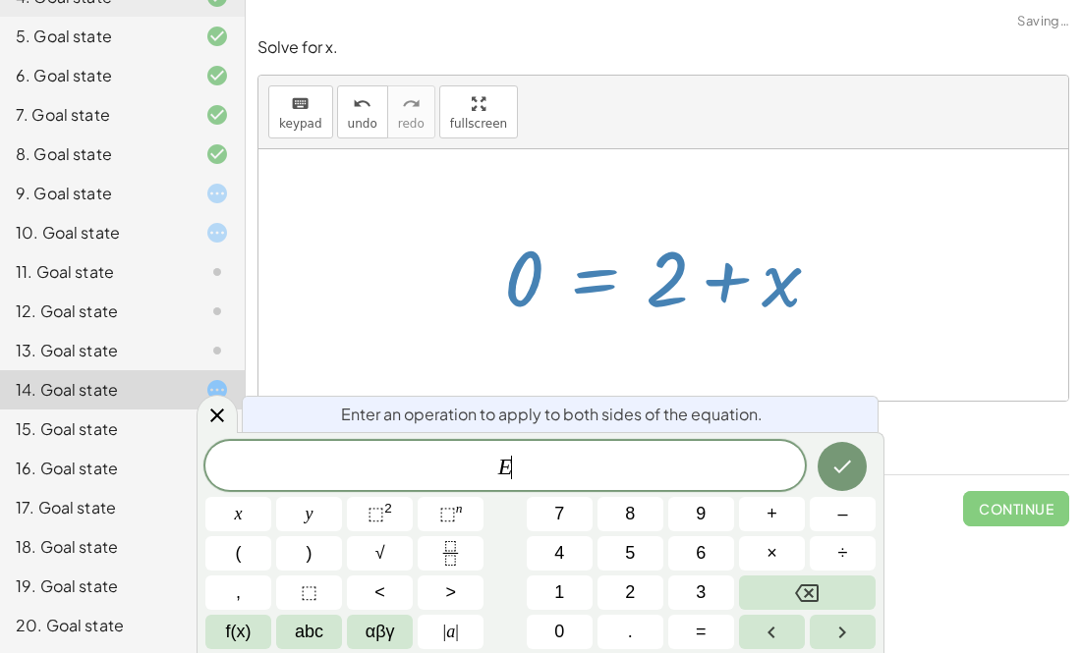
click at [570, 269] on div at bounding box center [670, 275] width 353 height 101
click at [605, 386] on div at bounding box center [663, 275] width 810 height 252
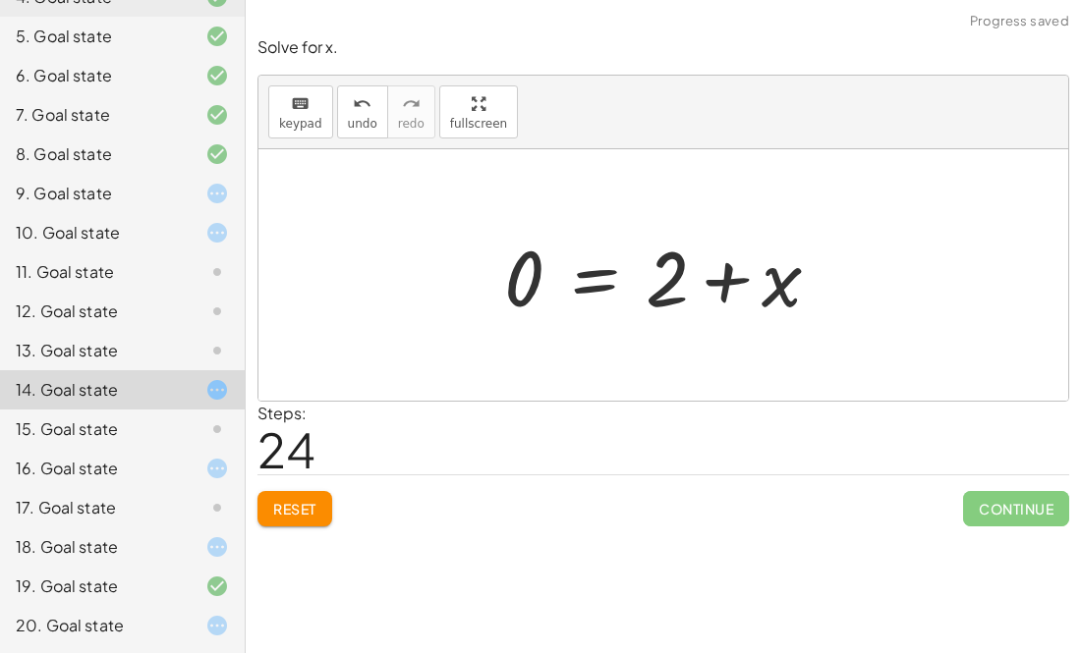
click at [285, 524] on button "Reset" at bounding box center [294, 508] width 75 height 35
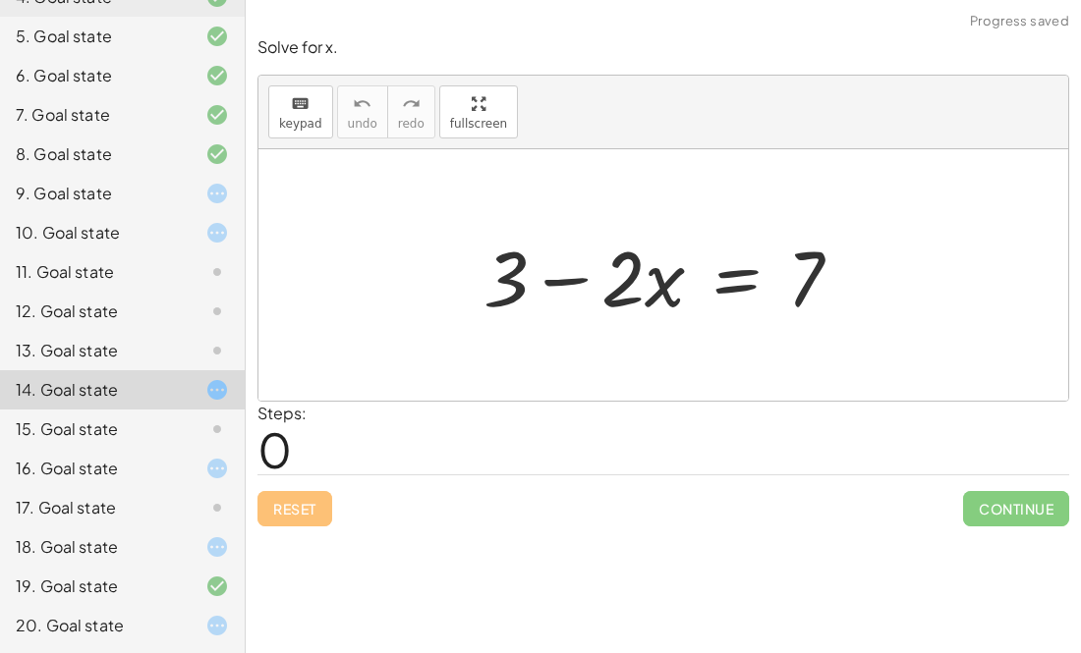
click at [209, 267] on icon at bounding box center [217, 272] width 24 height 24
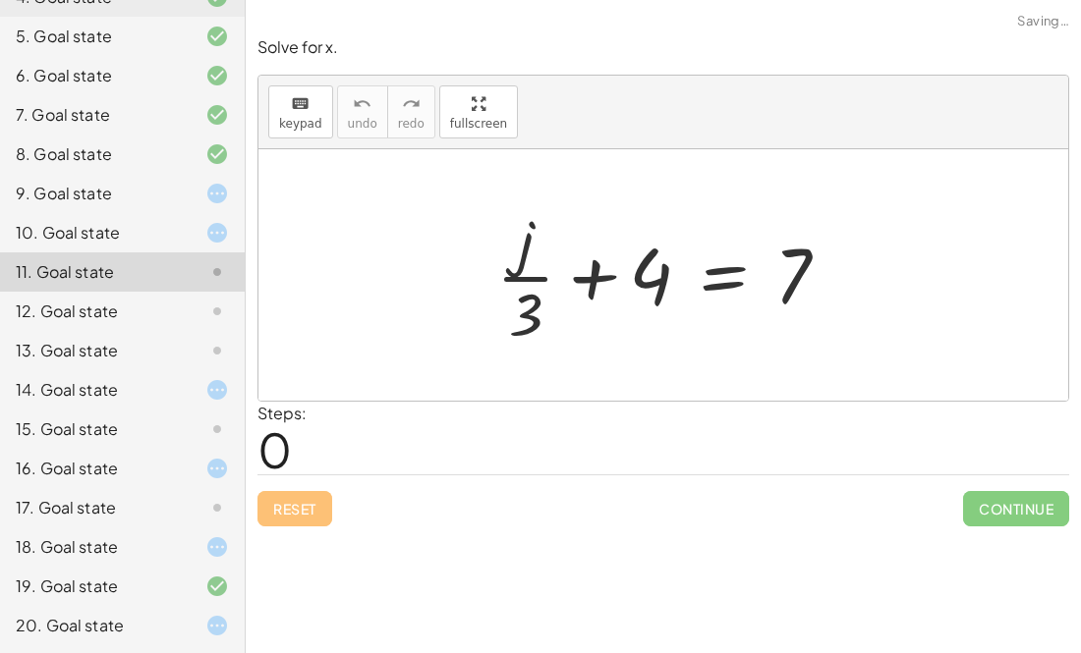
click at [167, 196] on div "9. Goal state" at bounding box center [95, 194] width 158 height 24
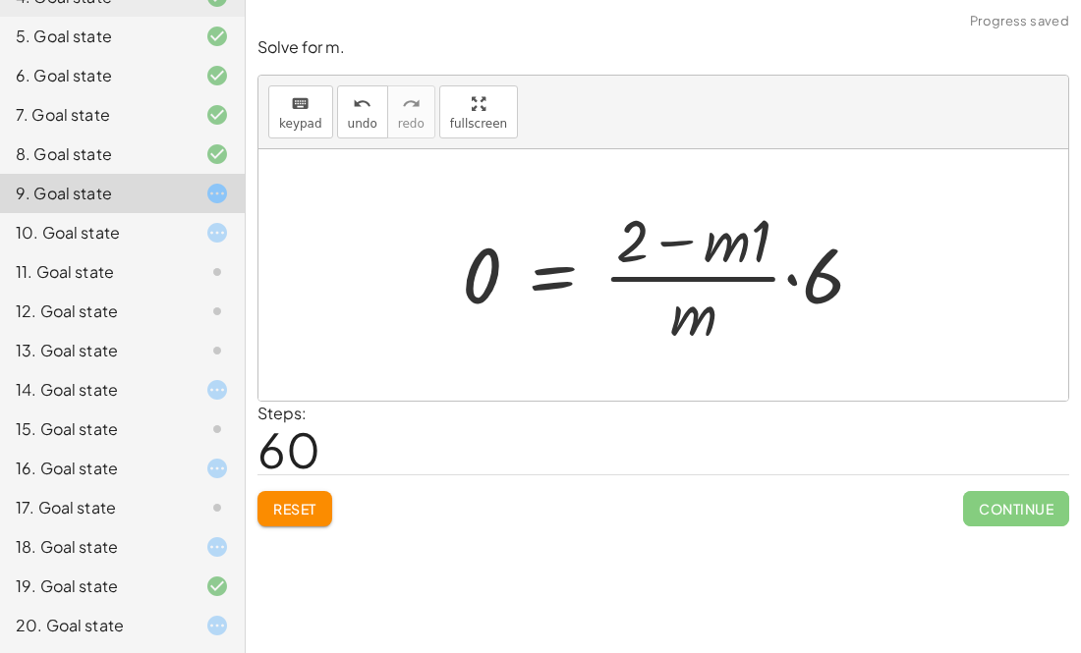
click at [555, 278] on div at bounding box center [671, 274] width 438 height 151
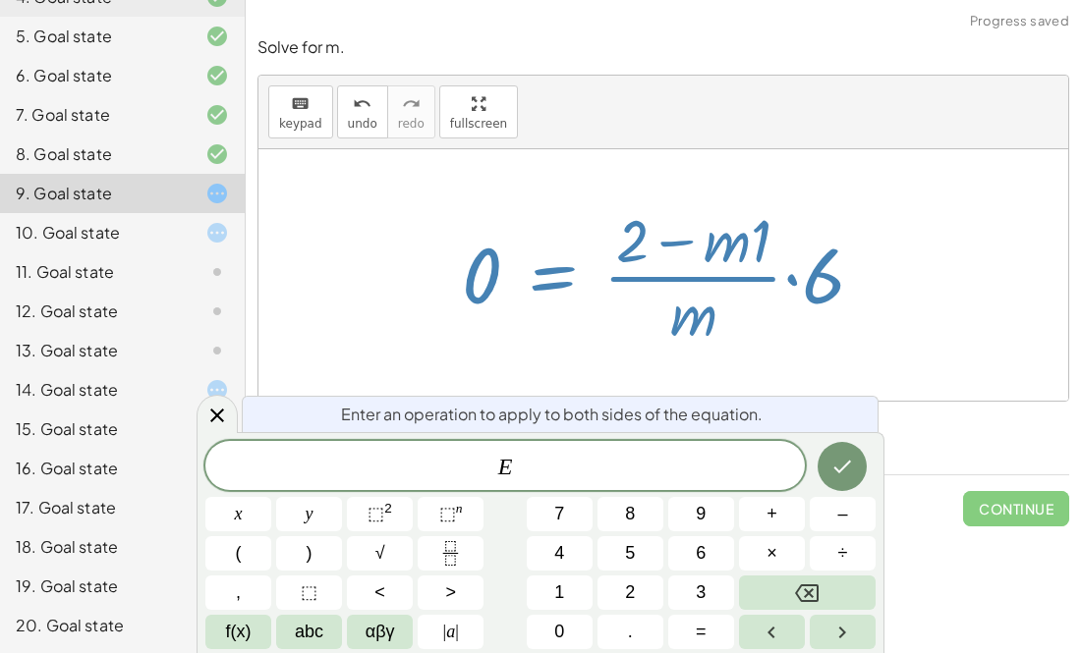
click at [788, 285] on div at bounding box center [671, 274] width 438 height 151
click at [780, 348] on div at bounding box center [671, 274] width 438 height 151
click at [777, 360] on div at bounding box center [663, 275] width 810 height 252
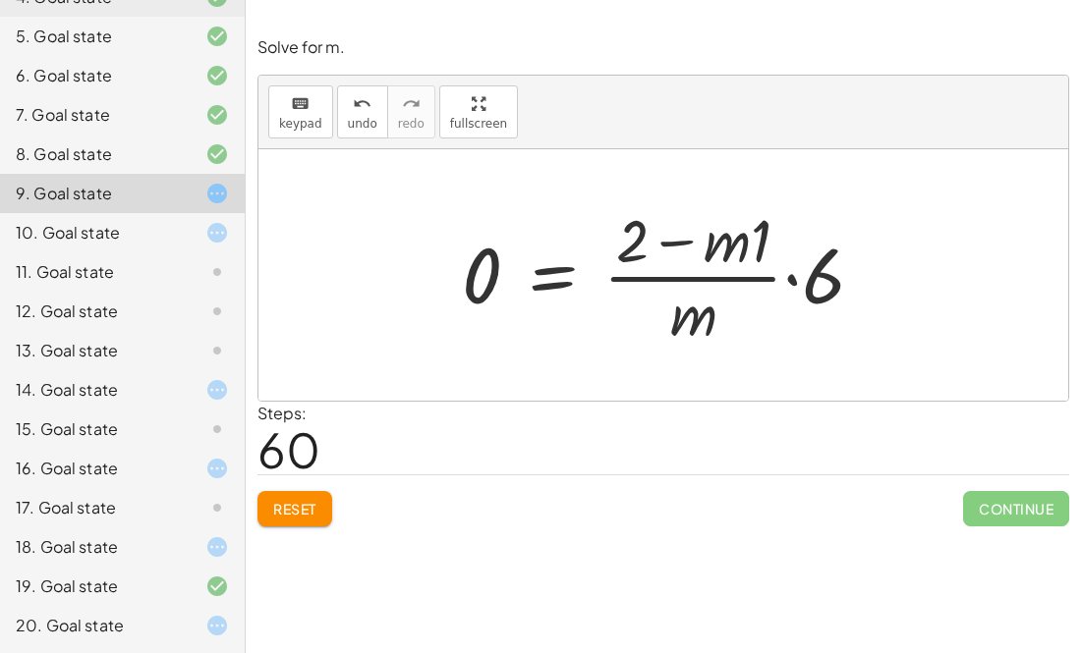
click at [786, 282] on div at bounding box center [671, 274] width 438 height 151
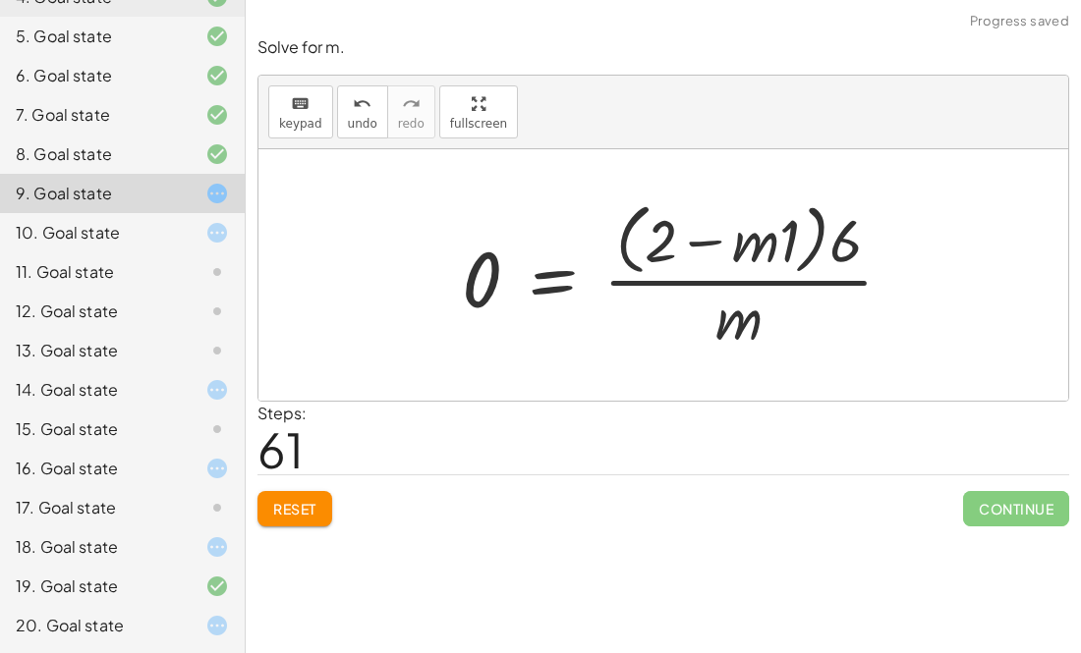
click at [290, 517] on span "Reset" at bounding box center [294, 509] width 43 height 18
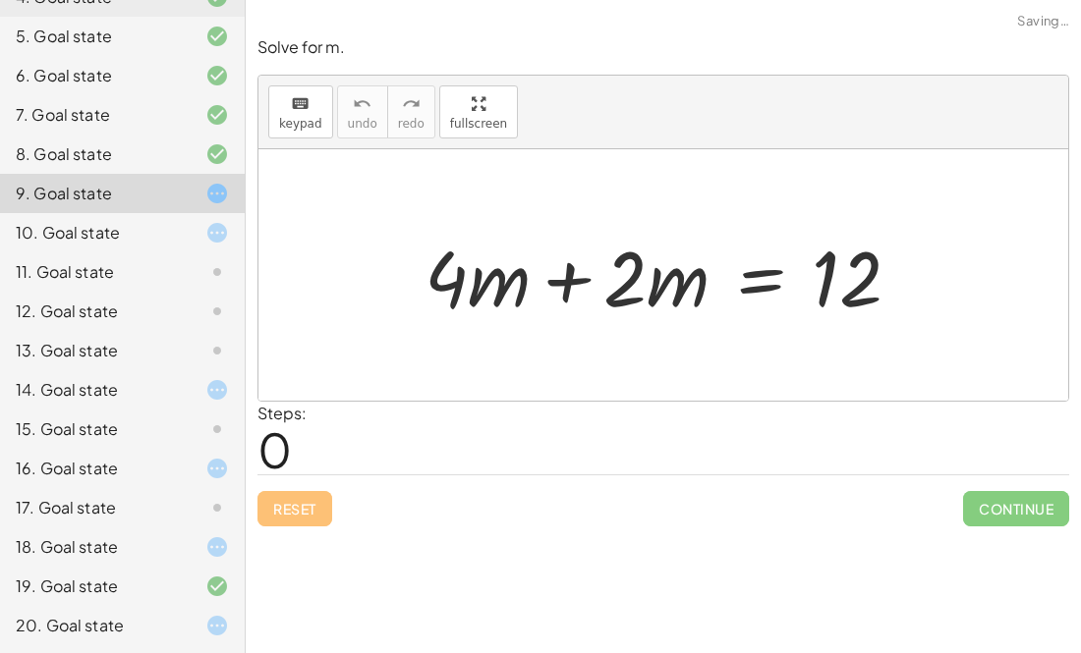
click at [567, 279] on div at bounding box center [670, 275] width 511 height 101
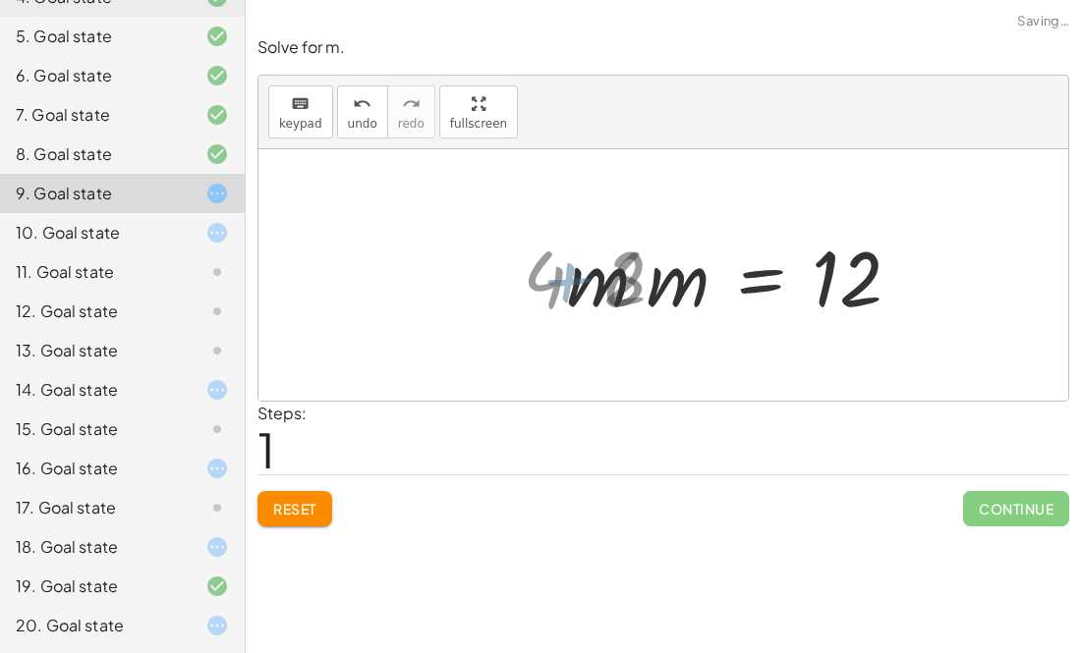
click at [567, 279] on div at bounding box center [663, 275] width 810 height 252
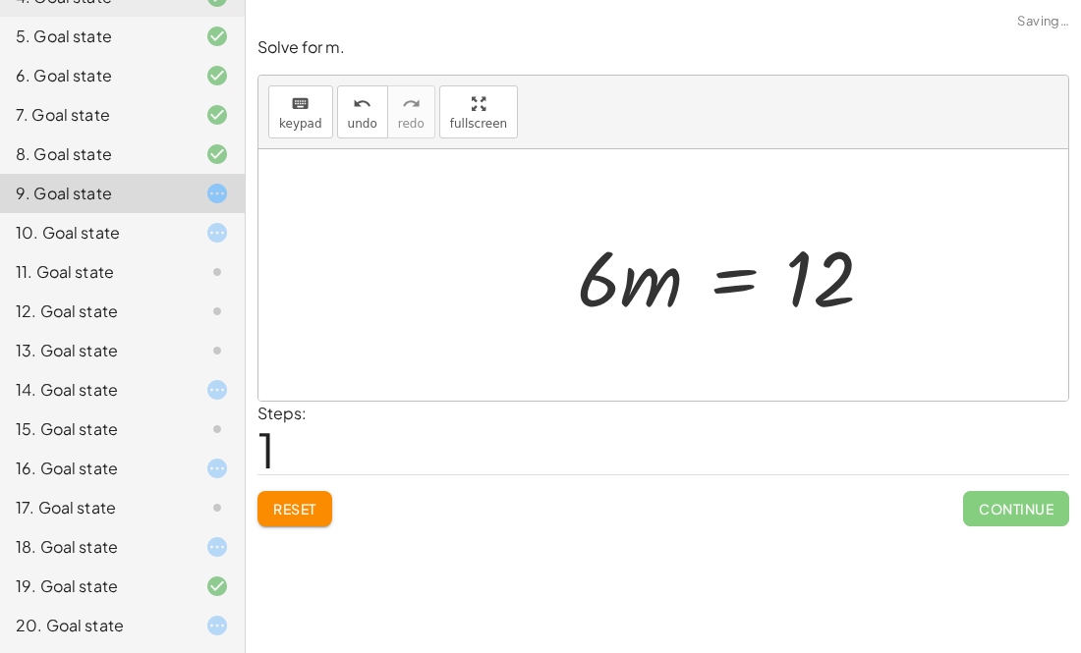
click at [567, 279] on div at bounding box center [733, 275] width 333 height 101
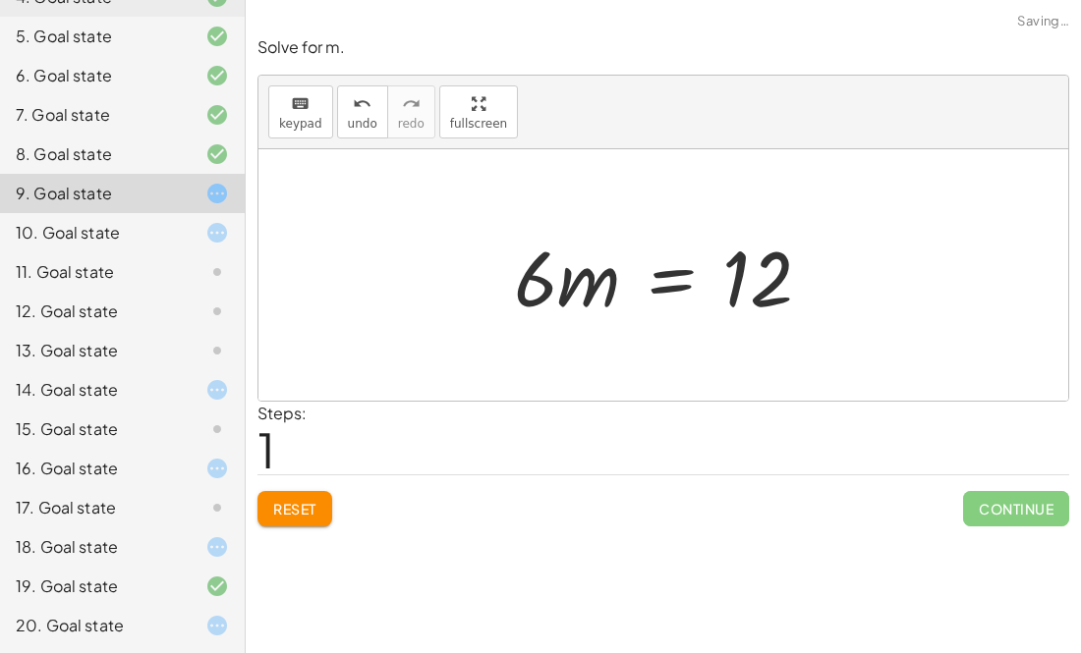
click at [567, 279] on div at bounding box center [670, 275] width 333 height 101
drag, startPoint x: 527, startPoint y: 287, endPoint x: 632, endPoint y: 285, distance: 105.1
click at [632, 285] on div at bounding box center [670, 275] width 333 height 101
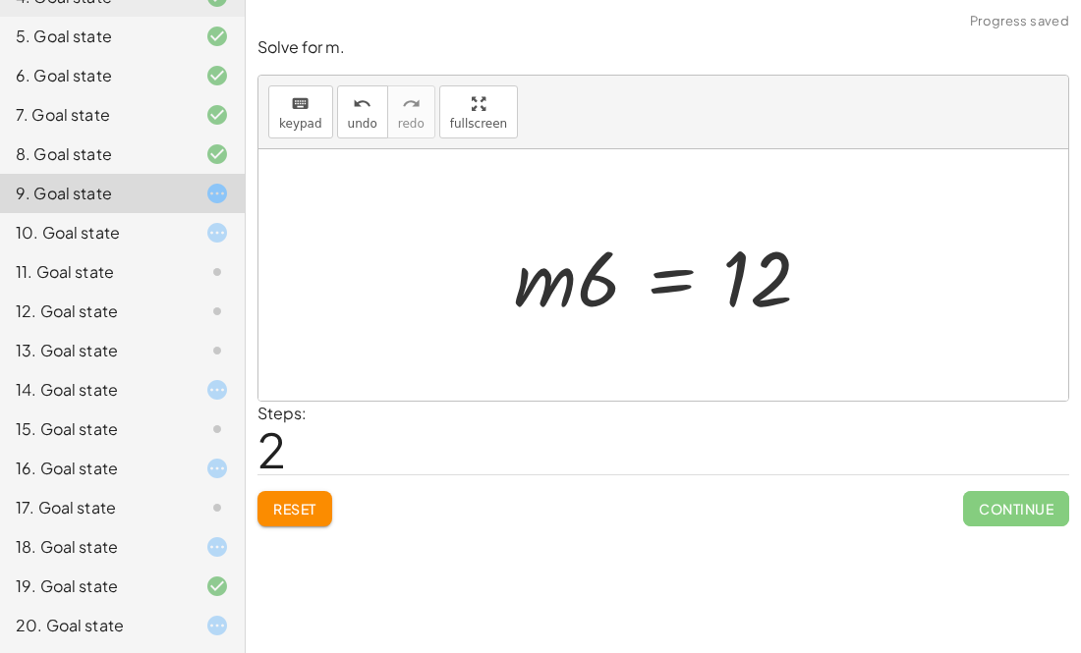
click at [598, 291] on div at bounding box center [670, 275] width 333 height 101
drag, startPoint x: 745, startPoint y: 293, endPoint x: 585, endPoint y: 320, distance: 162.5
click at [585, 320] on div at bounding box center [670, 275] width 333 height 101
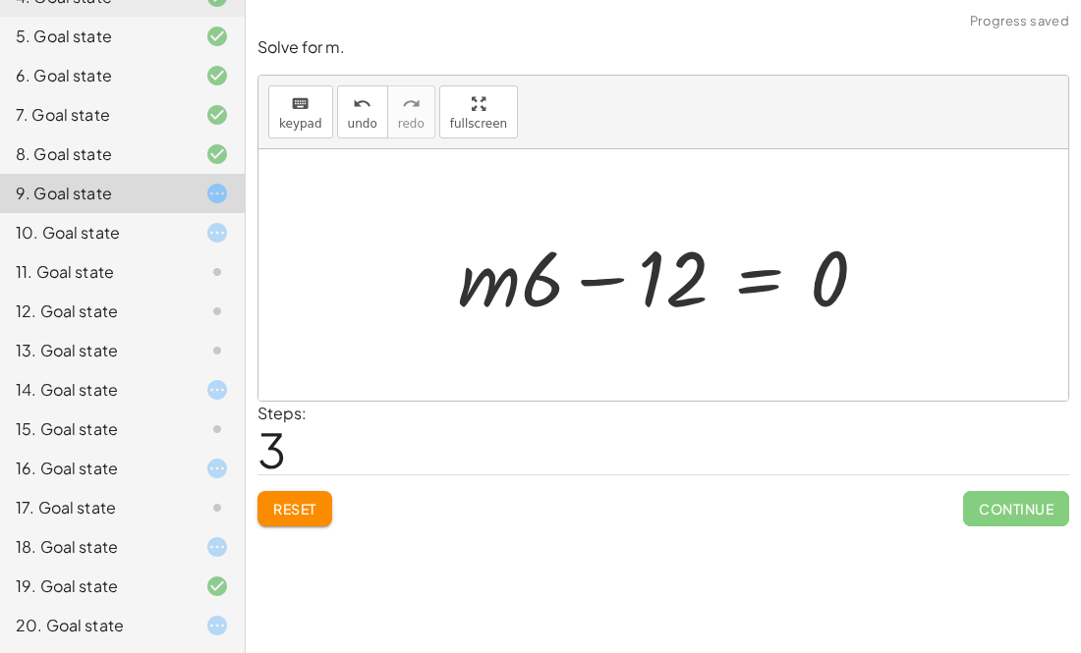
click at [582, 279] on div at bounding box center [670, 275] width 445 height 101
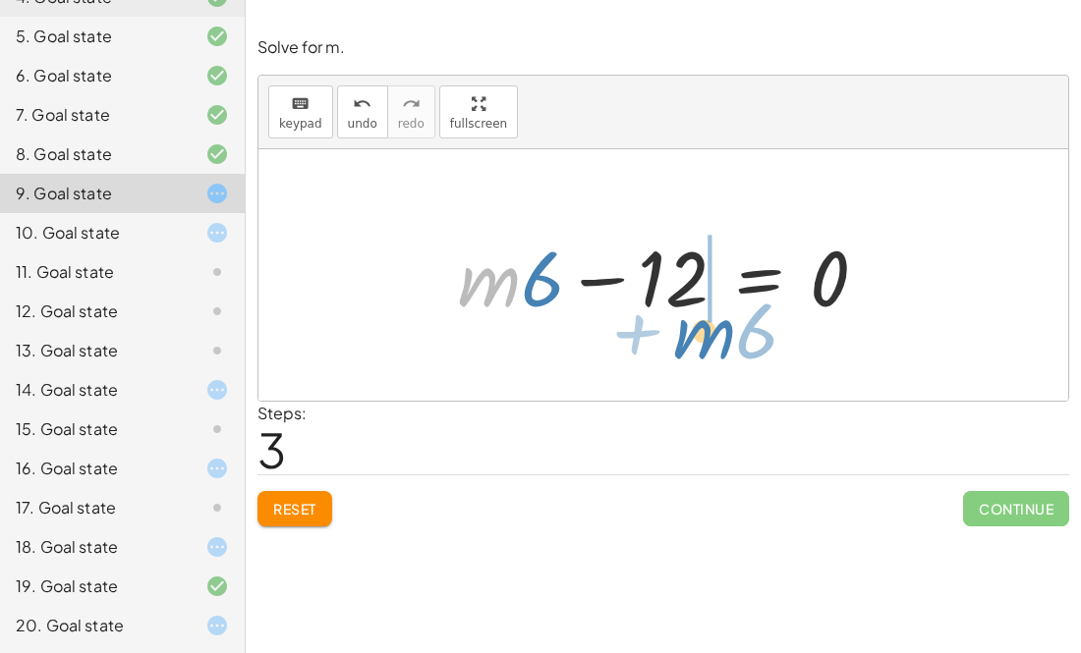
drag, startPoint x: 504, startPoint y: 297, endPoint x: 712, endPoint y: 343, distance: 213.3
click at [712, 343] on div "+ · 4 · m + · 2 · m = 12 · 6 · m = 12 · m · 6 = 12 · m + · 6 · m = 12 · 6 + − 0" at bounding box center [663, 275] width 810 height 252
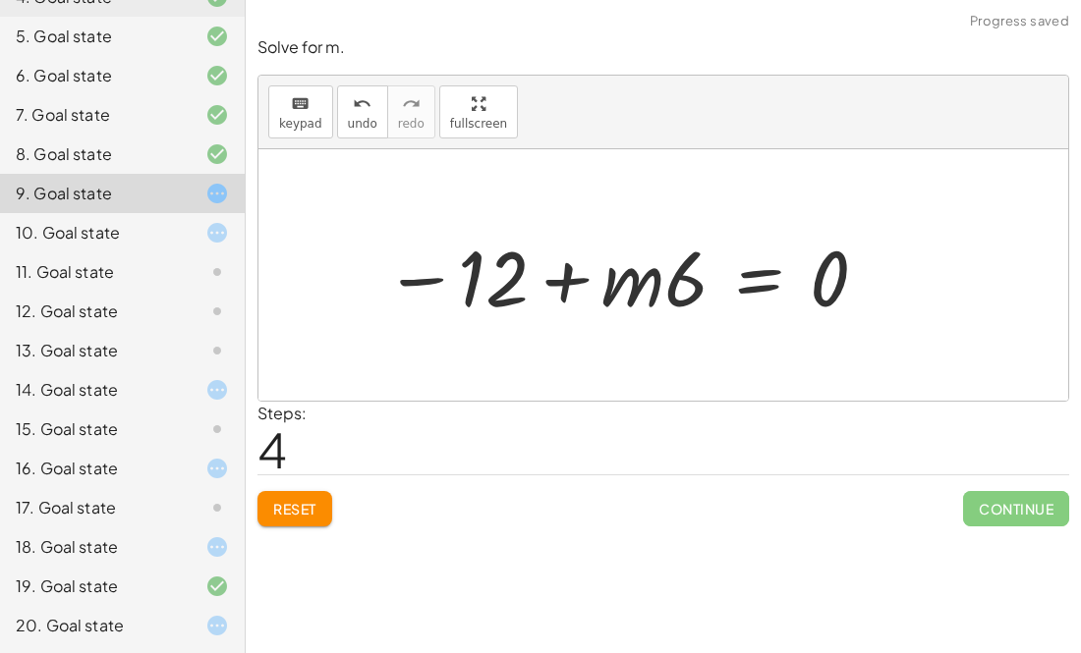
click at [575, 271] on div at bounding box center [627, 275] width 506 height 101
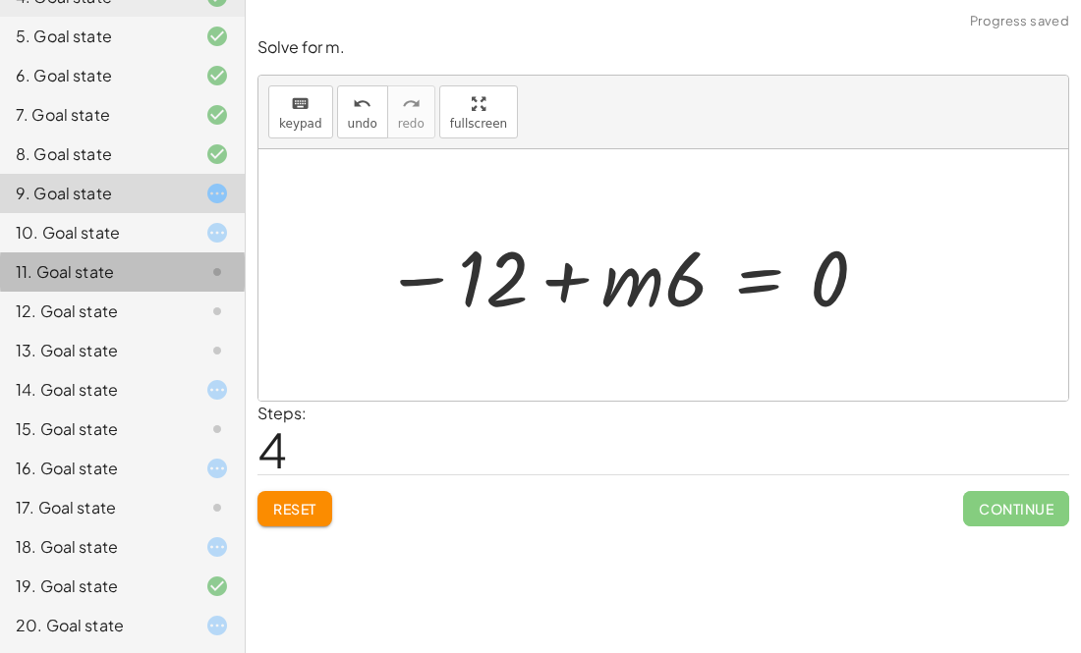
click at [191, 331] on div "11. Goal state" at bounding box center [122, 350] width 245 height 39
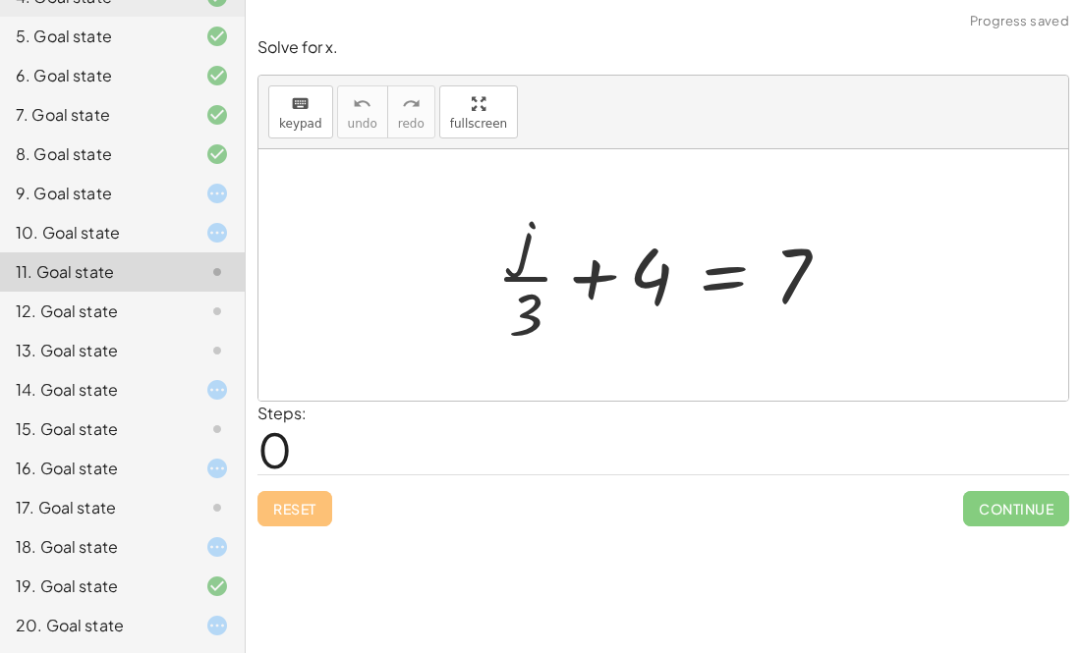
click at [590, 280] on div at bounding box center [670, 274] width 368 height 151
drag, startPoint x: 778, startPoint y: 271, endPoint x: 604, endPoint y: 289, distance: 174.8
click at [604, 289] on div at bounding box center [670, 274] width 368 height 151
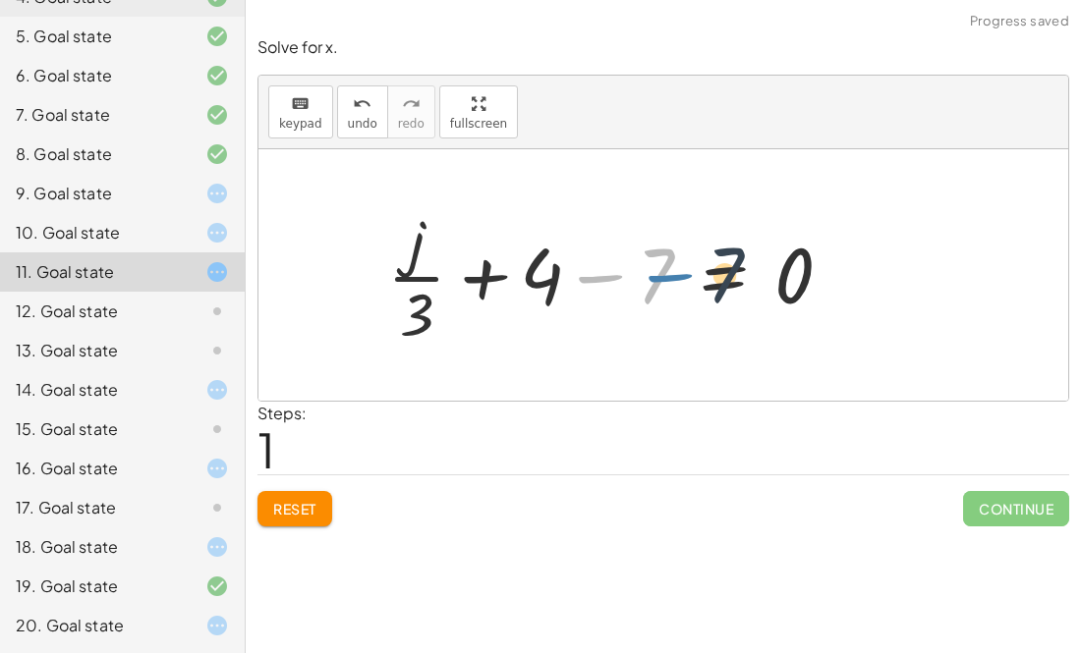
drag, startPoint x: 581, startPoint y: 277, endPoint x: 652, endPoint y: 273, distance: 71.8
click at [652, 273] on div at bounding box center [617, 274] width 480 height 151
click at [493, 280] on div at bounding box center [617, 274] width 480 height 151
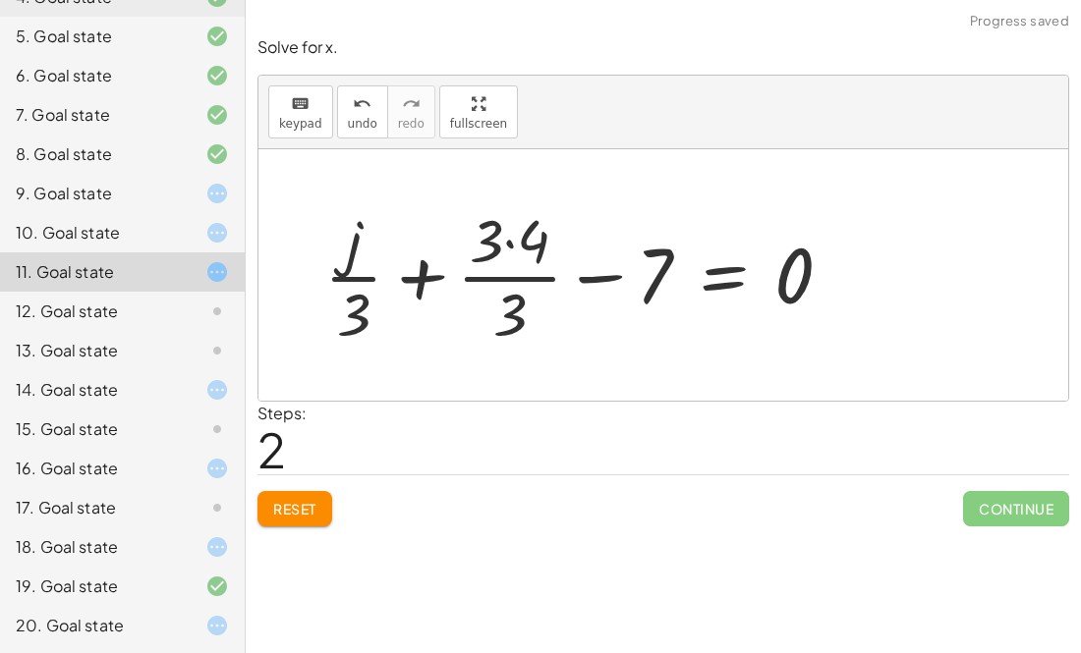
click at [516, 242] on div at bounding box center [585, 274] width 543 height 151
click at [516, 242] on div at bounding box center [600, 274] width 516 height 151
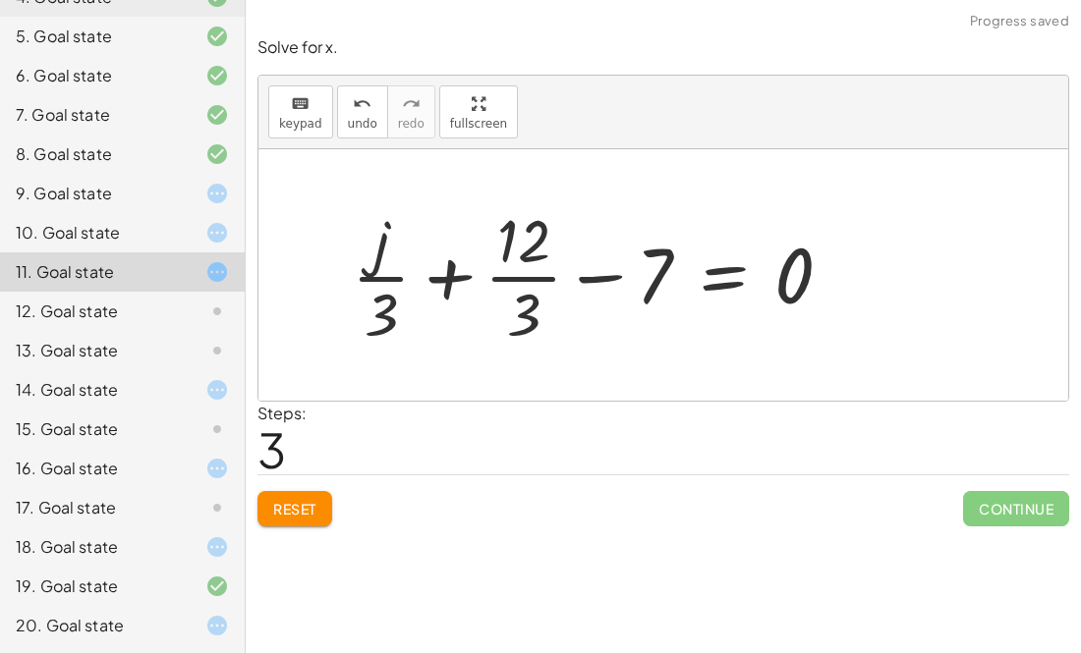
click at [440, 281] on div at bounding box center [600, 274] width 516 height 151
click at [440, 281] on div at bounding box center [631, 274] width 453 height 151
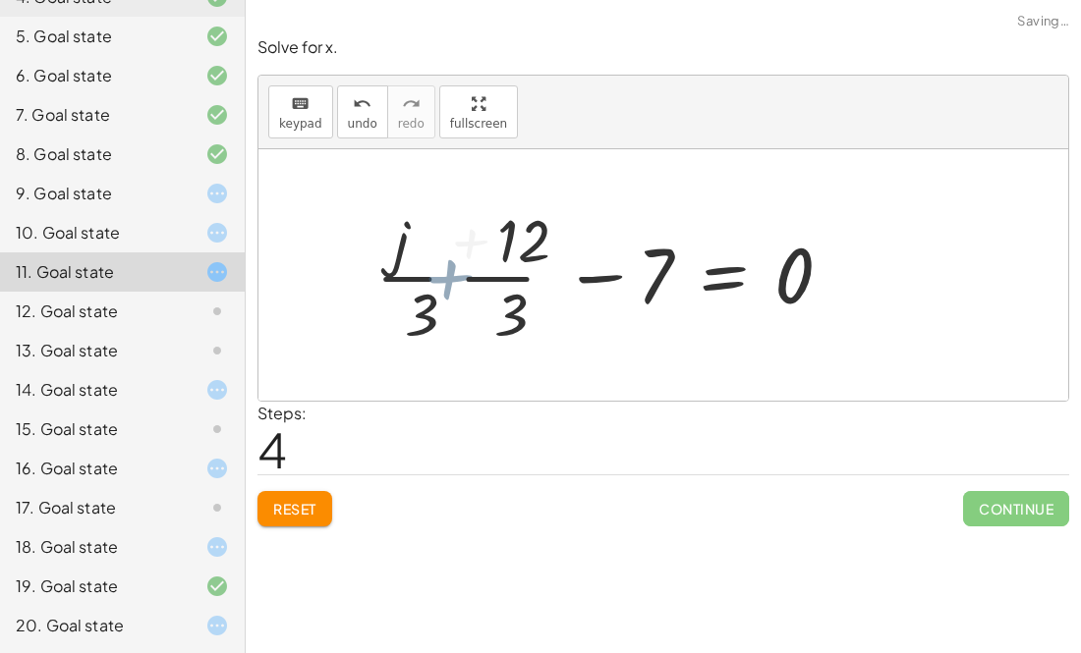
click at [440, 281] on div at bounding box center [631, 274] width 453 height 151
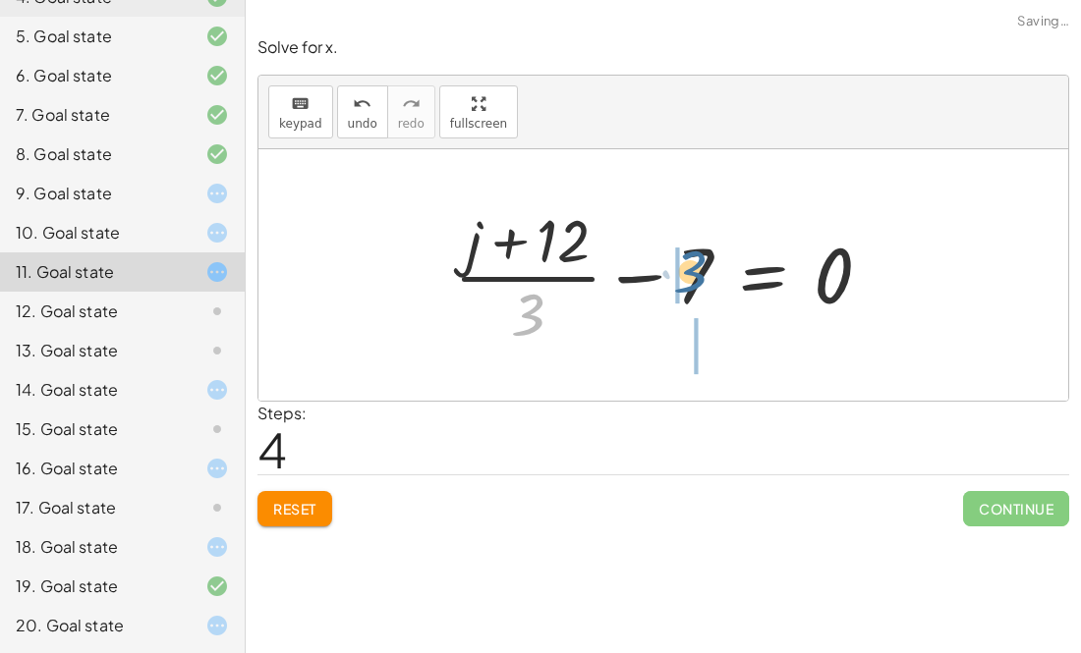
drag, startPoint x: 536, startPoint y: 309, endPoint x: 699, endPoint y: 266, distance: 168.7
click at [699, 266] on div at bounding box center [670, 274] width 453 height 151
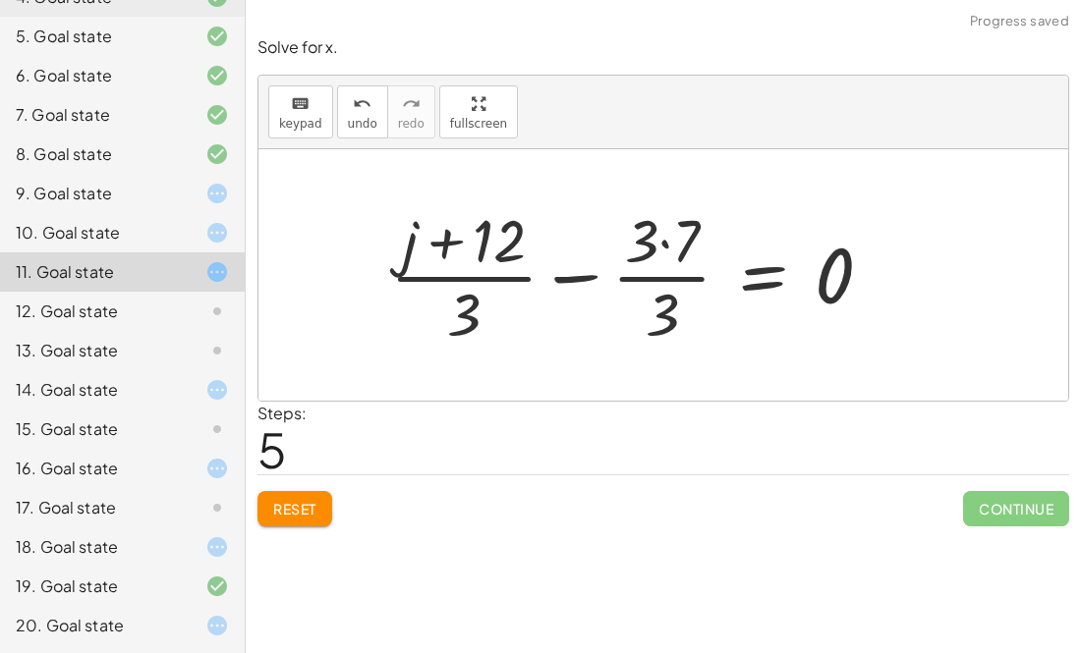
click at [664, 245] on div at bounding box center [639, 274] width 518 height 151
click at [664, 245] on div at bounding box center [649, 274] width 495 height 151
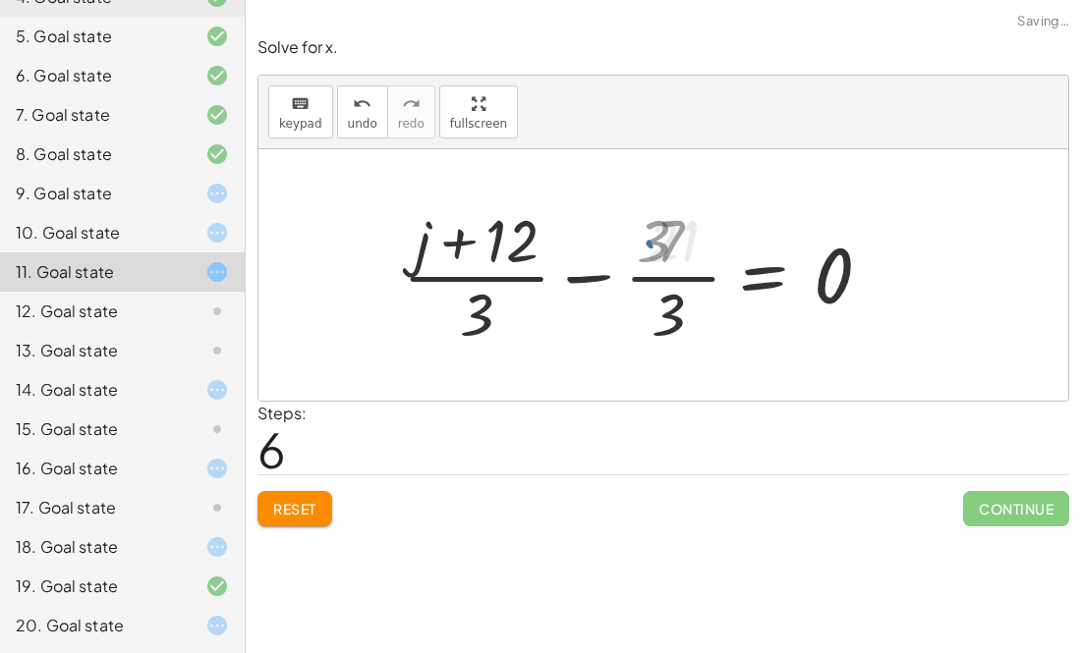
click at [664, 245] on div at bounding box center [649, 274] width 495 height 151
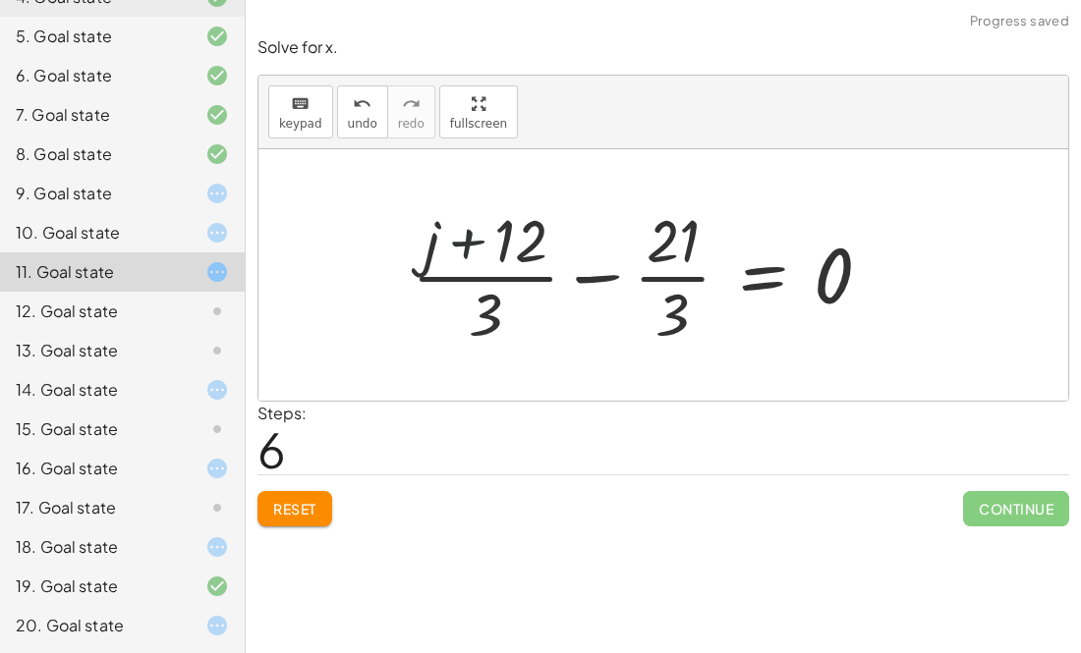
click at [469, 241] on div at bounding box center [649, 274] width 495 height 151
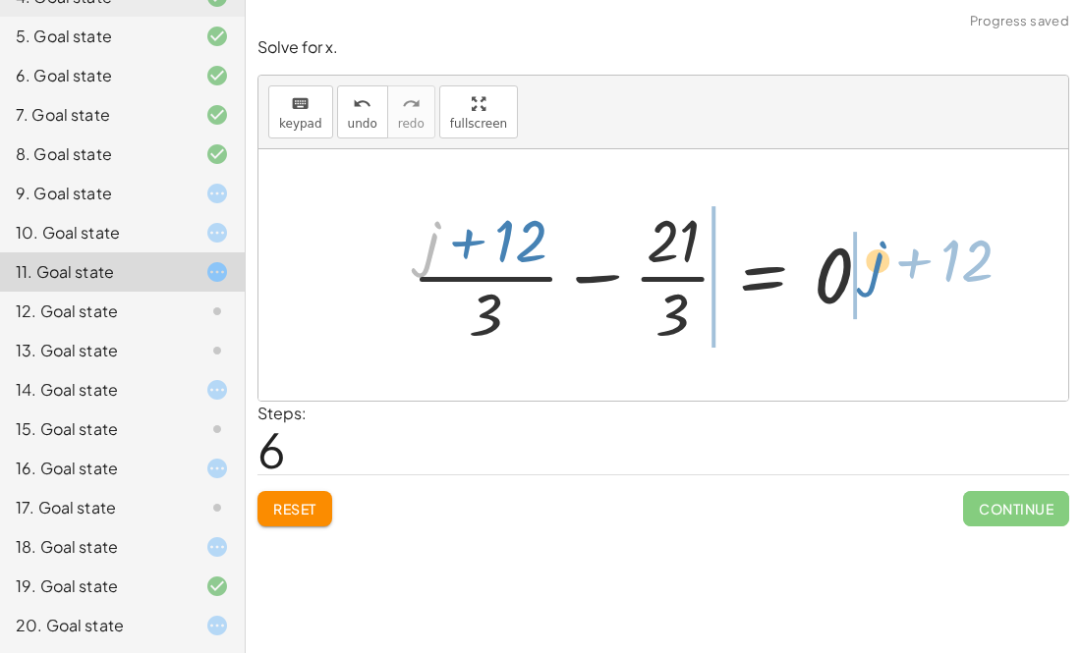
drag, startPoint x: 424, startPoint y: 249, endPoint x: 850, endPoint y: 263, distance: 425.7
click at [850, 263] on div at bounding box center [649, 274] width 495 height 151
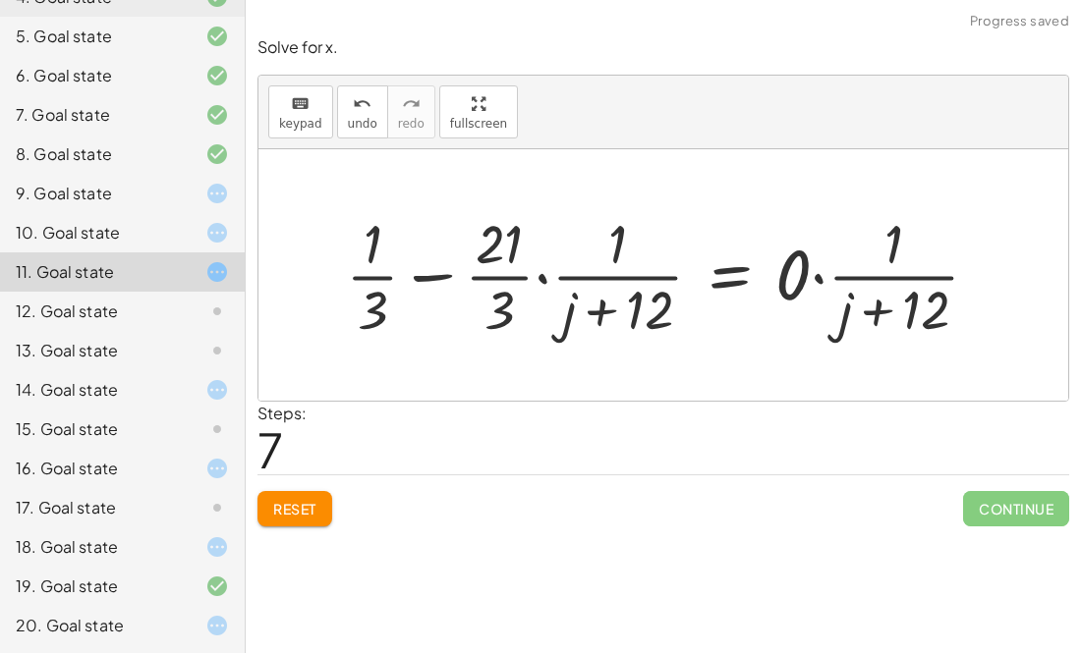
click at [815, 273] on div at bounding box center [670, 274] width 668 height 137
click at [815, 273] on div at bounding box center [595, 274] width 519 height 137
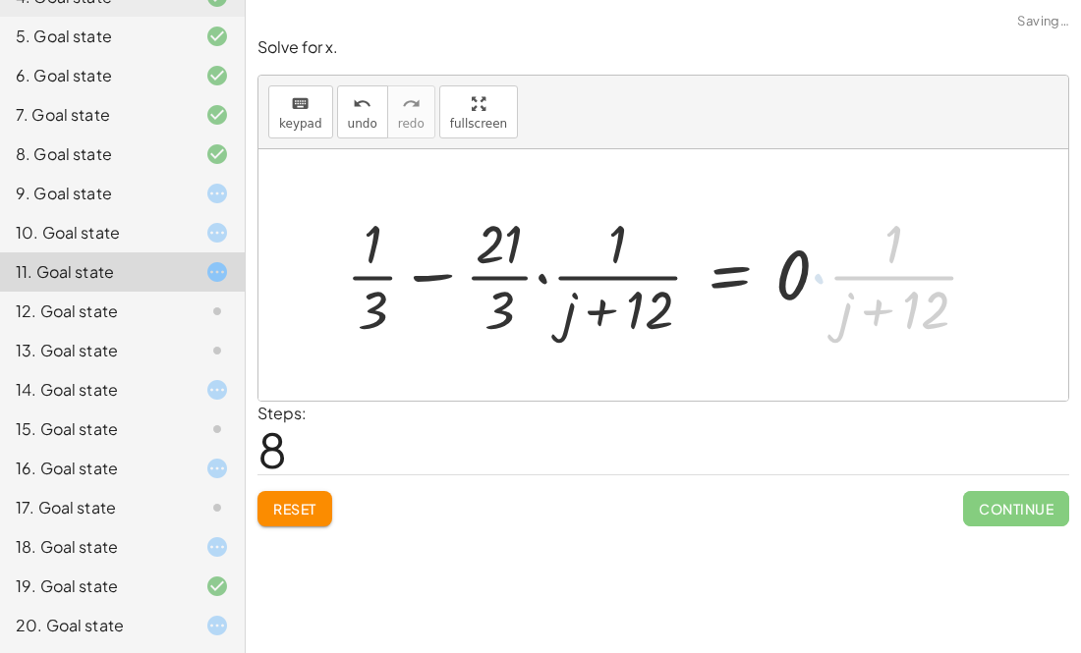
click at [815, 273] on div at bounding box center [595, 274] width 519 height 137
click at [558, 274] on div at bounding box center [595, 274] width 519 height 137
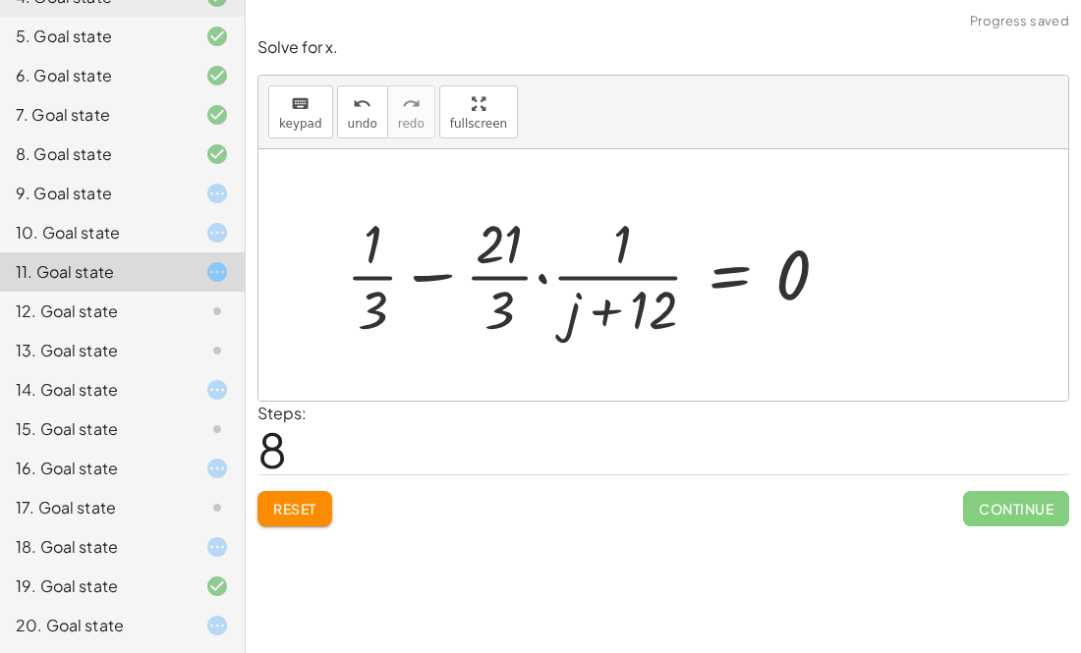
click at [558, 274] on div at bounding box center [595, 274] width 519 height 137
click at [549, 278] on div at bounding box center [595, 274] width 519 height 137
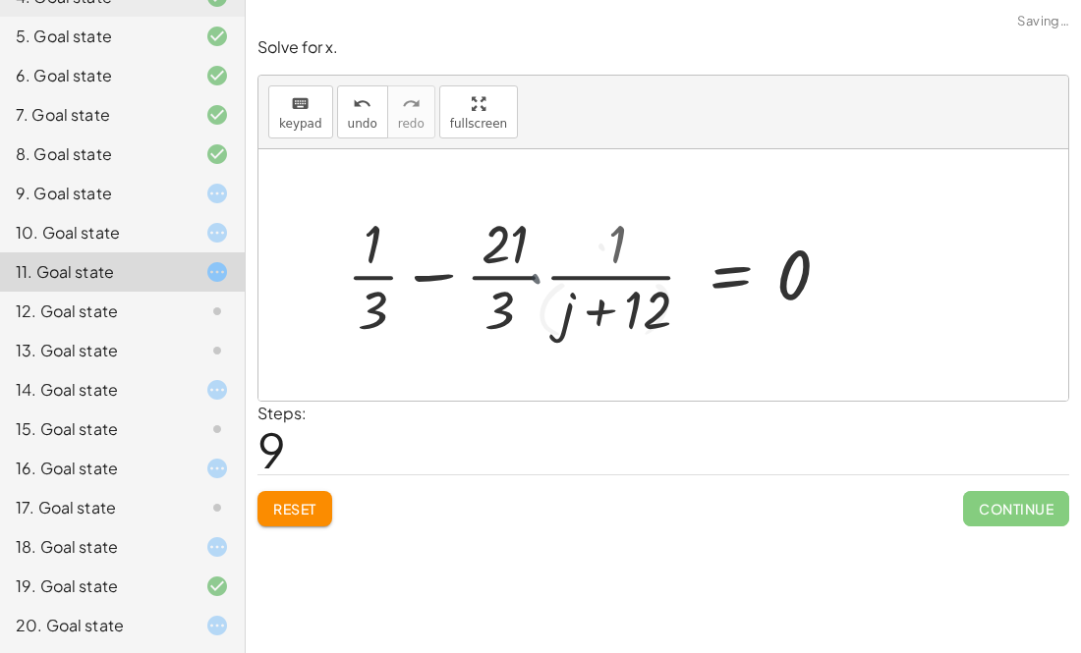
click at [549, 278] on div at bounding box center [598, 274] width 515 height 144
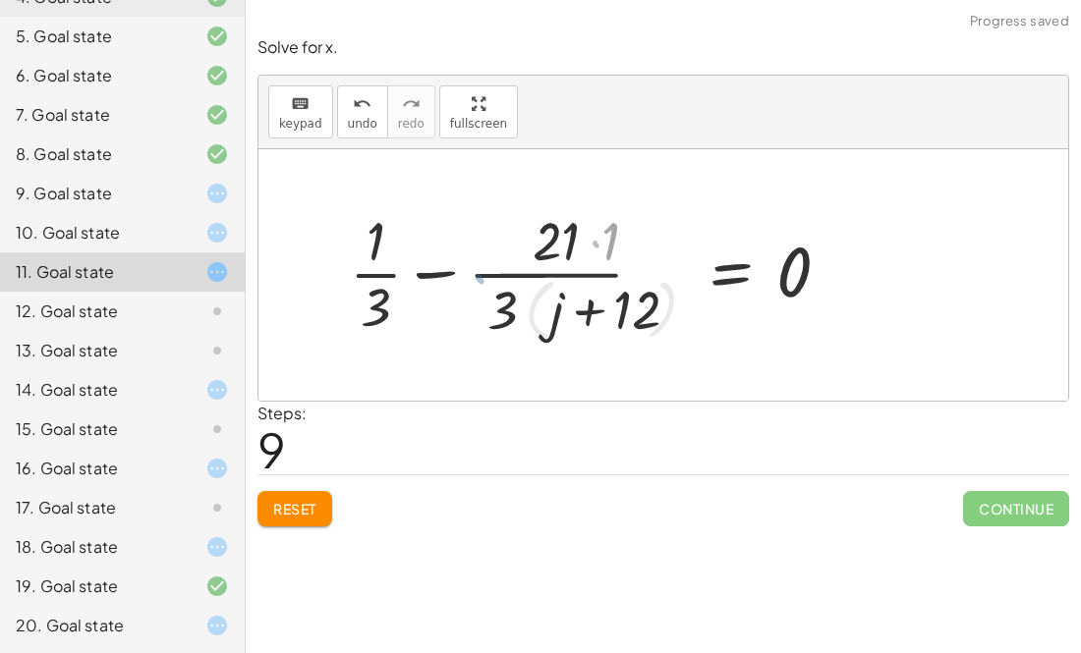
click at [549, 278] on div at bounding box center [598, 274] width 515 height 144
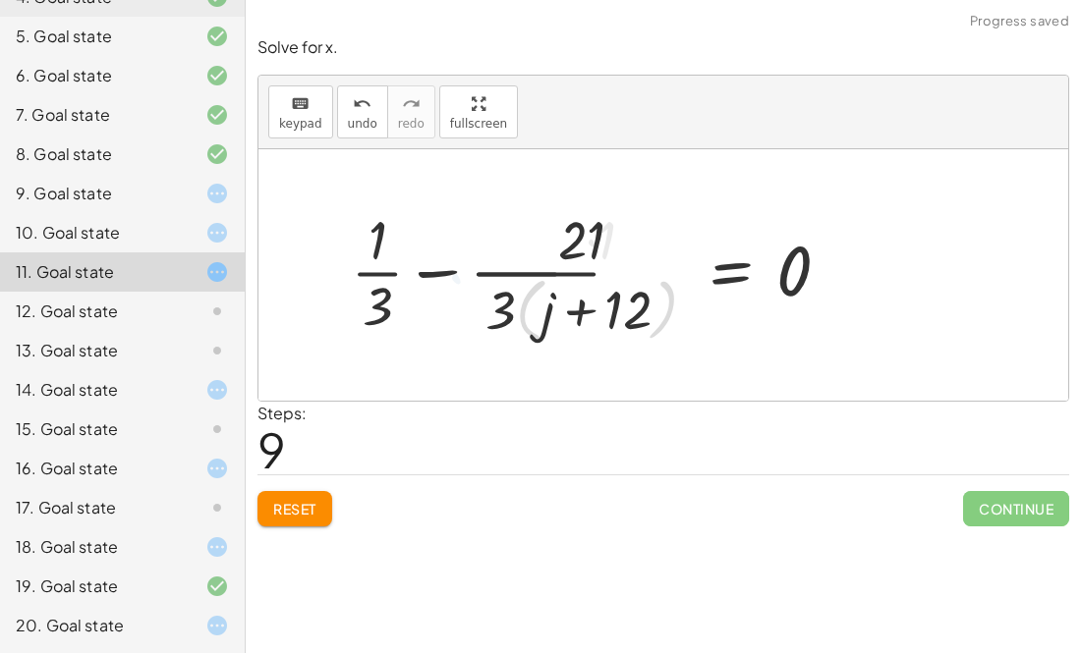
click at [549, 278] on div at bounding box center [598, 274] width 515 height 144
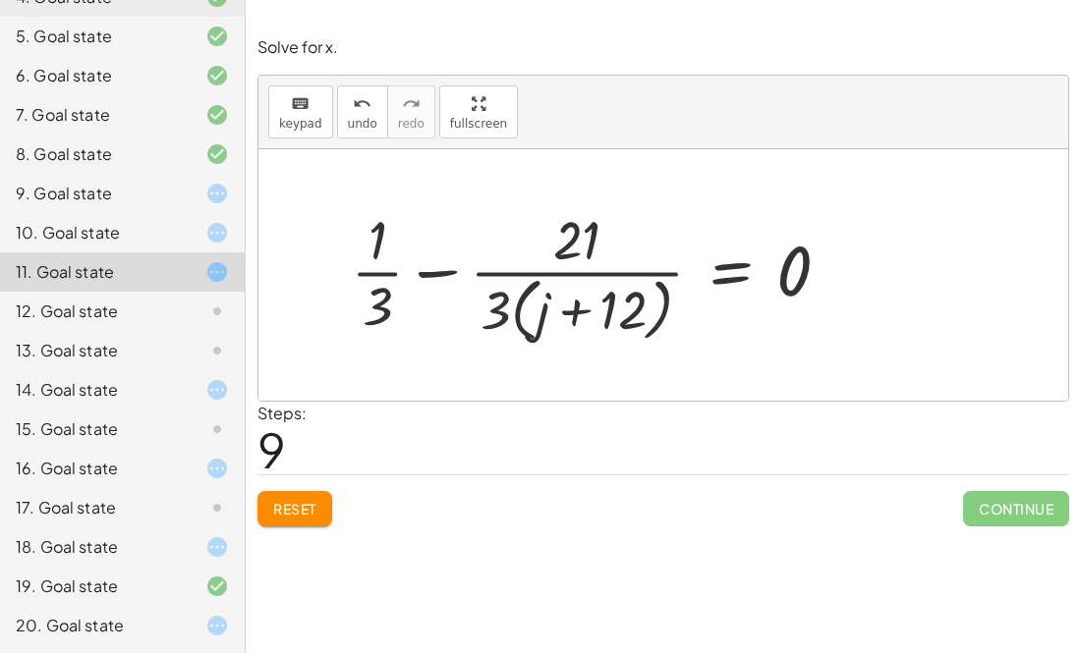
drag, startPoint x: 478, startPoint y: 309, endPoint x: 451, endPoint y: 291, distance: 33.2
click at [451, 291] on div at bounding box center [598, 274] width 515 height 144
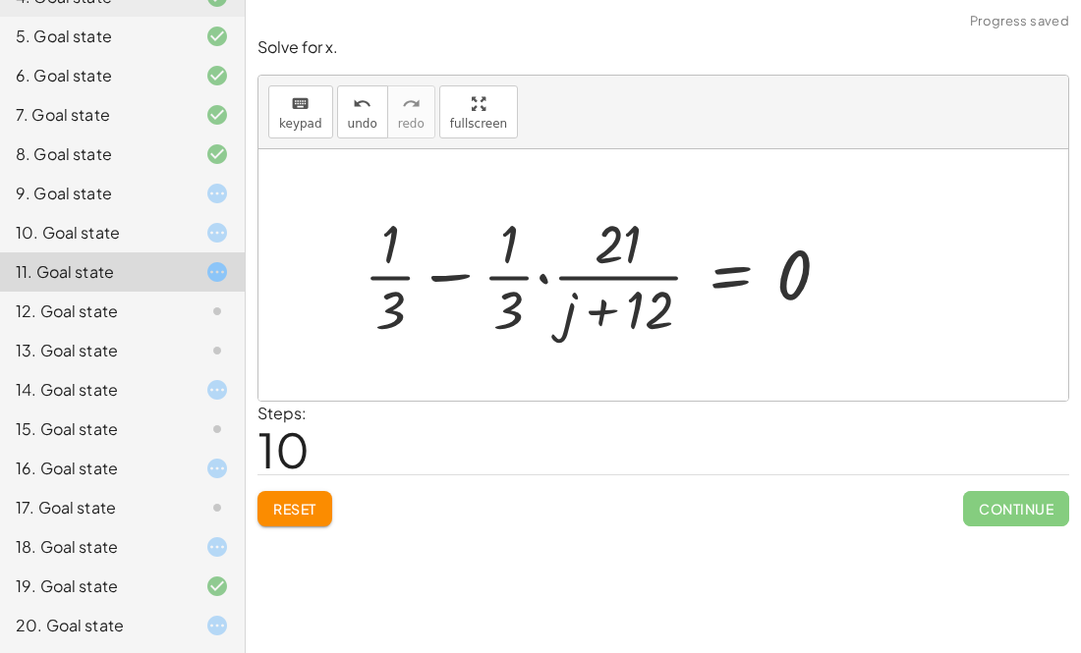
click at [538, 280] on div at bounding box center [605, 274] width 502 height 137
click at [538, 280] on div at bounding box center [598, 274] width 515 height 144
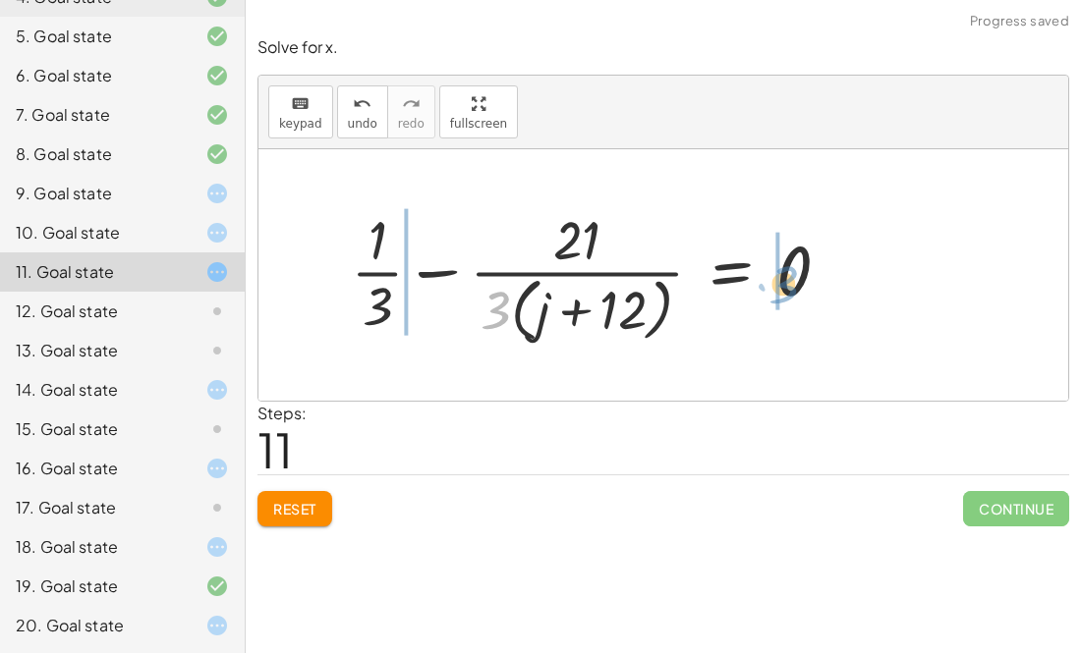
drag, startPoint x: 501, startPoint y: 318, endPoint x: 790, endPoint y: 292, distance: 290.1
click at [790, 292] on div at bounding box center [598, 274] width 515 height 144
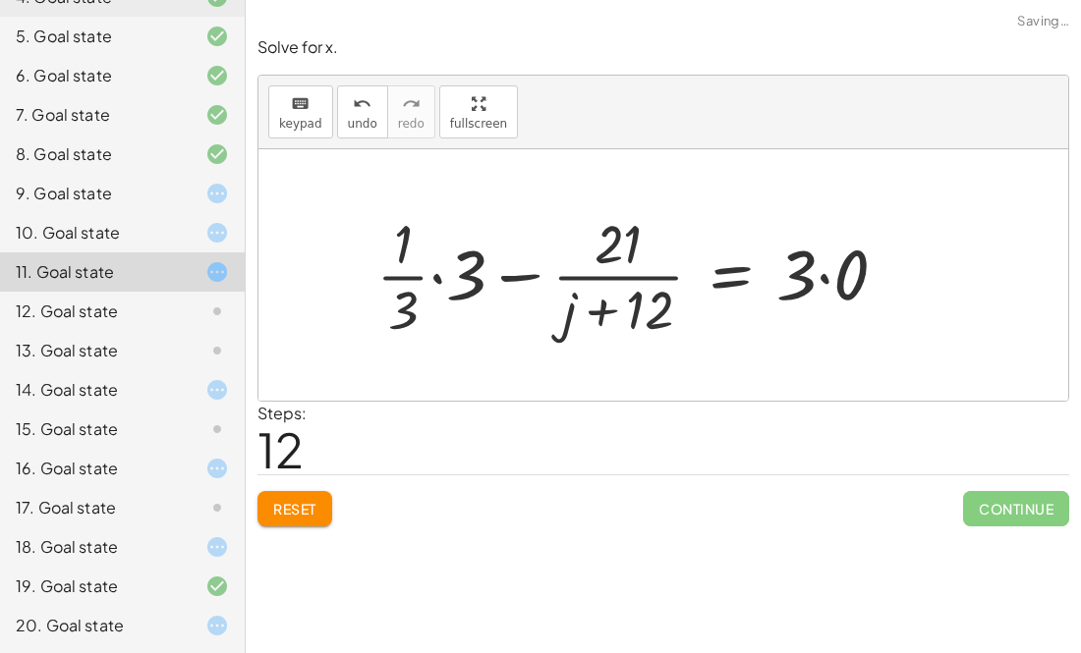
click at [839, 270] on div at bounding box center [639, 274] width 546 height 137
click at [838, 271] on div at bounding box center [610, 274] width 489 height 137
click at [455, 274] on div at bounding box center [610, 274] width 489 height 137
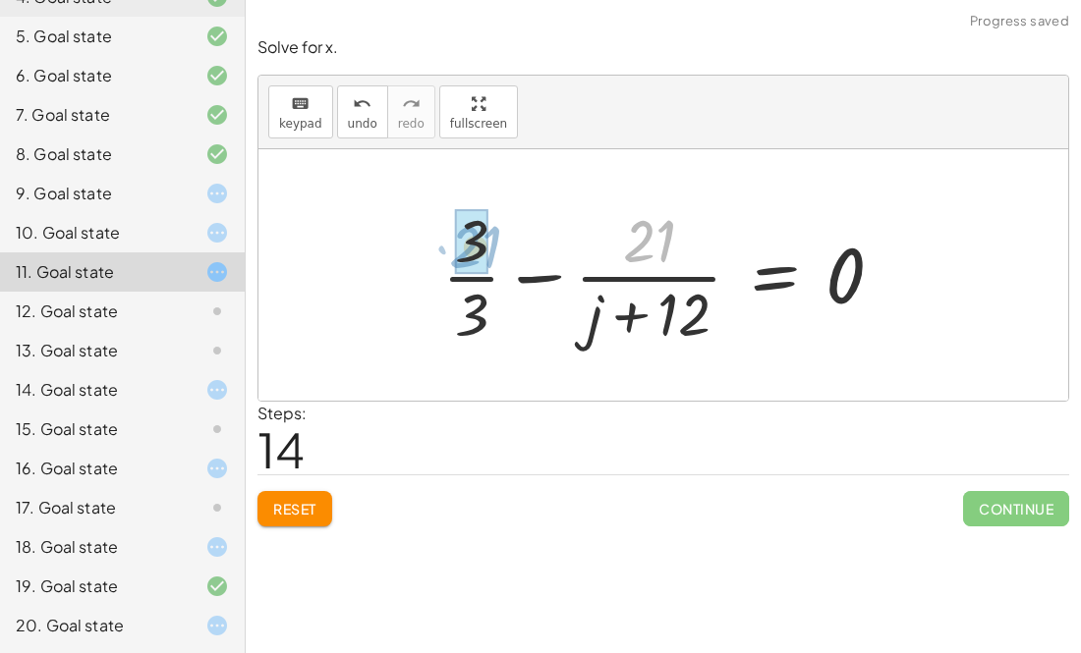
drag, startPoint x: 630, startPoint y: 224, endPoint x: 457, endPoint y: 230, distance: 173.0
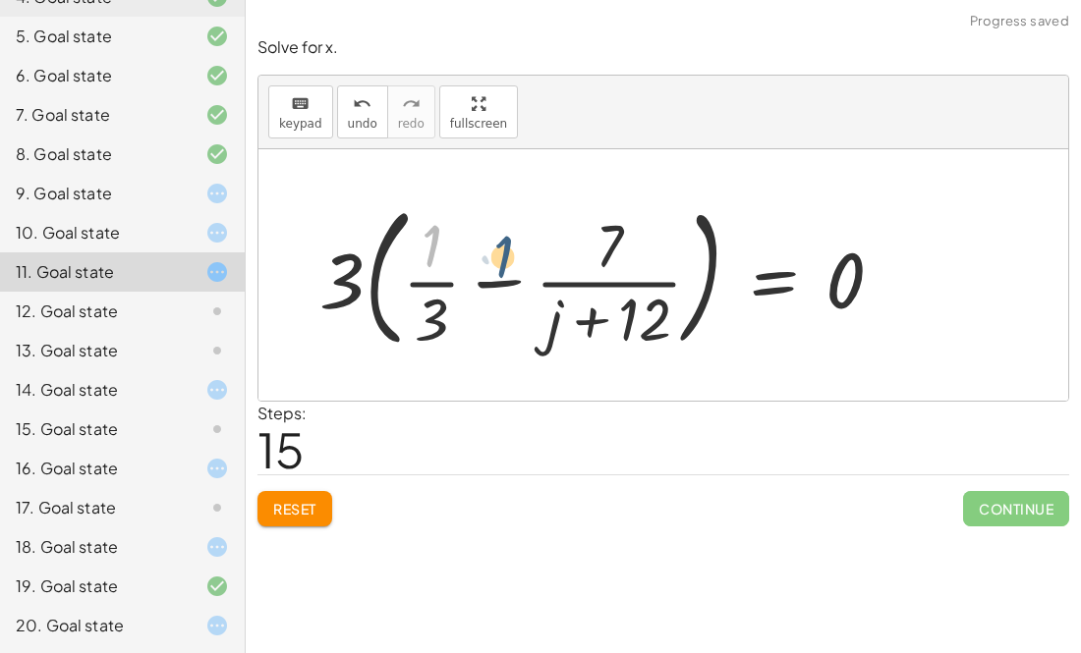
drag, startPoint x: 425, startPoint y: 249, endPoint x: 497, endPoint y: 259, distance: 72.5
click at [497, 259] on div at bounding box center [608, 275] width 599 height 163
click at [418, 261] on div at bounding box center [608, 275] width 599 height 163
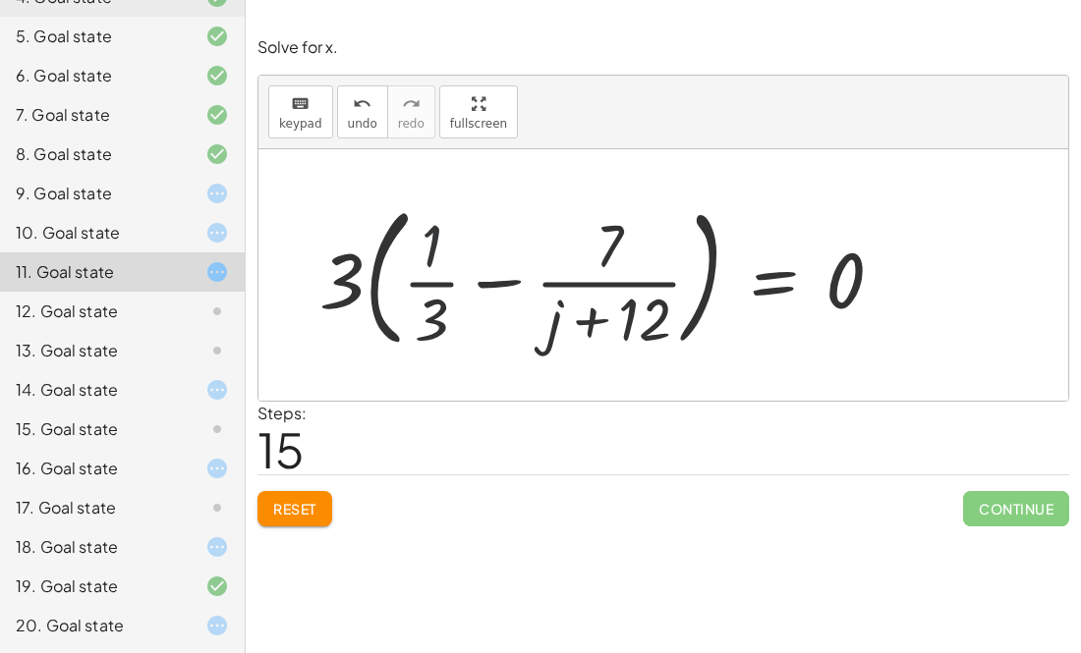
click at [418, 261] on div at bounding box center [608, 275] width 599 height 163
click at [631, 313] on div at bounding box center [608, 275] width 599 height 163
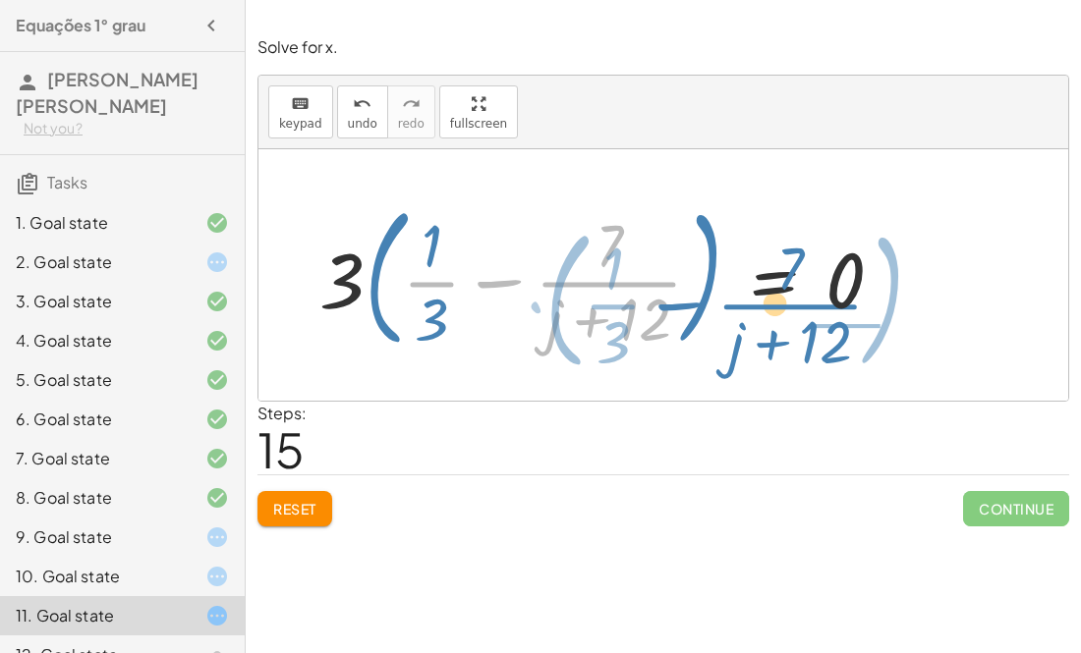
scroll to position [344, 0]
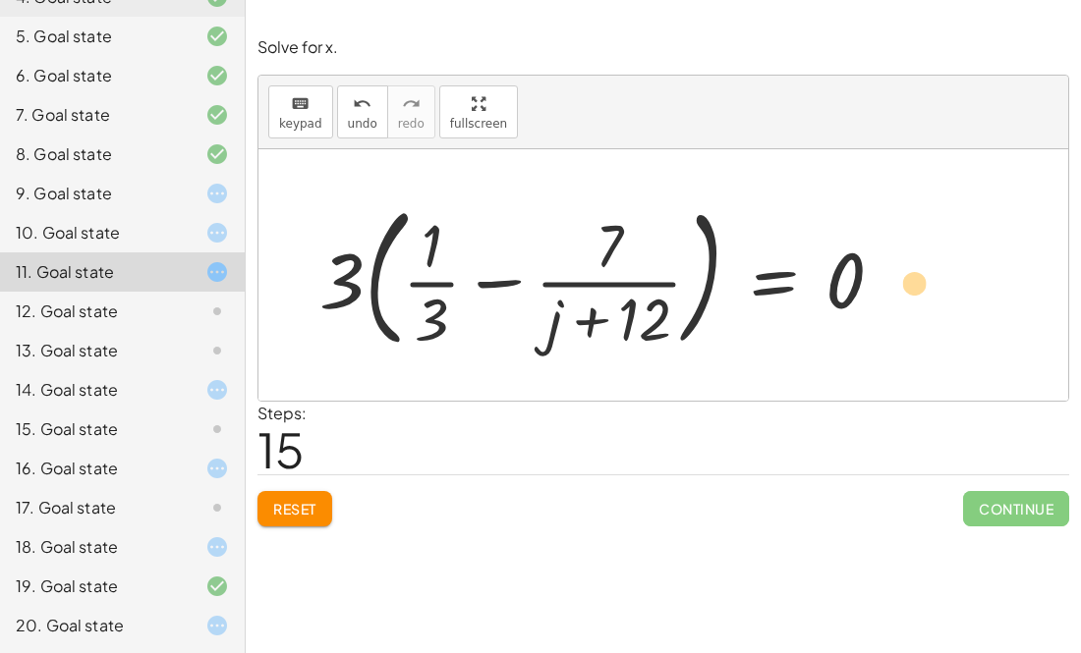
drag, startPoint x: 772, startPoint y: 311, endPoint x: 916, endPoint y: 287, distance: 145.5
click at [195, 315] on div at bounding box center [201, 312] width 55 height 24
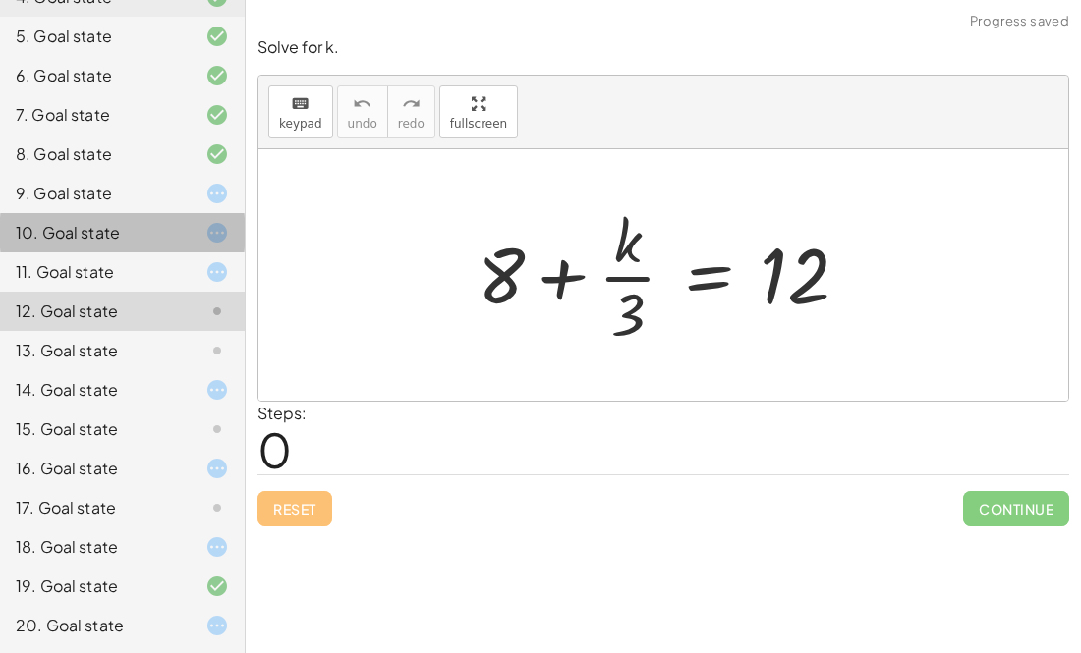
click at [194, 236] on div at bounding box center [201, 233] width 55 height 24
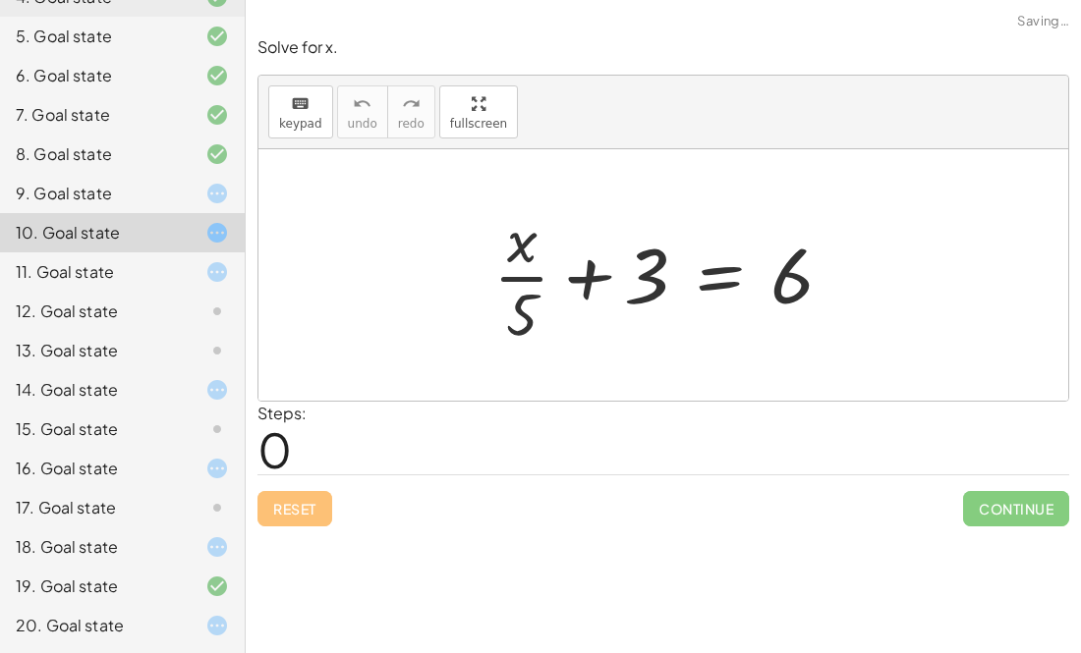
click at [306, 508] on div "Reset Continue" at bounding box center [662, 501] width 811 height 52
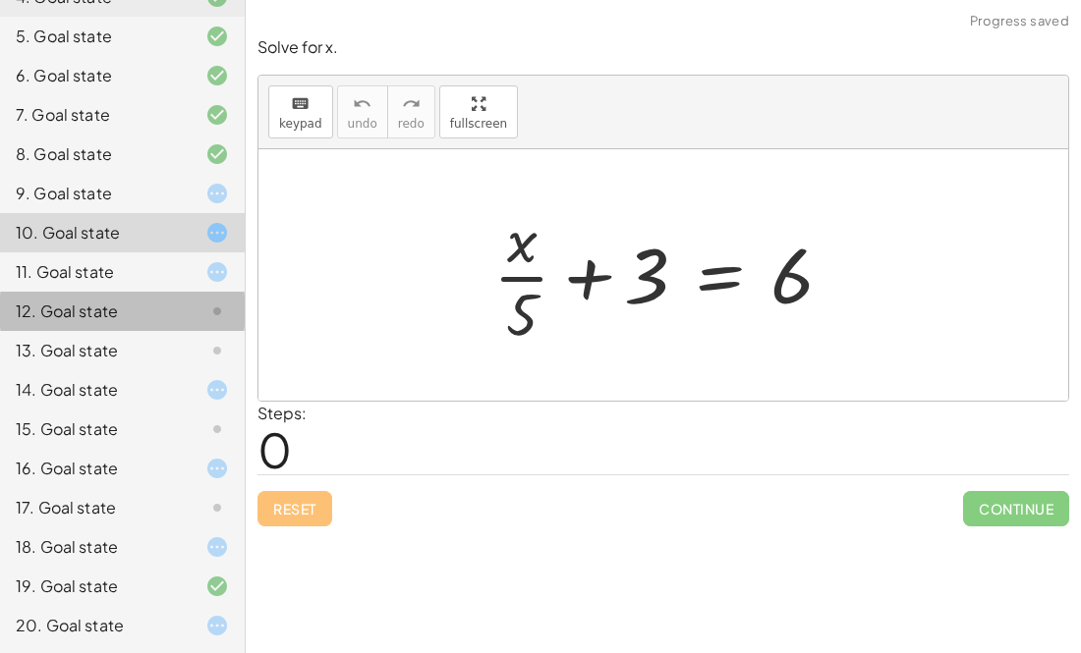
click at [134, 300] on div "12. Goal state" at bounding box center [95, 312] width 158 height 24
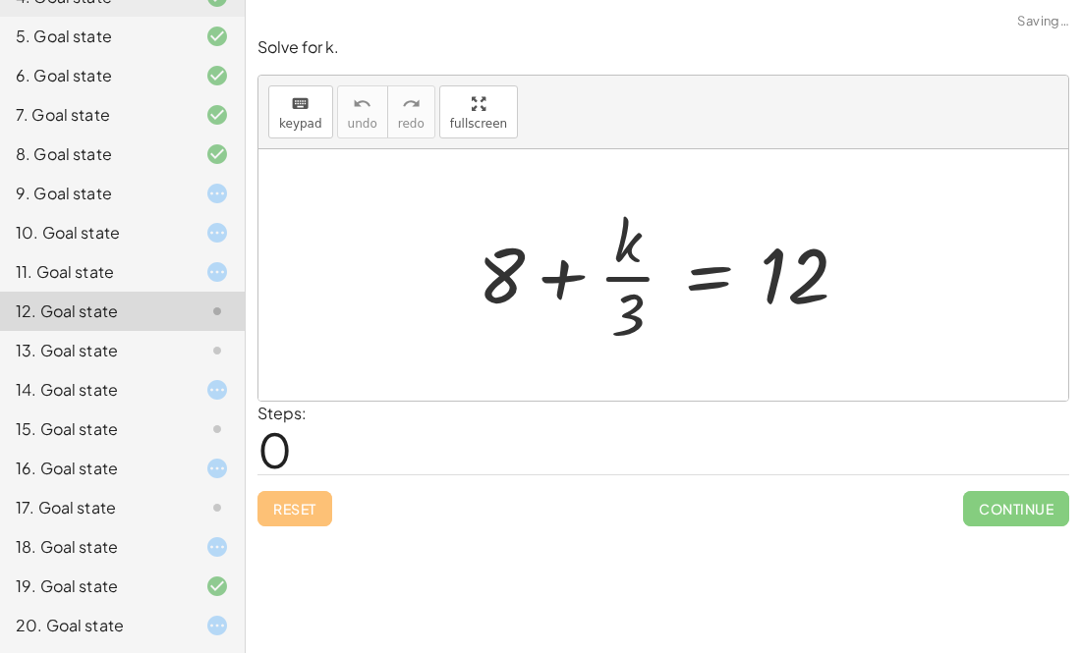
click at [128, 268] on div "11. Goal state" at bounding box center [95, 272] width 158 height 24
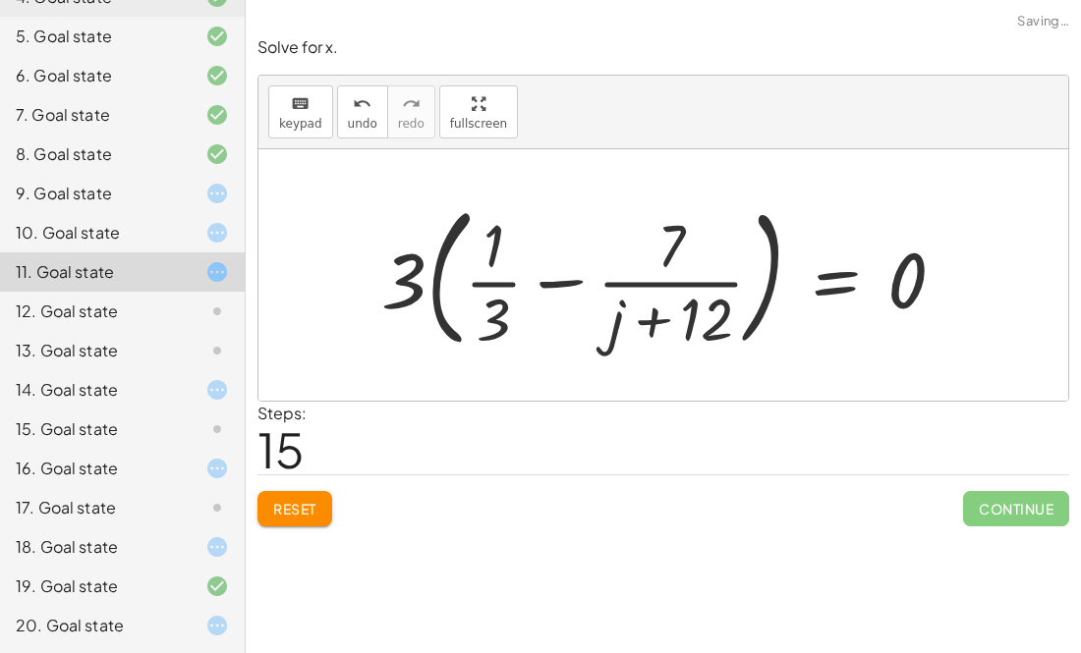
click at [284, 494] on button "Reset" at bounding box center [294, 508] width 75 height 35
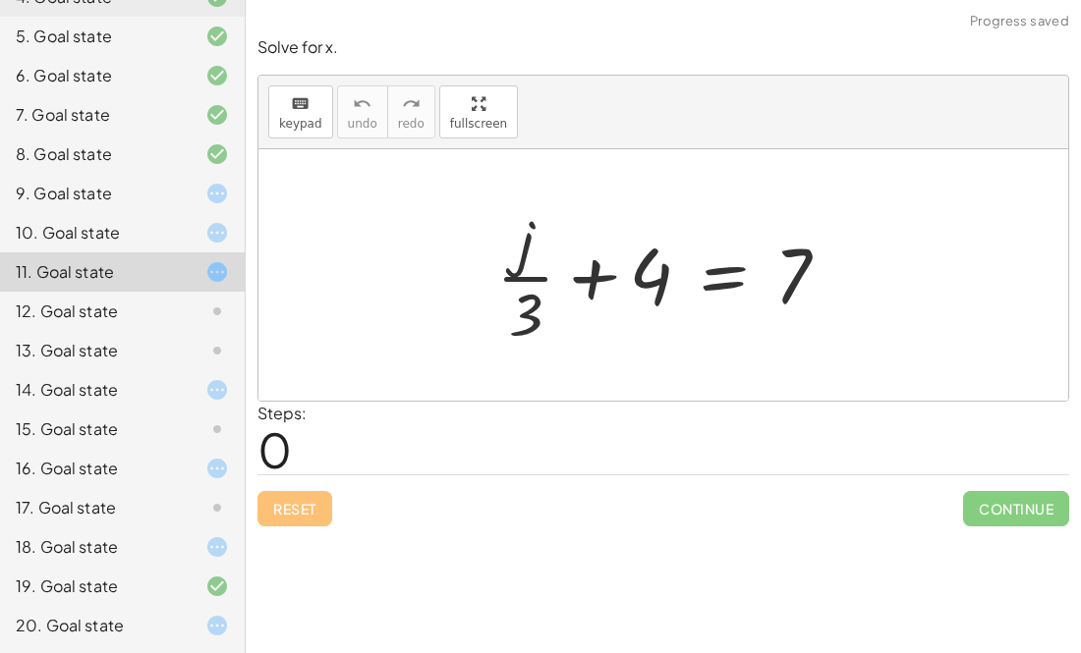
click at [191, 321] on div at bounding box center [201, 312] width 55 height 24
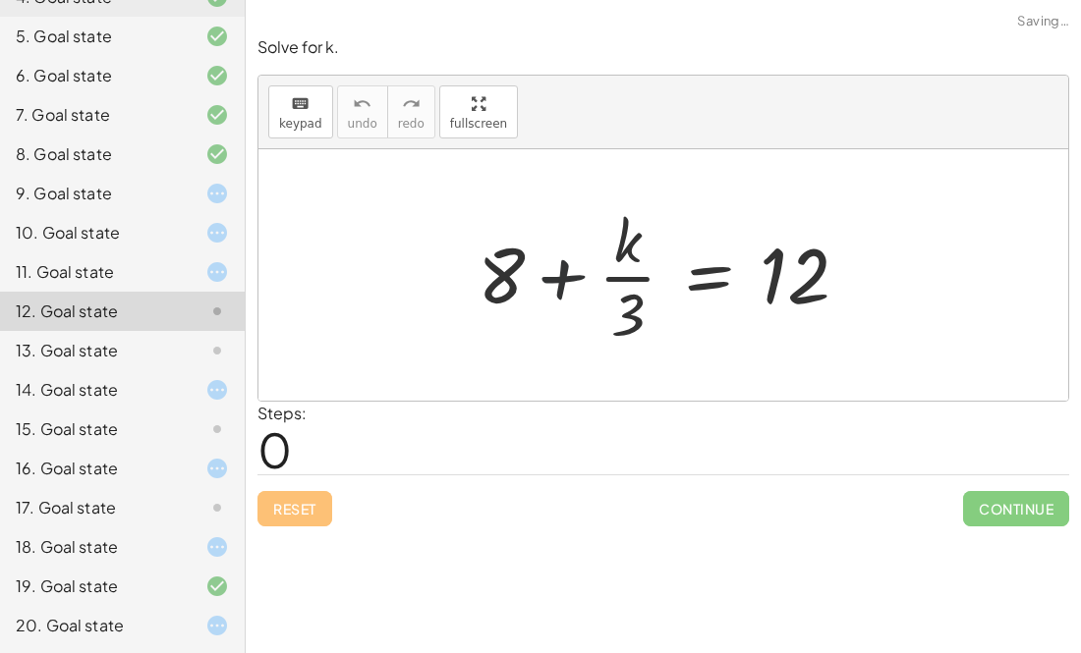
click at [557, 252] on div at bounding box center [671, 274] width 407 height 151
click at [632, 256] on div at bounding box center [671, 274] width 407 height 151
click at [634, 312] on div at bounding box center [671, 274] width 407 height 151
click at [724, 280] on div at bounding box center [671, 274] width 407 height 151
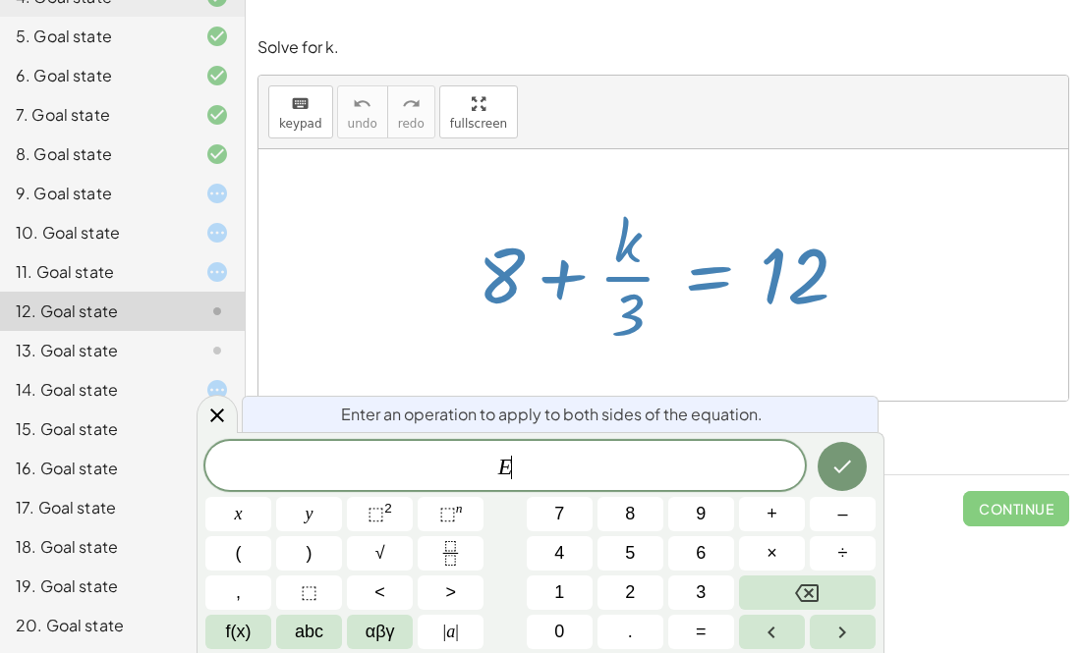
click at [426, 302] on div at bounding box center [663, 275] width 810 height 252
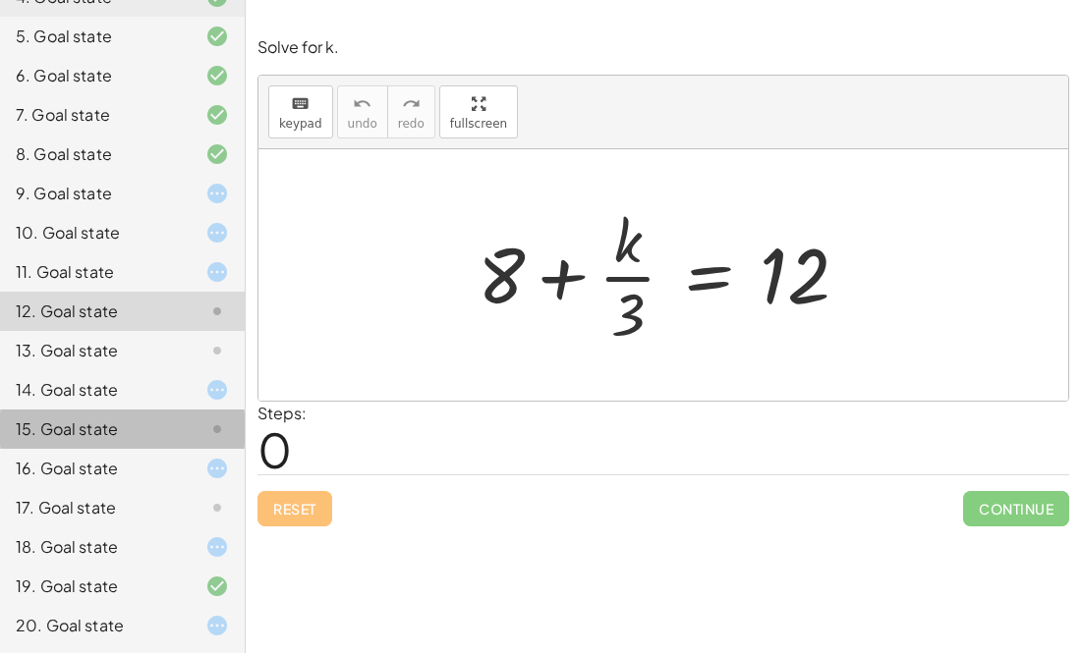
click at [169, 488] on div "15. Goal state" at bounding box center [122, 507] width 245 height 39
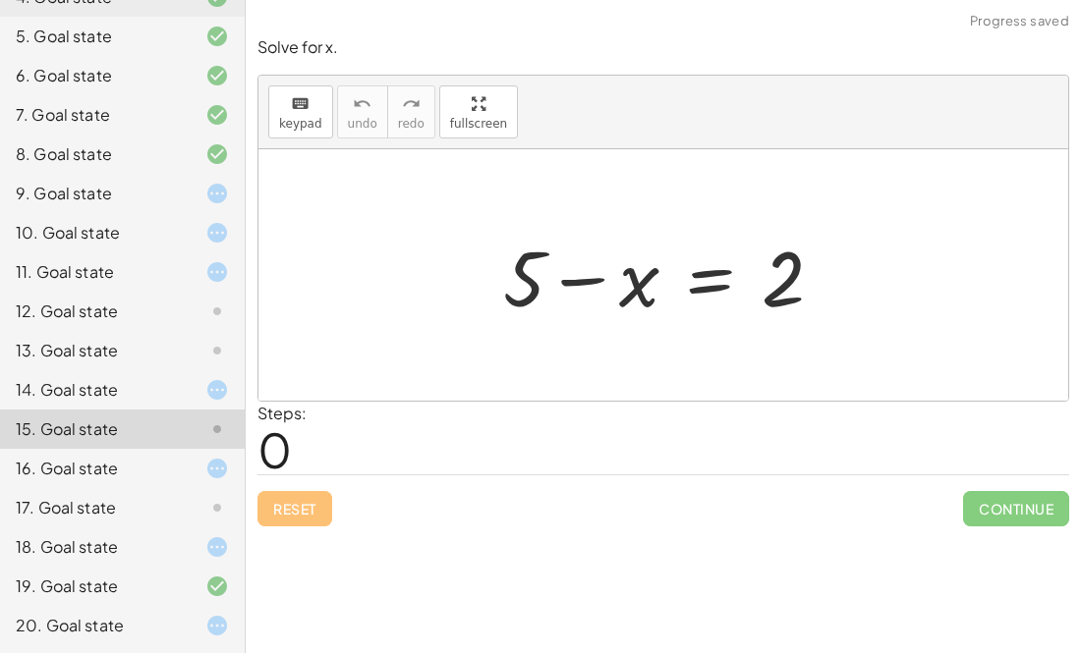
click at [188, 503] on div at bounding box center [201, 508] width 55 height 24
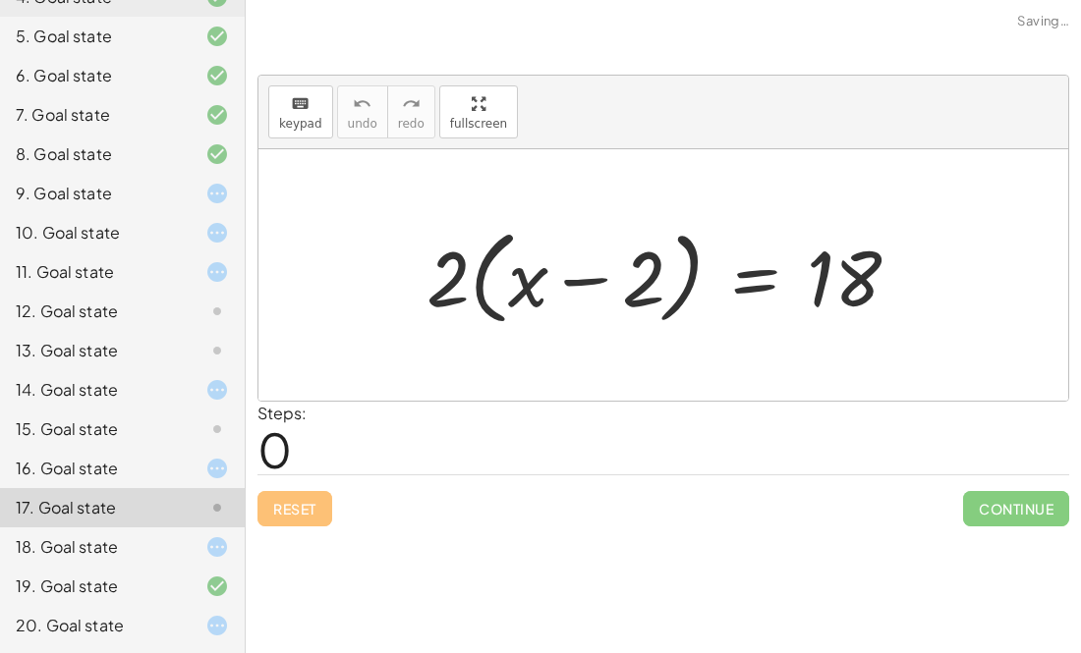
click at [196, 430] on div at bounding box center [201, 430] width 55 height 24
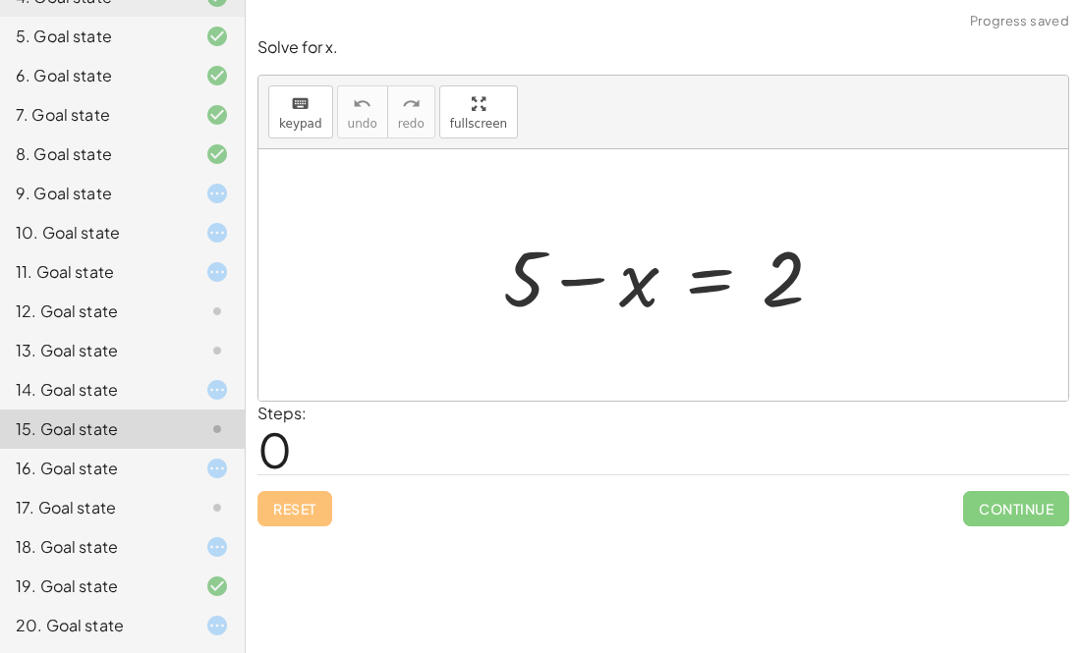
click at [576, 279] on div at bounding box center [671, 275] width 356 height 101
click at [629, 283] on div at bounding box center [671, 275] width 356 height 101
drag, startPoint x: 631, startPoint y: 282, endPoint x: 798, endPoint y: 283, distance: 167.0
click at [798, 283] on div at bounding box center [671, 275] width 356 height 101
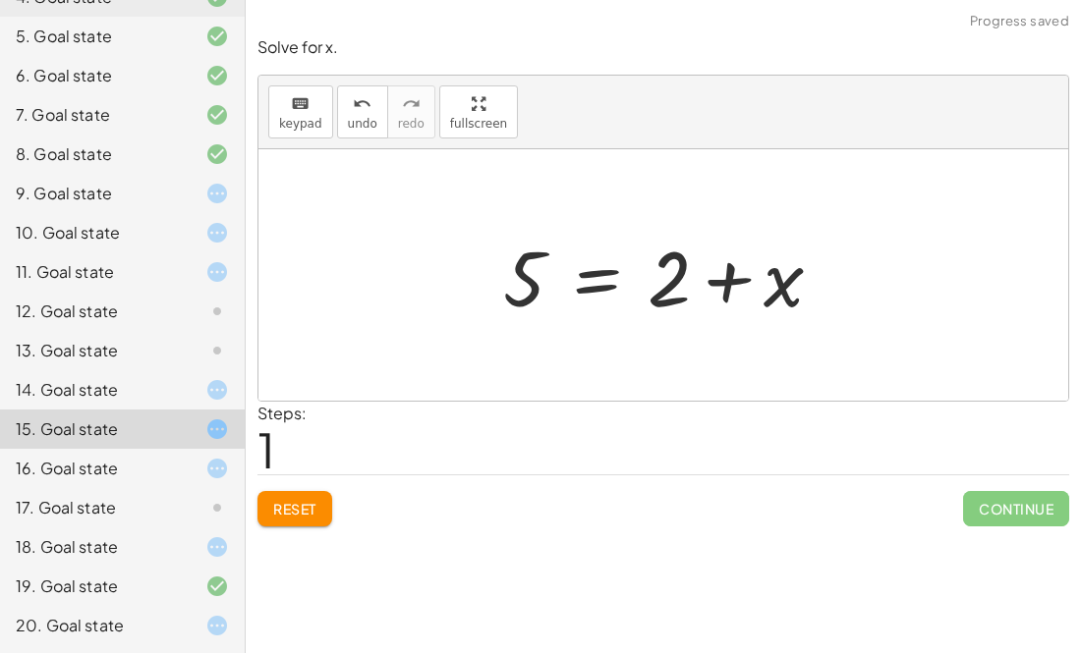
click at [736, 285] on div at bounding box center [671, 275] width 356 height 101
drag, startPoint x: 523, startPoint y: 286, endPoint x: 742, endPoint y: 277, distance: 219.3
click at [742, 277] on div at bounding box center [671, 275] width 356 height 101
click at [724, 276] on div at bounding box center [730, 275] width 468 height 101
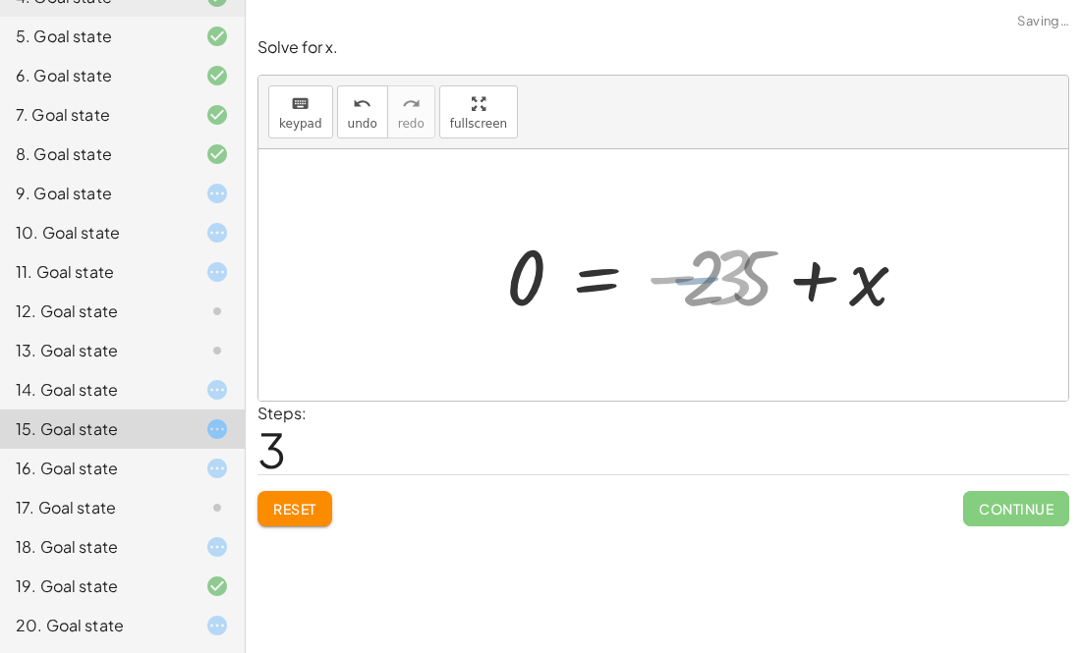
click at [724, 277] on div at bounding box center [703, 275] width 415 height 97
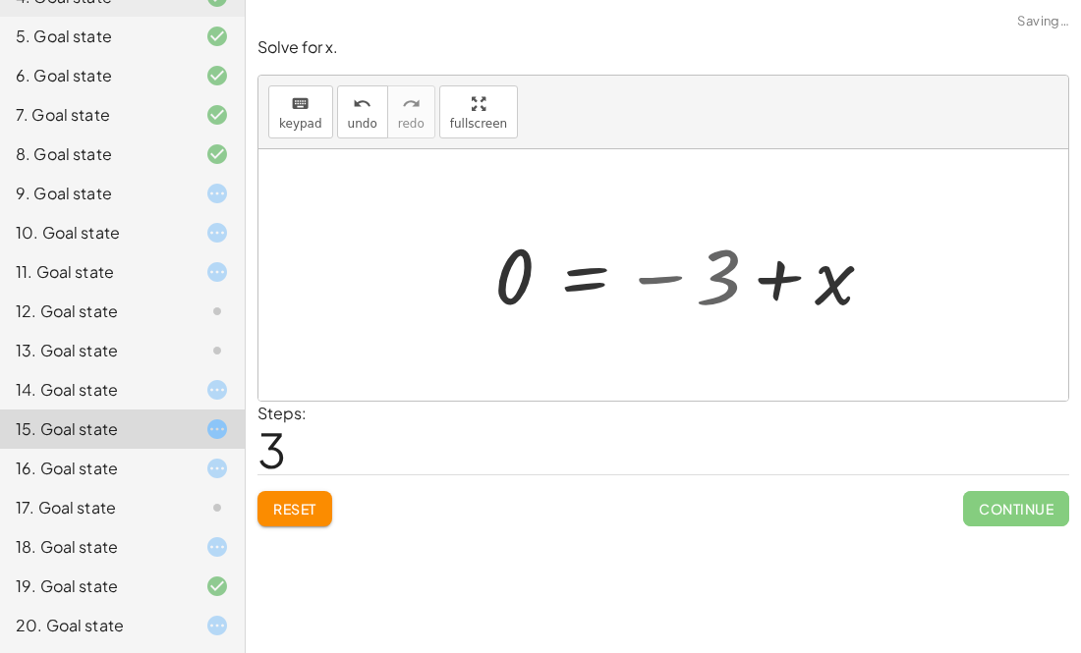
click at [720, 276] on div at bounding box center [691, 275] width 415 height 97
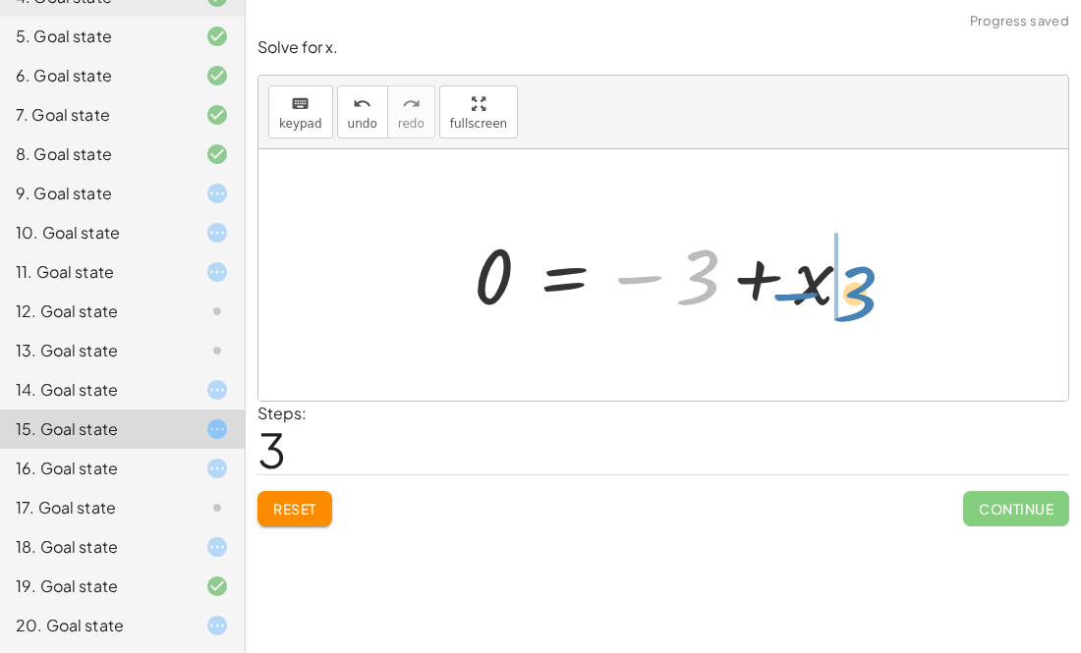
drag, startPoint x: 681, startPoint y: 273, endPoint x: 839, endPoint y: 287, distance: 158.8
click at [839, 287] on div at bounding box center [671, 275] width 415 height 97
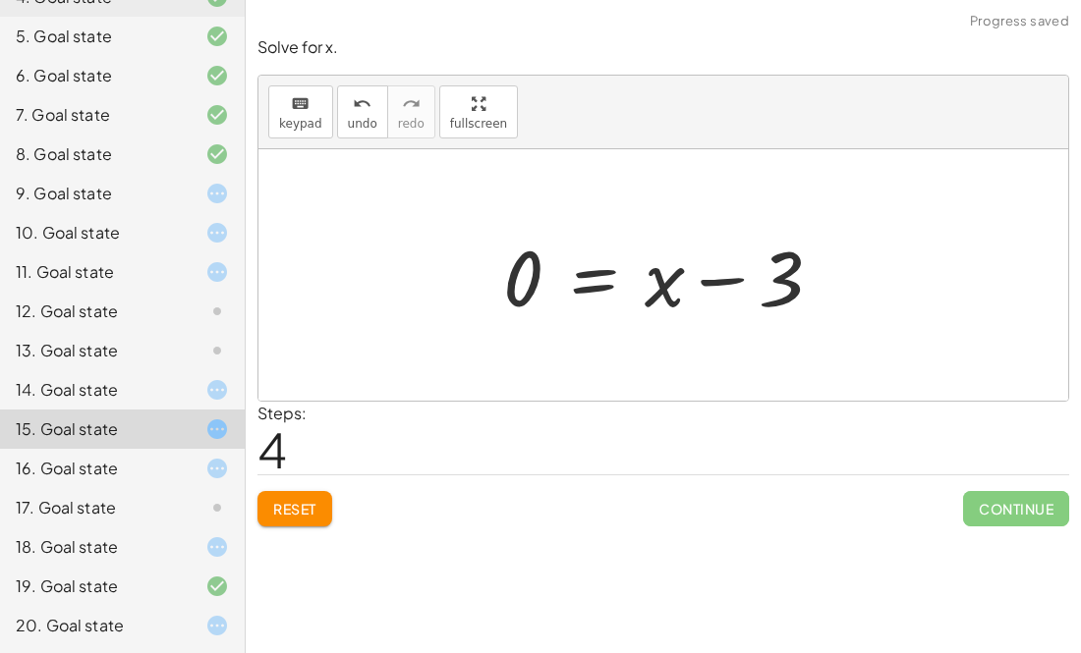
click at [708, 281] on div at bounding box center [670, 275] width 354 height 101
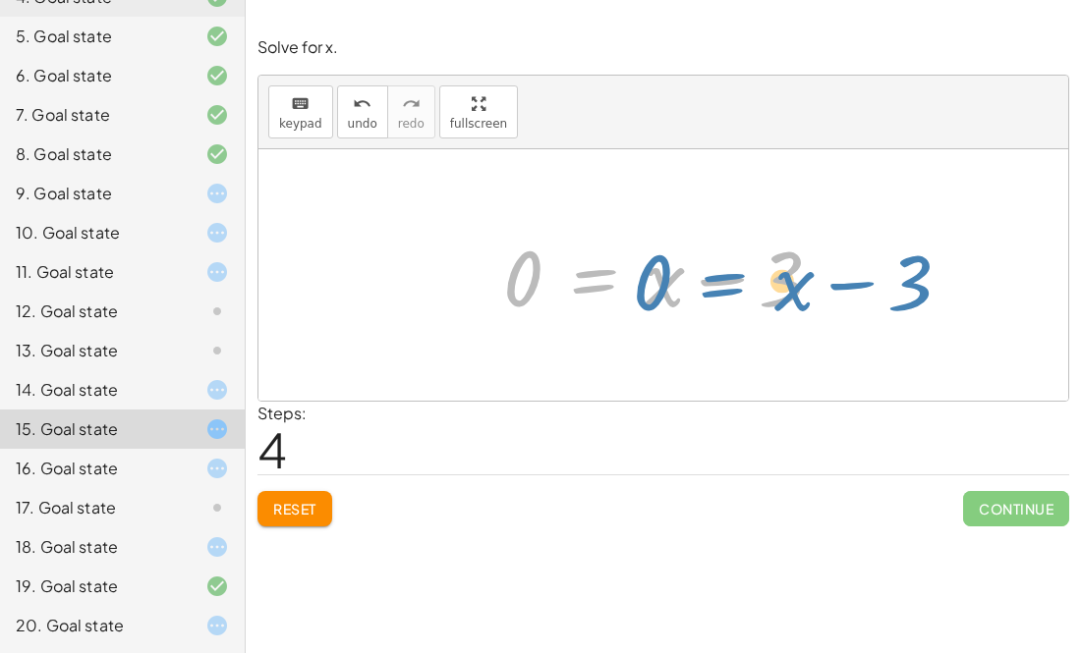
drag, startPoint x: 568, startPoint y: 289, endPoint x: 551, endPoint y: 277, distance: 20.4
click at [551, 277] on div at bounding box center [670, 275] width 354 height 101
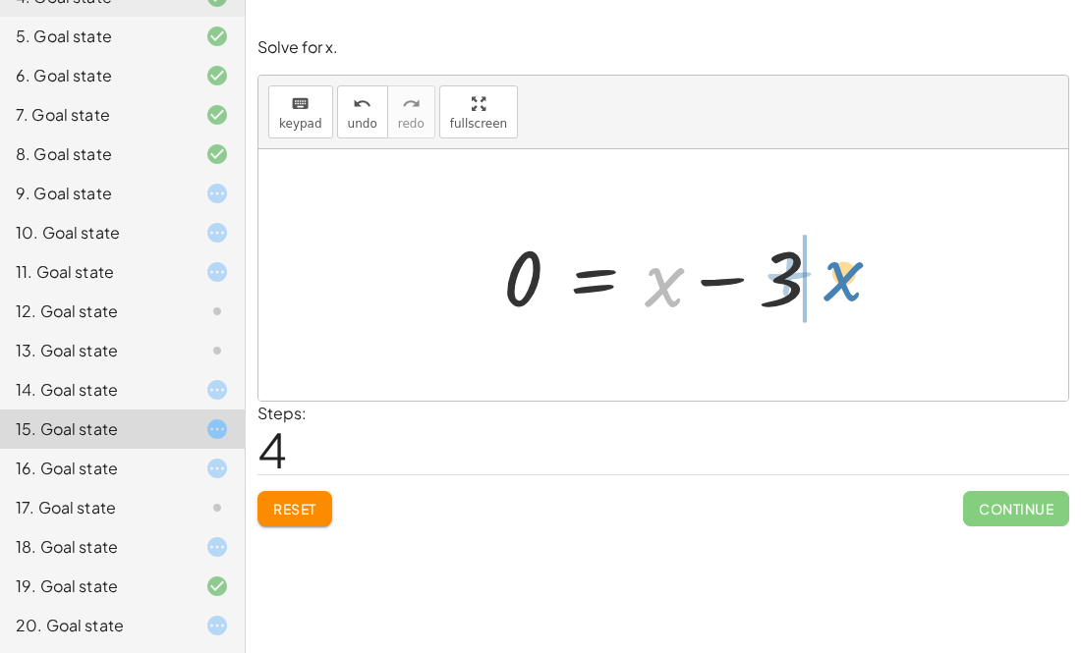
drag, startPoint x: 656, startPoint y: 282, endPoint x: 844, endPoint y: 273, distance: 187.9
click at [844, 273] on div at bounding box center [670, 275] width 354 height 101
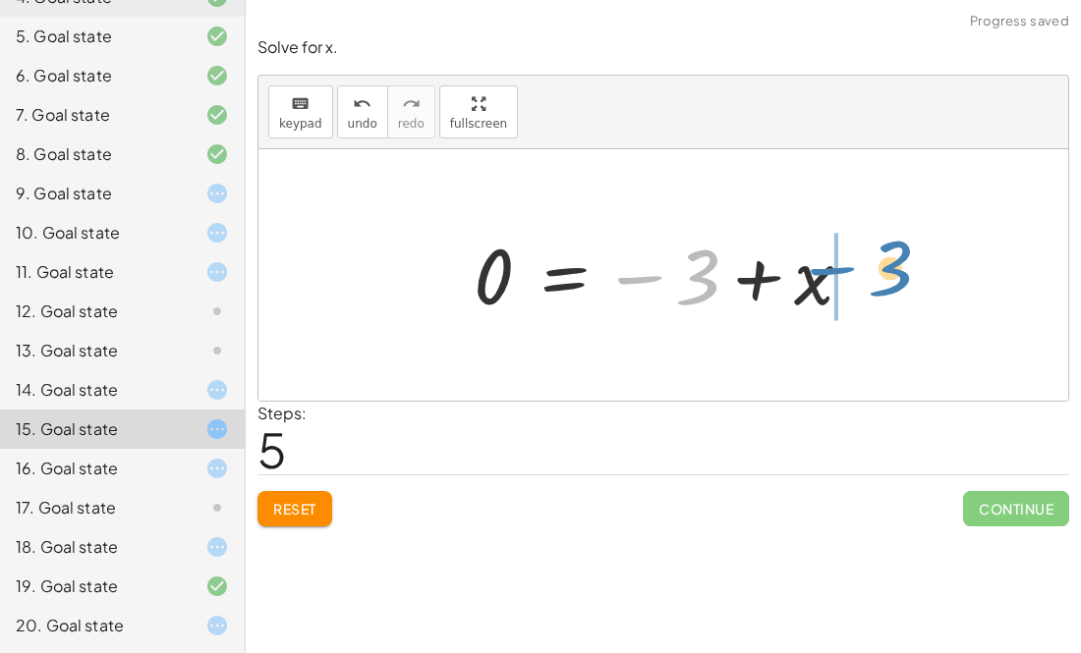
drag, startPoint x: 625, startPoint y: 275, endPoint x: 818, endPoint y: 266, distance: 193.7
click at [818, 266] on div at bounding box center [671, 275] width 415 height 97
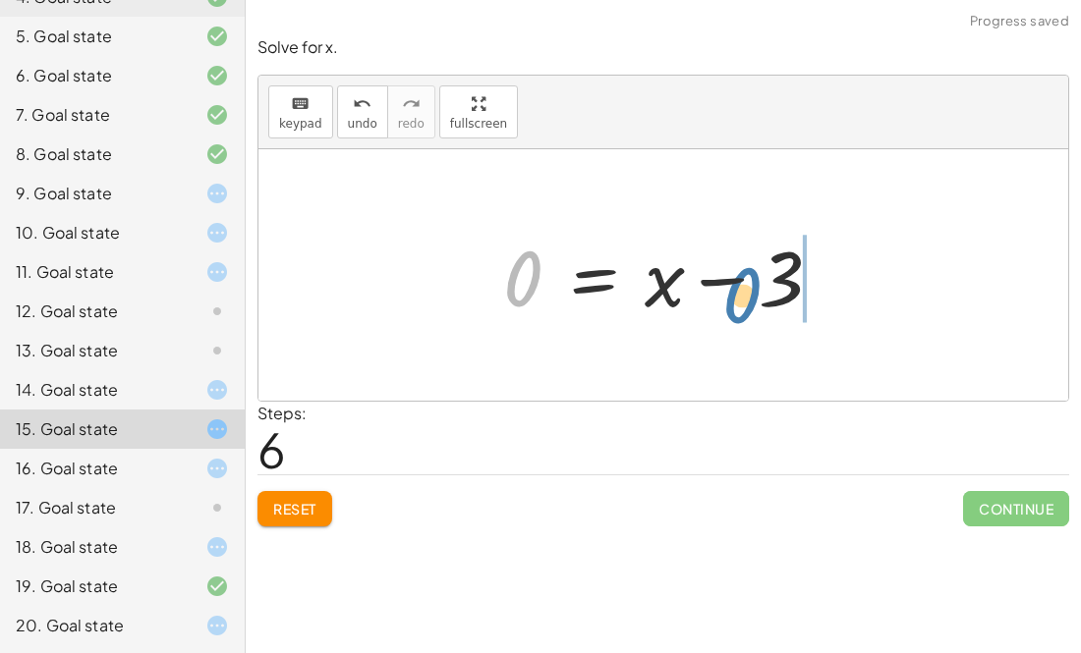
drag, startPoint x: 521, startPoint y: 277, endPoint x: 745, endPoint y: 293, distance: 224.5
click at [745, 293] on div at bounding box center [670, 275] width 354 height 101
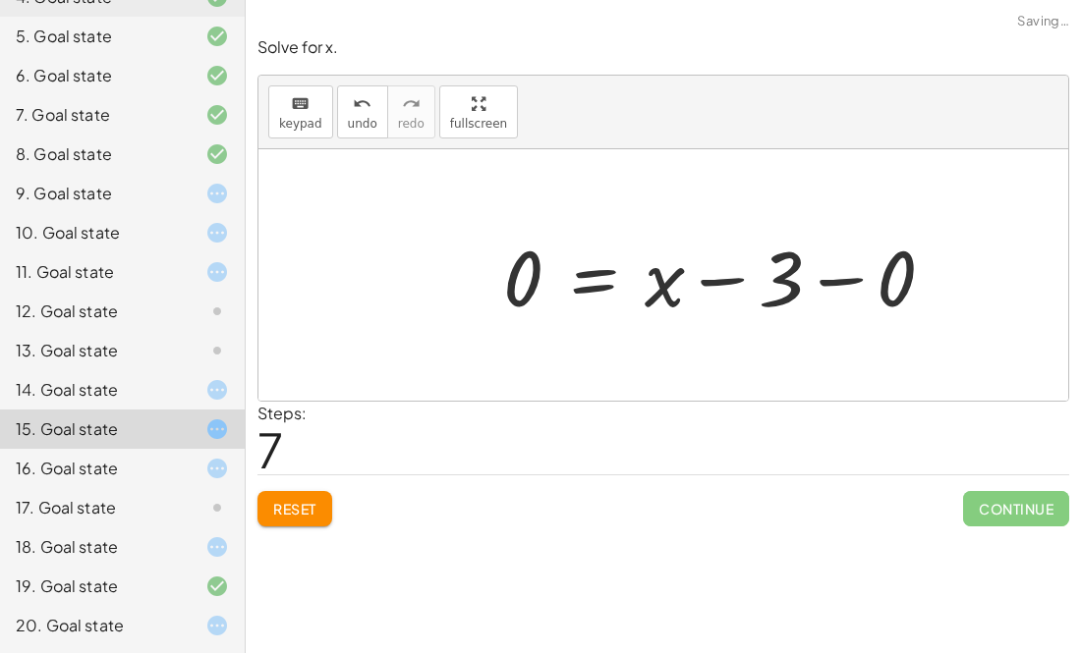
click at [860, 277] on div at bounding box center [726, 275] width 467 height 101
click at [729, 280] on div at bounding box center [670, 275] width 354 height 101
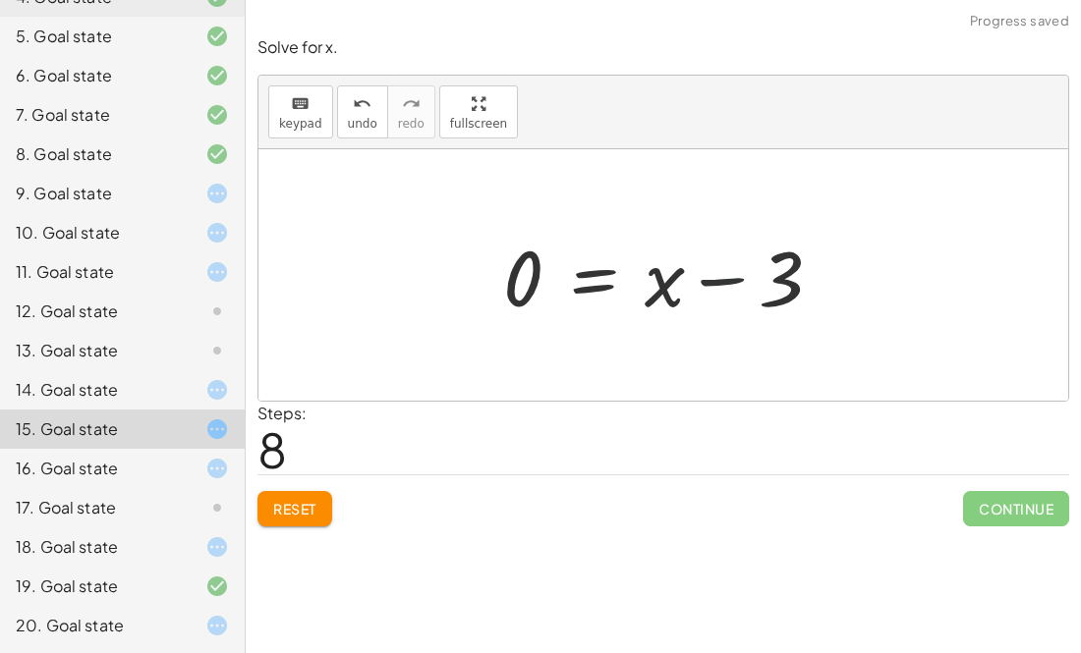
click at [729, 280] on div at bounding box center [670, 275] width 354 height 101
drag, startPoint x: 648, startPoint y: 285, endPoint x: 799, endPoint y: 281, distance: 150.4
click at [799, 281] on div at bounding box center [670, 275] width 354 height 101
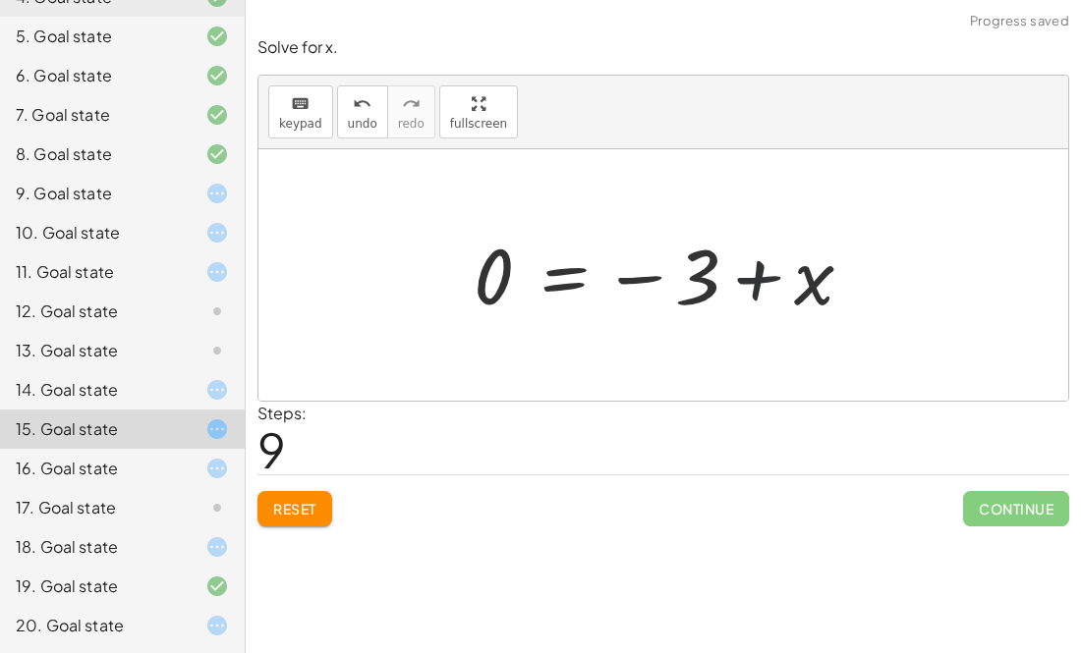
click at [759, 277] on div at bounding box center [671, 275] width 415 height 97
drag, startPoint x: 488, startPoint y: 283, endPoint x: 601, endPoint y: 289, distance: 113.1
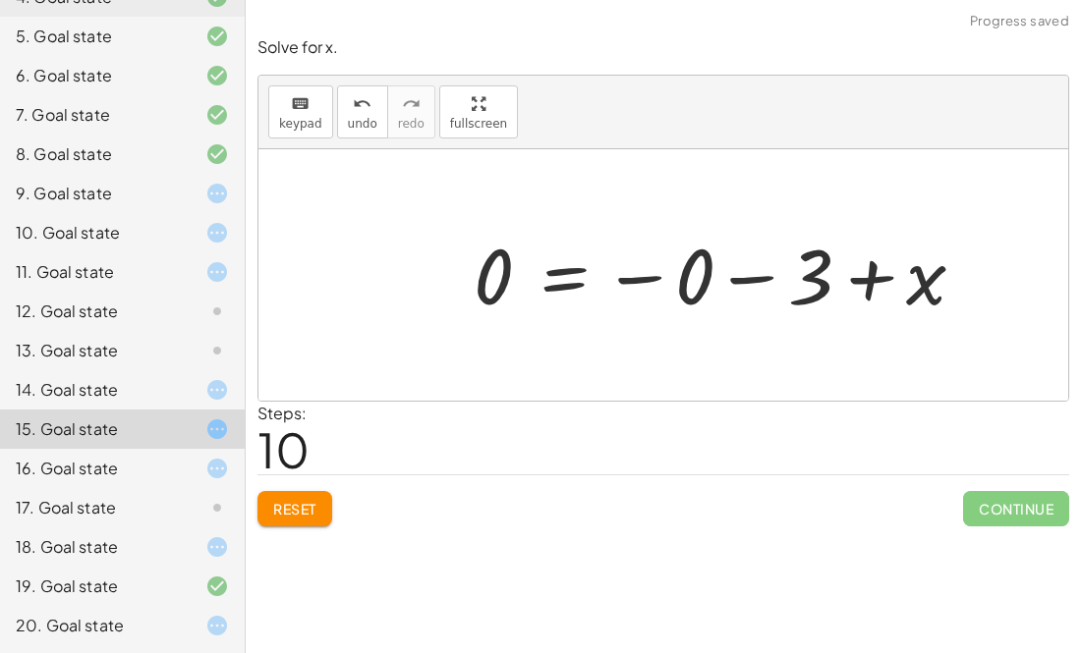
click at [636, 276] on div at bounding box center [727, 275] width 527 height 97
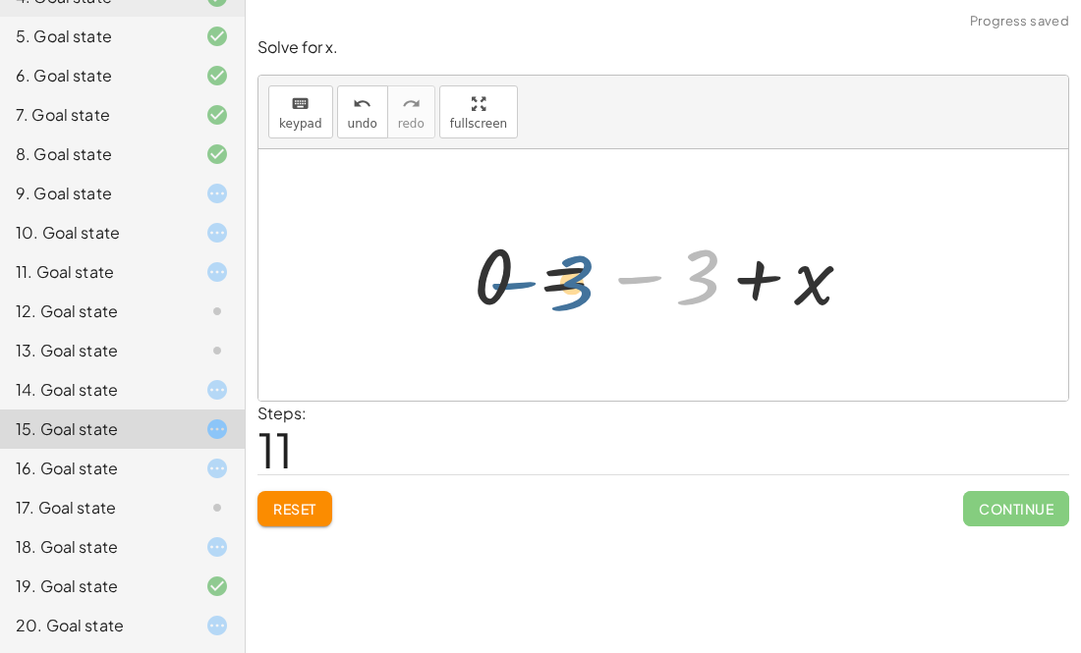
drag, startPoint x: 693, startPoint y: 279, endPoint x: 559, endPoint y: 279, distance: 133.6
click at [559, 279] on div at bounding box center [671, 275] width 415 height 97
click at [724, 278] on div at bounding box center [671, 275] width 415 height 97
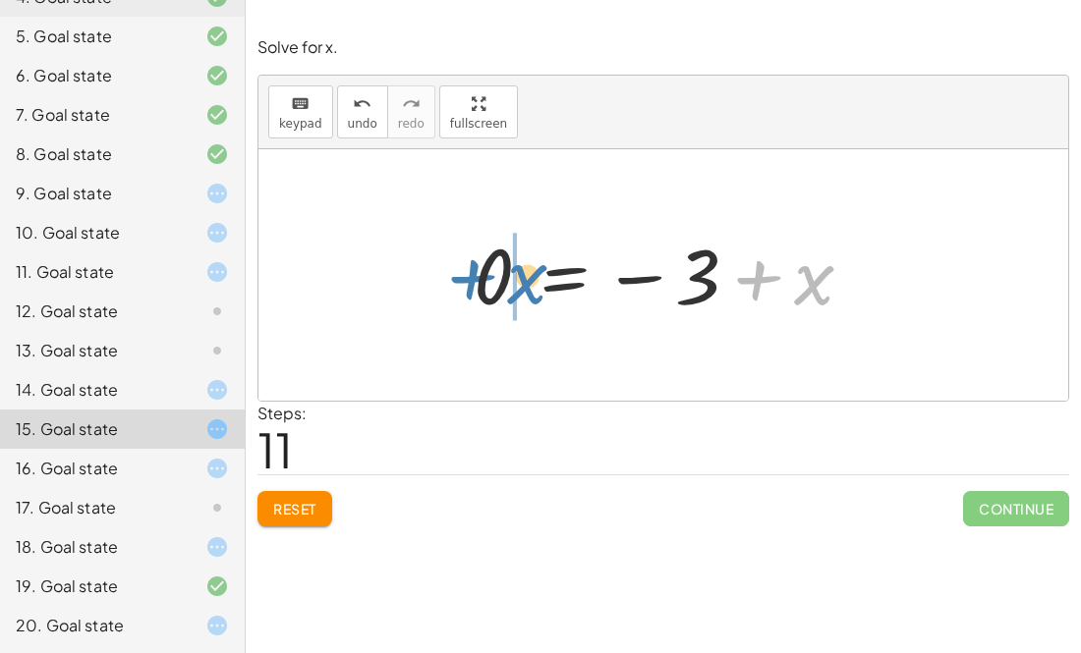
drag, startPoint x: 814, startPoint y: 293, endPoint x: 513, endPoint y: 302, distance: 301.7
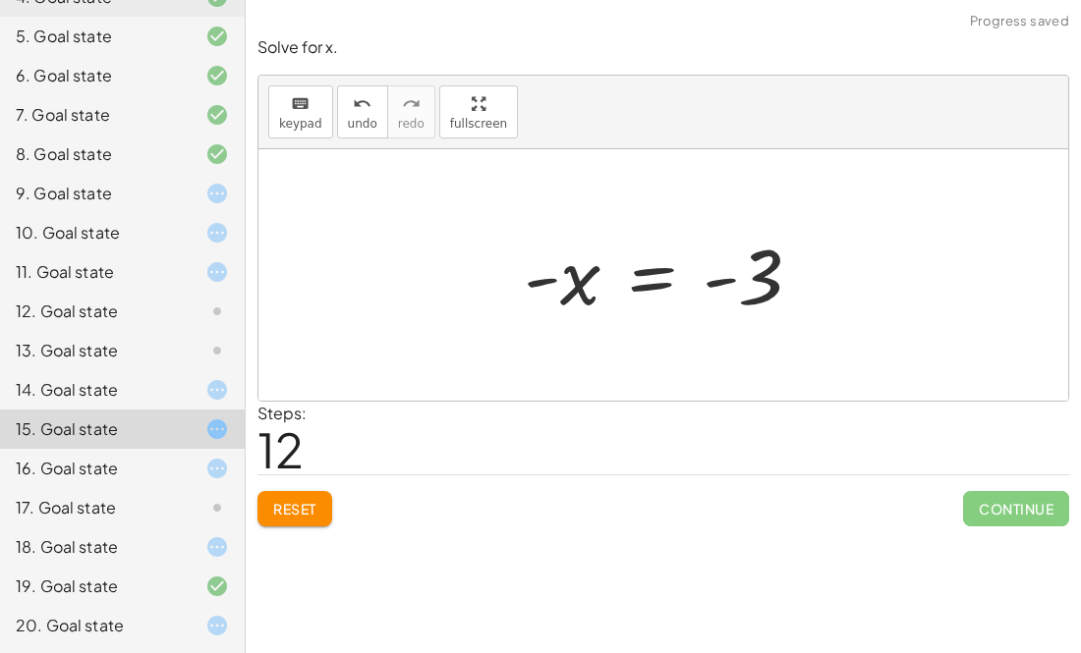
click at [502, 299] on div "+ 5 − x = 2 5 = + 2 + x 0 = + 2 − 5 + x 0 = − 3 + x 0 = + x − 3 0 = − 3 + x 0 =…" at bounding box center [663, 275] width 338 height 107
click at [698, 281] on div at bounding box center [670, 275] width 313 height 97
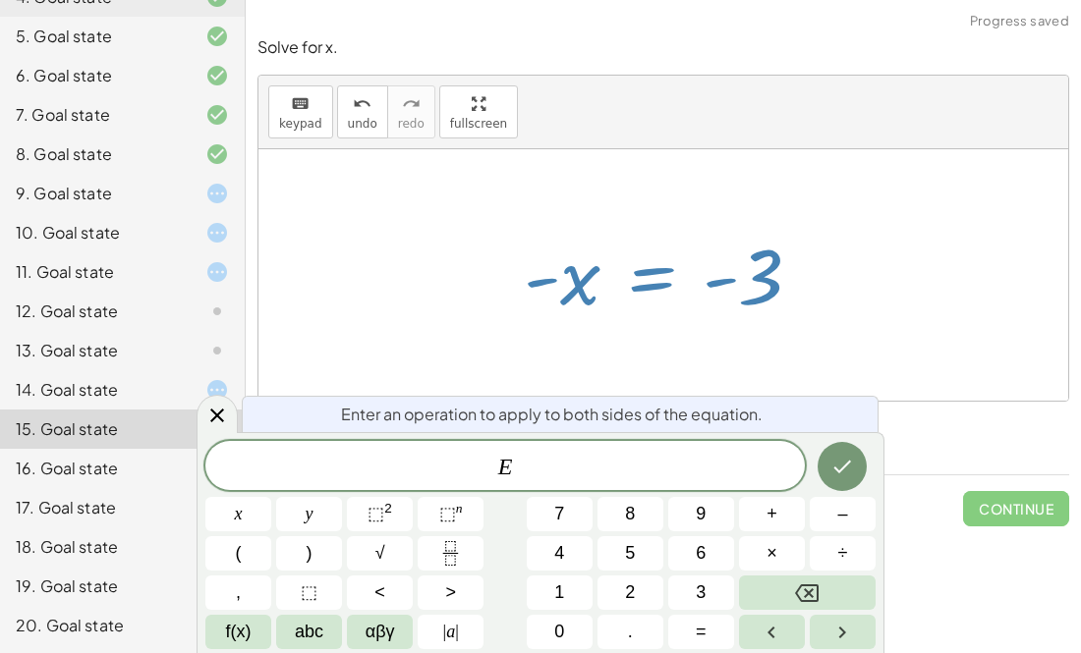
click at [829, 265] on div "+ 5 − x = 2 5 = + 2 + x 0 = + 2 − 5 + x 0 = − 3 + x 0 = + x − 3 0 = − 3 + x 0 =…" at bounding box center [663, 275] width 338 height 107
click at [805, 372] on div at bounding box center [663, 275] width 810 height 252
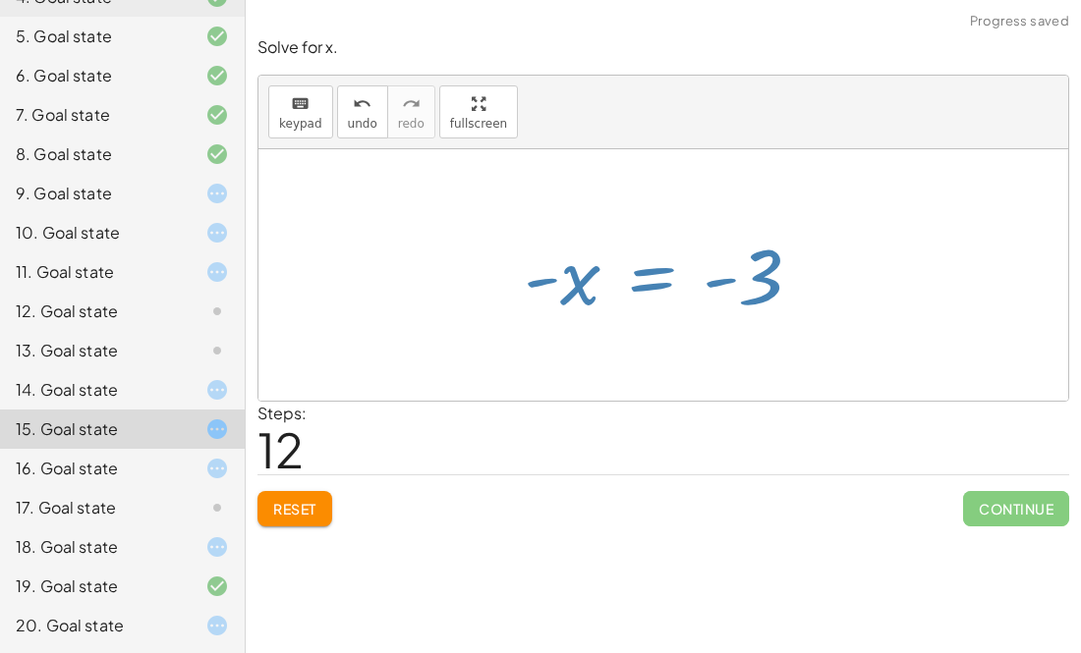
click at [805, 372] on div at bounding box center [663, 275] width 810 height 252
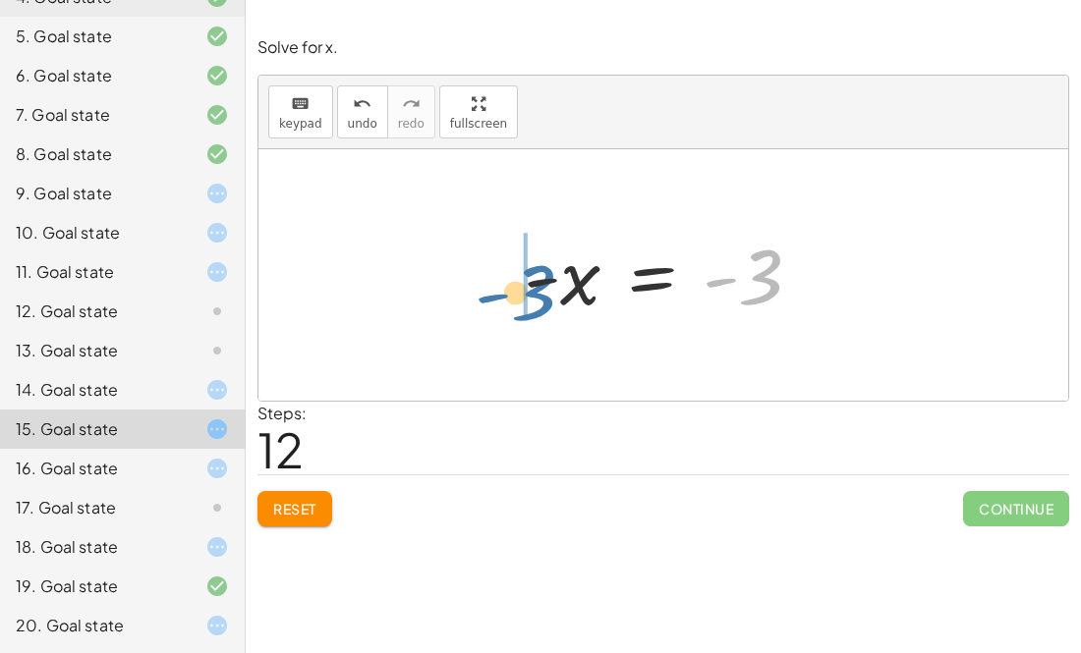
drag, startPoint x: 765, startPoint y: 289, endPoint x: 535, endPoint y: 301, distance: 230.2
click at [535, 301] on div at bounding box center [670, 275] width 313 height 97
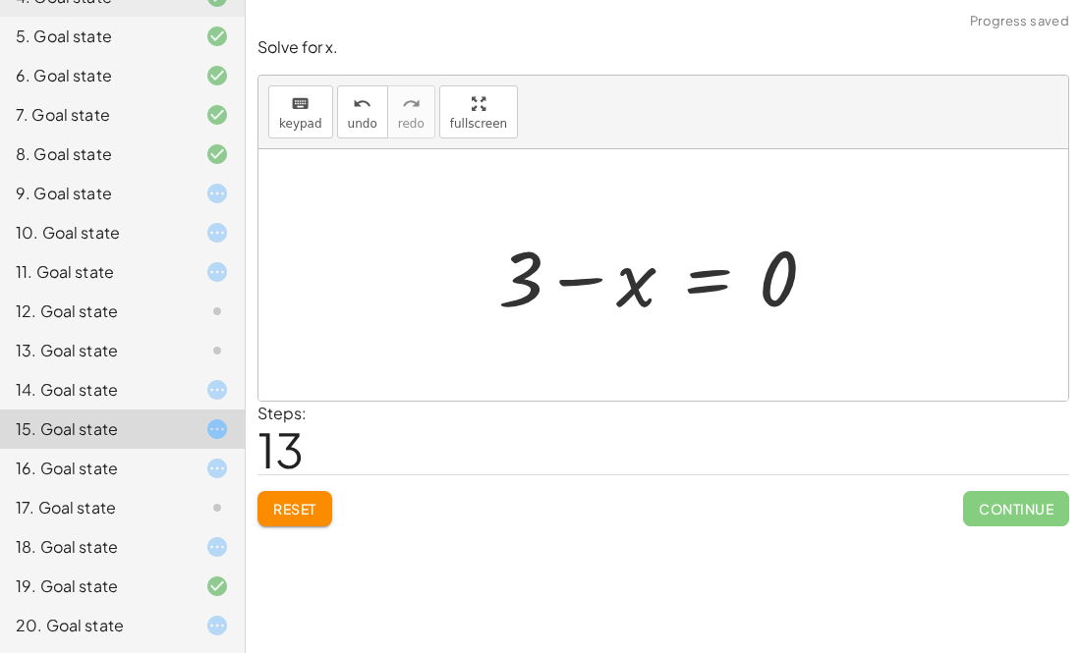
click at [517, 274] on div at bounding box center [665, 275] width 354 height 101
click at [567, 273] on div at bounding box center [670, 275] width 354 height 101
click at [577, 275] on div at bounding box center [670, 275] width 354 height 101
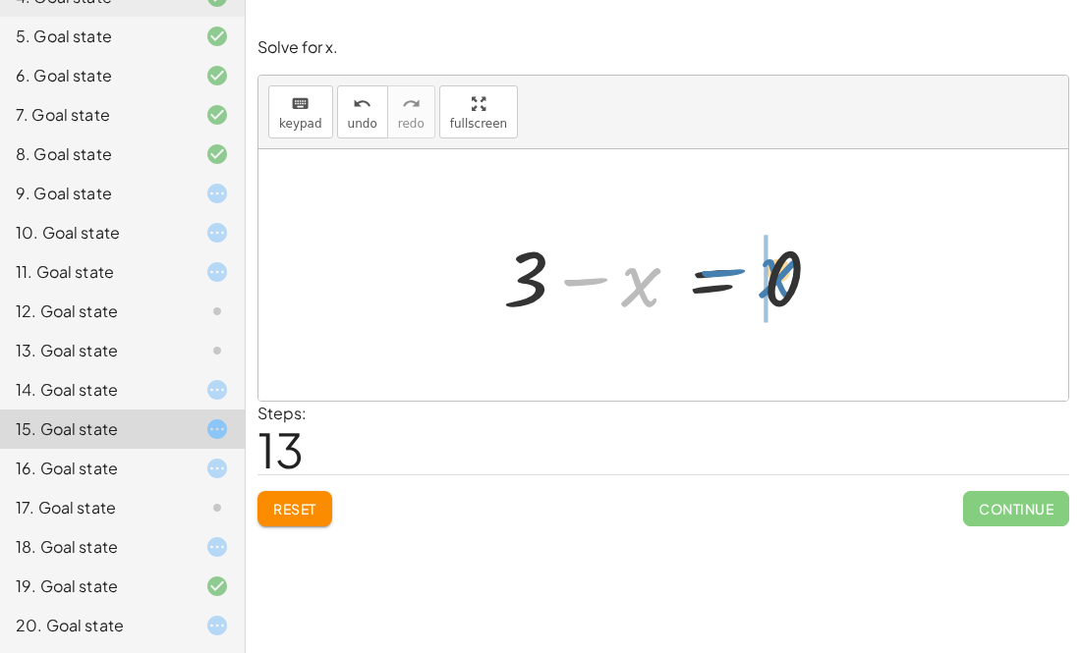
drag, startPoint x: 633, startPoint y: 287, endPoint x: 775, endPoint y: 277, distance: 142.8
click at [775, 277] on div at bounding box center [670, 275] width 354 height 101
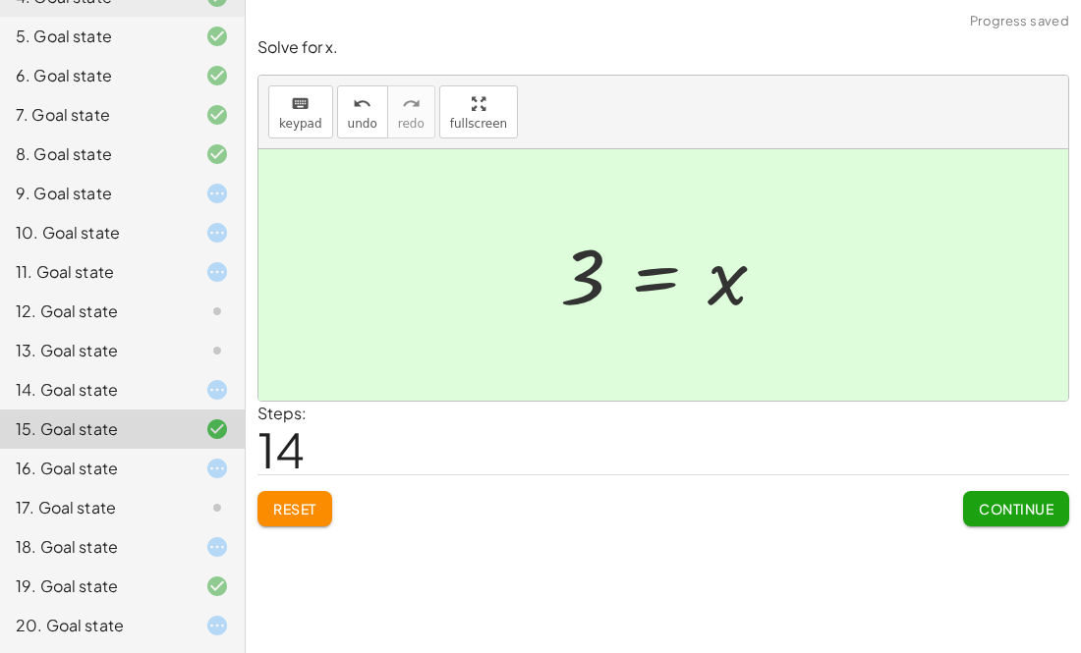
click at [160, 468] on div "16. Goal state" at bounding box center [95, 469] width 158 height 24
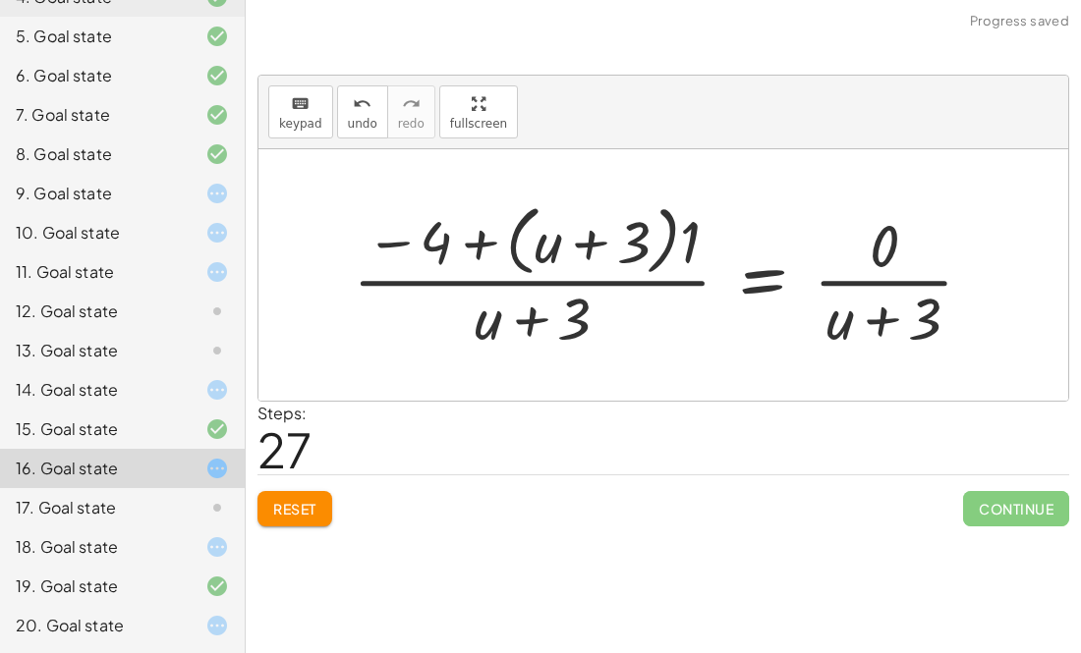
click at [475, 250] on div at bounding box center [670, 275] width 655 height 158
click at [384, 232] on div at bounding box center [670, 275] width 655 height 158
click at [199, 482] on div "16. Goal state" at bounding box center [122, 468] width 245 height 39
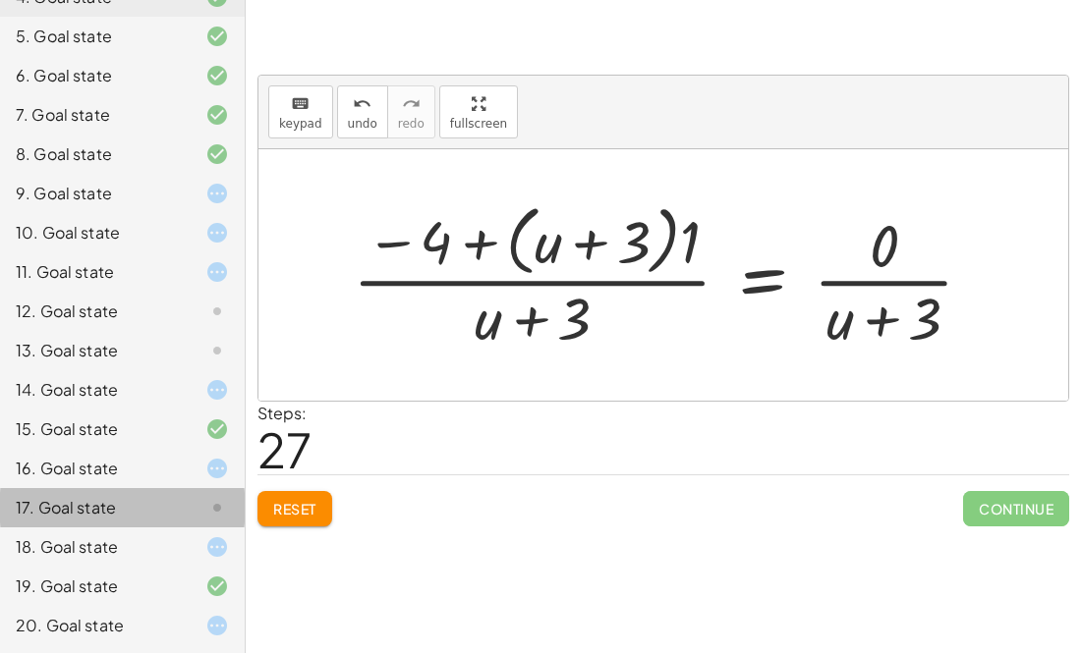
click at [200, 503] on div at bounding box center [201, 508] width 55 height 24
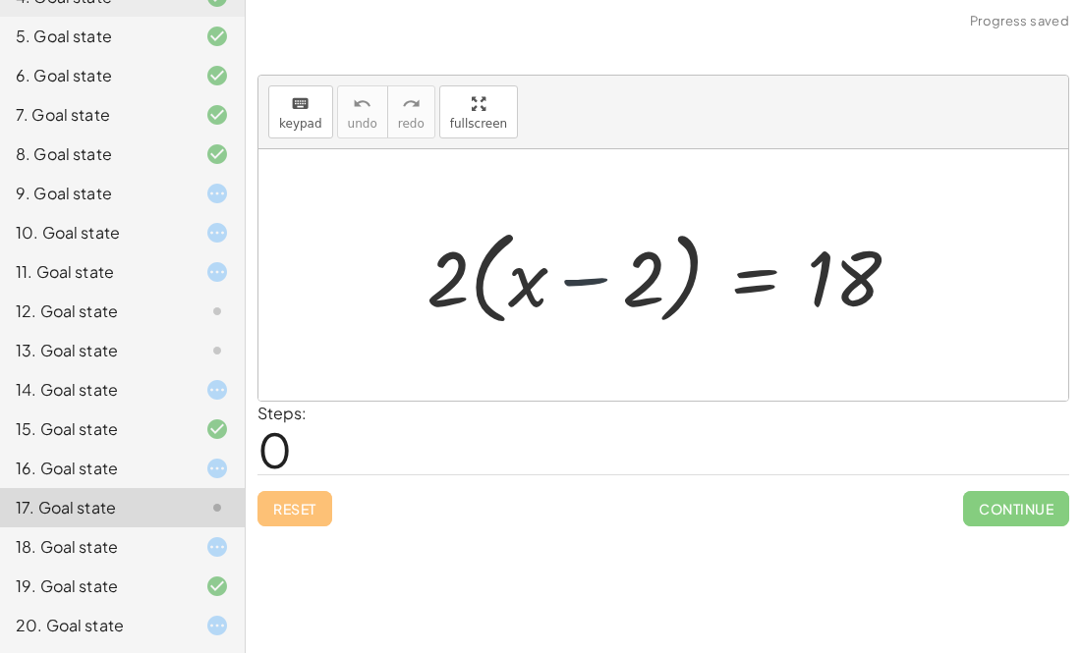
click at [570, 290] on div at bounding box center [671, 275] width 508 height 113
drag, startPoint x: 463, startPoint y: 303, endPoint x: 653, endPoint y: 294, distance: 190.8
click at [653, 294] on div at bounding box center [671, 275] width 508 height 113
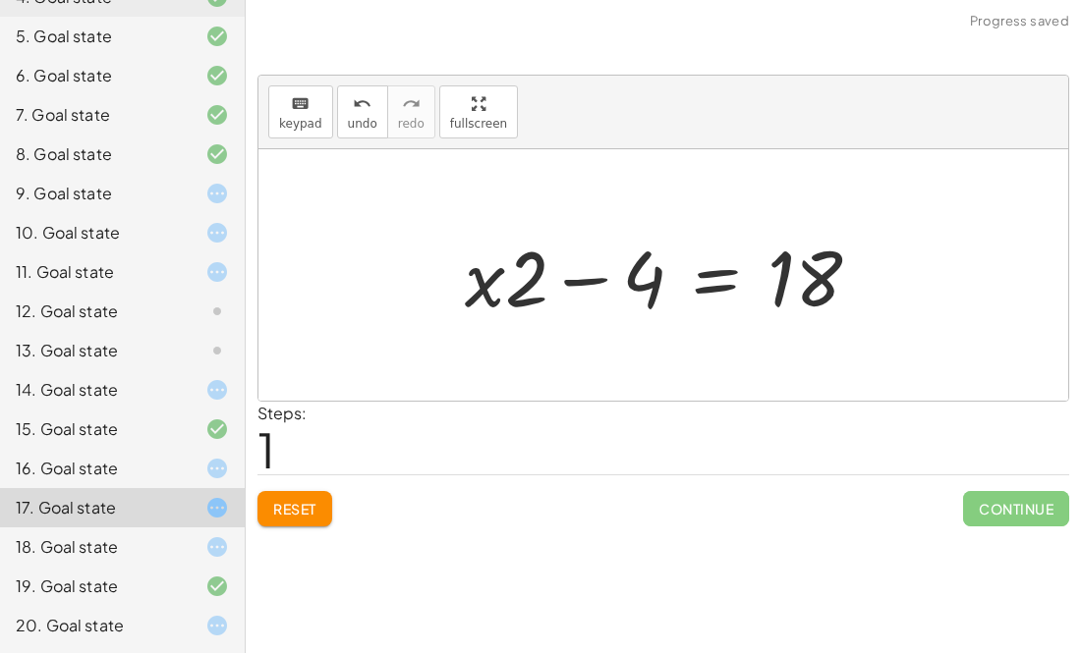
click at [573, 284] on div at bounding box center [670, 275] width 430 height 101
drag, startPoint x: 472, startPoint y: 290, endPoint x: 836, endPoint y: 301, distance: 364.6
click at [836, 301] on div at bounding box center [670, 275] width 430 height 101
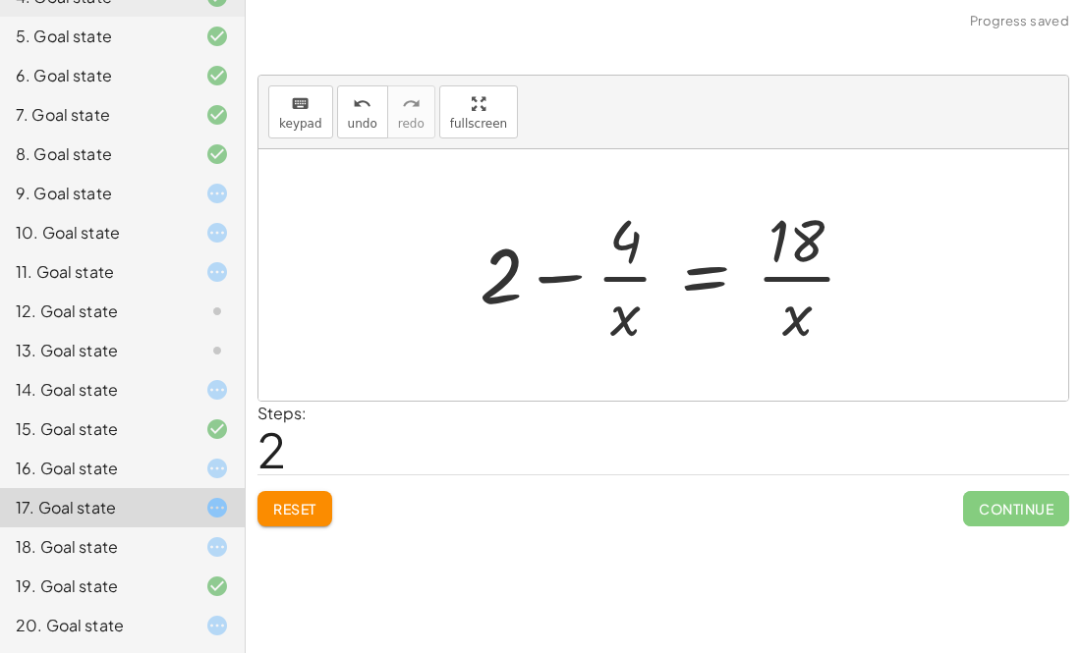
click at [804, 264] on div at bounding box center [676, 274] width 412 height 151
click at [706, 280] on div at bounding box center [671, 274] width 412 height 151
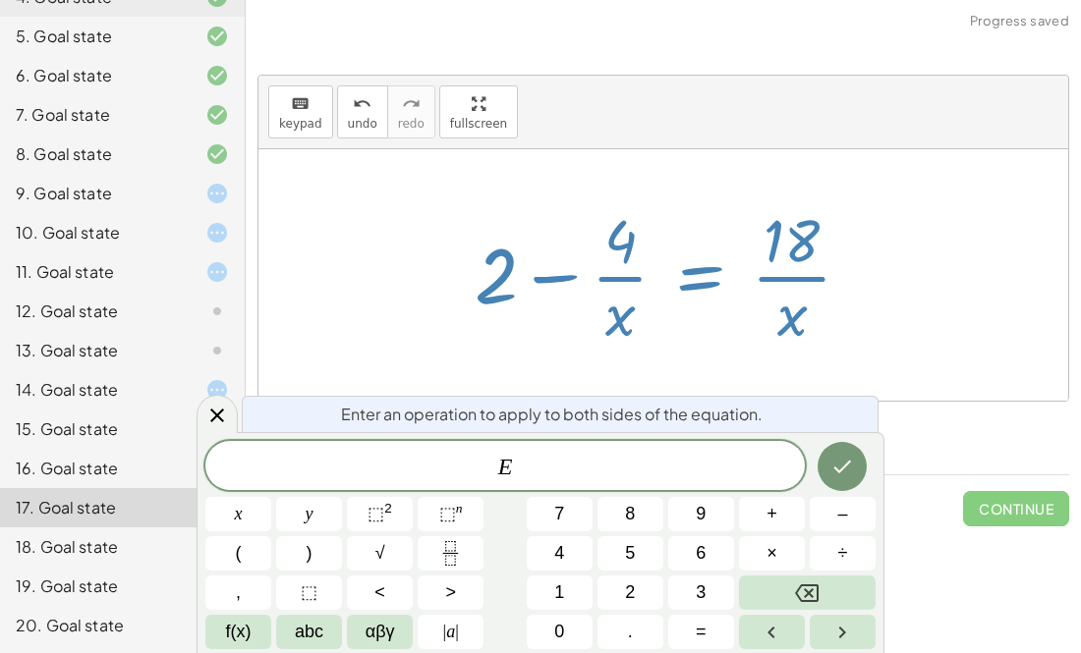
click at [599, 256] on div at bounding box center [671, 274] width 412 height 151
click at [473, 354] on div "· 2 · ( + x − 2 ) = 18 + · x · 2 − · 2 · 2 = 18 + · x · 2 − 4 = 18 + − = 18 2 4…" at bounding box center [663, 275] width 436 height 161
click at [433, 404] on span "Enter an operation to apply to both sides of the equation." at bounding box center [551, 415] width 421 height 24
click at [391, 296] on div at bounding box center [663, 275] width 810 height 252
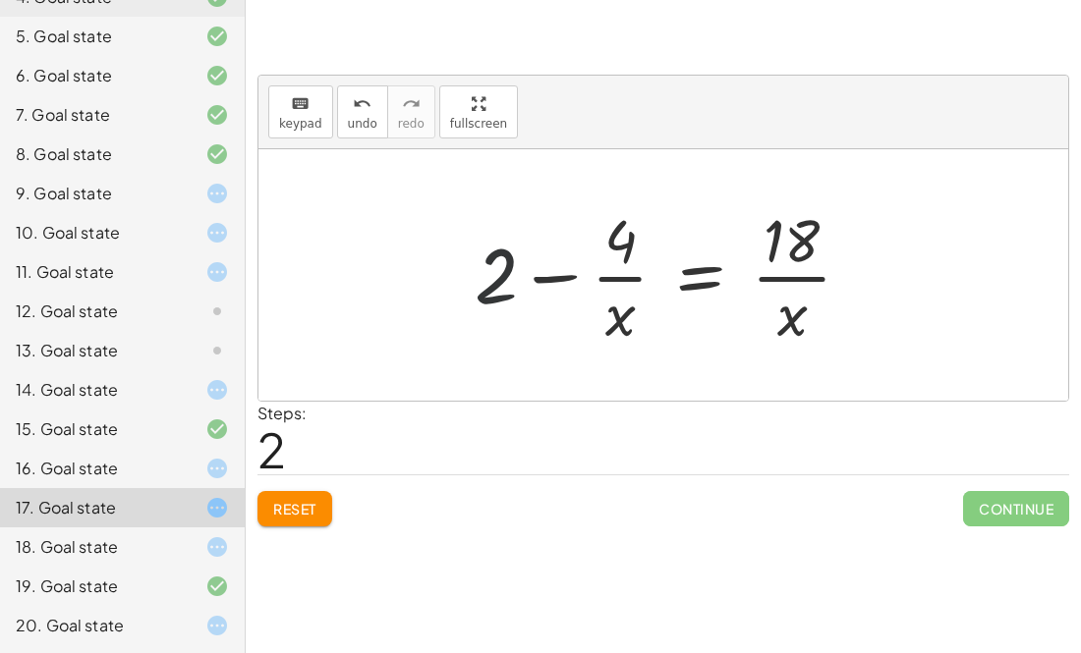
click at [500, 286] on div at bounding box center [671, 274] width 412 height 151
drag, startPoint x: 500, startPoint y: 286, endPoint x: 825, endPoint y: 290, distance: 325.2
click at [825, 290] on div at bounding box center [671, 274] width 412 height 151
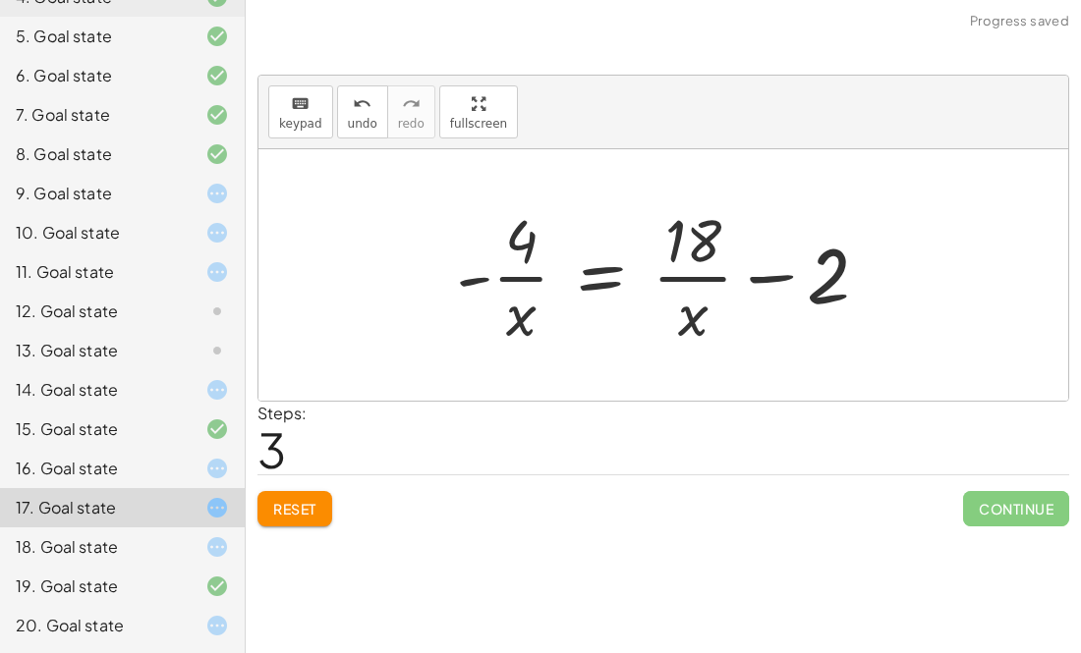
click at [761, 273] on div at bounding box center [670, 274] width 448 height 151
click at [458, 291] on div at bounding box center [692, 274] width 493 height 151
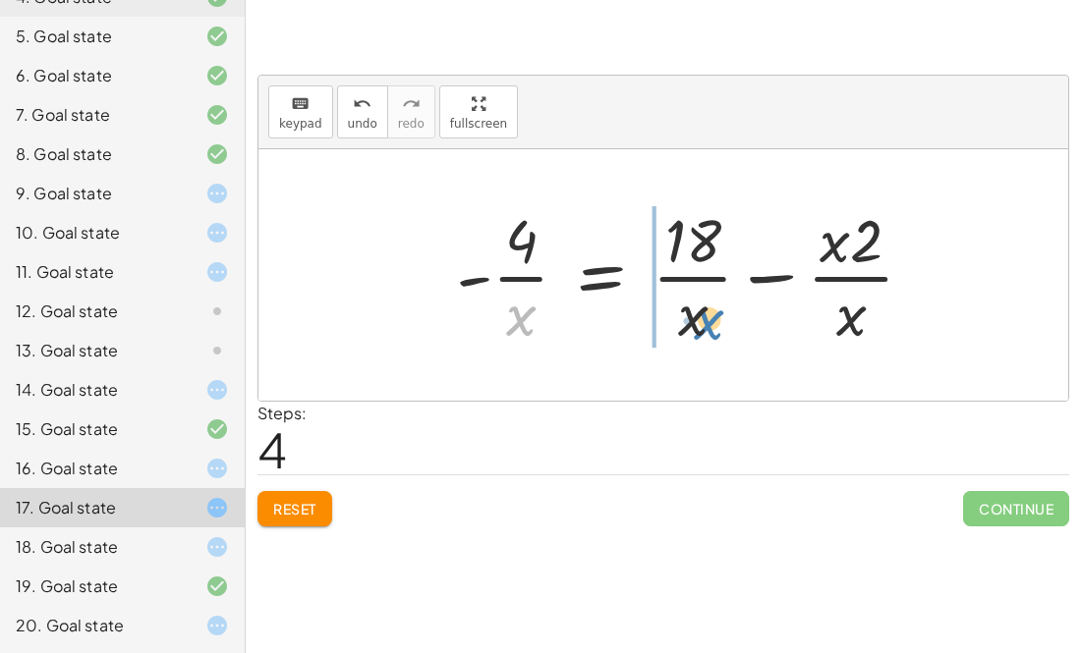
drag, startPoint x: 516, startPoint y: 325, endPoint x: 695, endPoint y: 337, distance: 179.2
click at [695, 337] on div at bounding box center [692, 274] width 493 height 151
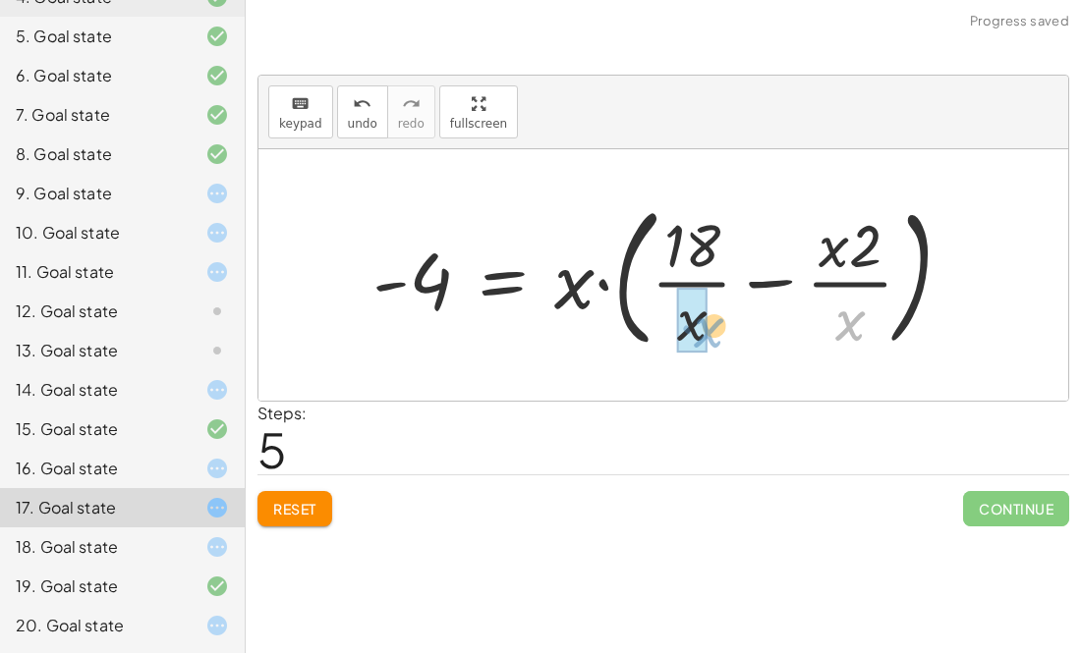
drag, startPoint x: 850, startPoint y: 319, endPoint x: 660, endPoint y: 330, distance: 189.9
click at [660, 330] on div at bounding box center [670, 275] width 615 height 163
drag, startPoint x: 683, startPoint y: 327, endPoint x: 842, endPoint y: 329, distance: 159.2
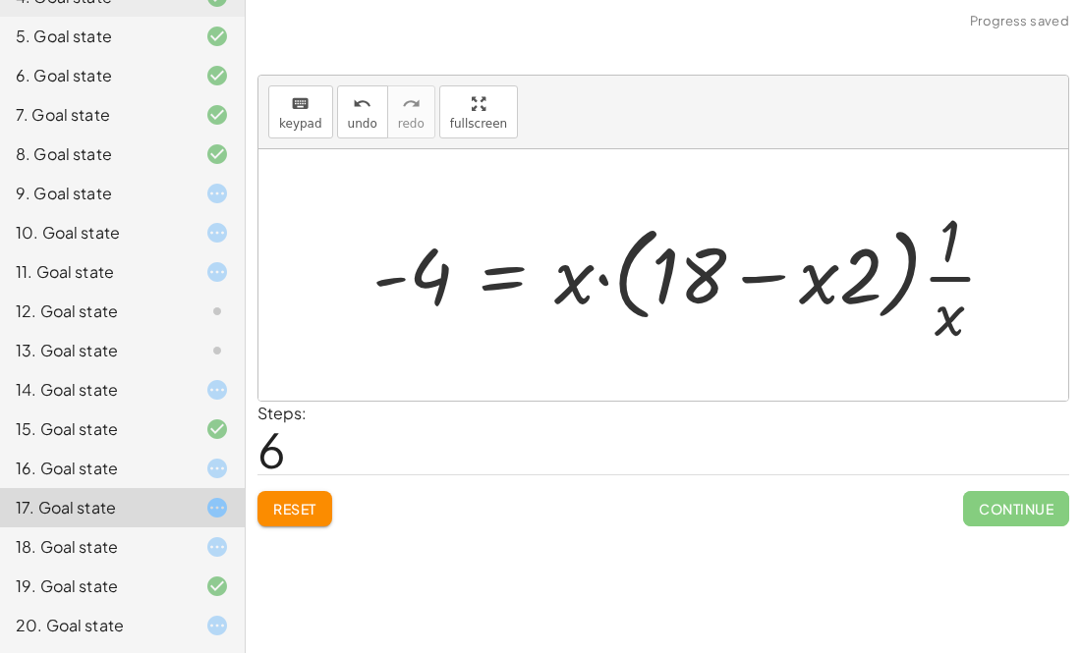
click at [759, 277] on div at bounding box center [692, 274] width 659 height 151
drag, startPoint x: 826, startPoint y: 284, endPoint x: 953, endPoint y: 336, distance: 137.0
click at [953, 336] on div at bounding box center [692, 274] width 659 height 151
click at [617, 280] on div at bounding box center [692, 274] width 659 height 151
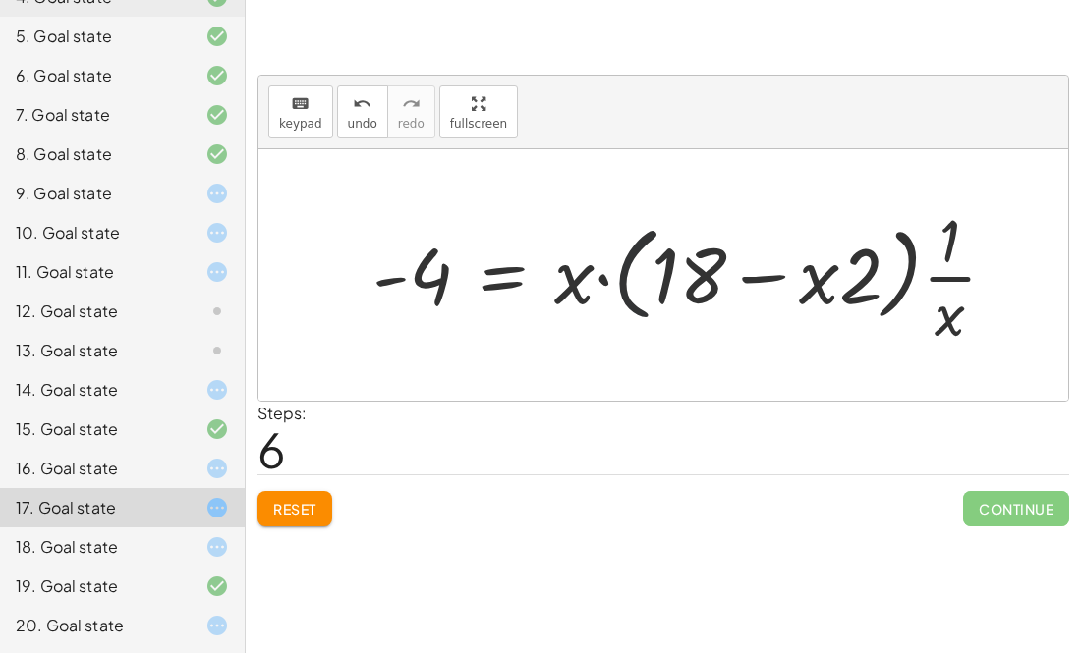
click at [617, 280] on div at bounding box center [692, 274] width 659 height 151
click at [617, 280] on div at bounding box center [696, 274] width 667 height 151
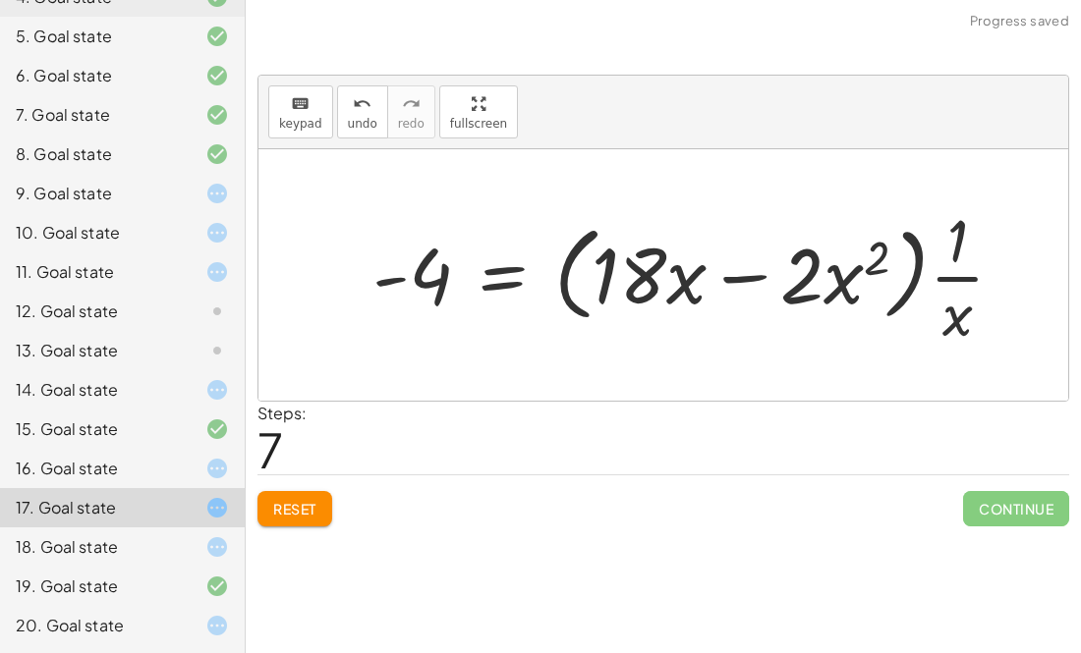
click at [859, 270] on div at bounding box center [696, 274] width 667 height 151
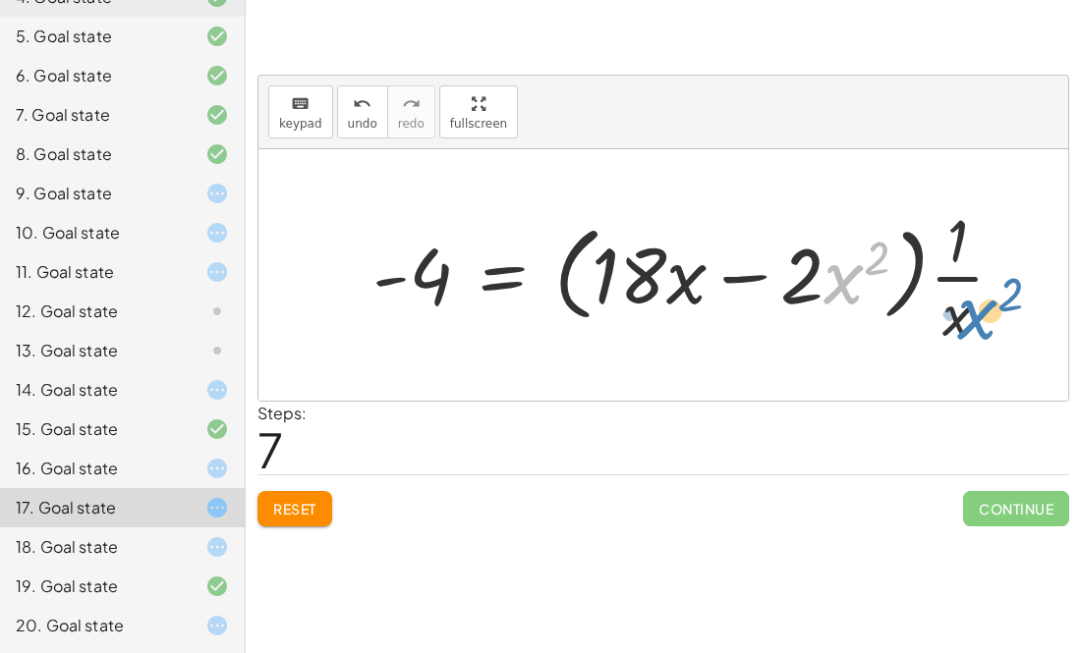
drag, startPoint x: 859, startPoint y: 270, endPoint x: 994, endPoint y: 295, distance: 137.8
click at [994, 295] on div at bounding box center [696, 274] width 667 height 151
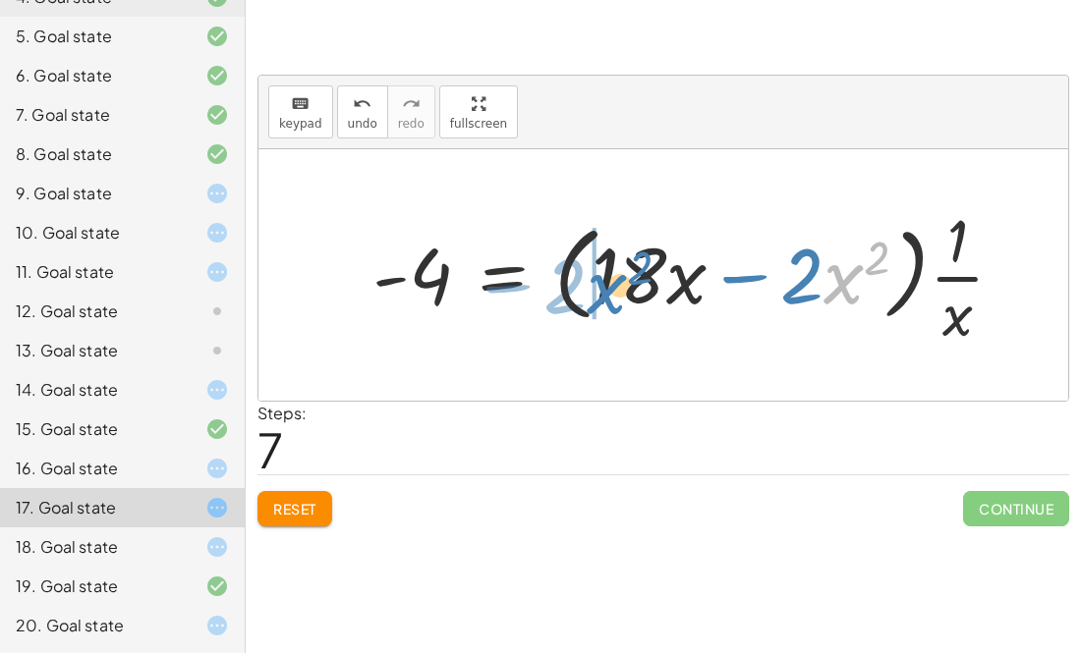
drag, startPoint x: 854, startPoint y: 270, endPoint x: 632, endPoint y: 281, distance: 222.3
click at [632, 281] on div at bounding box center [696, 274] width 667 height 151
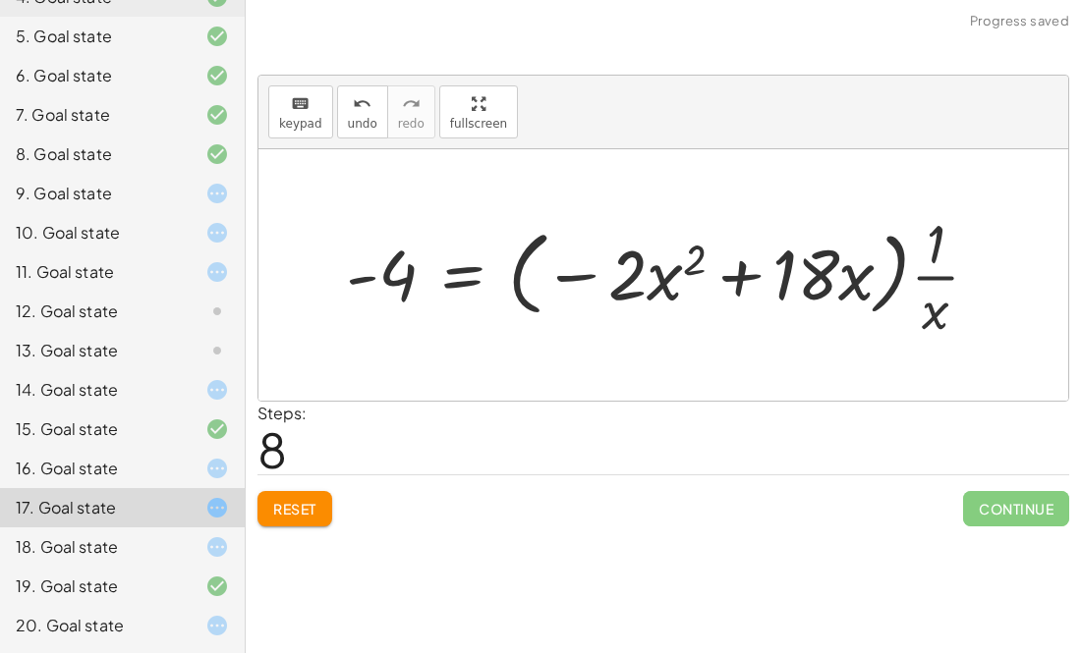
click at [726, 280] on div at bounding box center [670, 274] width 668 height 137
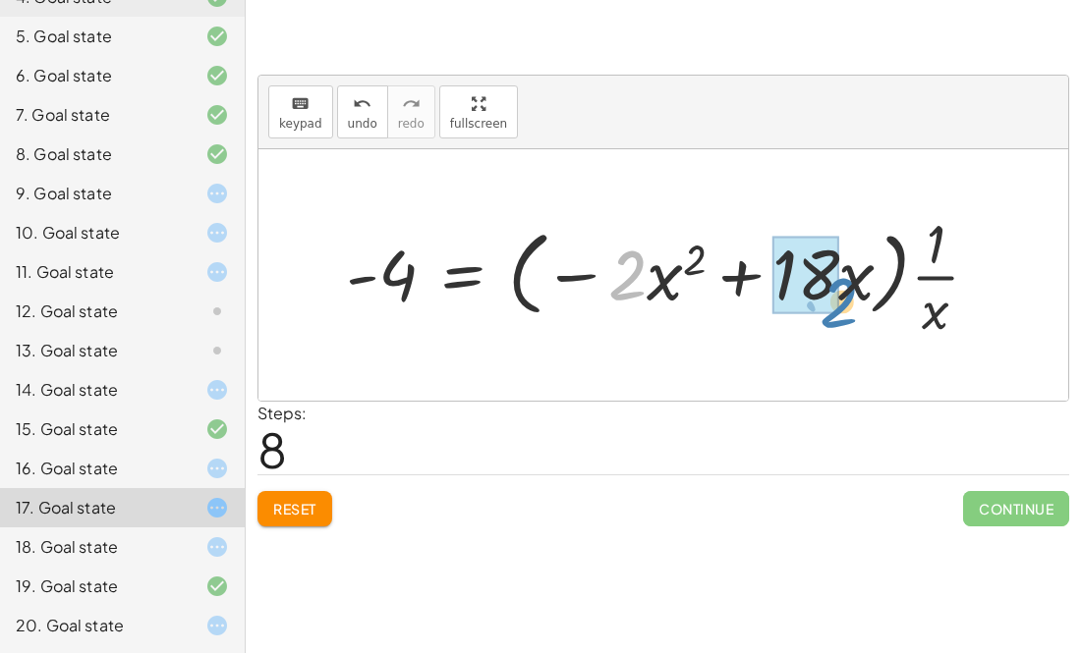
drag, startPoint x: 610, startPoint y: 288, endPoint x: 811, endPoint y: 306, distance: 202.2
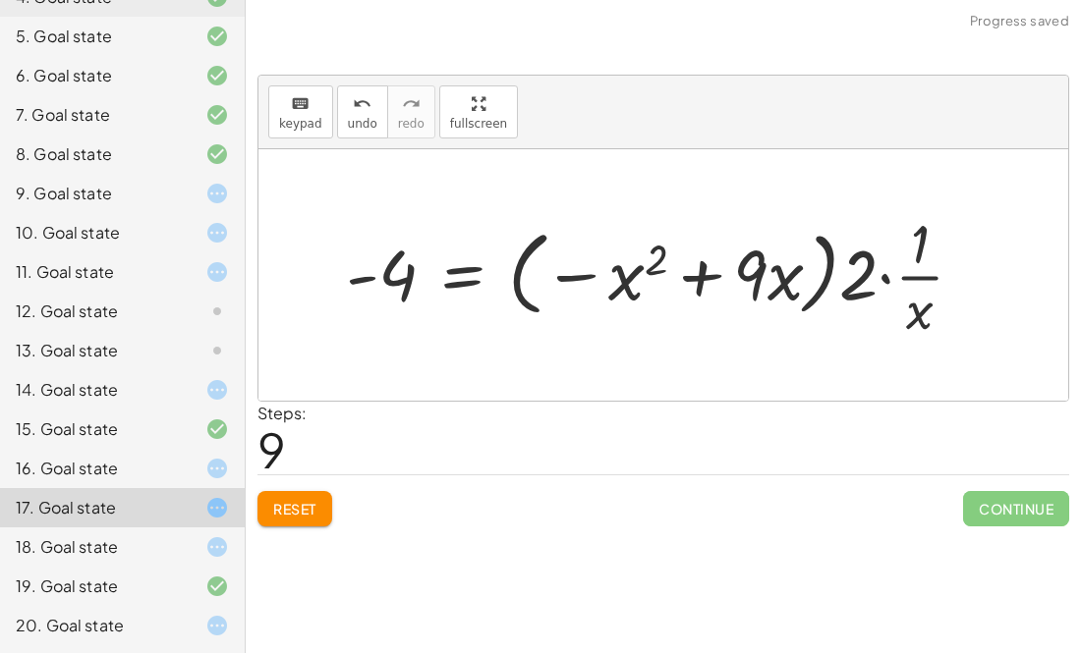
click at [892, 279] on div at bounding box center [662, 274] width 652 height 137
click at [892, 279] on div at bounding box center [635, 274] width 599 height 137
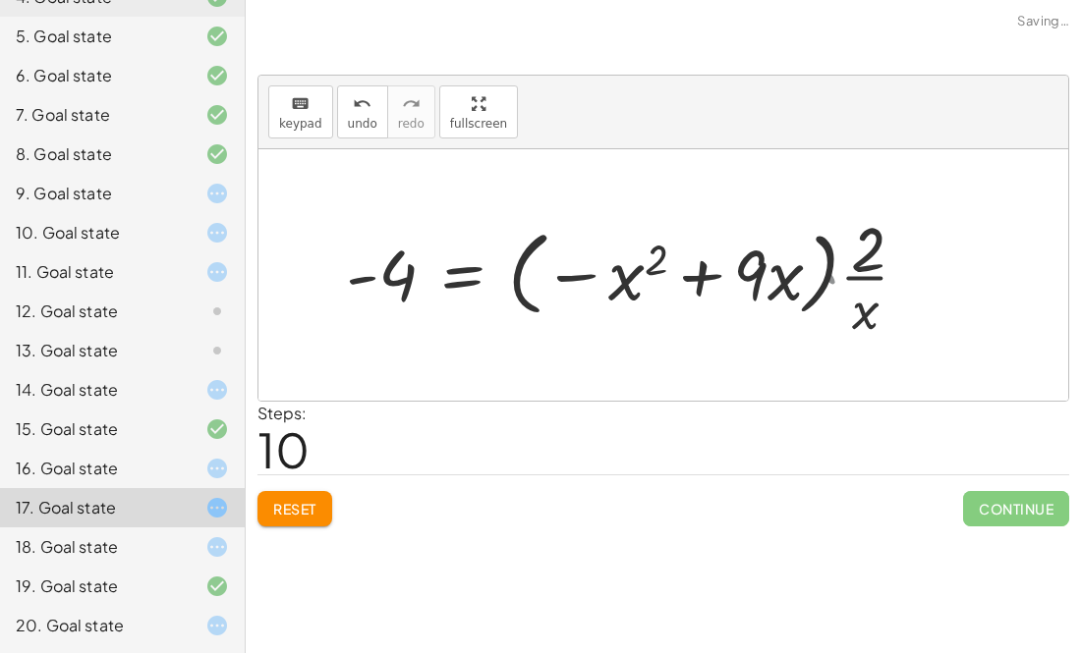
click at [891, 279] on div at bounding box center [635, 274] width 599 height 137
drag, startPoint x: 891, startPoint y: 279, endPoint x: 710, endPoint y: 271, distance: 180.9
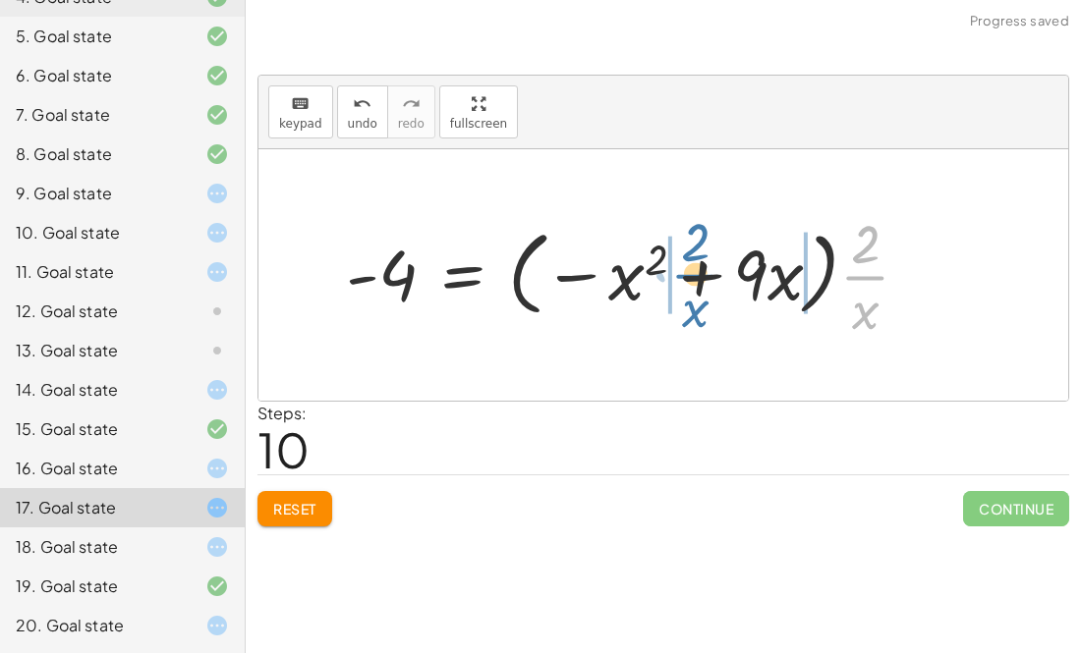
click at [710, 271] on div at bounding box center [635, 274] width 599 height 137
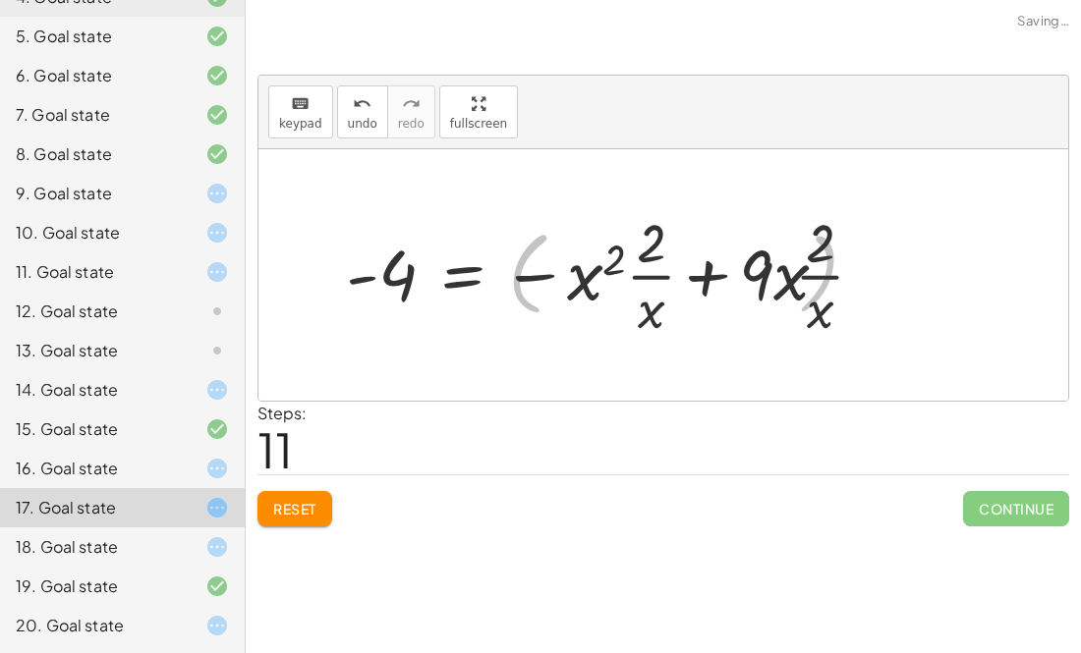
click at [753, 281] on div at bounding box center [621, 274] width 570 height 137
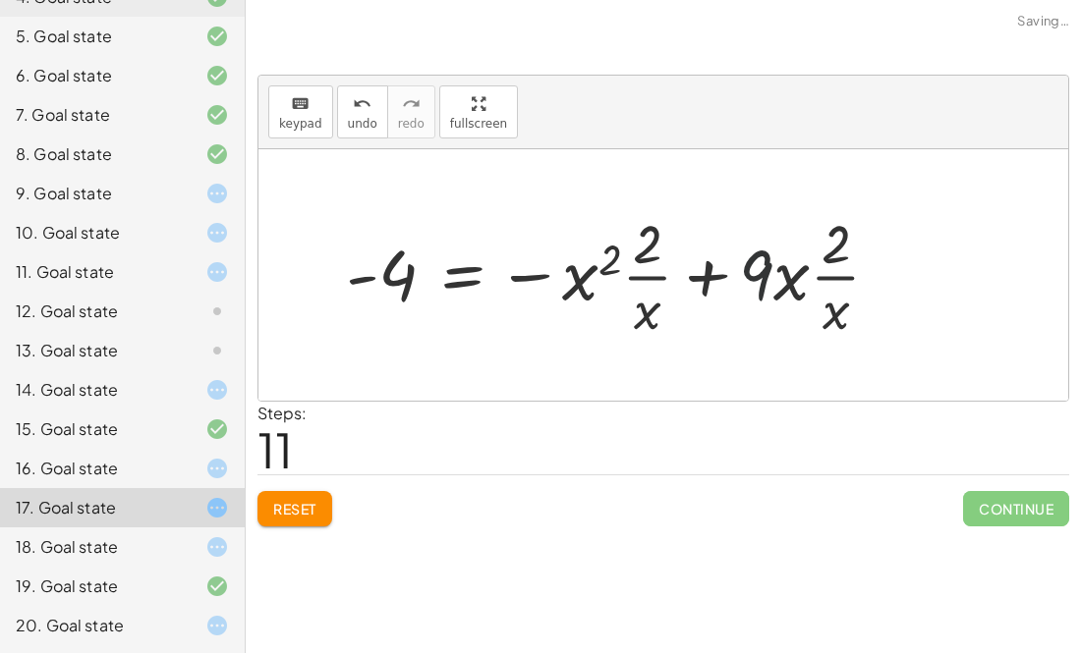
click at [753, 281] on div at bounding box center [621, 274] width 570 height 137
click at [692, 266] on div at bounding box center [621, 274] width 570 height 137
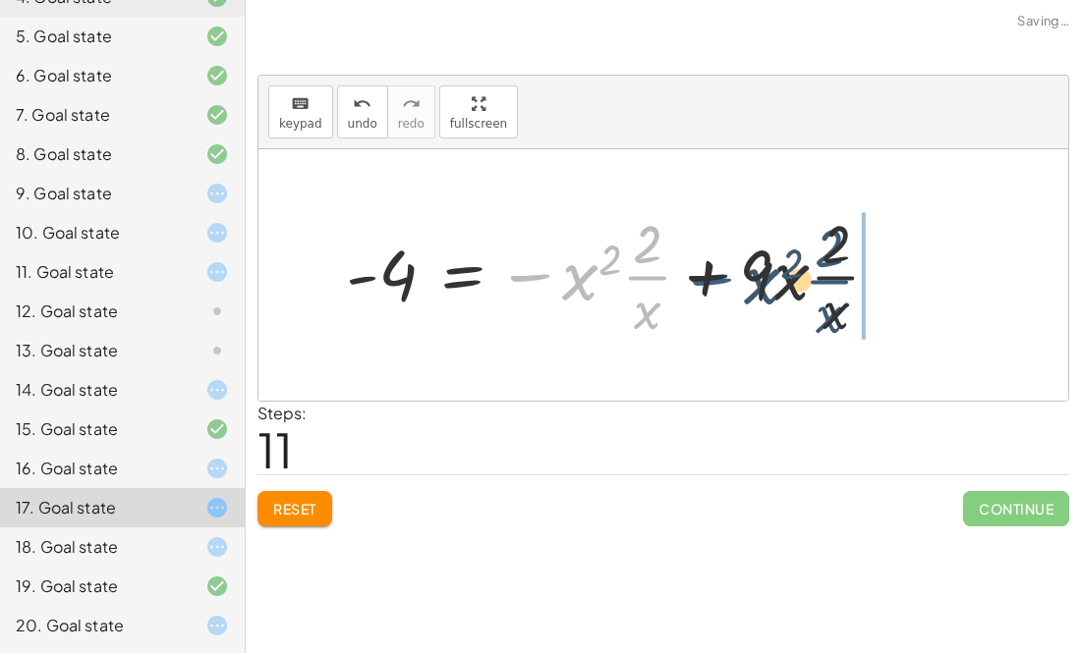
drag, startPoint x: 515, startPoint y: 274, endPoint x: 700, endPoint y: 278, distance: 185.7
click at [700, 278] on div at bounding box center [621, 274] width 570 height 137
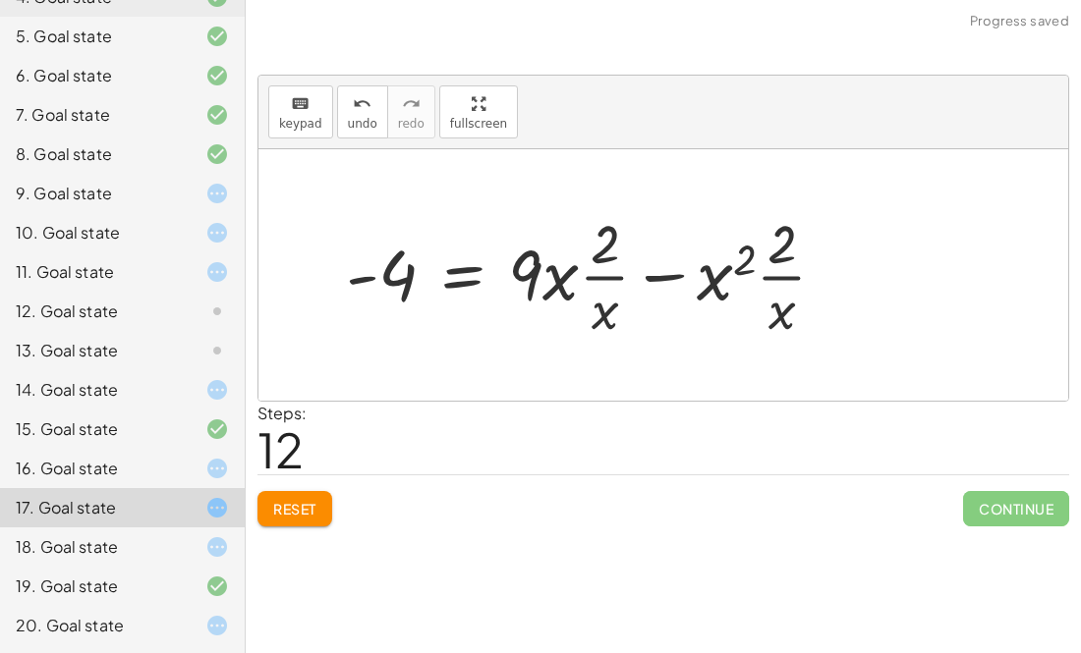
click at [688, 274] on div at bounding box center [594, 274] width 516 height 137
click at [669, 277] on div at bounding box center [594, 274] width 516 height 137
drag, startPoint x: 725, startPoint y: 287, endPoint x: 887, endPoint y: 318, distance: 165.1
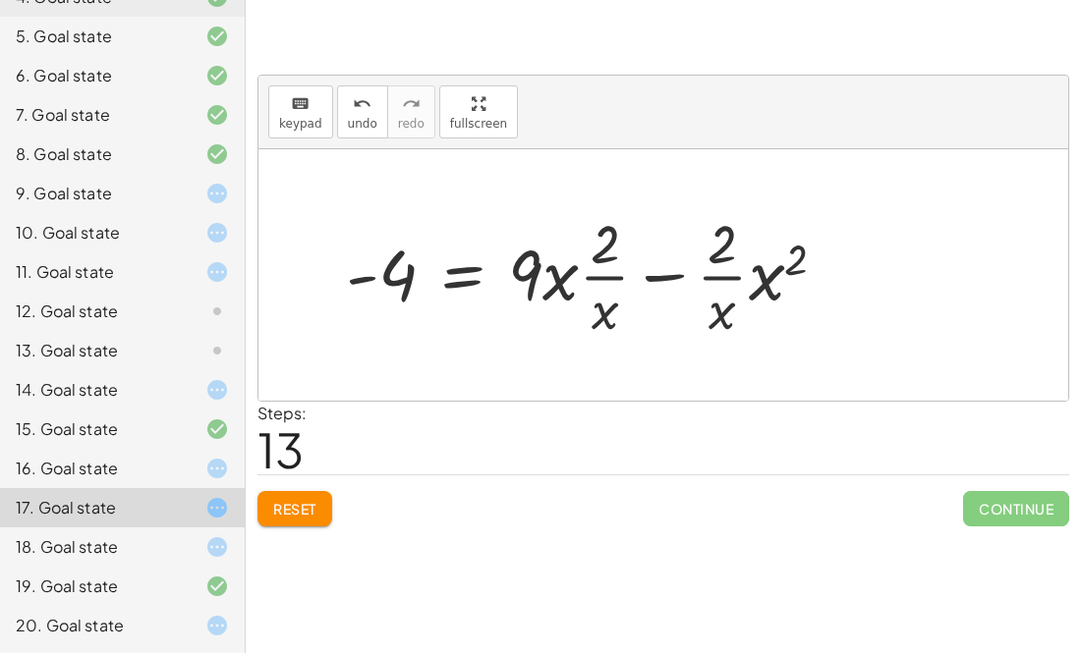
click at [216, 380] on icon at bounding box center [217, 390] width 24 height 24
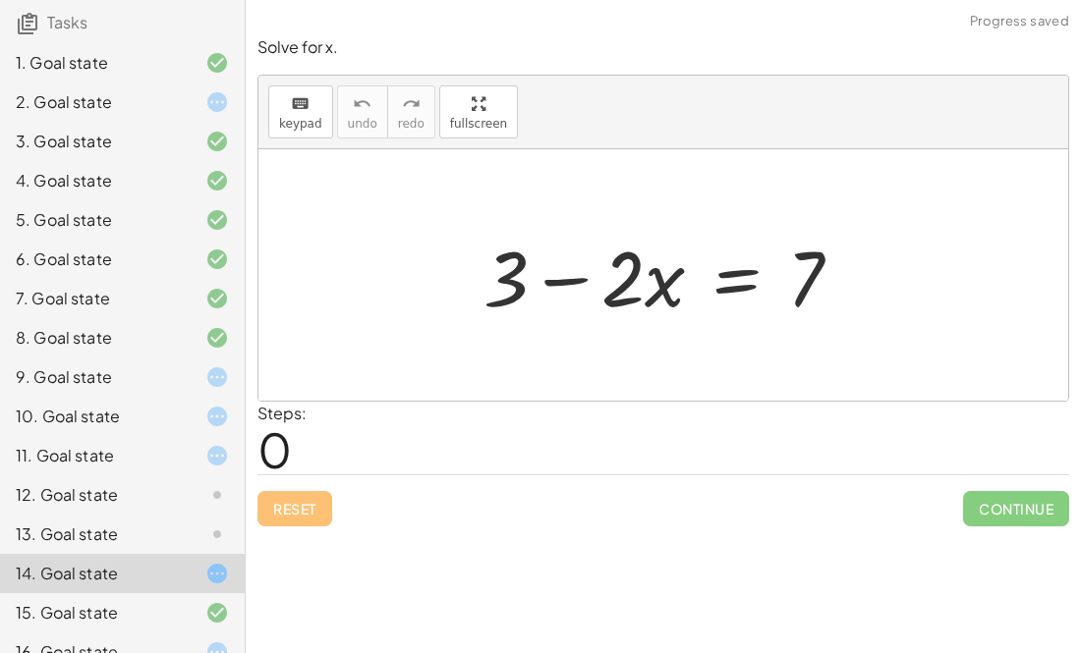
scroll to position [142, 0]
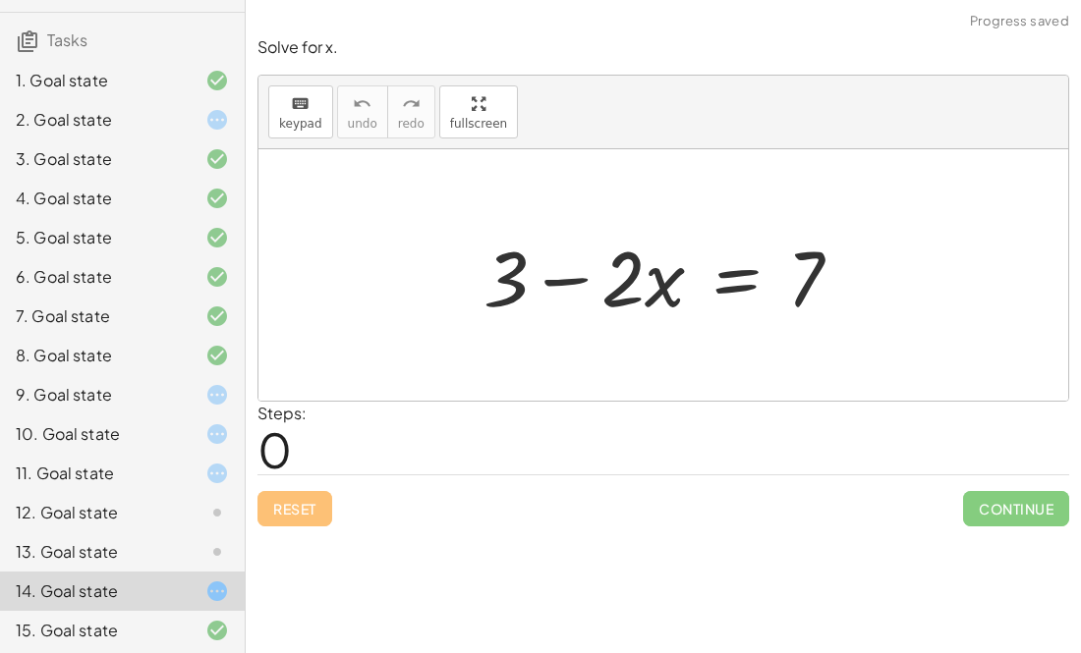
click at [140, 227] on div "5. Goal state" at bounding box center [95, 238] width 158 height 24
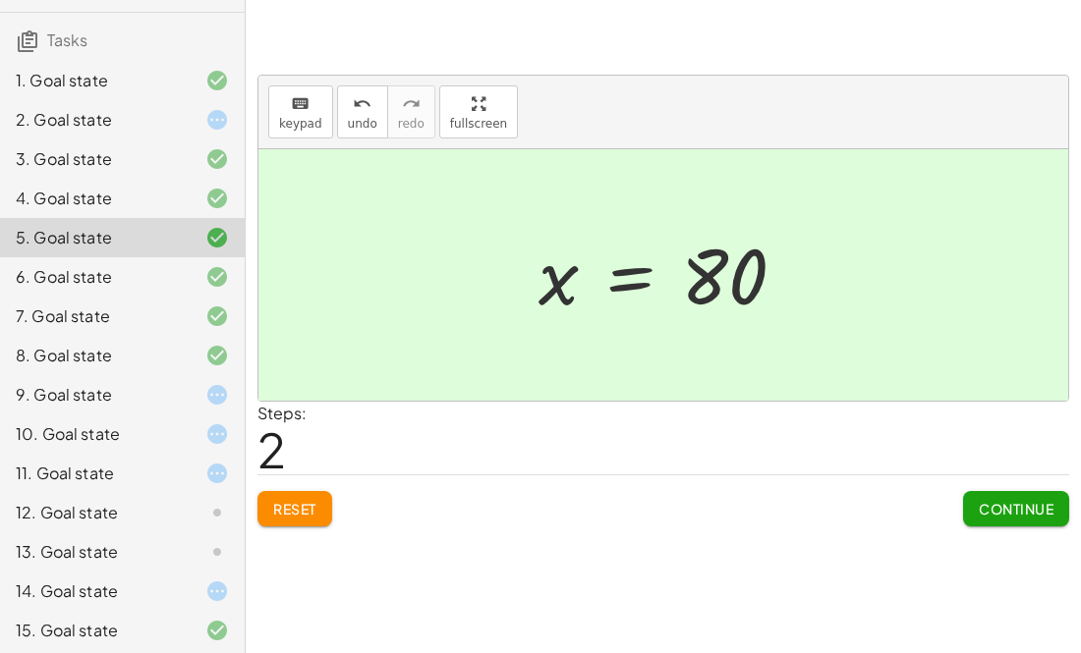
click at [128, 403] on div "9. Goal state" at bounding box center [95, 395] width 158 height 24
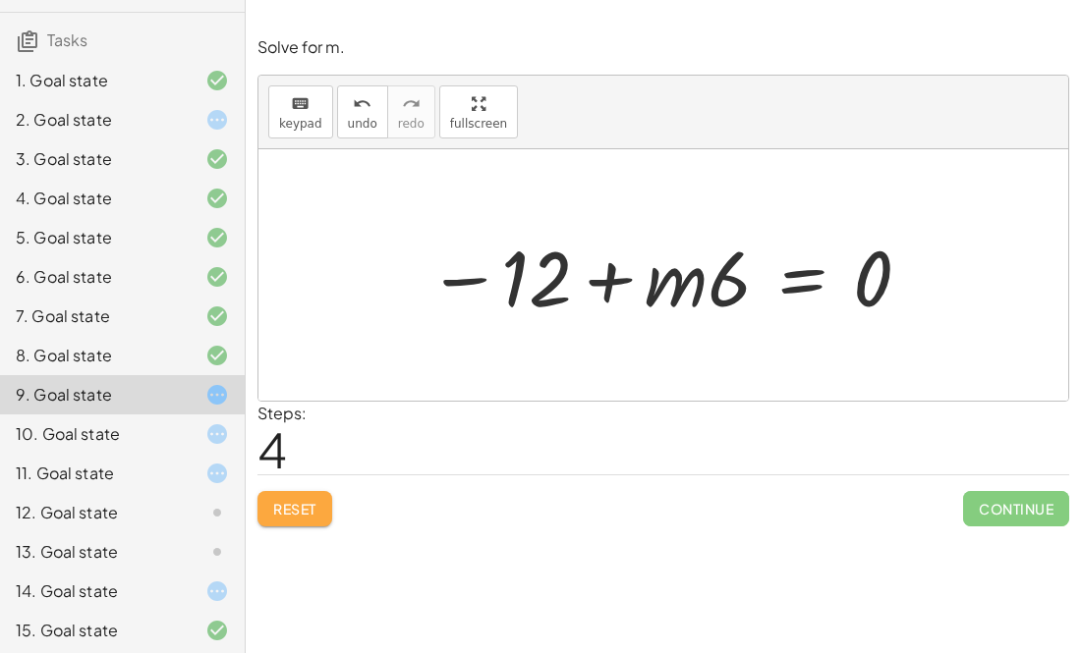
click at [306, 500] on span "Reset" at bounding box center [294, 509] width 43 height 18
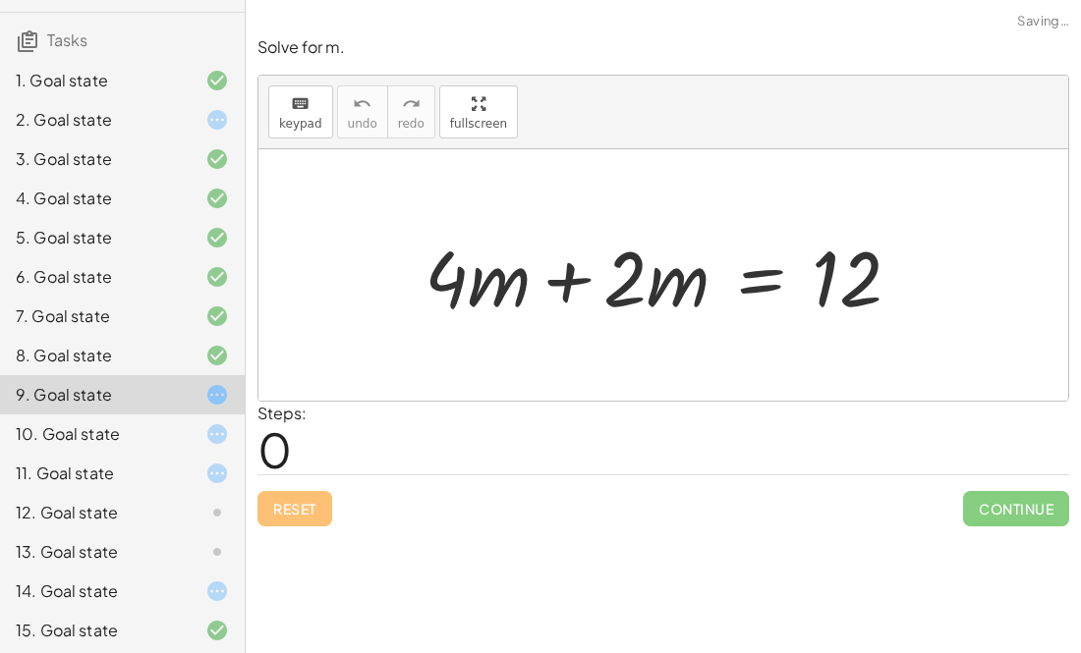
click at [195, 444] on div at bounding box center [201, 434] width 55 height 24
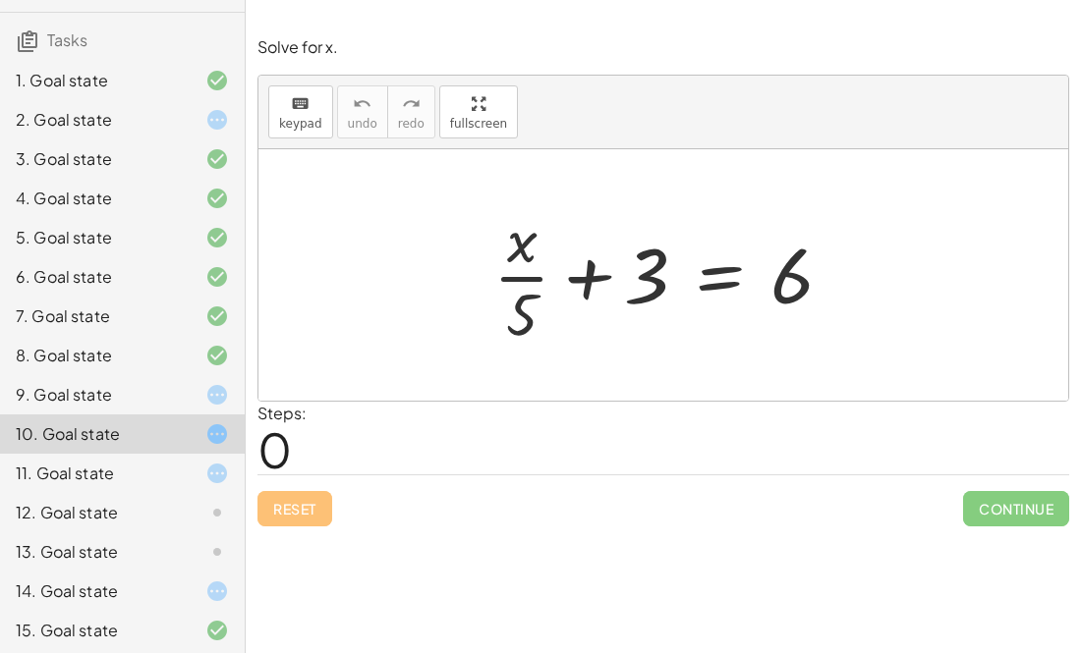
click at [200, 464] on div at bounding box center [201, 474] width 55 height 24
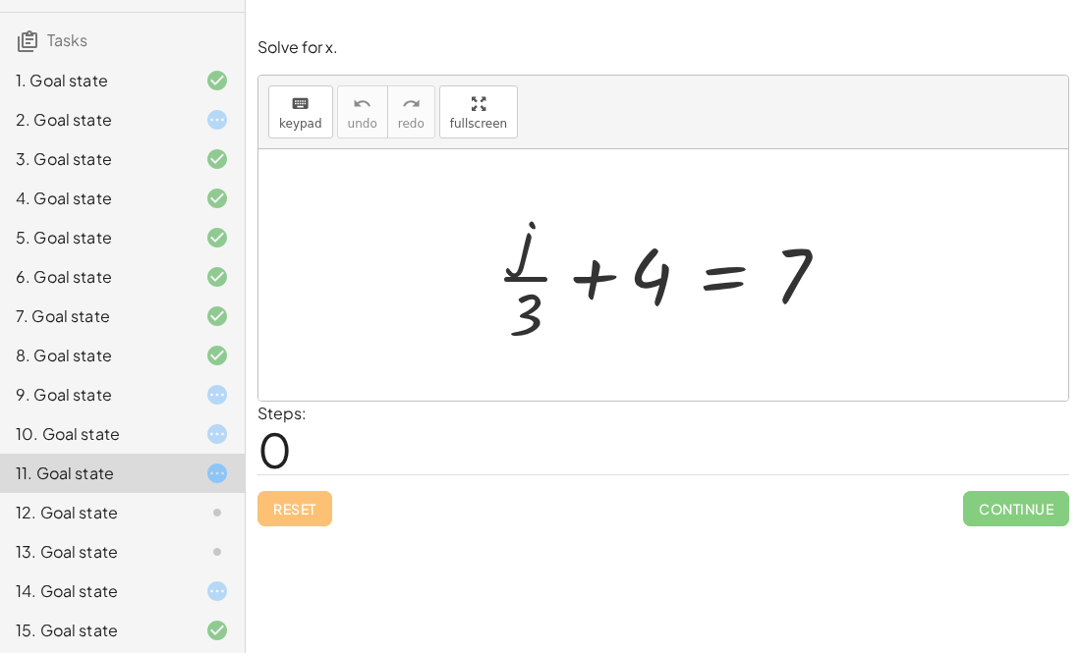
click at [389, 460] on div "Steps: 0" at bounding box center [662, 438] width 811 height 73
click at [590, 286] on div at bounding box center [670, 274] width 368 height 151
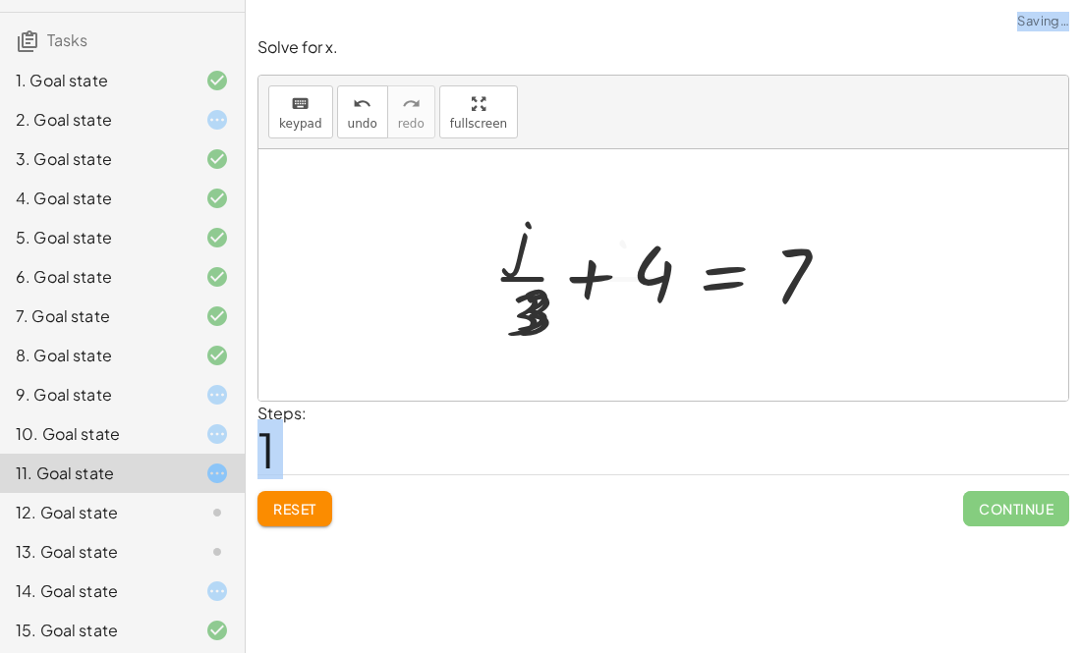
click at [590, 286] on div at bounding box center [639, 274] width 430 height 151
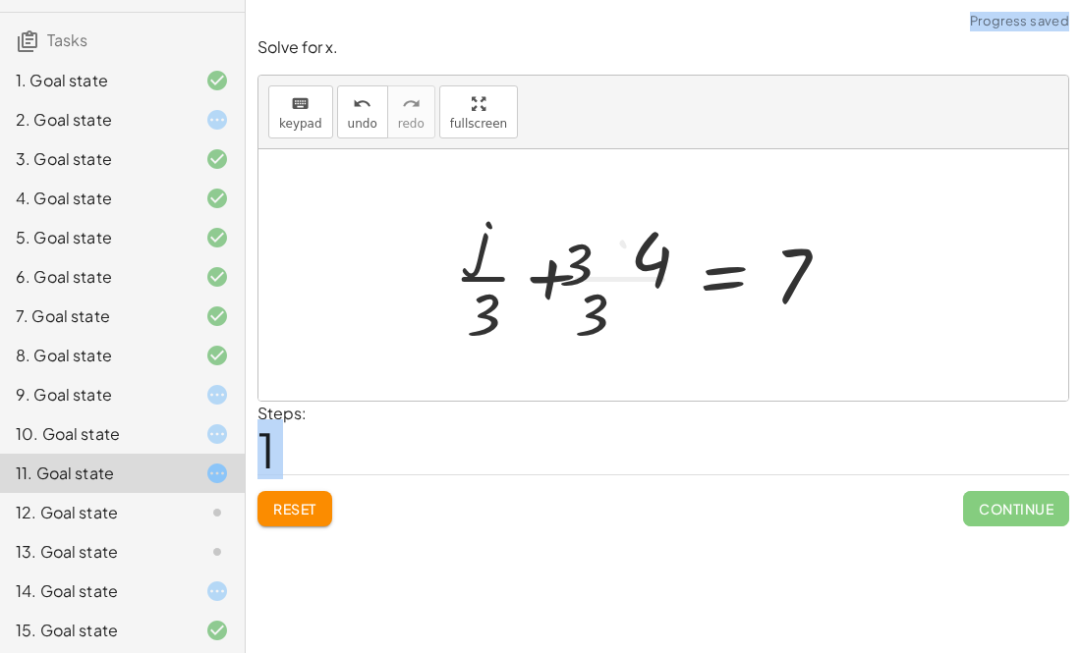
click at [590, 286] on div at bounding box center [639, 274] width 430 height 151
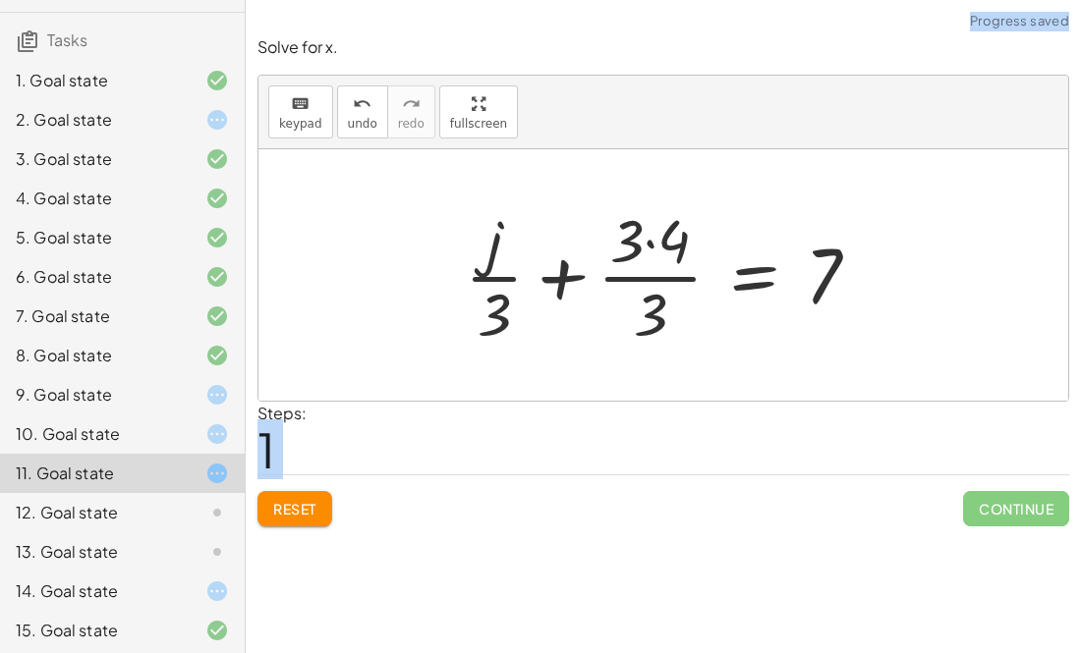
click at [538, 280] on div at bounding box center [670, 274] width 430 height 151
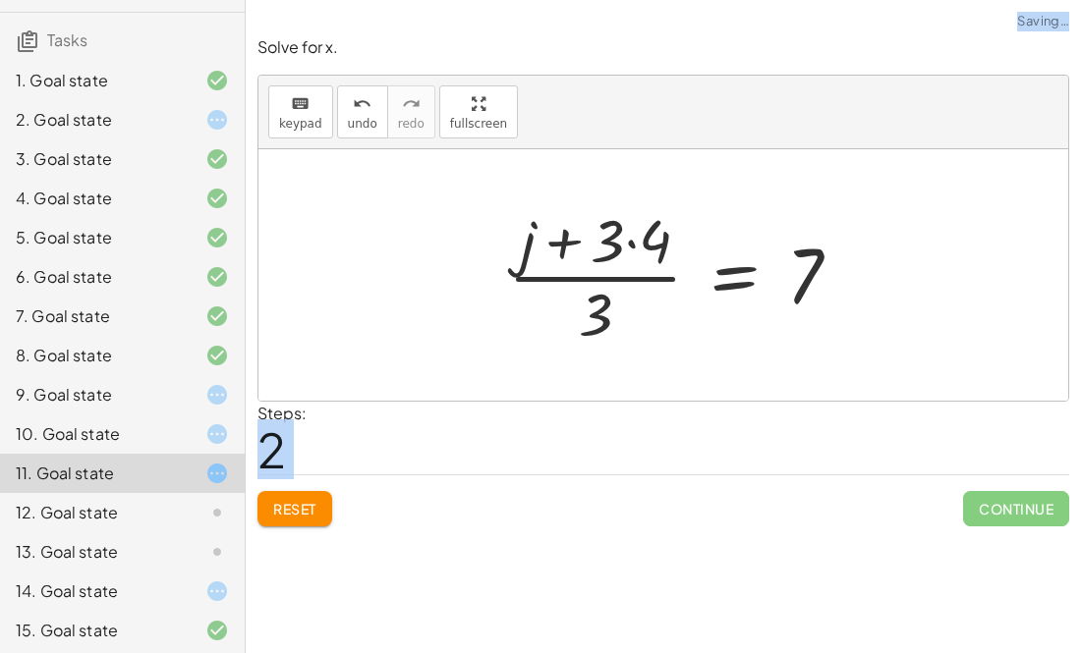
click at [636, 244] on div at bounding box center [682, 274] width 368 height 151
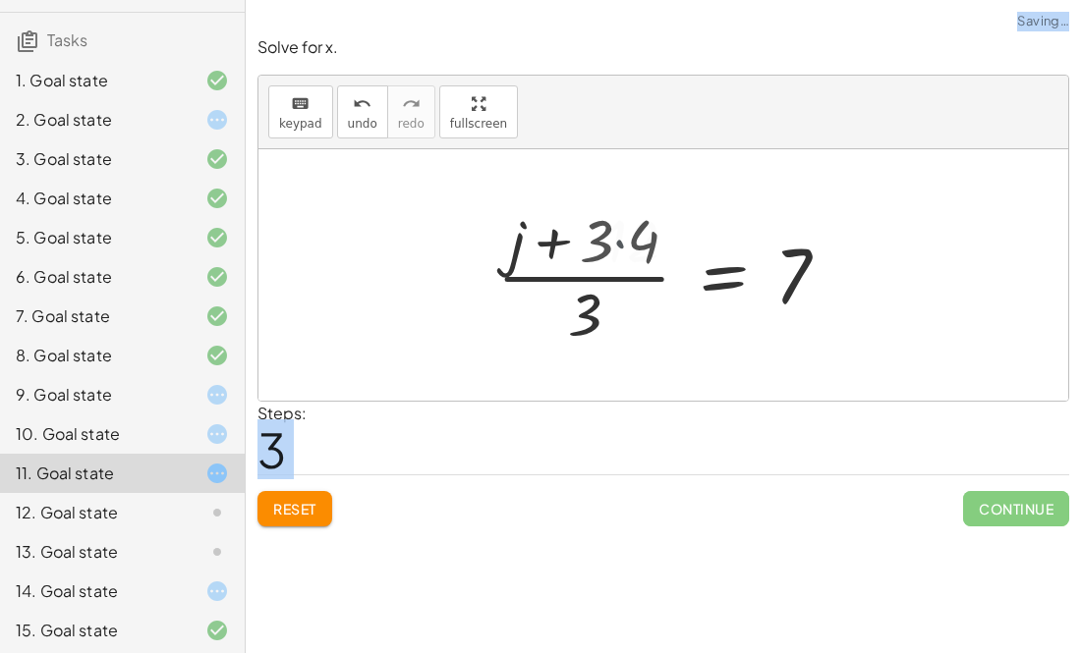
click at [636, 244] on div at bounding box center [684, 274] width 341 height 151
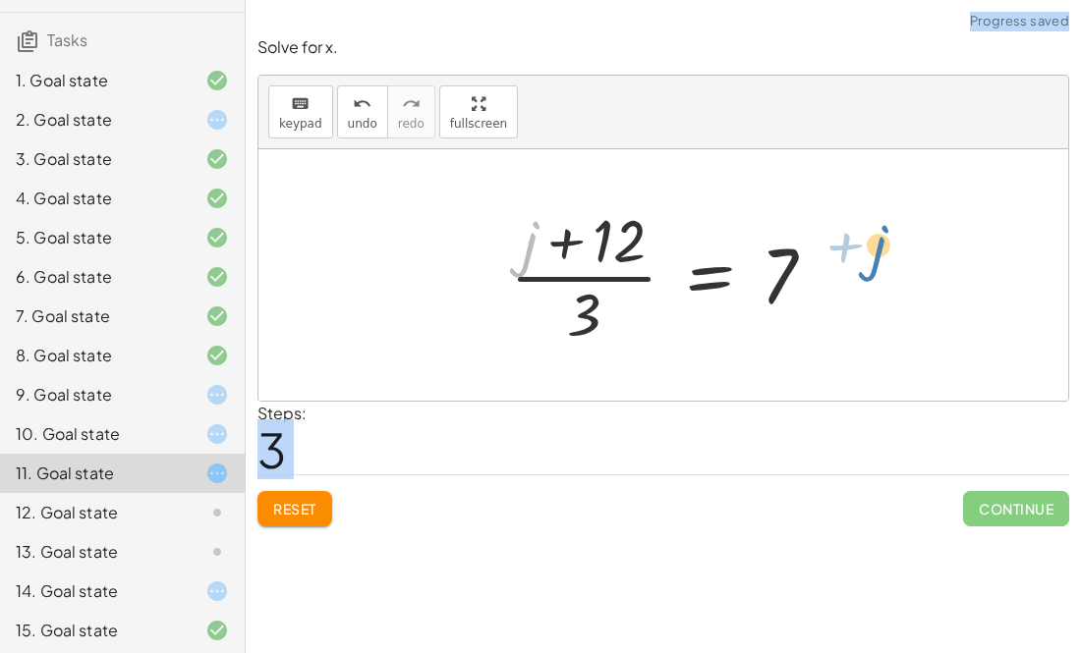
drag, startPoint x: 525, startPoint y: 255, endPoint x: 874, endPoint y: 260, distance: 349.8
click at [874, 260] on div "+ · j · 3 + 4 = 7 + · j · 3 + · 3 · 4 · 3 = 7 · ( + j + · 3 · 4 ) · 3 = 7 + j ·…" at bounding box center [663, 275] width 810 height 252
drag, startPoint x: 782, startPoint y: 263, endPoint x: 531, endPoint y: 246, distance: 251.1
